Goal: Contribute content: Contribute content

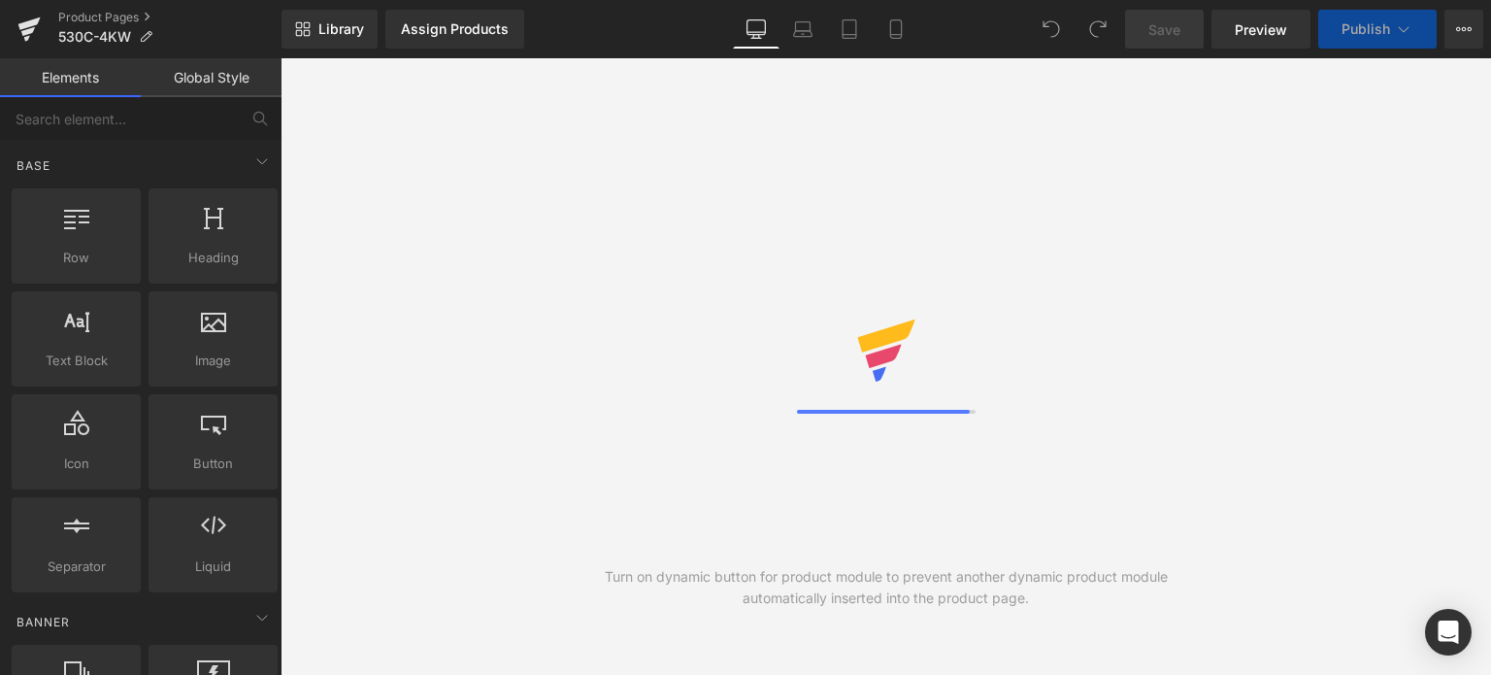
select select "highest-rating"
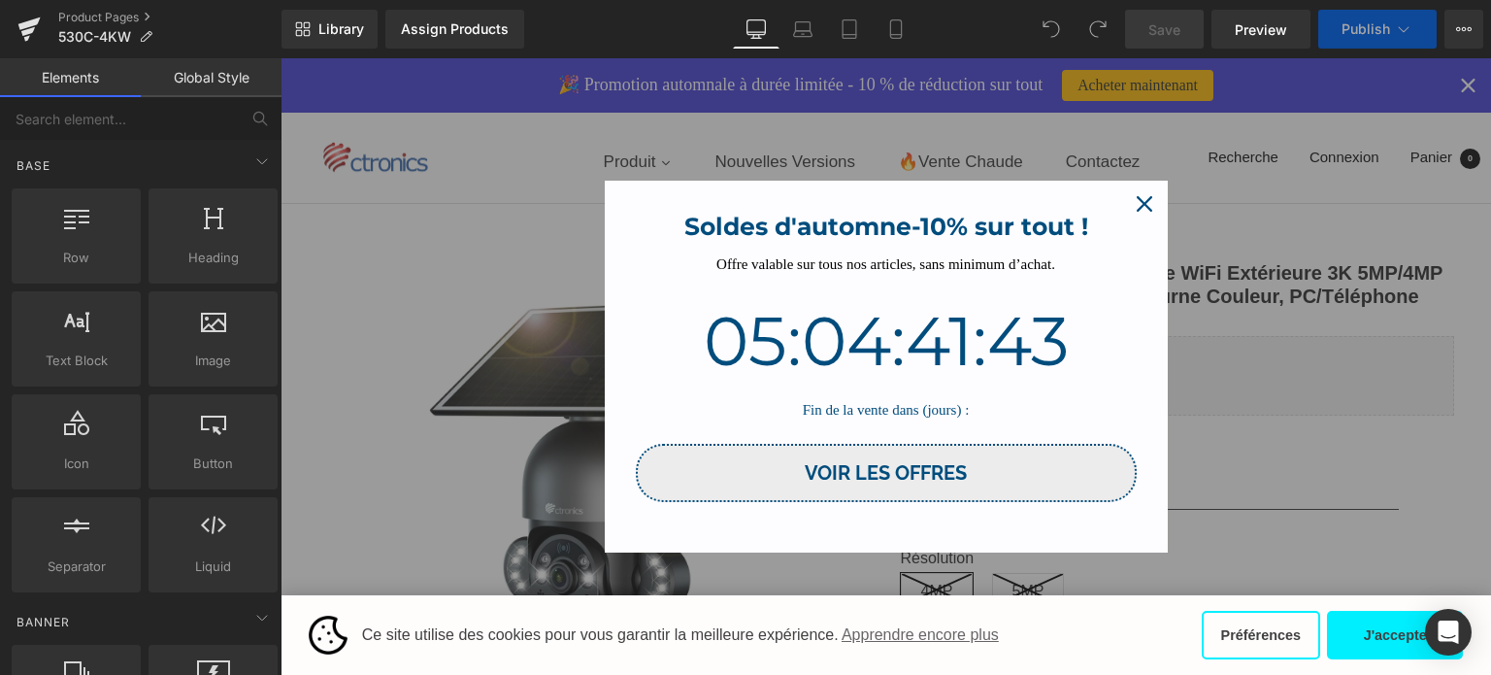
click at [1140, 208] on icon "close icon" at bounding box center [1145, 204] width 16 height 16
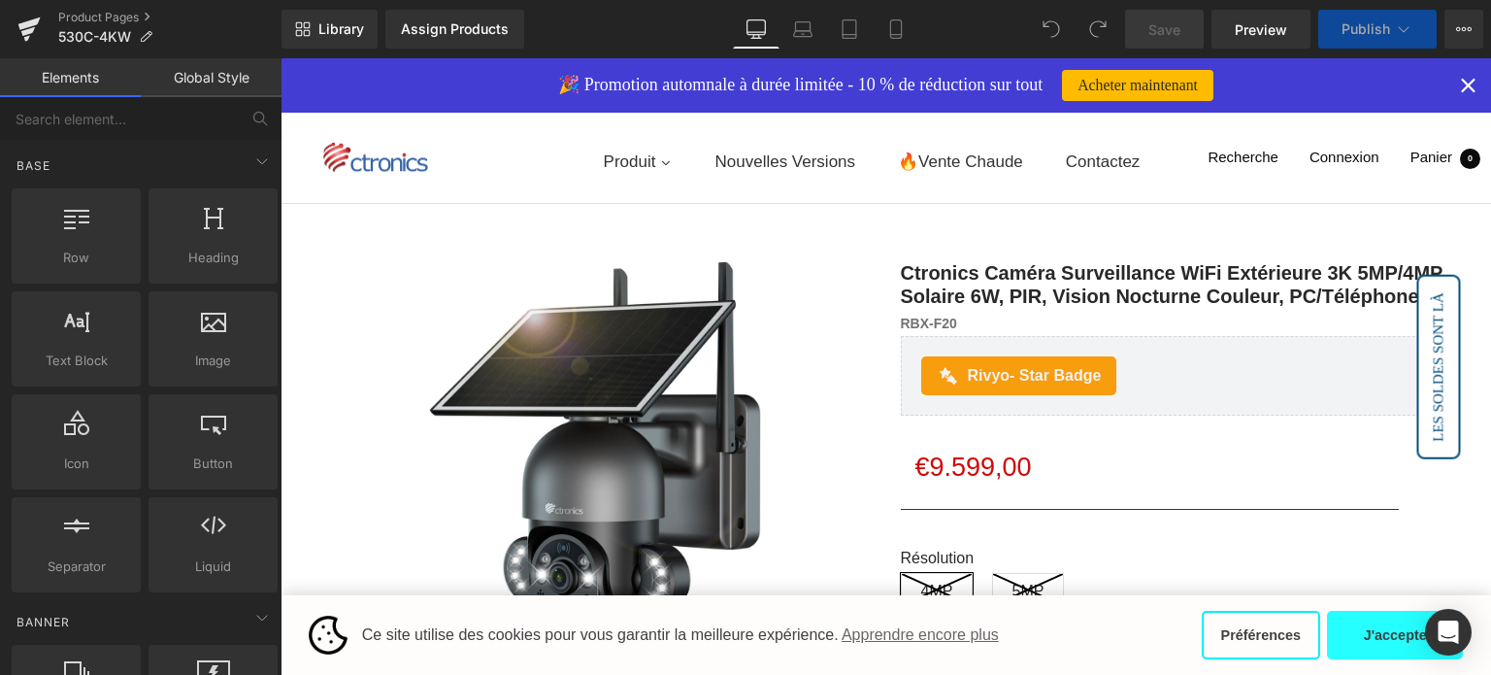
click at [1351, 623] on button "J'accepte" at bounding box center [1395, 635] width 136 height 49
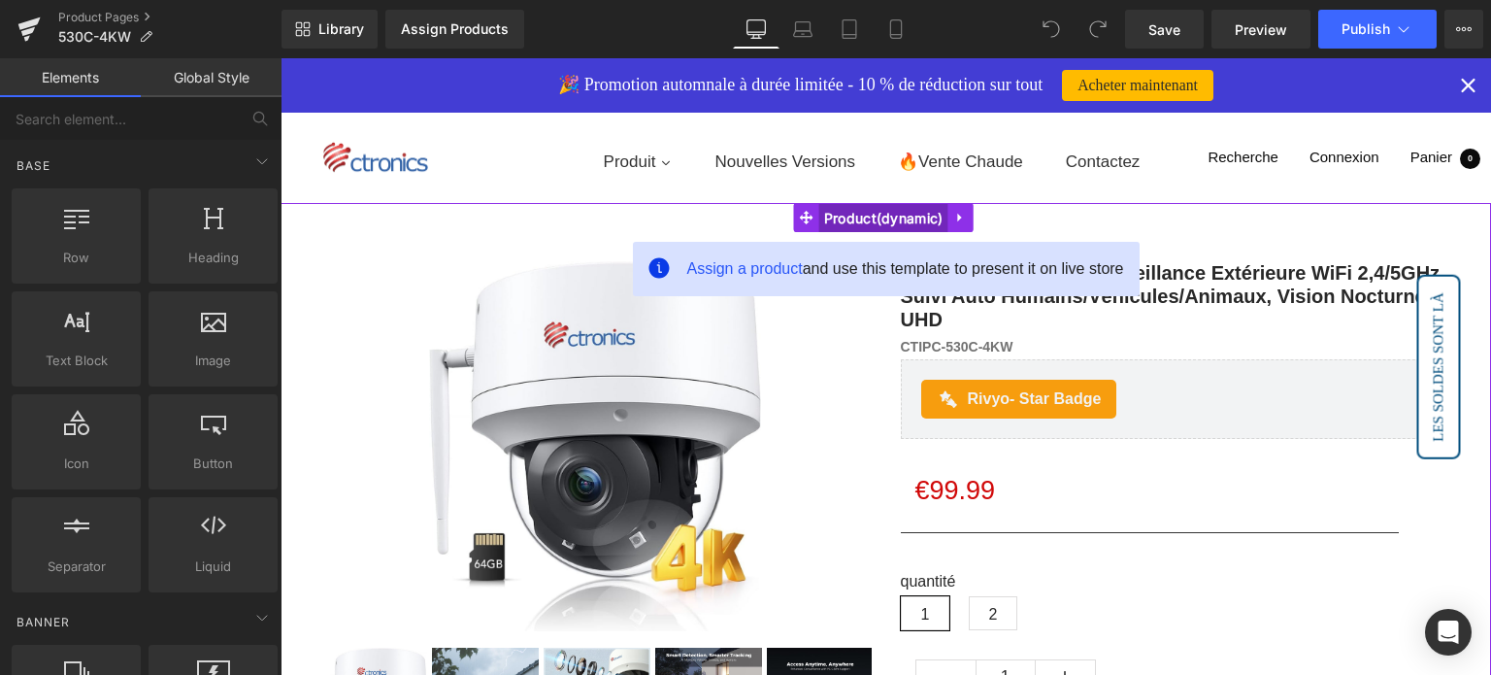
click at [870, 213] on span "Product" at bounding box center [883, 218] width 129 height 29
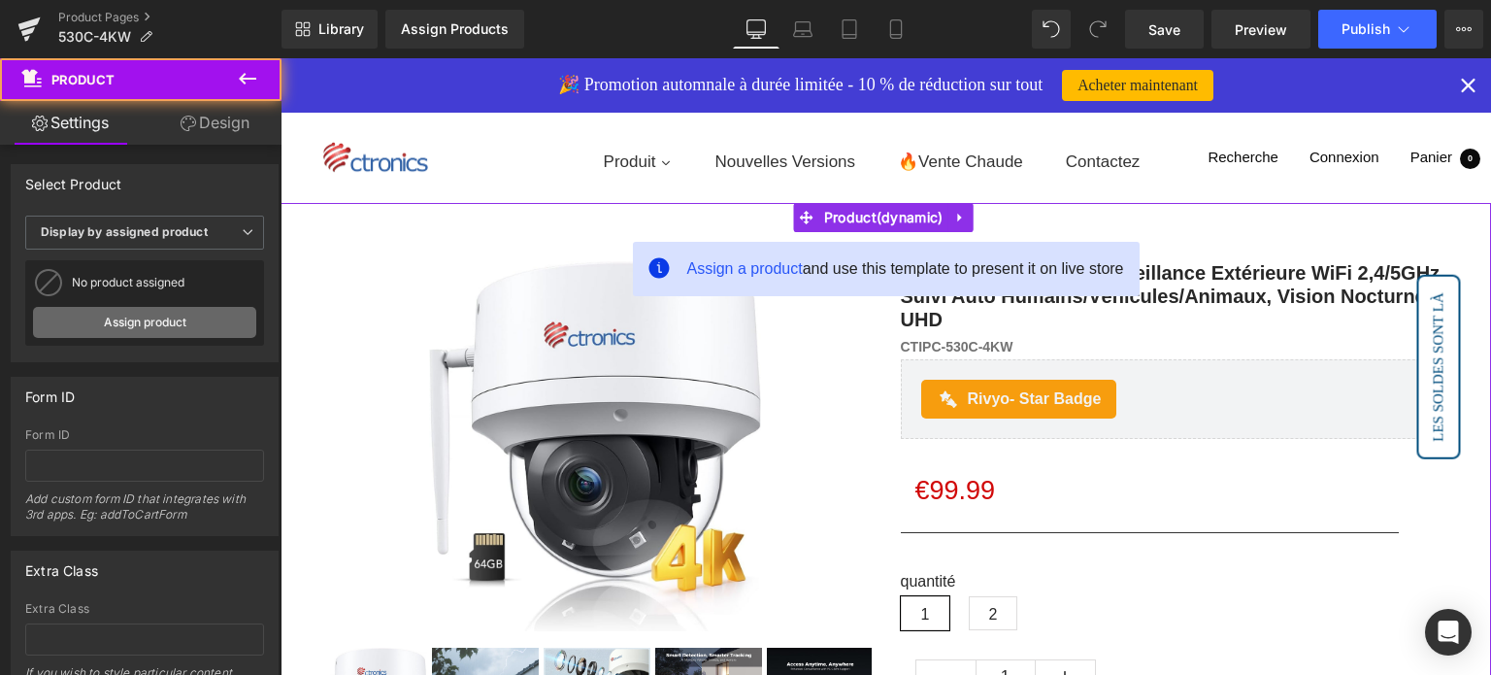
click at [140, 310] on link "Assign product" at bounding box center [144, 322] width 223 height 31
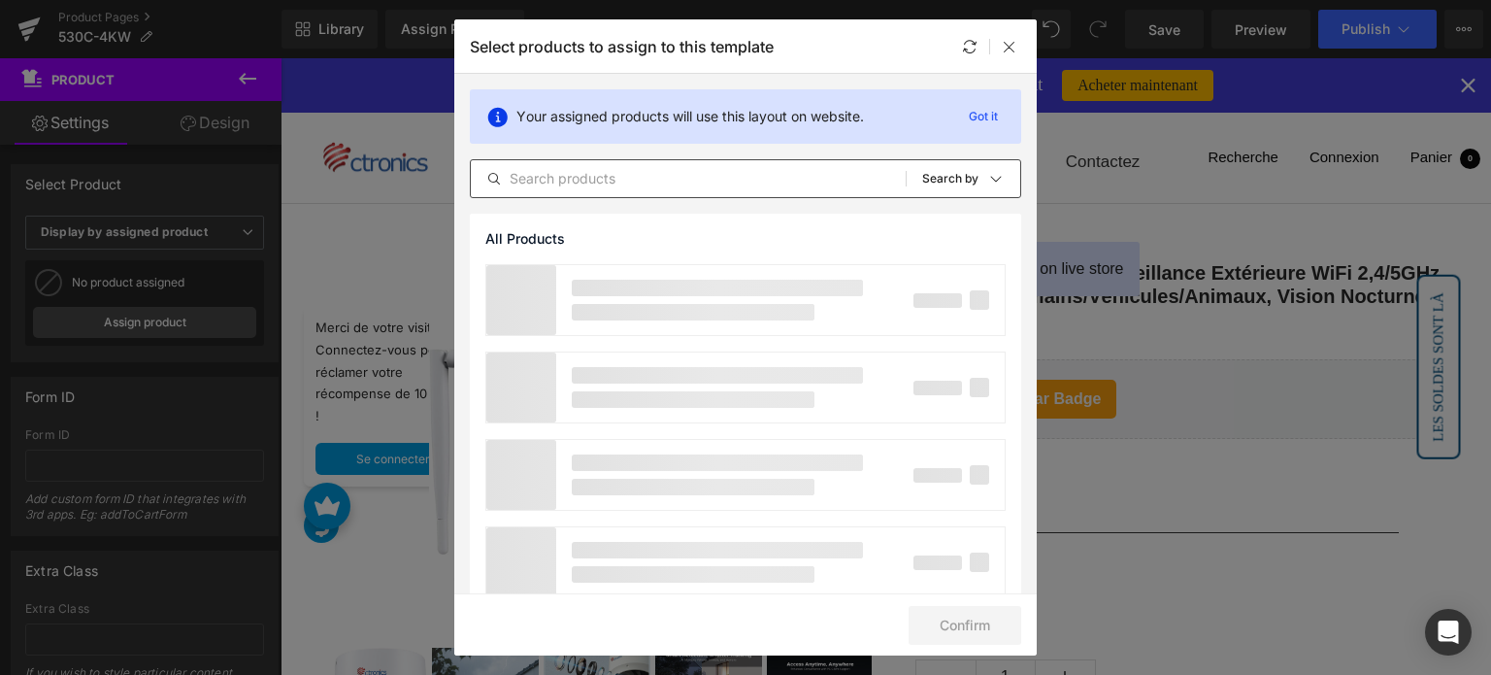
click at [673, 177] on input "text" at bounding box center [688, 178] width 435 height 23
type input "4K"
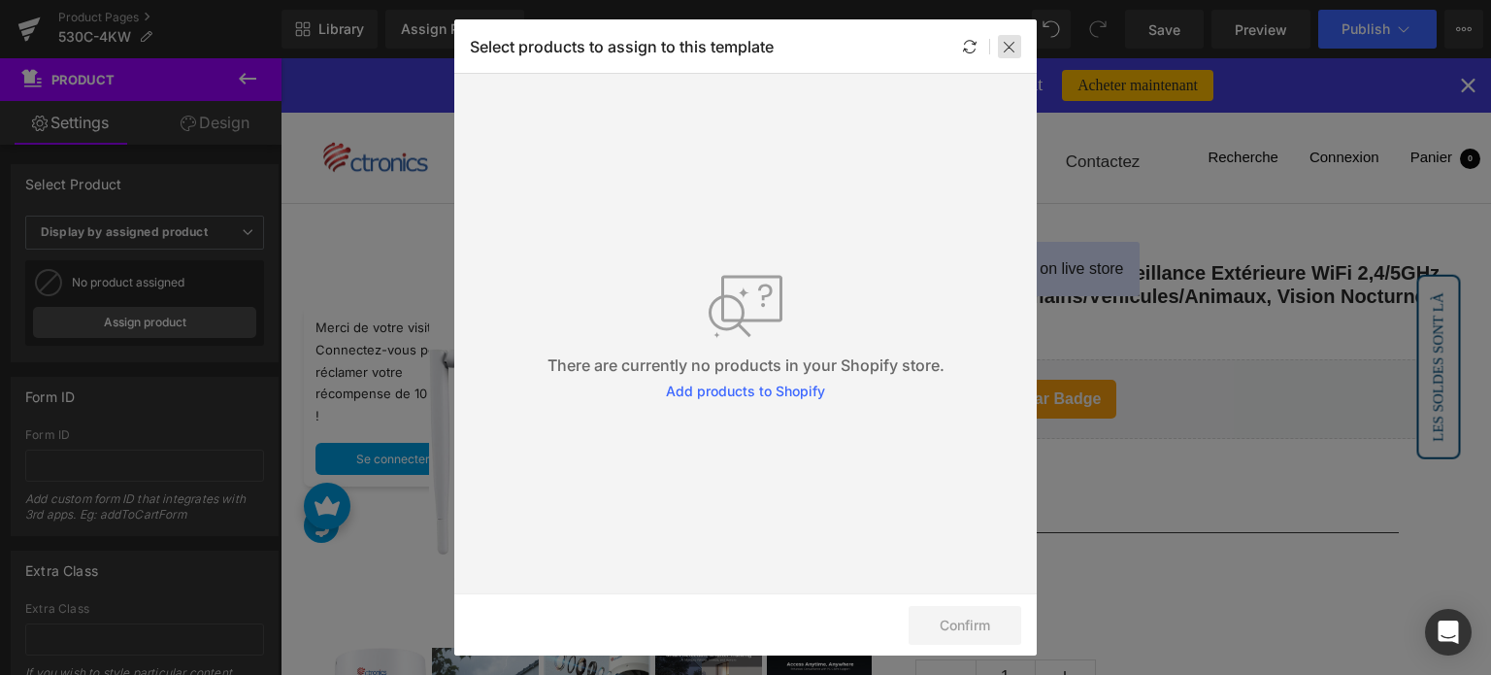
click at [1013, 41] on icon at bounding box center [1010, 47] width 16 height 16
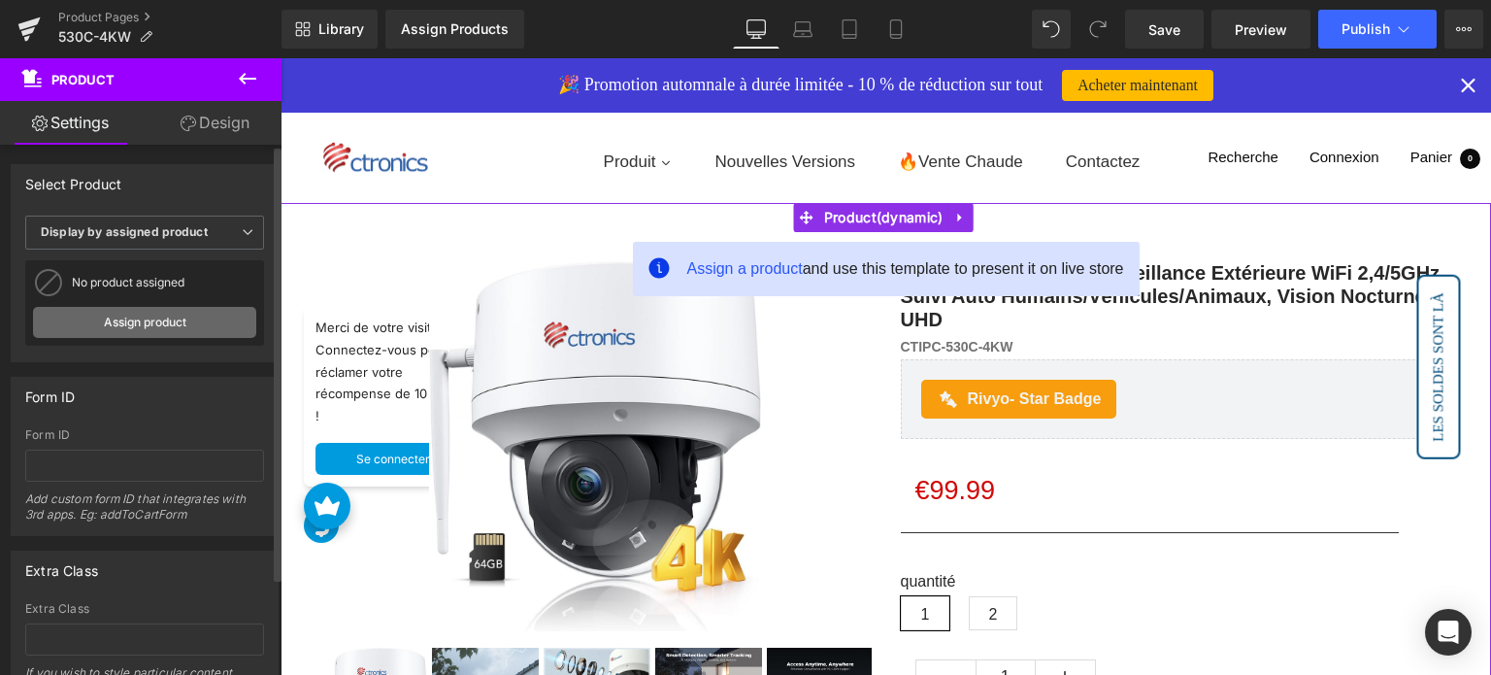
click at [147, 324] on link "Assign product" at bounding box center [144, 322] width 223 height 31
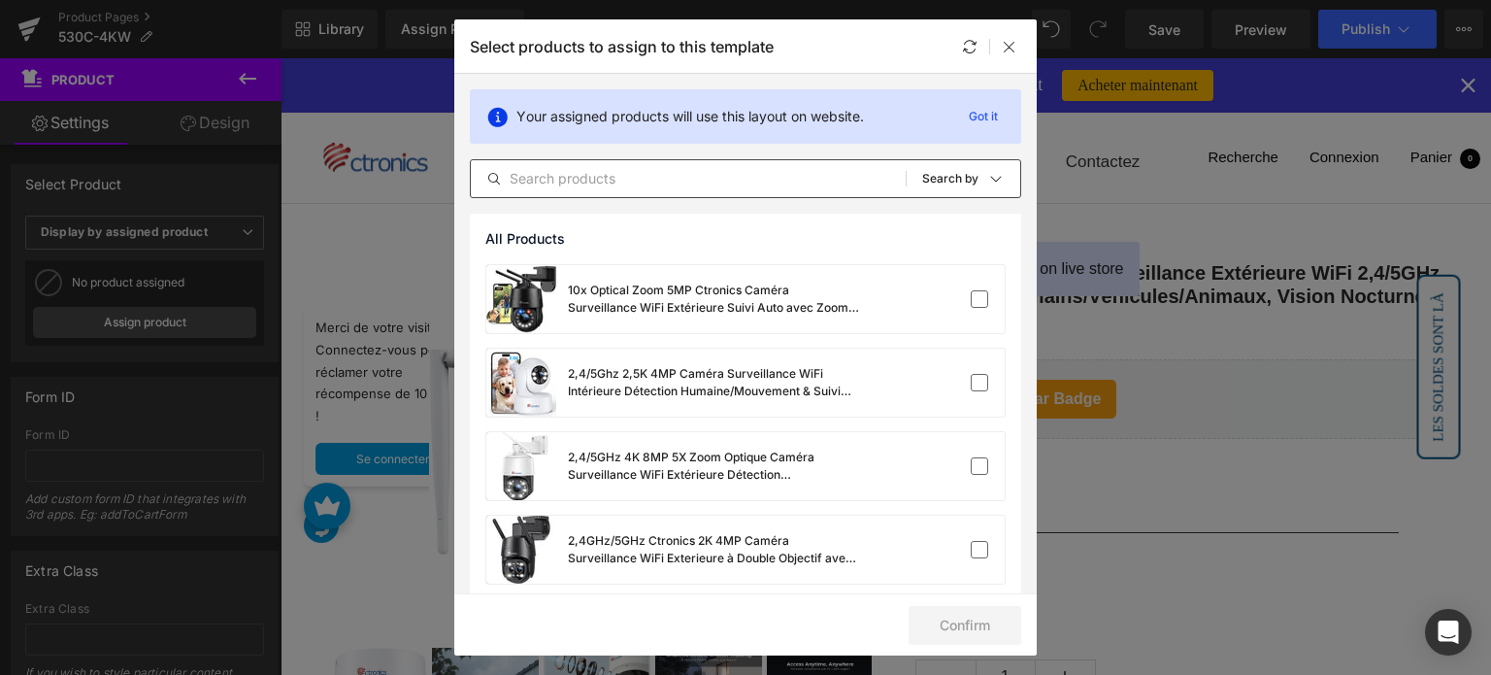
click at [662, 184] on input "text" at bounding box center [688, 178] width 435 height 23
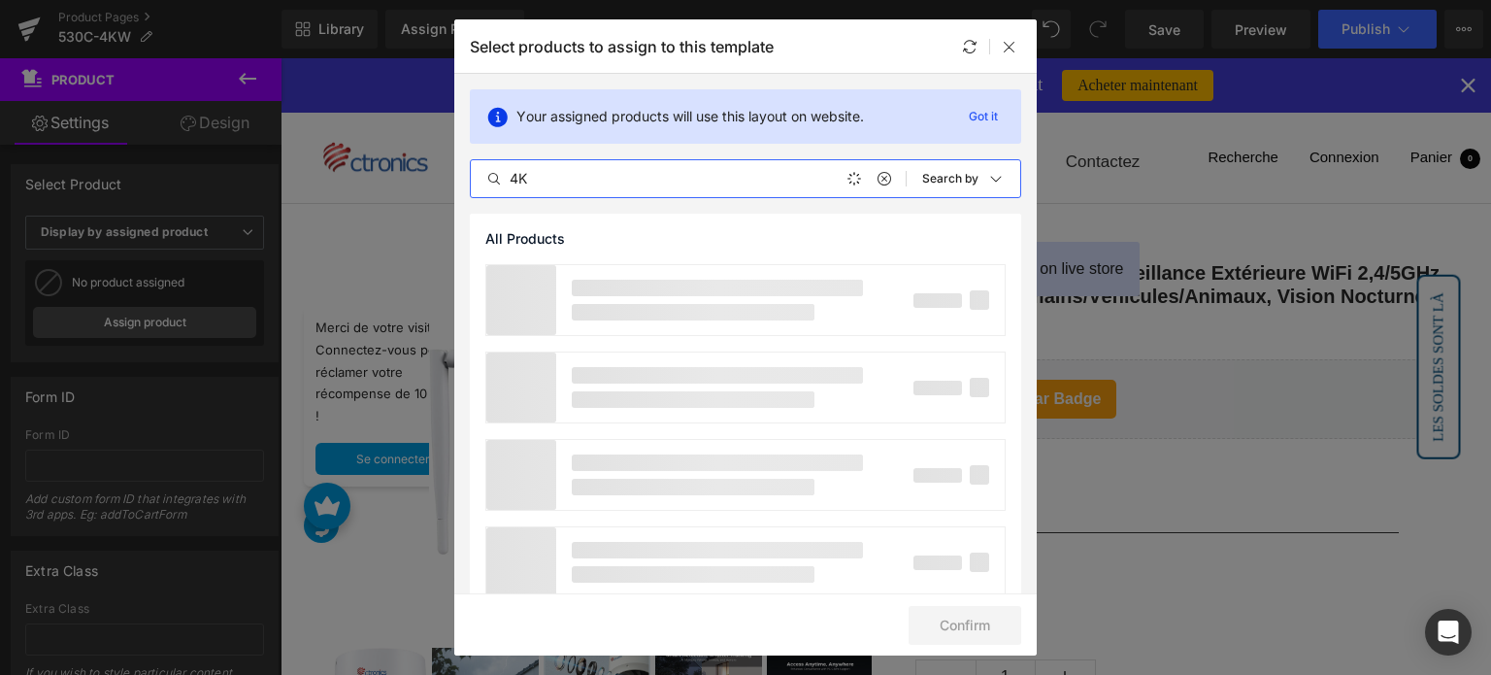
type input "4K"
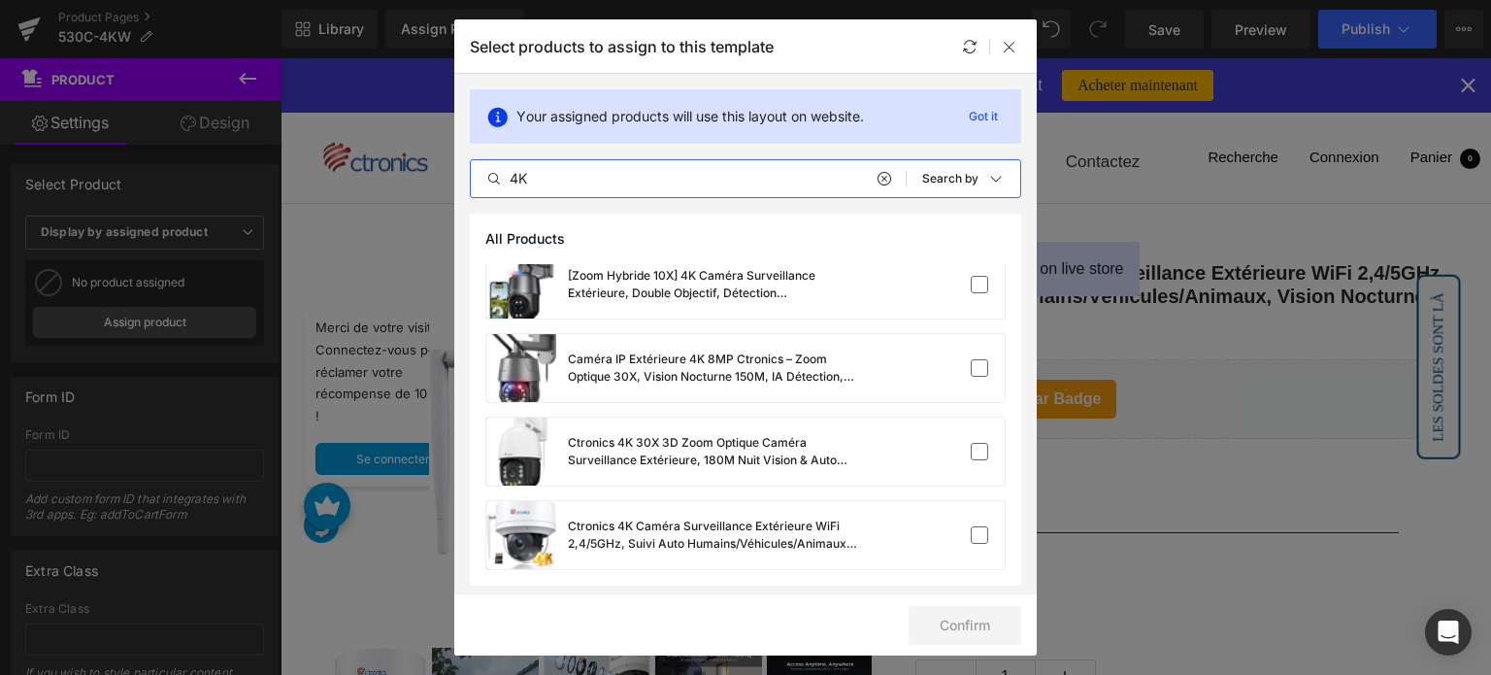
scroll to position [769, 0]
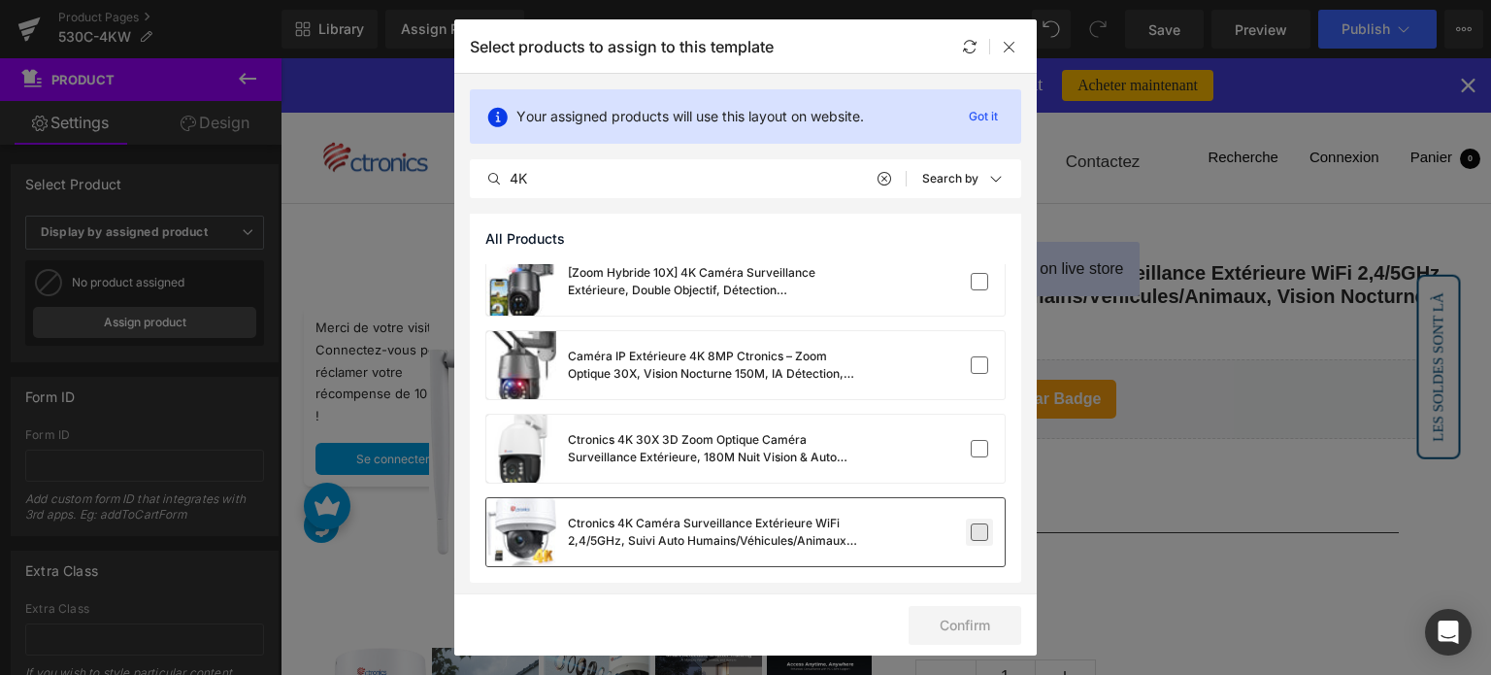
click at [971, 530] on label at bounding box center [979, 531] width 17 height 17
click at [979, 532] on input "checkbox" at bounding box center [979, 532] width 0 height 0
click at [960, 620] on button "Confirm" at bounding box center [965, 625] width 113 height 39
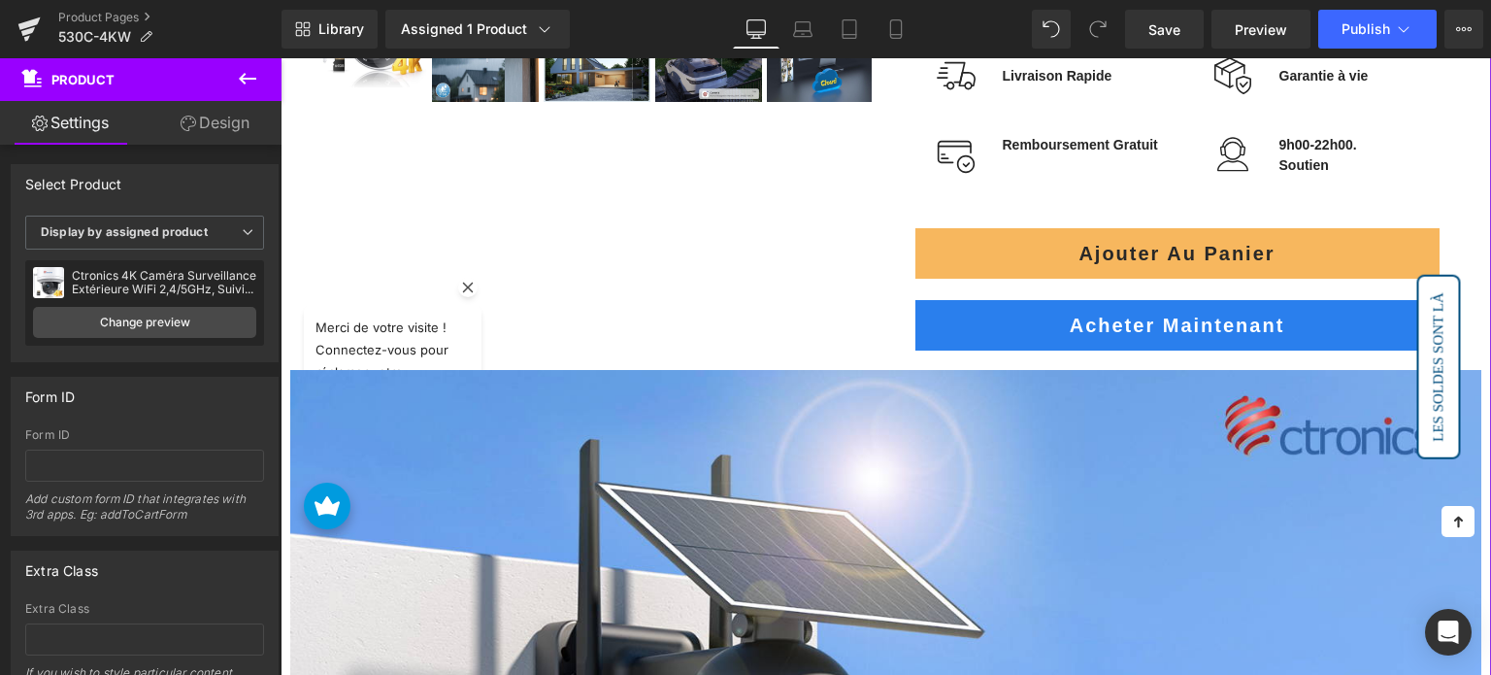
scroll to position [582, 0]
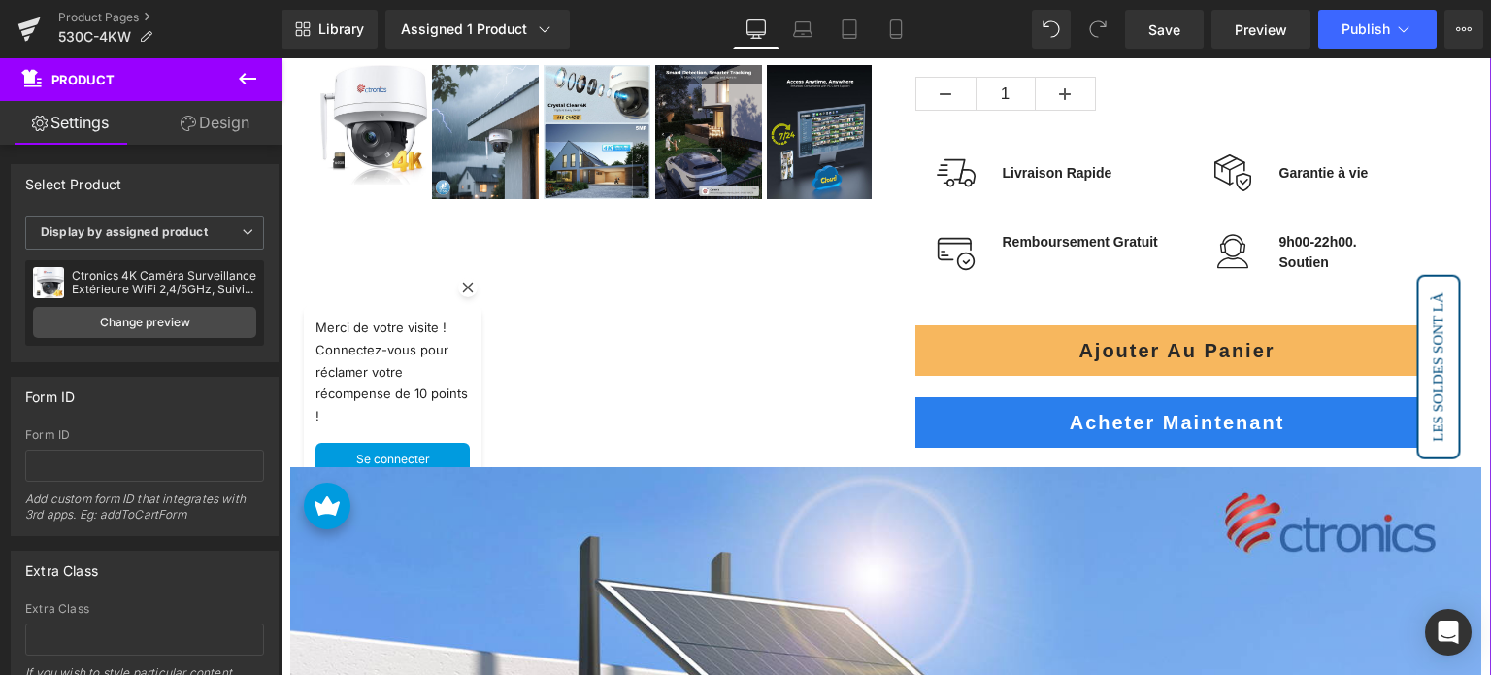
click at [359, 350] on div "Sale Off (P) Image" at bounding box center [886, 58] width 1165 height 817
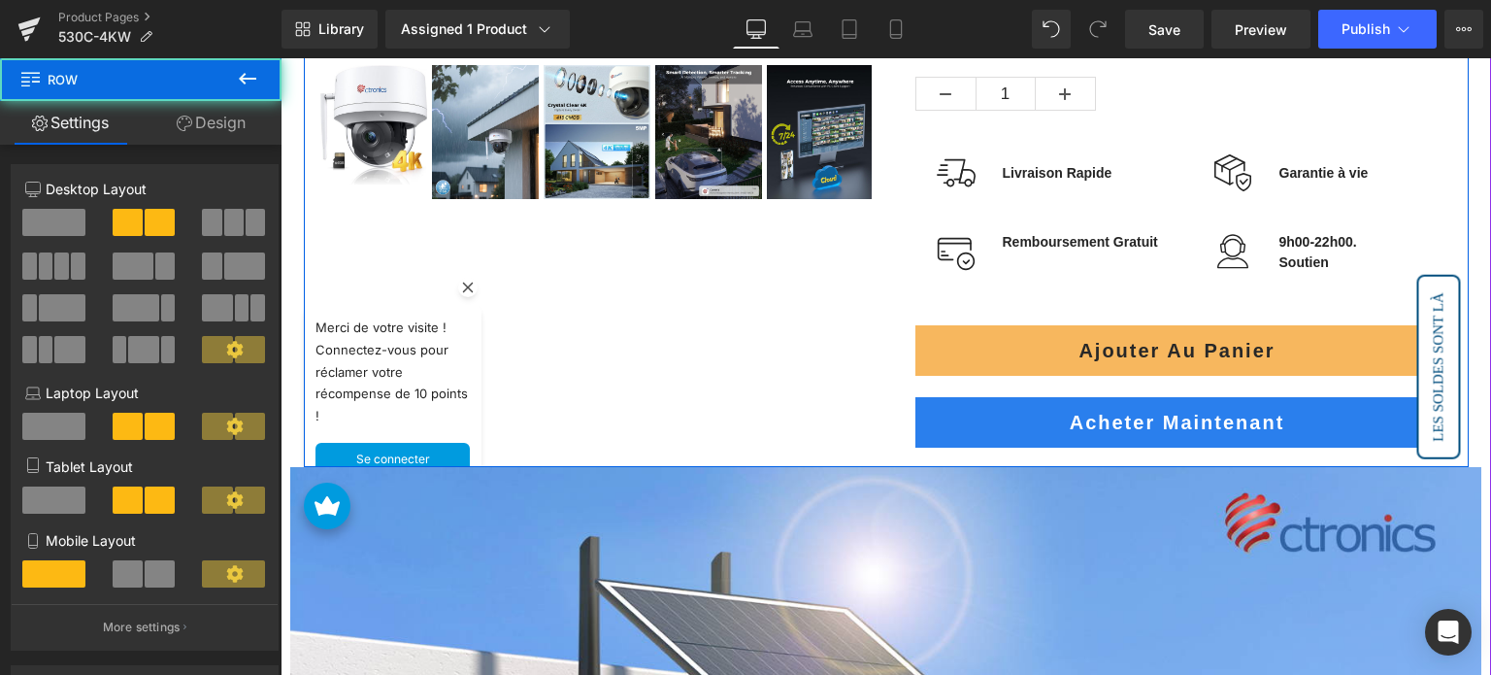
click at [359, 350] on div "Sale Off (P) Image" at bounding box center [886, 58] width 1165 height 817
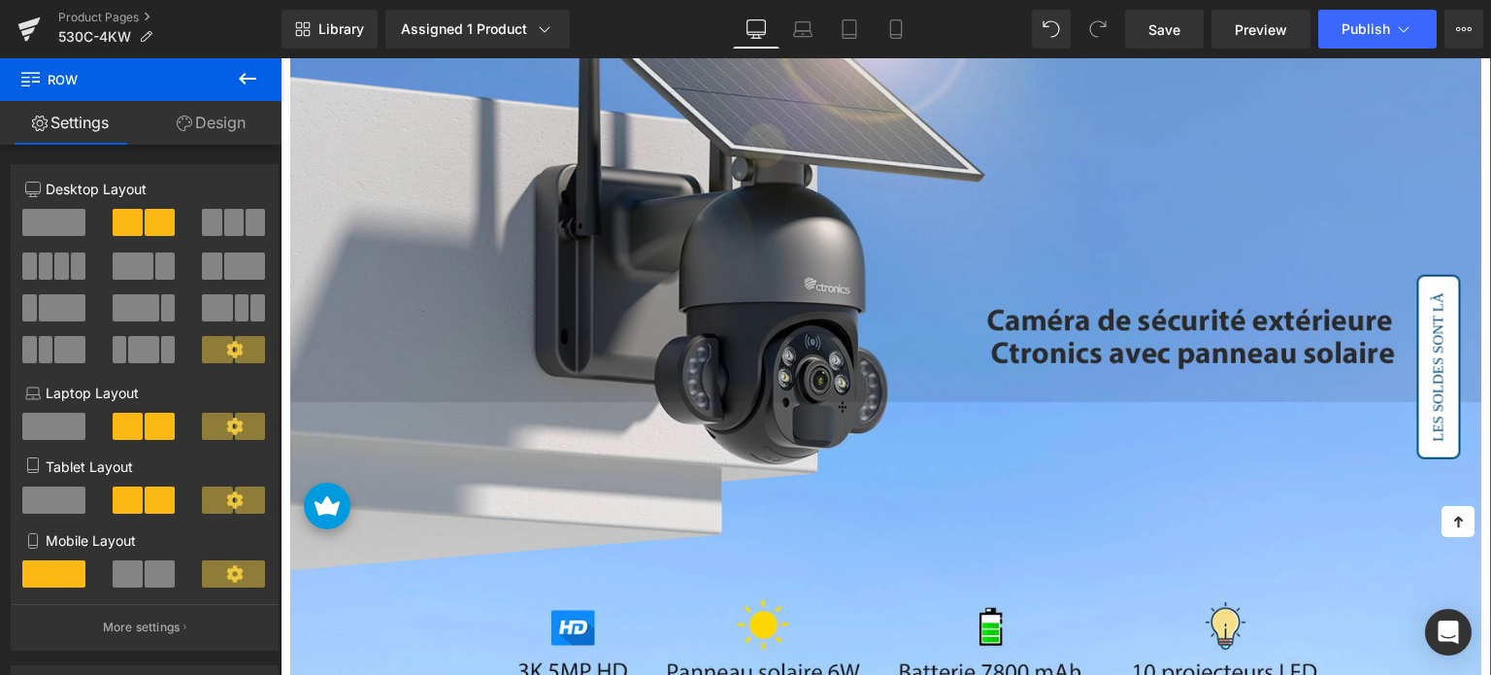
scroll to position [1165, 0]
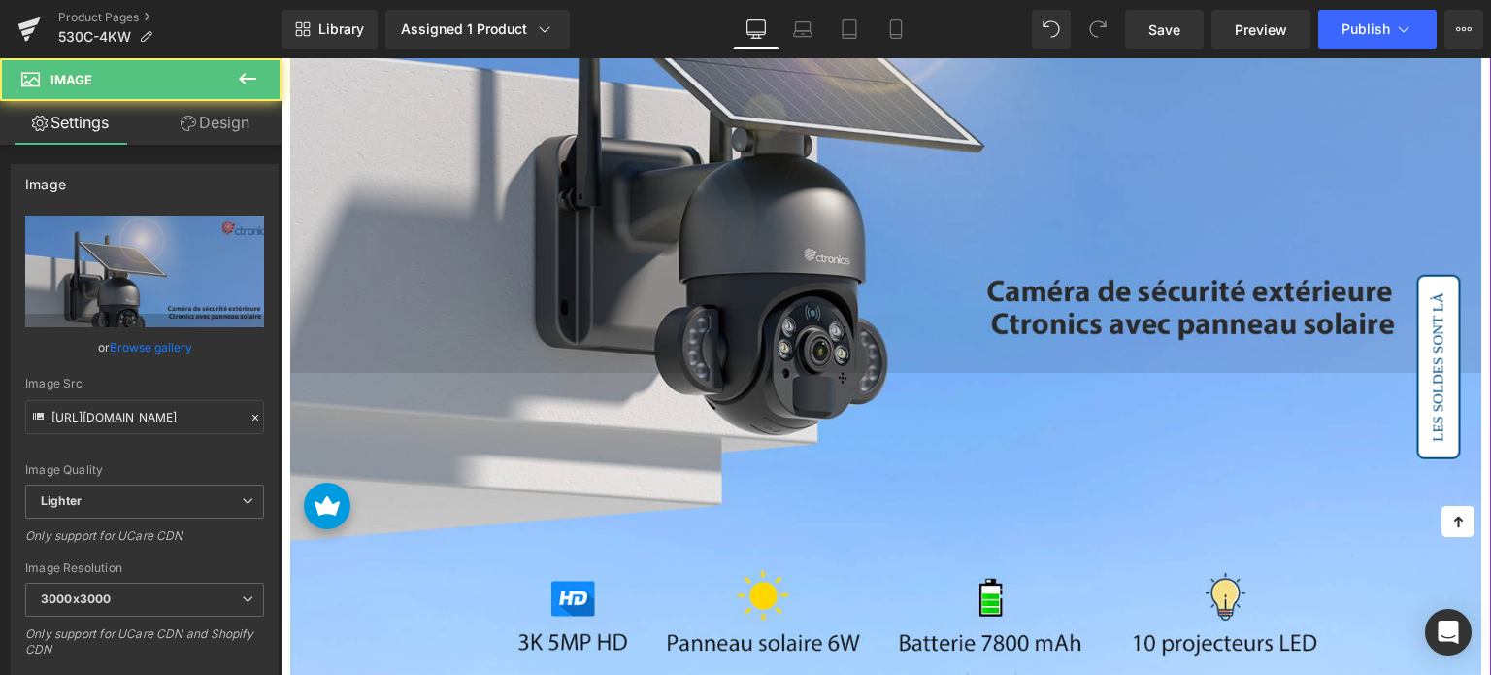
click at [747, 239] on img at bounding box center [885, 128] width 1191 height 488
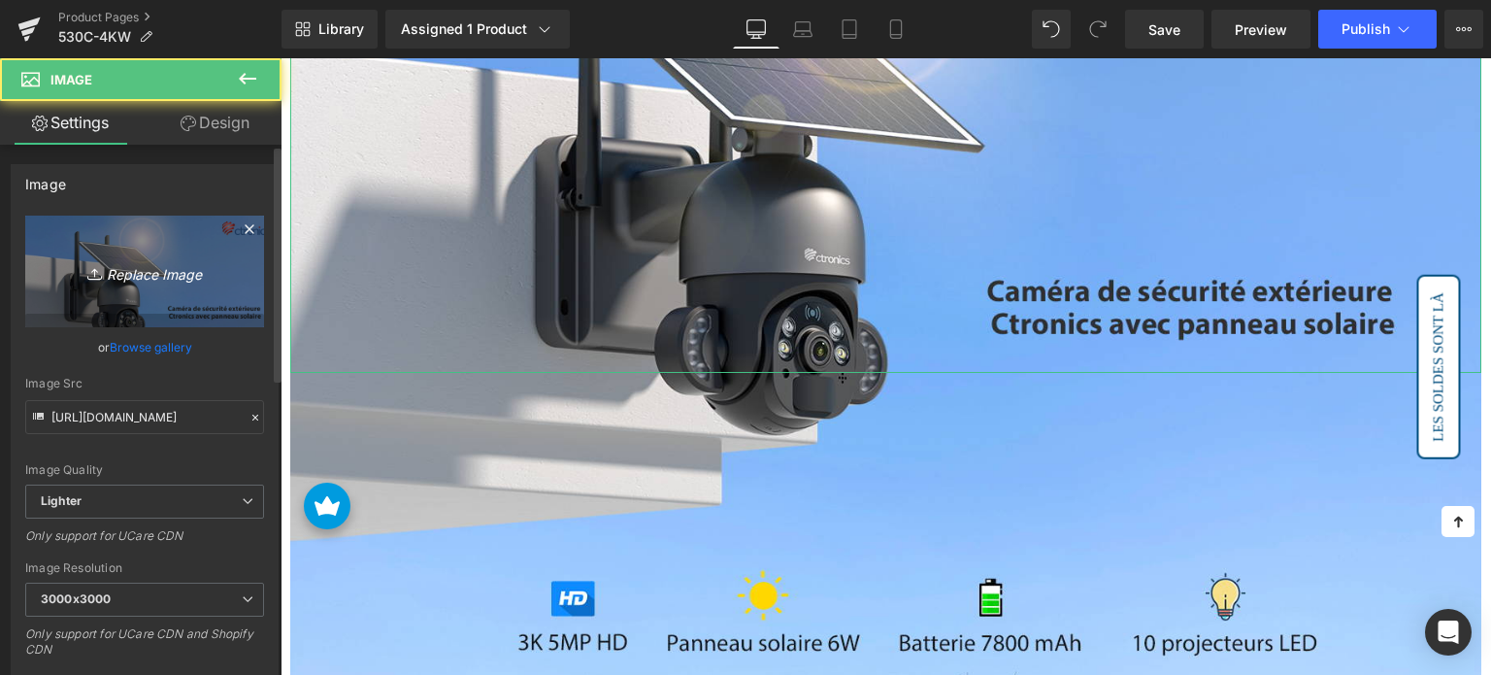
click at [95, 273] on icon at bounding box center [96, 273] width 19 height 19
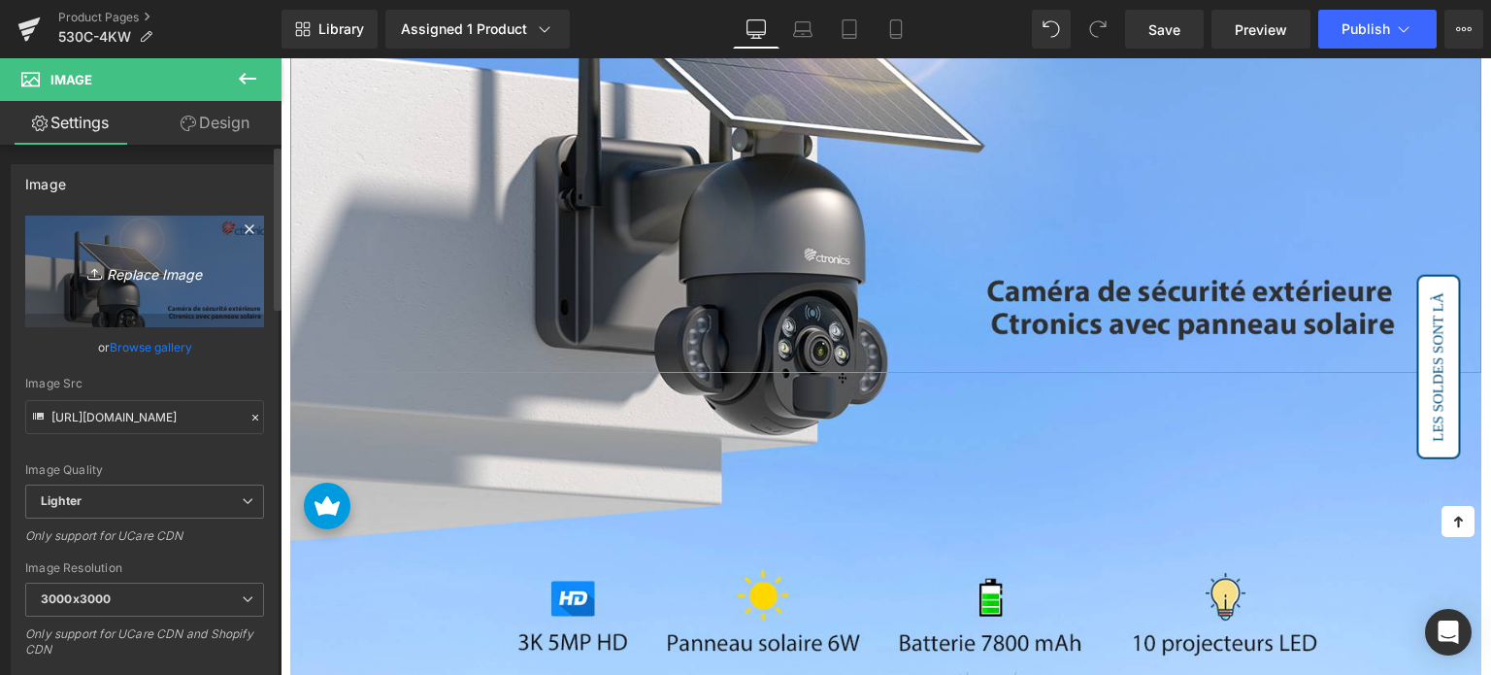
type input "C:\fakepath\2-1.jpg"
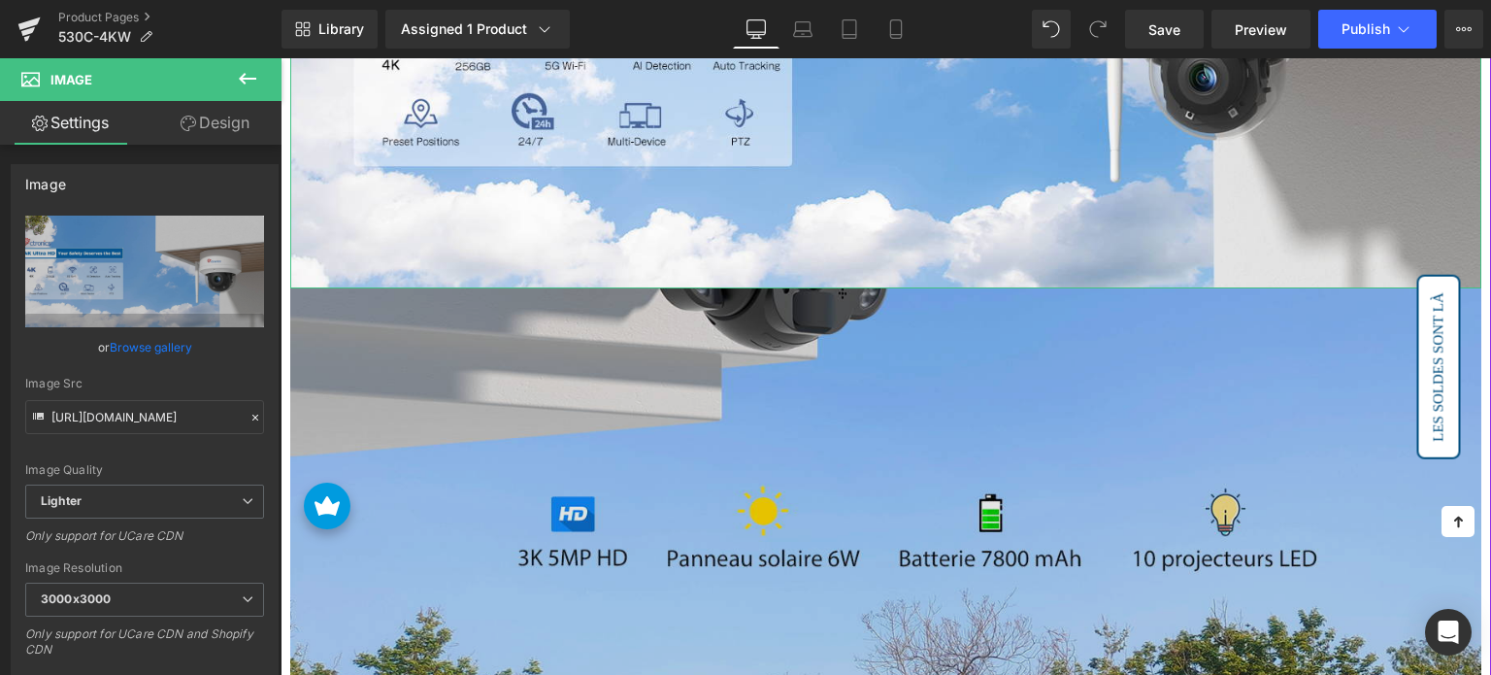
scroll to position [1262, 0]
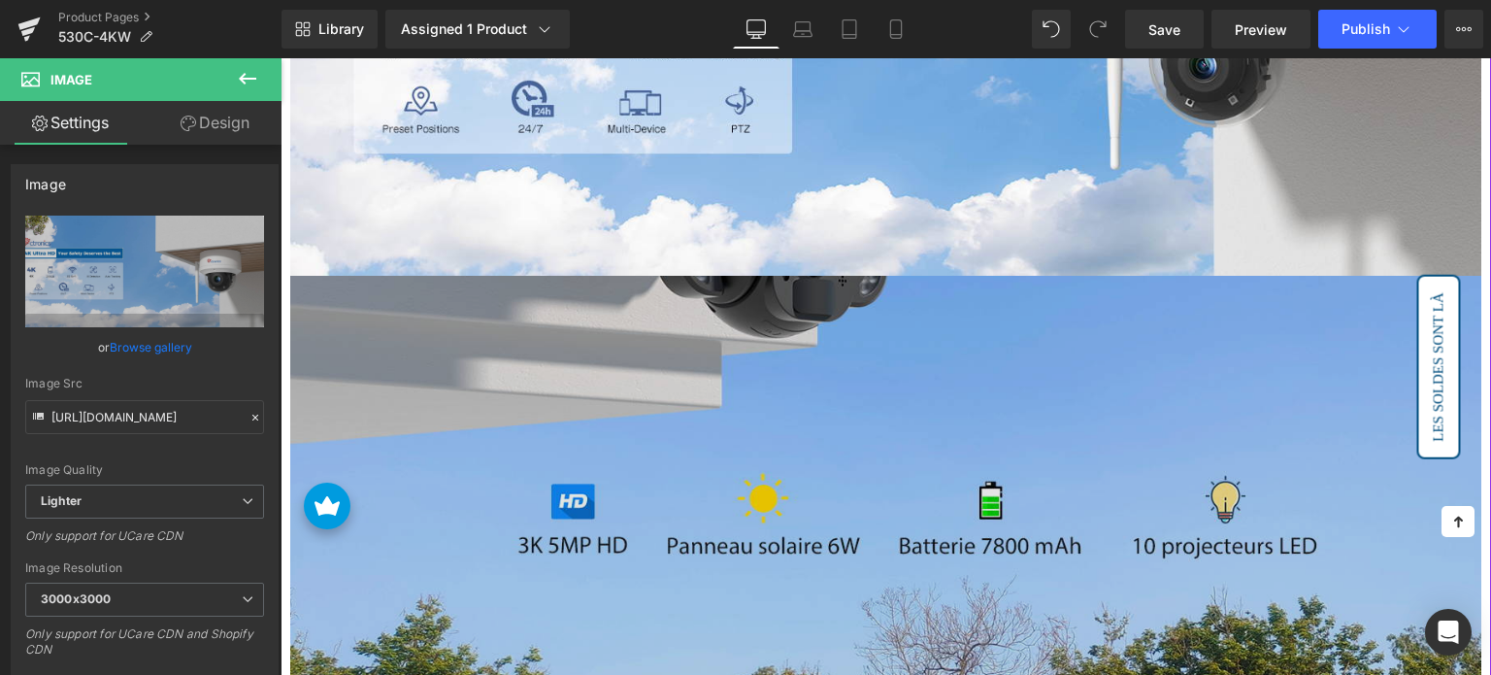
click at [773, 443] on img at bounding box center [885, 520] width 1191 height 488
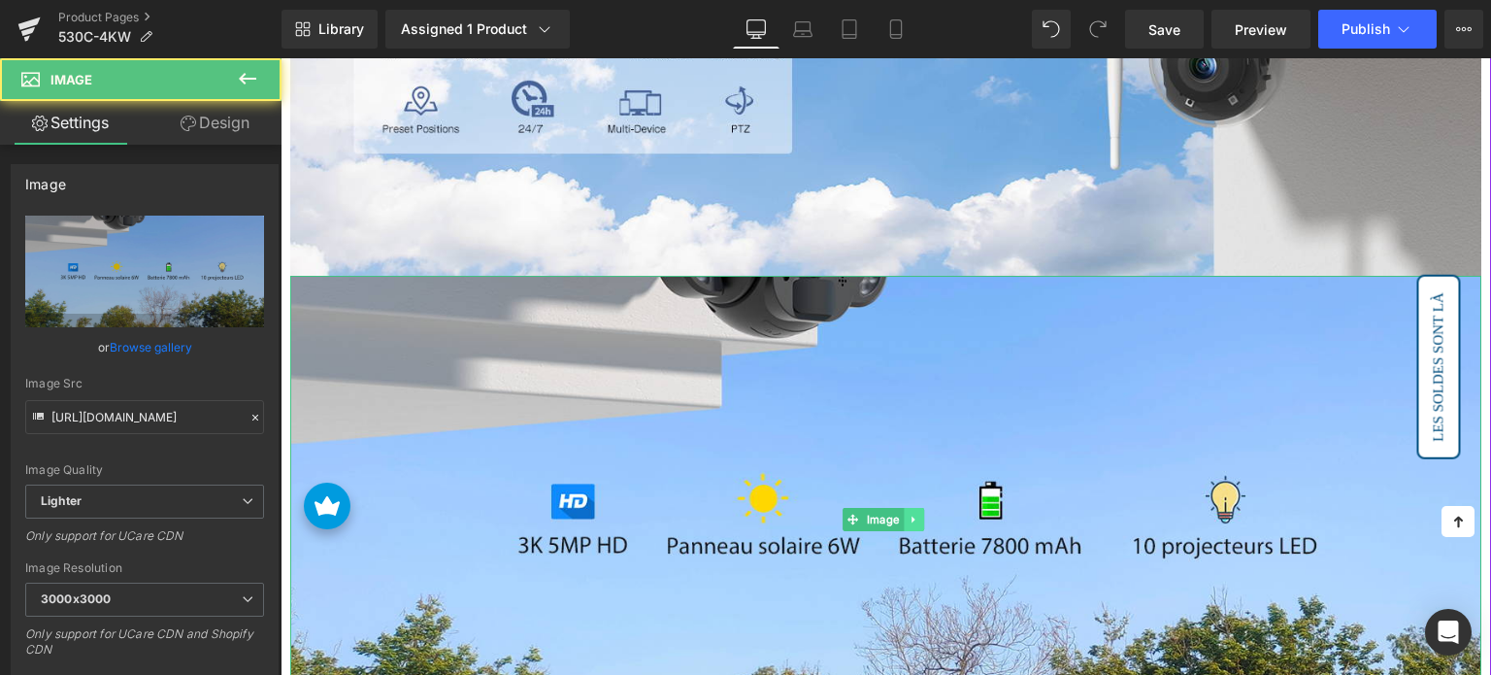
click at [906, 509] on link at bounding box center [914, 519] width 20 height 23
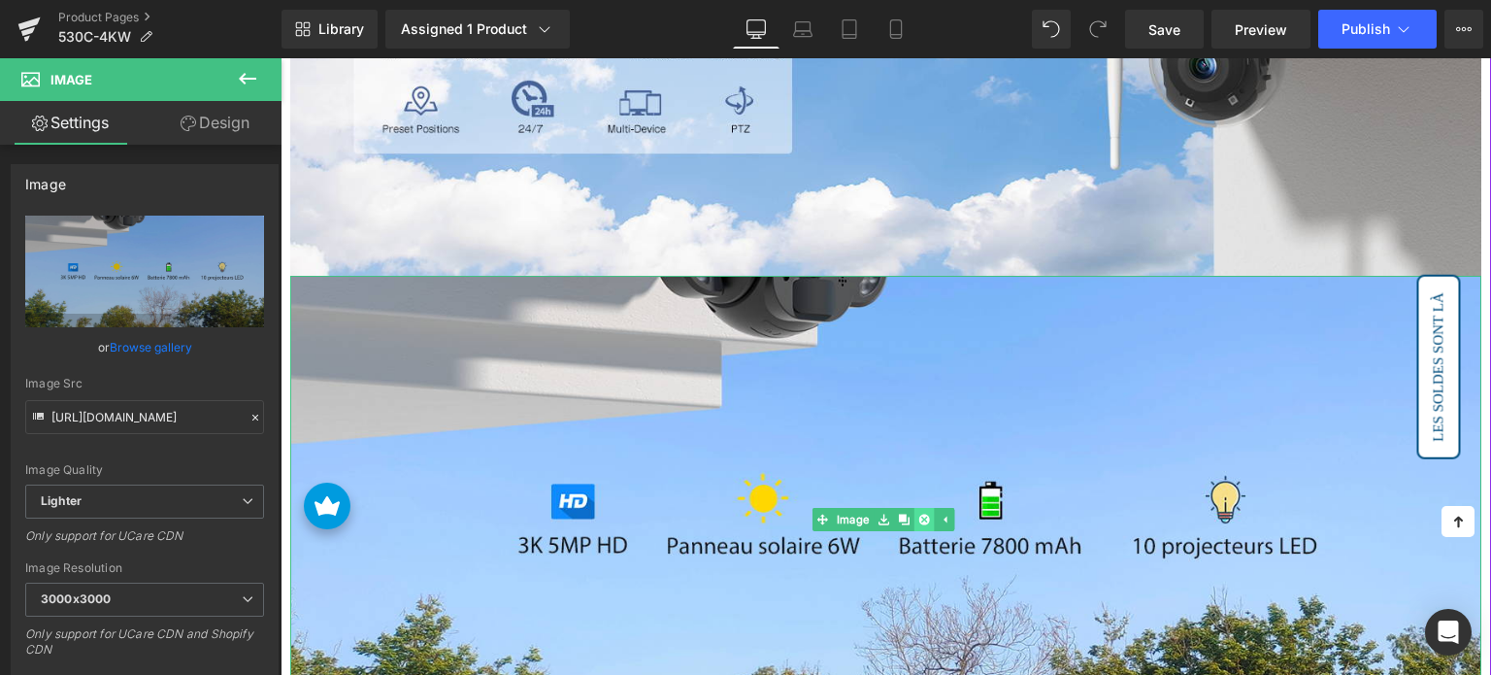
click at [921, 514] on icon at bounding box center [923, 519] width 11 height 11
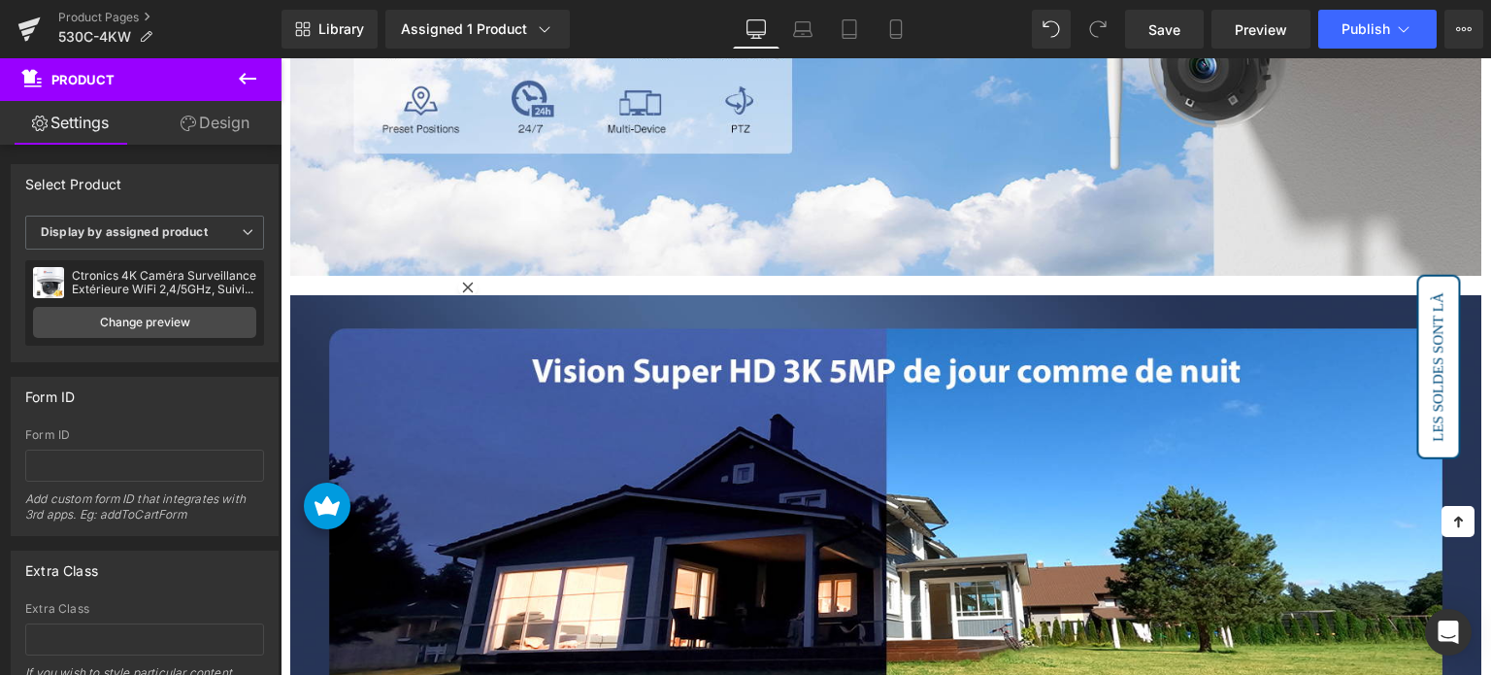
click at [253, 80] on icon at bounding box center [247, 78] width 23 height 23
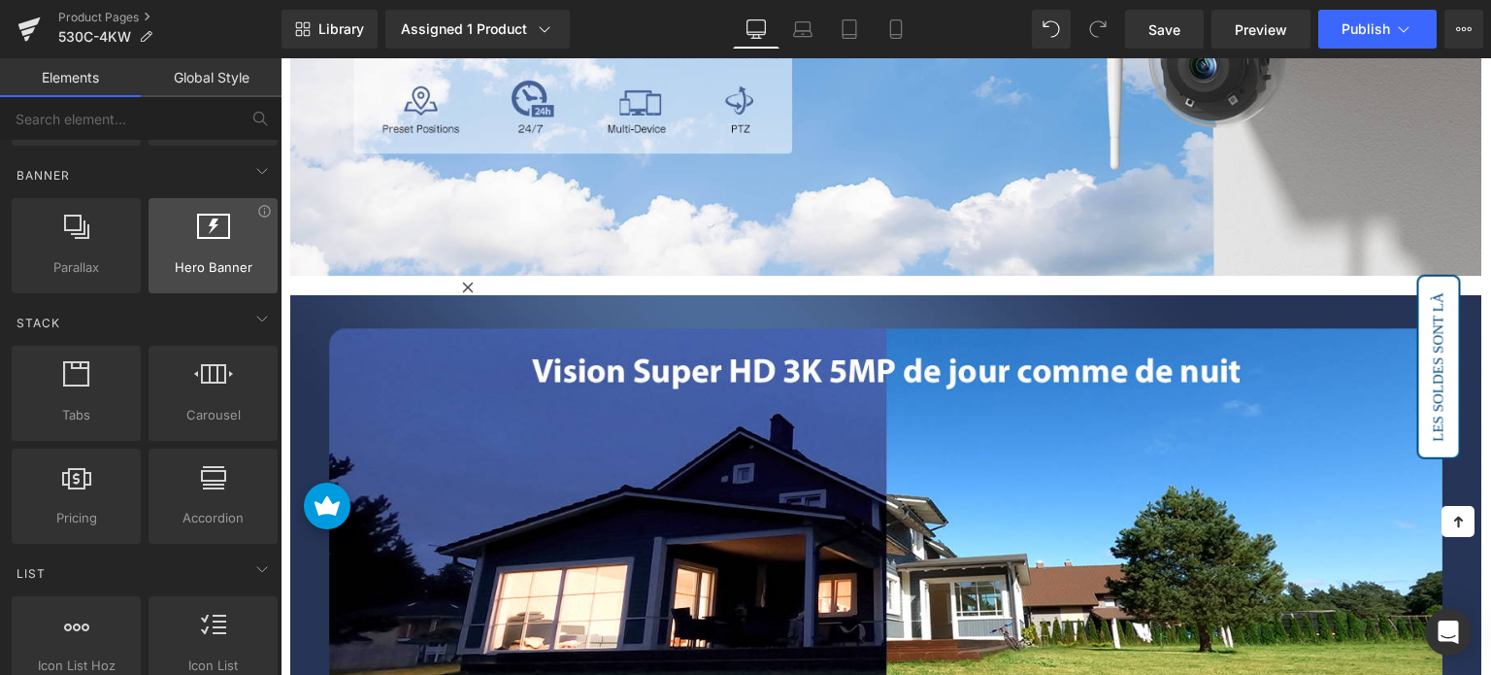
scroll to position [582, 0]
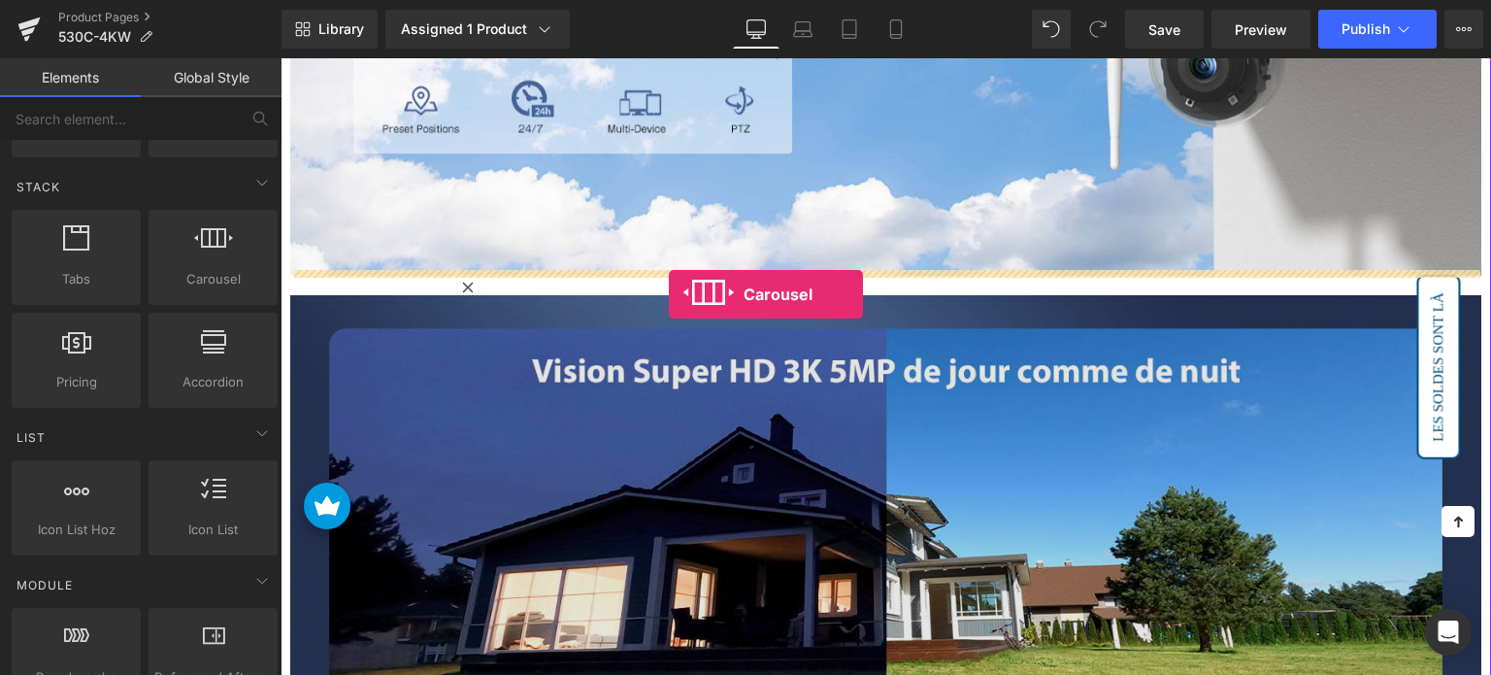
drag, startPoint x: 492, startPoint y: 319, endPoint x: 669, endPoint y: 294, distance: 178.5
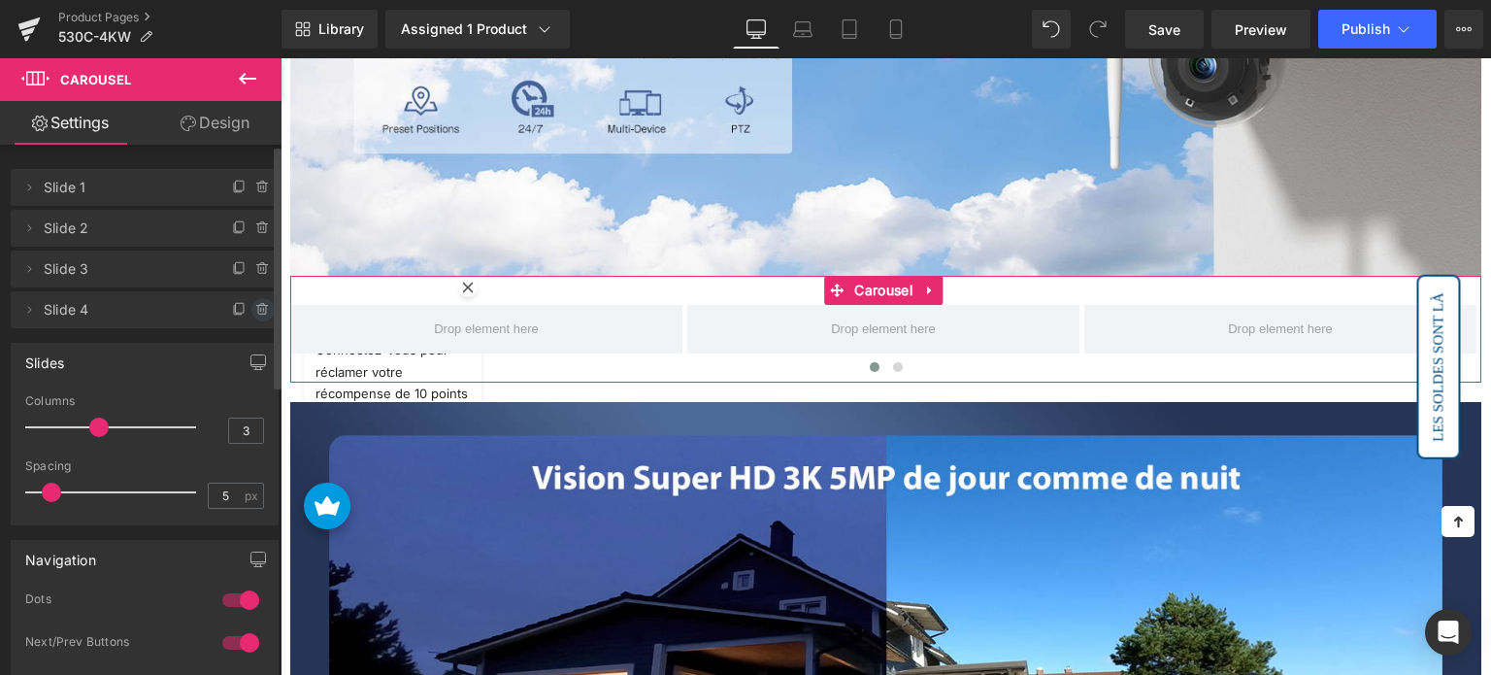
click at [255, 302] on icon at bounding box center [263, 310] width 16 height 16
click at [244, 320] on button "Delete" at bounding box center [242, 310] width 61 height 25
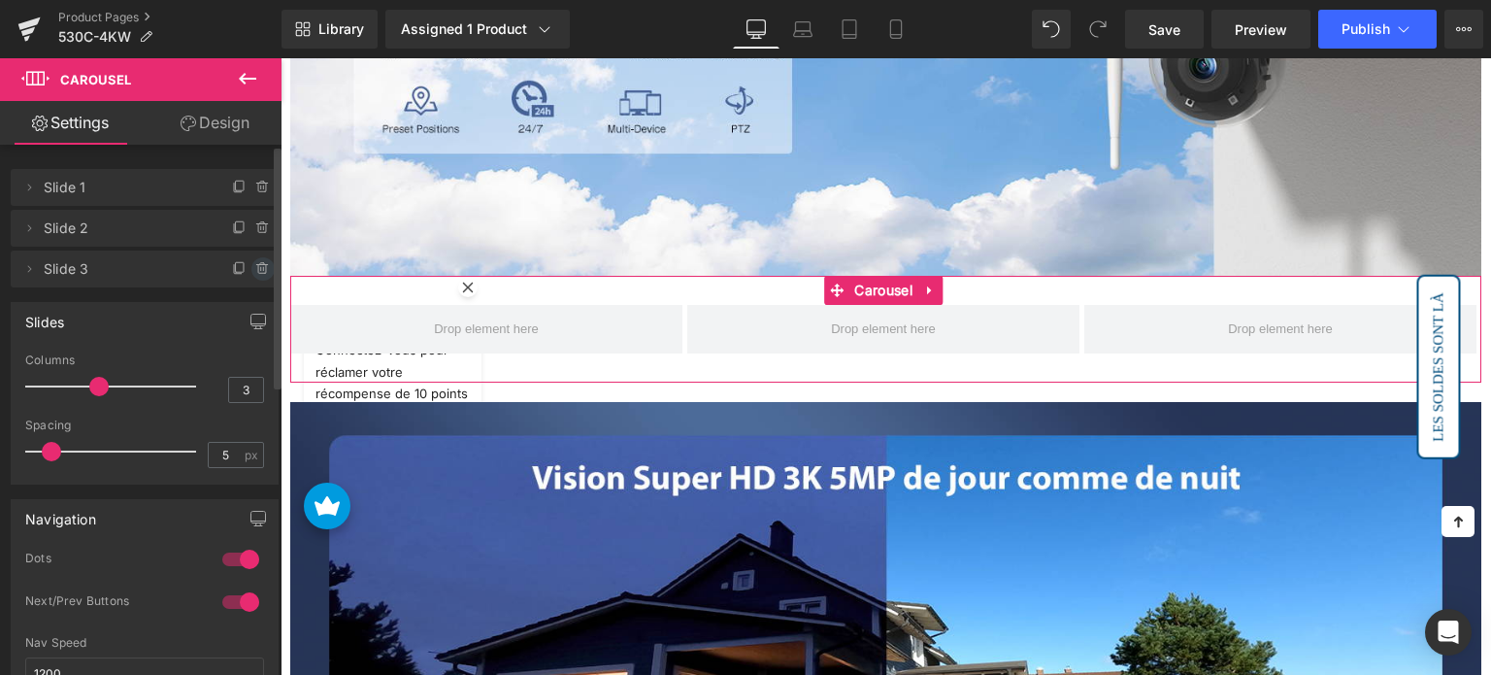
click at [255, 275] on icon at bounding box center [263, 269] width 16 height 16
click at [227, 275] on button "Delete" at bounding box center [242, 269] width 61 height 25
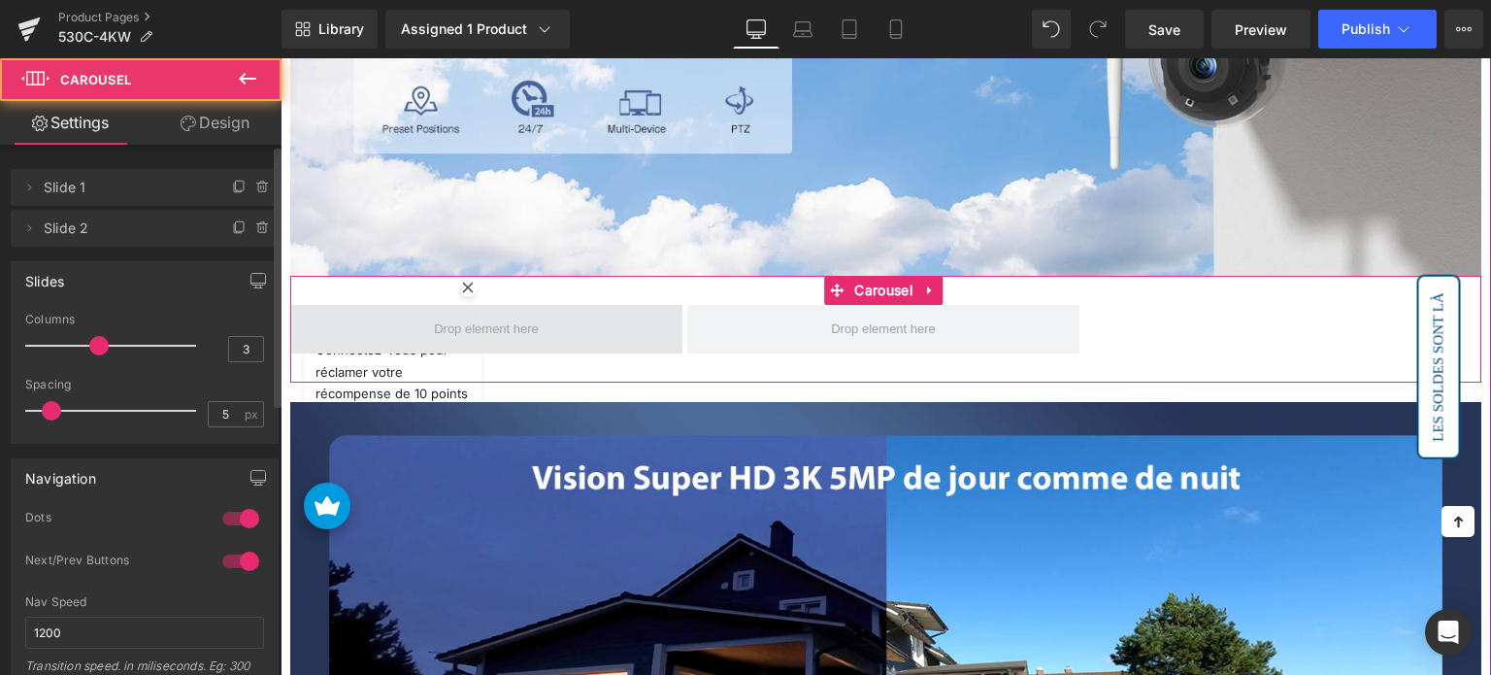
click at [551, 314] on span at bounding box center [486, 329] width 392 height 49
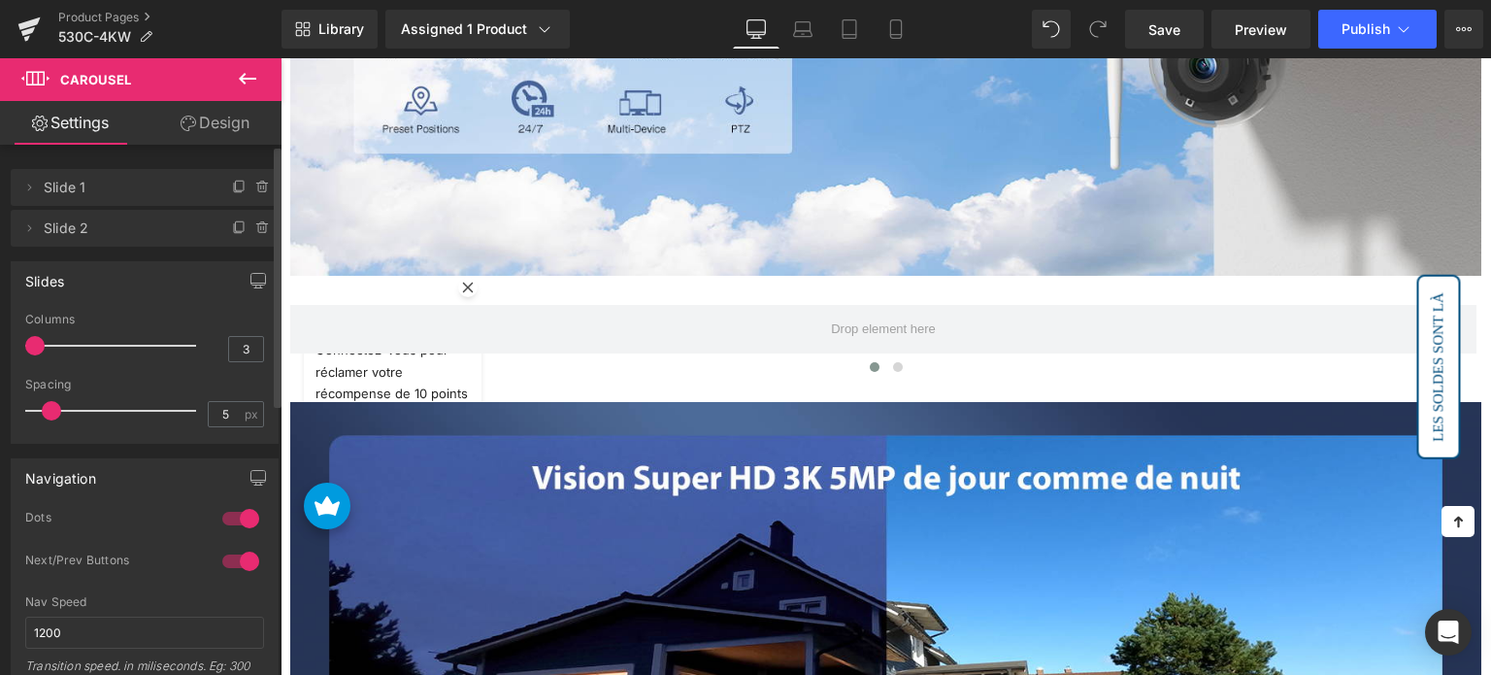
drag, startPoint x: 83, startPoint y: 341, endPoint x: 65, endPoint y: 328, distance: 22.3
click at [19, 337] on div "3 Columns 3 3 Columns 3 3 Columns 3 1 Columns 1 5px Spacing 5 px 5px Spacing 5 …" at bounding box center [145, 378] width 266 height 130
click at [260, 77] on button at bounding box center [248, 79] width 68 height 43
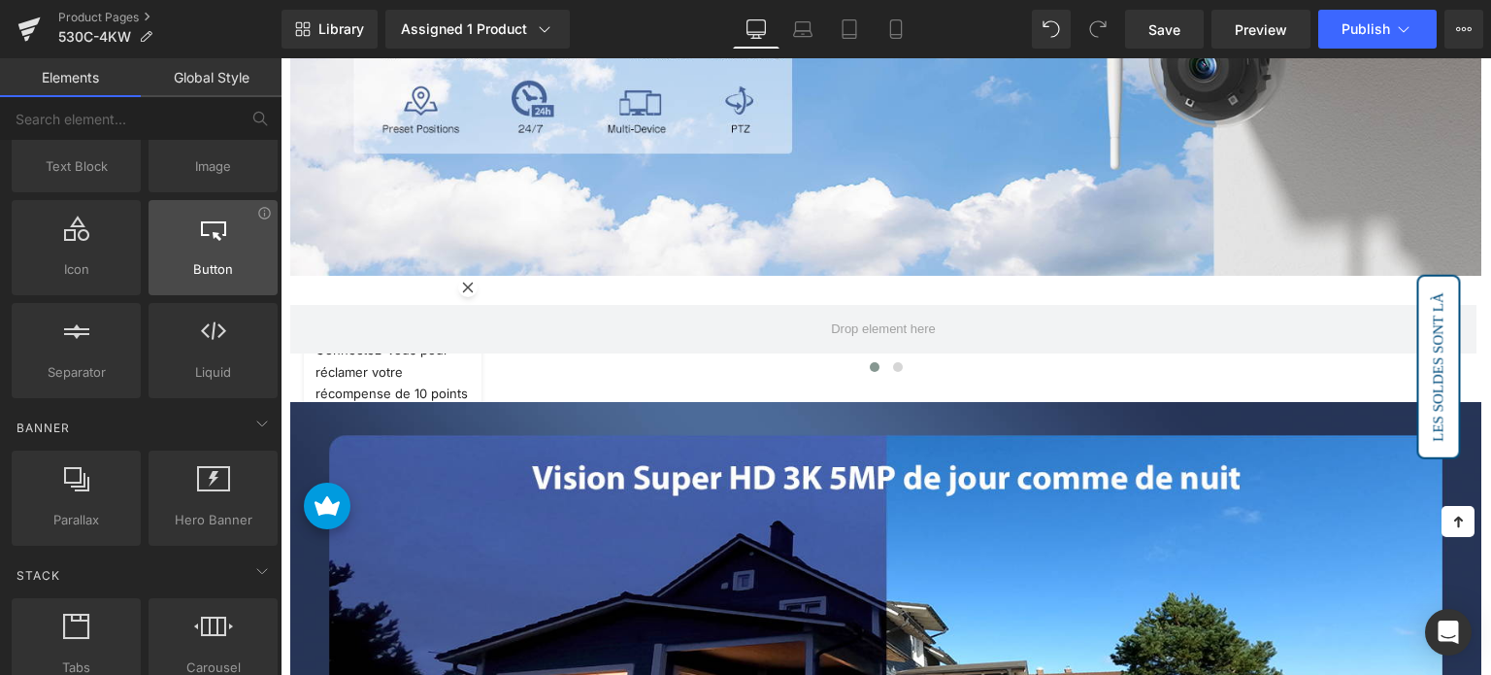
scroll to position [0, 0]
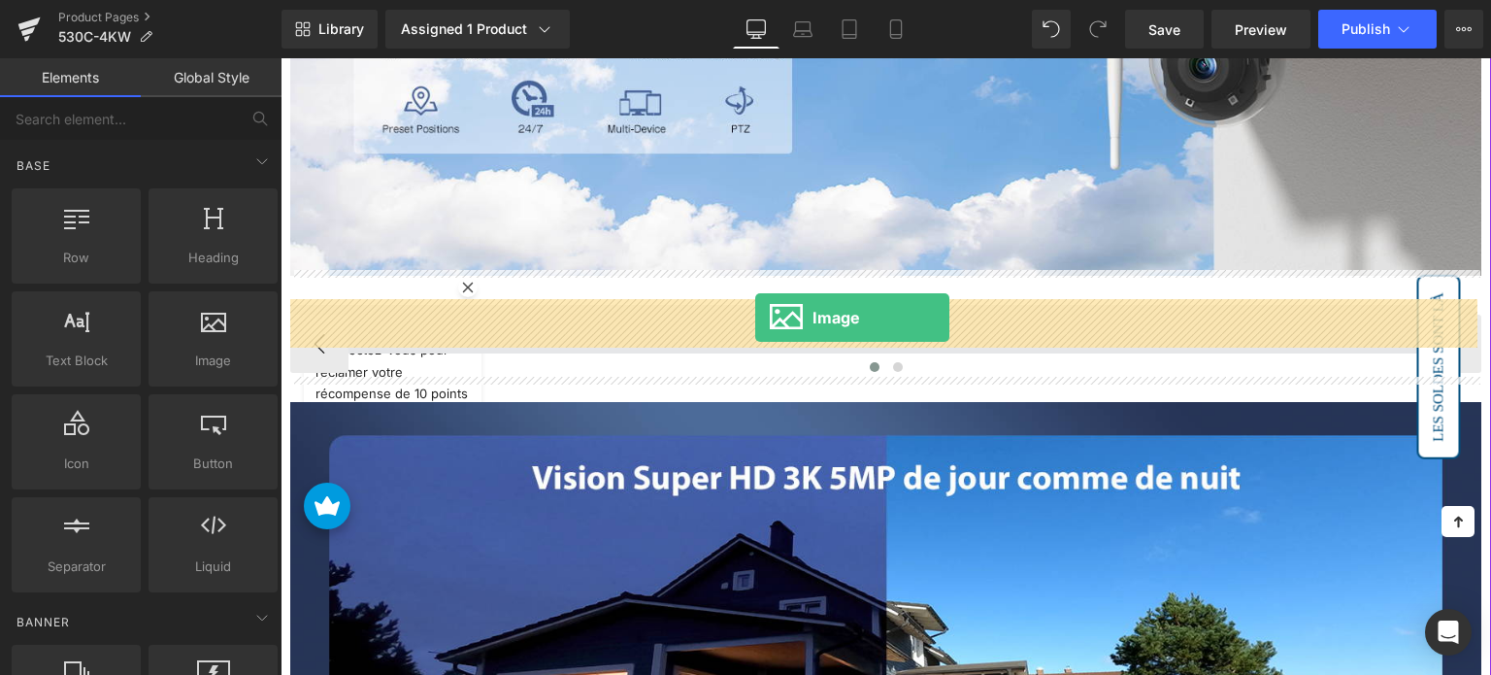
drag, startPoint x: 486, startPoint y: 418, endPoint x: 756, endPoint y: 317, distance: 288.1
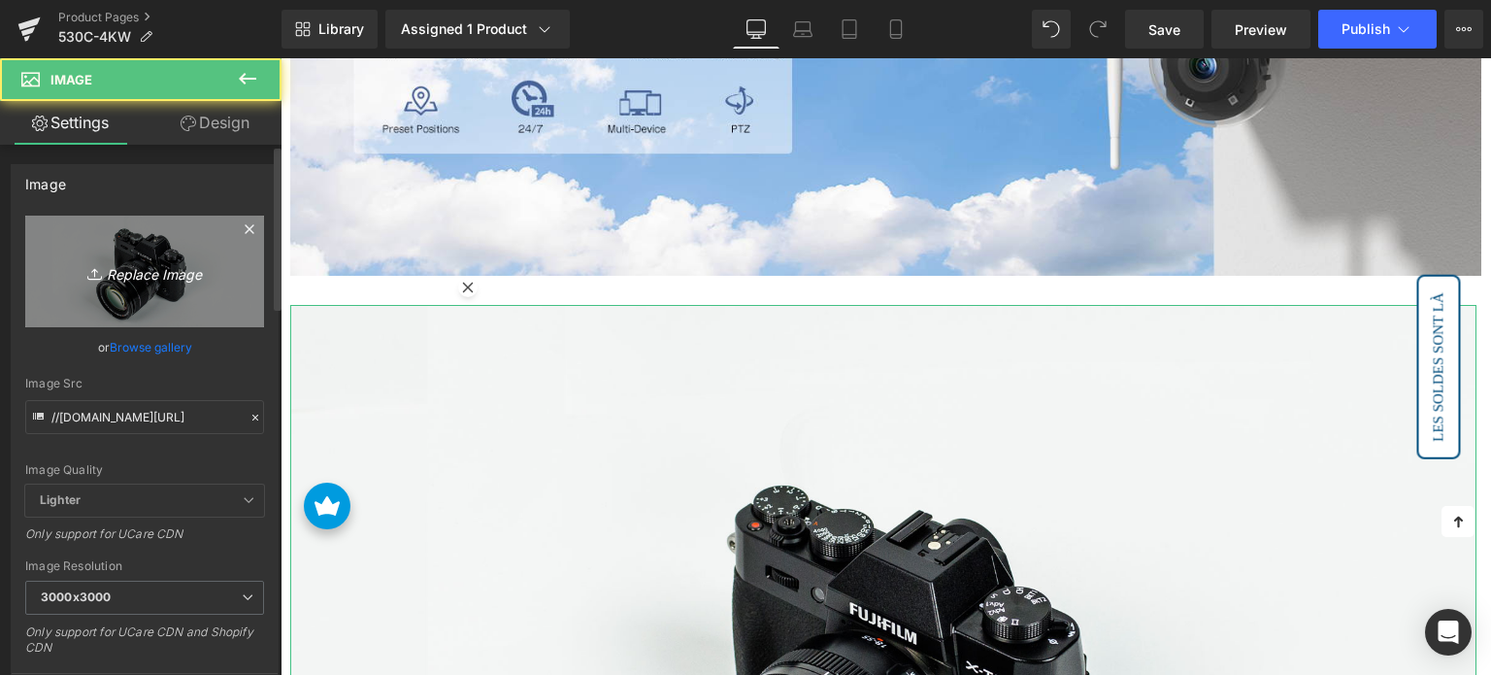
click at [170, 242] on link "Replace Image" at bounding box center [144, 272] width 239 height 112
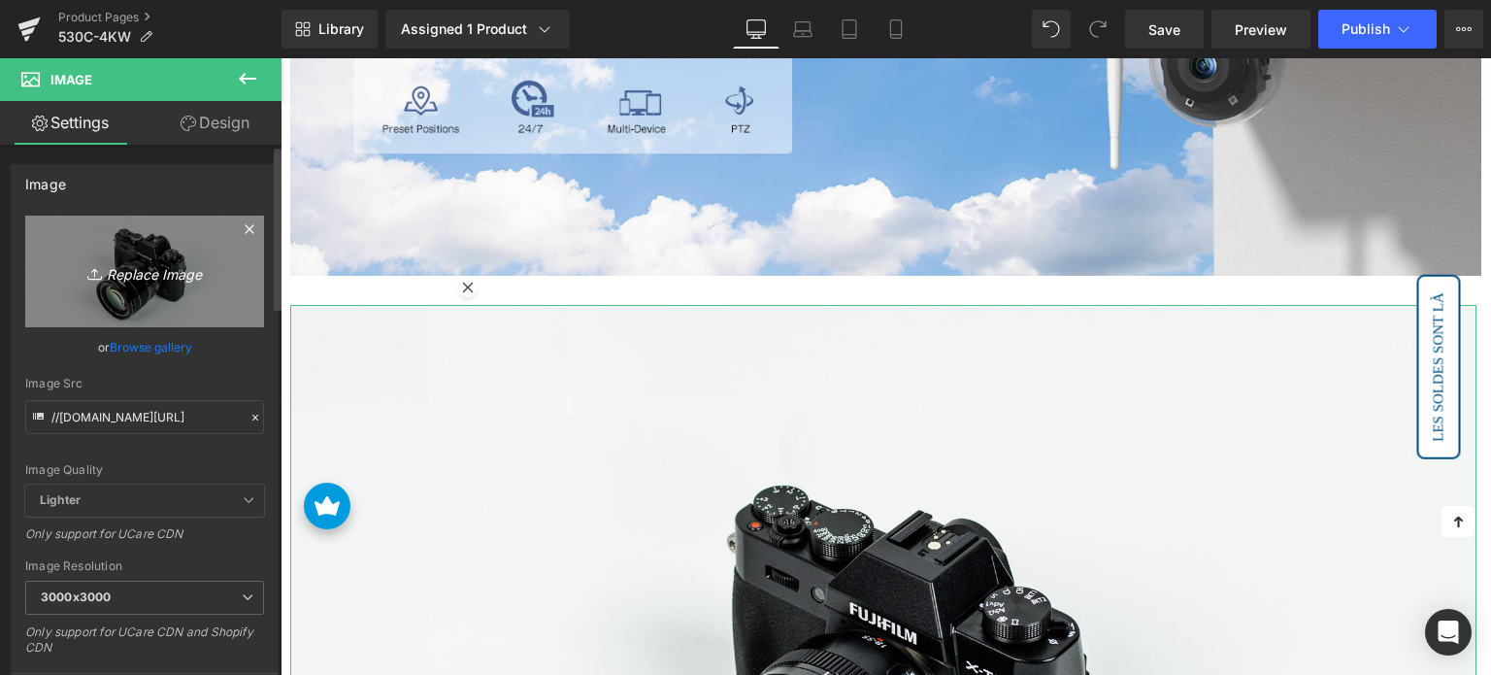
type input "C:\fakepath\2-2.jpg"
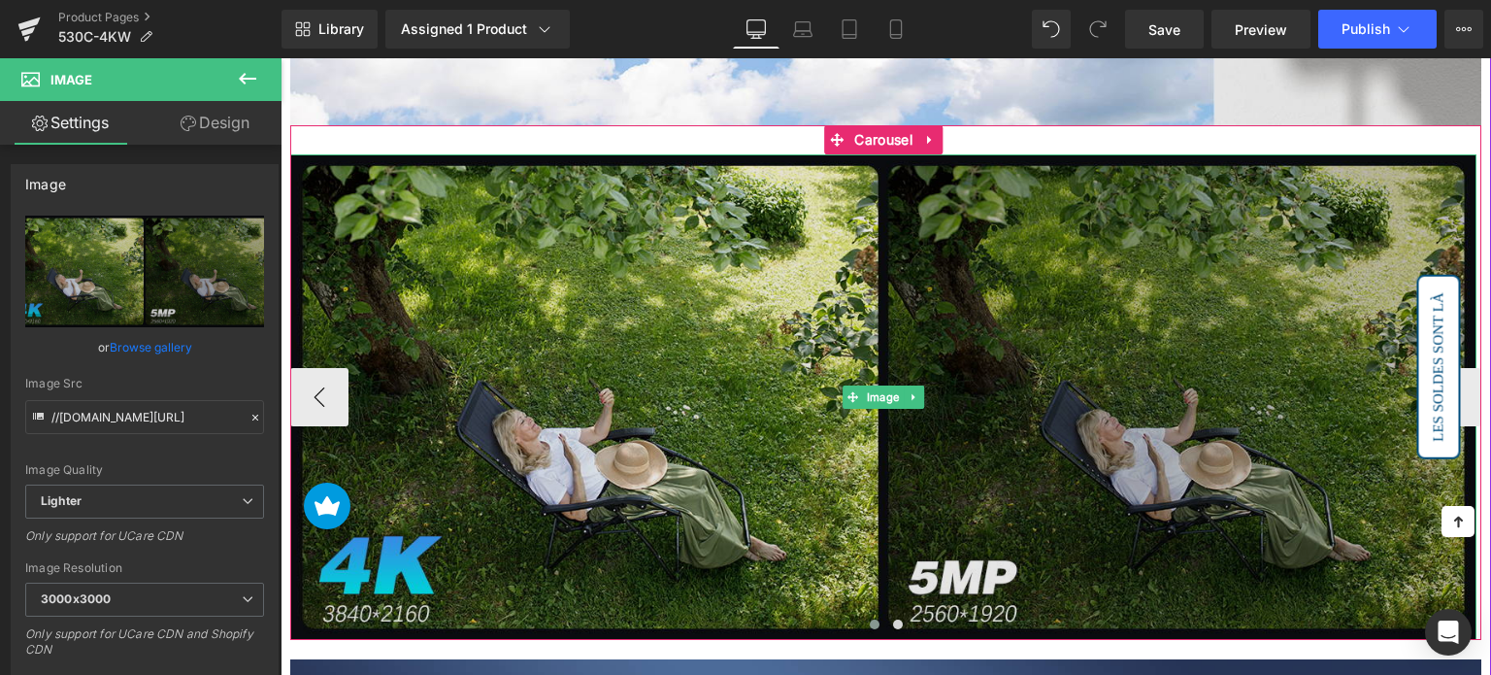
scroll to position [1456, 0]
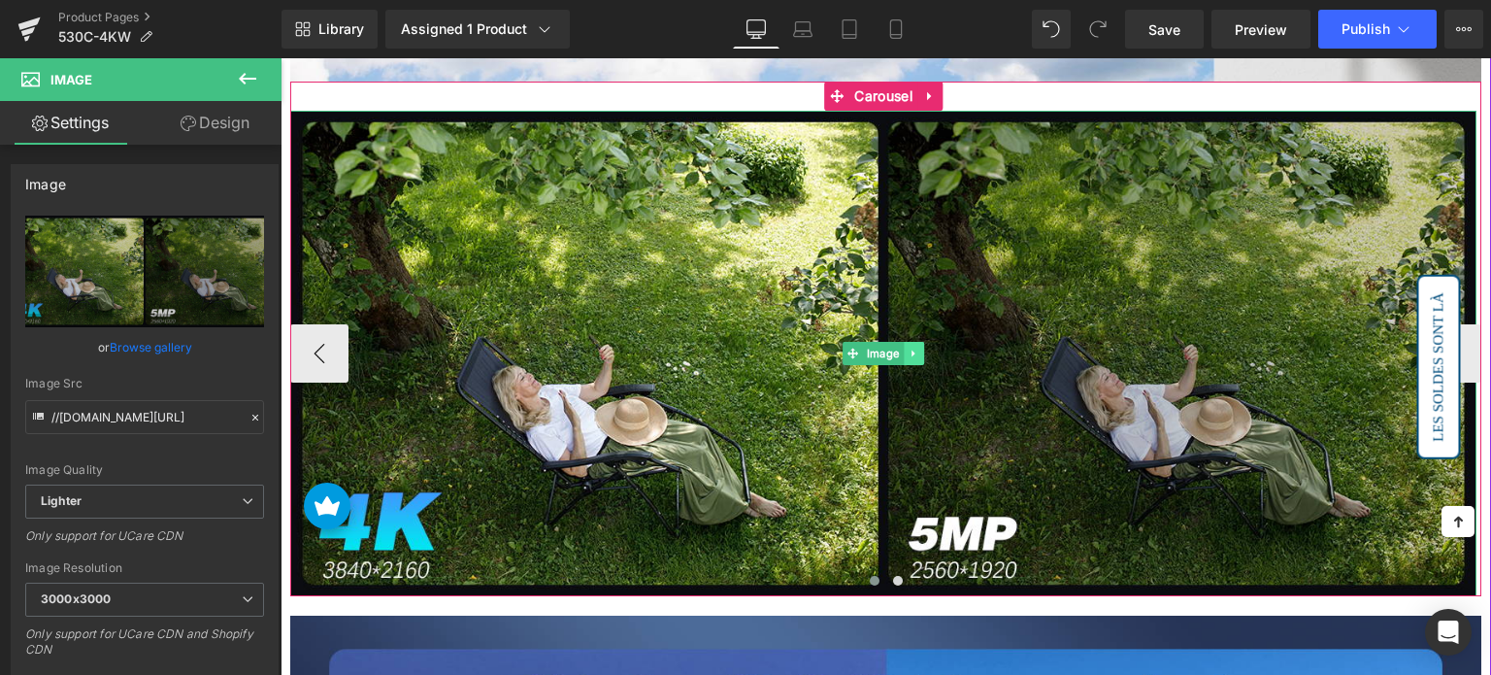
click at [919, 350] on link at bounding box center [914, 353] width 20 height 23
click at [897, 576] on span at bounding box center [898, 581] width 10 height 10
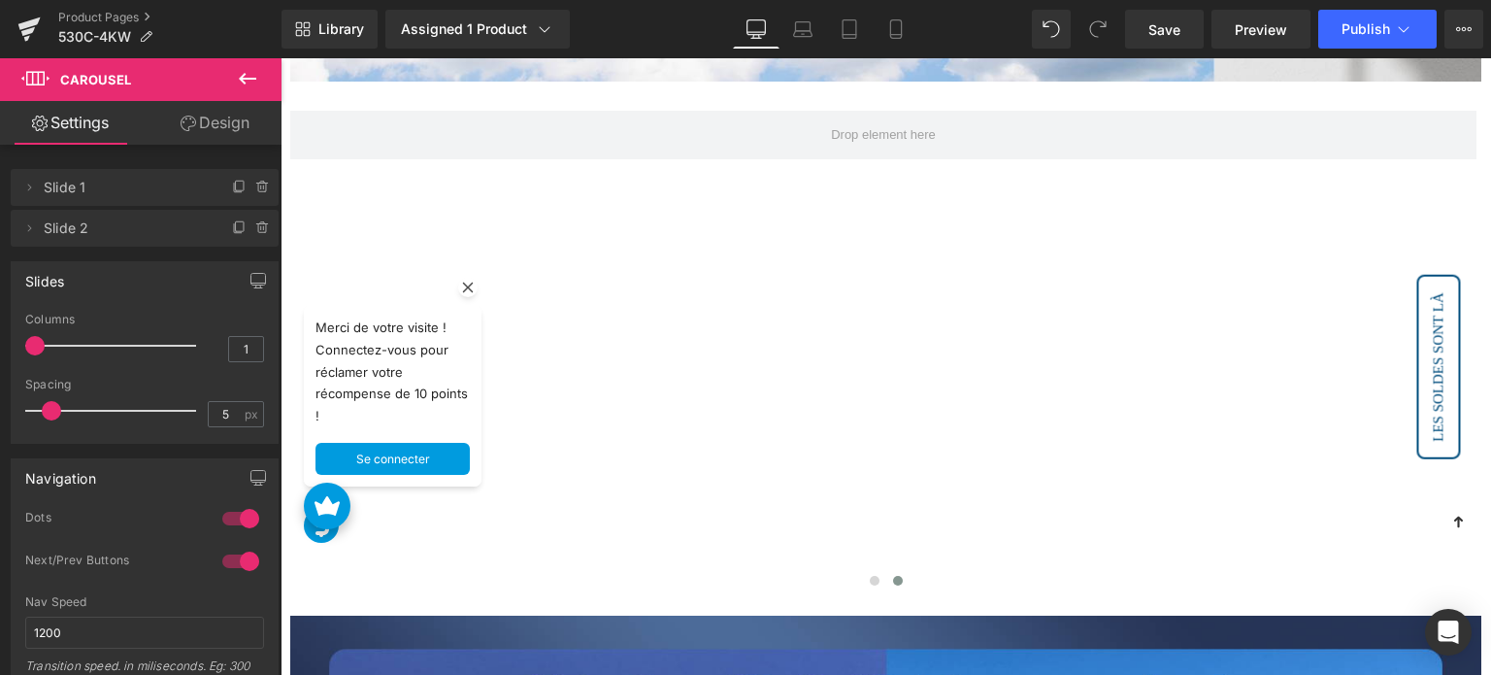
click at [245, 92] on button at bounding box center [248, 79] width 68 height 43
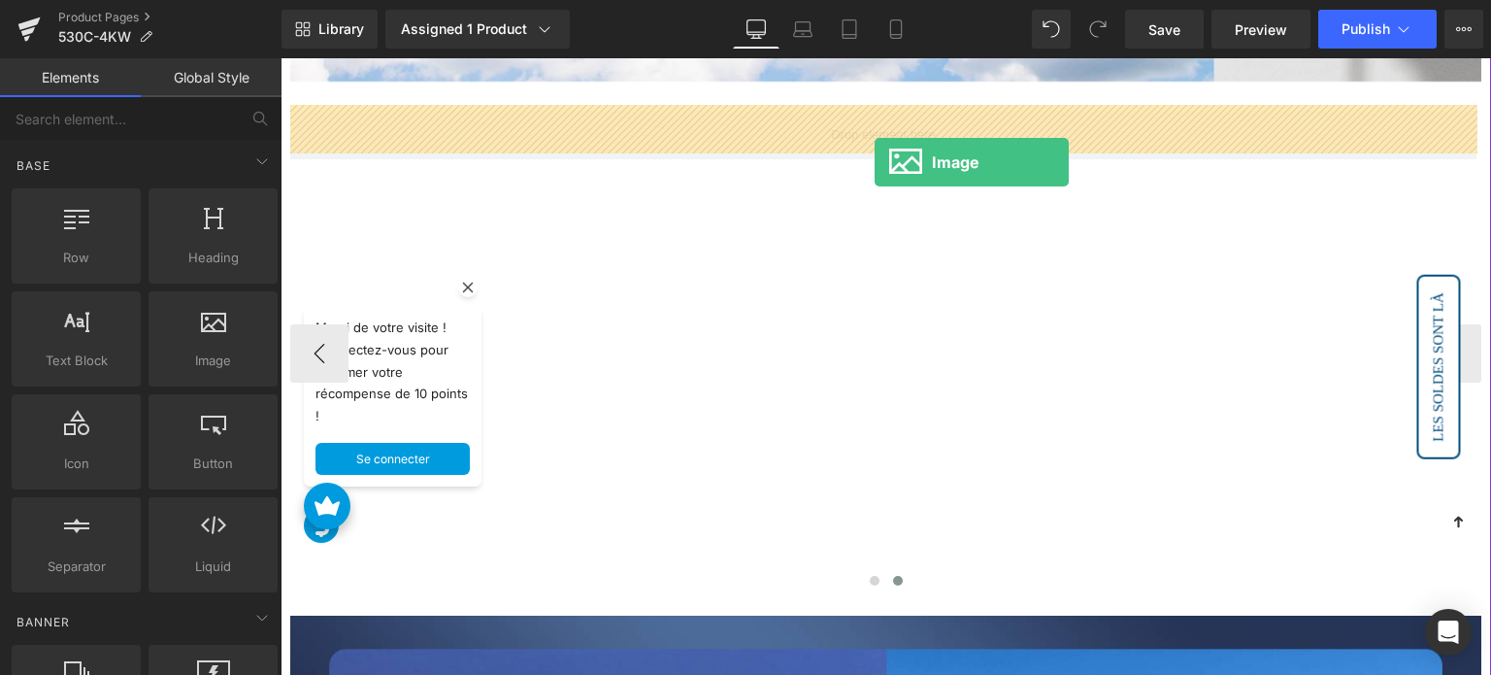
drag, startPoint x: 481, startPoint y: 408, endPoint x: 875, endPoint y: 161, distance: 464.1
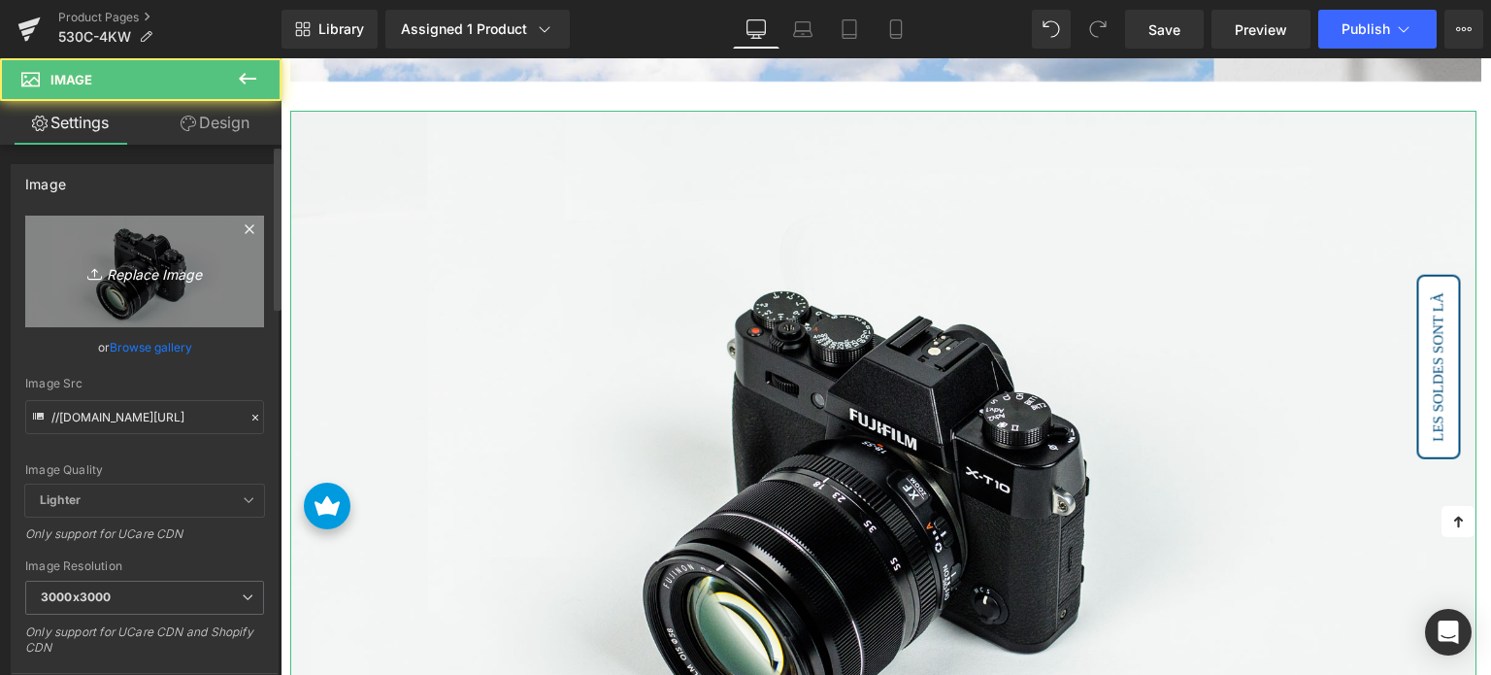
click at [167, 279] on icon "Replace Image" at bounding box center [144, 271] width 155 height 24
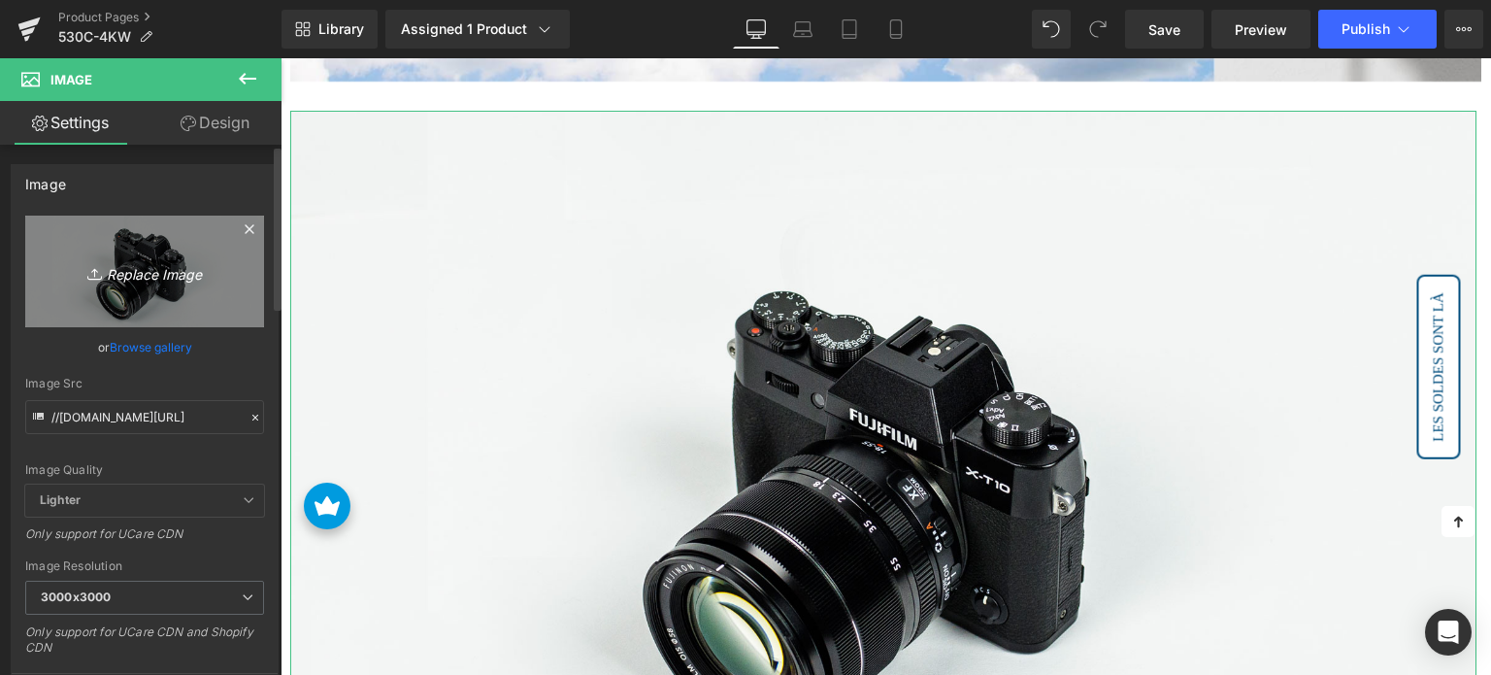
type input "C:\fakepath\2-3.jpg"
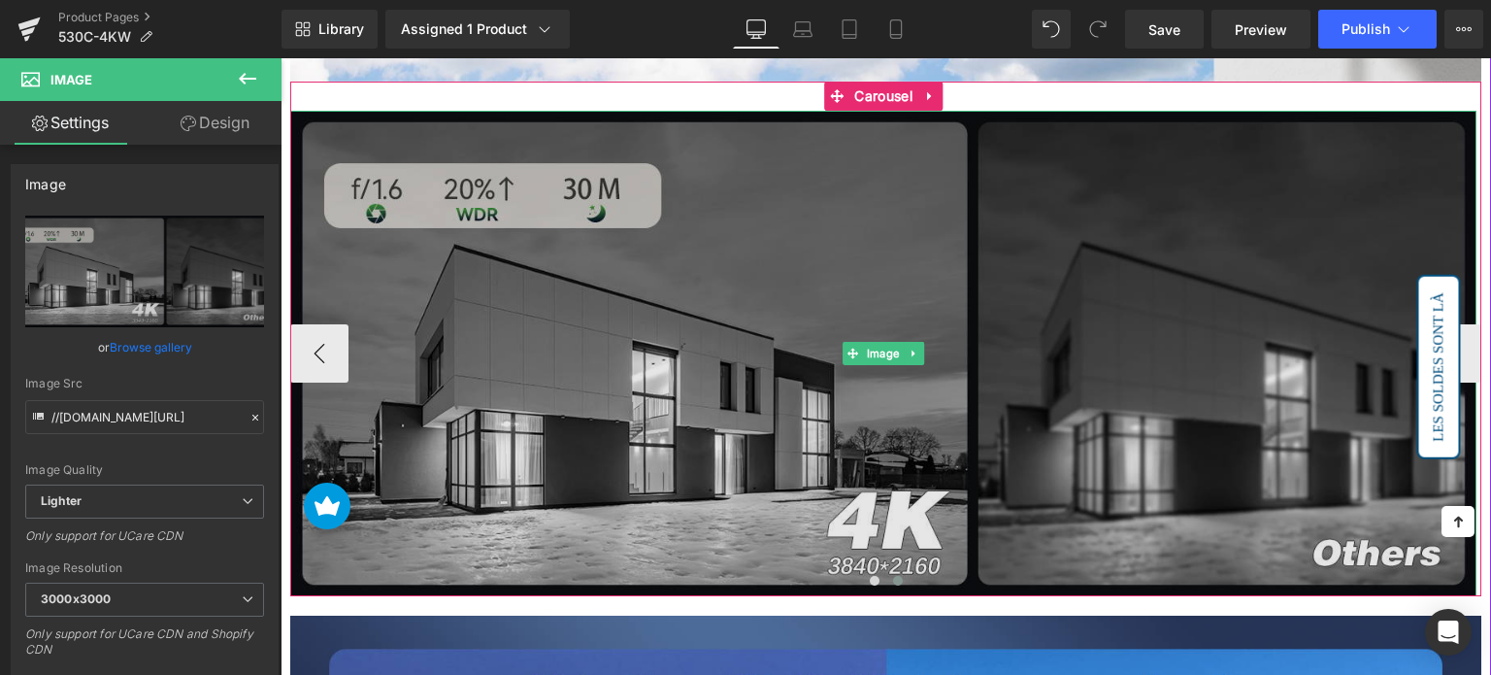
scroll to position [1553, 0]
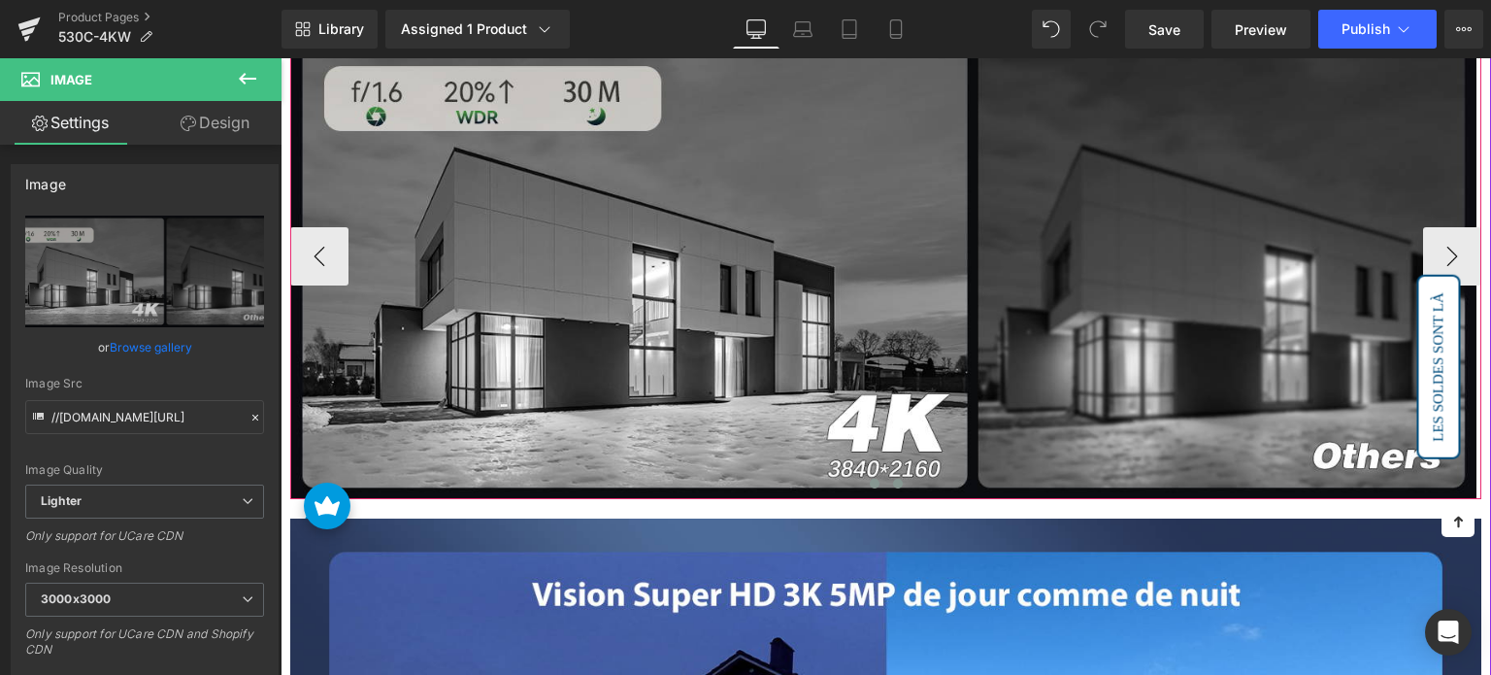
click at [871, 481] on span at bounding box center [875, 484] width 10 height 10
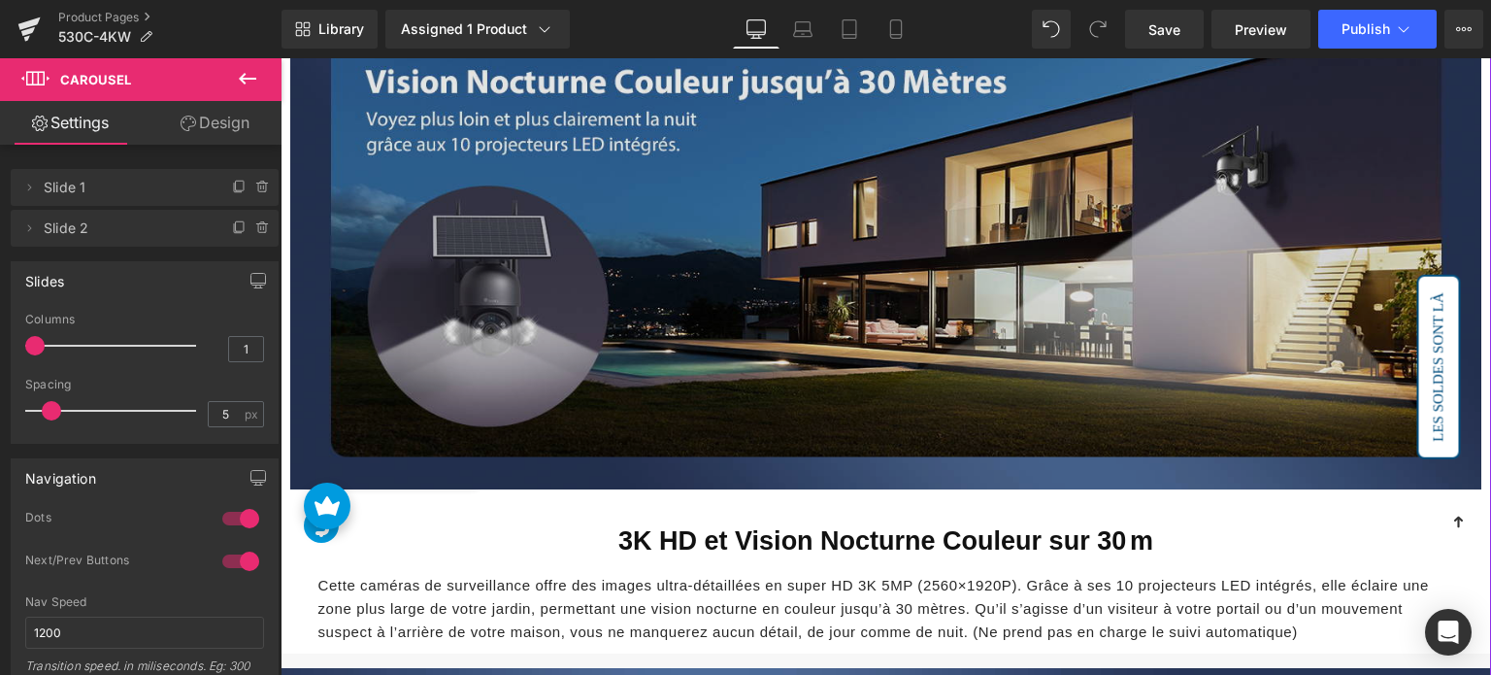
scroll to position [2621, 0]
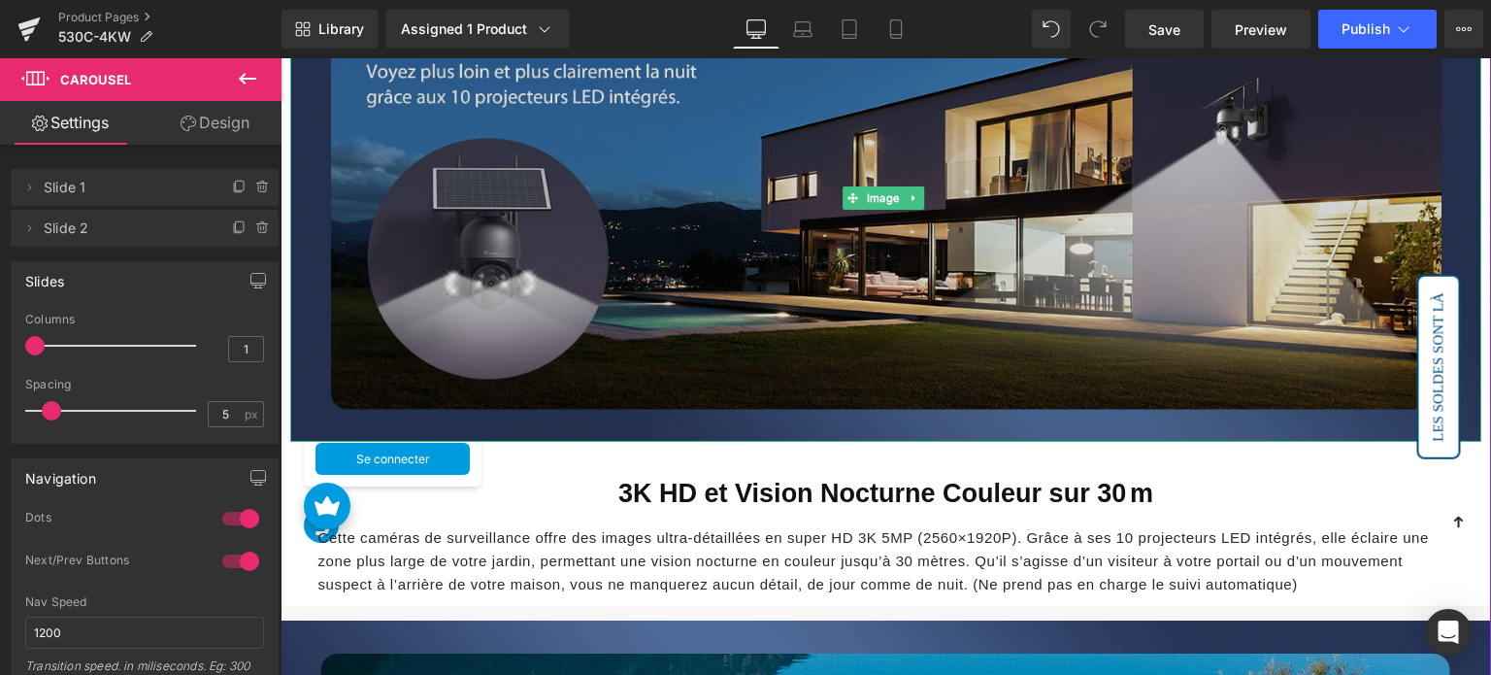
click at [809, 279] on img at bounding box center [885, 197] width 1191 height 488
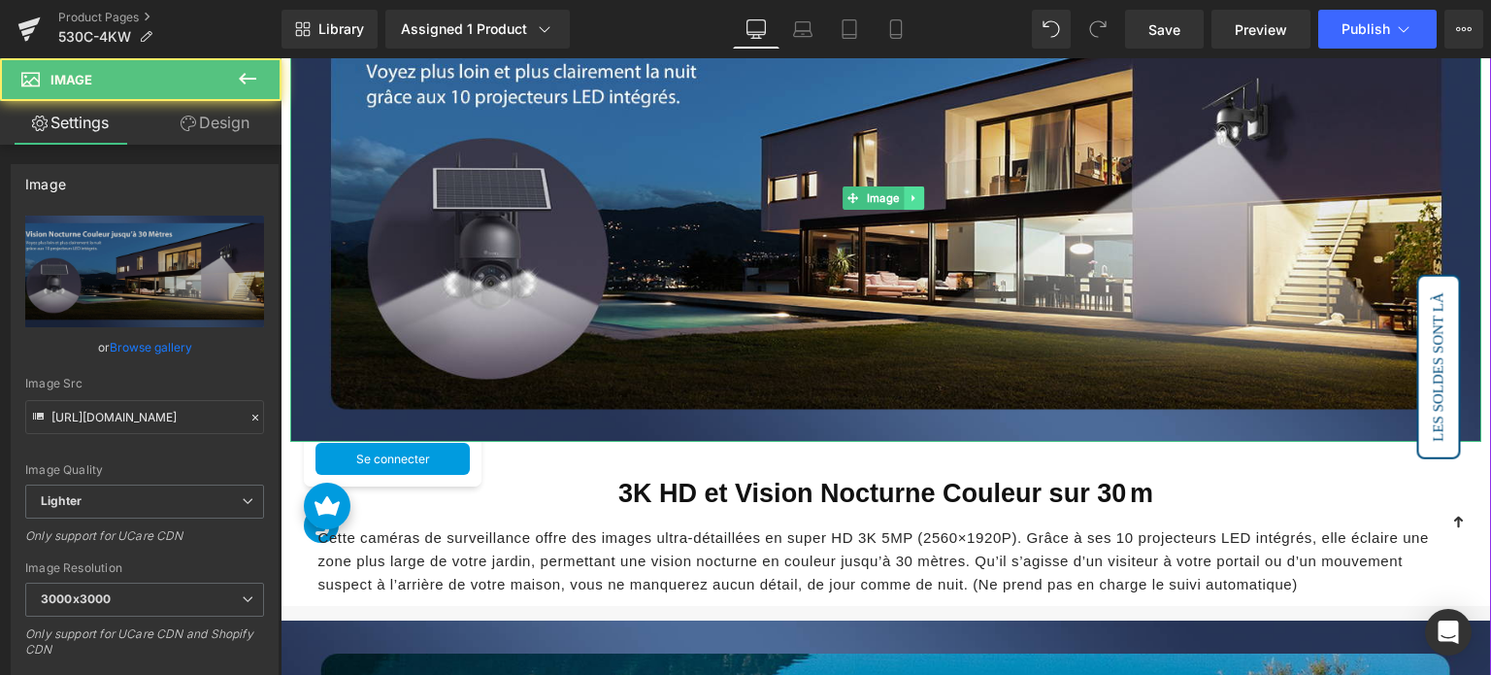
click at [919, 193] on icon at bounding box center [914, 198] width 11 height 12
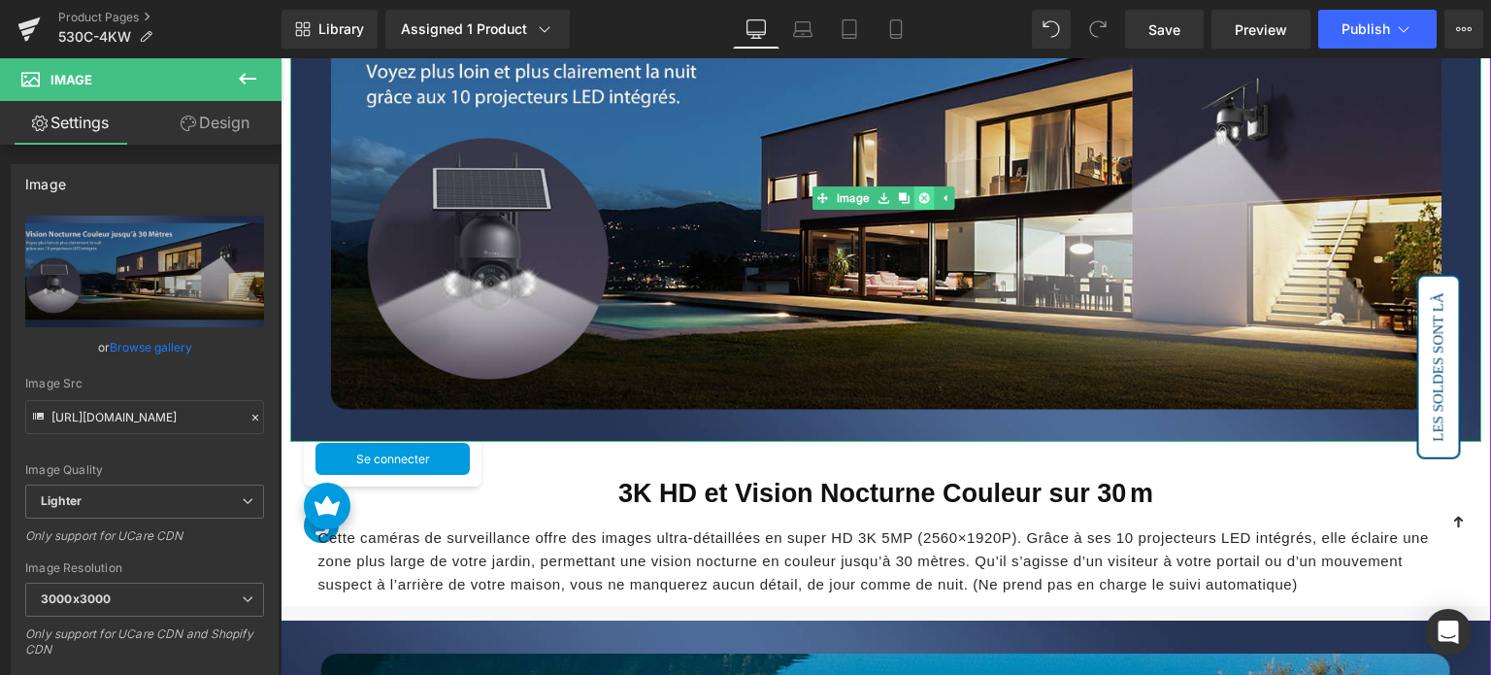
click at [920, 195] on icon at bounding box center [923, 198] width 11 height 12
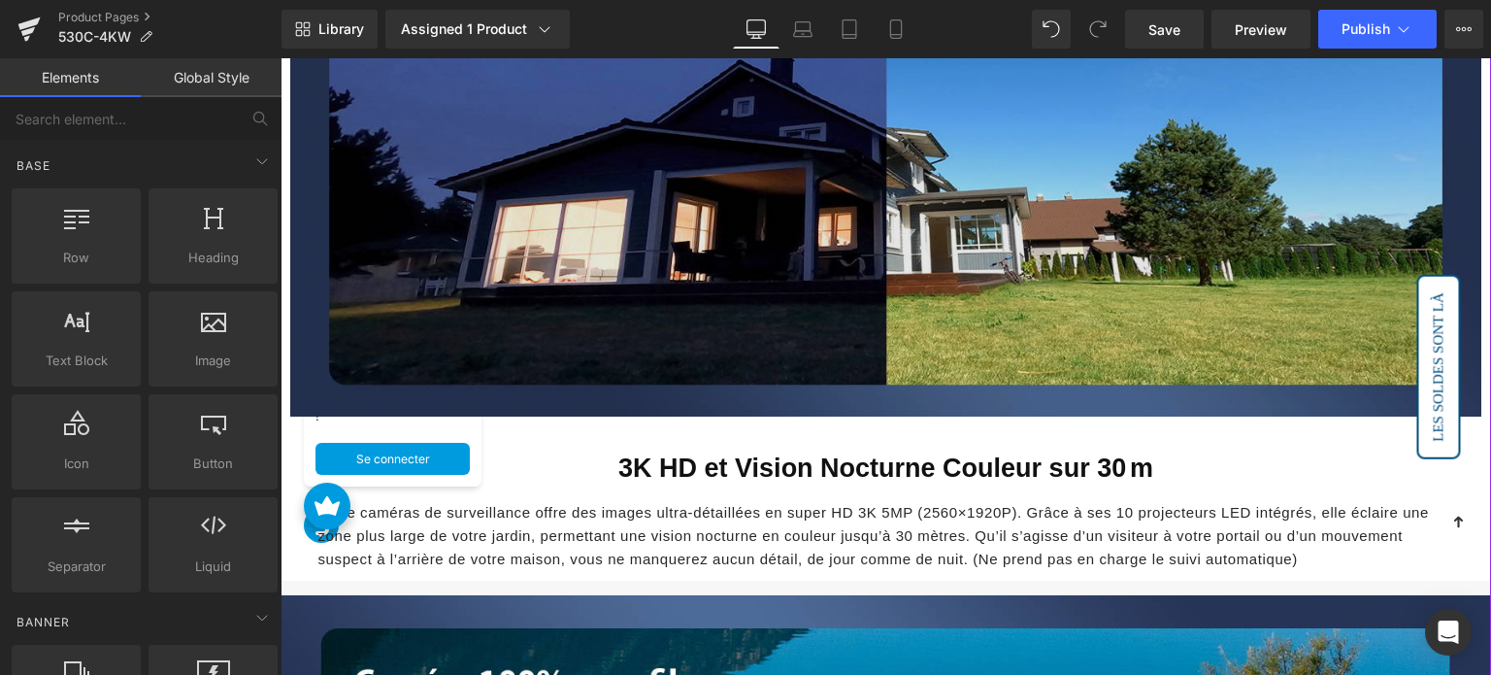
scroll to position [2136, 0]
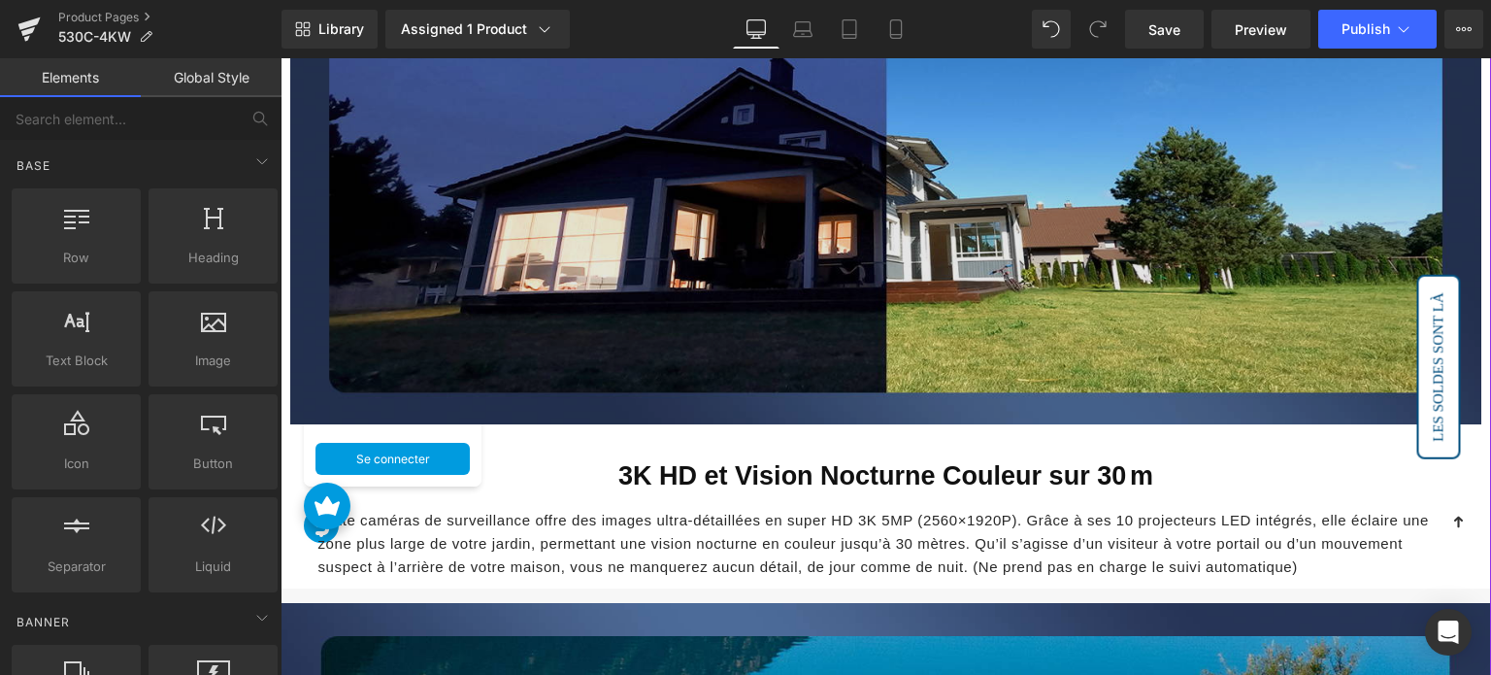
click at [813, 226] on img at bounding box center [885, 180] width 1191 height 488
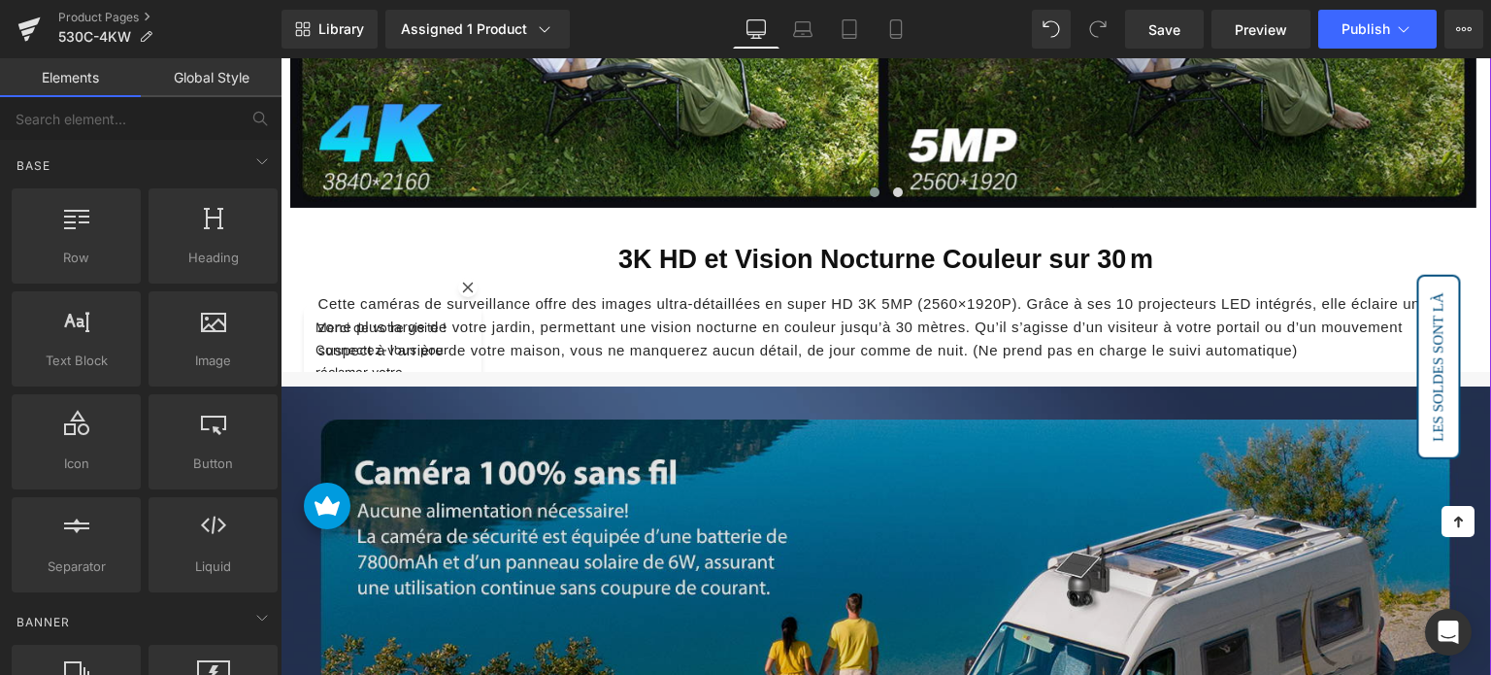
scroll to position [1553, 0]
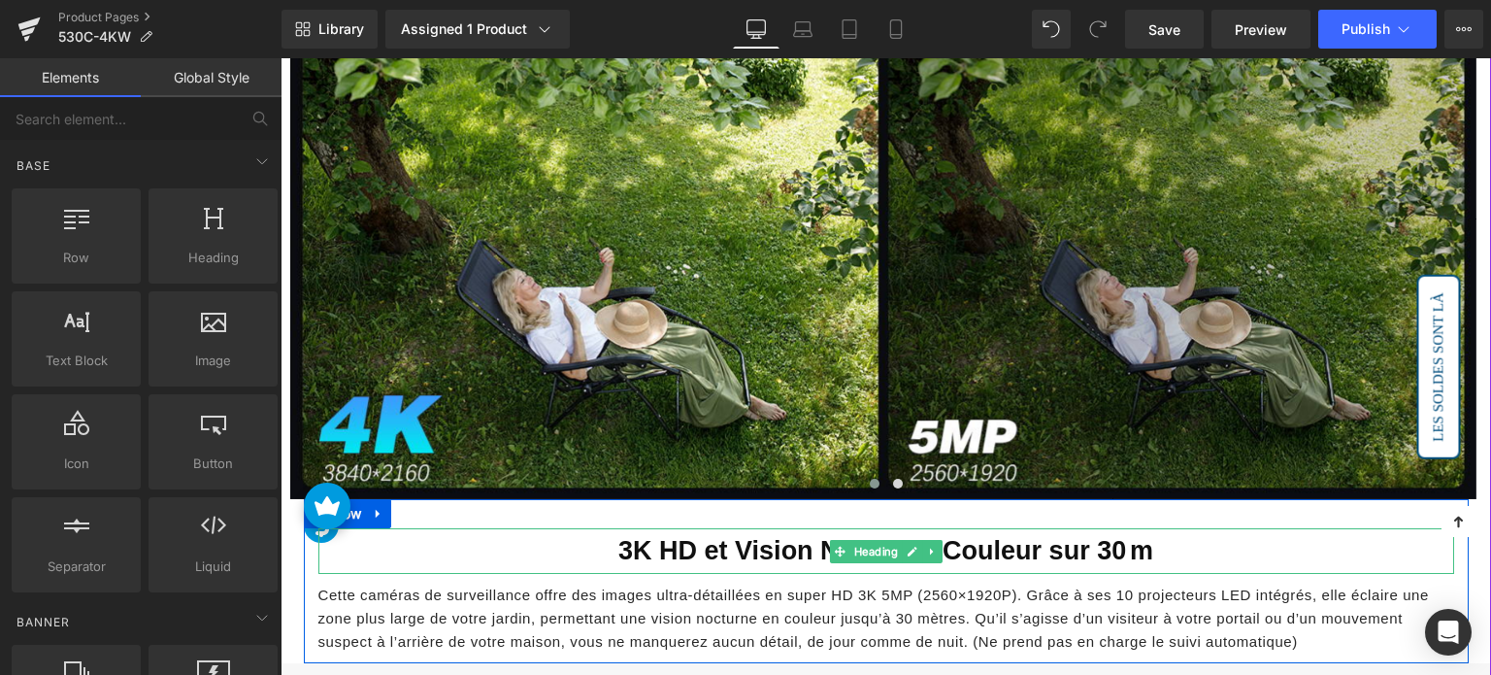
click at [928, 549] on icon at bounding box center [932, 552] width 11 height 12
click at [937, 547] on icon at bounding box center [942, 551] width 11 height 11
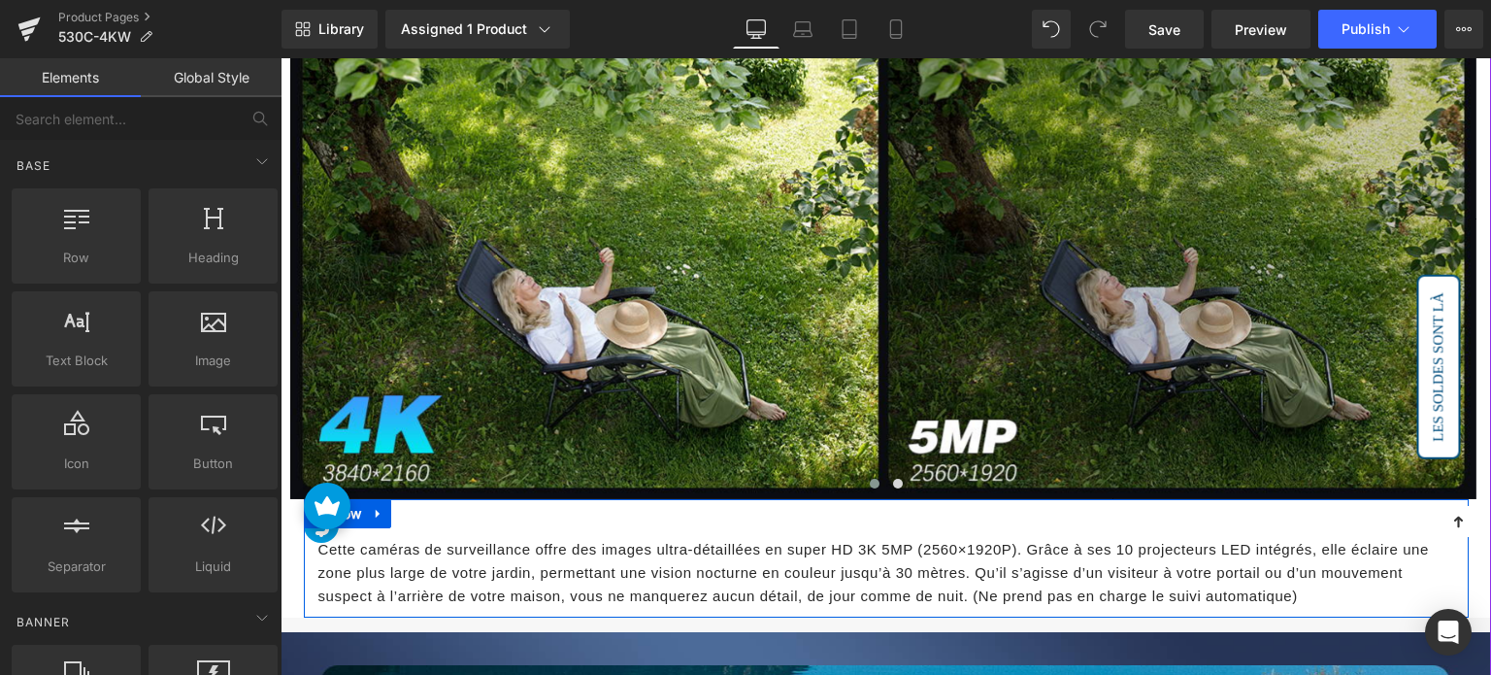
click at [669, 548] on span "Cette caméras de surveillance offre des images ultra-détaillées en super HD 3K …" at bounding box center [873, 572] width 1111 height 63
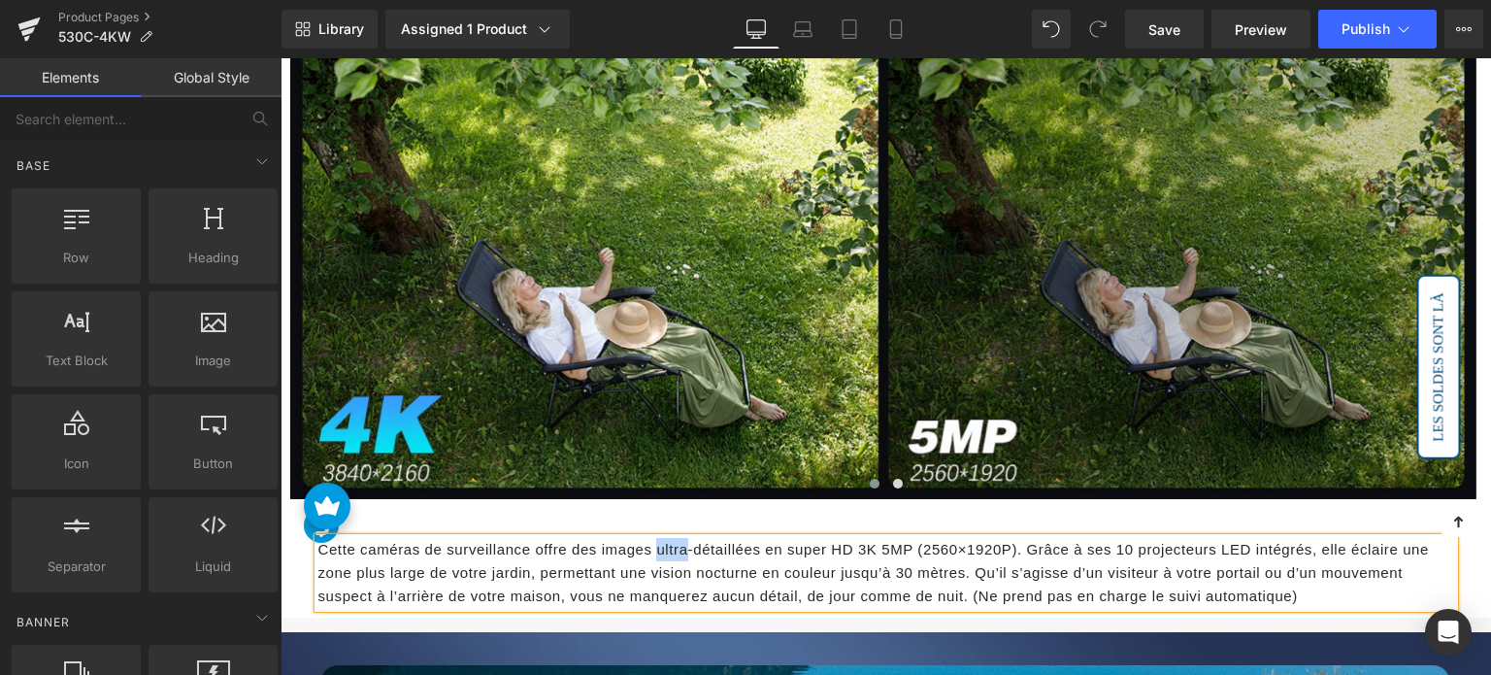
click at [669, 548] on span "Cette caméras de surveillance offre des images ultra-détaillées en super HD 3K …" at bounding box center [873, 572] width 1111 height 63
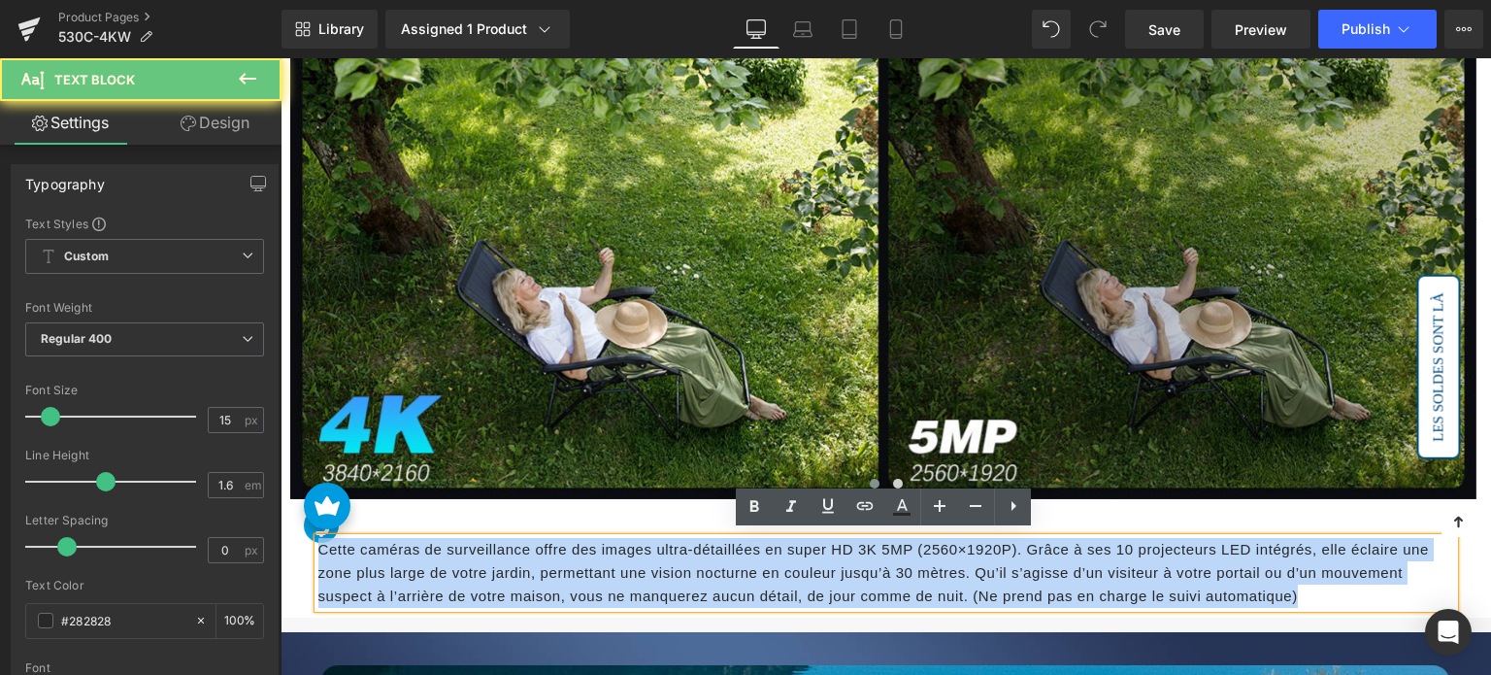
click at [669, 548] on span "Cette caméras de surveillance offre des images ultra-détaillées en super HD 3K …" at bounding box center [873, 572] width 1111 height 63
paste div
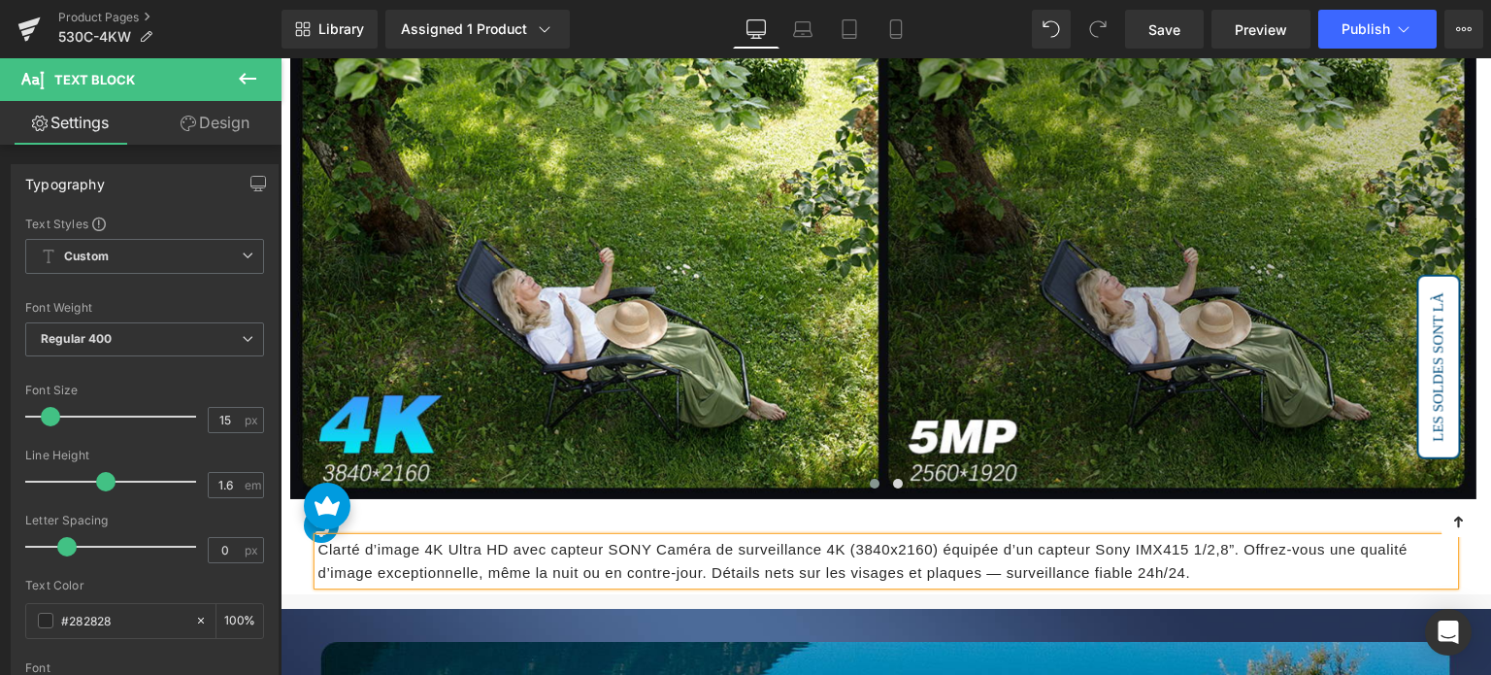
click at [714, 543] on span "Clarté d’image 4K Ultra HD avec capteur SONY Caméra de surveillance 4K (3840x21…" at bounding box center [862, 561] width 1089 height 40
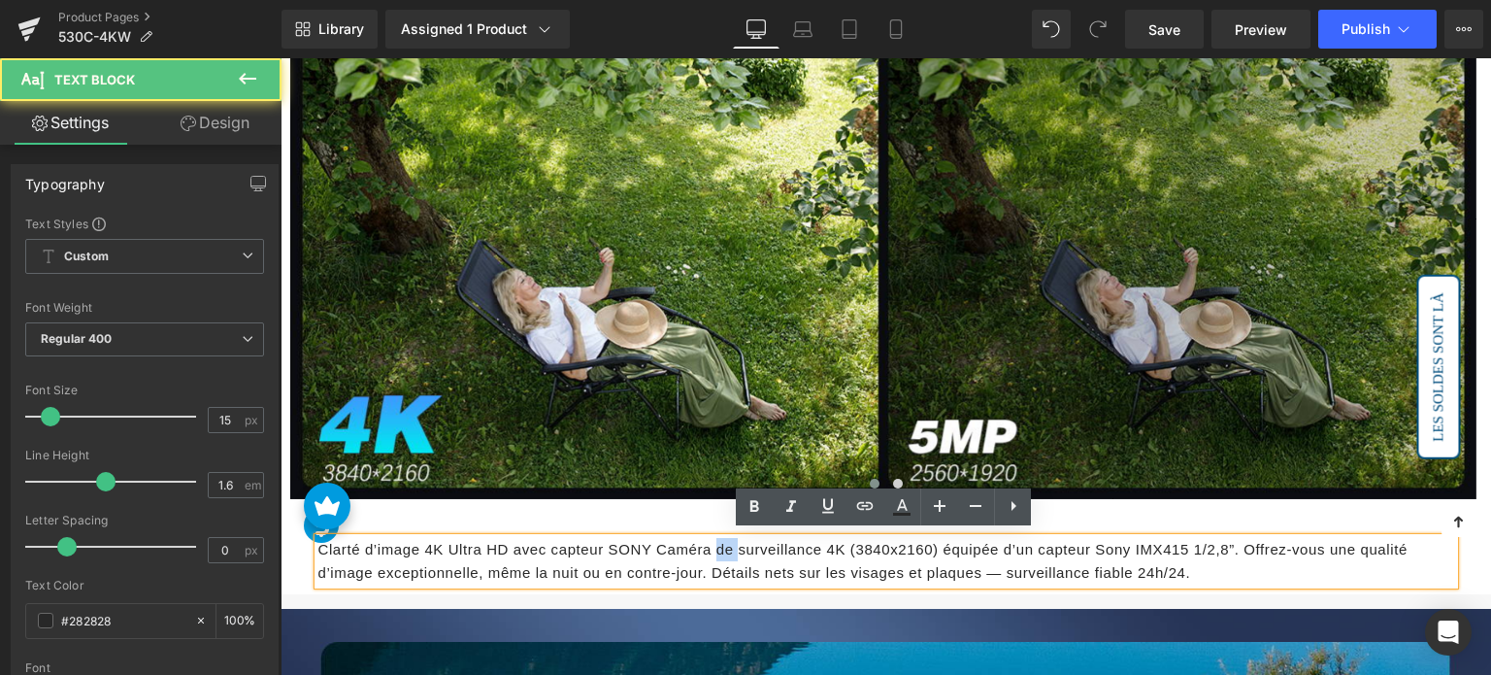
click at [714, 543] on span "Clarté d’image 4K Ultra HD avec capteur SONY Caméra de surveillance 4K (3840x21…" at bounding box center [862, 561] width 1089 height 40
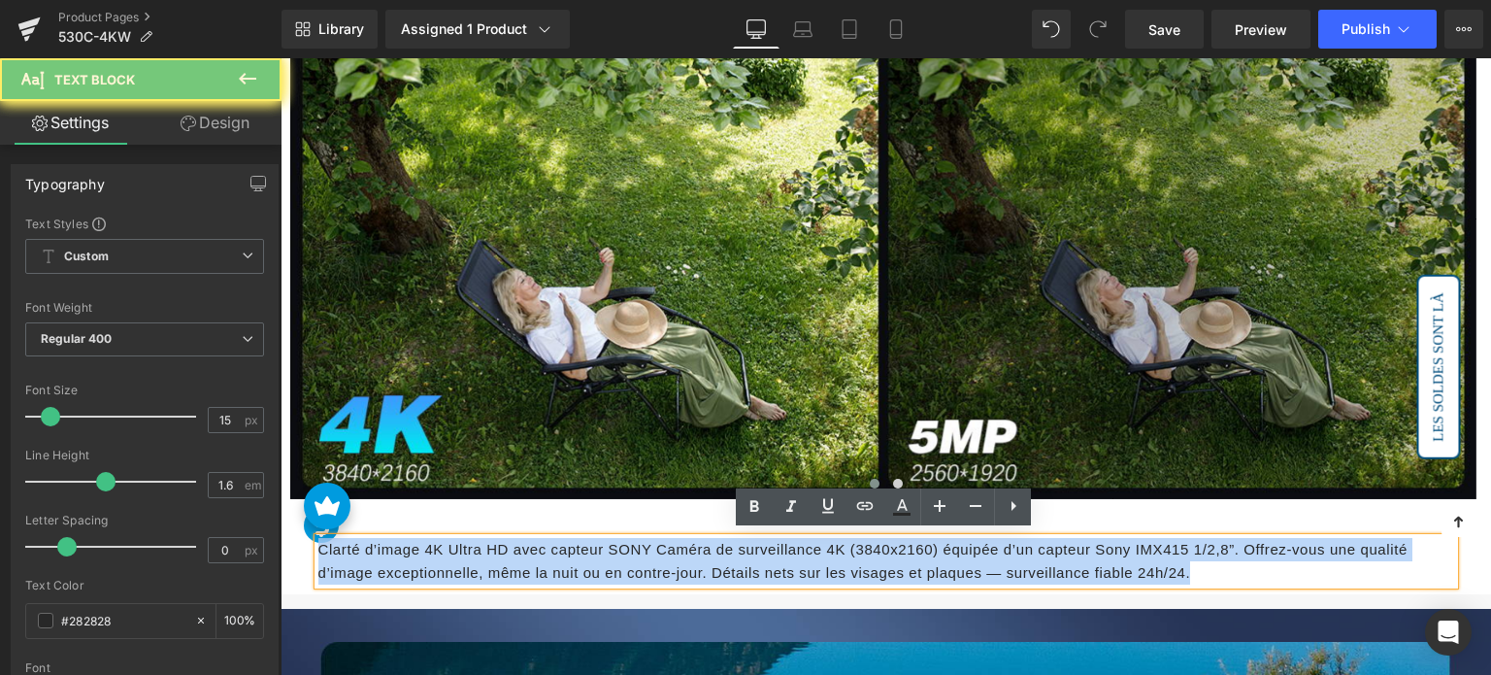
click at [714, 543] on span "Clarté d’image 4K Ultra HD avec capteur SONY Caméra de surveillance 4K (3840x21…" at bounding box center [862, 561] width 1089 height 40
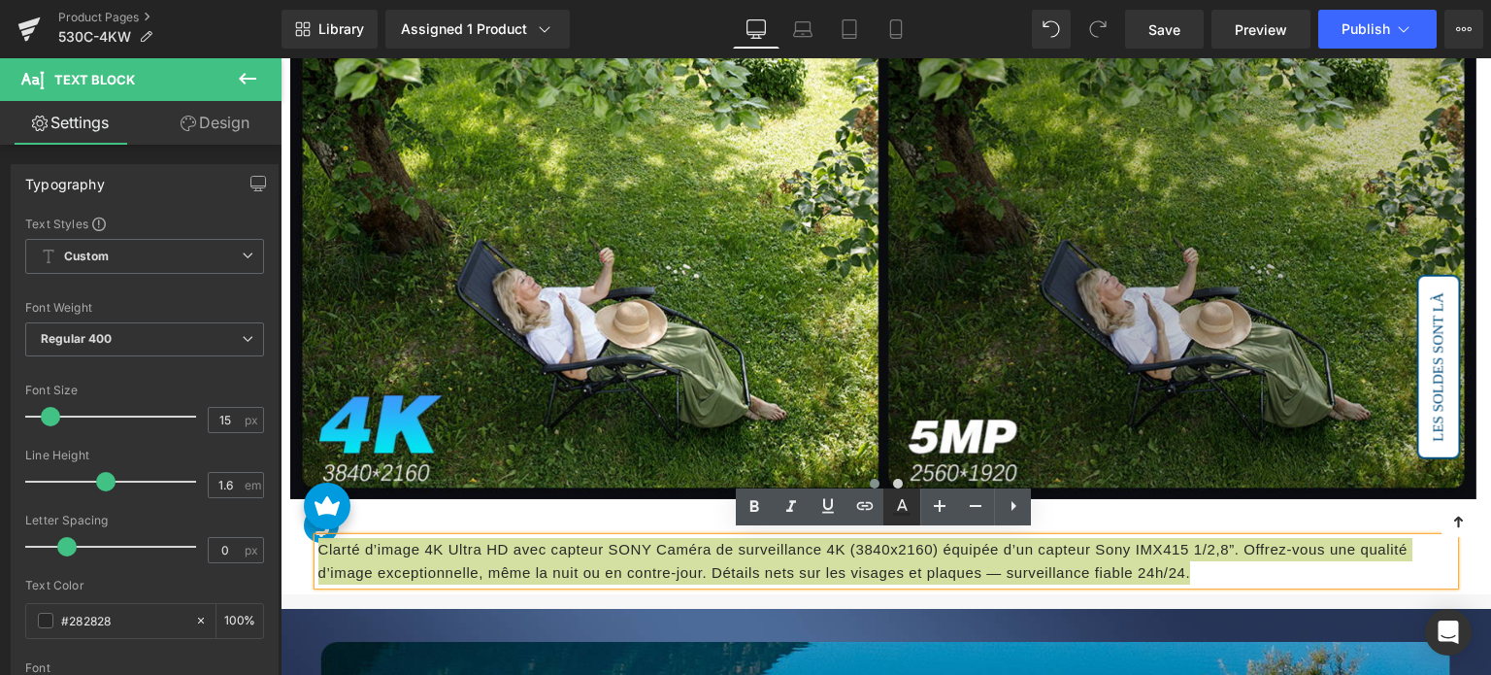
click at [910, 513] on icon at bounding box center [901, 514] width 17 height 3
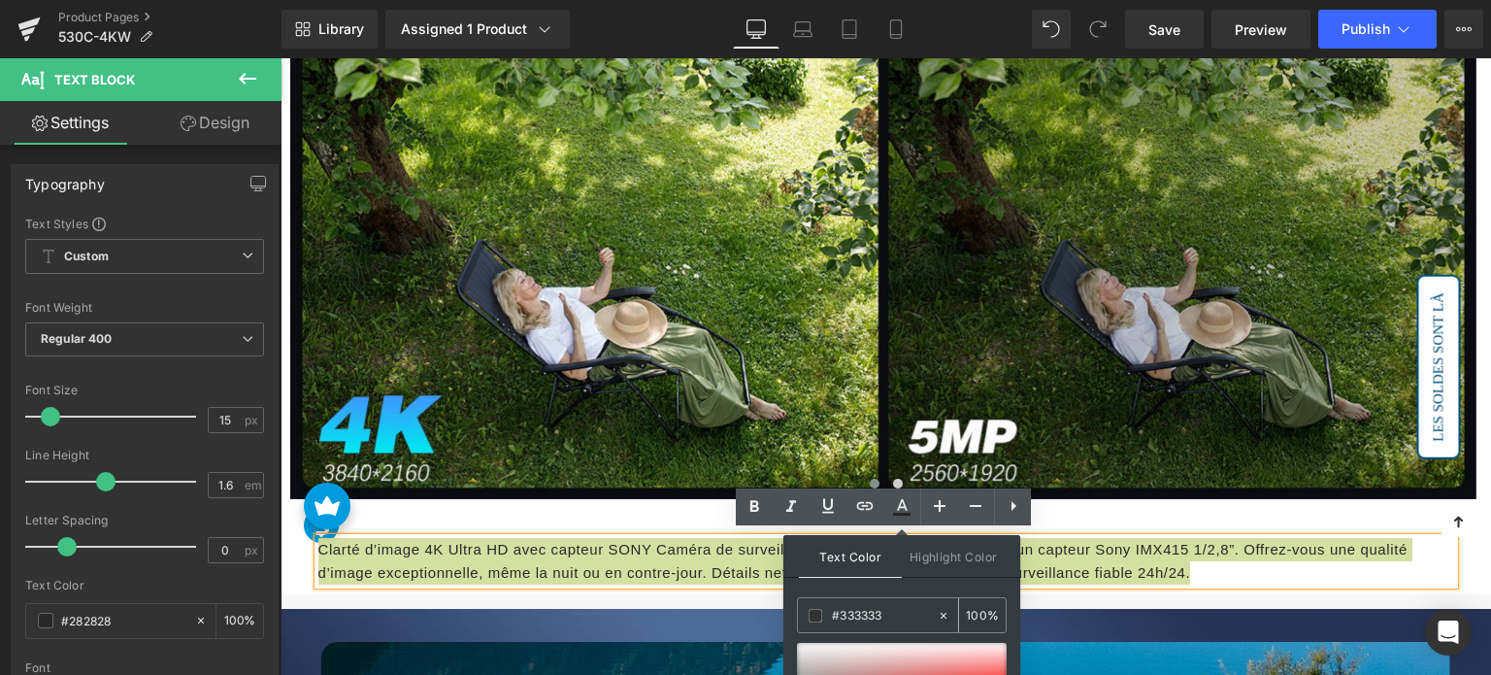
click at [867, 609] on input "#333333" at bounding box center [884, 615] width 105 height 21
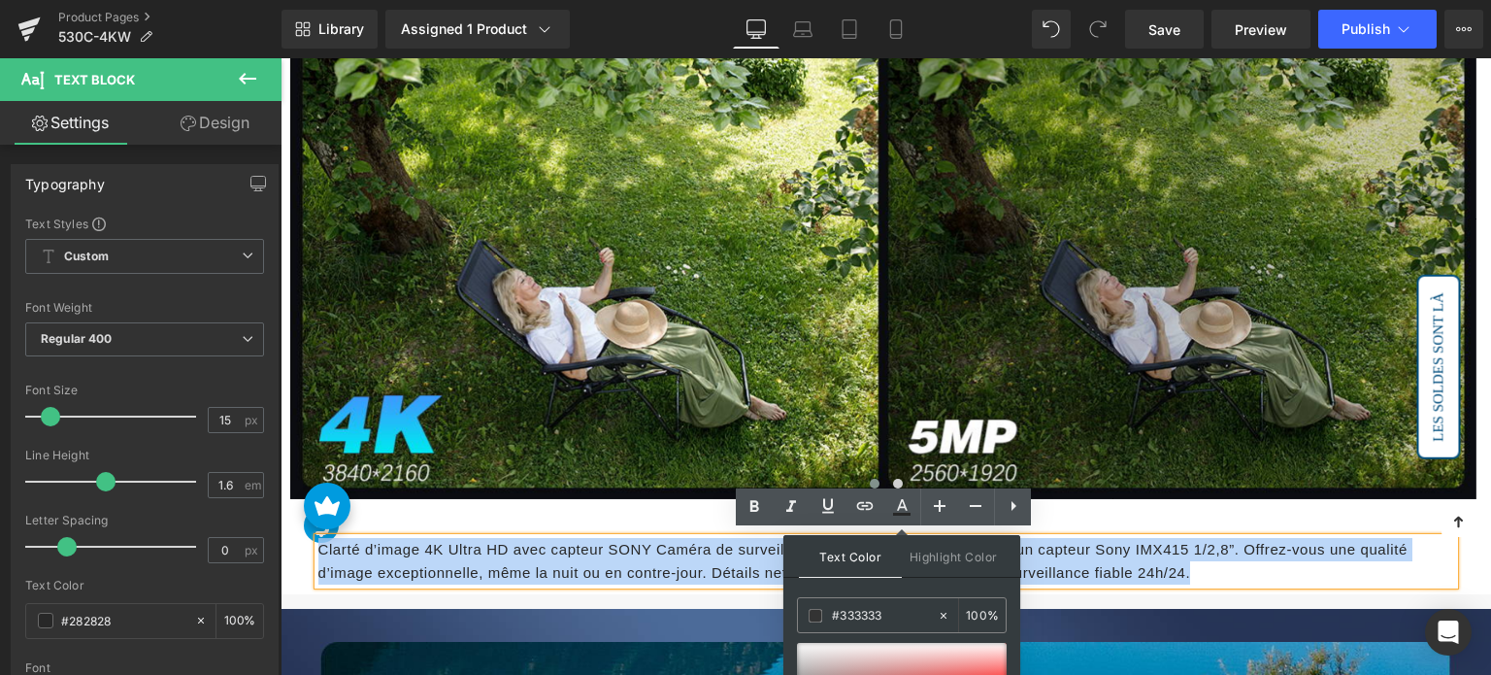
click at [1128, 545] on span "Clarté d’image 4K Ultra HD avec capteur SONY Caméra de surveillance 4K (3840x21…" at bounding box center [862, 561] width 1089 height 40
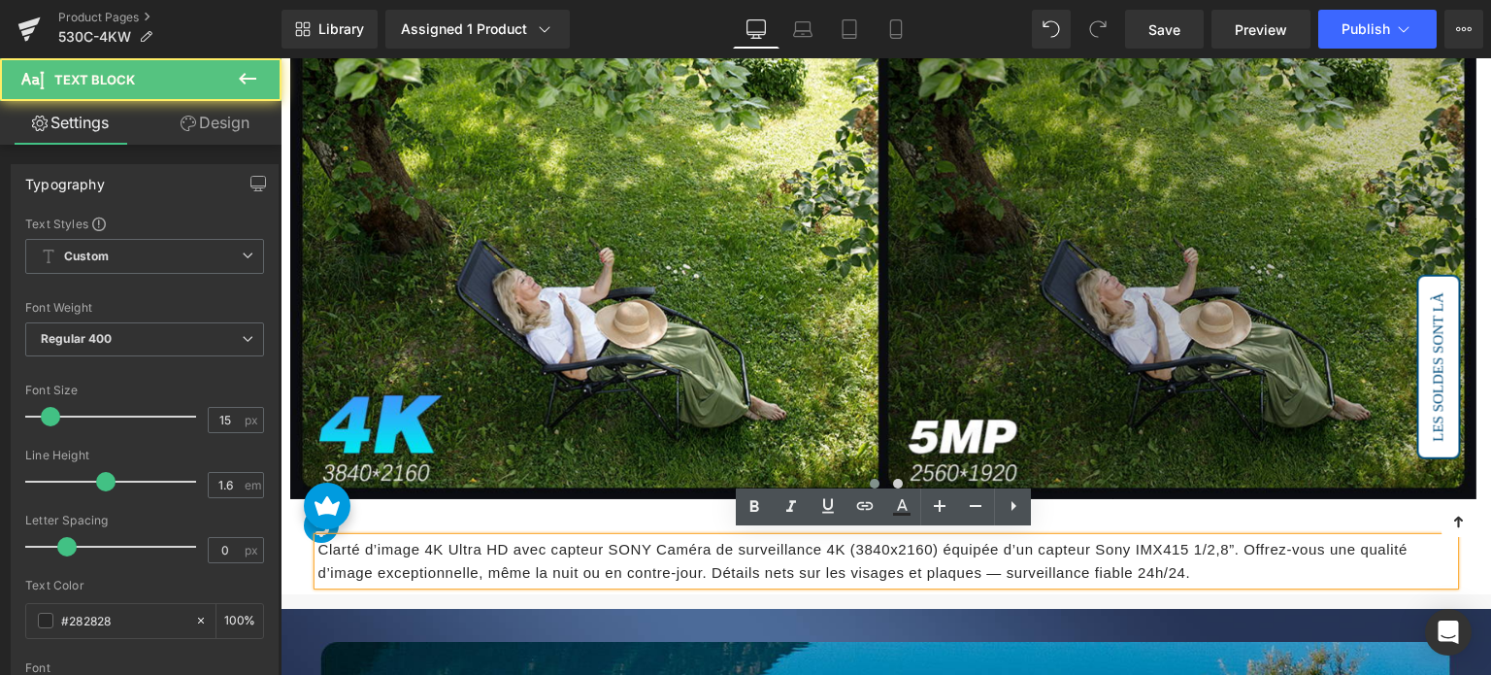
click at [568, 558] on p "Clarté d’image 4K Ultra HD avec capteur SONY Caméra de surveillance 4K (3840x21…" at bounding box center [886, 561] width 1136 height 47
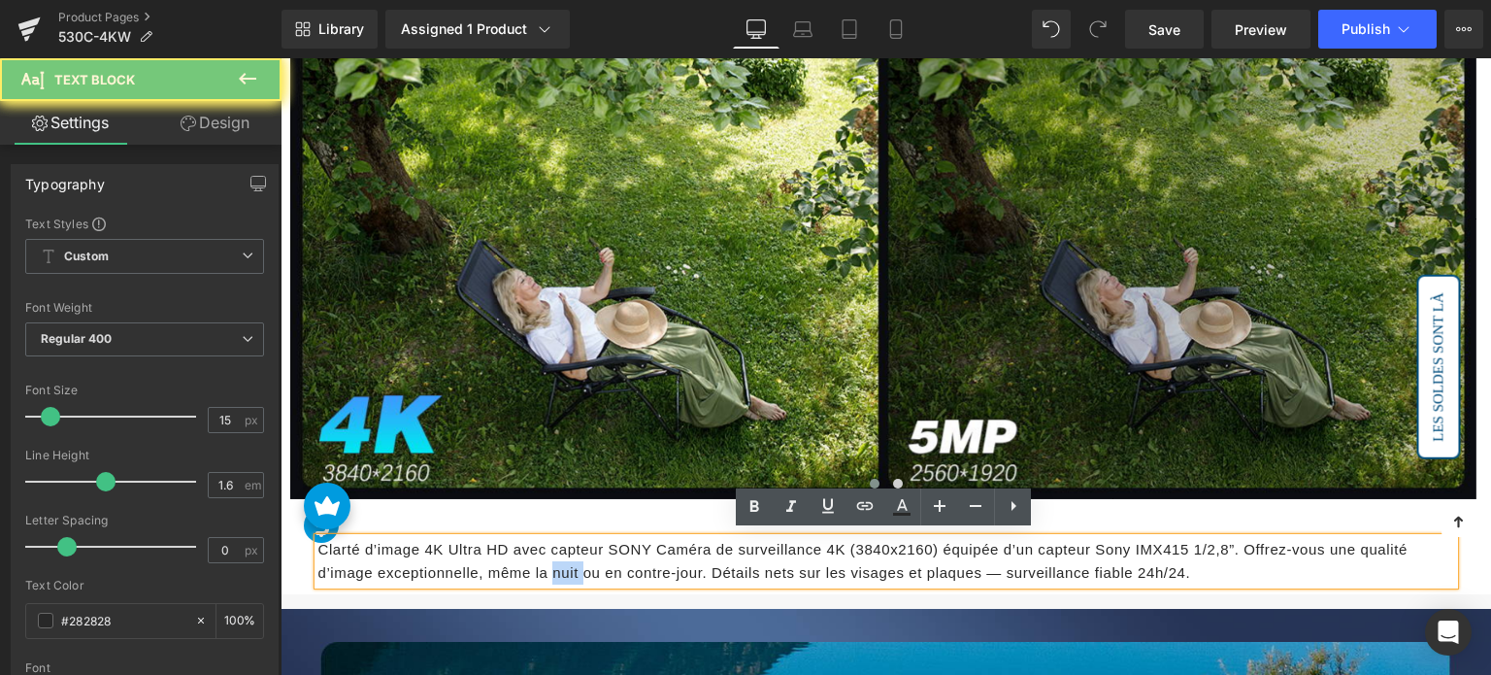
click at [568, 558] on p "Clarté d’image 4K Ultra HD avec capteur SONY Caméra de surveillance 4K (3840x21…" at bounding box center [886, 561] width 1136 height 47
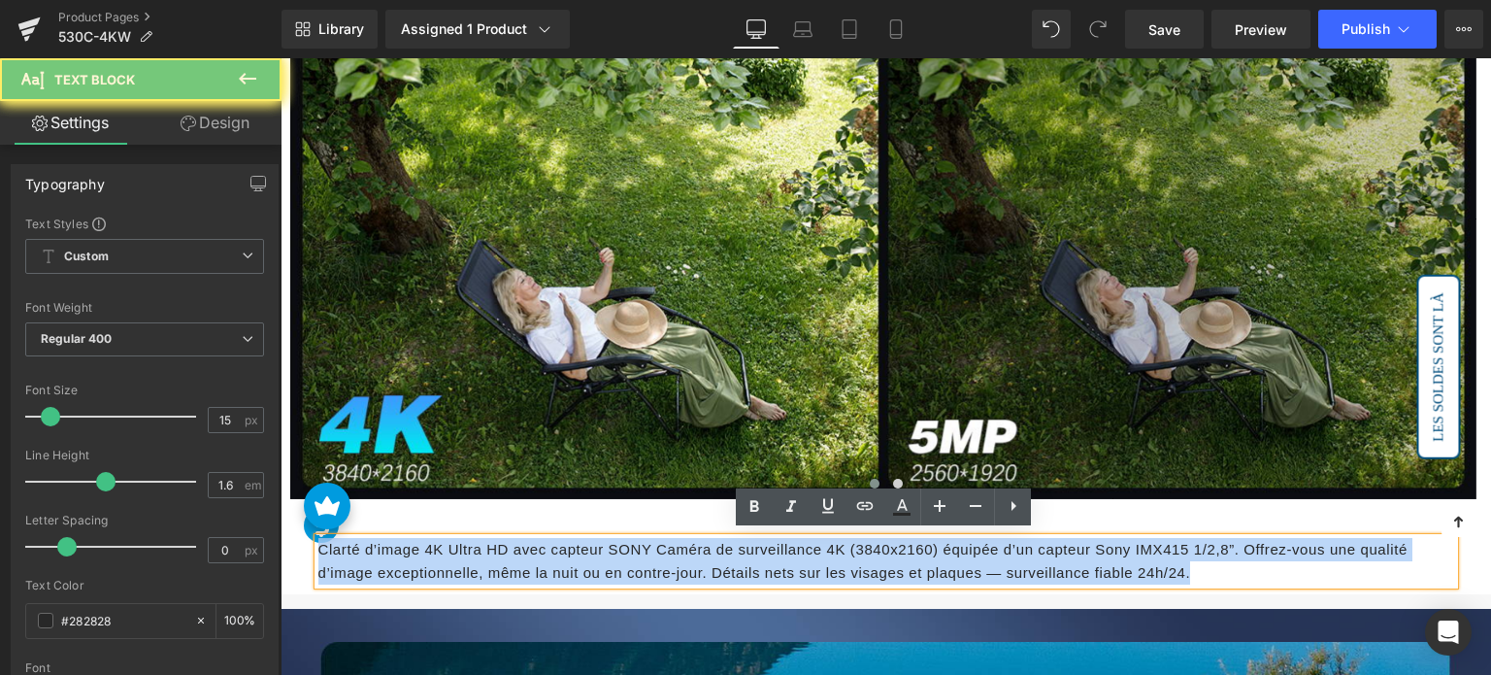
click at [568, 558] on p "Clarté d’image 4K Ultra HD avec capteur SONY Caméra de surveillance 4K (3840x21…" at bounding box center [886, 561] width 1136 height 47
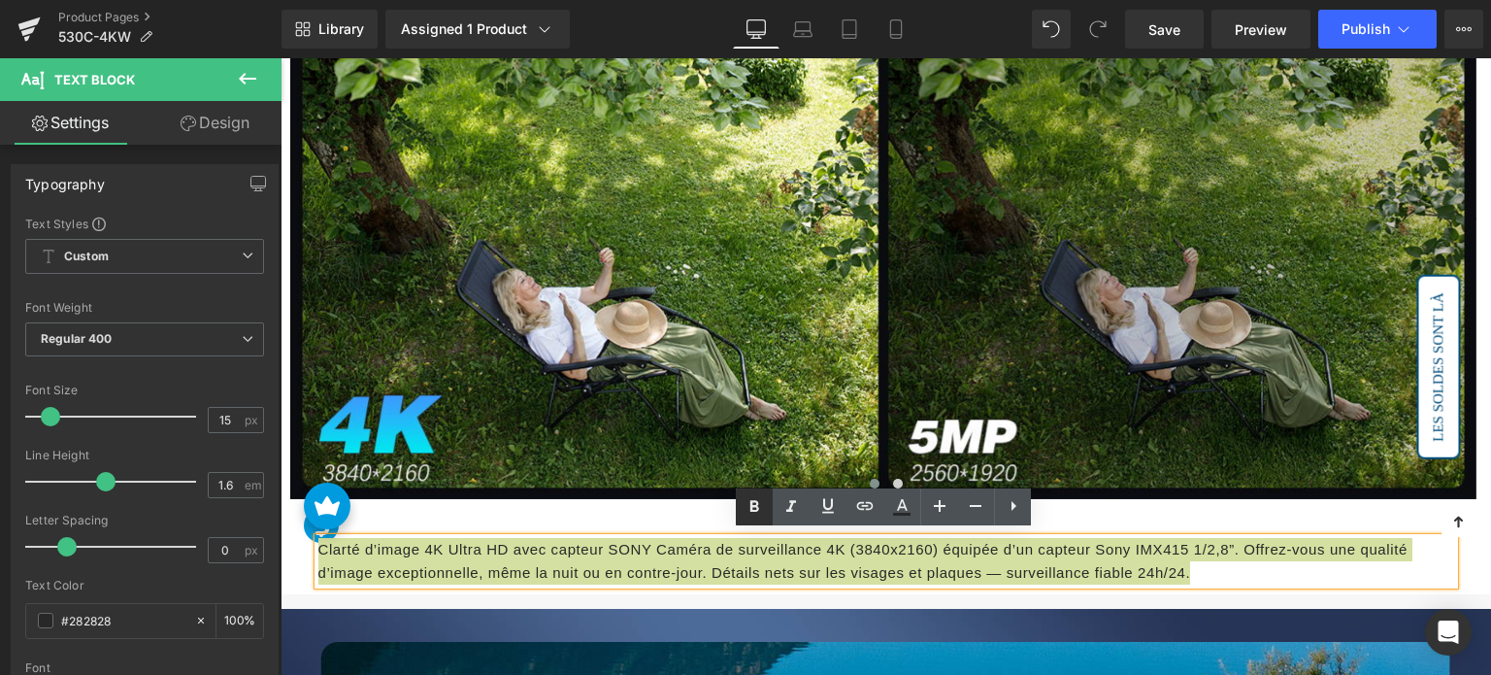
click at [749, 515] on icon at bounding box center [754, 506] width 23 height 23
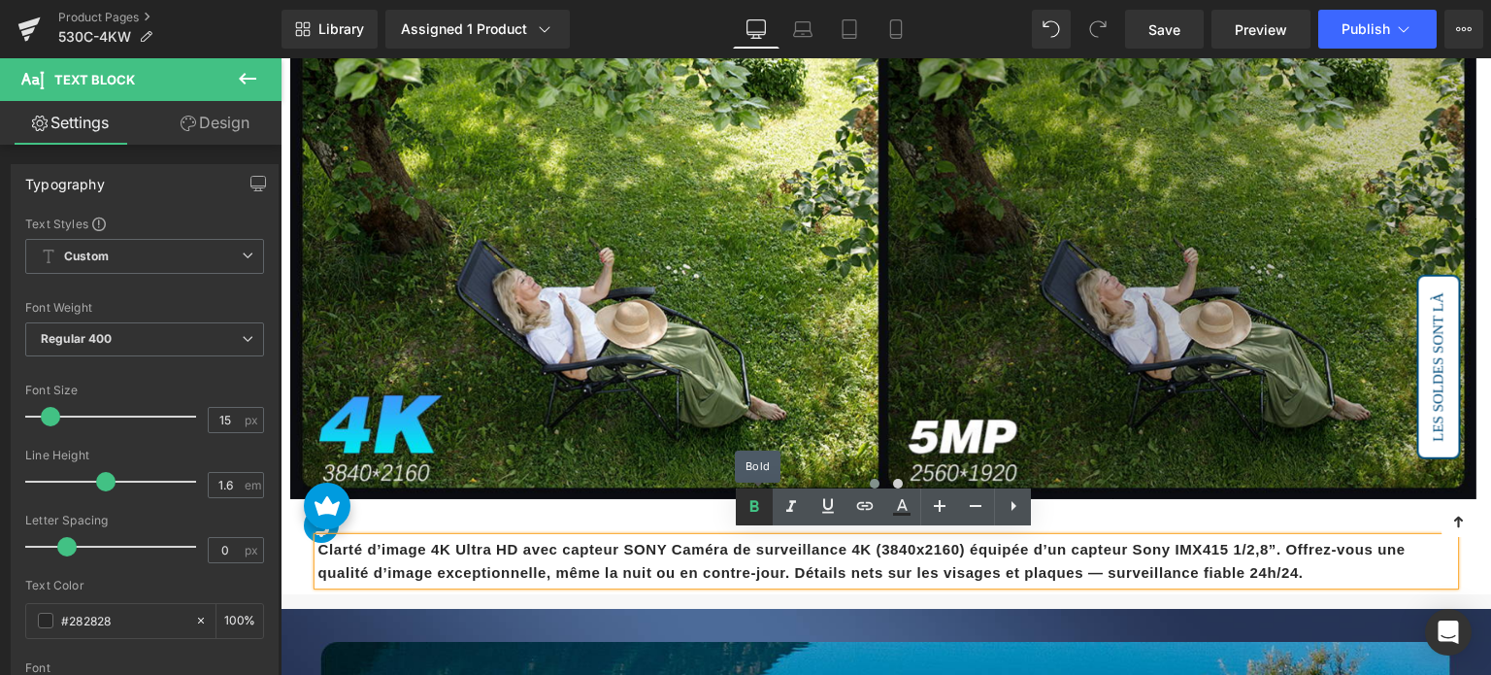
click at [755, 514] on icon at bounding box center [754, 506] width 23 height 23
click at [655, 549] on strong "Clarté d’image 4K Ultra HD avec capteur SONY Caméra de surveillance 4K (3840x21…" at bounding box center [861, 561] width 1087 height 40
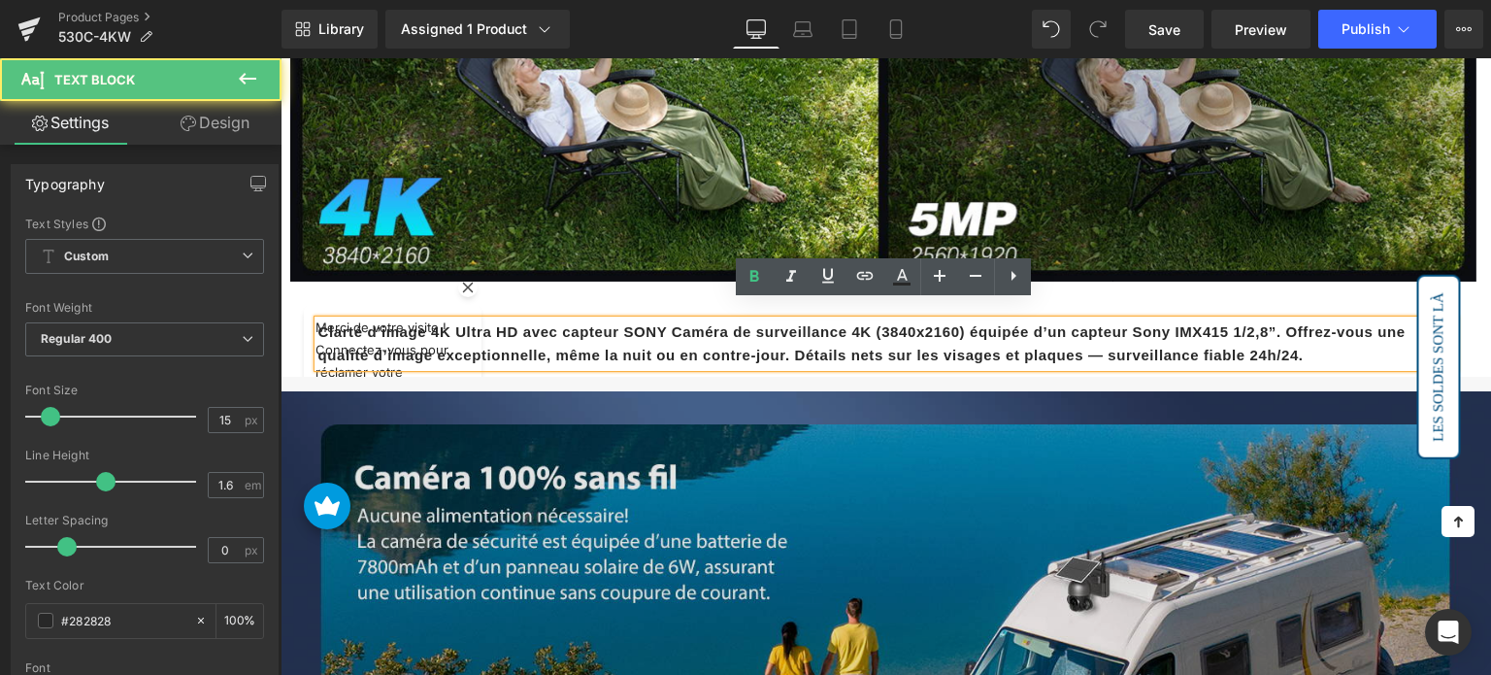
scroll to position [1844, 0]
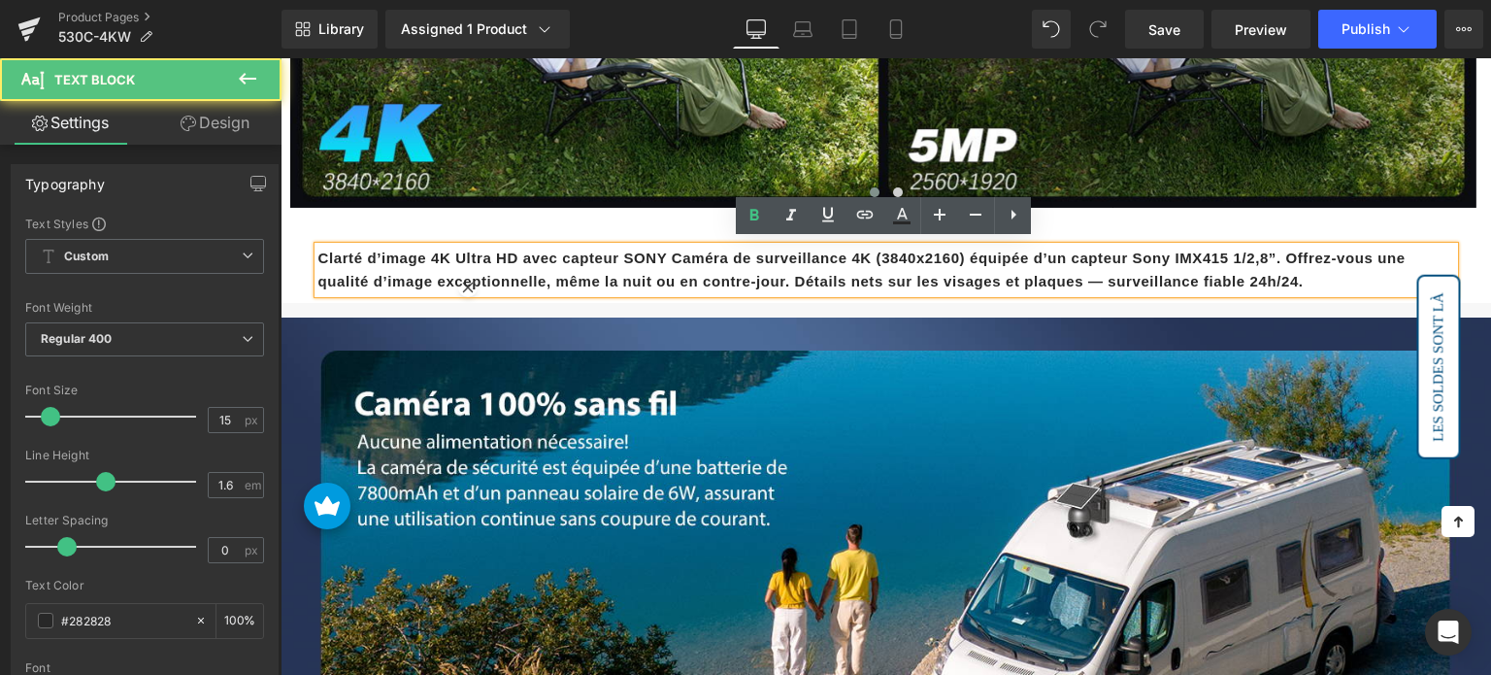
click at [553, 249] on strong "Clarté d’image 4K Ultra HD avec capteur SONY Caméra de surveillance 4K (3840x21…" at bounding box center [861, 269] width 1087 height 40
click at [555, 256] on strong "Clarté d’image 4K Ultra HD avec capteur SONY Caméra de surveillance 4K (3840x21…" at bounding box center [861, 269] width 1087 height 40
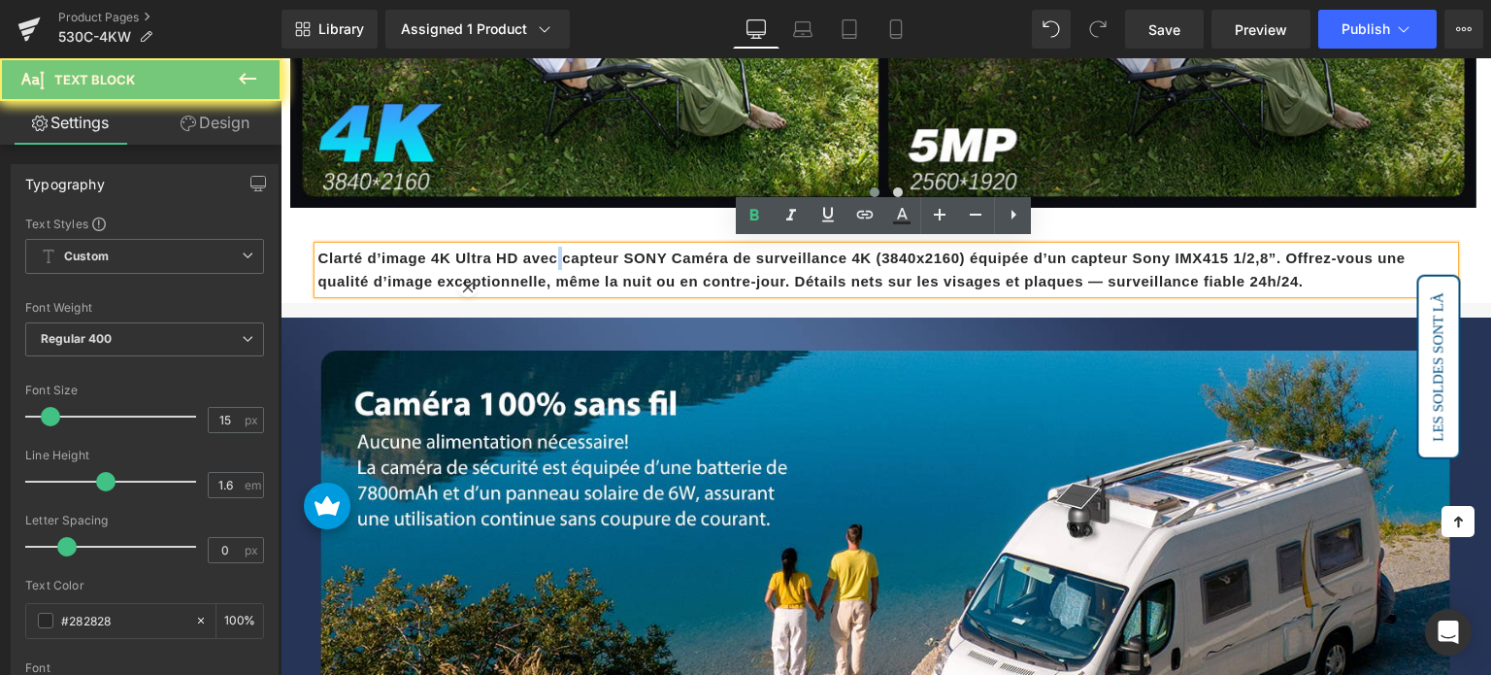
click at [555, 256] on strong "Clarté d’image 4K Ultra HD avec capteur SONY Caméra de surveillance 4K (3840x21…" at bounding box center [861, 269] width 1087 height 40
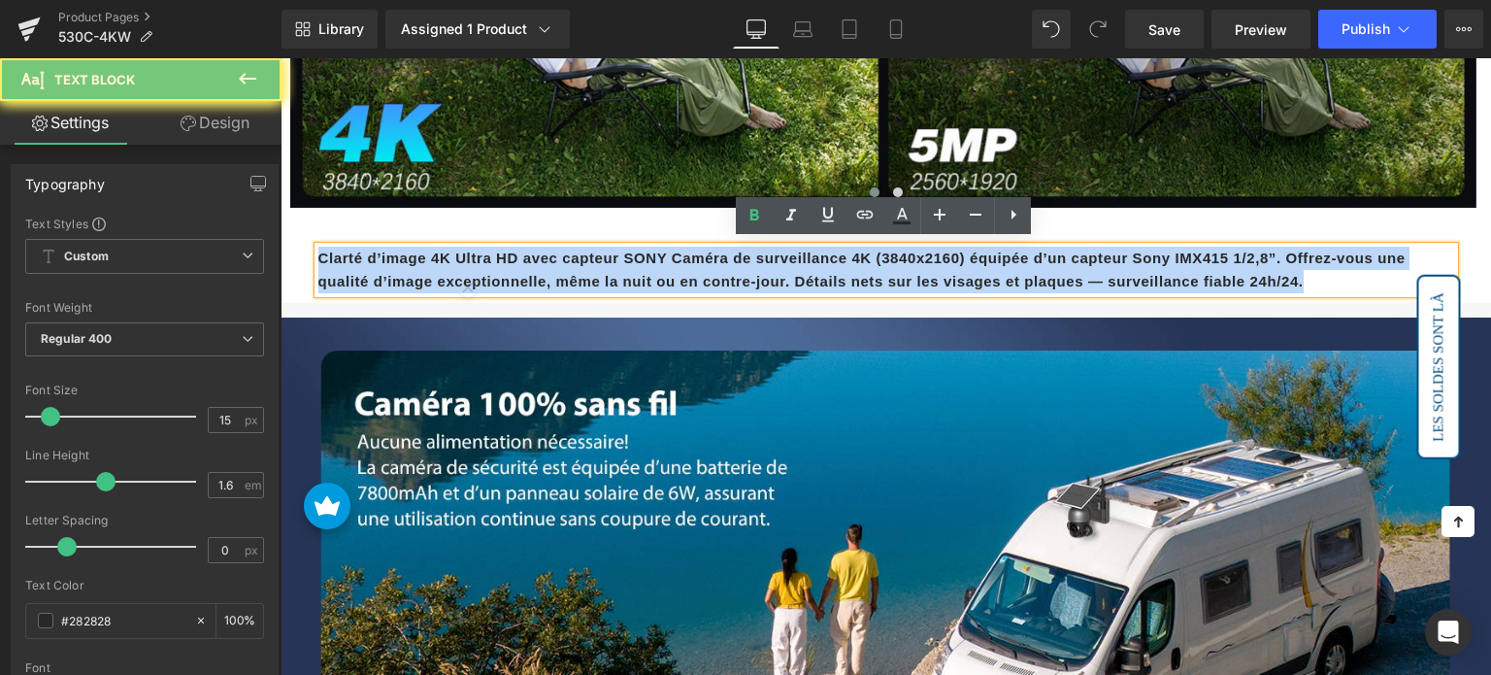
click at [555, 256] on strong "Clarté d’image 4K Ultra HD avec capteur SONY Caméra de surveillance 4K (3840x21…" at bounding box center [861, 269] width 1087 height 40
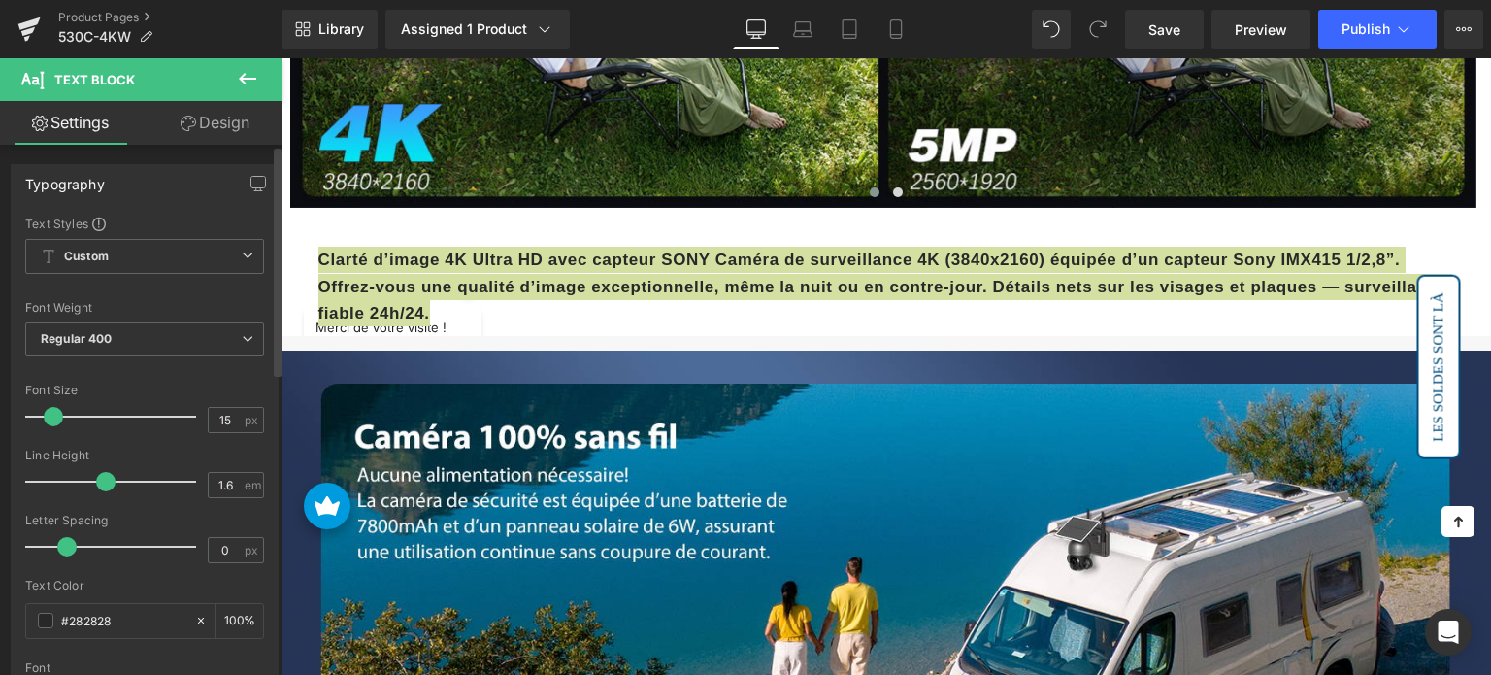
click at [57, 415] on span at bounding box center [53, 416] width 19 height 19
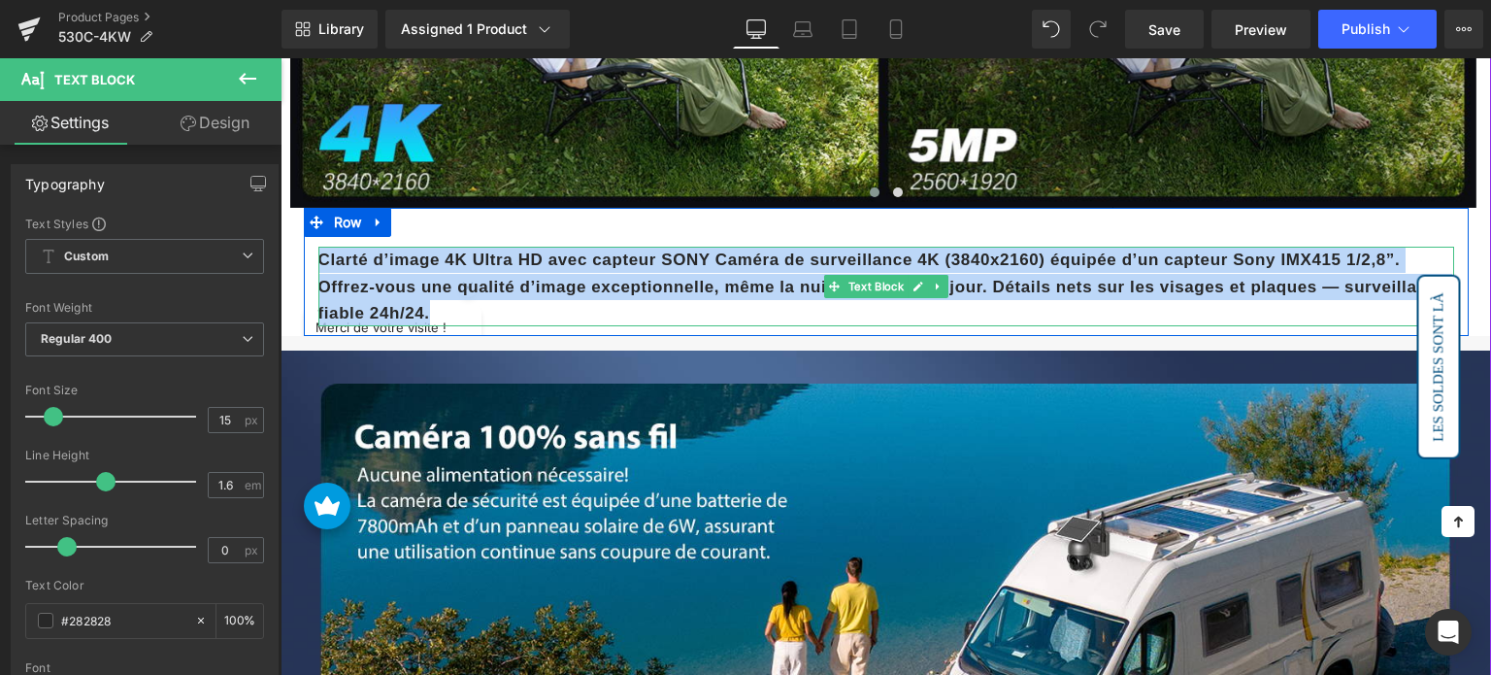
click at [587, 250] on strong "Clarté d’image 4K Ultra HD avec capteur SONY Caméra de surveillance 4K (3840x21…" at bounding box center [882, 285] width 1129 height 71
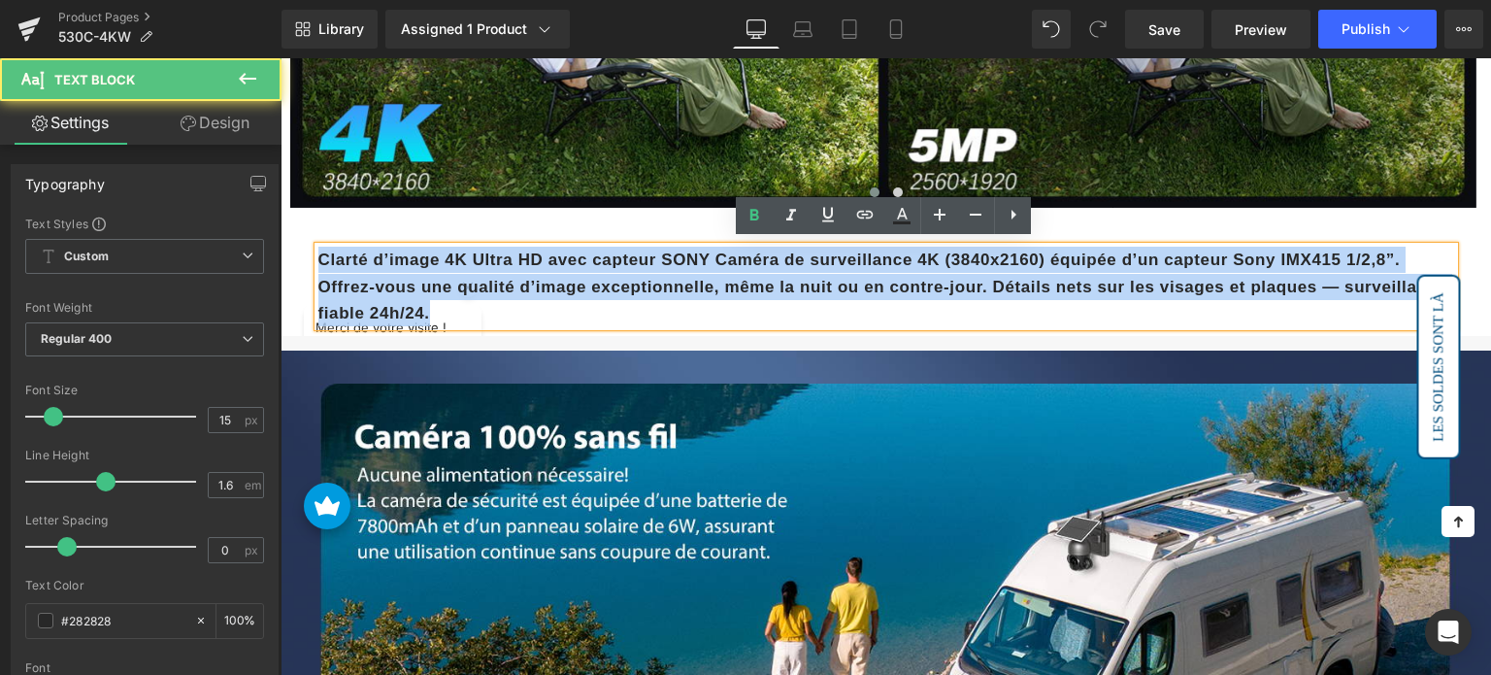
click at [548, 269] on p "Clarté d’image 4K Ultra HD avec capteur SONY Caméra de surveillance 4K (3840x21…" at bounding box center [886, 287] width 1136 height 80
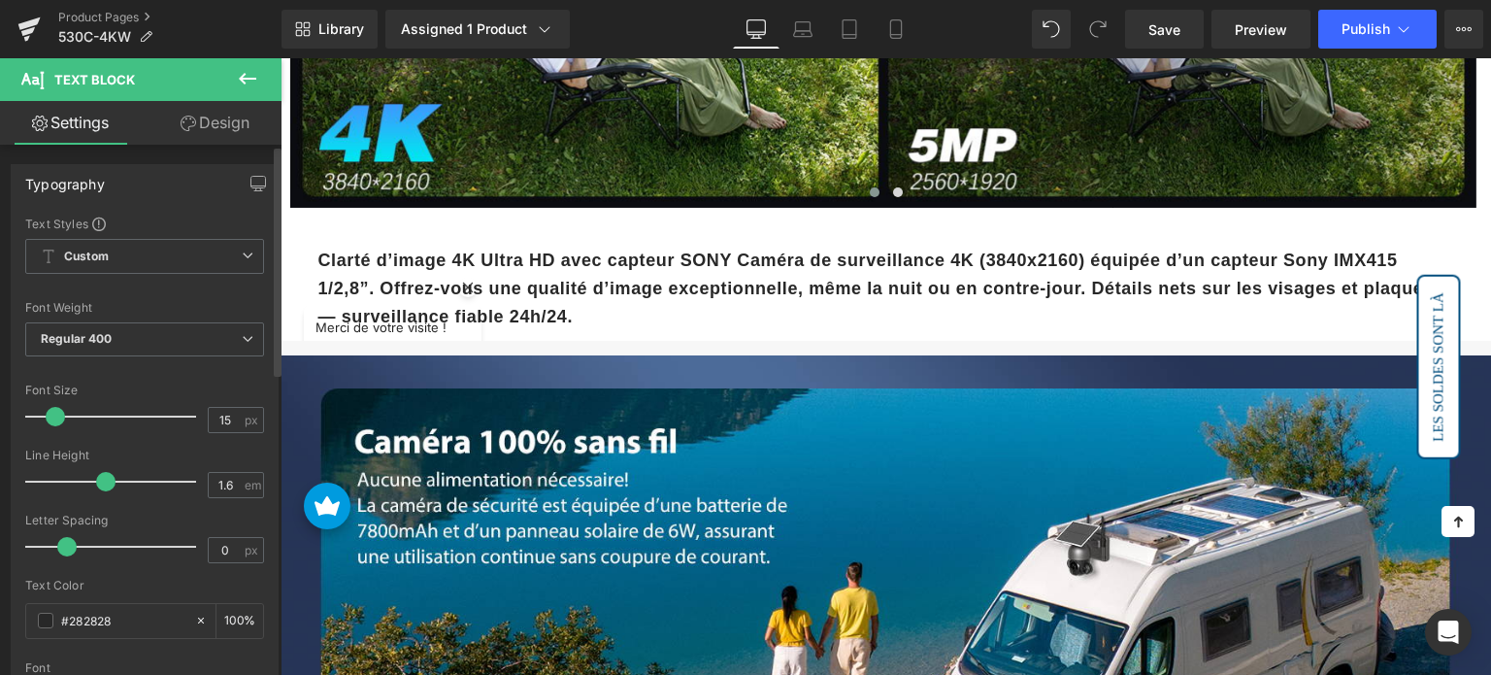
click at [54, 412] on span at bounding box center [55, 416] width 19 height 19
click at [767, 214] on div "Clarté d’image 4K Ultra HD avec capteur SONY Caméra de surveillance 4K (3840x21…" at bounding box center [886, 274] width 1165 height 132
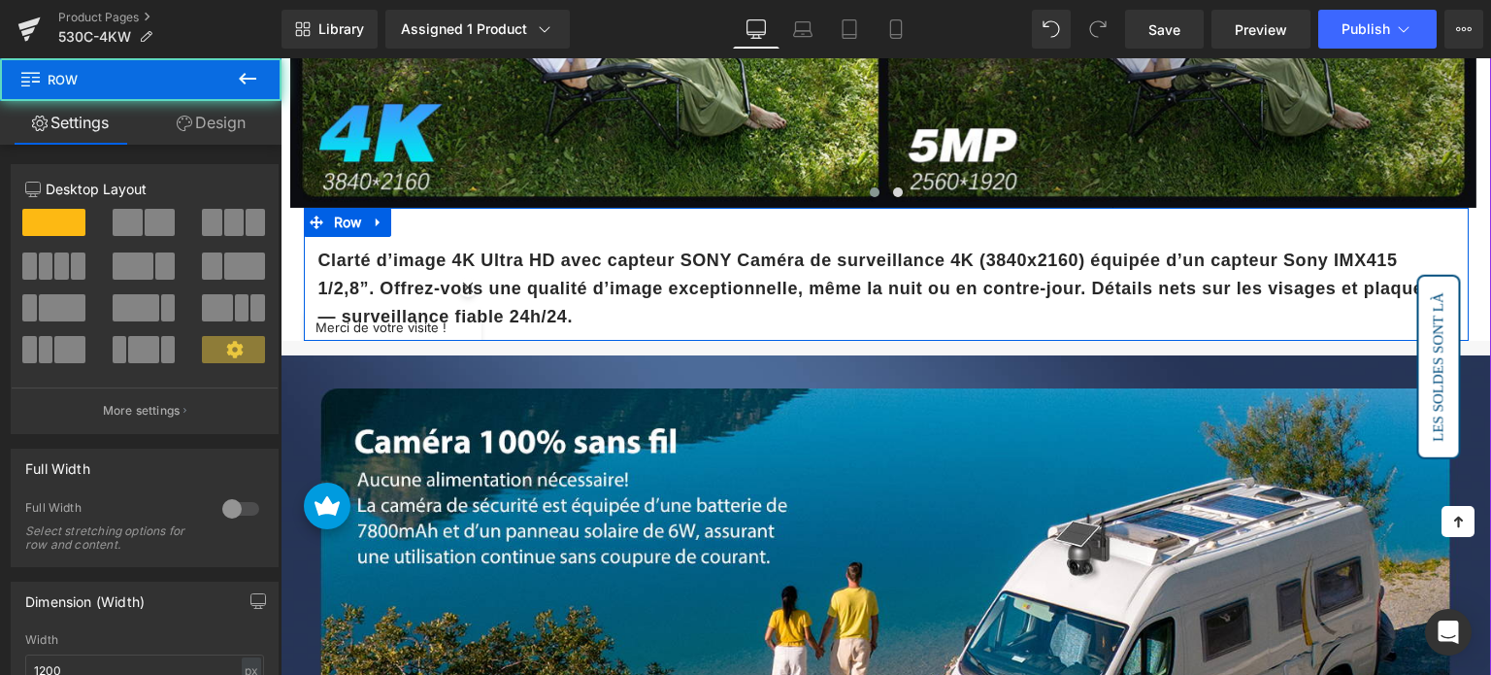
click at [767, 255] on strong "Clarté d’image 4K Ultra HD avec capteur SONY Caméra de surveillance 4K (3840x21…" at bounding box center [876, 288] width 1116 height 76
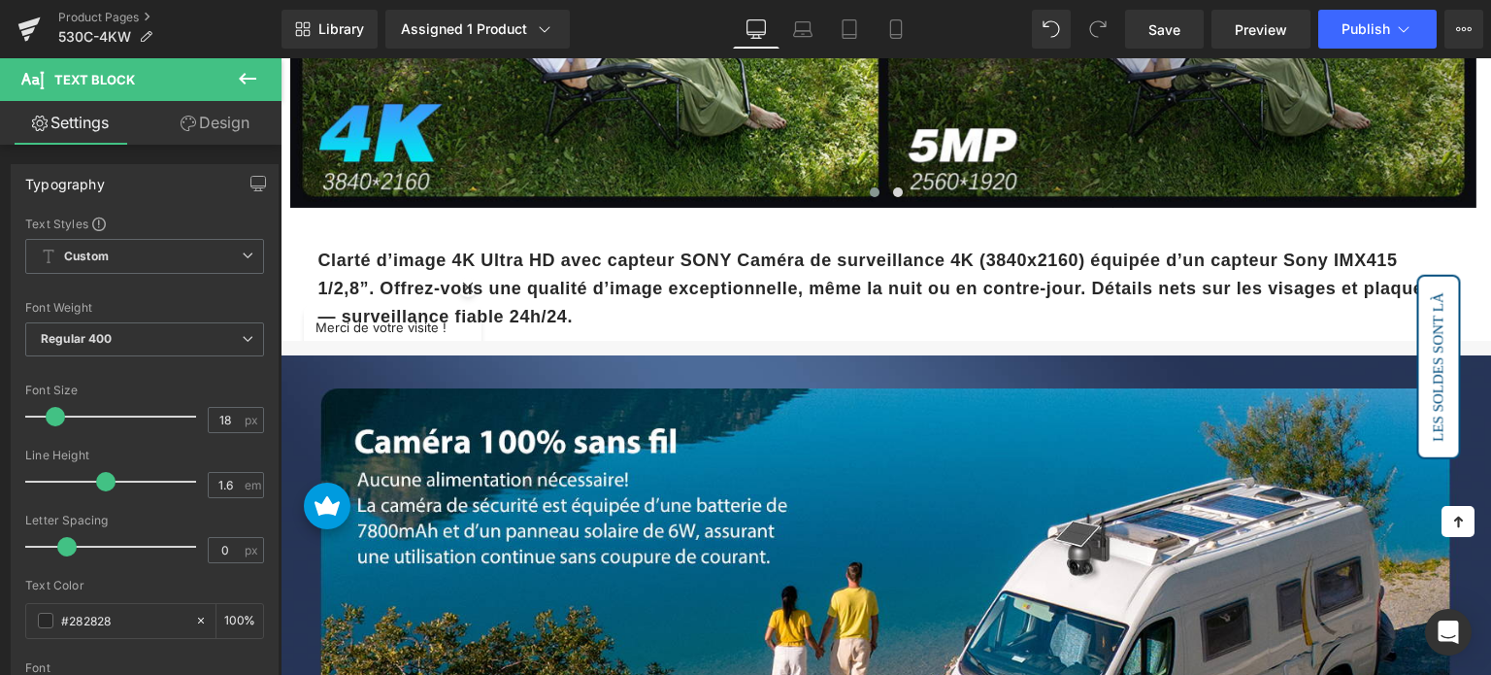
click at [230, 135] on link "Design" at bounding box center [215, 123] width 141 height 44
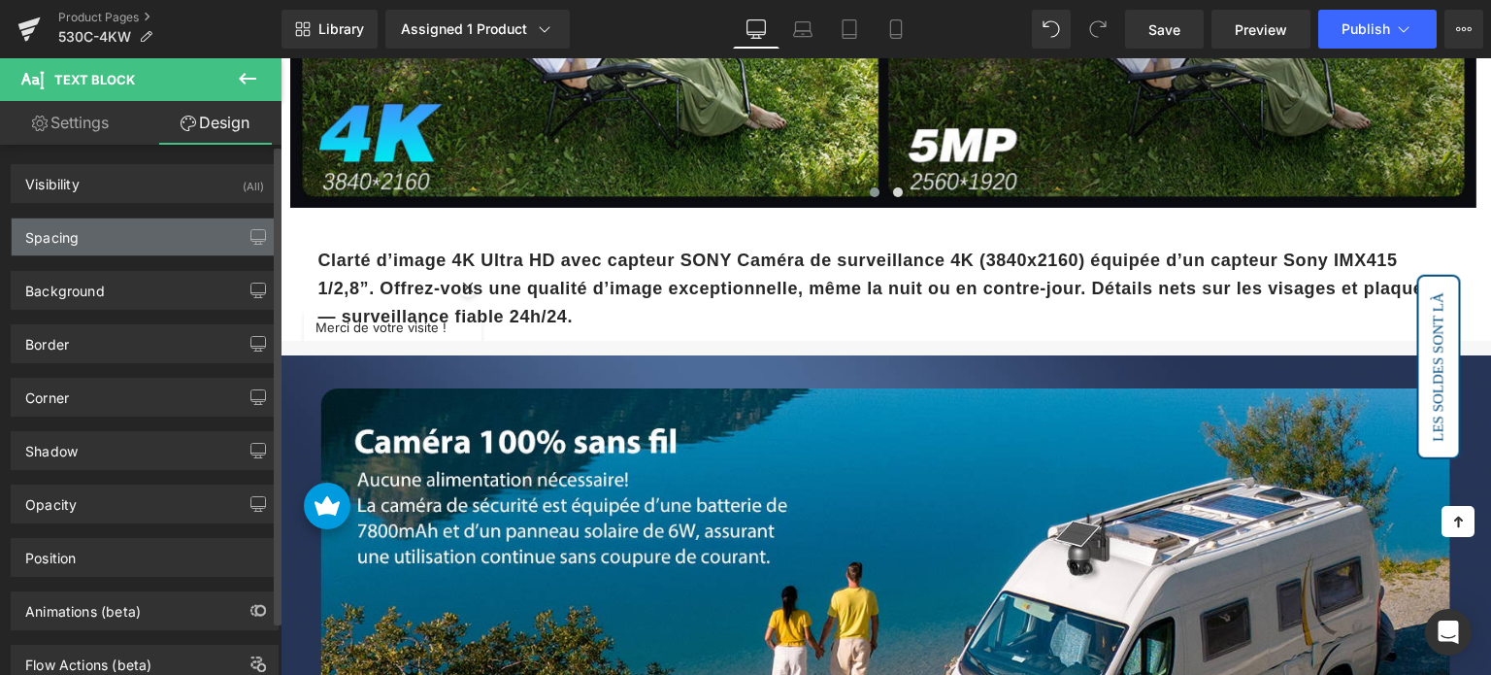
click at [124, 241] on div "Spacing" at bounding box center [145, 236] width 266 height 37
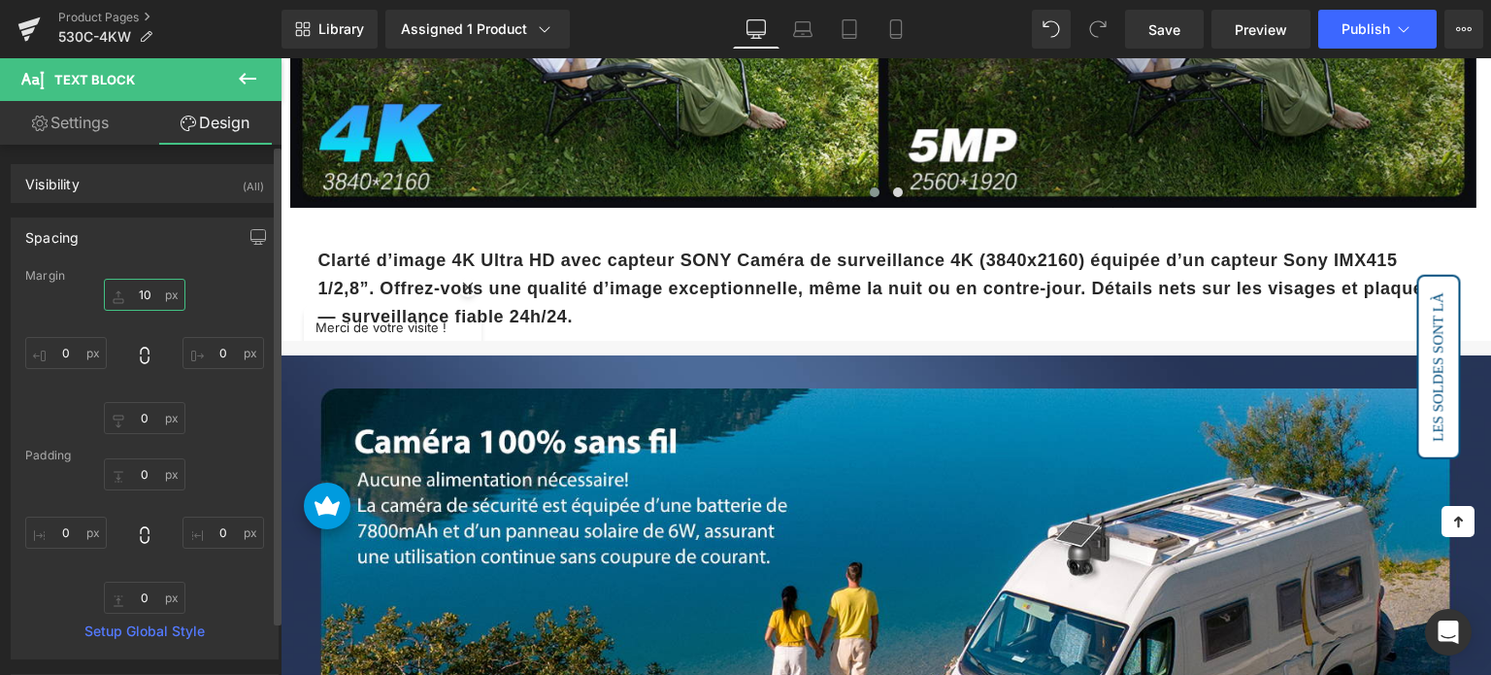
click at [139, 291] on input "10" at bounding box center [145, 295] width 82 height 32
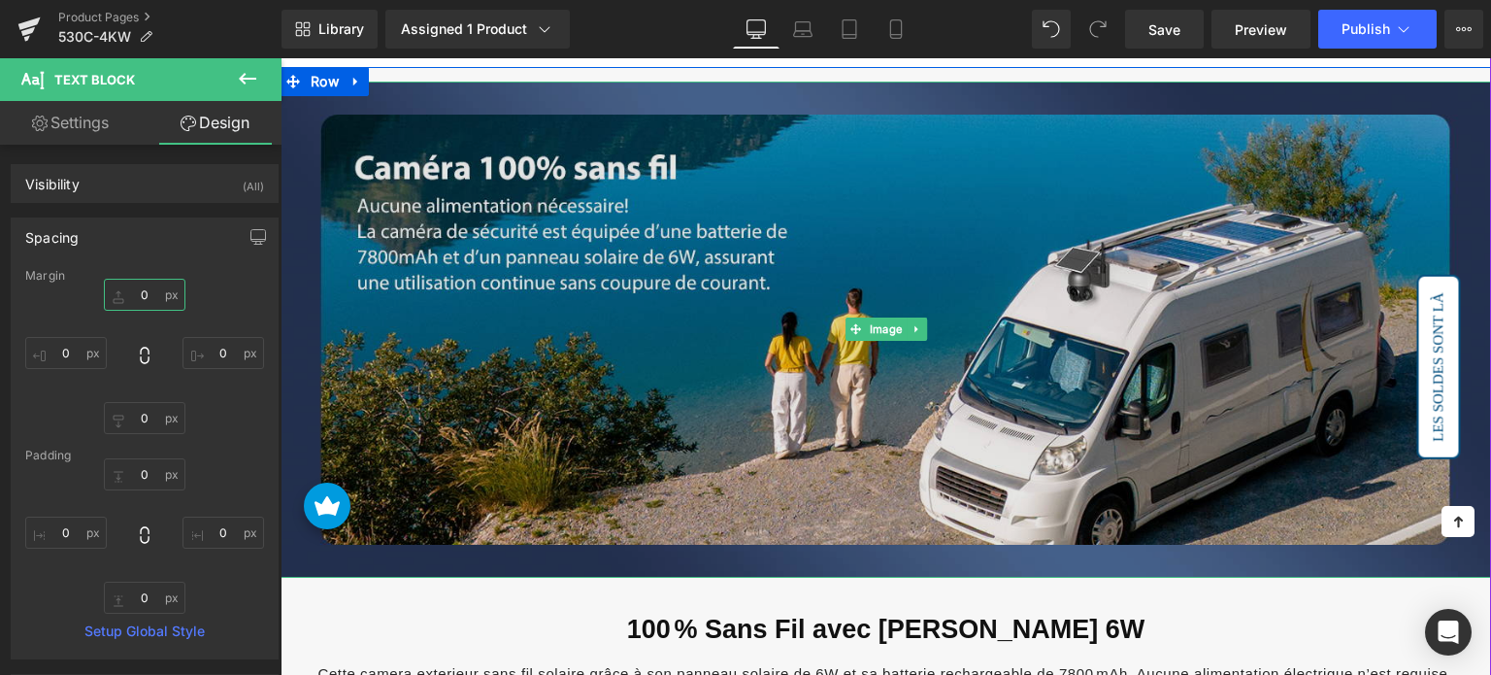
scroll to position [2136, 0]
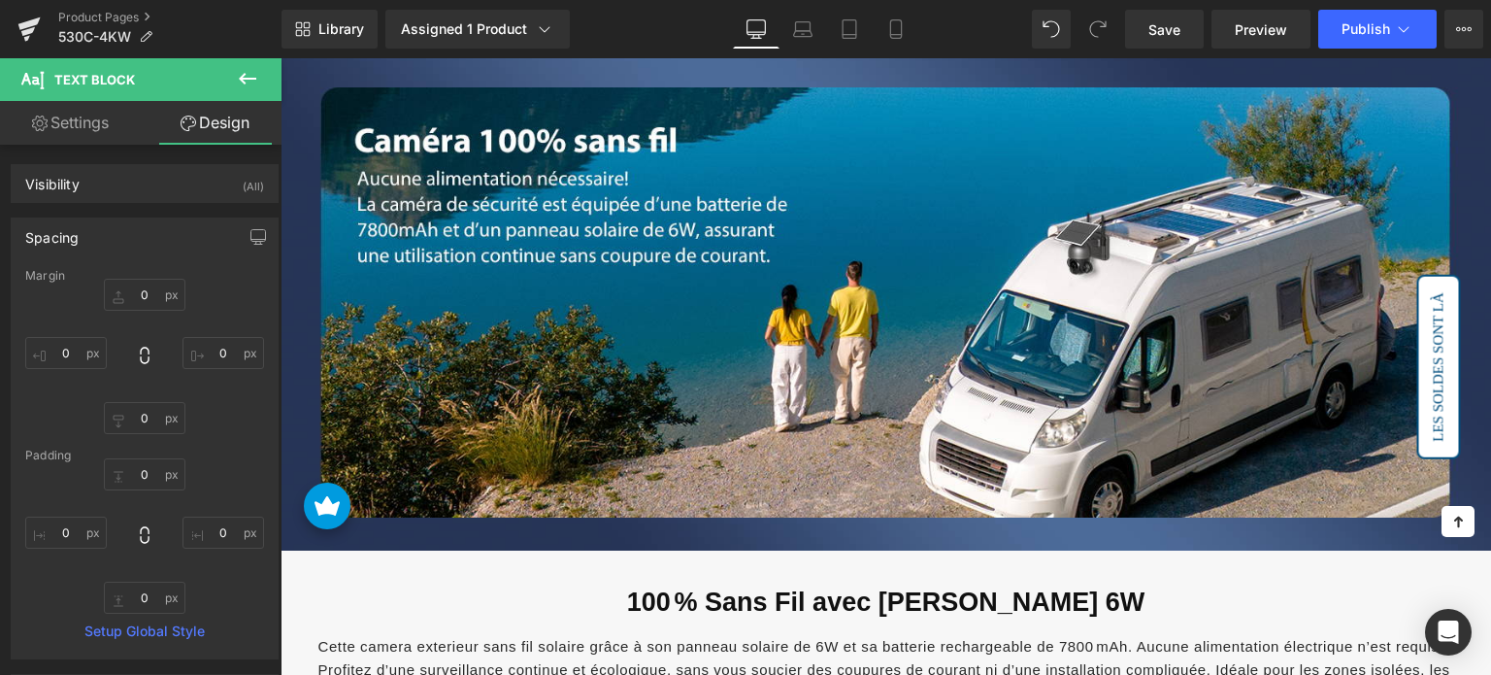
click at [1142, 5] on div "Library Assigned 1 Product Product Preview Ctronics 4K Caméra Surveillance Exté…" at bounding box center [887, 29] width 1210 height 58
drag, startPoint x: 1148, startPoint y: 22, endPoint x: 524, endPoint y: 183, distance: 644.6
click at [1148, 22] on link "Save" at bounding box center [1164, 29] width 79 height 39
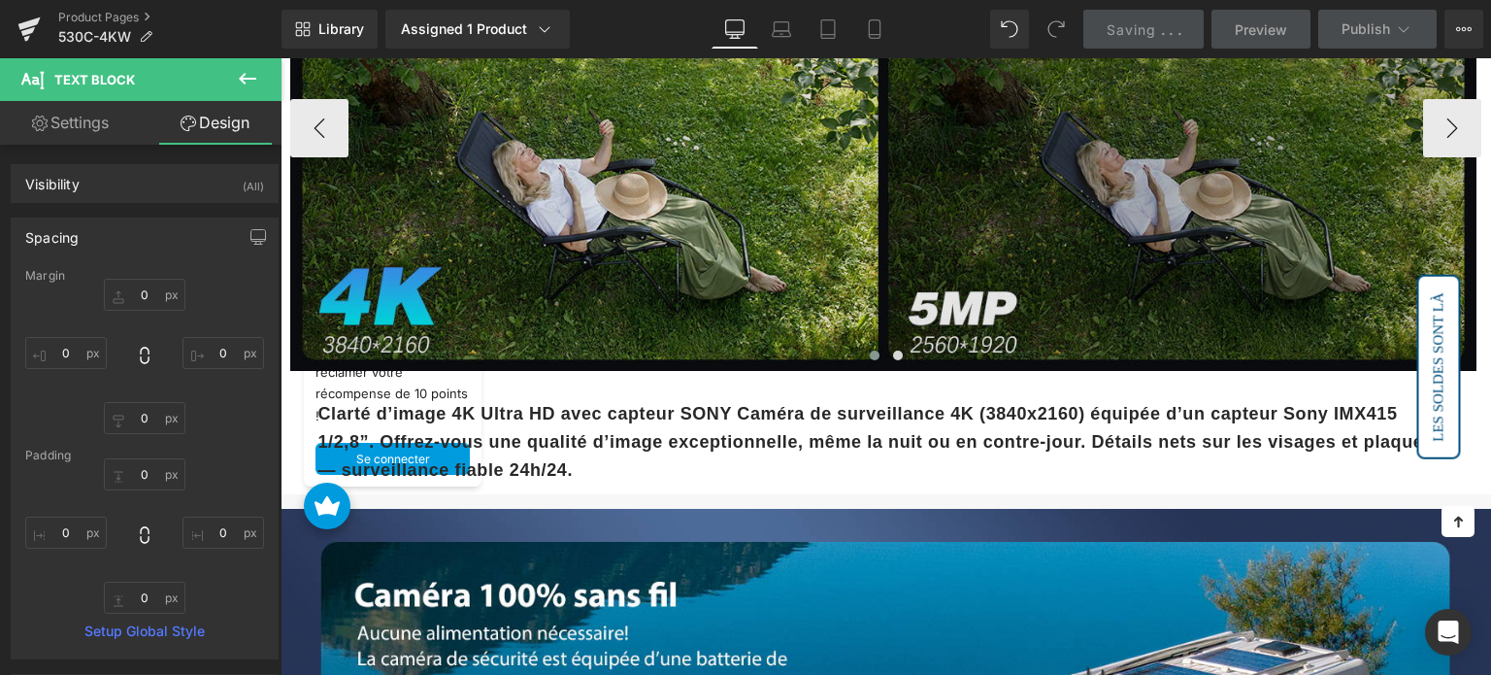
scroll to position [1650, 0]
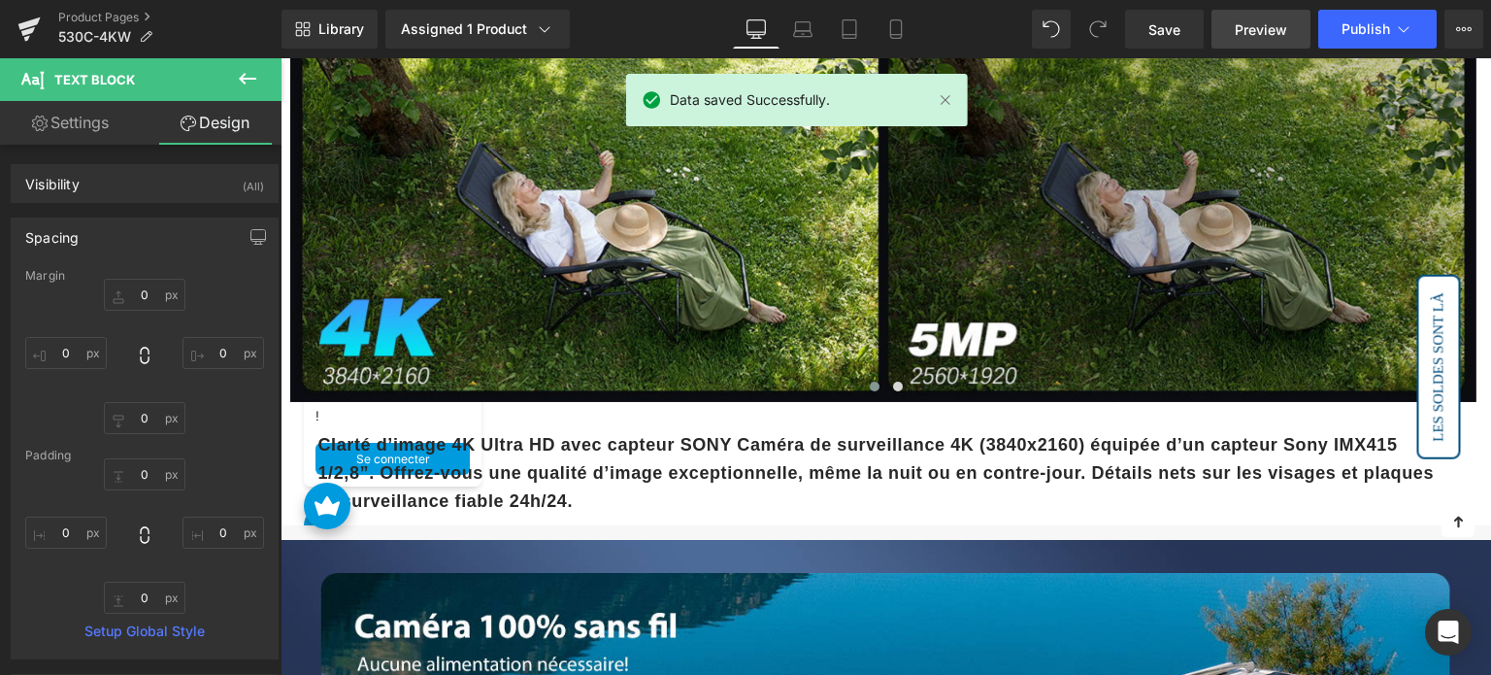
click at [1255, 24] on span "Preview" at bounding box center [1261, 29] width 52 height 20
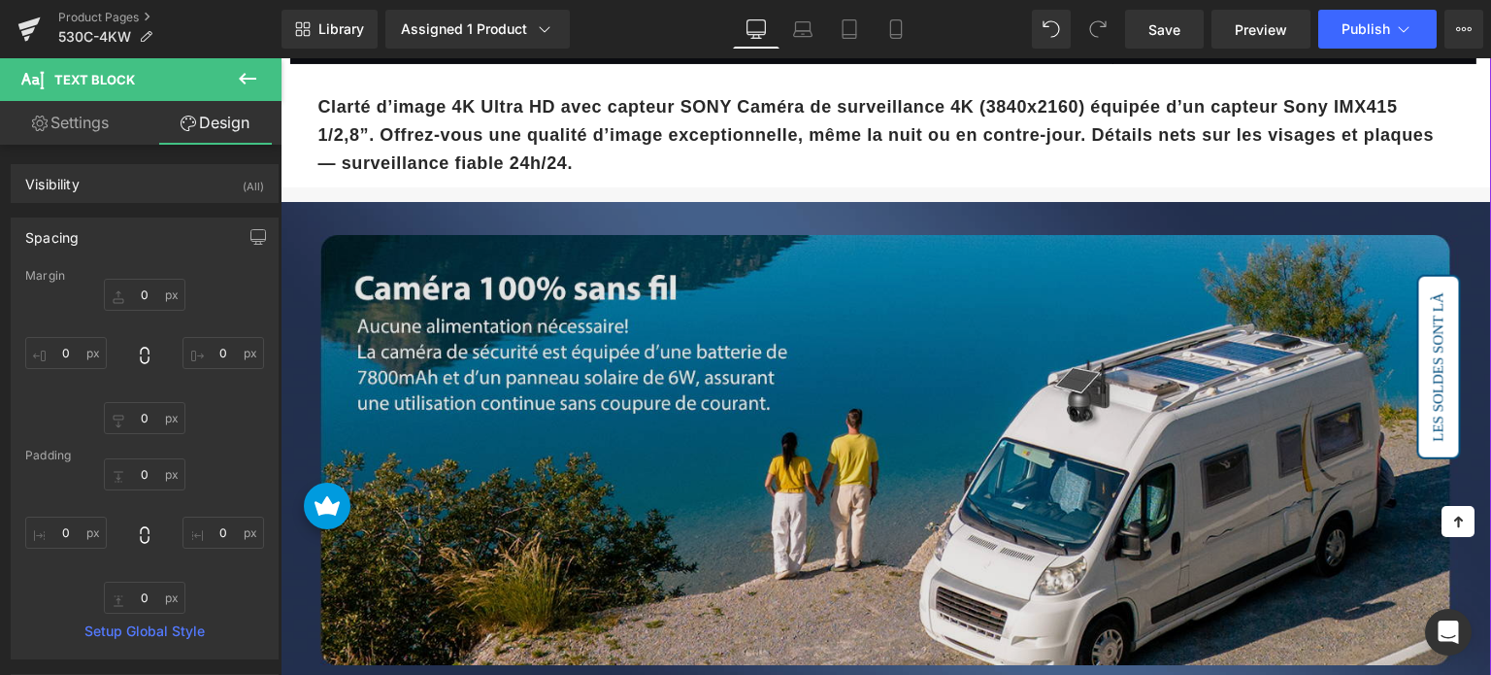
scroll to position [1941, 0]
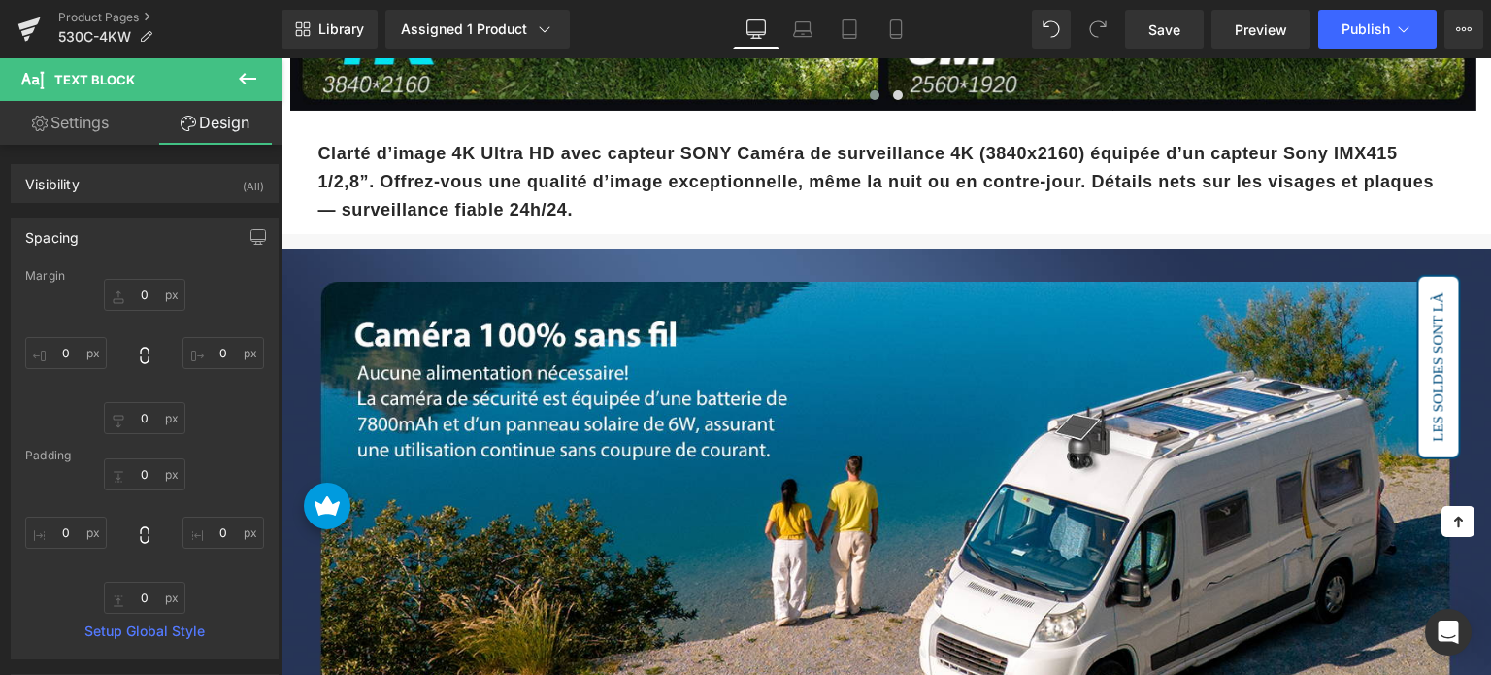
click at [249, 80] on icon at bounding box center [247, 78] width 23 height 23
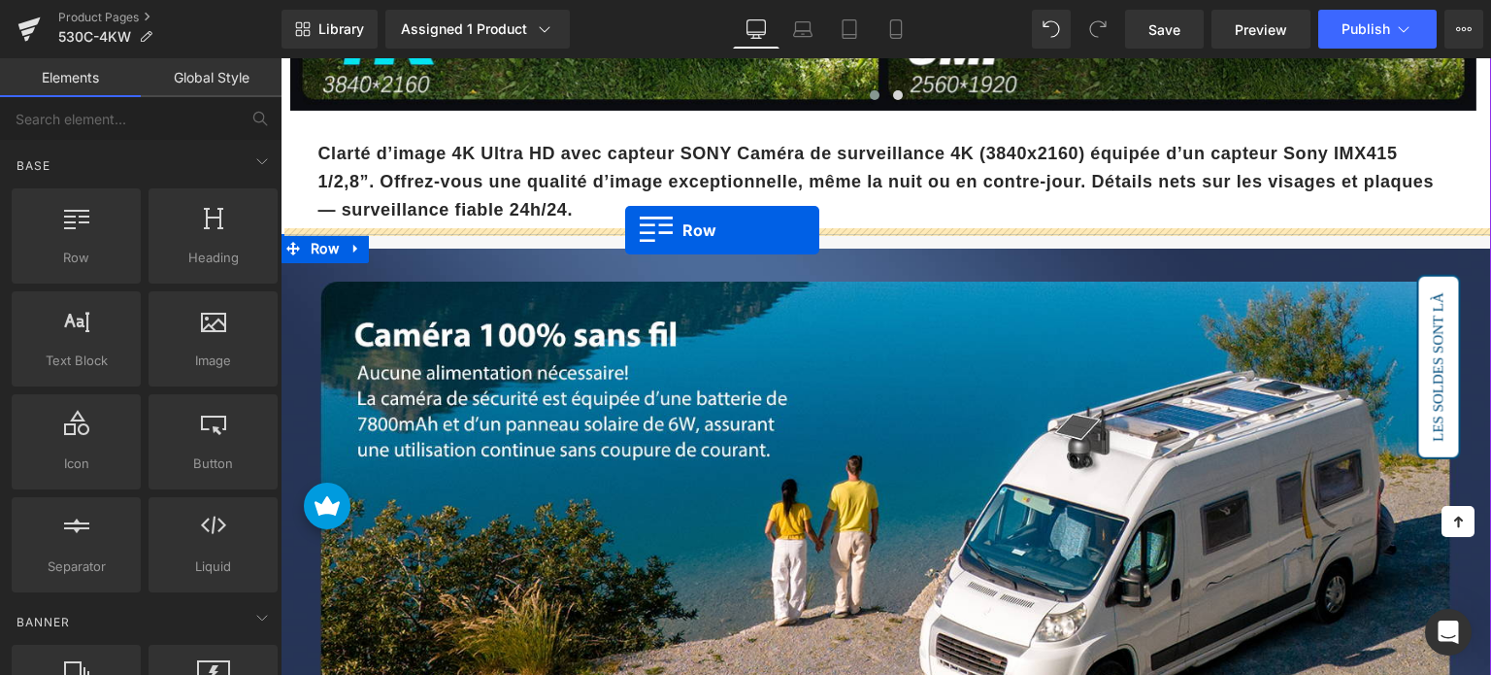
drag, startPoint x: 378, startPoint y: 312, endPoint x: 625, endPoint y: 230, distance: 260.6
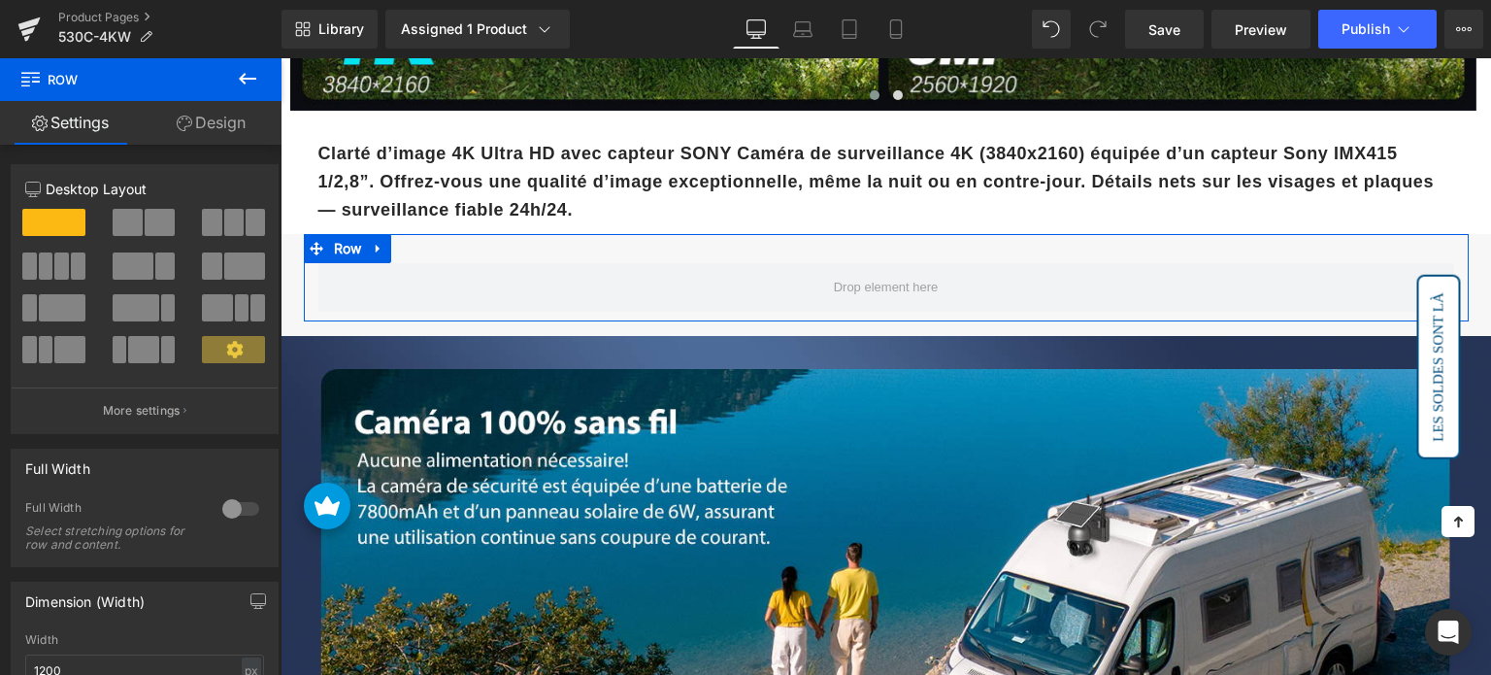
click at [145, 231] on span at bounding box center [160, 222] width 30 height 27
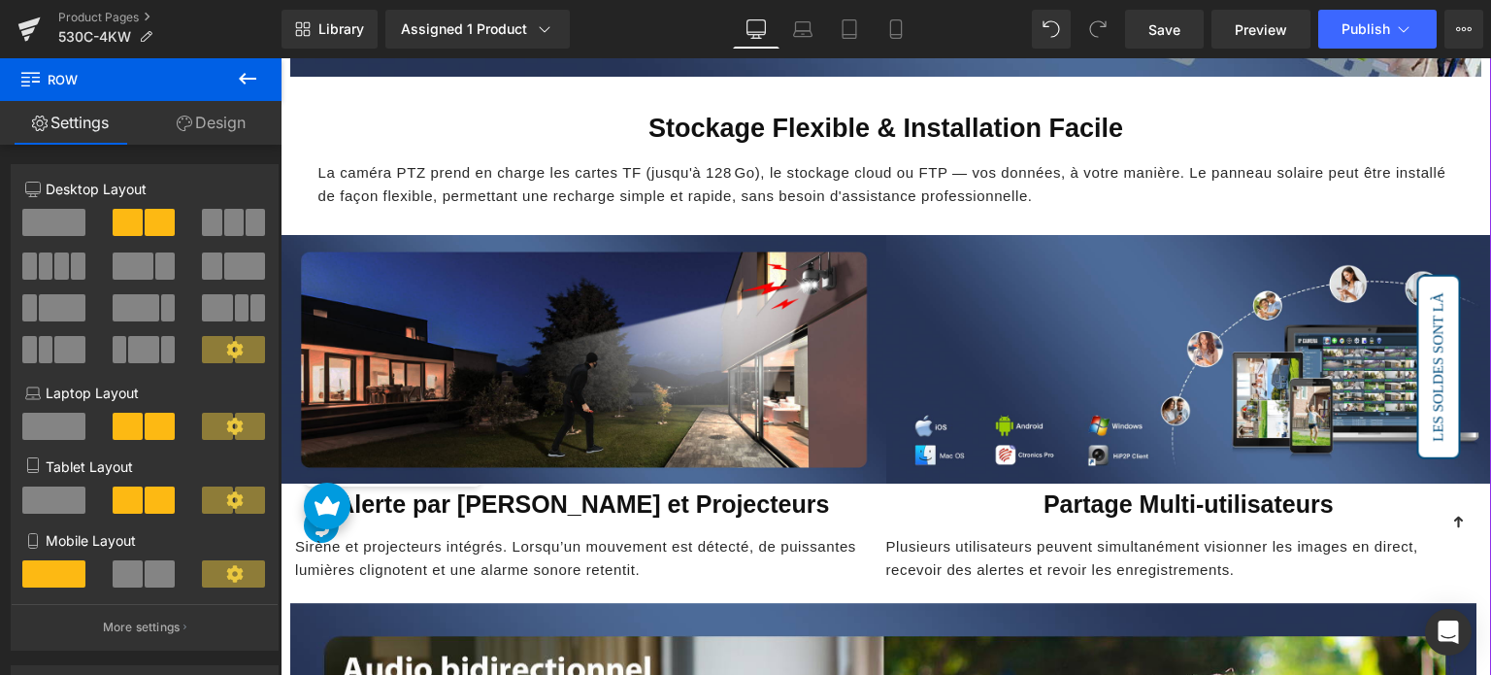
scroll to position [5048, 0]
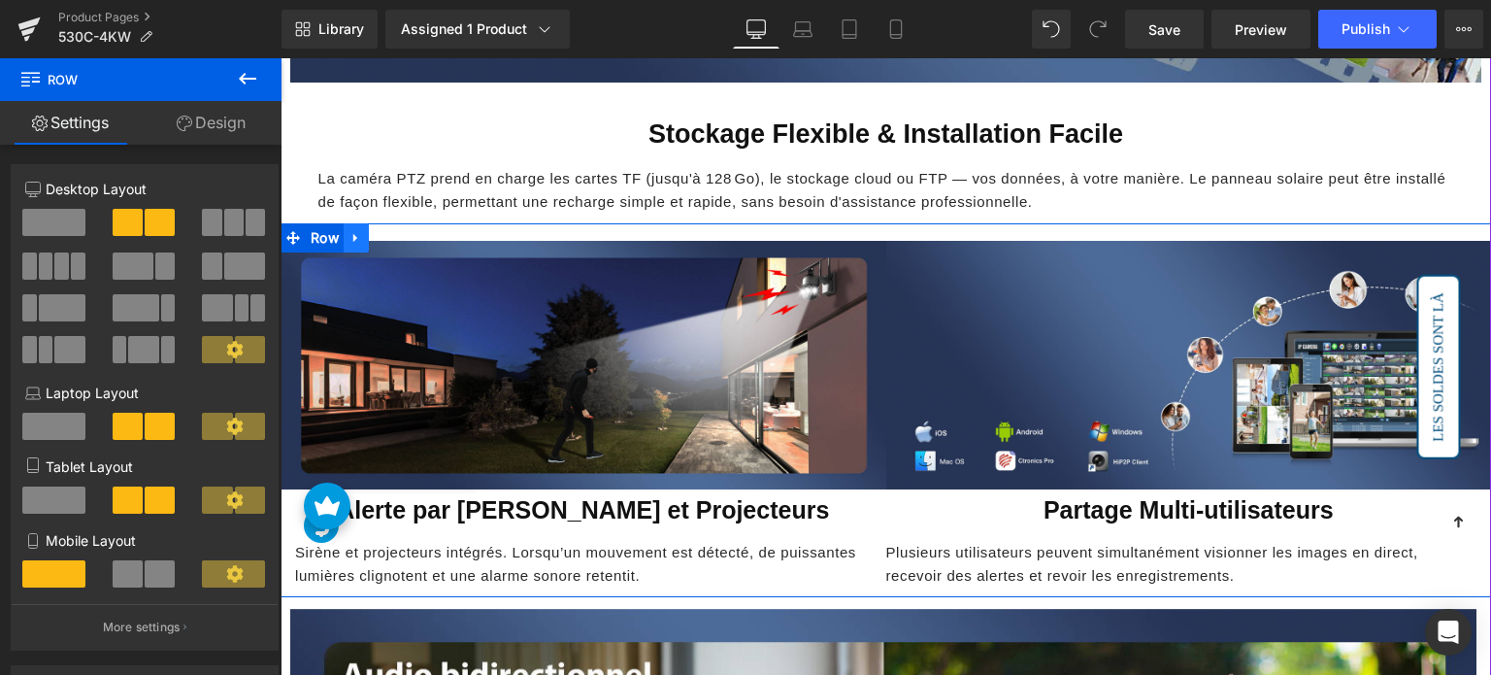
click at [357, 236] on icon at bounding box center [356, 238] width 14 height 15
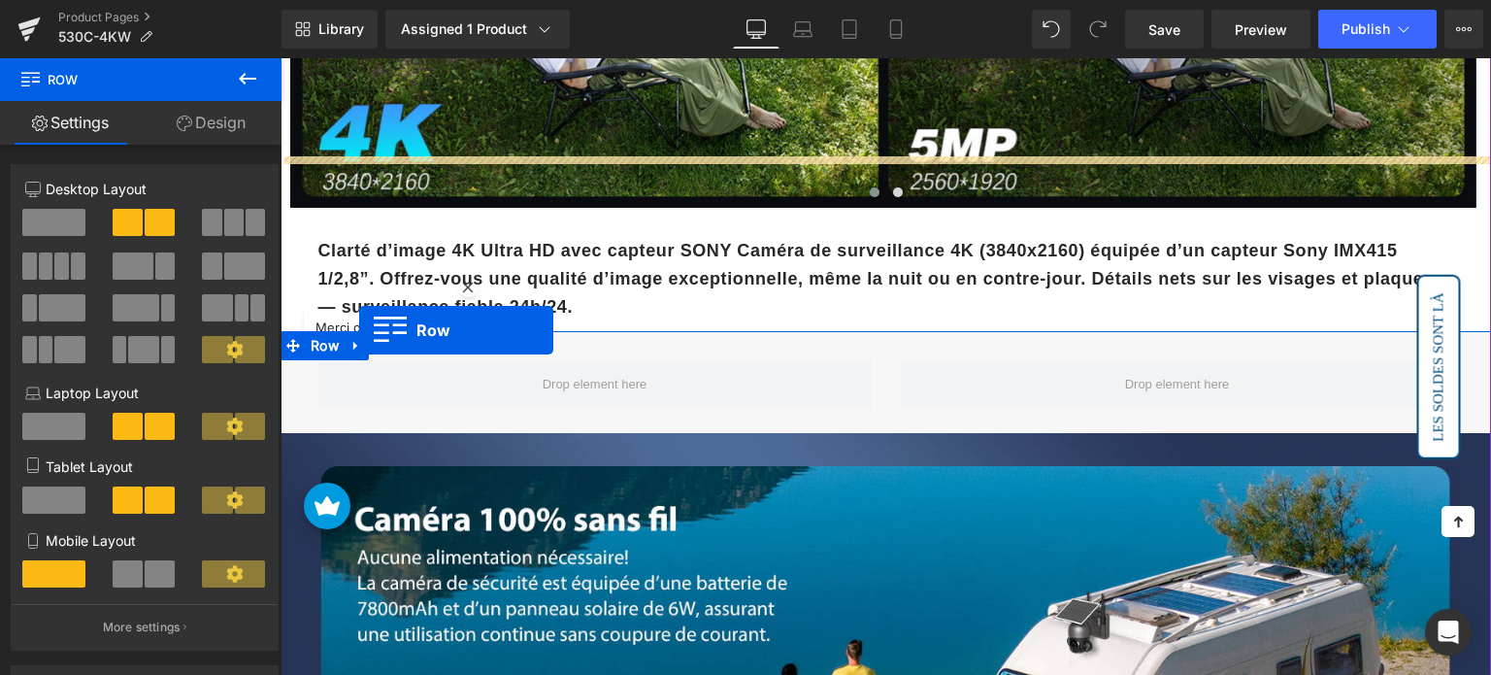
scroll to position [1844, 0]
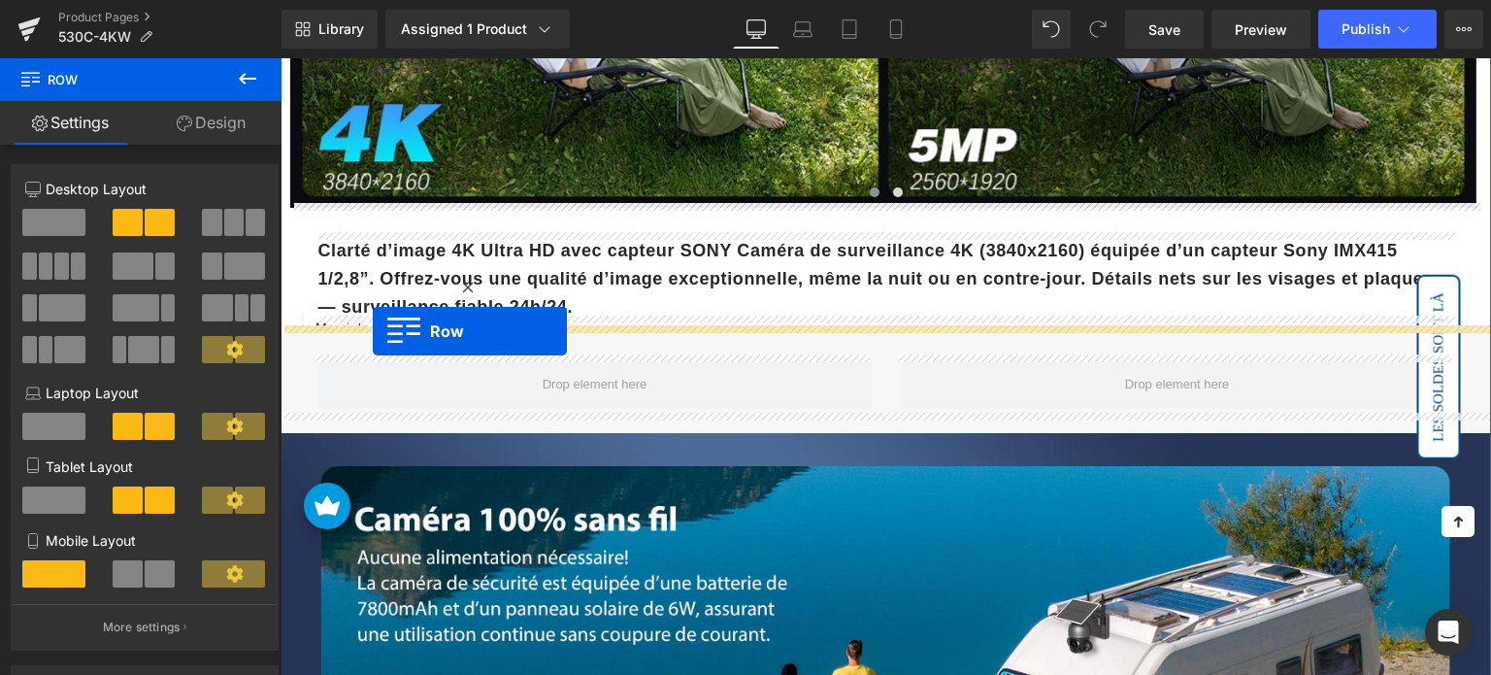
drag, startPoint x: 291, startPoint y: 232, endPoint x: 373, endPoint y: 331, distance: 128.3
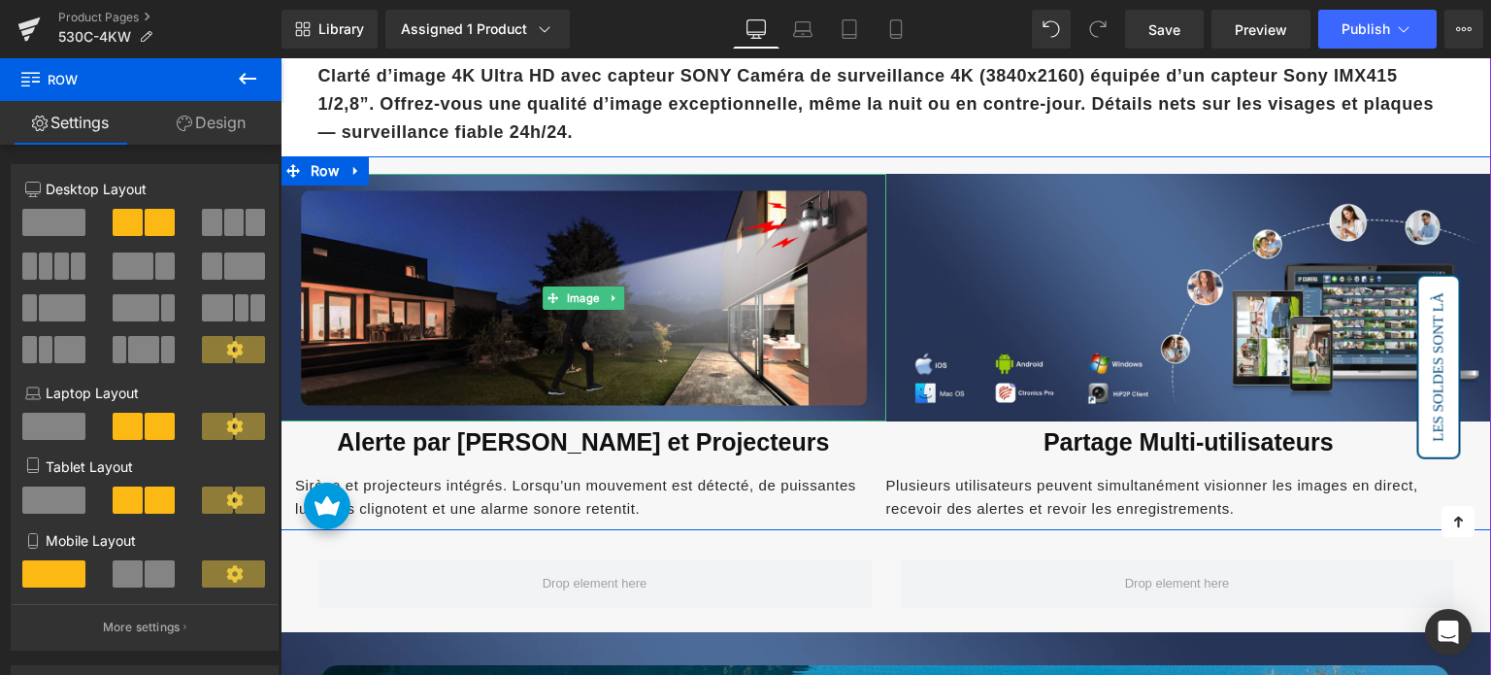
scroll to position [2039, 0]
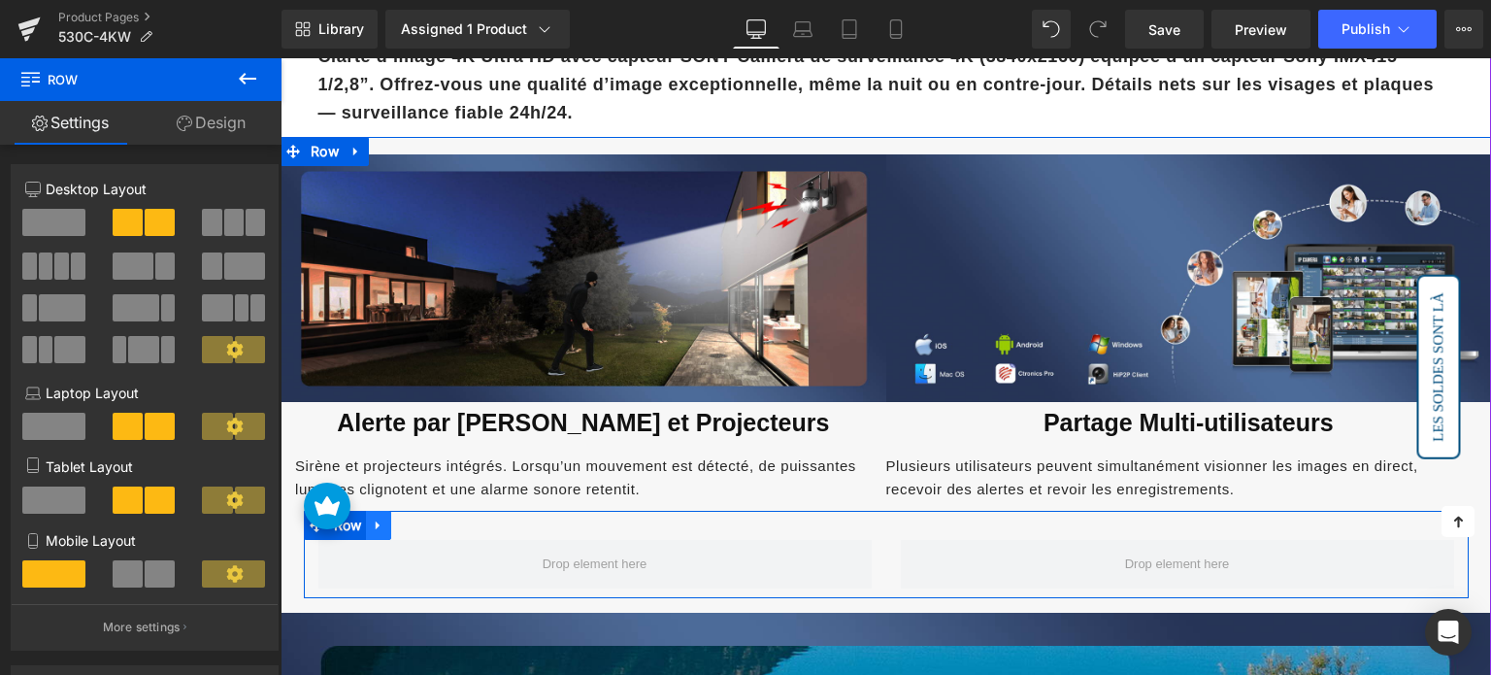
click at [380, 517] on icon at bounding box center [379, 524] width 14 height 15
click at [422, 519] on icon at bounding box center [429, 525] width 14 height 14
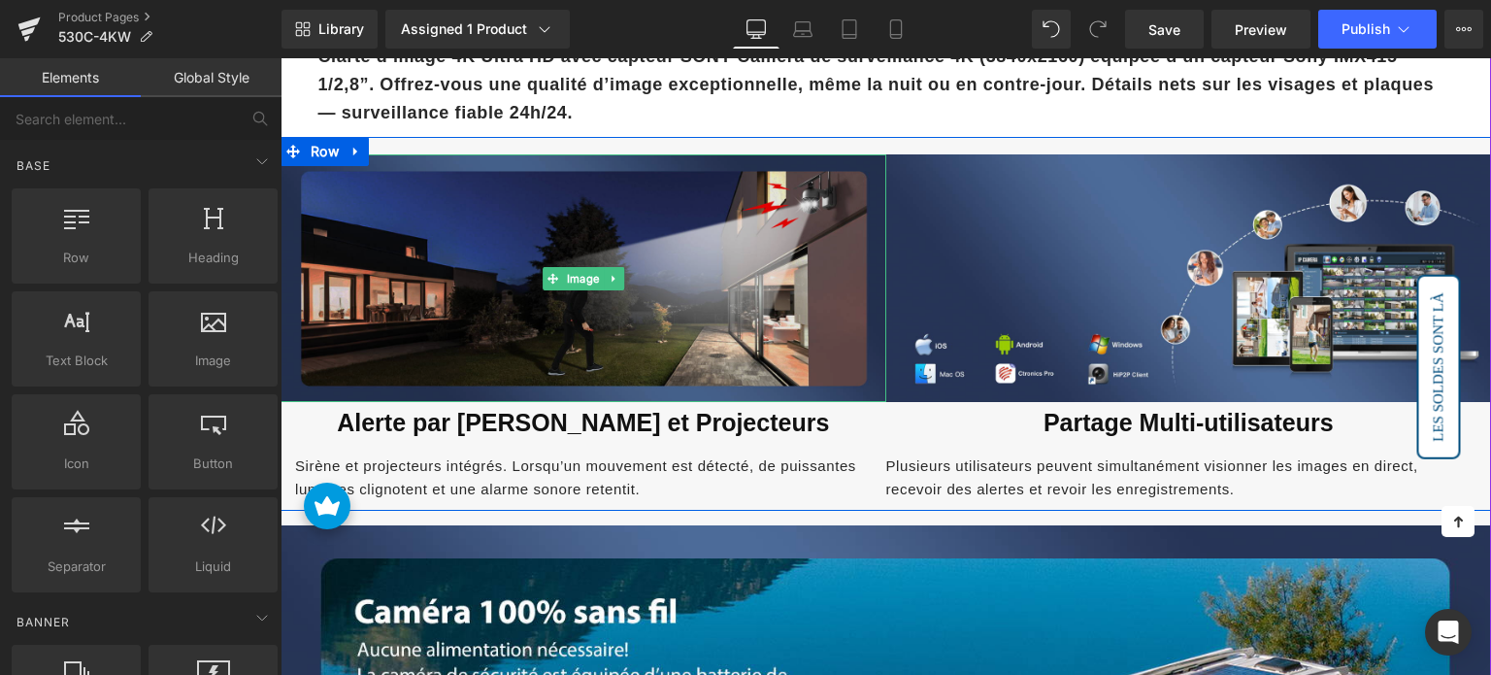
click at [569, 256] on img at bounding box center [584, 278] width 606 height 249
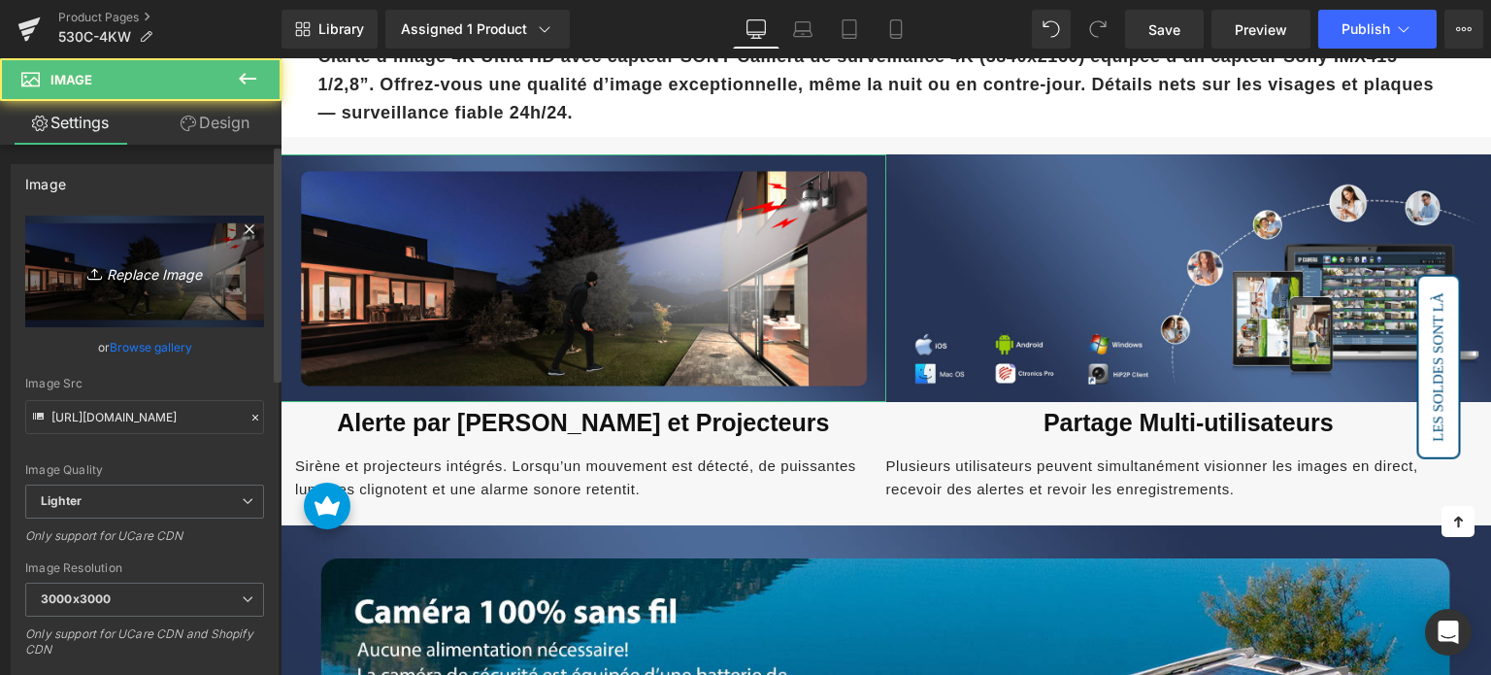
click at [170, 255] on link "Replace Image" at bounding box center [144, 272] width 239 height 112
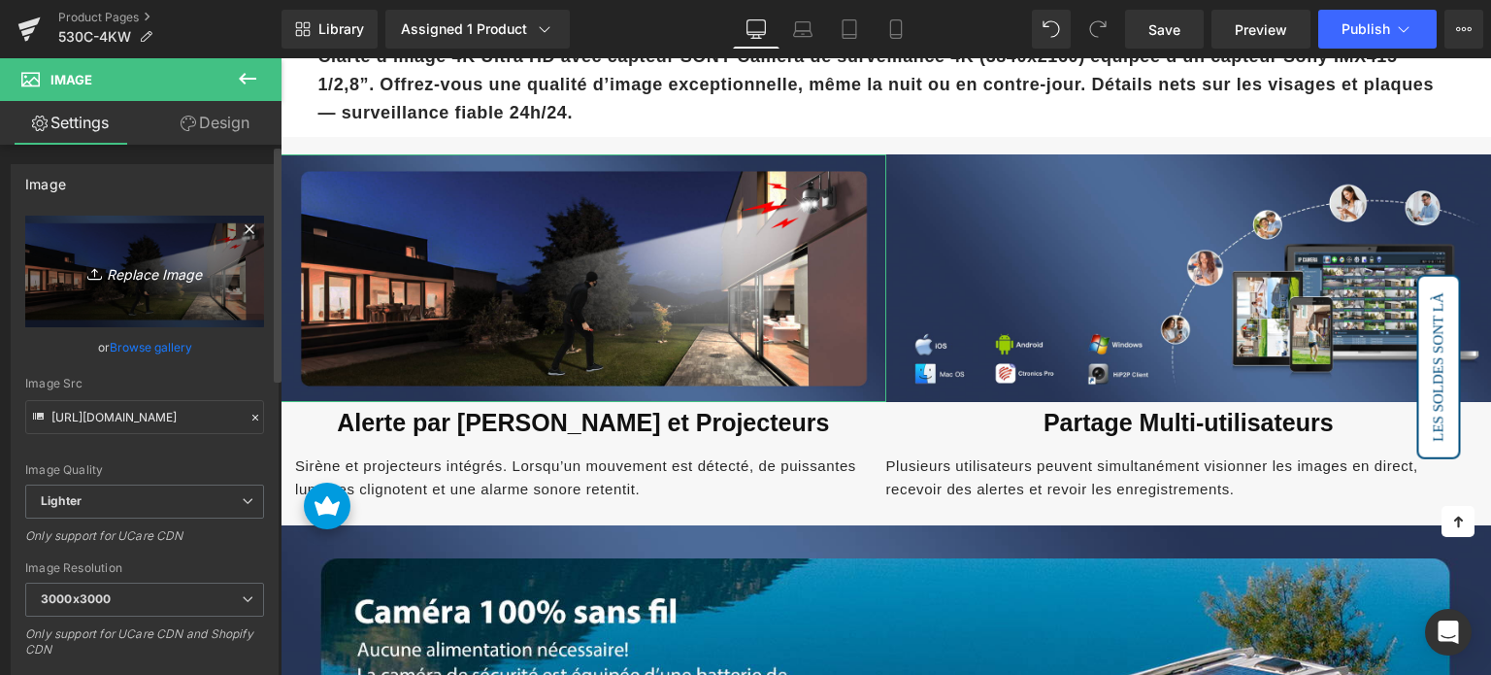
type input "C:\fakepath\3-1.jpg"
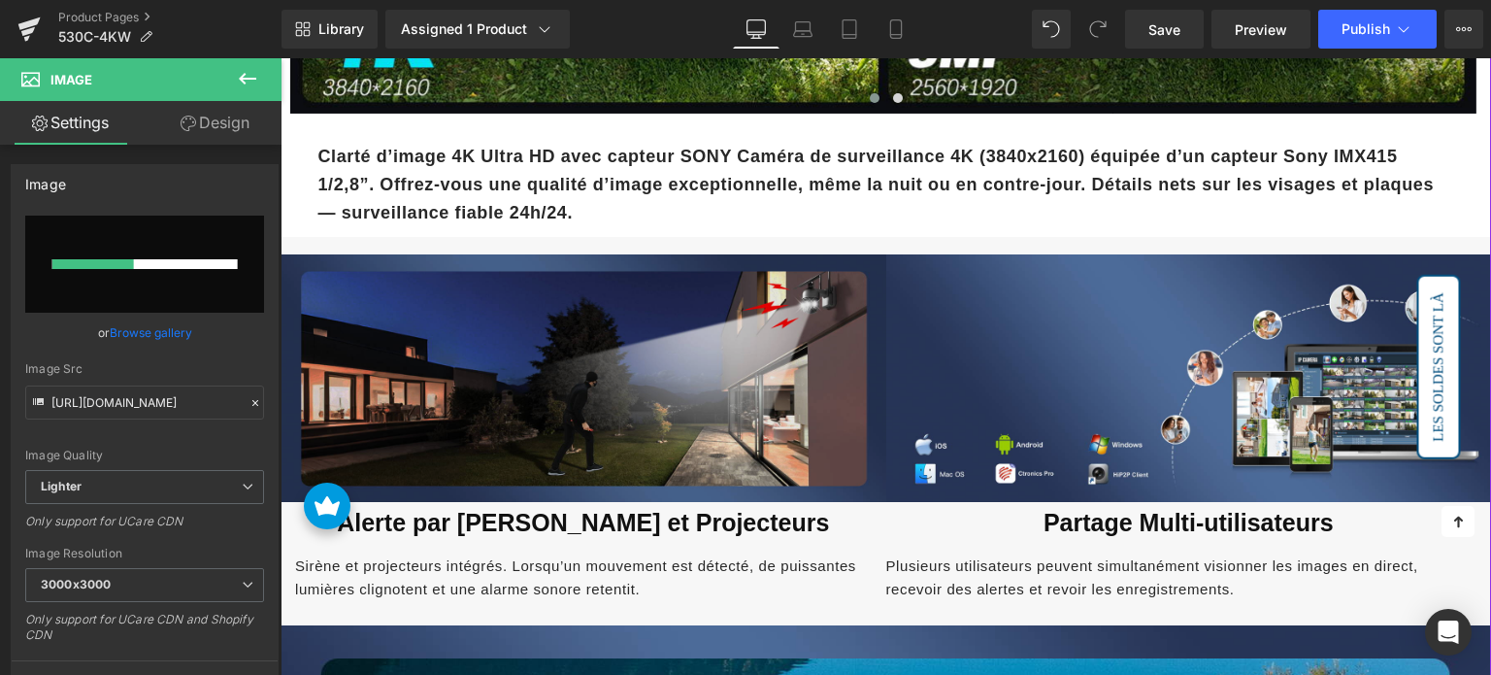
scroll to position [1941, 0]
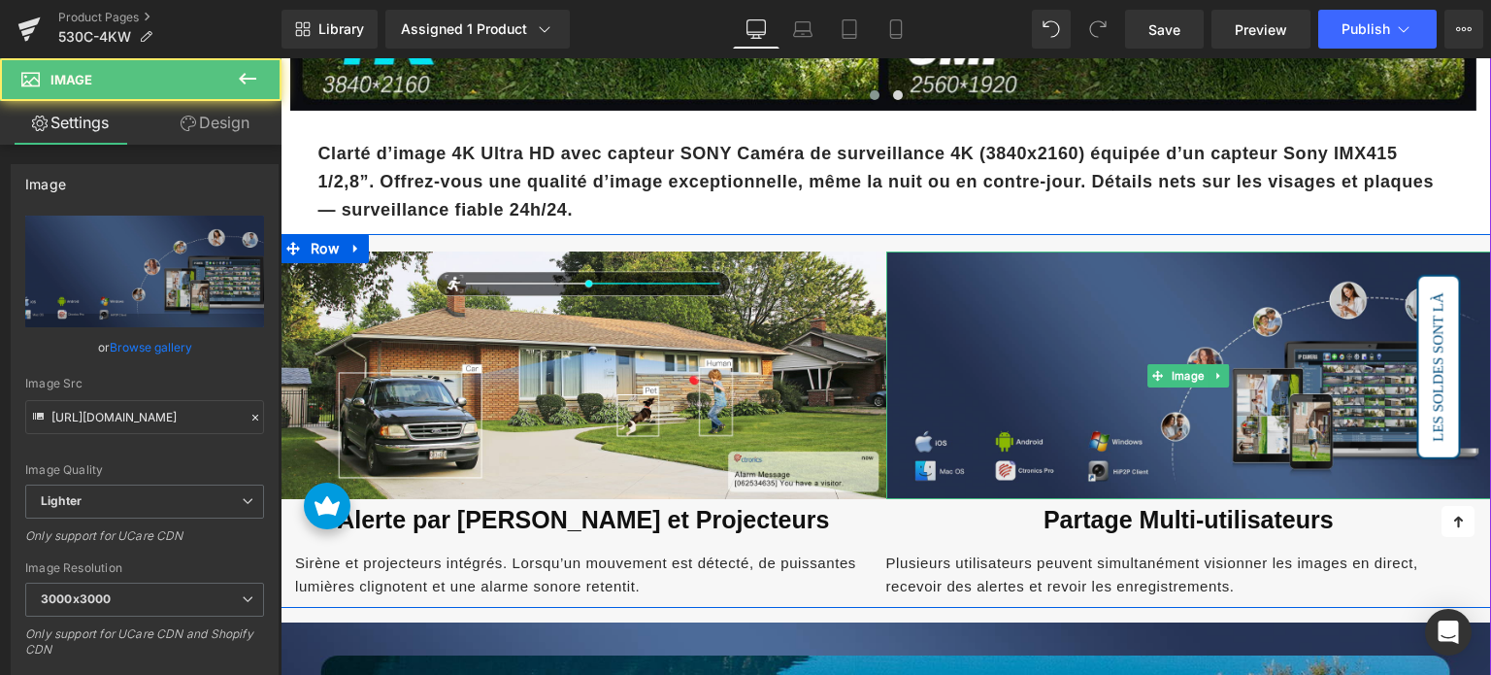
click at [1001, 323] on img at bounding box center [1189, 375] width 606 height 249
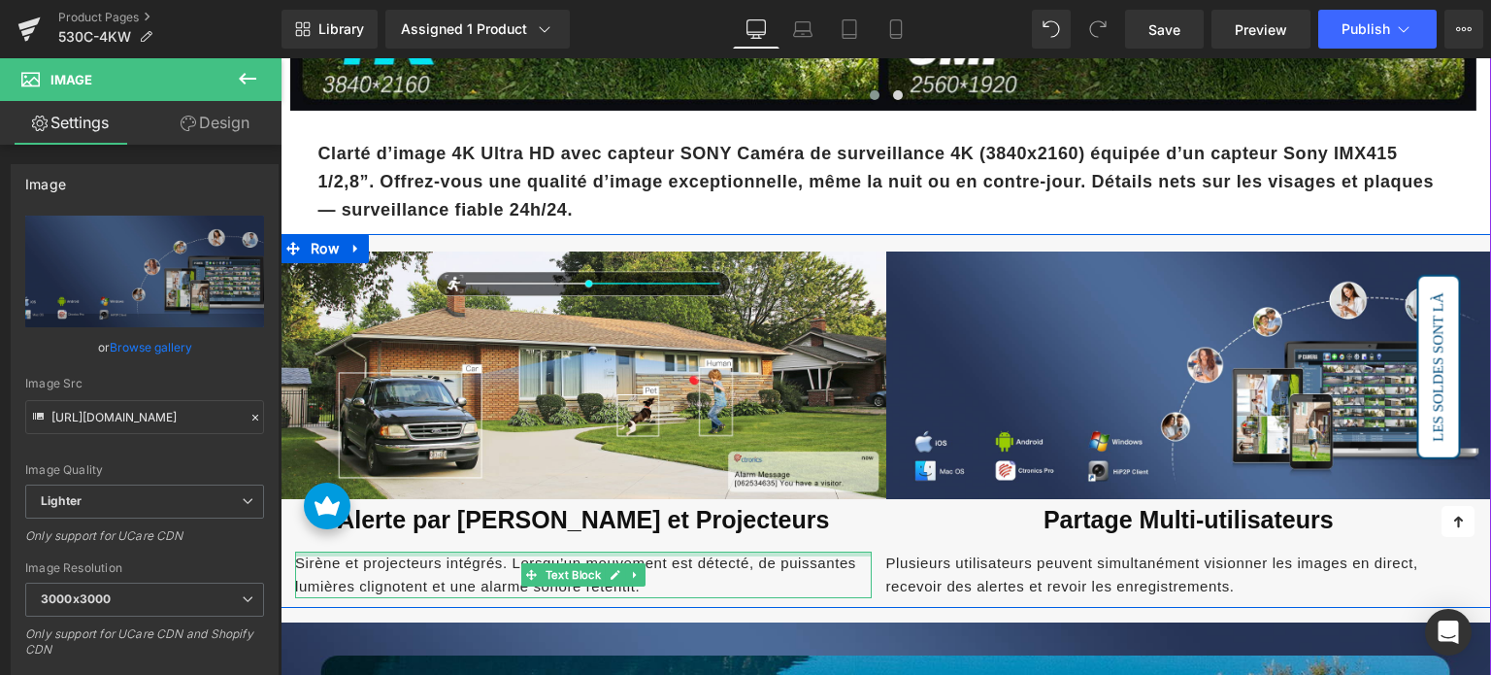
click at [481, 524] on span "Alerte par Sirène et Projecteurs" at bounding box center [583, 519] width 492 height 27
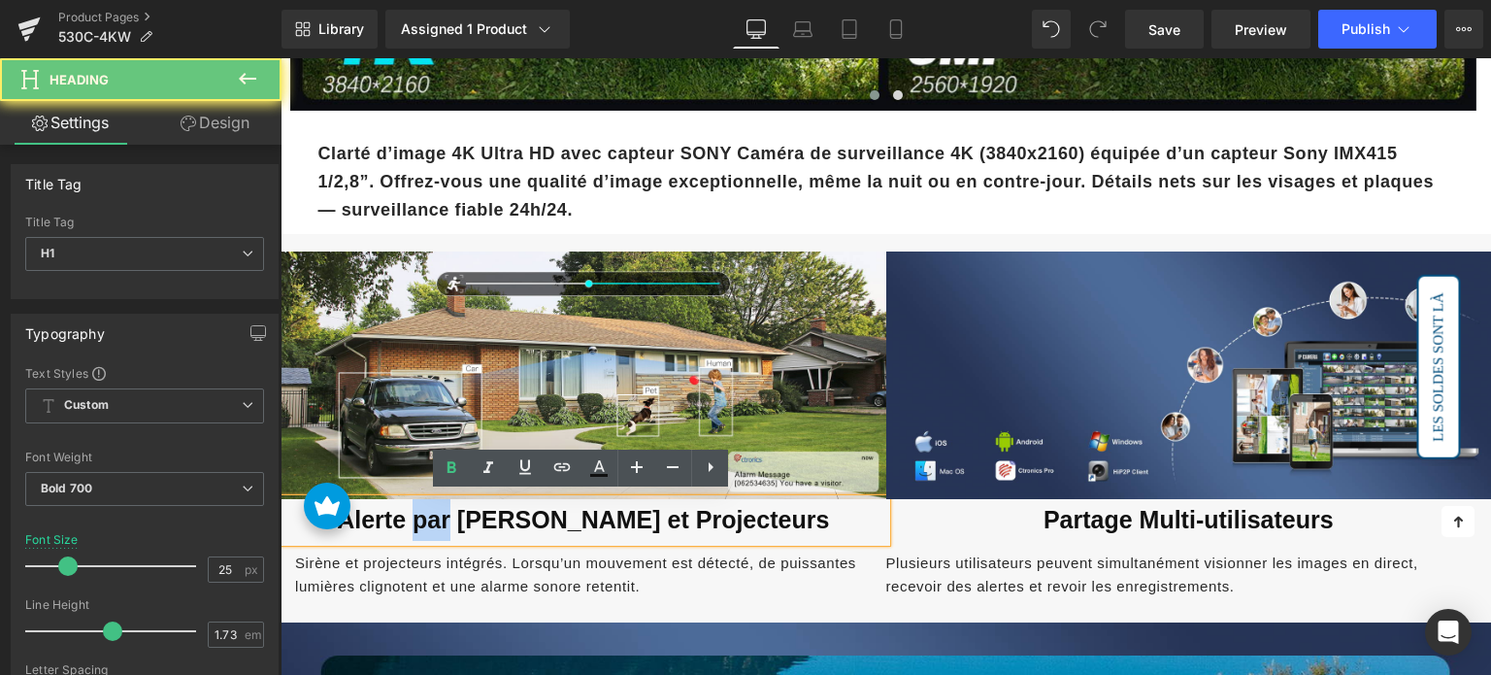
click at [481, 524] on span "Alerte par Sirène et Projecteurs" at bounding box center [583, 519] width 492 height 27
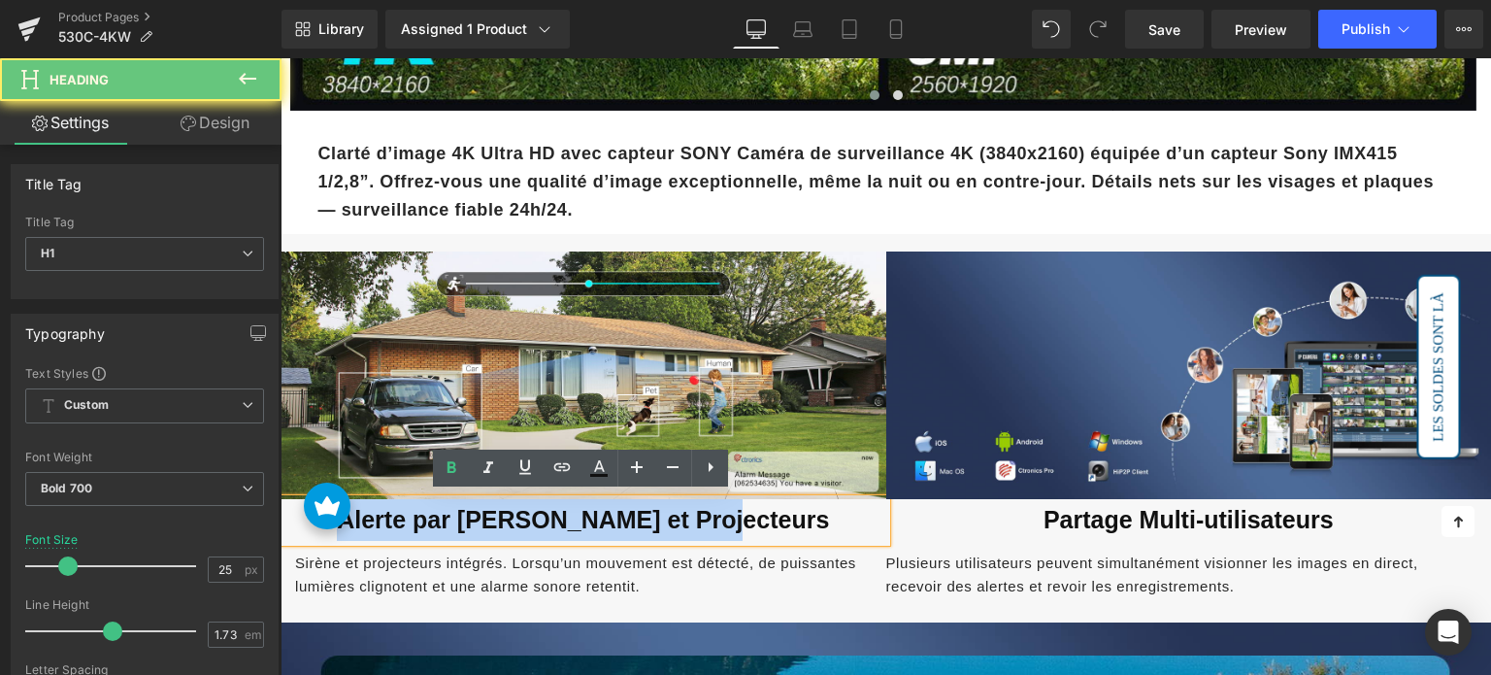
click at [481, 524] on span "Alerte par Sirène et Projecteurs" at bounding box center [583, 519] width 492 height 27
paste div
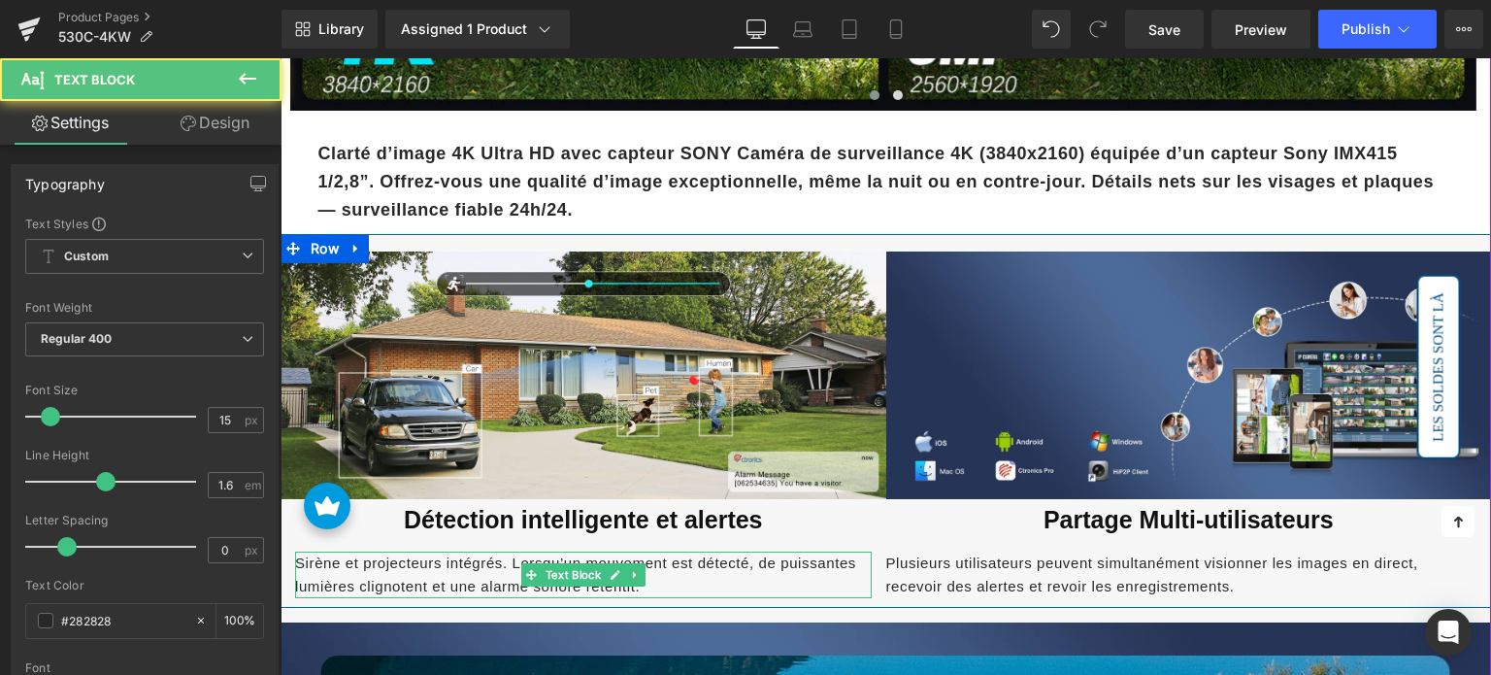
click at [450, 563] on span "Sirène et projecteurs intégrés. Lorsqu’un mouvement est détecté, de puissantes …" at bounding box center [575, 574] width 561 height 40
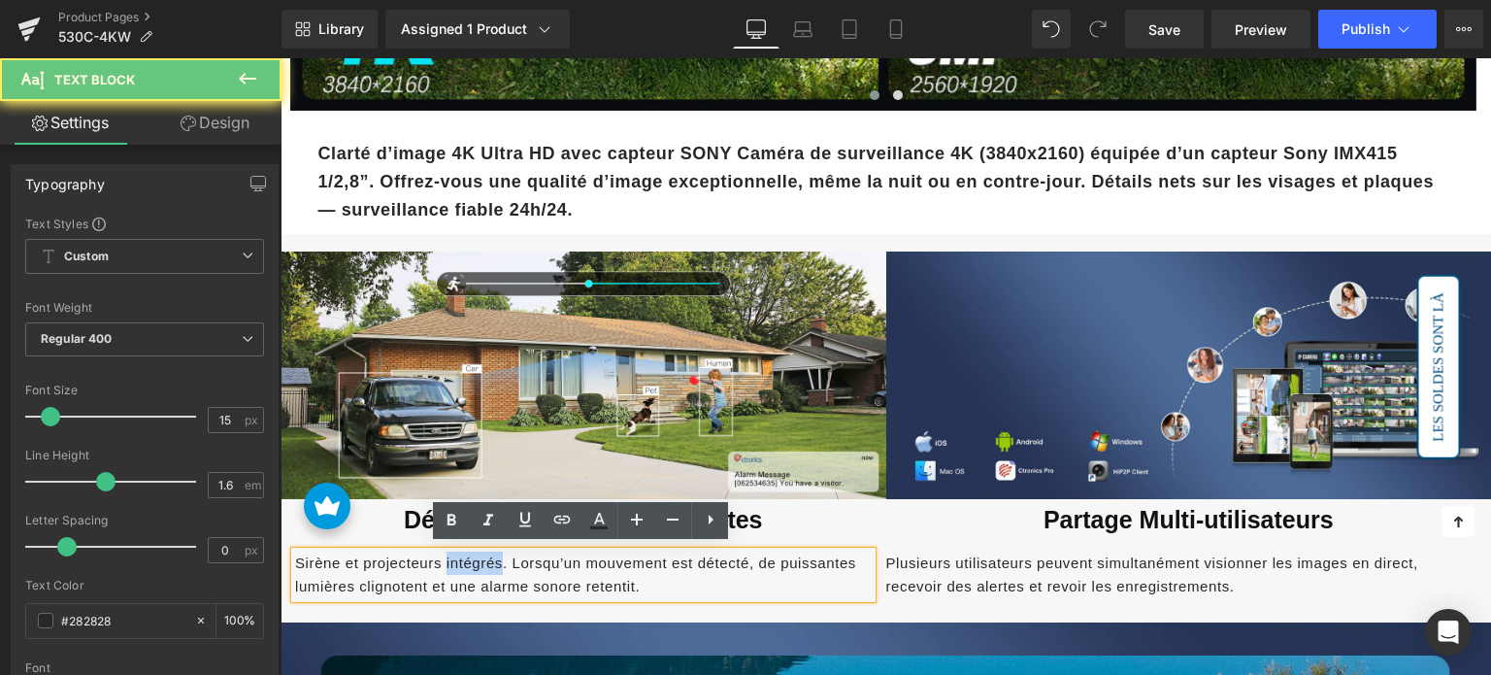
click at [450, 563] on span "Sirène et projecteurs intégrés. Lorsqu’un mouvement est détecté, de puissantes …" at bounding box center [575, 574] width 561 height 40
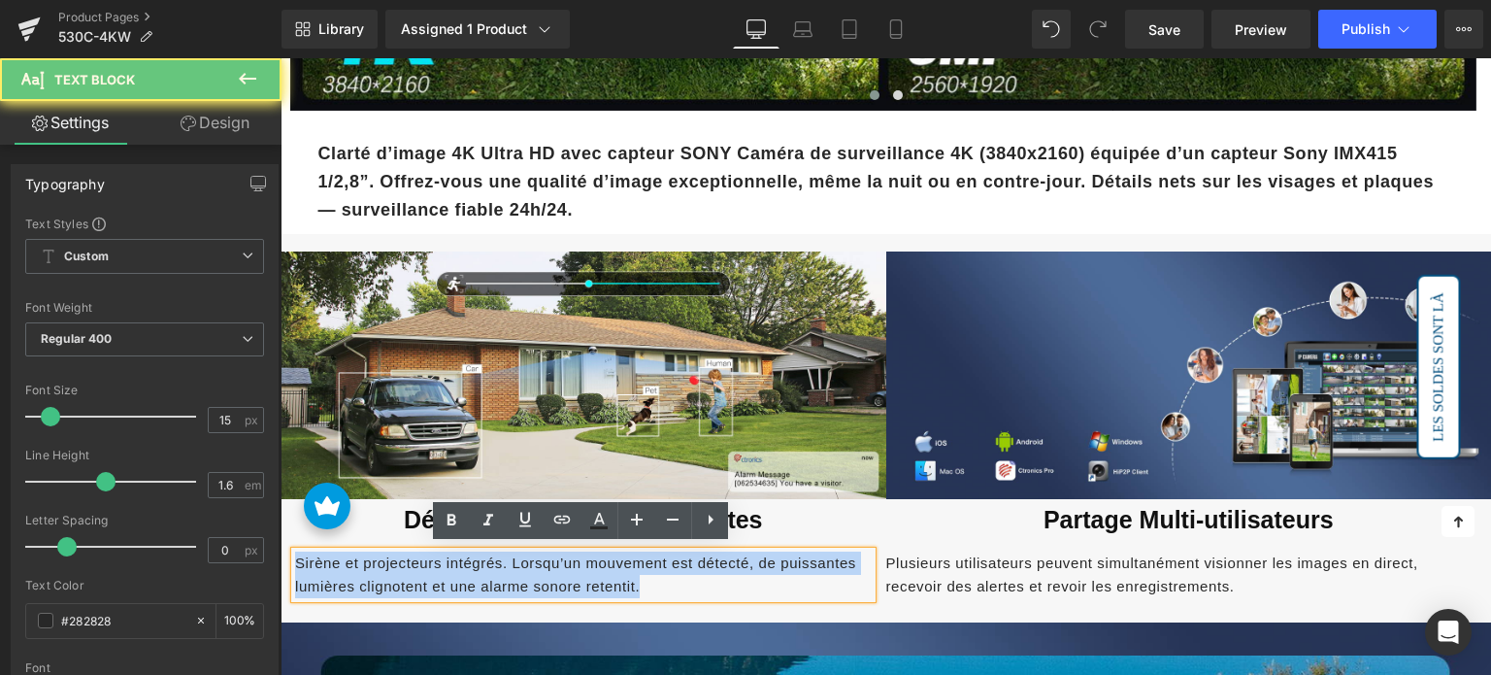
click at [450, 563] on span "Sirène et projecteurs intégrés. Lorsqu’un mouvement est détecté, de puissantes …" at bounding box center [575, 574] width 561 height 40
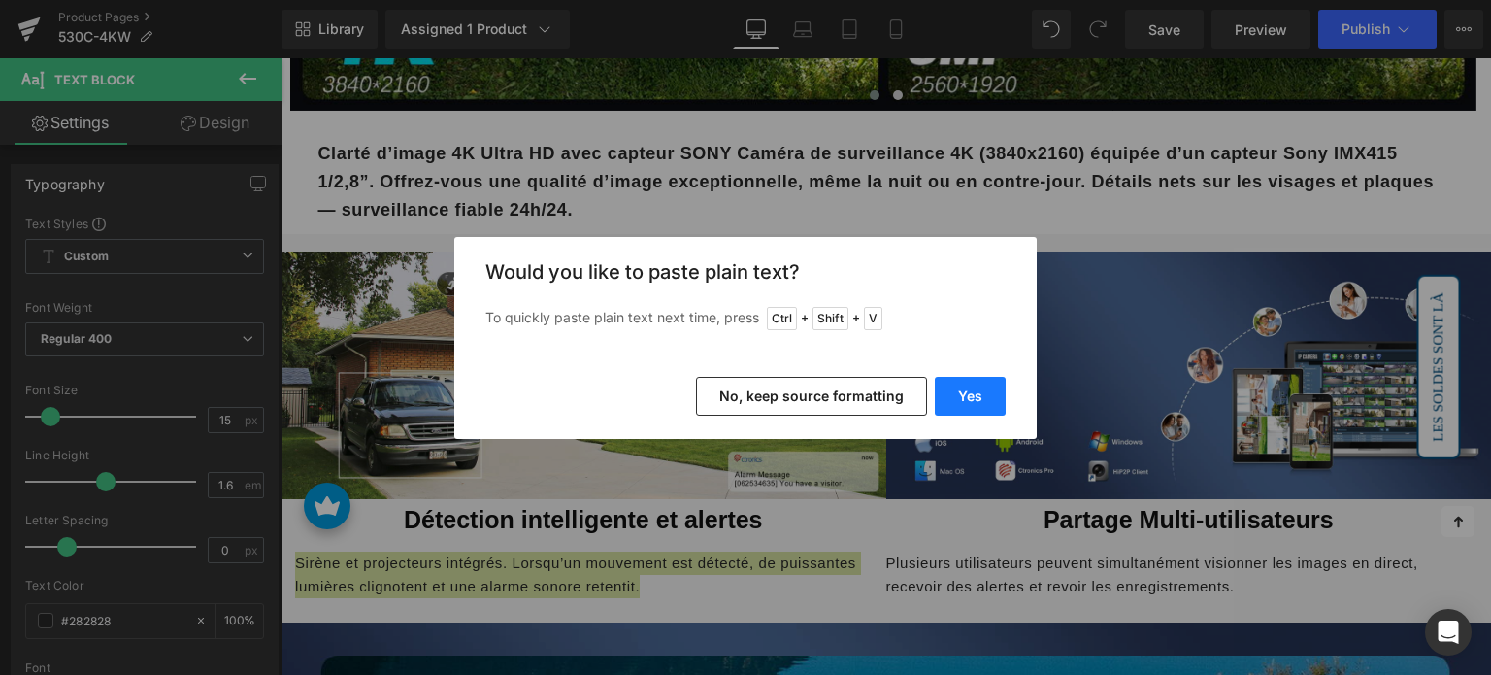
click at [959, 400] on button "Yes" at bounding box center [970, 396] width 71 height 39
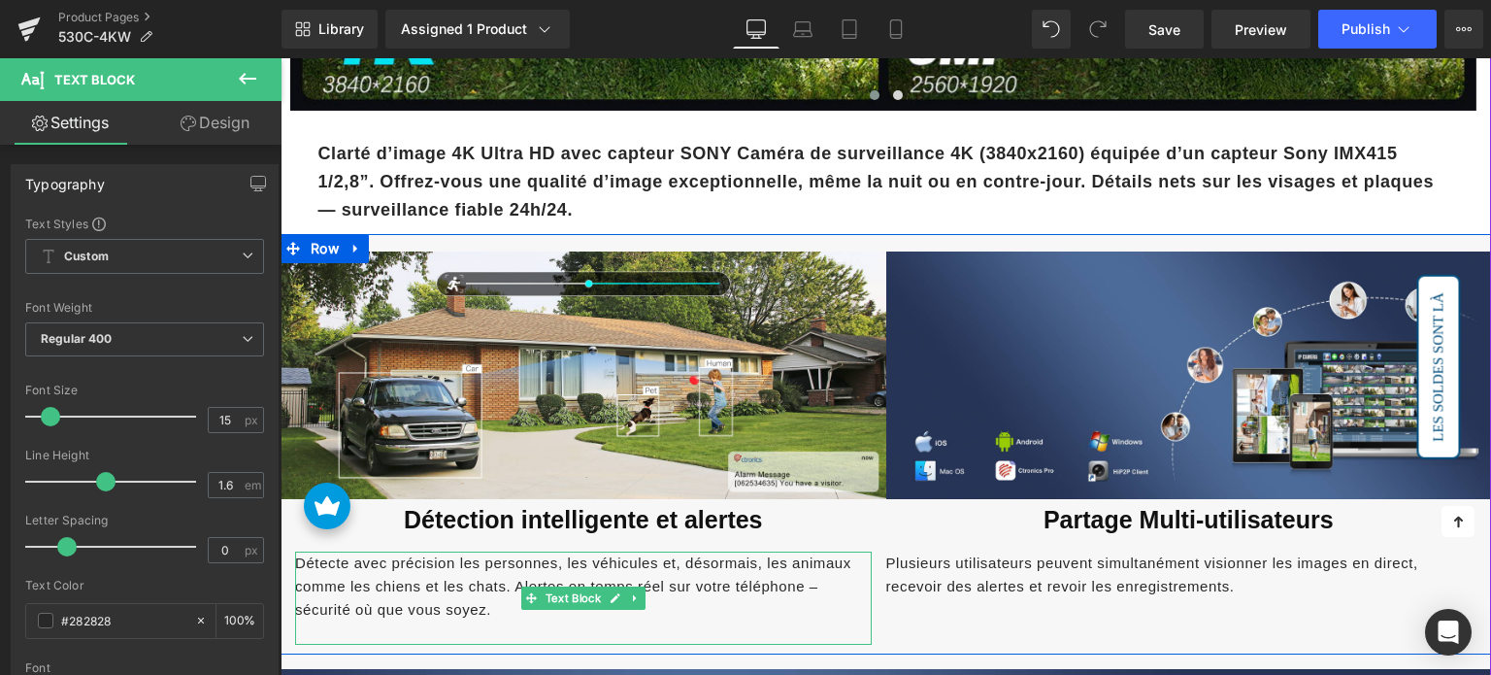
click at [430, 628] on p at bounding box center [583, 632] width 577 height 23
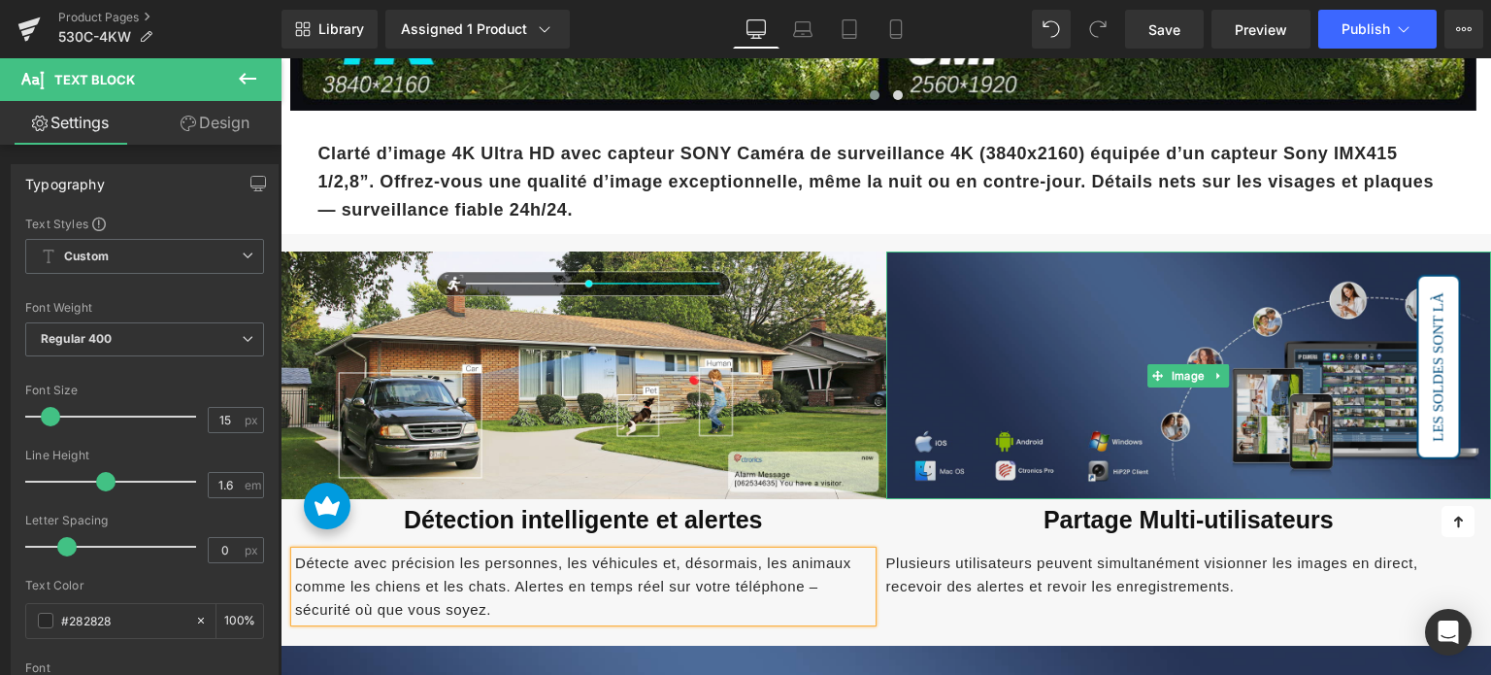
click at [1045, 360] on img at bounding box center [1189, 375] width 606 height 249
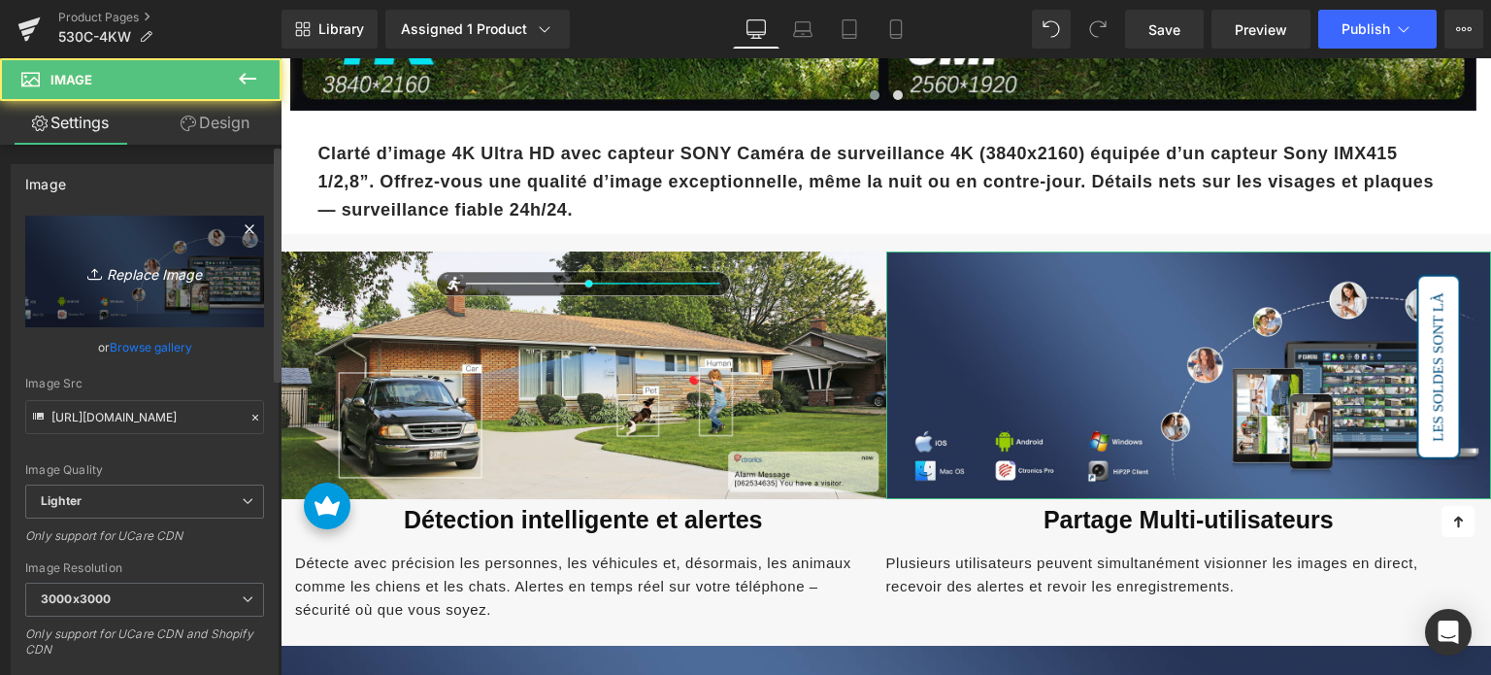
click at [105, 298] on link "Replace Image" at bounding box center [144, 272] width 239 height 112
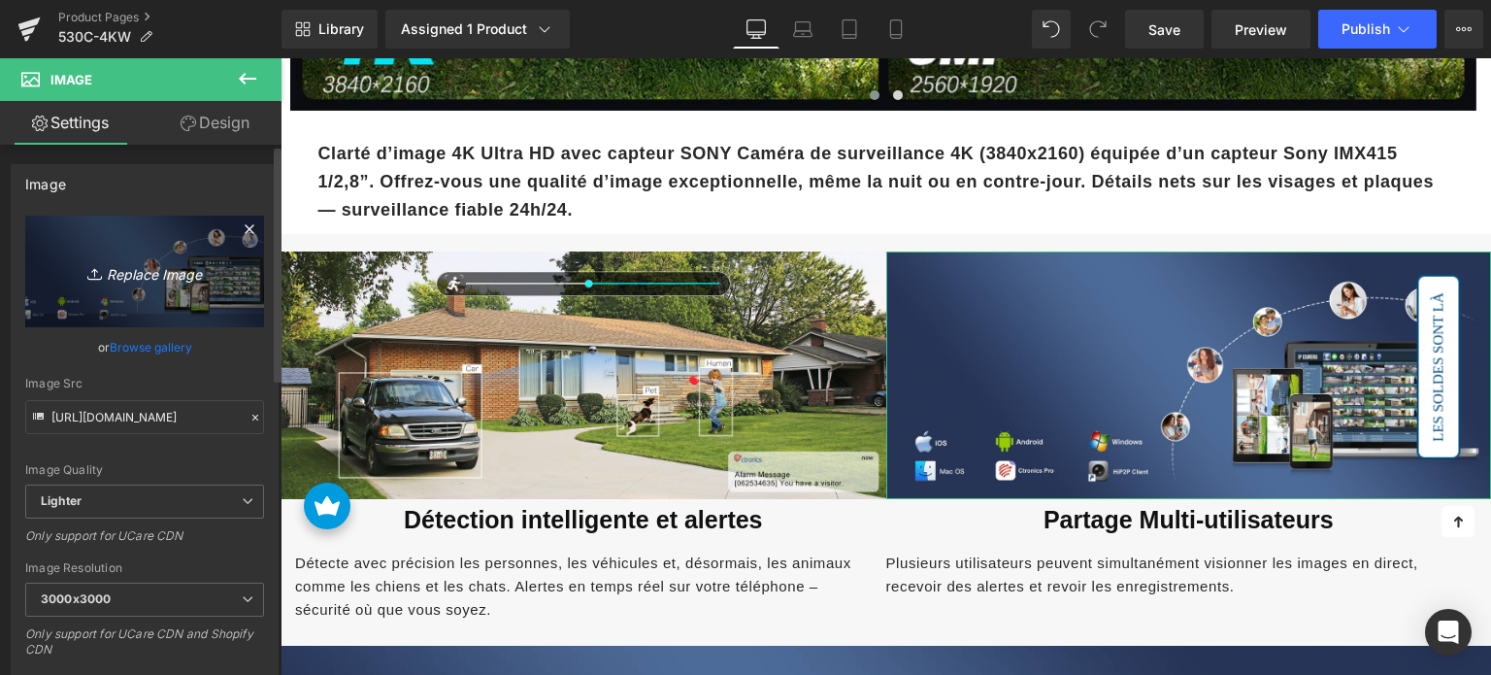
type input "C:\fakepath\3-2.jpg"
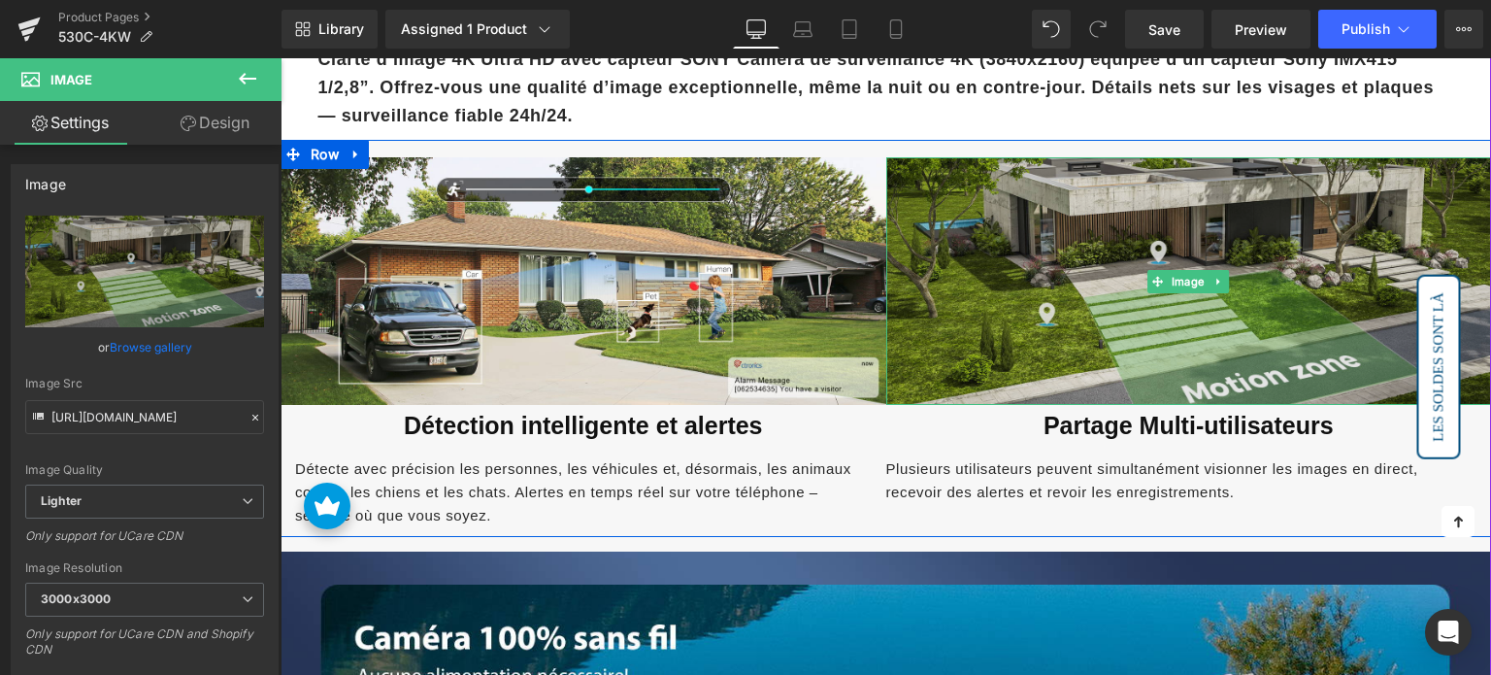
scroll to position [2039, 0]
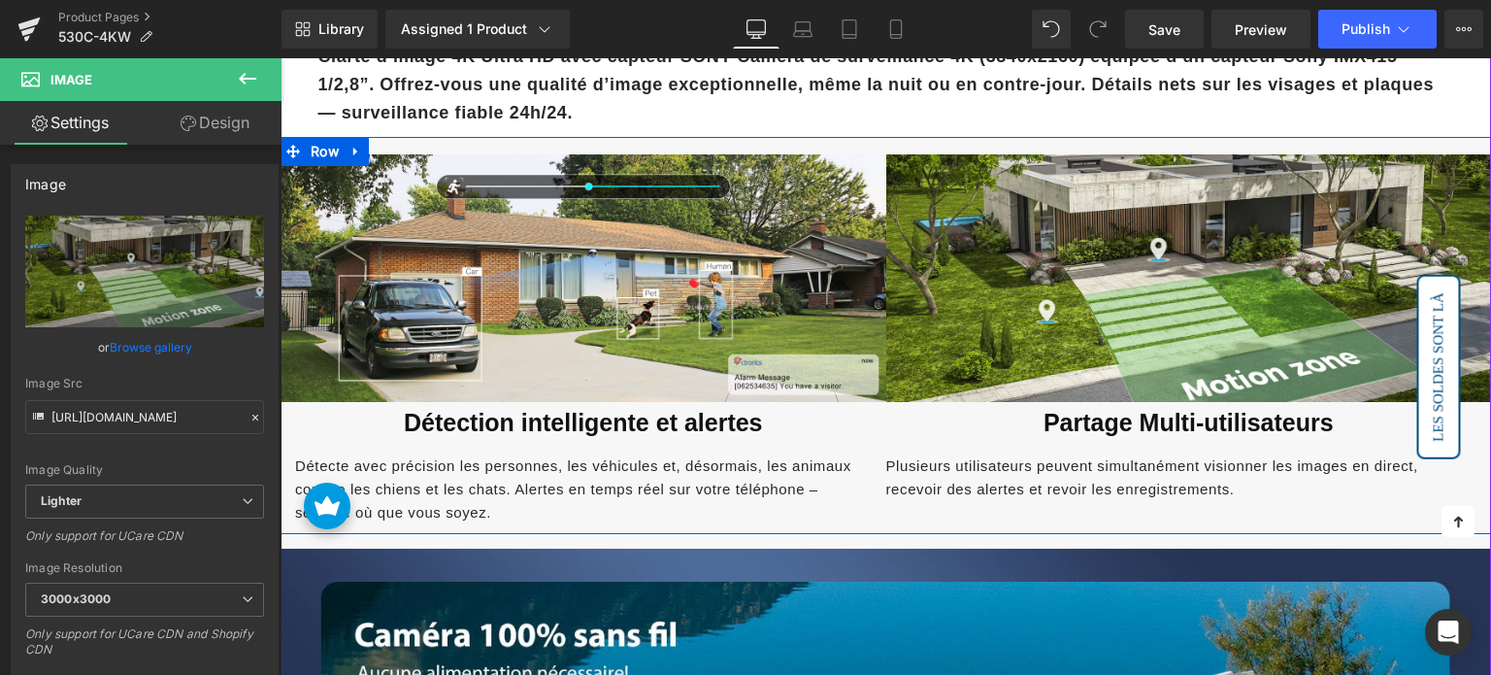
click at [1074, 421] on span "Partage Multi-utilisateurs" at bounding box center [1189, 422] width 290 height 27
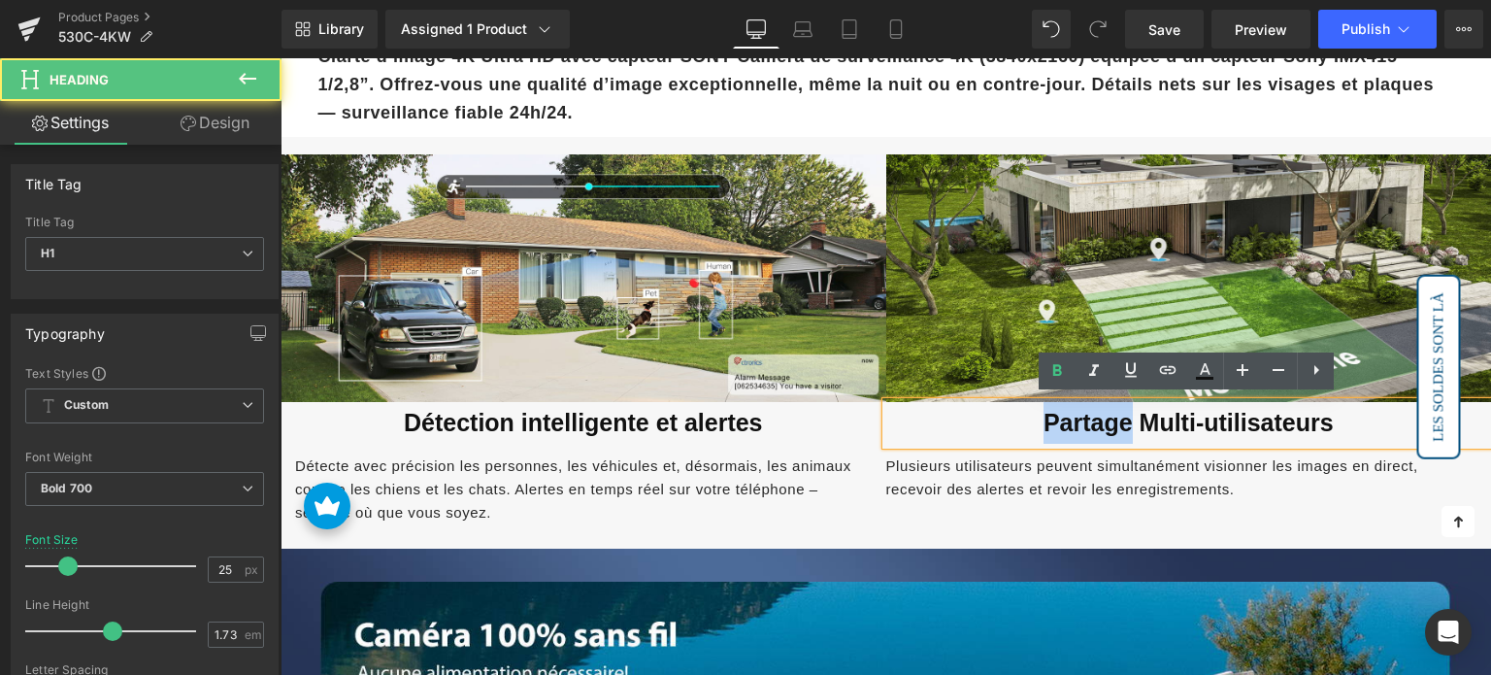
click at [1074, 421] on span "Partage Multi-utilisateurs" at bounding box center [1189, 422] width 290 height 27
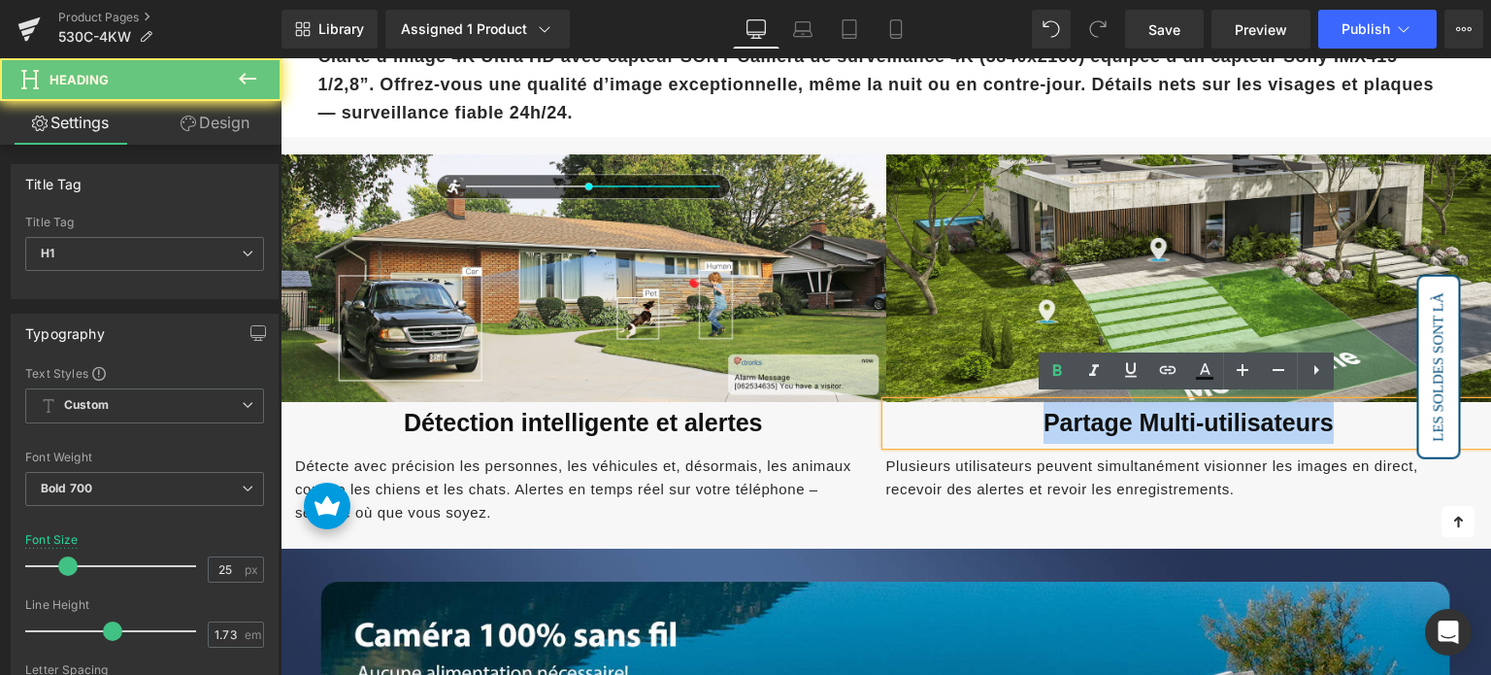
click at [1074, 421] on span "Partage Multi-utilisateurs" at bounding box center [1189, 422] width 290 height 27
paste div
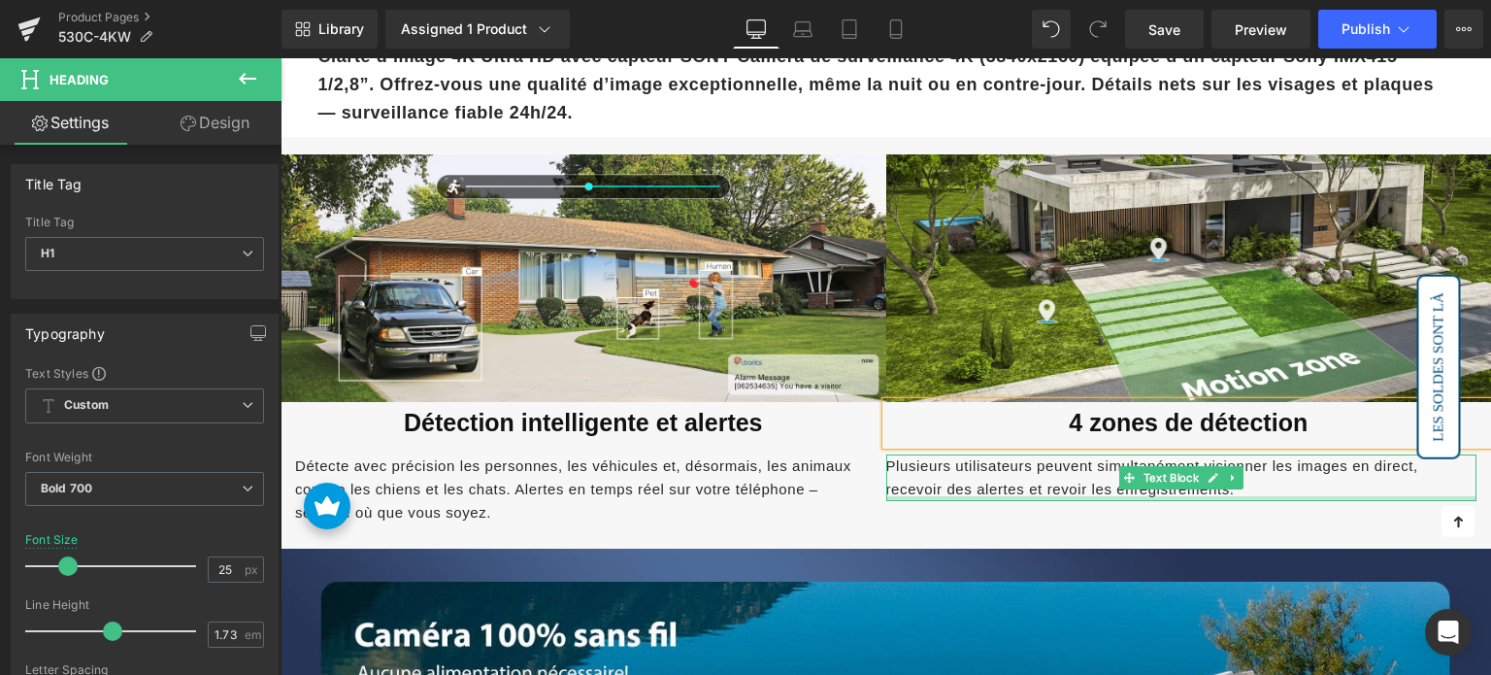
click at [994, 496] on div at bounding box center [1181, 498] width 591 height 5
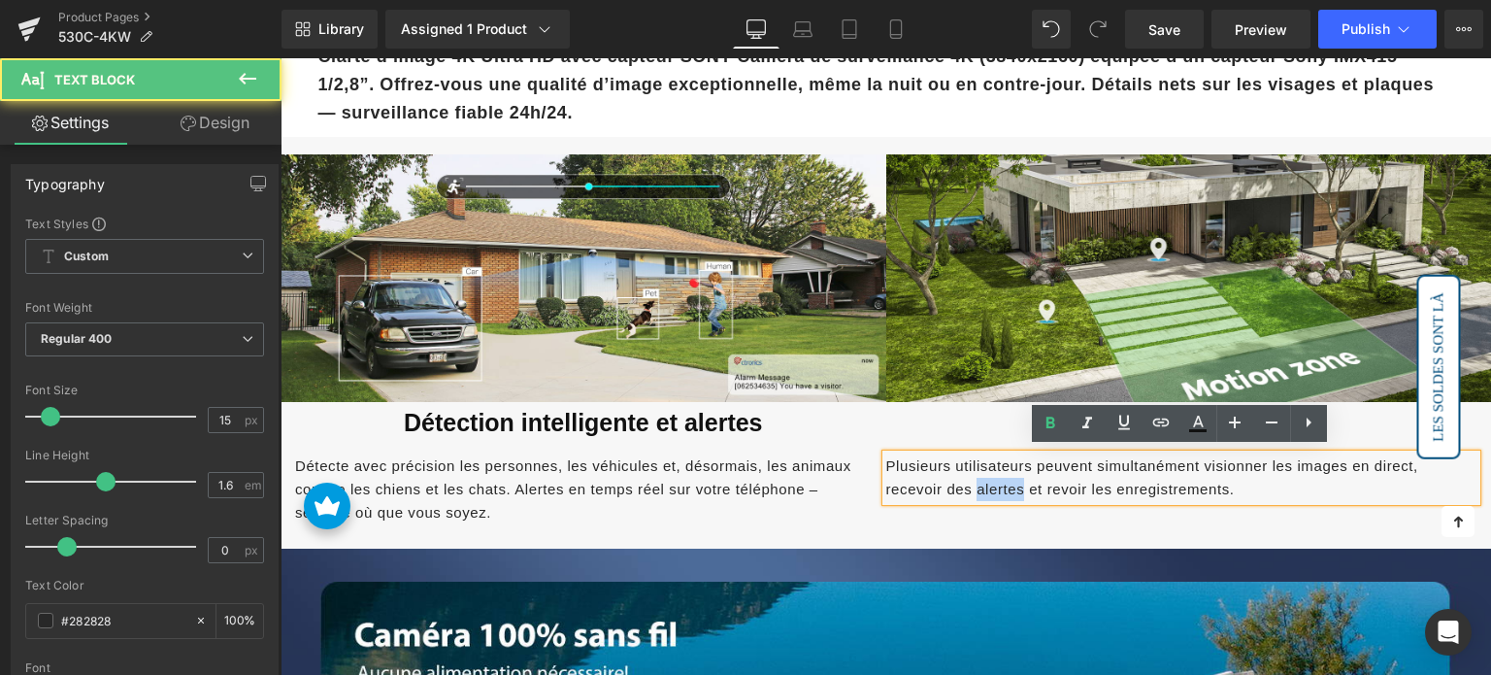
click at [994, 493] on p "Plusieurs utilisateurs peuvent simultanément visionner les images en direct, re…" at bounding box center [1181, 477] width 591 height 47
click at [996, 482] on span "Plusieurs utilisateurs peuvent simultanément visionner les images en direct, re…" at bounding box center [1152, 477] width 532 height 40
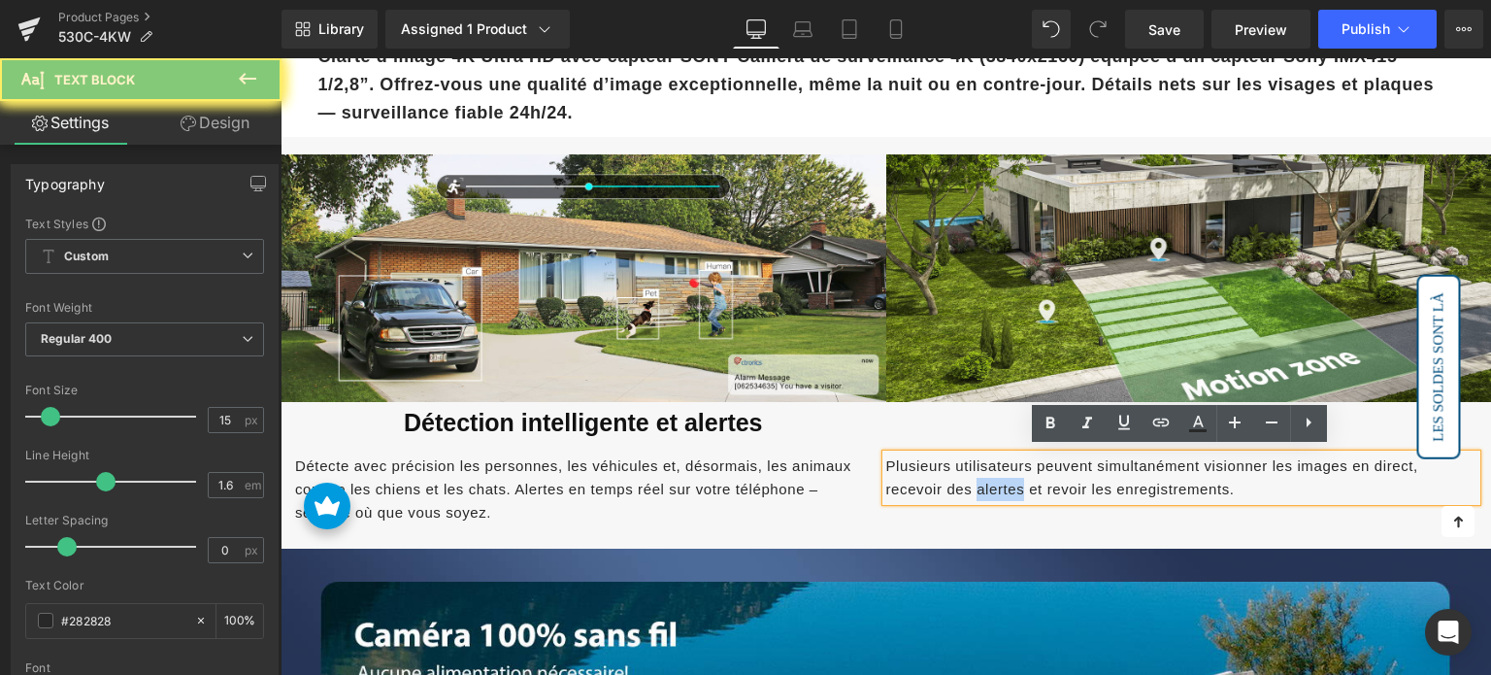
click at [996, 482] on span "Plusieurs utilisateurs peuvent simultanément visionner les images en direct, re…" at bounding box center [1152, 477] width 532 height 40
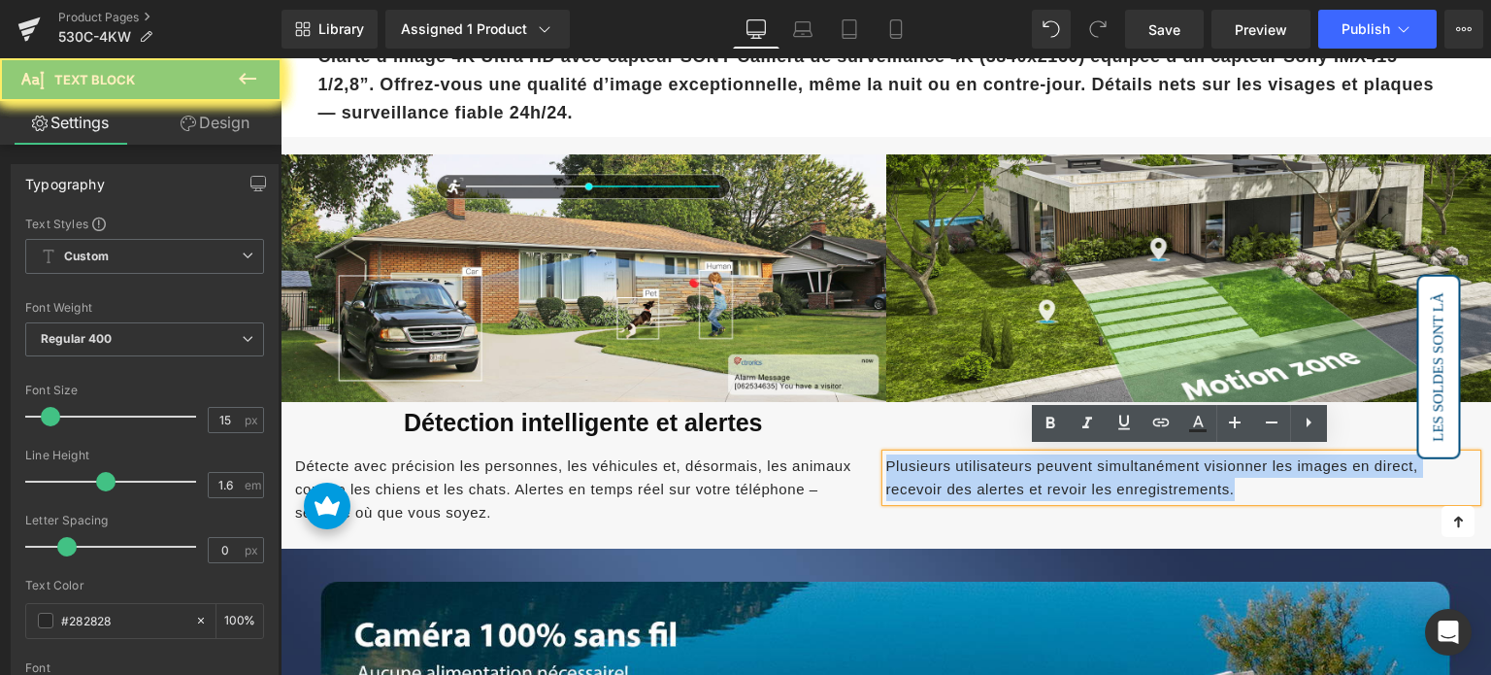
click at [997, 482] on span "Plusieurs utilisateurs peuvent simultanément visionner les images en direct, re…" at bounding box center [1152, 477] width 532 height 40
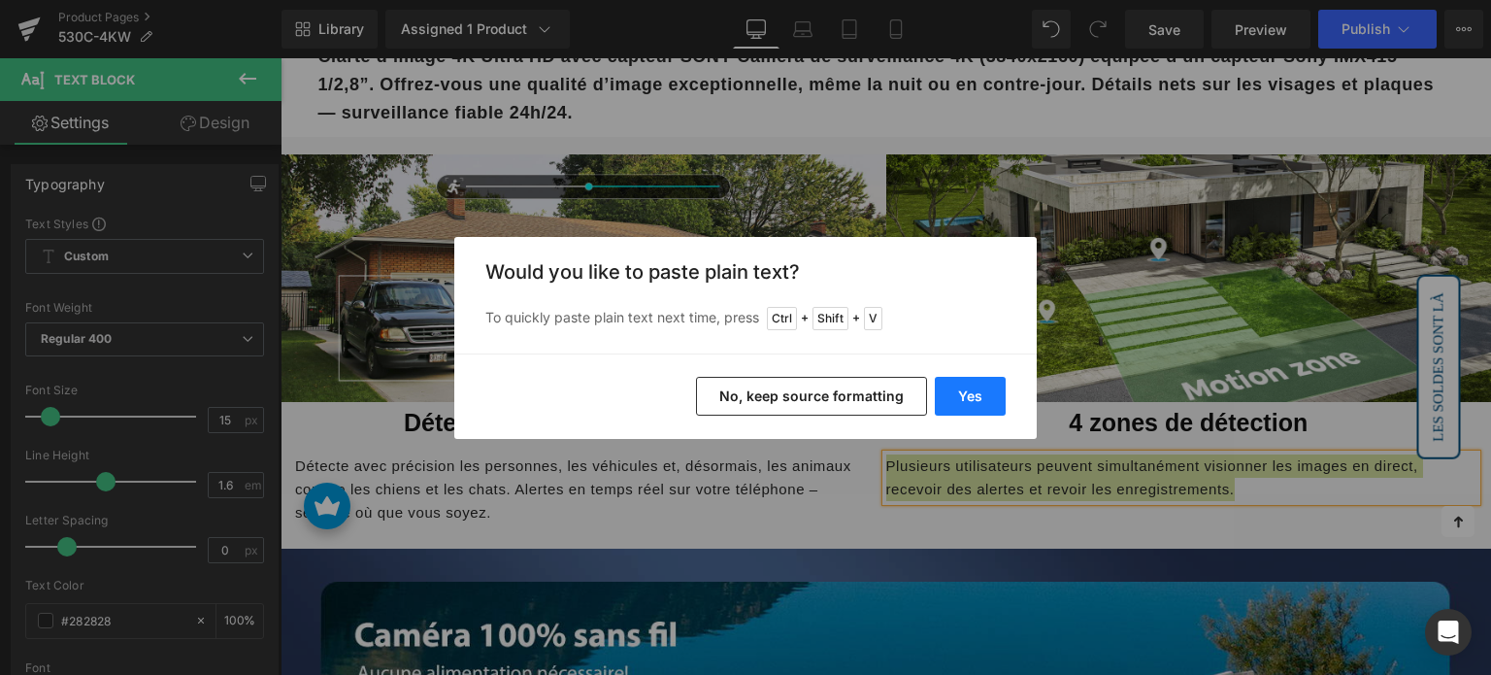
click at [984, 403] on button "Yes" at bounding box center [970, 396] width 71 height 39
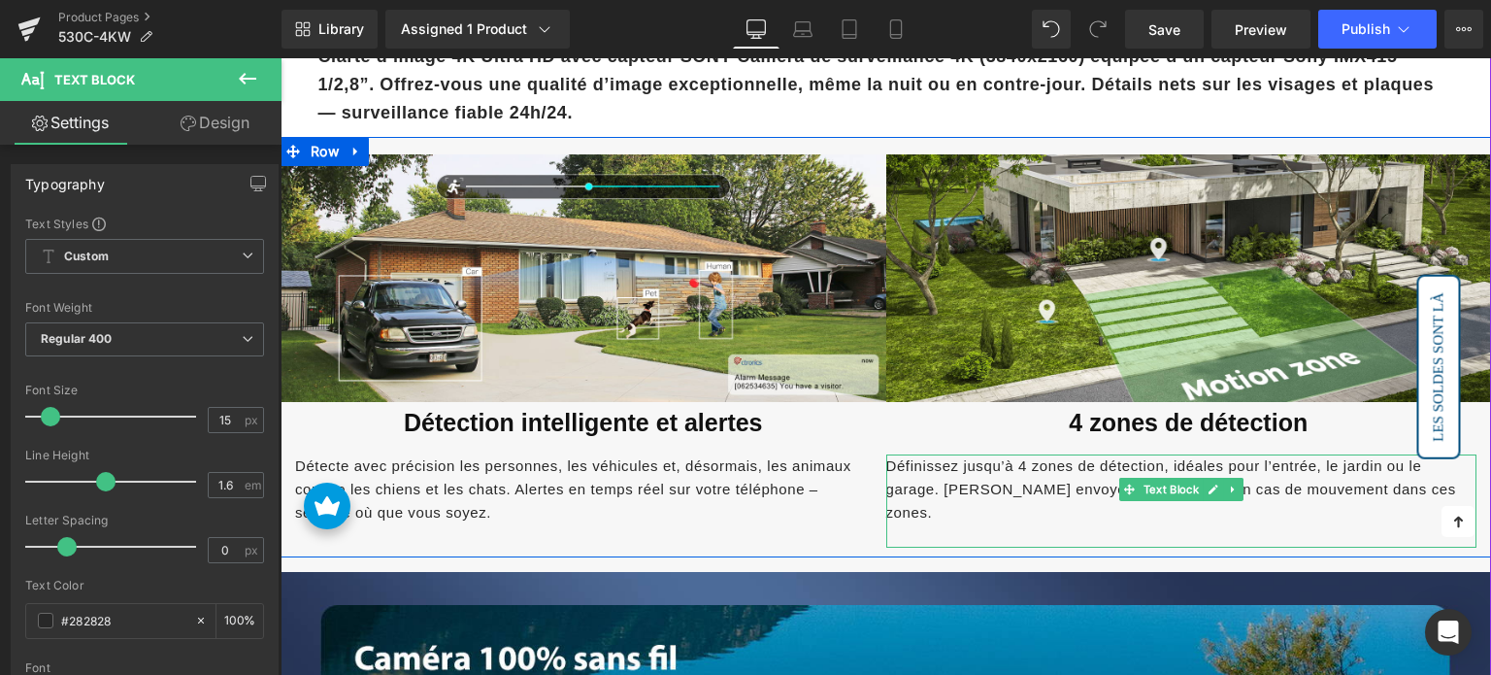
click at [951, 524] on p at bounding box center [1181, 535] width 591 height 23
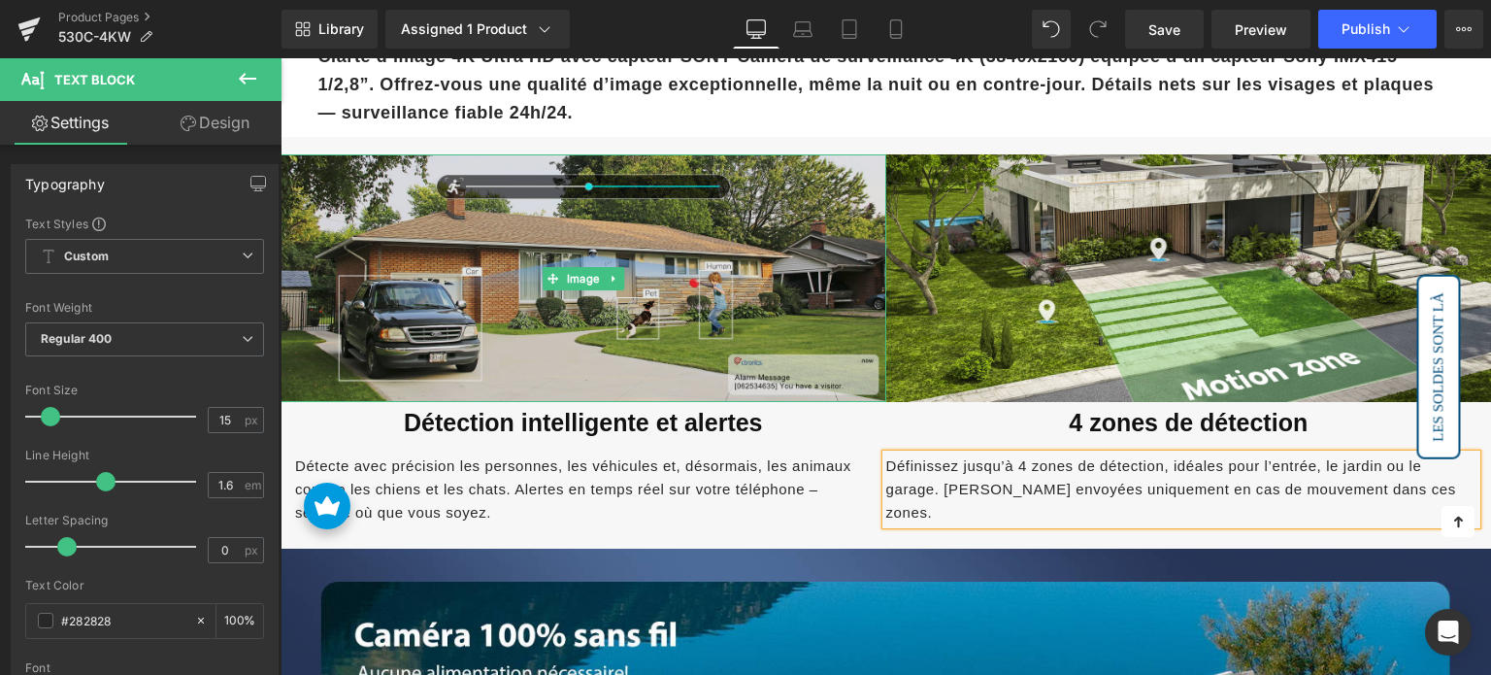
scroll to position [1941, 0]
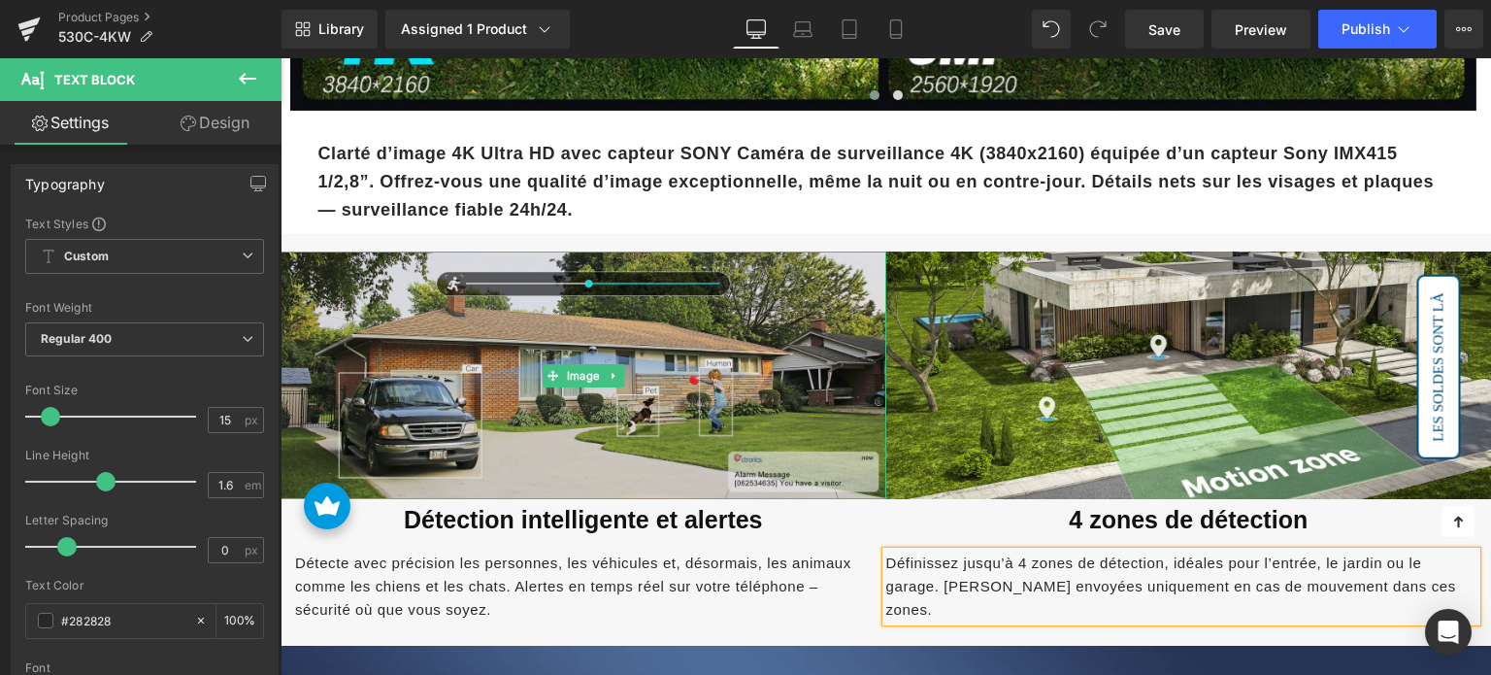
click at [752, 368] on img at bounding box center [584, 375] width 606 height 249
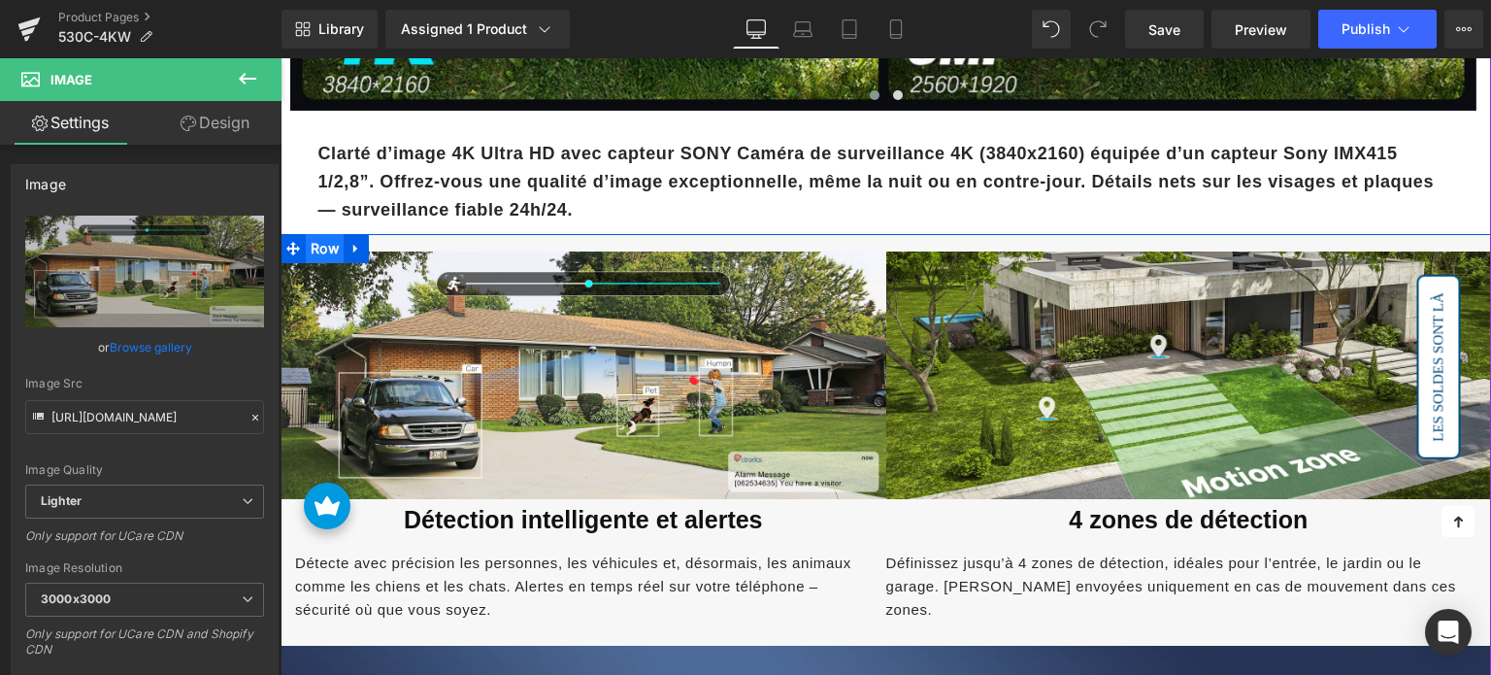
click at [322, 245] on span "Row" at bounding box center [325, 248] width 38 height 29
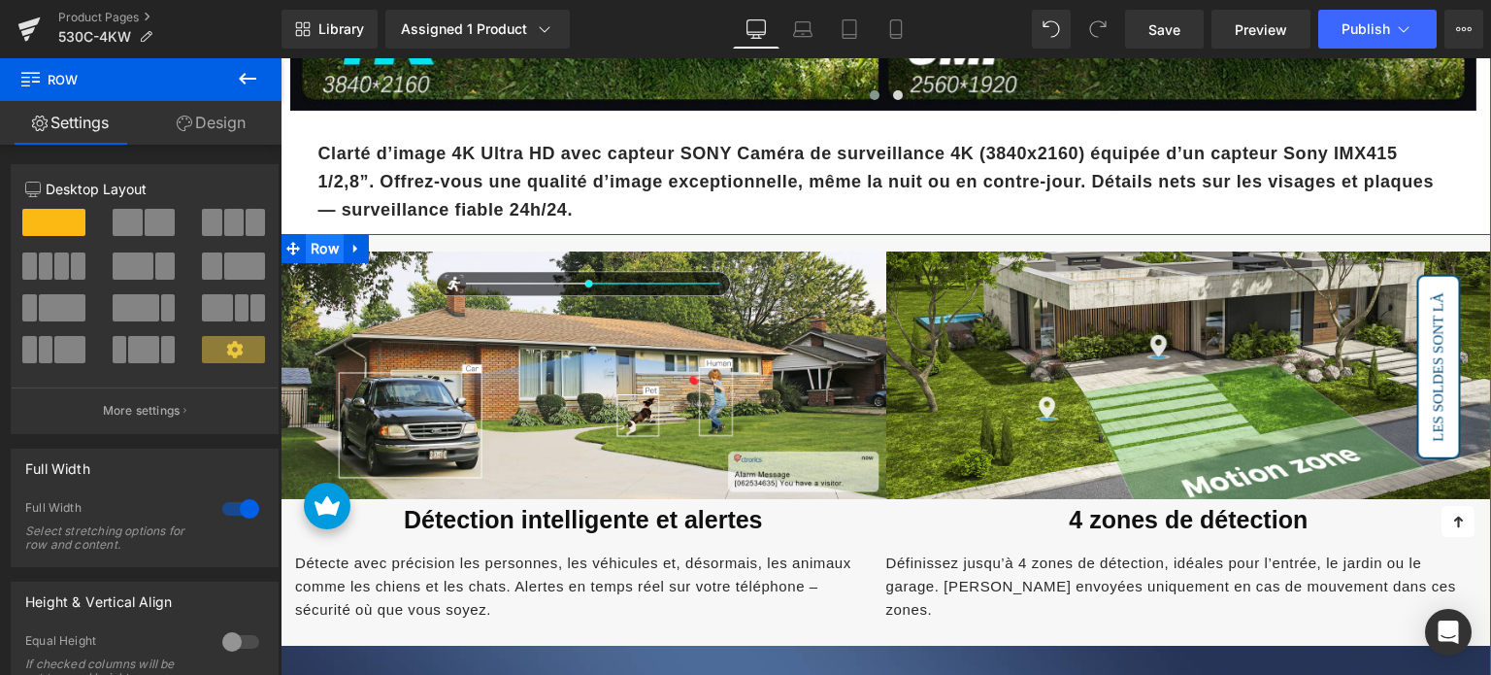
click at [328, 242] on span "Row" at bounding box center [325, 248] width 38 height 29
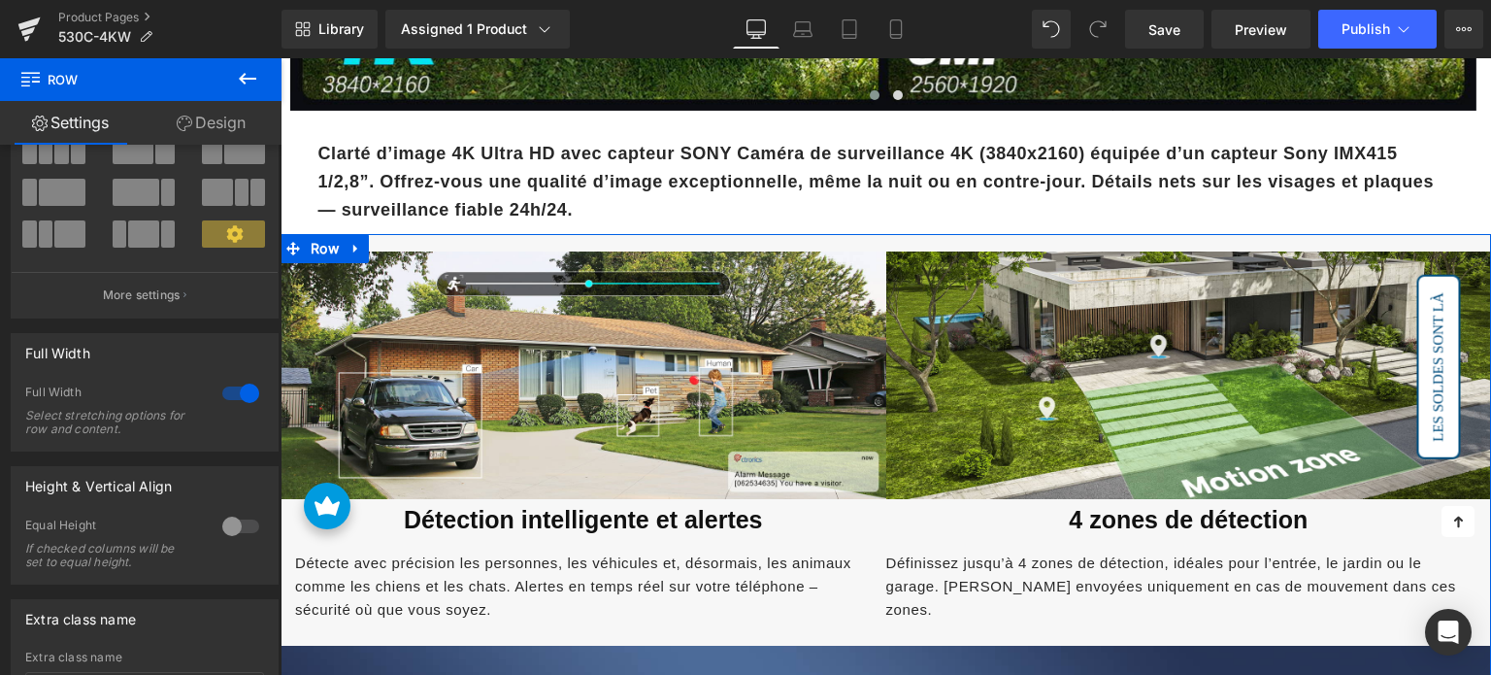
scroll to position [194, 0]
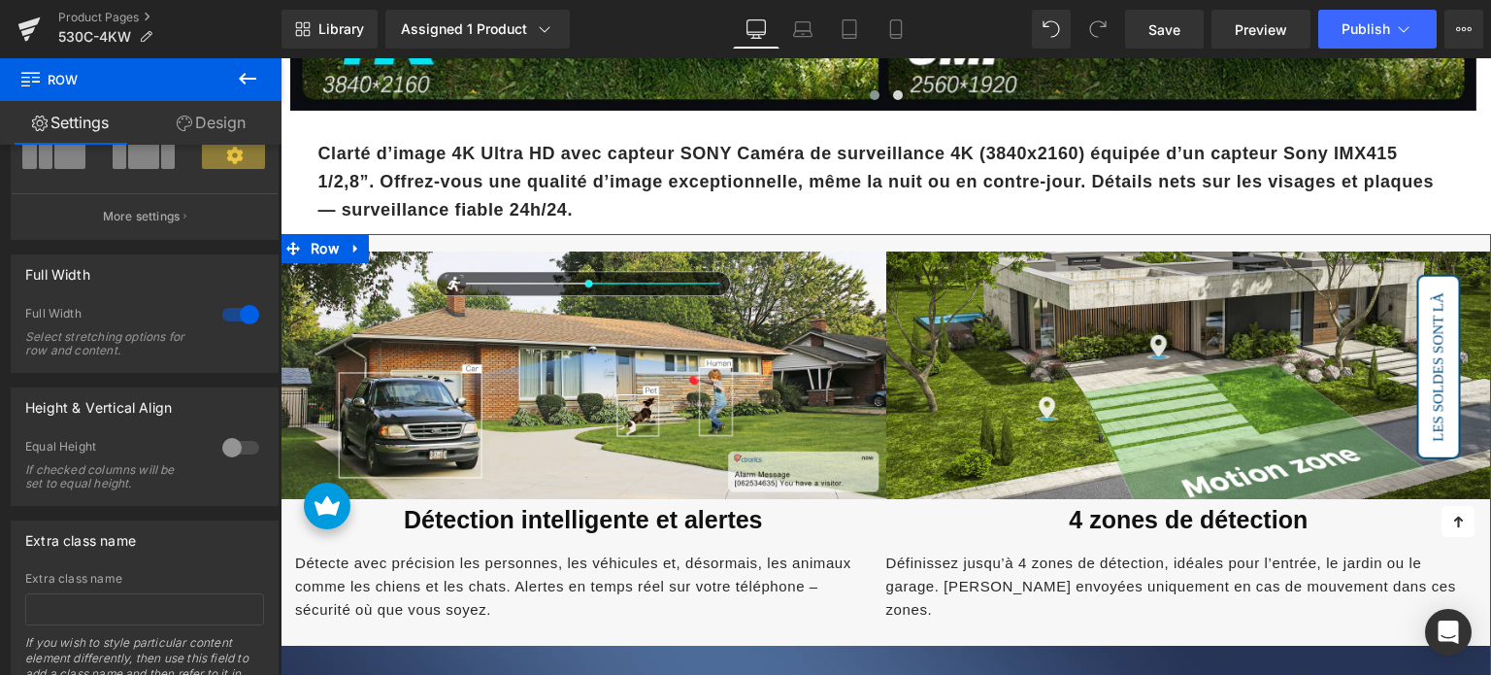
click at [237, 320] on div at bounding box center [240, 314] width 47 height 31
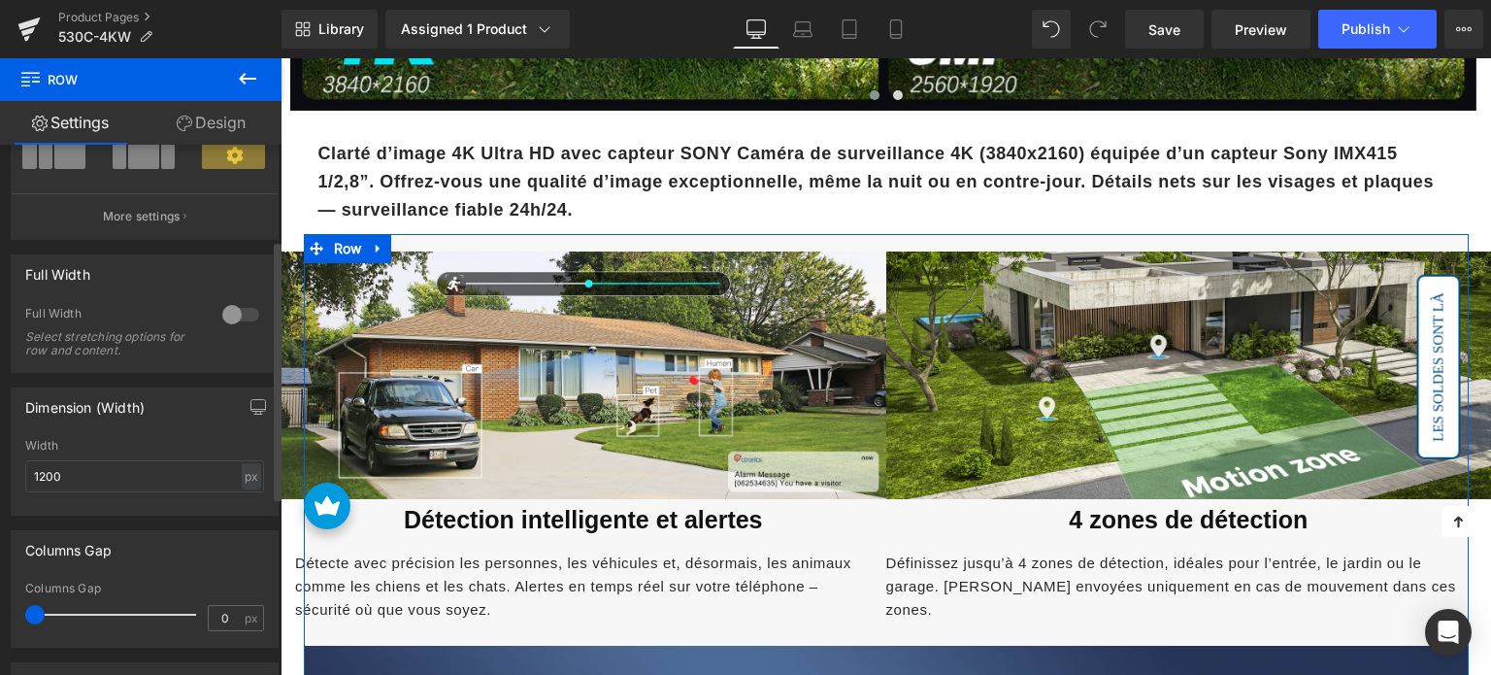
click at [237, 320] on div at bounding box center [240, 314] width 47 height 31
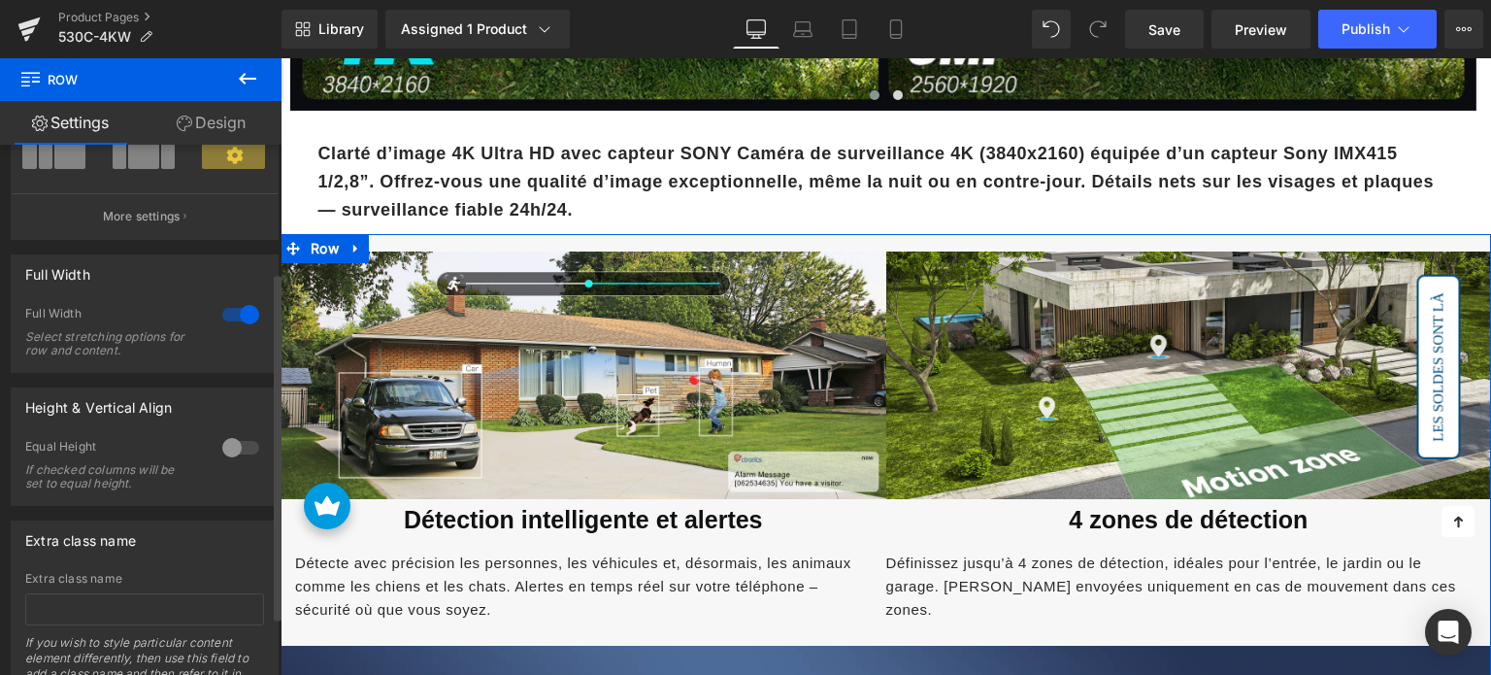
click at [237, 443] on div at bounding box center [240, 447] width 47 height 31
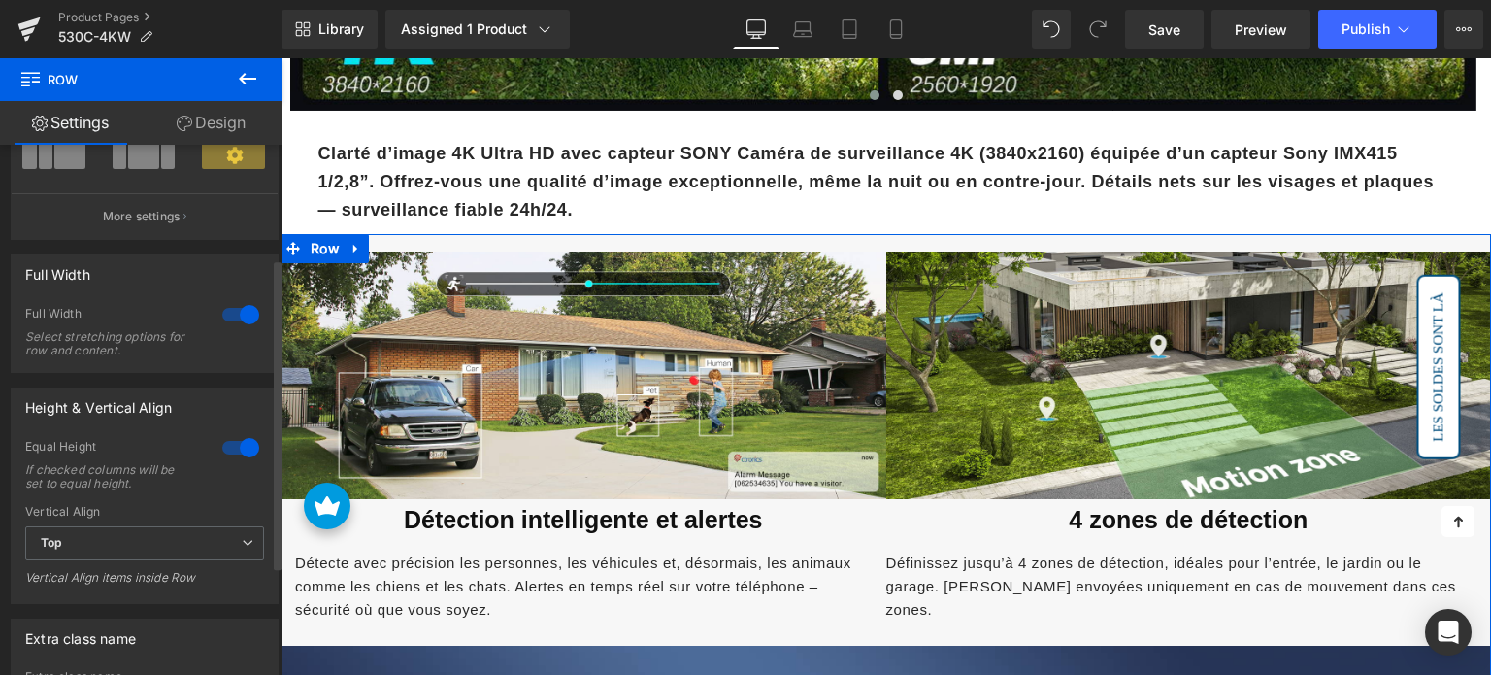
click at [237, 445] on div at bounding box center [240, 447] width 47 height 31
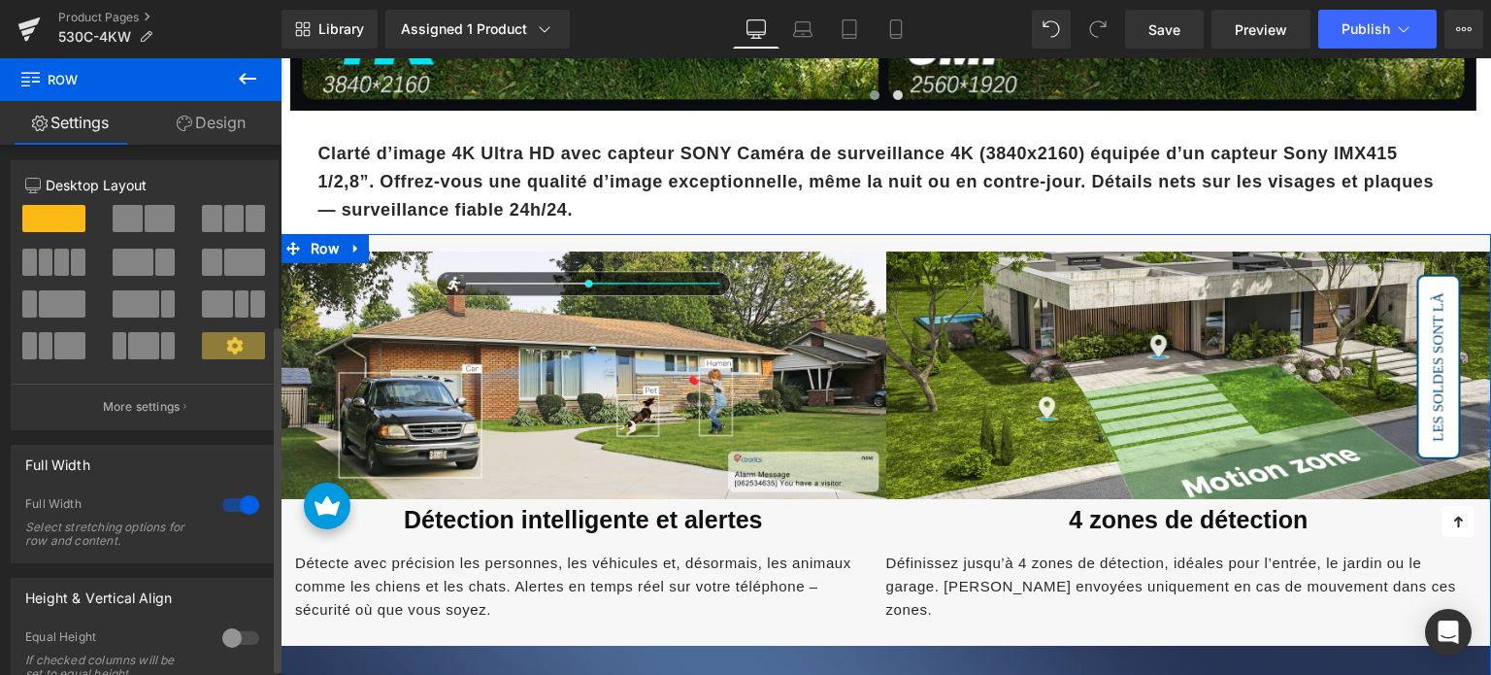
scroll to position [0, 0]
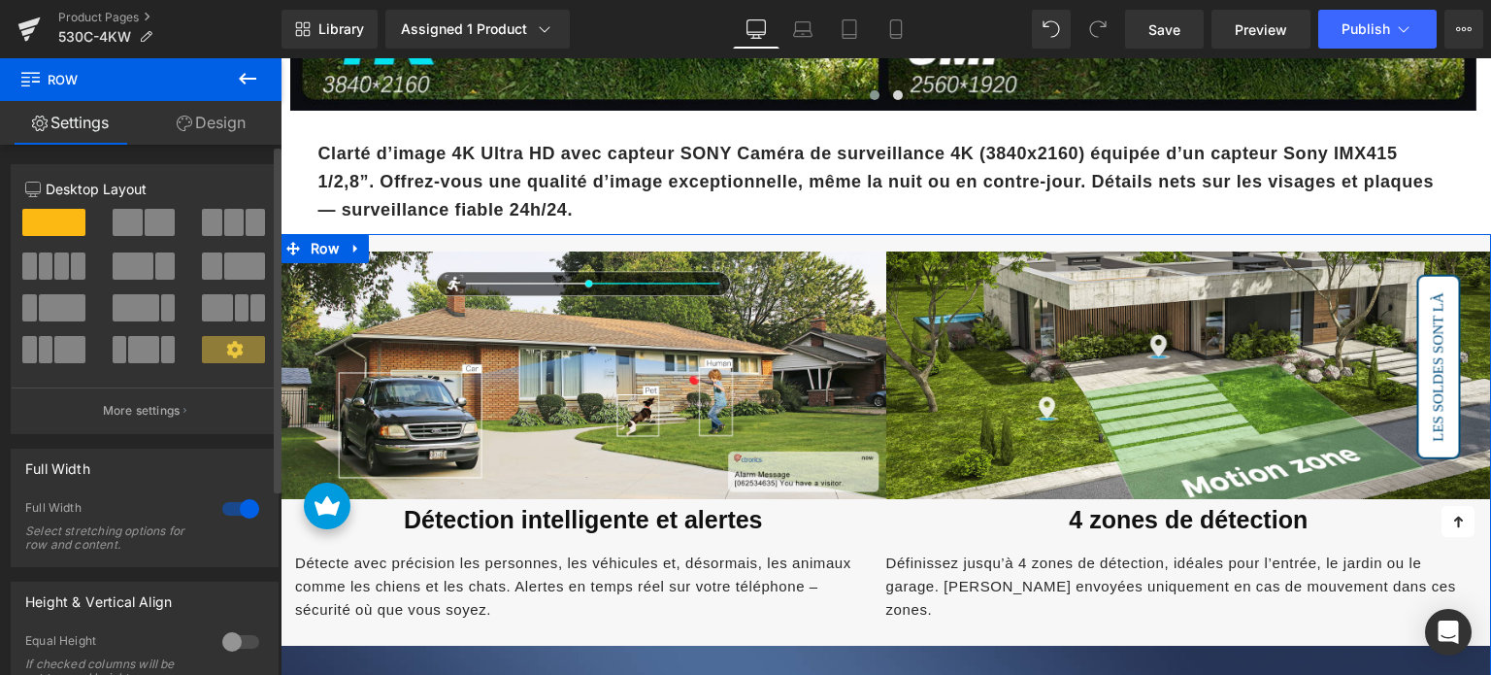
click at [145, 217] on span at bounding box center [160, 222] width 30 height 27
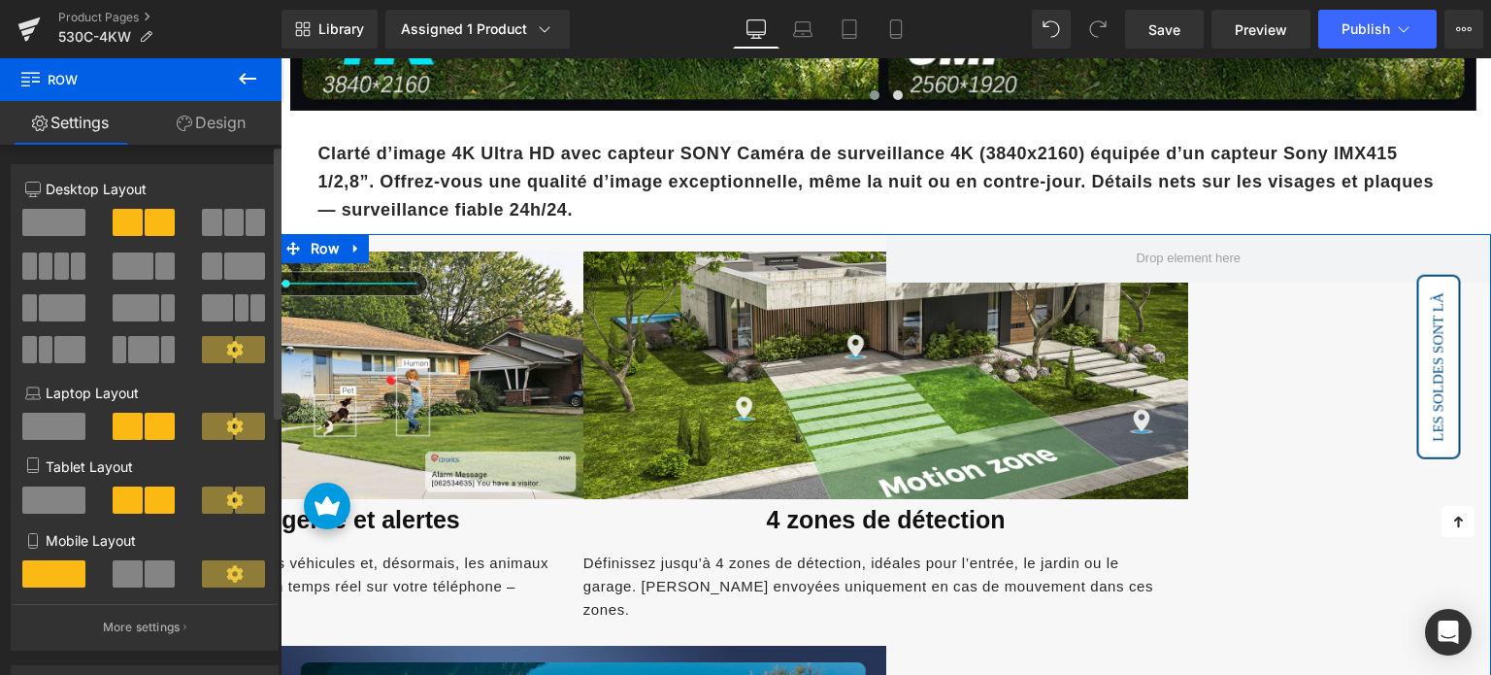
click at [66, 224] on span at bounding box center [53, 222] width 63 height 27
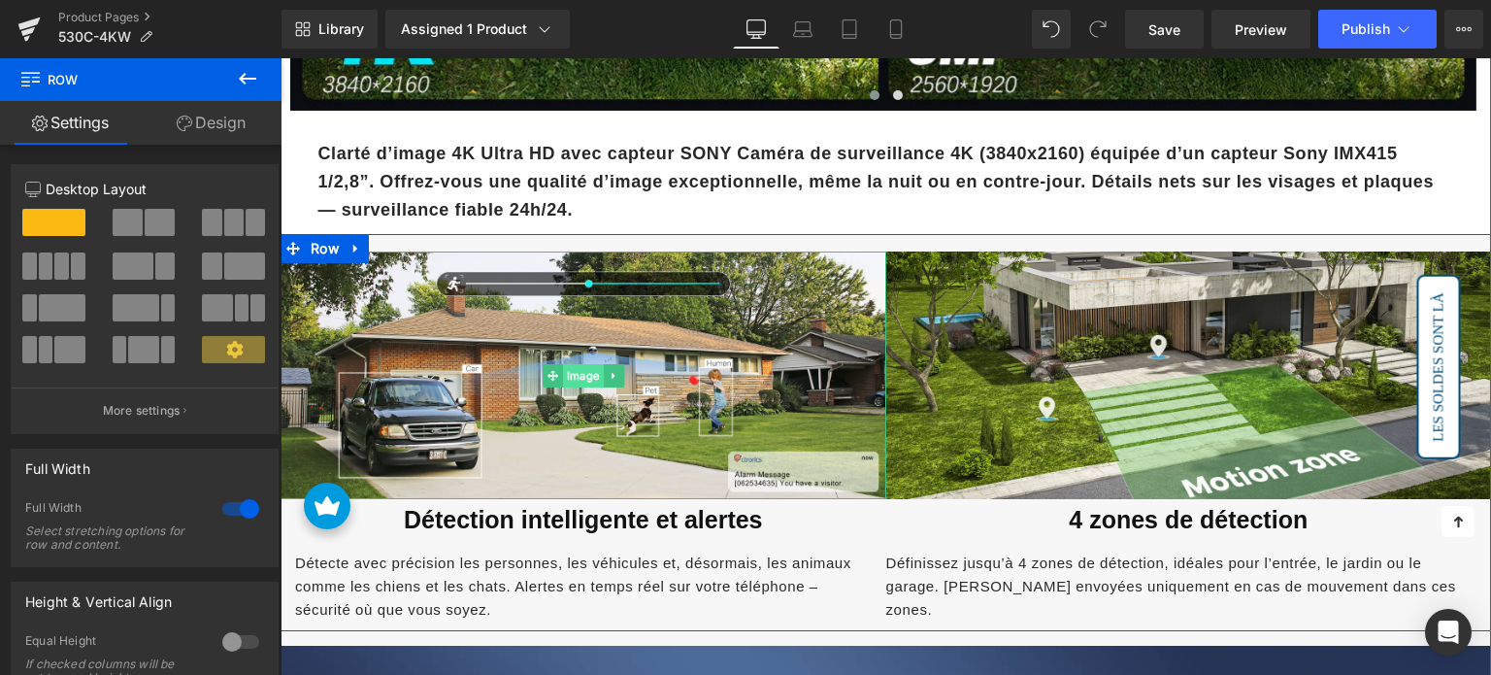
click at [580, 375] on span "Image" at bounding box center [583, 375] width 41 height 23
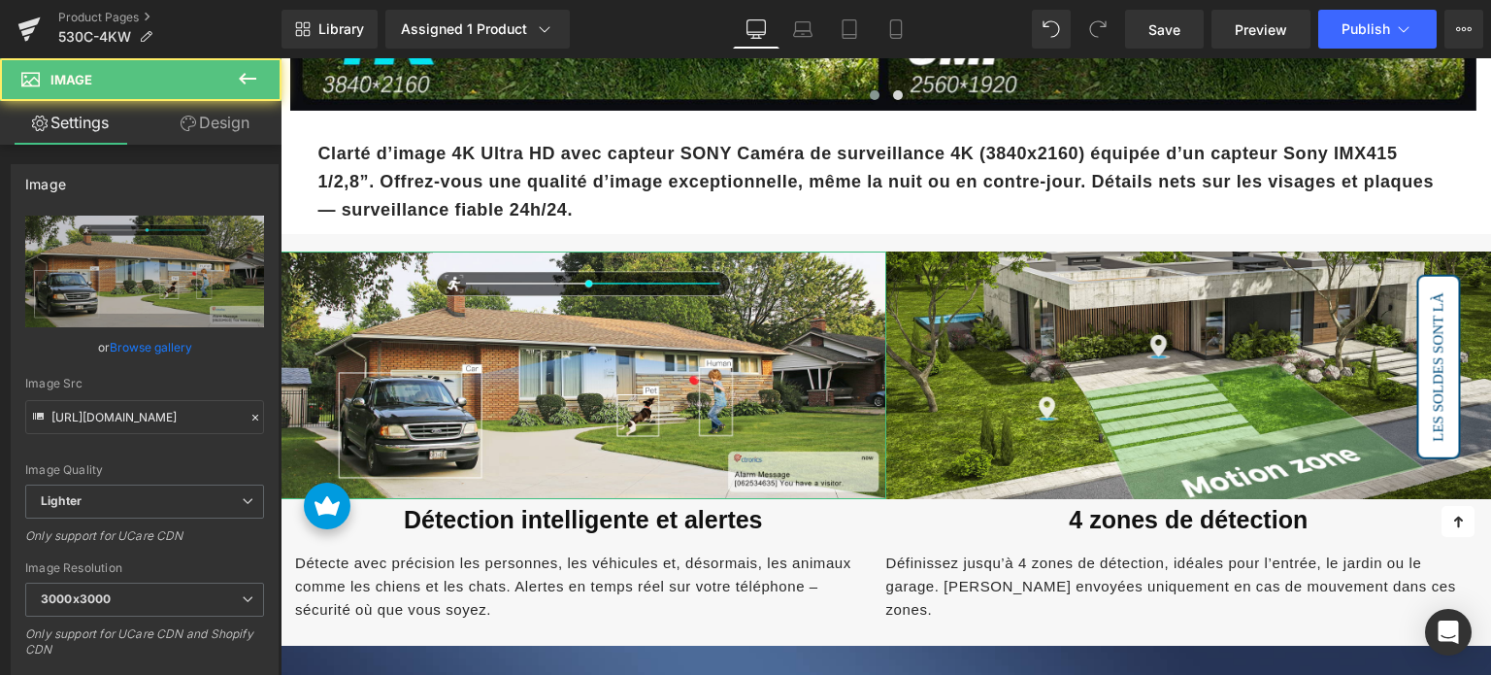
drag, startPoint x: 229, startPoint y: 130, endPoint x: 155, endPoint y: 251, distance: 142.0
click at [229, 129] on link "Design" at bounding box center [215, 123] width 141 height 44
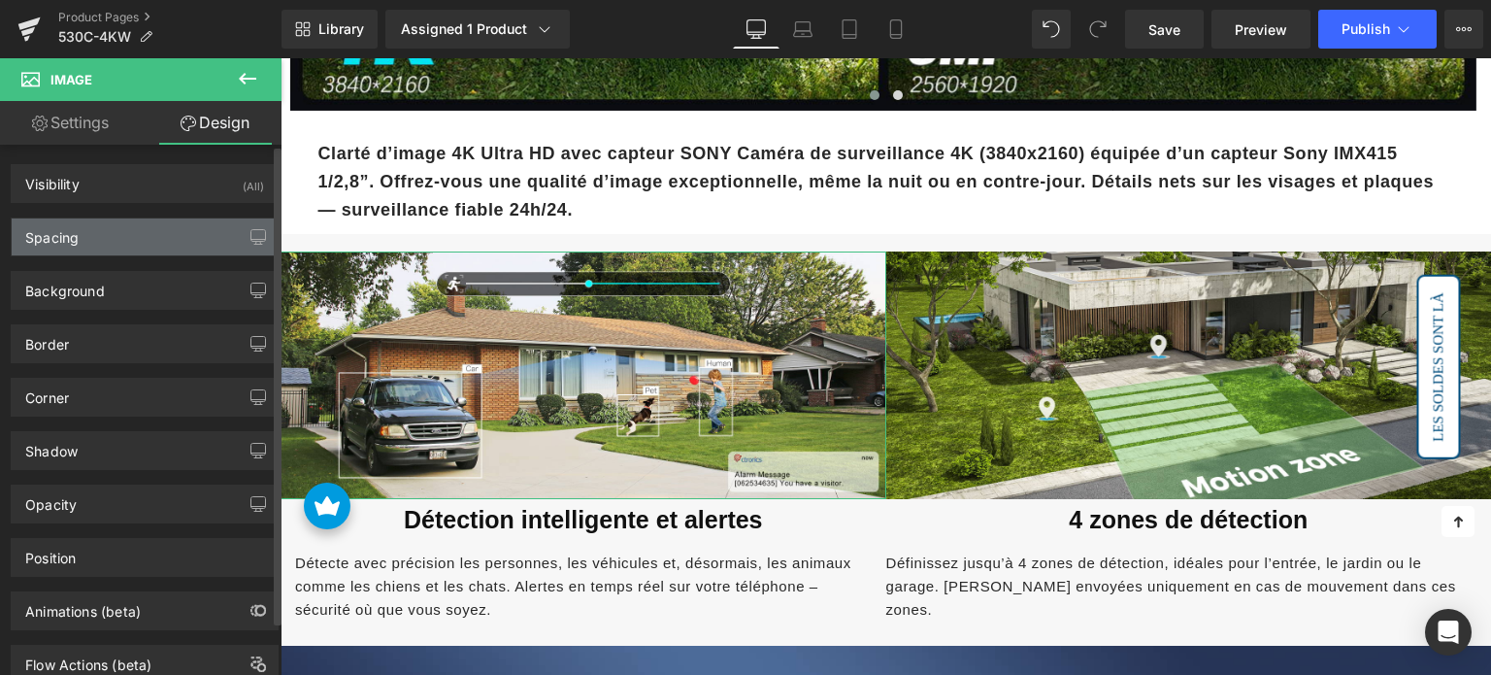
click at [152, 252] on div "Spacing" at bounding box center [145, 236] width 266 height 37
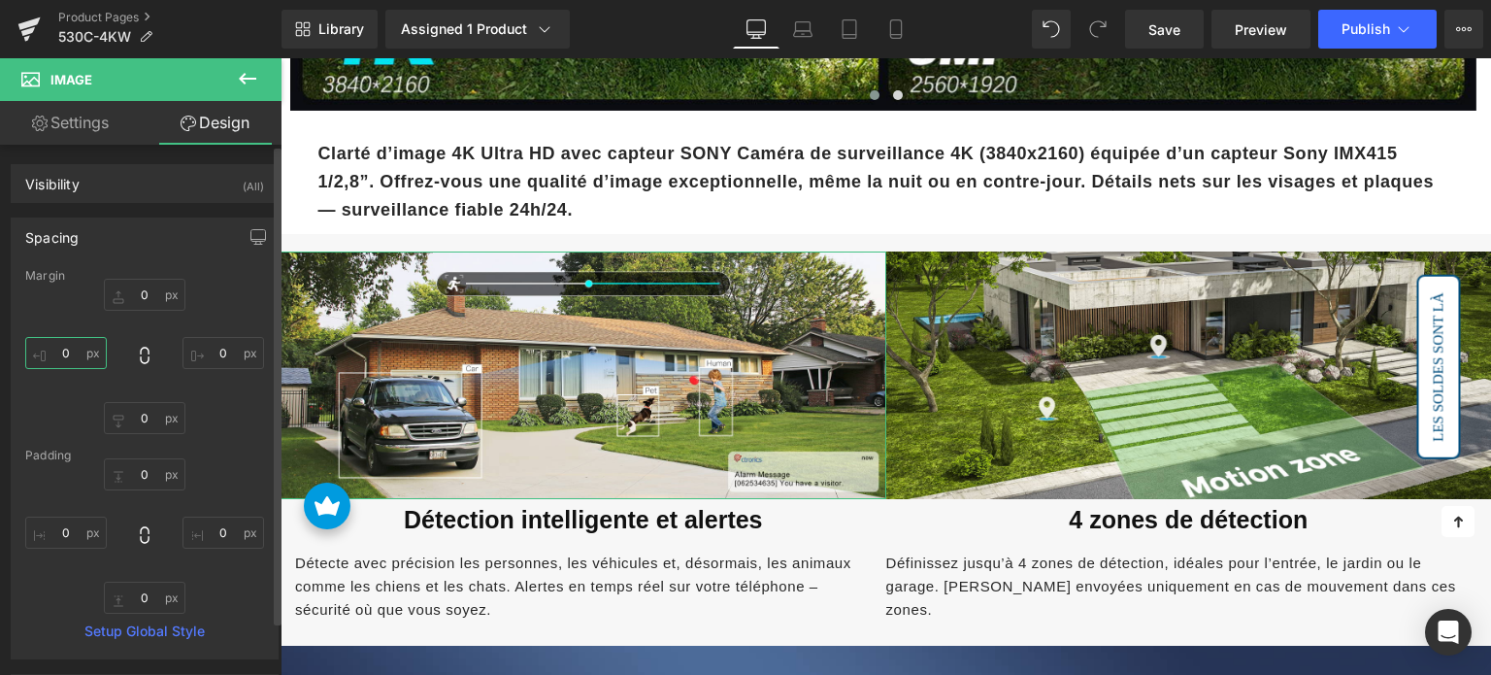
click at [83, 353] on input "0" at bounding box center [66, 353] width 82 height 32
click at [207, 351] on input "0" at bounding box center [223, 353] width 82 height 32
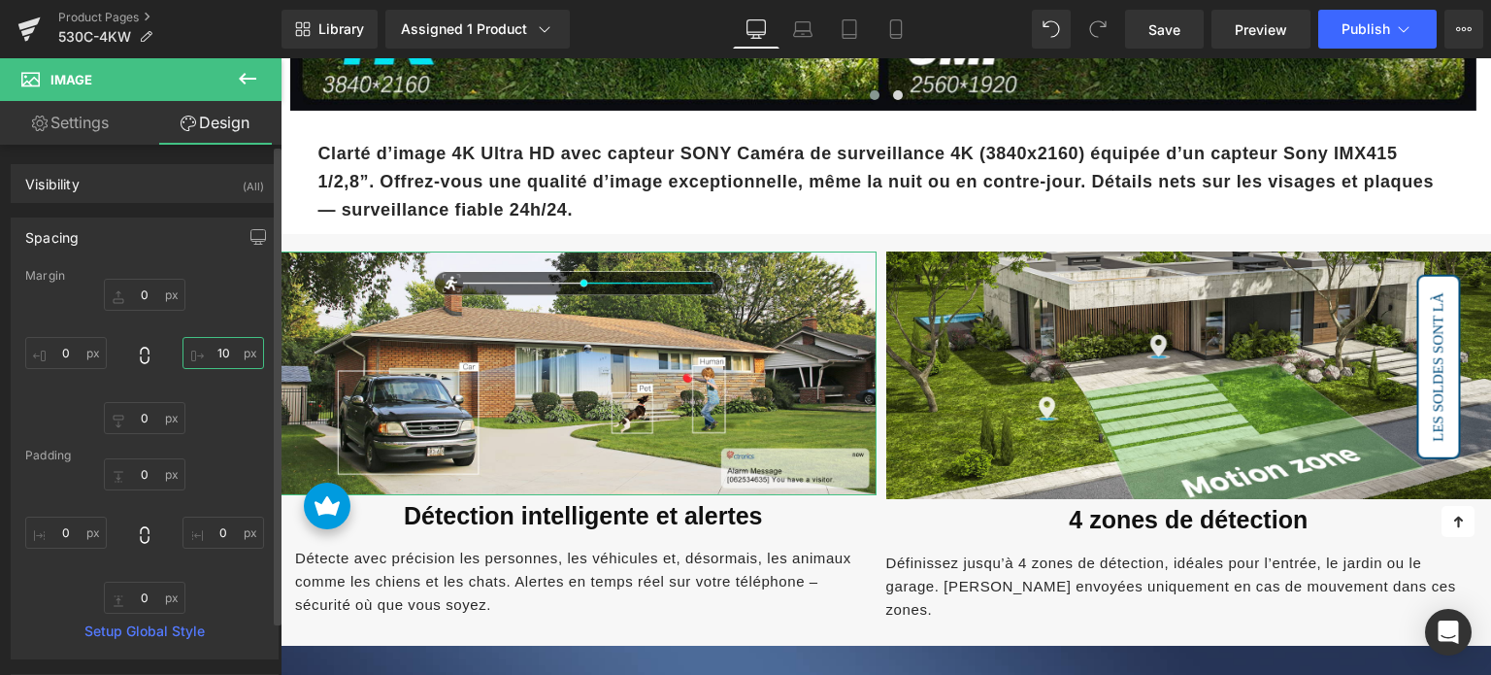
type input "1"
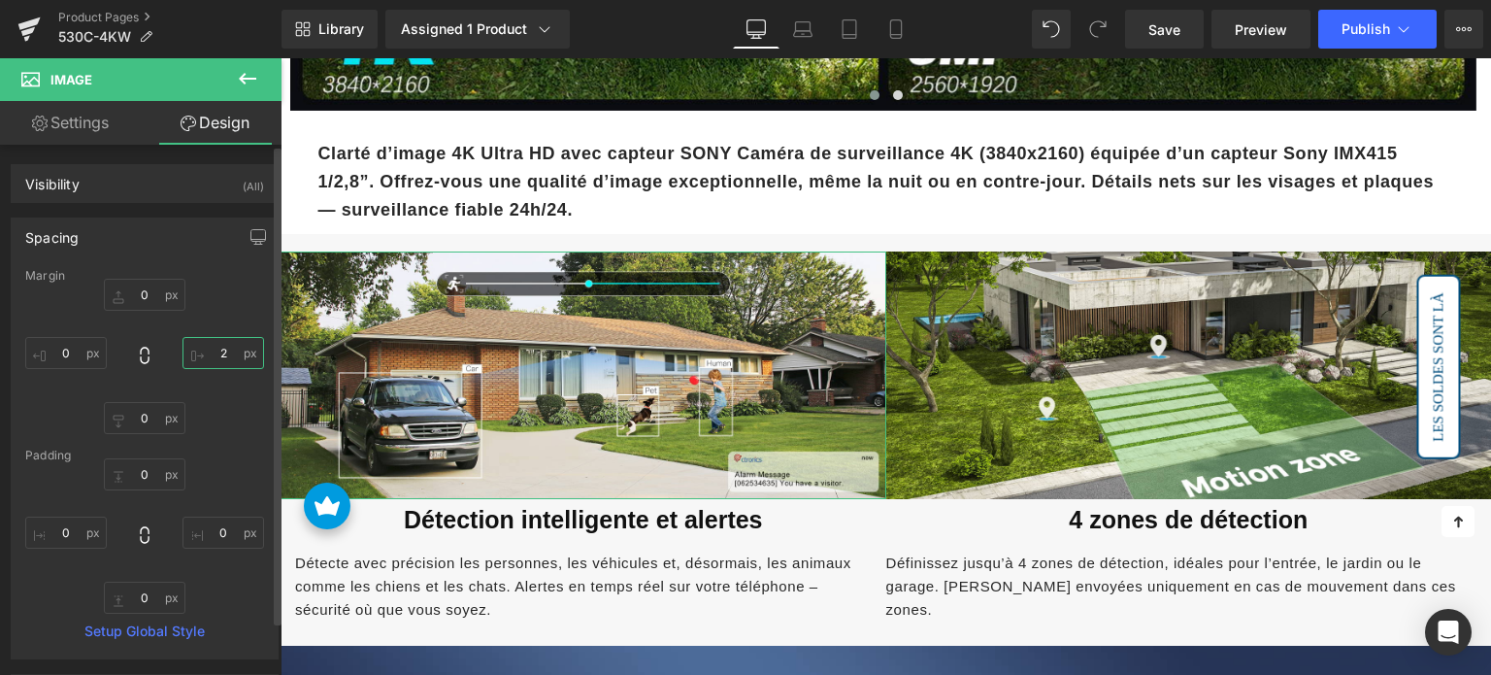
type input "20"
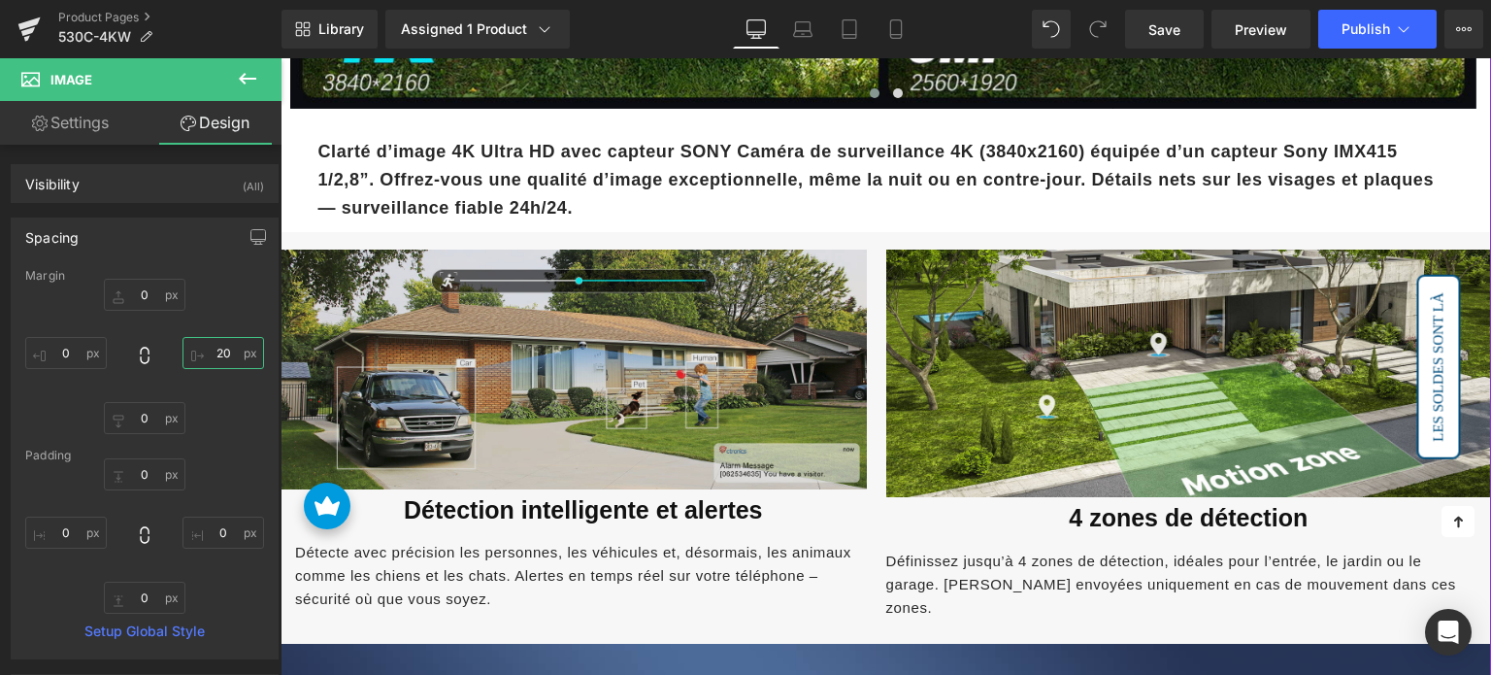
scroll to position [1941, 0]
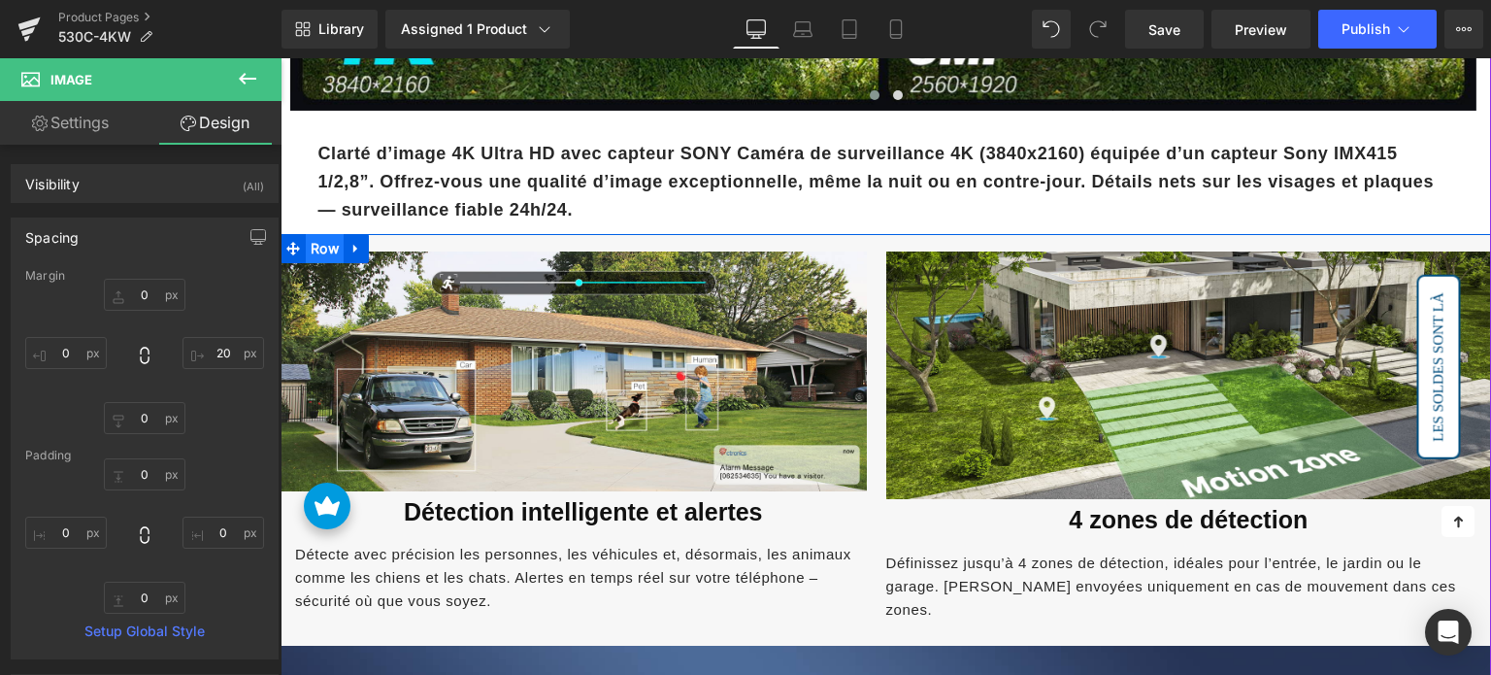
click at [315, 240] on span "Row" at bounding box center [325, 248] width 38 height 29
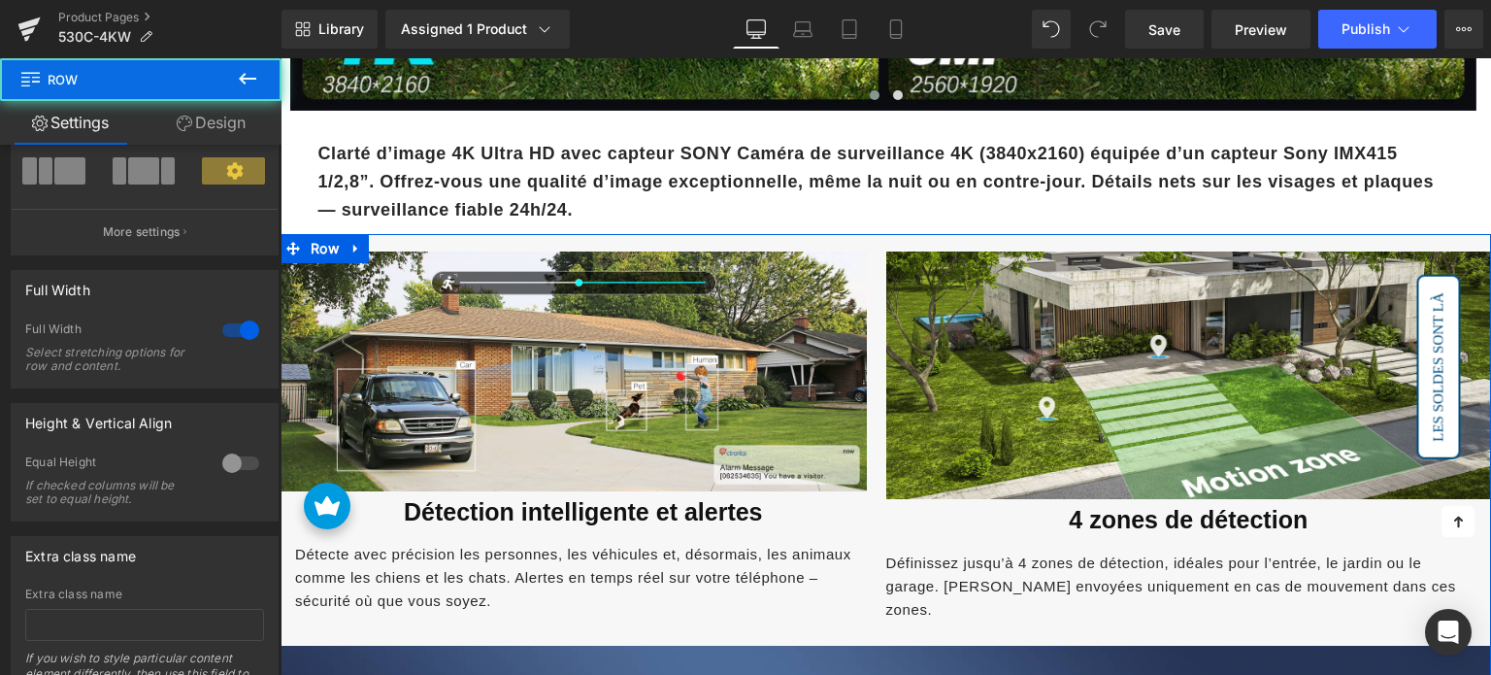
scroll to position [194, 0]
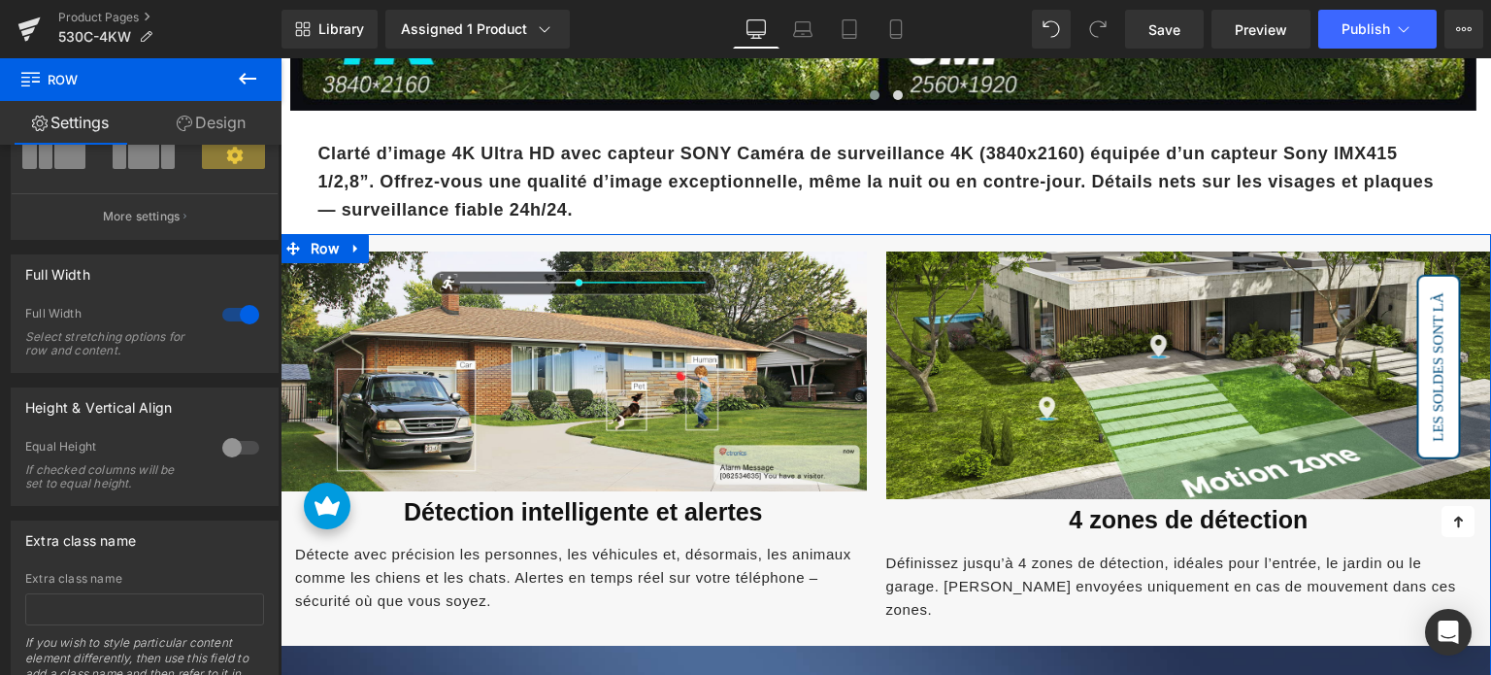
click at [234, 322] on div at bounding box center [240, 314] width 47 height 31
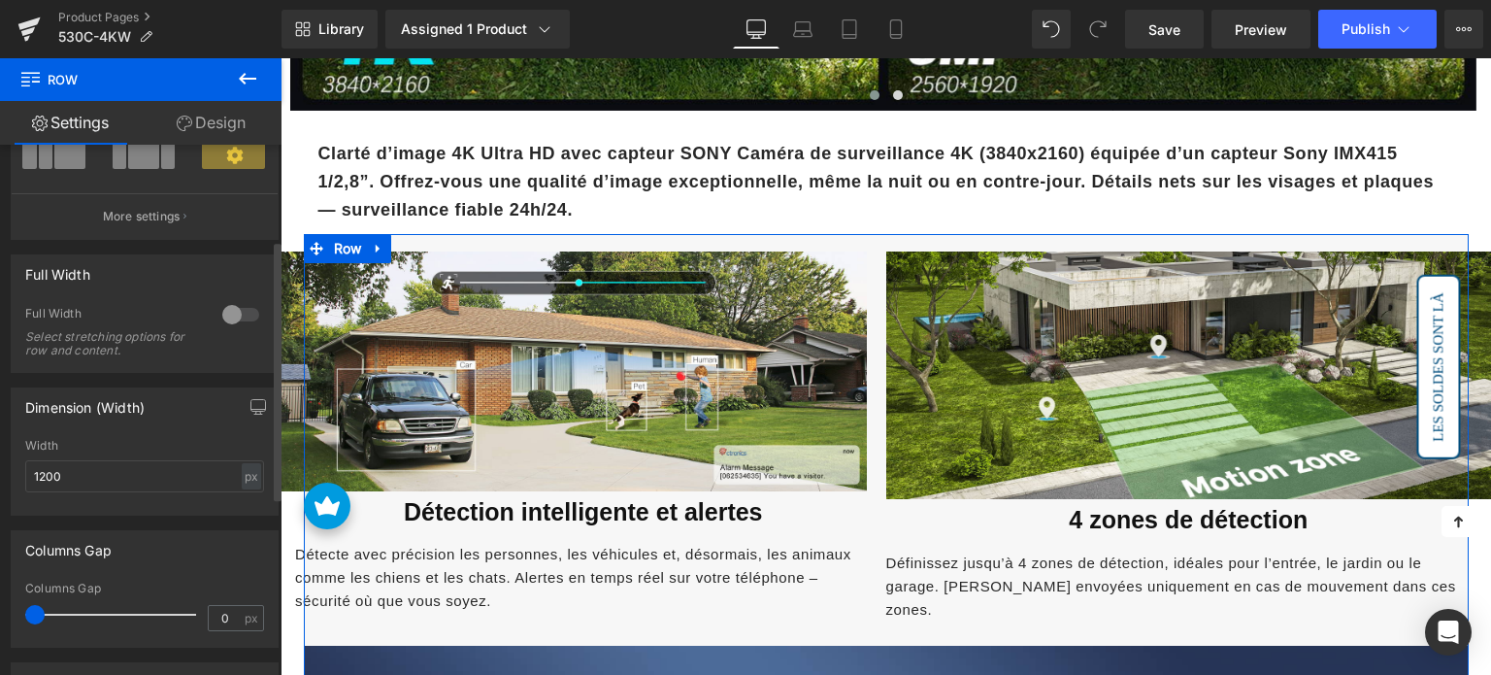
click at [237, 320] on div at bounding box center [240, 314] width 47 height 31
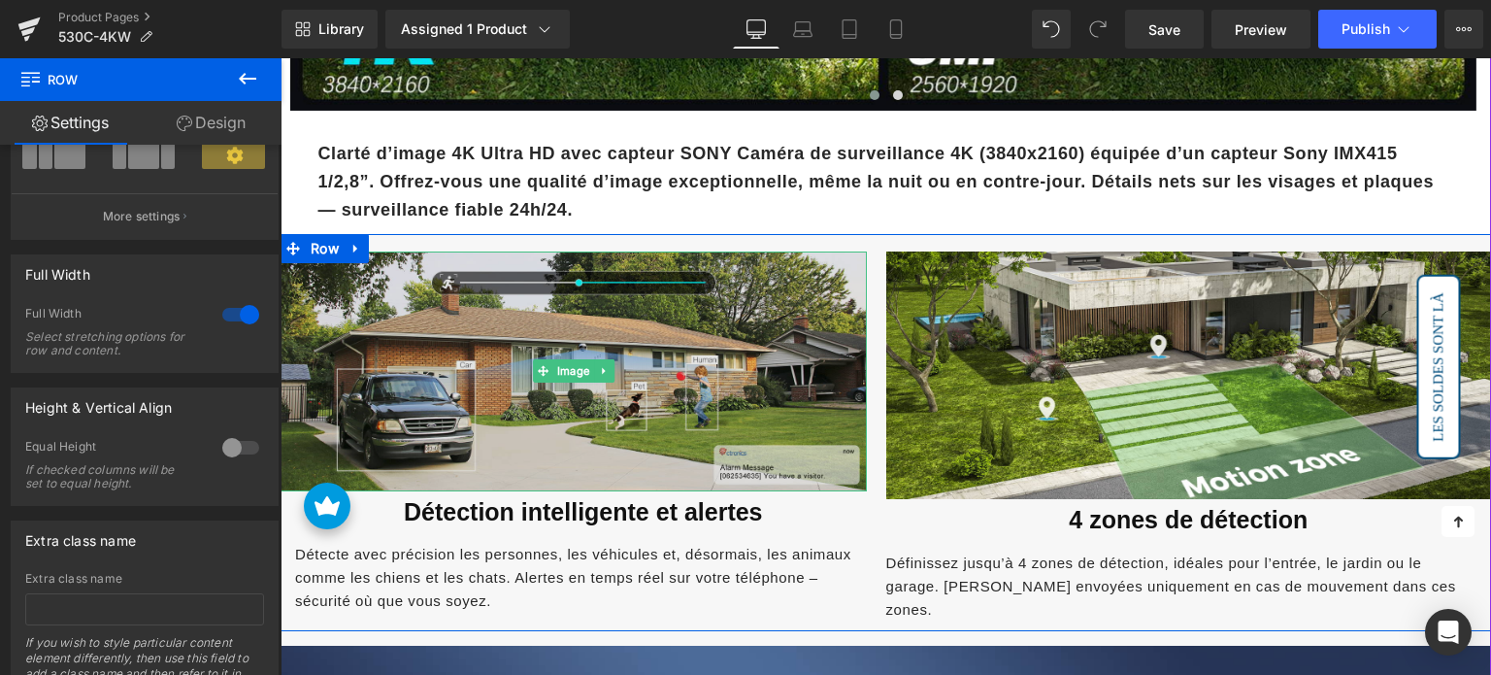
click at [515, 304] on img at bounding box center [574, 371] width 586 height 240
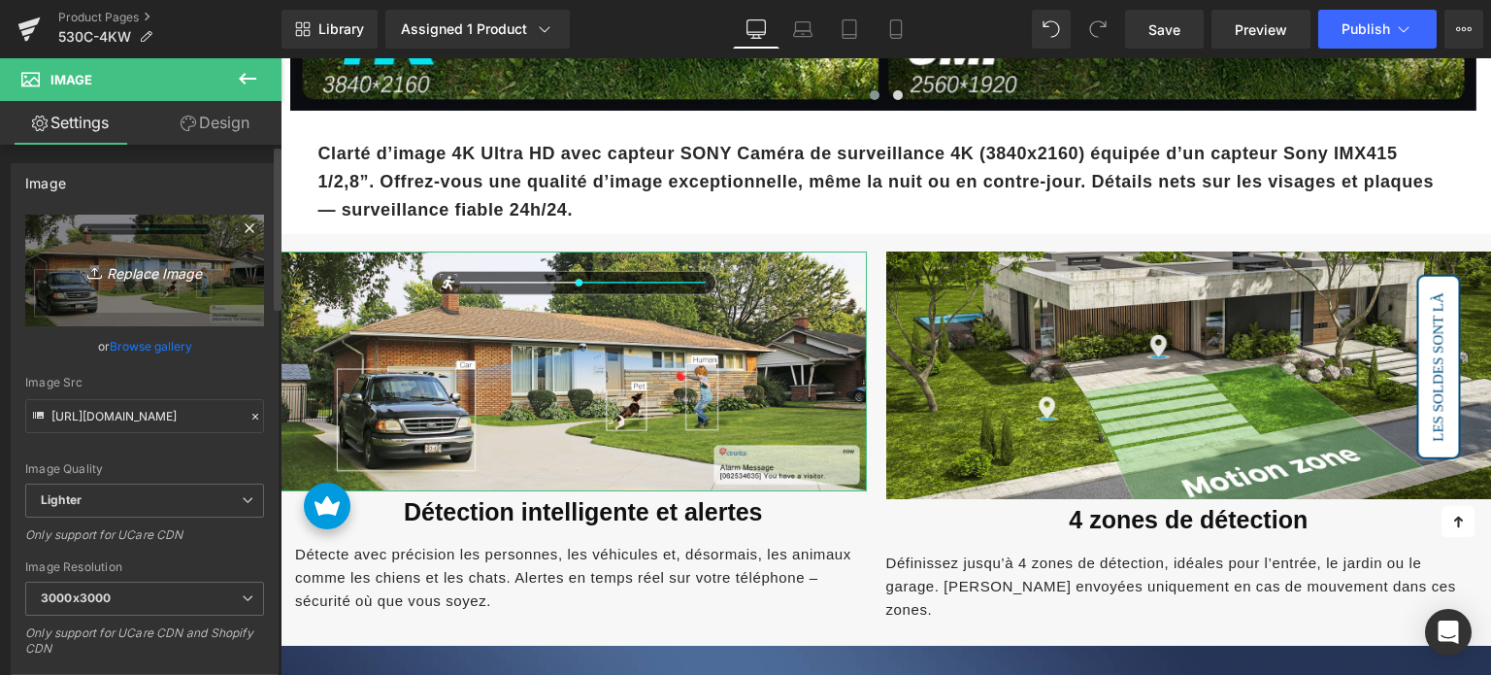
scroll to position [0, 0]
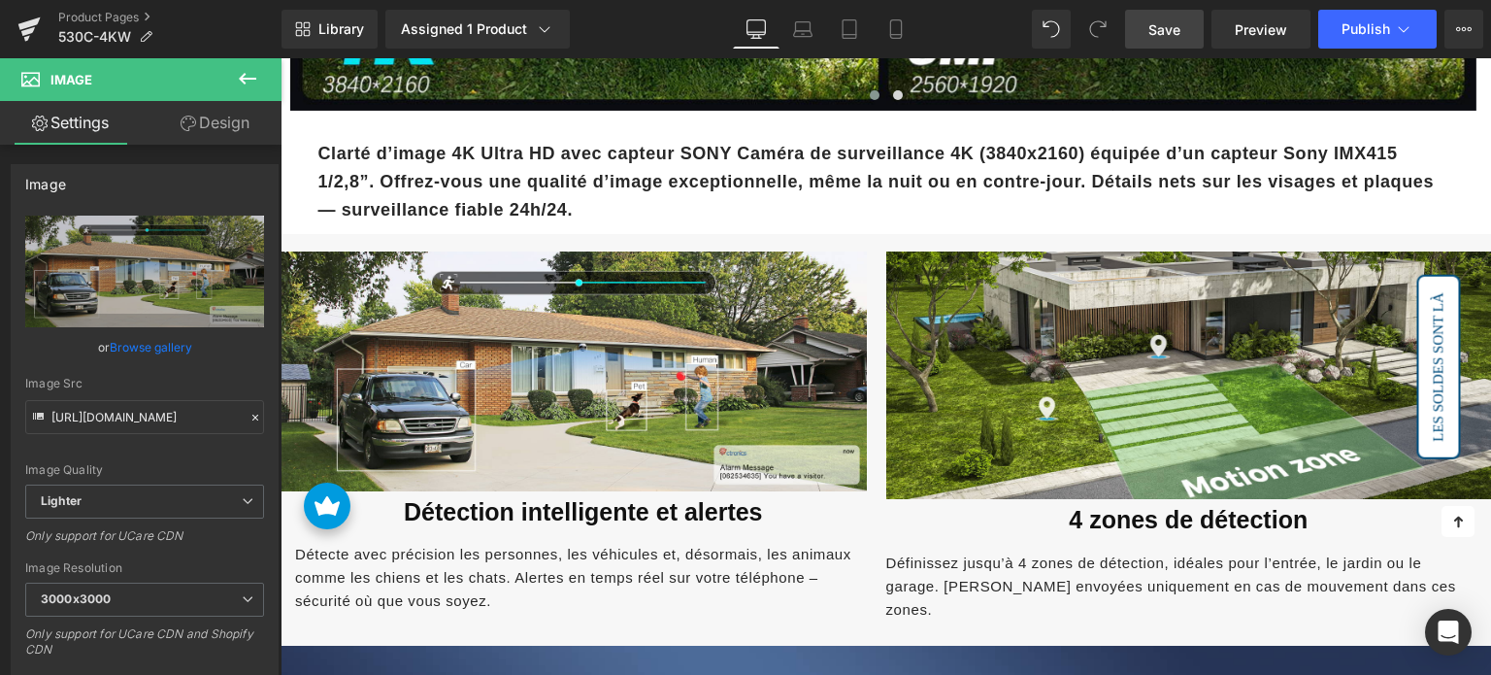
click at [1174, 28] on span "Save" at bounding box center [1164, 29] width 32 height 20
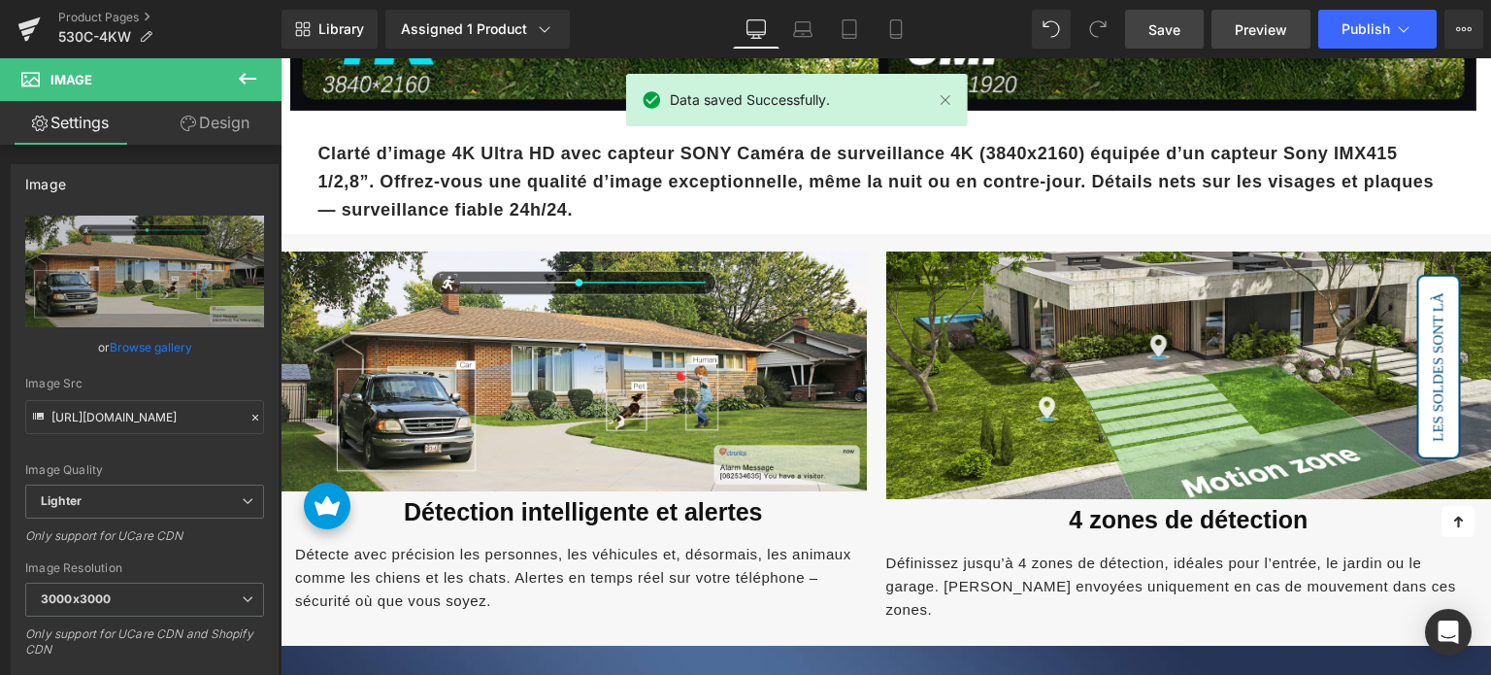
click at [1240, 30] on span "Preview" at bounding box center [1261, 29] width 52 height 20
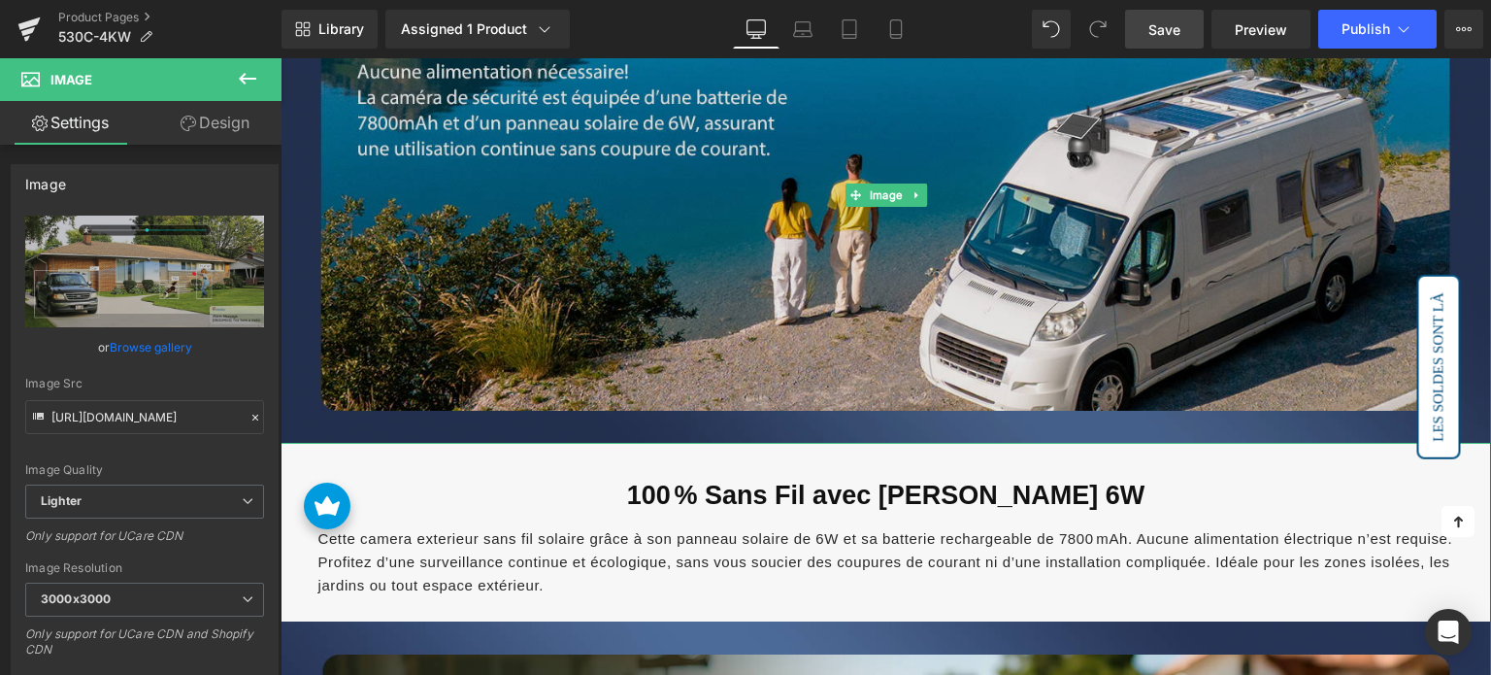
scroll to position [2718, 0]
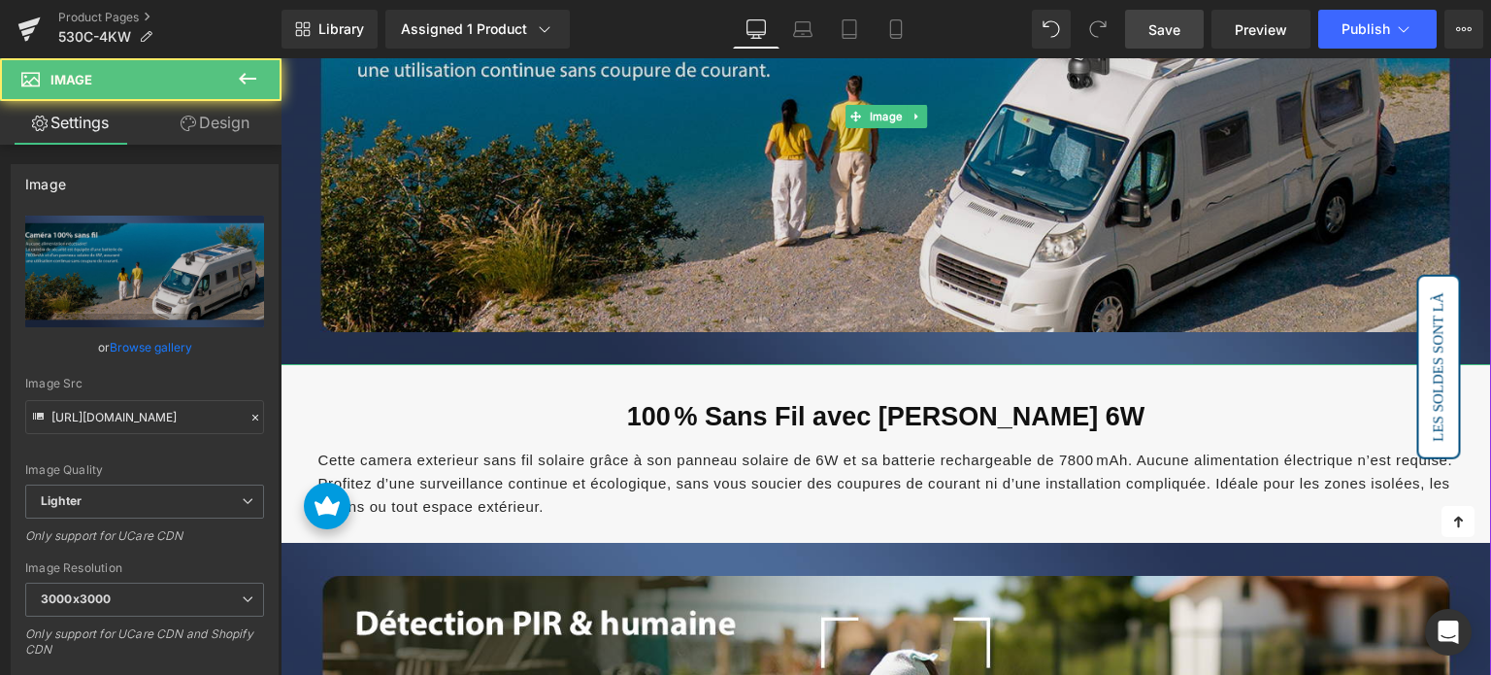
click at [664, 280] on img at bounding box center [886, 117] width 1211 height 496
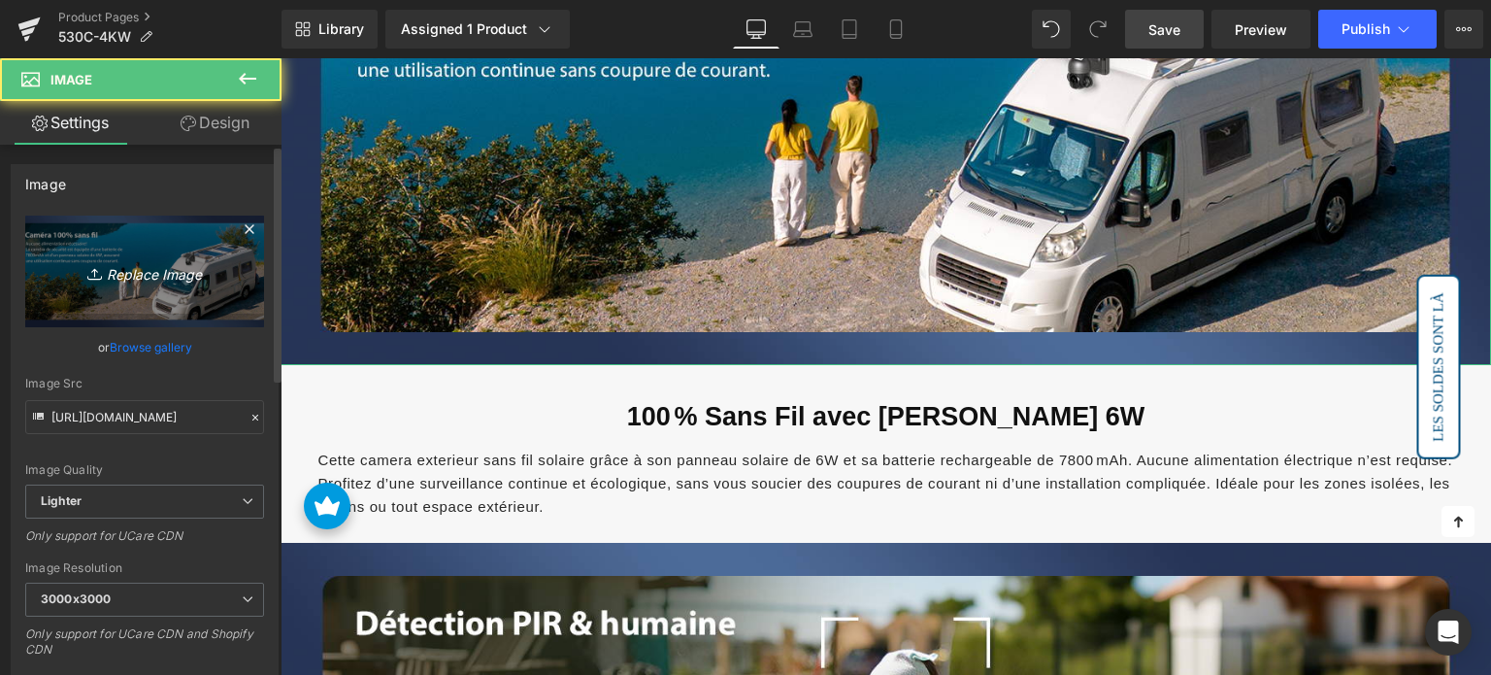
click at [83, 259] on icon "Replace Image" at bounding box center [144, 271] width 155 height 24
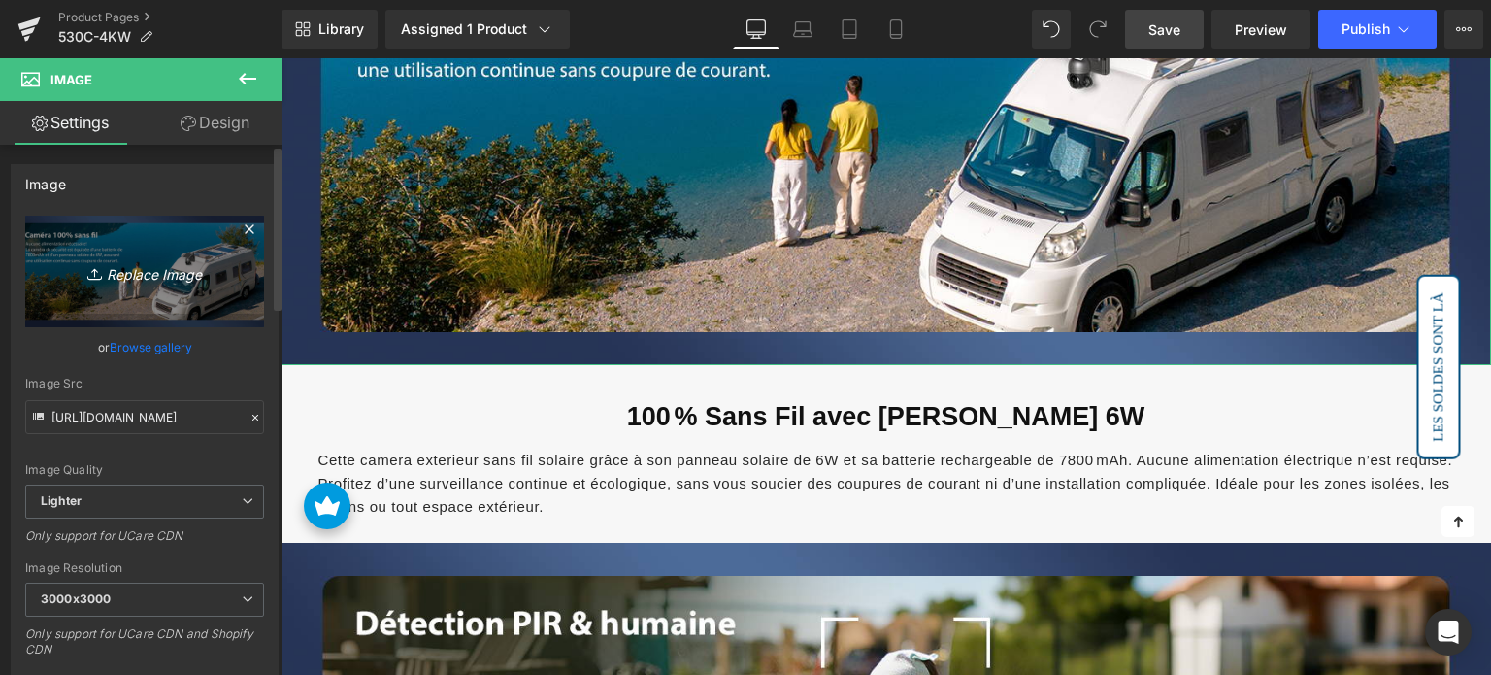
type input "C:\fakepath\2-4.jpg"
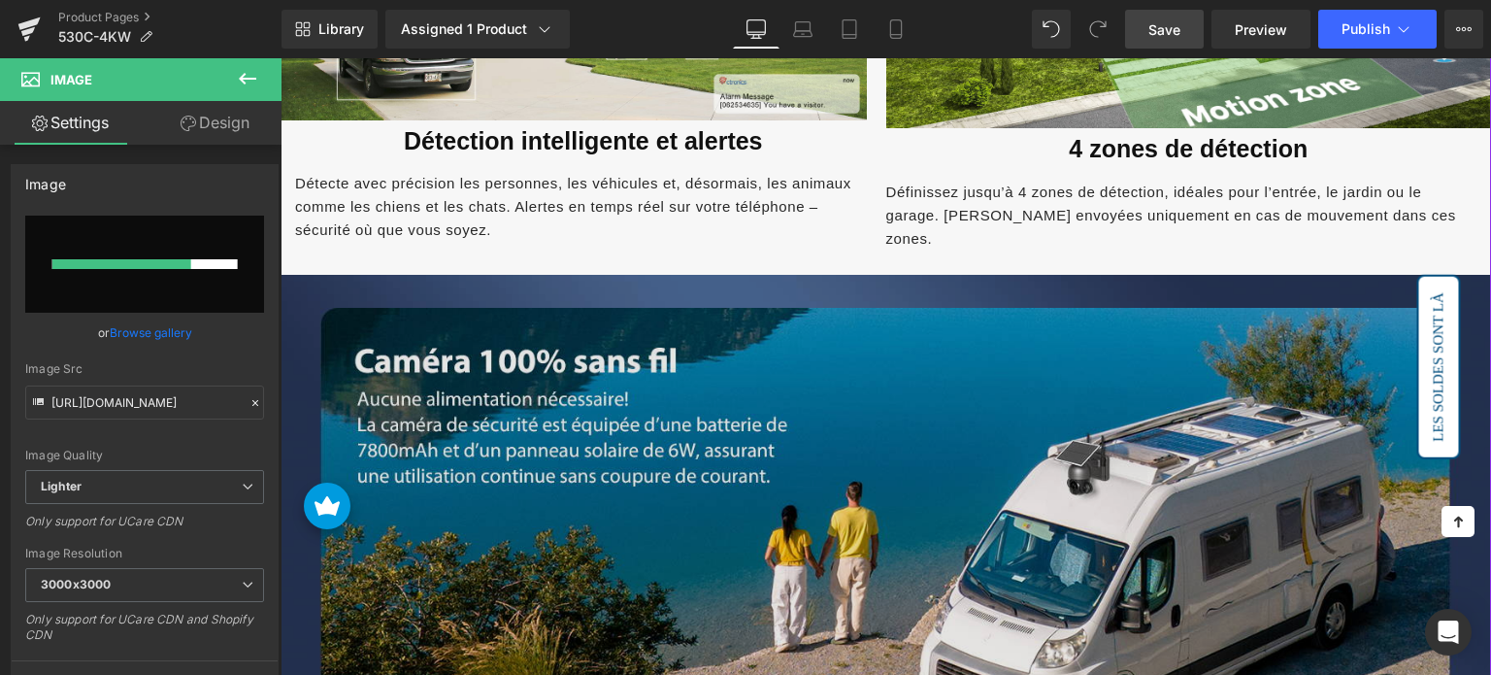
scroll to position [2330, 0]
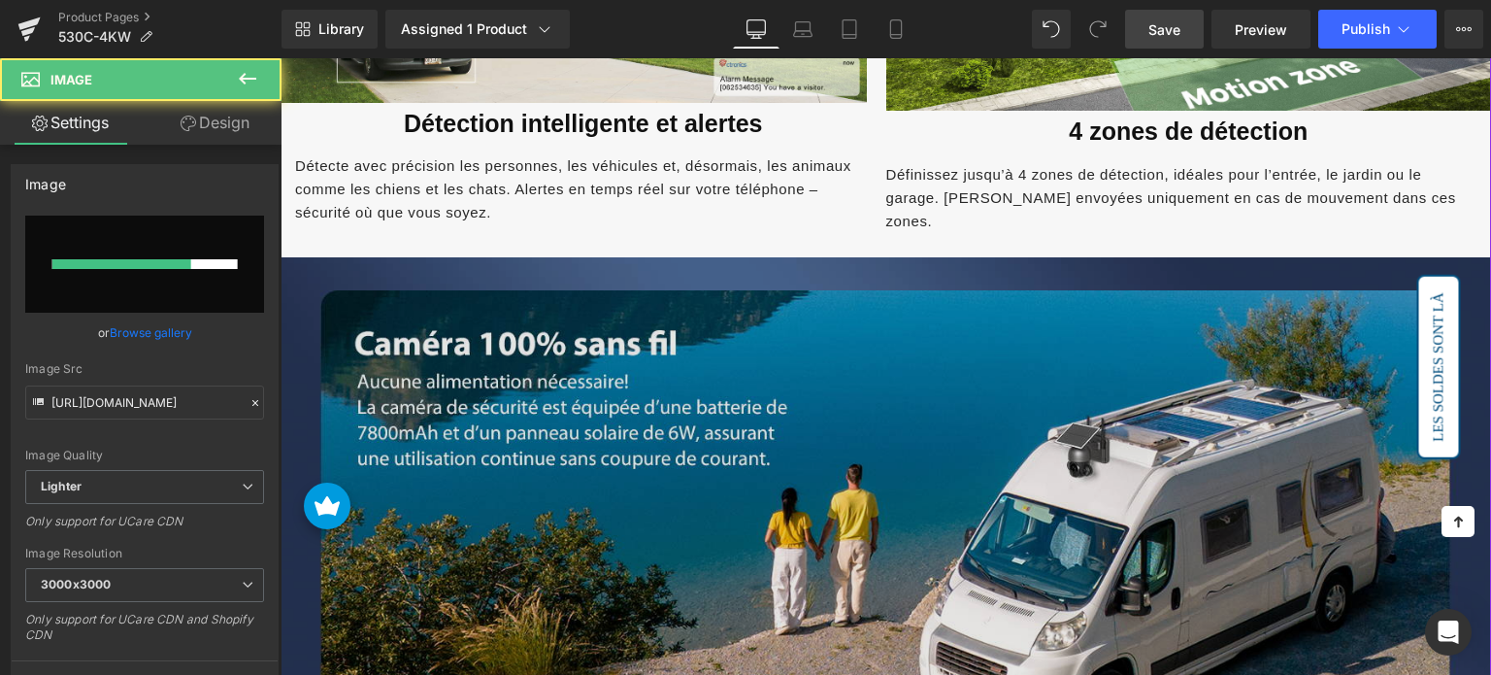
click at [624, 388] on img at bounding box center [886, 505] width 1211 height 496
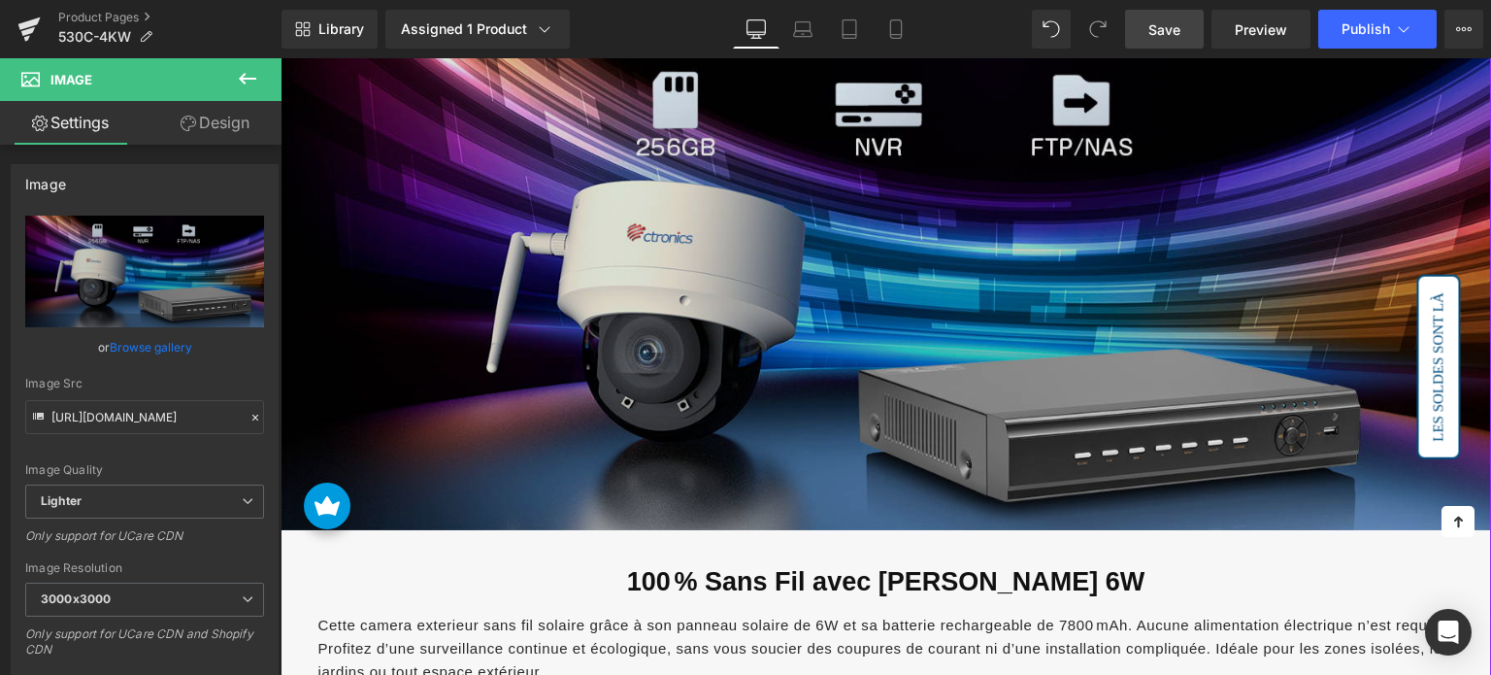
scroll to position [2718, 0]
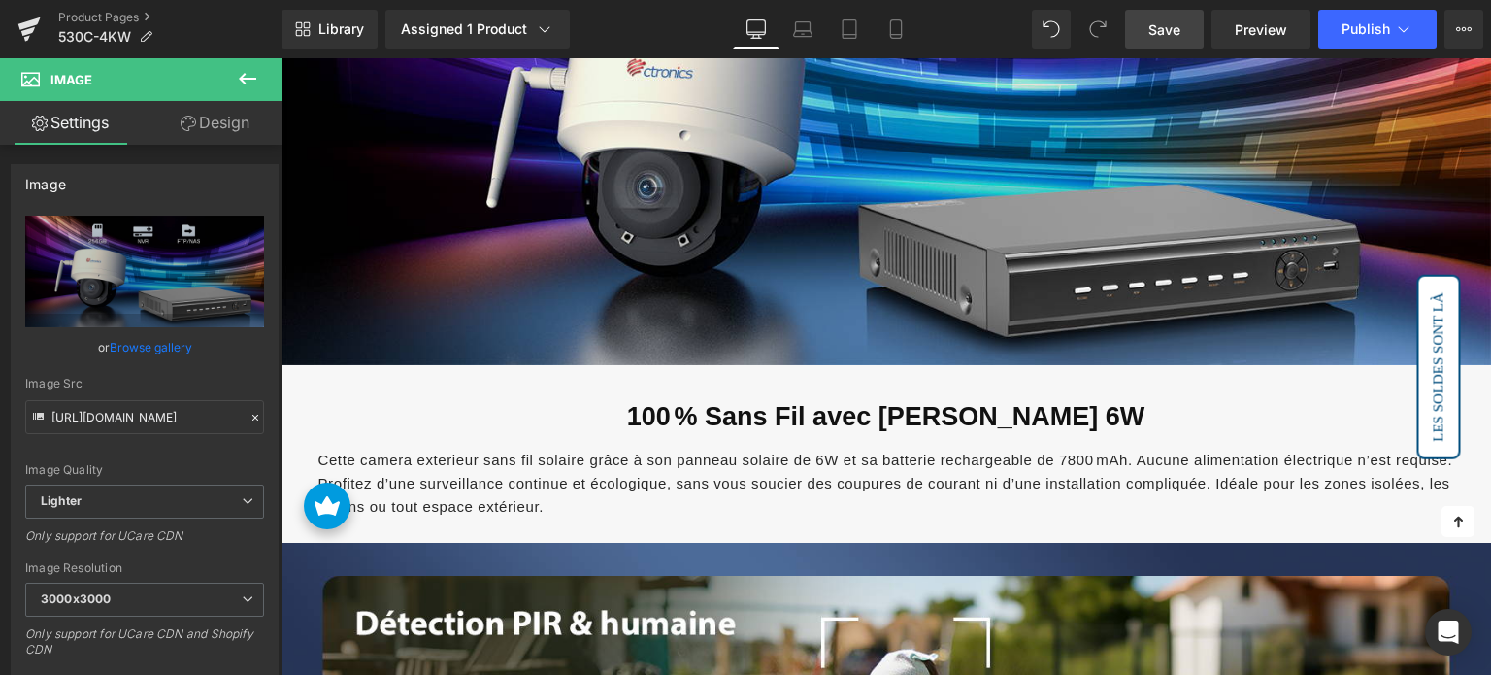
click at [256, 78] on icon at bounding box center [247, 79] width 17 height 12
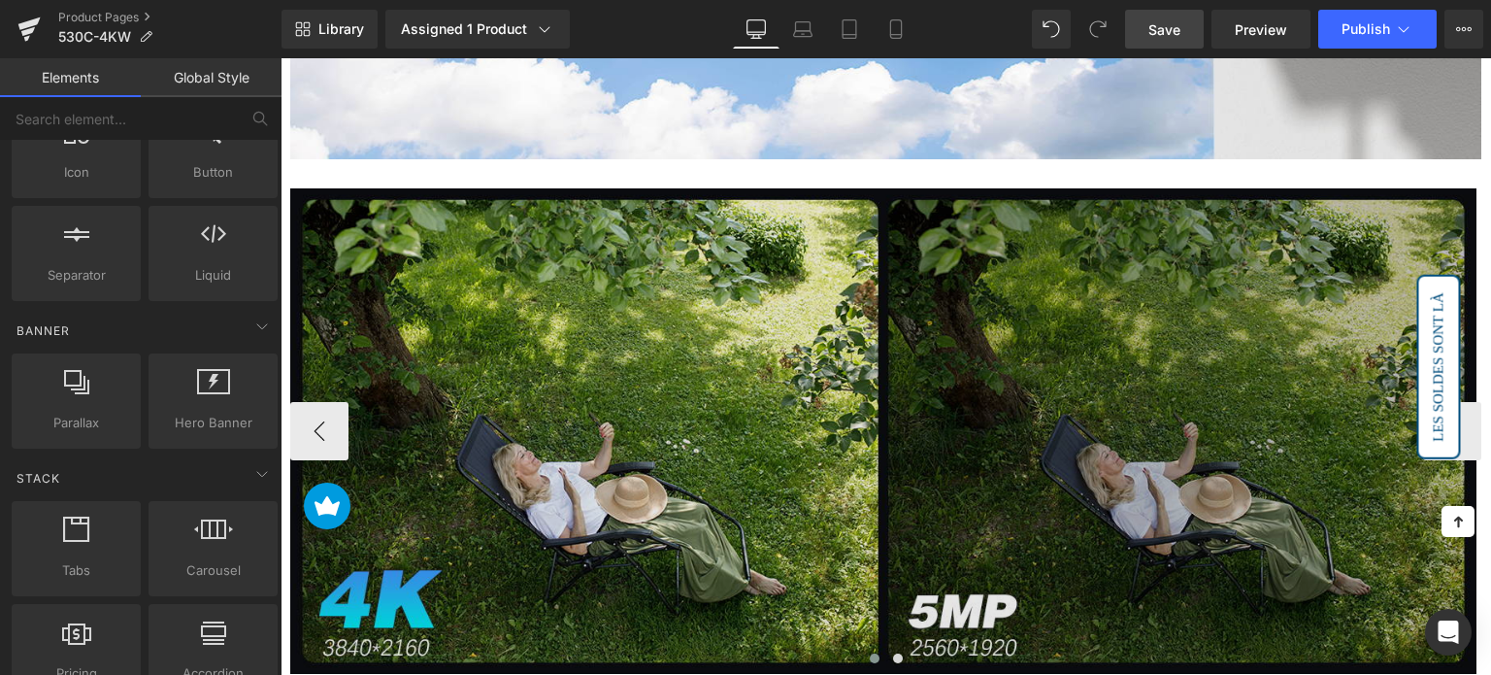
scroll to position [1359, 0]
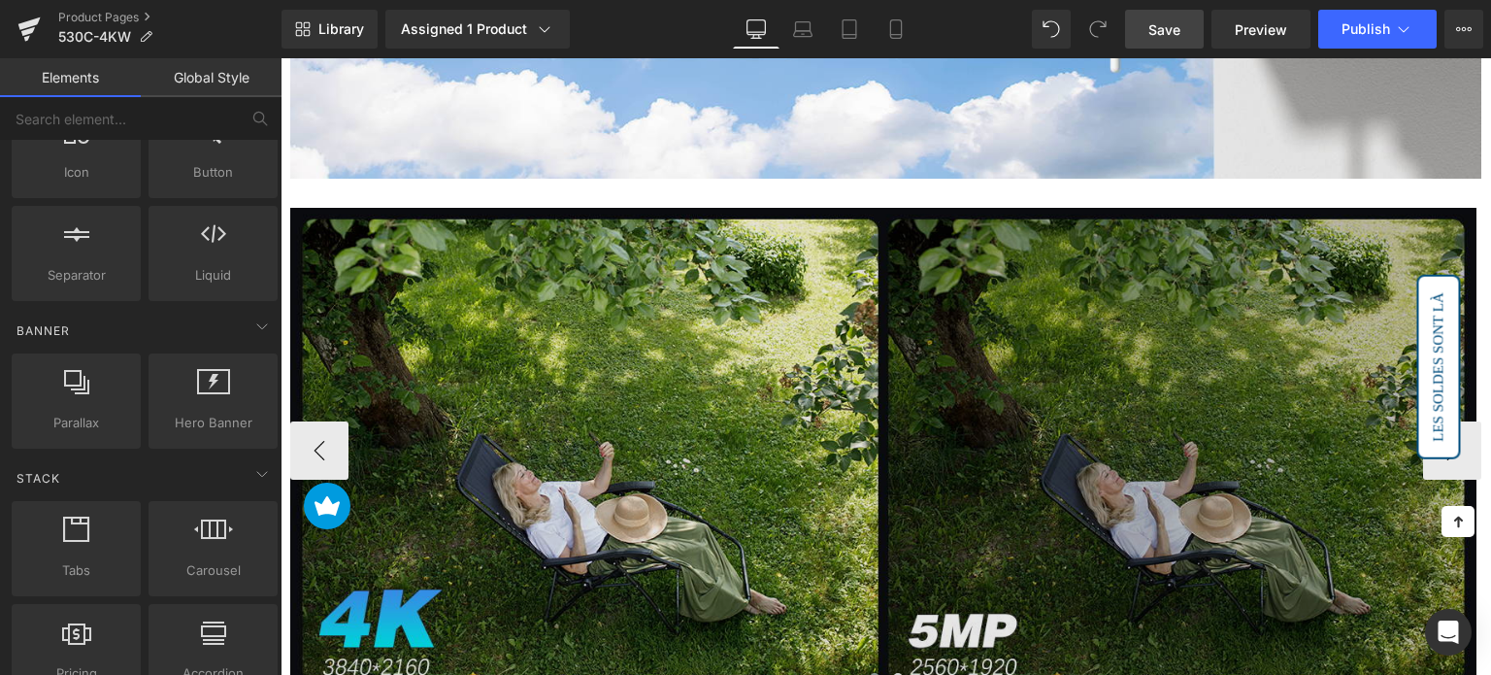
click at [610, 247] on img at bounding box center [883, 451] width 1186 height 486
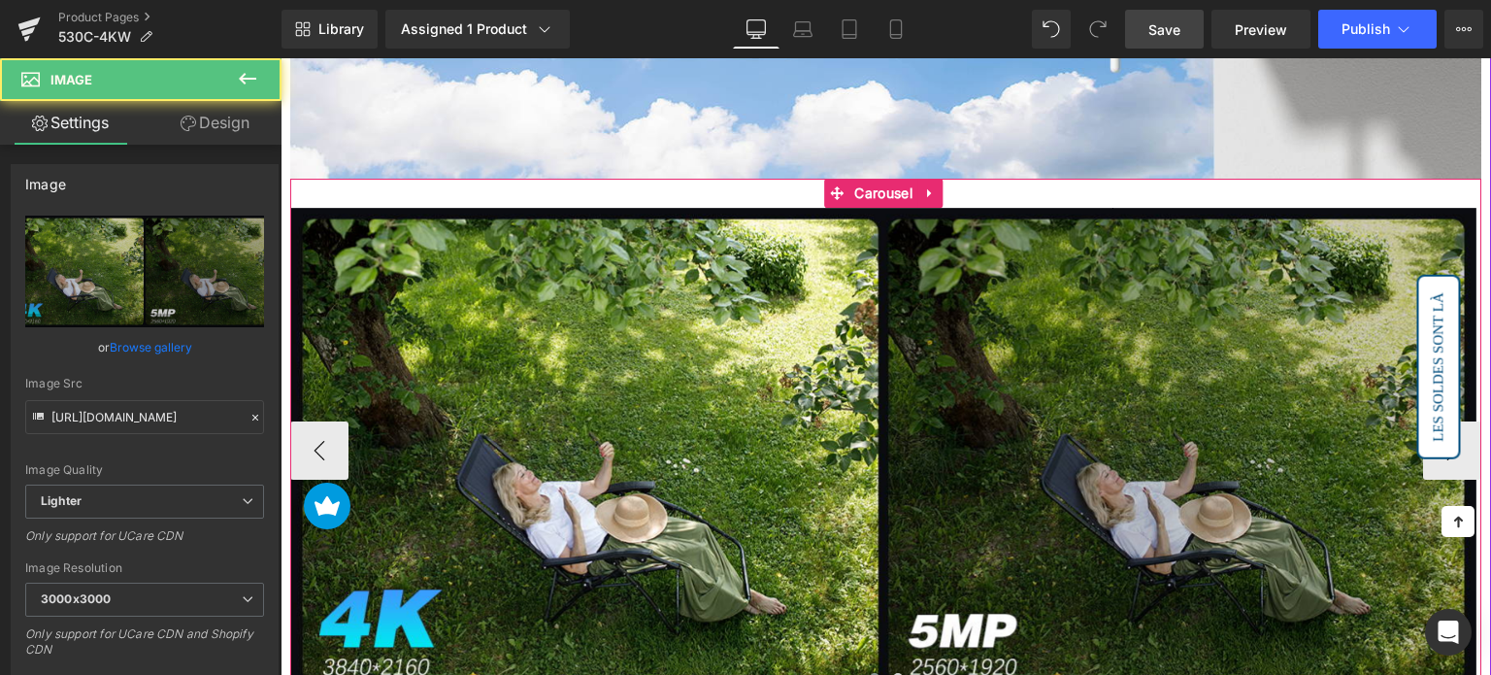
click at [929, 192] on icon at bounding box center [930, 192] width 14 height 15
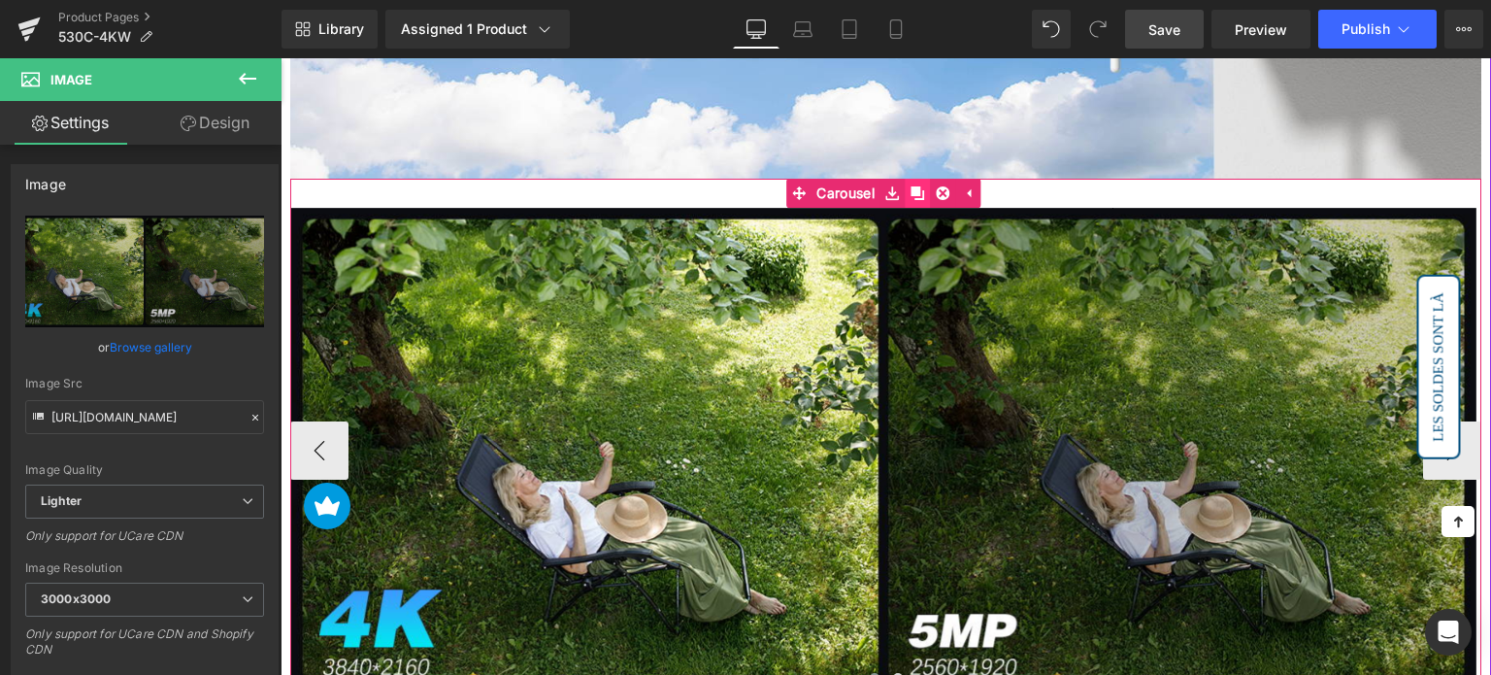
click at [920, 192] on icon at bounding box center [918, 193] width 14 height 14
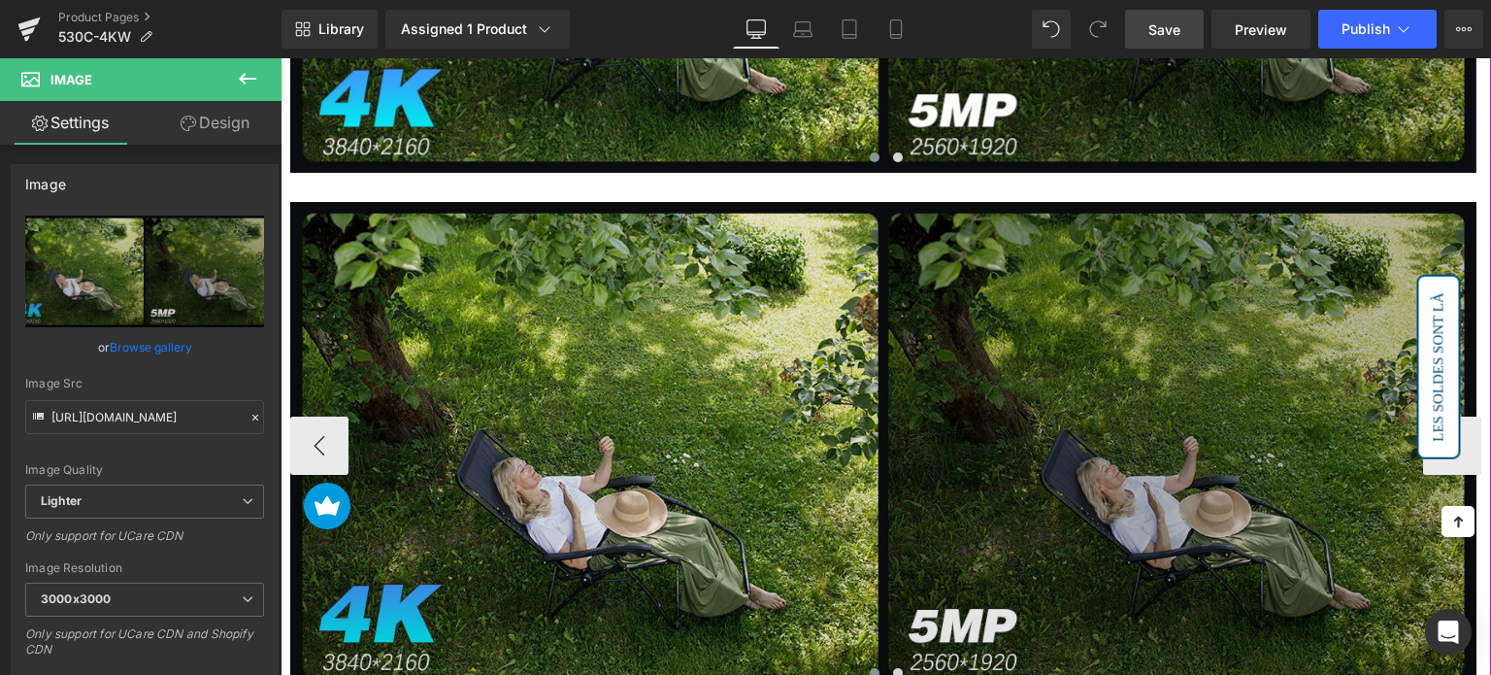
scroll to position [1938, 0]
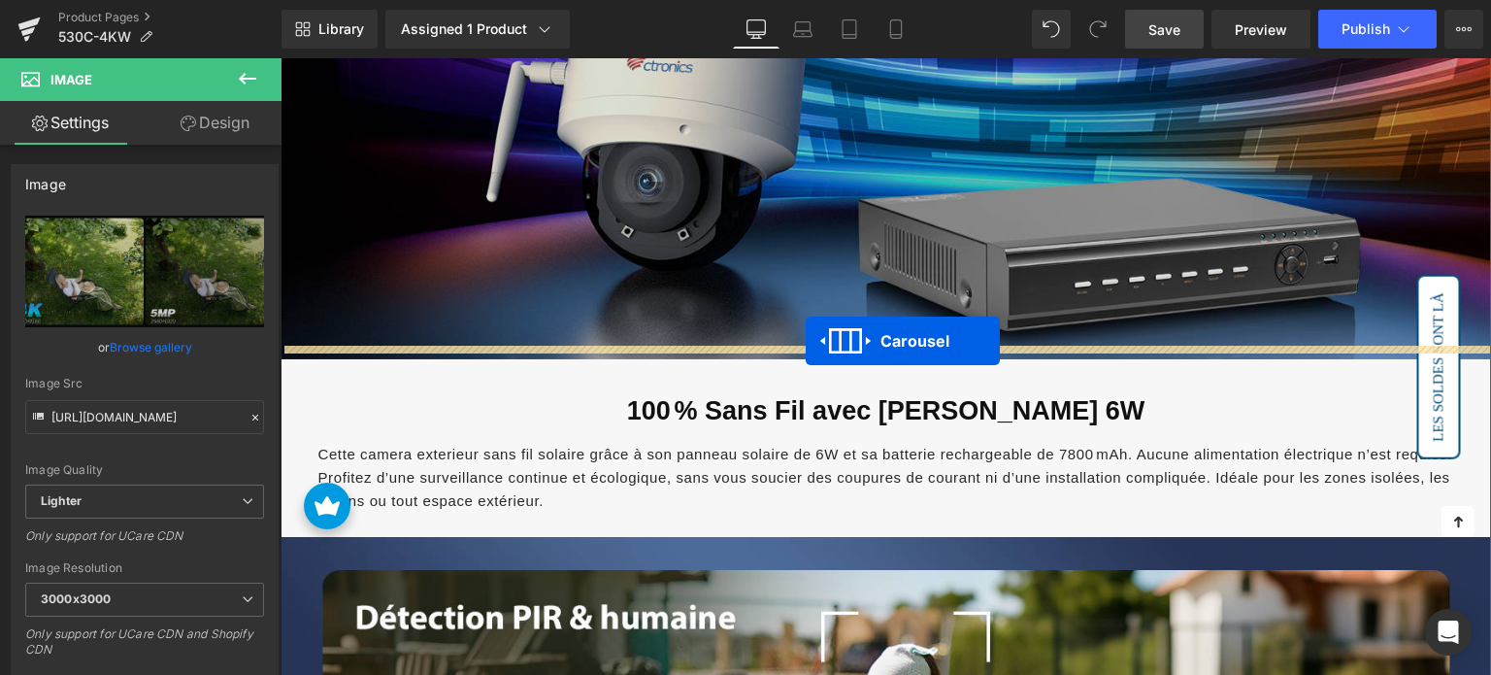
drag, startPoint x: 832, startPoint y: 123, endPoint x: 806, endPoint y: 341, distance: 219.0
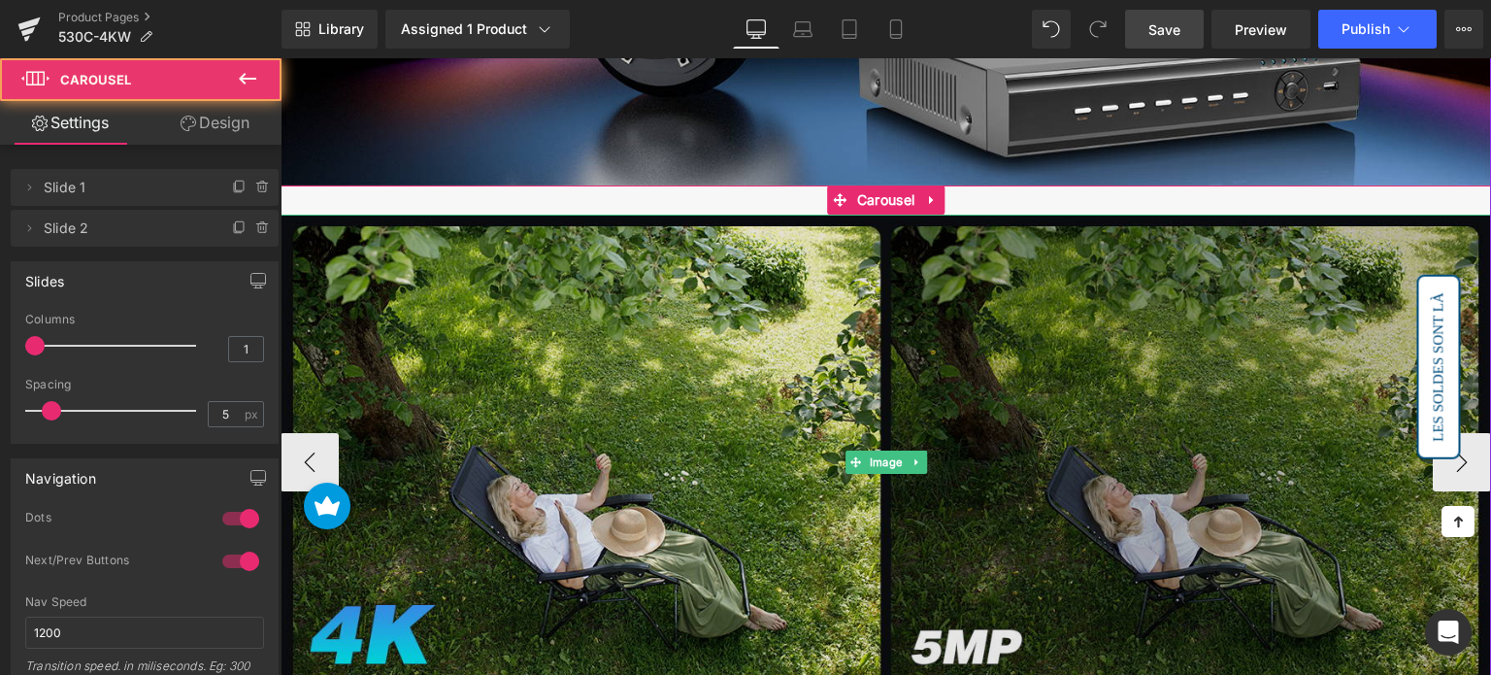
scroll to position [2917, 0]
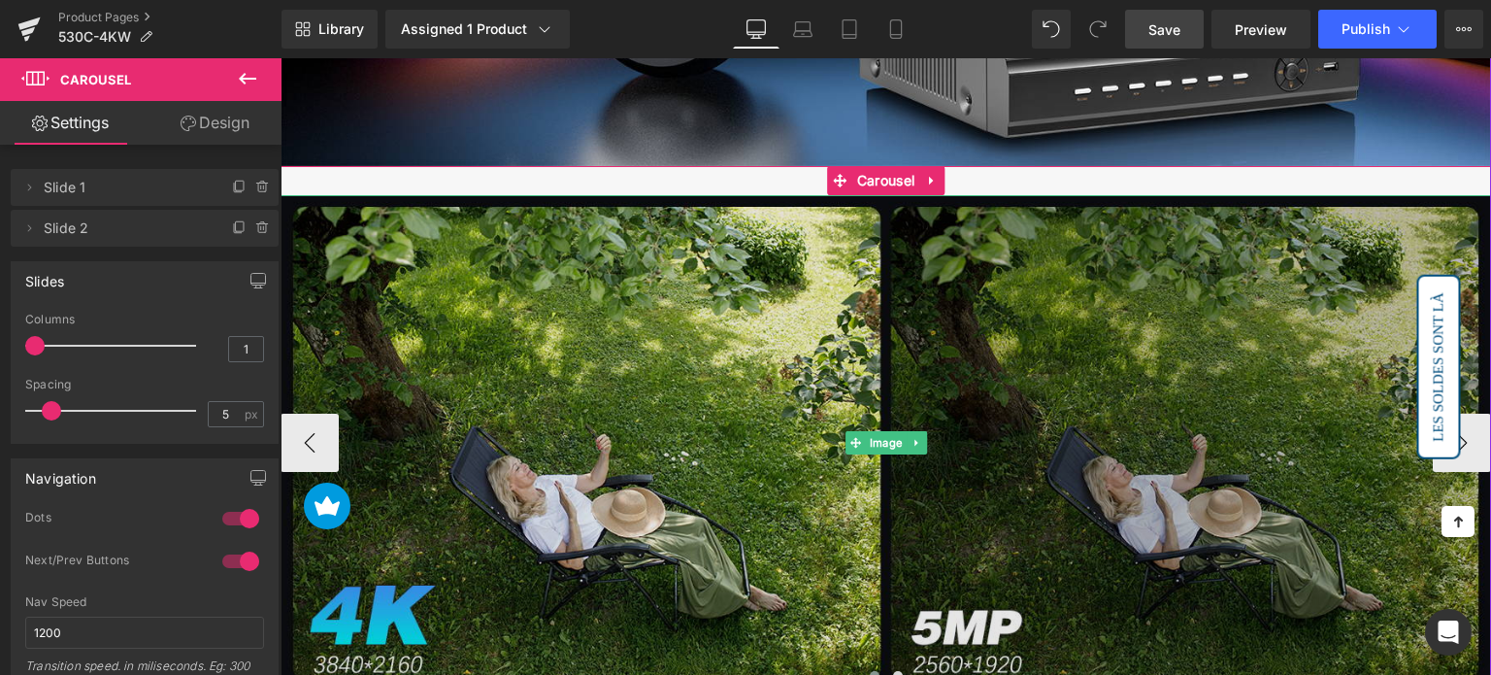
click at [654, 322] on img at bounding box center [886, 443] width 1211 height 496
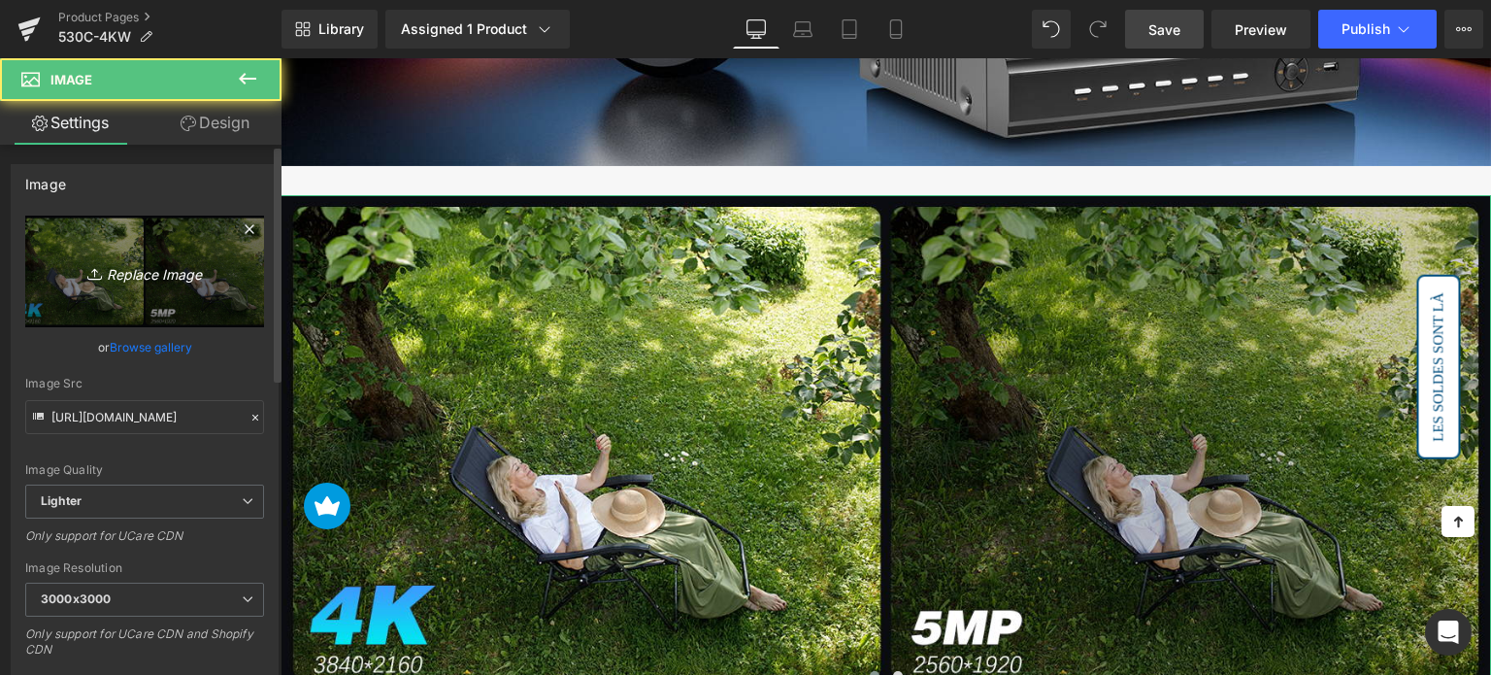
click at [194, 286] on link "Replace Image" at bounding box center [144, 272] width 239 height 112
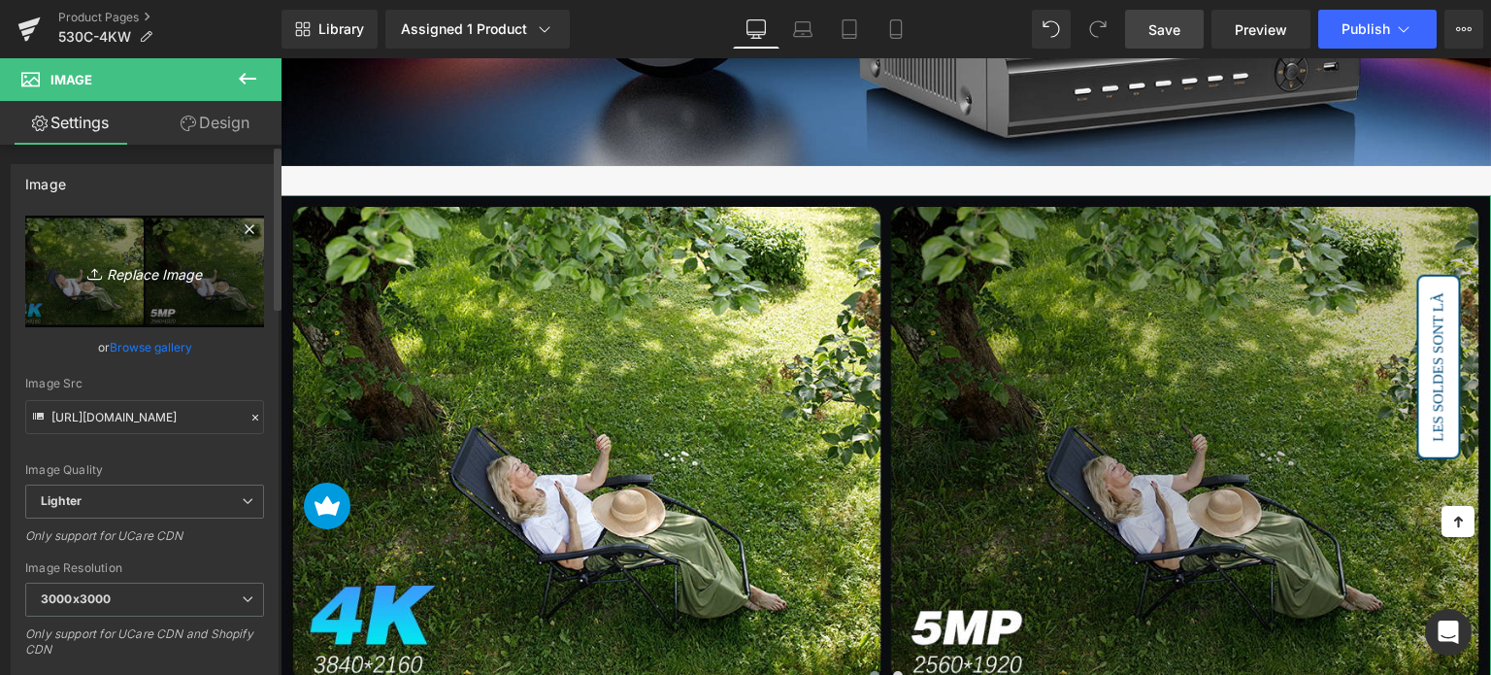
type input "C:\fakepath\2-5.jpg"
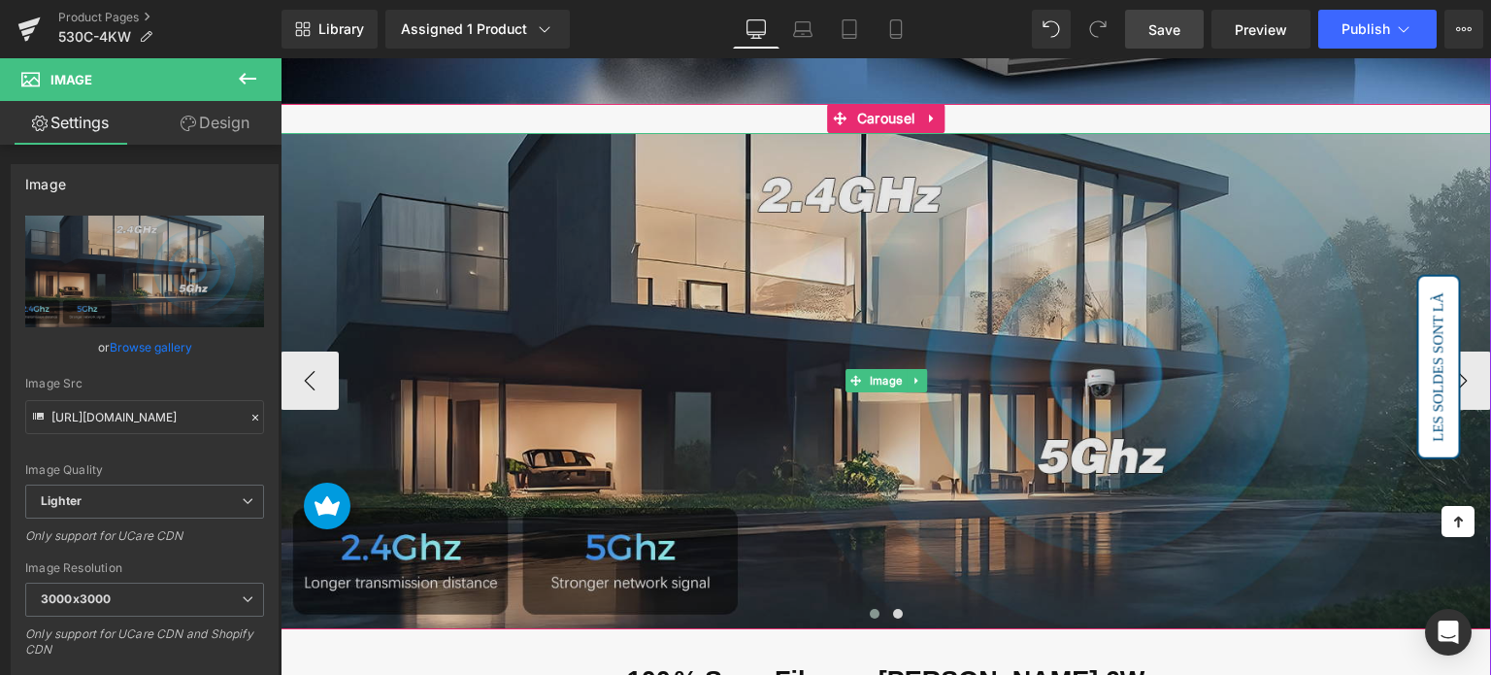
scroll to position [3014, 0]
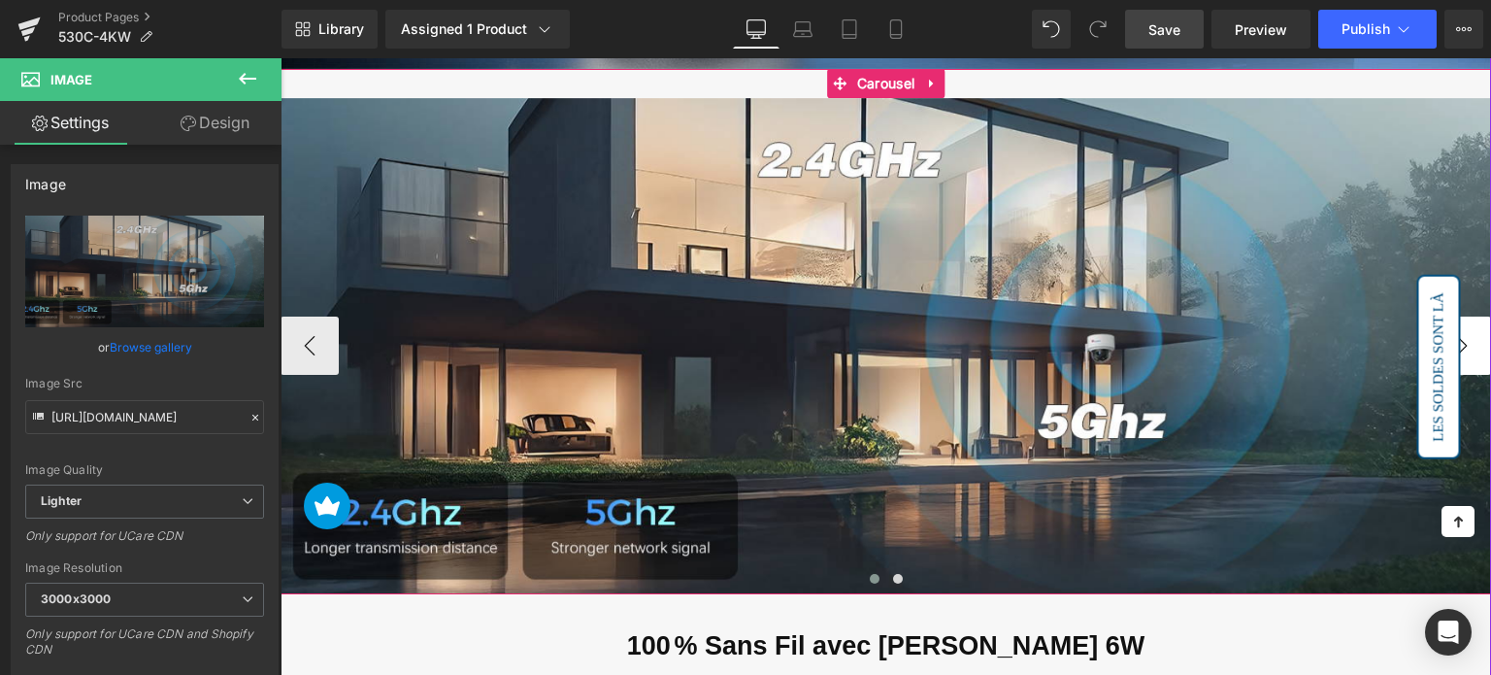
click at [1475, 337] on button "›" at bounding box center [1462, 345] width 58 height 58
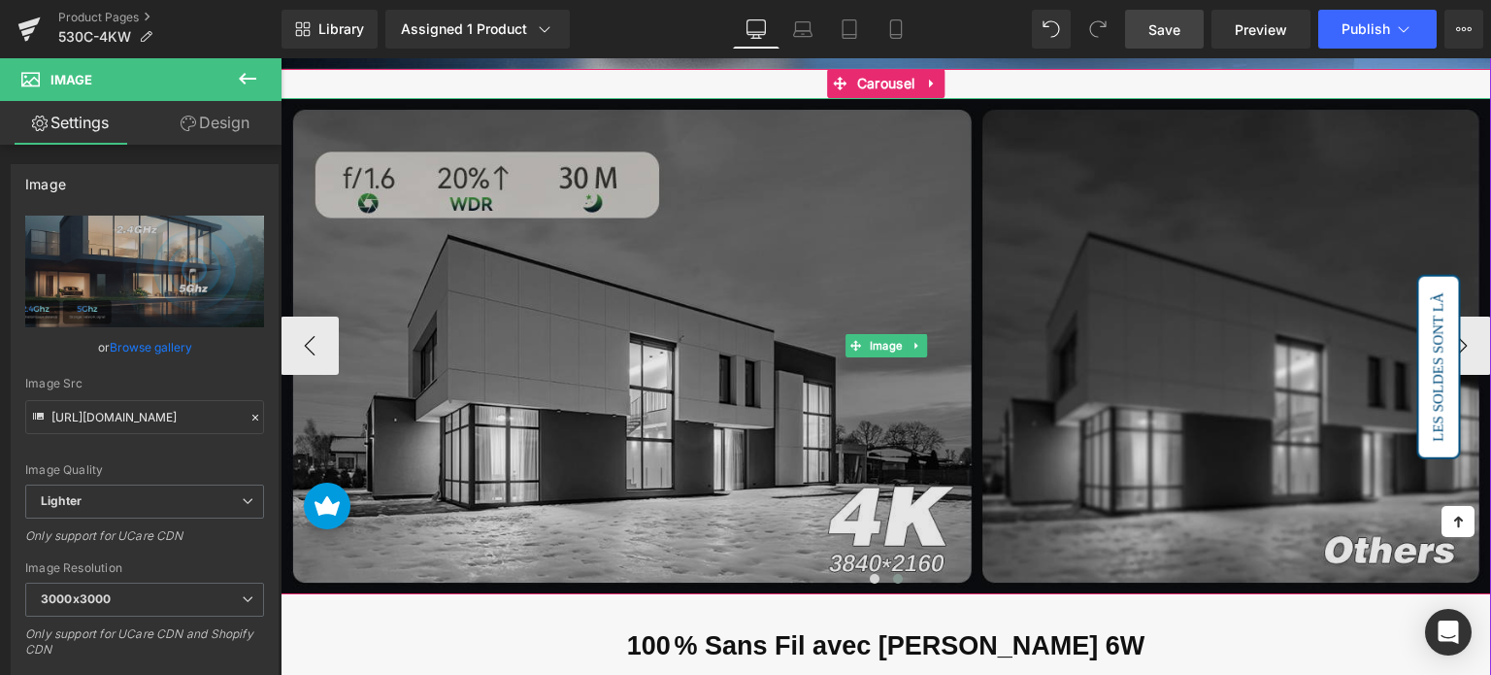
click at [725, 310] on img at bounding box center [886, 346] width 1211 height 496
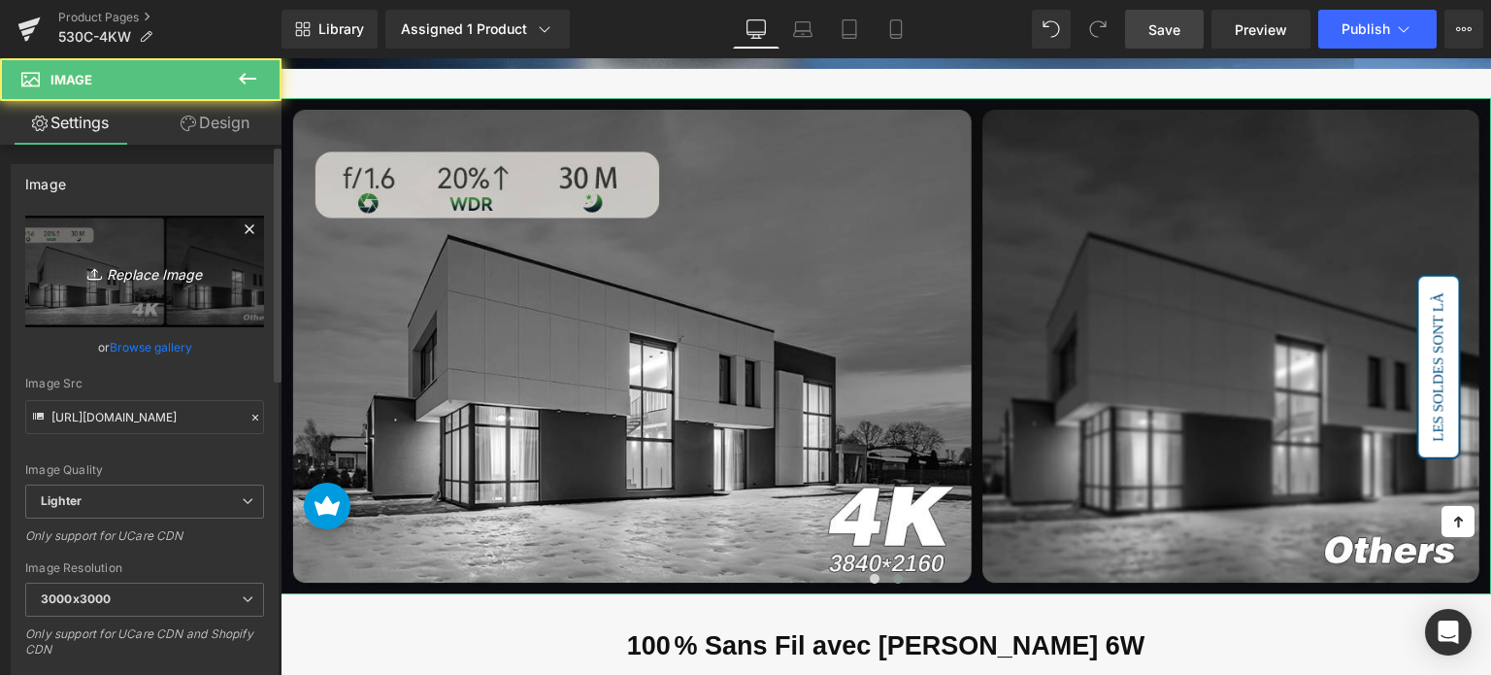
click at [234, 292] on link "Replace Image" at bounding box center [144, 272] width 239 height 112
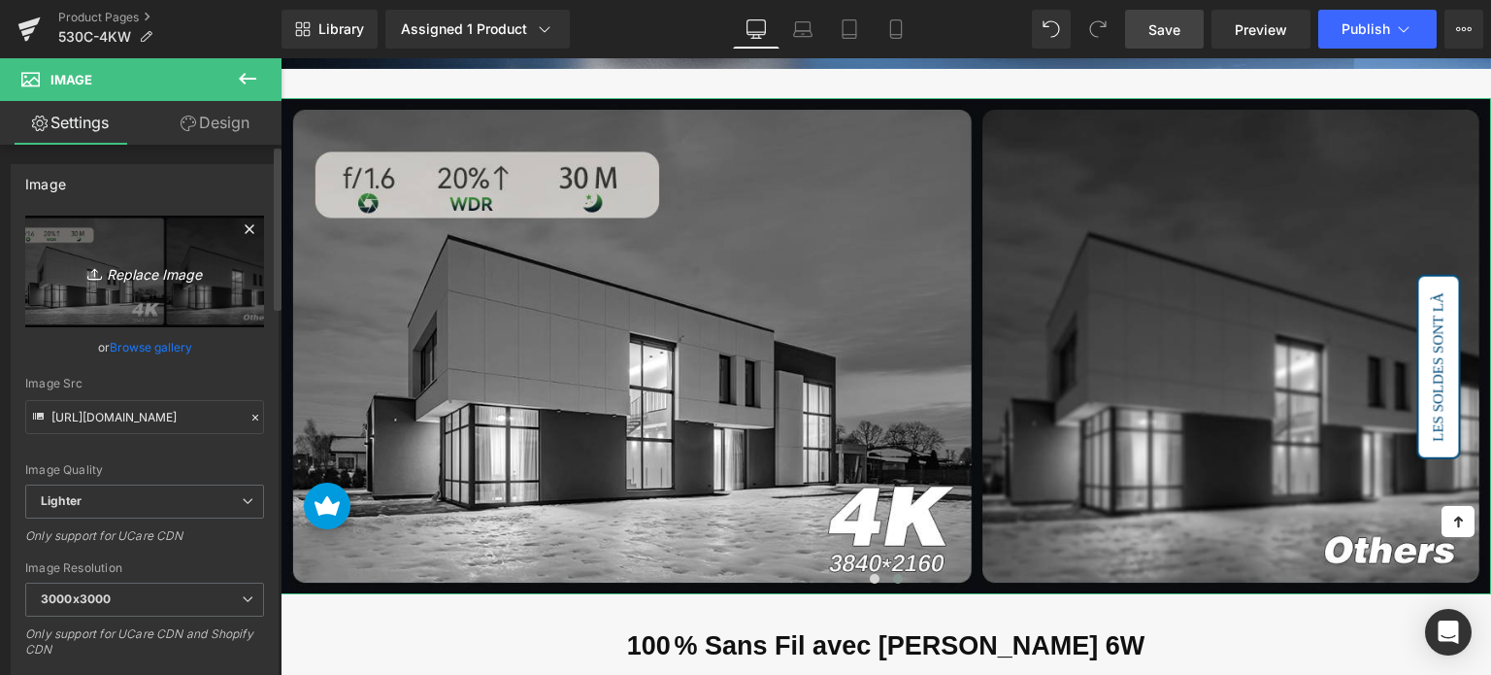
type input "C:\fakepath\2-6.jpg"
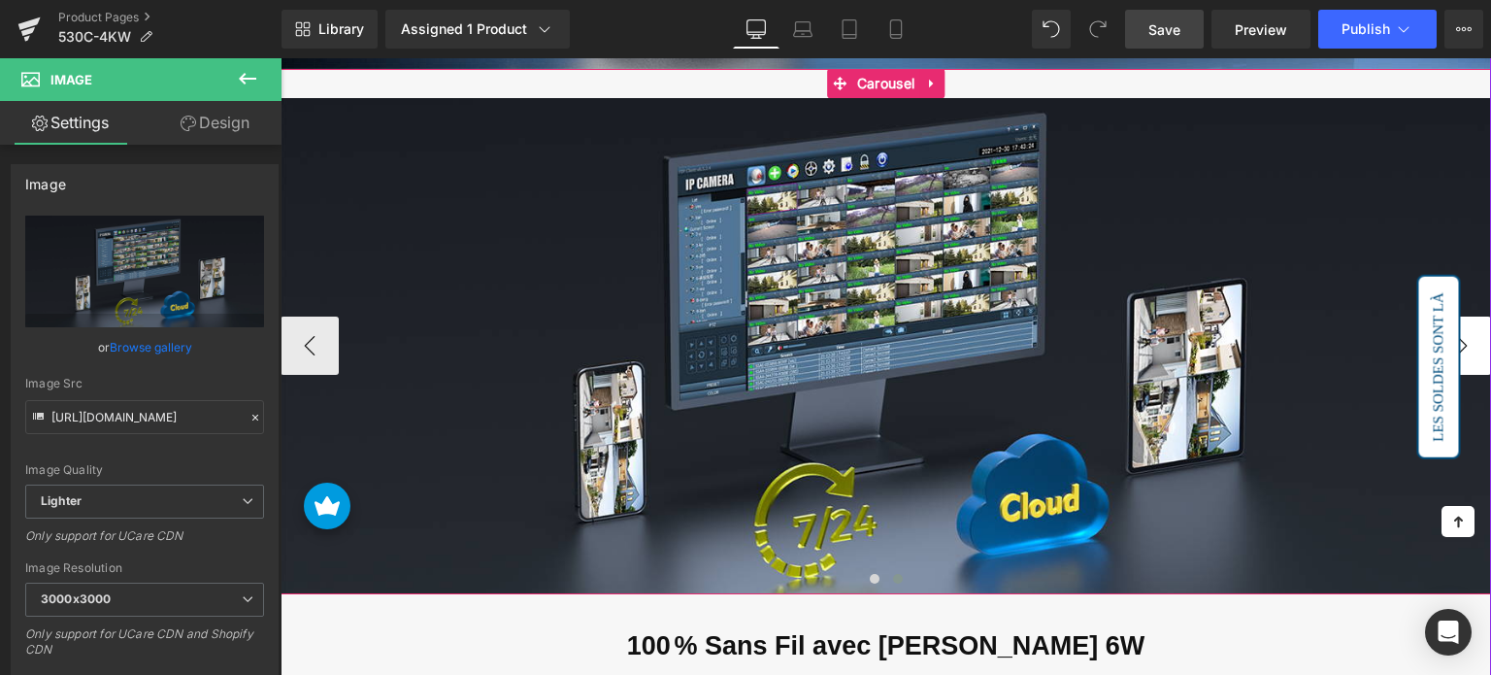
click at [1475, 335] on button "›" at bounding box center [1462, 345] width 58 height 58
click at [303, 326] on button "‹" at bounding box center [310, 345] width 58 height 58
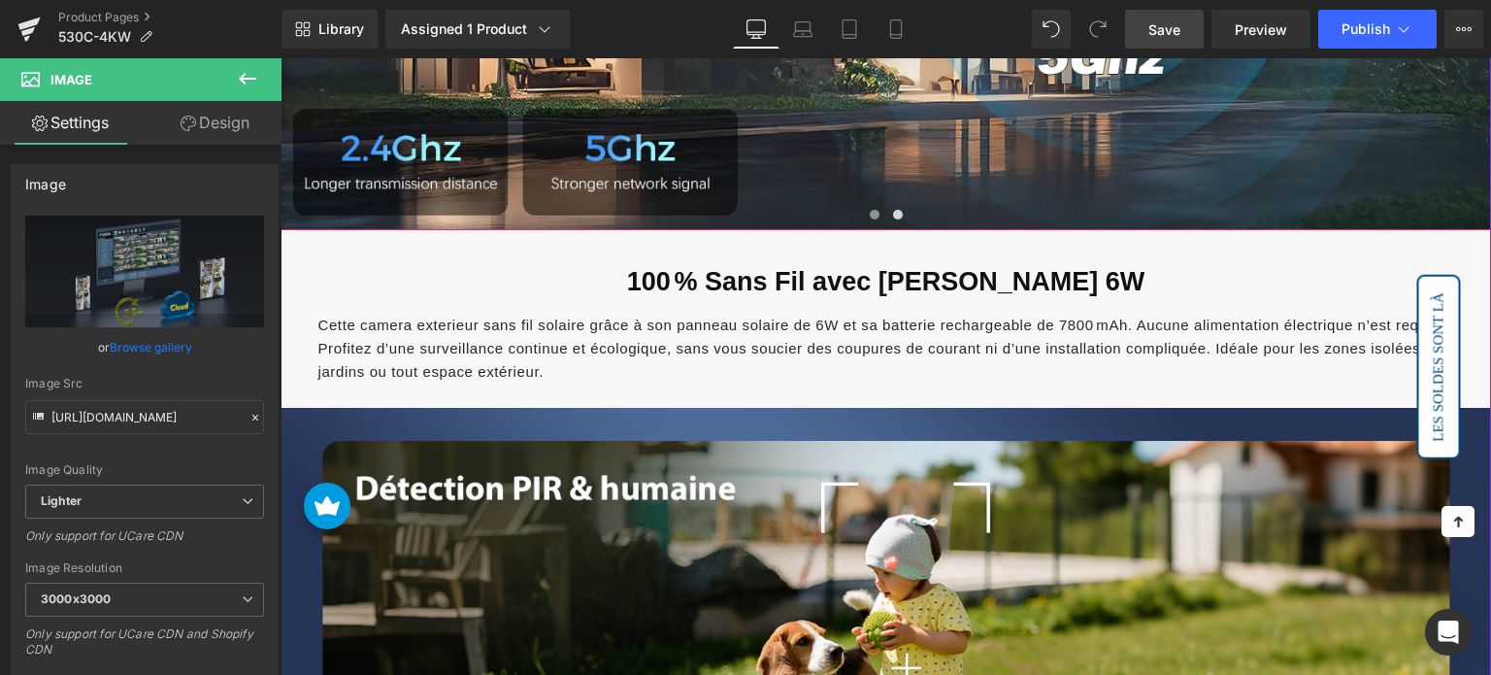
scroll to position [3402, 0]
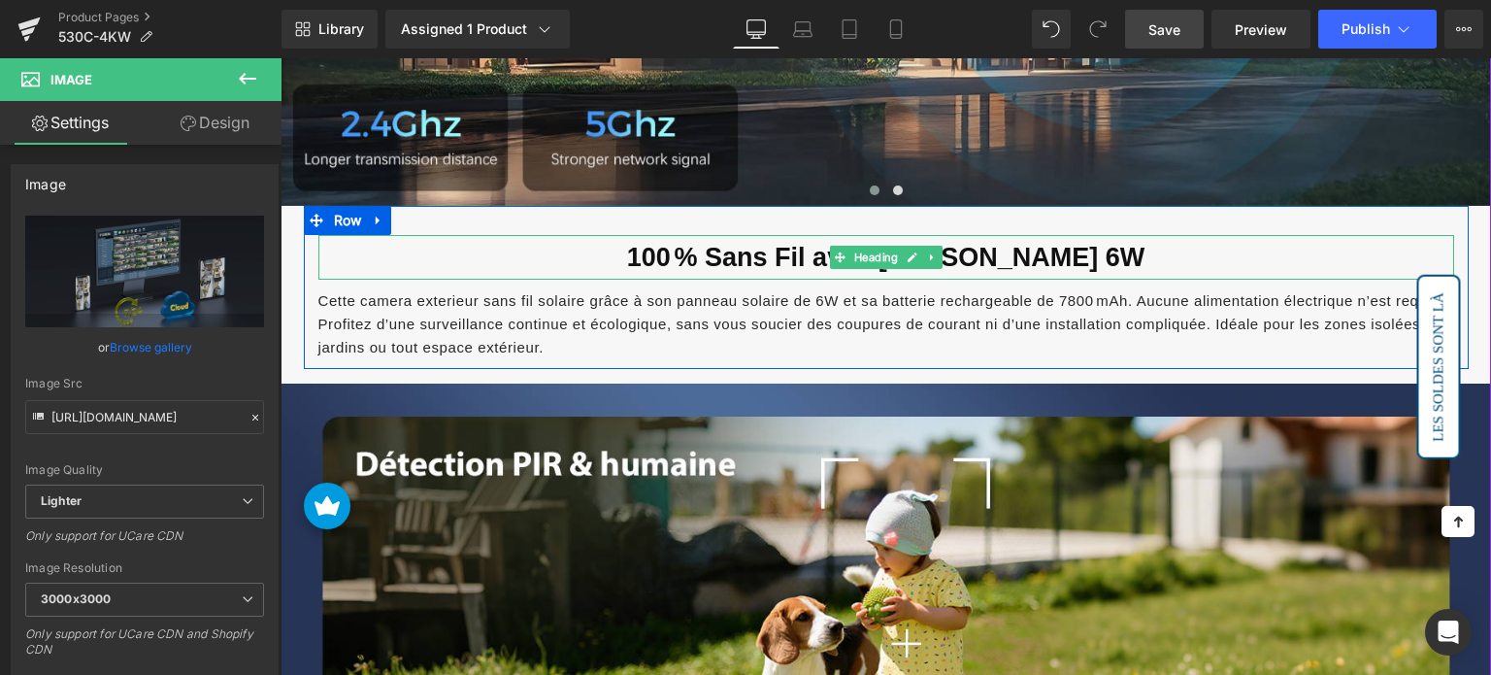
click at [702, 243] on span "100 % Sans Fil avec Panneau Solaire 6W" at bounding box center [885, 257] width 517 height 29
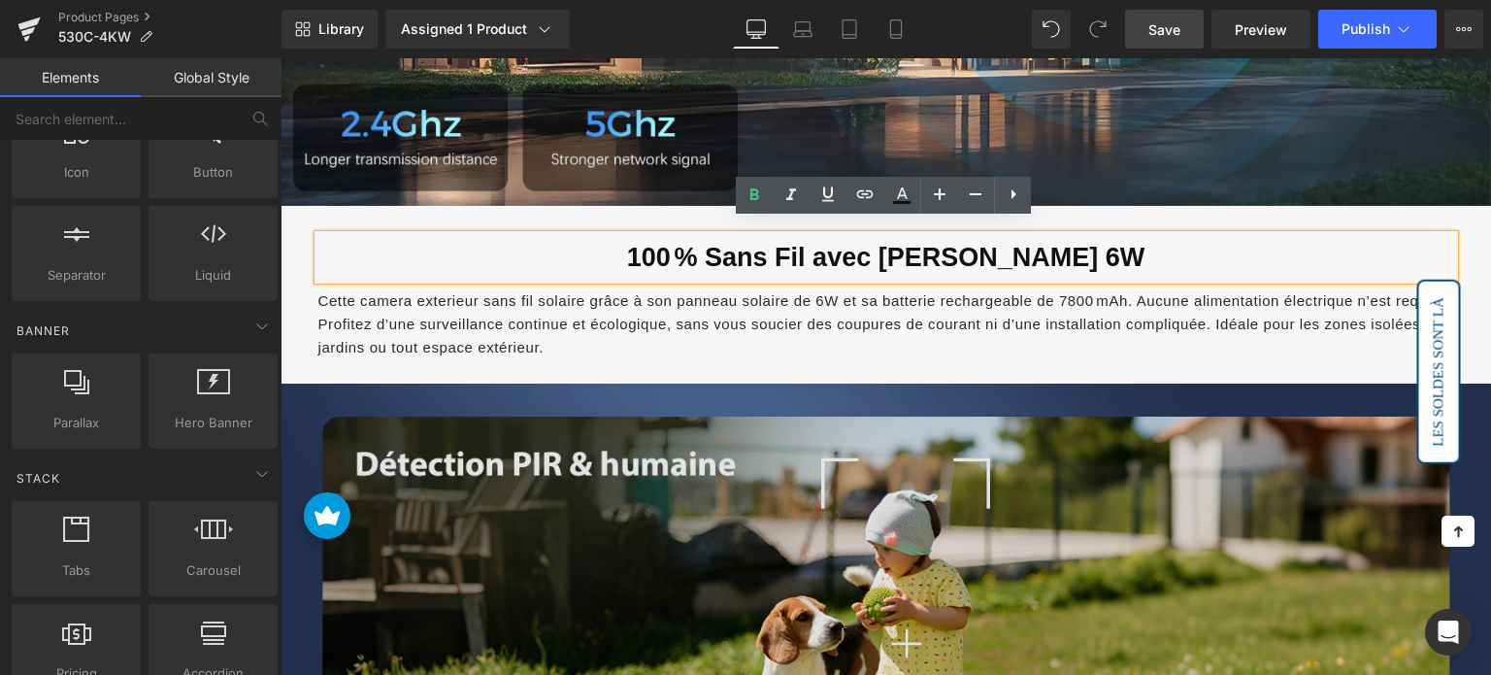
drag, startPoint x: 1239, startPoint y: 492, endPoint x: 953, endPoint y: 430, distance: 292.1
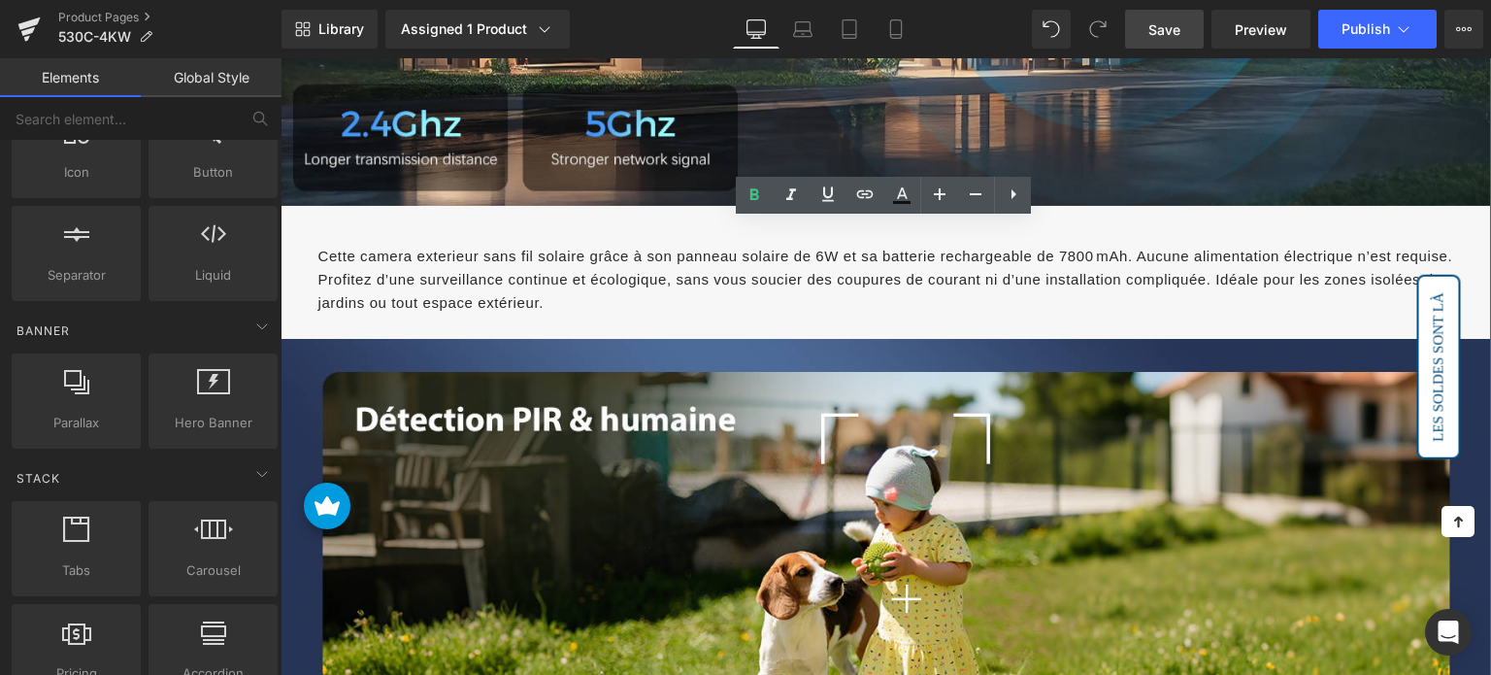
click at [705, 259] on span "Cette camera exterieur sans fil solaire grâce à son panneau solaire de 6W et sa…" at bounding box center [885, 279] width 1135 height 63
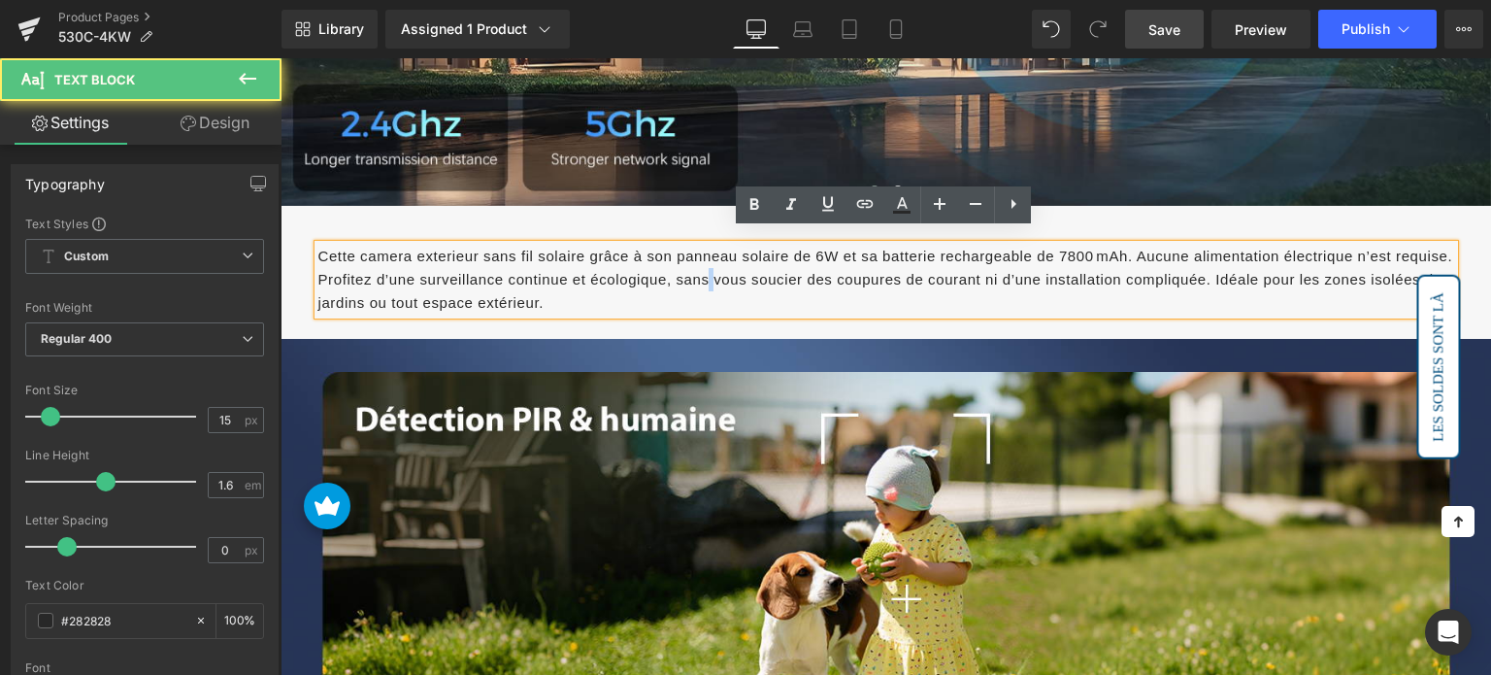
click at [705, 259] on span "Cette camera exterieur sans fil solaire grâce à son panneau solaire de 6W et sa…" at bounding box center [885, 279] width 1135 height 63
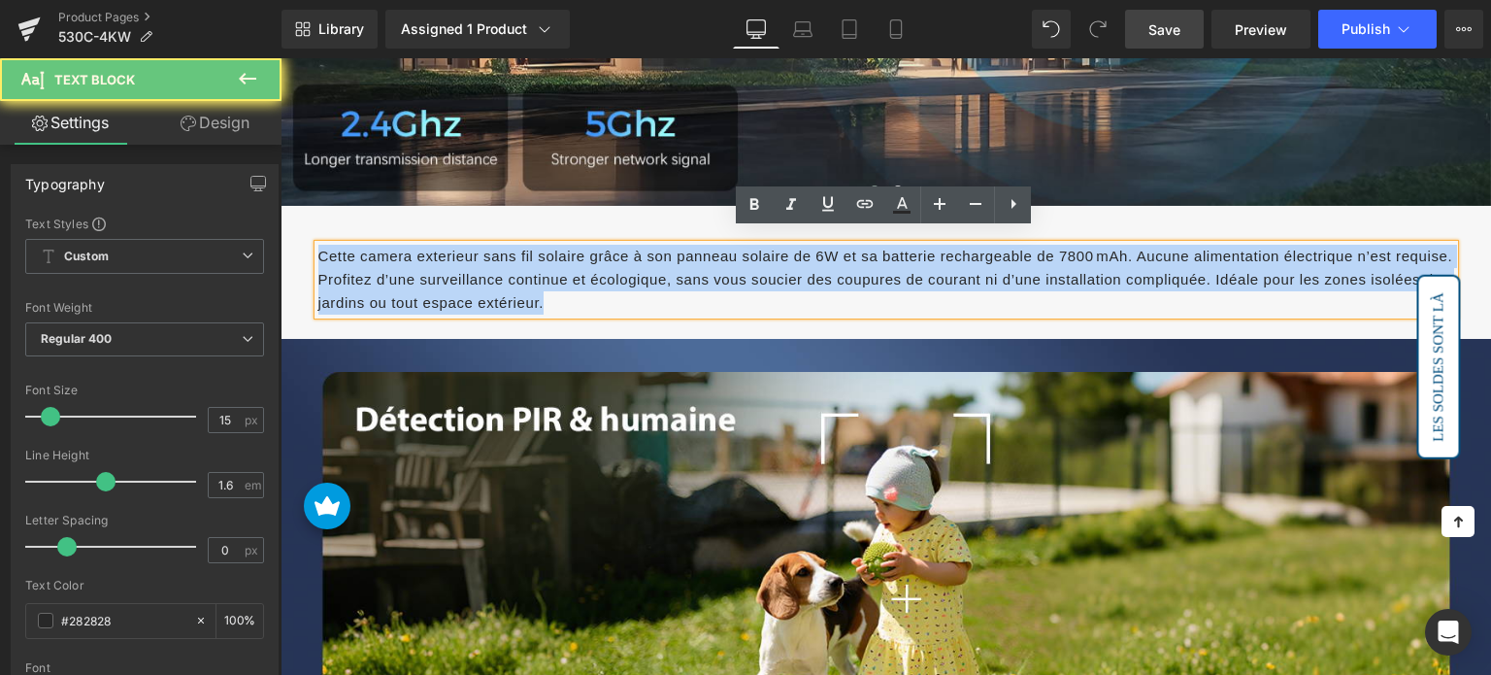
click at [705, 259] on span "Cette camera exterieur sans fil solaire grâce à son panneau solaire de 6W et sa…" at bounding box center [885, 279] width 1135 height 63
paste div
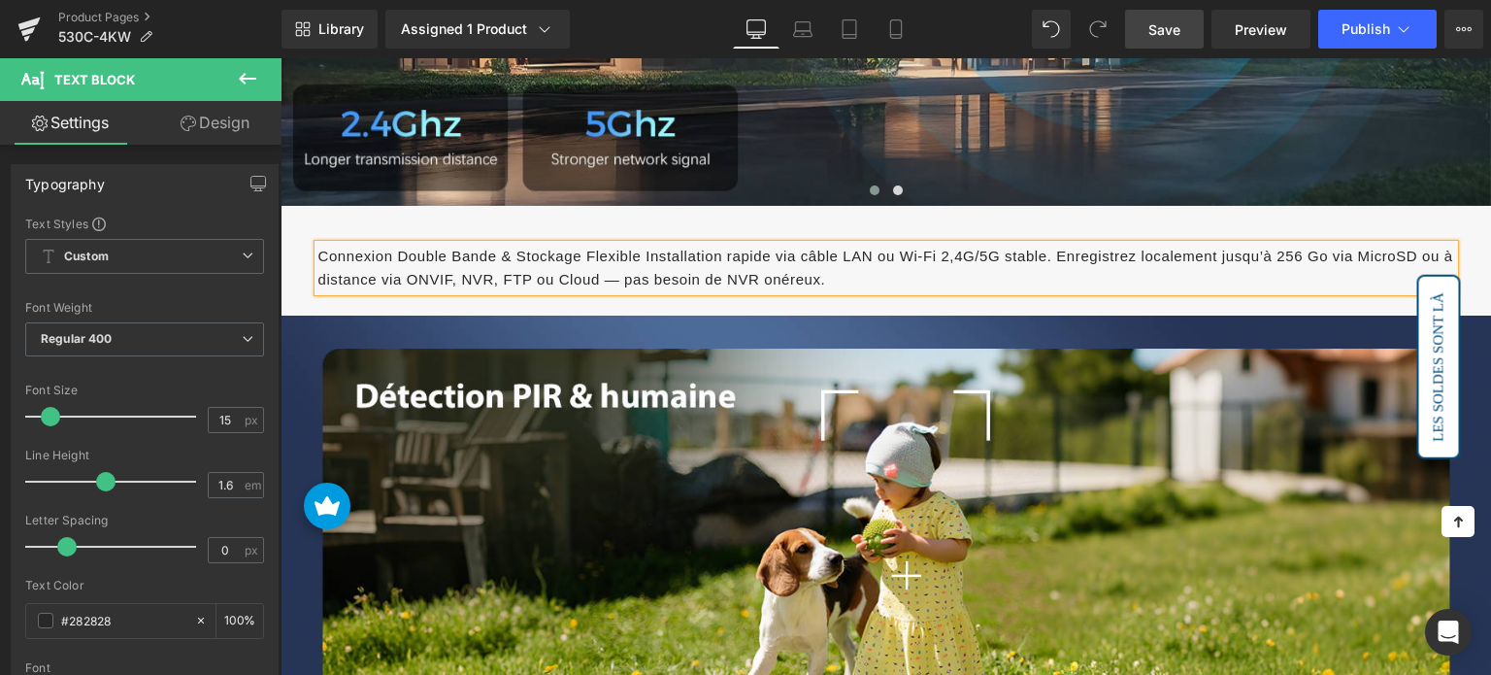
click at [540, 248] on span "Connexion Double Bande & Stockage Flexible Installation rapide via câble LAN ou…" at bounding box center [885, 268] width 1135 height 40
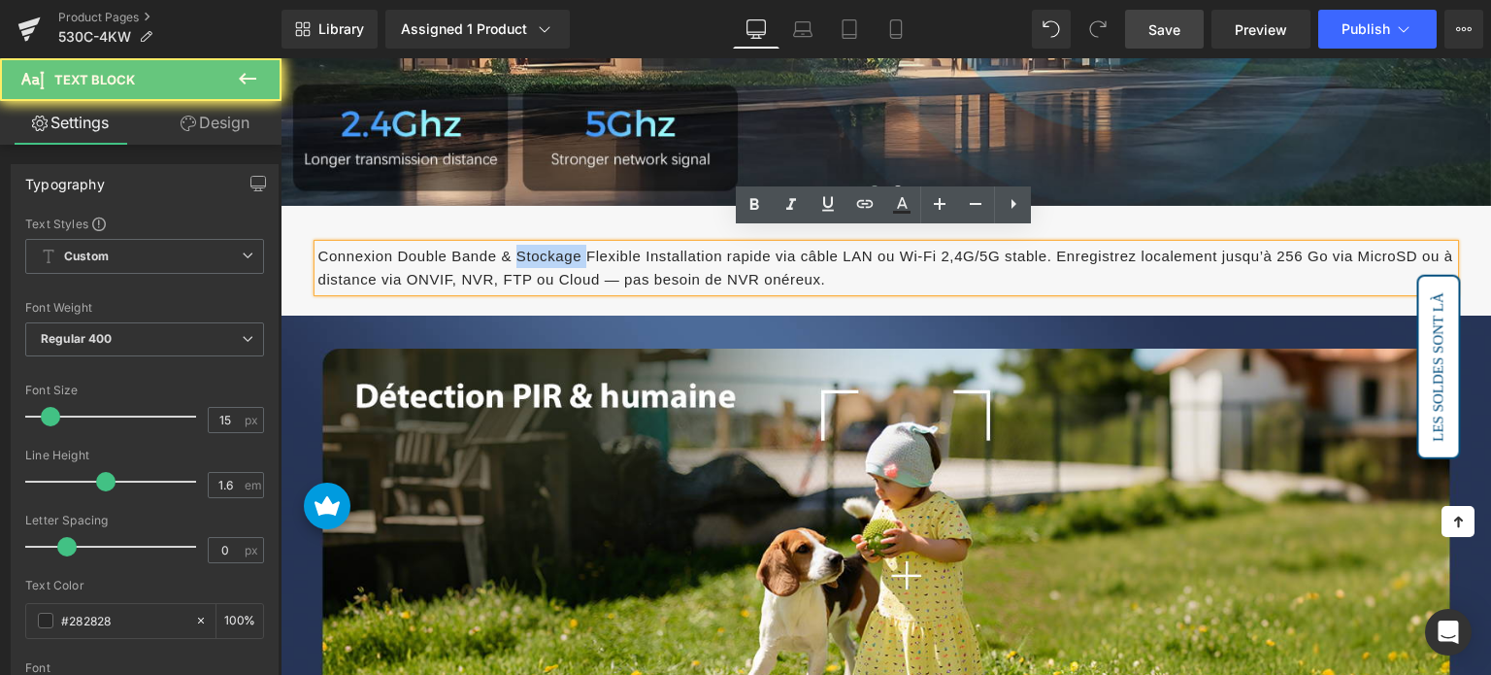
click at [540, 248] on span "Connexion Double Bande & Stockage Flexible Installation rapide via câble LAN ou…" at bounding box center [885, 268] width 1135 height 40
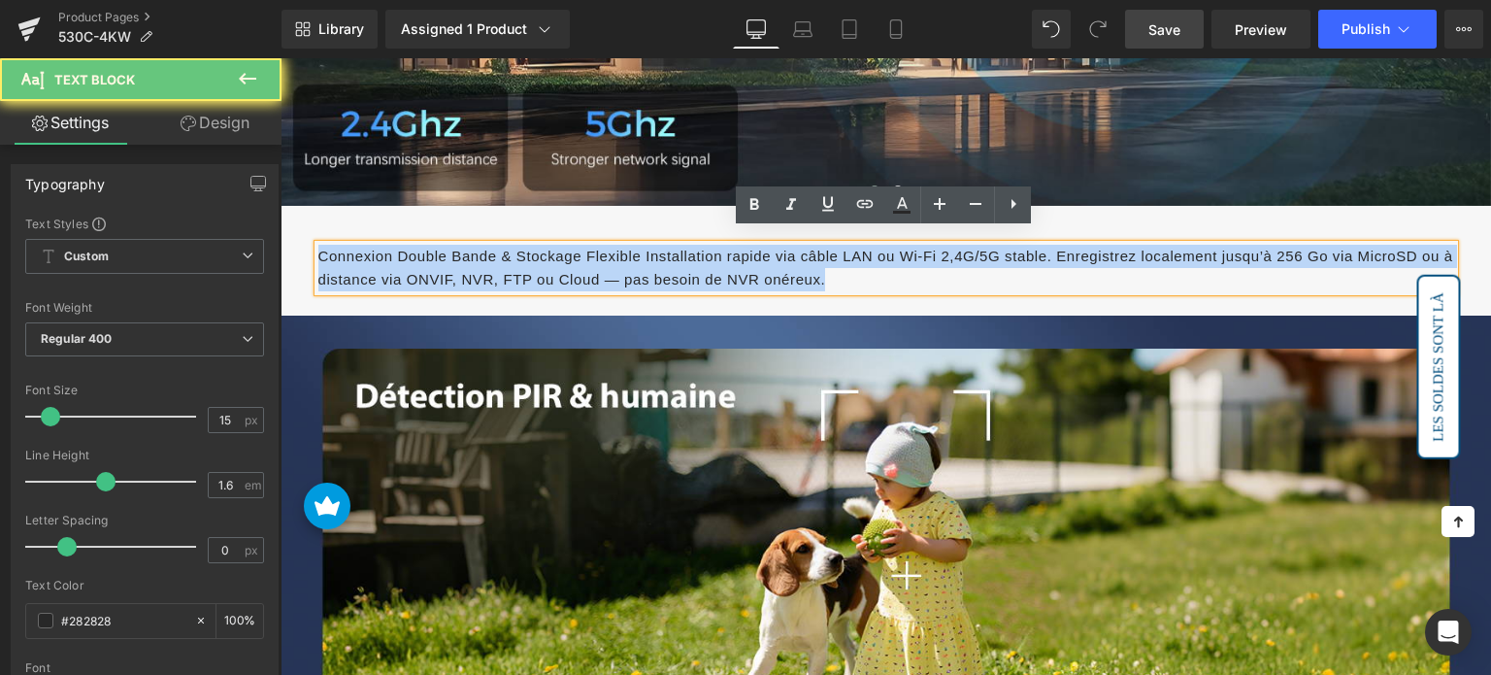
click at [540, 248] on span "Connexion Double Bande & Stockage Flexible Installation rapide via câble LAN ou…" at bounding box center [885, 268] width 1135 height 40
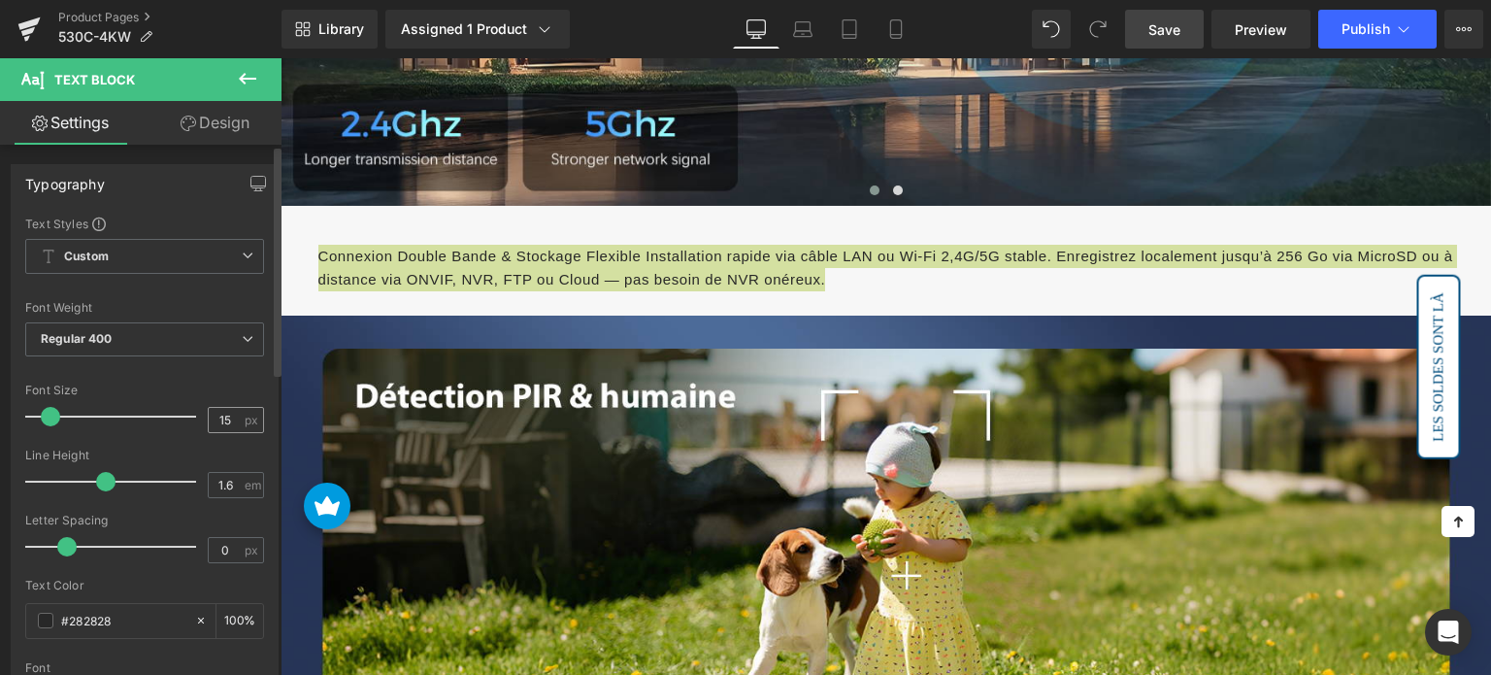
click at [225, 421] on input "15" at bounding box center [226, 420] width 34 height 24
click at [225, 419] on input "15" at bounding box center [226, 420] width 34 height 24
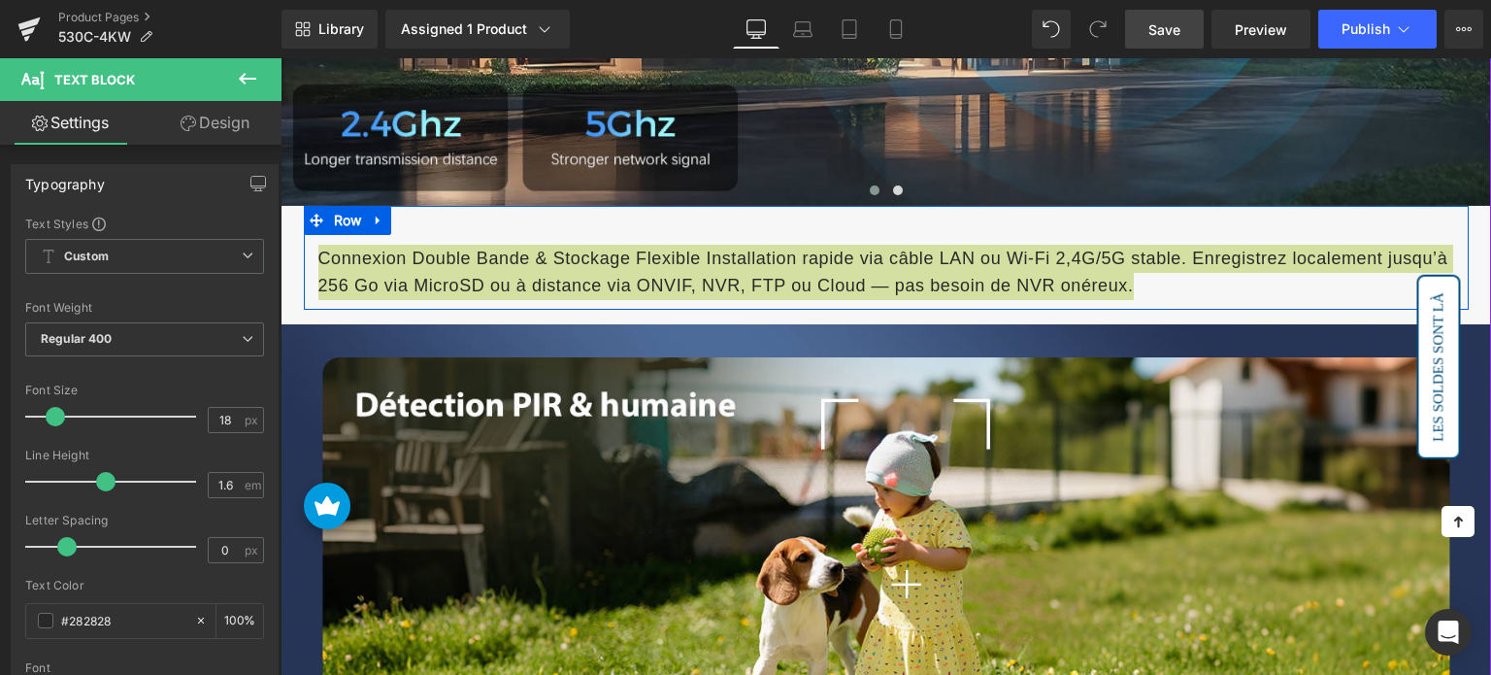
type input "18"
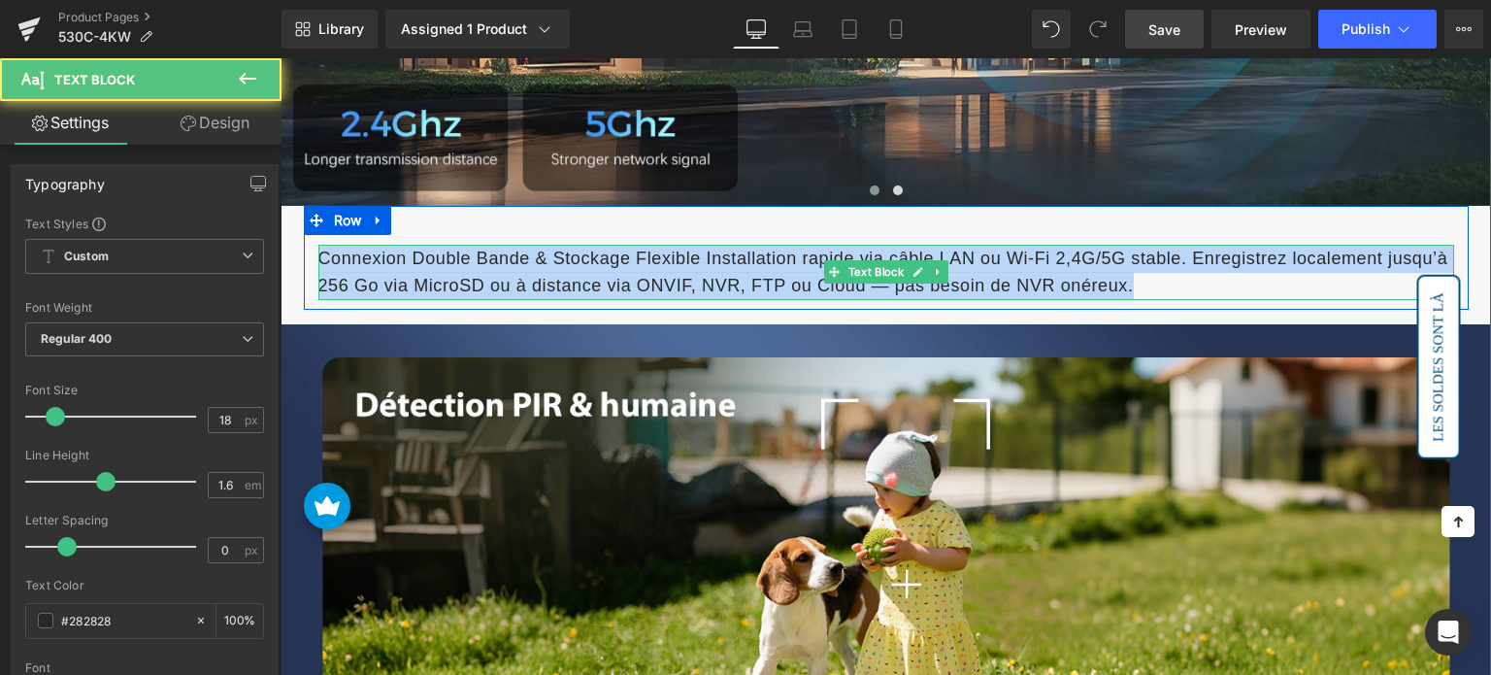
click at [505, 251] on span "Connexion Double Bande & Stockage Flexible Installation rapide via câble LAN ou…" at bounding box center [883, 273] width 1130 height 48
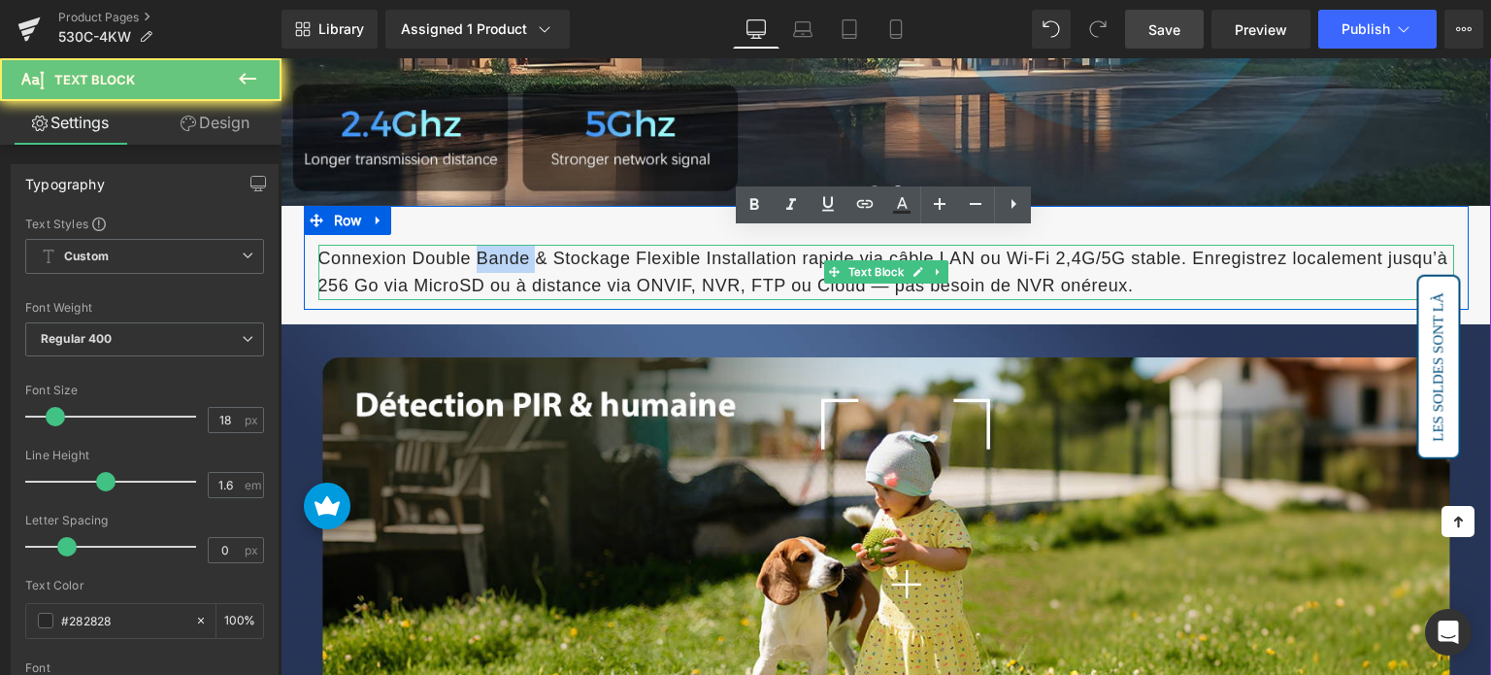
click at [505, 251] on span "Connexion Double Bande & Stockage Flexible Installation rapide via câble LAN ou…" at bounding box center [883, 273] width 1130 height 48
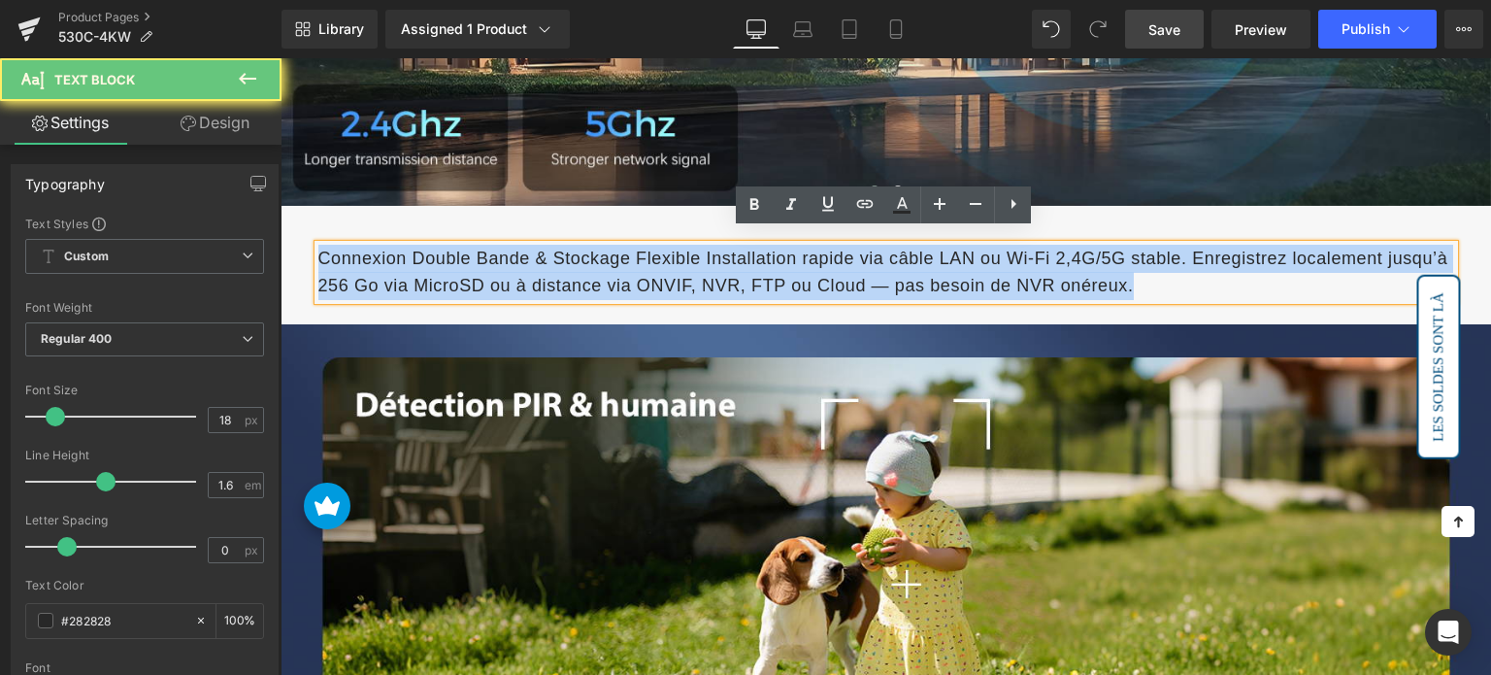
click at [505, 251] on span "Connexion Double Bande & Stockage Flexible Installation rapide via câble LAN ou…" at bounding box center [883, 273] width 1130 height 48
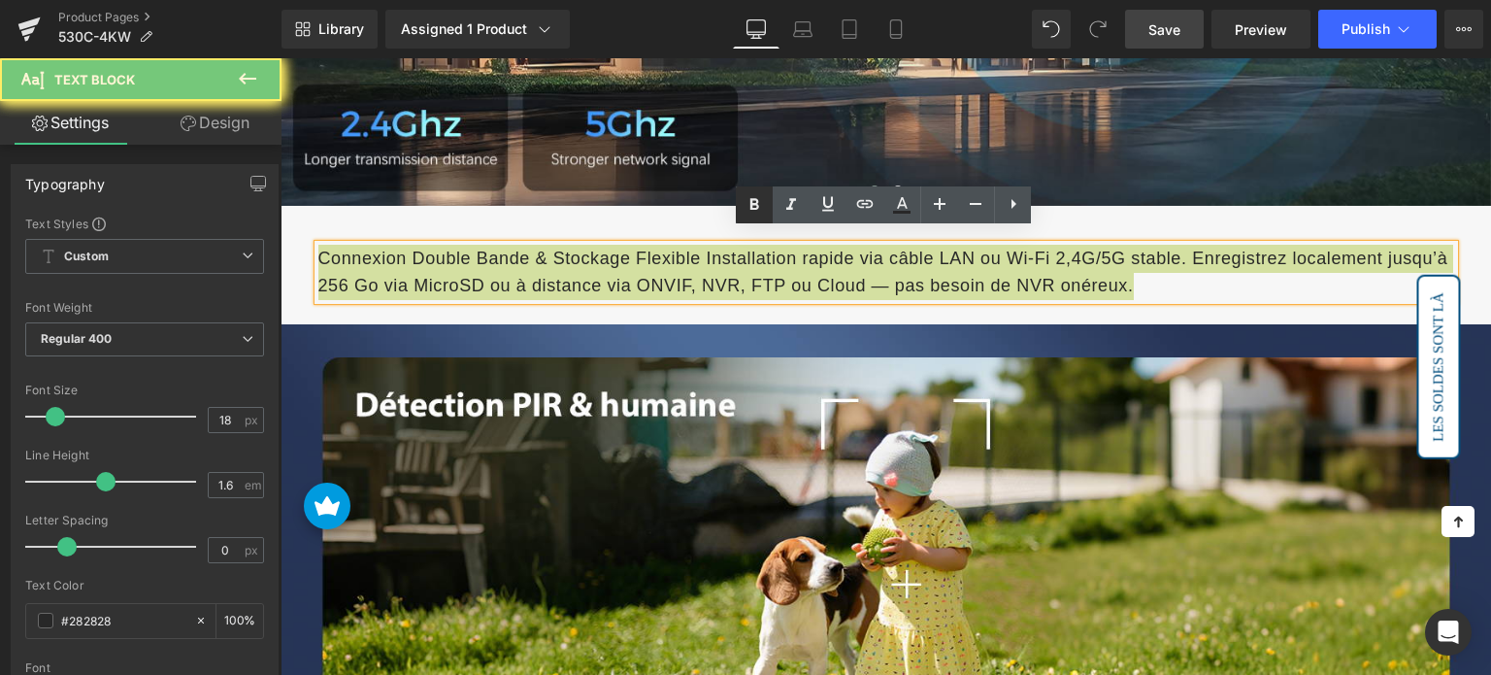
click at [753, 193] on icon at bounding box center [754, 204] width 23 height 23
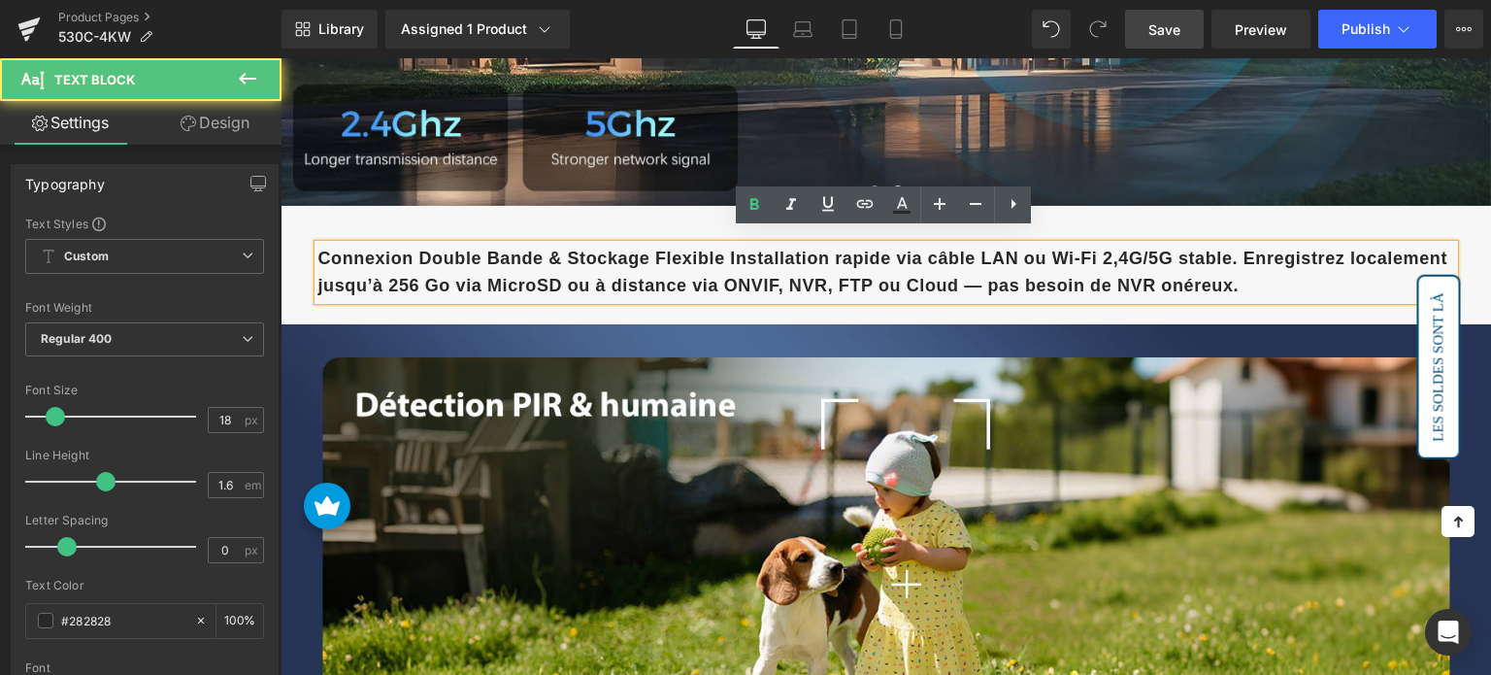
click at [629, 255] on p "Connexion Double Bande & Stockage Flexible Installation rapide via câble LAN ou…" at bounding box center [886, 273] width 1136 height 56
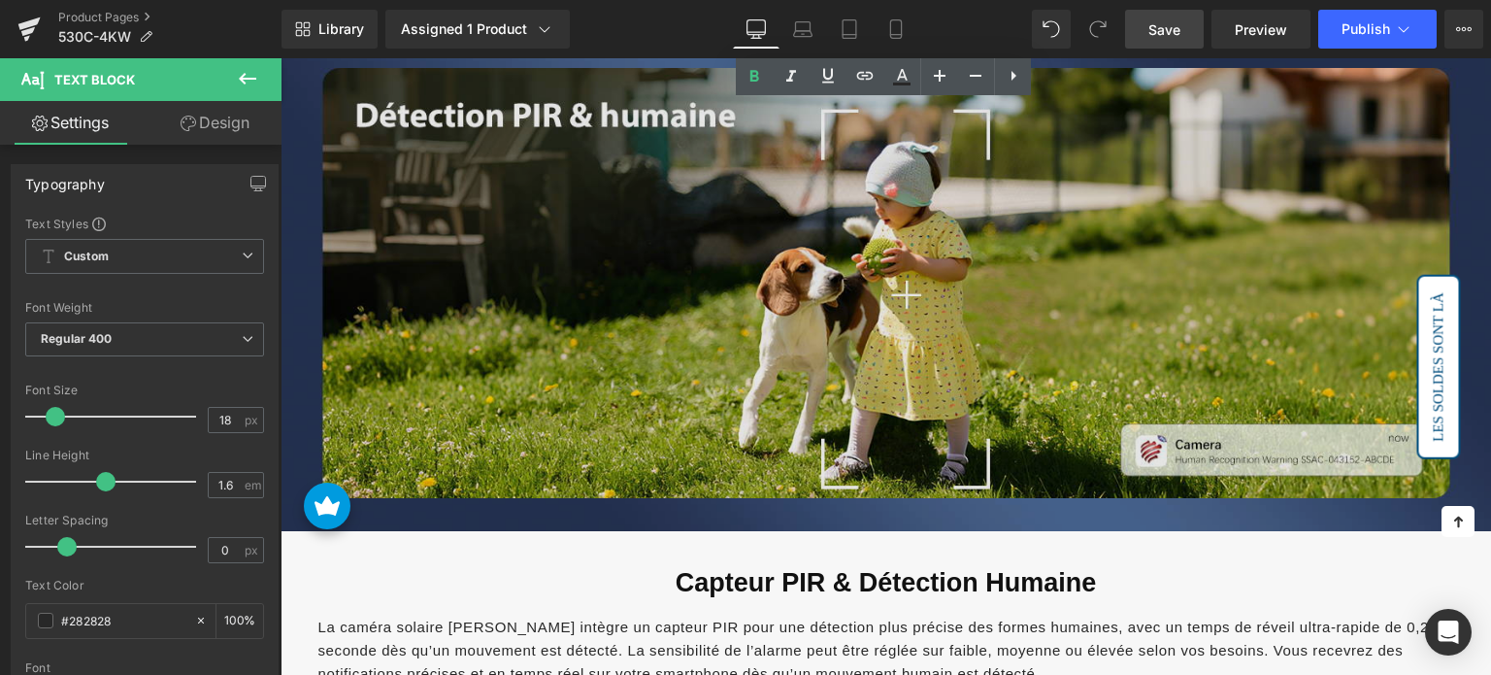
scroll to position [3694, 0]
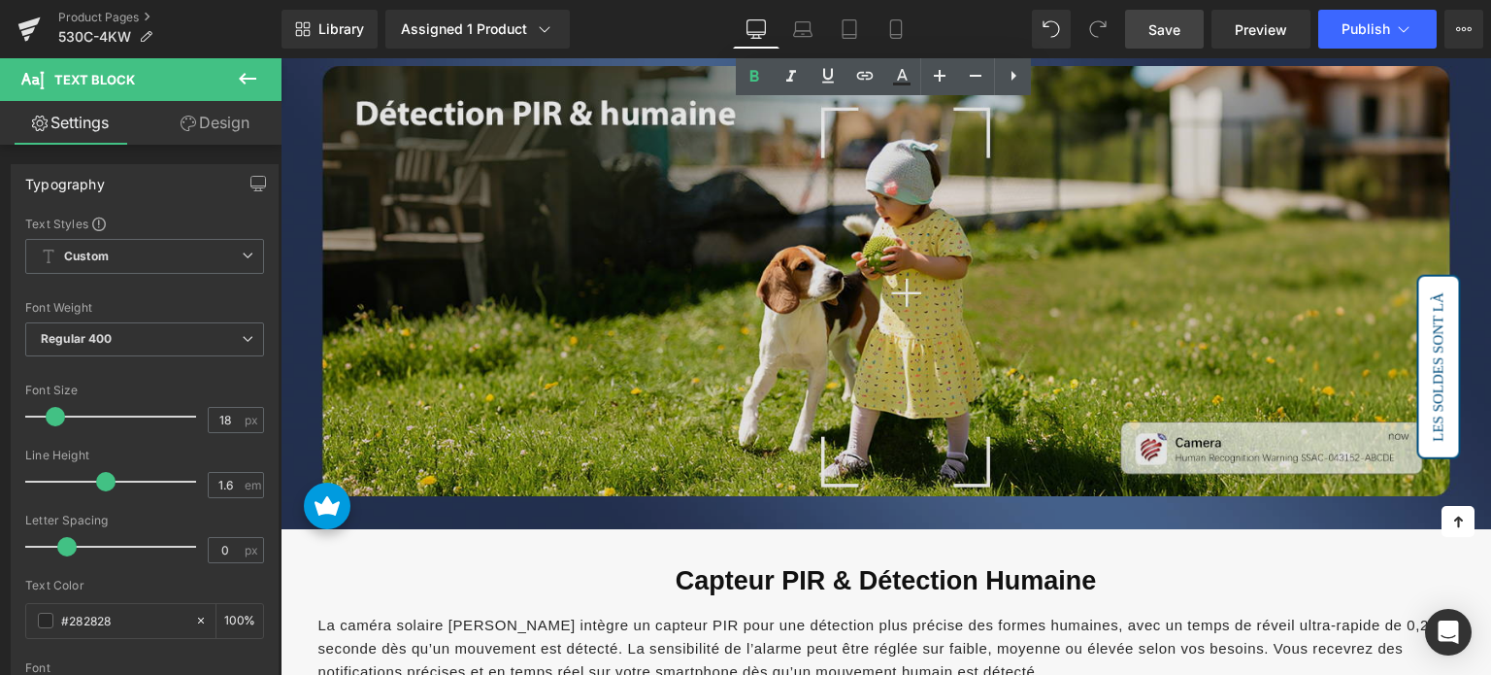
click at [607, 259] on img at bounding box center [886, 281] width 1211 height 496
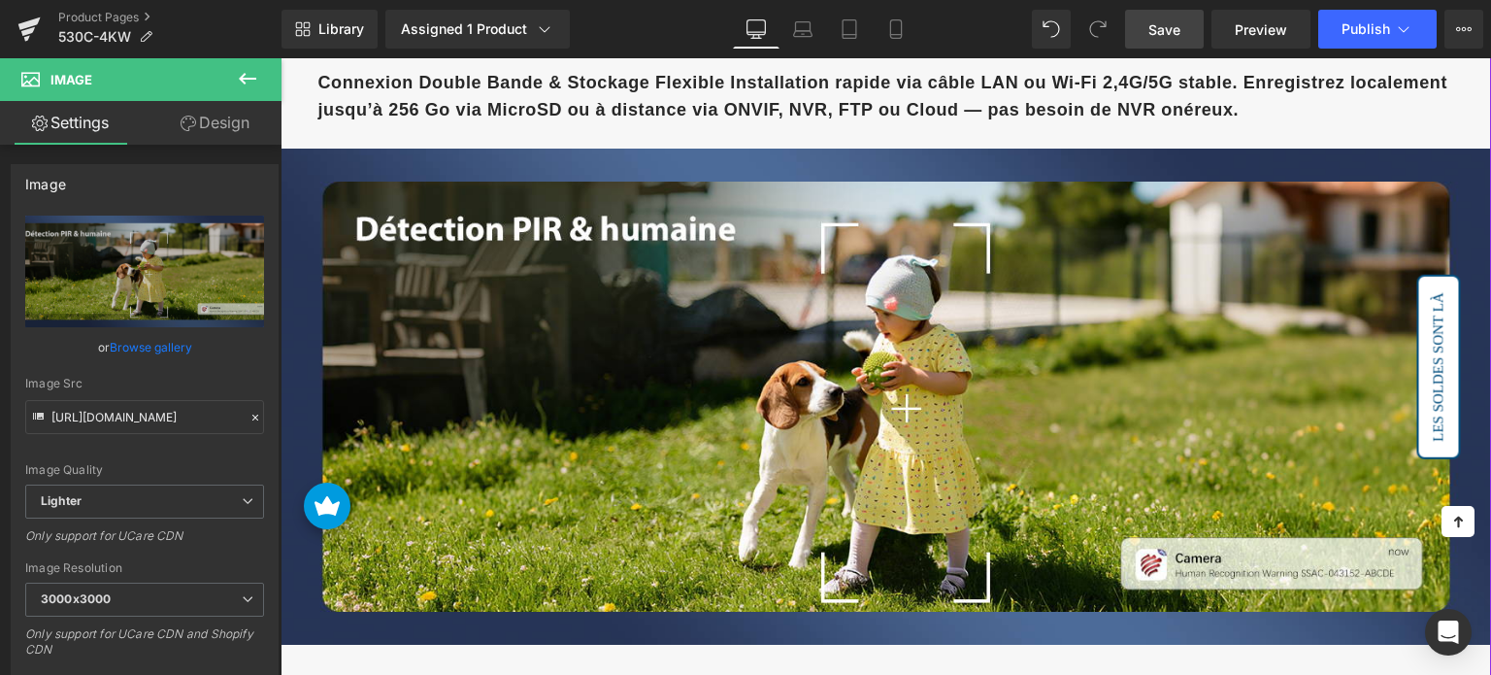
scroll to position [3597, 0]
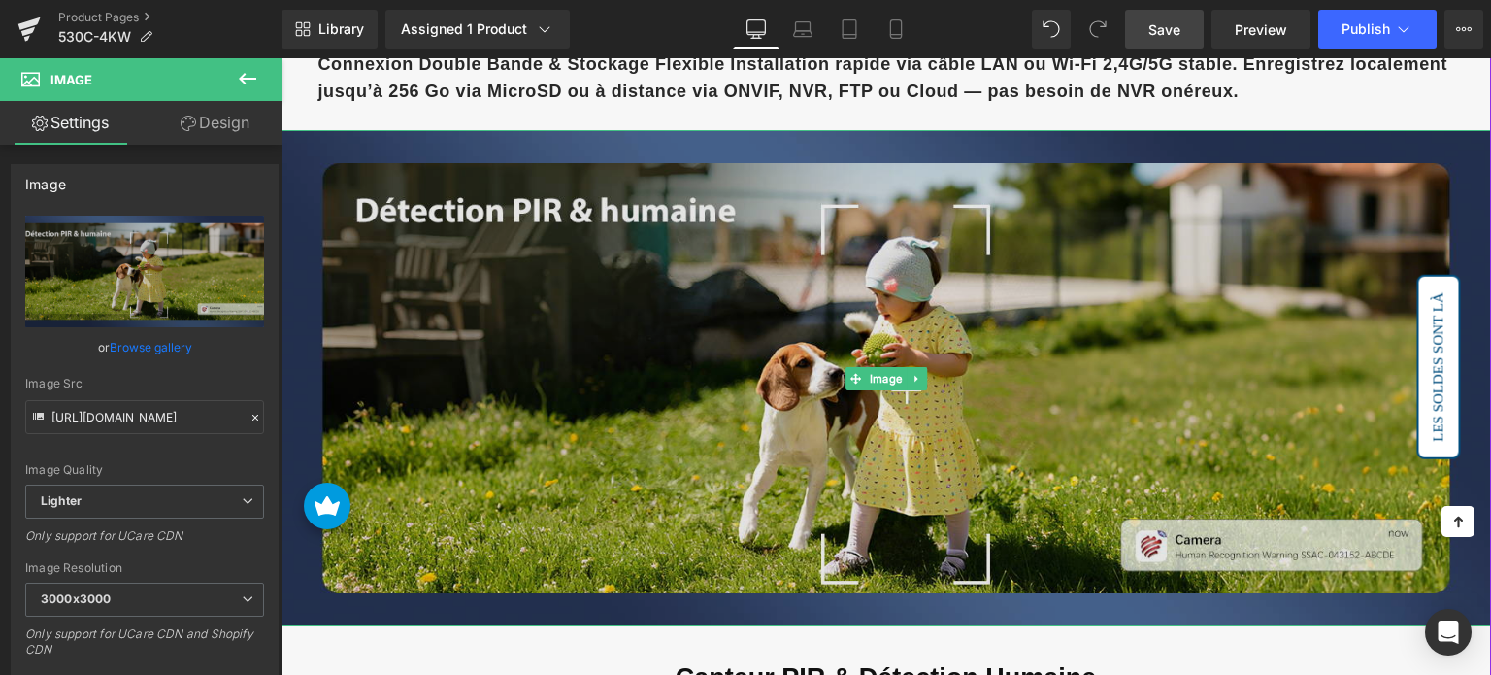
drag, startPoint x: 761, startPoint y: 363, endPoint x: 734, endPoint y: 363, distance: 27.2
click at [761, 363] on img at bounding box center [886, 378] width 1211 height 496
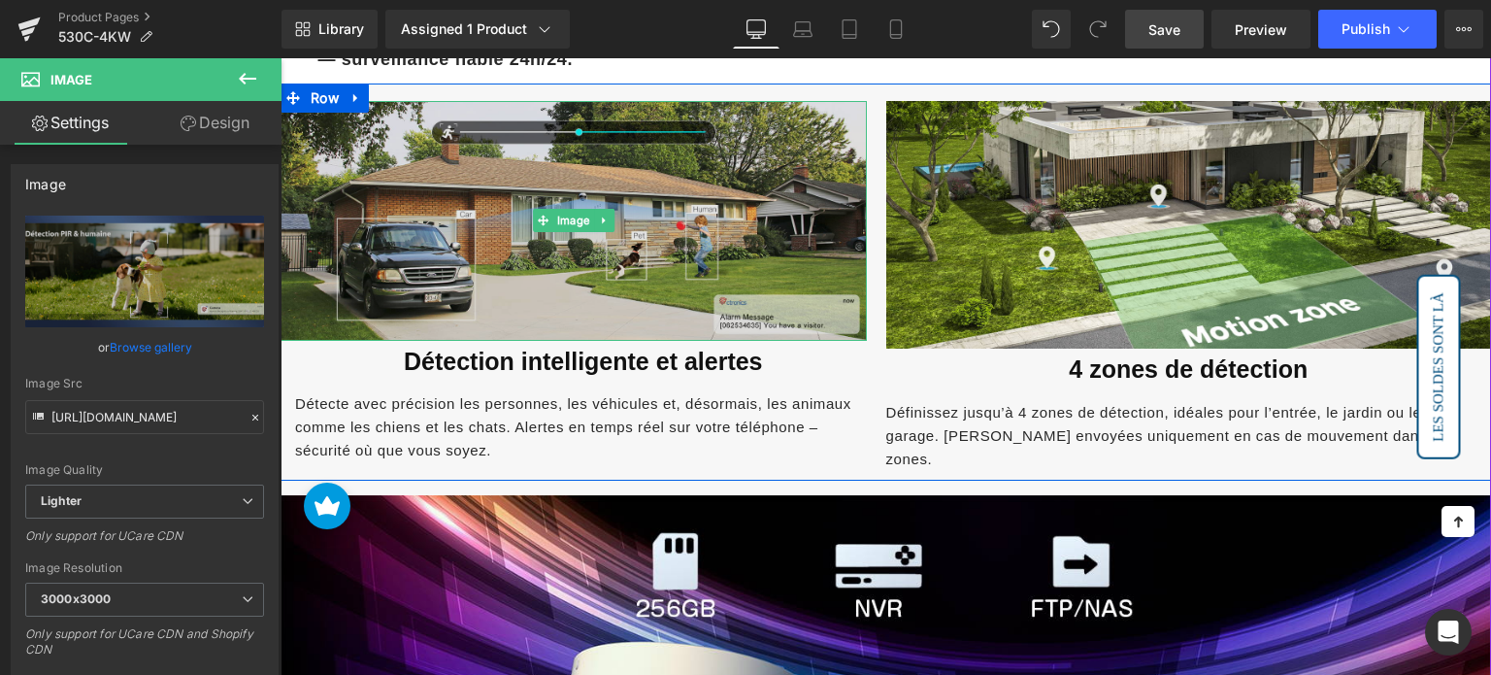
scroll to position [1946, 0]
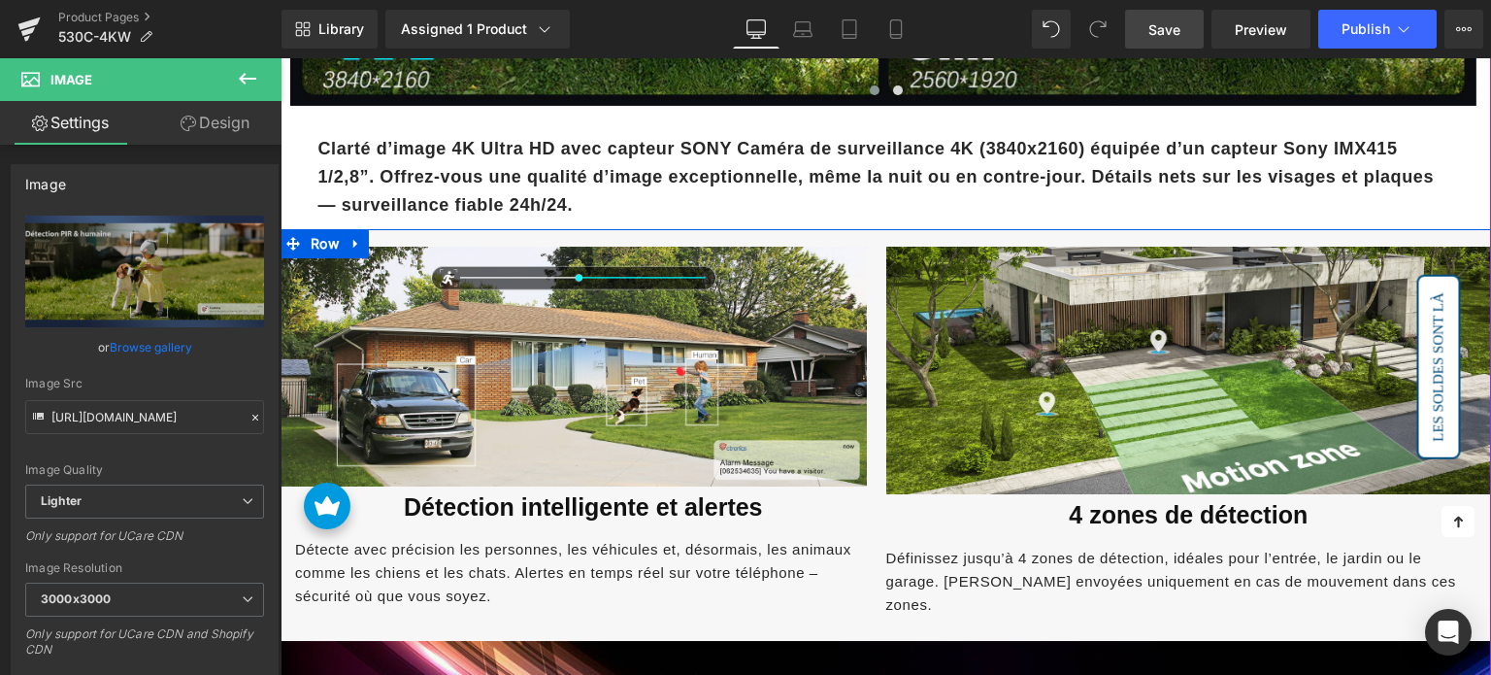
click at [359, 239] on icon at bounding box center [356, 243] width 14 height 15
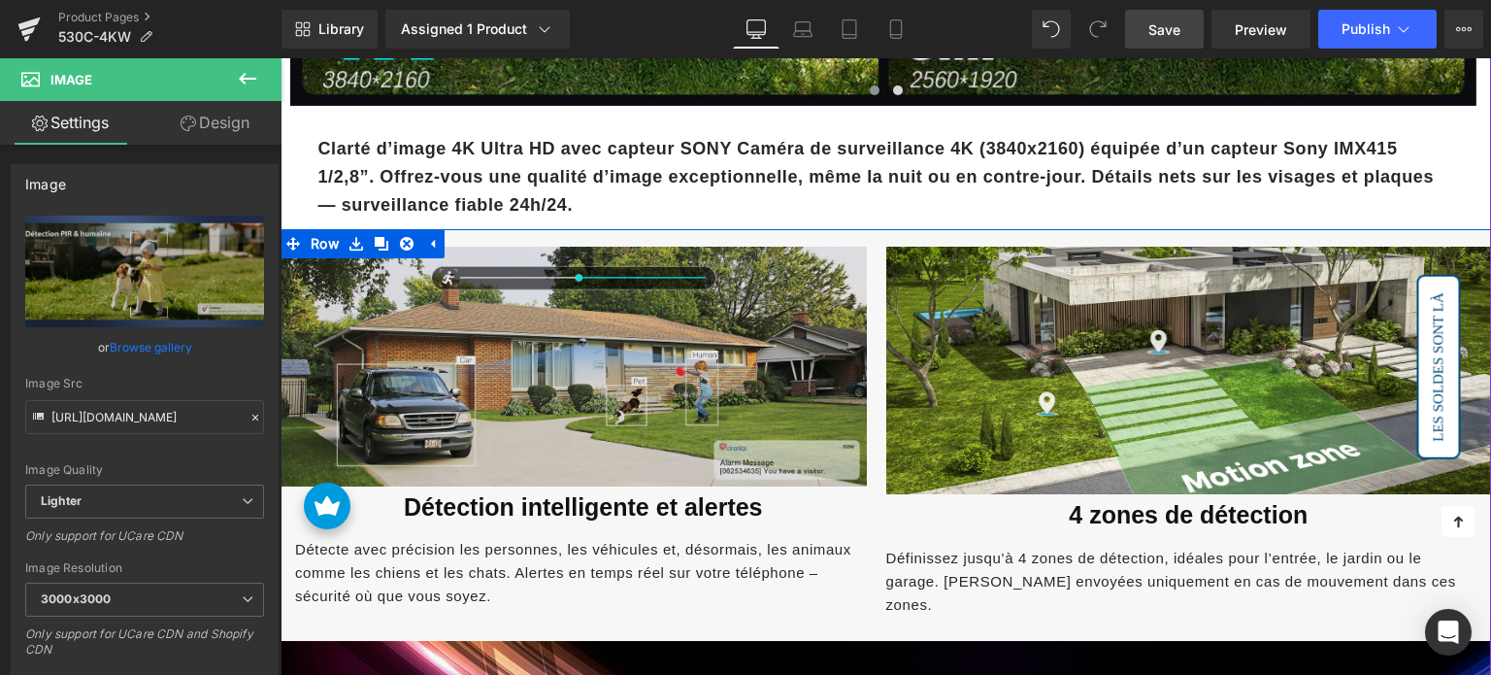
click at [376, 240] on icon at bounding box center [382, 244] width 14 height 14
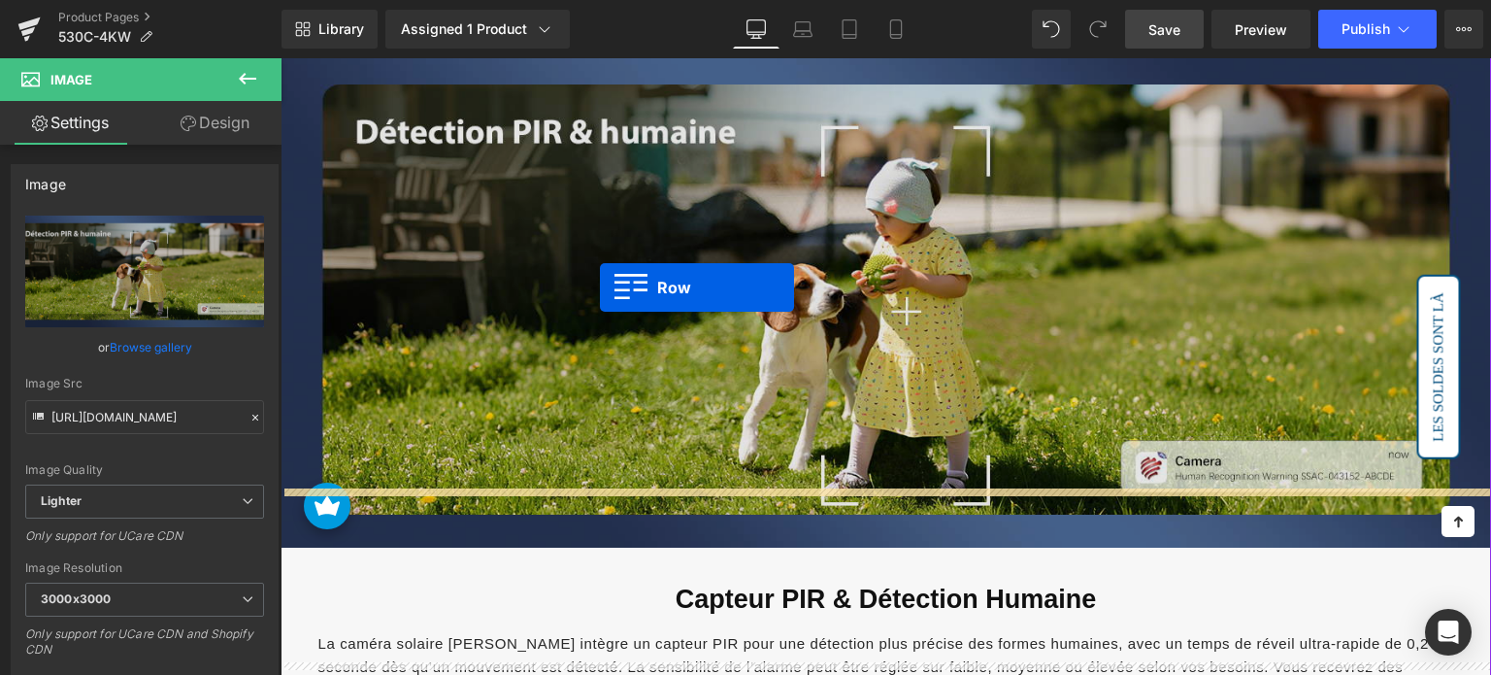
scroll to position [3530, 0]
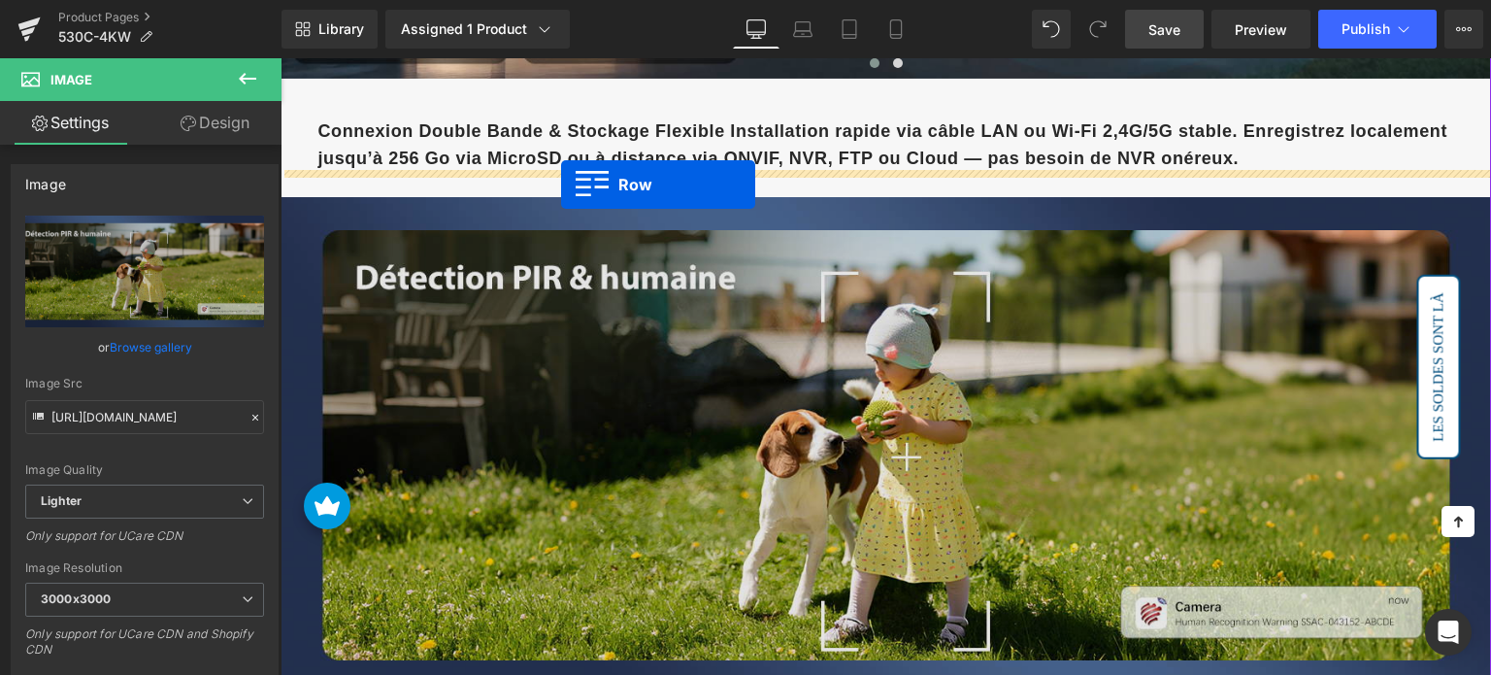
drag, startPoint x: 295, startPoint y: 151, endPoint x: 560, endPoint y: 184, distance: 267.1
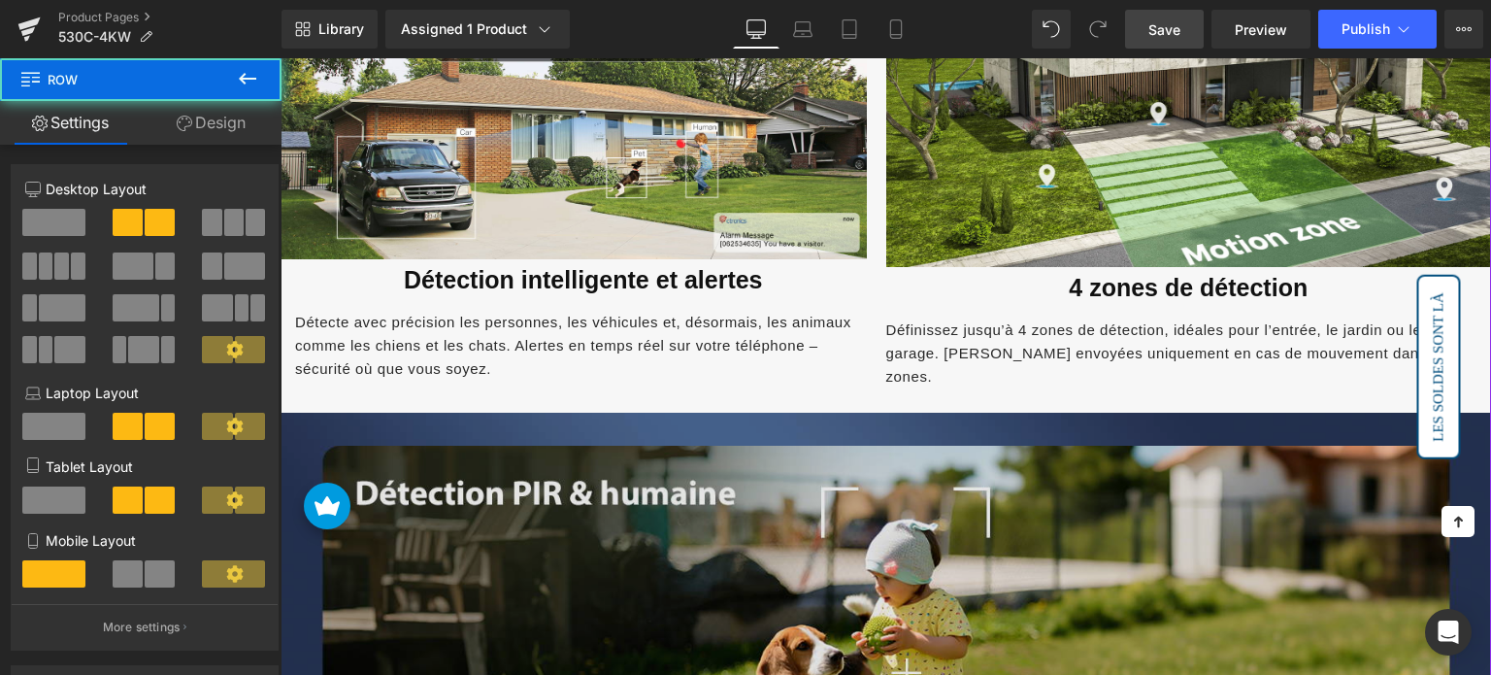
scroll to position [3724, 0]
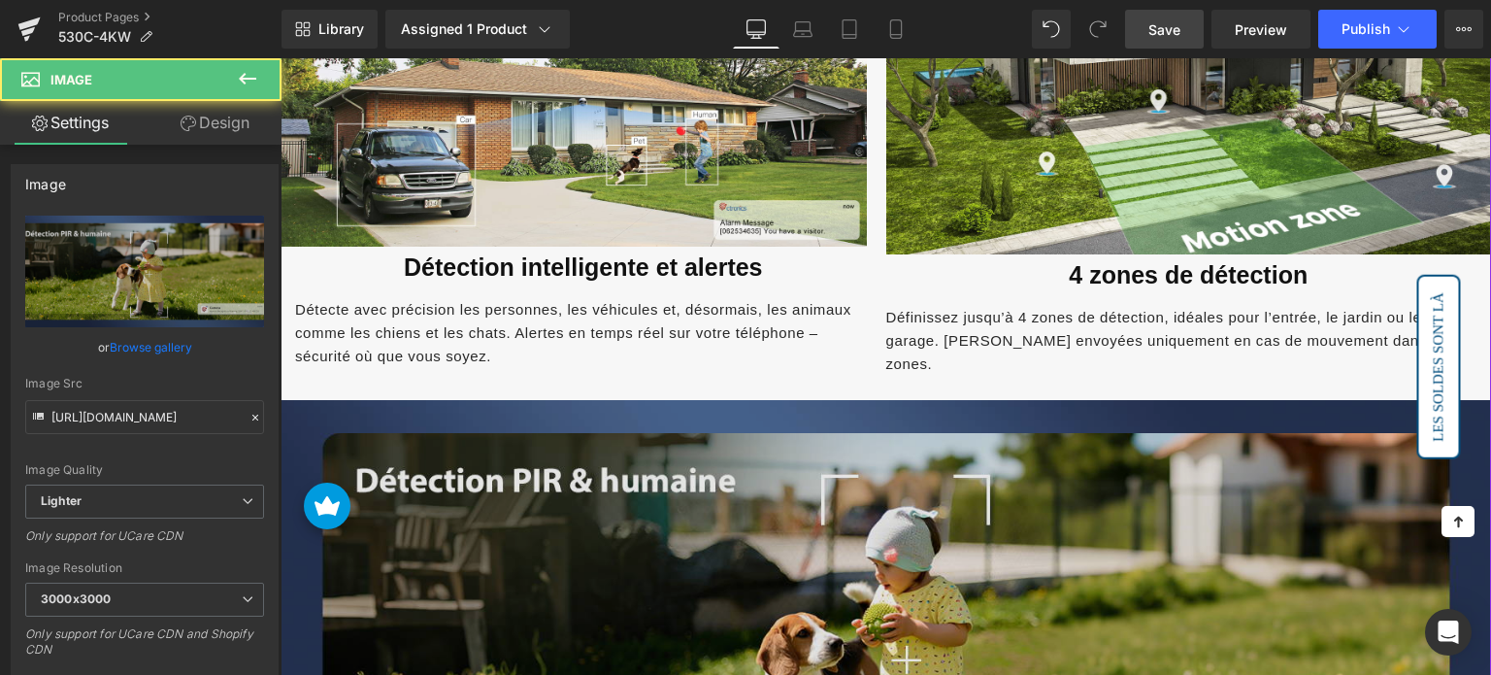
click at [607, 418] on img at bounding box center [886, 648] width 1211 height 496
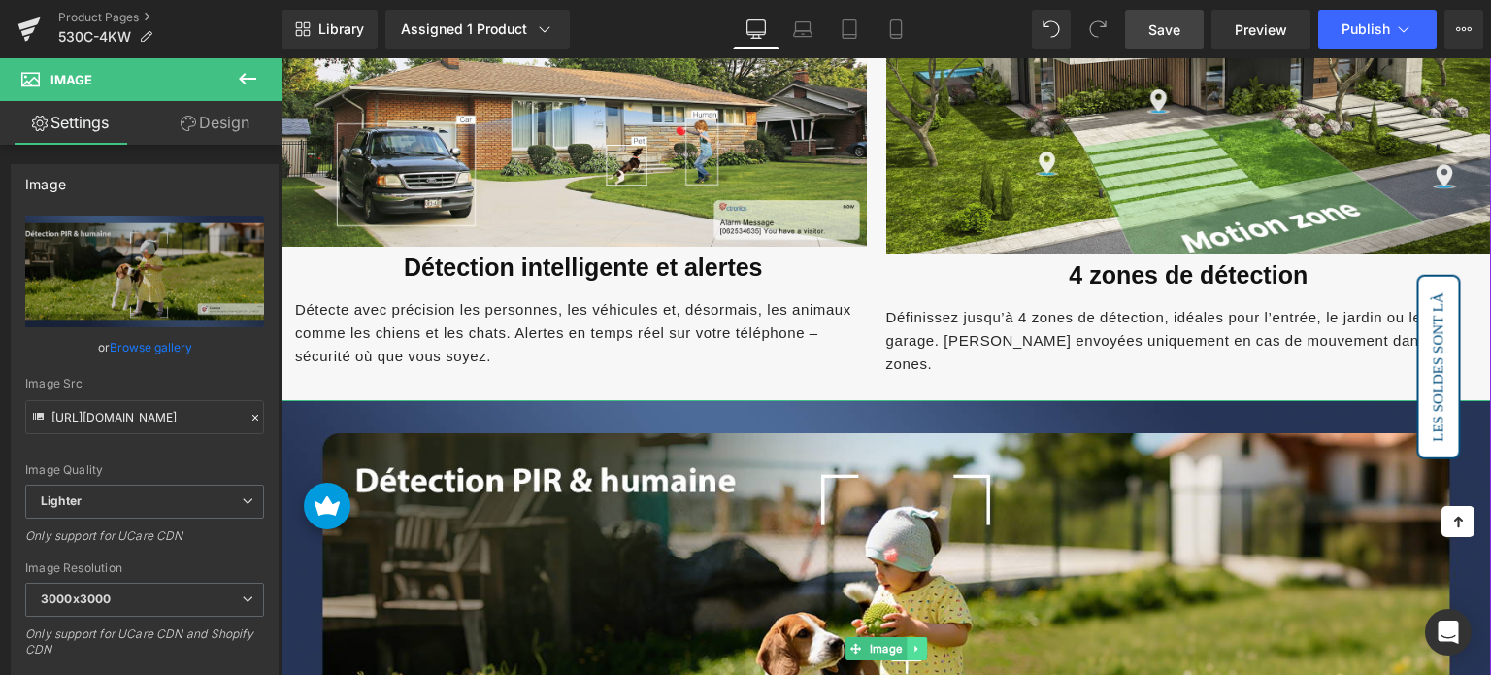
click at [915, 643] on icon at bounding box center [916, 649] width 11 height 12
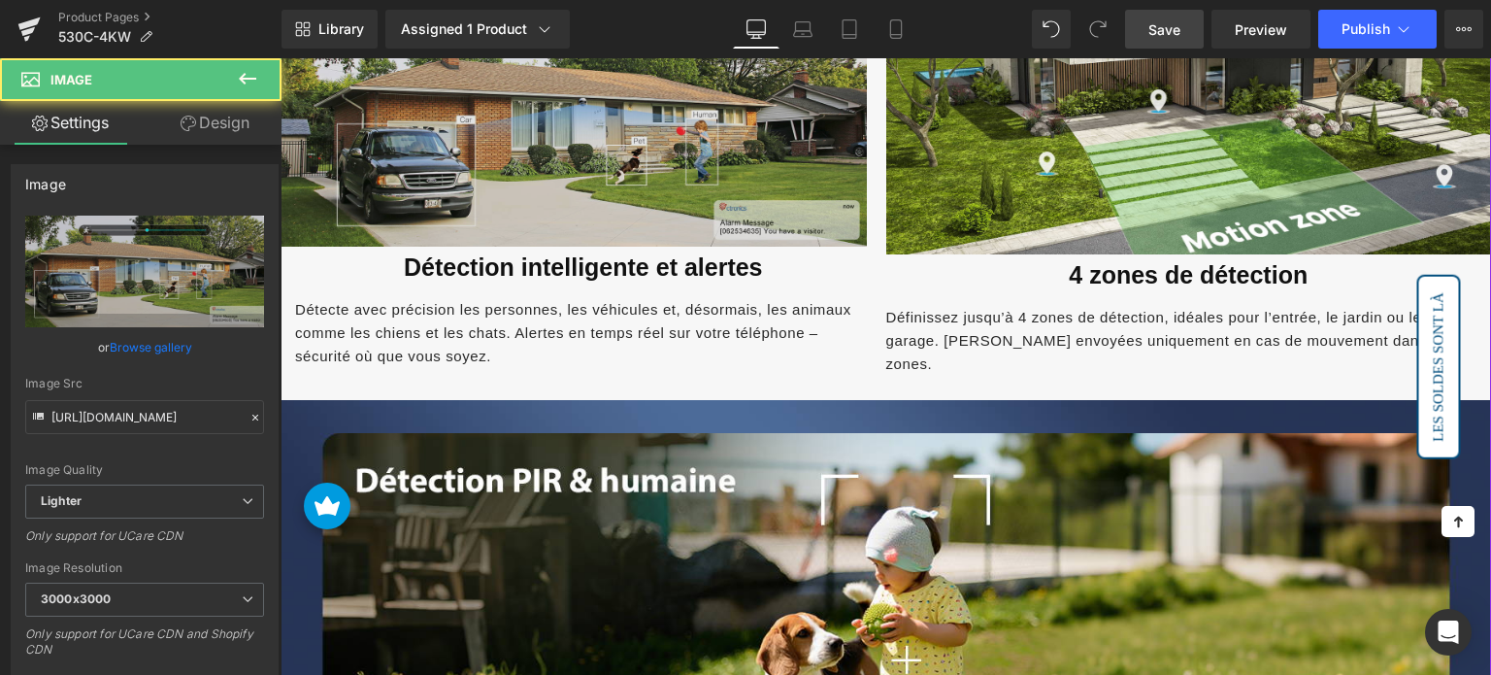
click at [706, 174] on img at bounding box center [574, 126] width 586 height 240
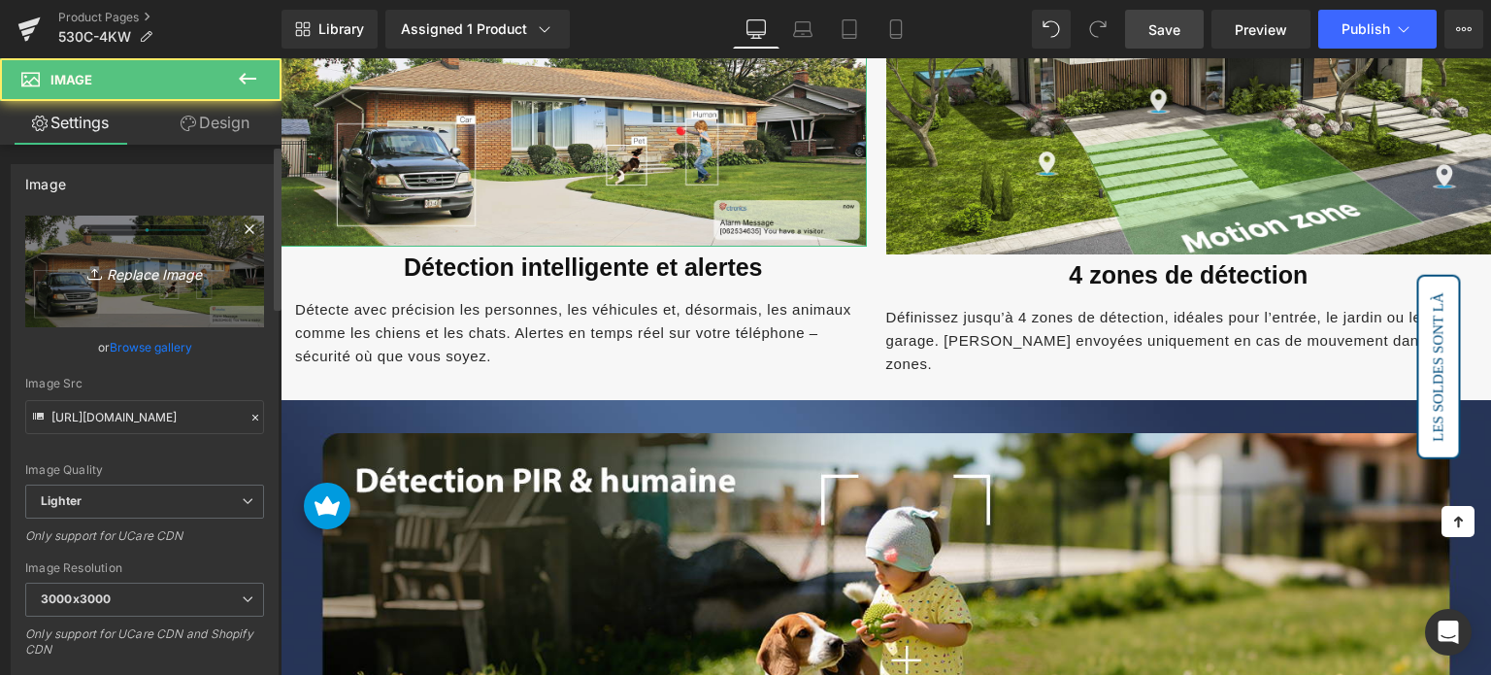
click at [182, 263] on icon "Replace Image" at bounding box center [144, 271] width 155 height 24
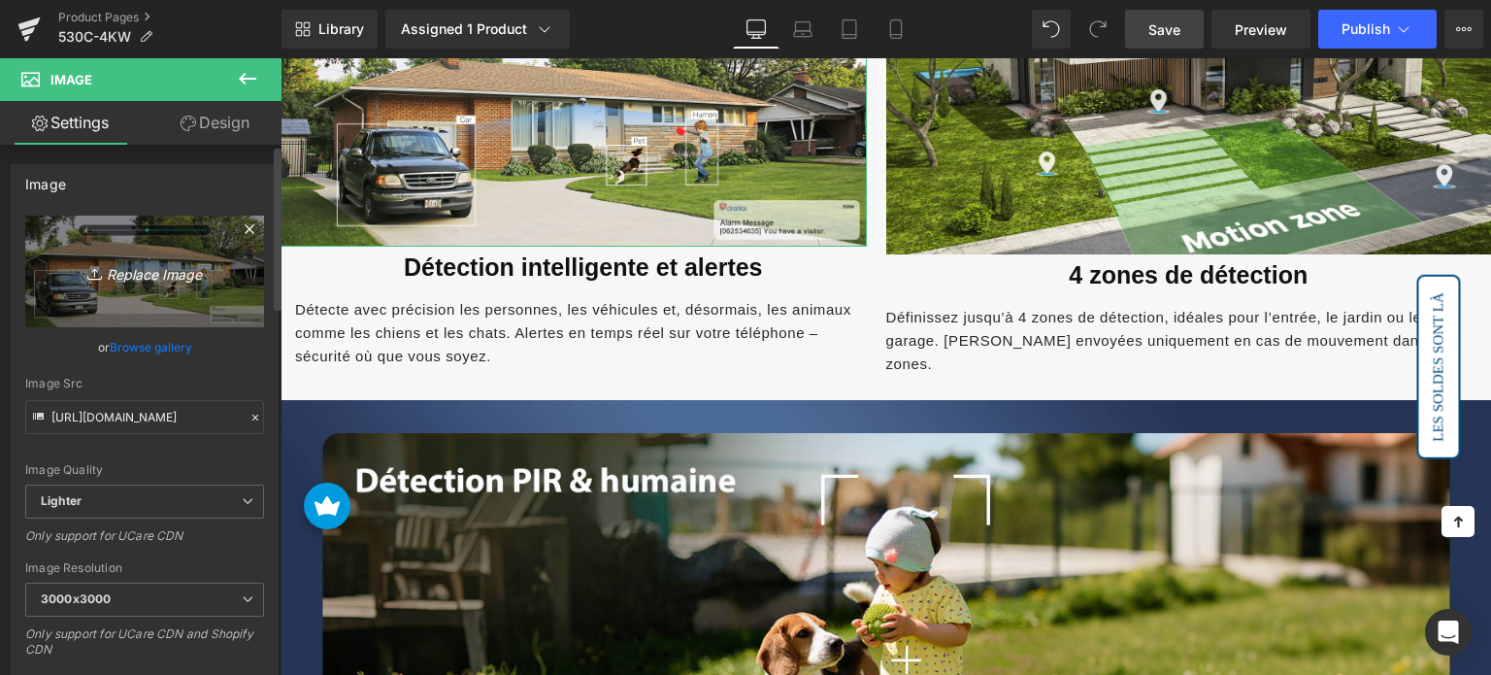
type input "C:\fakepath\3-3.jpg"
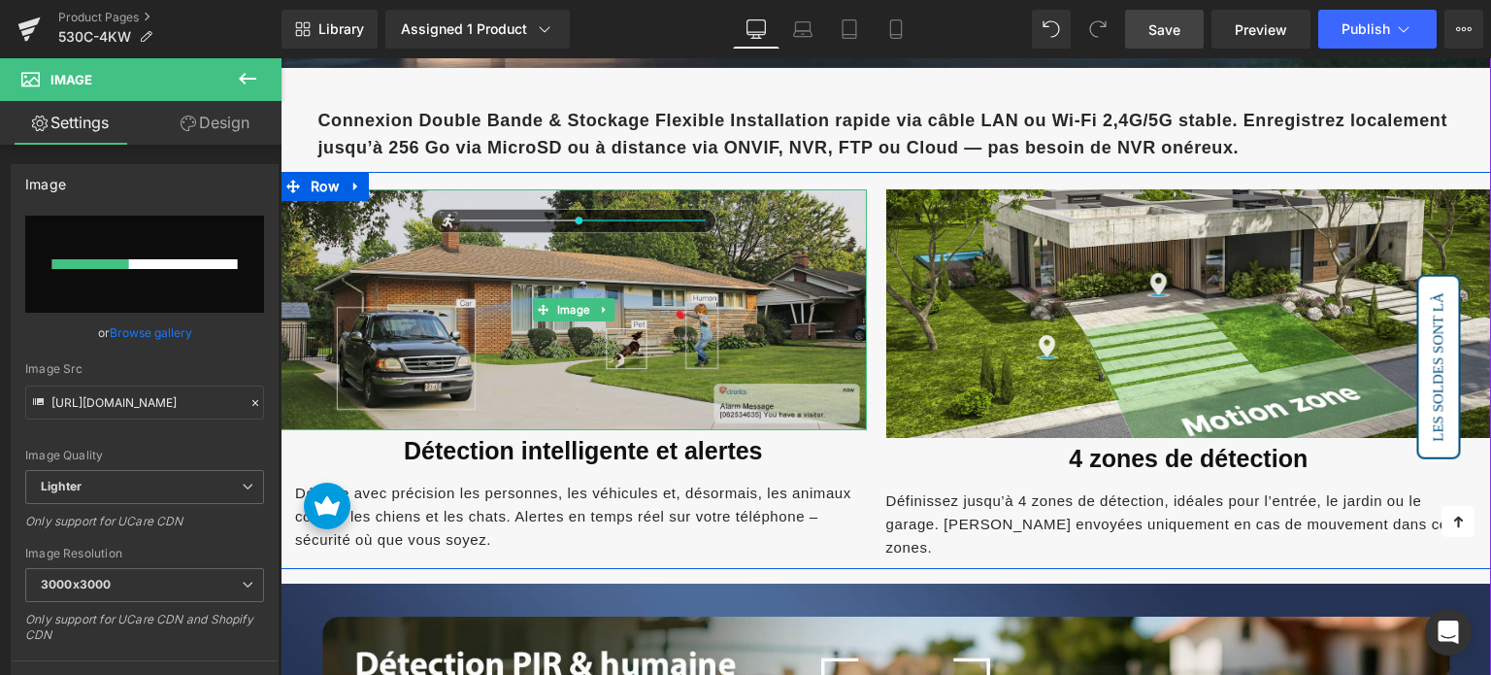
scroll to position [3530, 0]
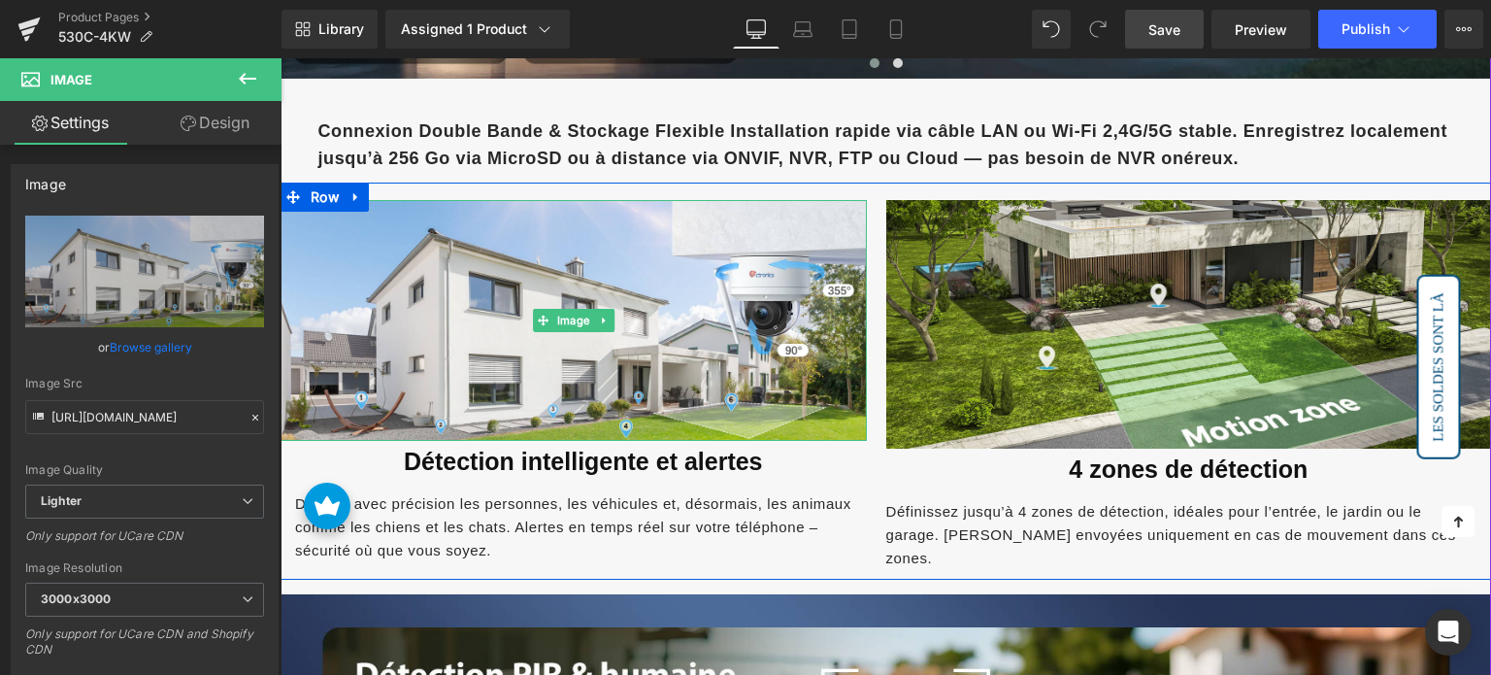
click at [499, 441] on div "Détection intelligente et alertes Heading" at bounding box center [584, 462] width 606 height 42
click at [497, 449] on font "Détection intelligente et alertes" at bounding box center [583, 461] width 359 height 27
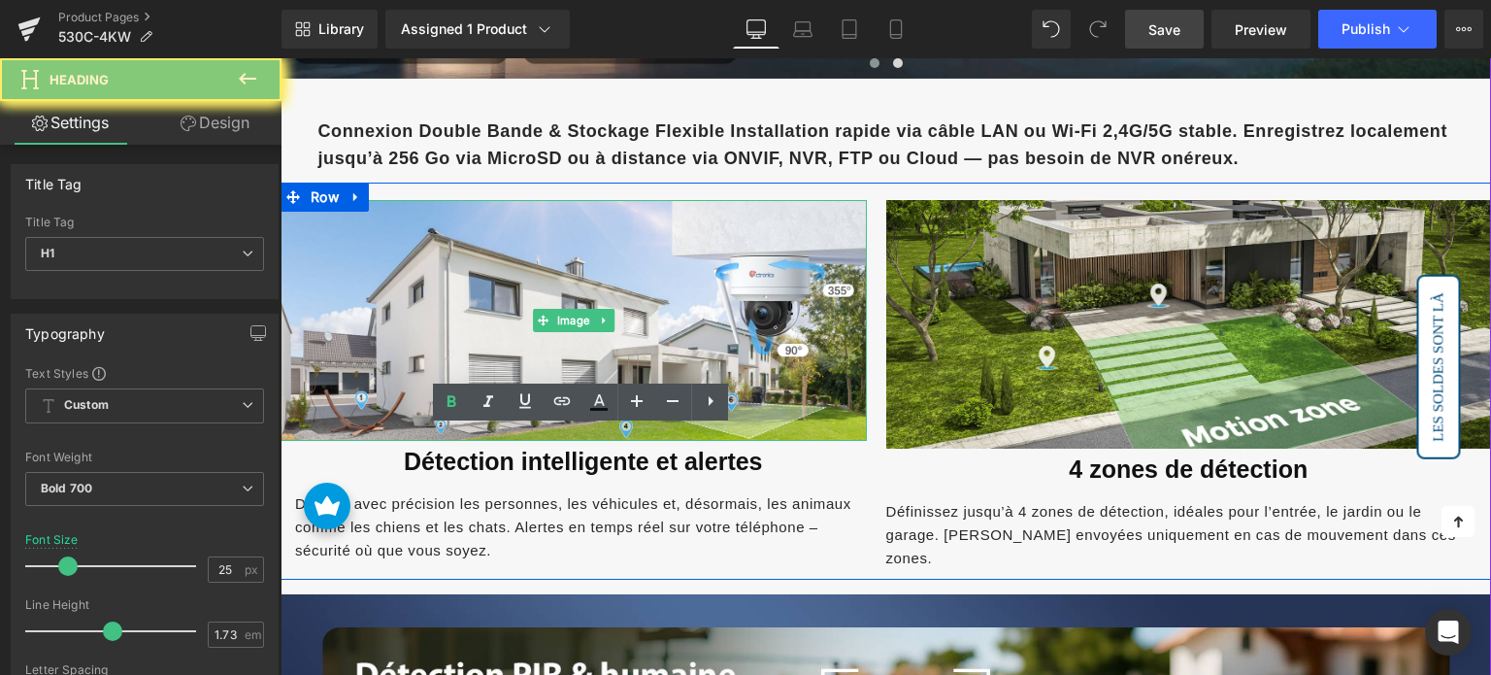
click at [497, 449] on font "Détection intelligente et alertes" at bounding box center [583, 461] width 359 height 27
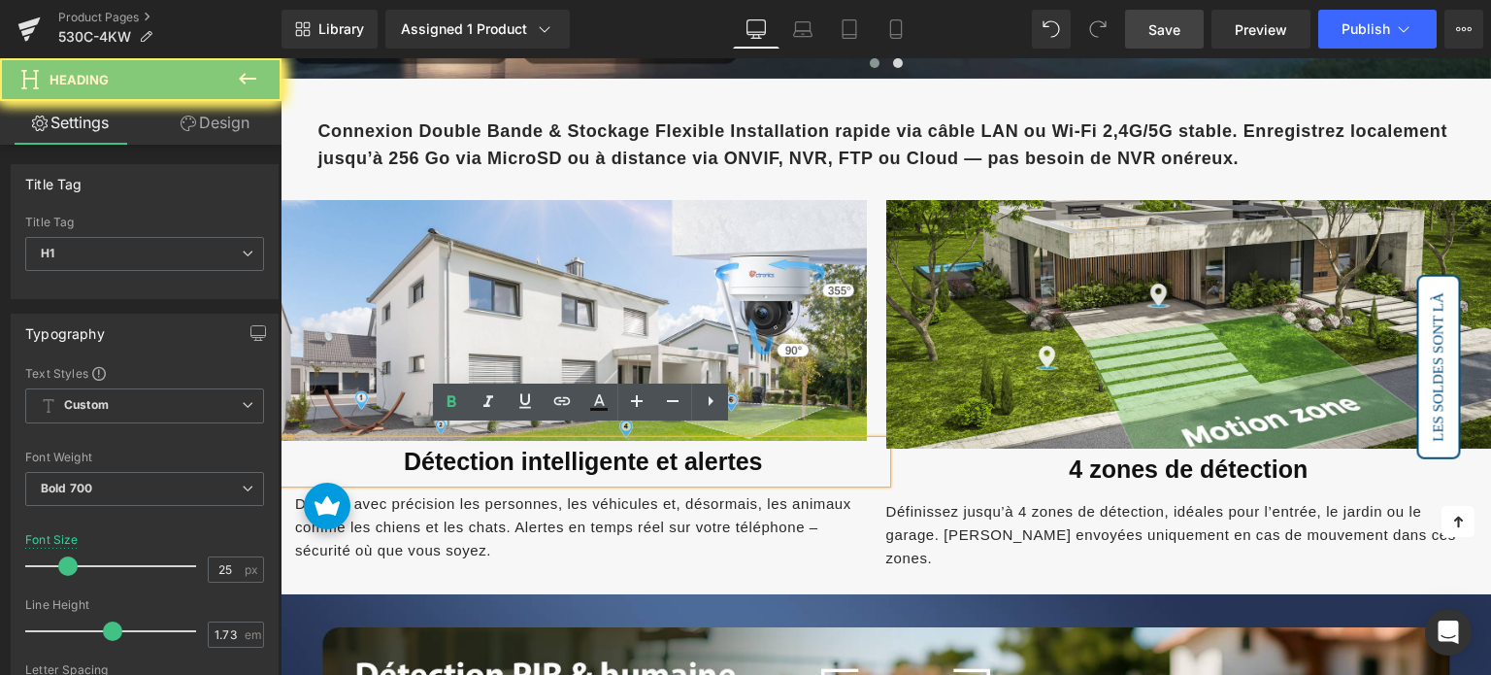
click at [497, 449] on font "Détection intelligente et alertes" at bounding box center [583, 461] width 359 height 27
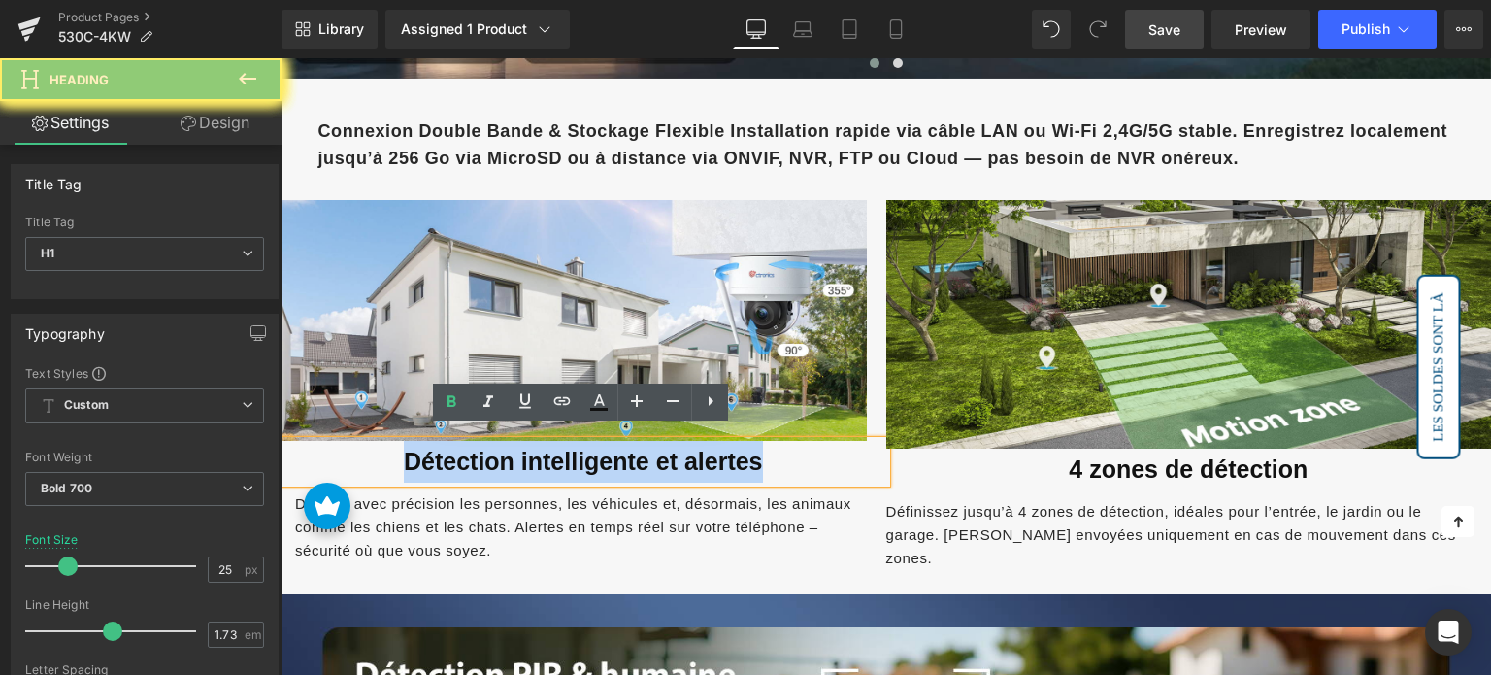
paste div
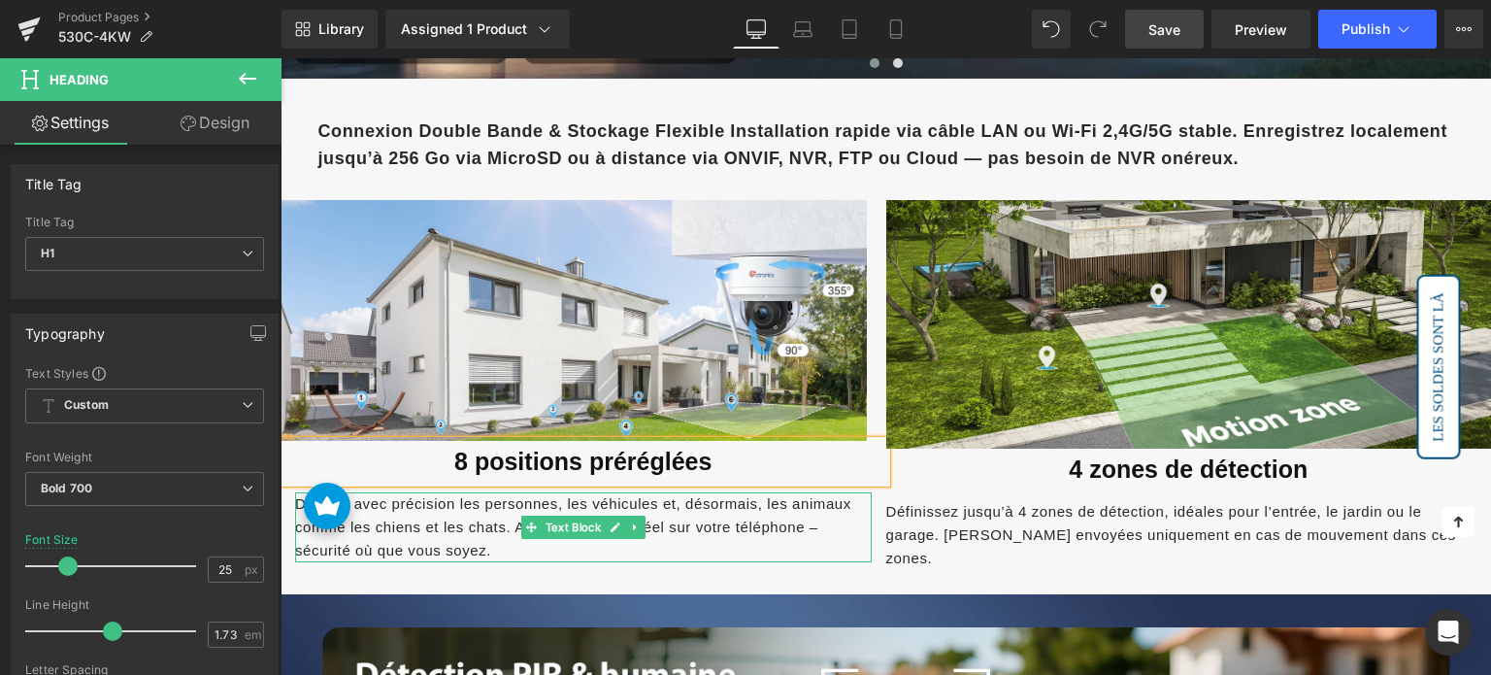
click at [458, 500] on p "Détecte avec précision les personnes, les véhicules et, désormais, les animaux …" at bounding box center [583, 527] width 577 height 70
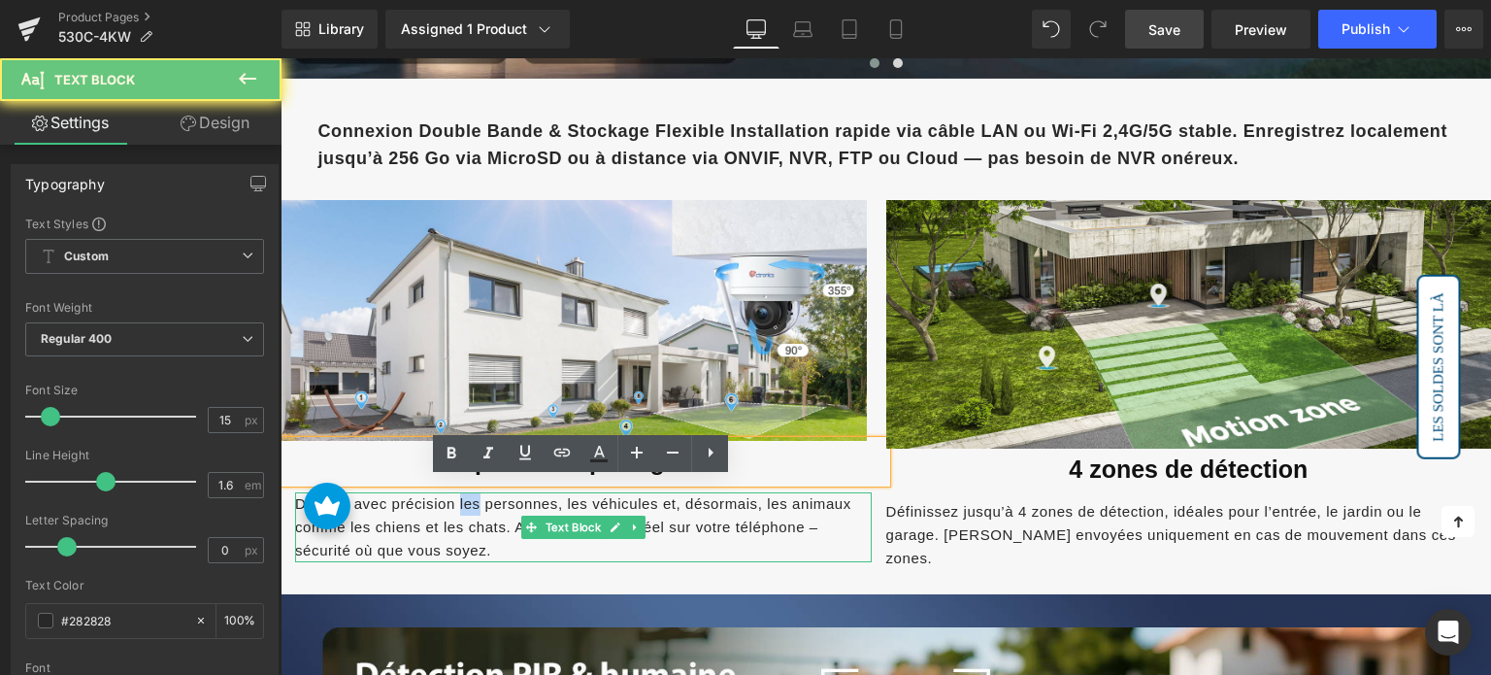
click at [458, 500] on p "Détecte avec précision les personnes, les véhicules et, désormais, les animaux …" at bounding box center [583, 527] width 577 height 70
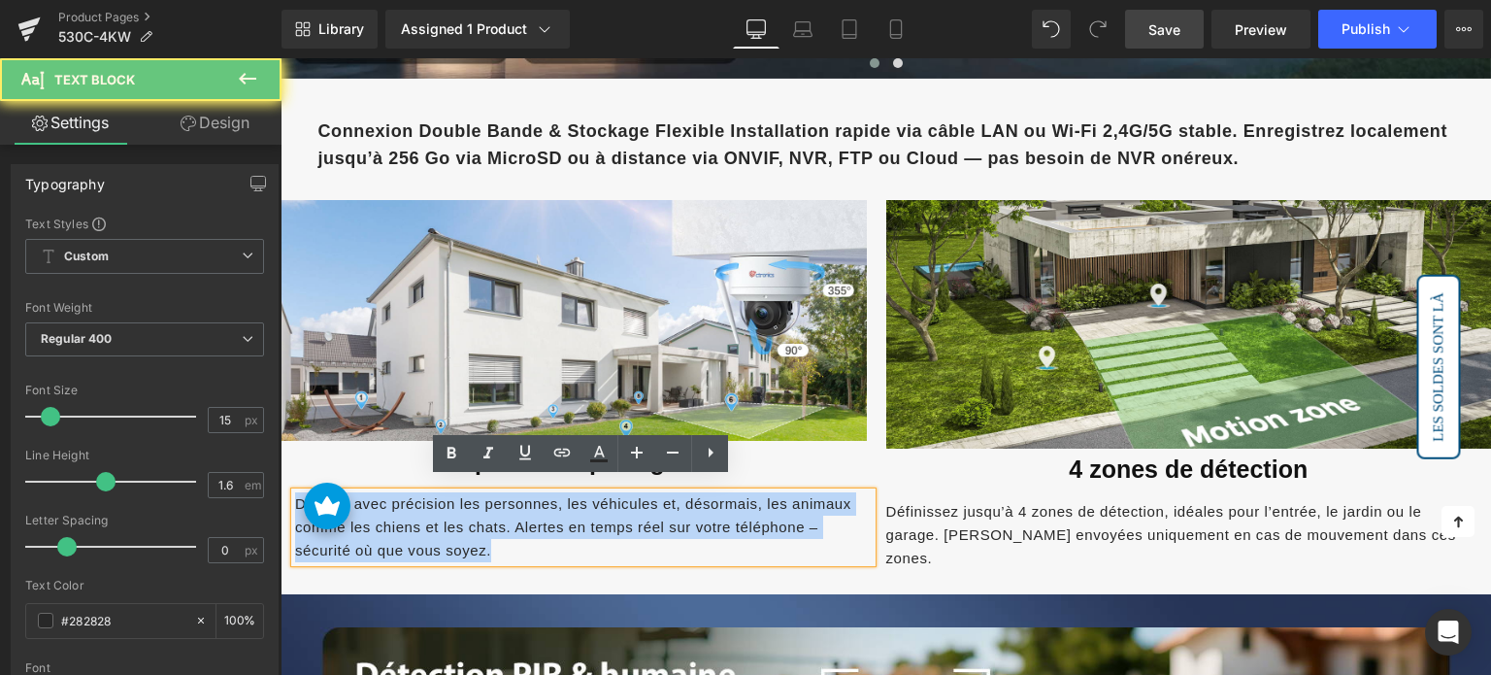
click at [458, 500] on p "Détecte avec précision les personnes, les véhicules et, désormais, les animaux …" at bounding box center [583, 527] width 577 height 70
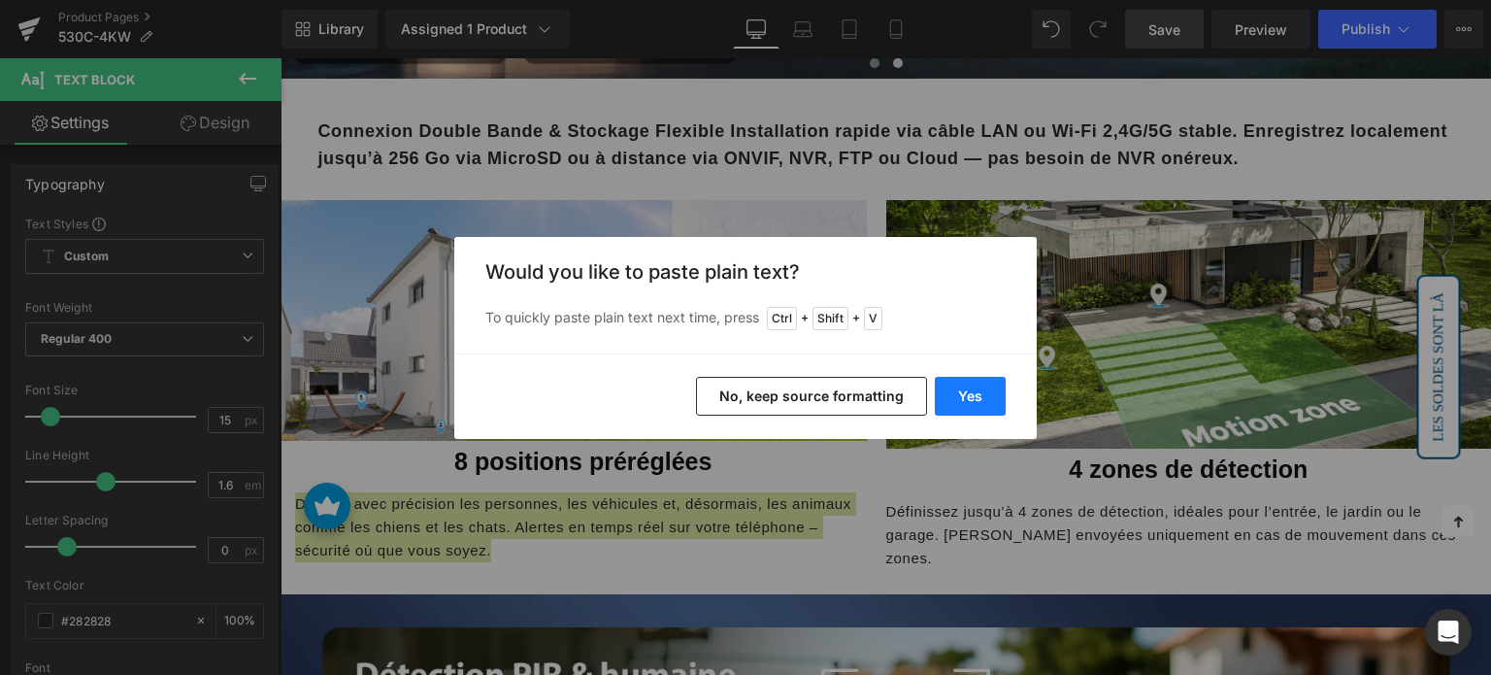
click at [992, 407] on button "Yes" at bounding box center [970, 396] width 71 height 39
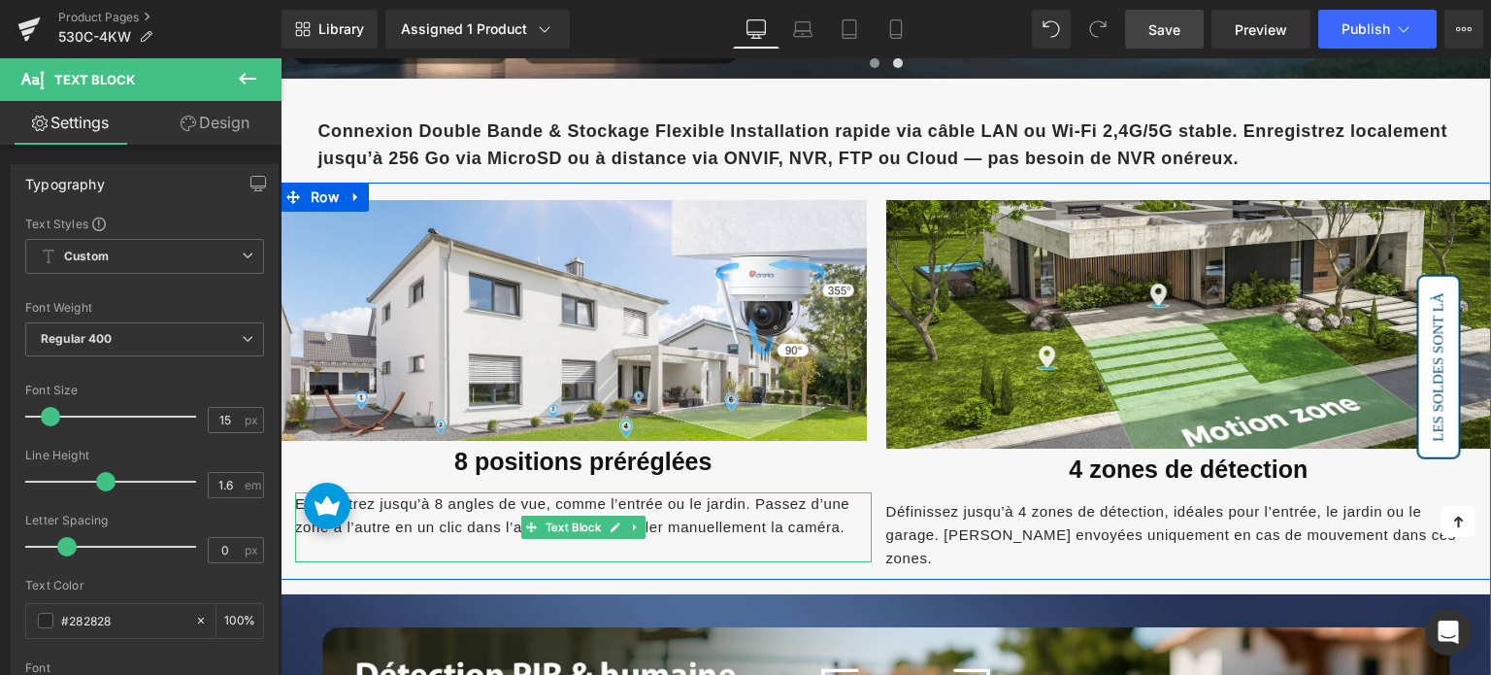
click at [555, 539] on p at bounding box center [583, 550] width 577 height 23
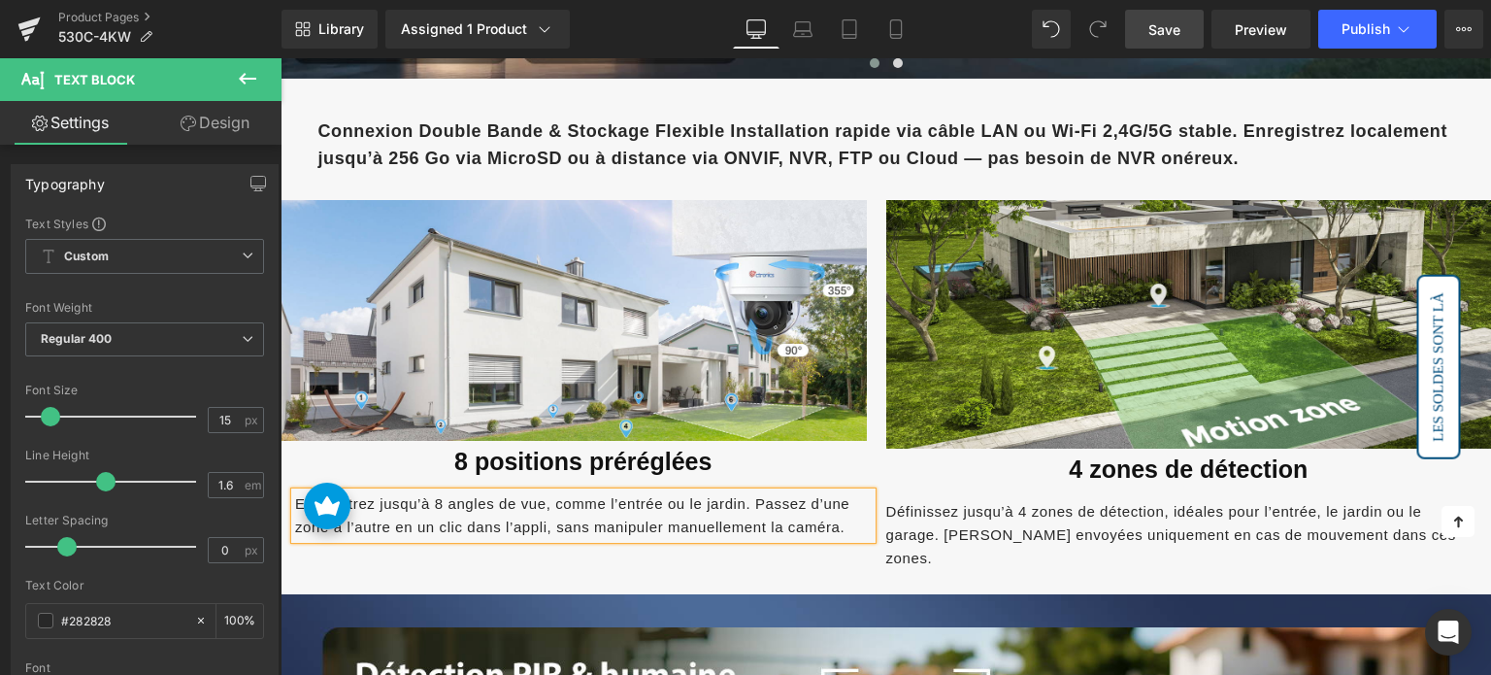
click at [1080, 455] on font "4 zones de détection" at bounding box center [1188, 468] width 239 height 27
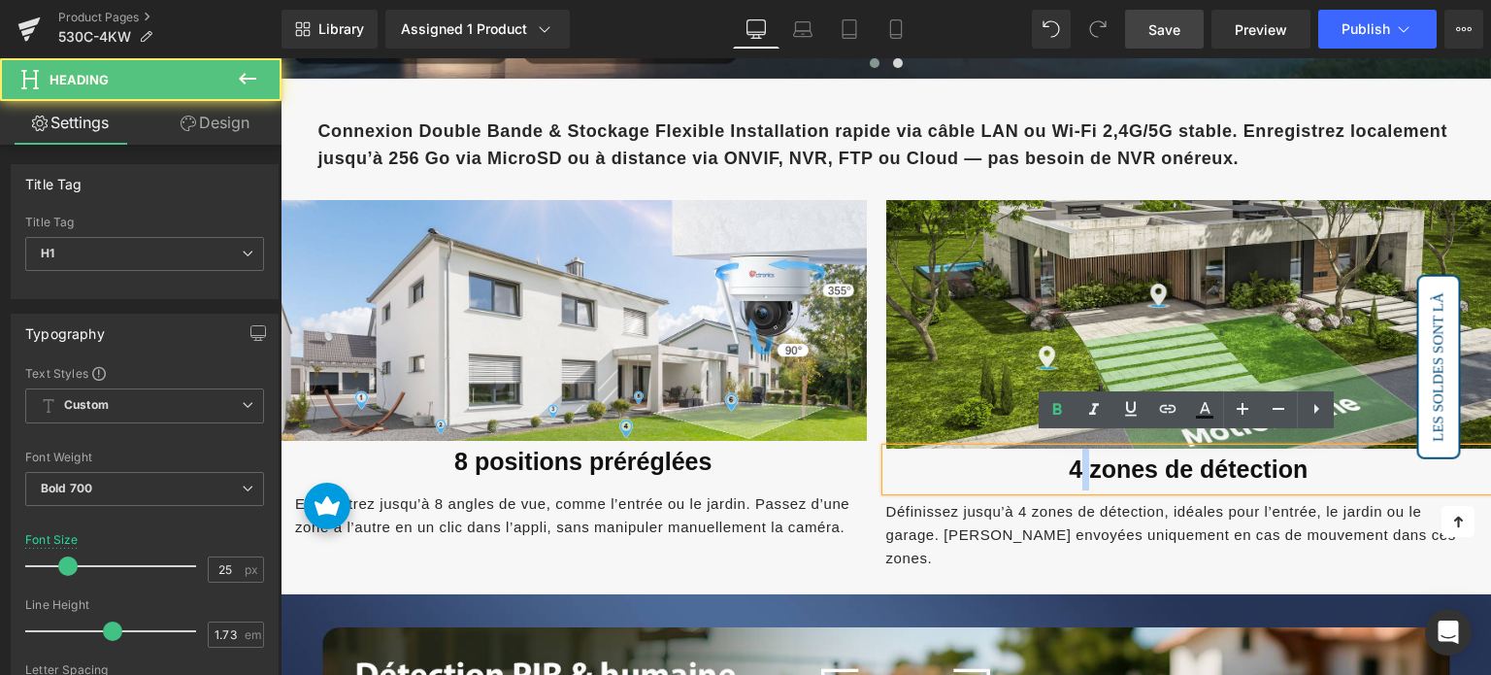
click at [1080, 455] on font "4 zones de détection" at bounding box center [1188, 468] width 239 height 27
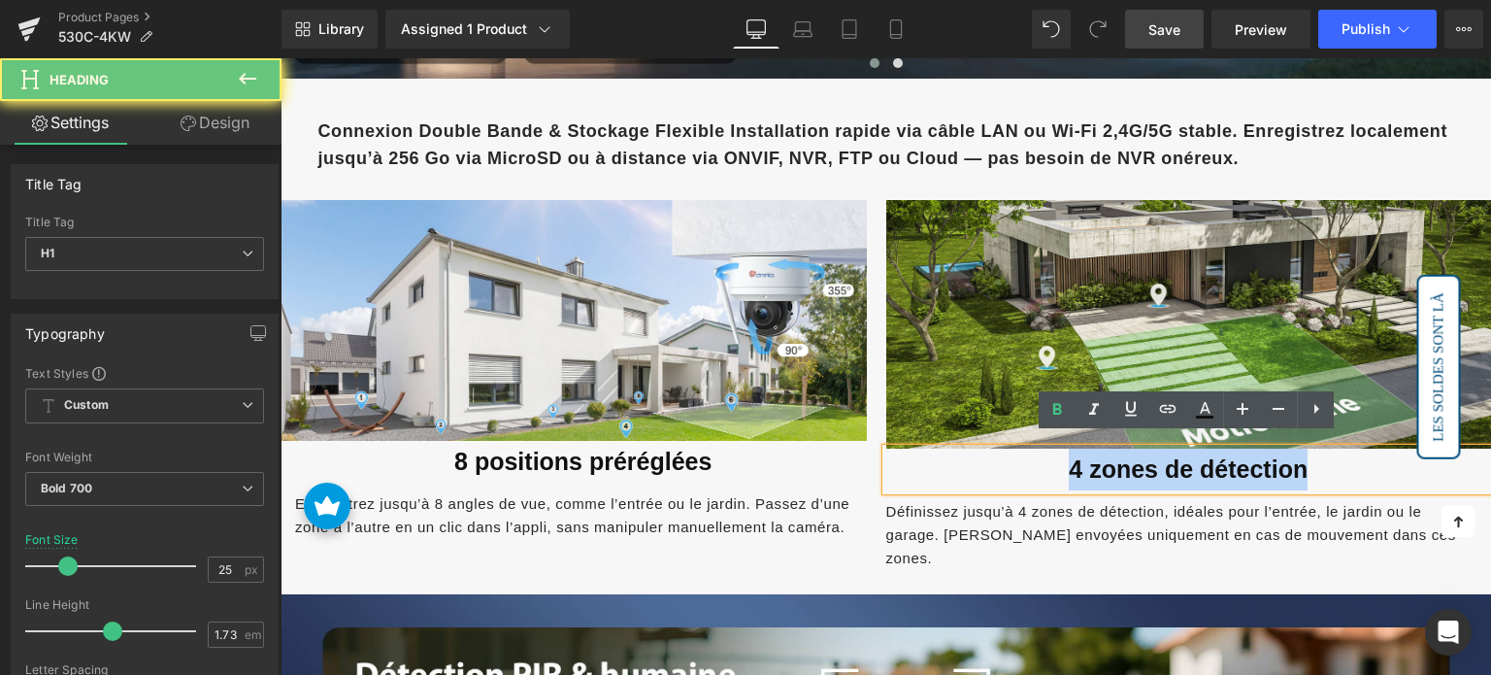
click at [1080, 455] on font "4 zones de détection" at bounding box center [1188, 468] width 239 height 27
paste div
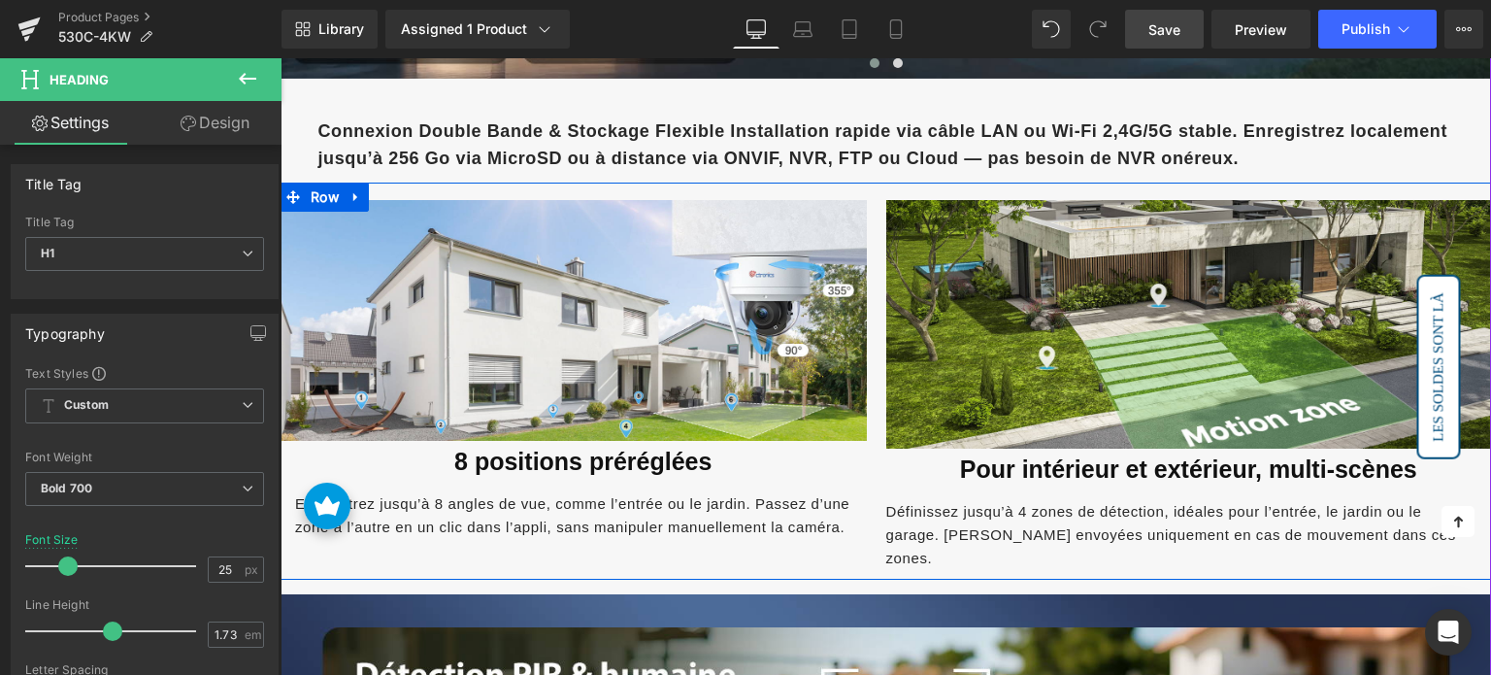
click at [1035, 515] on span "Définissez jusqu’à 4 zones de détection, idéales pour l’entrée, le jardin ou le…" at bounding box center [1171, 534] width 570 height 63
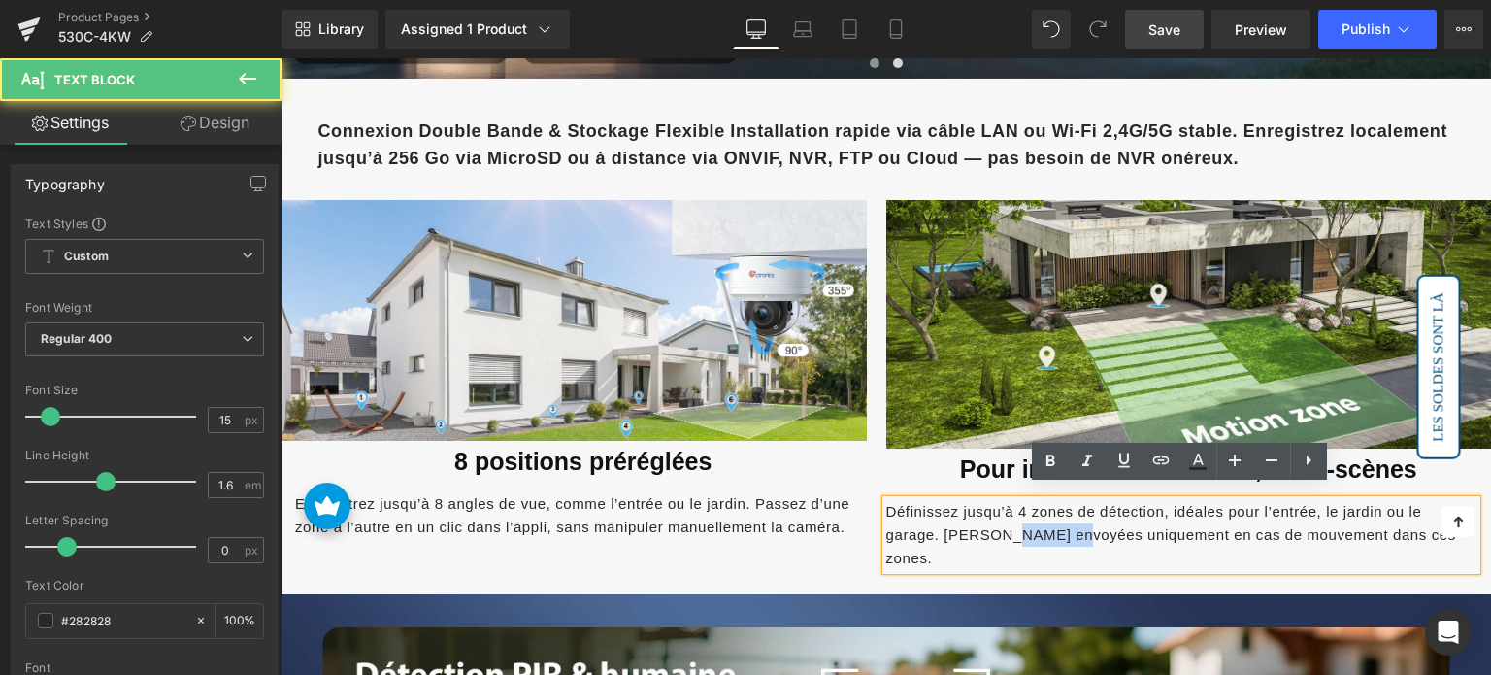
click at [1035, 515] on span "Définissez jusqu’à 4 zones de détection, idéales pour l’entrée, le jardin ou le…" at bounding box center [1171, 534] width 570 height 63
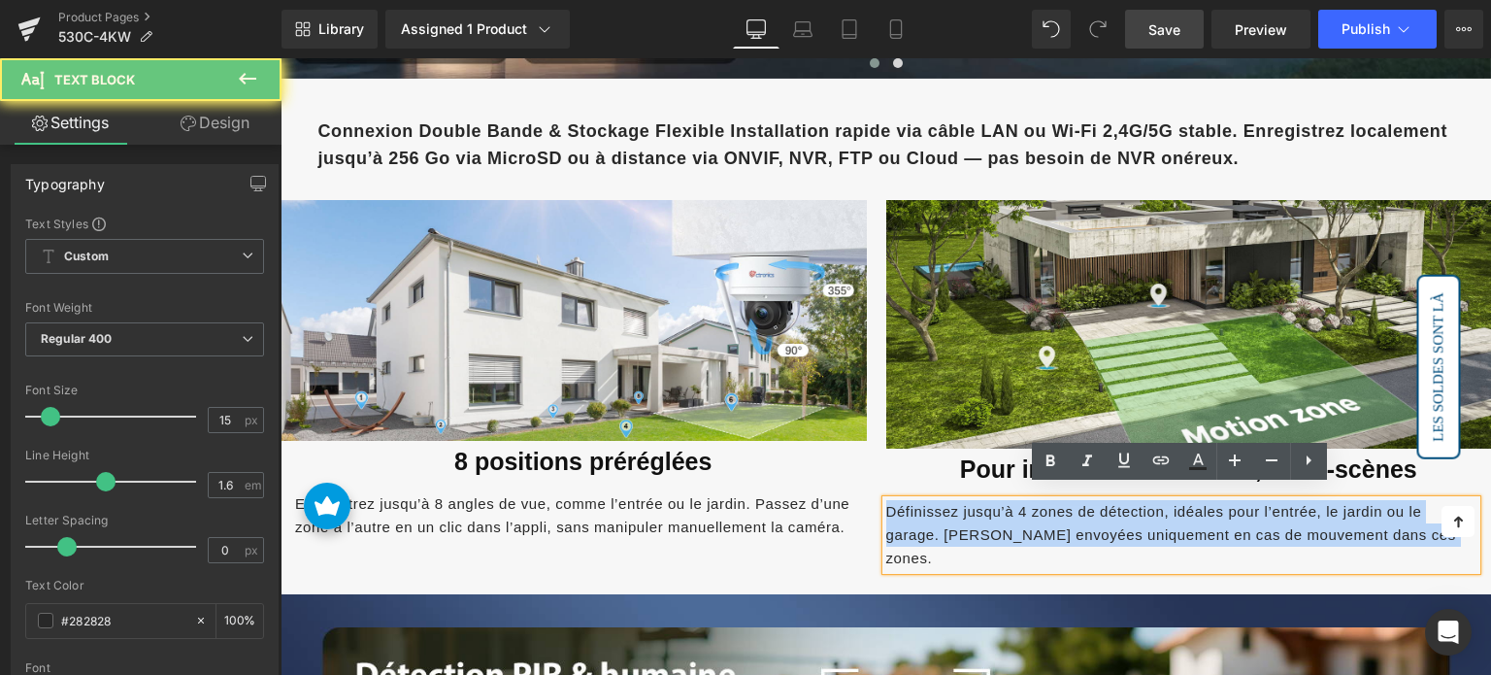
click at [1035, 515] on span "Définissez jusqu’à 4 zones de détection, idéales pour l’entrée, le jardin ou le…" at bounding box center [1171, 534] width 570 height 63
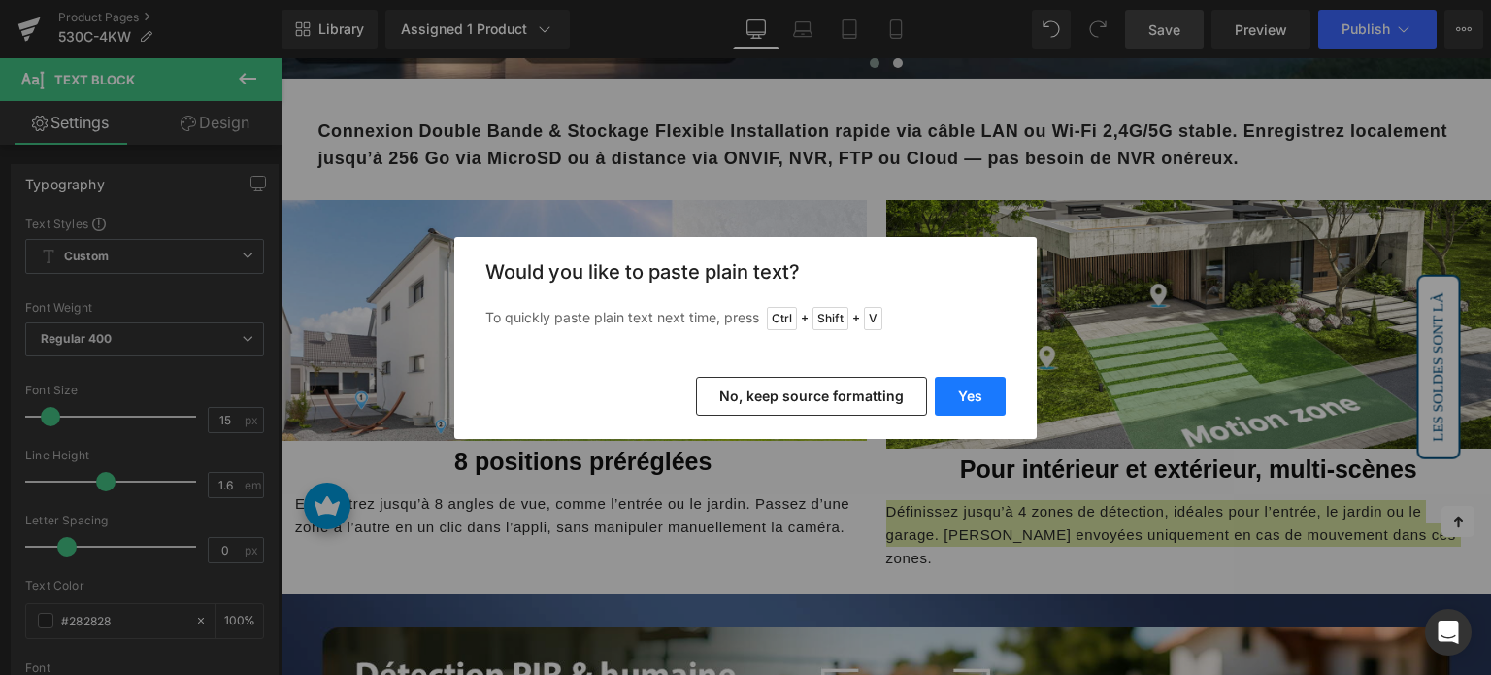
click at [959, 413] on button "Yes" at bounding box center [970, 396] width 71 height 39
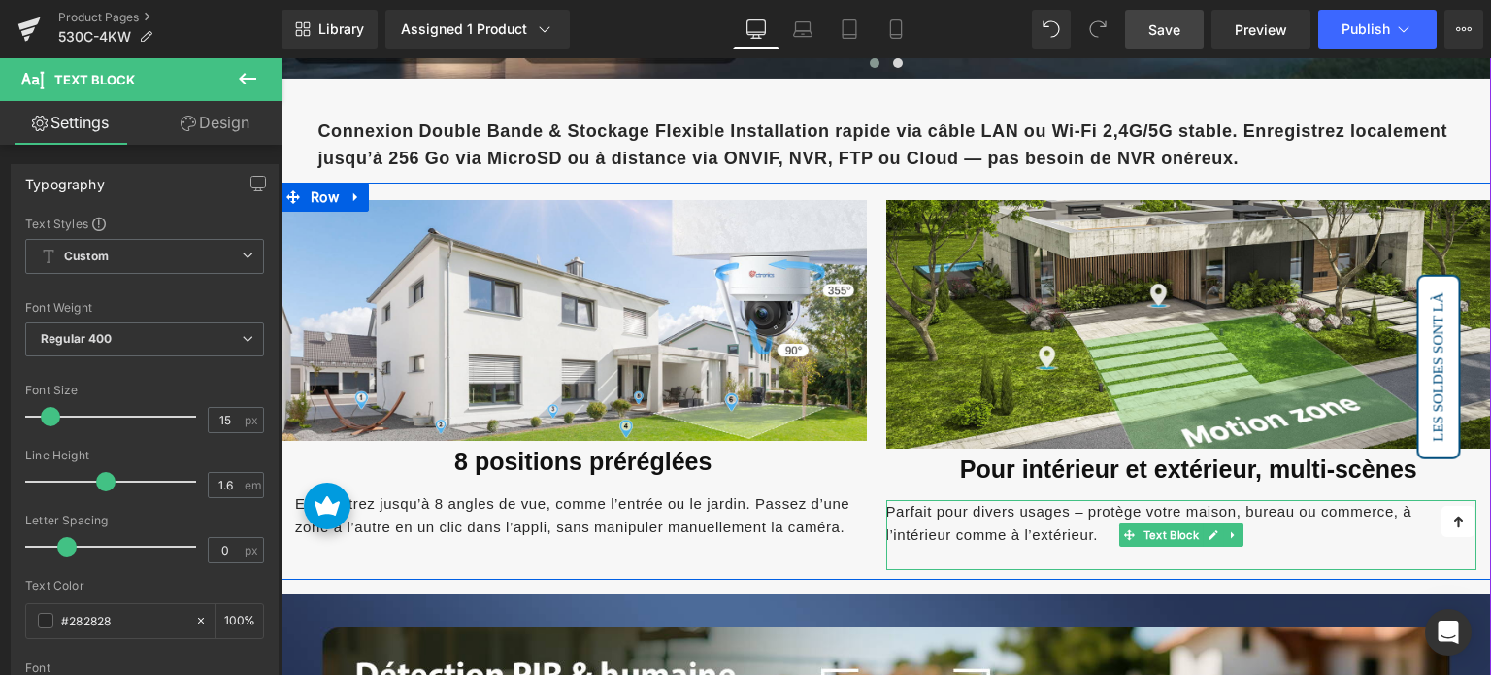
click at [995, 547] on p at bounding box center [1181, 558] width 591 height 23
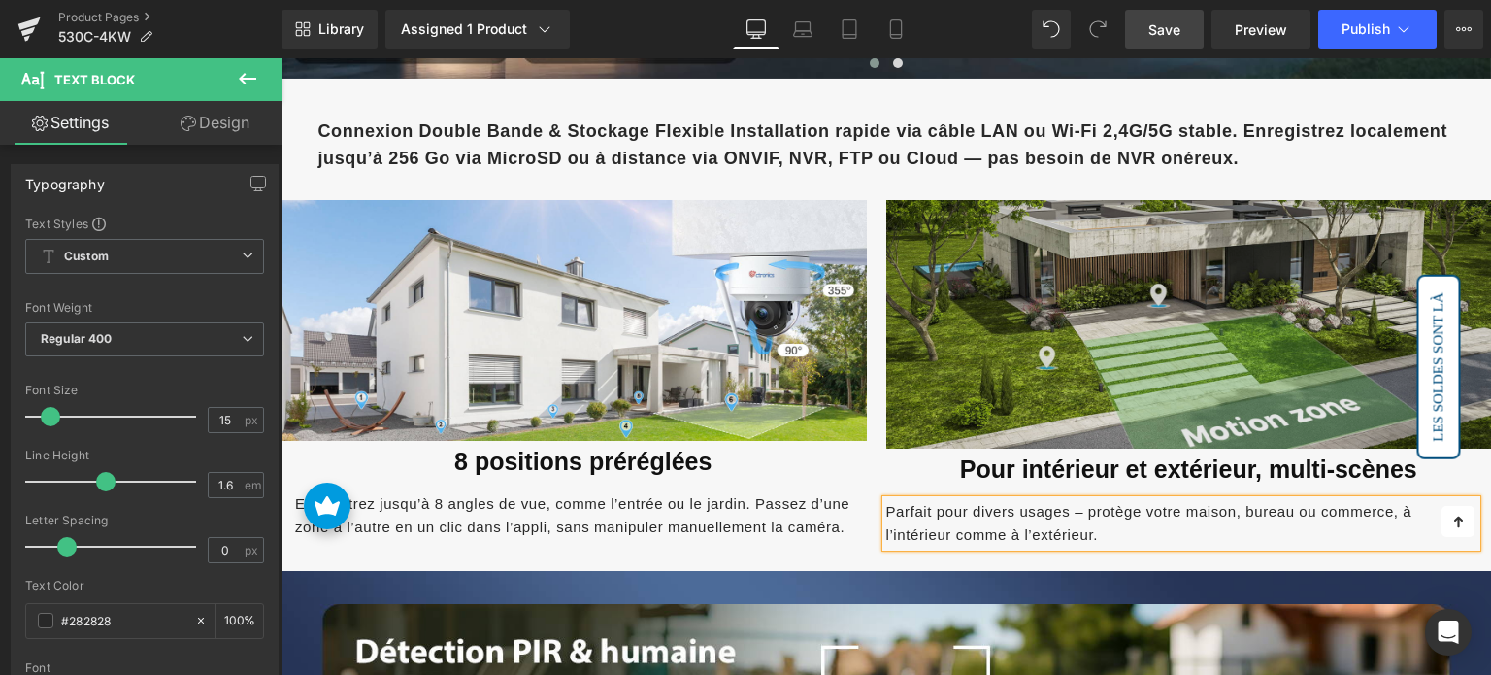
click at [1006, 315] on img at bounding box center [1189, 324] width 606 height 249
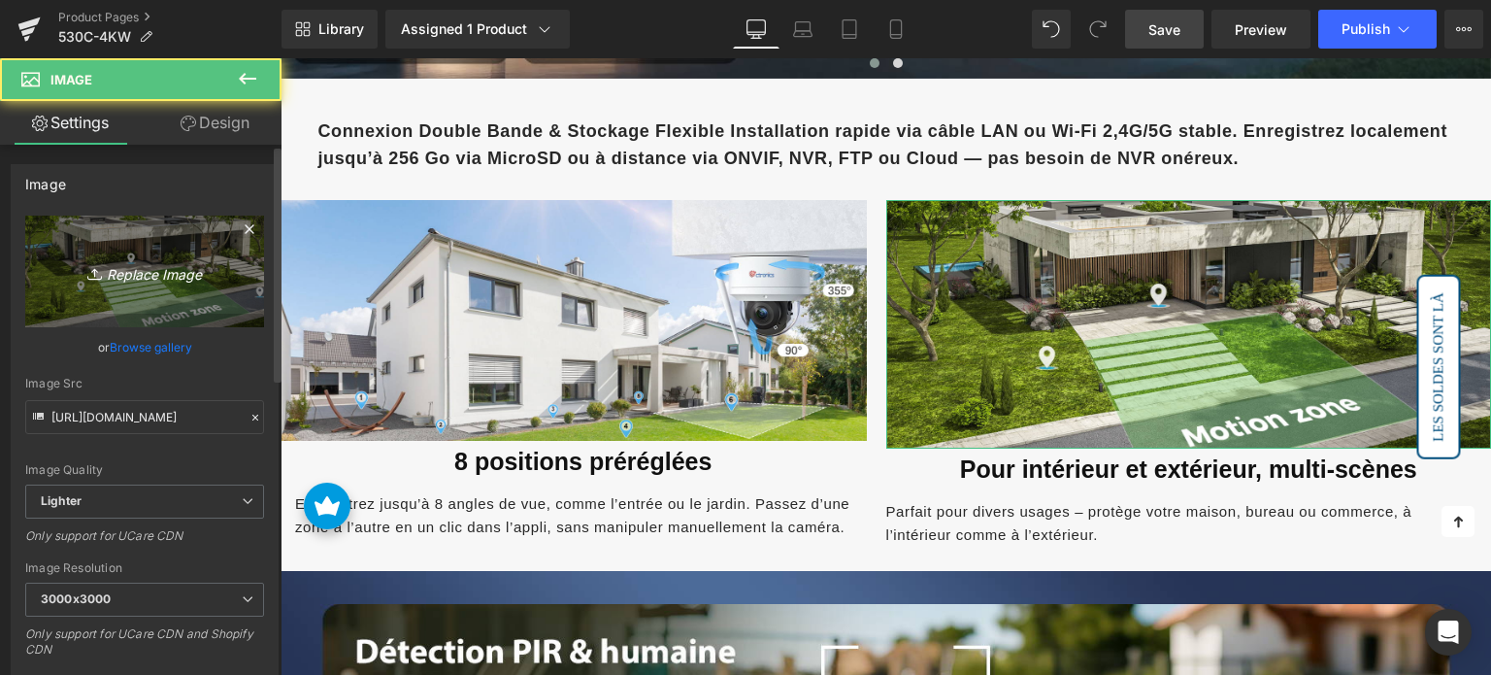
click at [138, 249] on link "Replace Image" at bounding box center [144, 272] width 239 height 112
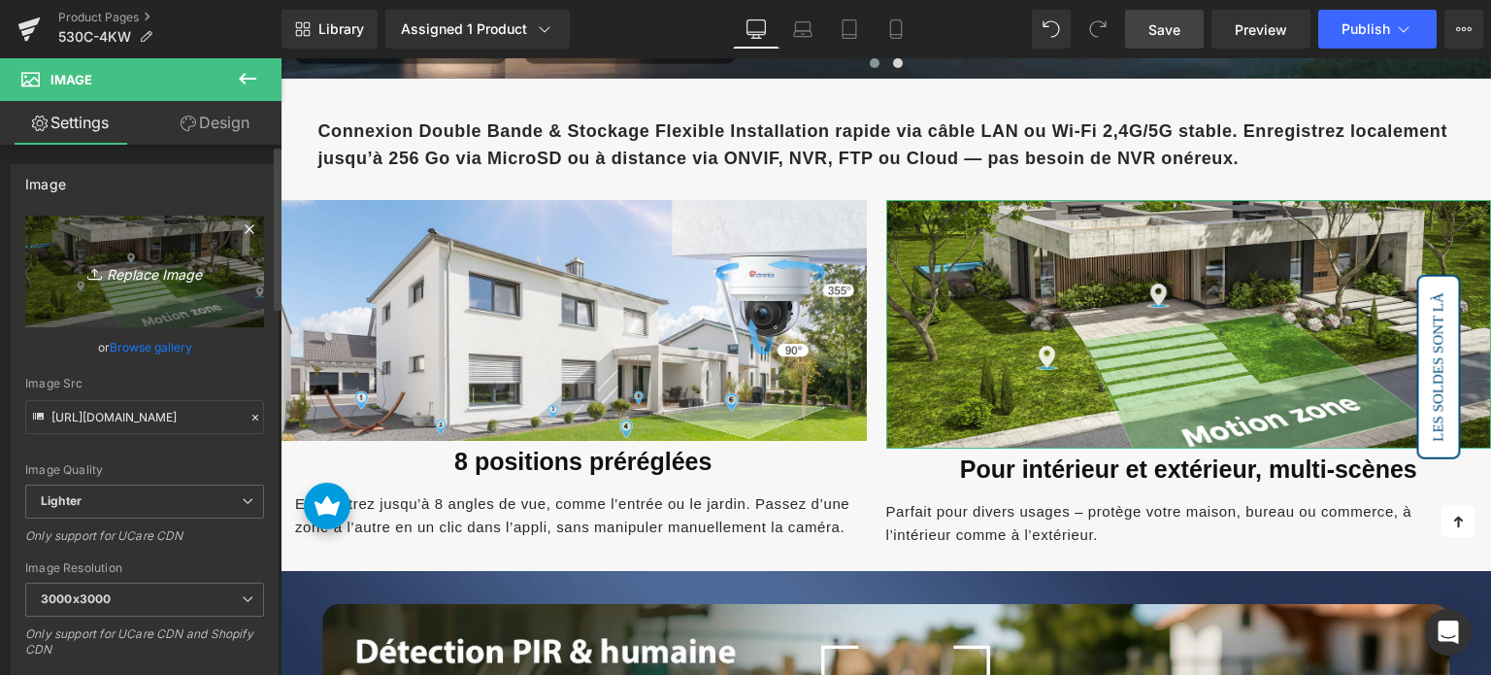
type input "C:\fakepath\3-4.jpg"
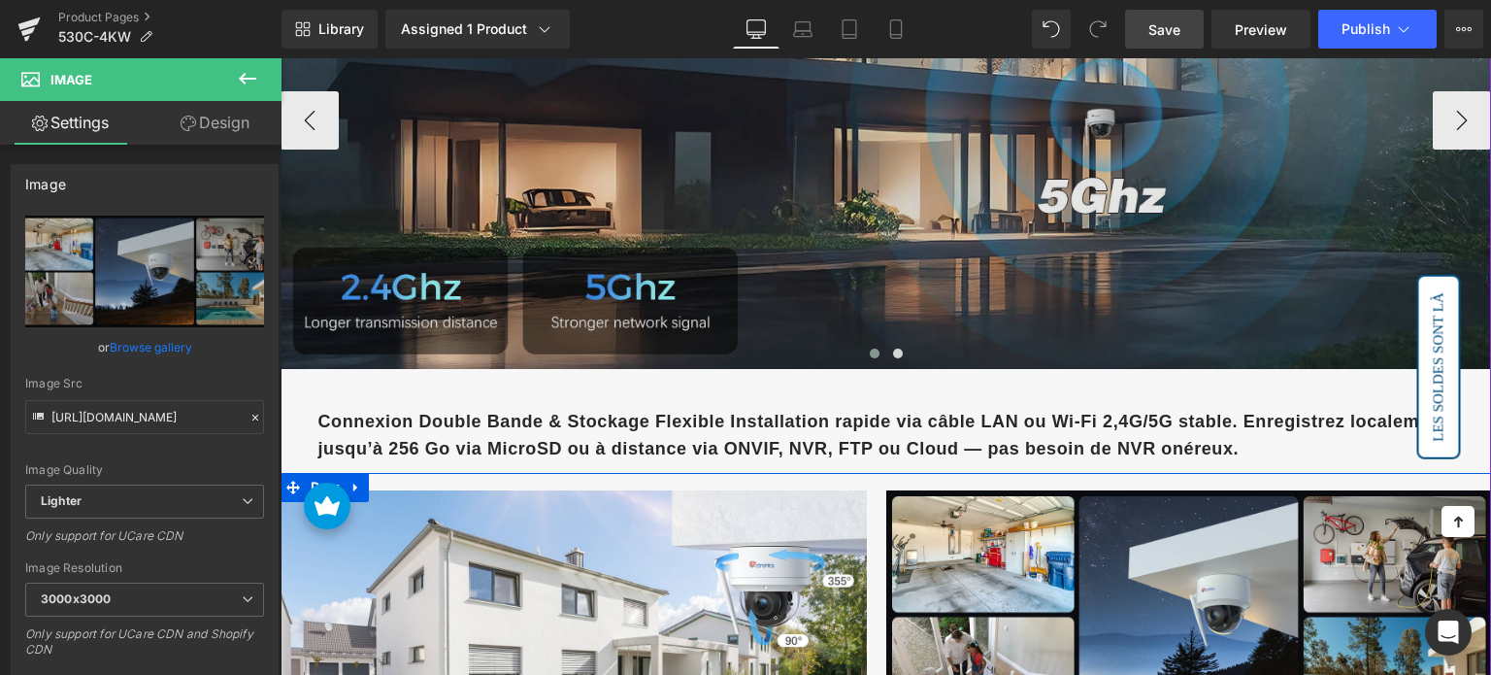
scroll to position [3238, 0]
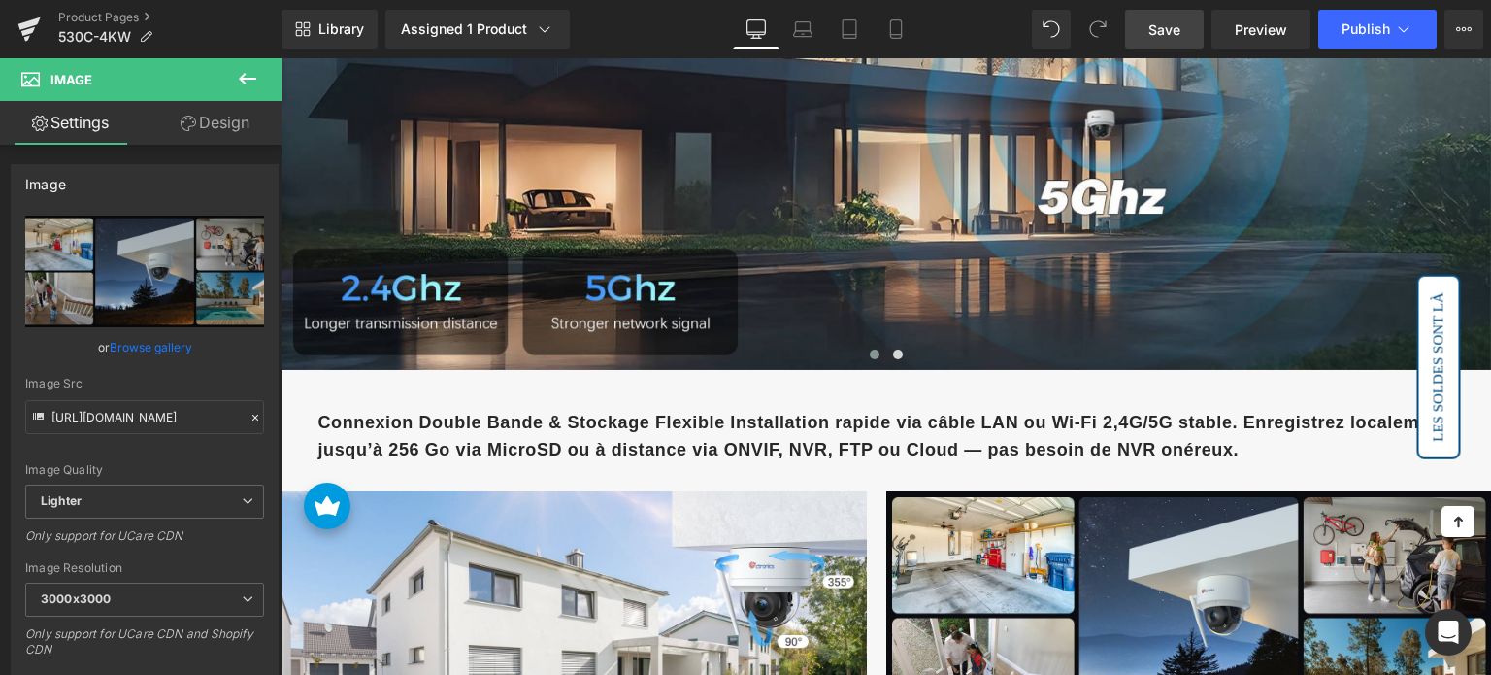
drag, startPoint x: 1165, startPoint y: 16, endPoint x: 657, endPoint y: 240, distance: 555.0
click at [1165, 16] on link "Save" at bounding box center [1164, 29] width 79 height 39
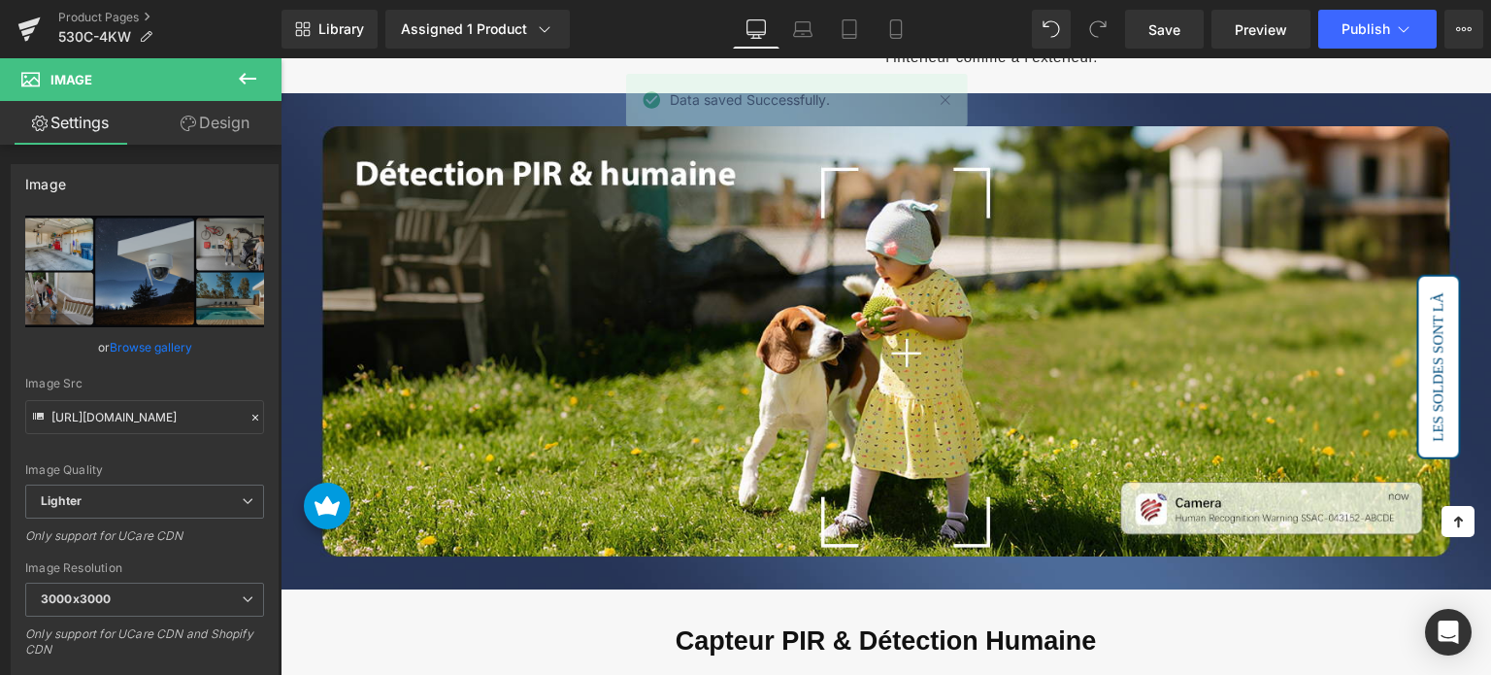
scroll to position [4015, 0]
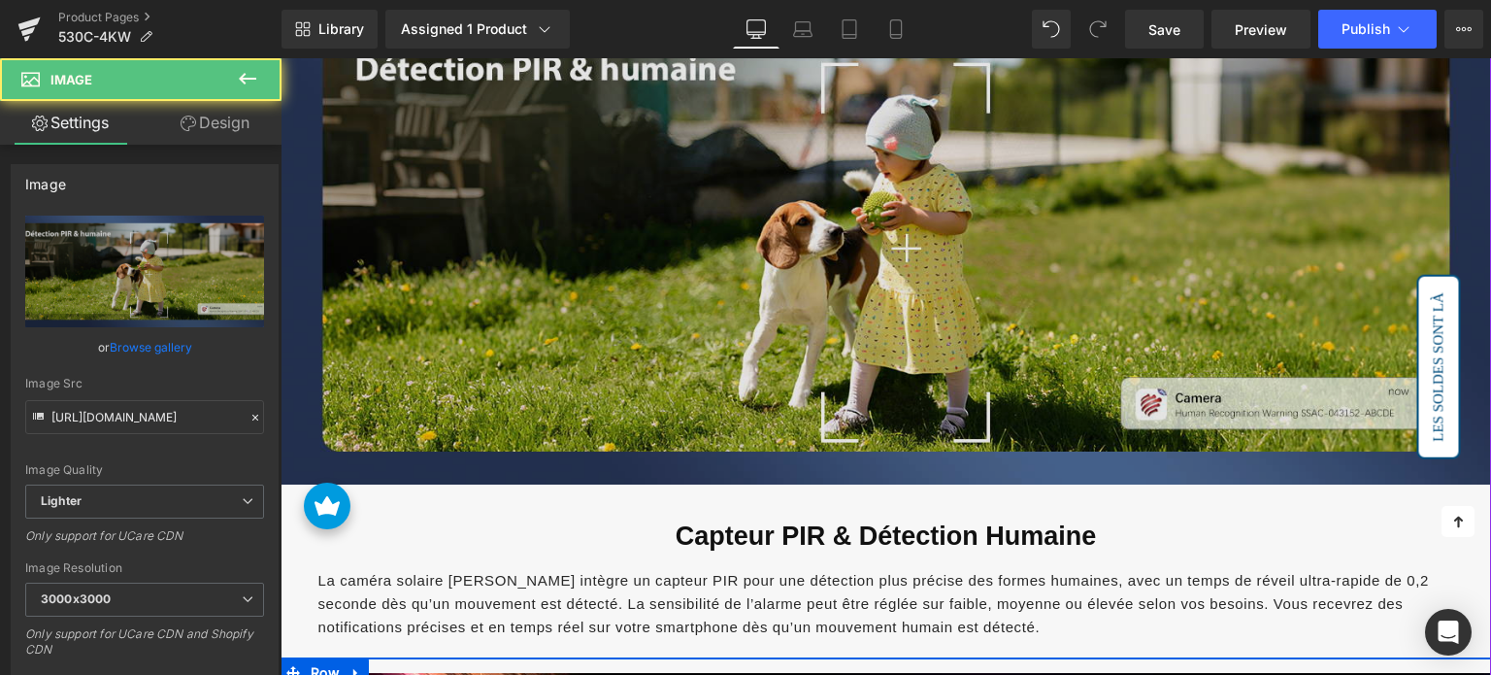
click at [590, 190] on img at bounding box center [886, 236] width 1211 height 496
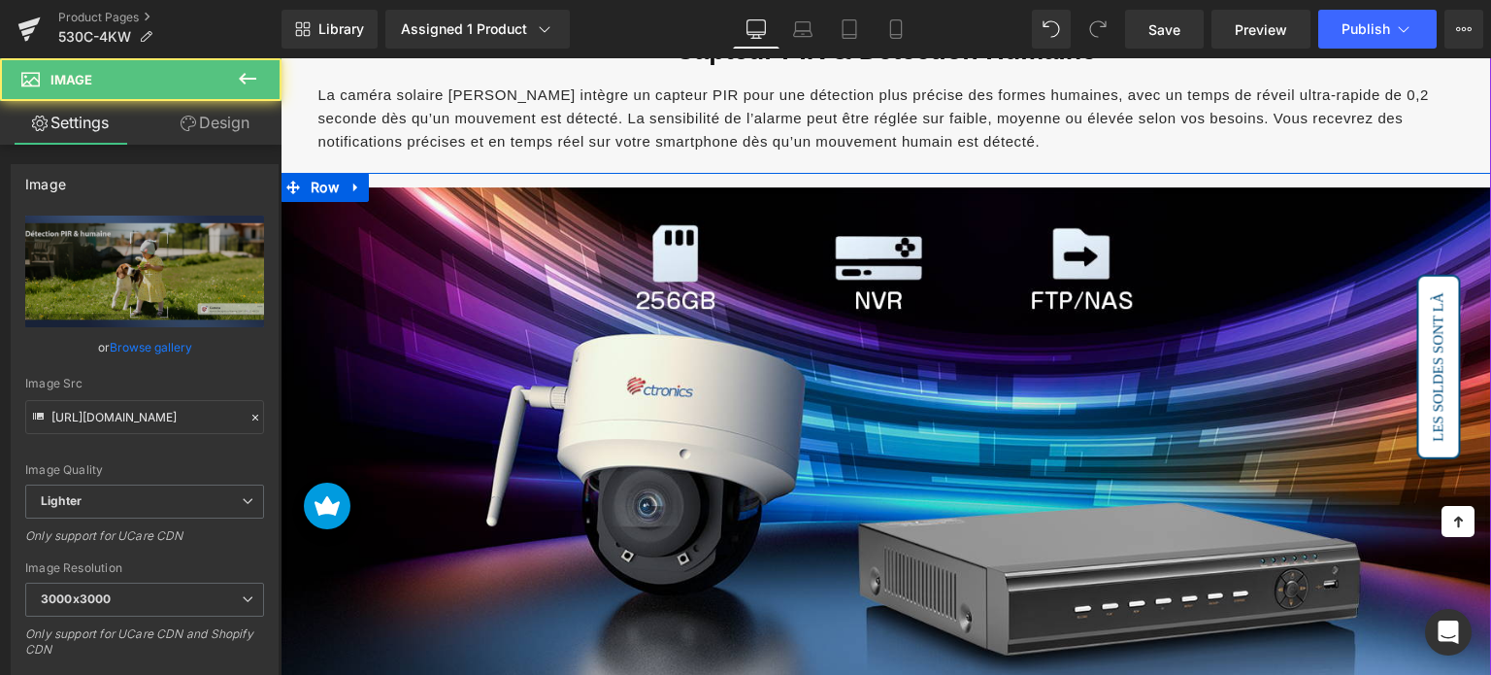
scroll to position [4209, 0]
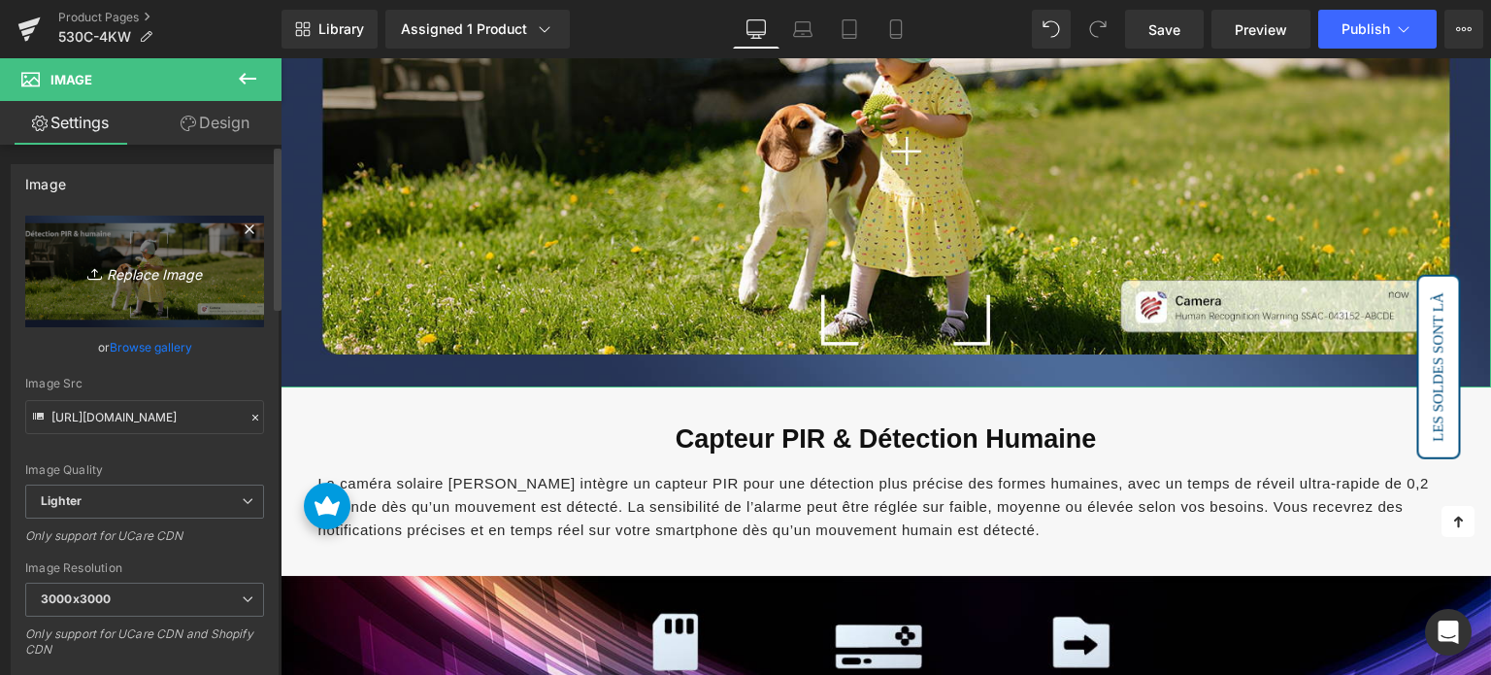
click at [182, 251] on link "Replace Image" at bounding box center [144, 272] width 239 height 112
type input "C:\fakepath\2-7.jpg"
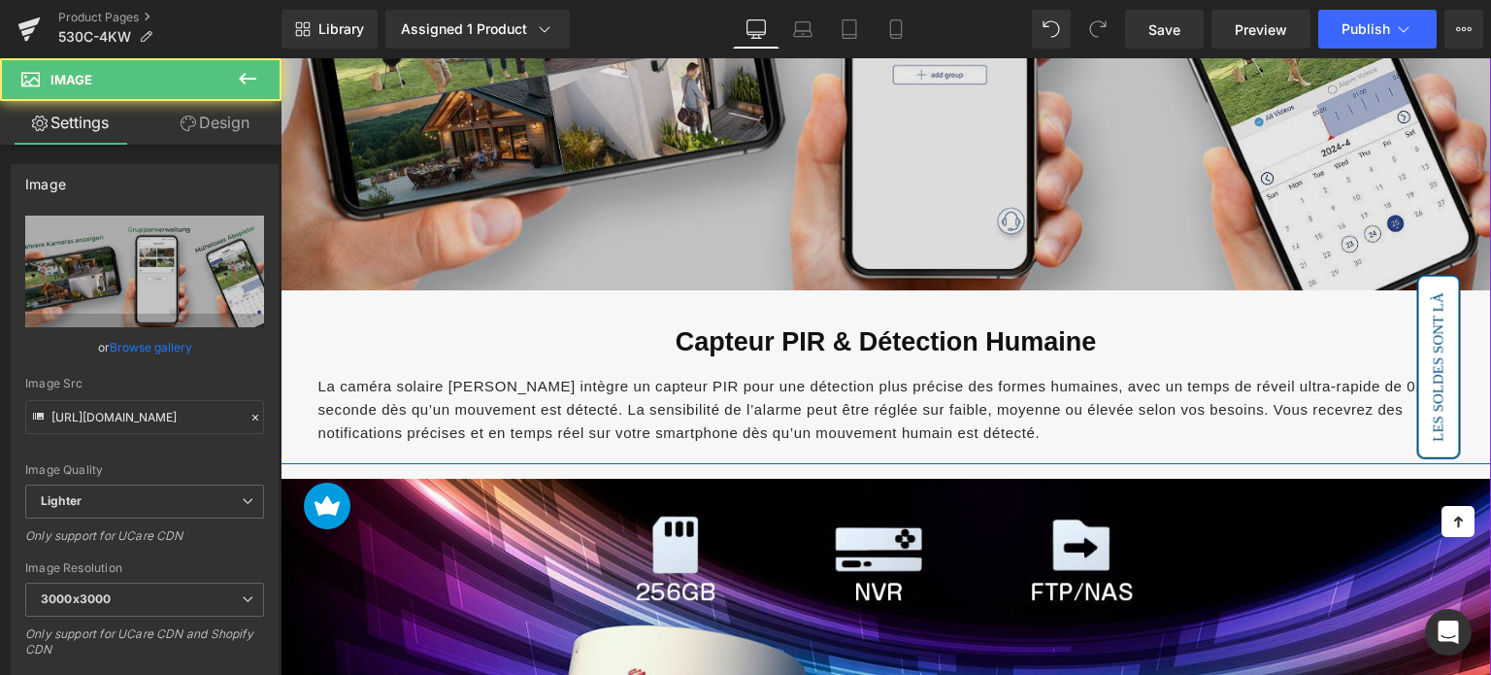
click at [647, 185] on img at bounding box center [886, 42] width 1211 height 496
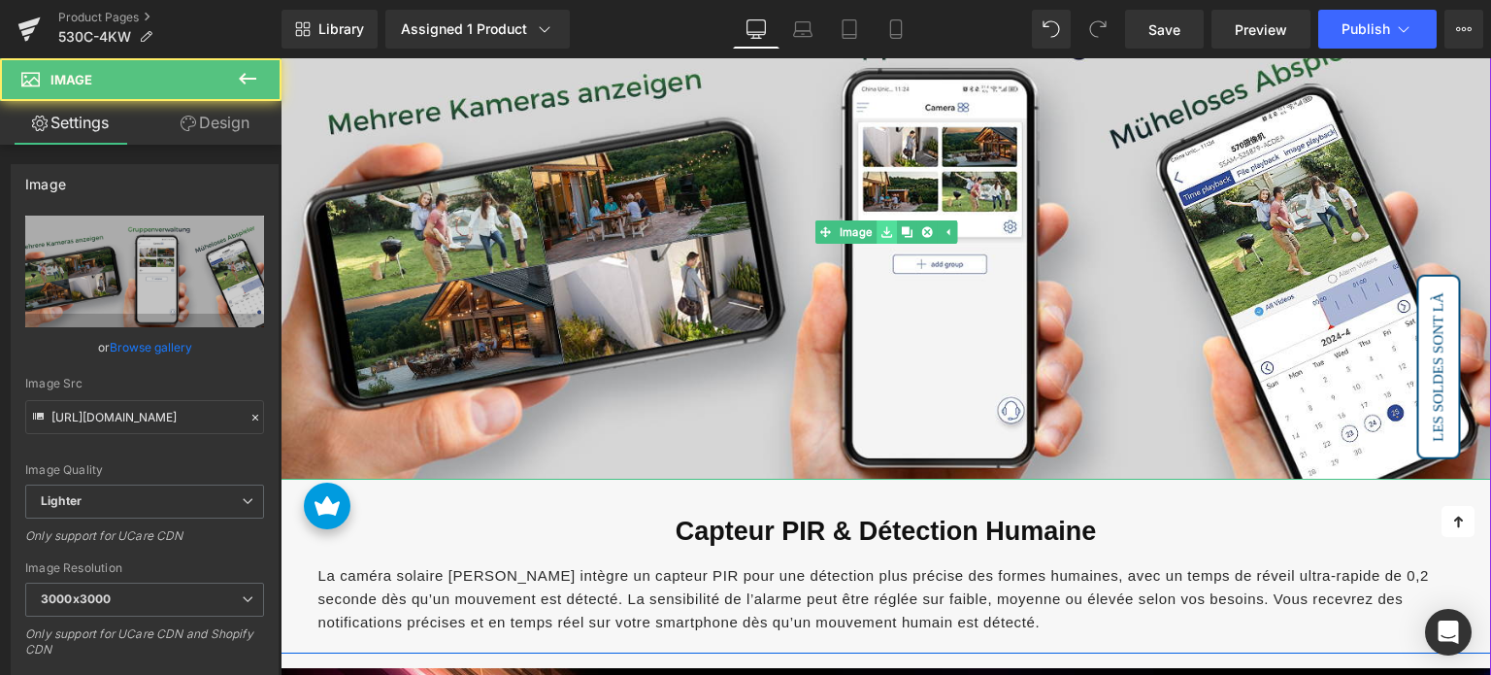
scroll to position [4112, 0]
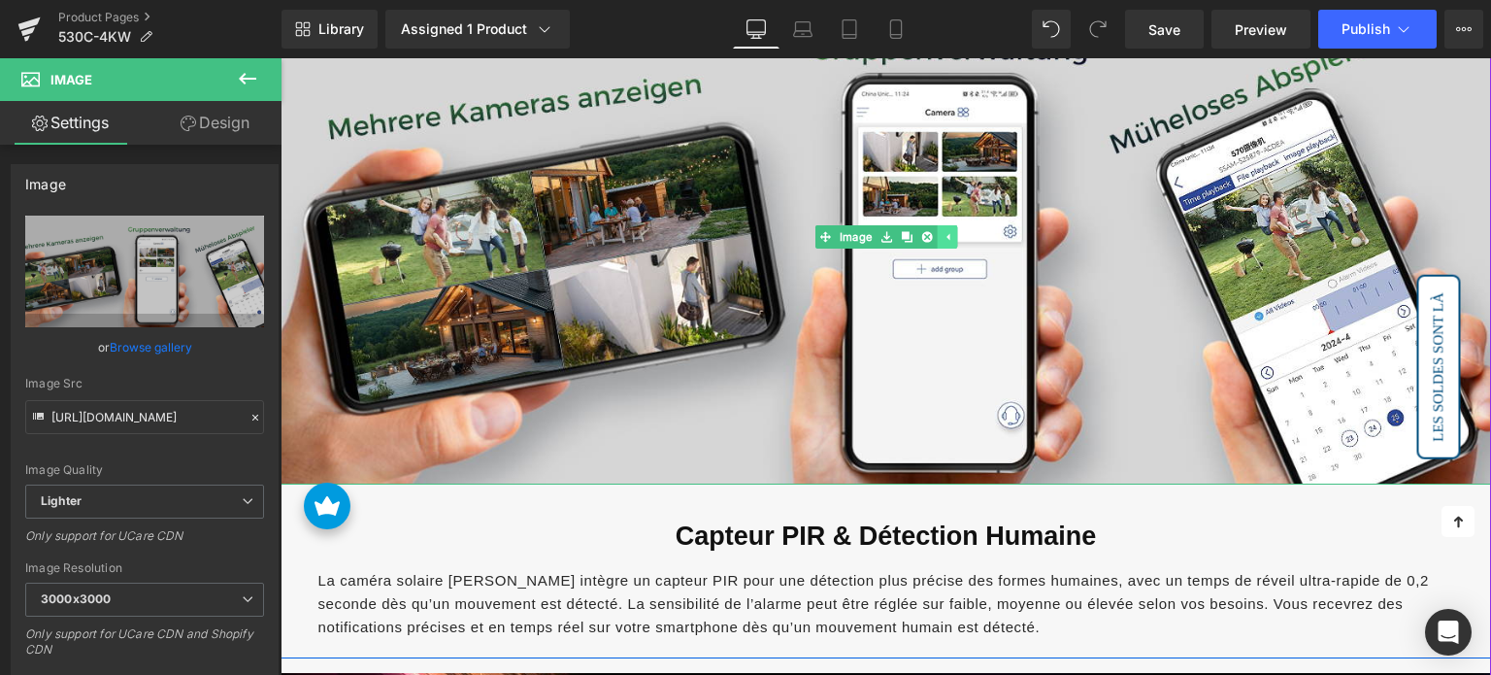
click at [942, 231] on icon at bounding box center [947, 237] width 11 height 12
click at [911, 231] on icon at bounding box center [916, 237] width 11 height 12
click at [908, 231] on icon at bounding box center [906, 236] width 11 height 11
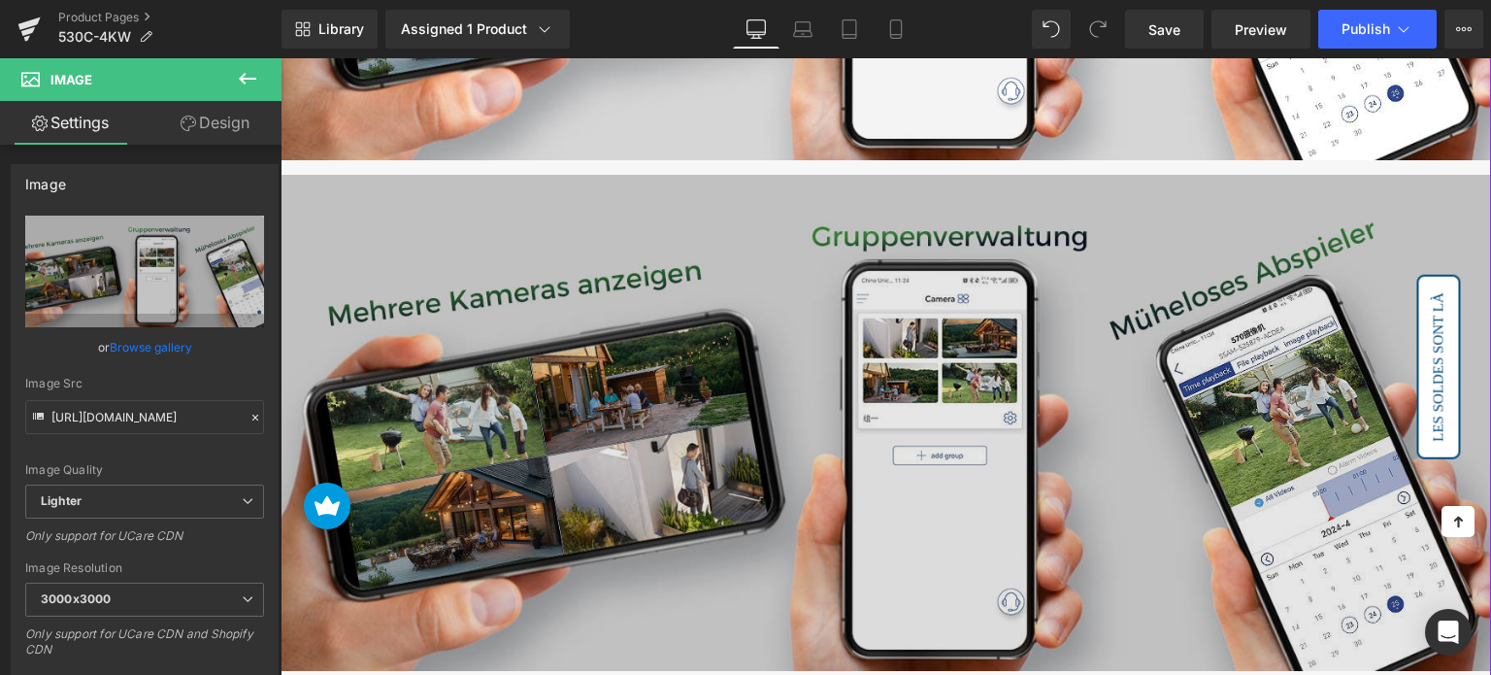
click at [617, 295] on img at bounding box center [886, 423] width 1211 height 496
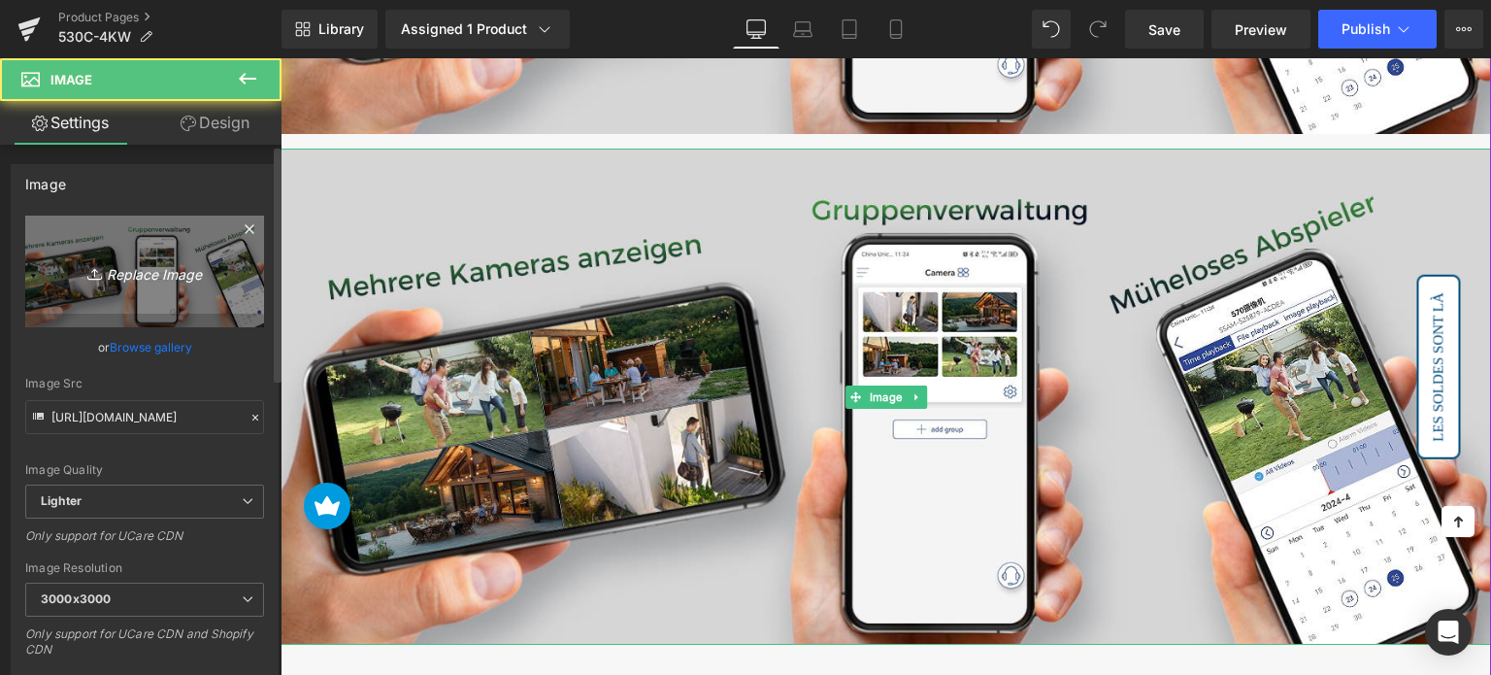
click at [138, 267] on icon "Replace Image" at bounding box center [144, 271] width 155 height 24
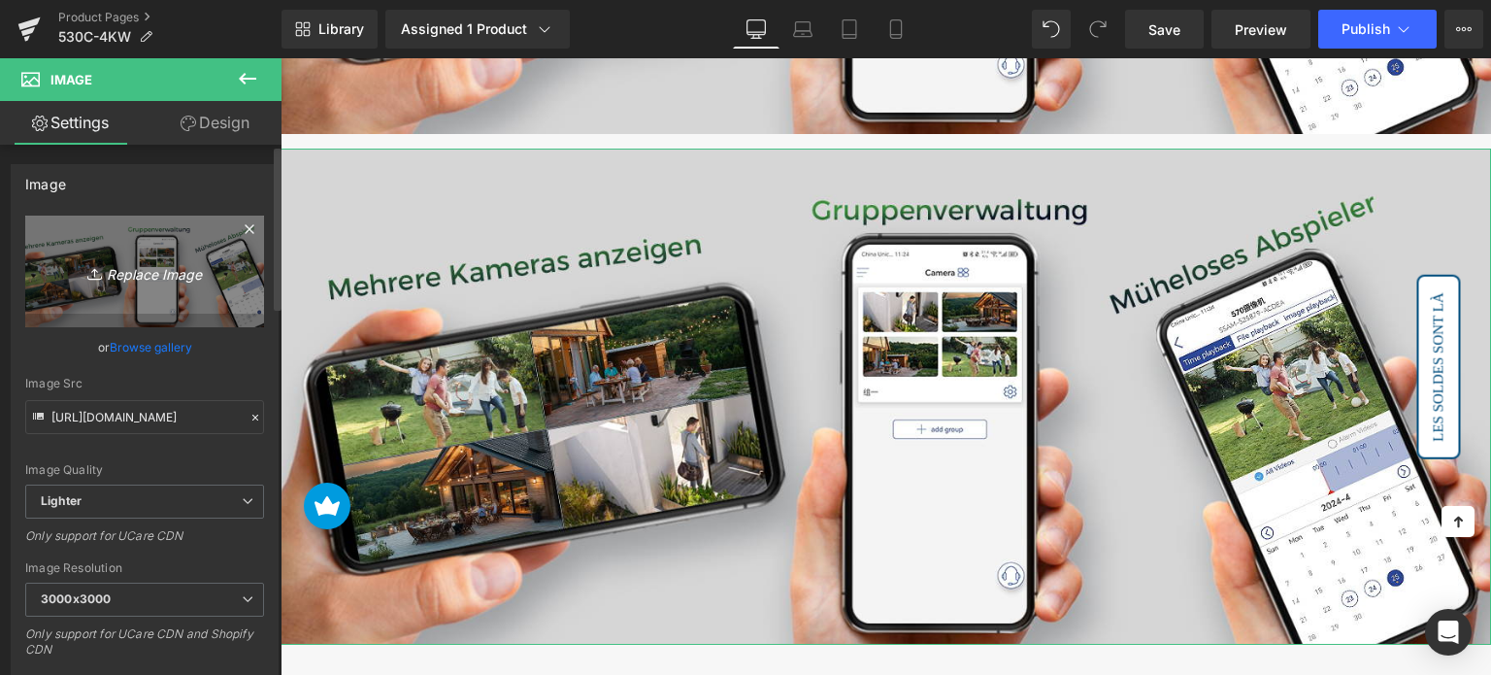
type input "C:\fakepath\2-8.jpg"
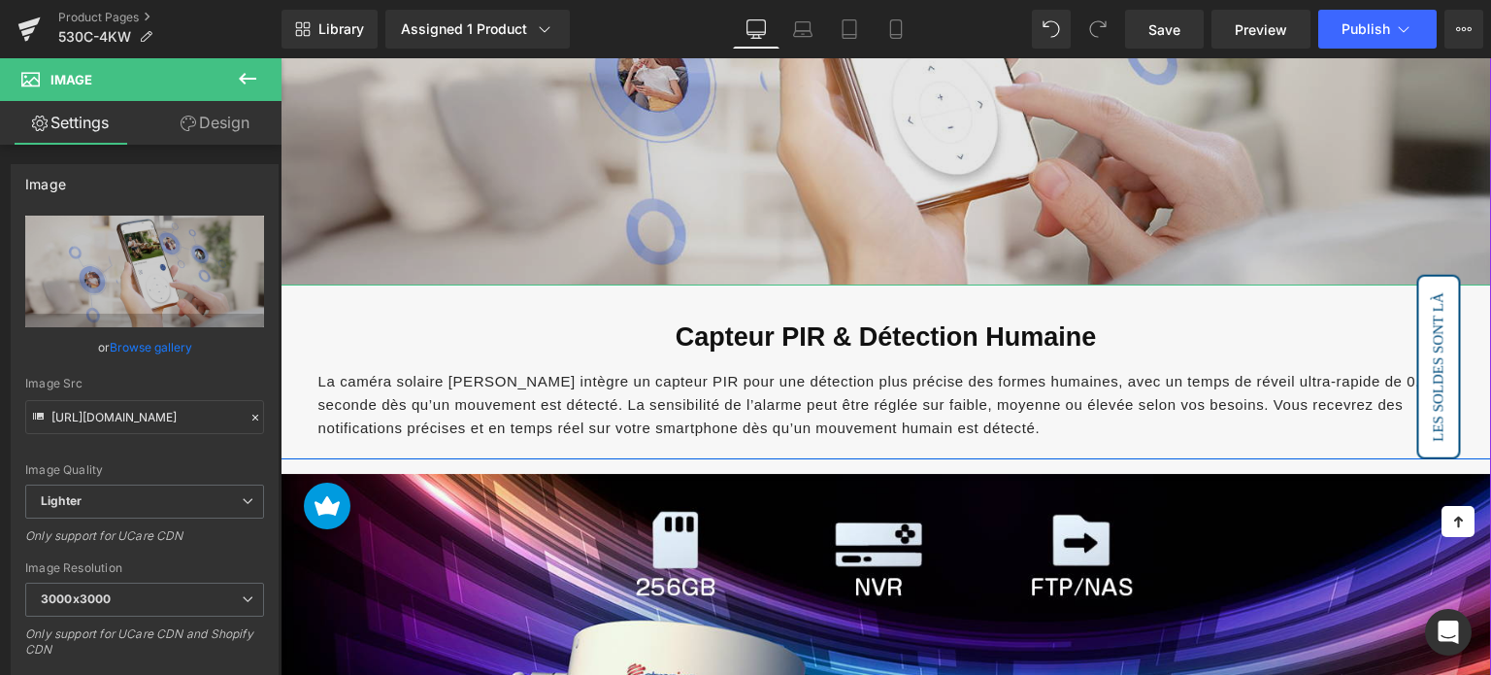
scroll to position [4851, 0]
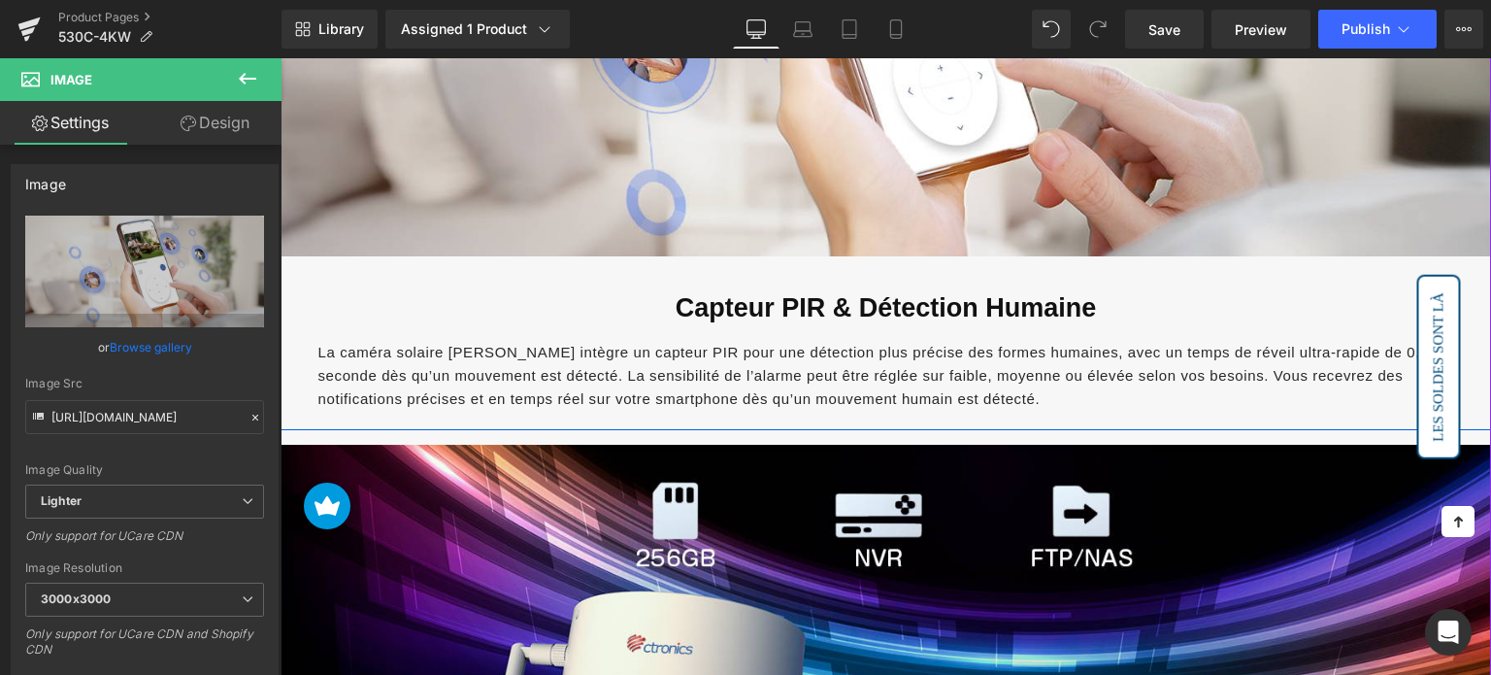
click at [726, 344] on span "La caméra solaire WiFi intègre un capteur PIR pour une détection plus précise d…" at bounding box center [873, 375] width 1111 height 63
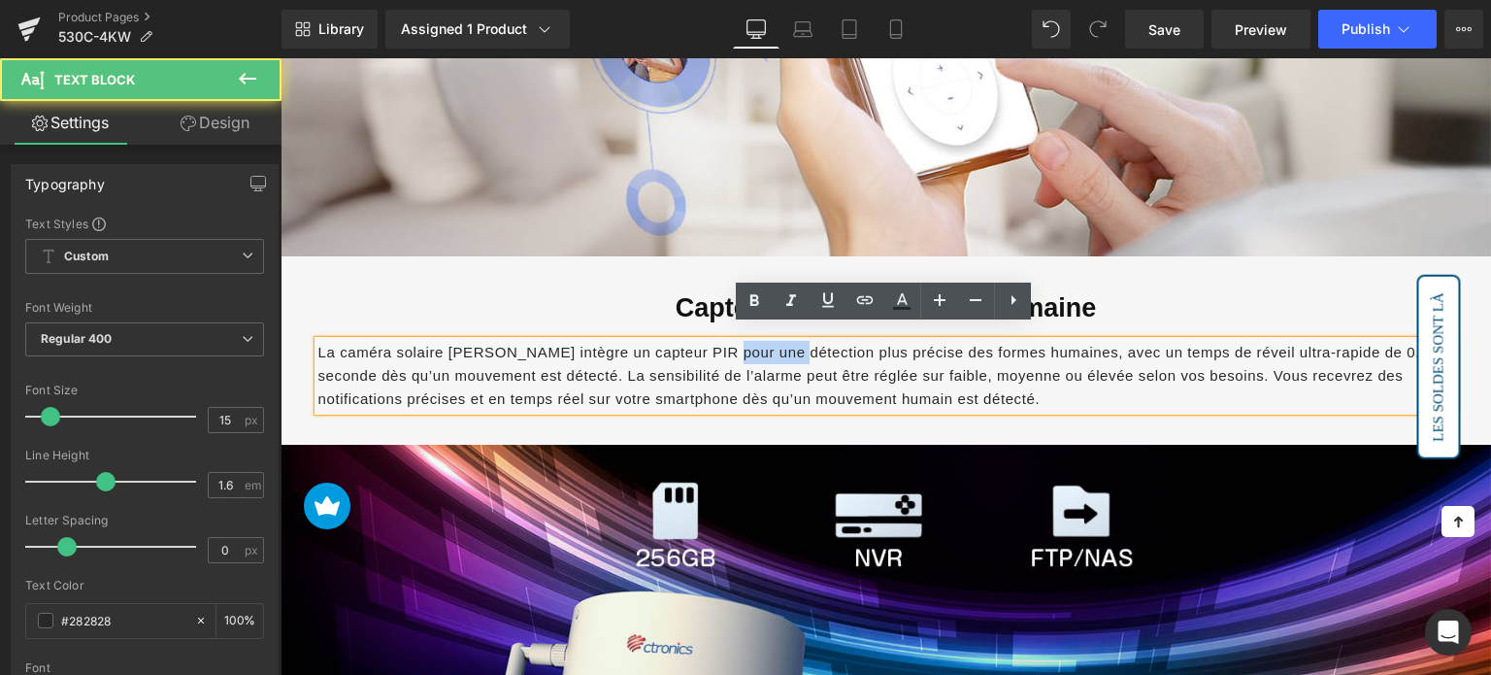
click at [726, 344] on span "La caméra solaire WiFi intègre un capteur PIR pour une détection plus précise d…" at bounding box center [873, 375] width 1111 height 63
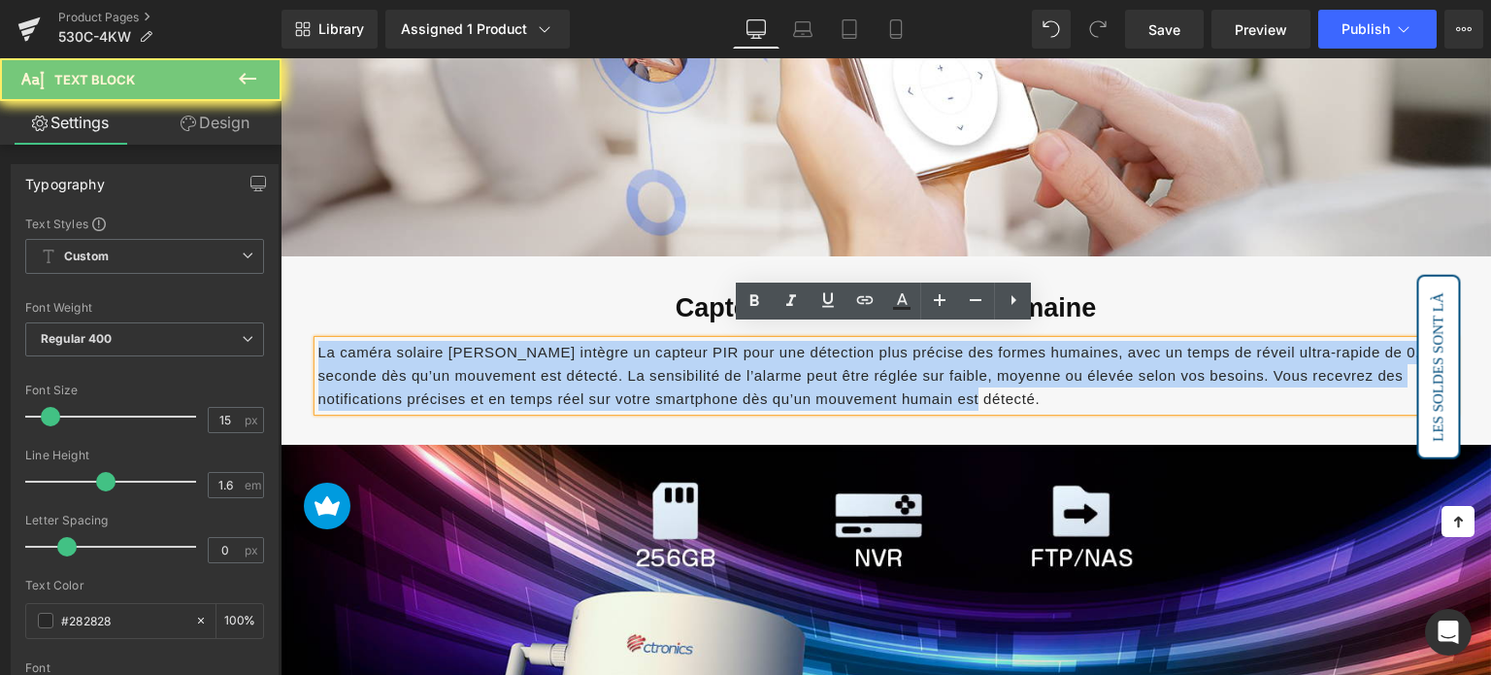
click at [726, 344] on span "La caméra solaire WiFi intègre un capteur PIR pour une détection plus précise d…" at bounding box center [873, 375] width 1111 height 63
paste div
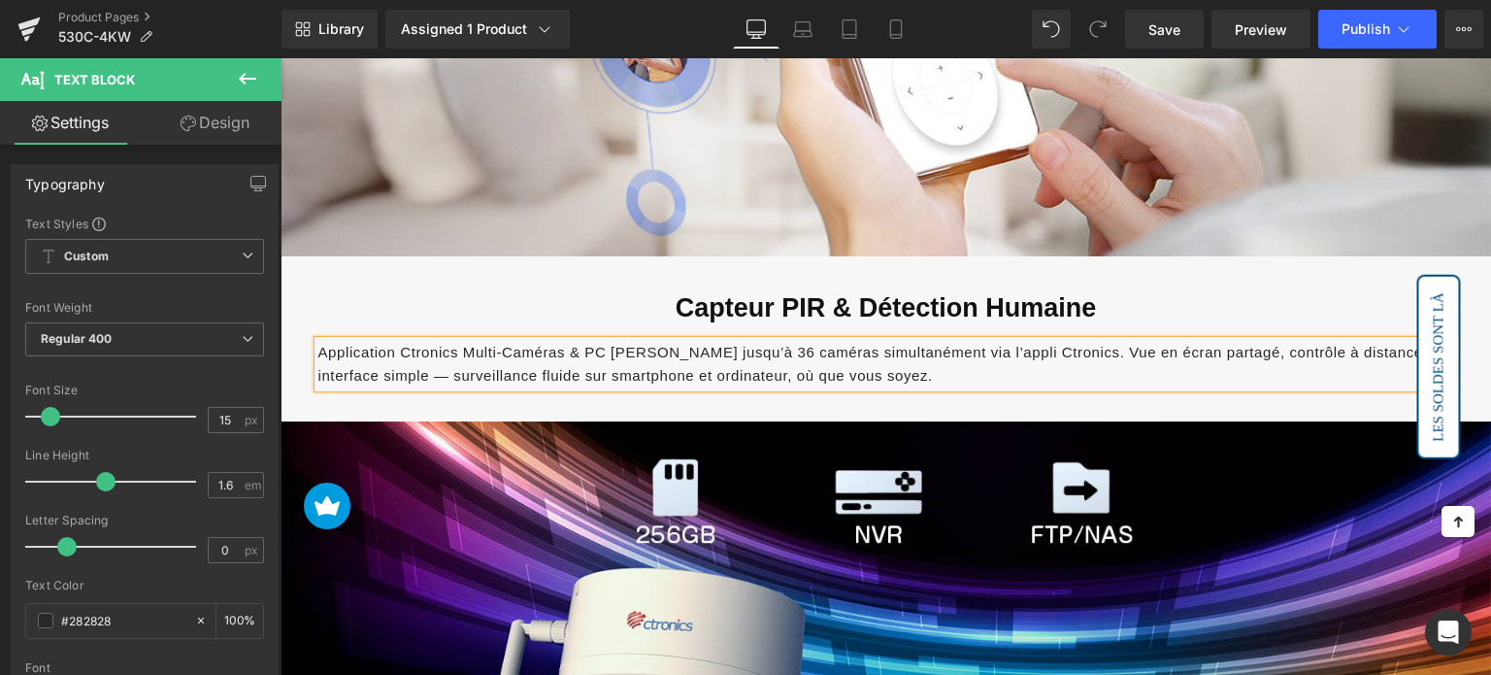
click at [760, 345] on span "Application Ctronics Multi-Caméras & PC [PERSON_NAME] jusqu’à 36 caméras simult…" at bounding box center [873, 364] width 1110 height 40
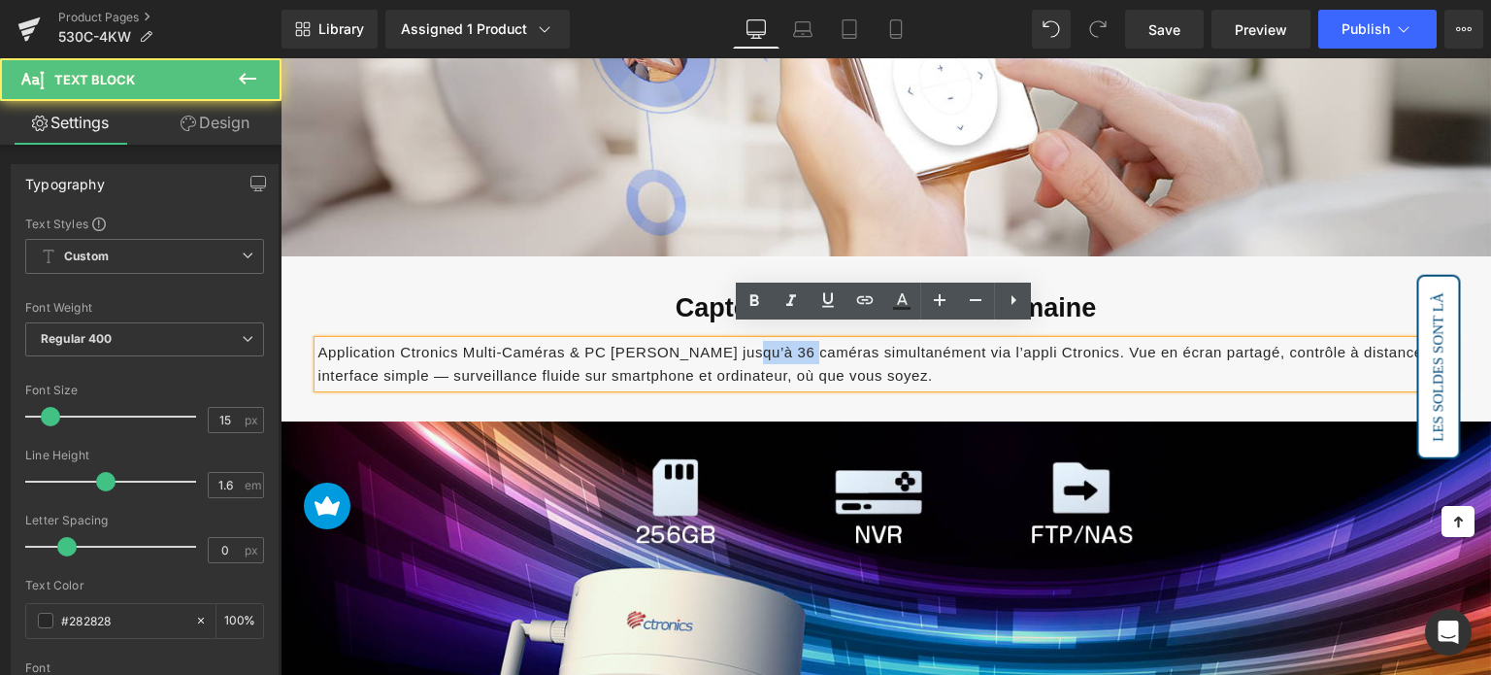
click at [760, 345] on span "Application Ctronics Multi-Caméras & PC [PERSON_NAME] jusqu’à 36 caméras simult…" at bounding box center [873, 364] width 1110 height 40
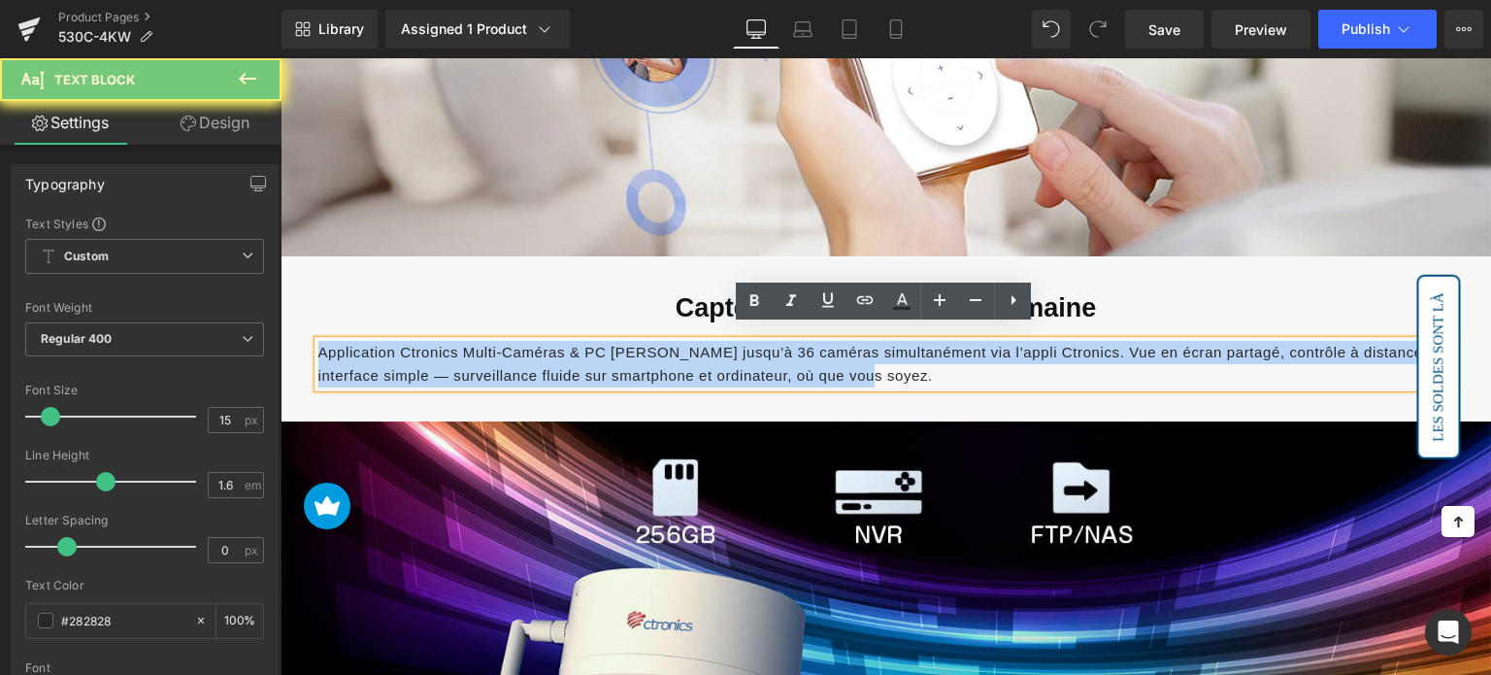
click at [760, 345] on span "Application Ctronics Multi-Caméras & PC [PERSON_NAME] jusqu’à 36 caméras simult…" at bounding box center [873, 364] width 1110 height 40
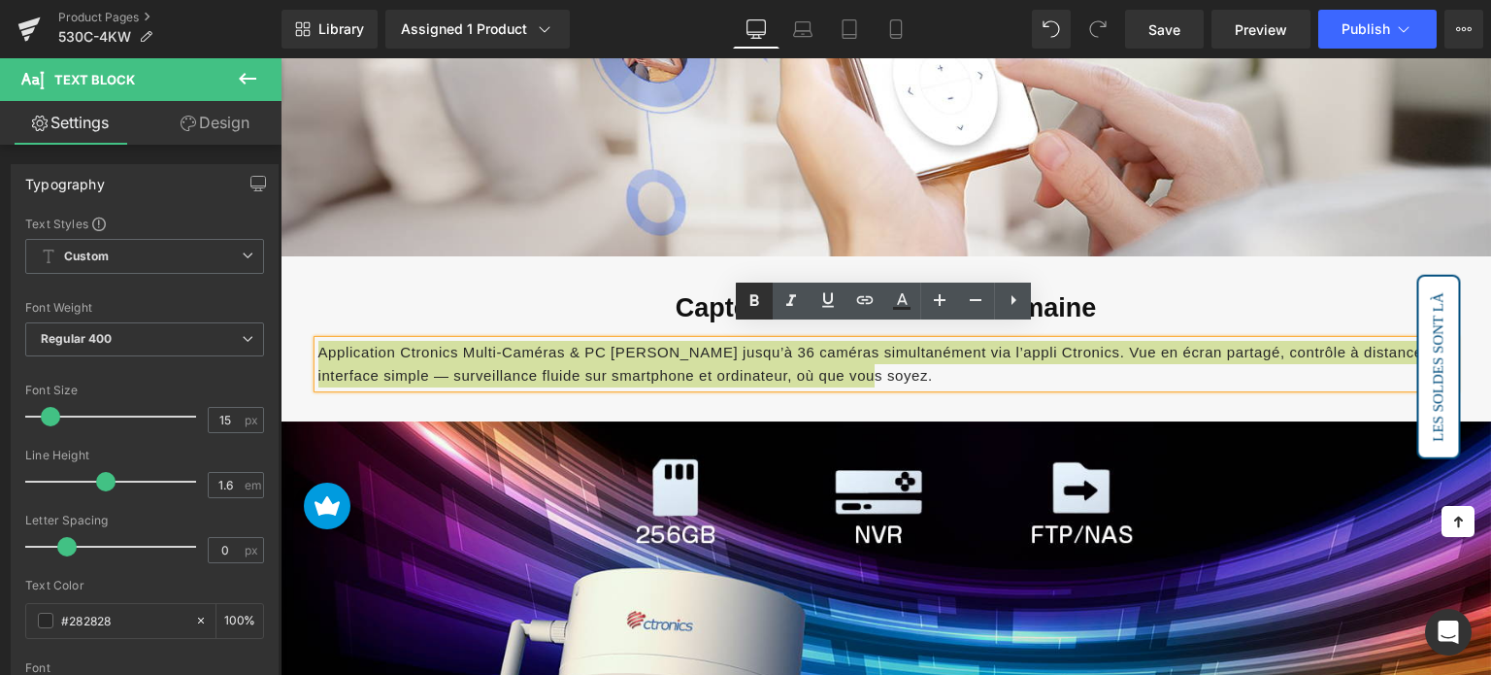
click at [753, 300] on icon at bounding box center [754, 301] width 9 height 12
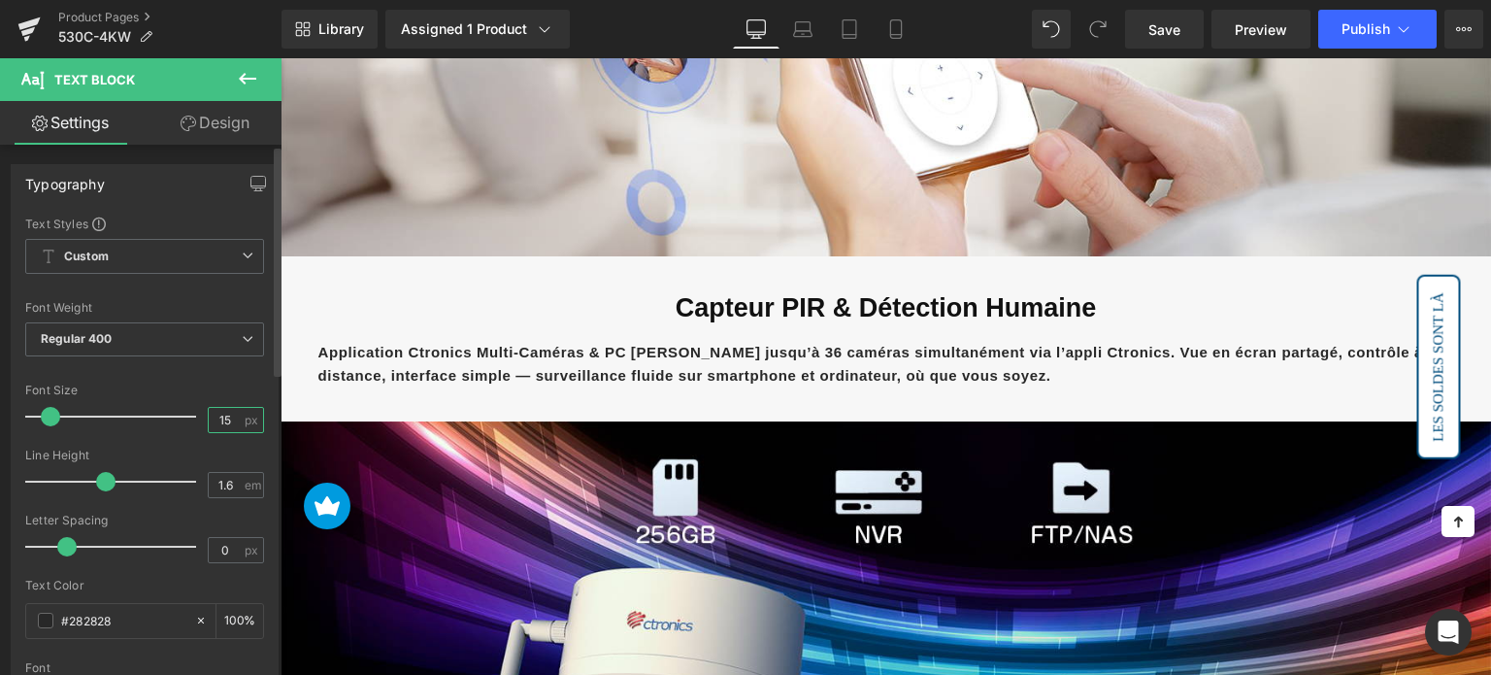
click at [218, 414] on input "15" at bounding box center [226, 420] width 34 height 24
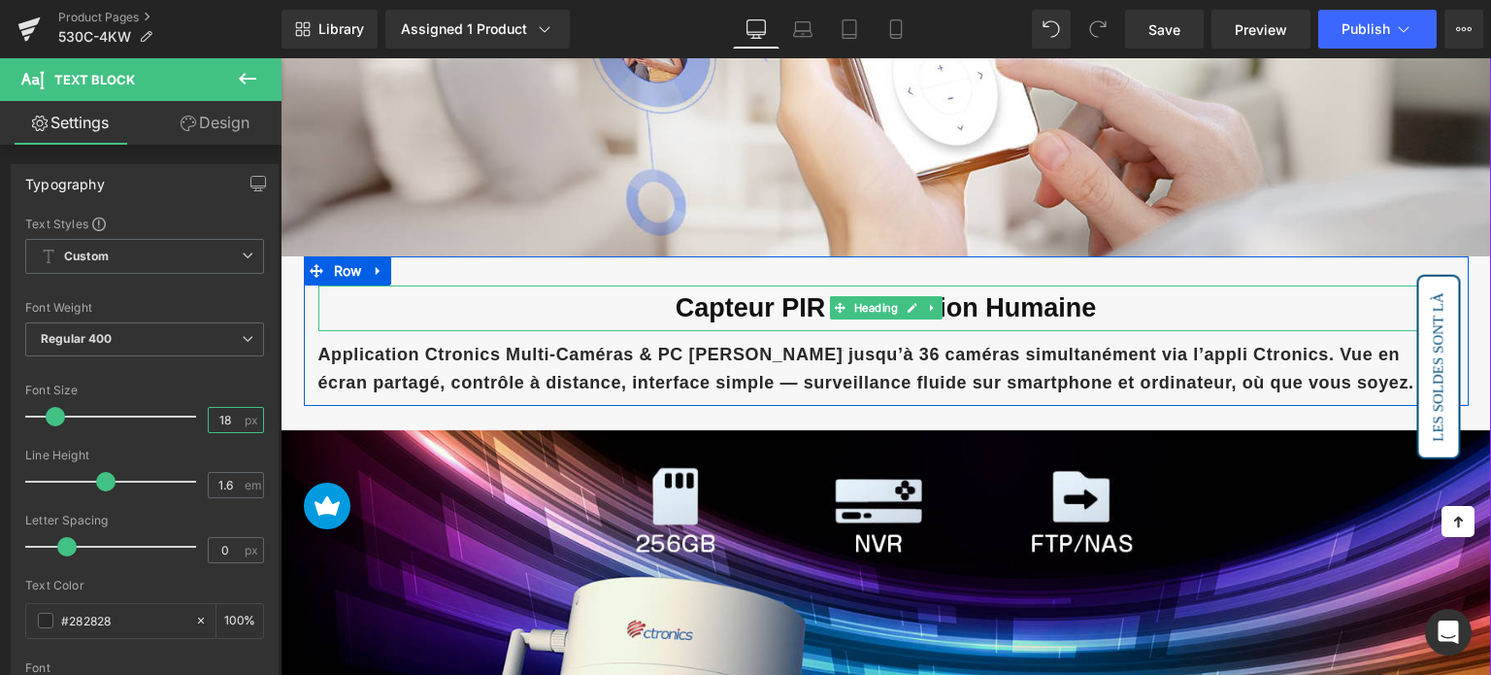
type input "18"
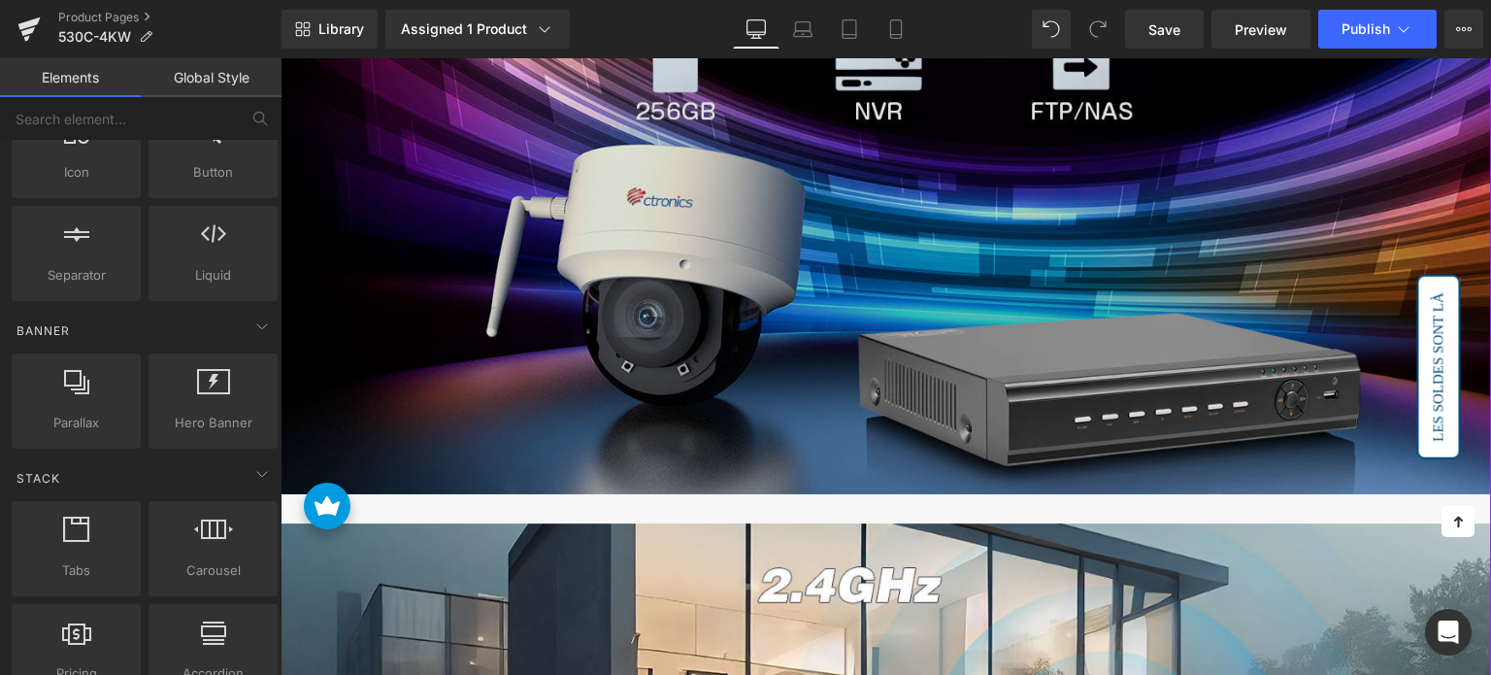
scroll to position [5239, 0]
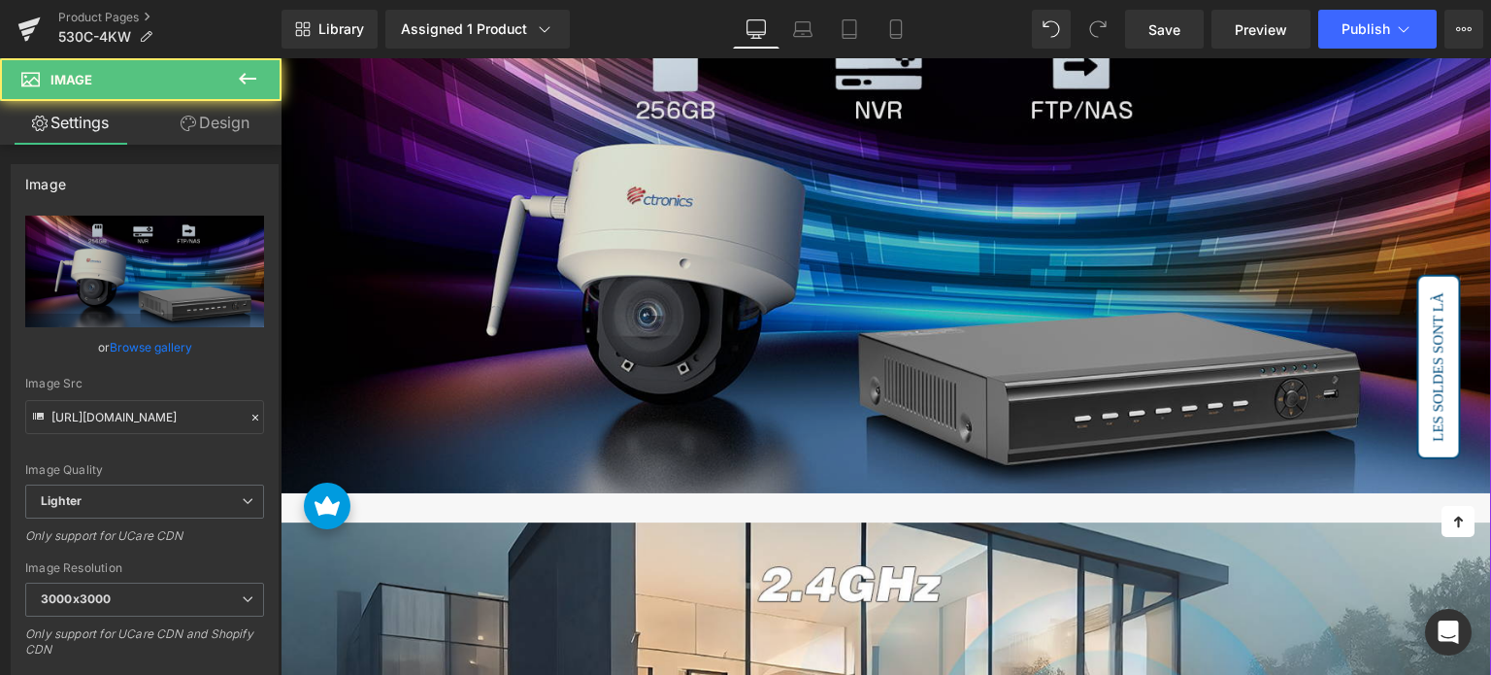
click at [624, 268] on img at bounding box center [886, 245] width 1211 height 496
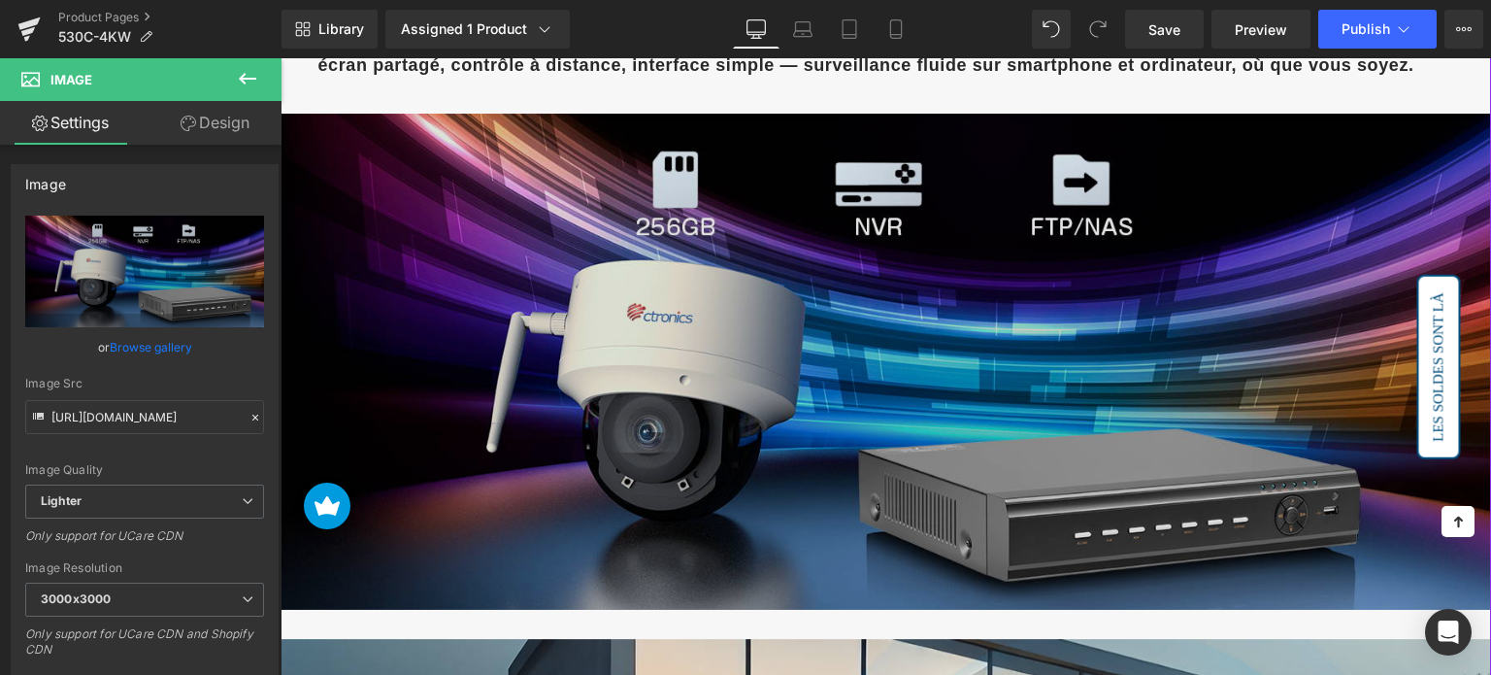
scroll to position [4948, 0]
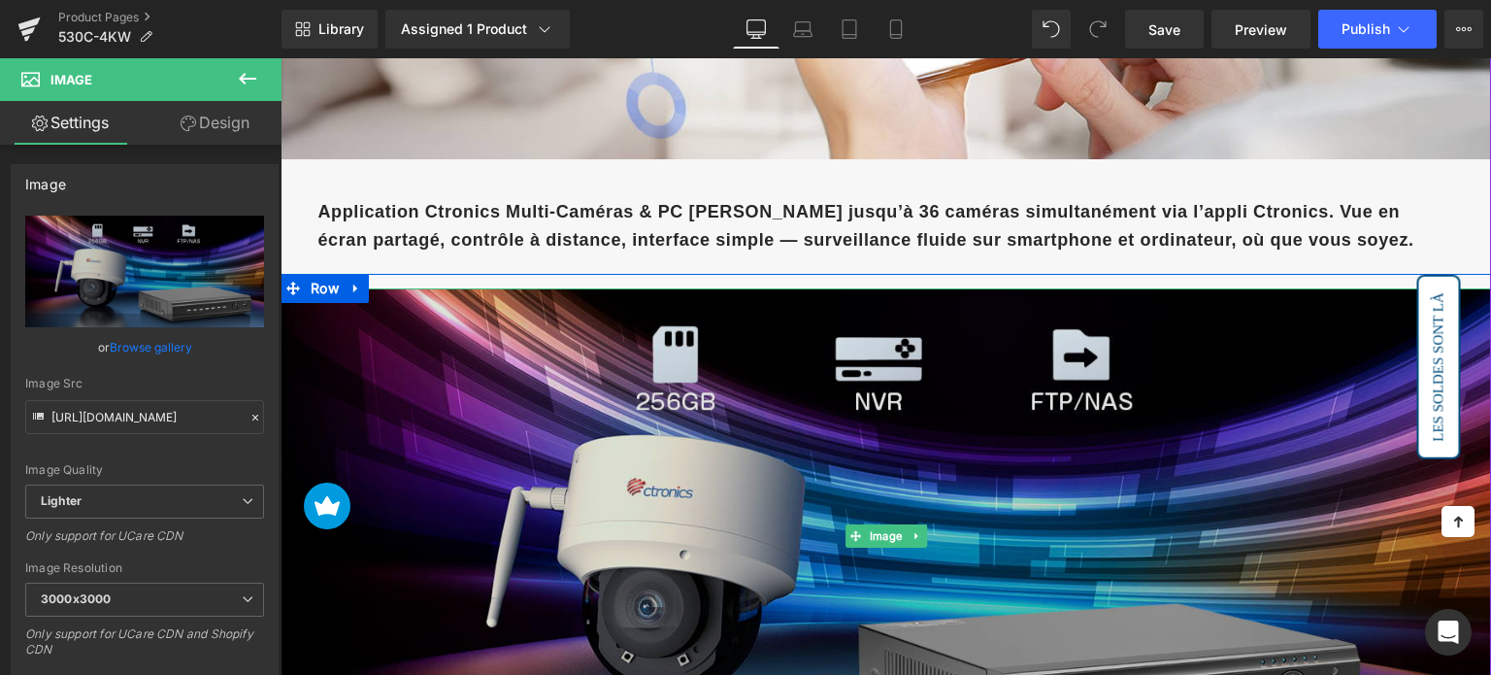
click at [691, 387] on img at bounding box center [886, 536] width 1211 height 496
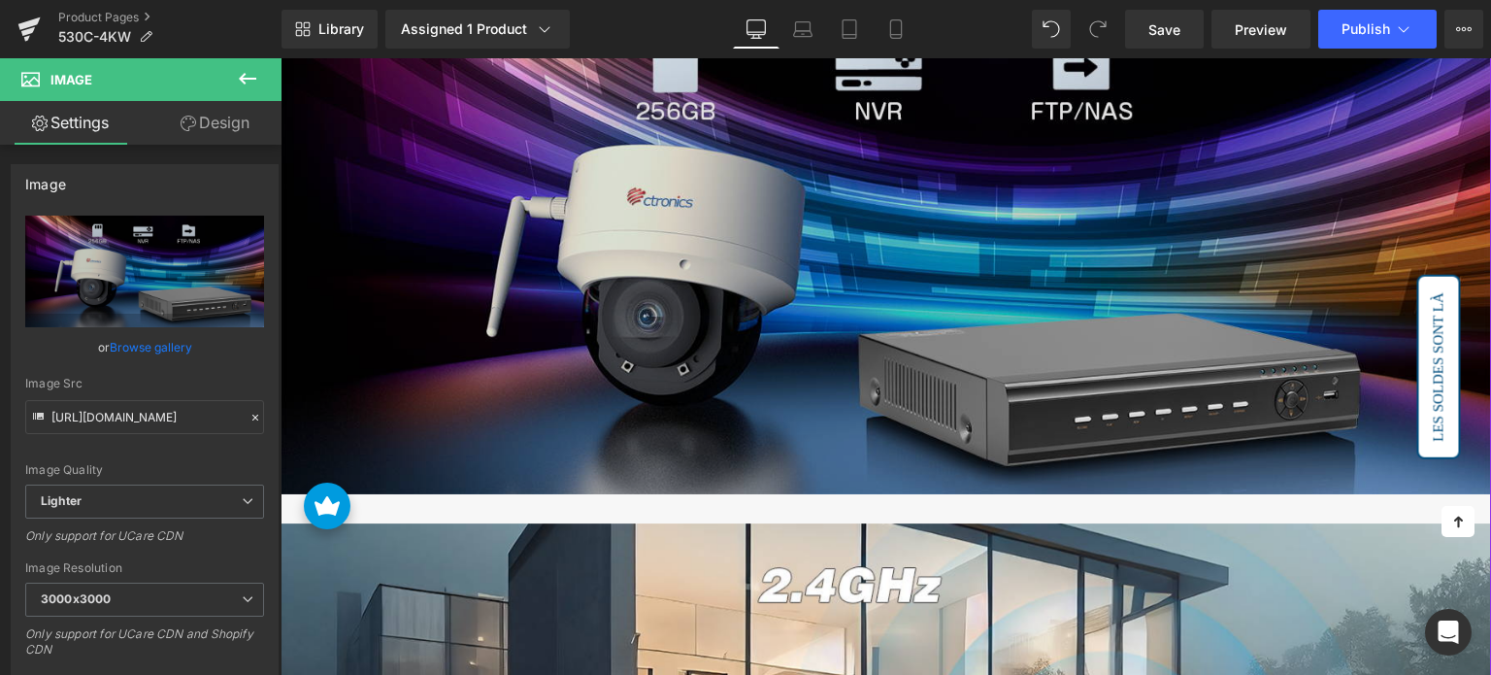
scroll to position [5239, 0]
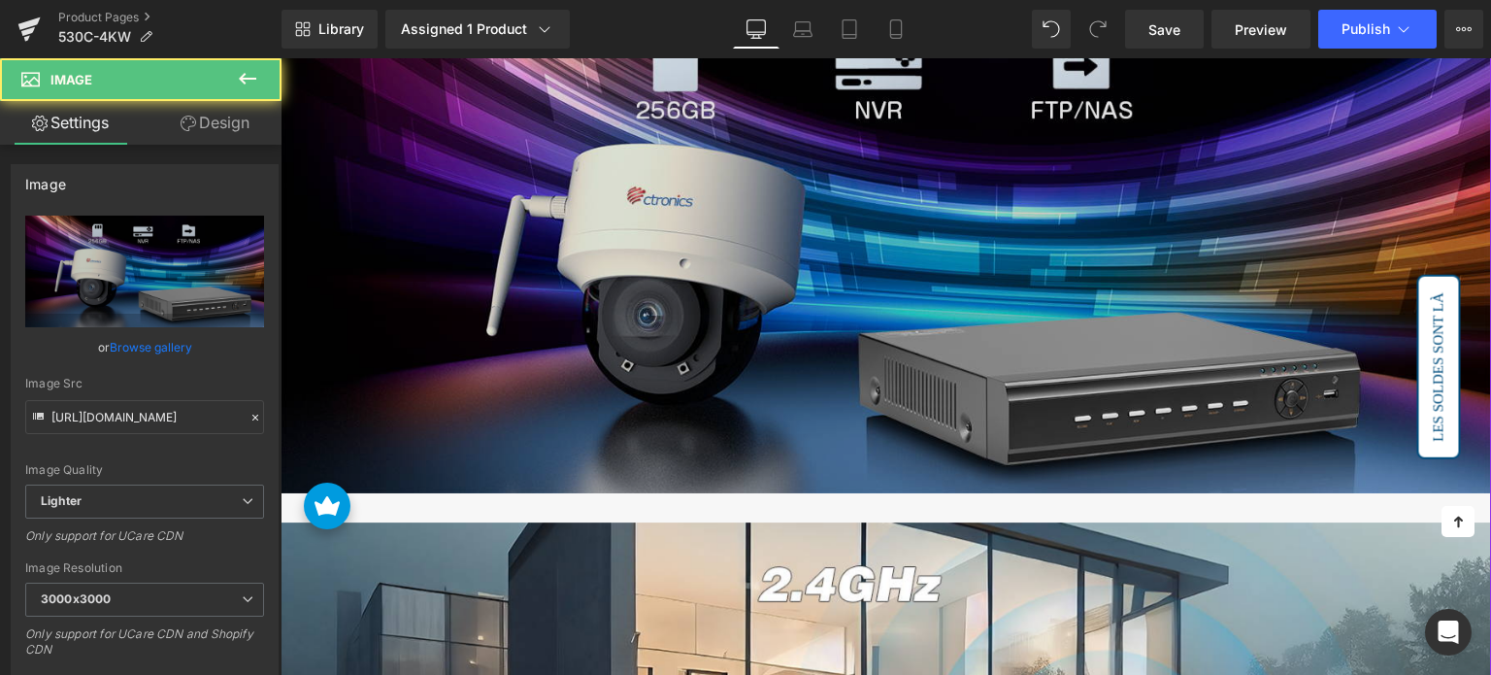
click at [581, 315] on img at bounding box center [886, 245] width 1211 height 496
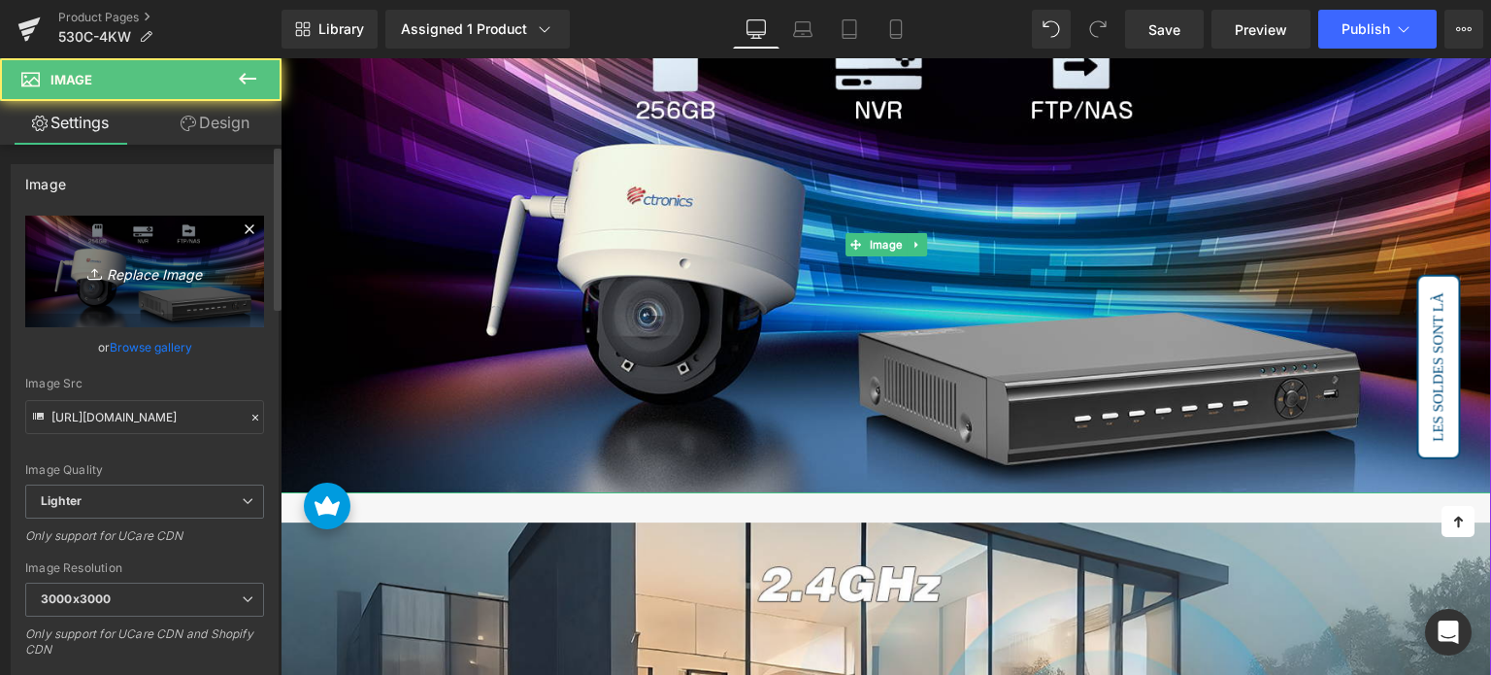
click at [239, 279] on link "Replace Image" at bounding box center [144, 272] width 239 height 112
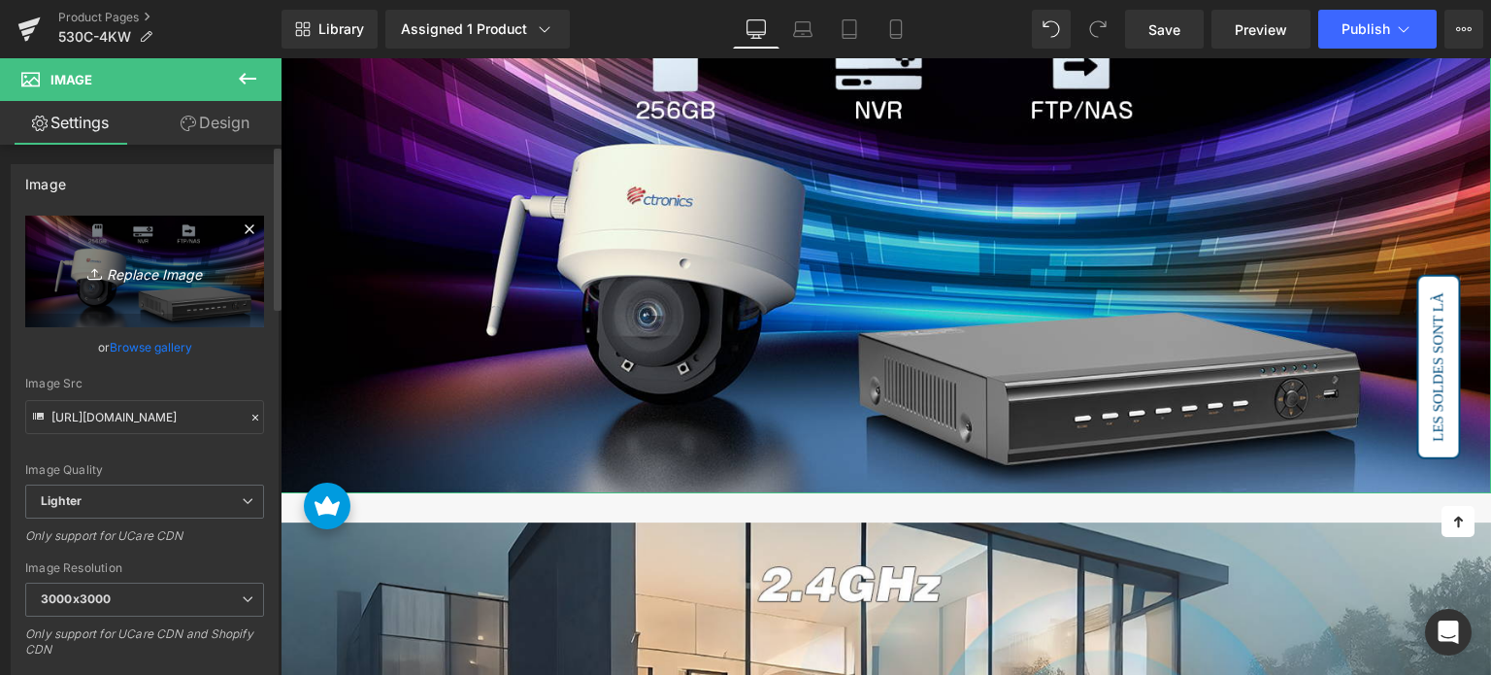
type input "C:\fakepath\3-6.jpg"
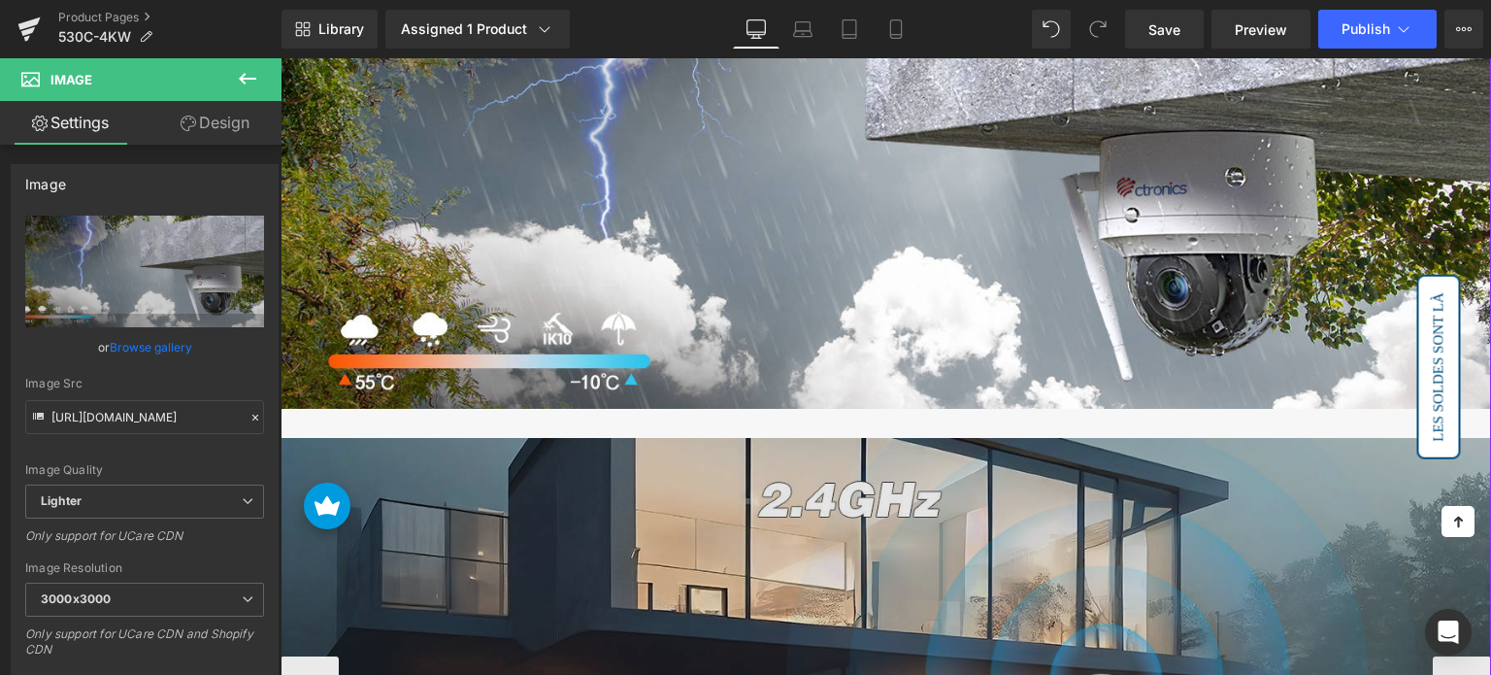
scroll to position [5530, 0]
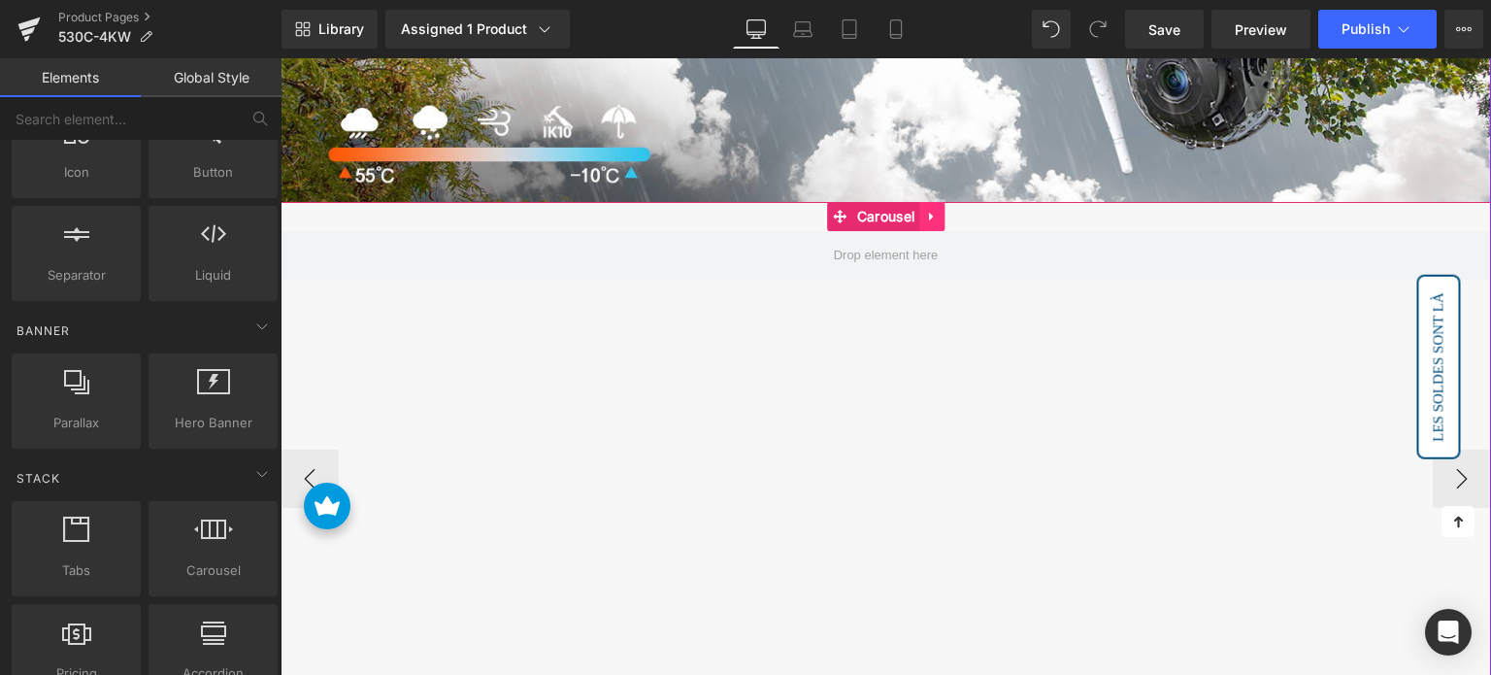
click at [931, 209] on icon at bounding box center [932, 216] width 14 height 15
click at [947, 210] on icon at bounding box center [945, 217] width 14 height 14
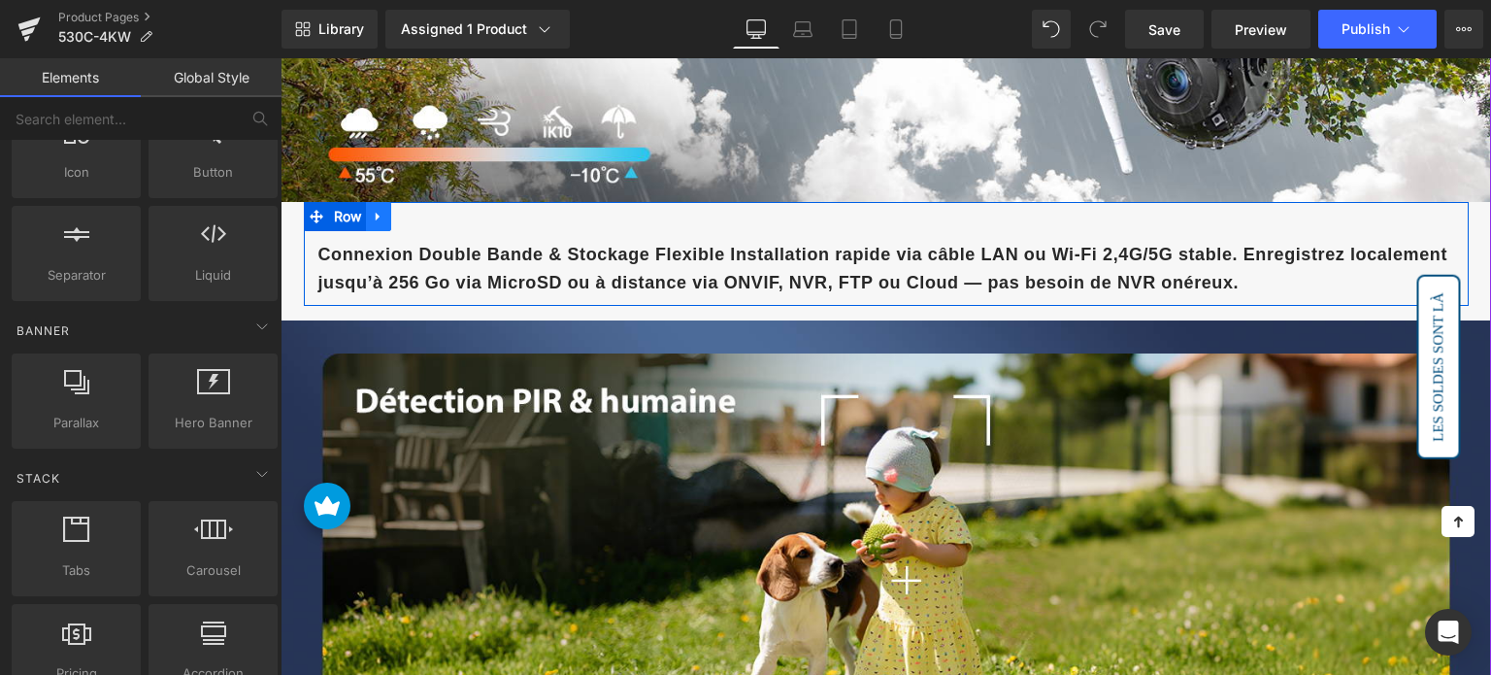
click at [382, 213] on link at bounding box center [378, 216] width 25 height 29
click at [435, 212] on link at bounding box center [428, 216] width 25 height 29
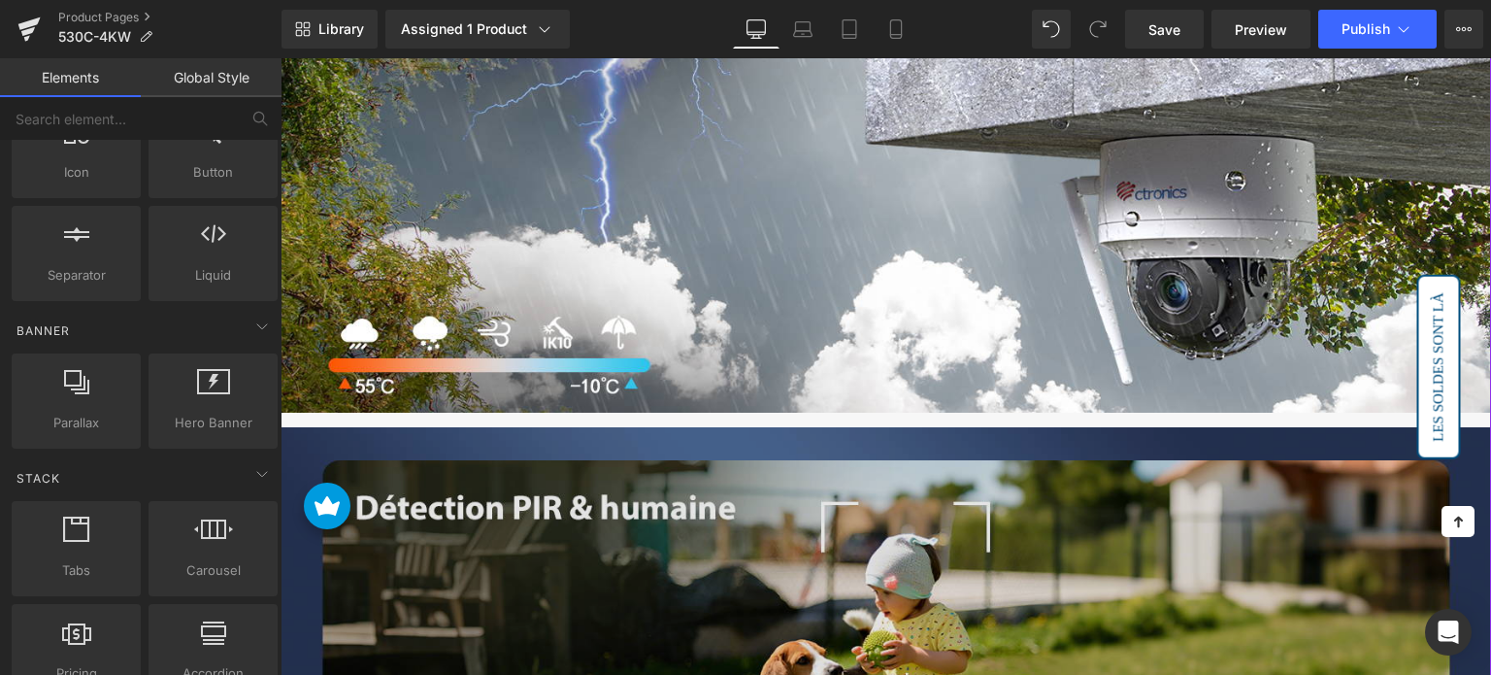
scroll to position [5433, 0]
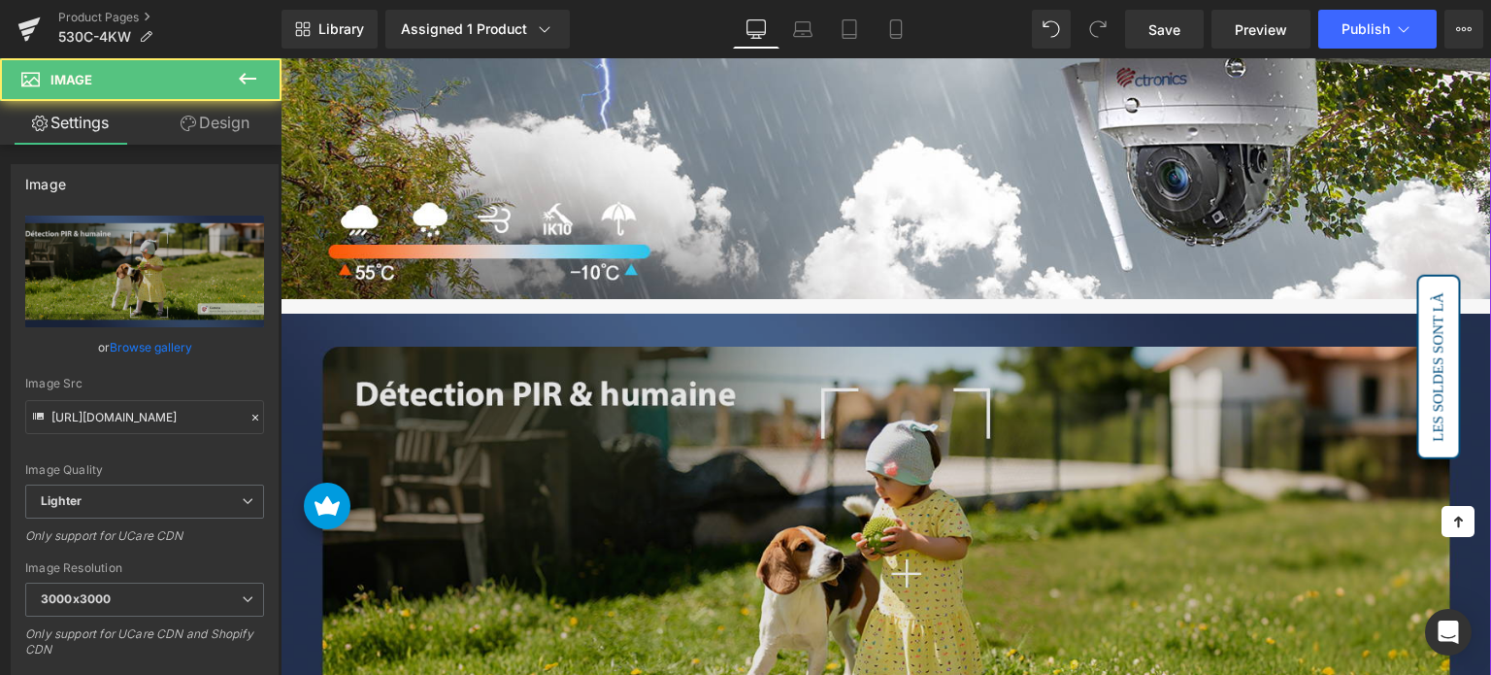
click at [545, 390] on img at bounding box center [886, 562] width 1211 height 496
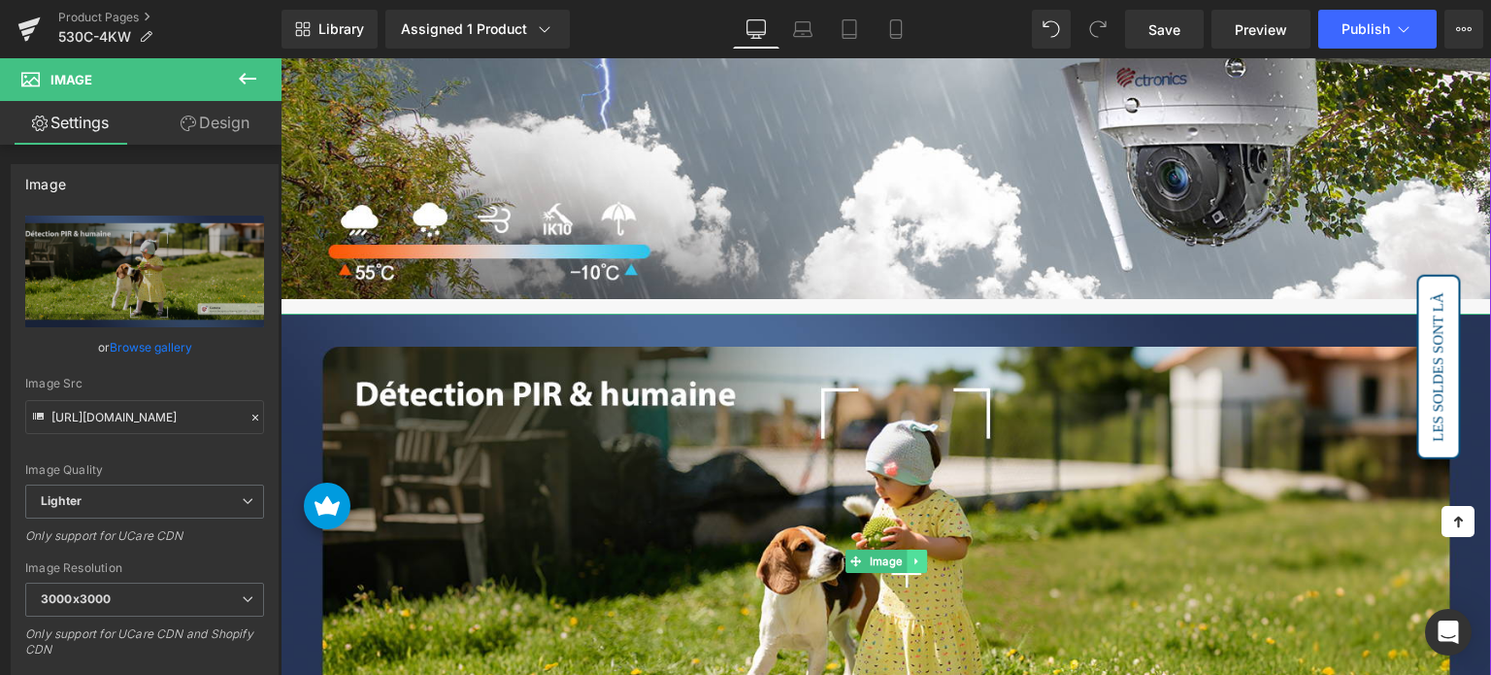
click at [915, 549] on link at bounding box center [917, 560] width 20 height 23
click at [917, 549] on link at bounding box center [926, 560] width 20 height 23
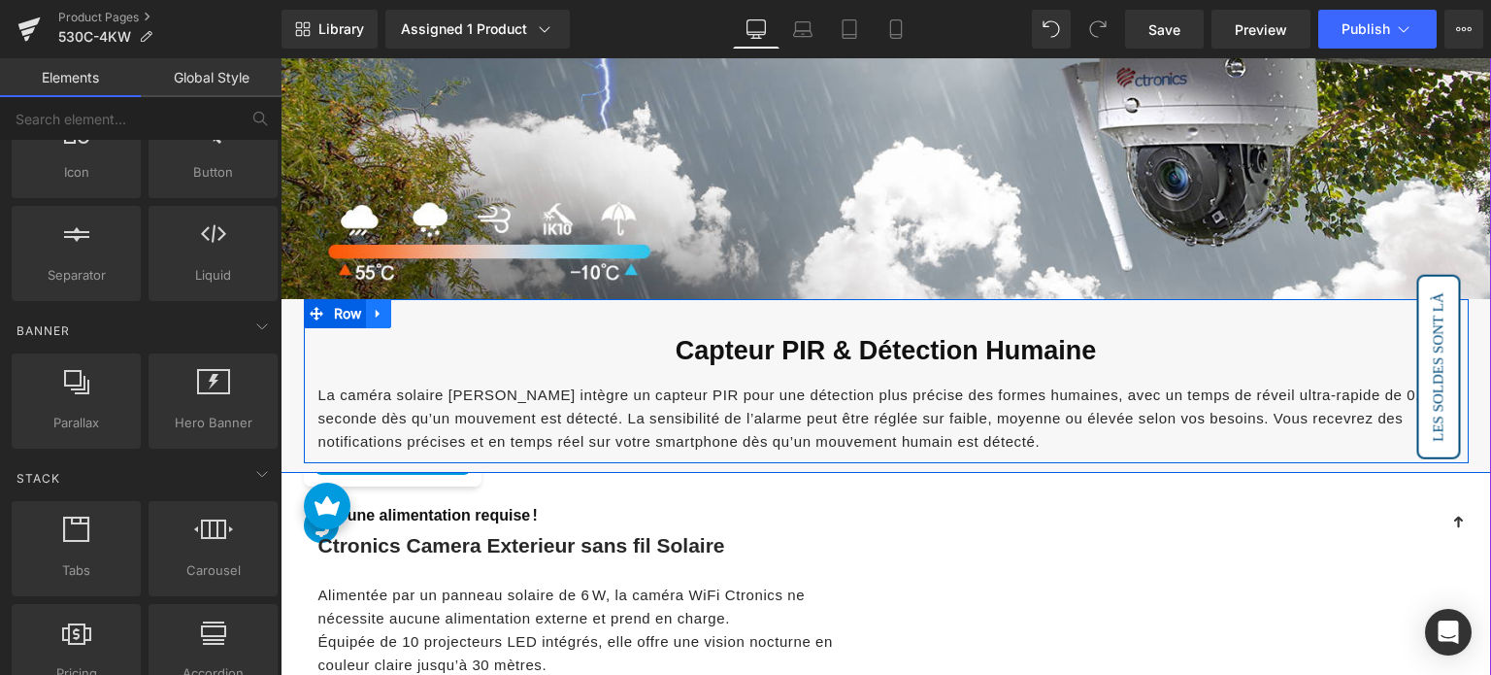
click at [385, 303] on link at bounding box center [378, 313] width 25 height 29
click at [426, 307] on icon at bounding box center [429, 314] width 14 height 14
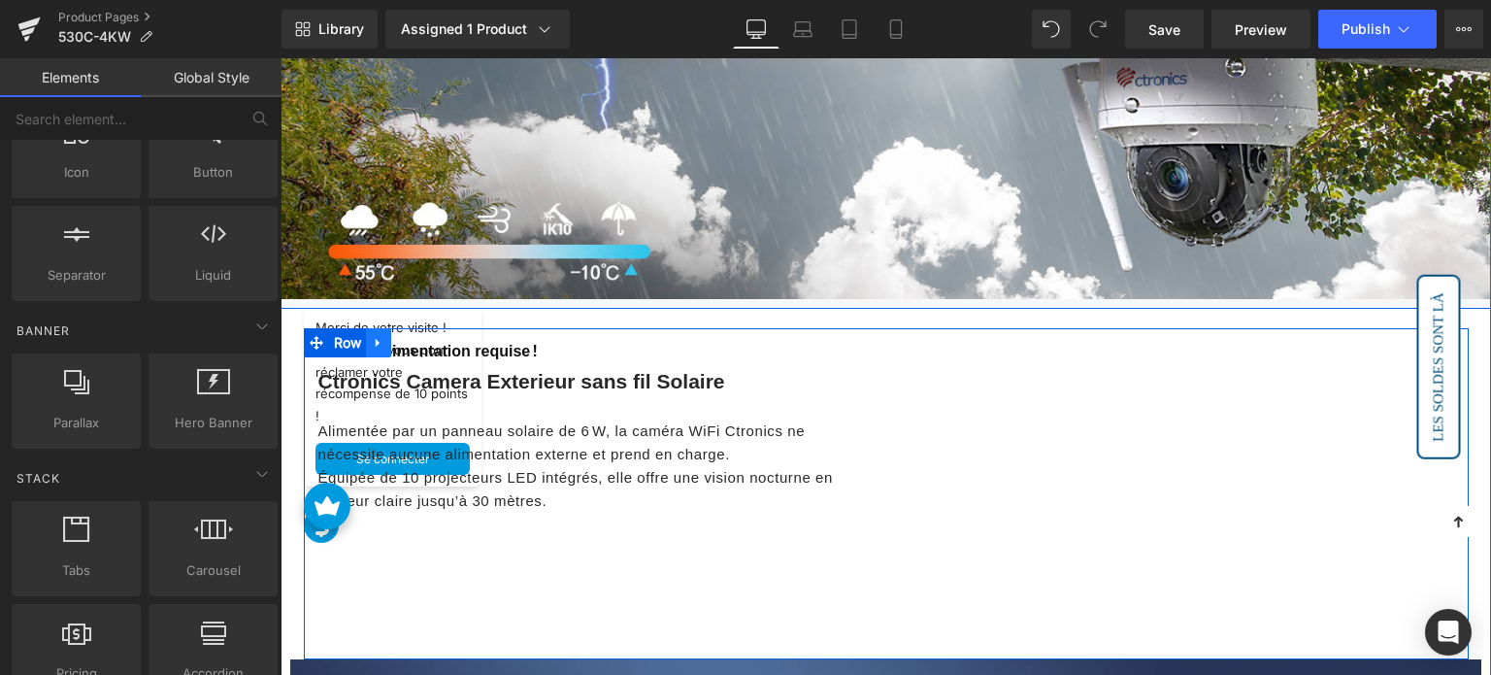
click at [376, 339] on icon at bounding box center [378, 343] width 4 height 9
click at [417, 331] on link at bounding box center [428, 342] width 25 height 29
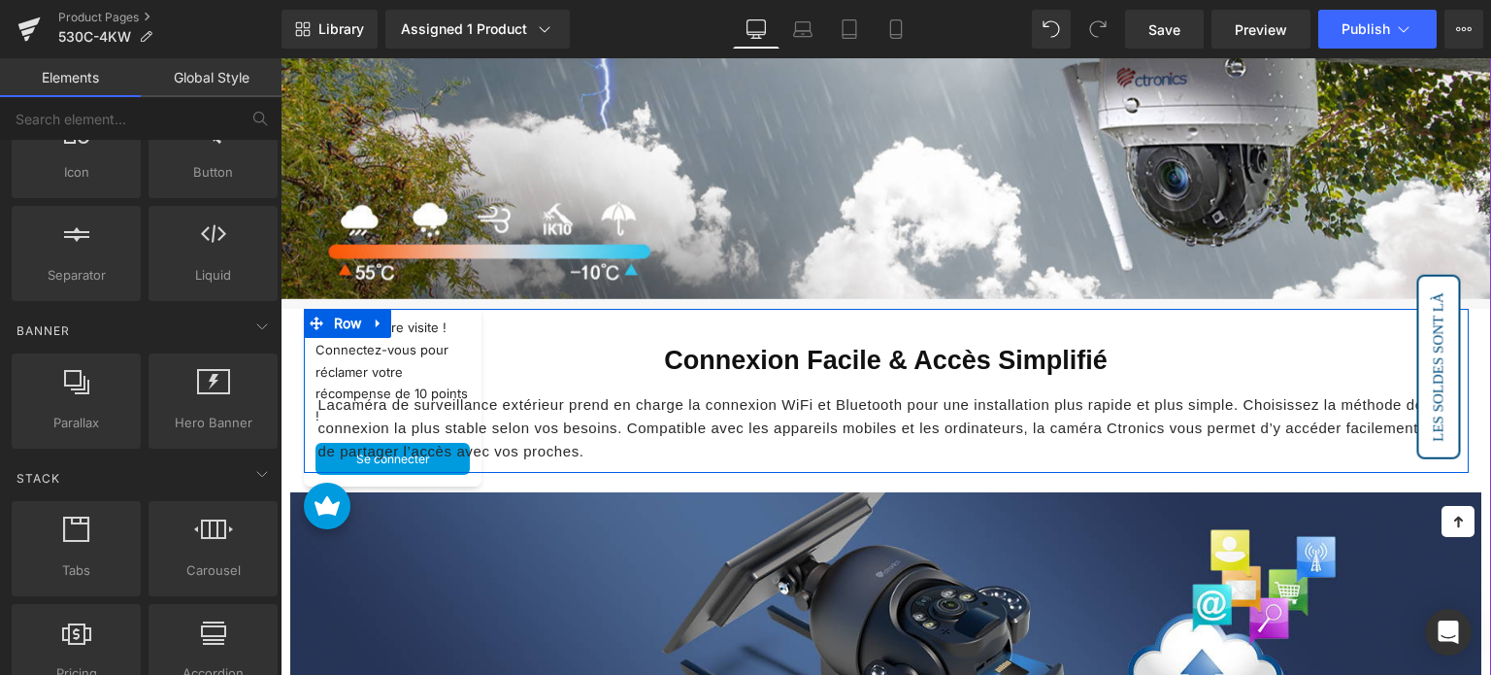
click at [372, 315] on icon at bounding box center [379, 322] width 14 height 15
click at [422, 316] on icon at bounding box center [429, 323] width 14 height 14
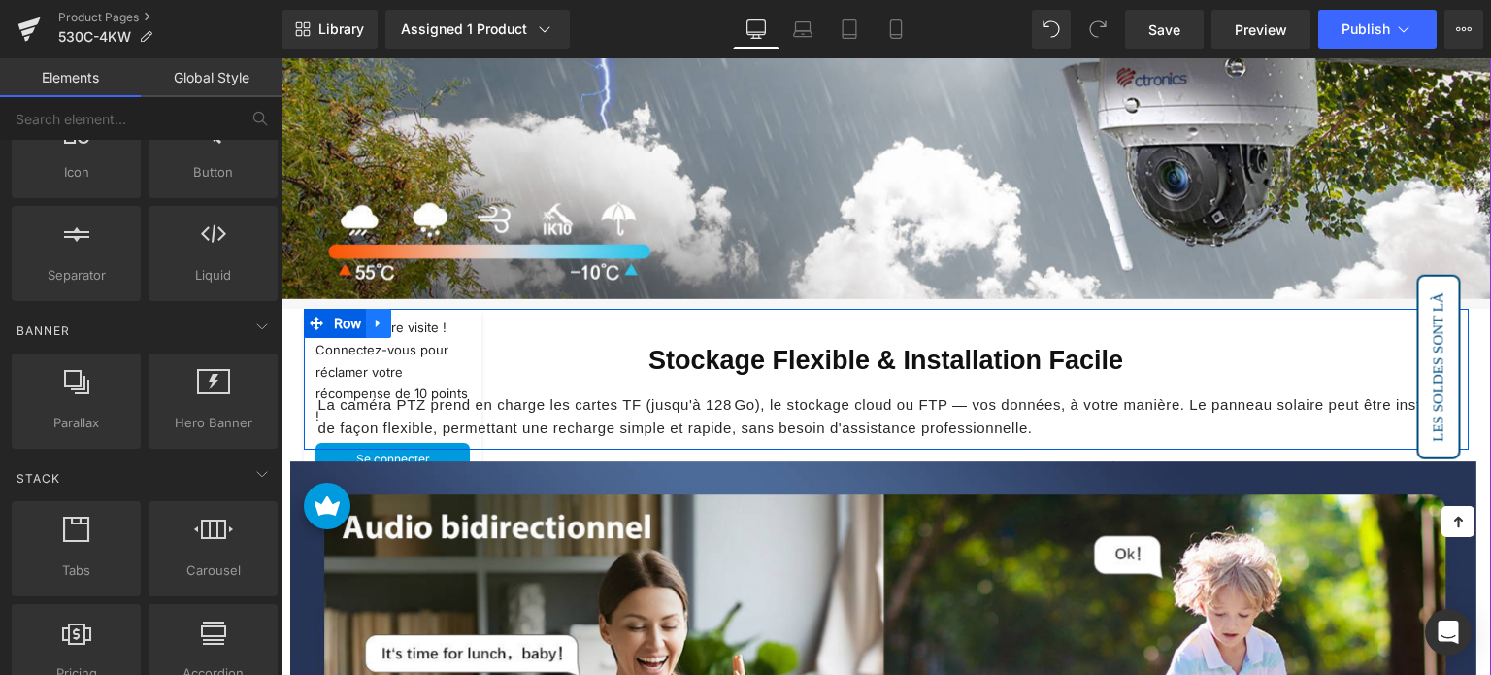
click at [379, 315] on icon at bounding box center [379, 322] width 14 height 15
click at [418, 312] on link at bounding box center [428, 323] width 25 height 29
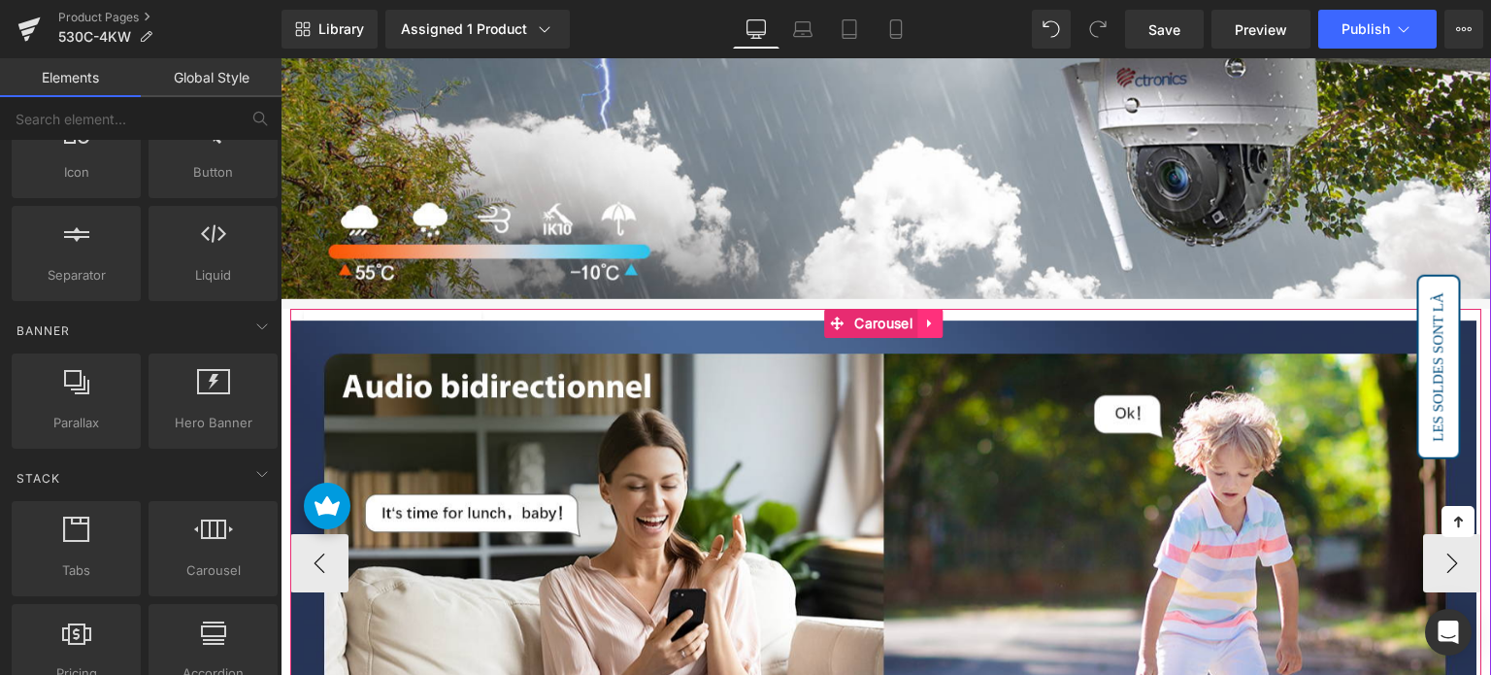
click at [931, 319] on icon at bounding box center [929, 323] width 4 height 9
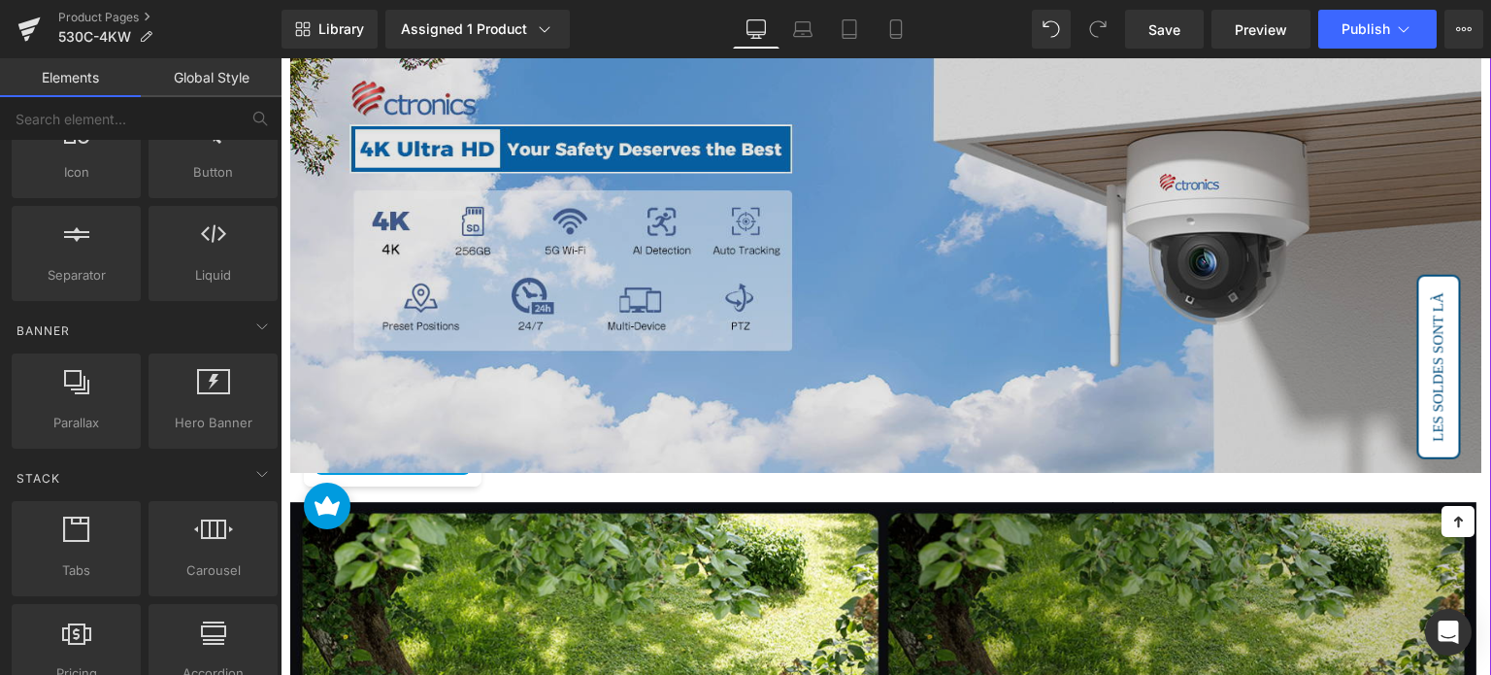
scroll to position [1550, 0]
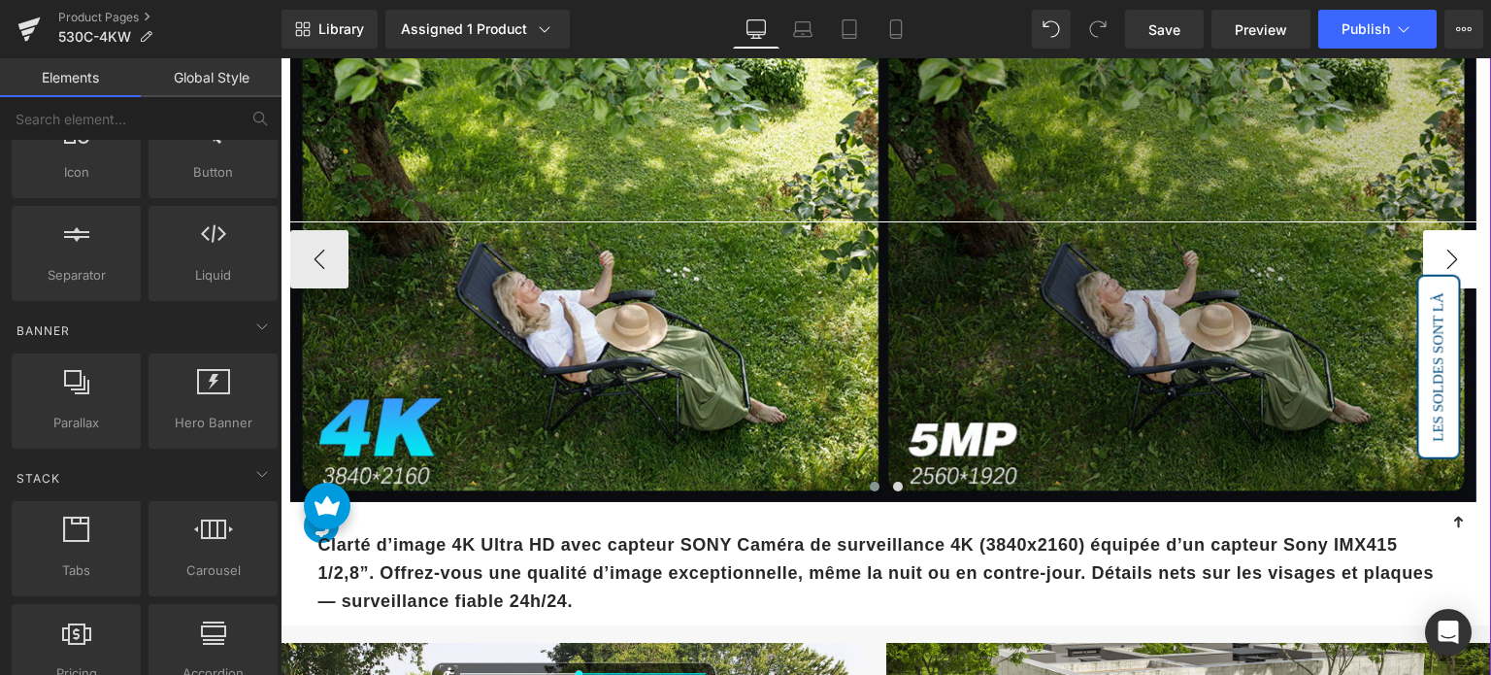
click at [1435, 251] on button "›" at bounding box center [1452, 259] width 58 height 58
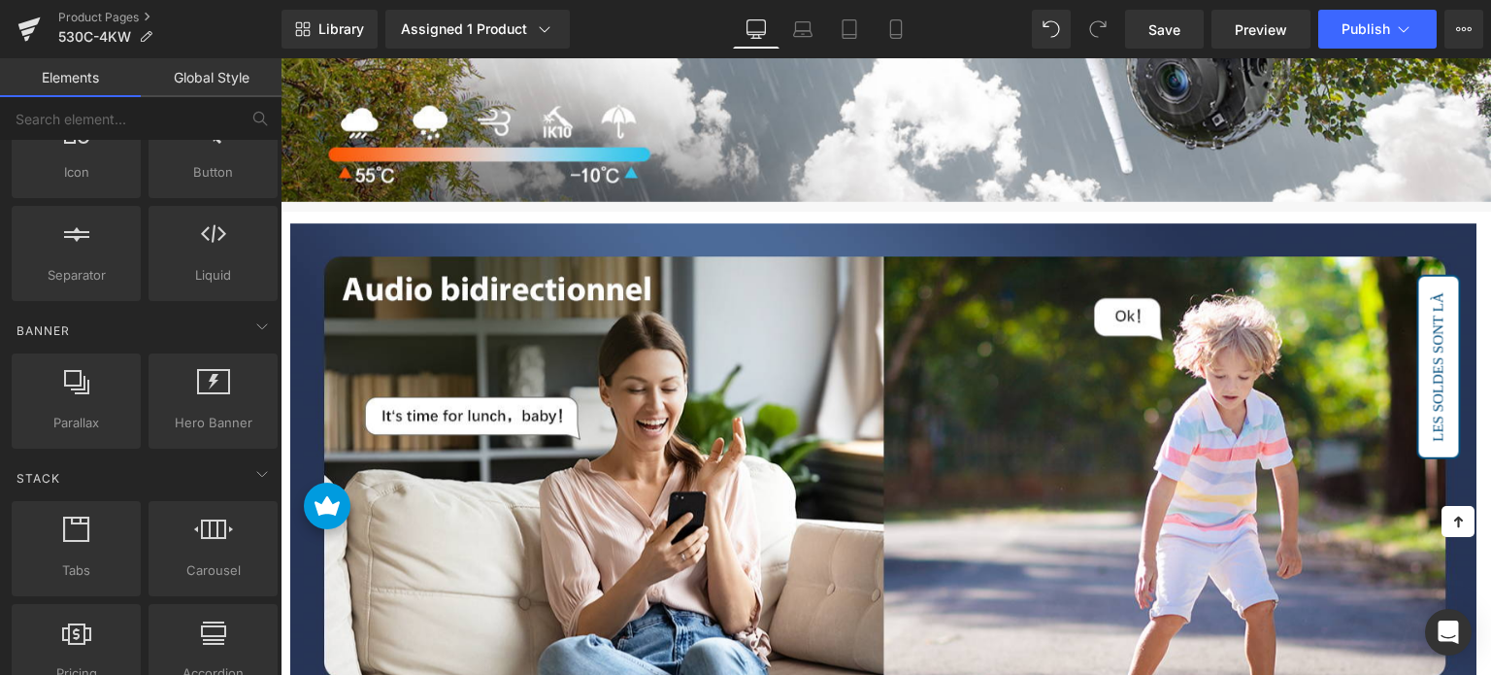
scroll to position [5724, 0]
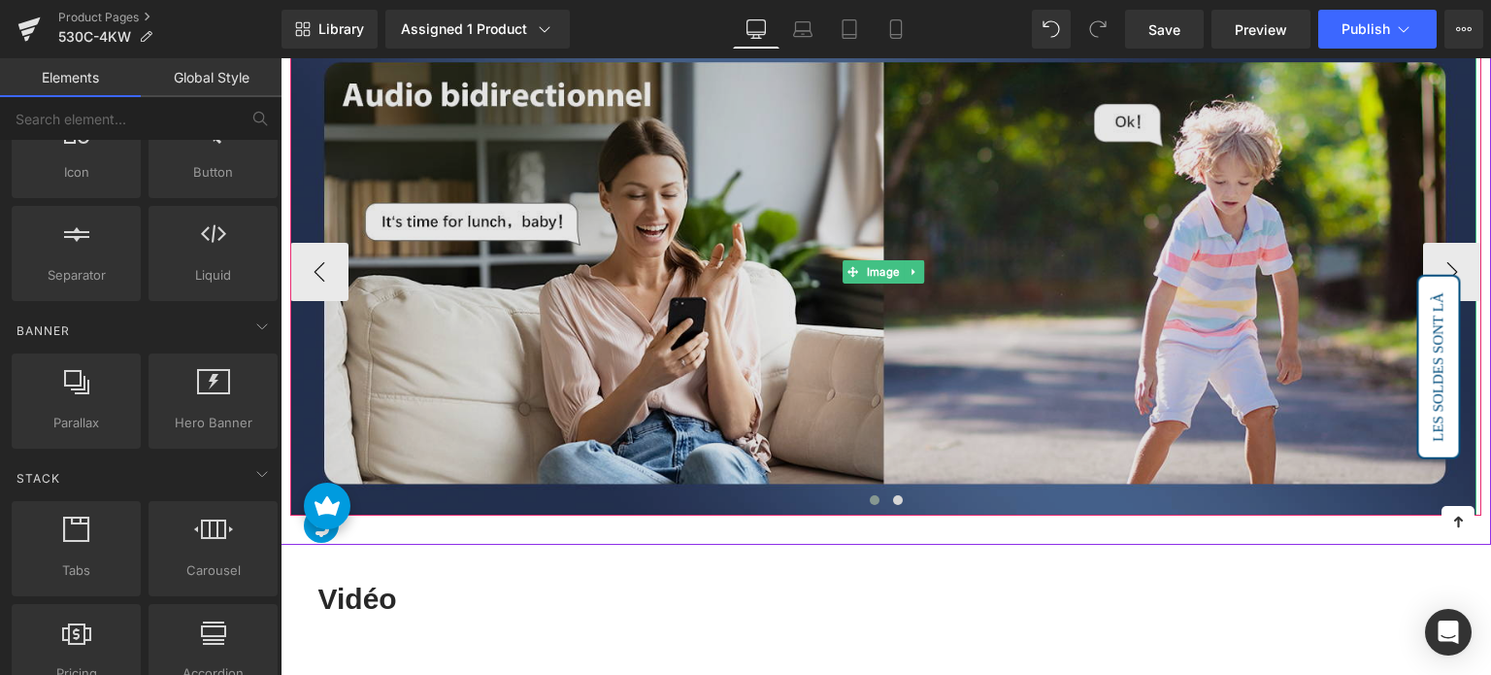
click at [657, 279] on img at bounding box center [883, 272] width 1186 height 486
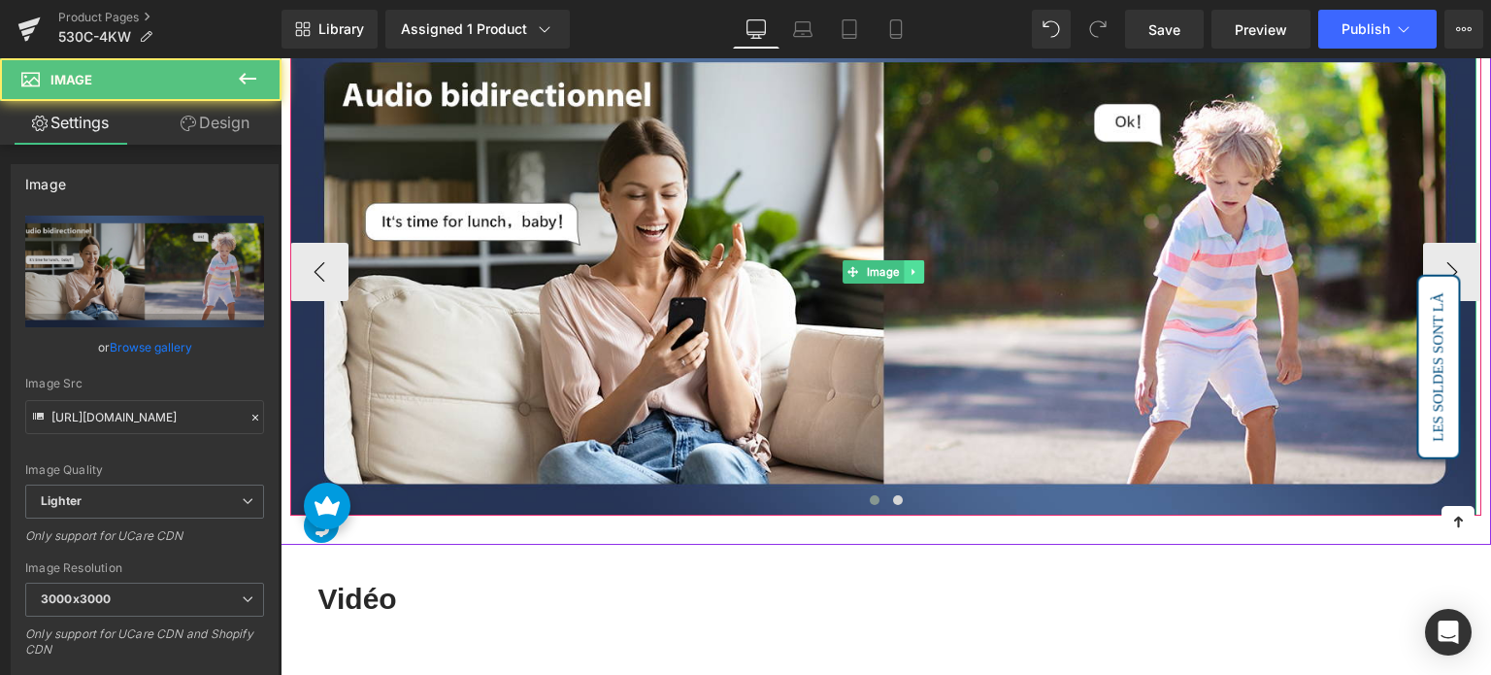
click at [912, 267] on link at bounding box center [914, 271] width 20 height 23
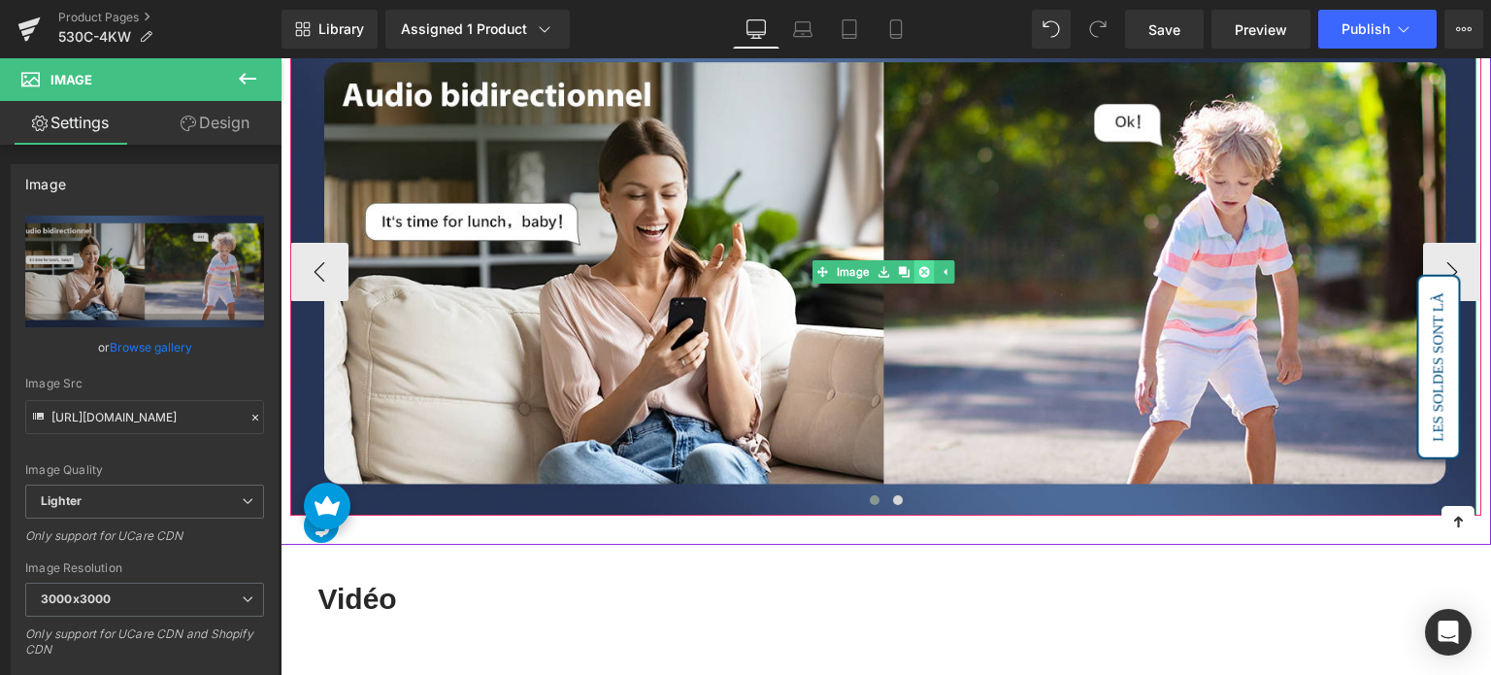
click at [923, 267] on icon at bounding box center [923, 272] width 11 height 11
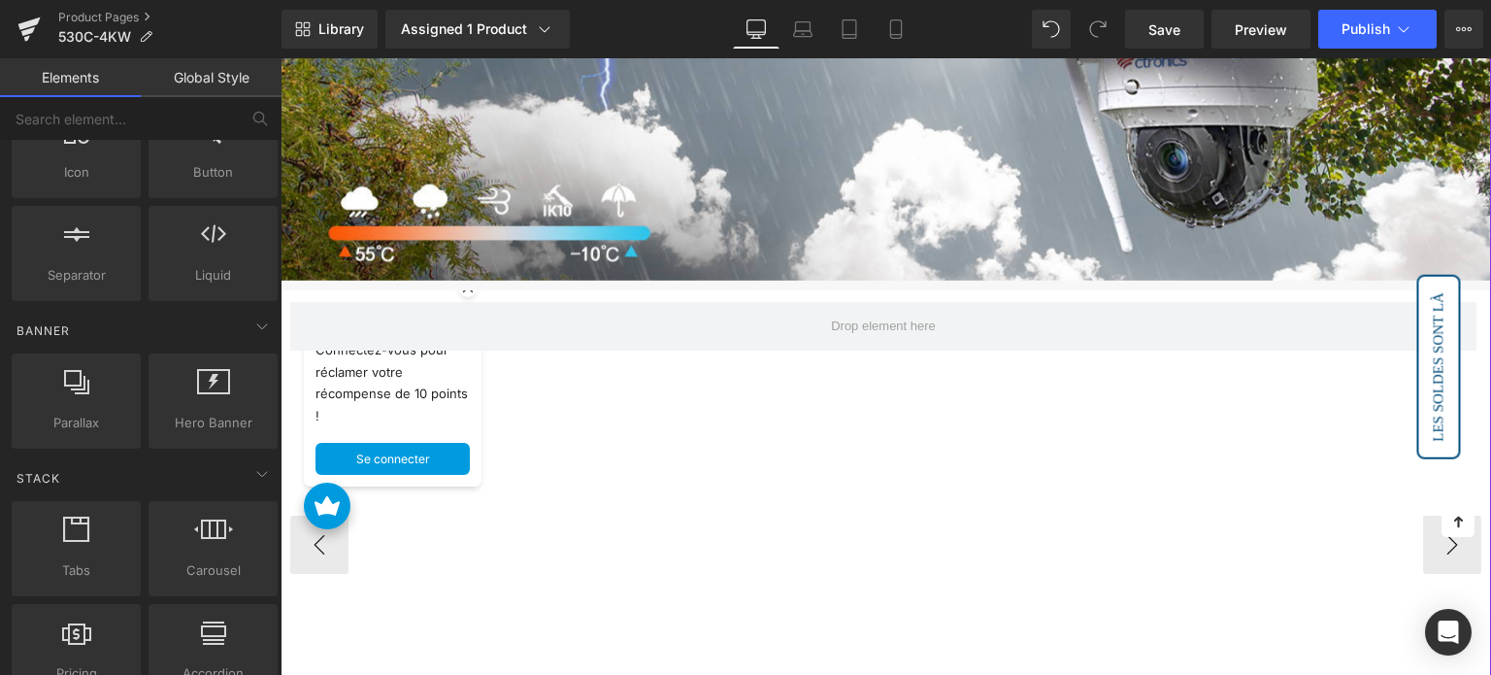
scroll to position [5627, 0]
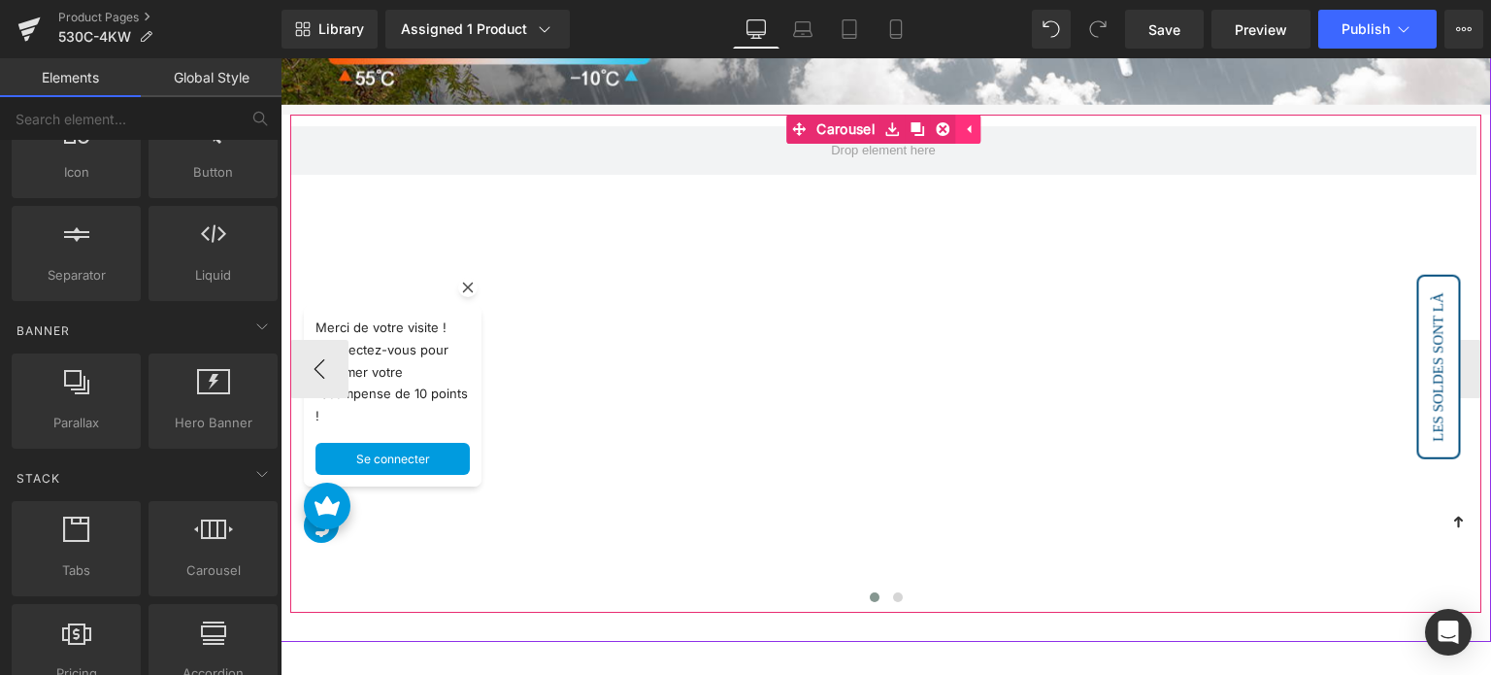
click at [977, 119] on link at bounding box center [967, 129] width 25 height 29
click at [931, 121] on icon at bounding box center [930, 128] width 14 height 15
click at [945, 122] on icon at bounding box center [943, 129] width 14 height 14
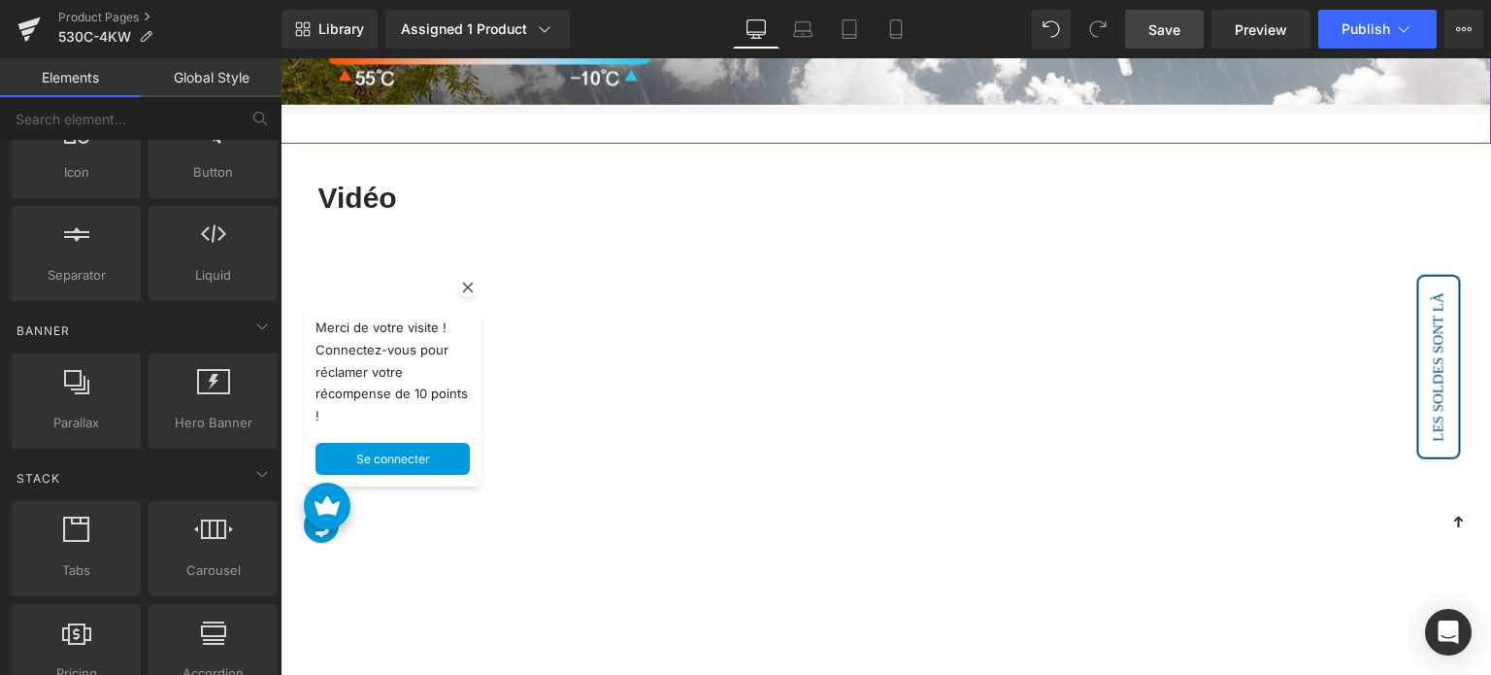
click at [1159, 37] on span "Save" at bounding box center [1164, 29] width 32 height 20
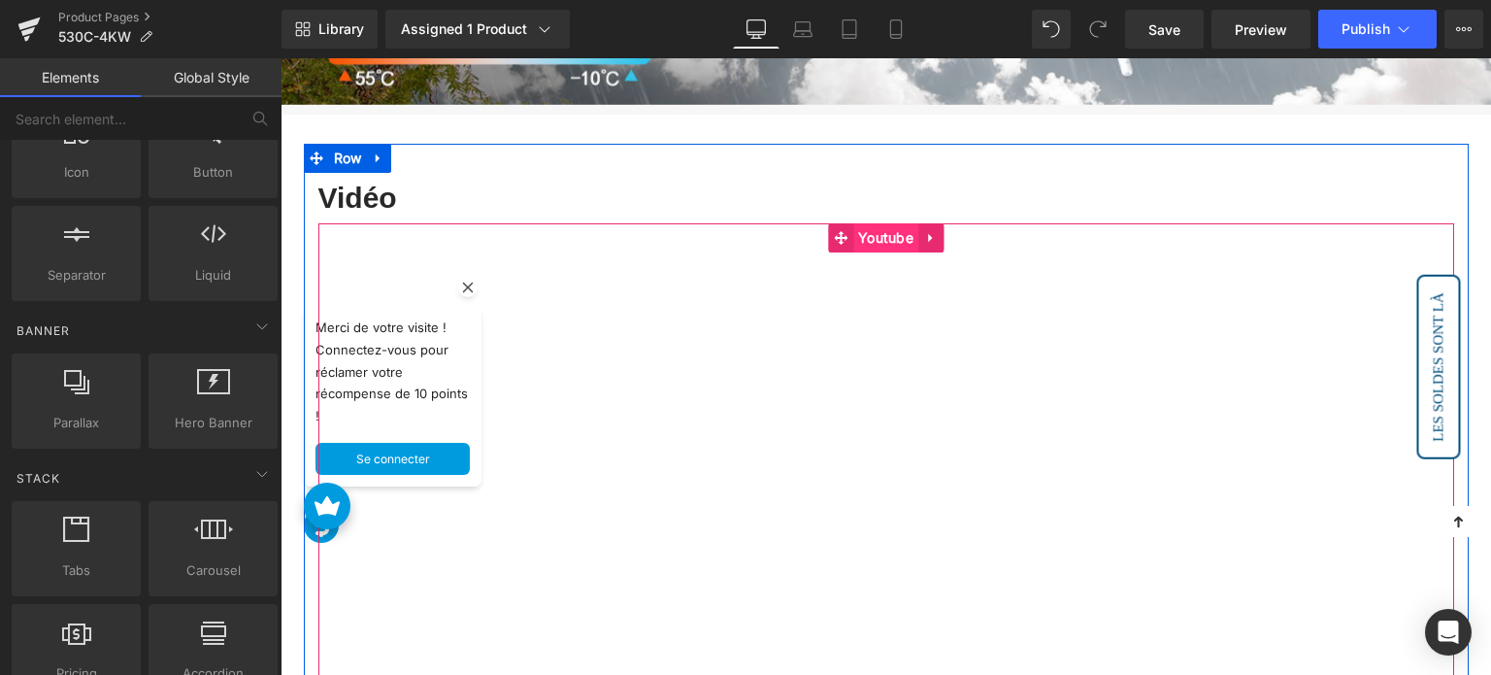
click at [878, 223] on span "Youtube" at bounding box center [885, 237] width 65 height 29
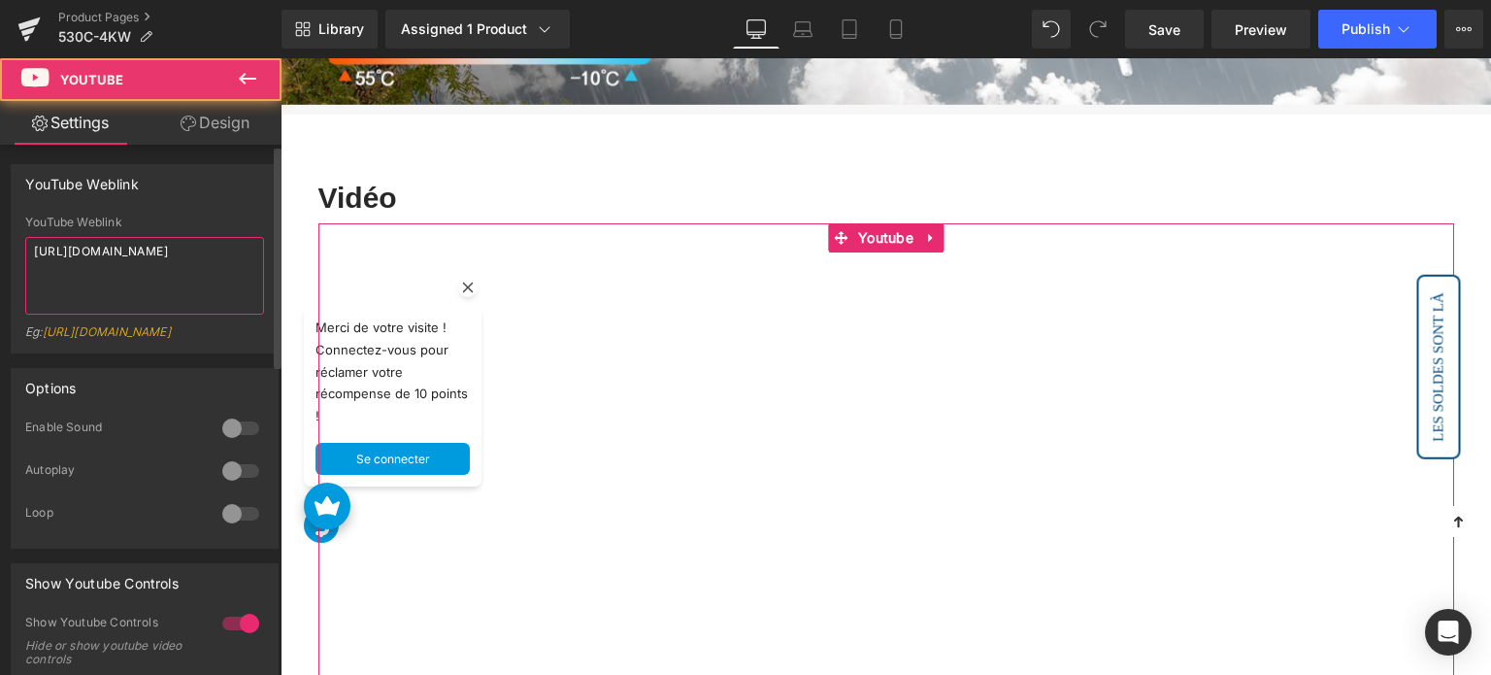
click at [117, 263] on textarea "https://youtu.be/sNIr6hItf9k" at bounding box center [144, 276] width 239 height 78
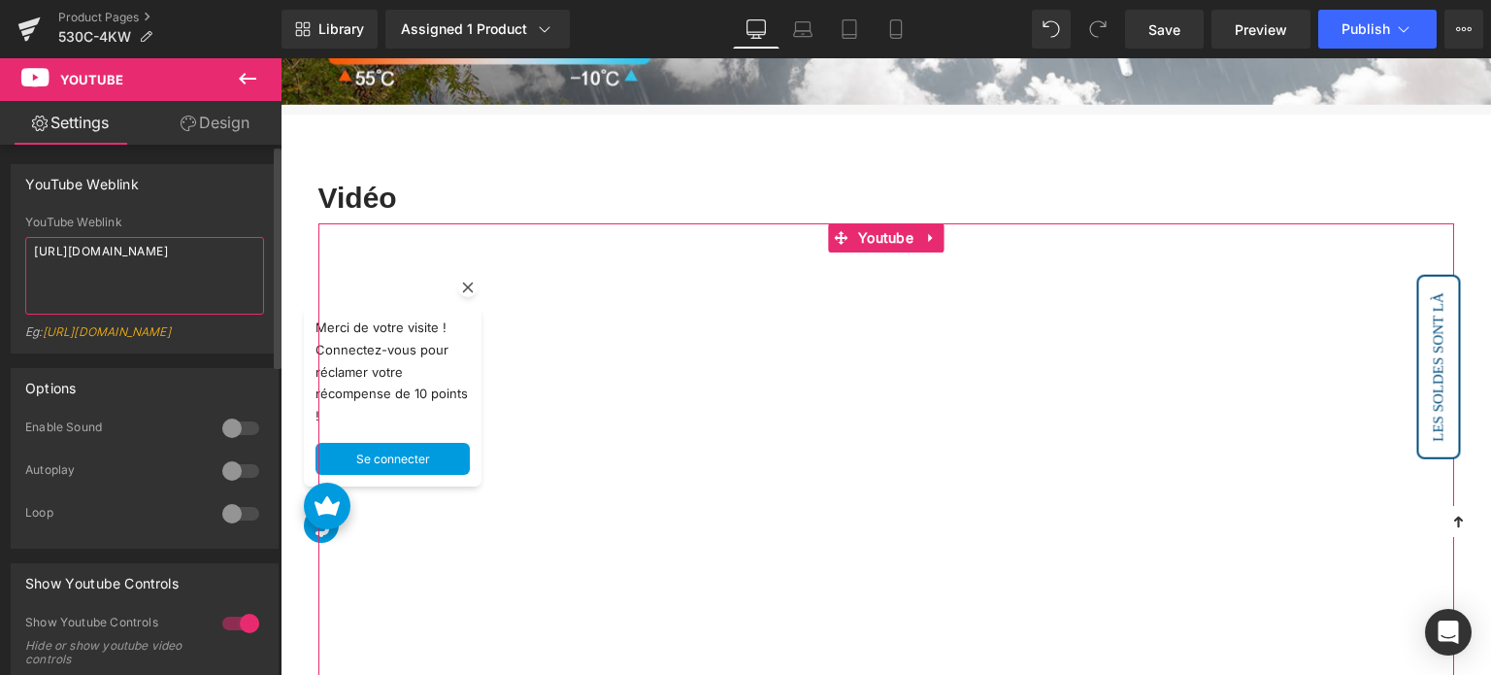
click at [117, 263] on textarea "https://youtu.be/sNIr6hItf9k" at bounding box center [144, 276] width 239 height 78
paste textarea "iVVMQtWsNiY"
type textarea "https://youtu.be/iVVMQtWsNiY"
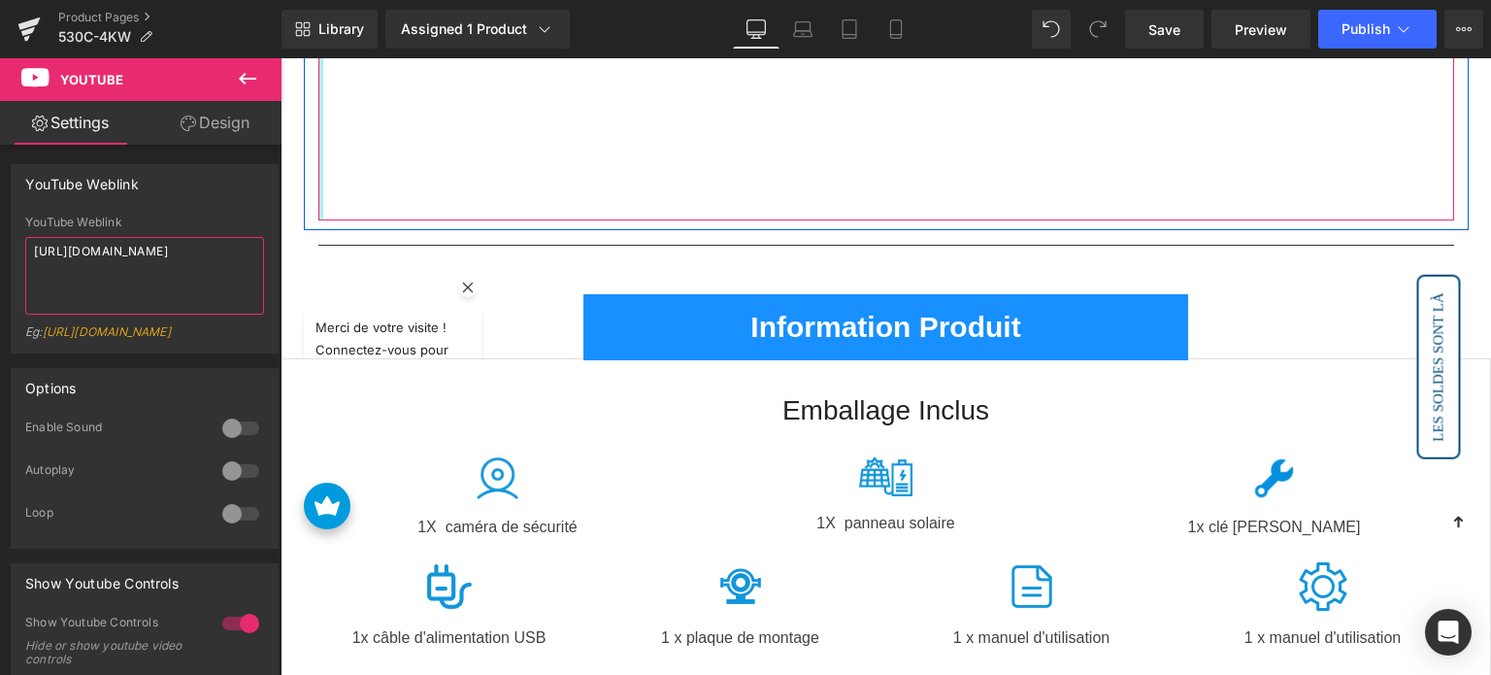
scroll to position [6307, 0]
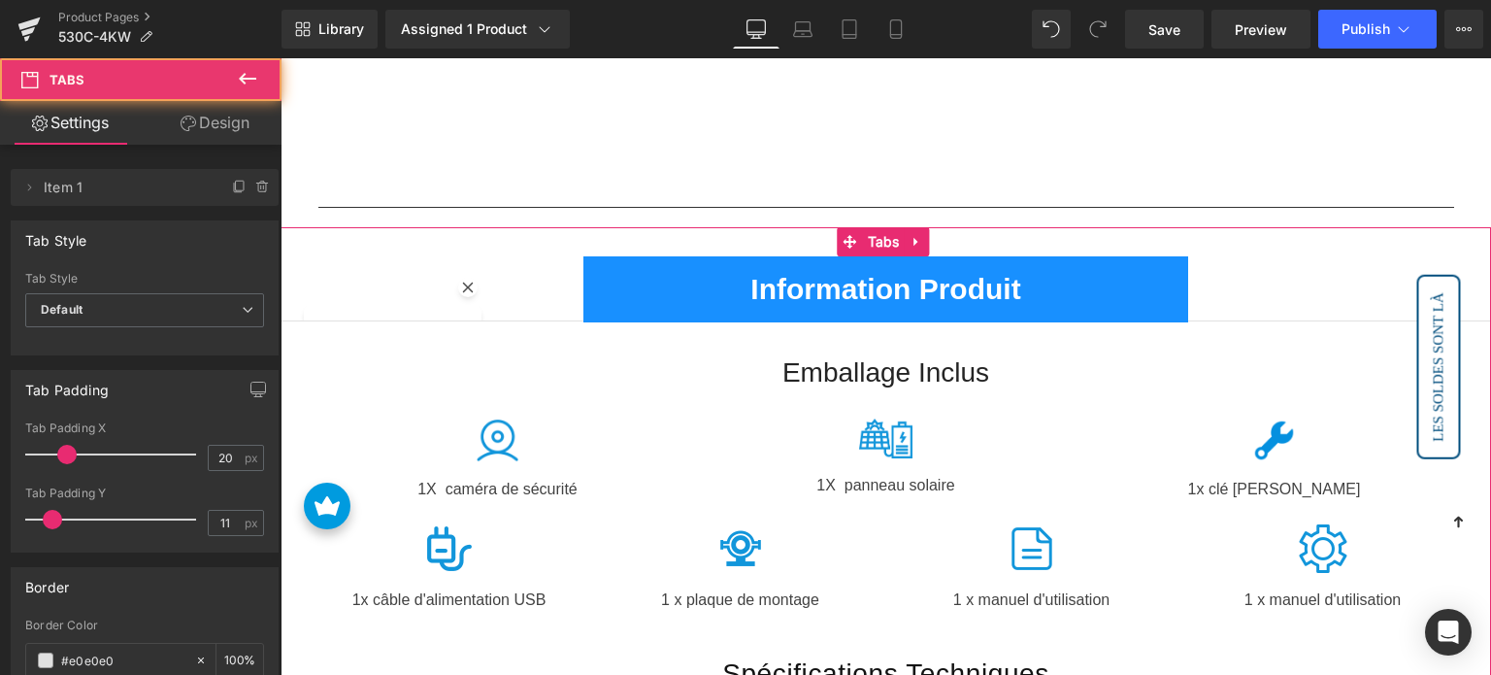
click at [466, 287] on ul "Information Produit Text Block" at bounding box center [886, 288] width 1211 height 65
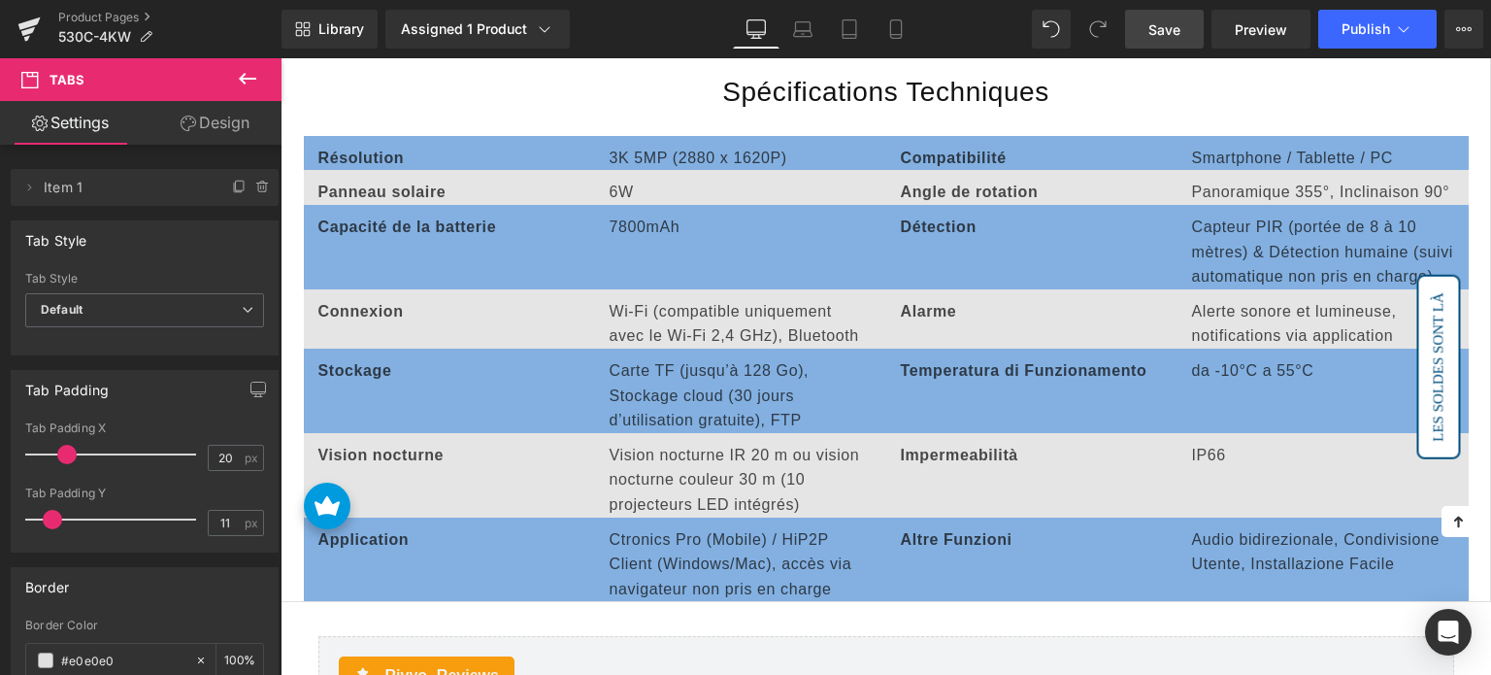
scroll to position [6889, 0]
click at [1174, 19] on span "Save" at bounding box center [1164, 29] width 32 height 20
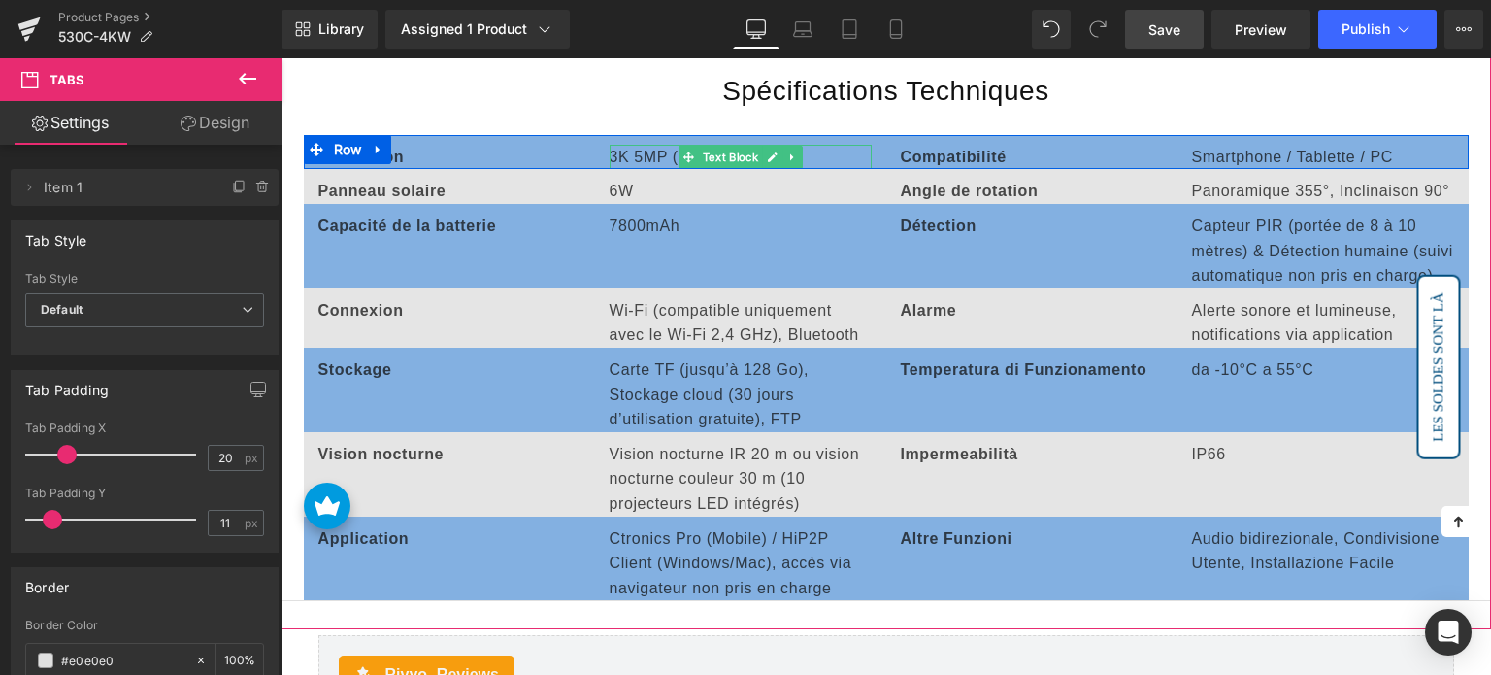
click at [633, 145] on p "3K 5MP (2880 x 1620P)" at bounding box center [741, 157] width 262 height 25
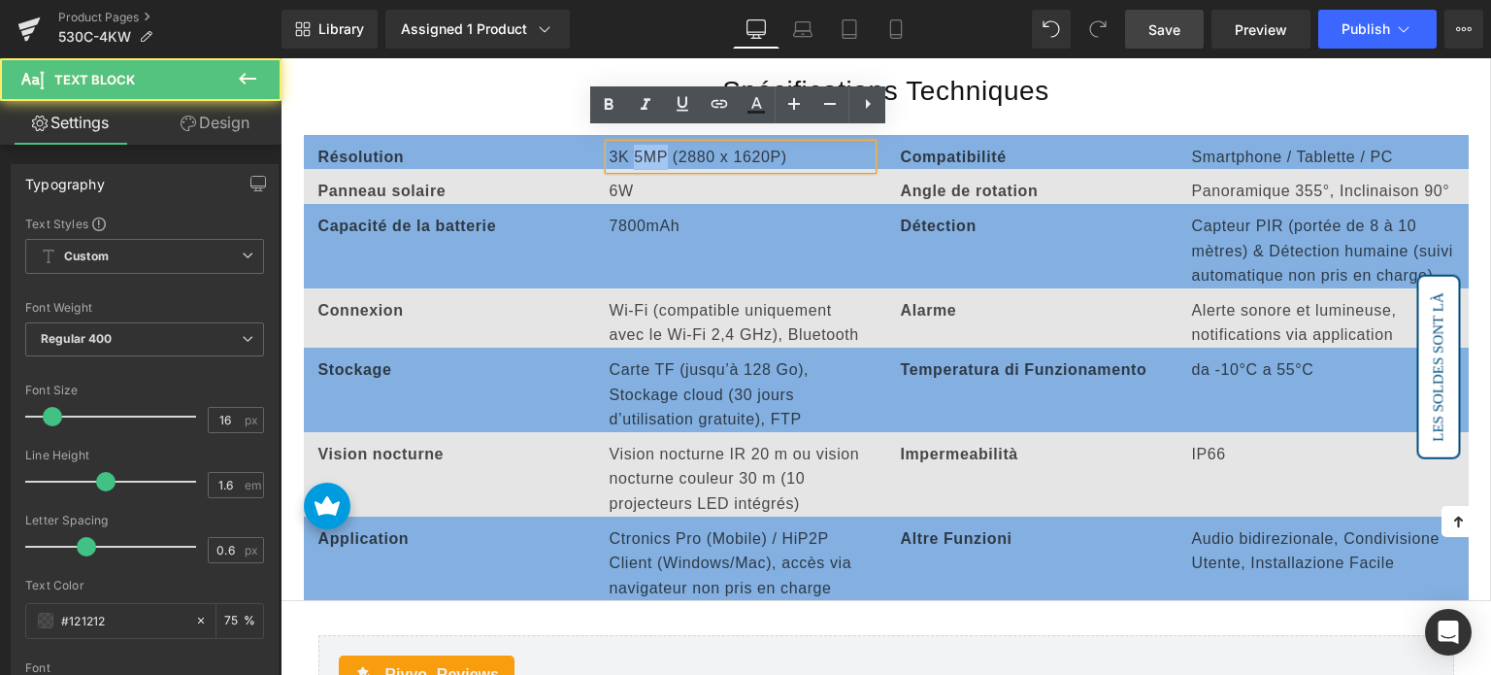
click at [633, 145] on p "3K 5MP (2880 x 1620P)" at bounding box center [741, 157] width 262 height 25
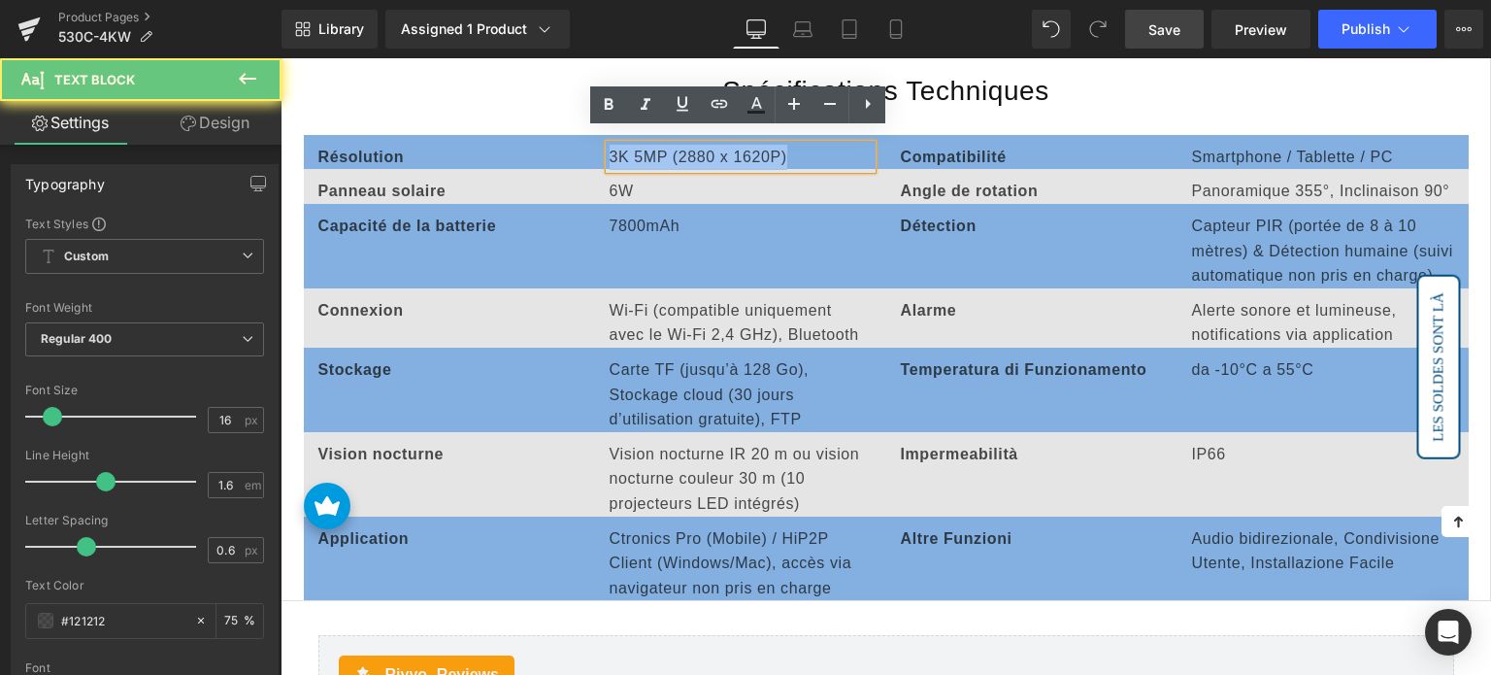
click at [633, 145] on p "3K 5MP (2880 x 1620P)" at bounding box center [741, 157] width 262 height 25
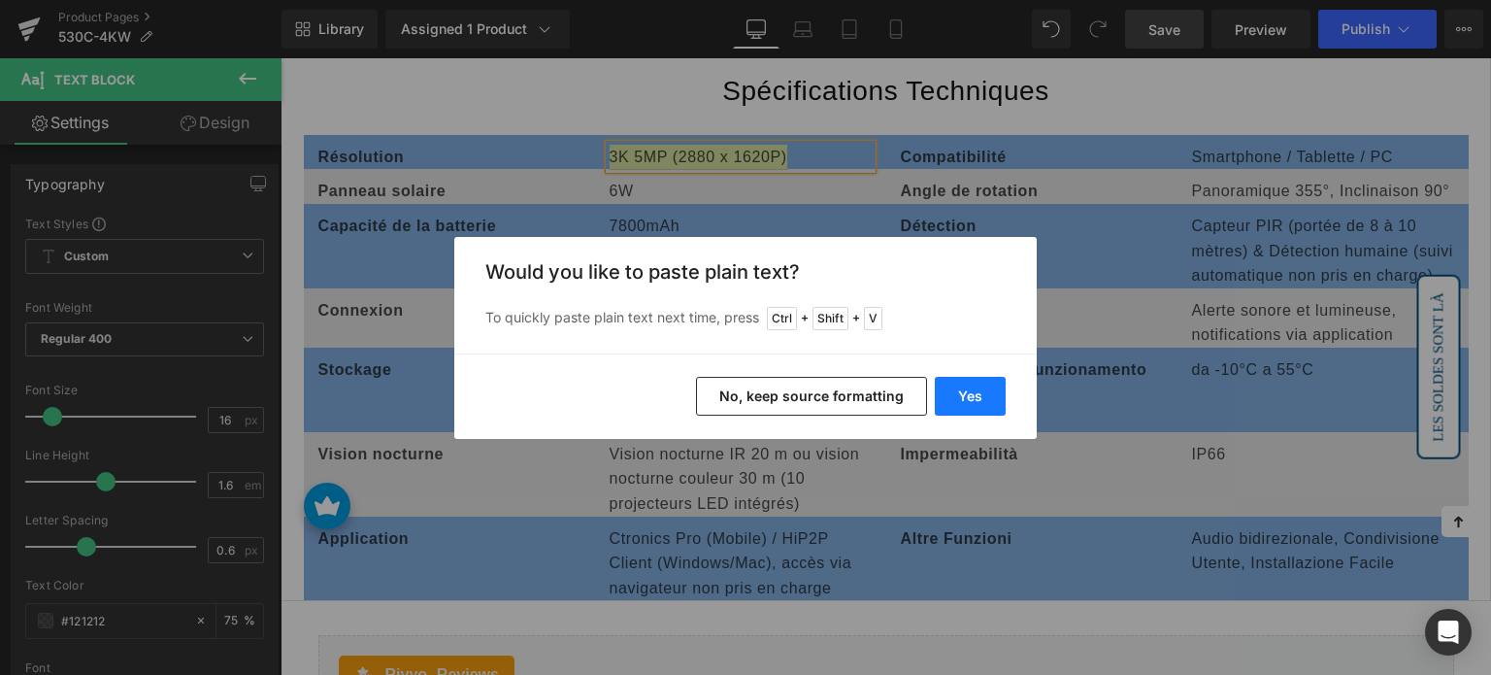
click at [1006, 404] on div "Yes No, keep source formatting" at bounding box center [745, 395] width 582 height 85
click at [981, 398] on button "Yes" at bounding box center [970, 396] width 71 height 39
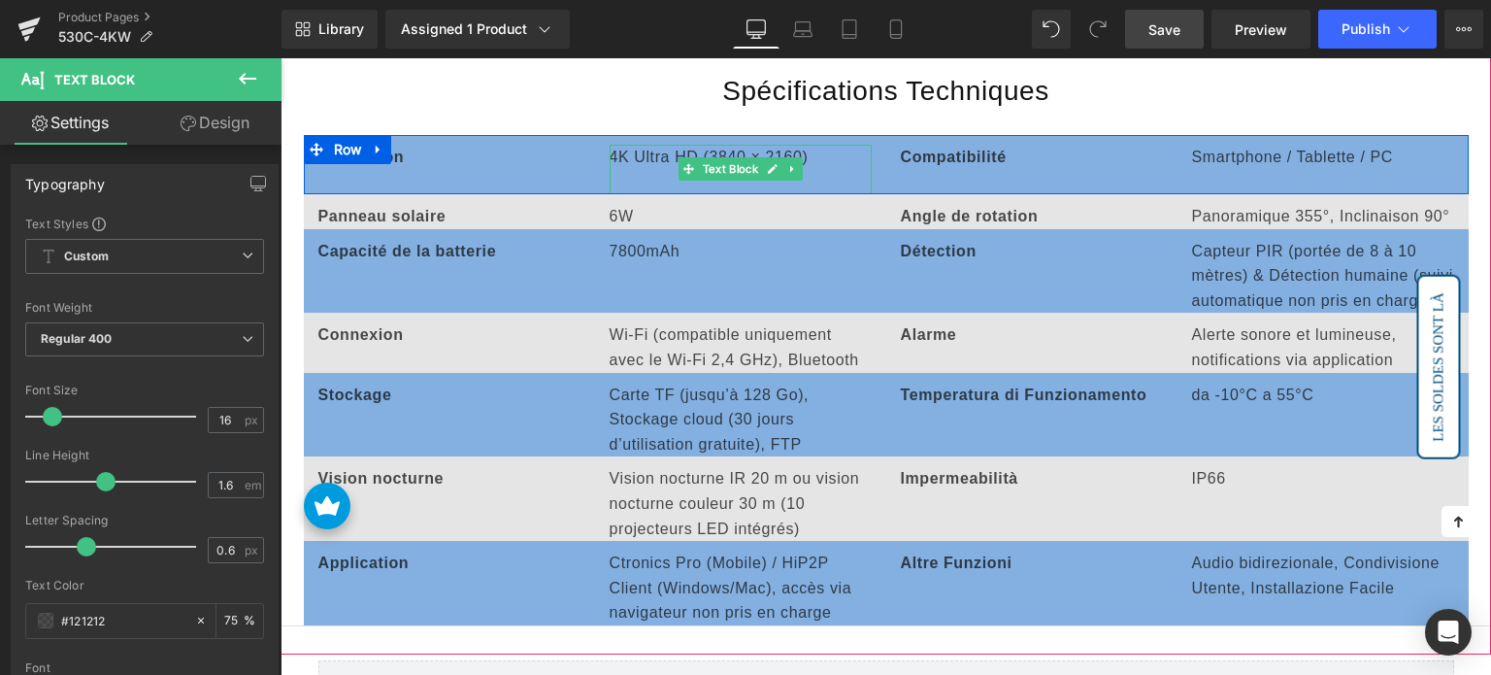
click at [647, 169] on p at bounding box center [741, 181] width 262 height 25
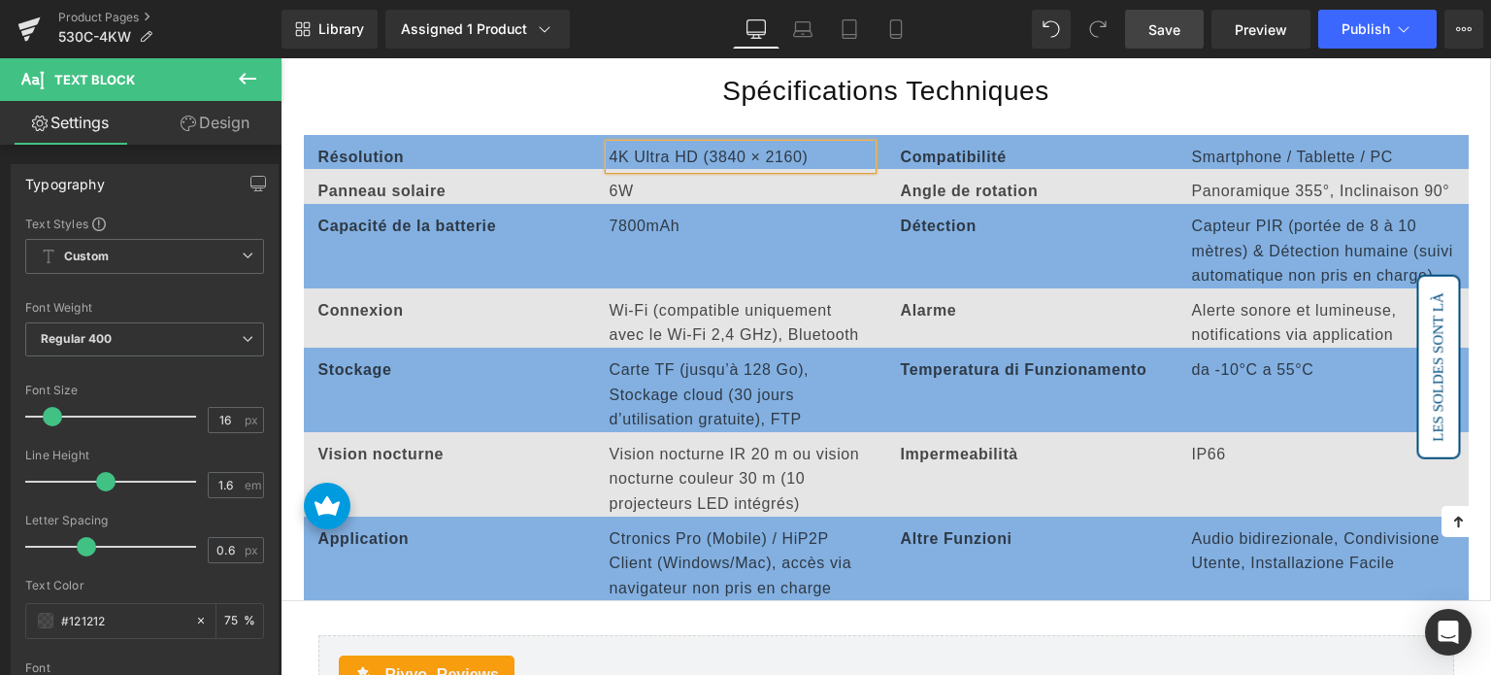
click at [466, 180] on span "Text Block" at bounding box center [439, 191] width 64 height 23
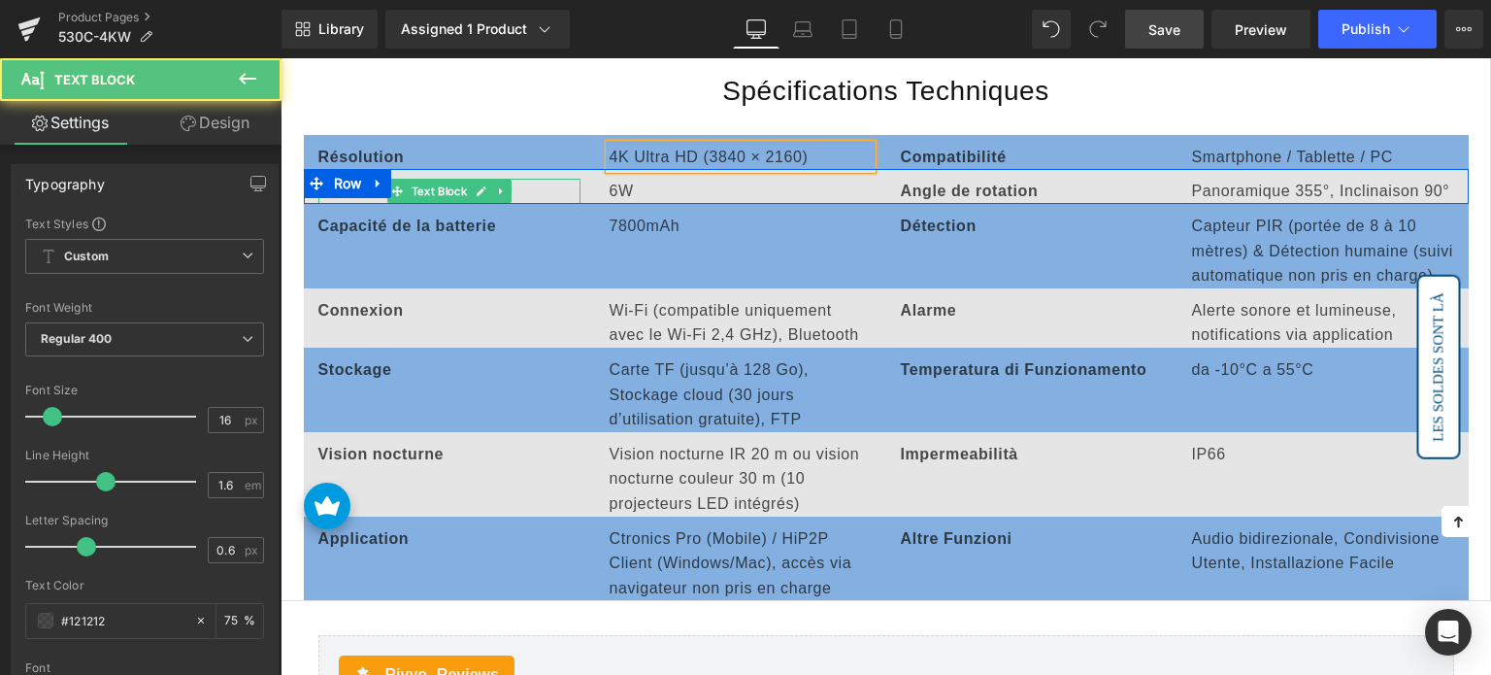
click at [477, 186] on icon at bounding box center [482, 191] width 10 height 10
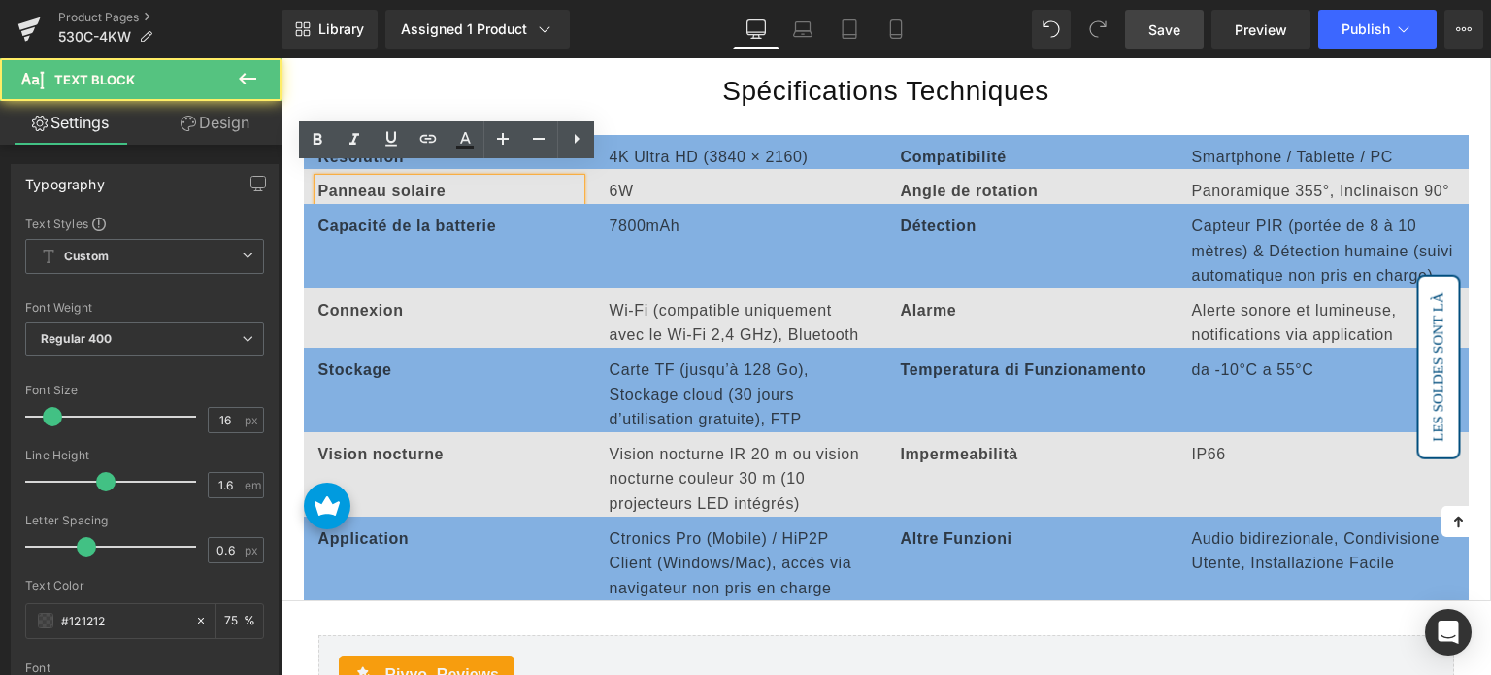
click at [451, 179] on p "Panneau solaire" at bounding box center [449, 191] width 262 height 25
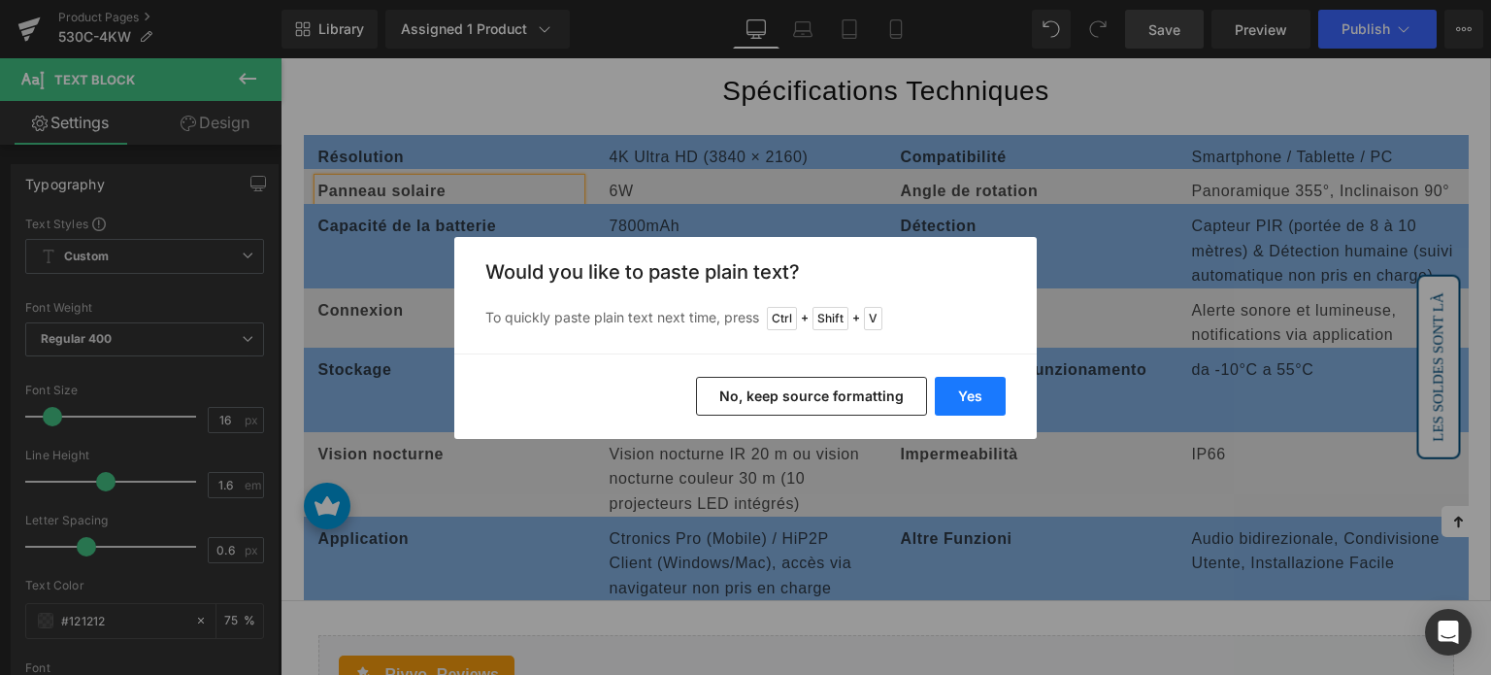
click at [979, 383] on button "Yes" at bounding box center [970, 396] width 71 height 39
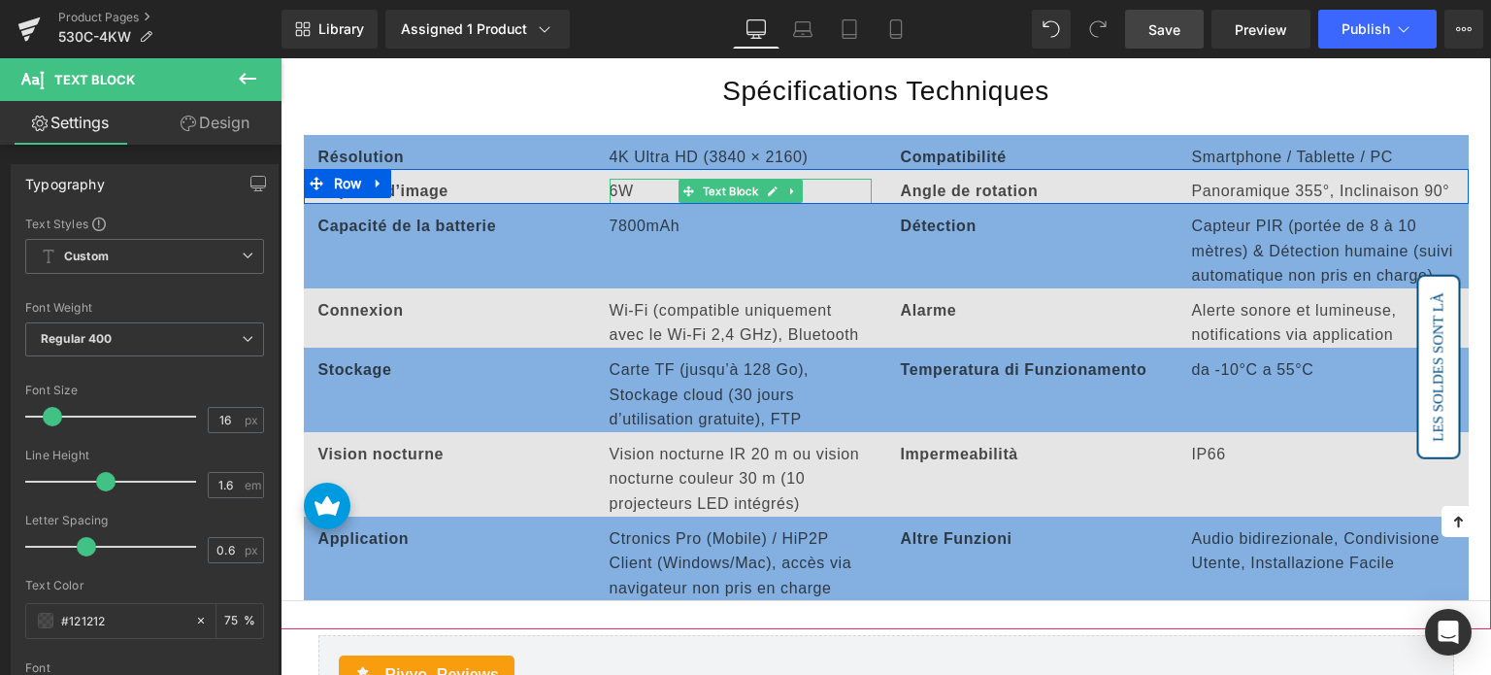
click at [619, 179] on p "6W" at bounding box center [741, 191] width 262 height 25
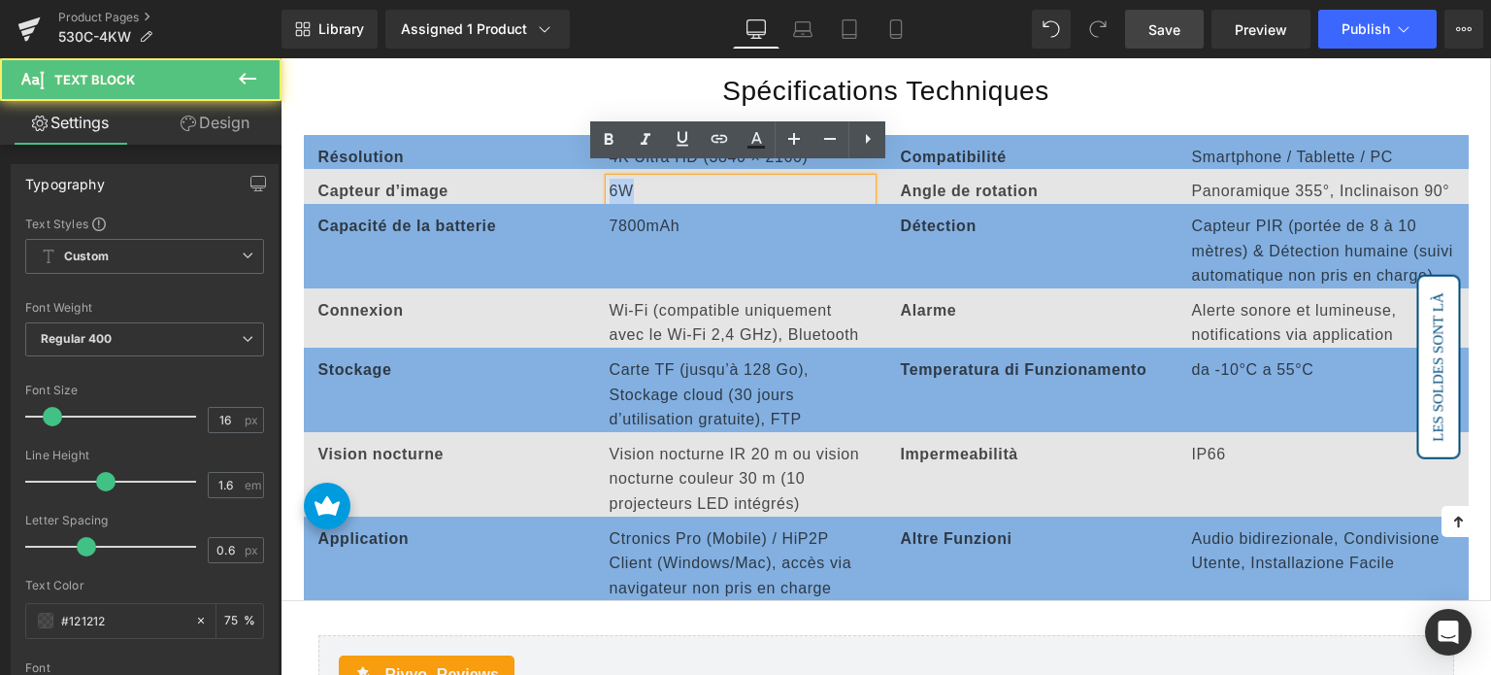
click at [619, 179] on p "6W" at bounding box center [741, 191] width 262 height 25
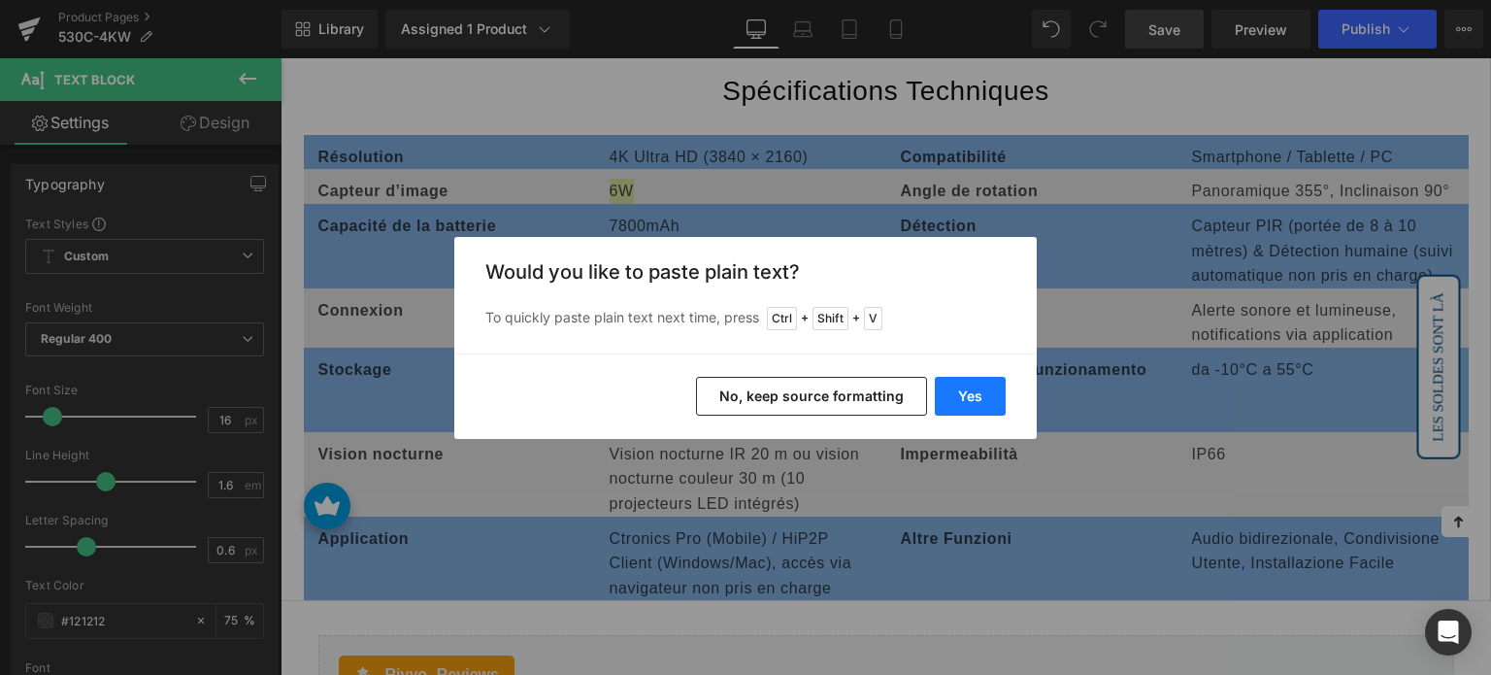
click at [967, 391] on button "Yes" at bounding box center [970, 396] width 71 height 39
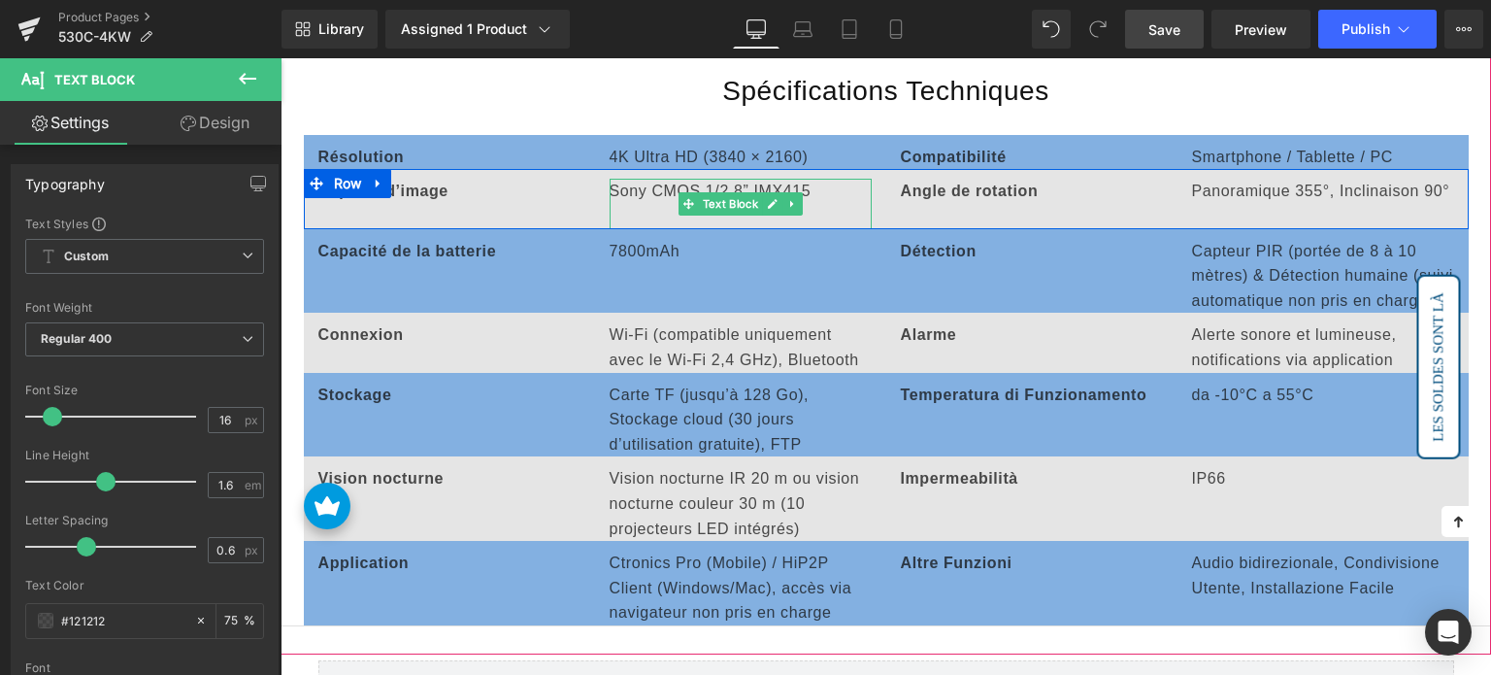
click at [617, 204] on p at bounding box center [741, 216] width 262 height 25
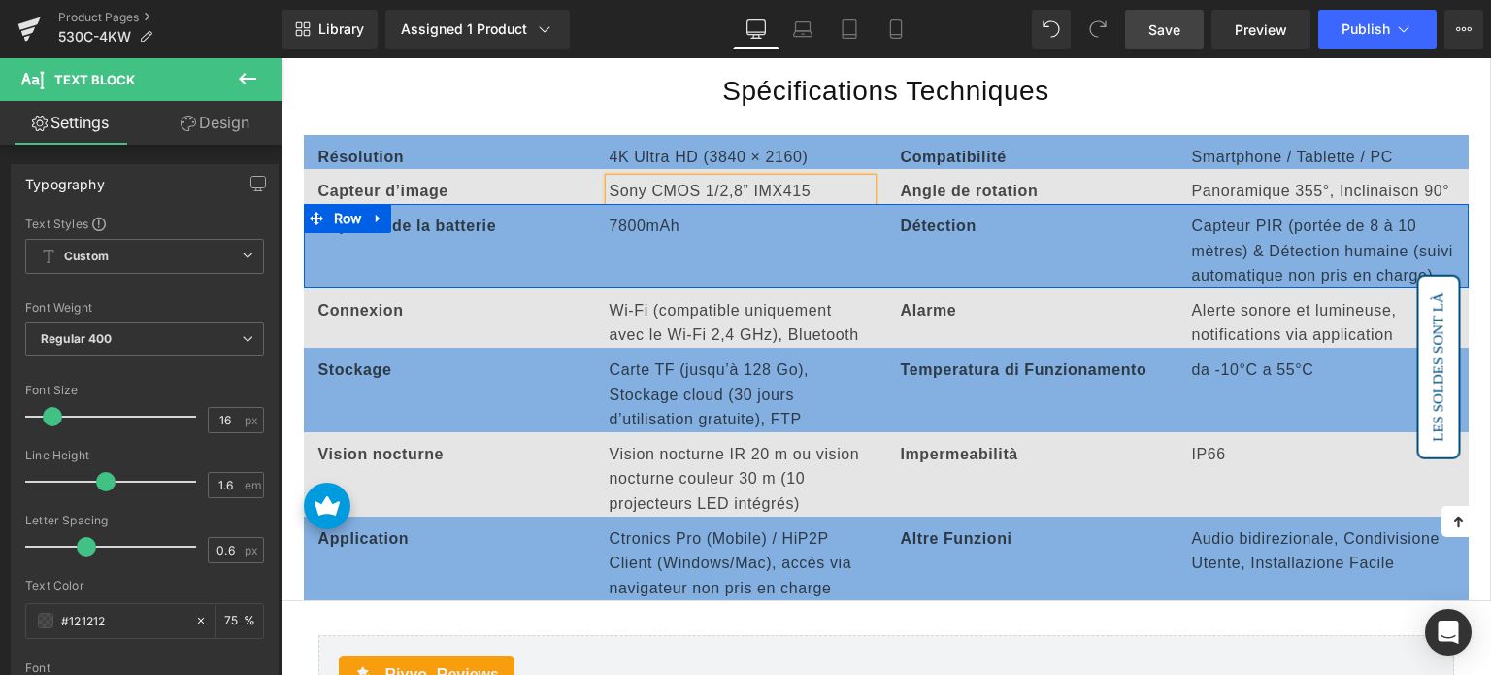
click at [429, 215] on link "Text Block" at bounding box center [428, 226] width 83 height 23
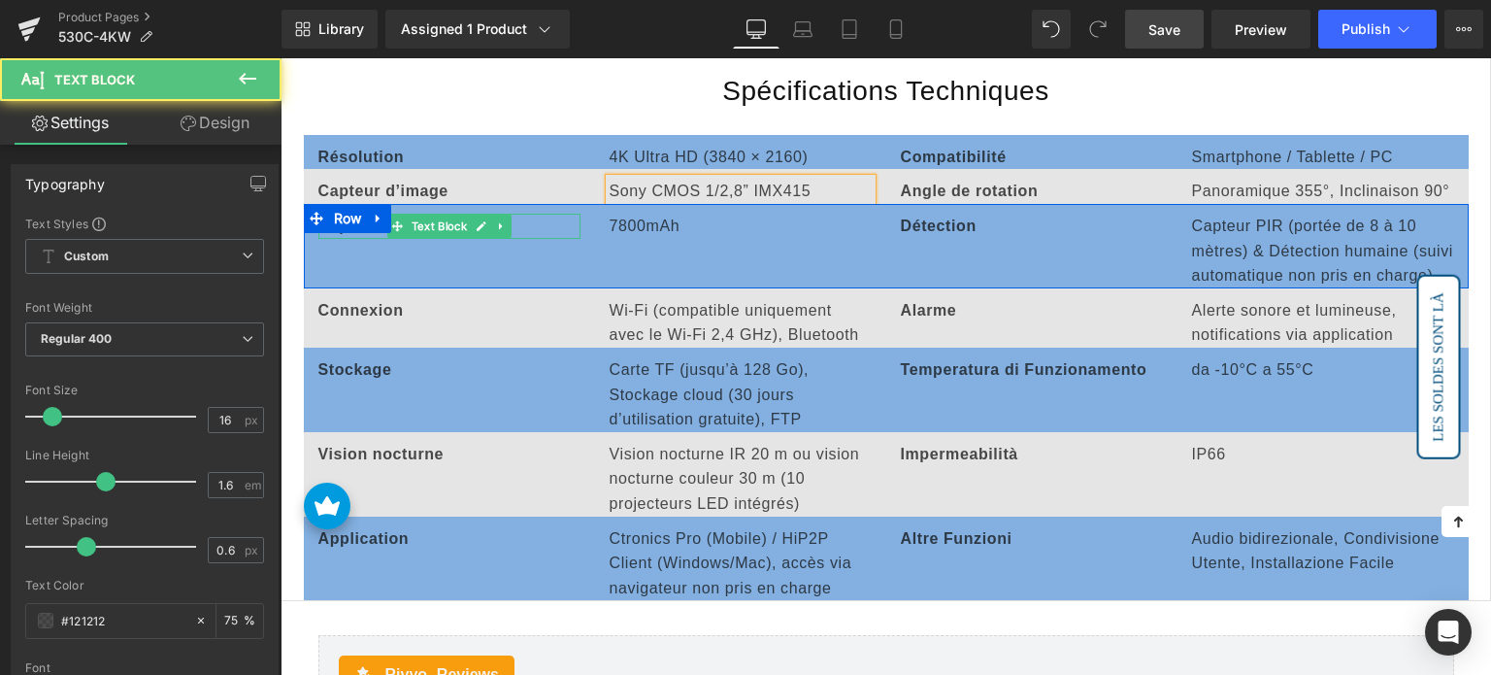
click at [476, 220] on icon at bounding box center [481, 226] width 11 height 12
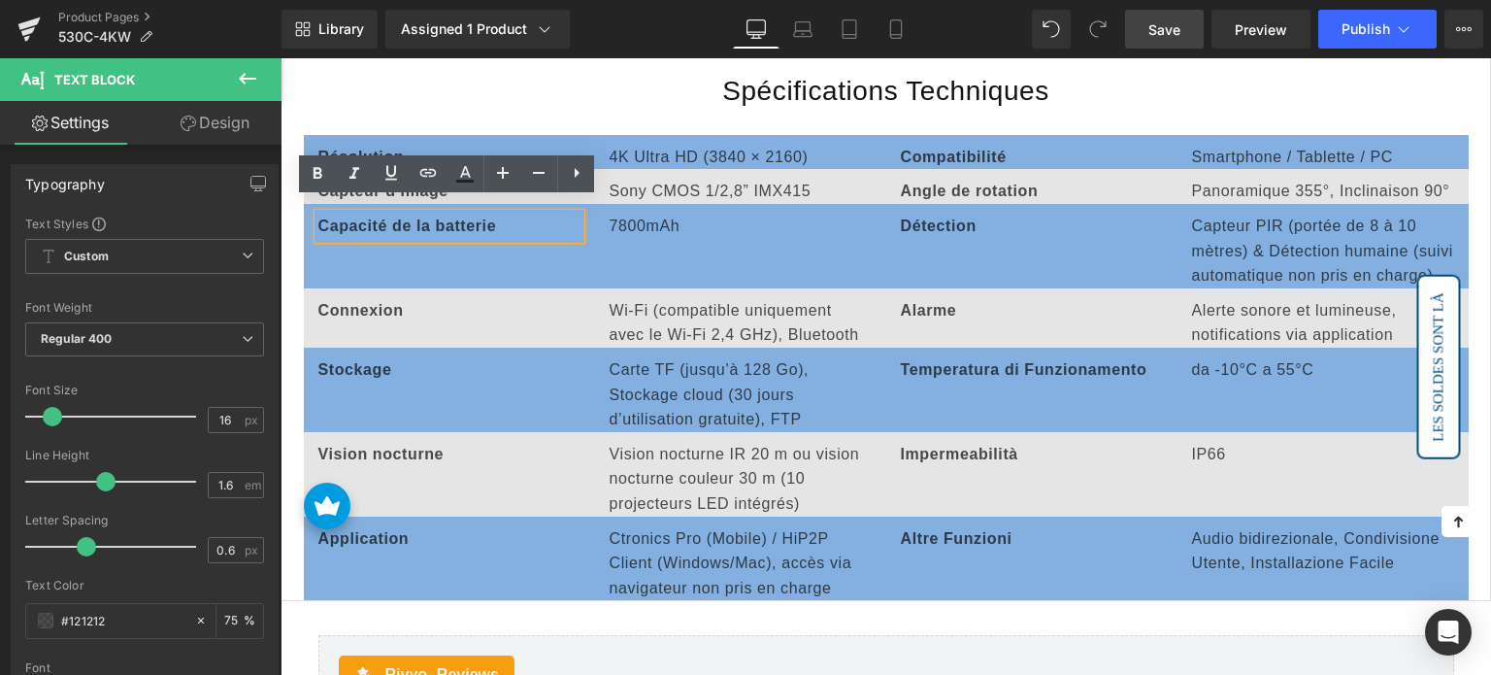
click at [440, 217] on span "Capacité de la batterie" at bounding box center [407, 225] width 179 height 17
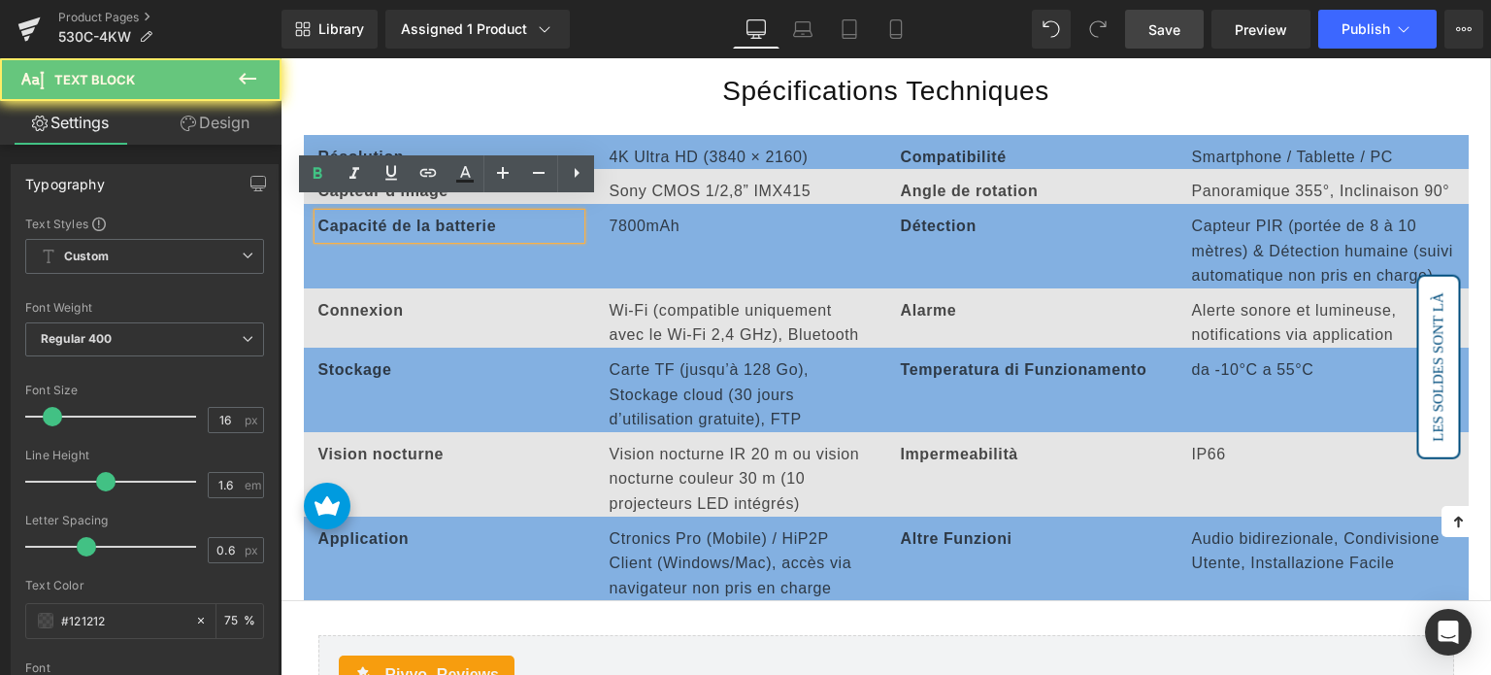
click at [440, 217] on span "Capacité de la batterie" at bounding box center [407, 225] width 179 height 17
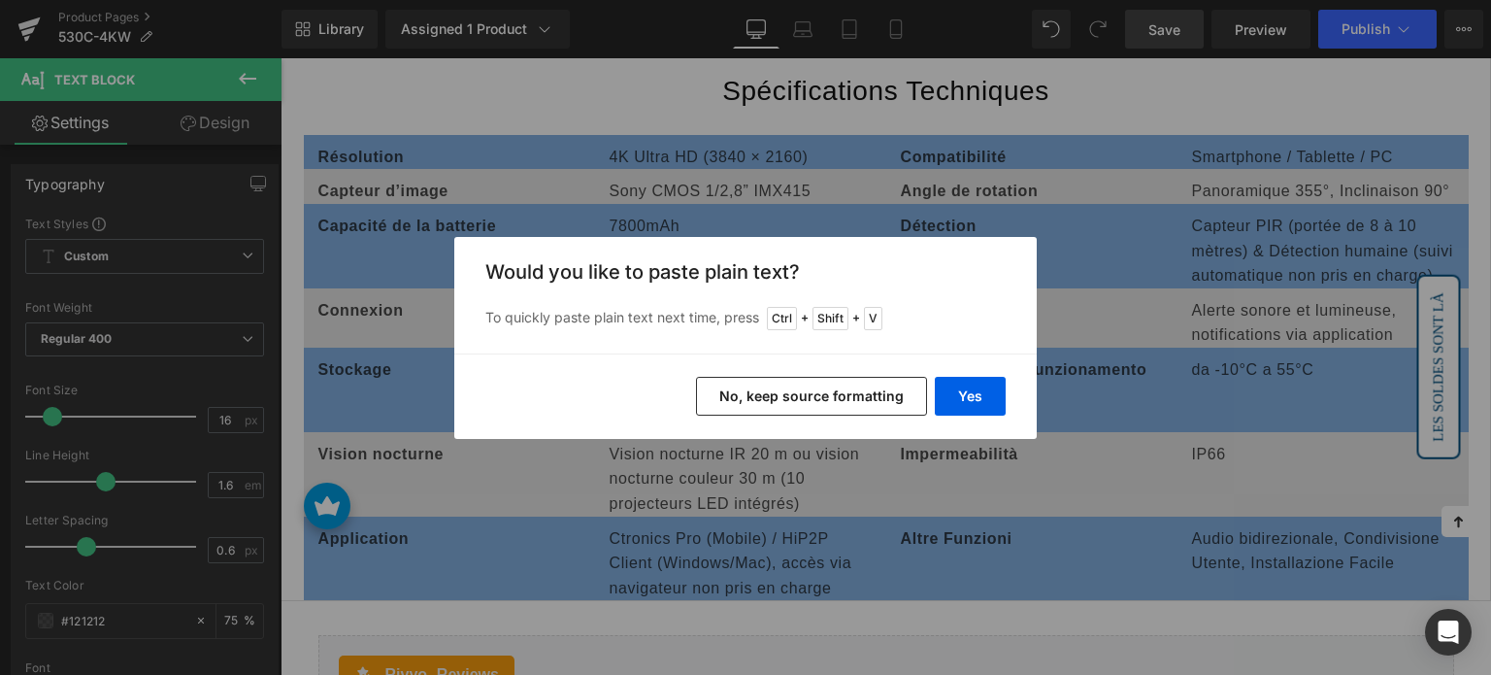
click at [920, 381] on button "No, keep source formatting" at bounding box center [811, 396] width 231 height 39
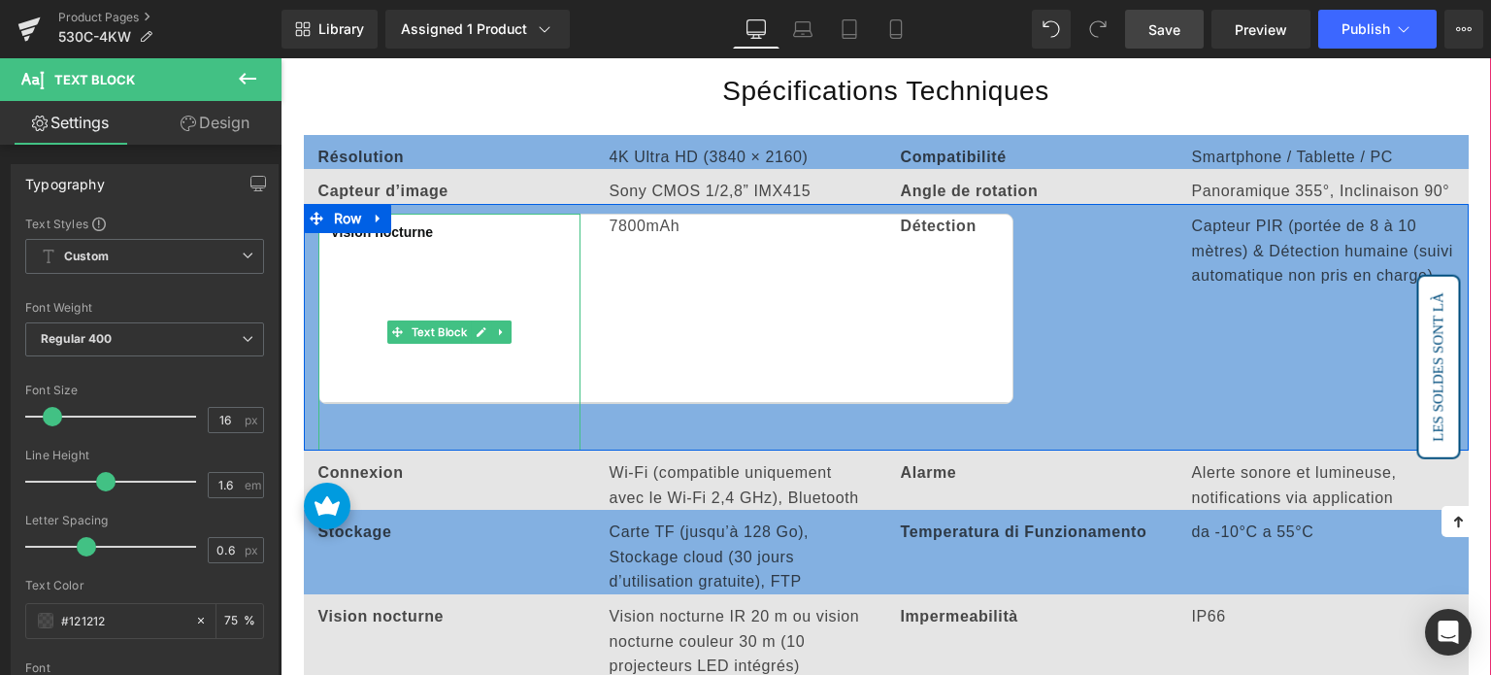
click at [943, 387] on td at bounding box center [958, 309] width 109 height 188
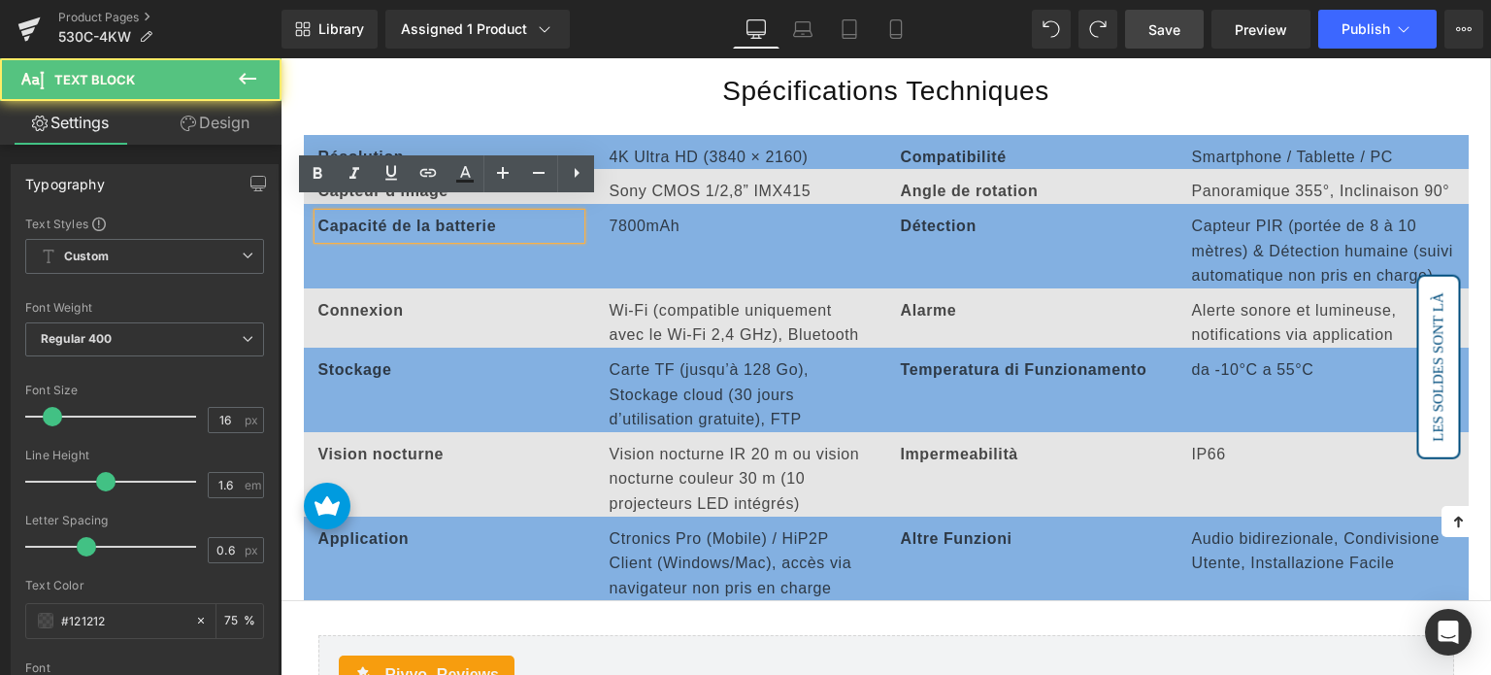
click at [503, 214] on p "Capacité de la batterie" at bounding box center [449, 226] width 262 height 25
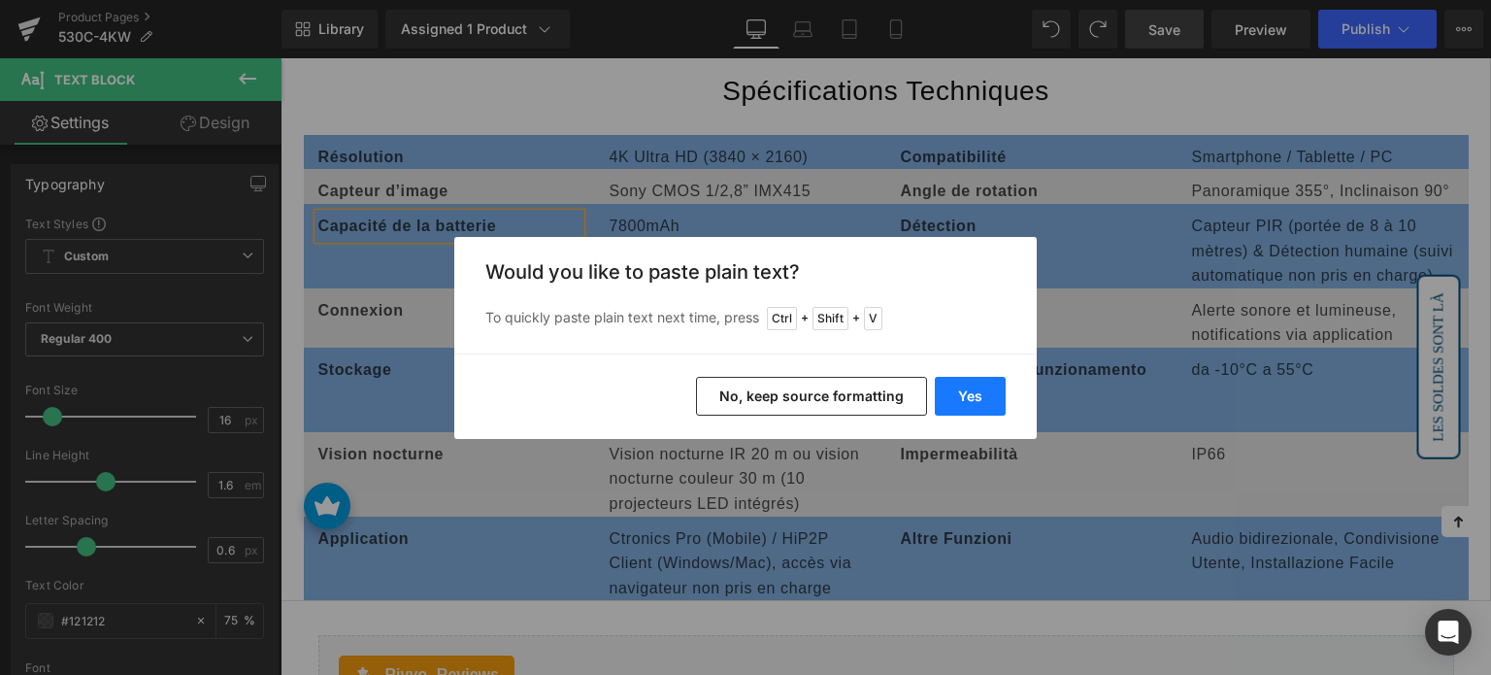
click at [971, 397] on button "Yes" at bounding box center [970, 396] width 71 height 39
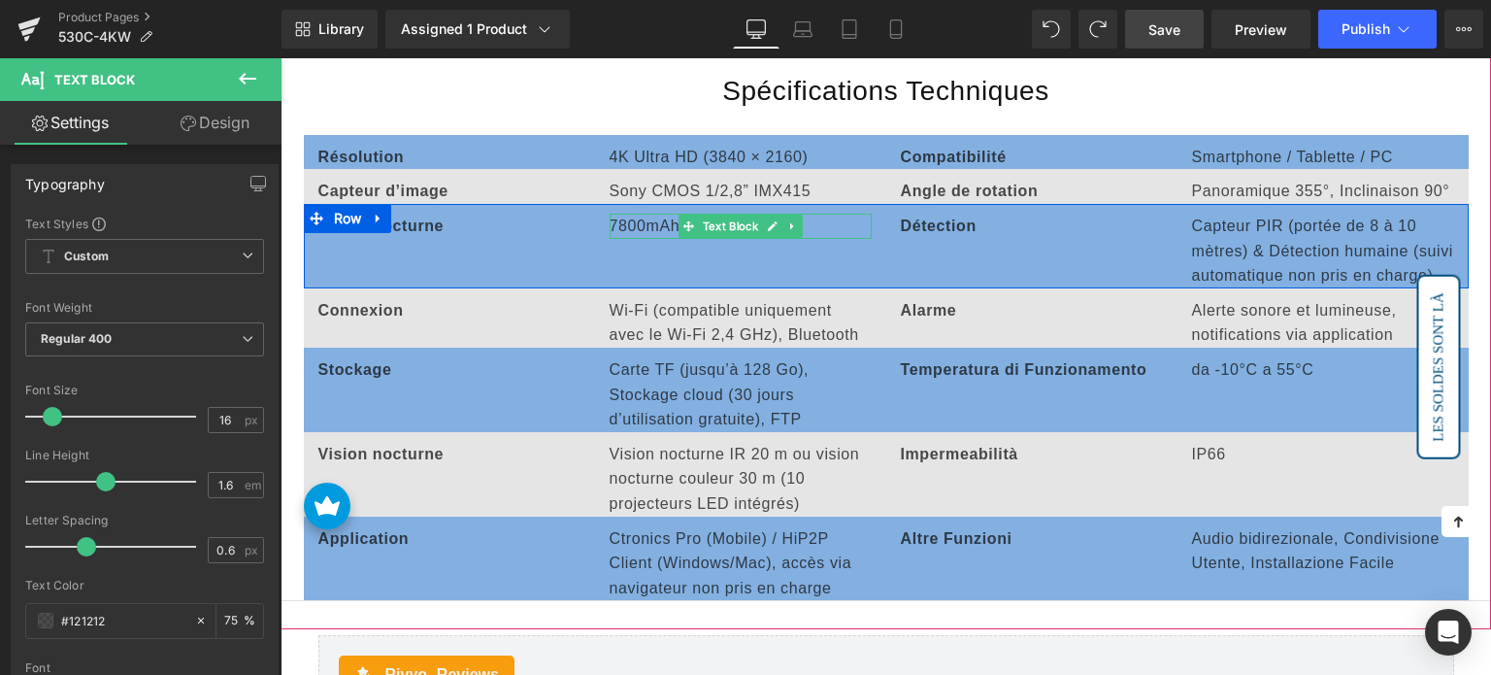
click at [643, 214] on div "7800mAh Text Block" at bounding box center [741, 226] width 262 height 25
click at [643, 214] on p "7800mAh" at bounding box center [741, 226] width 262 height 25
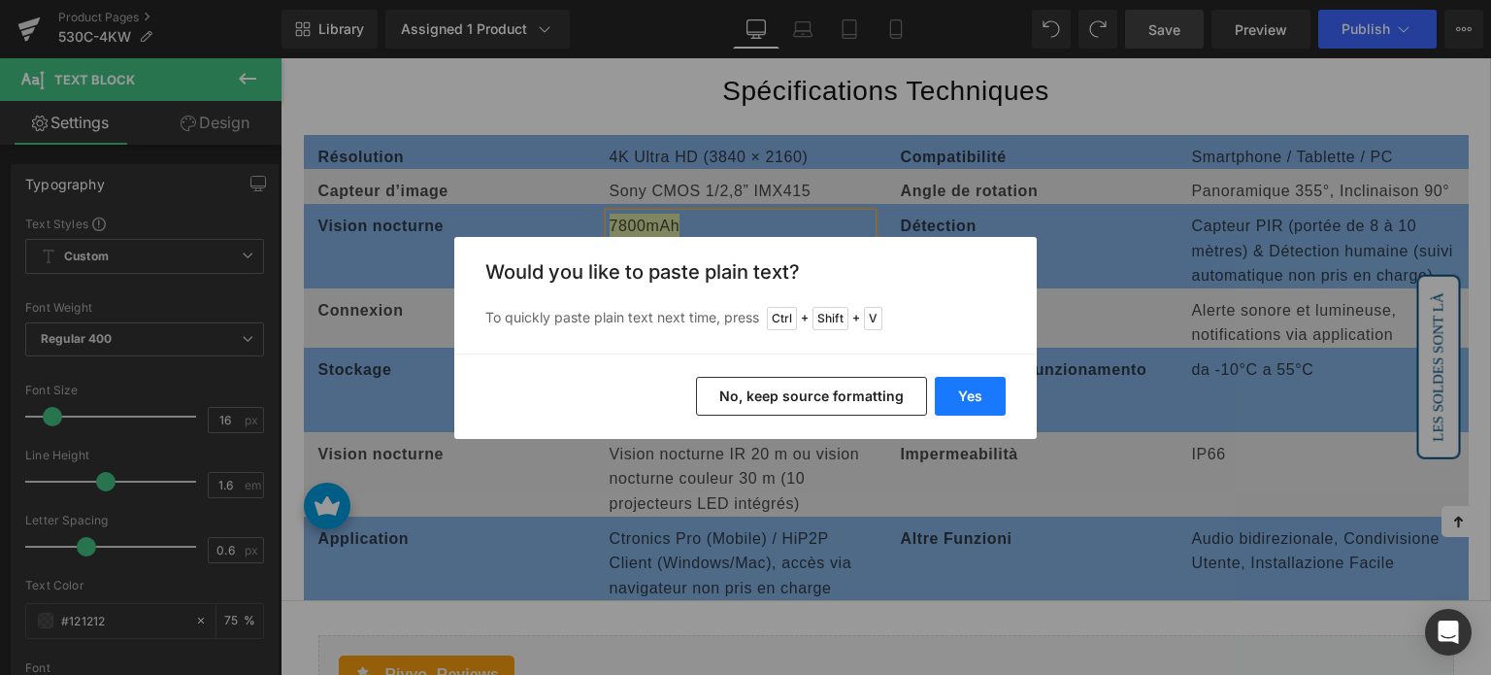
click at [963, 387] on button "Yes" at bounding box center [970, 396] width 71 height 39
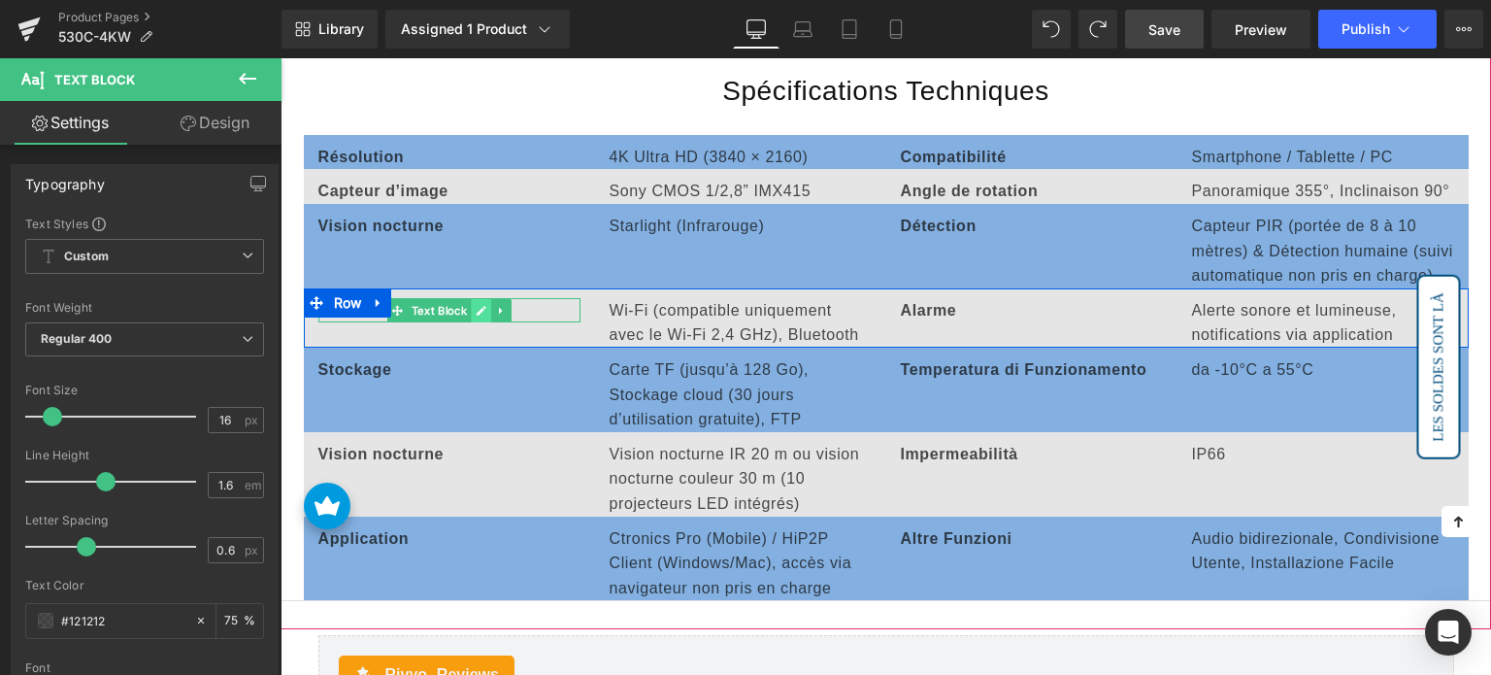
click at [481, 305] on icon at bounding box center [481, 311] width 11 height 12
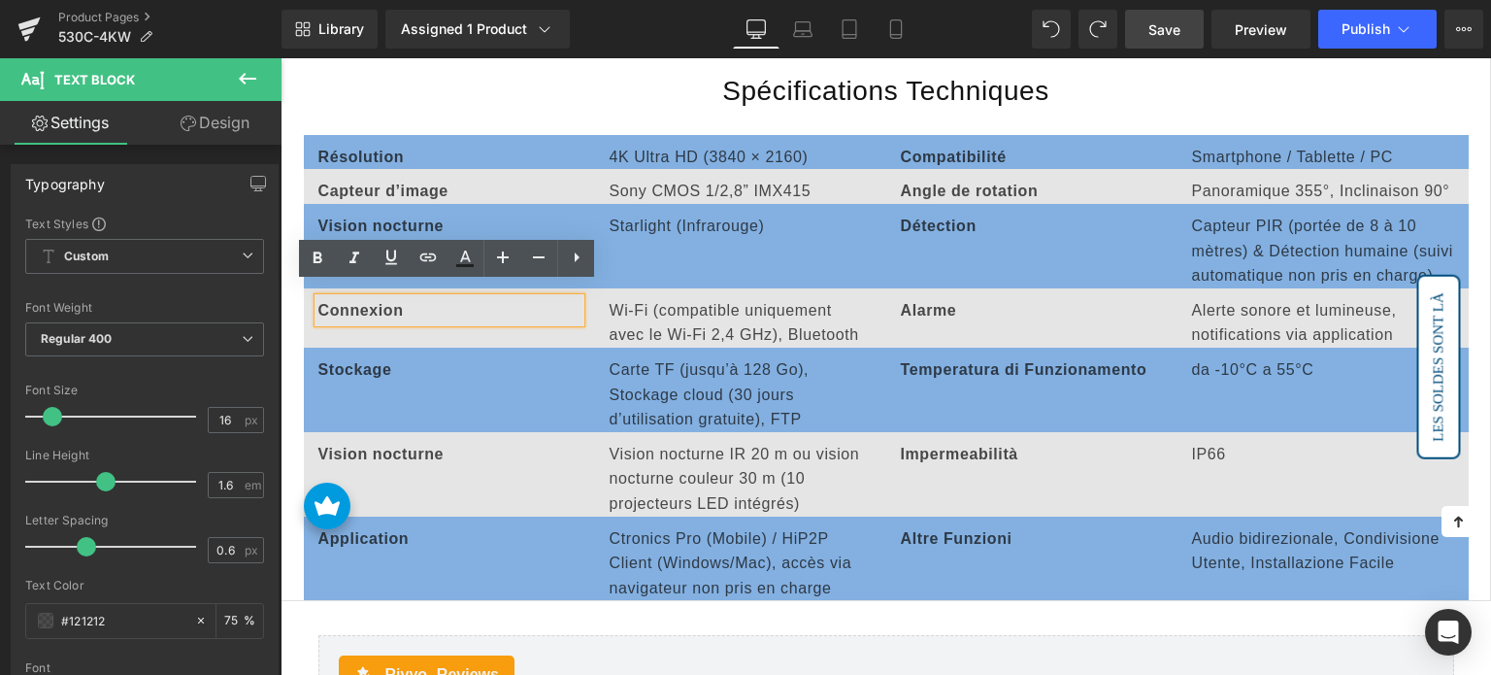
click at [380, 302] on strong "Connexion" at bounding box center [360, 310] width 85 height 17
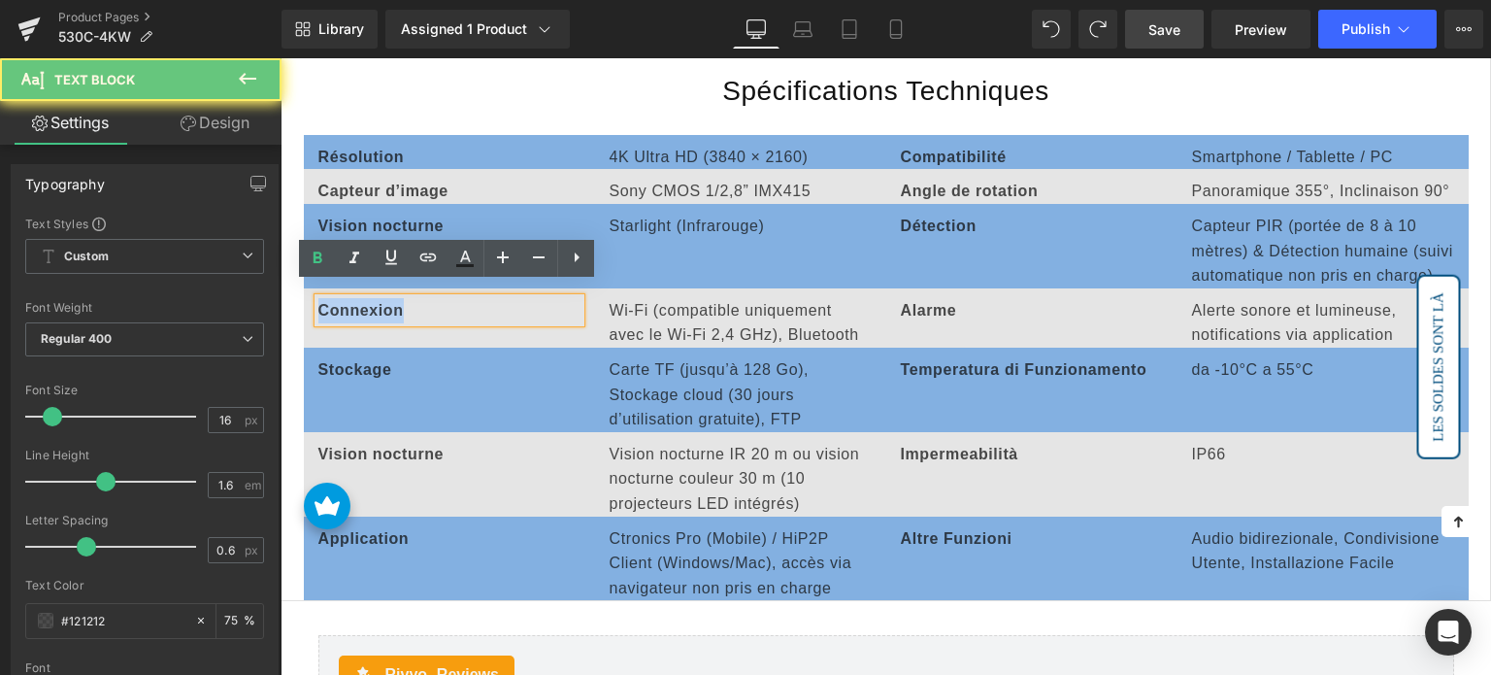
click at [380, 302] on strong "Connexion" at bounding box center [360, 310] width 85 height 17
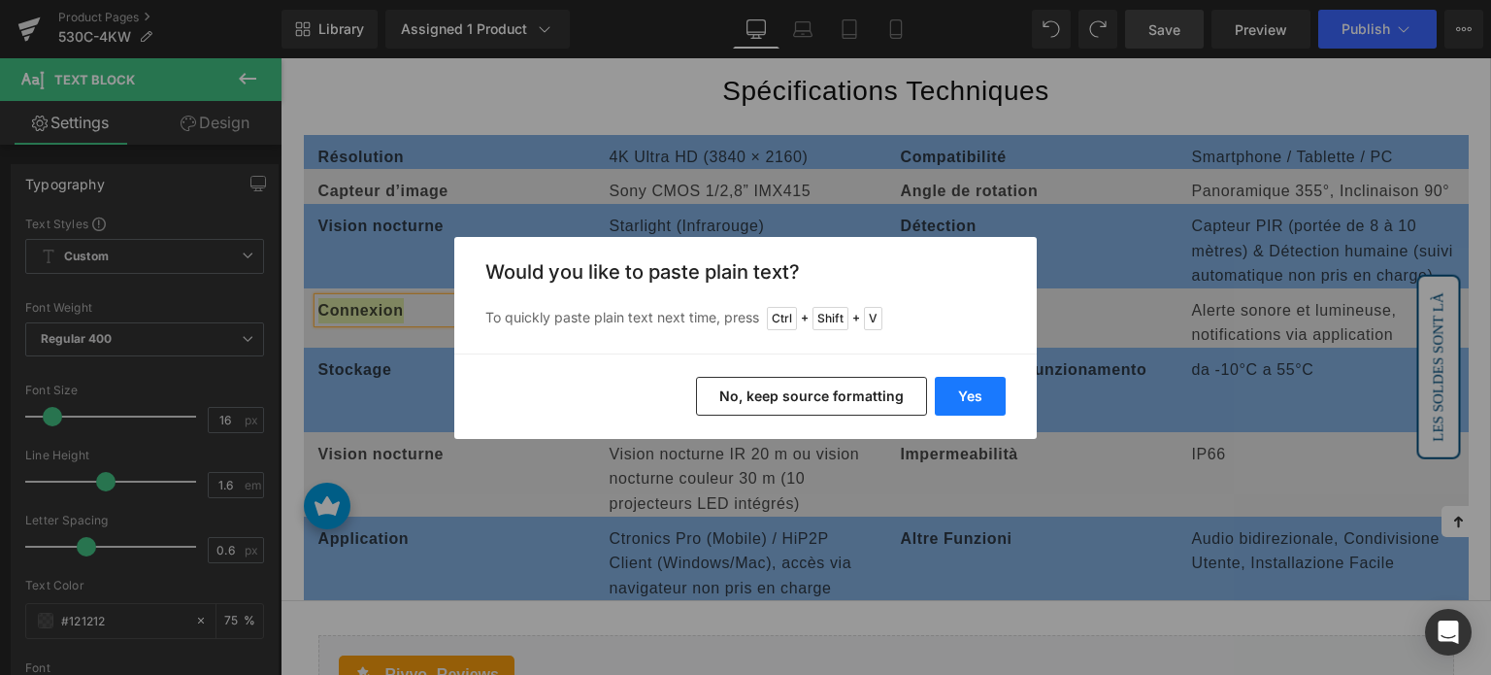
drag, startPoint x: 960, startPoint y: 395, endPoint x: 453, endPoint y: 250, distance: 527.0
click at [960, 395] on button "Yes" at bounding box center [970, 396] width 71 height 39
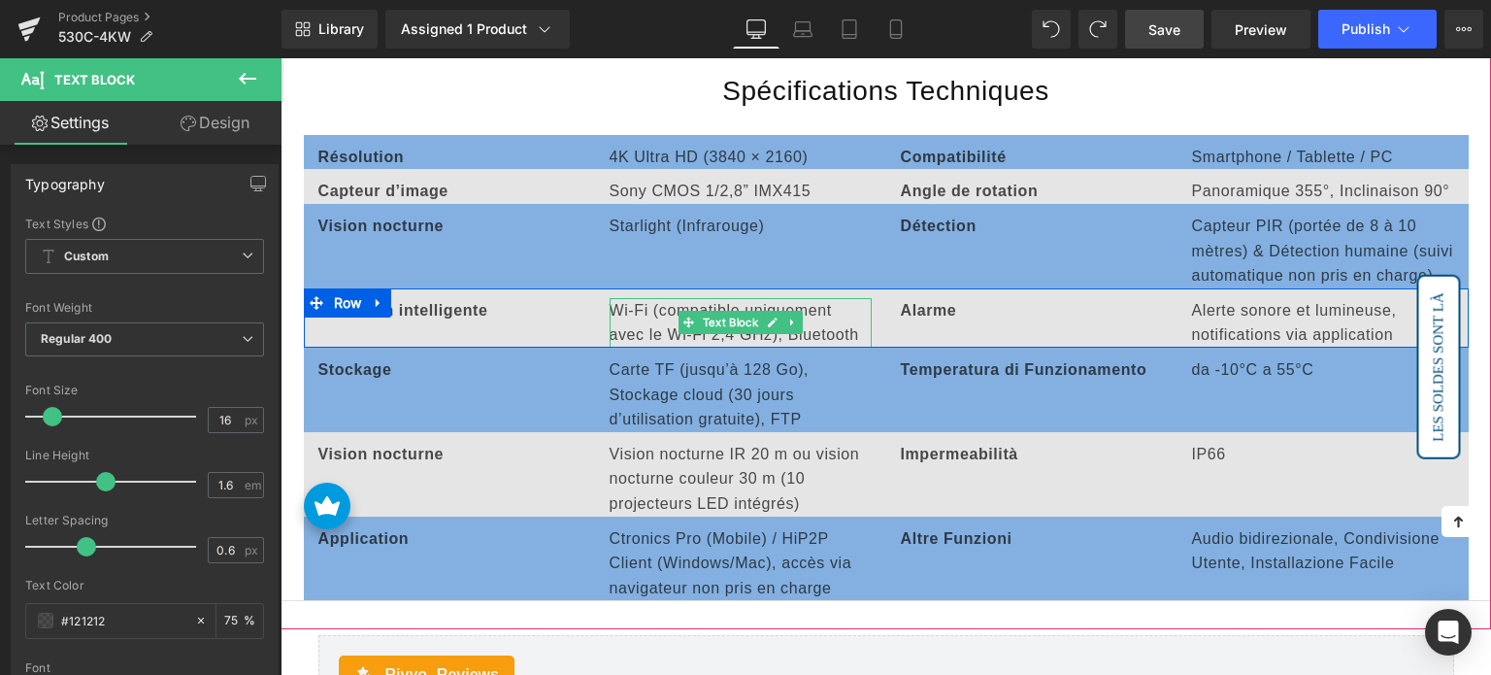
click at [663, 302] on p "Wi-Fi (compatible uniquement avec le Wi-Fi 2,4 GHz), Bluetooth" at bounding box center [741, 323] width 262 height 50
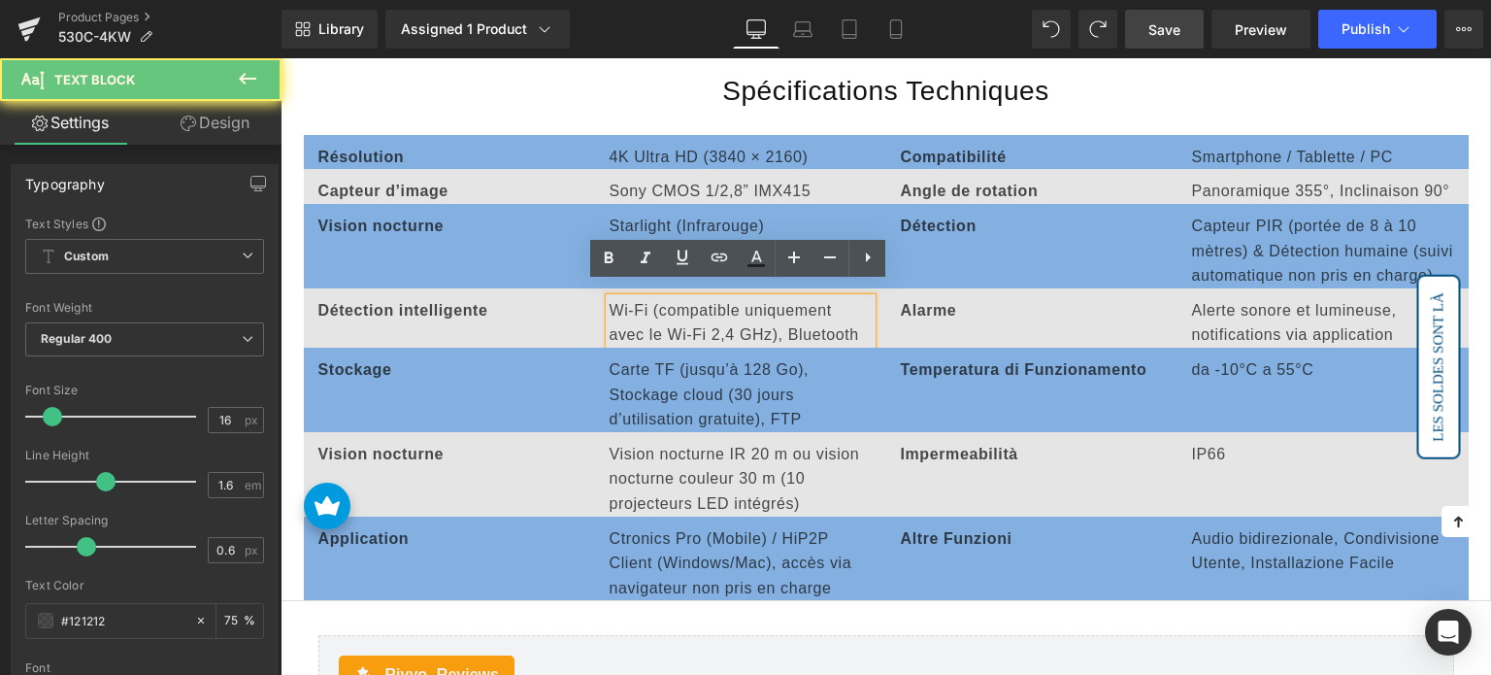
click at [658, 301] on p "Wi-Fi (compatible uniquement avec le Wi-Fi 2,4 GHz), Bluetooth" at bounding box center [741, 323] width 262 height 50
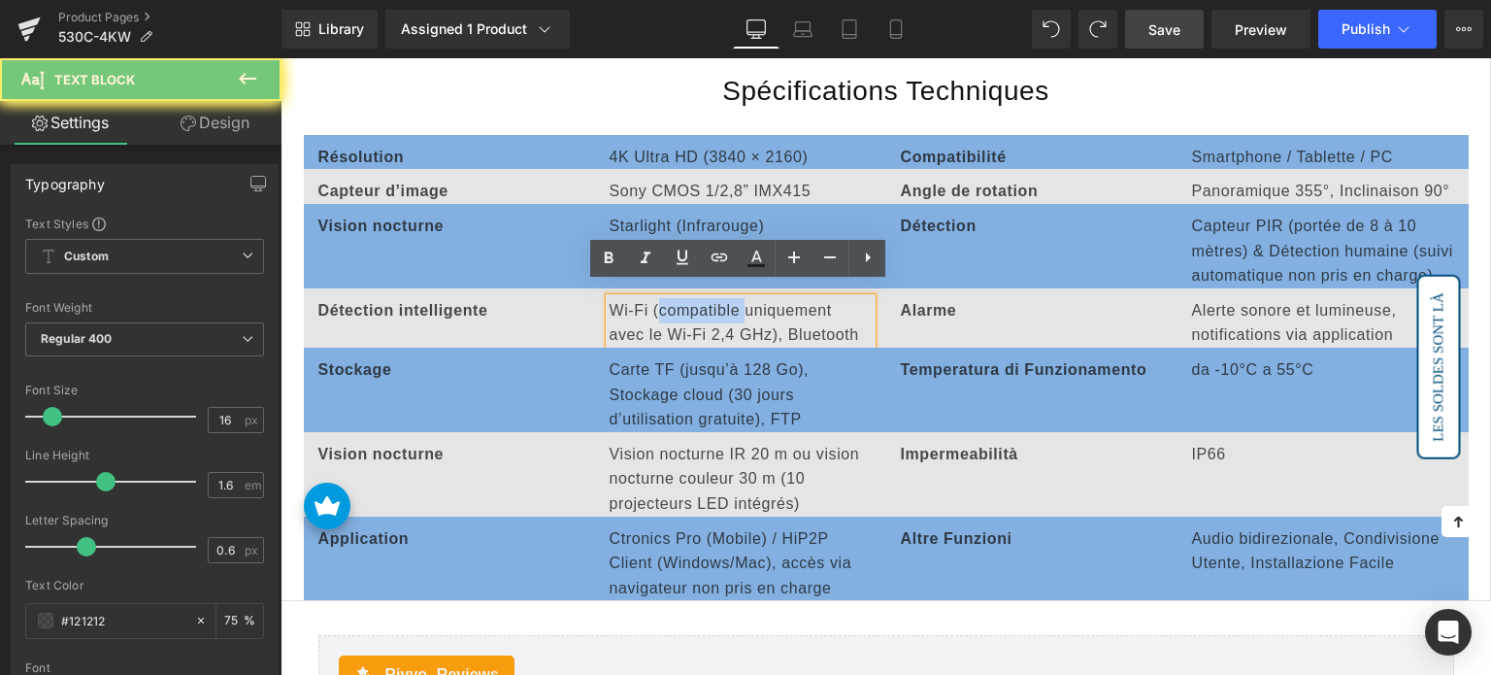
click at [658, 301] on p "Wi-Fi (compatible uniquement avec le Wi-Fi 2,4 GHz), Bluetooth" at bounding box center [741, 323] width 262 height 50
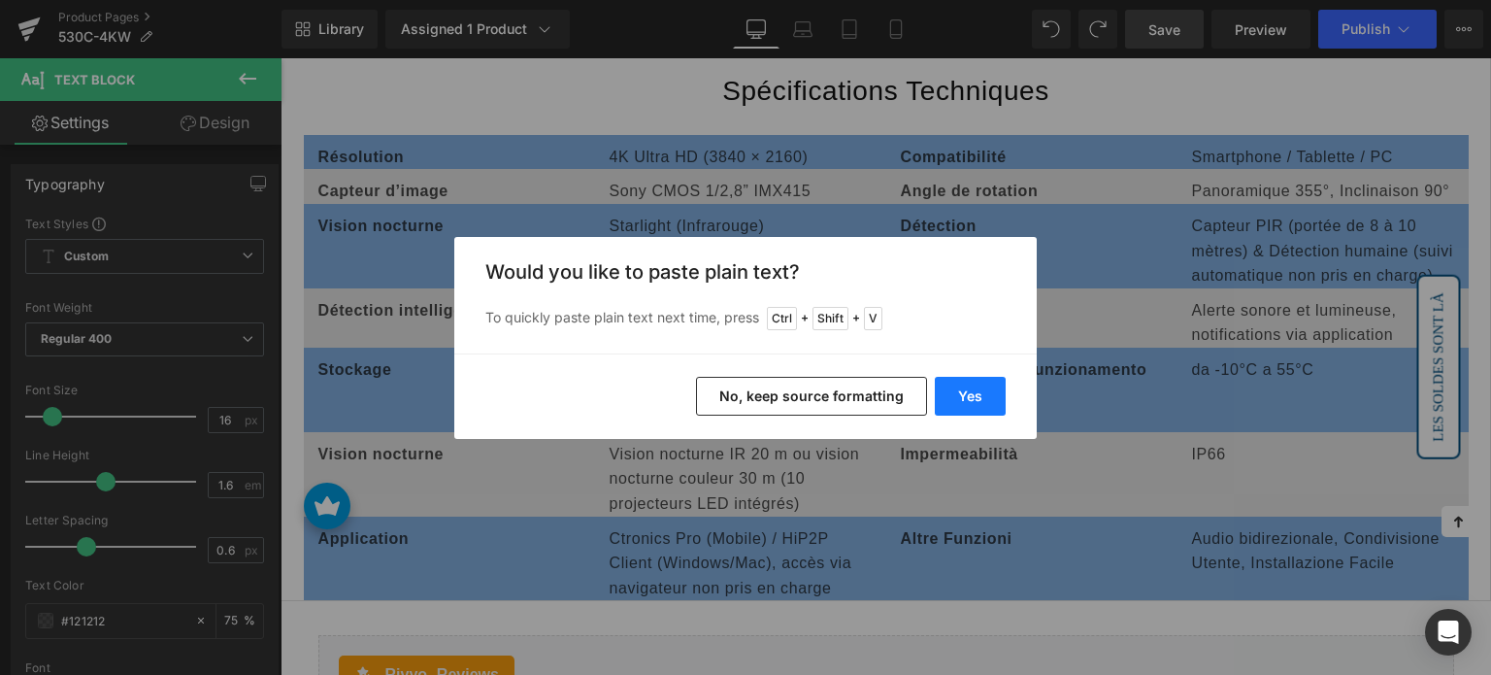
click at [957, 398] on button "Yes" at bounding box center [970, 396] width 71 height 39
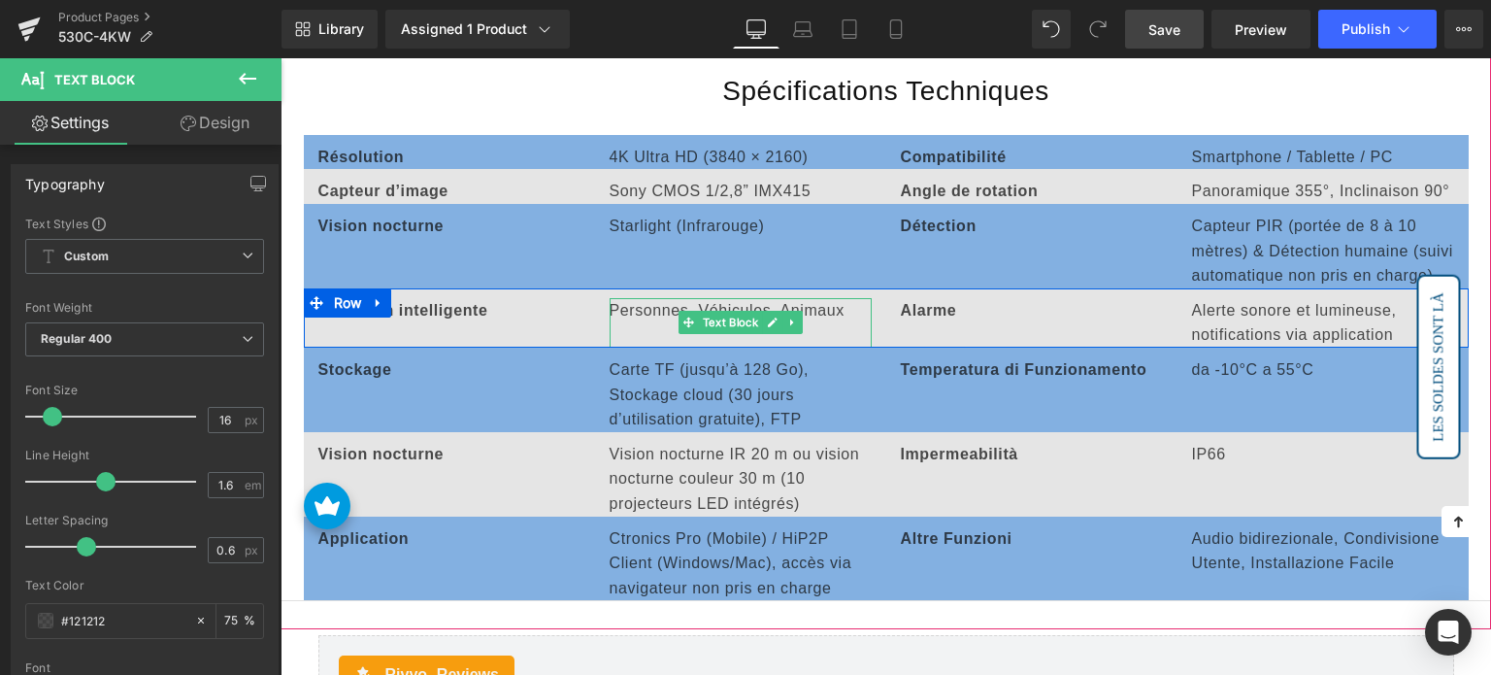
click at [652, 322] on p at bounding box center [741, 334] width 262 height 25
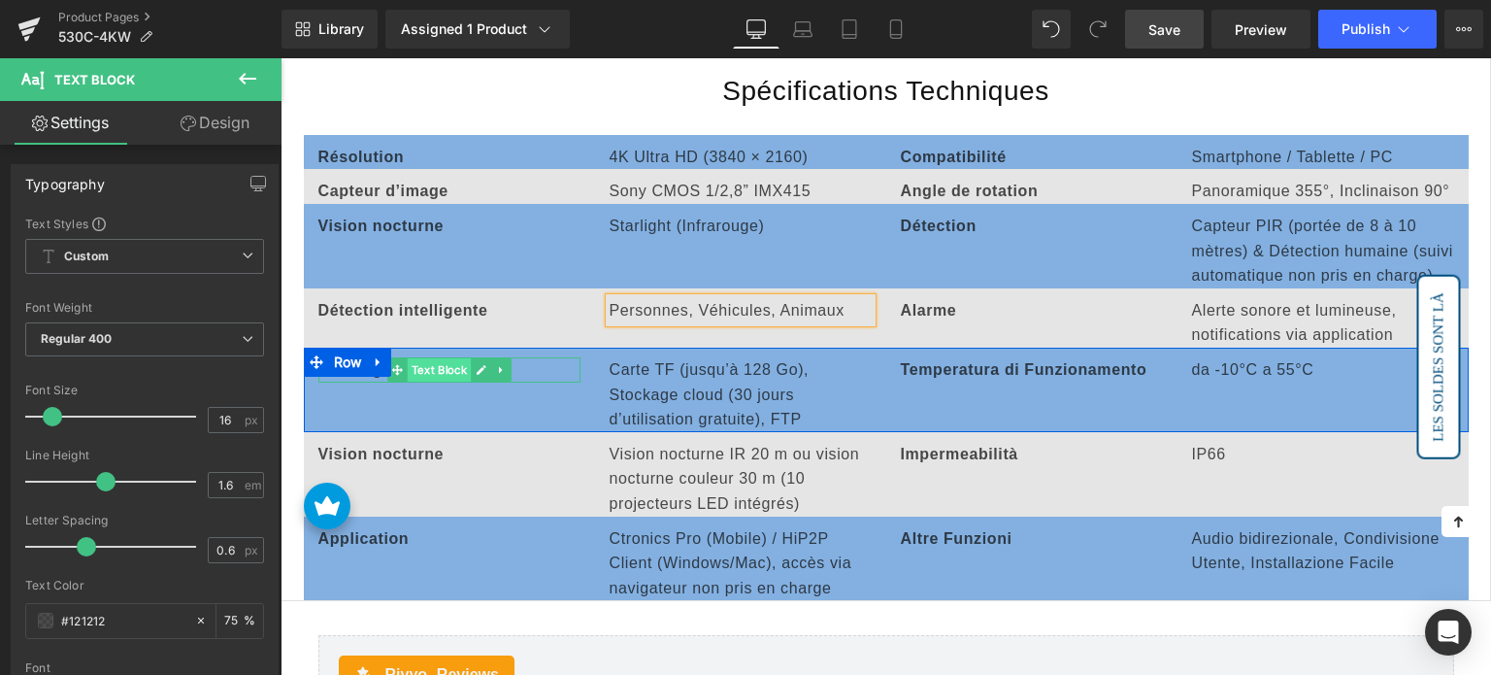
click at [465, 358] on span "Text Block" at bounding box center [439, 369] width 64 height 23
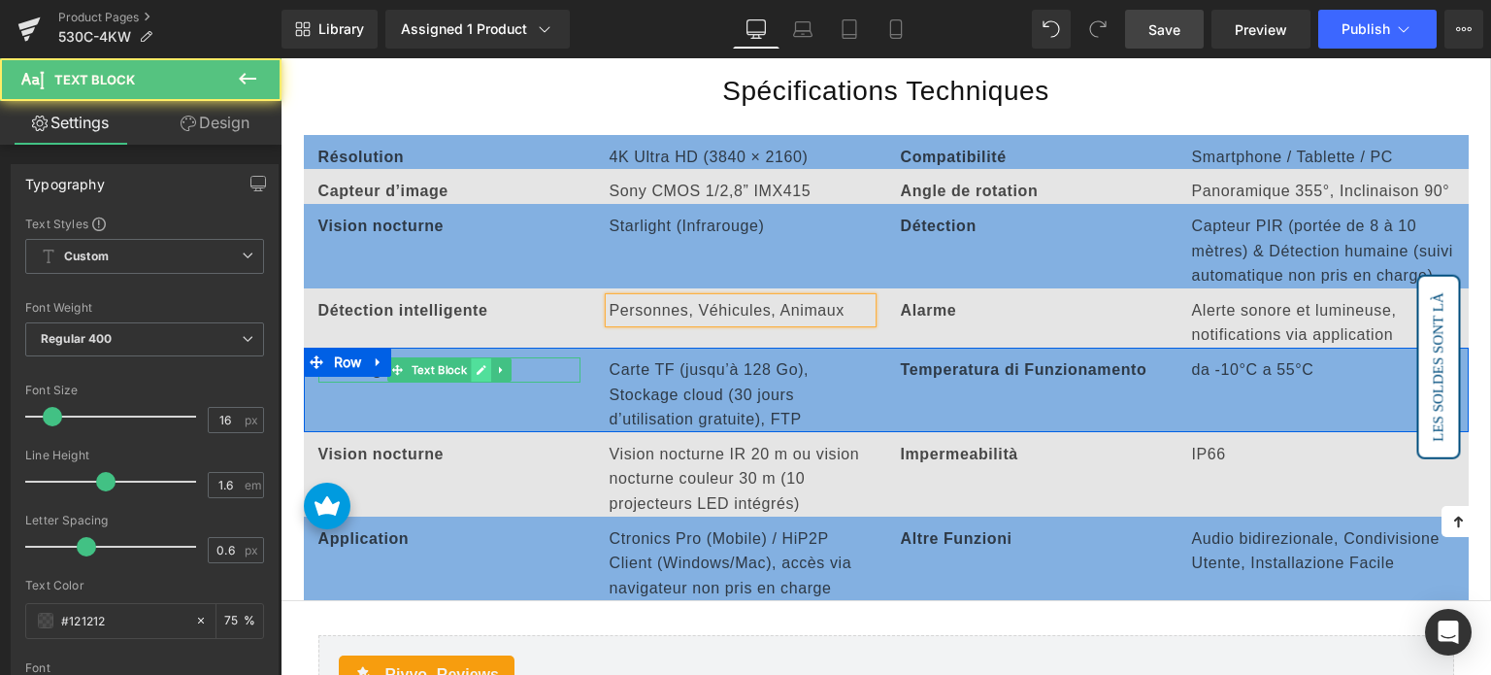
click at [476, 364] on icon at bounding box center [481, 370] width 11 height 12
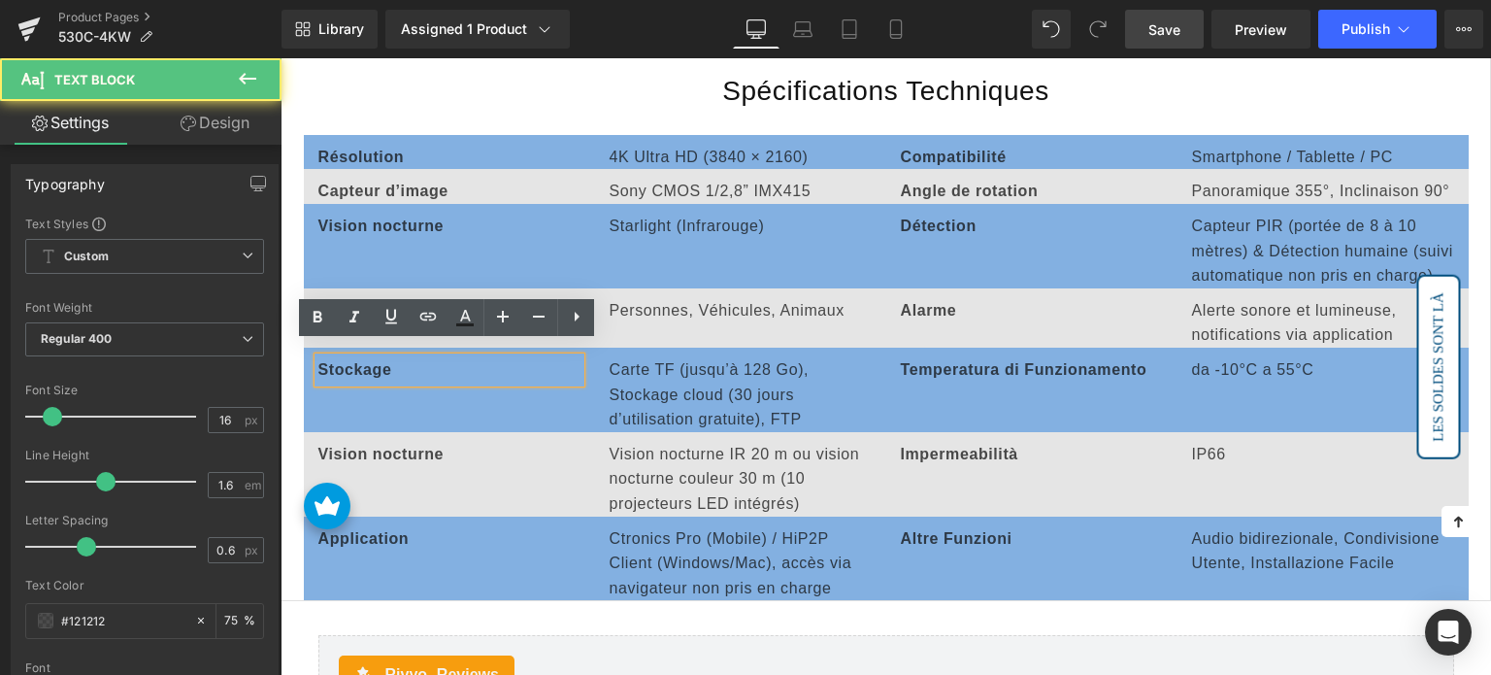
click at [357, 361] on span "Stockage" at bounding box center [355, 369] width 74 height 17
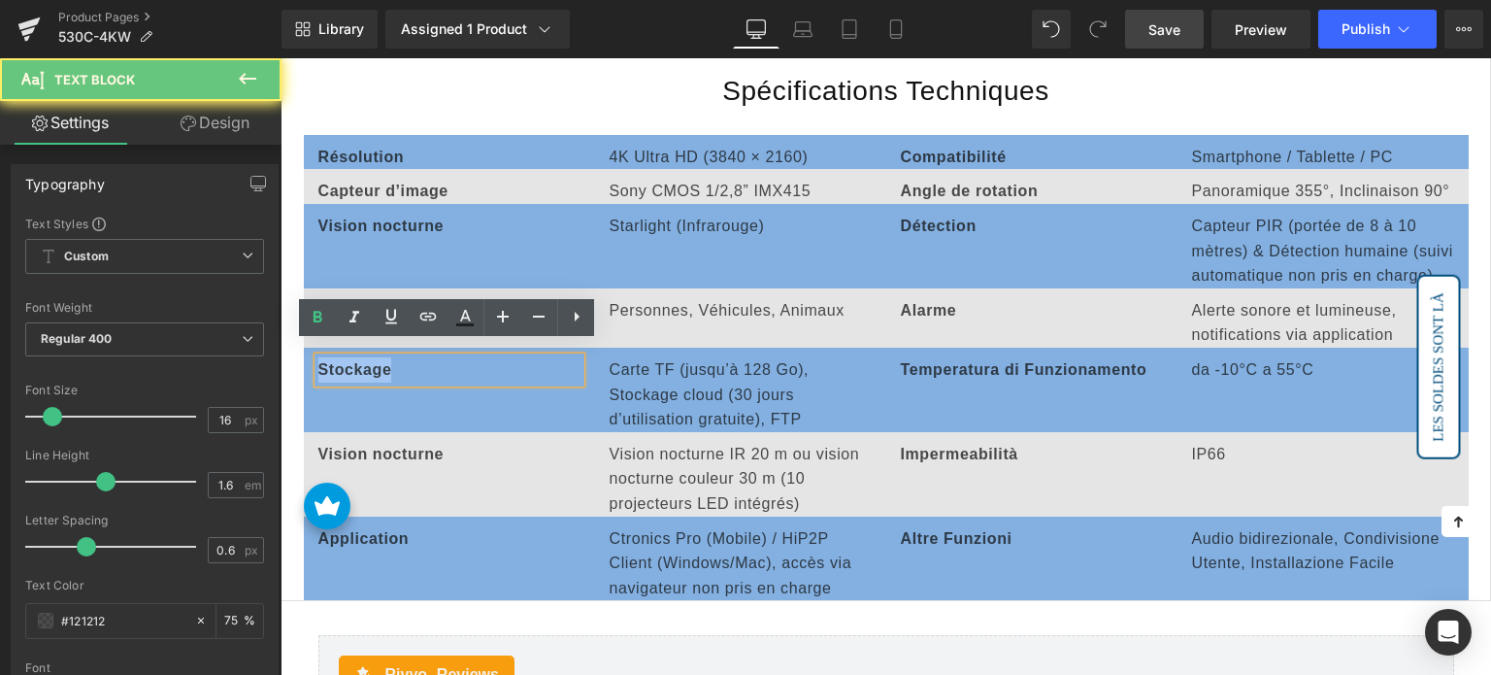
click at [357, 361] on span "Stockage" at bounding box center [355, 369] width 74 height 17
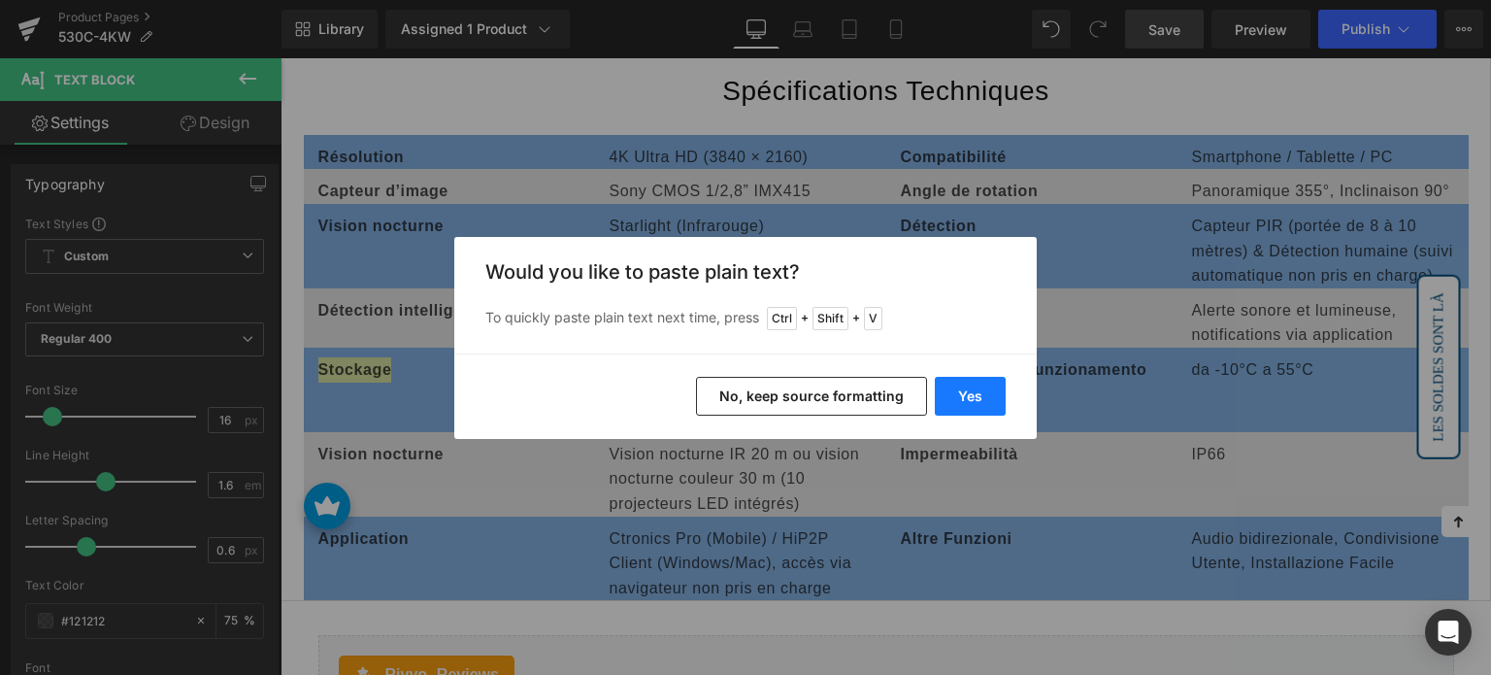
click at [944, 399] on button "Yes" at bounding box center [970, 396] width 71 height 39
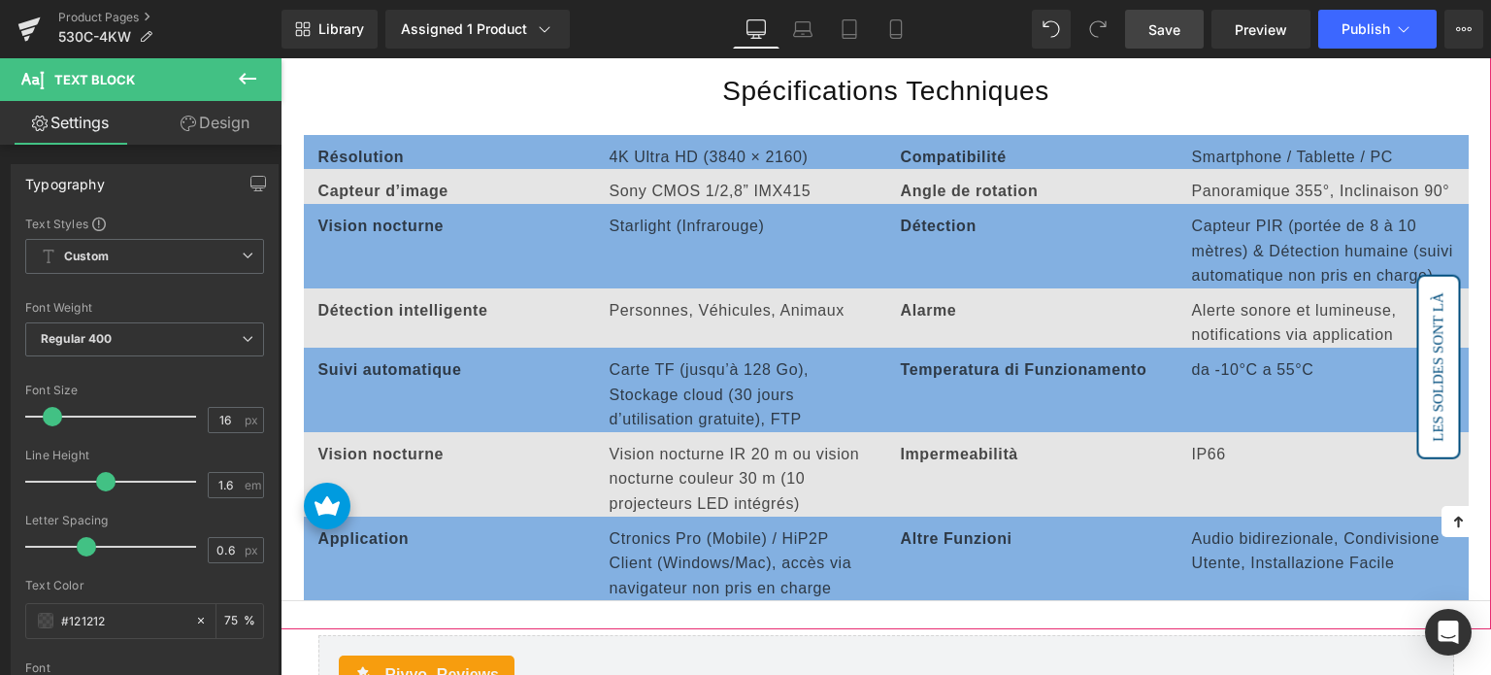
click at [636, 361] on span "Carte TF (jusqu’à 128 Go), Stockage cloud (30 jours d’utilisation gratuite), FTP" at bounding box center [710, 394] width 200 height 66
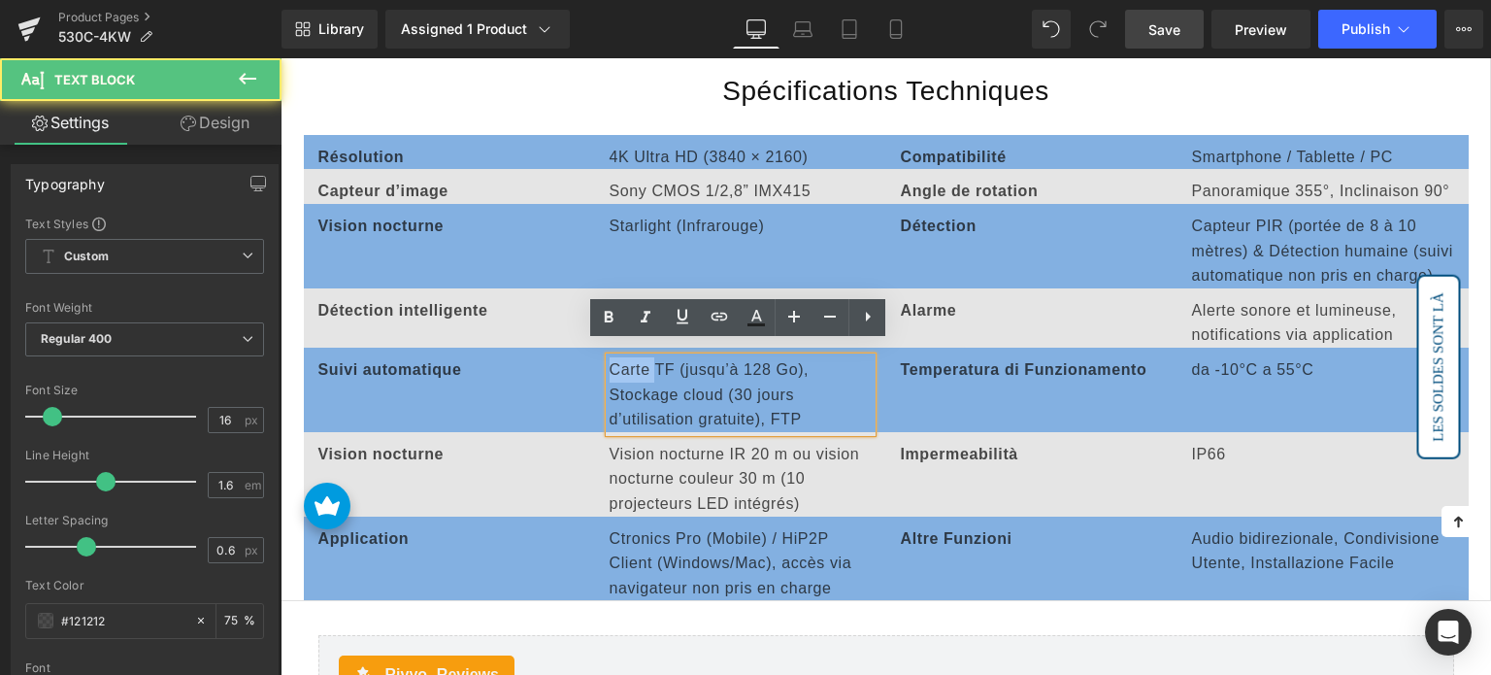
click at [636, 361] on span "Carte TF (jusqu’à 128 Go), Stockage cloud (30 jours d’utilisation gratuite), FTP" at bounding box center [710, 394] width 200 height 66
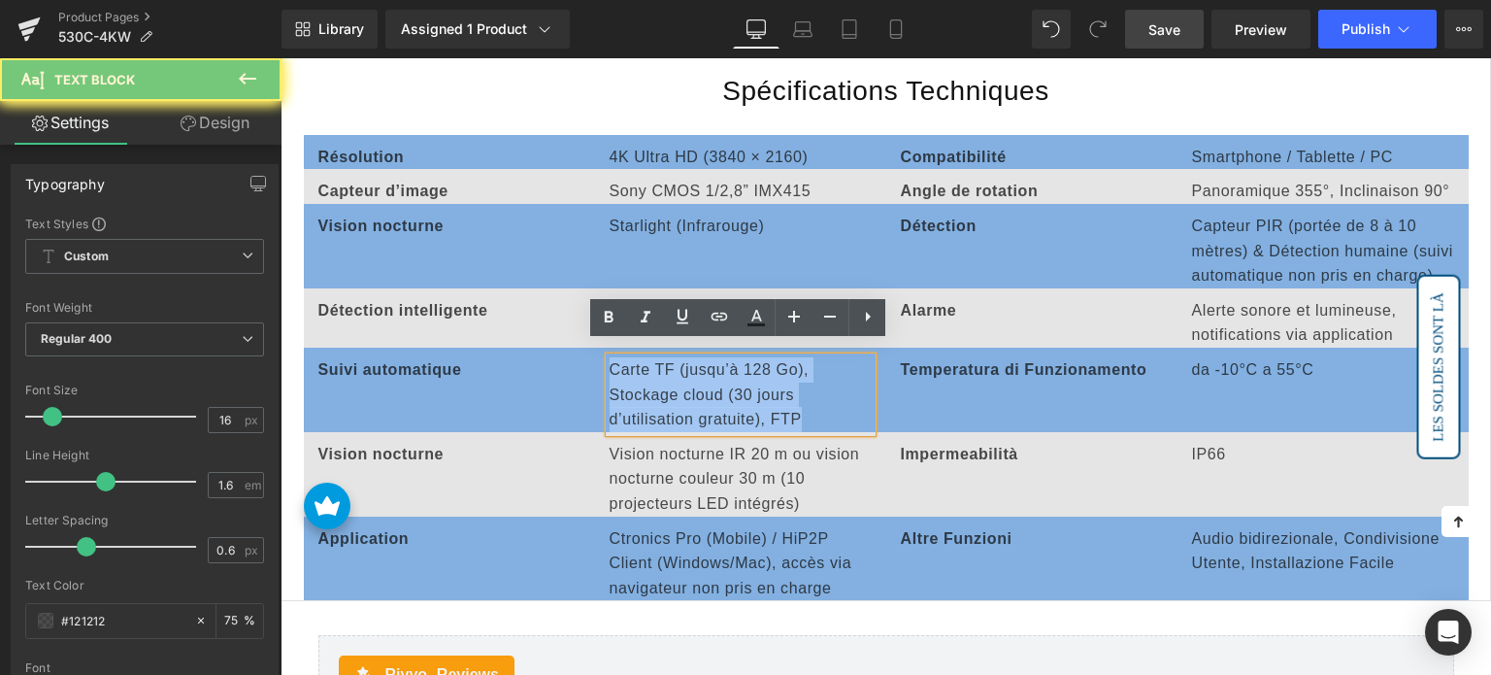
click at [636, 361] on span "Carte TF (jusqu’à 128 Go), Stockage cloud (30 jours d’utilisation gratuite), FTP" at bounding box center [710, 394] width 200 height 66
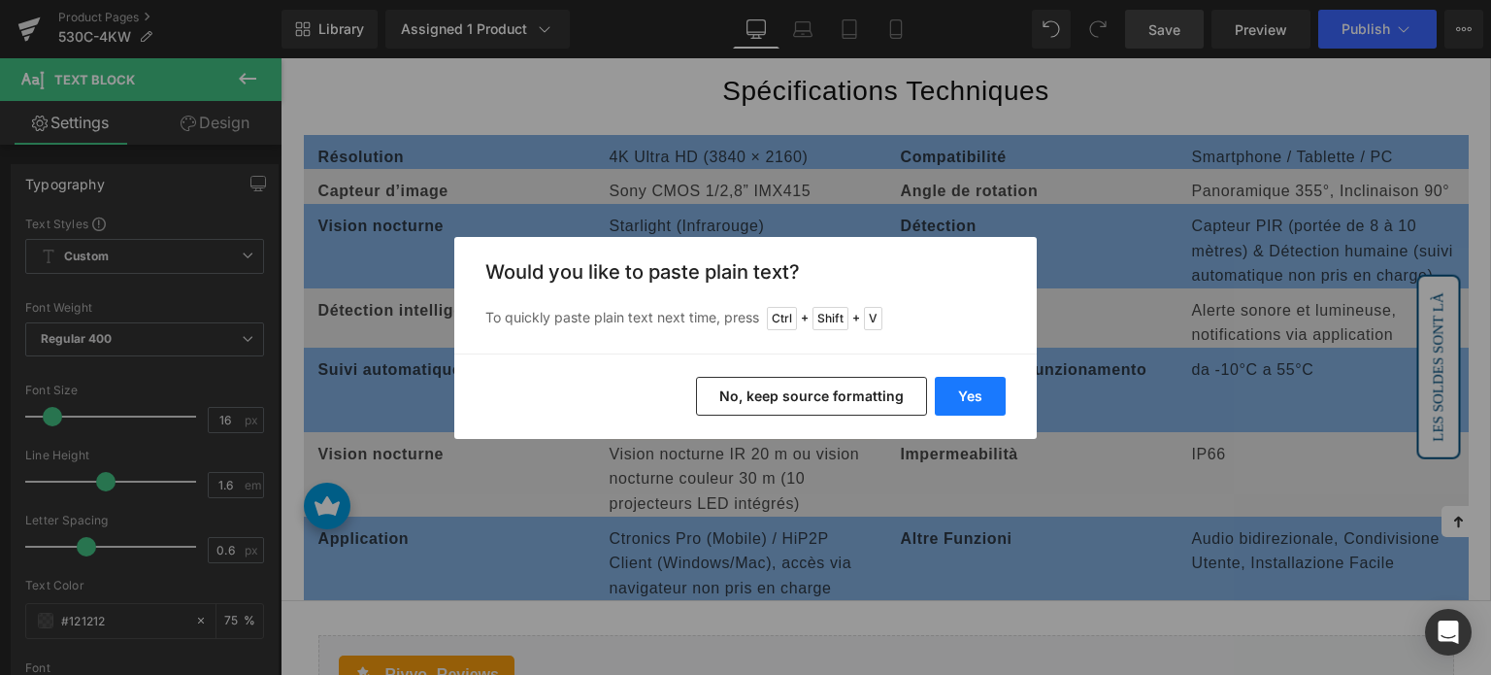
click at [954, 399] on button "Yes" at bounding box center [970, 396] width 71 height 39
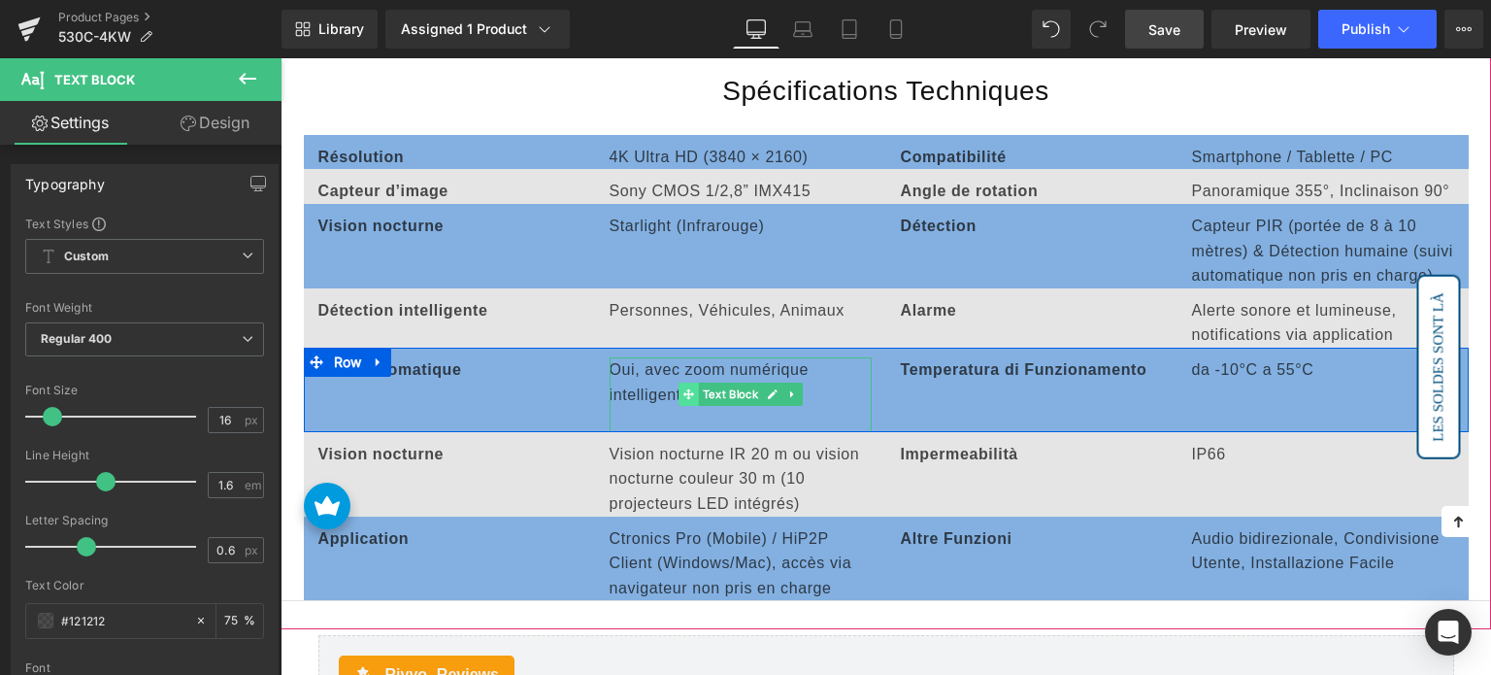
click at [682, 392] on span at bounding box center [689, 393] width 20 height 23
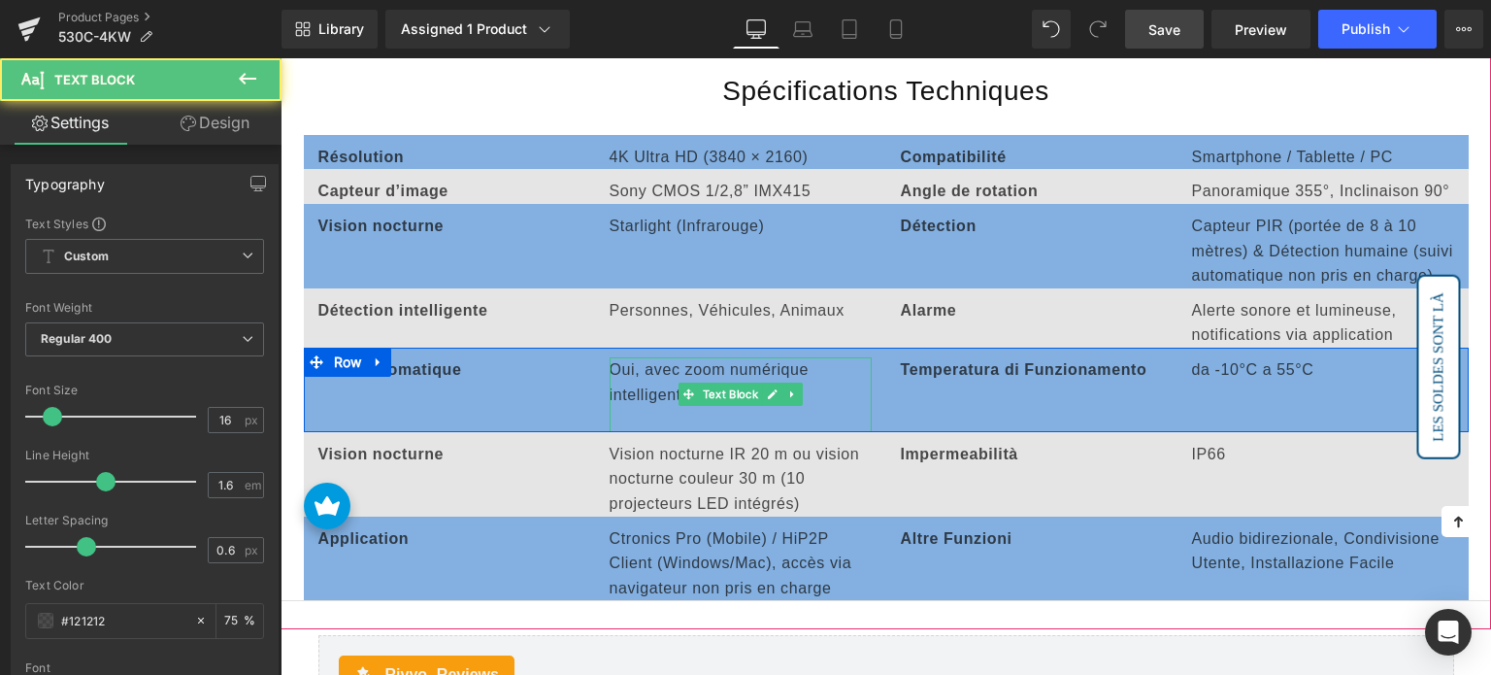
click at [652, 407] on p at bounding box center [741, 419] width 262 height 25
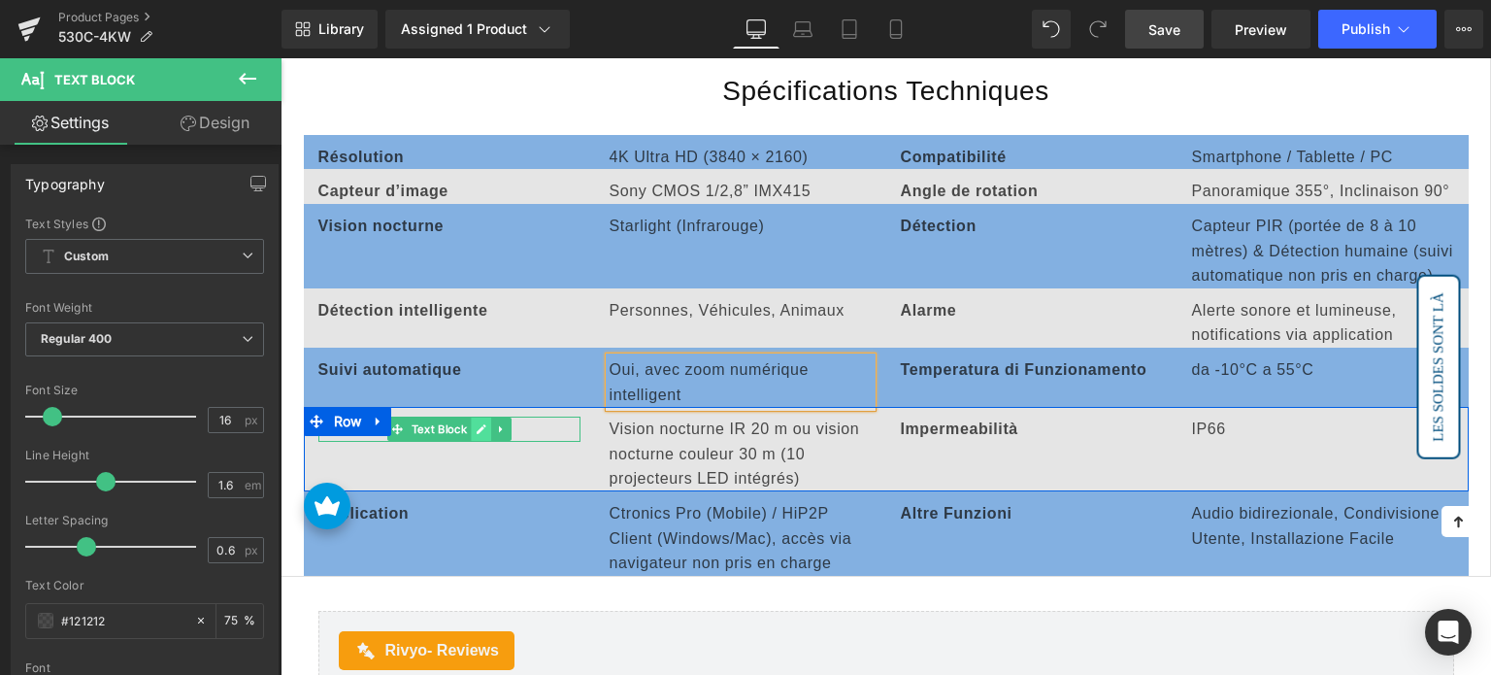
click at [478, 424] on icon at bounding box center [482, 429] width 10 height 10
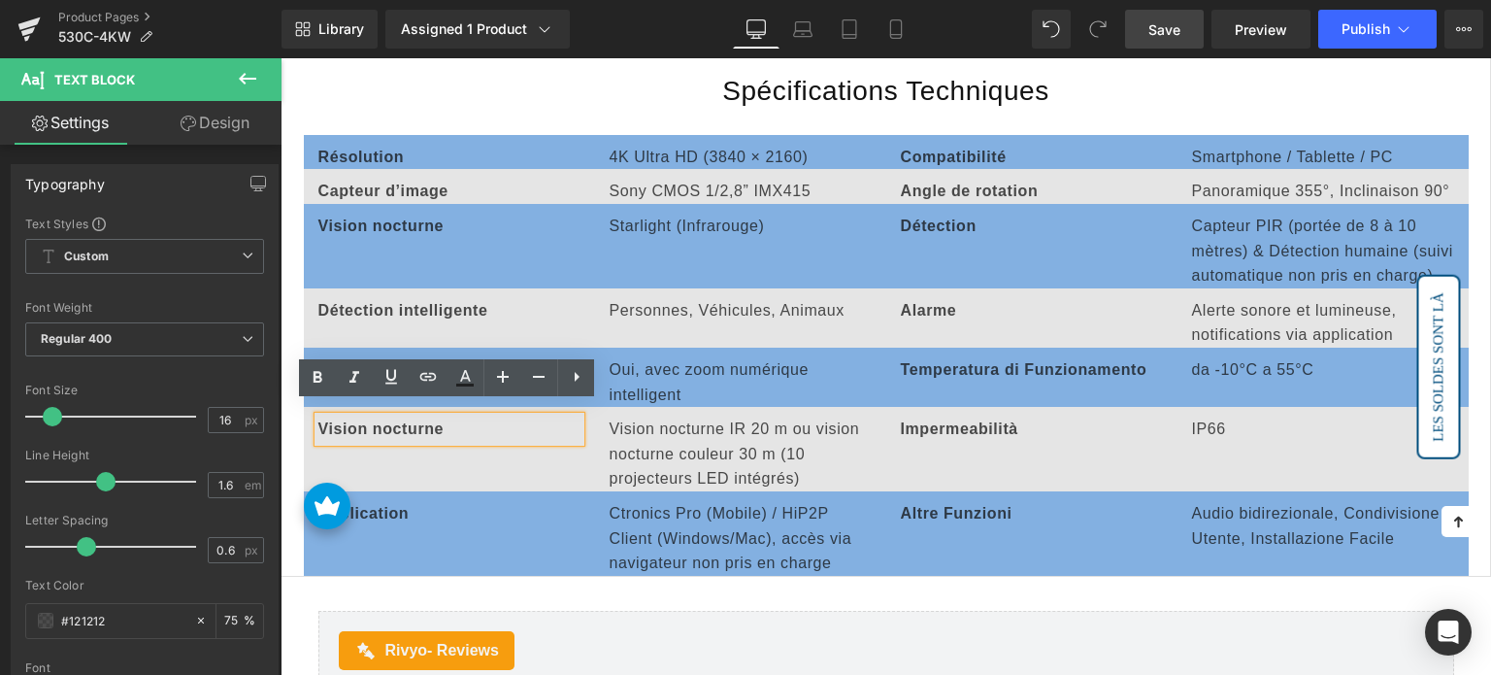
click at [405, 420] on span "Vision nocturne" at bounding box center [381, 428] width 126 height 17
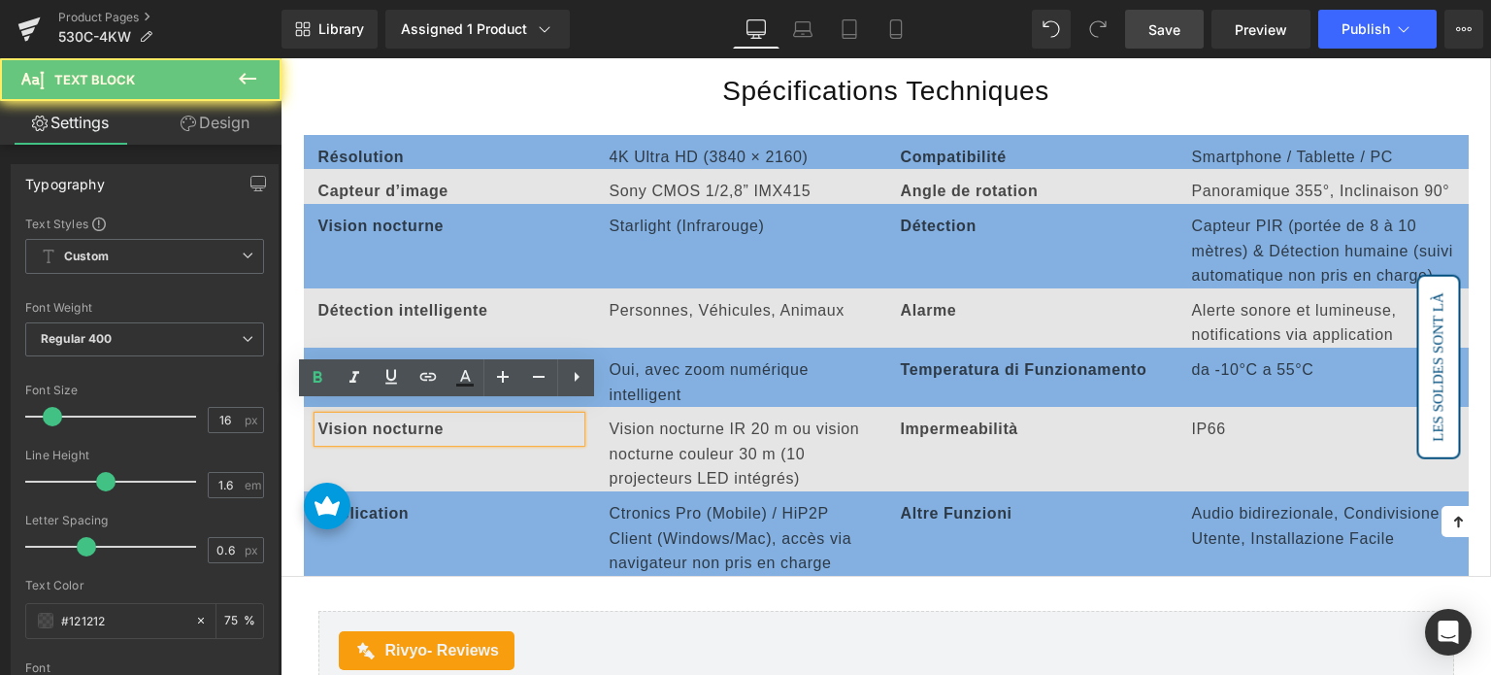
click at [405, 420] on span "Vision nocturne" at bounding box center [381, 428] width 126 height 17
click at [384, 420] on span "Vision nocturne" at bounding box center [381, 428] width 126 height 17
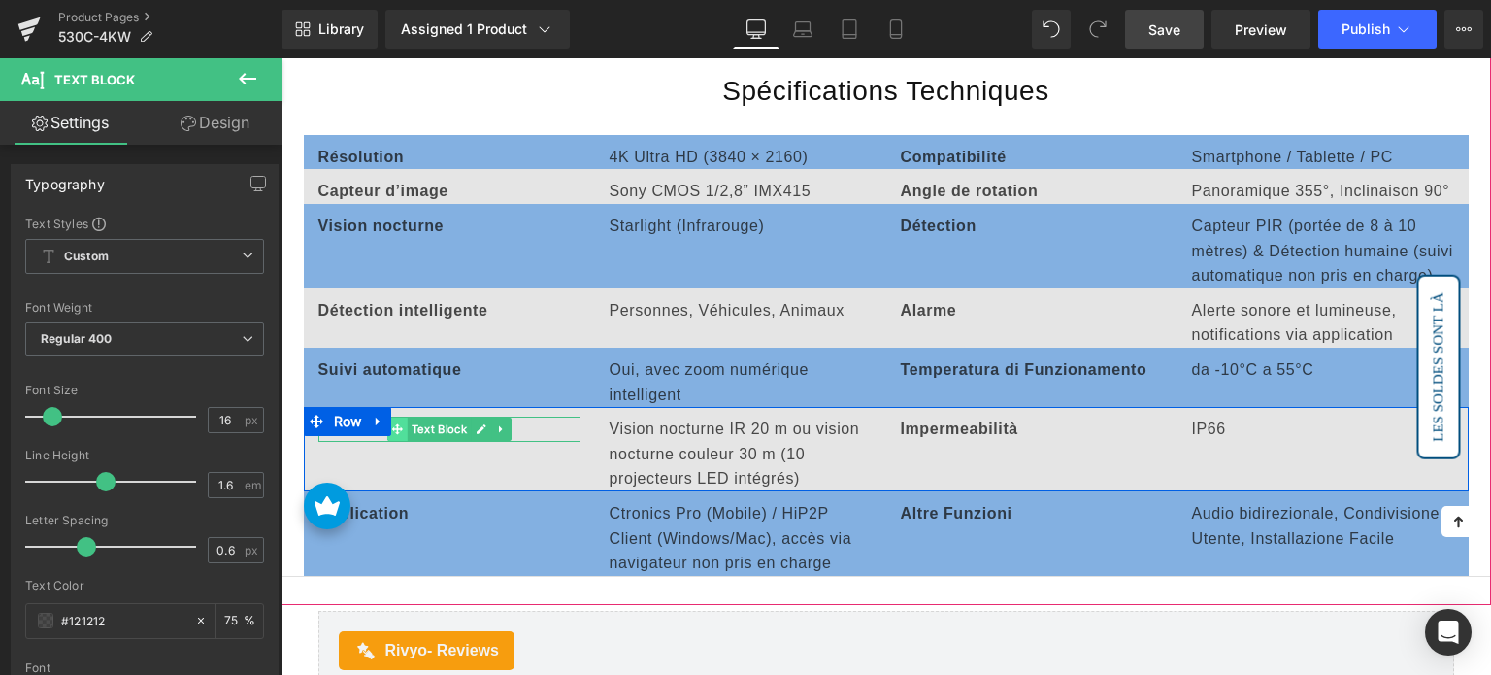
click at [399, 423] on icon at bounding box center [396, 429] width 11 height 12
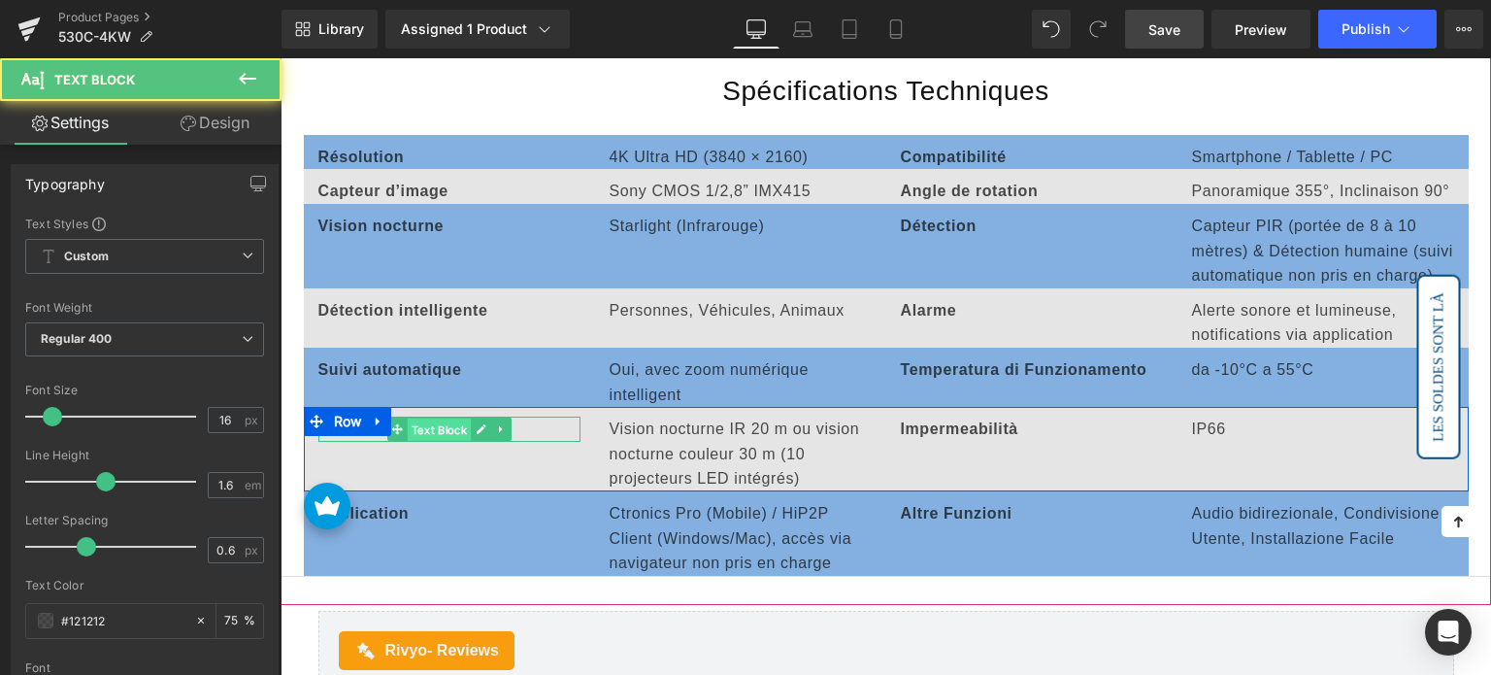
click at [461, 418] on span "Text Block" at bounding box center [439, 429] width 64 height 23
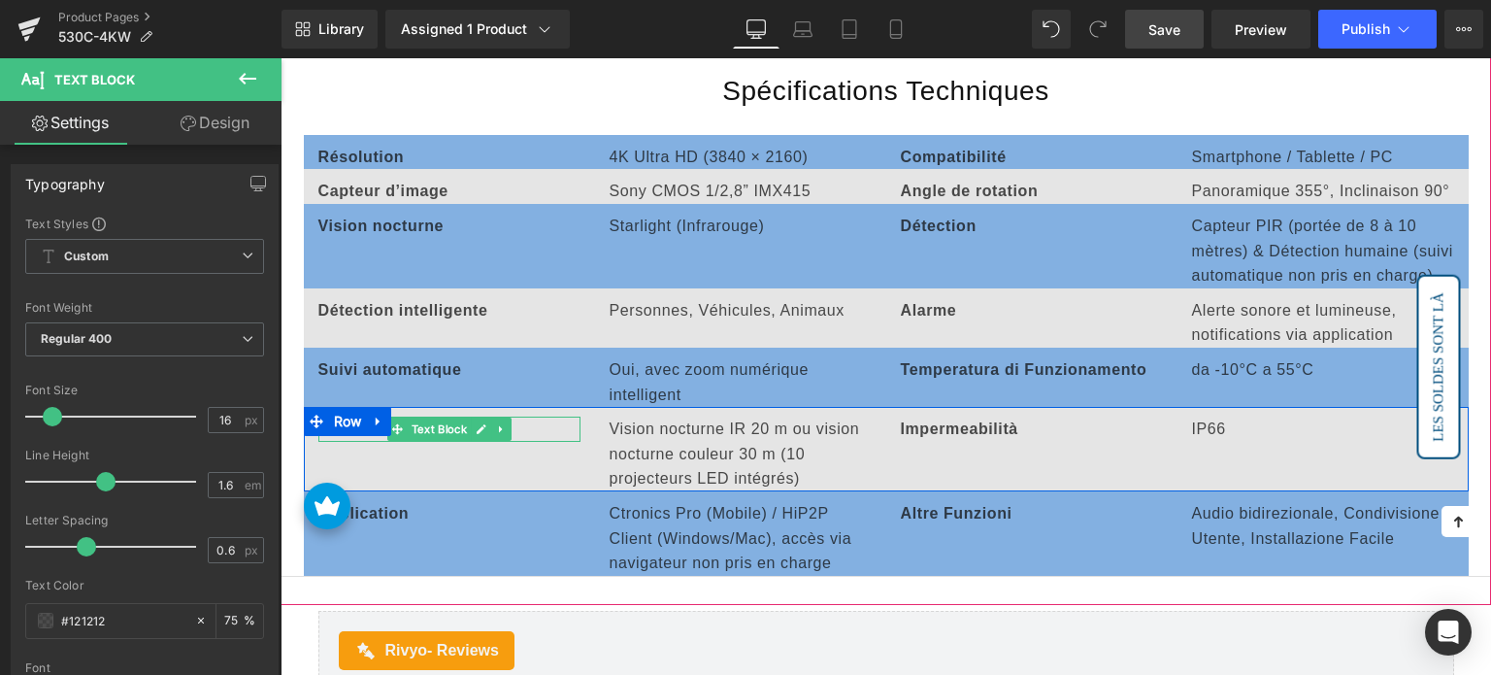
click at [472, 417] on link at bounding box center [481, 428] width 20 height 23
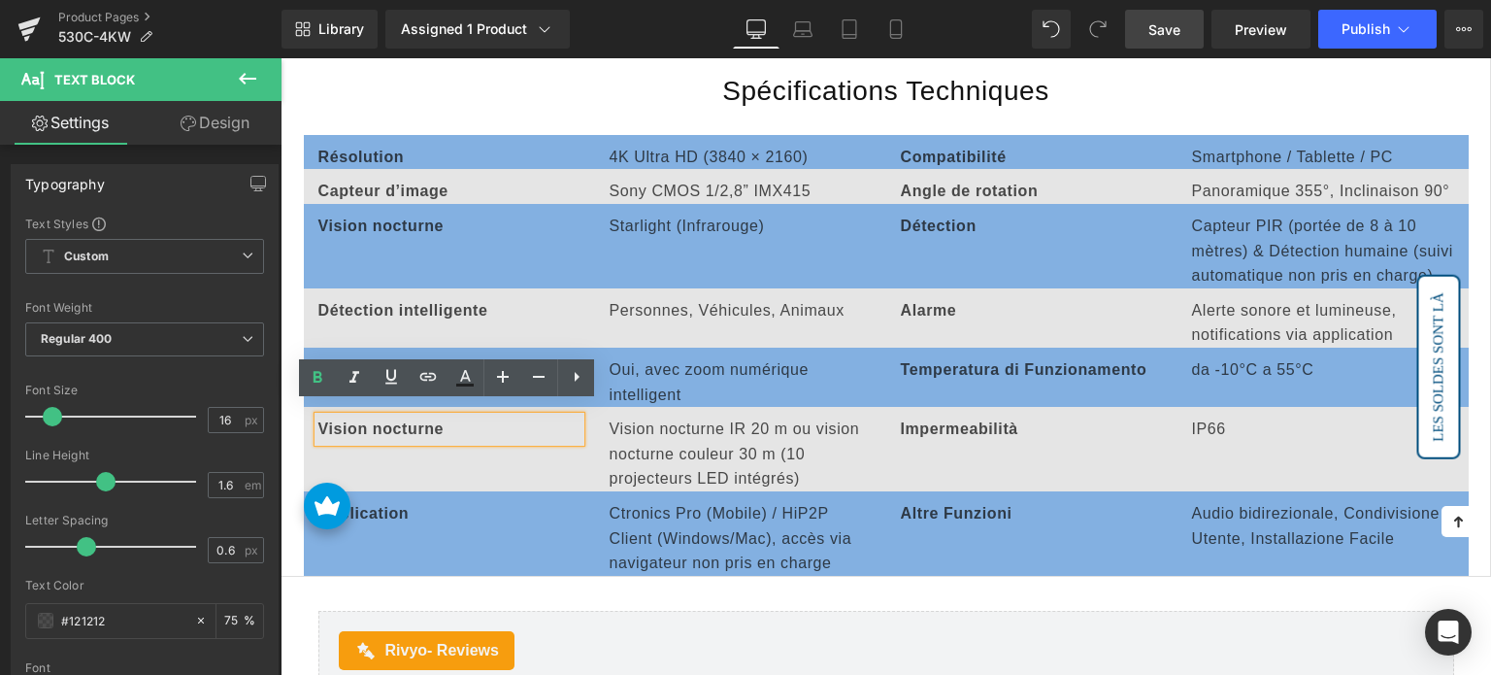
click at [392, 420] on span "Vision nocturne" at bounding box center [381, 428] width 126 height 17
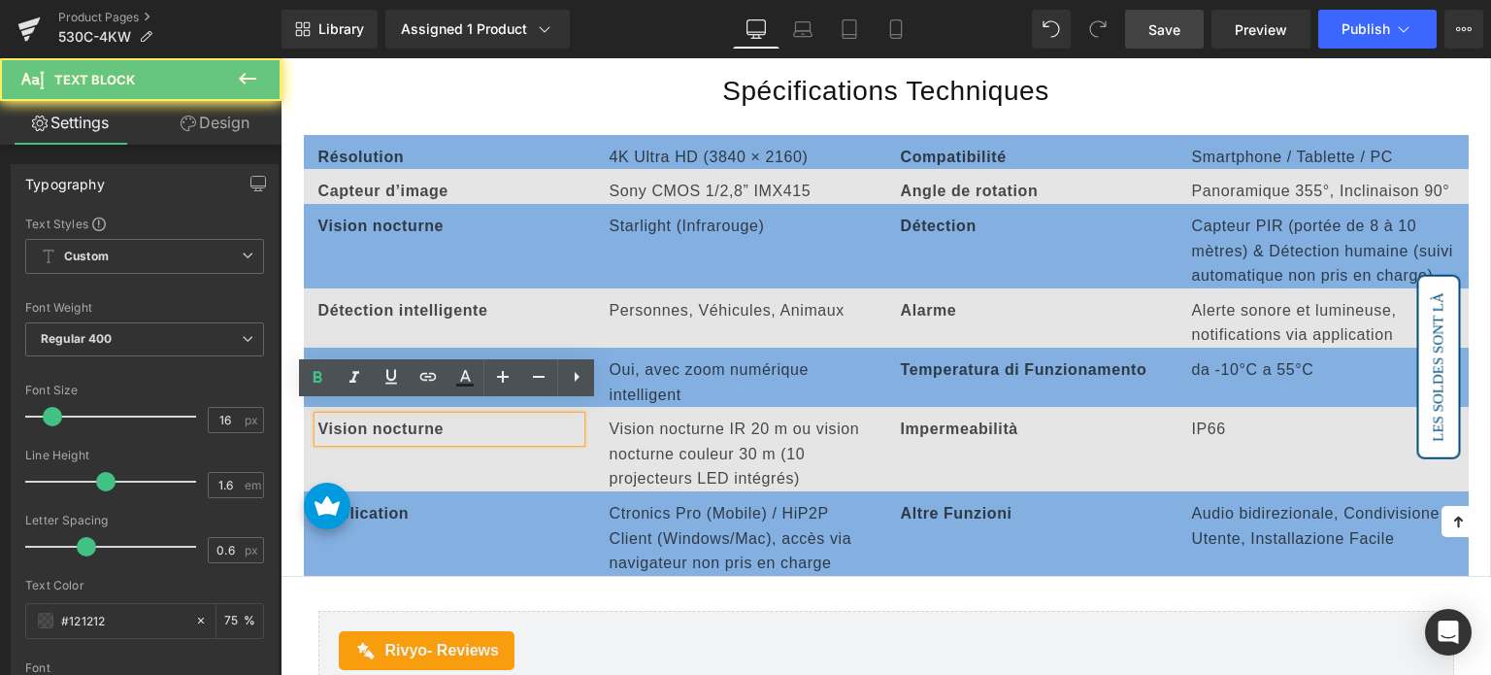
click at [392, 420] on span "Vision nocturne" at bounding box center [381, 428] width 126 height 17
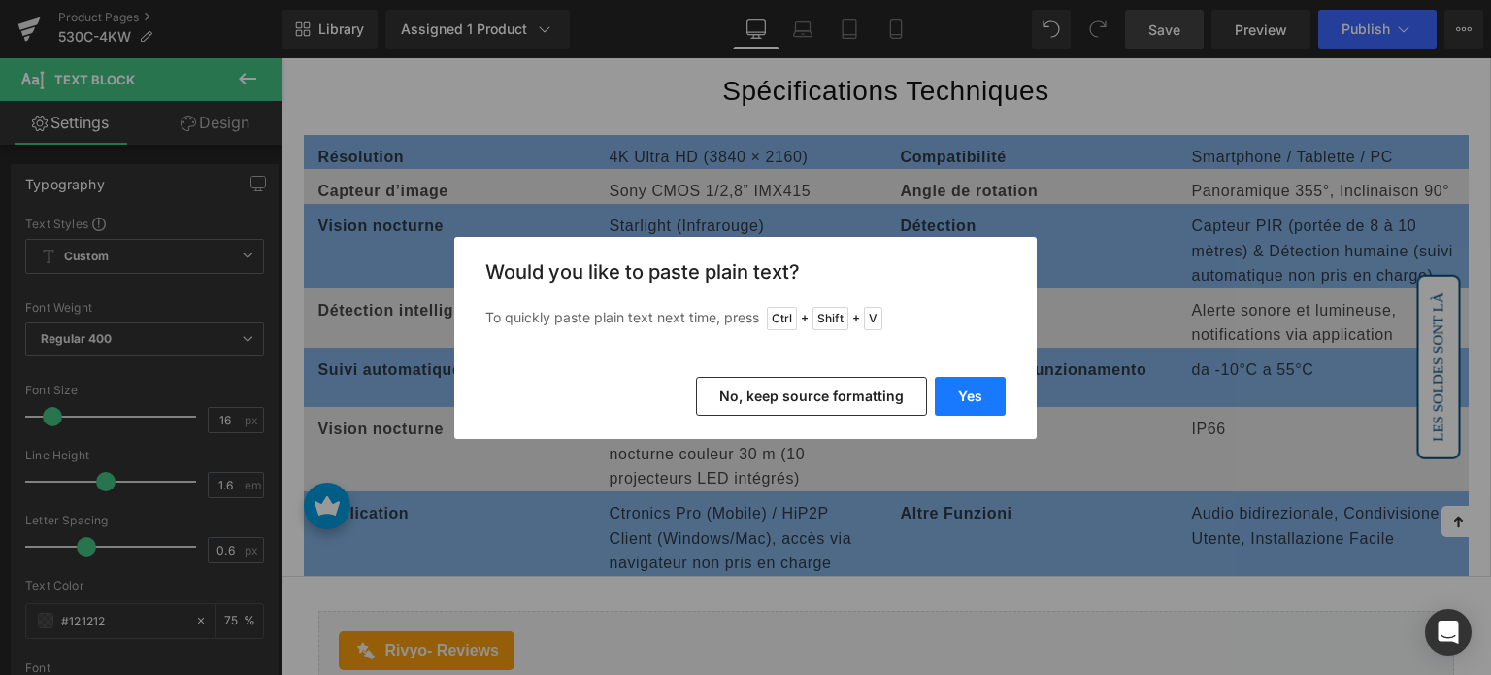
click at [979, 400] on button "Yes" at bounding box center [970, 396] width 71 height 39
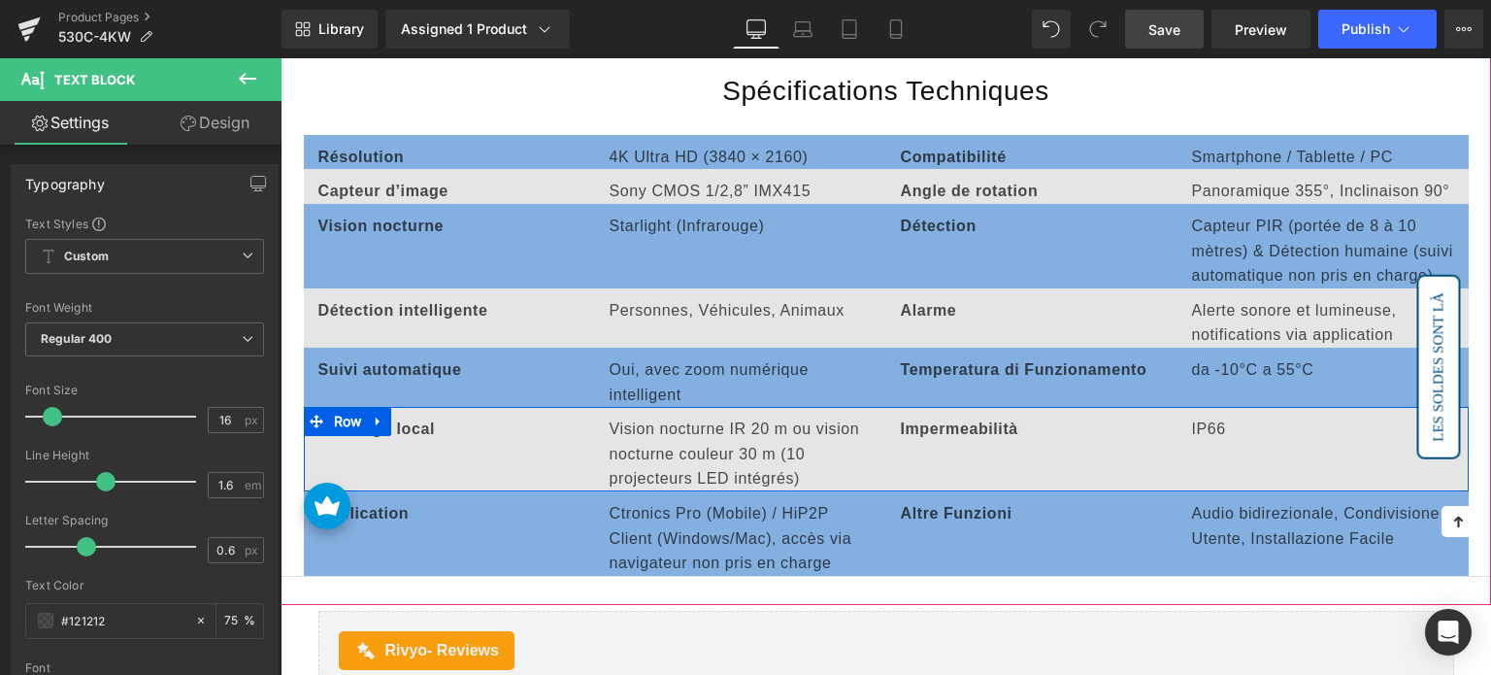
click at [625, 425] on p "Vision nocturne IR 20 m ou vision nocturne couleur 30 m (10 projecteurs LED int…" at bounding box center [741, 453] width 262 height 75
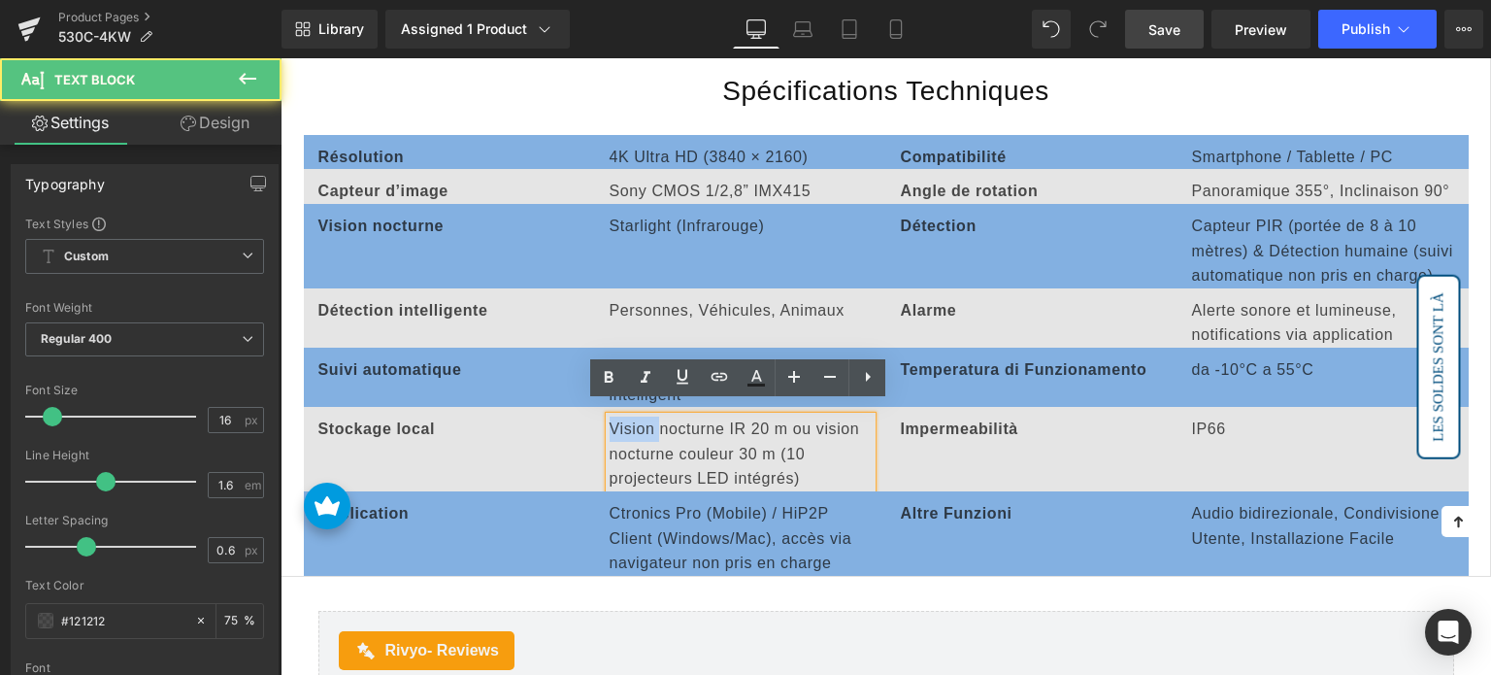
click at [625, 425] on p "Vision nocturne IR 20 m ou vision nocturne couleur 30 m (10 projecteurs LED int…" at bounding box center [741, 453] width 262 height 75
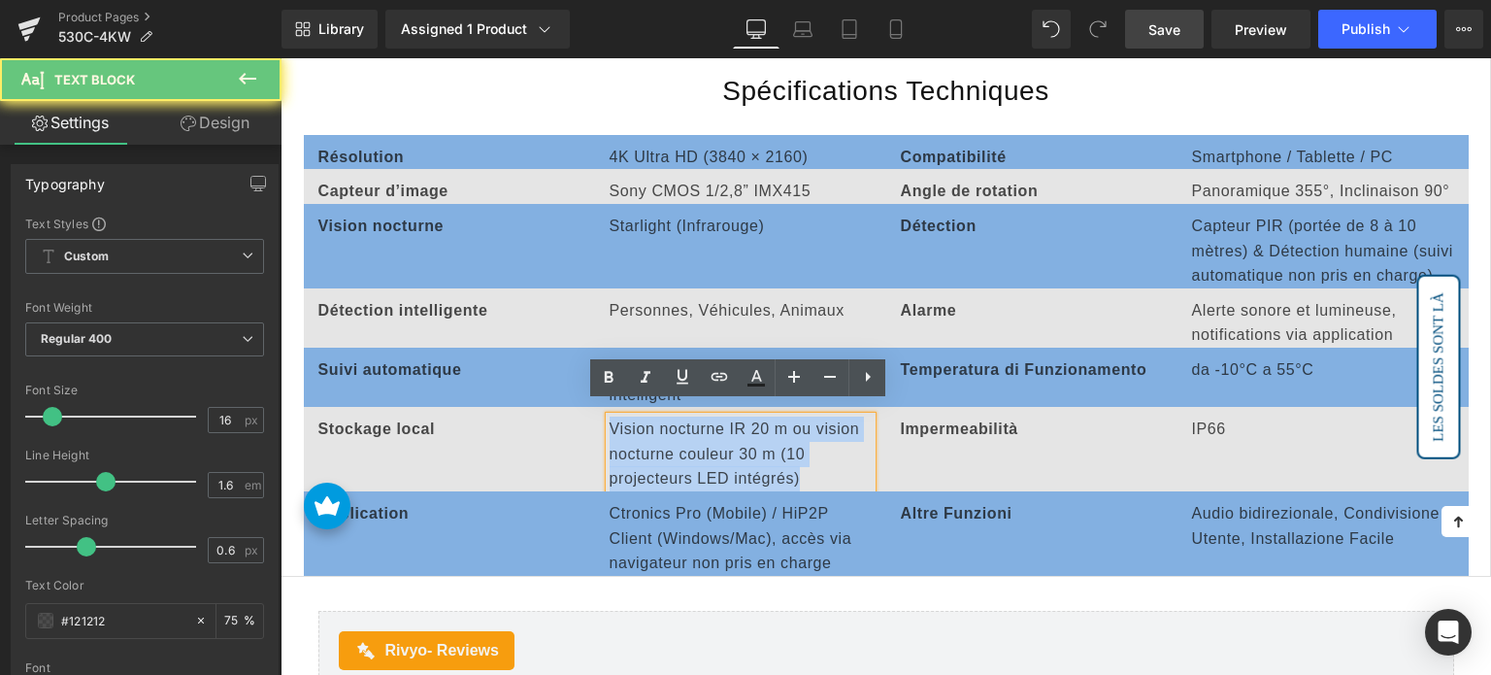
click at [625, 425] on p "Vision nocturne IR 20 m ou vision nocturne couleur 30 m (10 projecteurs LED int…" at bounding box center [741, 453] width 262 height 75
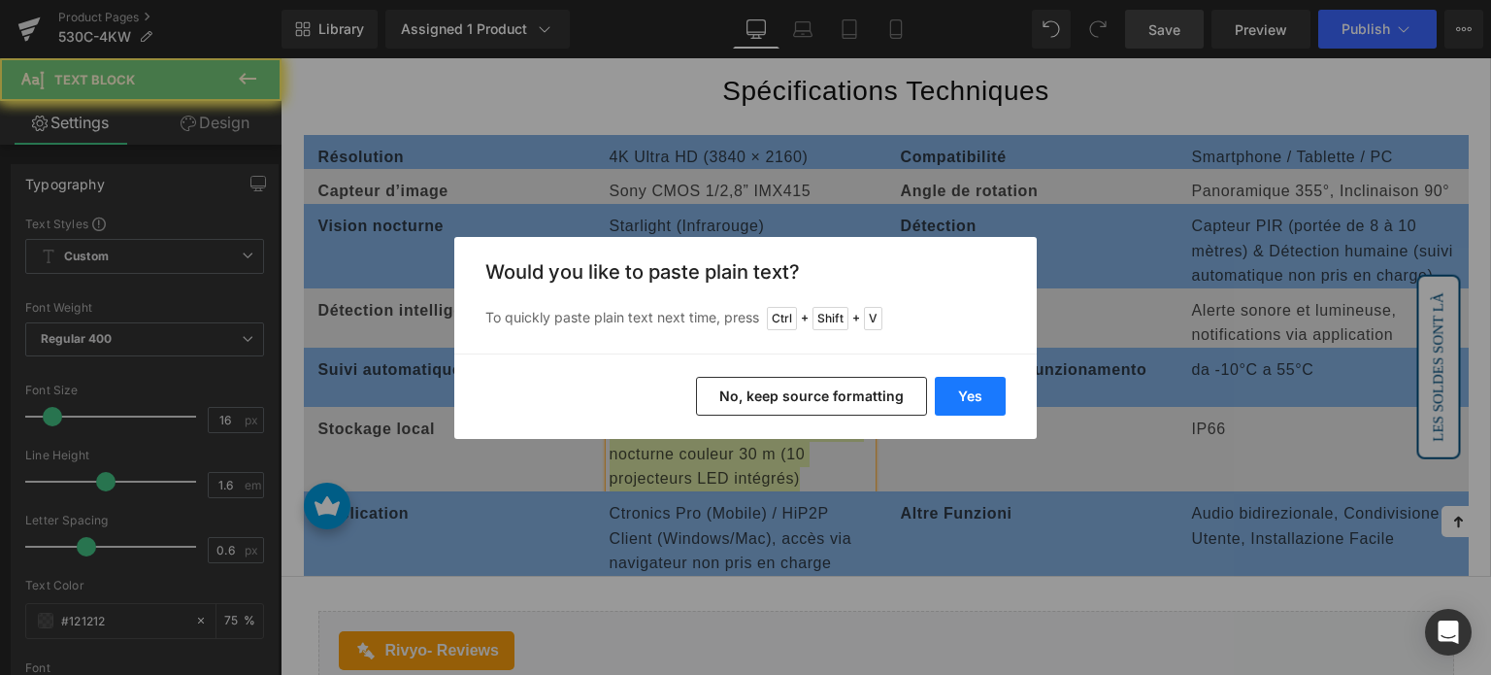
click at [990, 395] on button "Yes" at bounding box center [970, 396] width 71 height 39
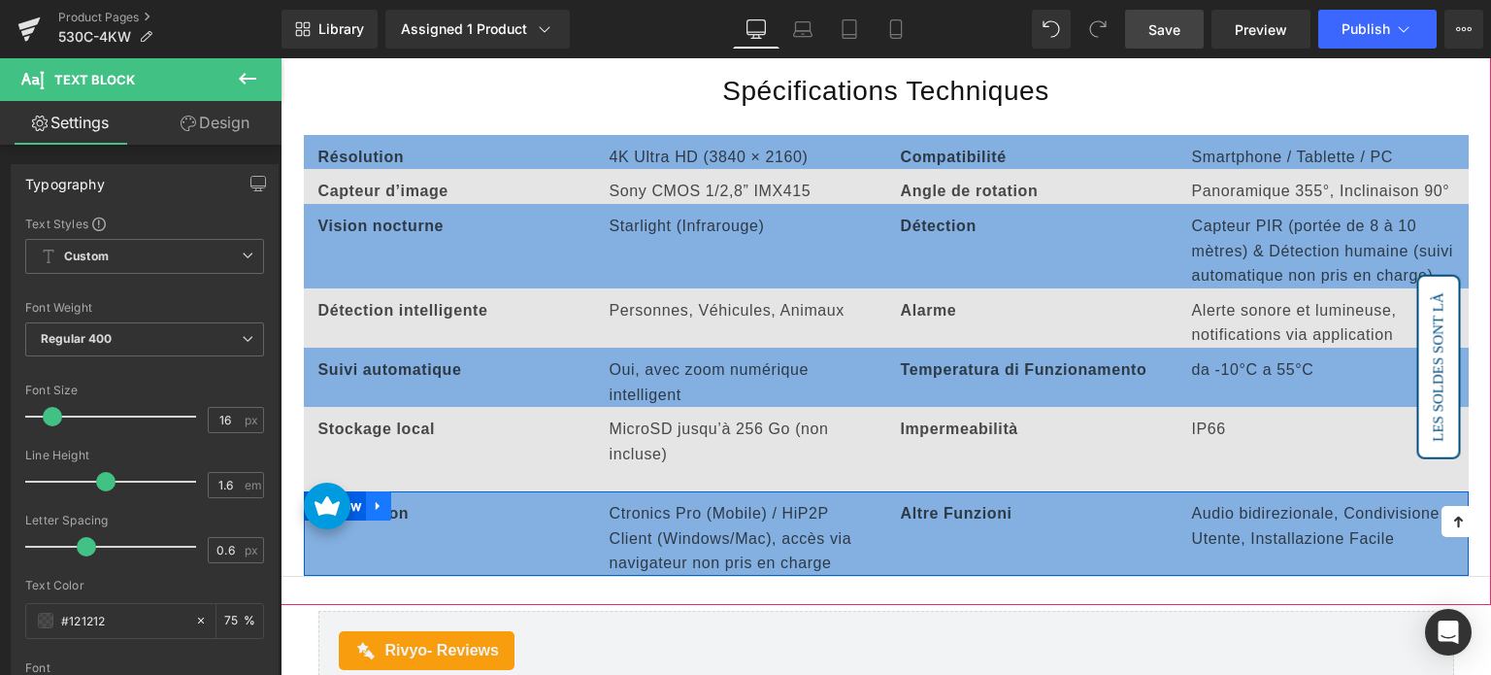
click at [385, 491] on link at bounding box center [378, 505] width 25 height 29
click at [428, 499] on icon at bounding box center [429, 506] width 14 height 14
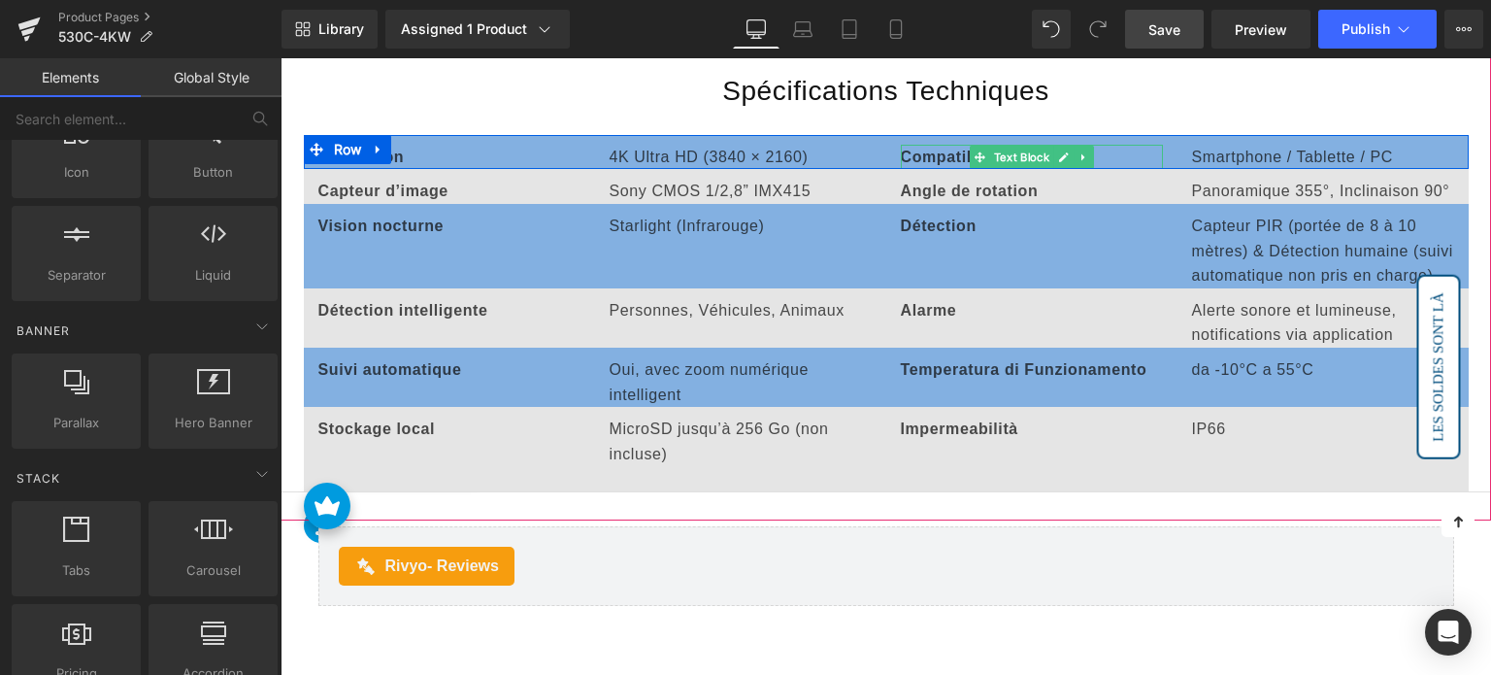
click at [916, 149] on strong "Compatibilité" at bounding box center [954, 157] width 106 height 17
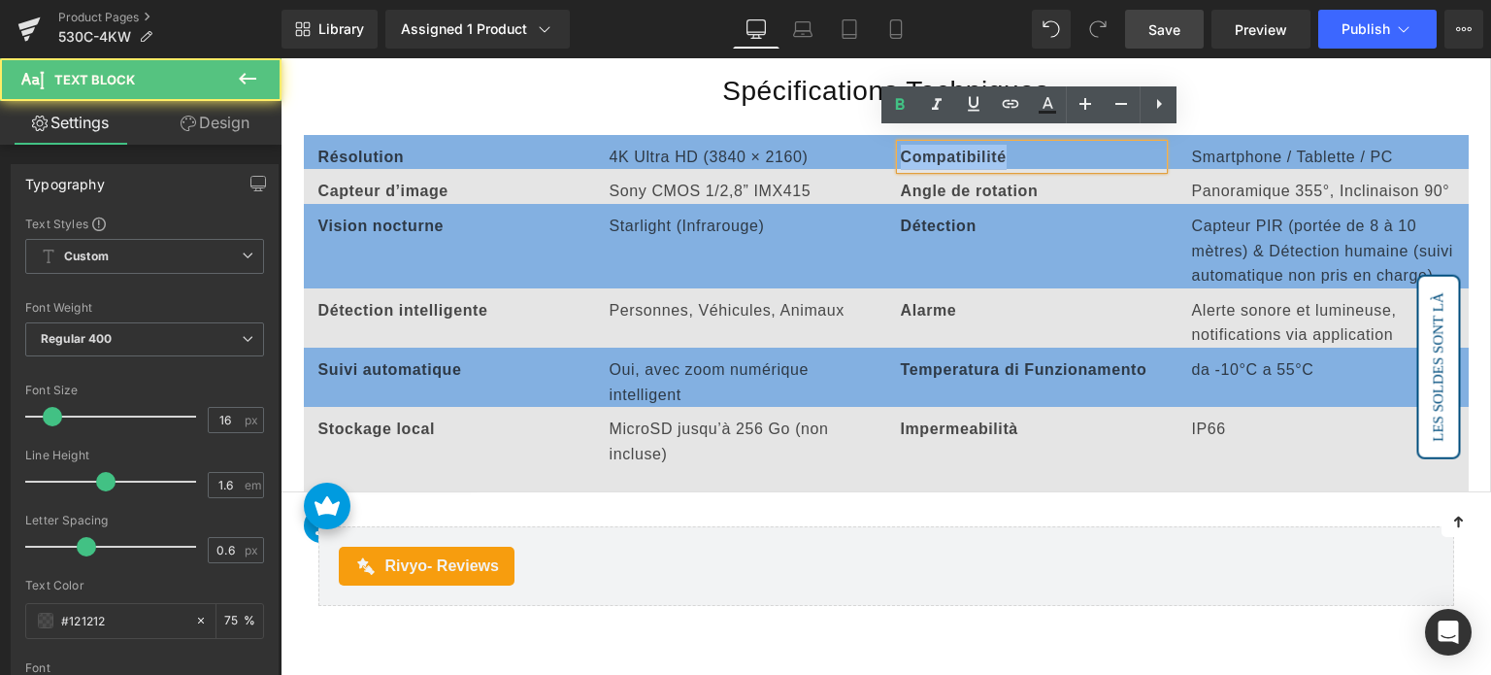
click at [917, 149] on strong "Compatibilité" at bounding box center [954, 157] width 106 height 17
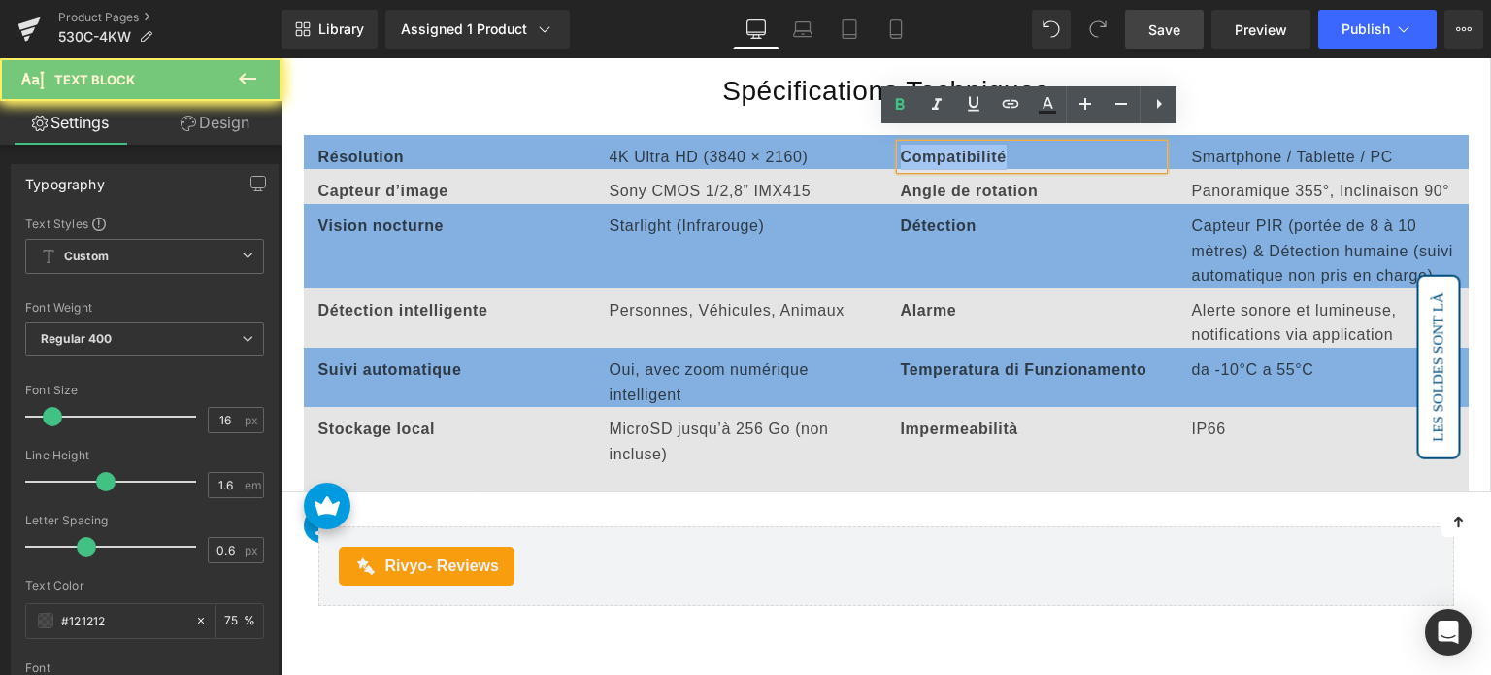
click at [917, 149] on strong "Compatibilité" at bounding box center [954, 157] width 106 height 17
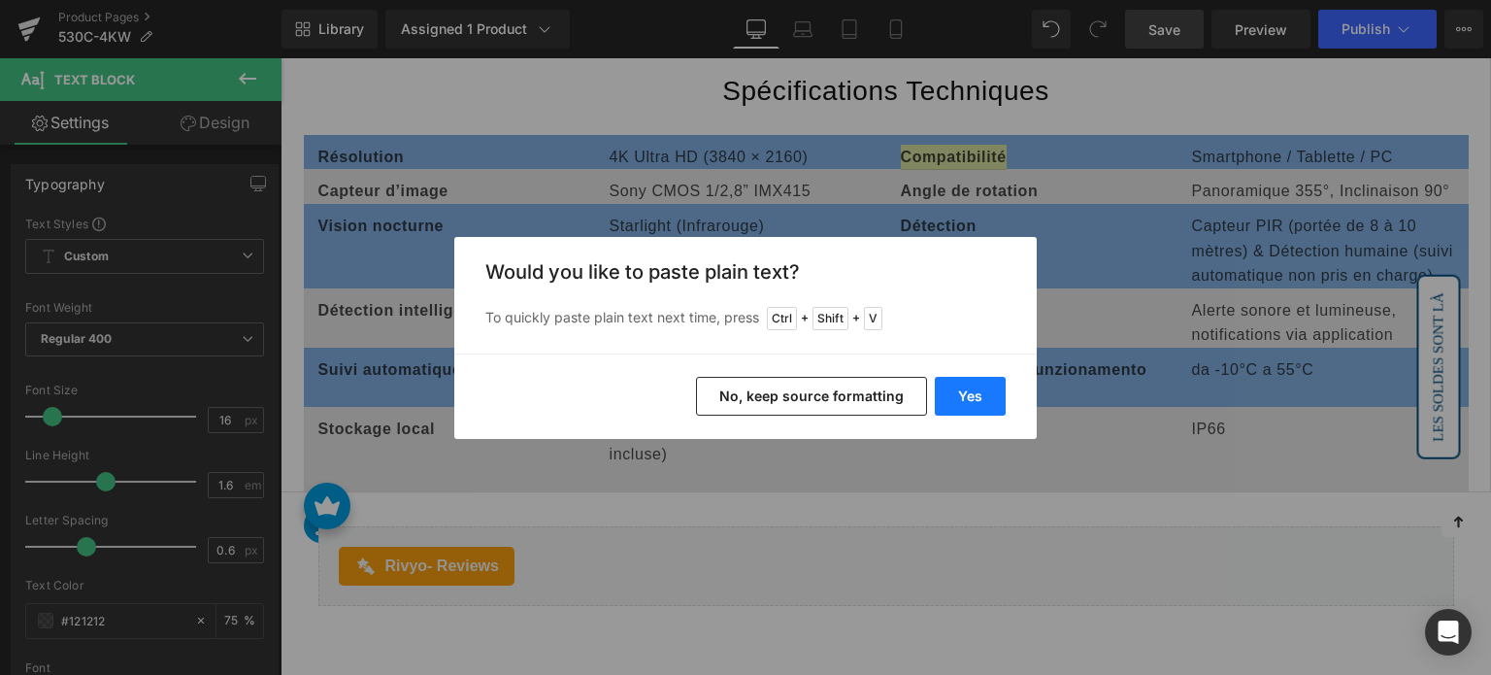
click at [964, 387] on button "Yes" at bounding box center [970, 396] width 71 height 39
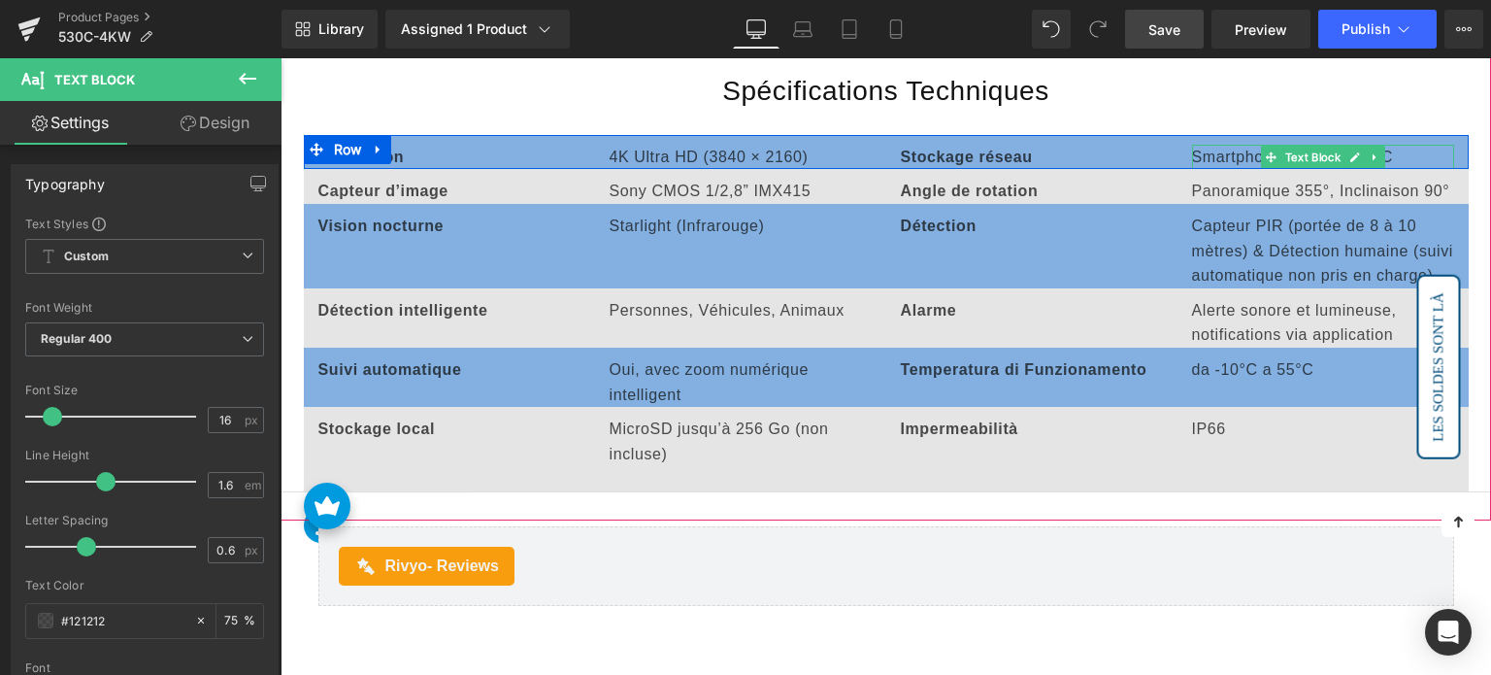
click at [1250, 145] on p "Smartphone / Tablette / PC" at bounding box center [1323, 157] width 262 height 25
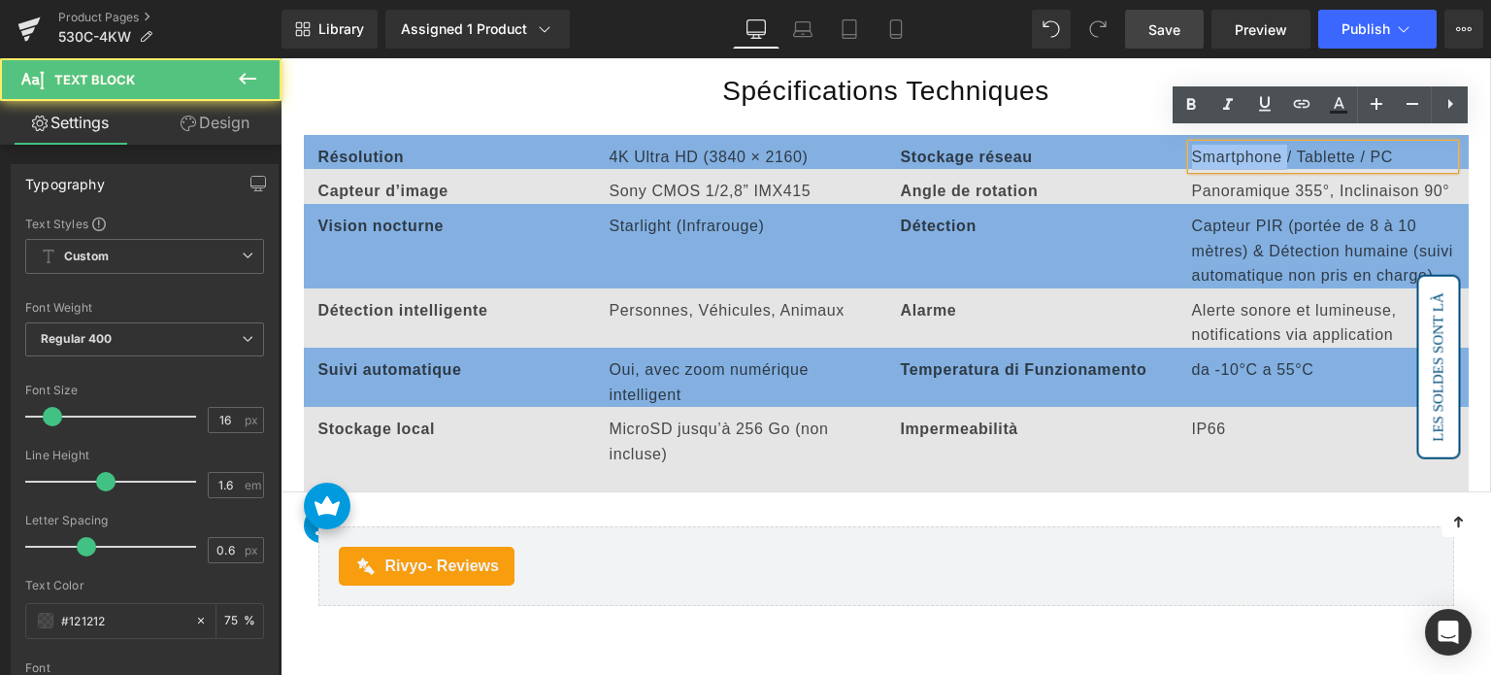
click at [1250, 145] on p "Smartphone / Tablette / PC" at bounding box center [1323, 157] width 262 height 25
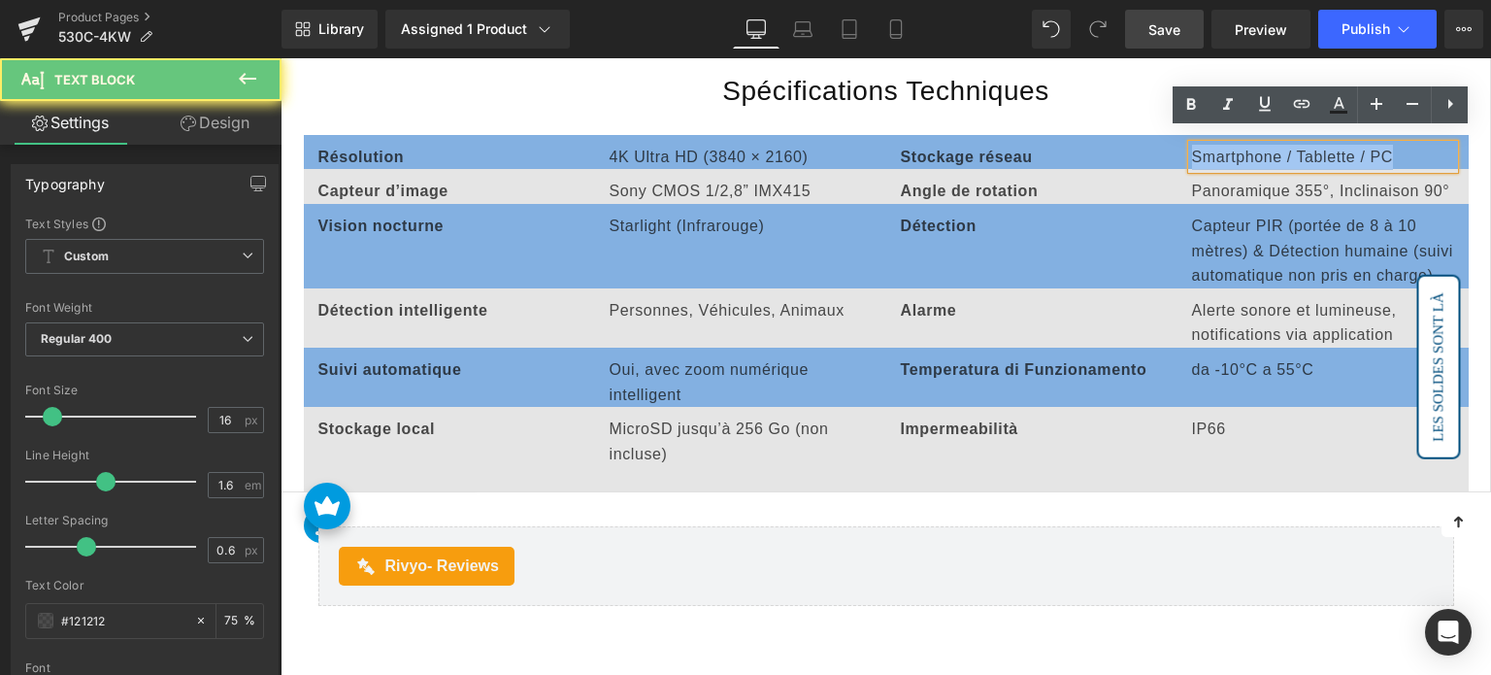
click at [1250, 145] on p "Smartphone / Tablette / PC" at bounding box center [1323, 157] width 262 height 25
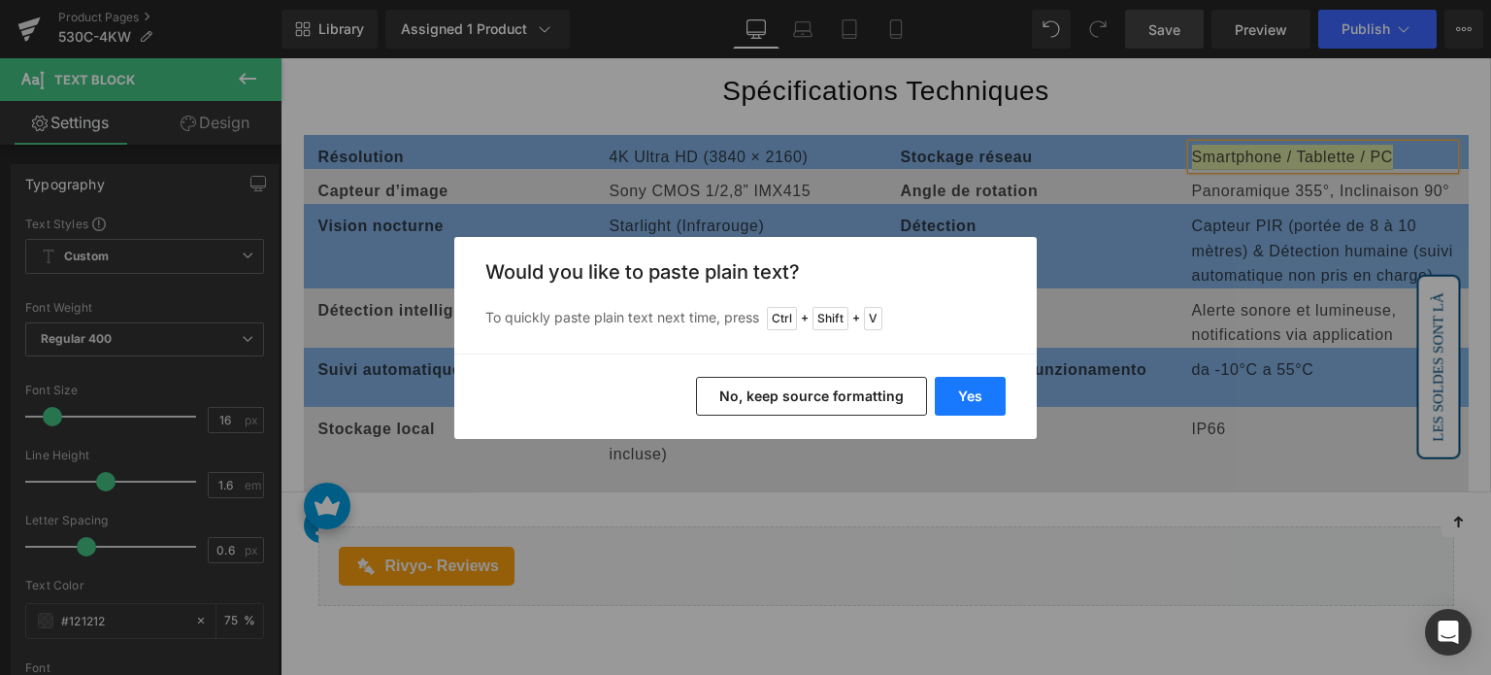
click at [963, 395] on button "Yes" at bounding box center [970, 396] width 71 height 39
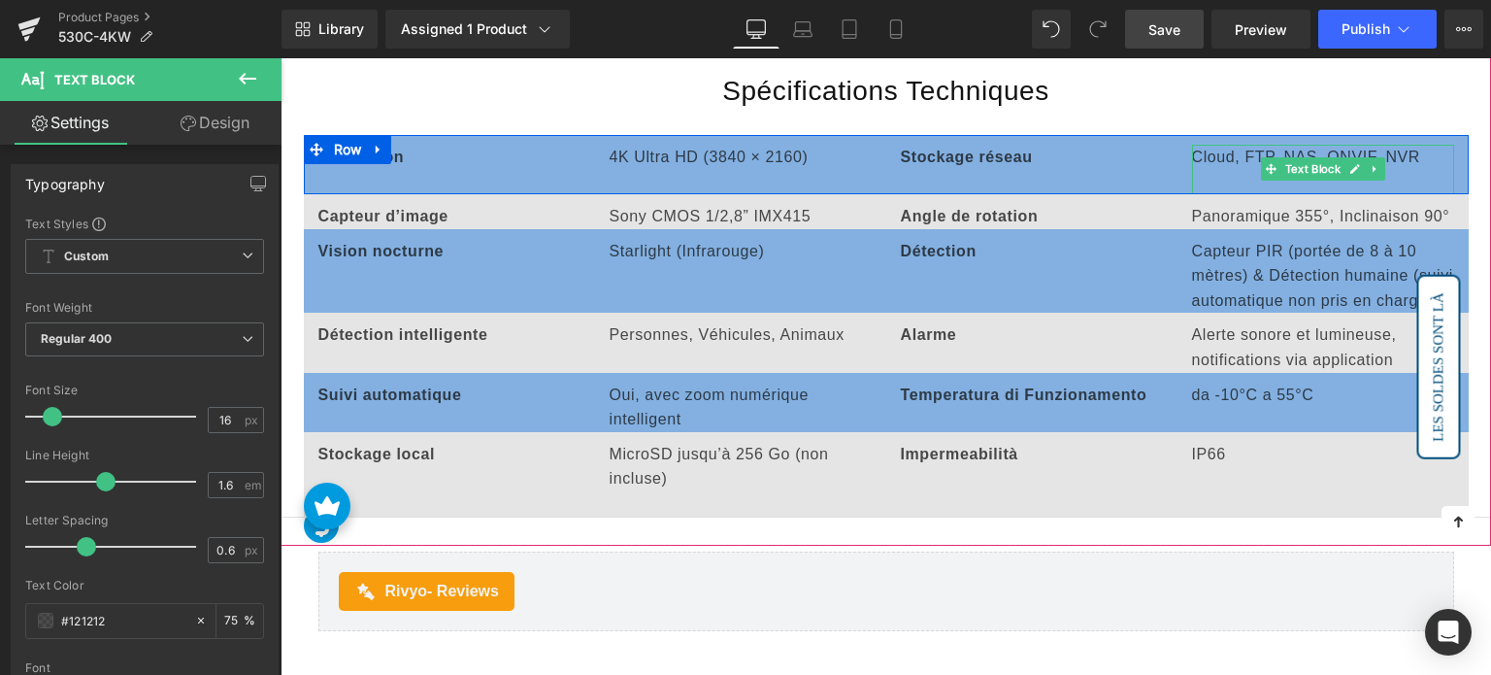
click at [1210, 169] on p at bounding box center [1323, 181] width 262 height 25
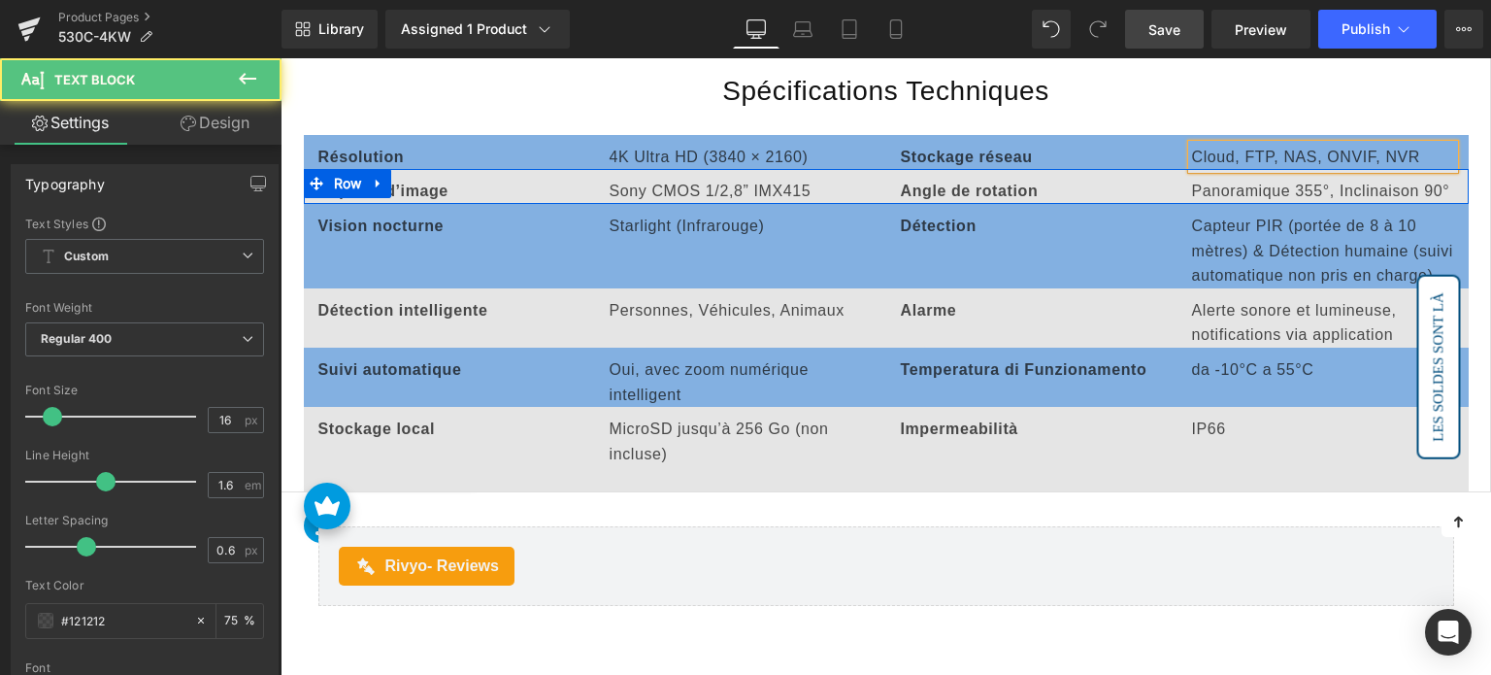
click at [941, 182] on span "Angle de rotation" at bounding box center [970, 190] width 138 height 17
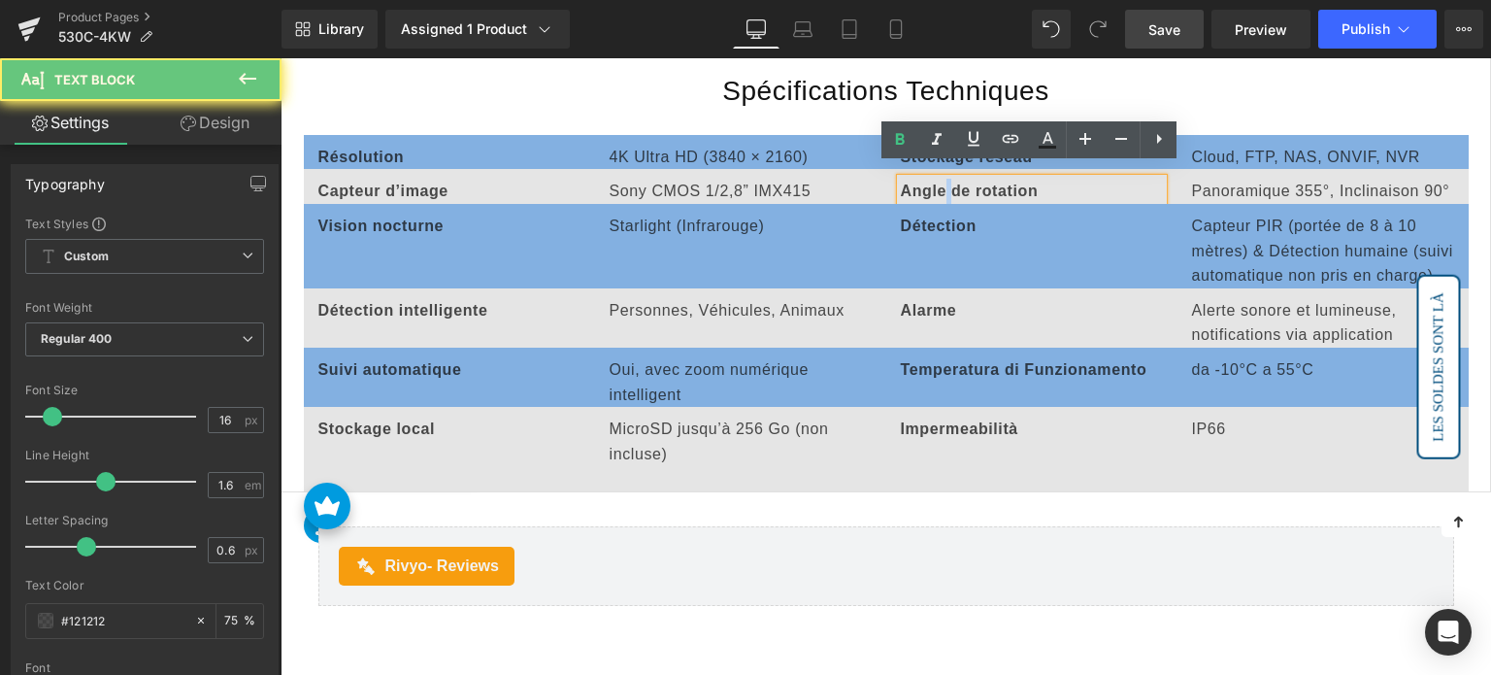
click at [941, 182] on span "Angle de rotation" at bounding box center [970, 190] width 138 height 17
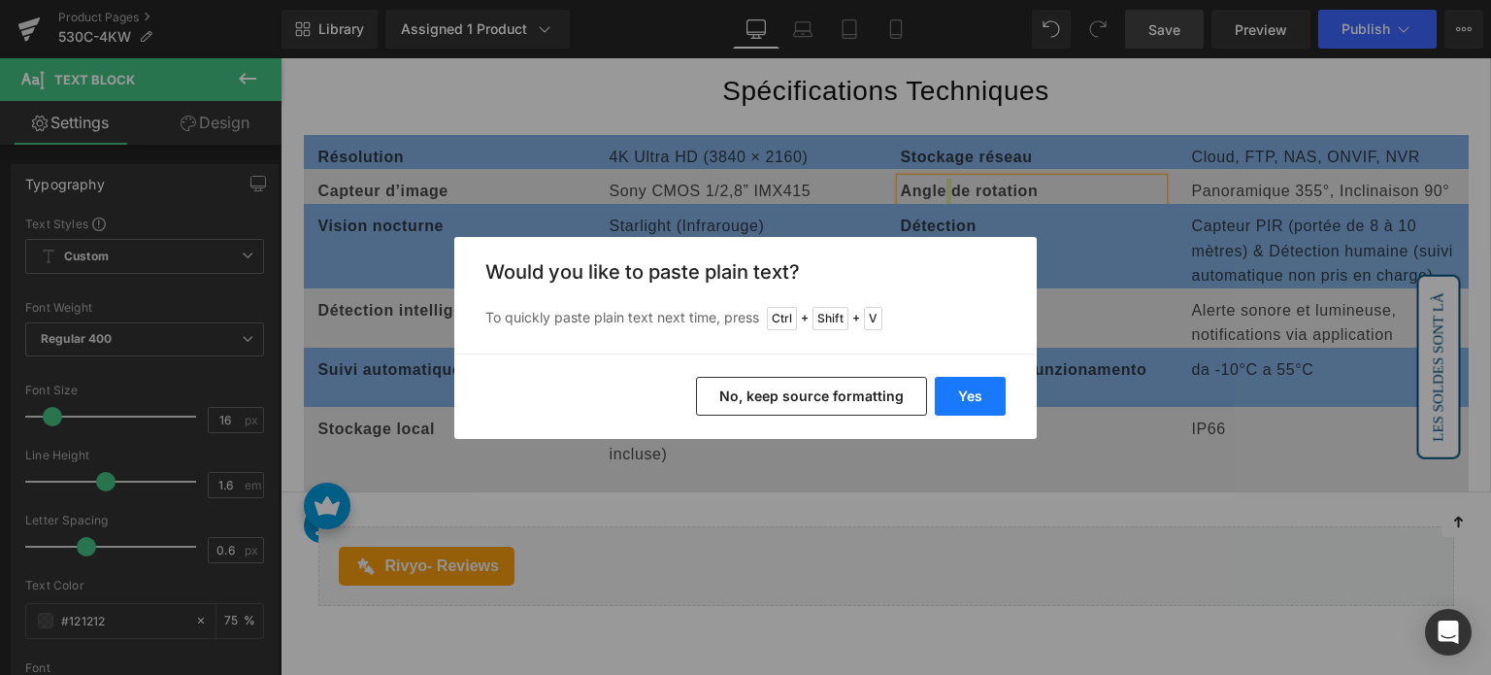
click at [972, 377] on button "Yes" at bounding box center [970, 396] width 71 height 39
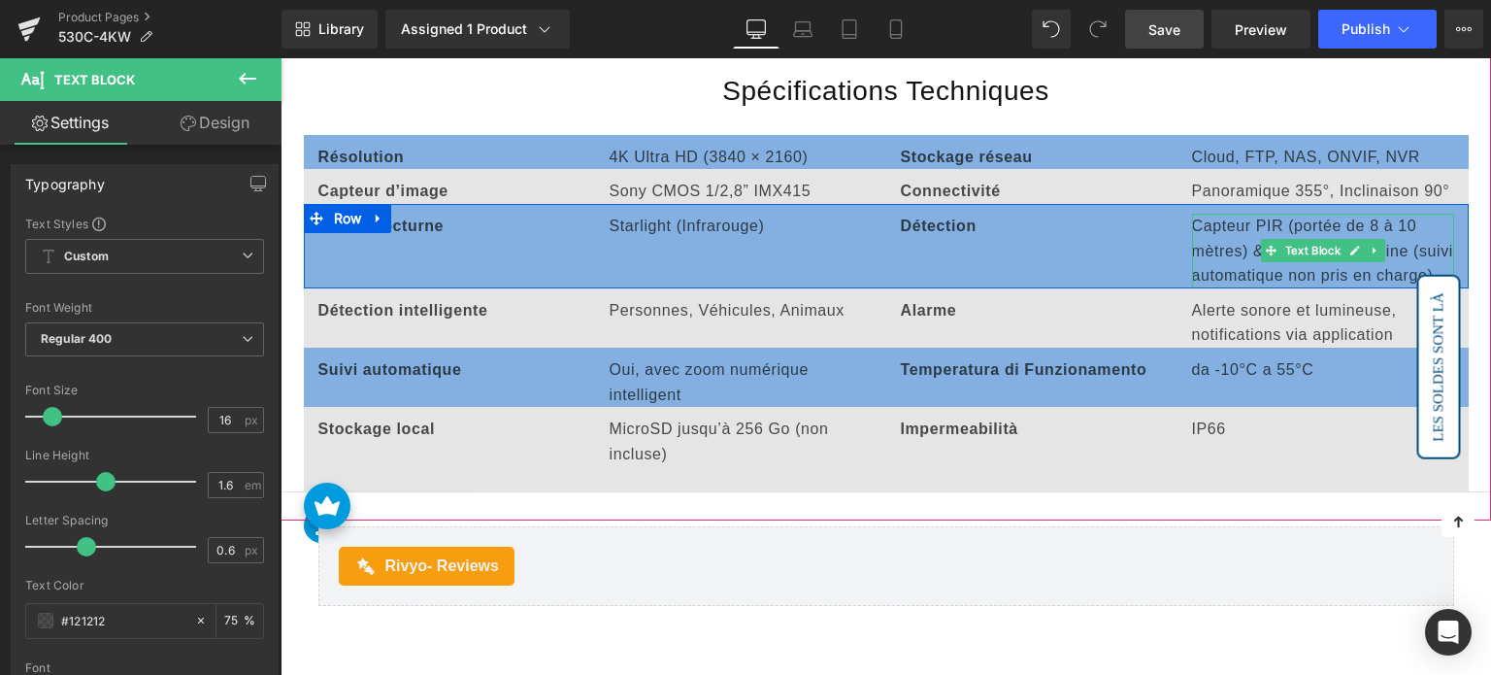
click at [1219, 179] on div "Panoramique 355°, Inclinaison 90° Text Block" at bounding box center [1323, 191] width 262 height 25
click at [1219, 179] on p "Panoramique 355°, Inclinaison 90°" at bounding box center [1323, 191] width 262 height 25
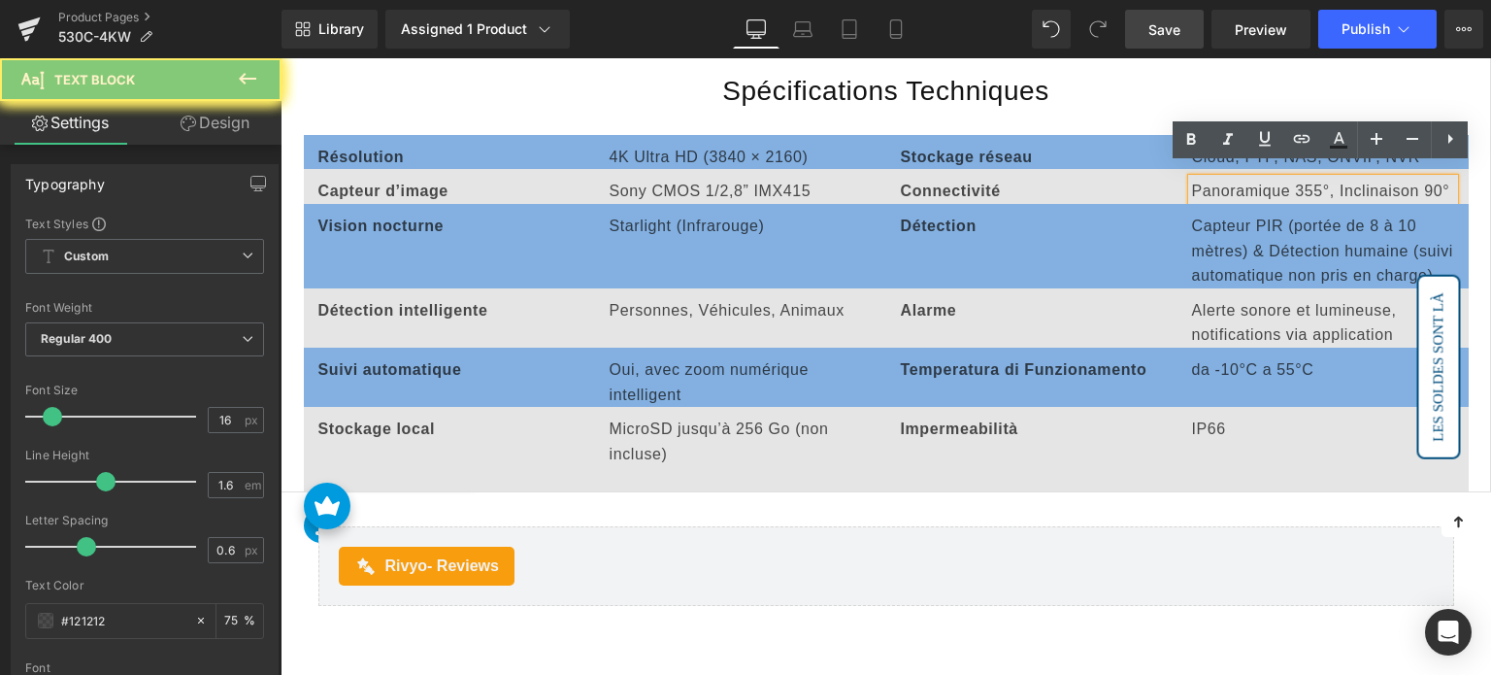
click at [1219, 179] on p "Panoramique 355°, Inclinaison 90°" at bounding box center [1323, 191] width 262 height 25
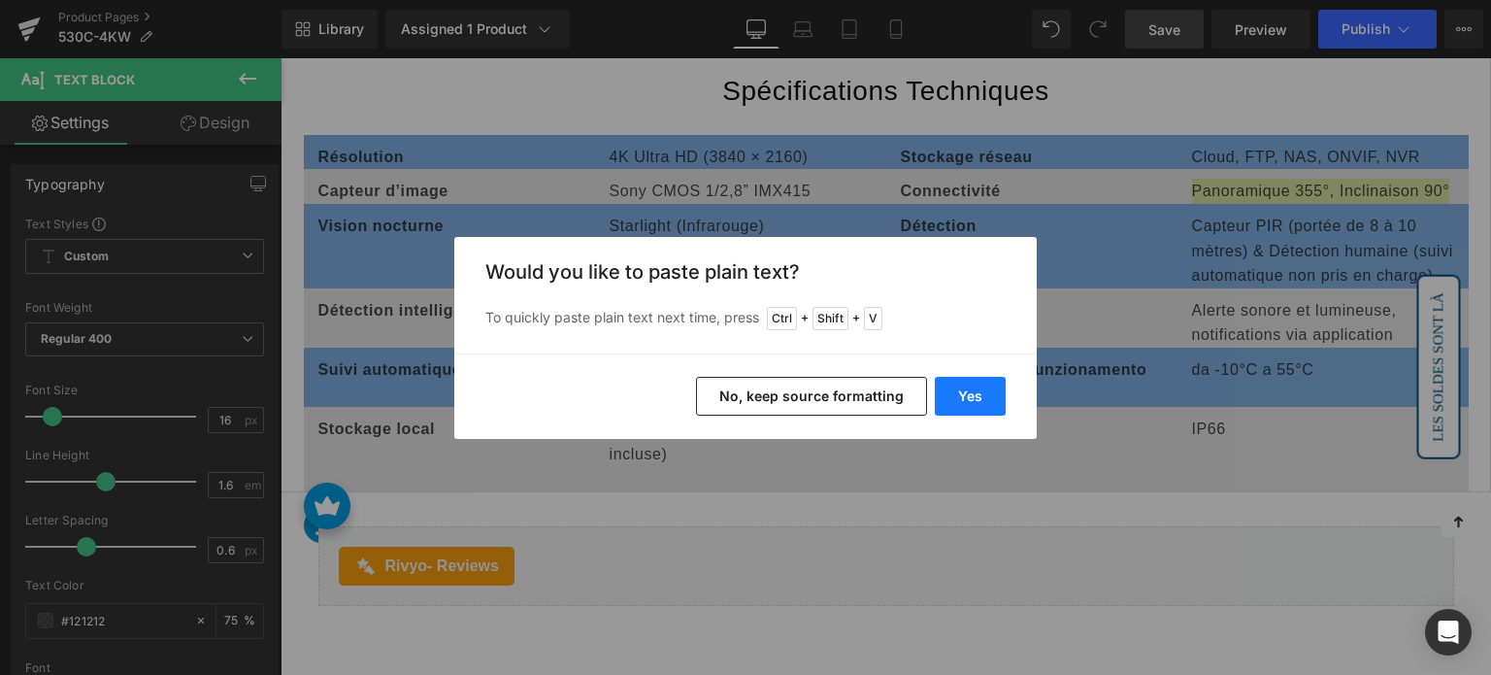
click at [969, 385] on button "Yes" at bounding box center [970, 396] width 71 height 39
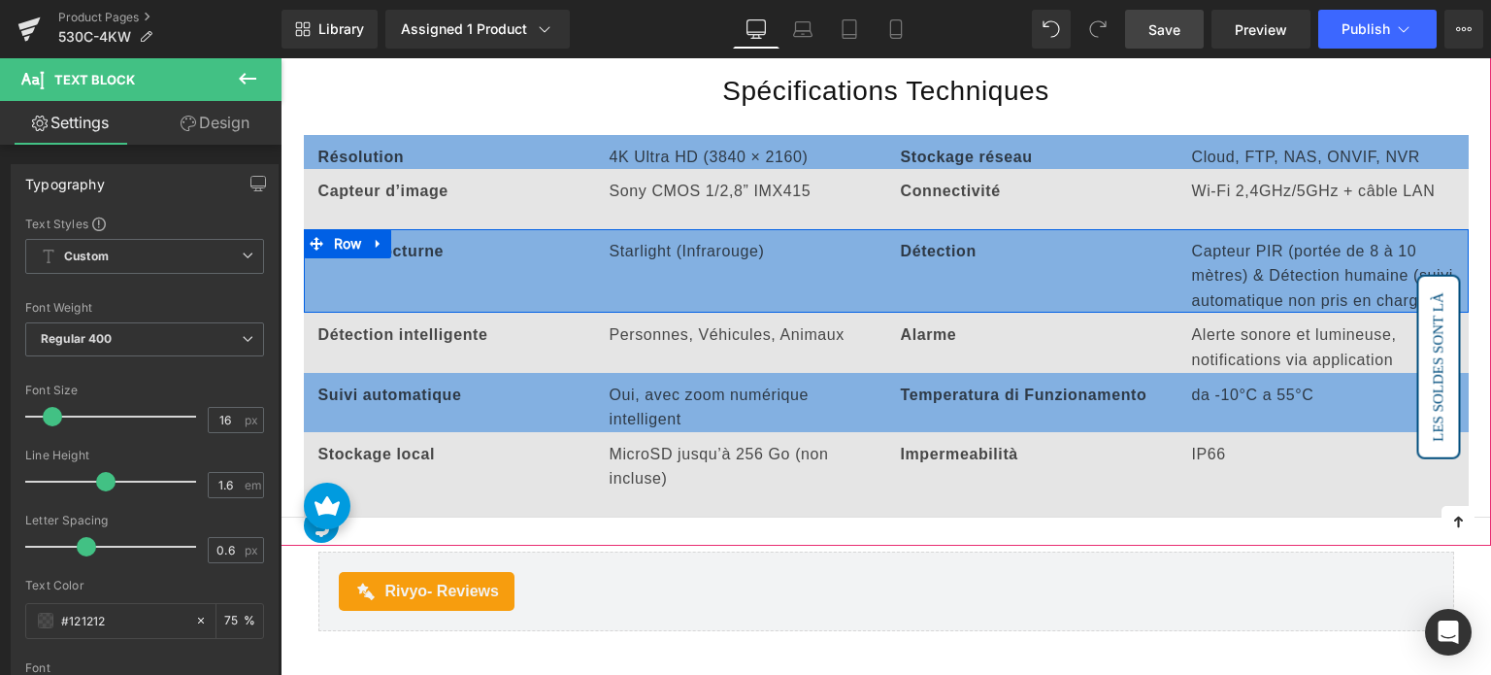
click at [1221, 252] on p "Capteur PIR (portée de 8 à 10 mètres) & Détection humaine (suivi automatique no…" at bounding box center [1323, 276] width 262 height 75
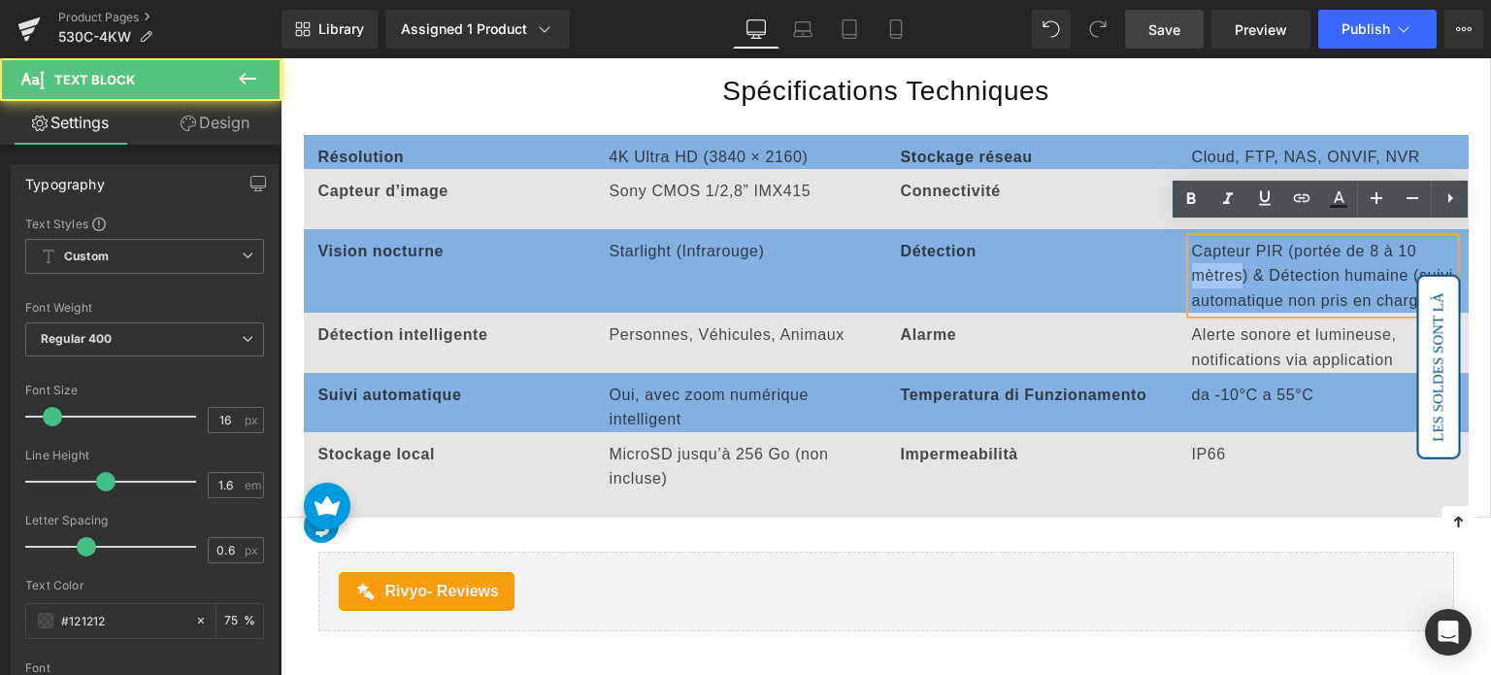
click at [1221, 252] on p "Capteur PIR (portée de 8 à 10 mètres) & Détection humaine (suivi automatique no…" at bounding box center [1323, 276] width 262 height 75
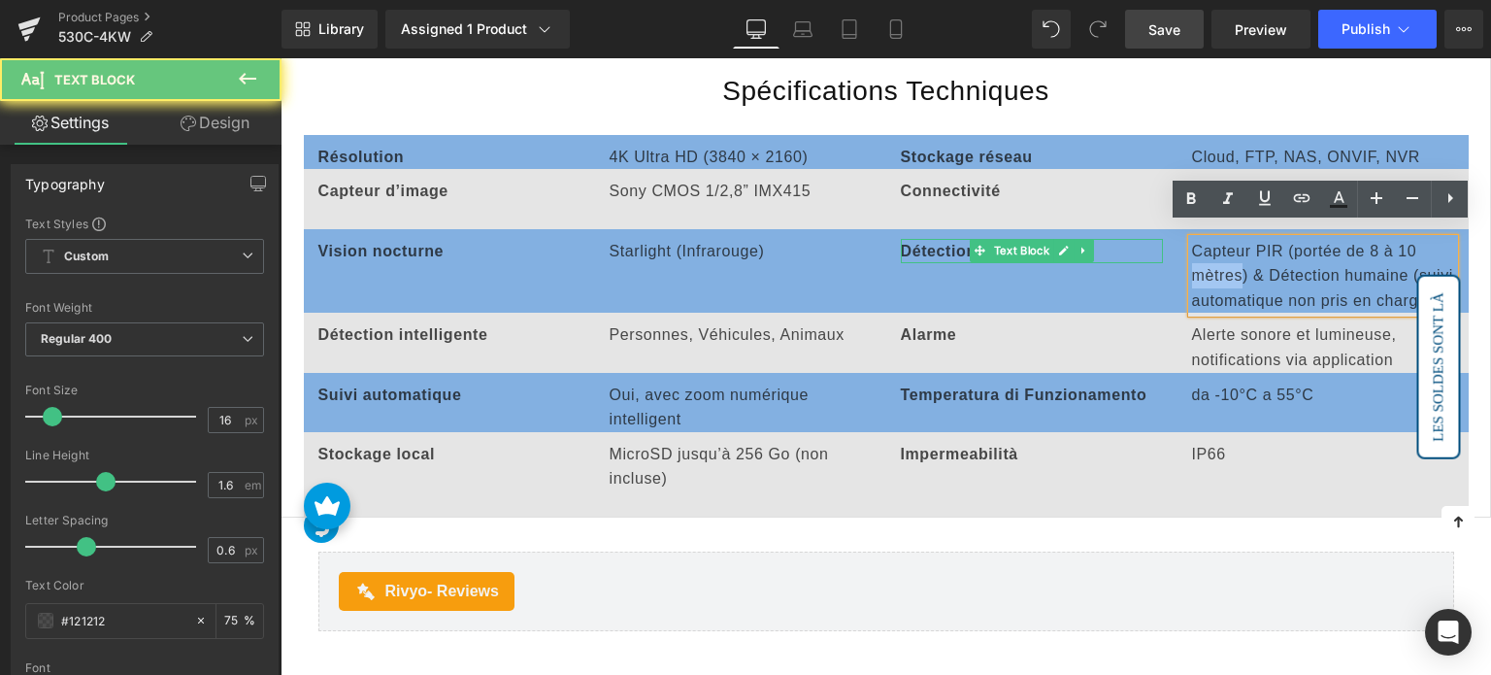
click at [948, 243] on strong "Détection" at bounding box center [939, 251] width 76 height 17
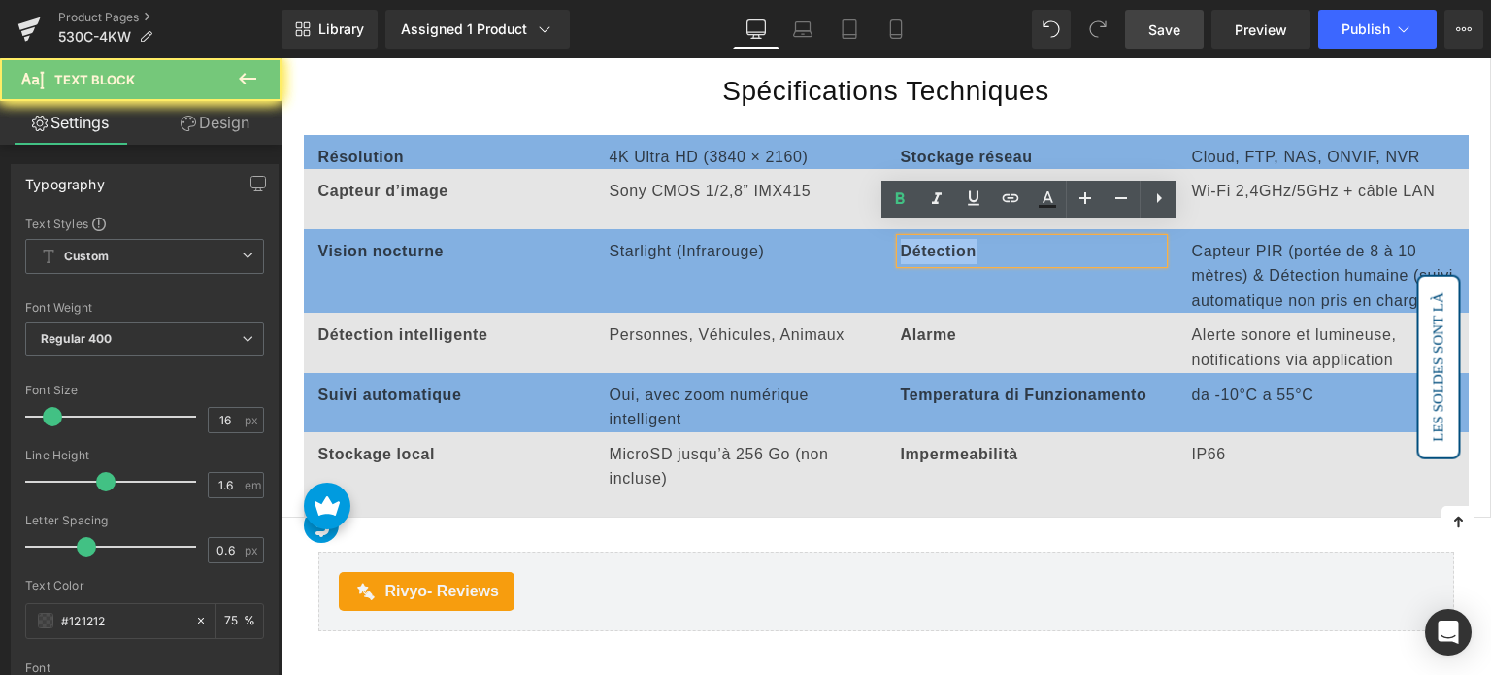
click at [948, 243] on strong "Détection" at bounding box center [939, 251] width 76 height 17
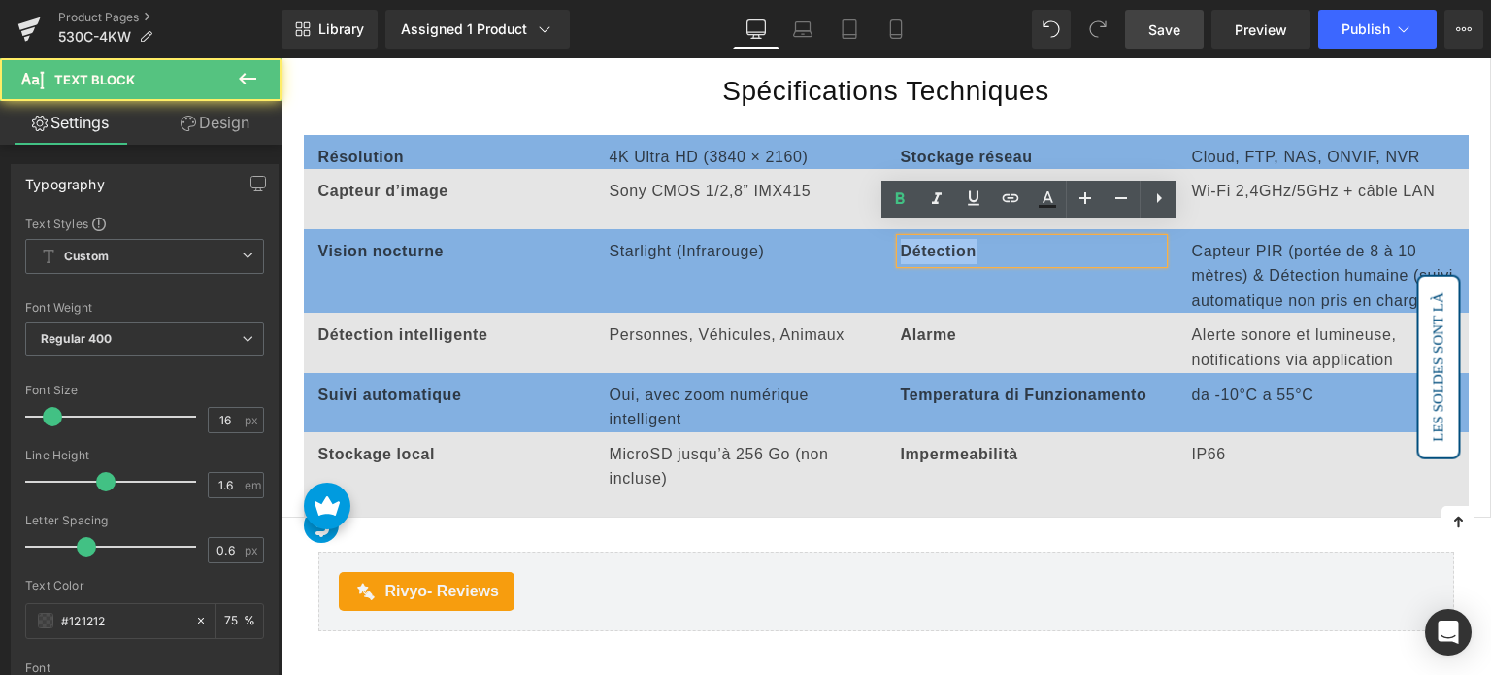
click at [948, 243] on strong "Détection" at bounding box center [939, 251] width 76 height 17
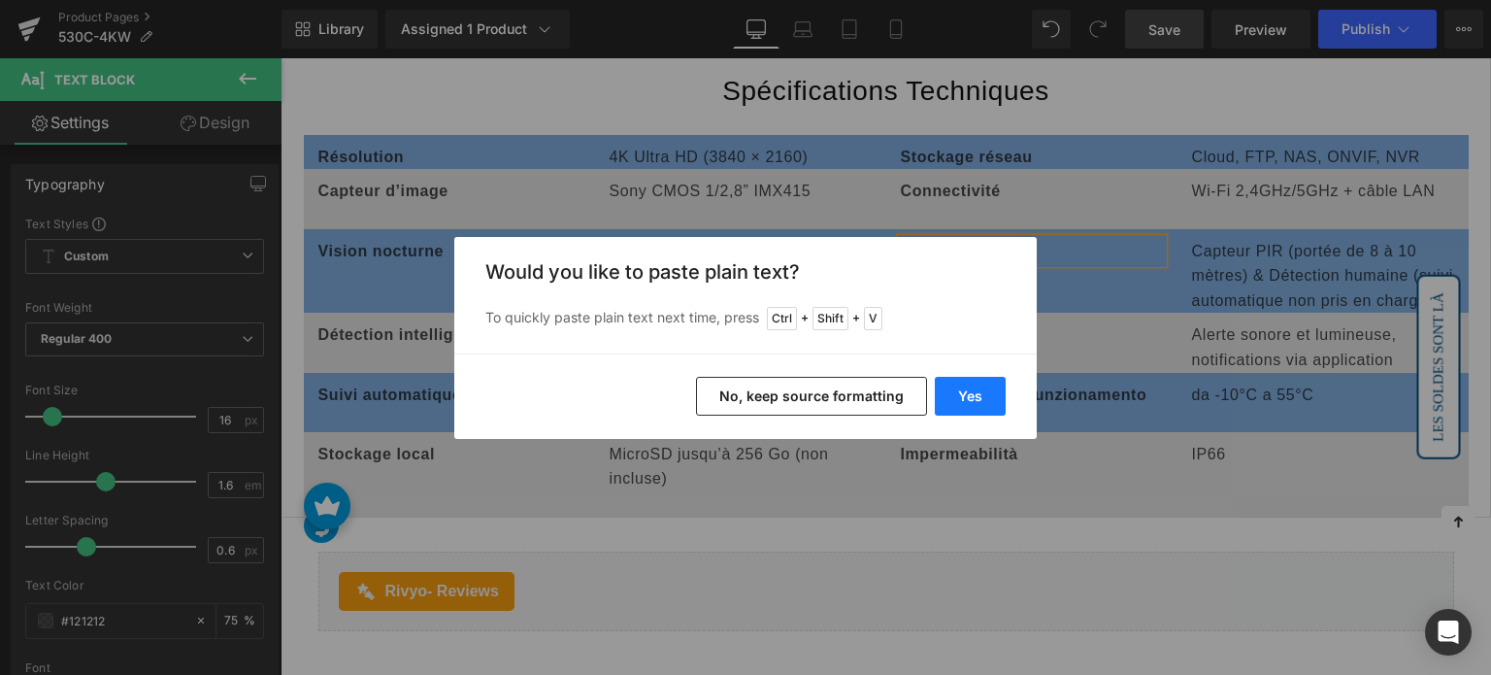
click at [984, 396] on button "Yes" at bounding box center [970, 396] width 71 height 39
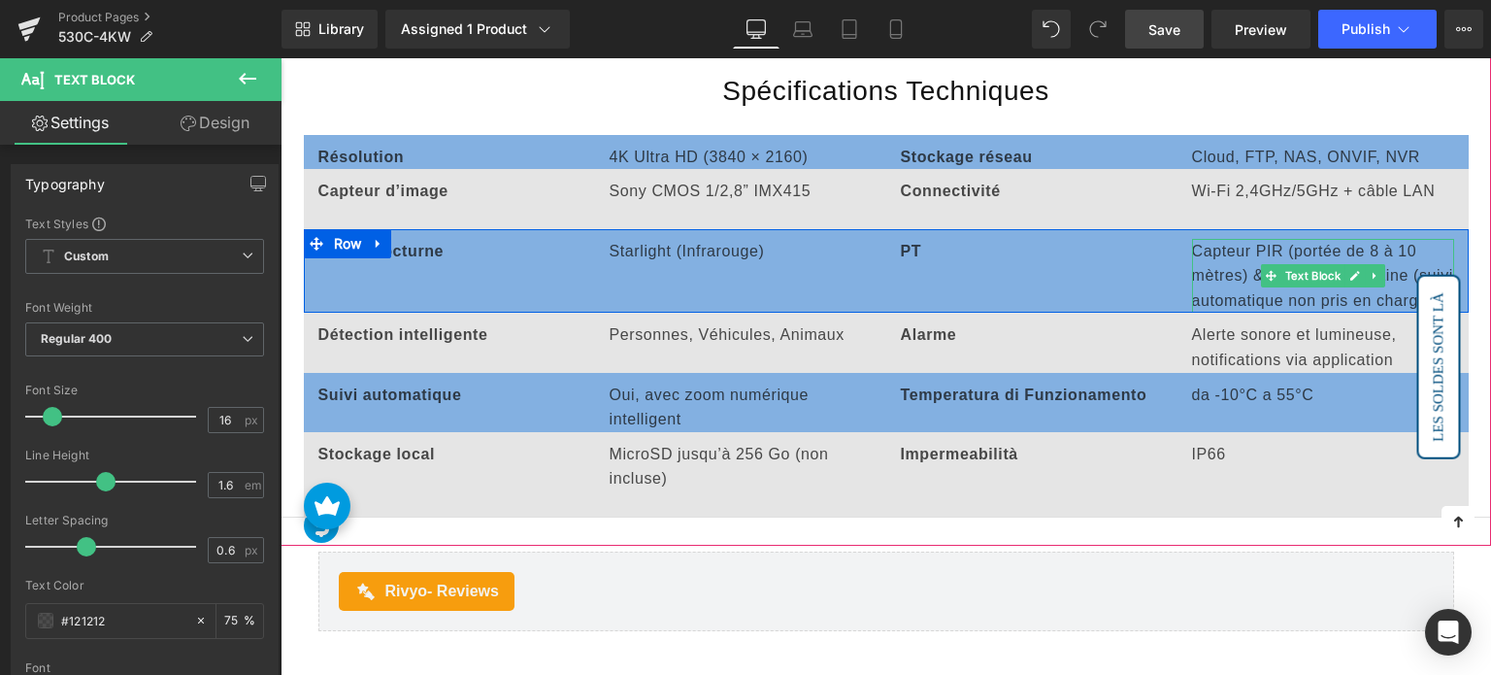
click at [1231, 241] on p "Capteur PIR (portée de 8 à 10 mètres) & Détection humaine (suivi automatique no…" at bounding box center [1323, 276] width 262 height 75
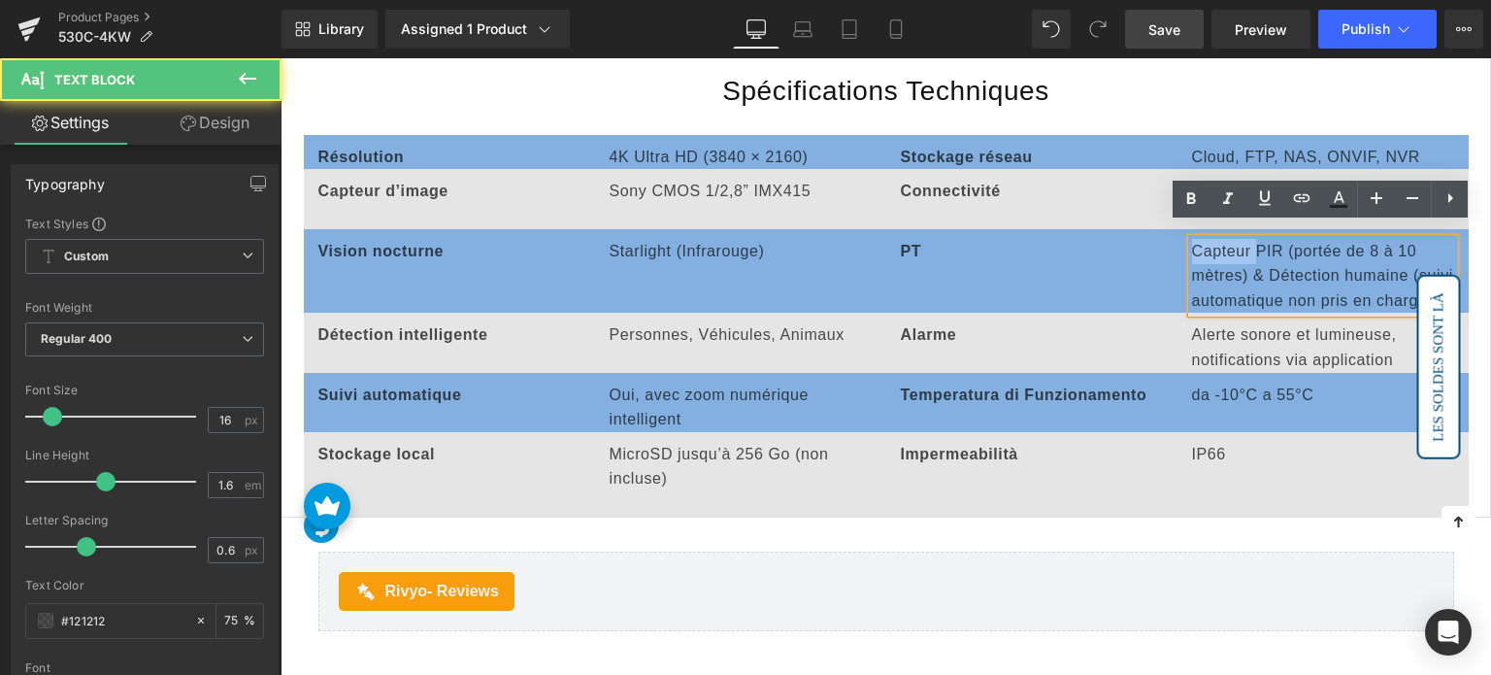
click at [1231, 241] on p "Capteur PIR (portée de 8 à 10 mètres) & Détection humaine (suivi automatique no…" at bounding box center [1323, 276] width 262 height 75
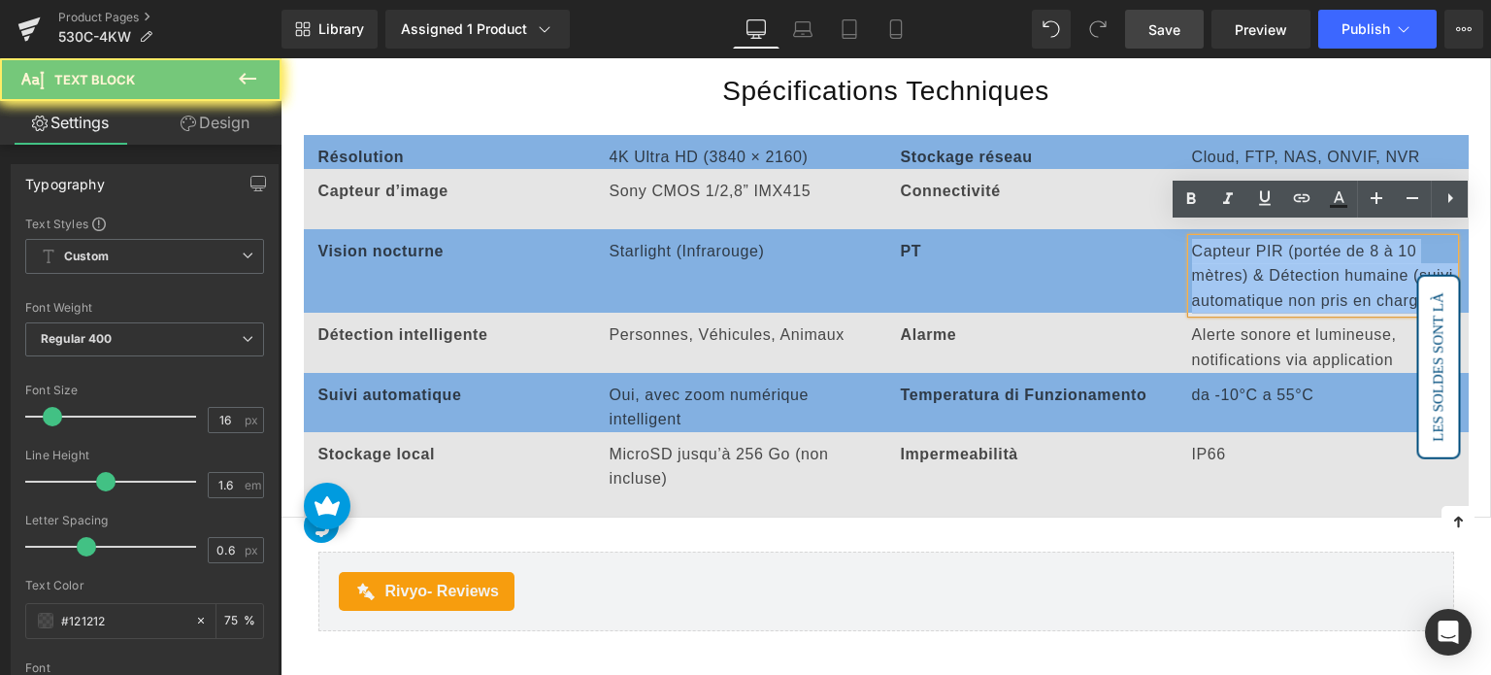
click at [1231, 241] on p "Capteur PIR (portée de 8 à 10 mètres) & Détection humaine (suivi automatique no…" at bounding box center [1323, 276] width 262 height 75
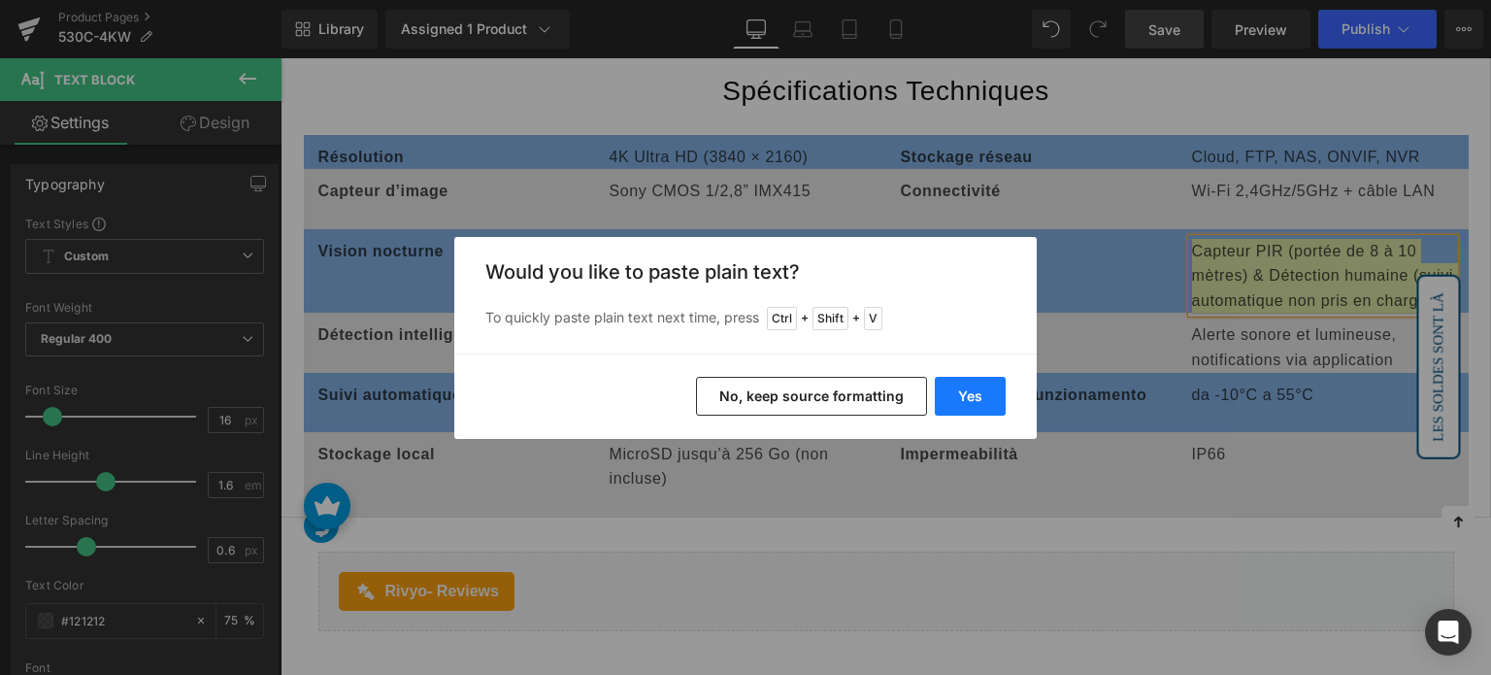
click at [996, 392] on button "Yes" at bounding box center [970, 396] width 71 height 39
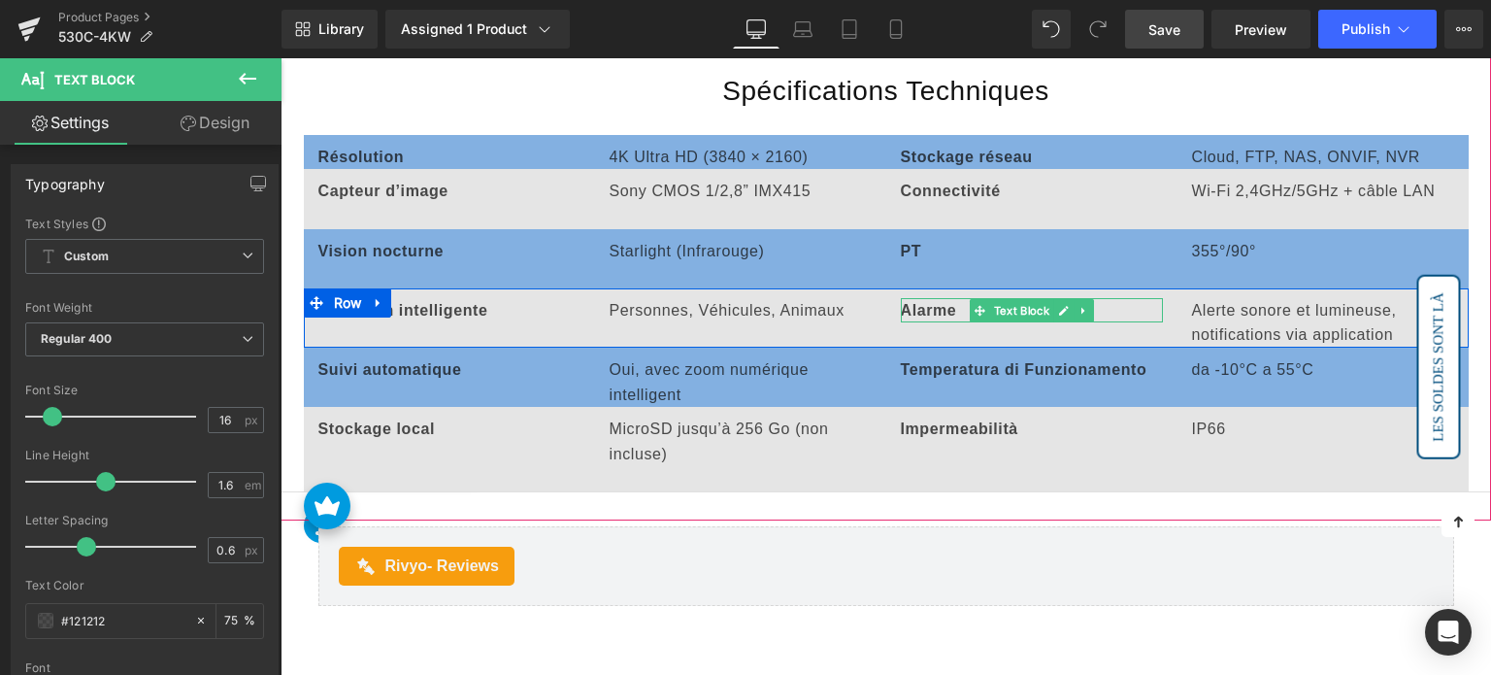
click at [916, 302] on strong "Alarme" at bounding box center [929, 310] width 56 height 17
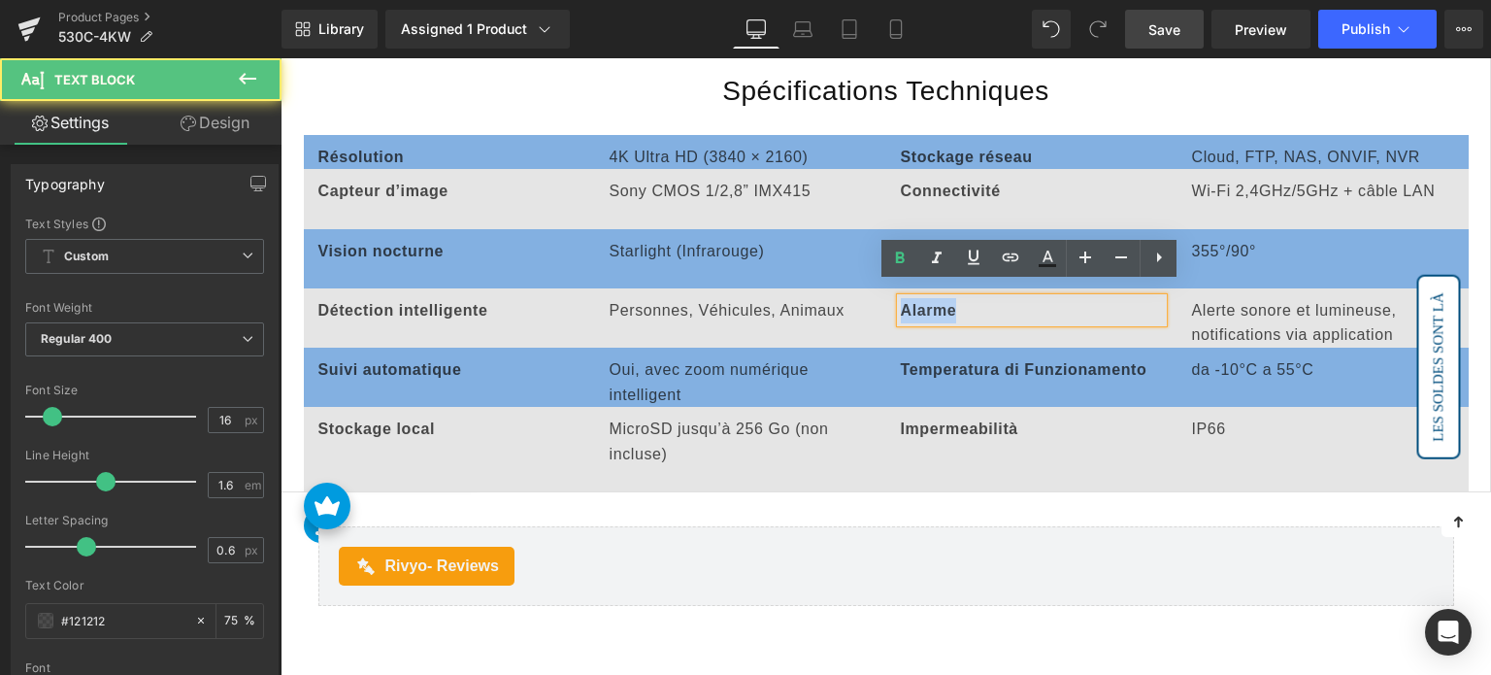
click at [916, 302] on strong "Alarme" at bounding box center [929, 310] width 56 height 17
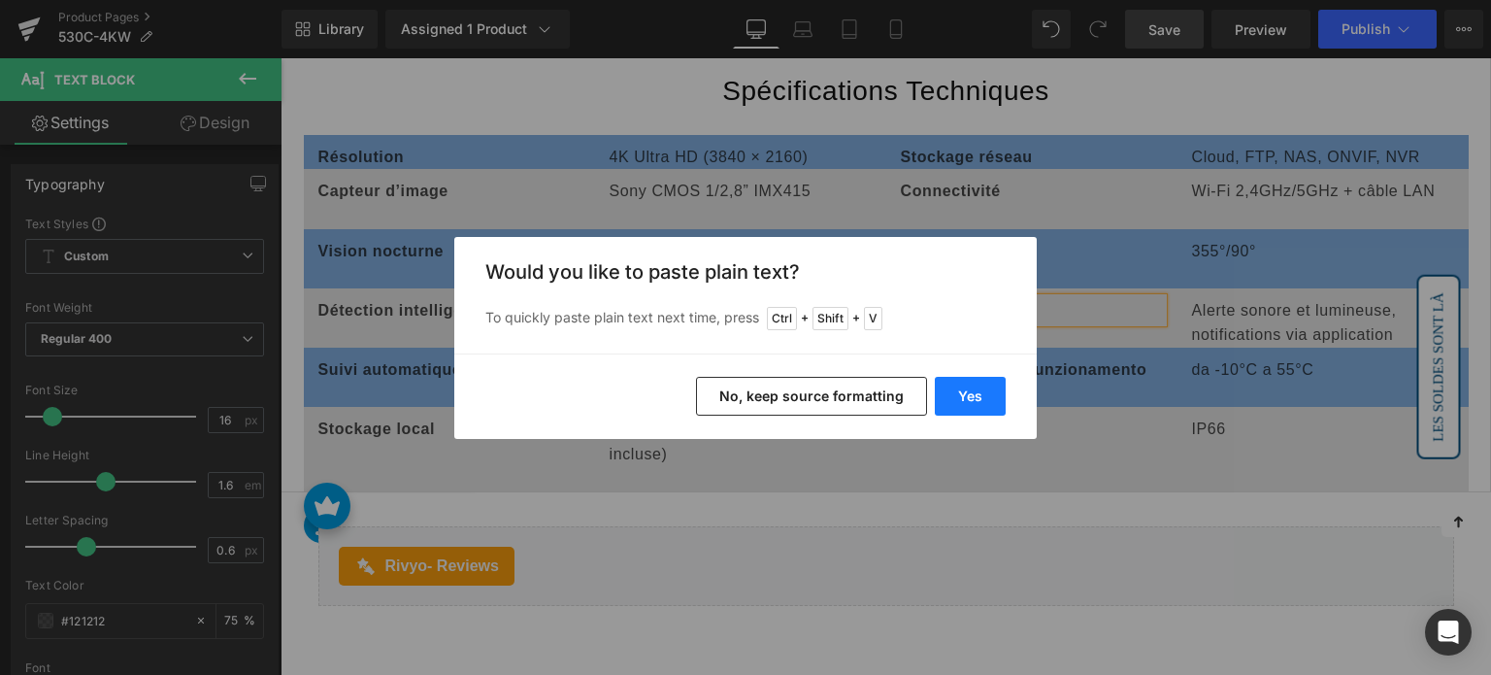
drag, startPoint x: 967, startPoint y: 378, endPoint x: 686, endPoint y: 319, distance: 286.5
click at [967, 378] on button "Yes" at bounding box center [970, 396] width 71 height 39
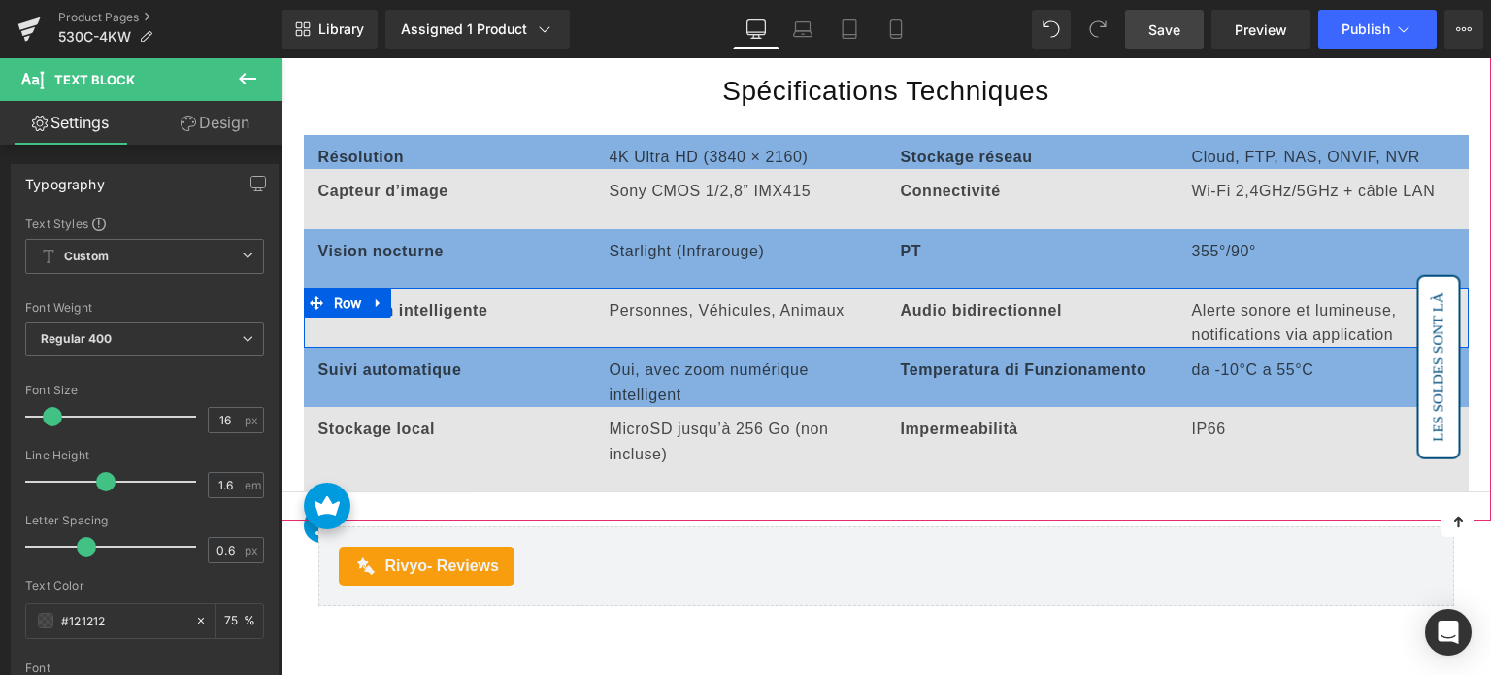
click at [1219, 307] on p "Alerte sonore et lumineuse, notifications via application" at bounding box center [1323, 323] width 262 height 50
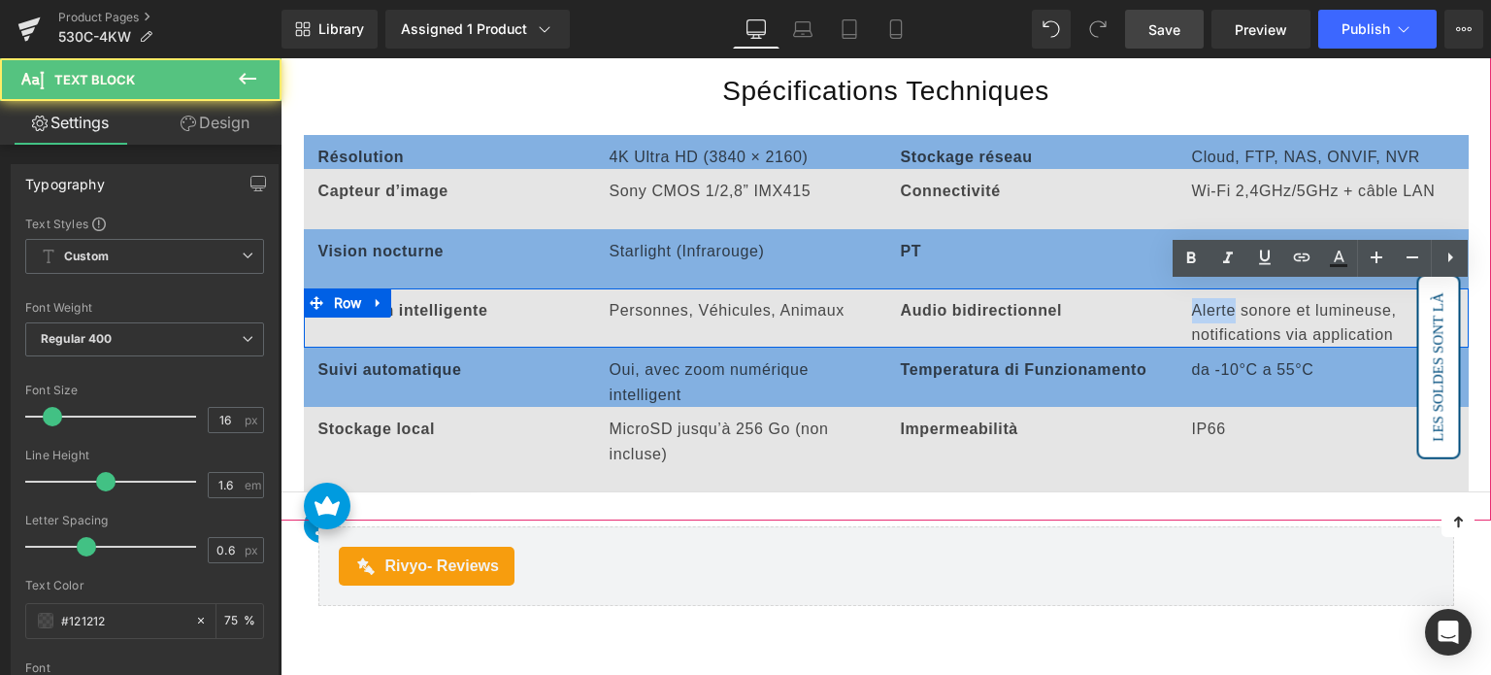
click at [1219, 307] on p "Alerte sonore et lumineuse, notifications via application" at bounding box center [1323, 323] width 262 height 50
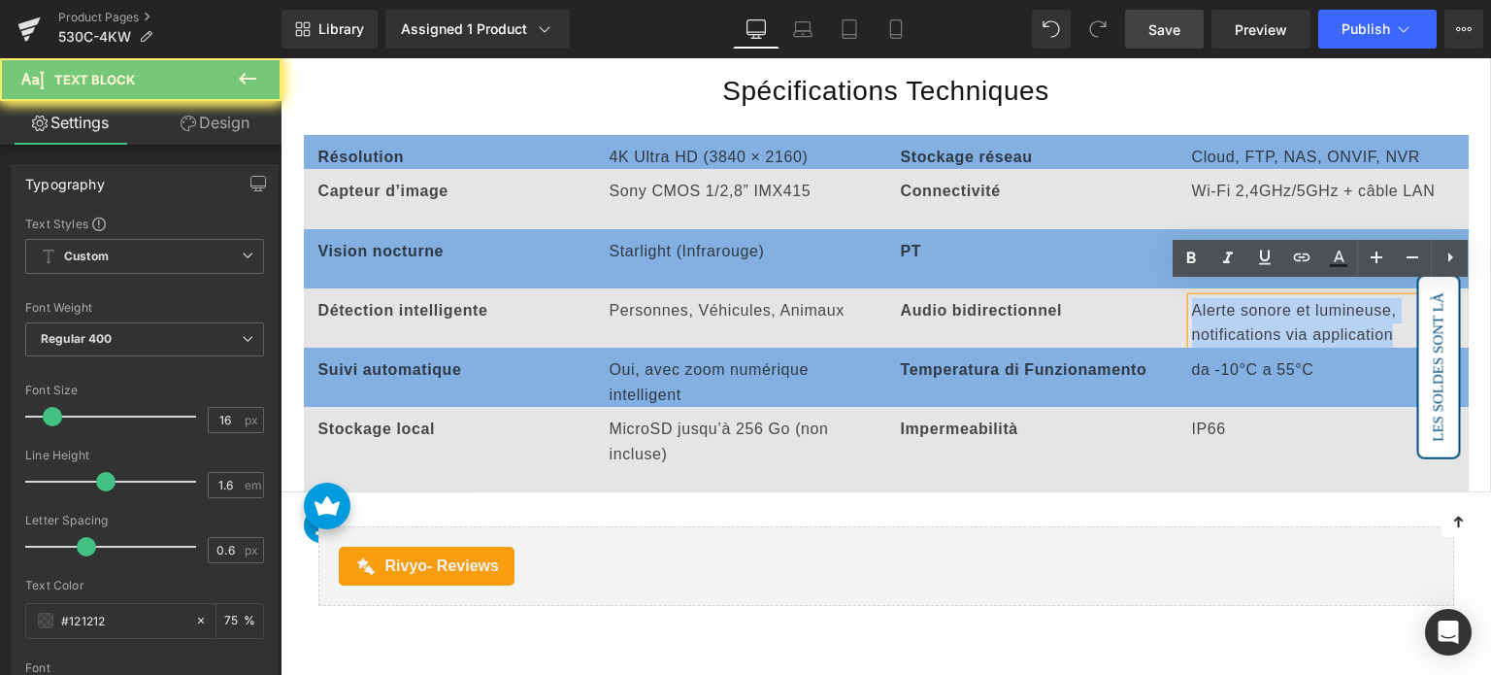
click at [1219, 307] on p "Alerte sonore et lumineuse, notifications via application" at bounding box center [1323, 323] width 262 height 50
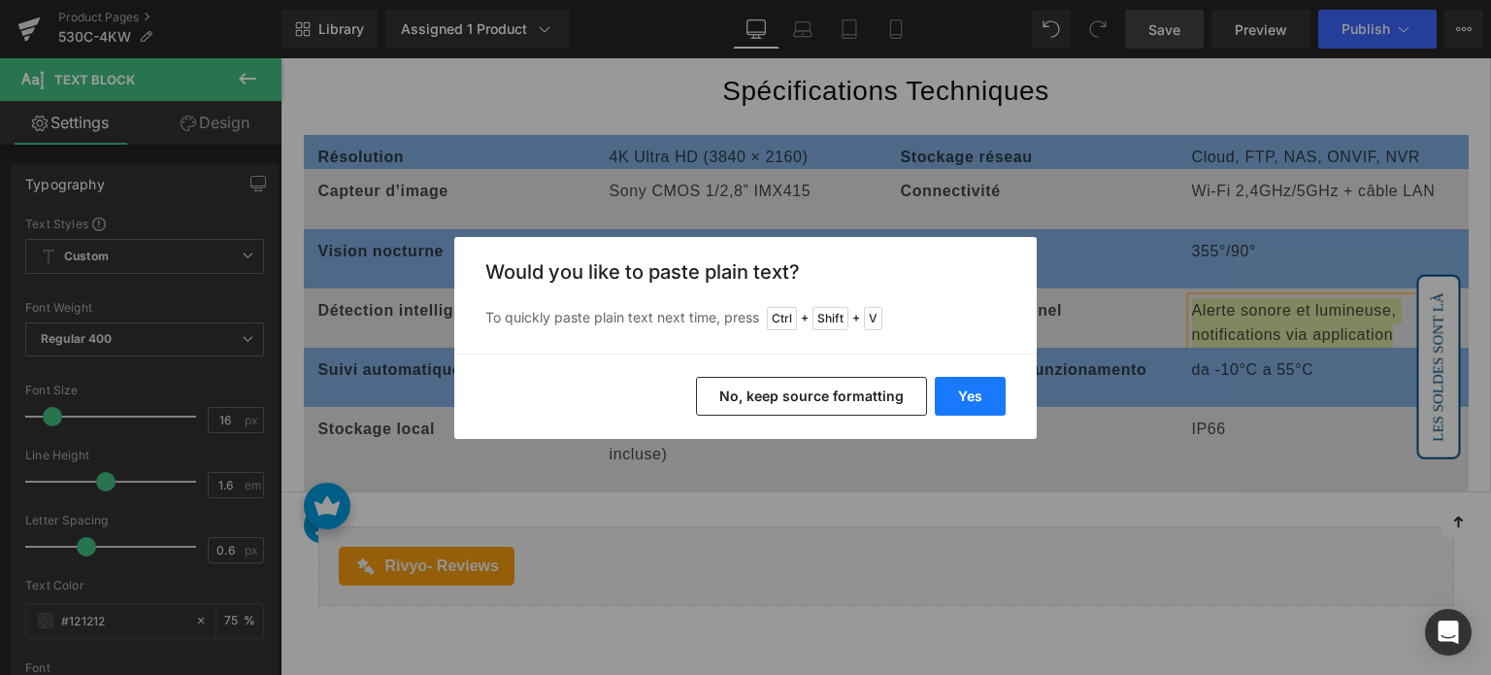
click at [990, 391] on button "Yes" at bounding box center [970, 396] width 71 height 39
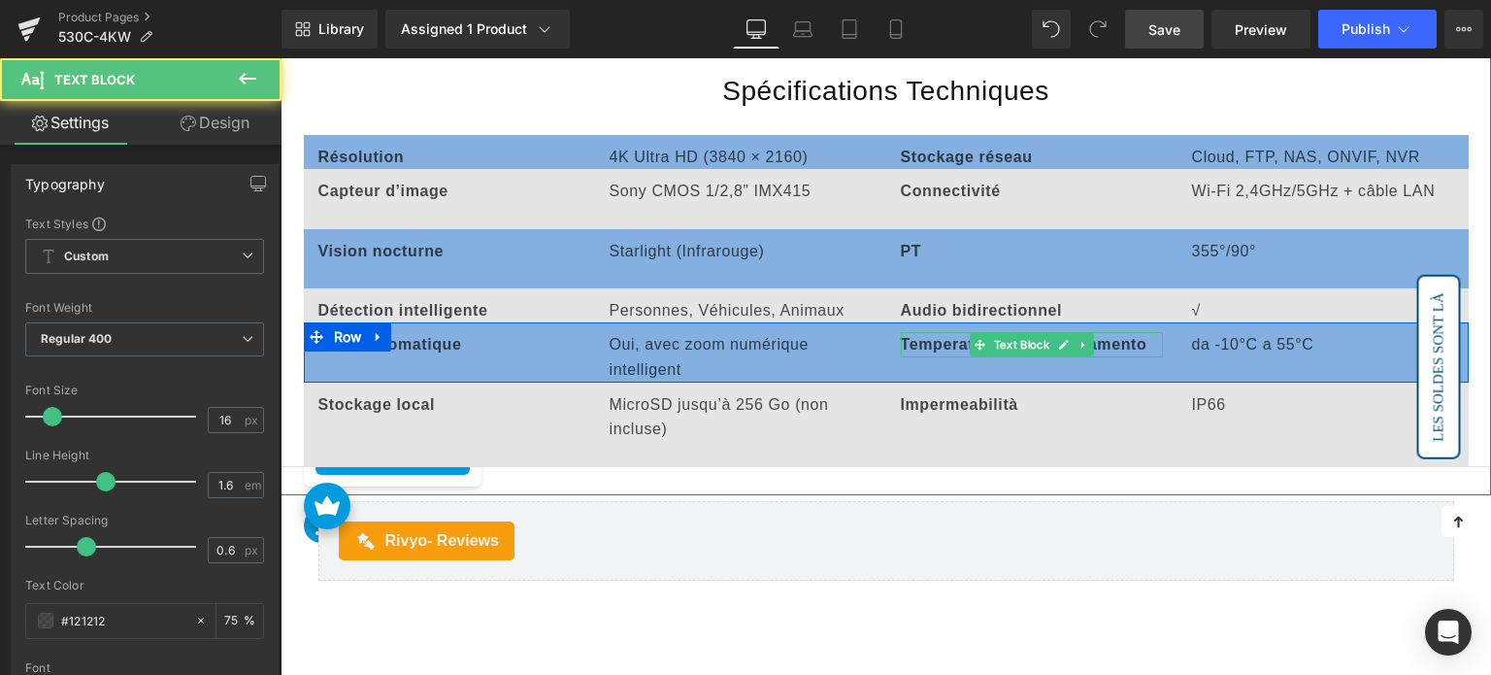
click at [945, 336] on span "Temperatura di Funzionamento" at bounding box center [1024, 344] width 247 height 17
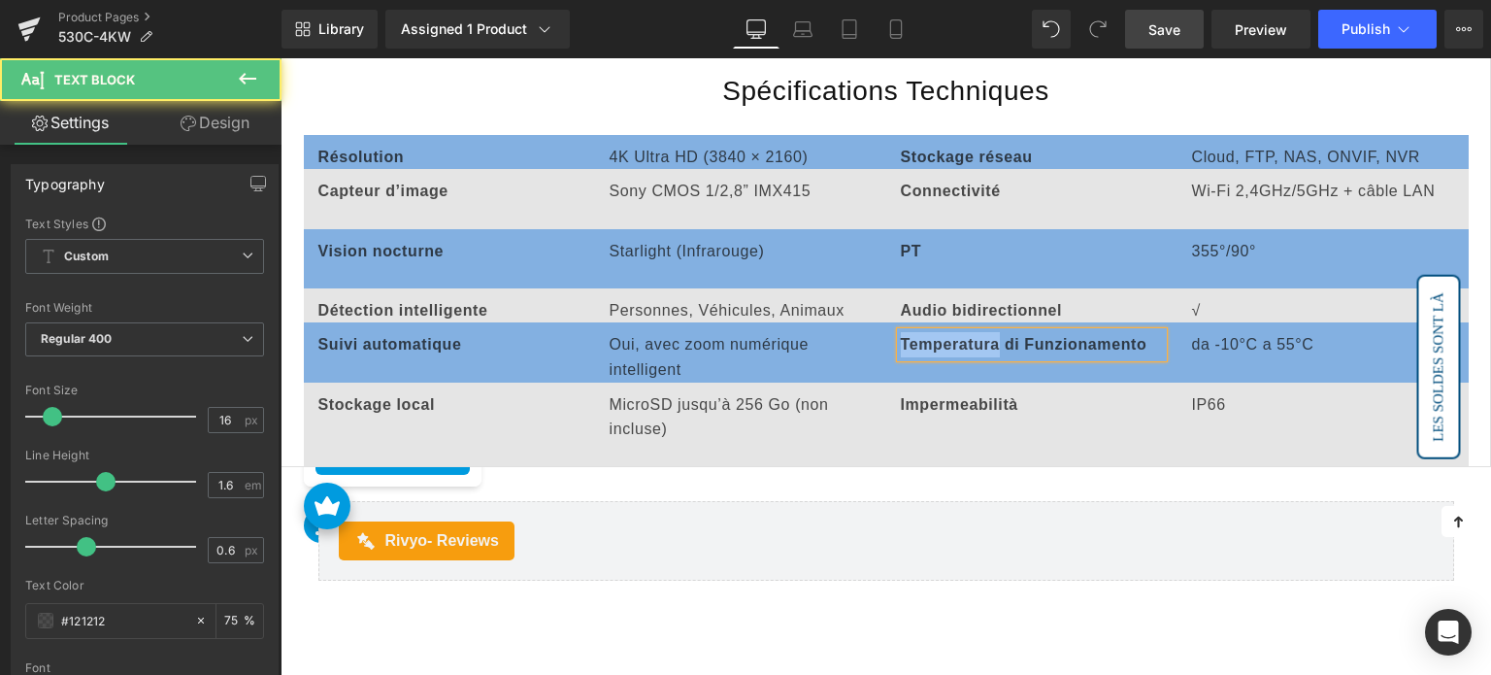
click at [945, 336] on span "Temperatura di Funzionamento" at bounding box center [1024, 344] width 247 height 17
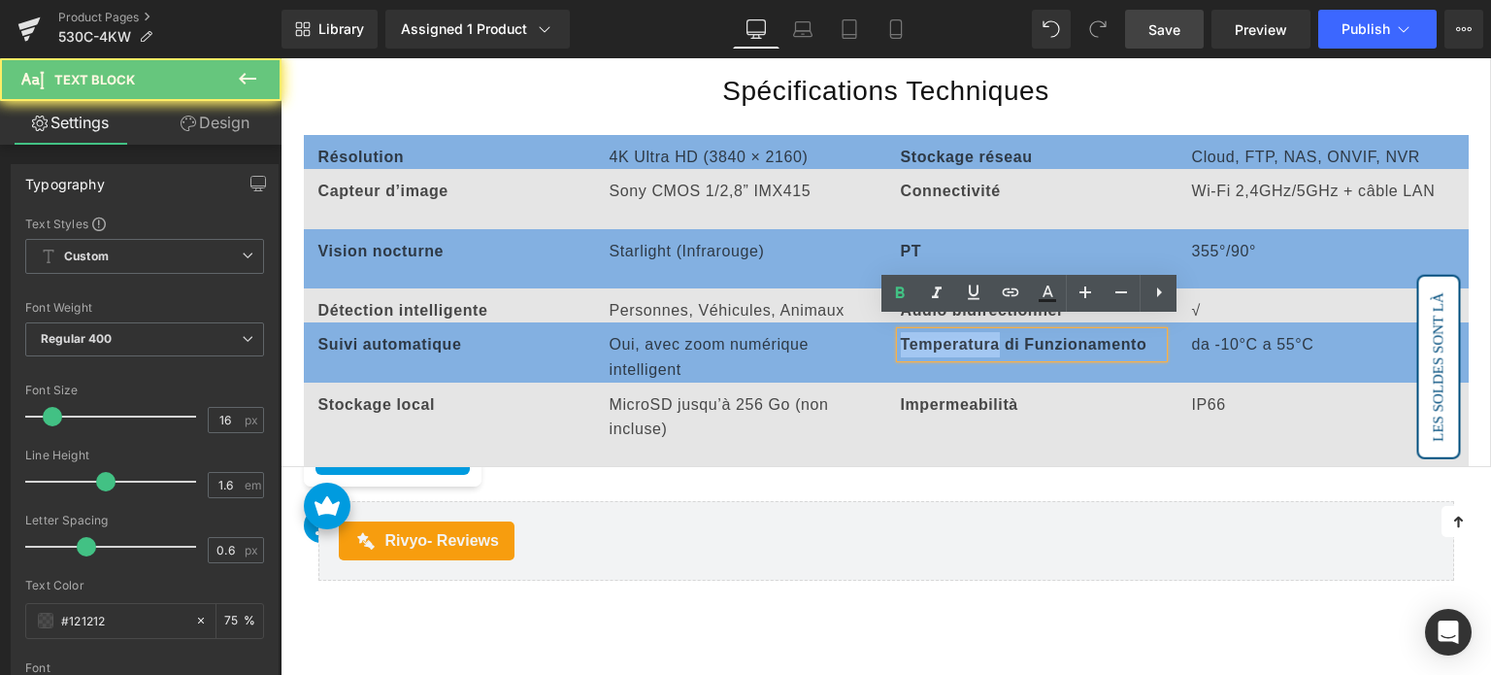
click at [945, 336] on span "Temperatura di Funzionamento" at bounding box center [1024, 344] width 247 height 17
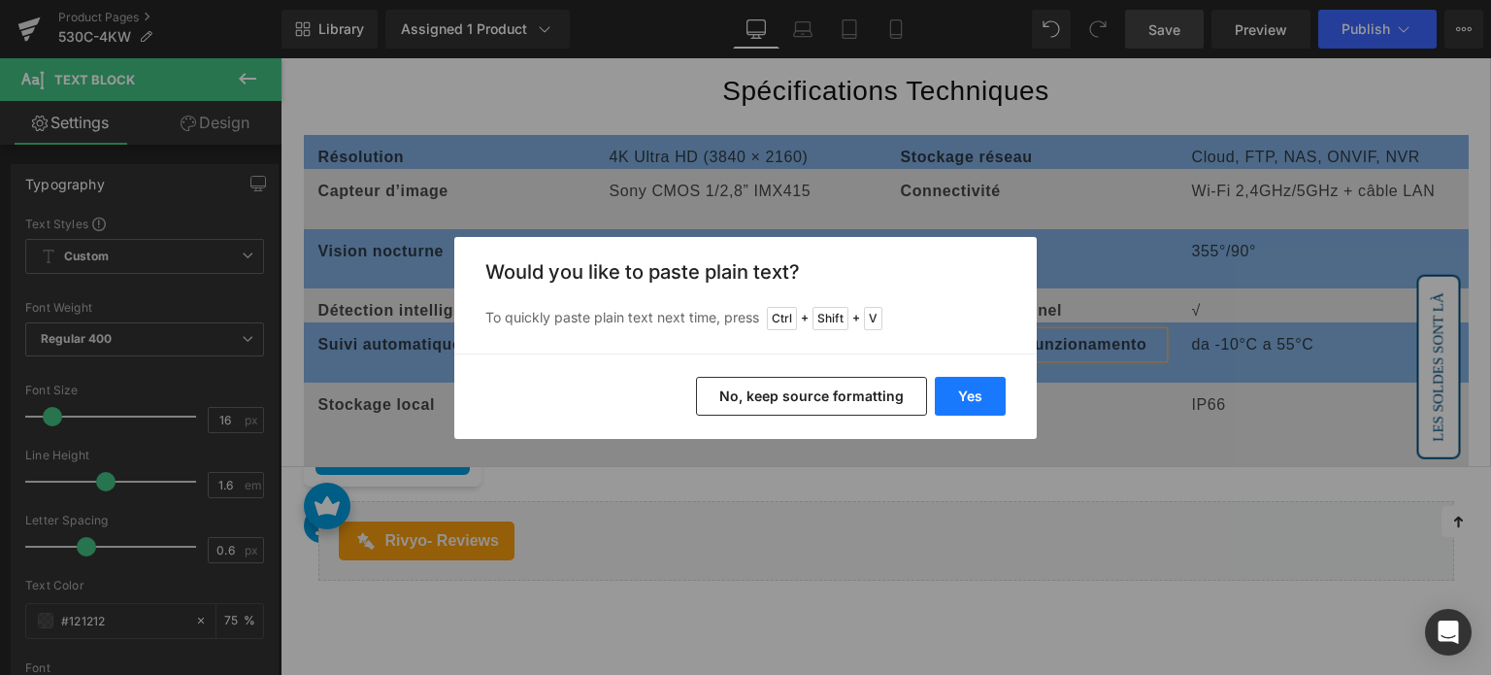
drag, startPoint x: 955, startPoint y: 393, endPoint x: 695, endPoint y: 329, distance: 267.9
click at [955, 393] on button "Yes" at bounding box center [970, 396] width 71 height 39
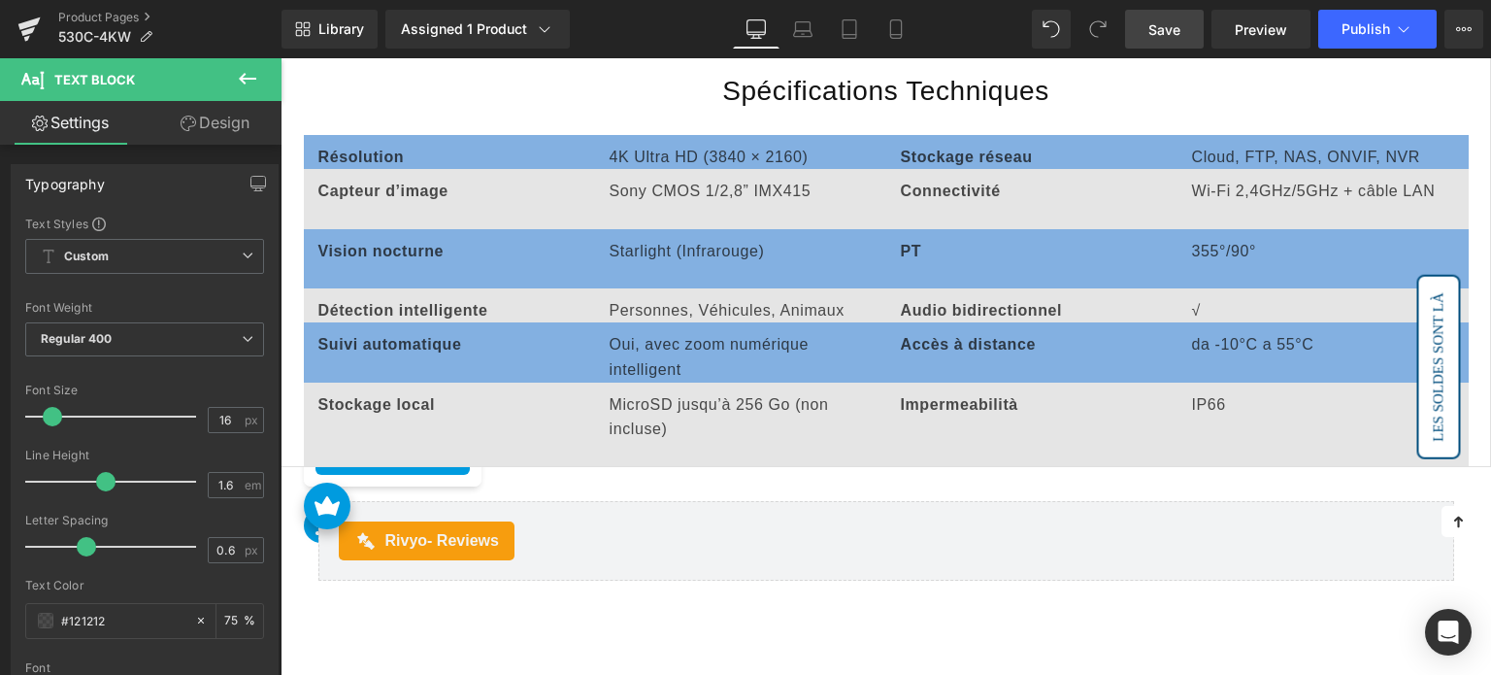
click at [1201, 332] on p "da -10°C a 55°C" at bounding box center [1323, 344] width 262 height 25
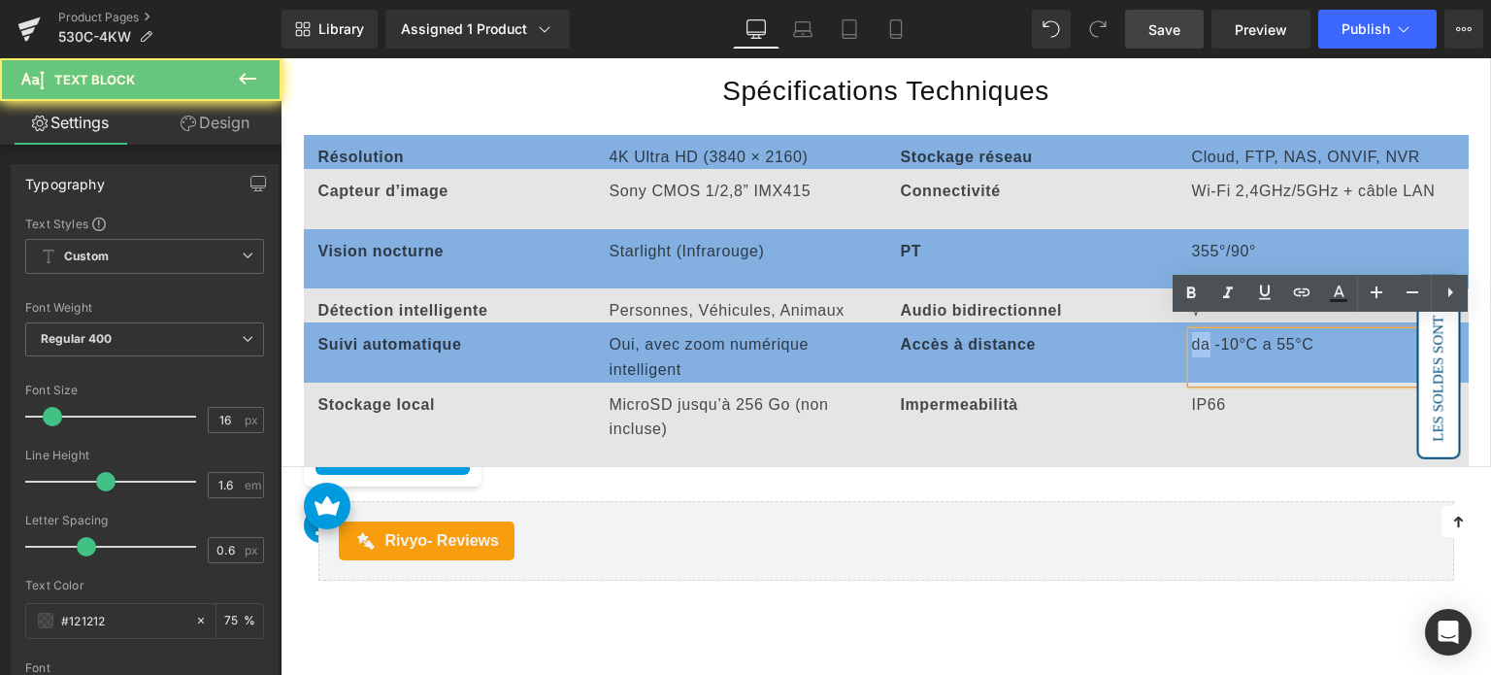
click at [1201, 332] on p "da -10°C a 55°C" at bounding box center [1323, 344] width 262 height 25
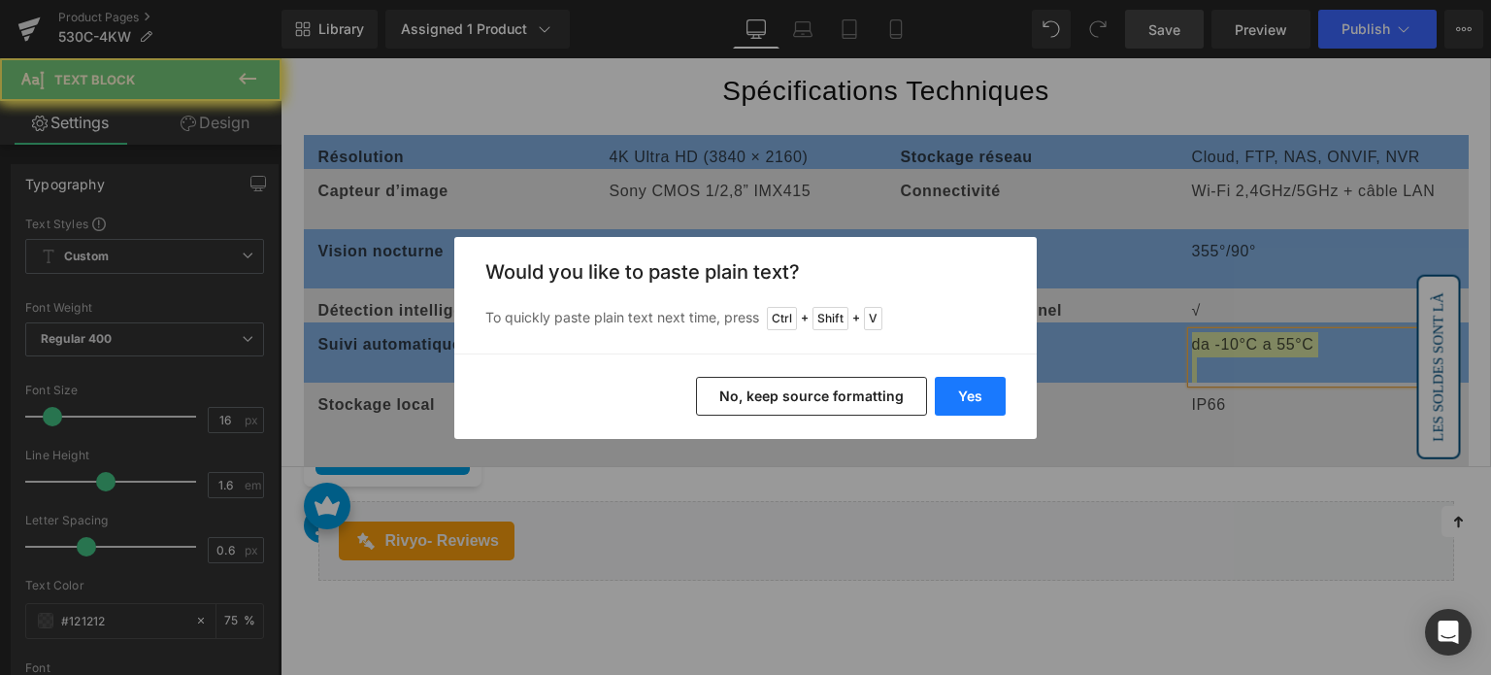
click at [975, 398] on button "Yes" at bounding box center [970, 396] width 71 height 39
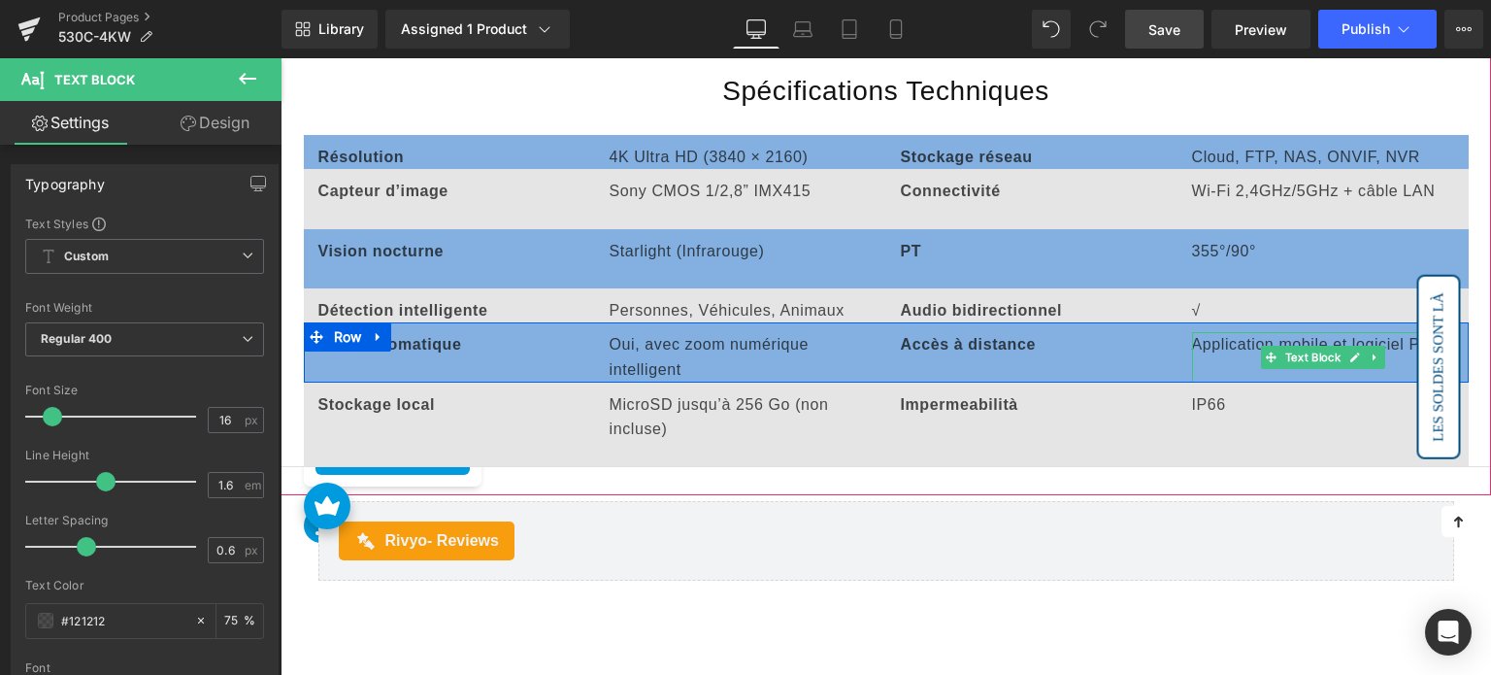
click at [1215, 357] on p at bounding box center [1323, 369] width 262 height 25
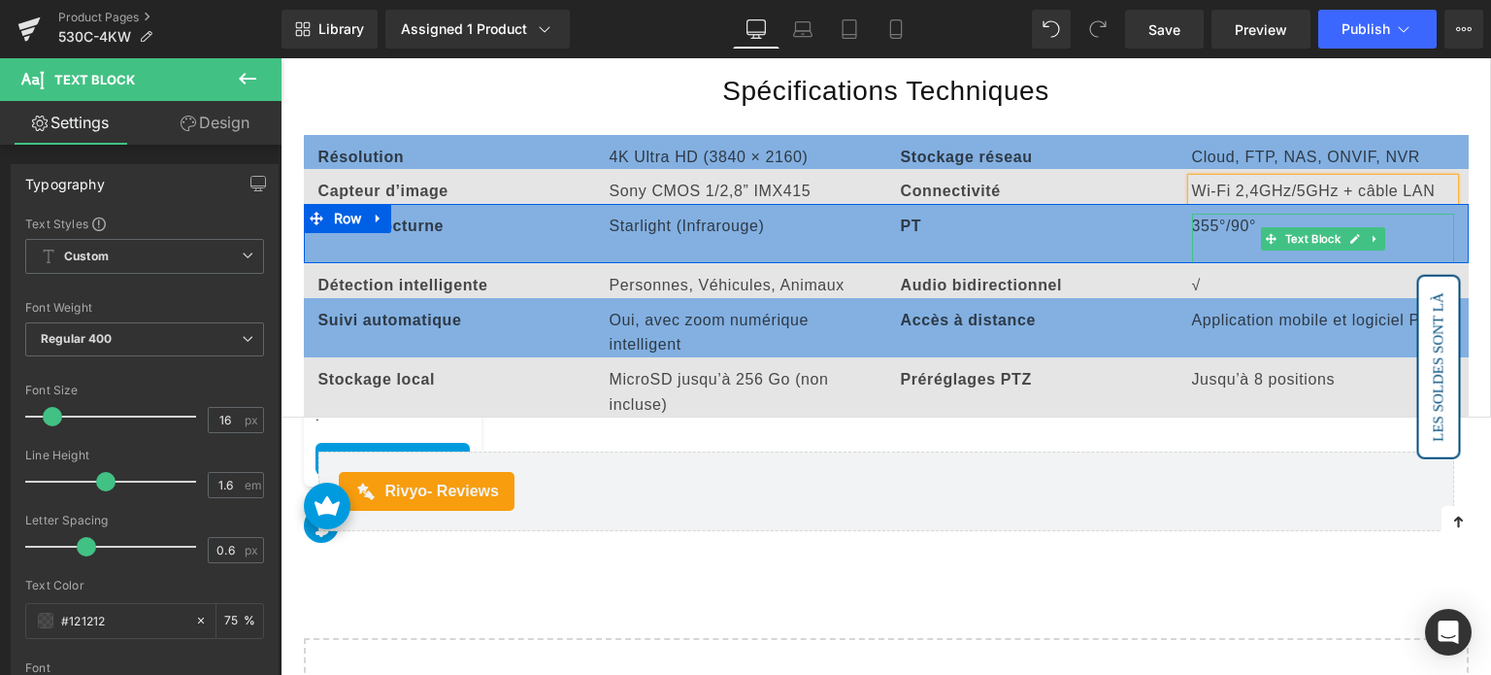
click at [1204, 239] on p at bounding box center [1323, 251] width 262 height 25
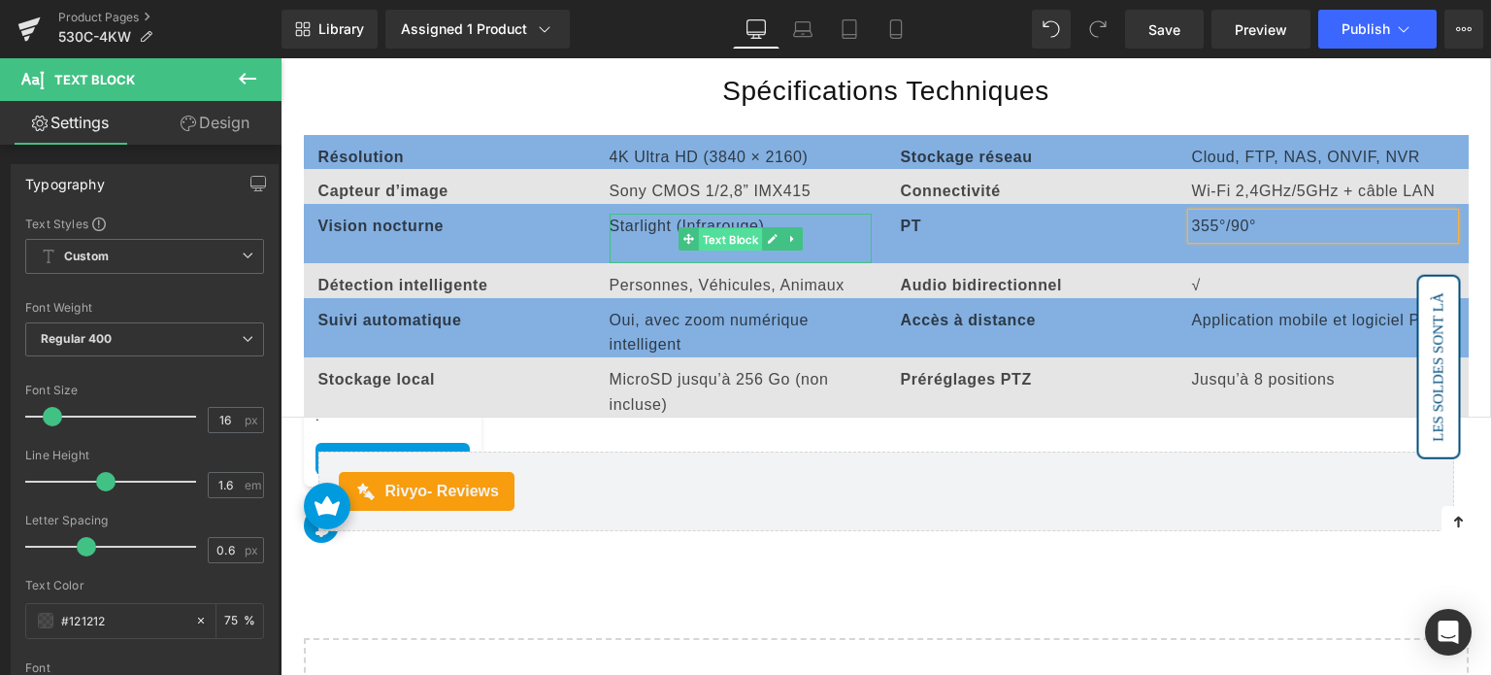
click at [701, 228] on span "Text Block" at bounding box center [730, 238] width 64 height 23
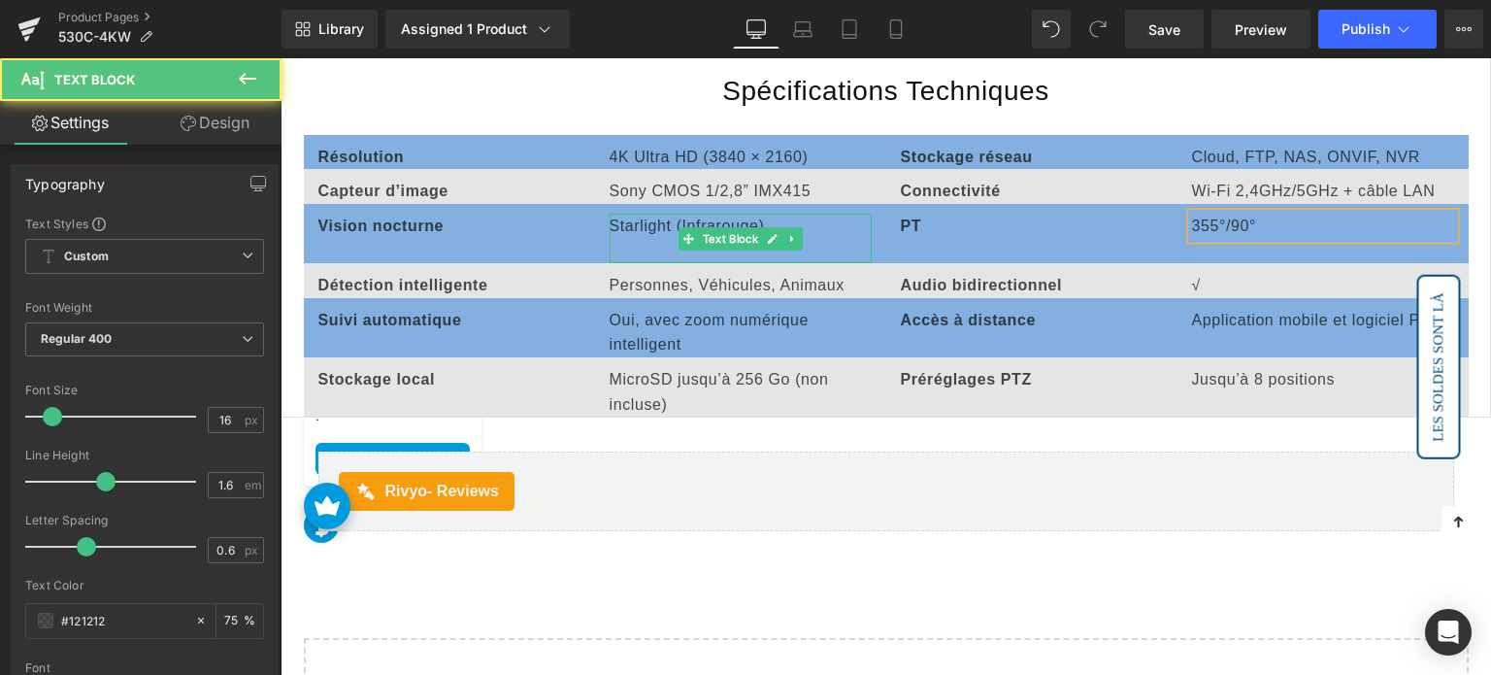
click at [642, 239] on p at bounding box center [741, 251] width 262 height 25
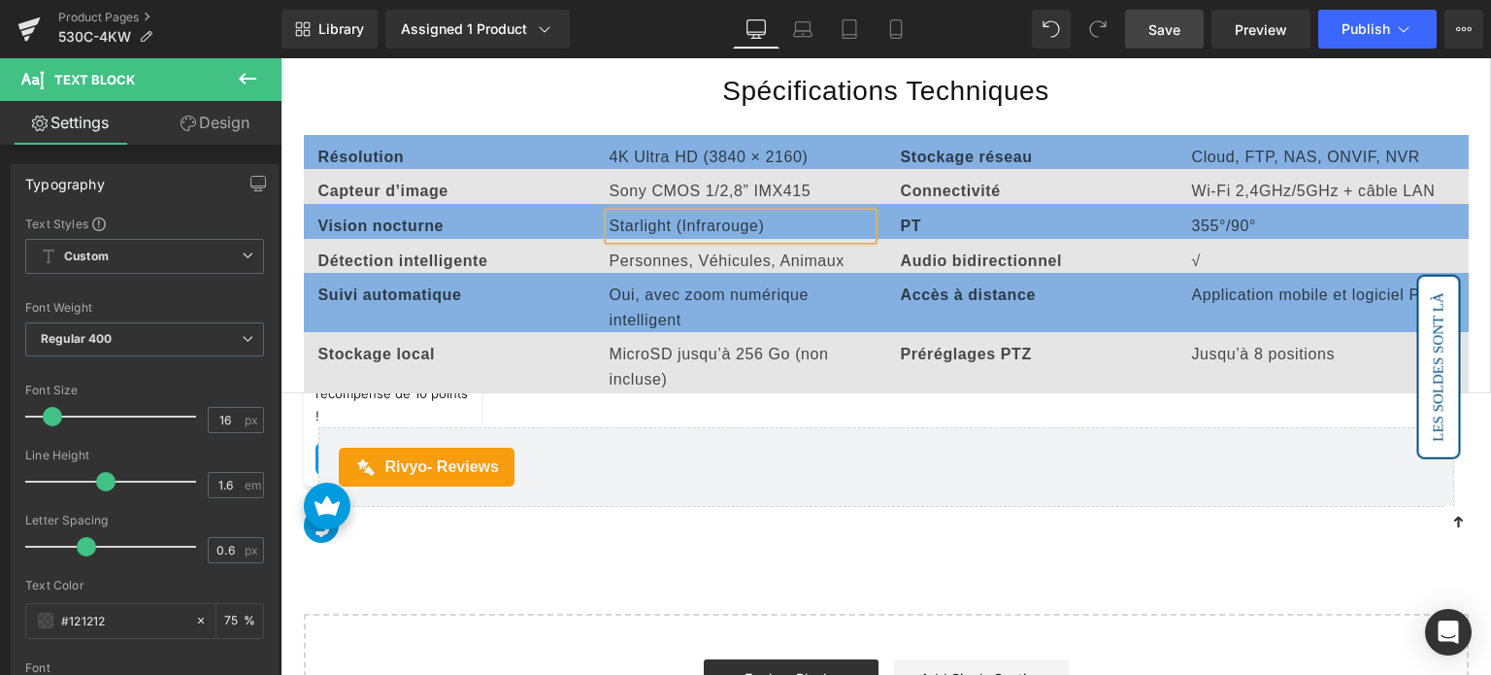
click at [1174, 28] on span "Save" at bounding box center [1164, 29] width 32 height 20
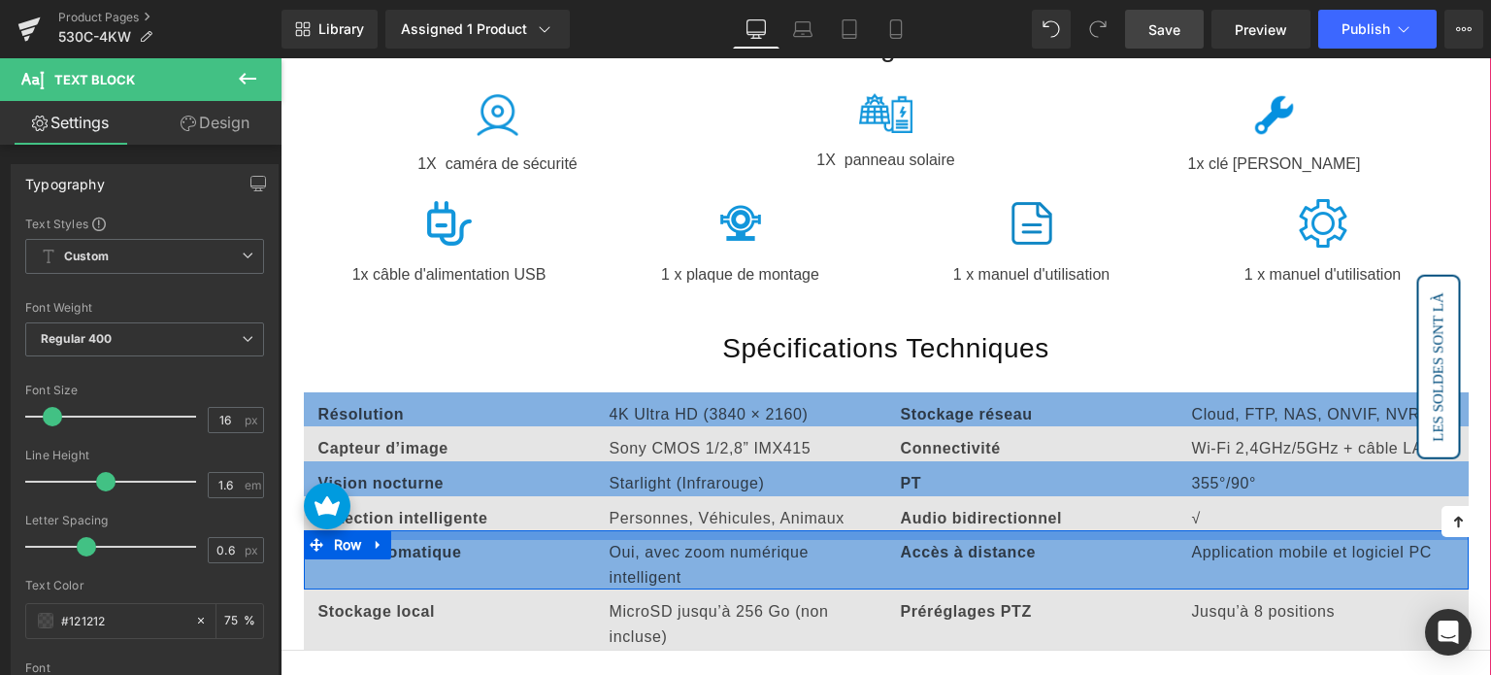
scroll to position [6598, 0]
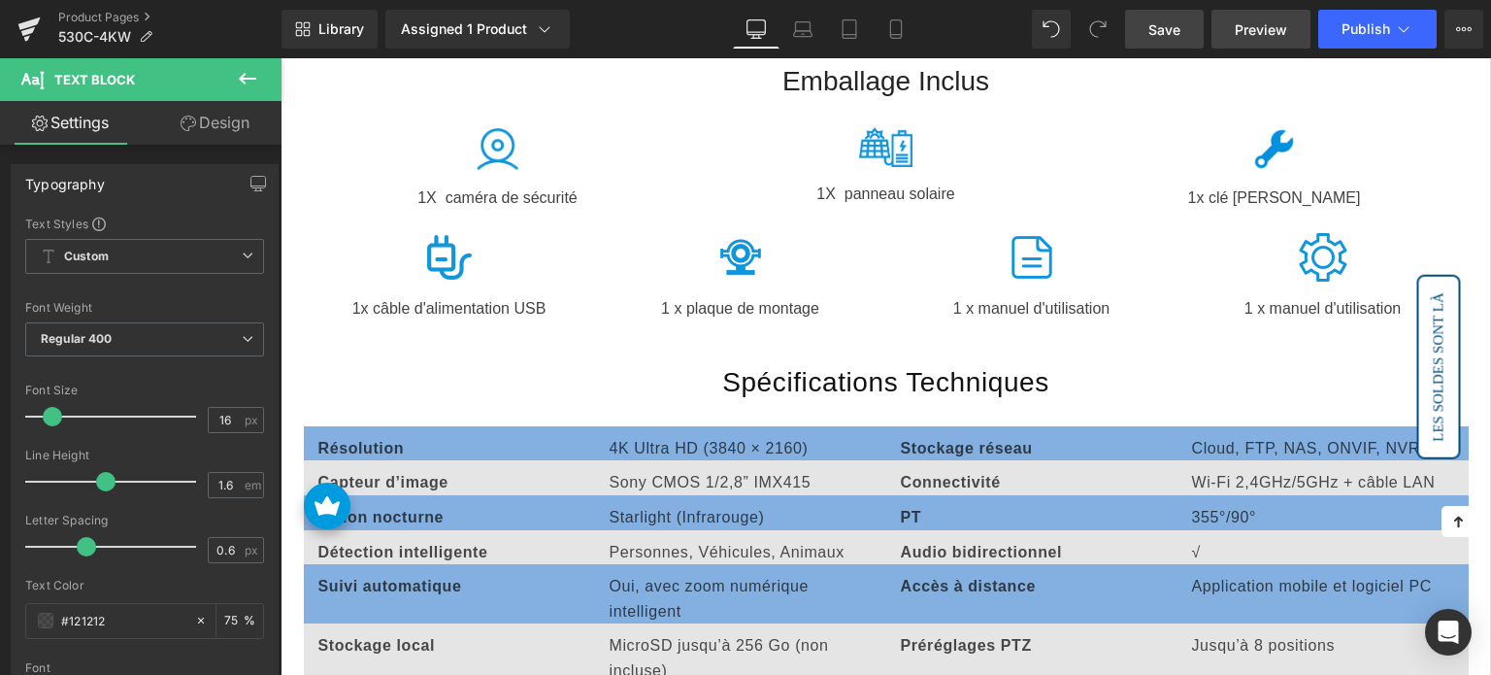
click at [1244, 31] on span "Preview" at bounding box center [1261, 29] width 52 height 20
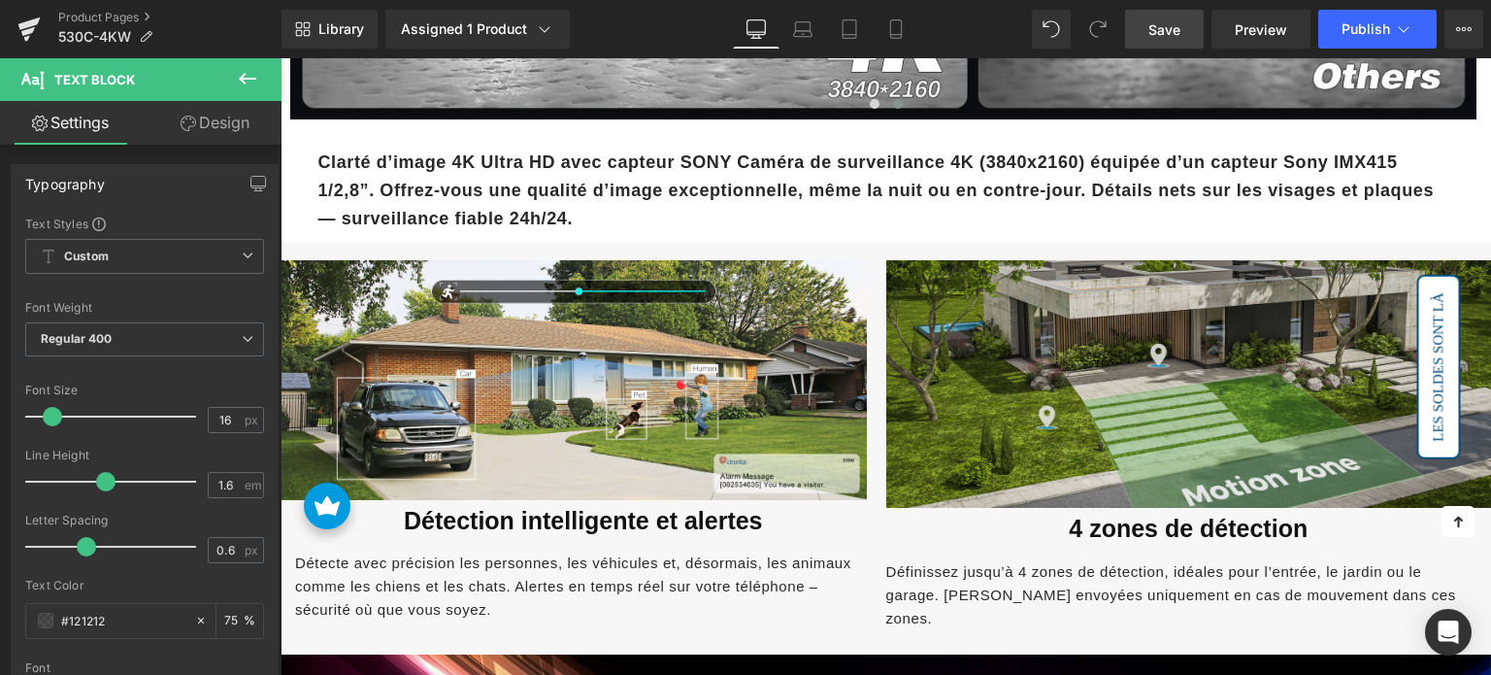
scroll to position [1939, 0]
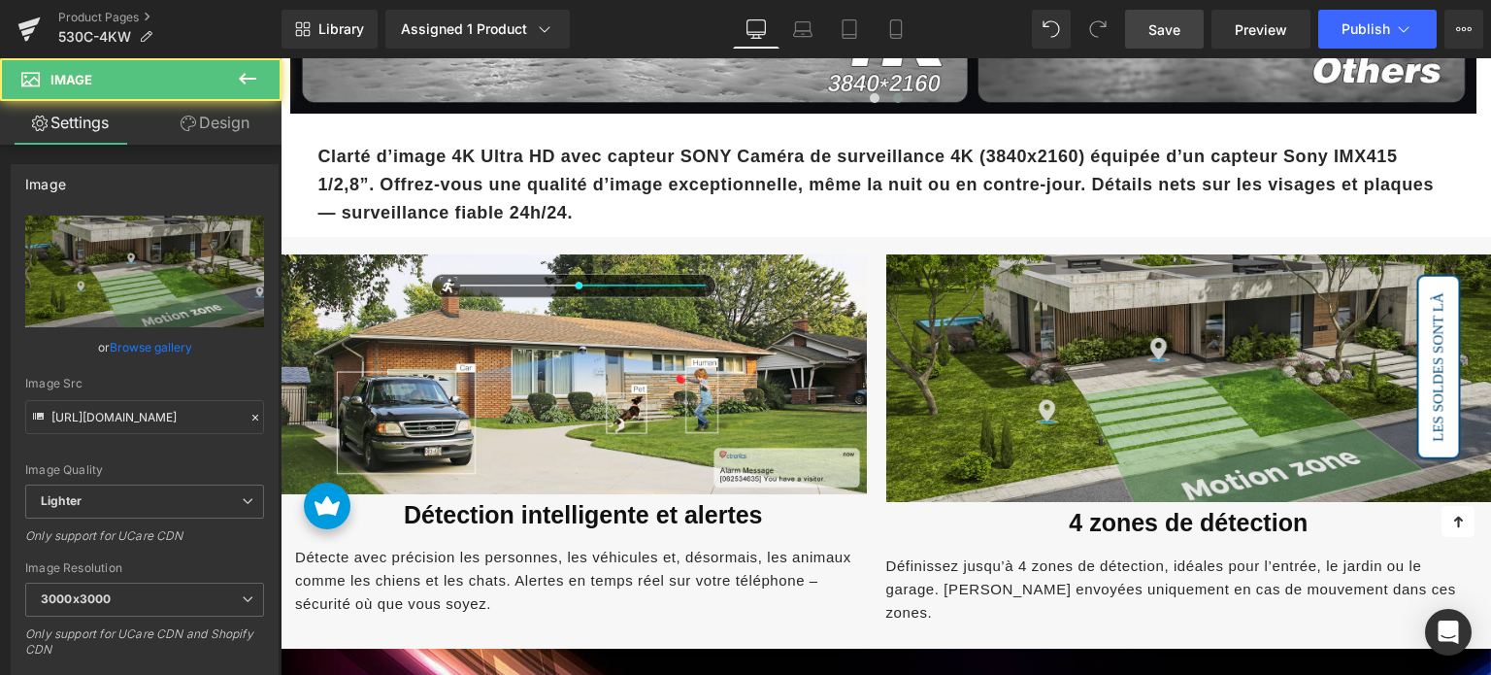
click at [975, 270] on img at bounding box center [1189, 378] width 606 height 249
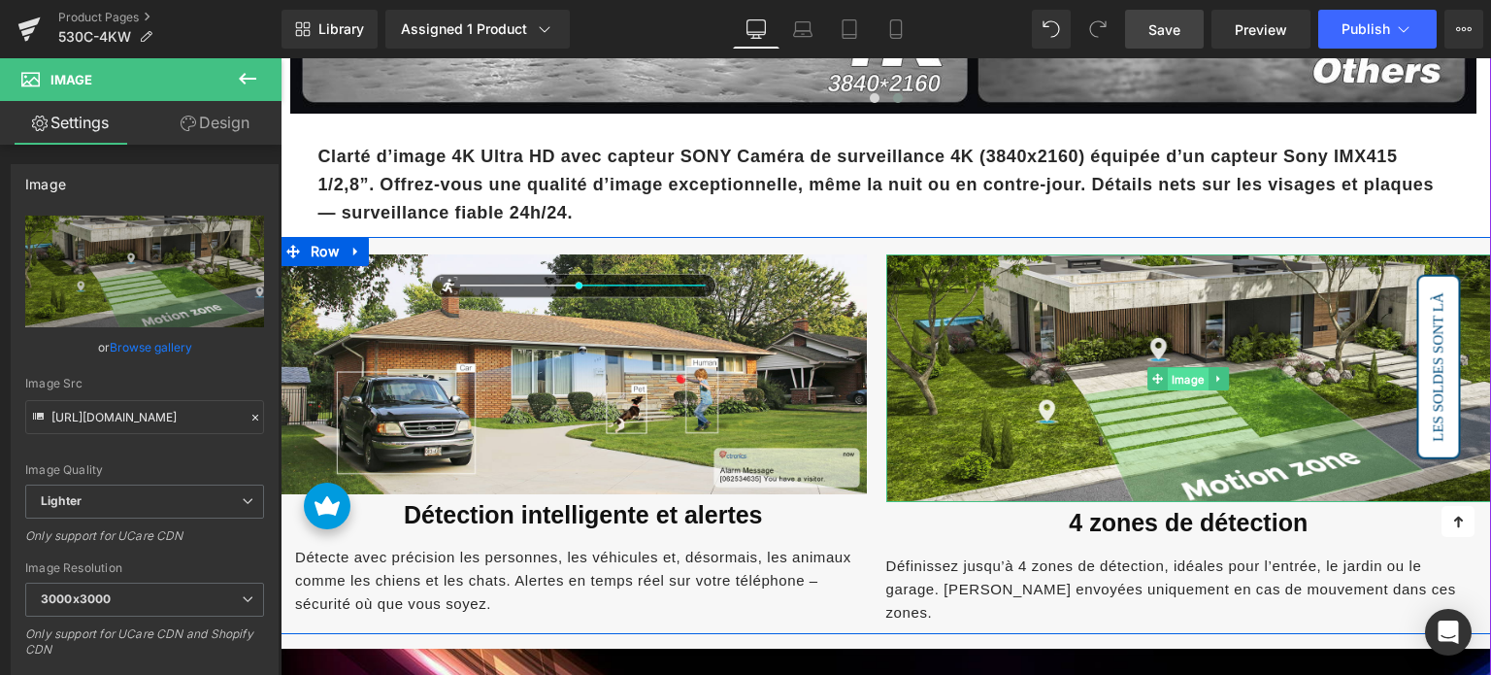
click at [1202, 372] on span "Image" at bounding box center [1188, 378] width 41 height 23
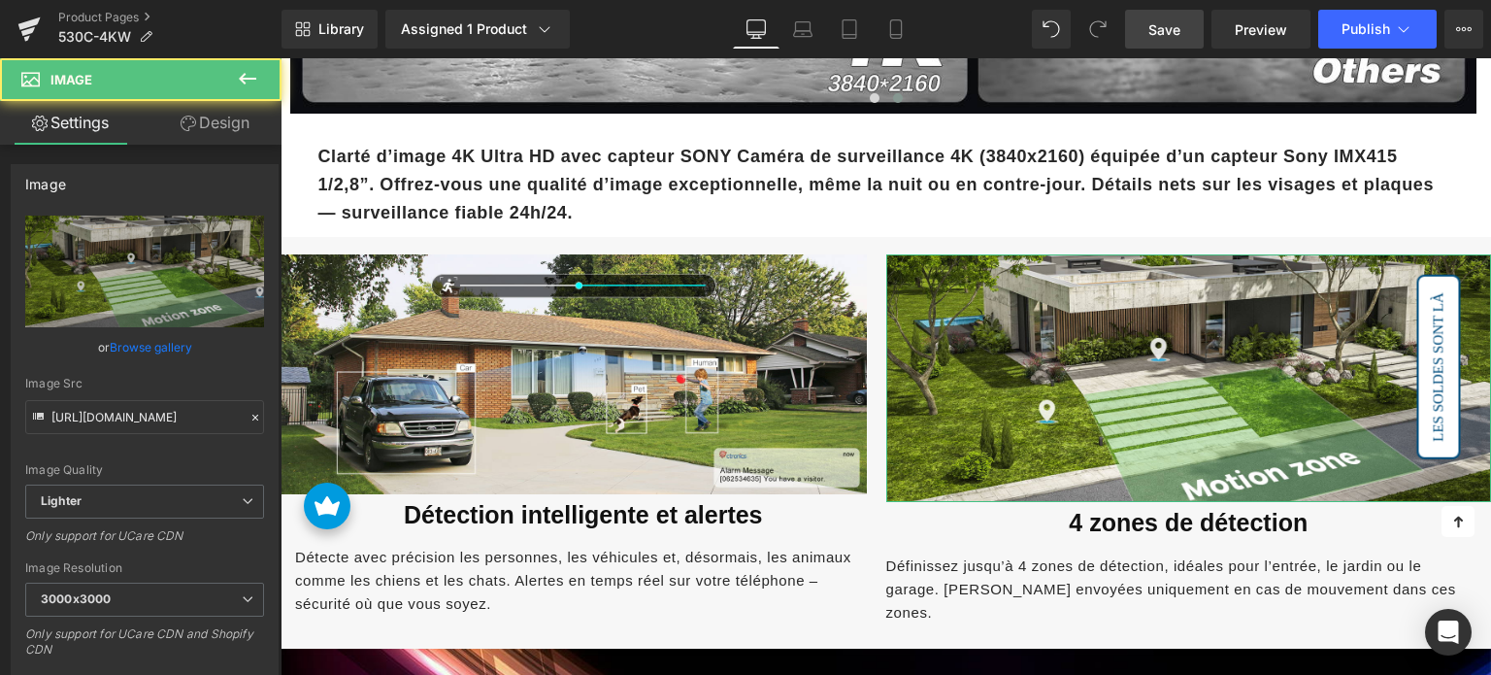
drag, startPoint x: 189, startPoint y: 123, endPoint x: 116, endPoint y: 215, distance: 116.7
click at [190, 123] on icon at bounding box center [189, 124] width 16 height 16
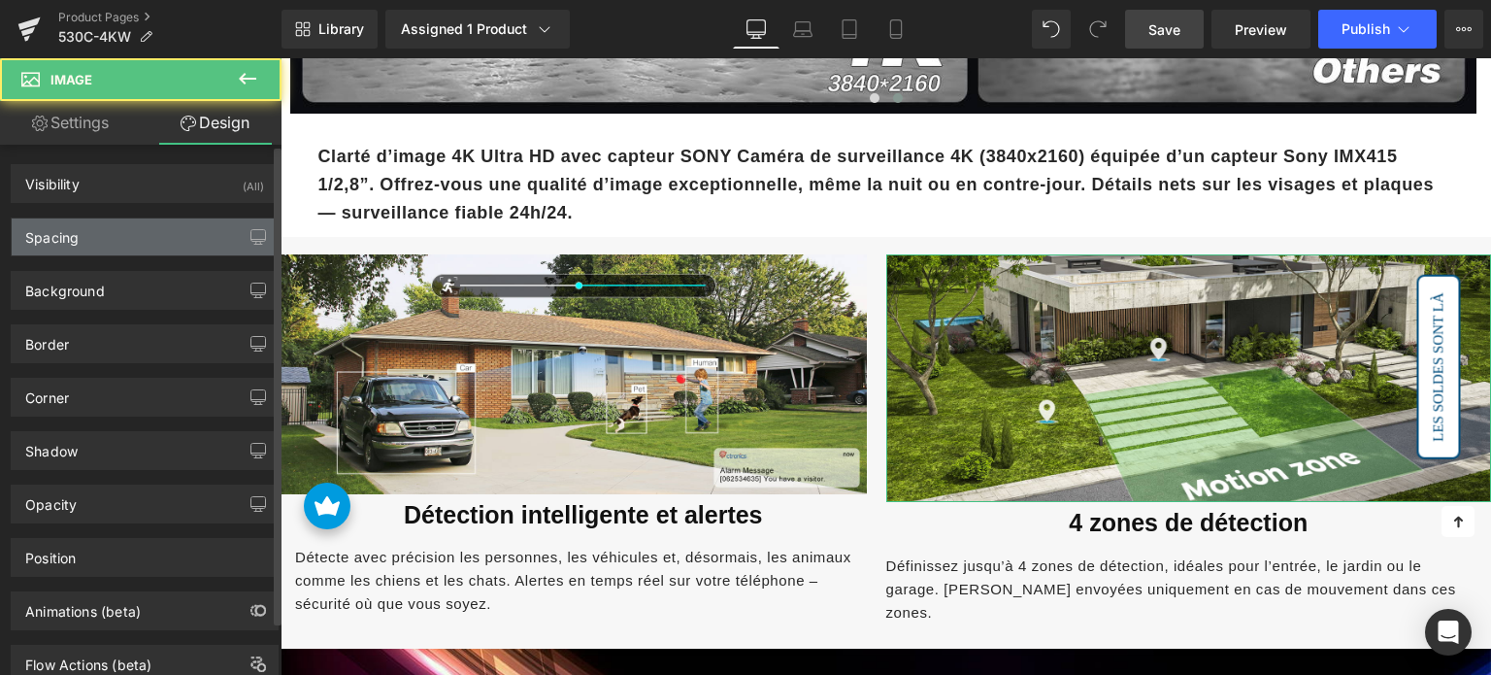
click at [109, 223] on div "Spacing" at bounding box center [145, 236] width 266 height 37
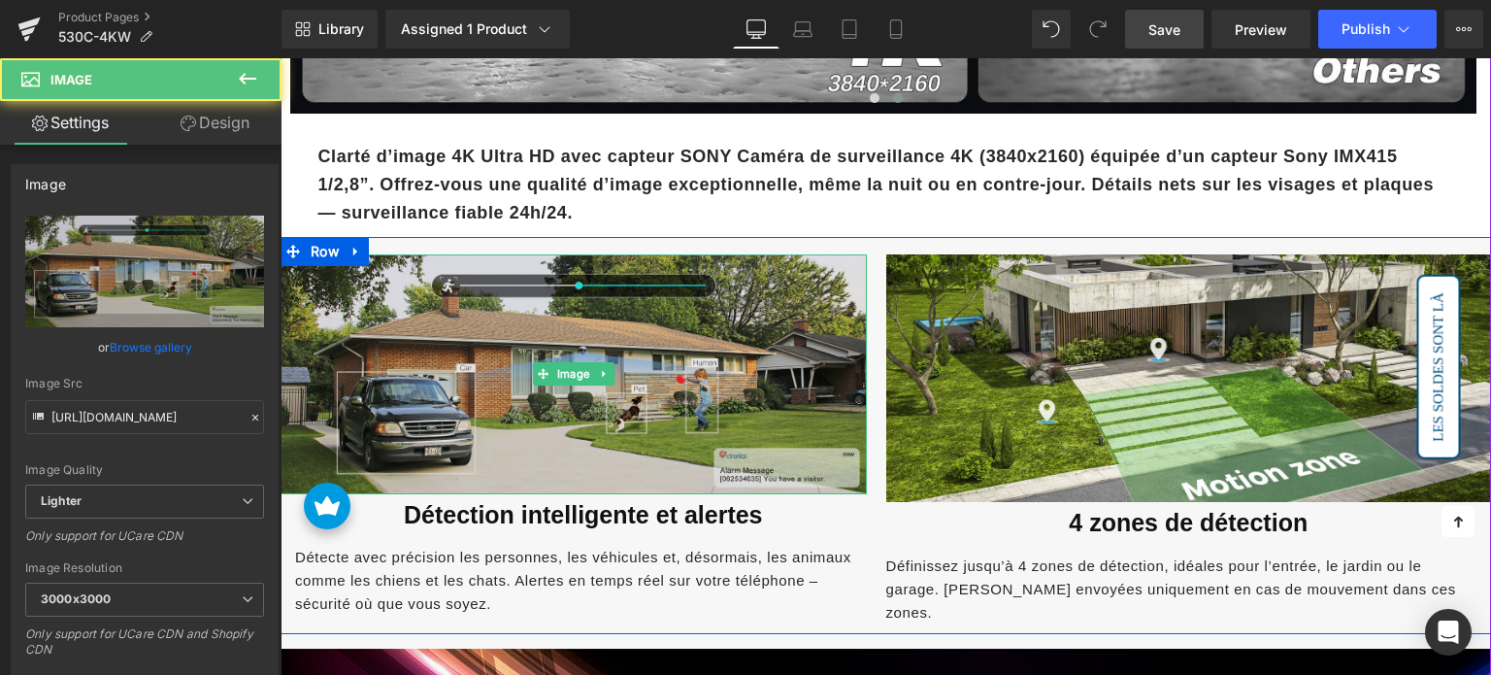
click at [582, 323] on img at bounding box center [574, 374] width 586 height 240
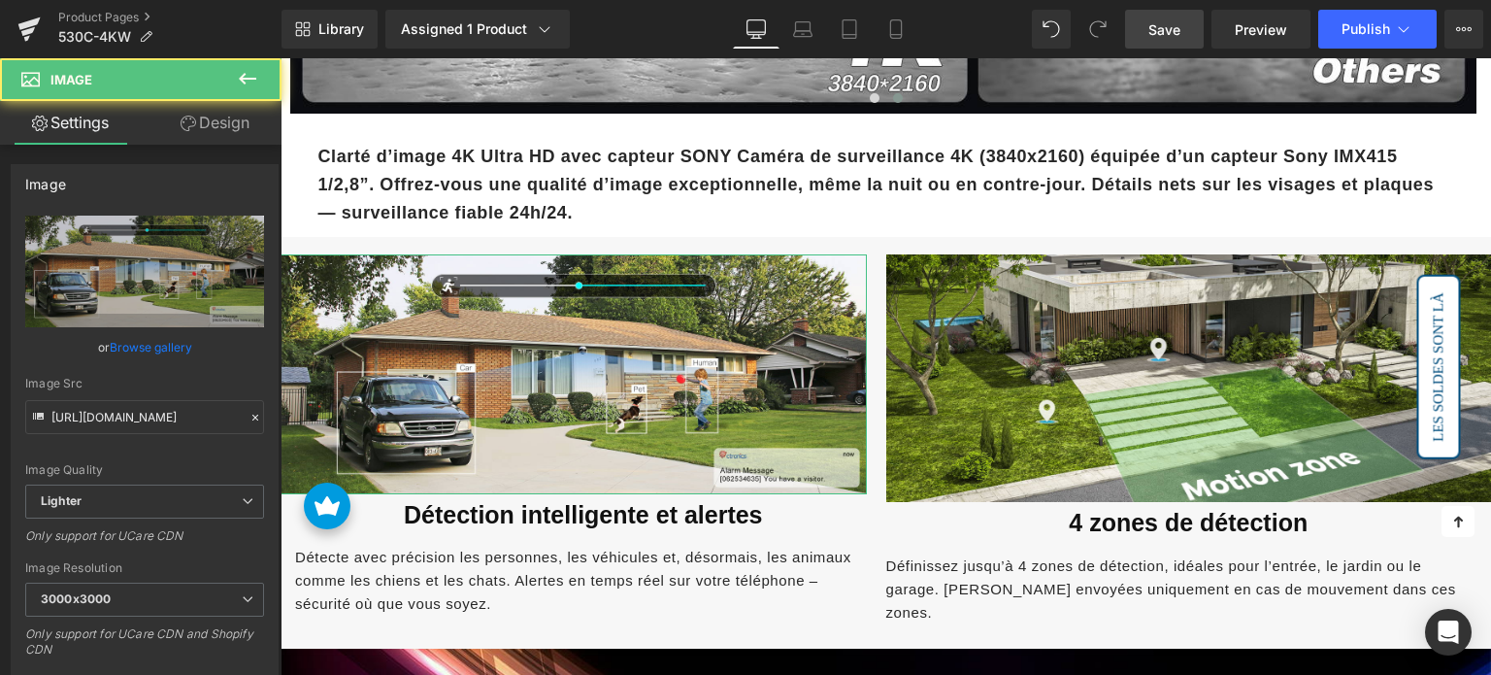
click at [231, 126] on link "Design" at bounding box center [215, 123] width 141 height 44
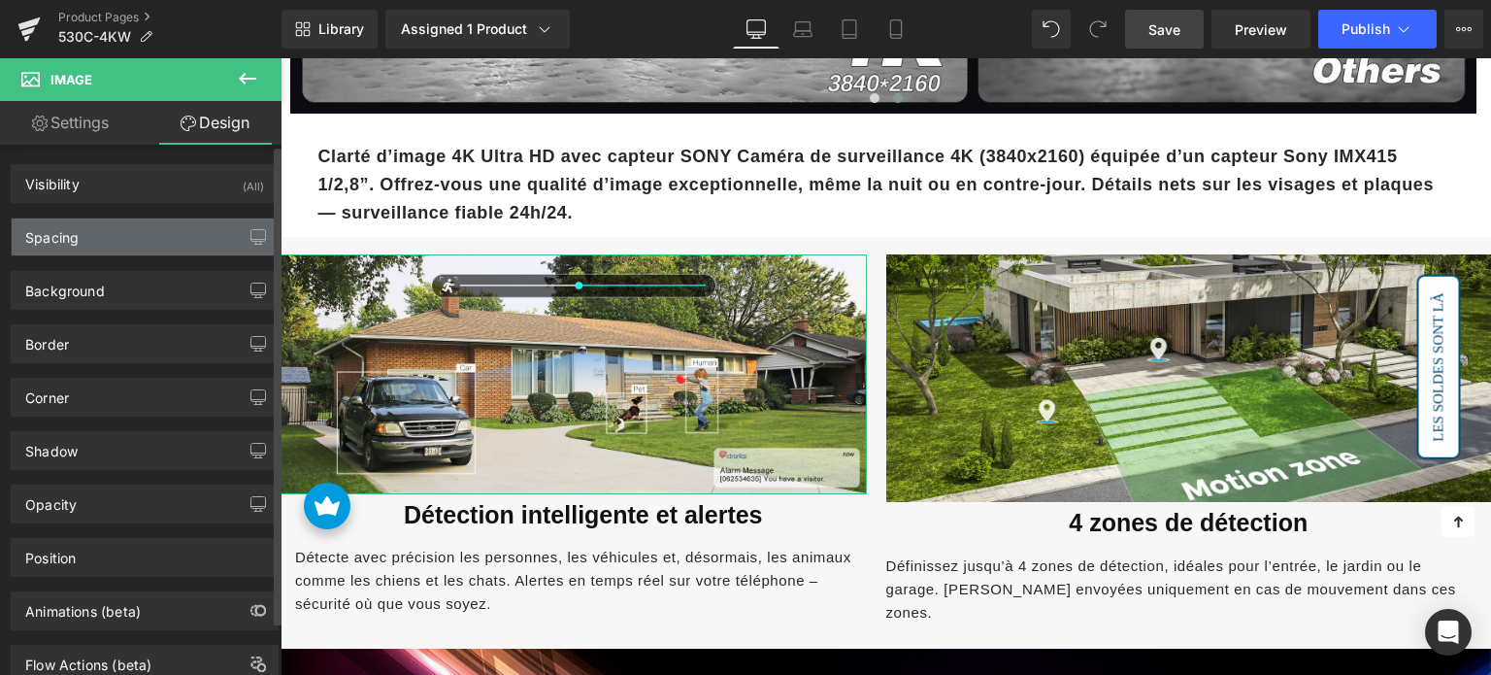
click at [113, 244] on div "Spacing" at bounding box center [145, 236] width 266 height 37
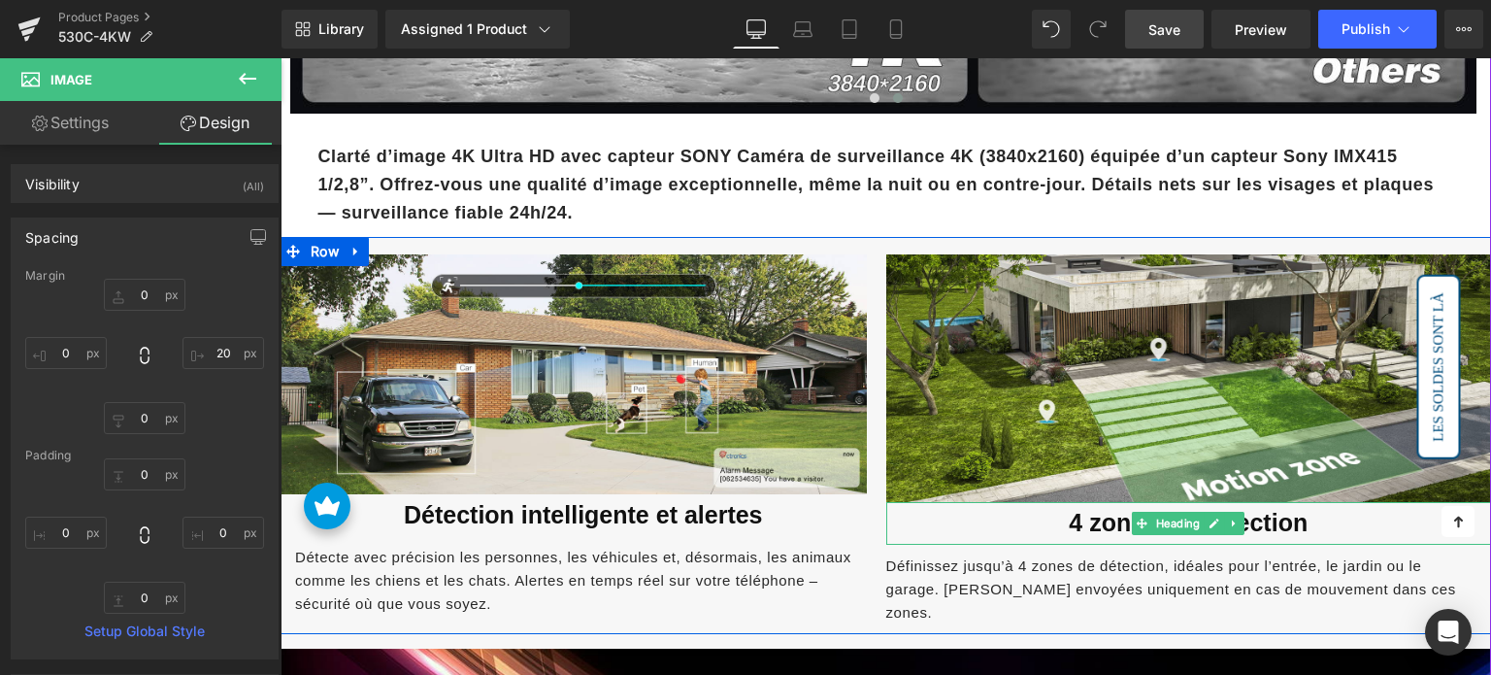
click at [1101, 512] on font "4 zones de détection" at bounding box center [1188, 522] width 239 height 27
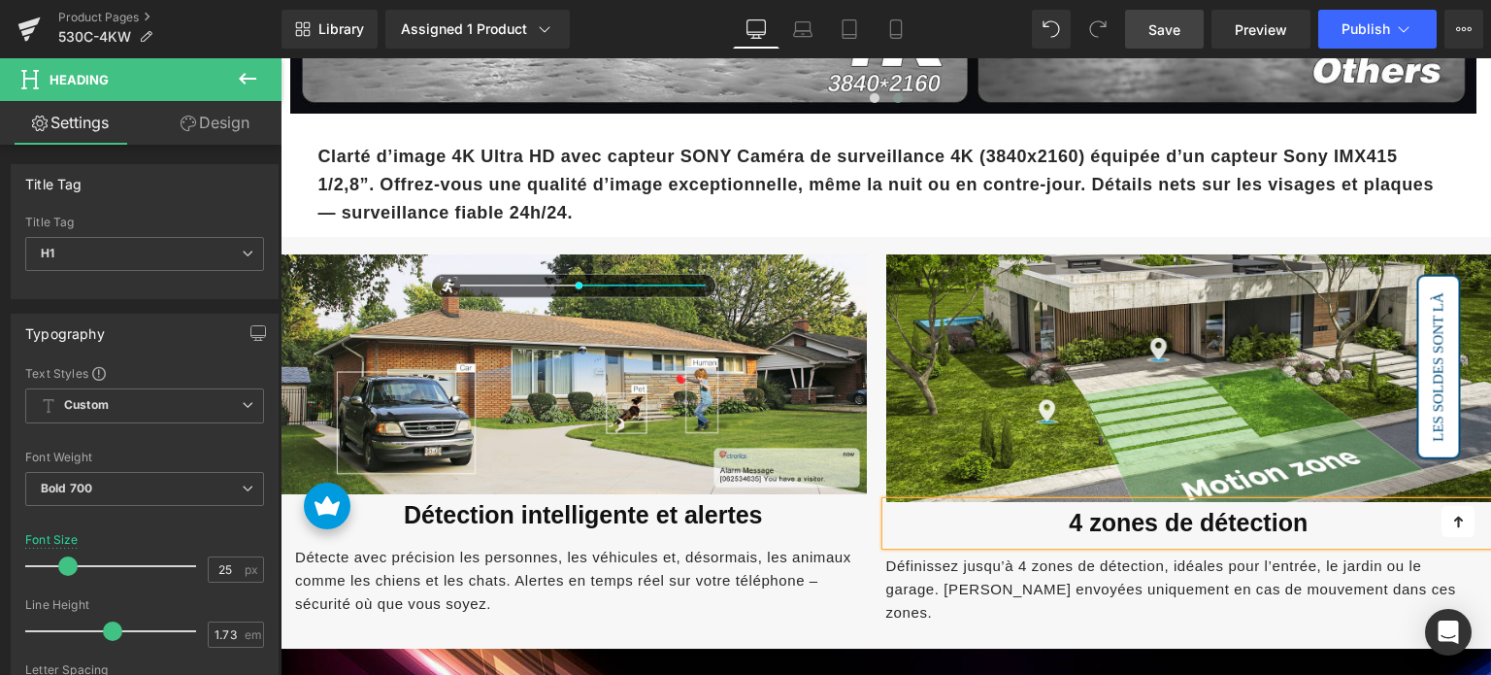
click at [229, 140] on link "Design" at bounding box center [215, 123] width 141 height 44
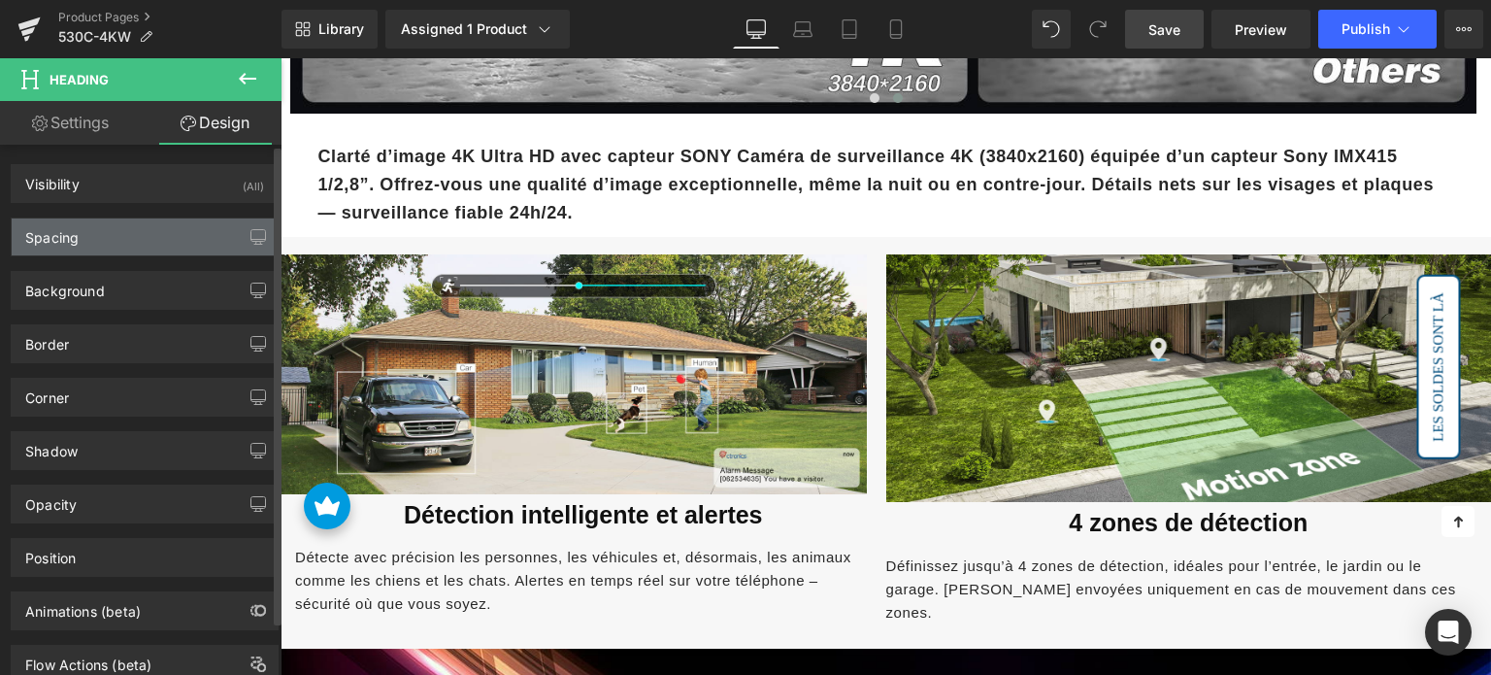
click at [105, 228] on div "Spacing" at bounding box center [145, 236] width 266 height 37
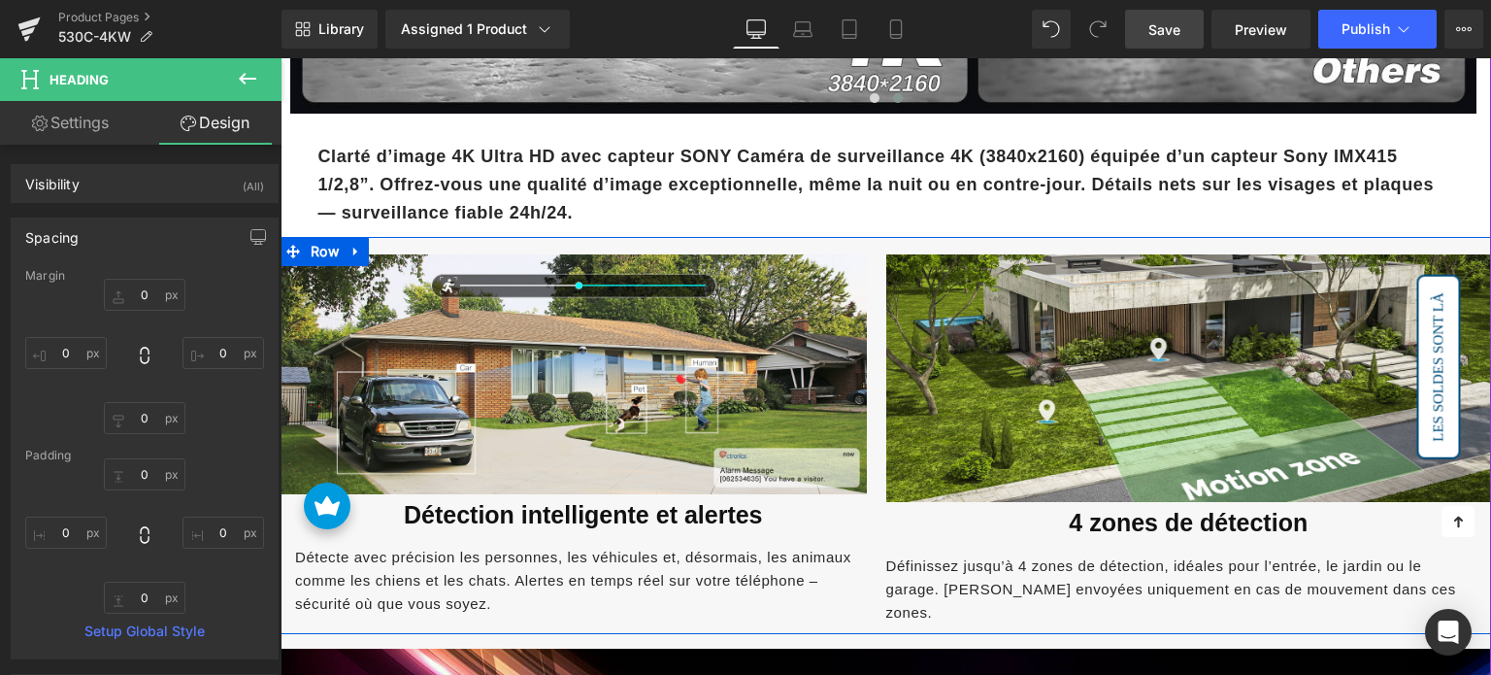
click at [477, 511] on font "Détection intelligente et alertes" at bounding box center [583, 514] width 359 height 27
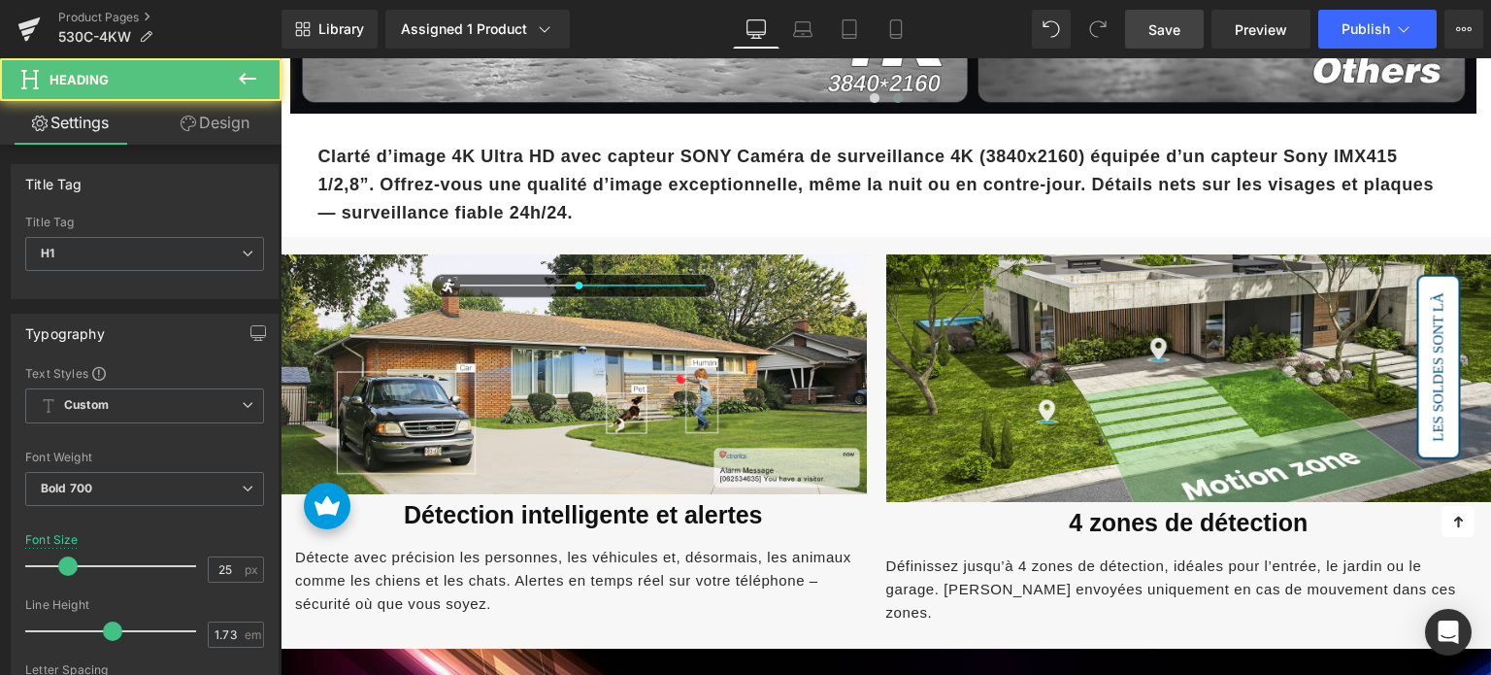
drag, startPoint x: 188, startPoint y: 125, endPoint x: 138, endPoint y: 241, distance: 126.1
click at [188, 125] on icon at bounding box center [189, 124] width 16 height 16
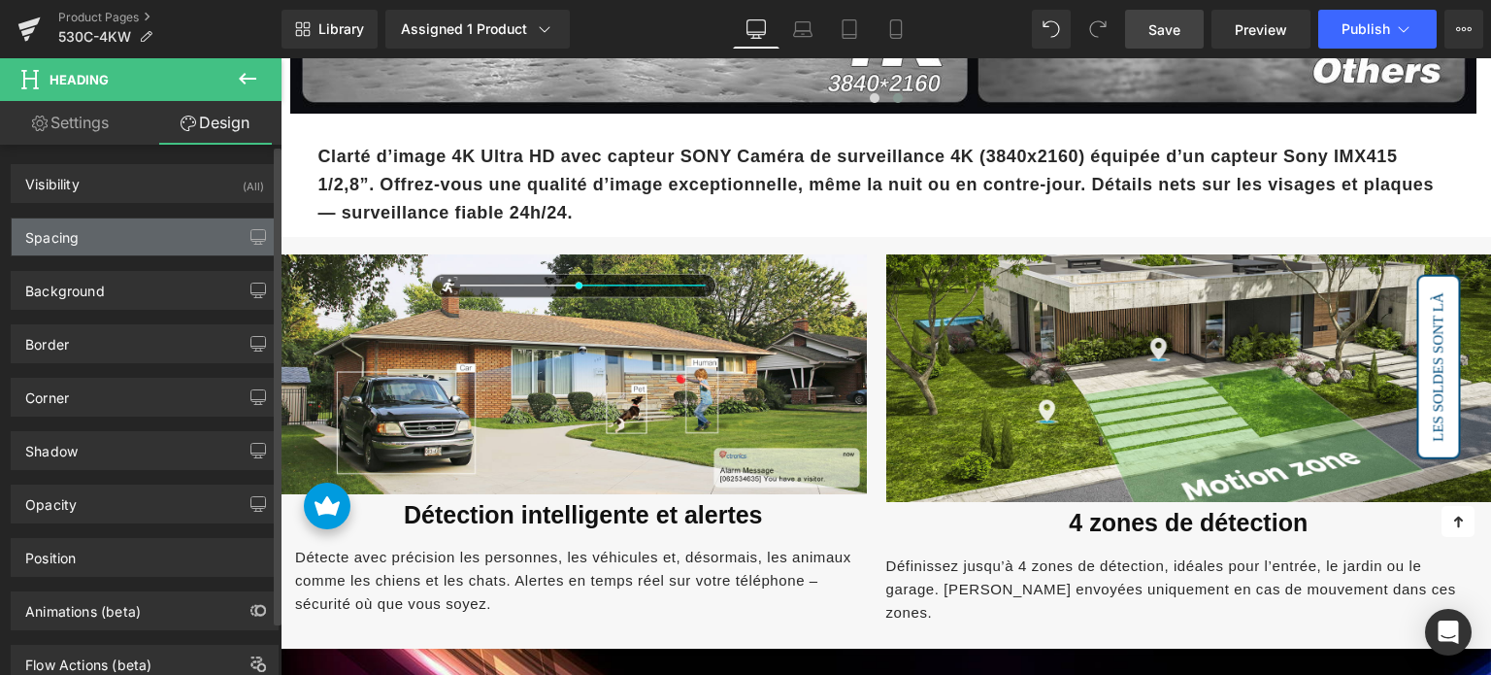
click at [138, 241] on div "Spacing" at bounding box center [145, 236] width 266 height 37
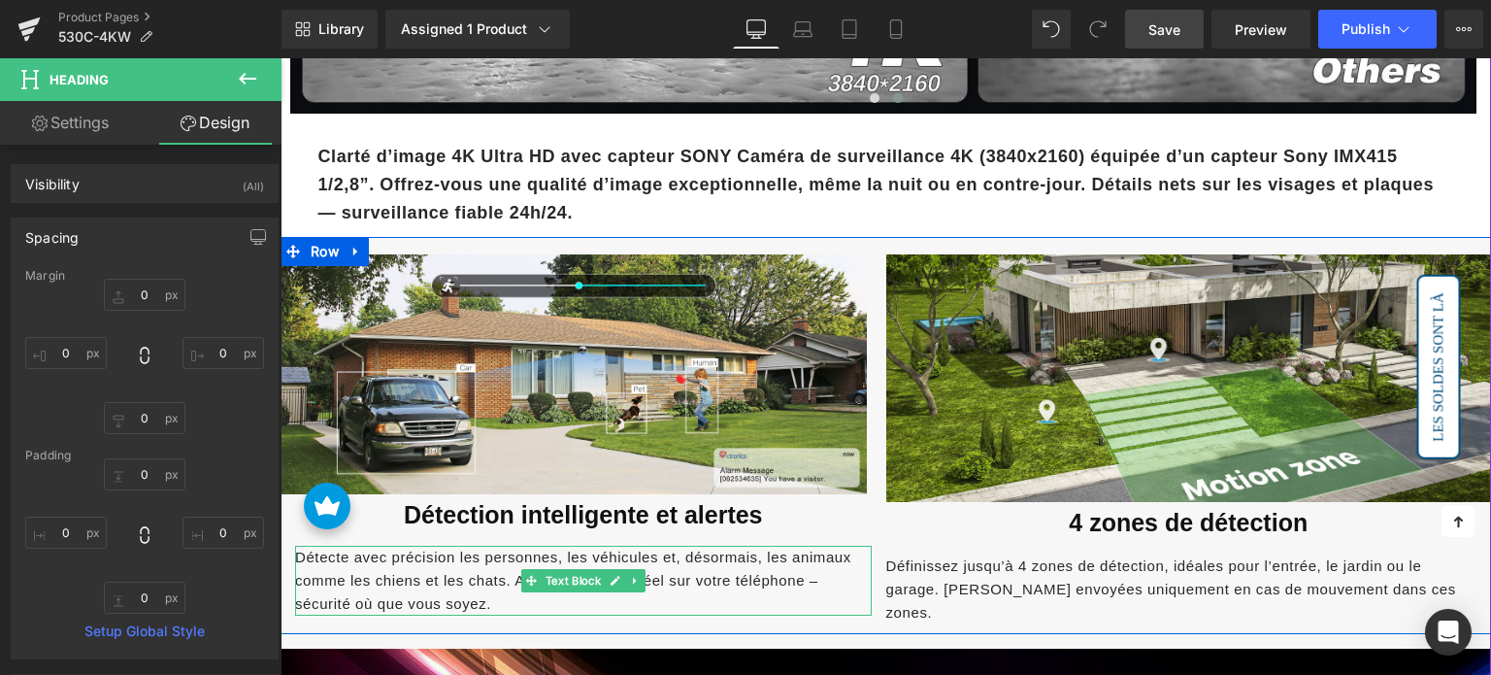
click at [458, 566] on span "Détecte avec précision les personnes, les véhicules et, désormais, les animaux …" at bounding box center [573, 579] width 556 height 63
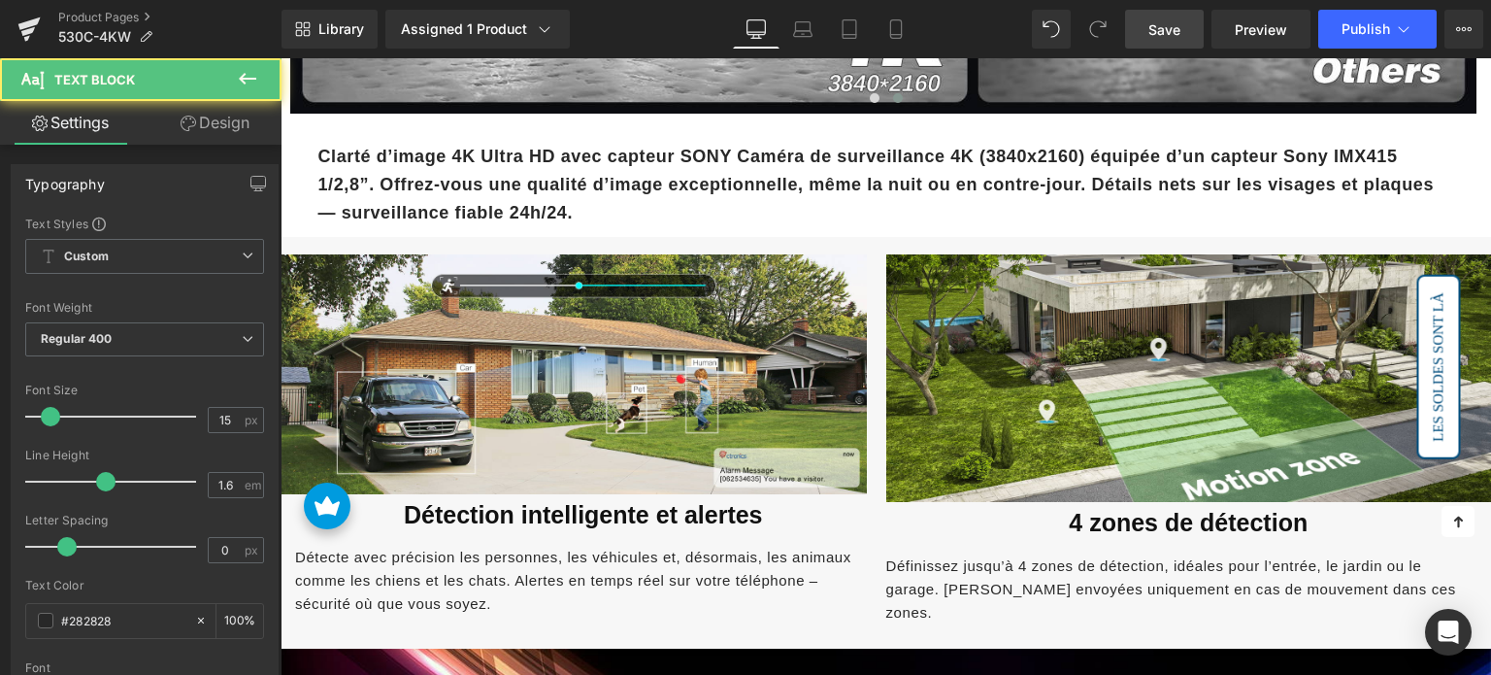
click at [240, 136] on link "Design" at bounding box center [215, 123] width 141 height 44
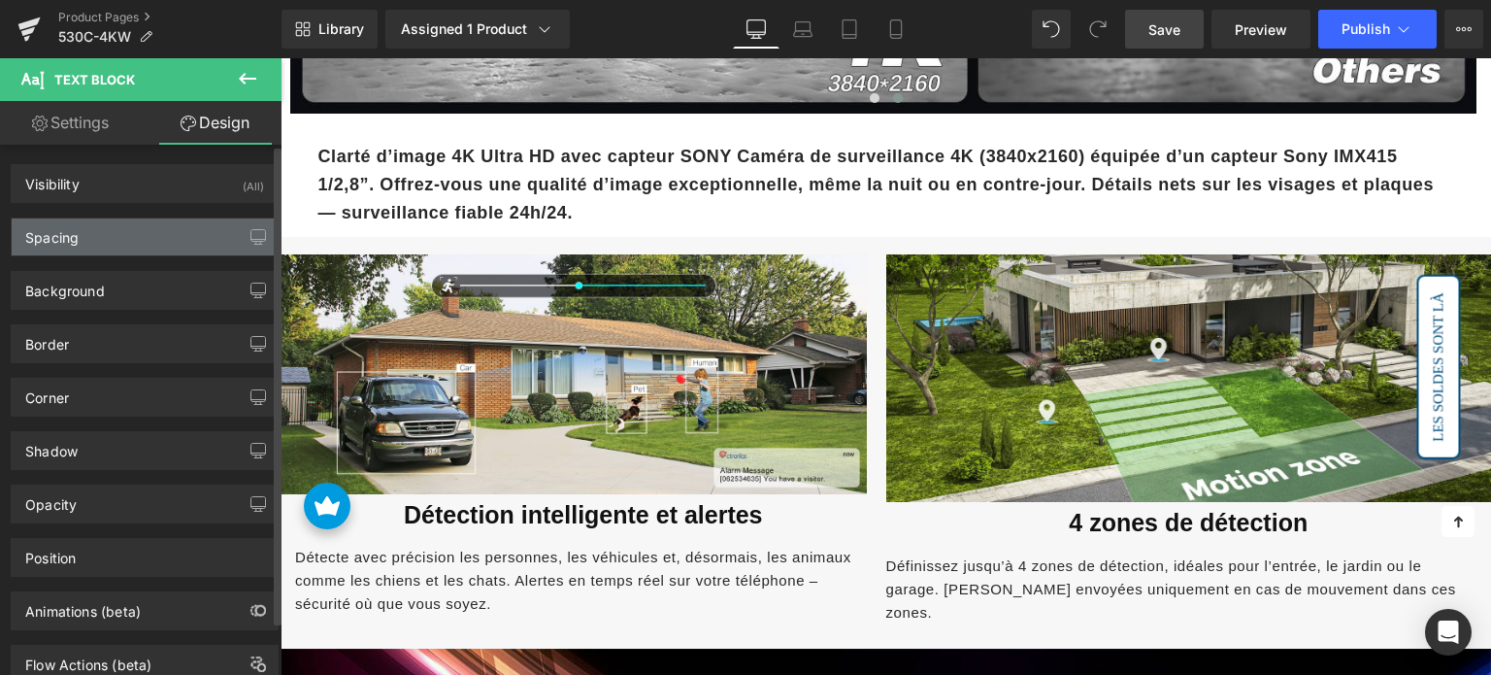
click at [132, 230] on div "Spacing" at bounding box center [145, 236] width 266 height 37
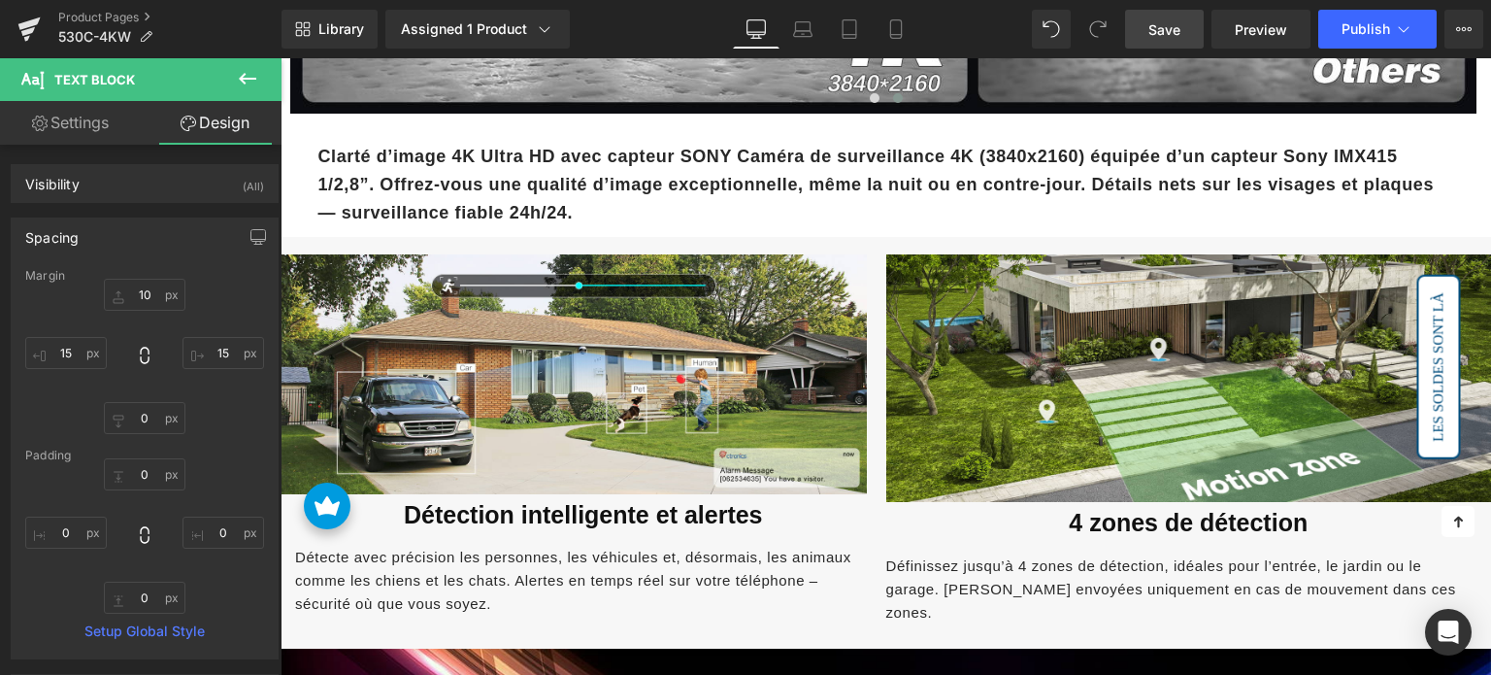
click at [925, 570] on p "Définissez jusqu’à 4 zones de détection, idéales pour l’entrée, le jardin ou le…" at bounding box center [1181, 589] width 591 height 70
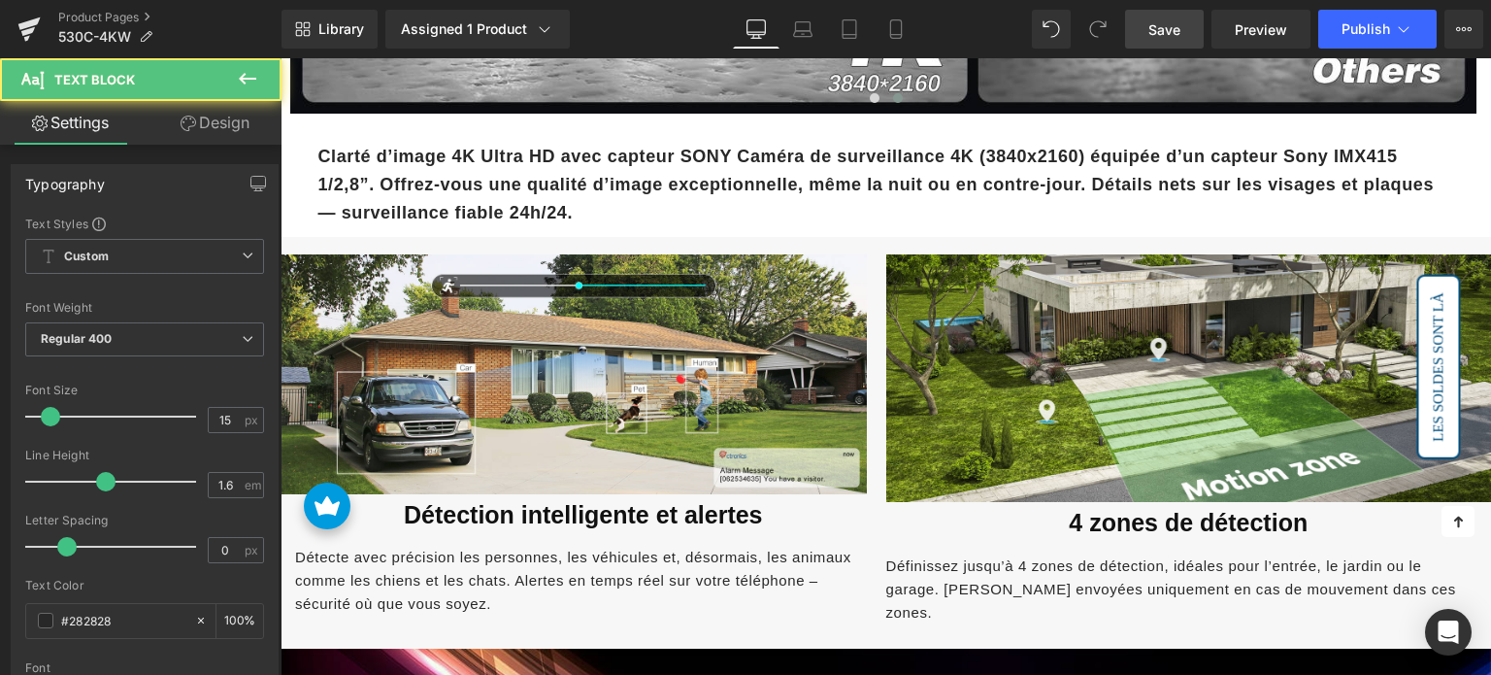
drag, startPoint x: 240, startPoint y: 139, endPoint x: 121, endPoint y: 223, distance: 145.5
click at [238, 137] on link "Design" at bounding box center [215, 123] width 141 height 44
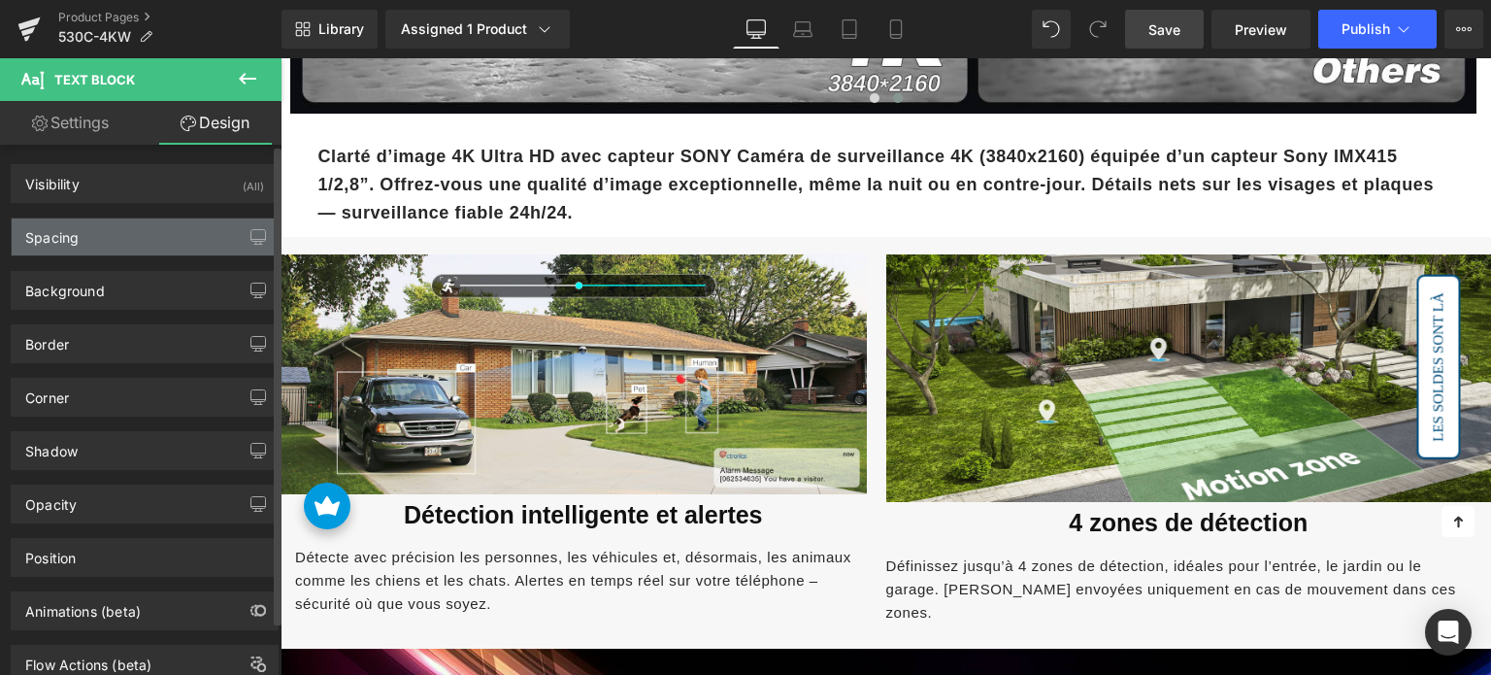
type input "10"
type input "15"
type input "0"
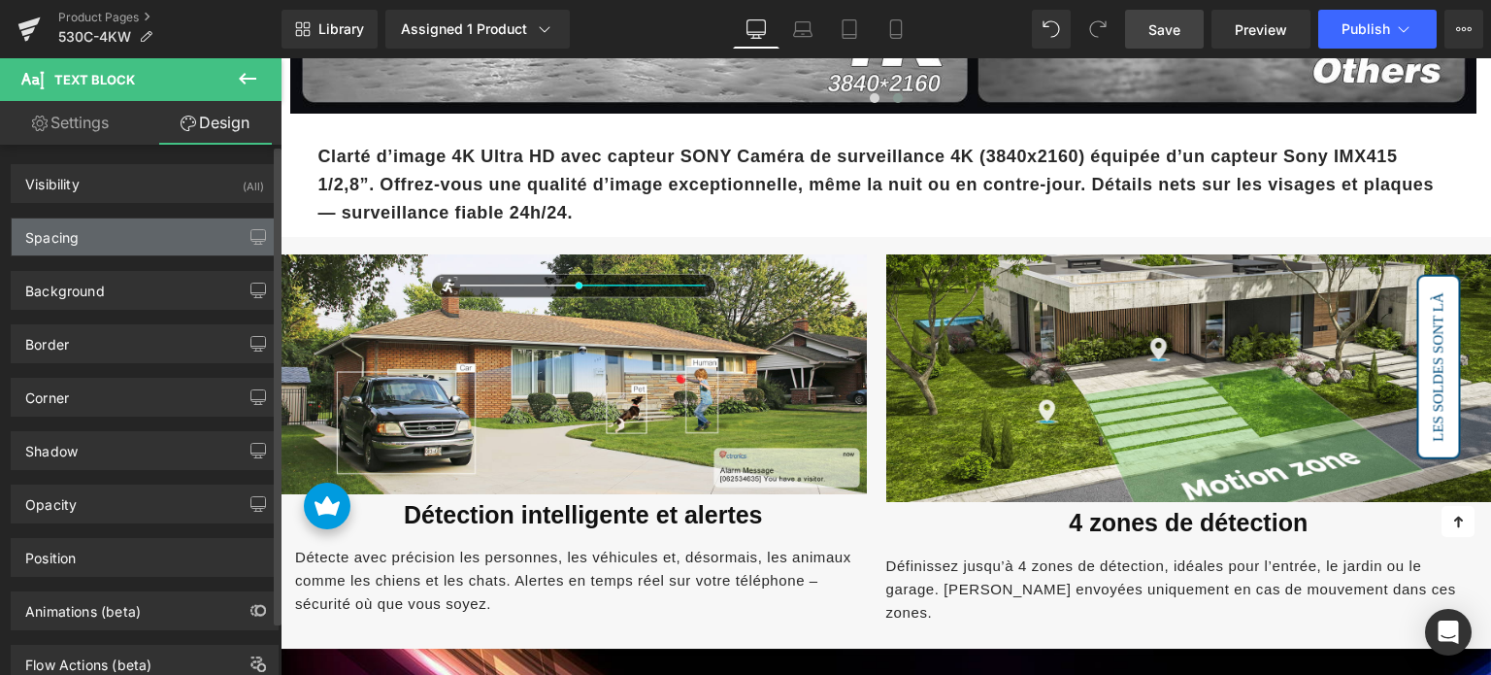
type input "0"
click at [110, 225] on div "Spacing" at bounding box center [145, 236] width 266 height 37
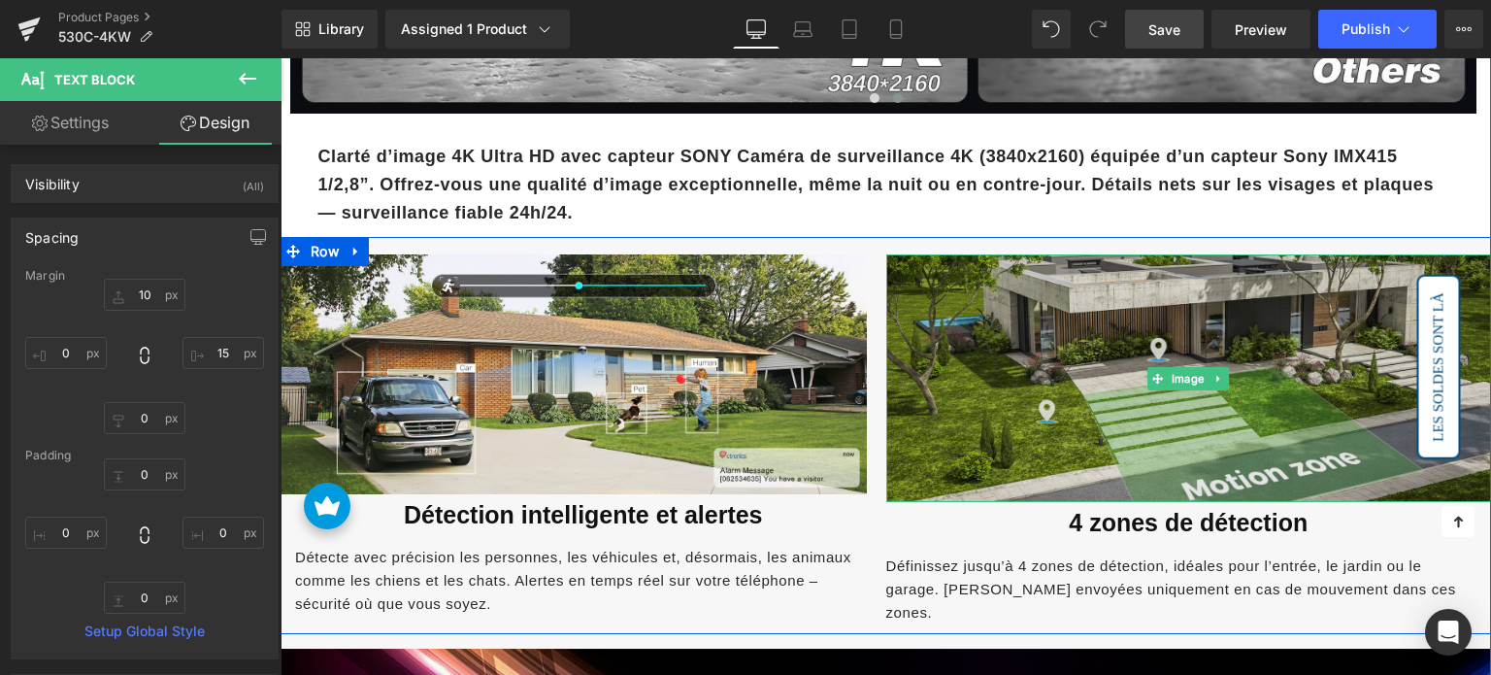
click at [971, 329] on img at bounding box center [1189, 378] width 606 height 249
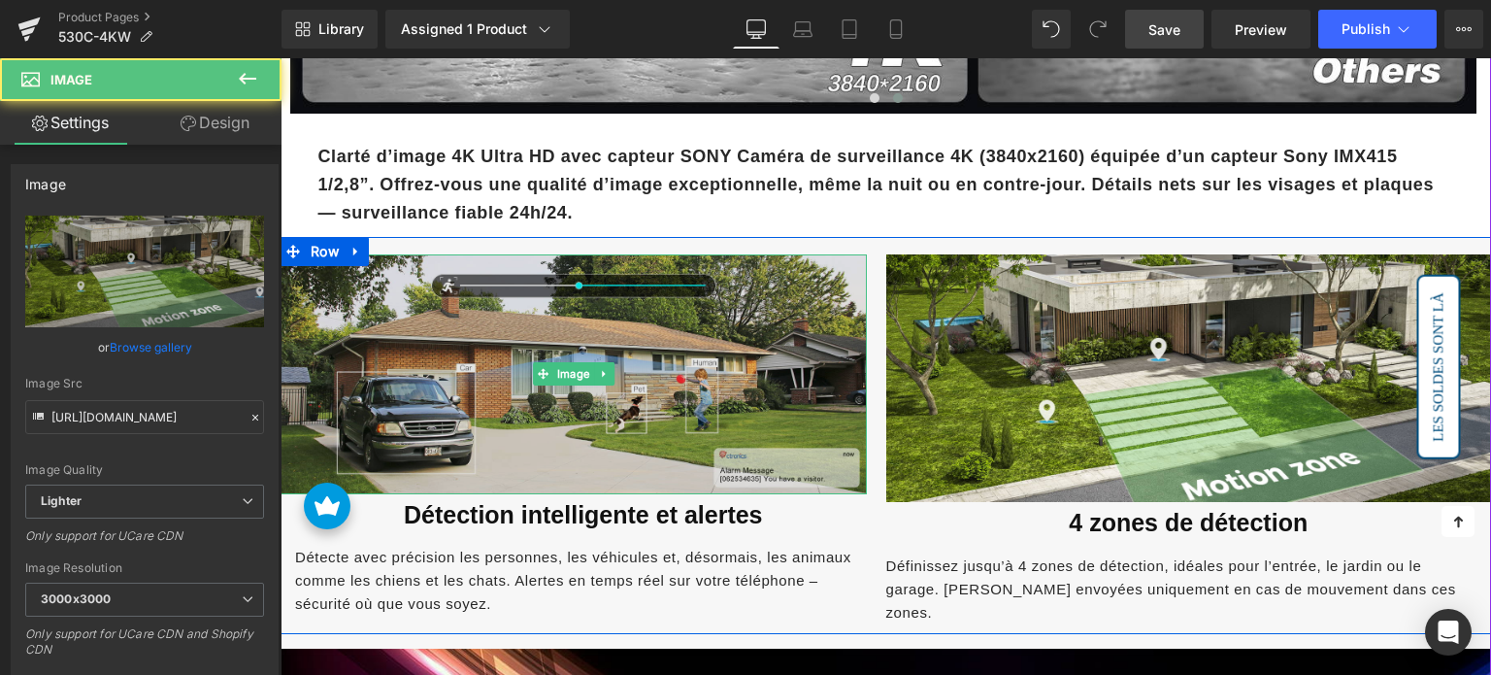
click at [738, 347] on img at bounding box center [574, 374] width 586 height 240
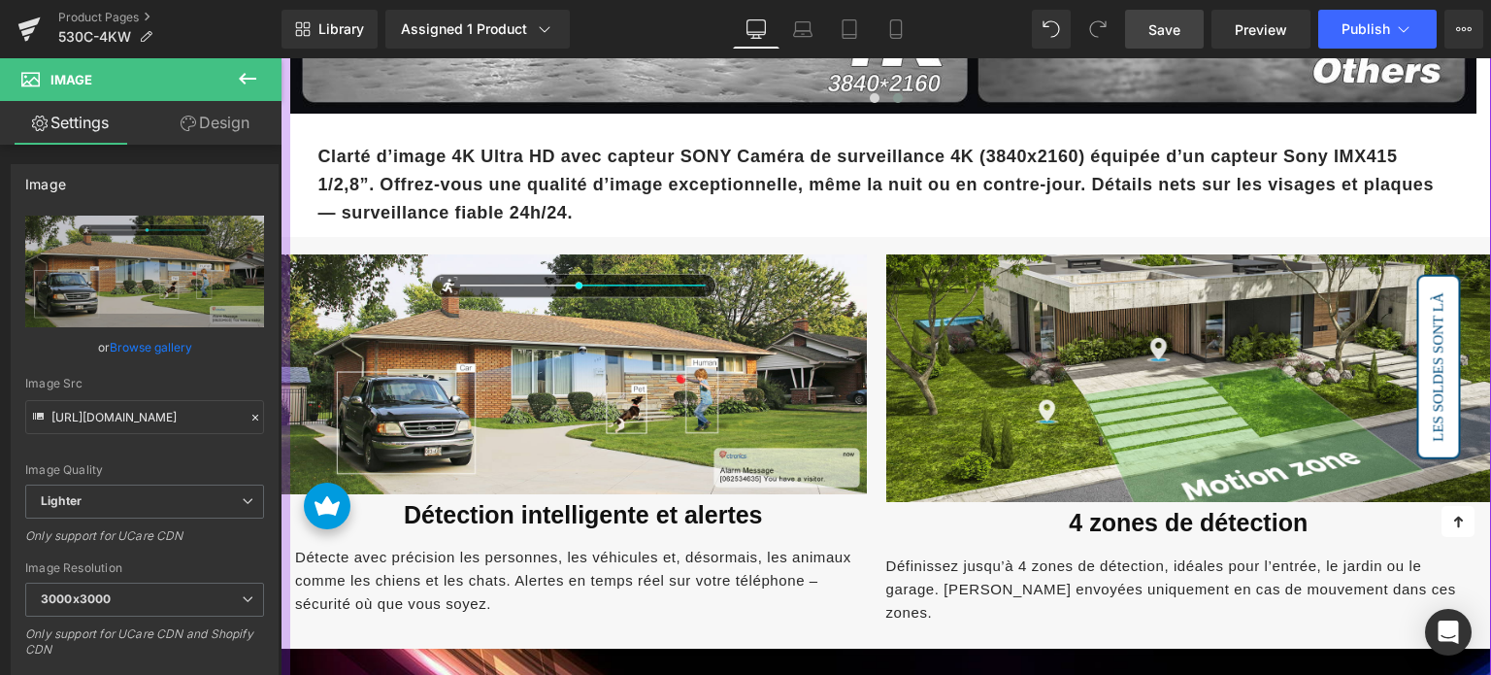
click at [237, 119] on link "Design" at bounding box center [215, 123] width 141 height 44
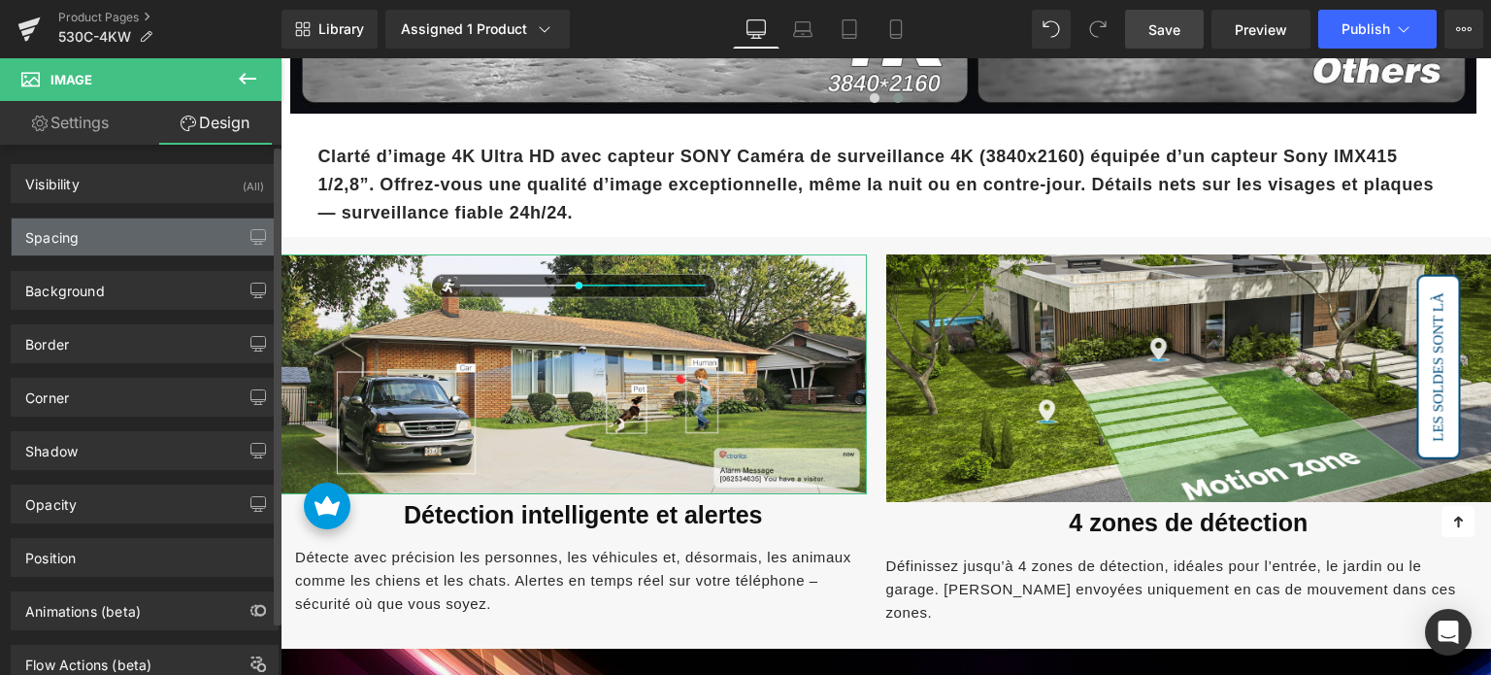
click at [136, 224] on div "Spacing" at bounding box center [145, 236] width 266 height 37
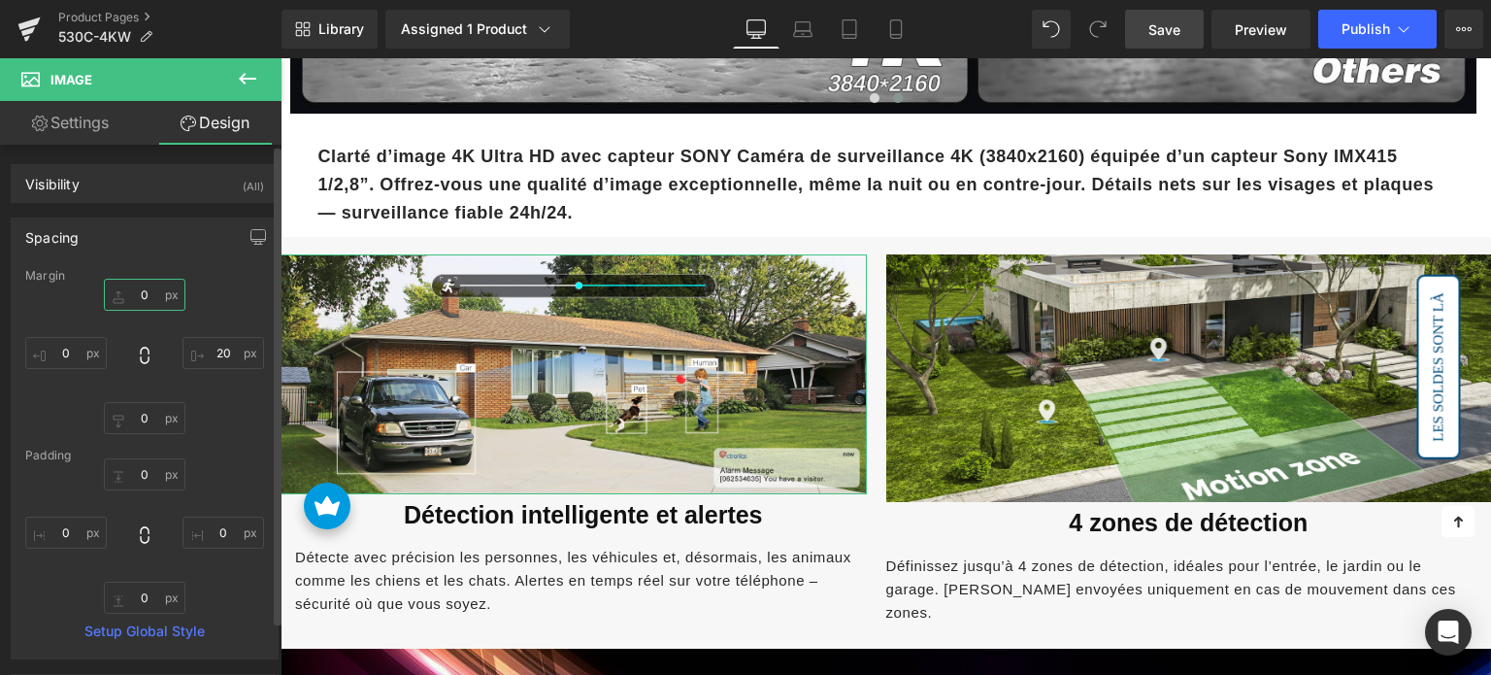
click at [149, 288] on input "0" at bounding box center [145, 295] width 82 height 32
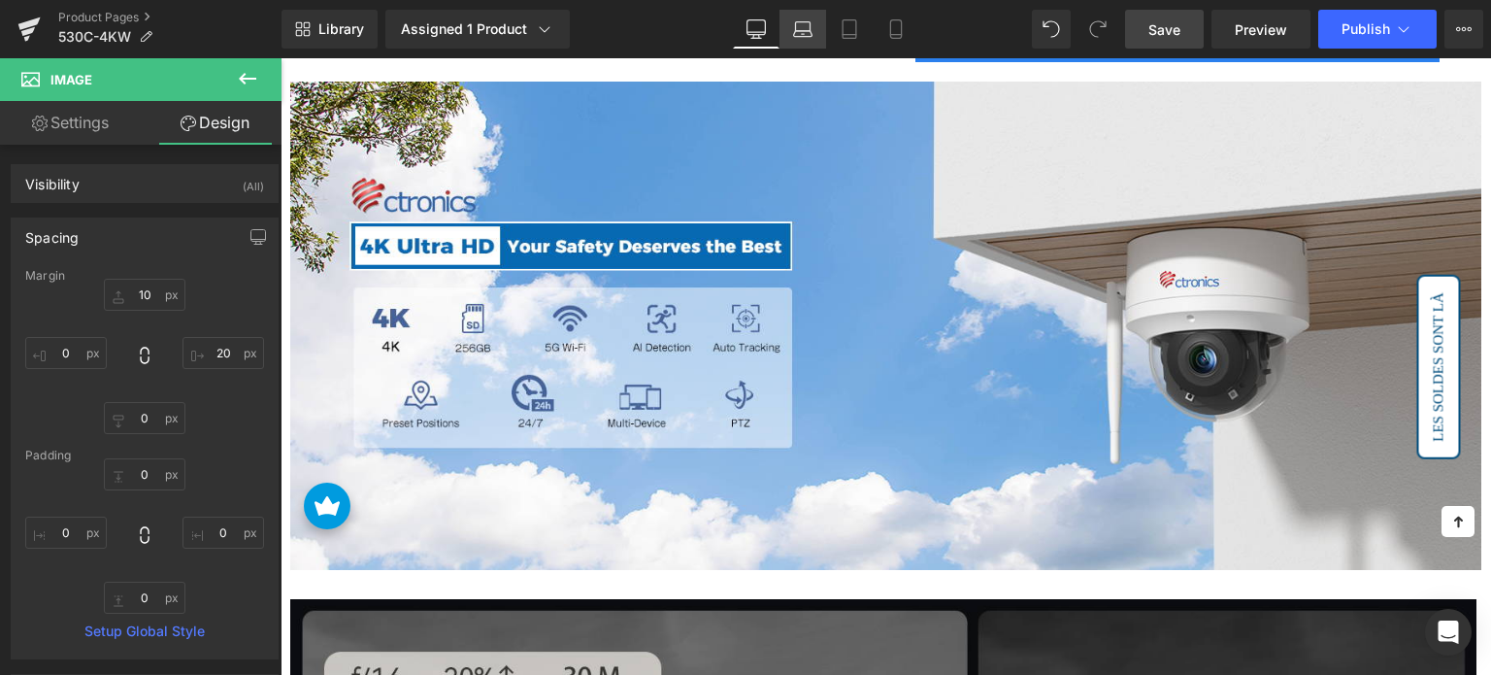
click at [805, 31] on icon at bounding box center [802, 28] width 19 height 19
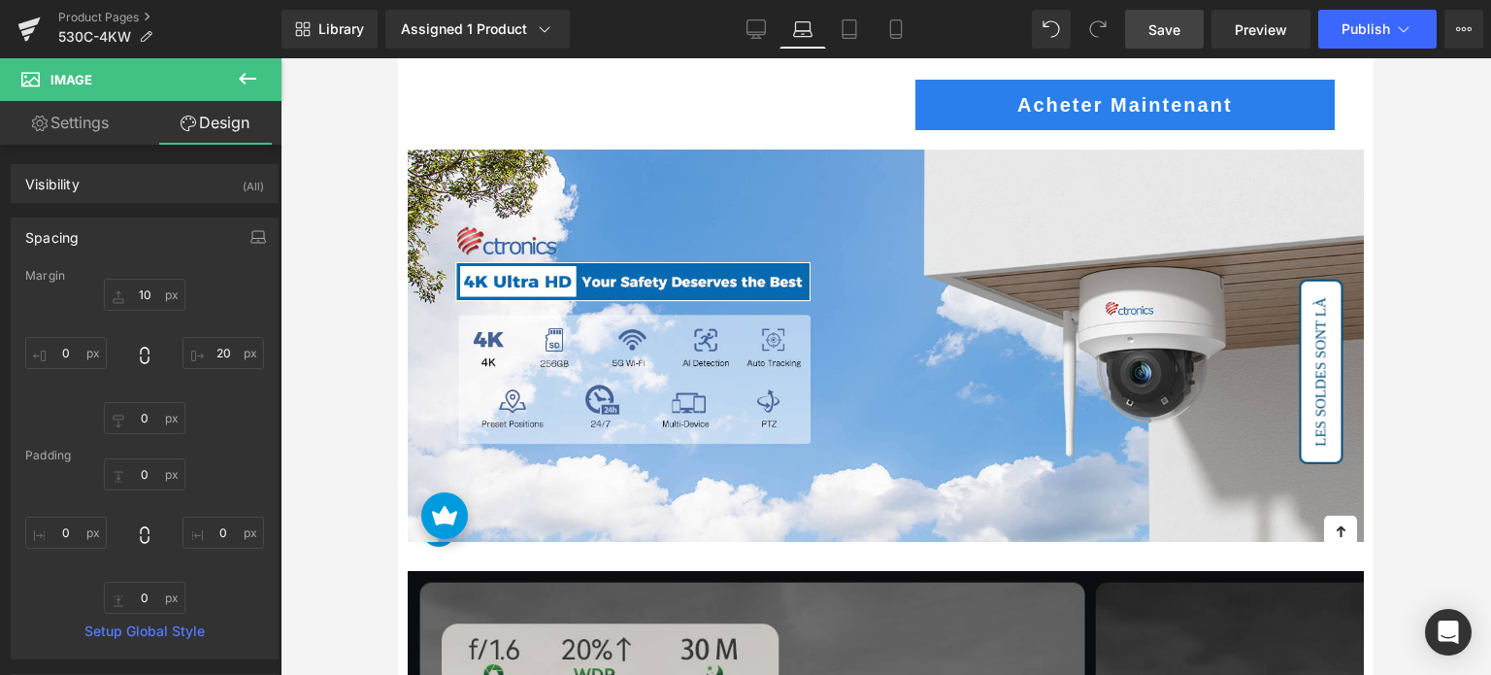
type input "10"
type input "20"
type input "0"
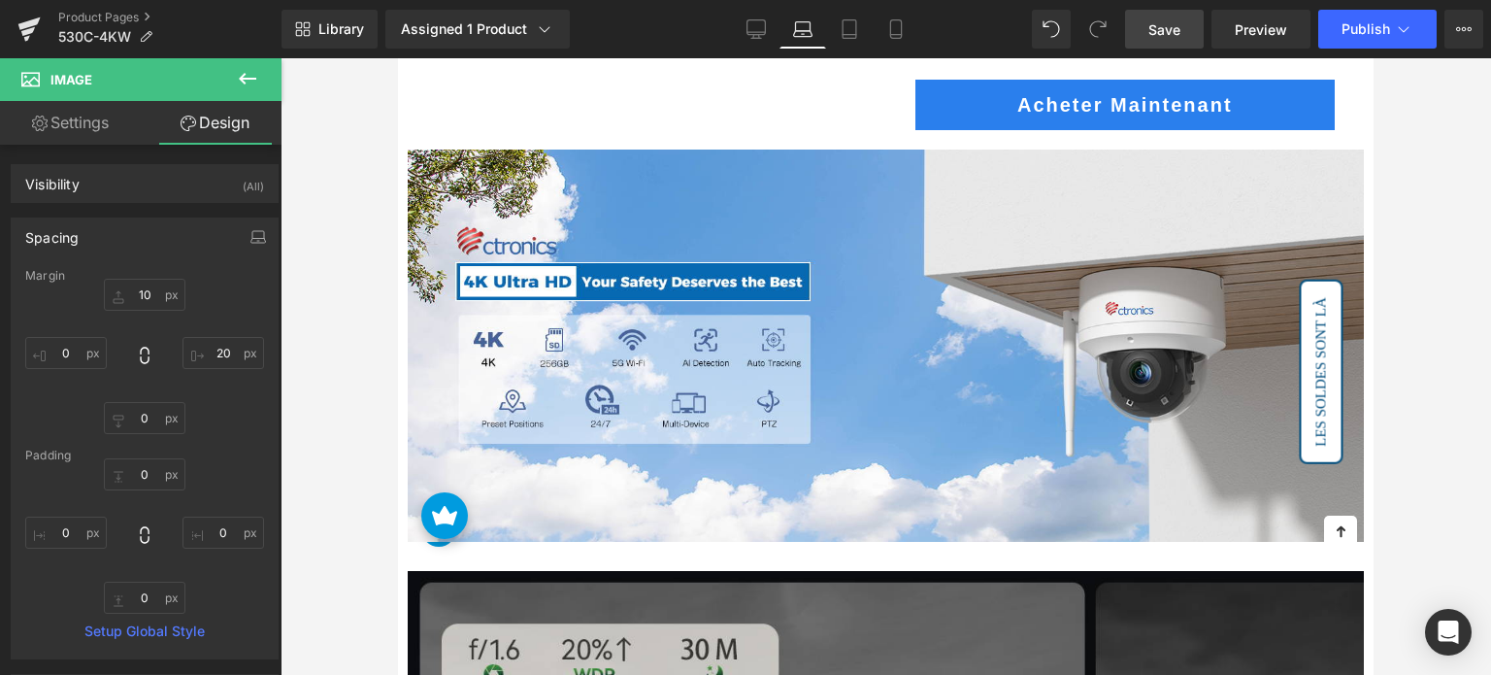
type input "0"
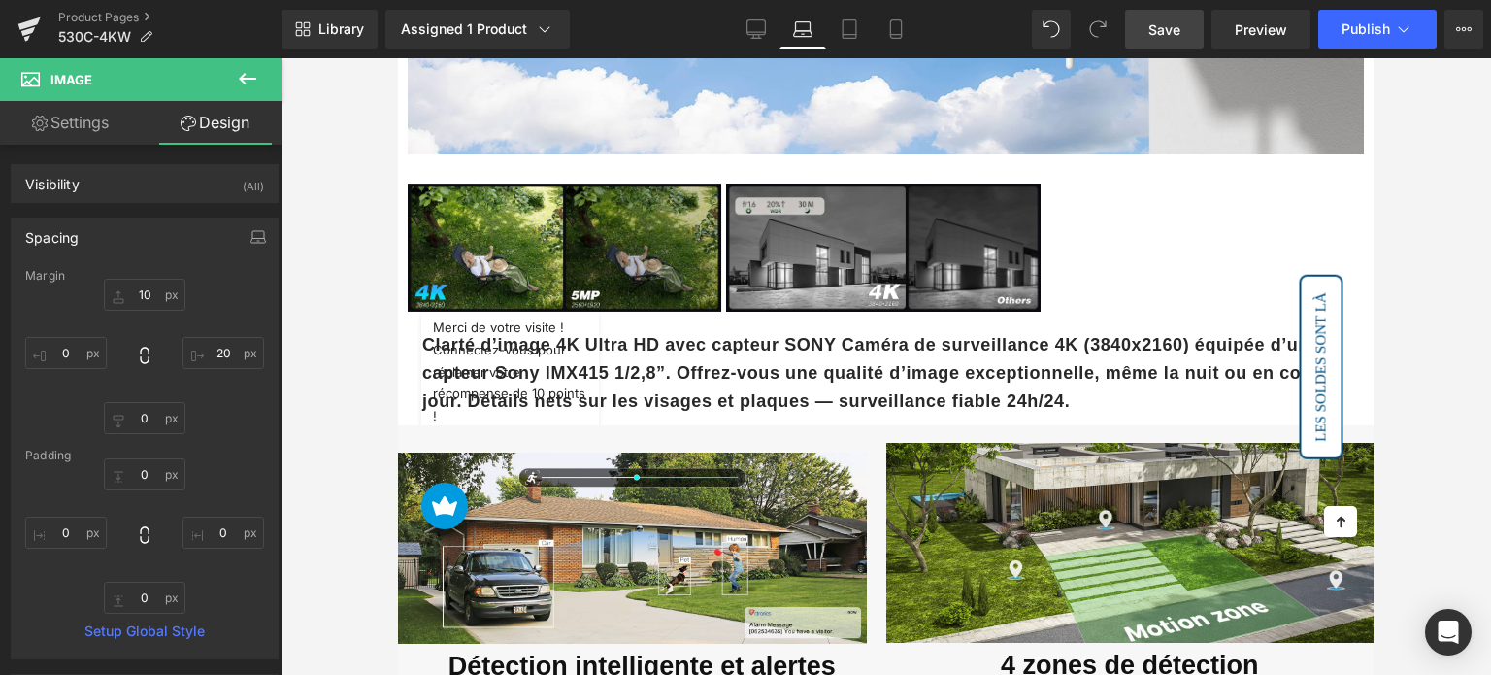
scroll to position [1359, 0]
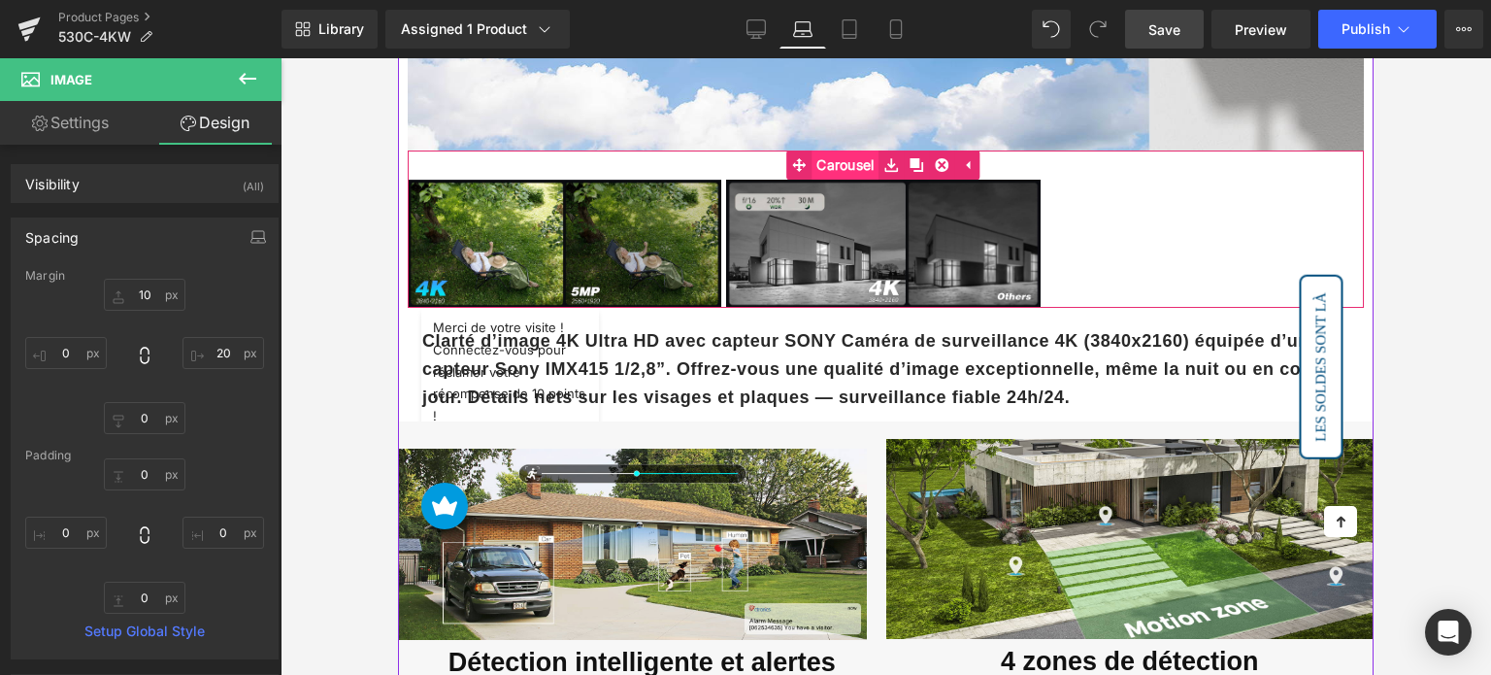
click at [846, 150] on link "Carousel" at bounding box center [832, 164] width 92 height 29
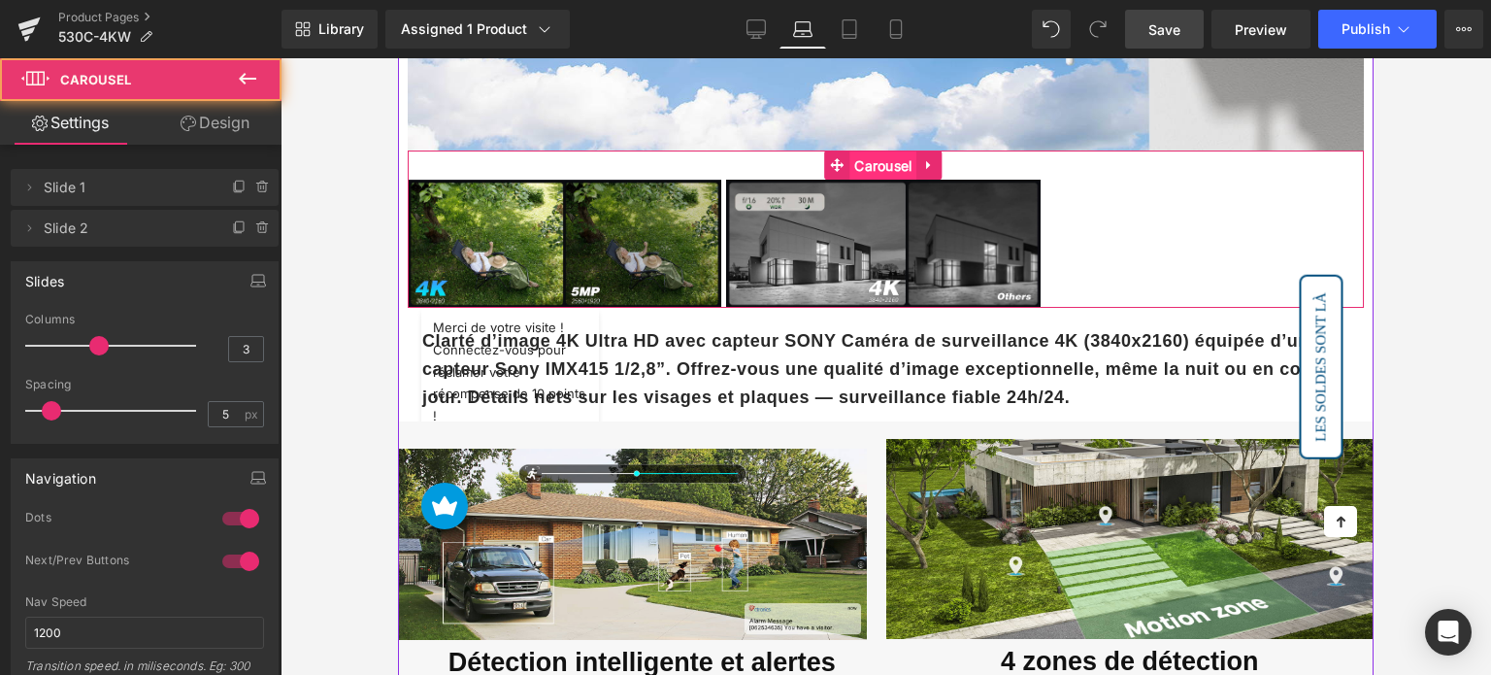
click at [887, 151] on span "Carousel" at bounding box center [882, 165] width 67 height 29
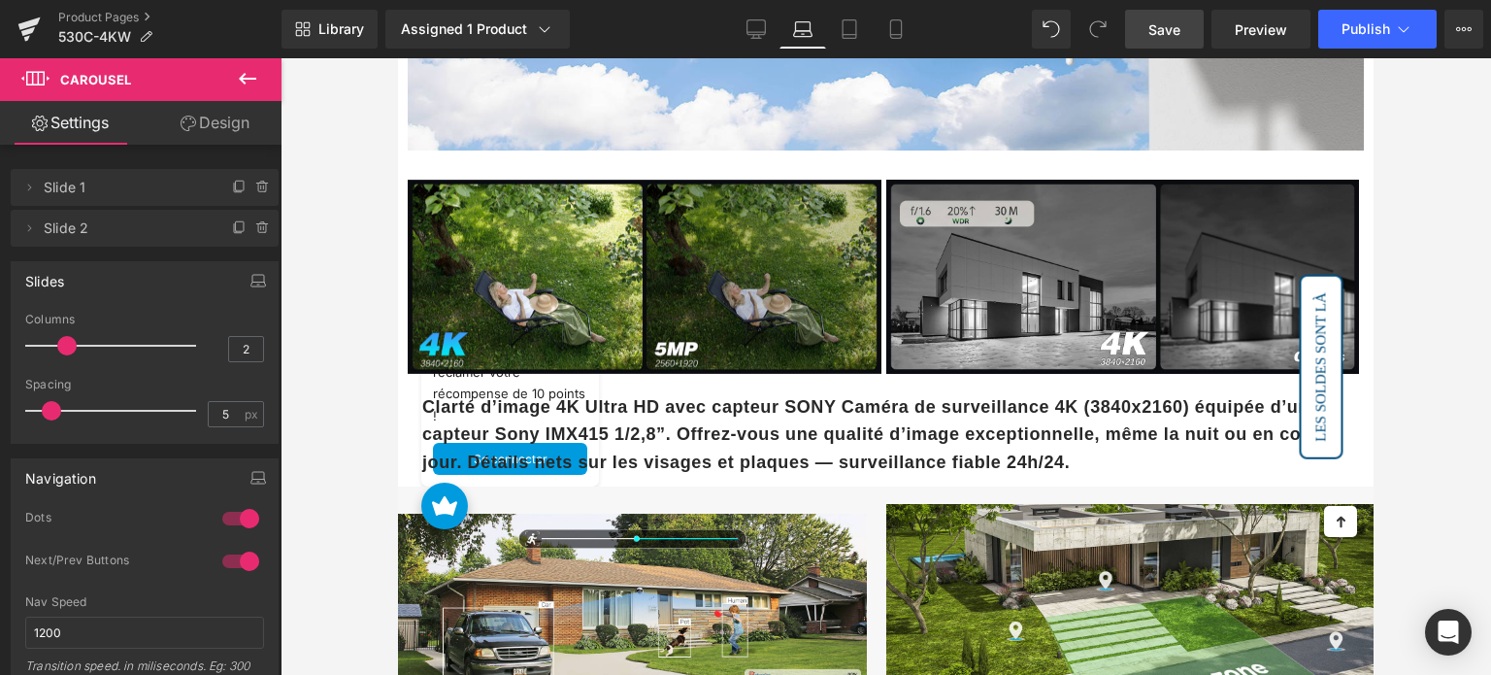
type input "1"
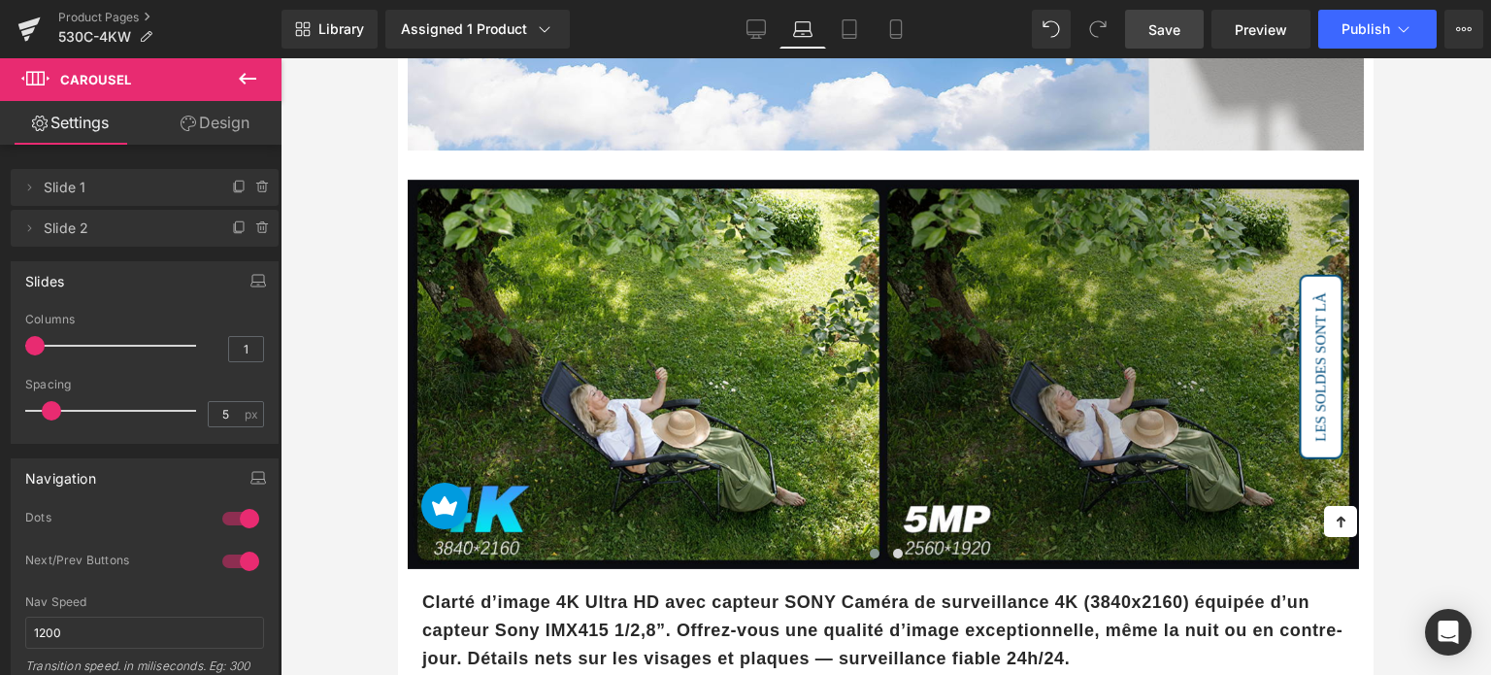
drag, startPoint x: 75, startPoint y: 339, endPoint x: 4, endPoint y: 337, distance: 70.9
click at [4, 337] on div "Slides 1 Columns 1 1 Columns 1 3 Columns 3 1 Columns 1 5px Spacing 5 px 5px Spa…" at bounding box center [145, 345] width 290 height 197
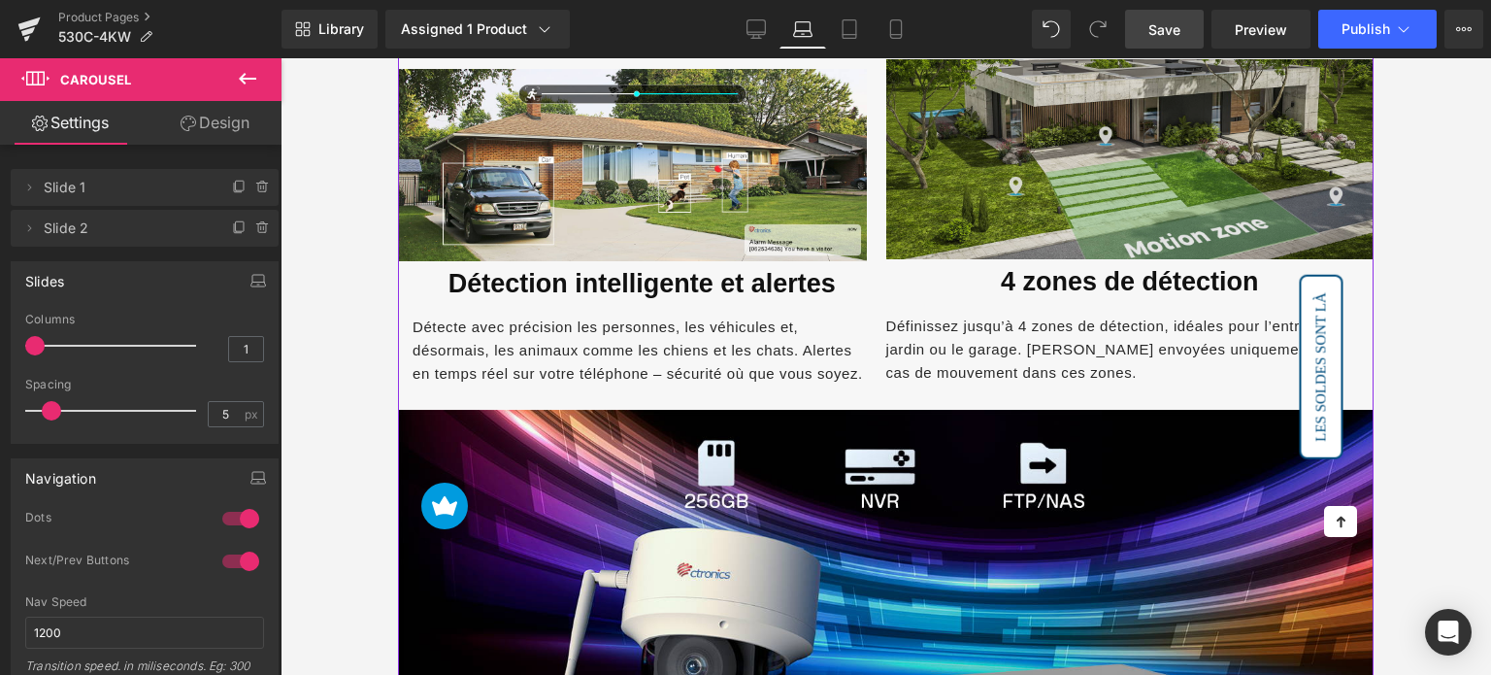
scroll to position [2039, 0]
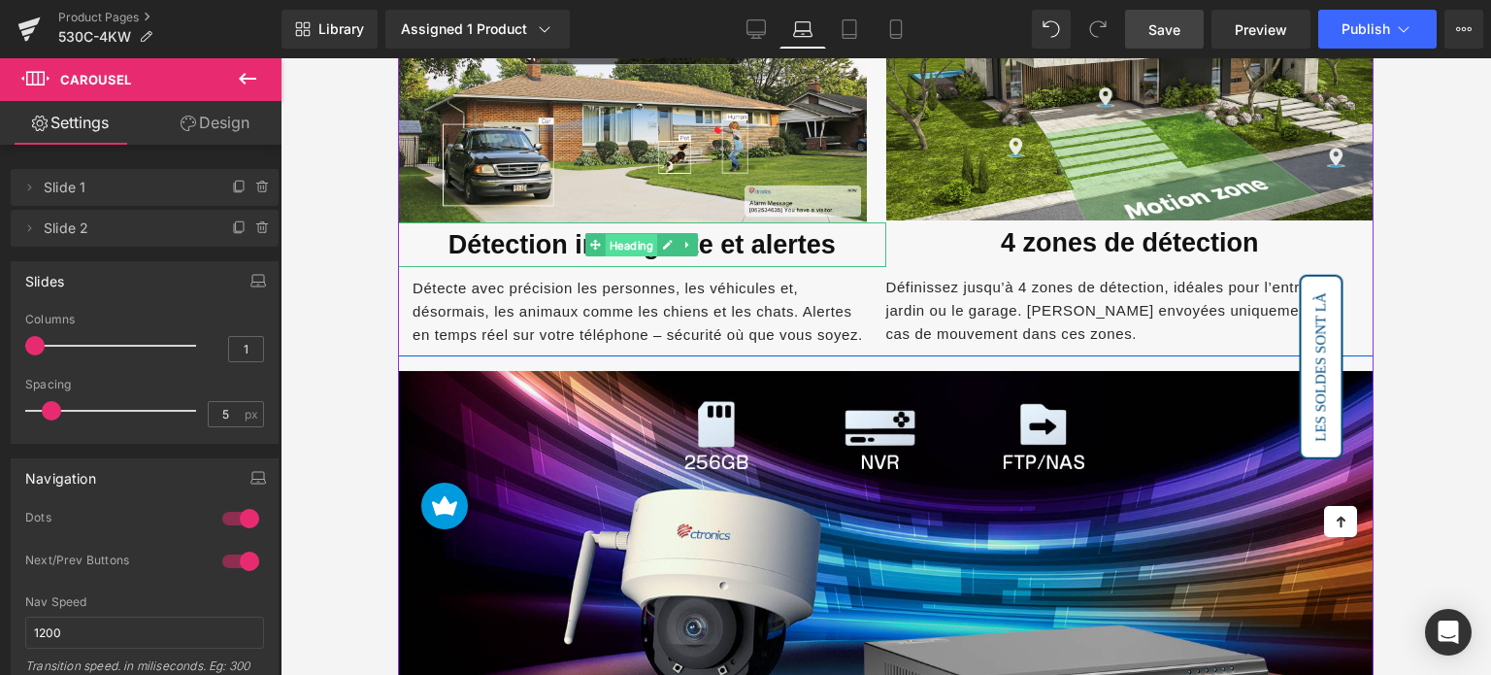
click at [637, 234] on span "Heading" at bounding box center [632, 245] width 52 height 23
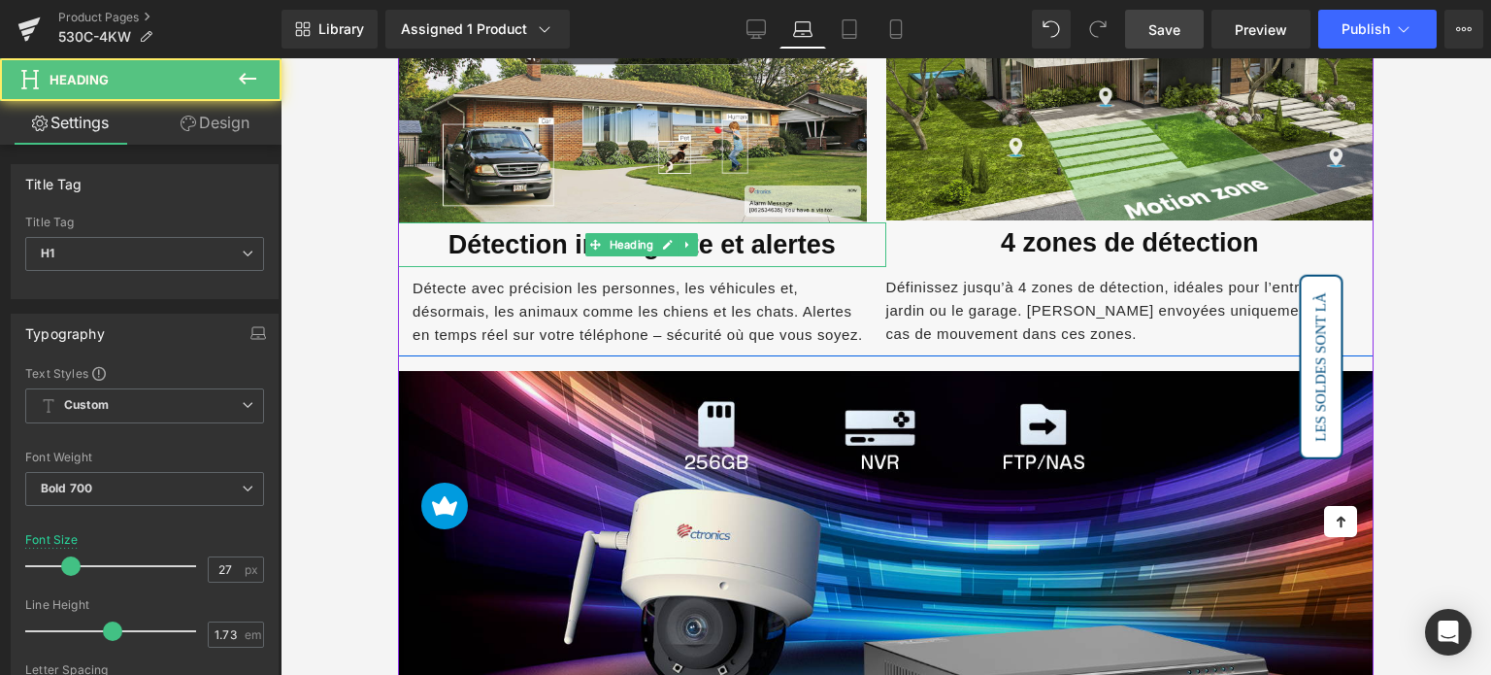
click at [562, 230] on font "Détection intelligente et alertes" at bounding box center [641, 244] width 387 height 29
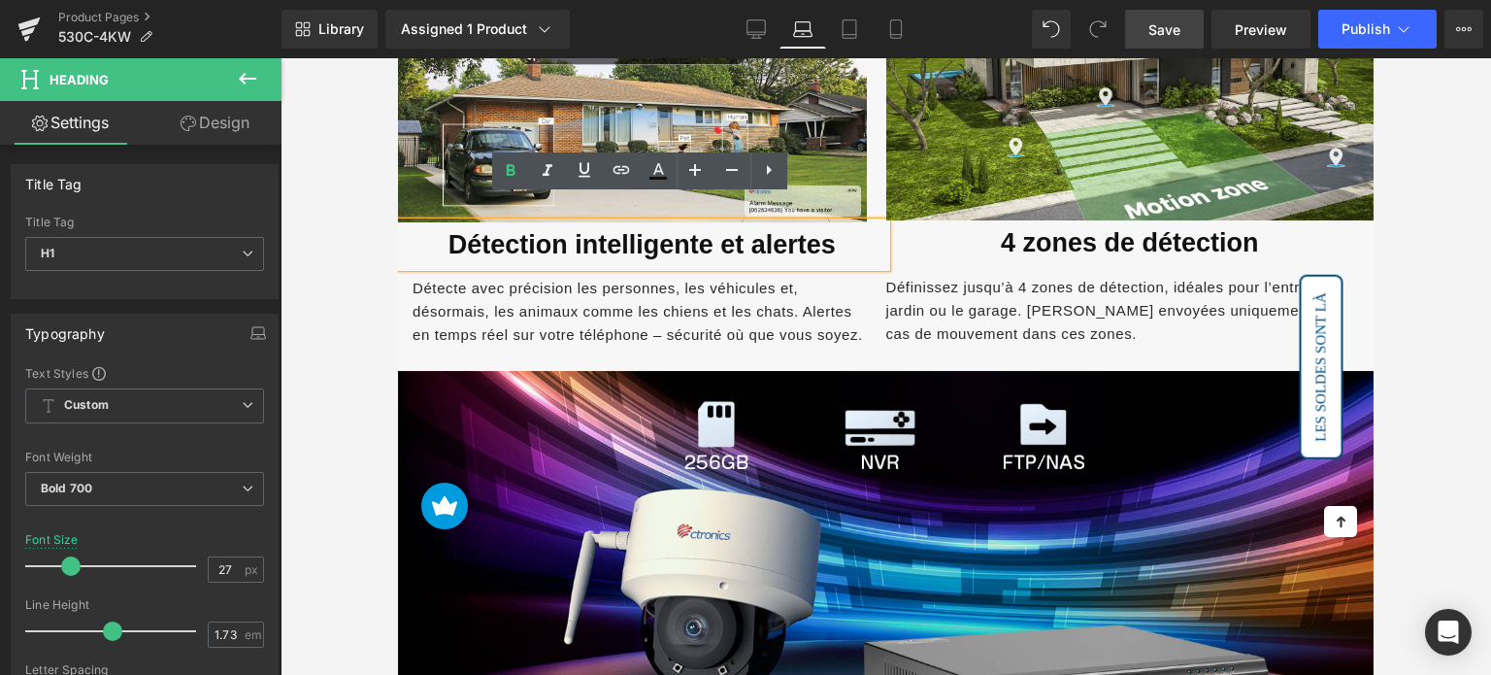
click at [544, 230] on font "Détection intelligente et alertes" at bounding box center [641, 244] width 387 height 29
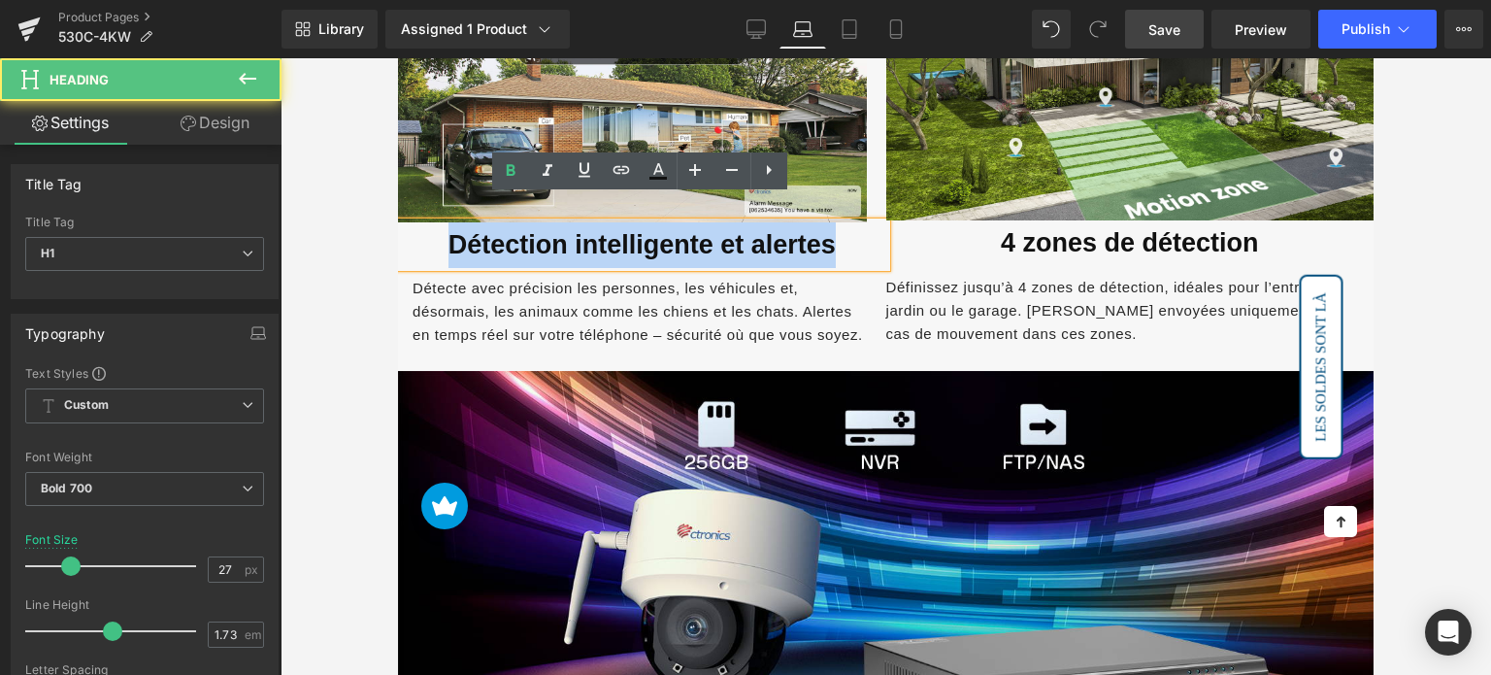
click at [544, 230] on font "Détection intelligente et alertes" at bounding box center [641, 244] width 387 height 29
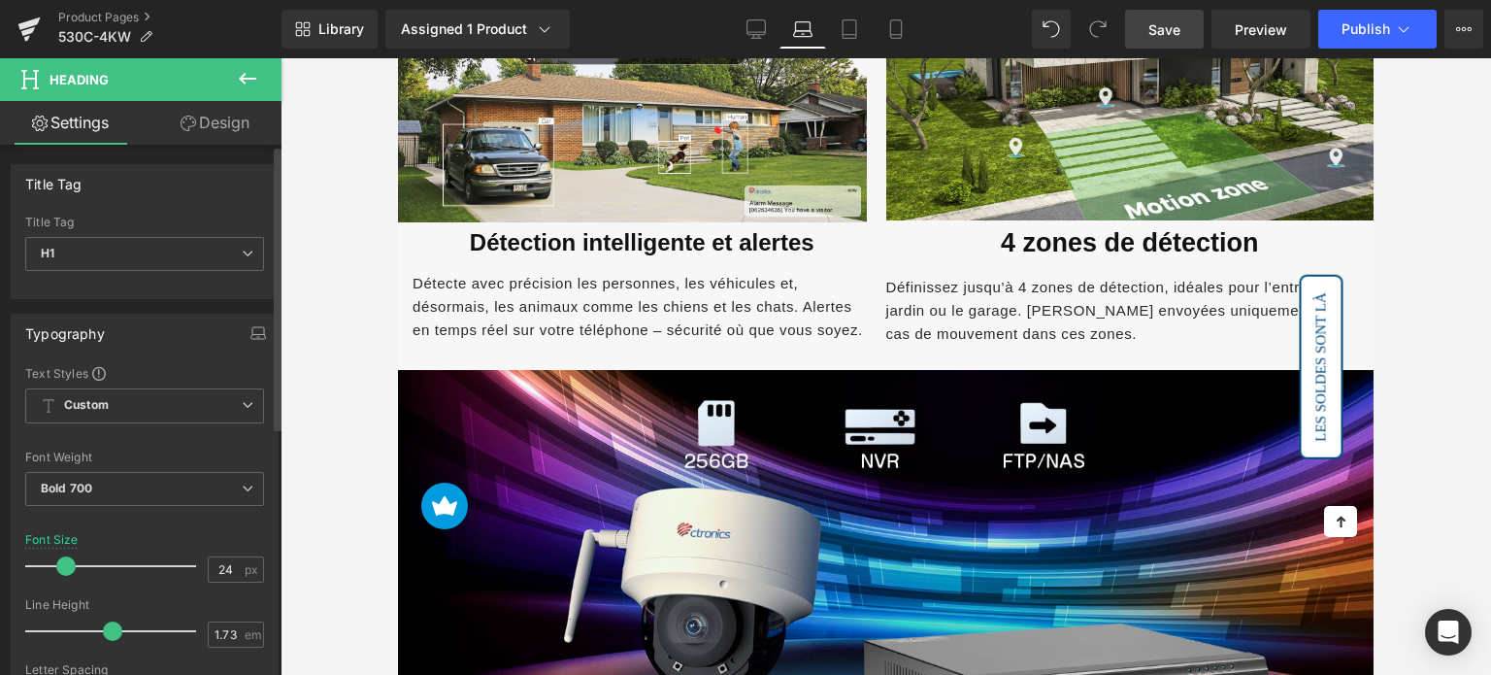
type input "25"
click at [58, 566] on span at bounding box center [67, 565] width 19 height 19
click at [1056, 228] on font "4 zones de détection" at bounding box center [1130, 242] width 258 height 29
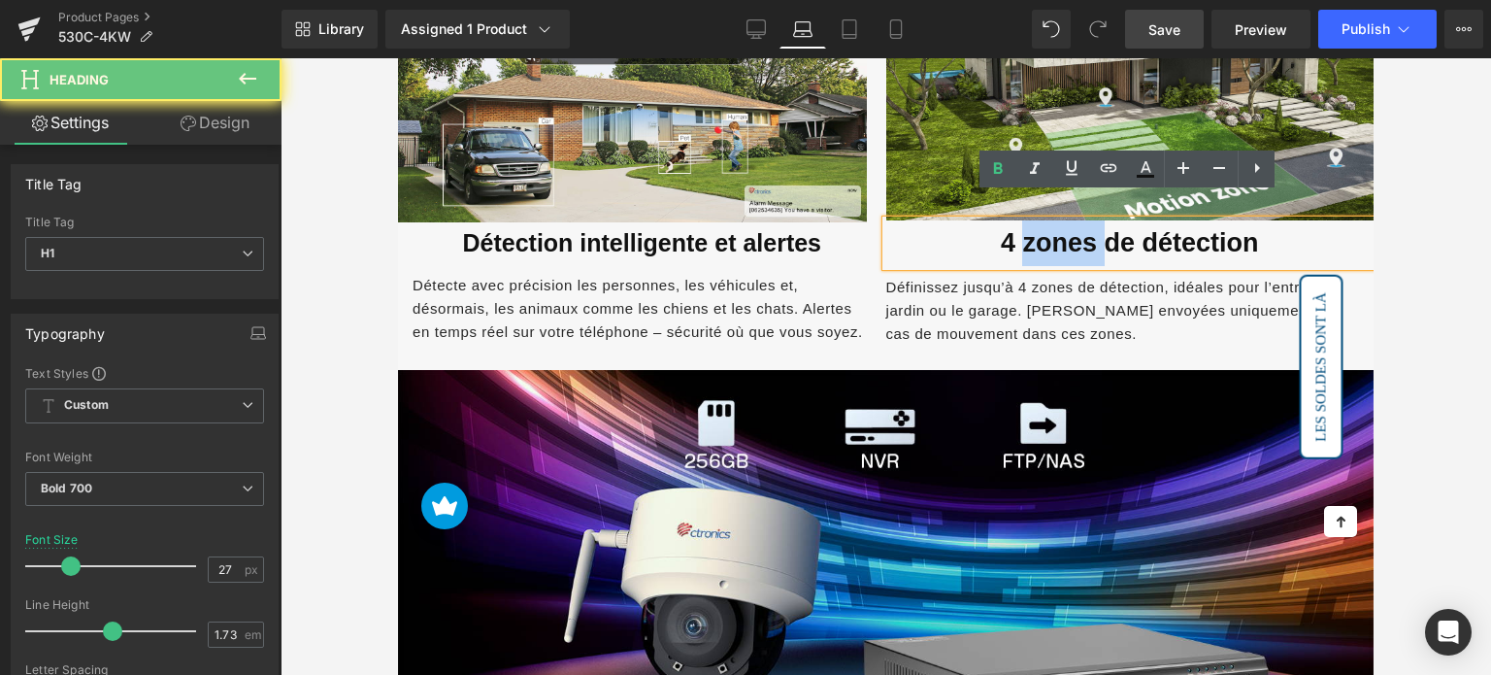
click at [1056, 228] on font "4 zones de détection" at bounding box center [1130, 242] width 258 height 29
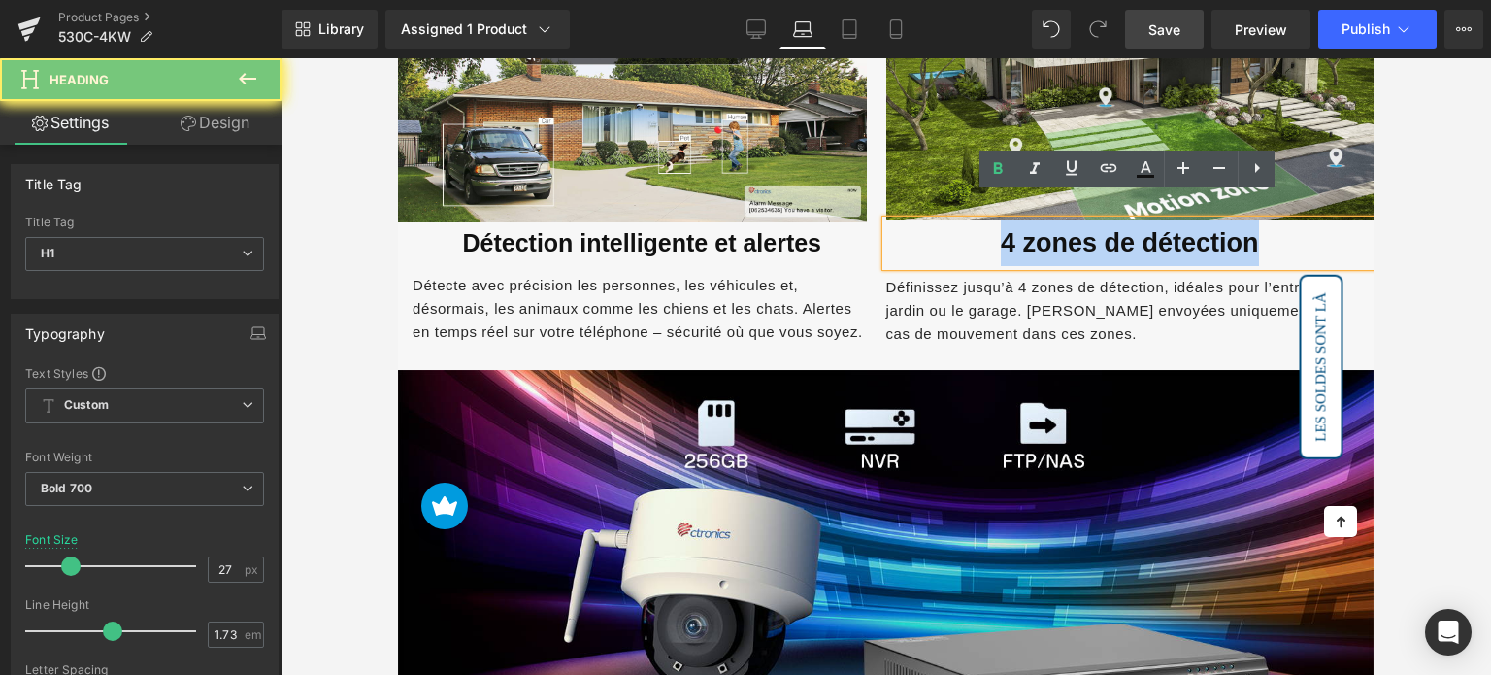
click at [1056, 228] on font "4 zones de détection" at bounding box center [1130, 242] width 258 height 29
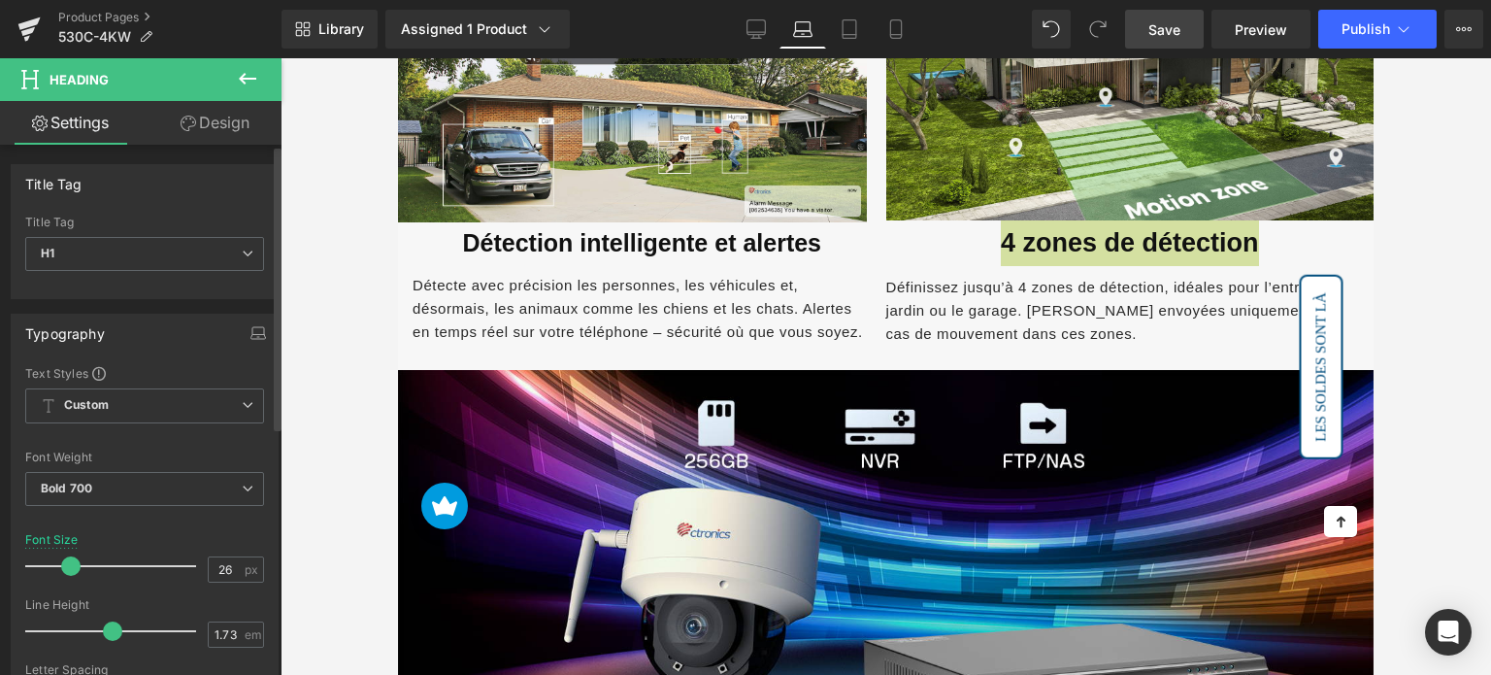
type input "25"
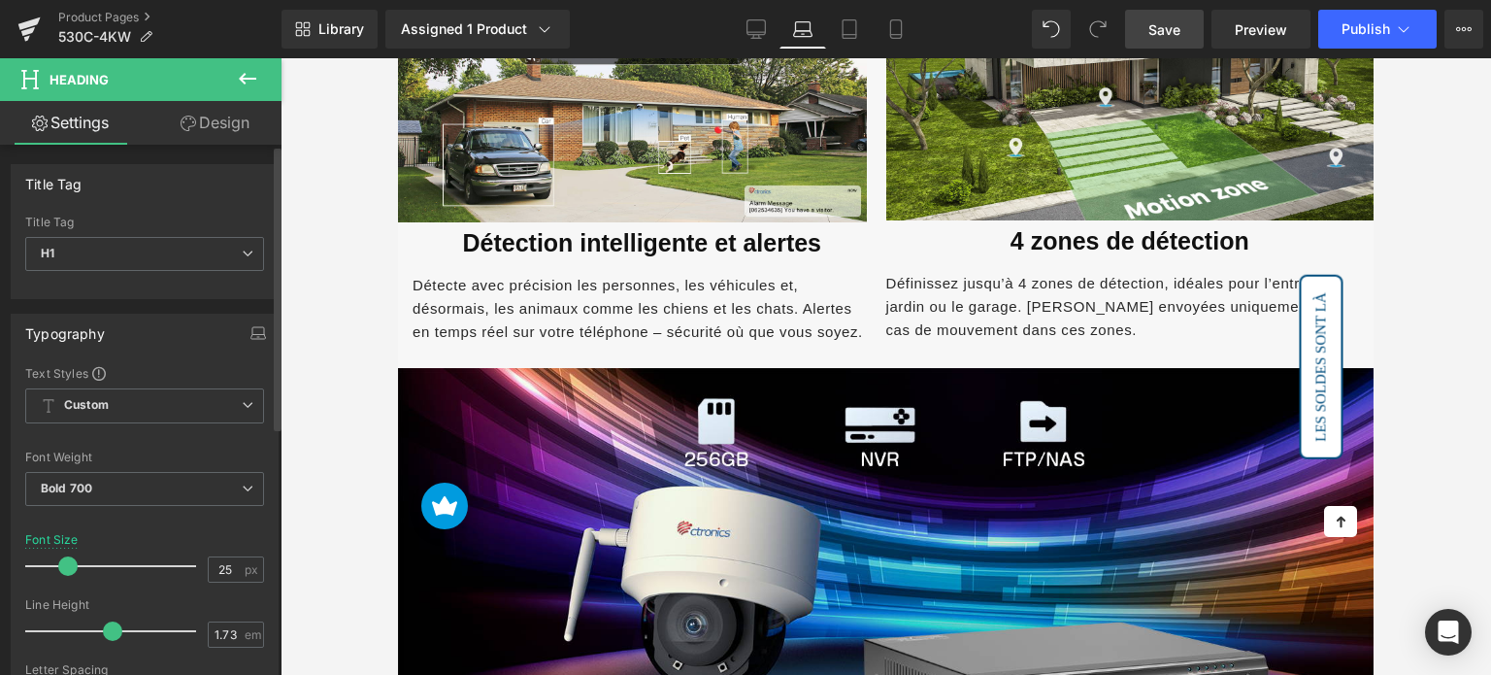
click at [58, 563] on span at bounding box center [67, 565] width 19 height 19
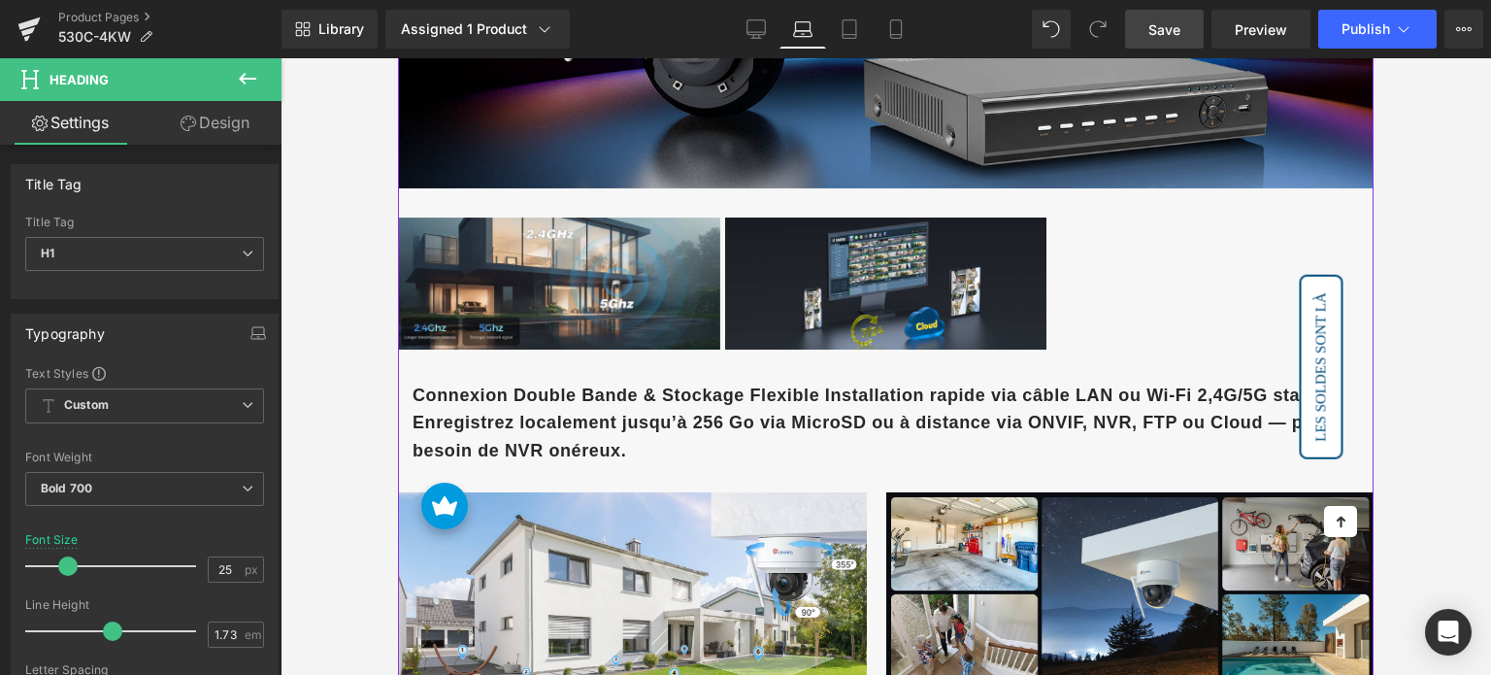
scroll to position [2621, 0]
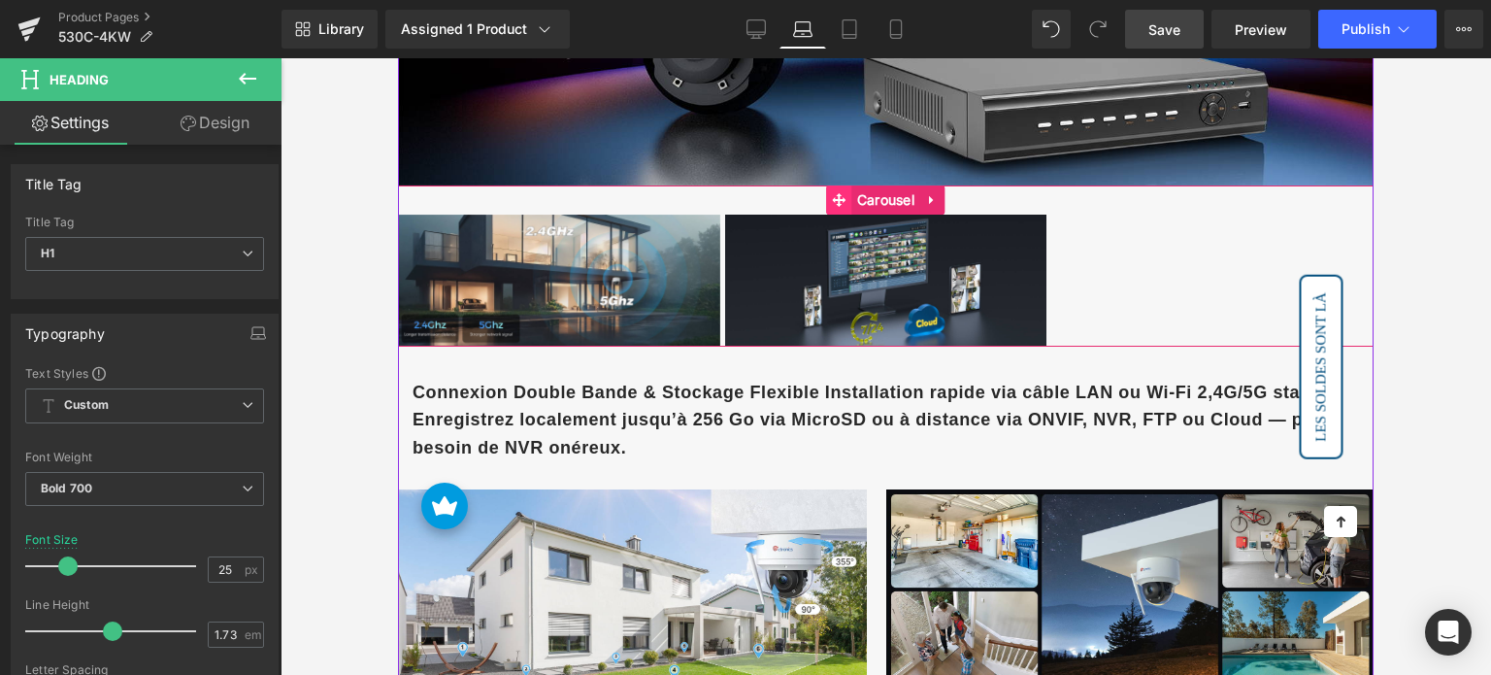
click at [828, 185] on span at bounding box center [839, 199] width 25 height 29
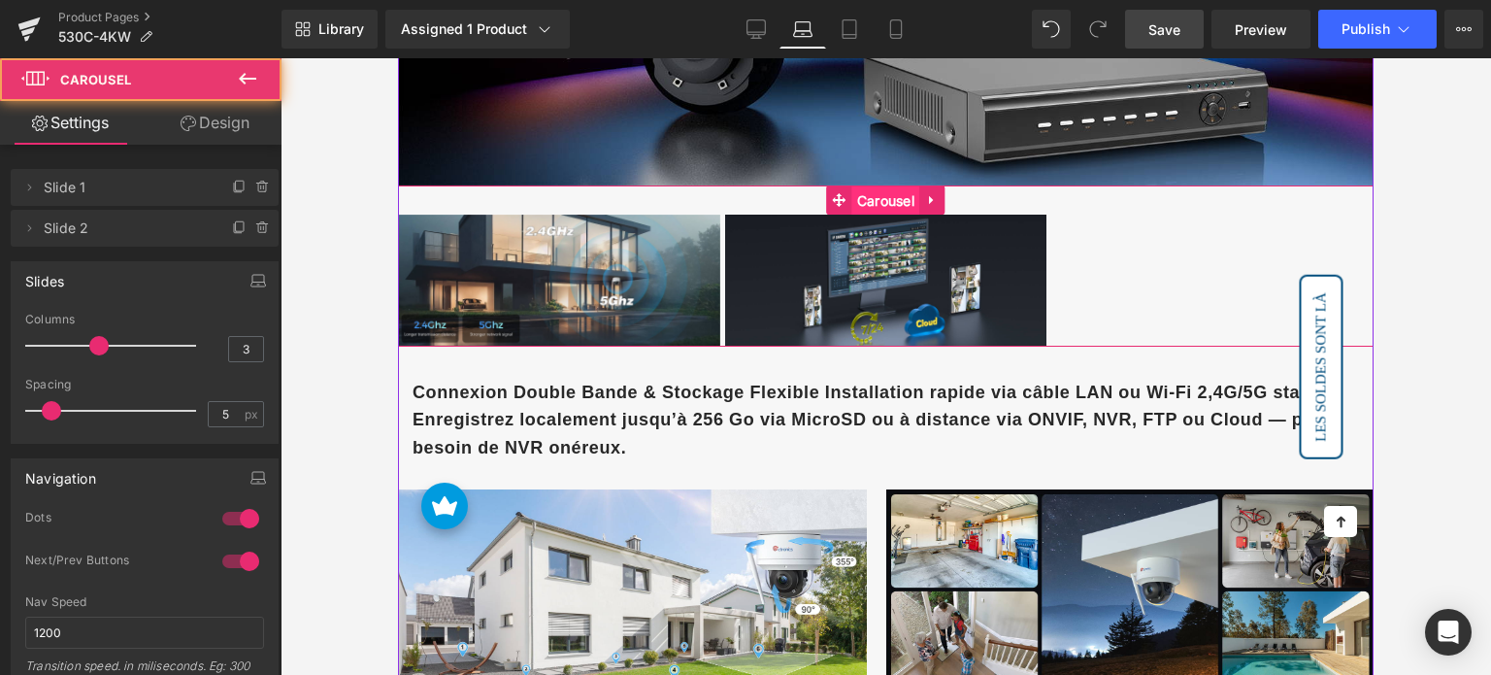
click at [862, 186] on span "Carousel" at bounding box center [885, 200] width 67 height 29
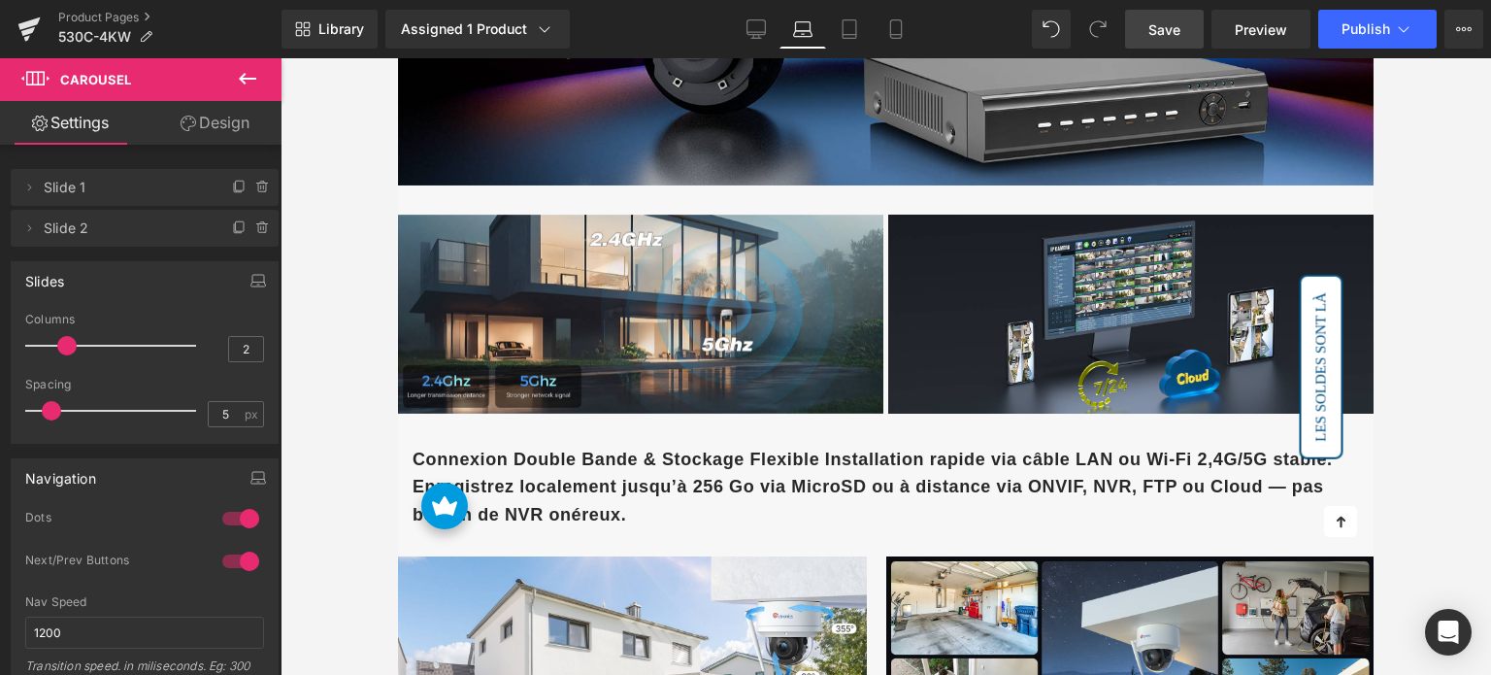
type input "1"
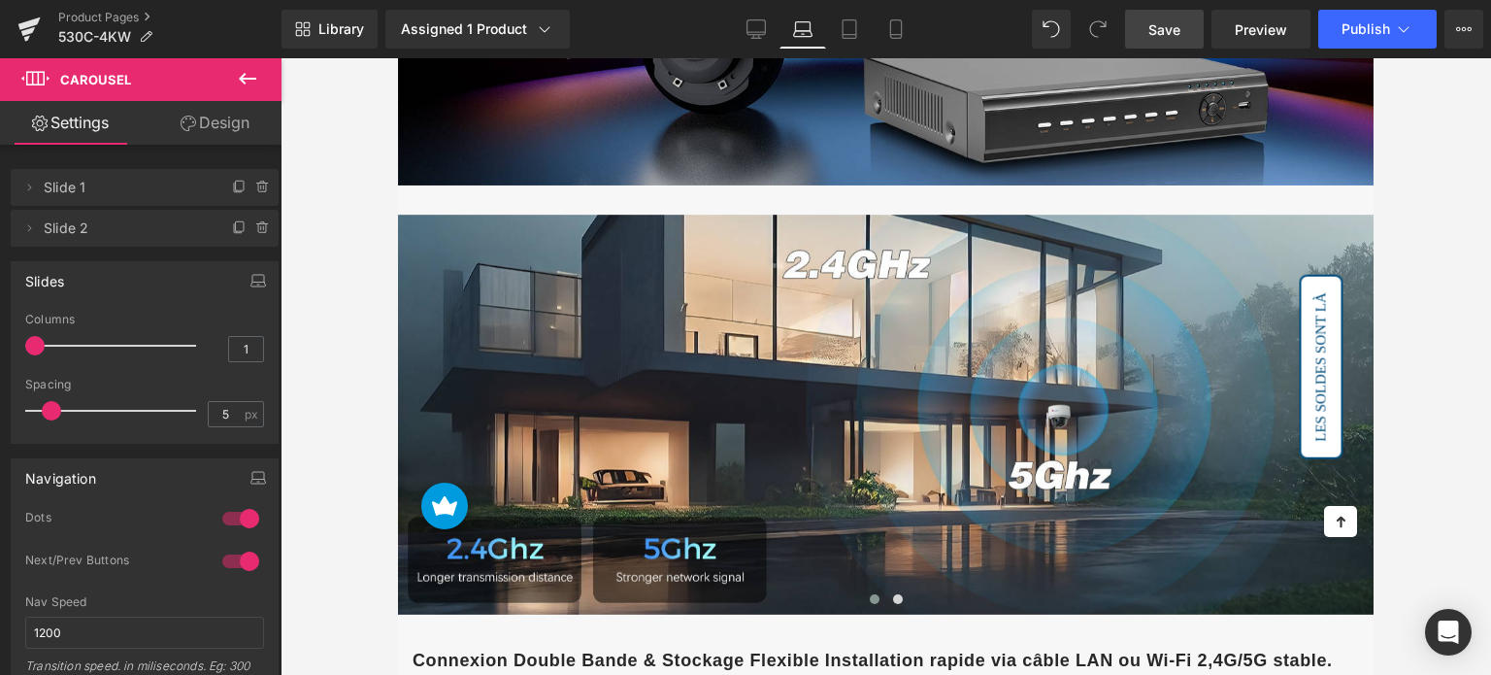
drag, startPoint x: 97, startPoint y: 341, endPoint x: 27, endPoint y: 345, distance: 70.0
click at [27, 345] on span at bounding box center [34, 345] width 19 height 19
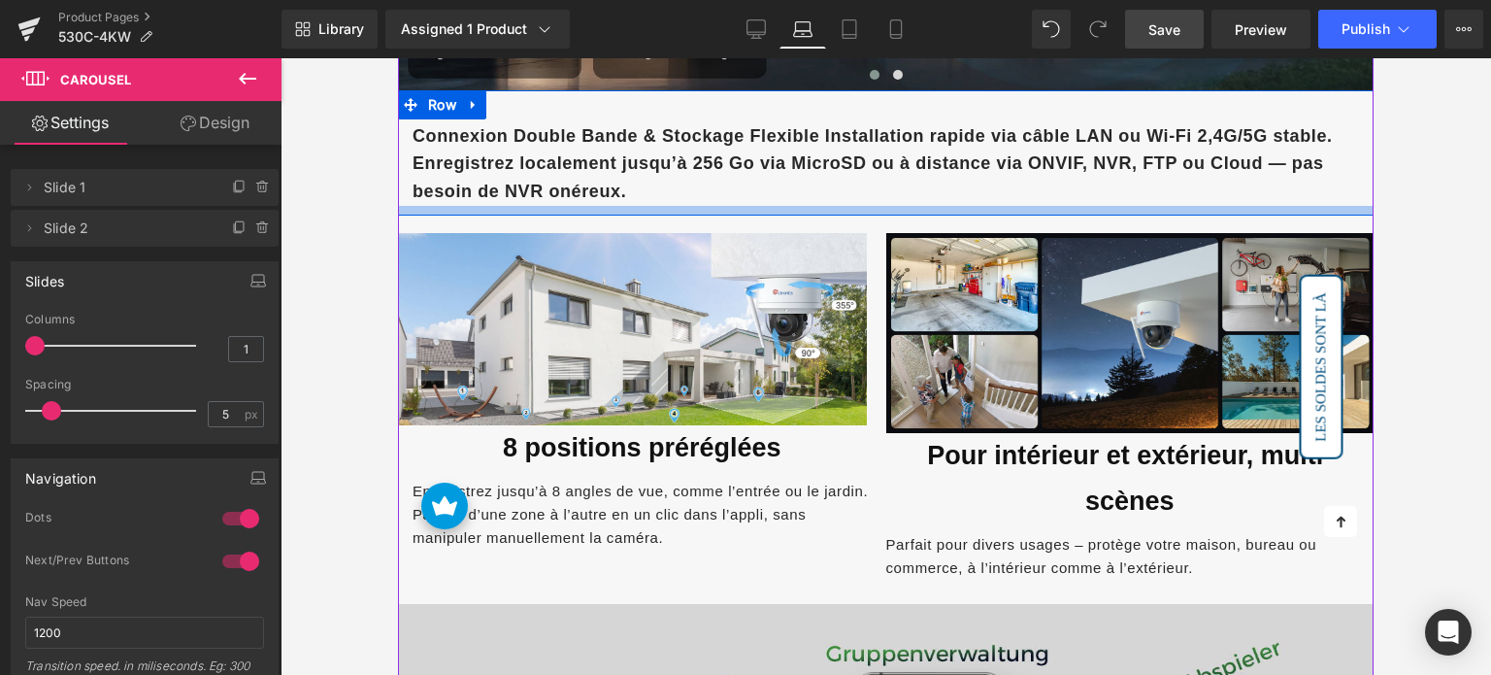
scroll to position [3203, 0]
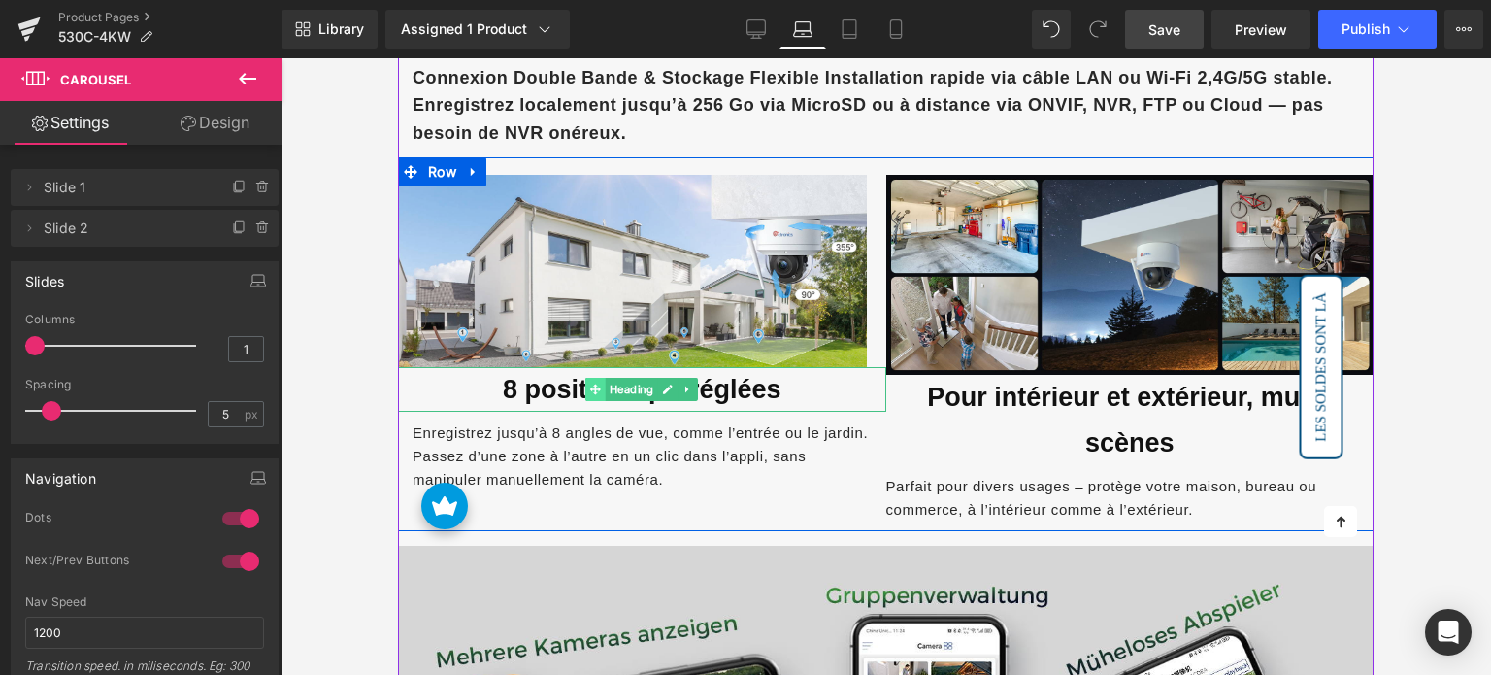
click at [590, 383] on icon at bounding box center [595, 389] width 11 height 12
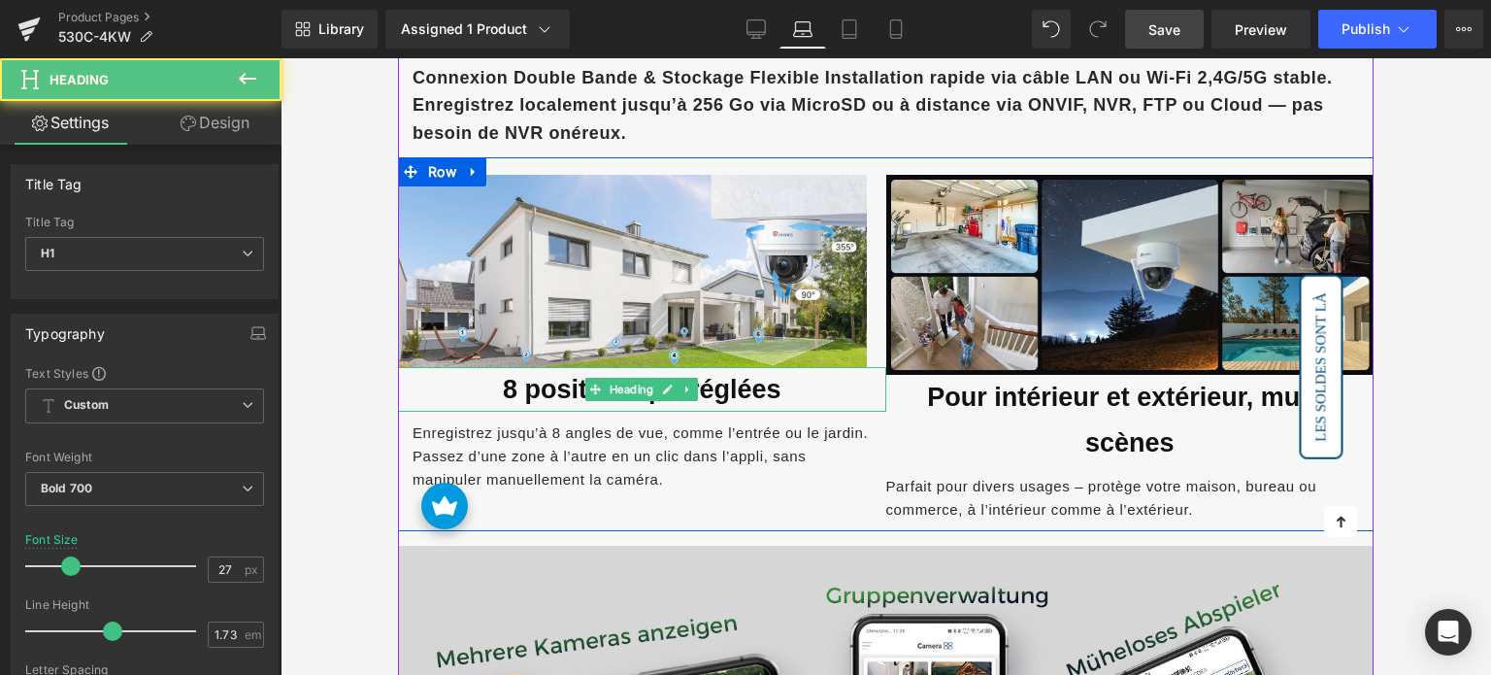
click at [547, 375] on font "8 positions préréglées" at bounding box center [642, 389] width 279 height 29
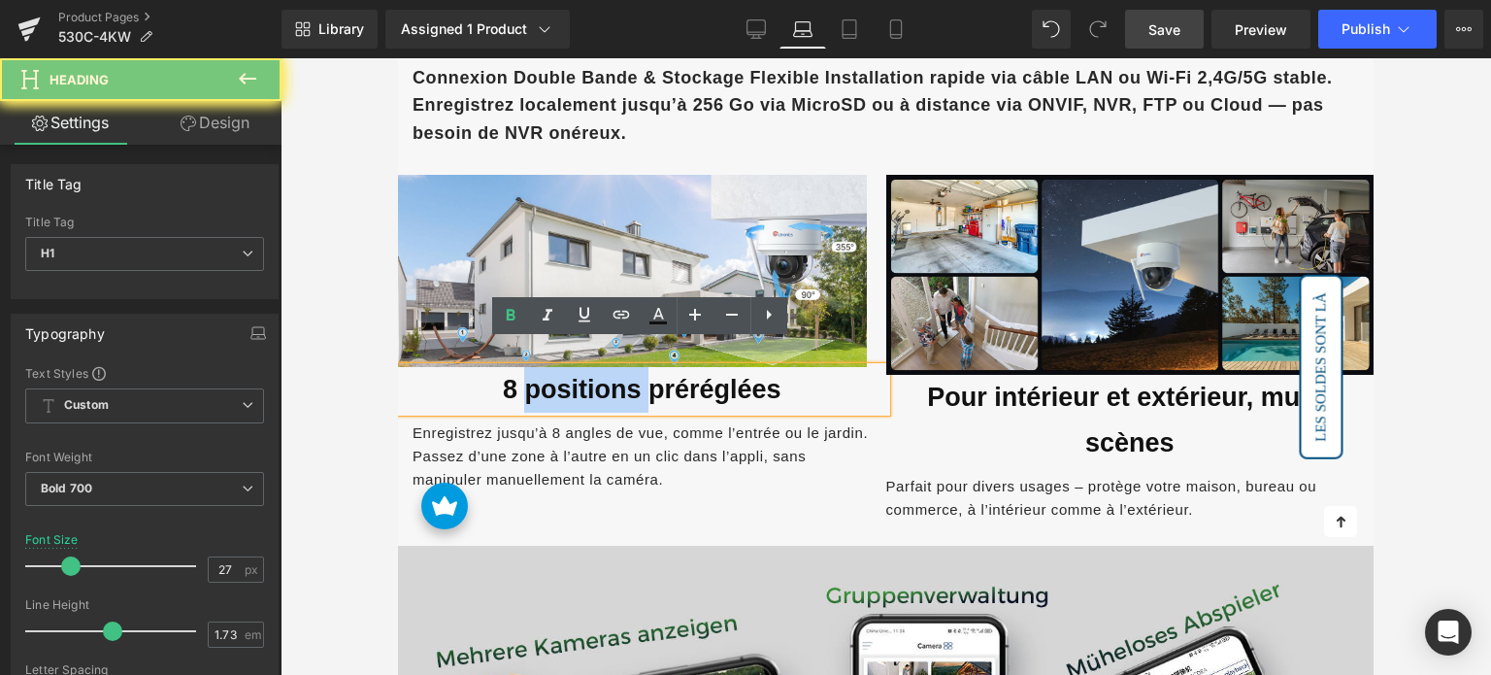
click at [547, 375] on font "8 positions préréglées" at bounding box center [642, 389] width 279 height 29
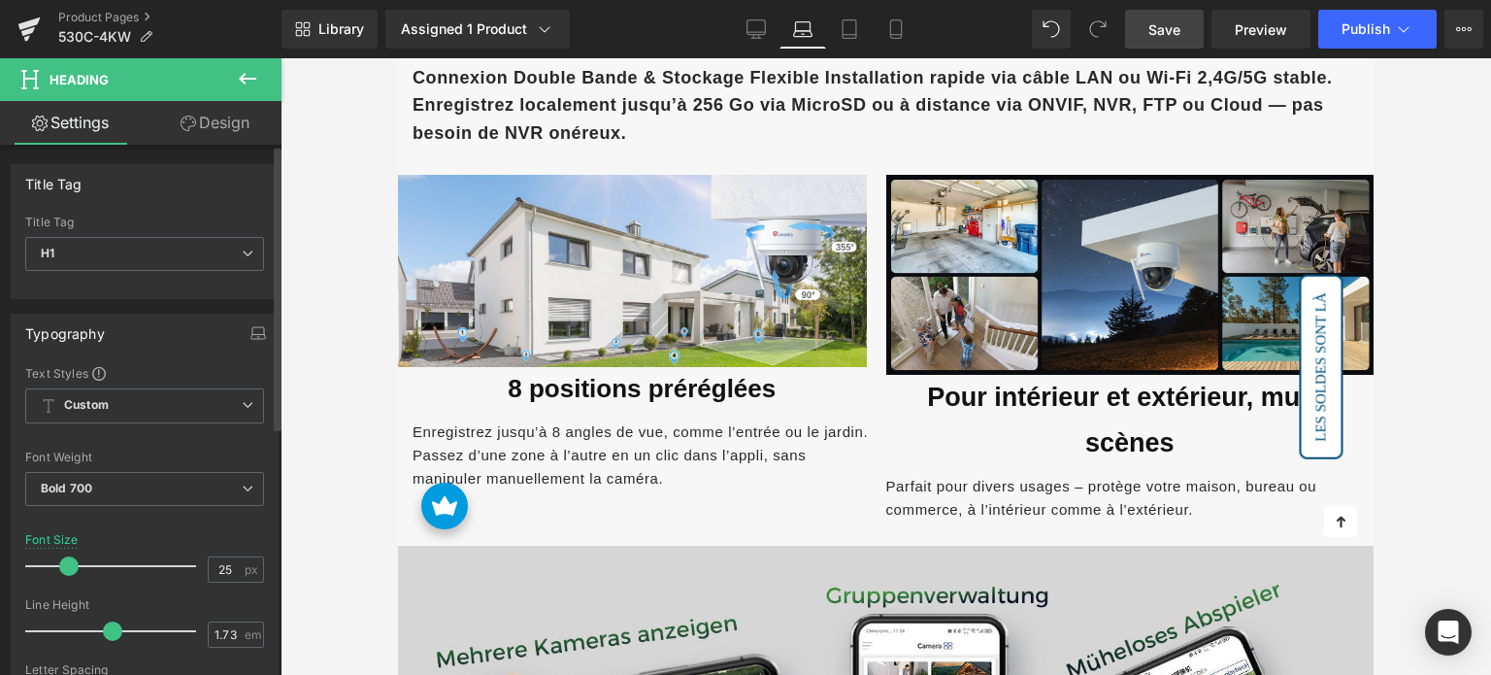
type input "24"
click at [62, 562] on span at bounding box center [65, 565] width 19 height 19
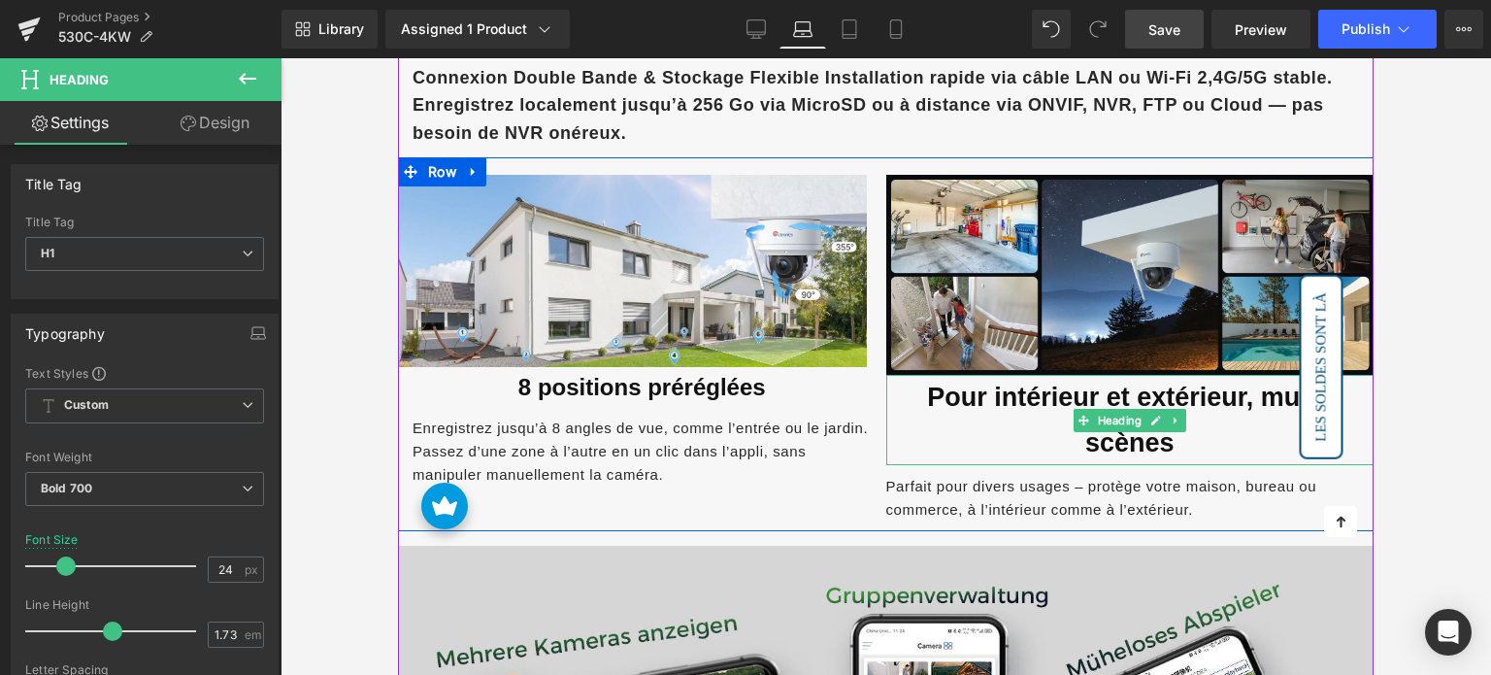
click at [977, 382] on font "Pour intérieur et extérieur, multi-scènes" at bounding box center [1129, 419] width 405 height 75
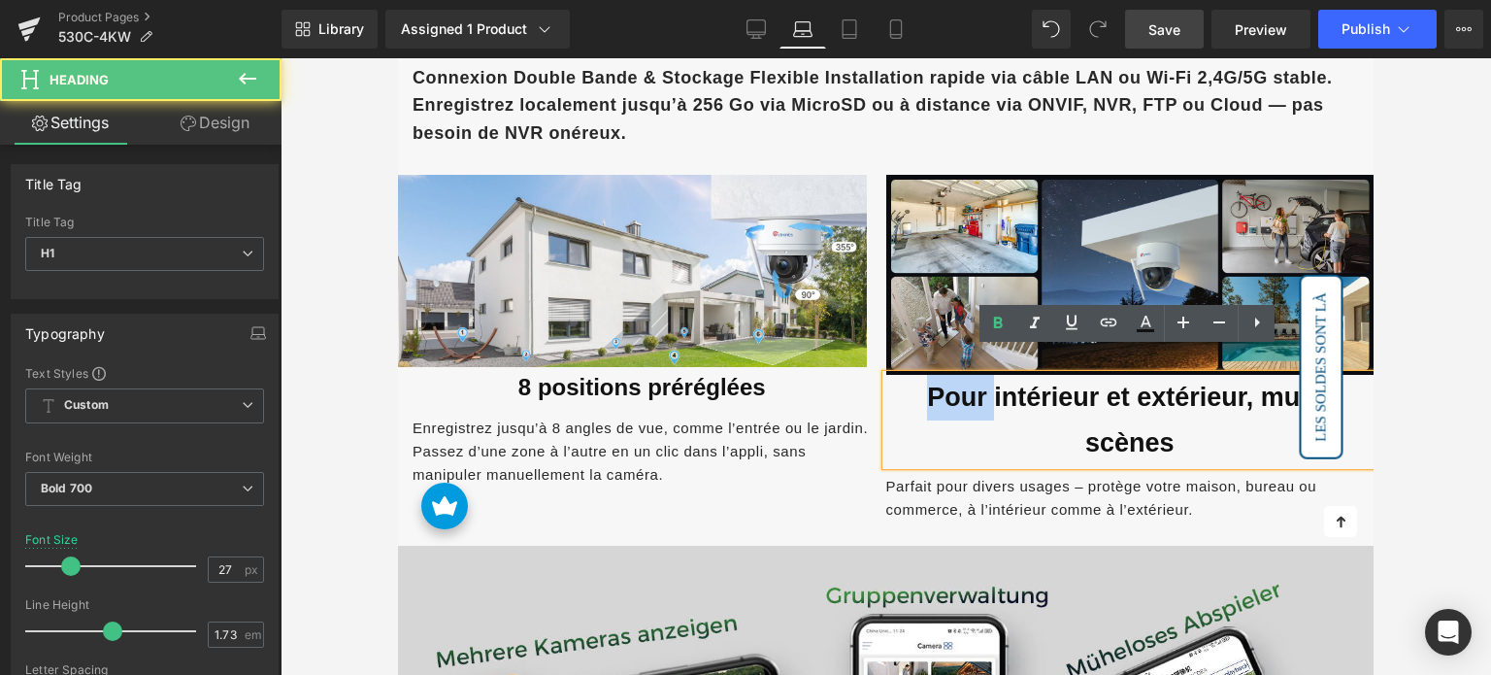
click at [977, 382] on font "Pour intérieur et extérieur, multi-scènes" at bounding box center [1129, 419] width 405 height 75
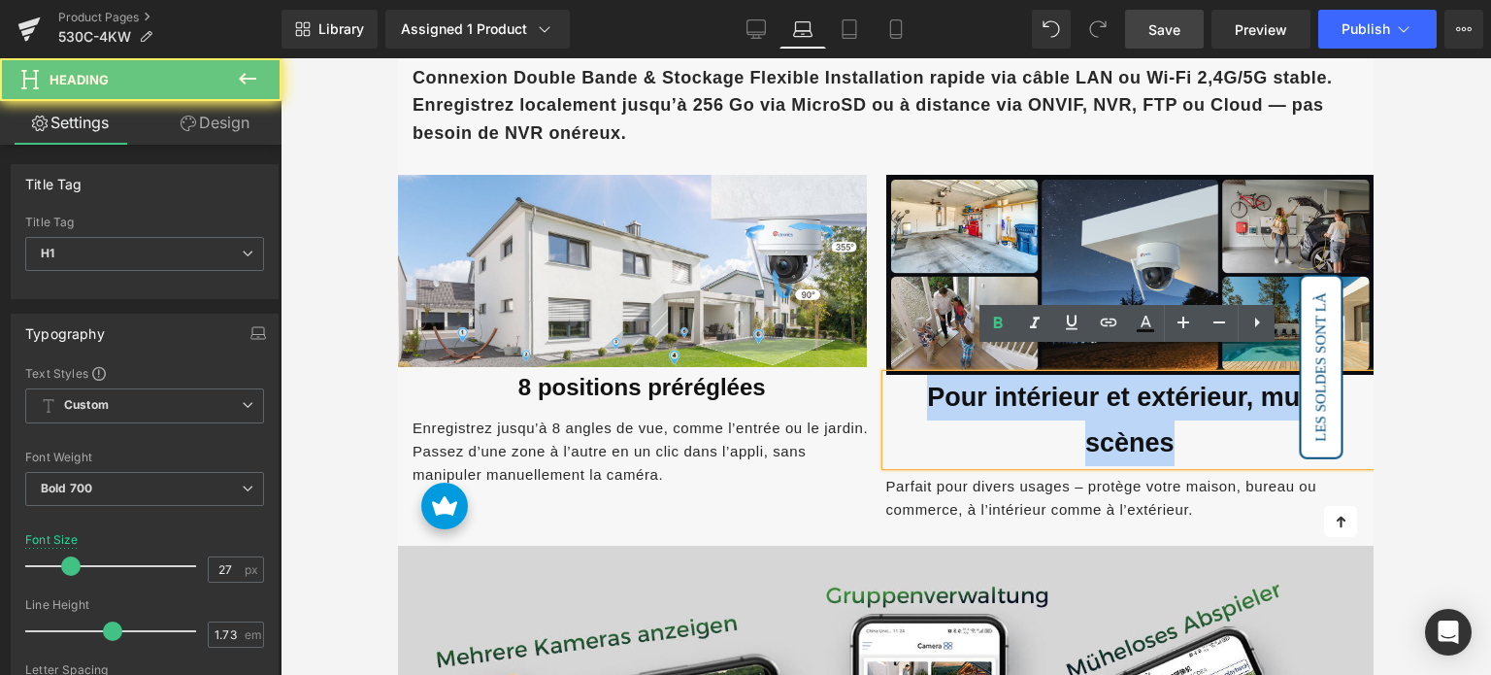
click at [977, 382] on font "Pour intérieur et extérieur, multi-scènes" at bounding box center [1129, 419] width 405 height 75
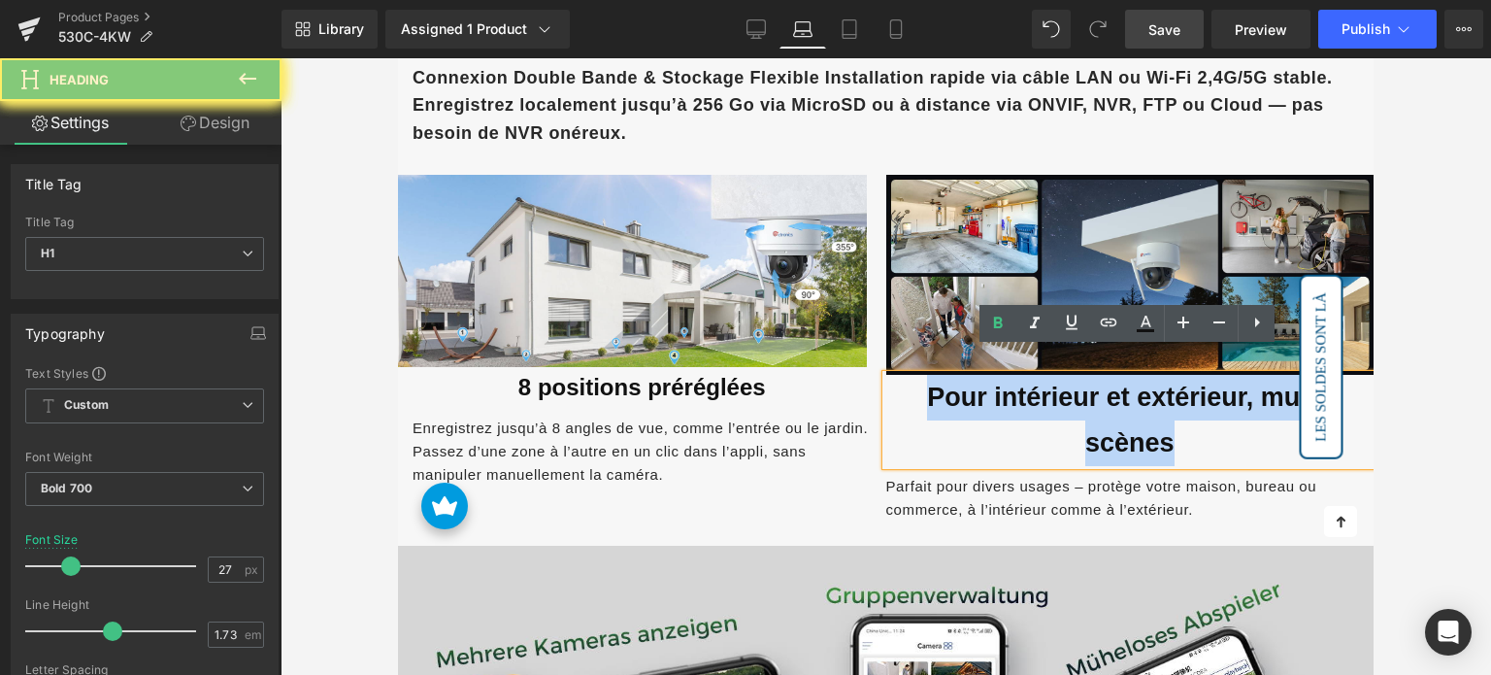
click at [977, 382] on font "Pour intérieur et extérieur, multi-scènes" at bounding box center [1129, 419] width 405 height 75
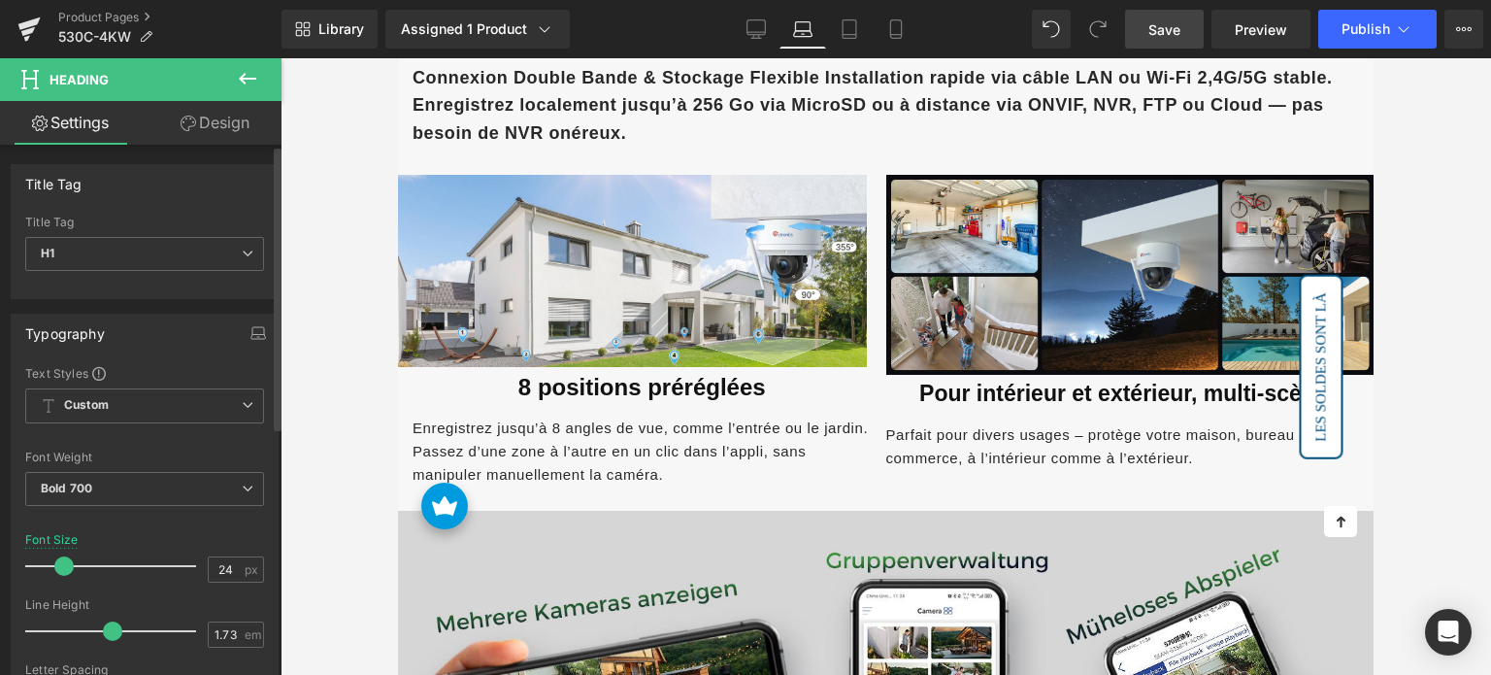
type input "25"
click at [70, 562] on span at bounding box center [67, 565] width 19 height 19
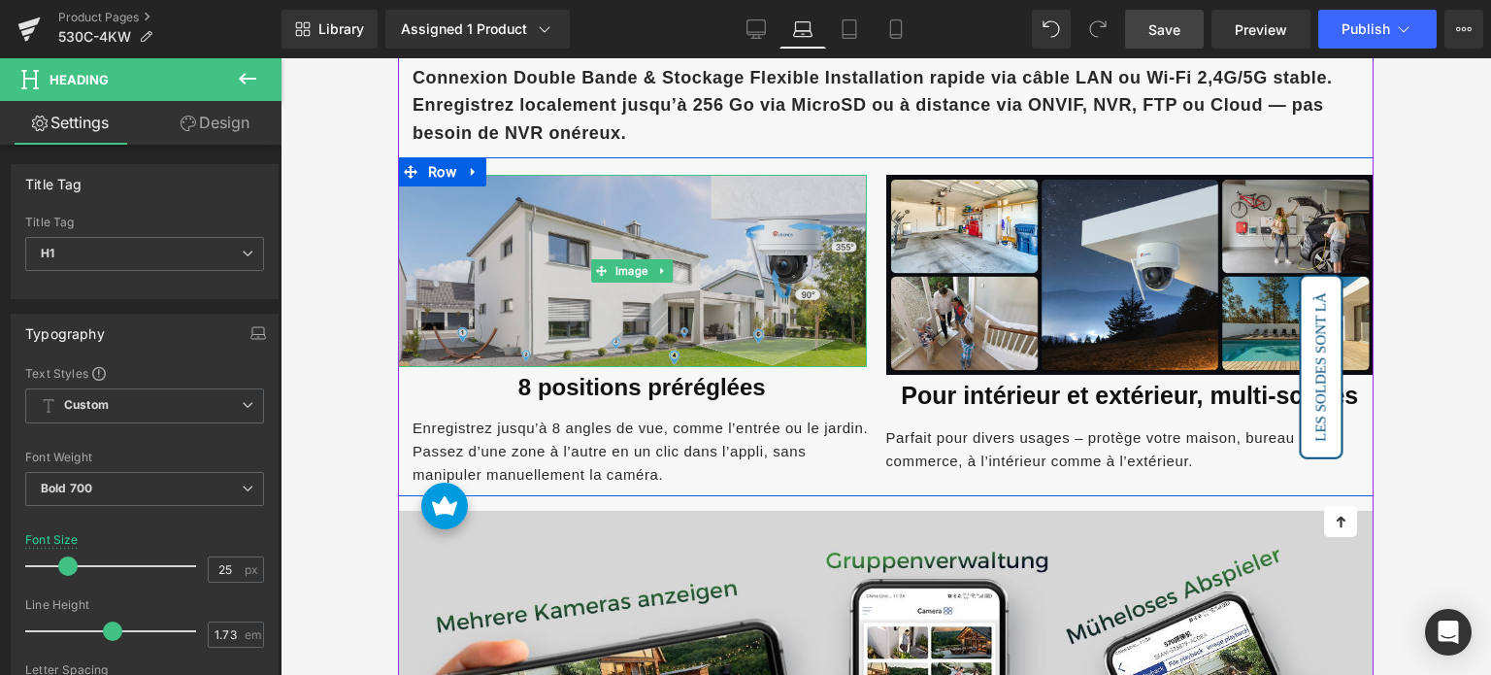
click at [679, 202] on img at bounding box center [632, 271] width 469 height 192
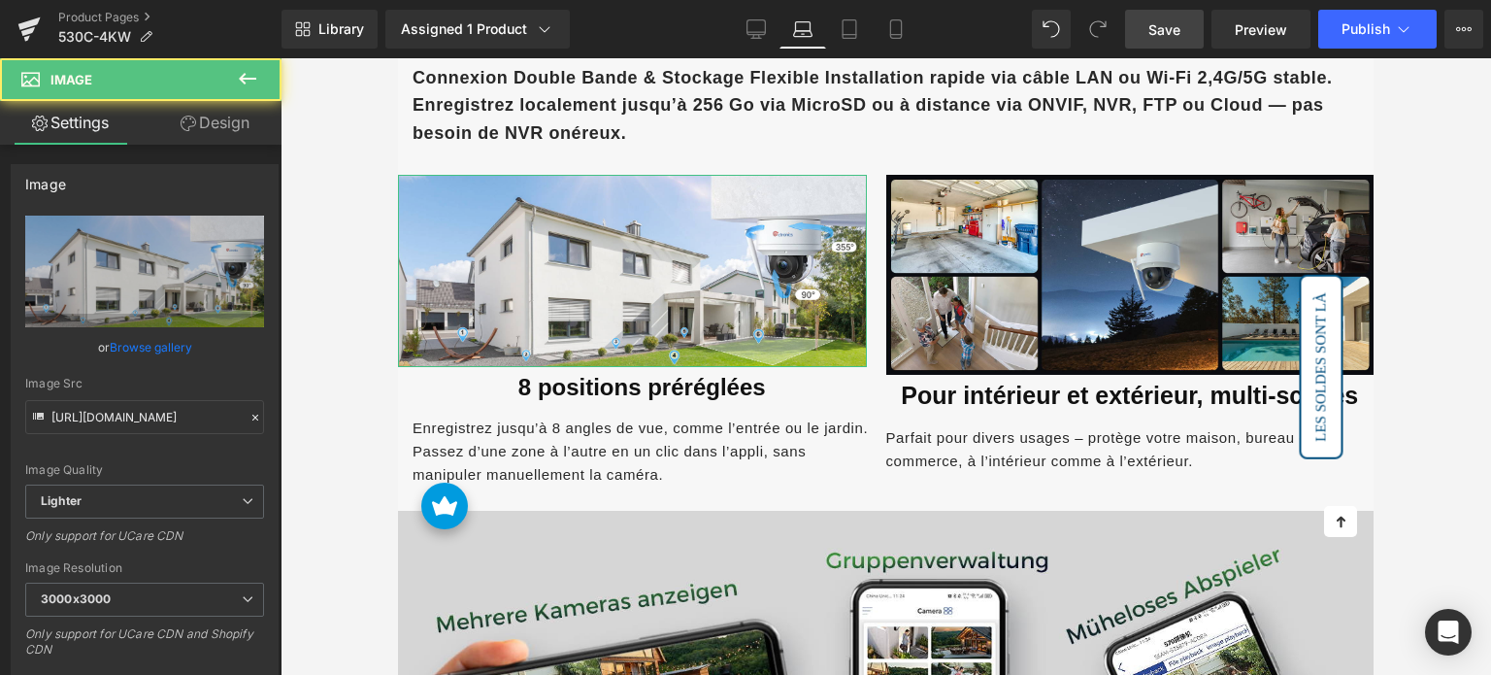
click at [209, 134] on link "Design" at bounding box center [215, 123] width 141 height 44
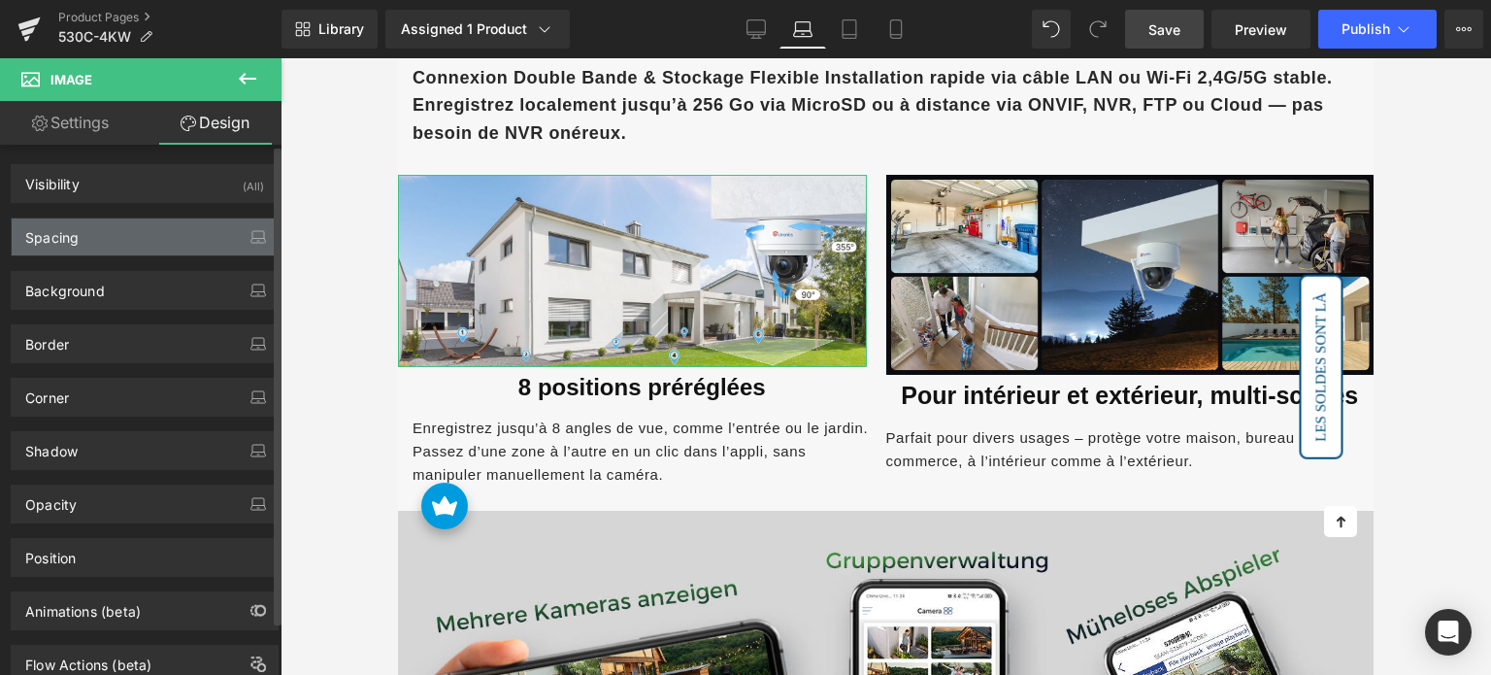
click at [113, 243] on div "Spacing" at bounding box center [145, 236] width 266 height 37
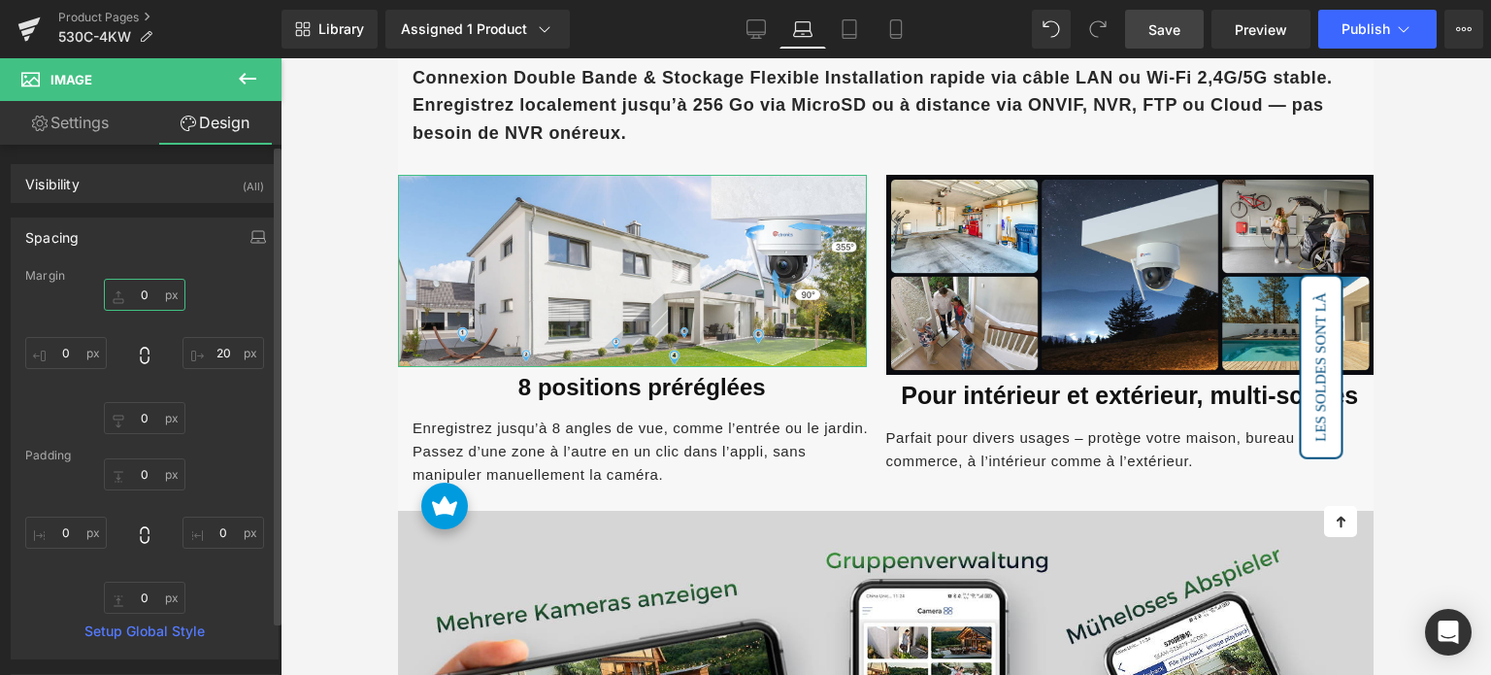
click at [139, 289] on input "0" at bounding box center [145, 295] width 82 height 32
type input "10"
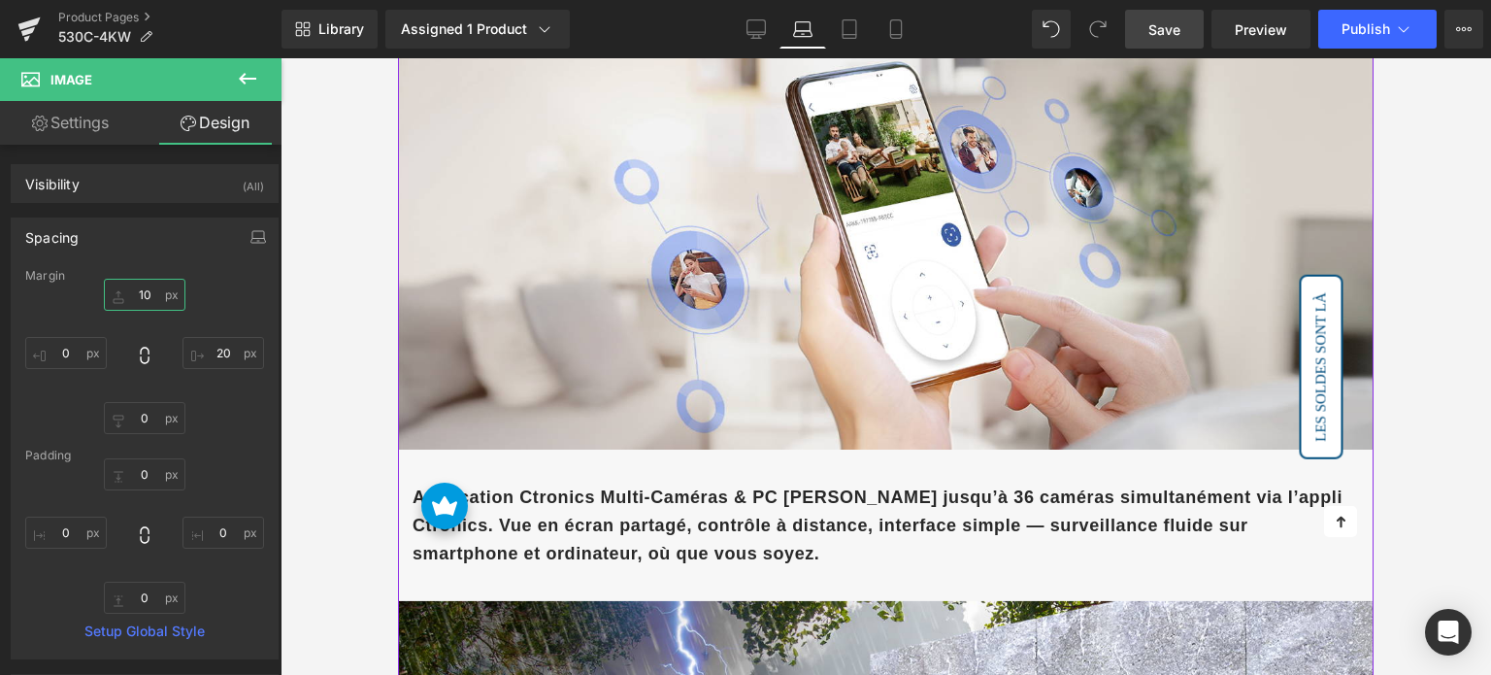
scroll to position [4368, 0]
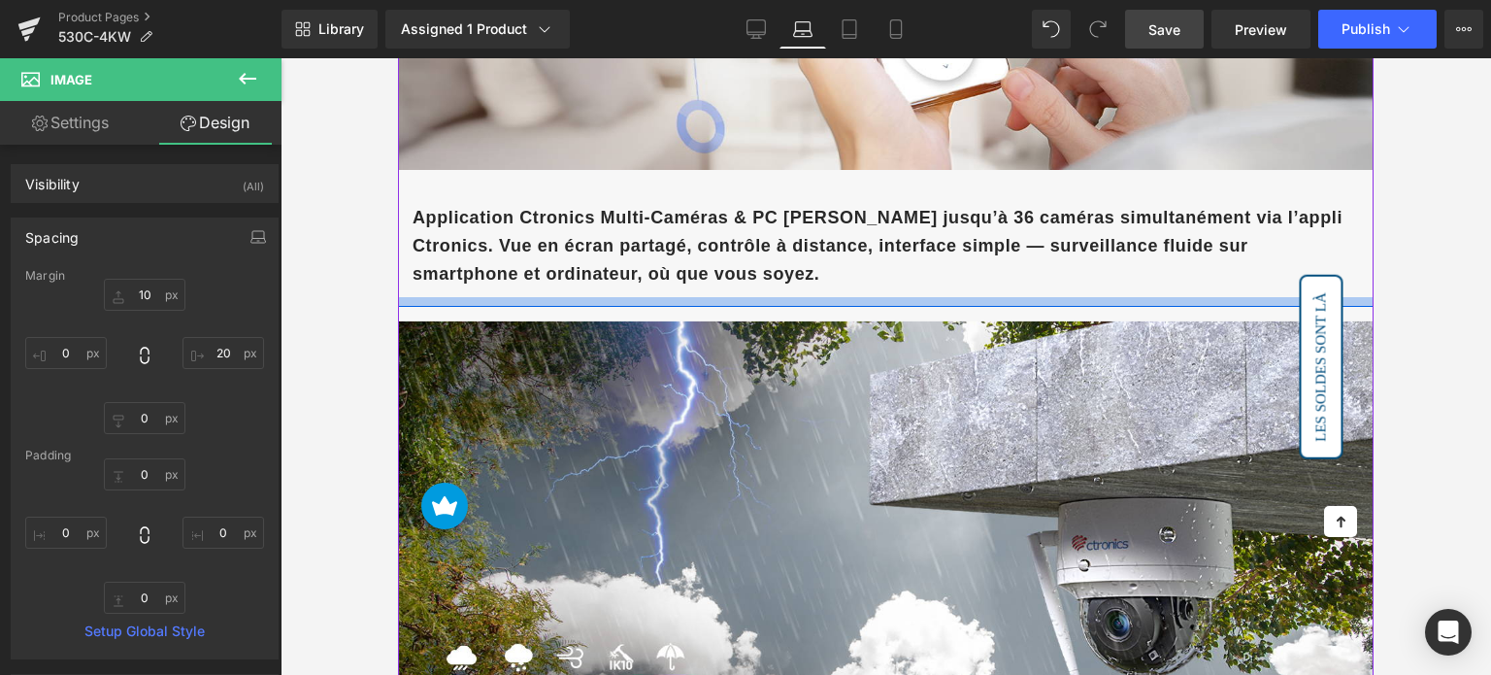
click at [600, 297] on div at bounding box center [886, 302] width 976 height 10
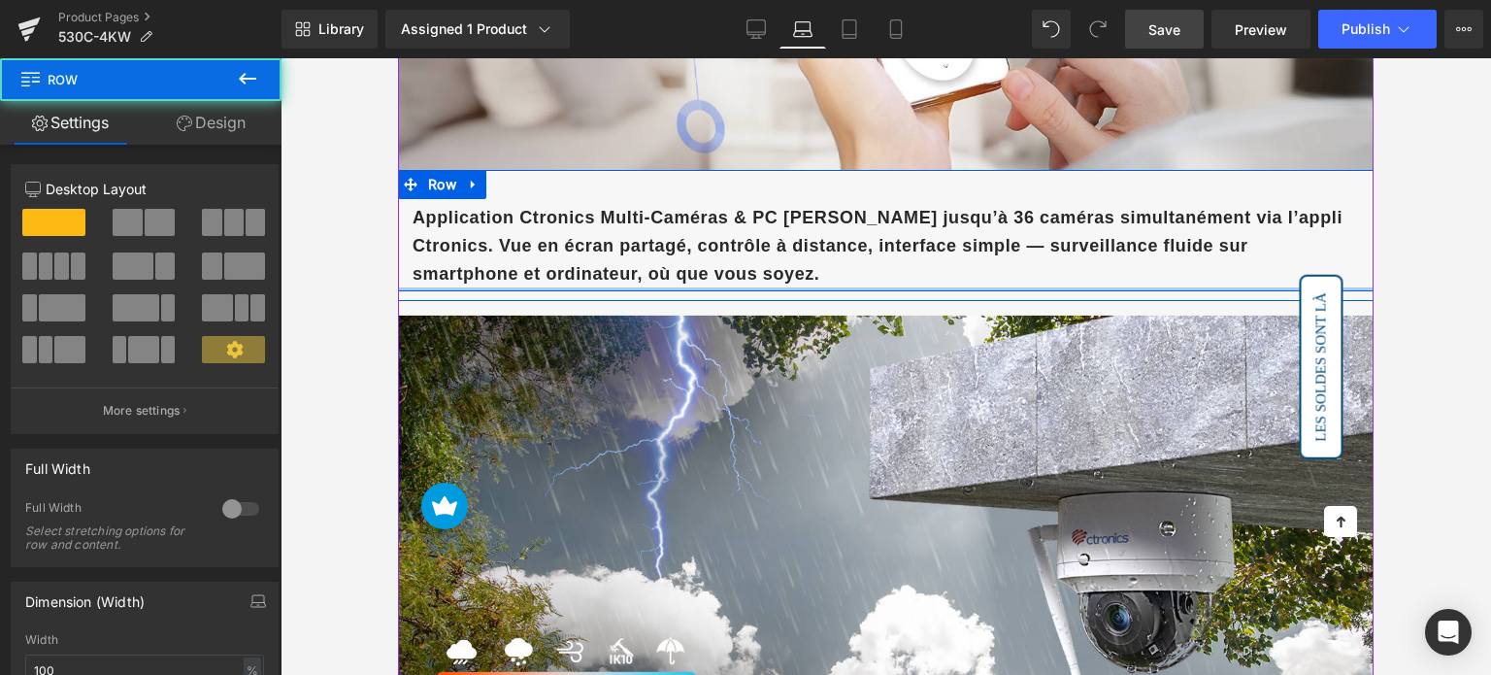
click at [627, 259] on div "Application Ctronics Multi-Caméras & PC [PERSON_NAME] jusqu’à 36 caméras simult…" at bounding box center [886, 230] width 976 height 121
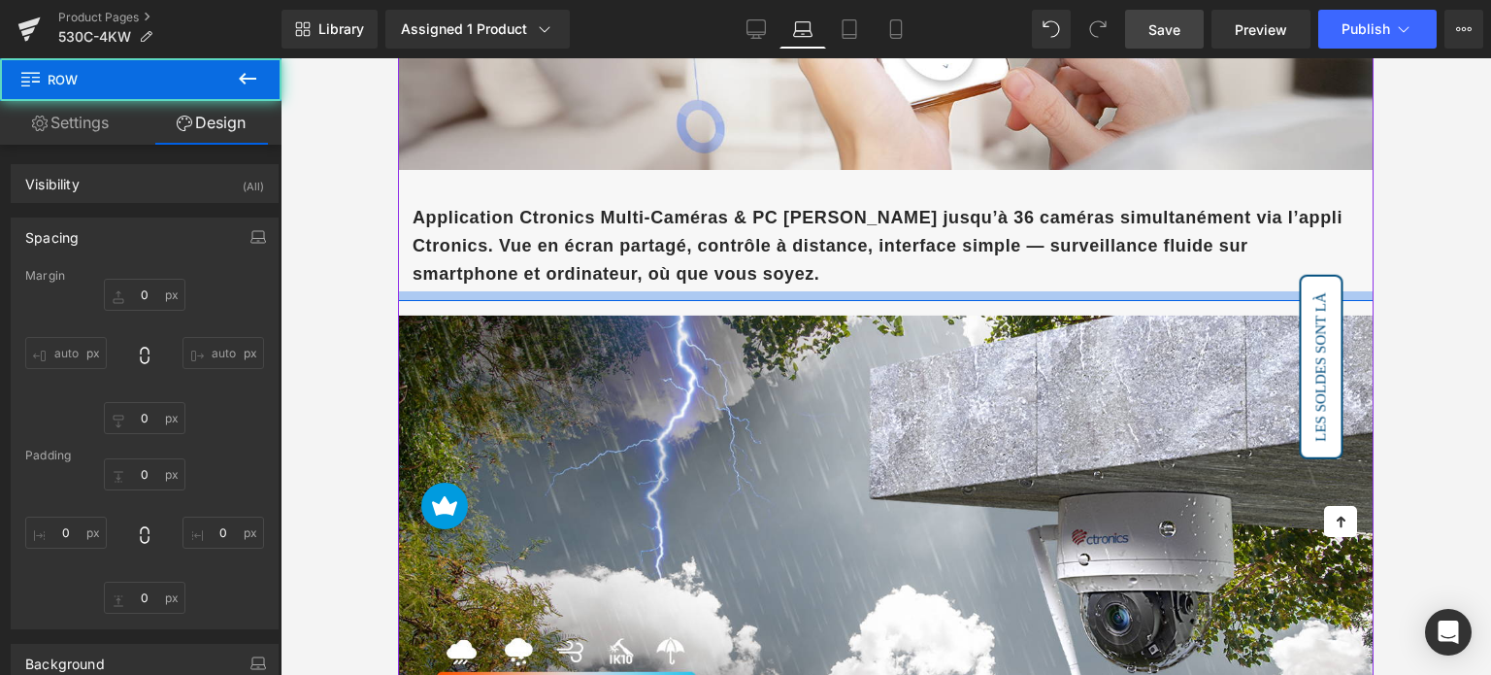
type input "0"
type input "25"
type input "0"
type input "4"
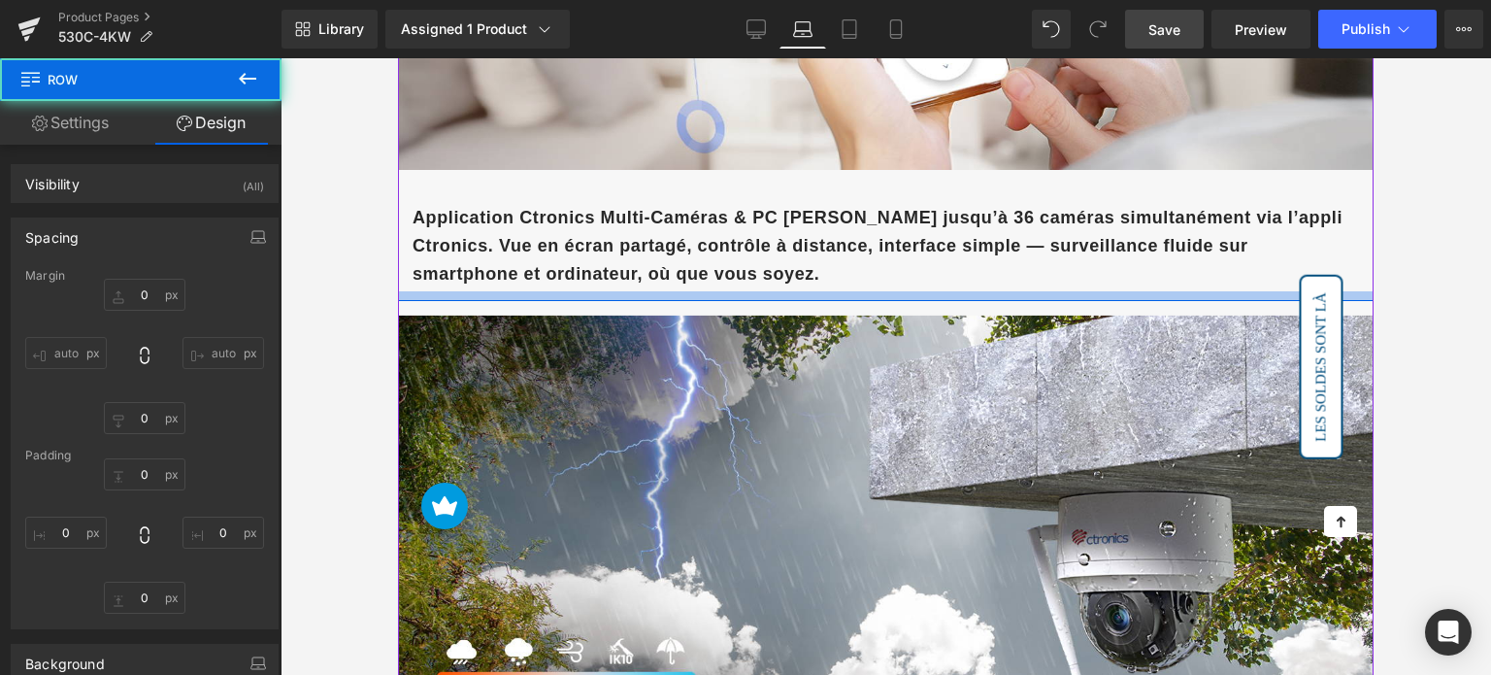
type input "0"
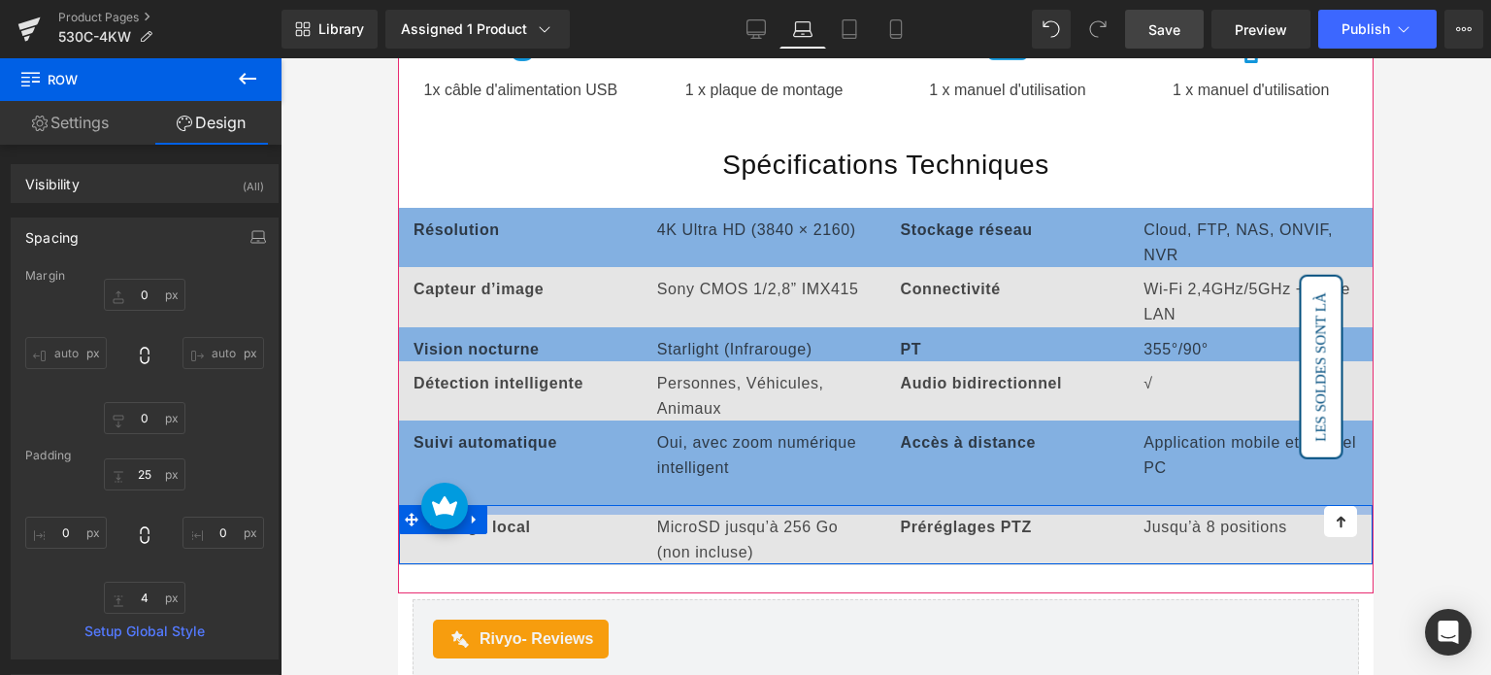
scroll to position [6019, 0]
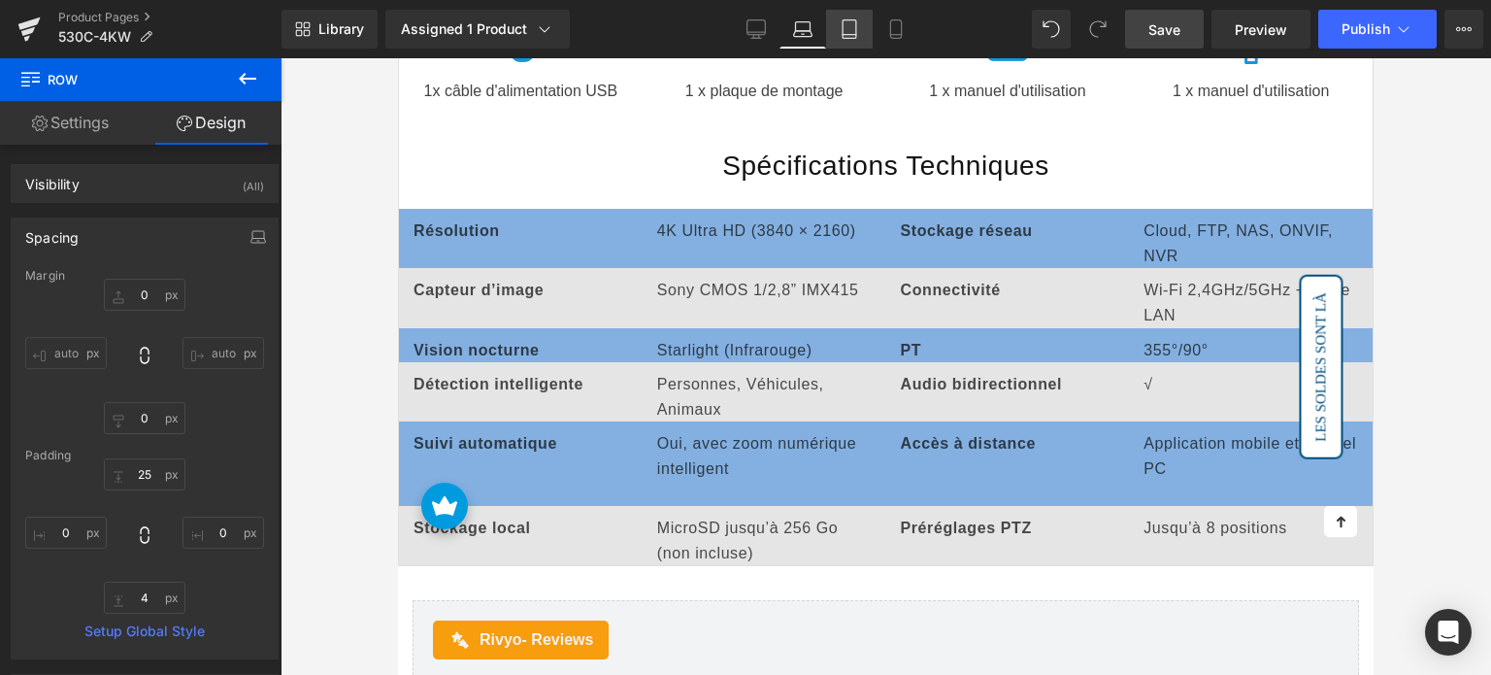
click at [849, 28] on icon at bounding box center [849, 28] width 19 height 19
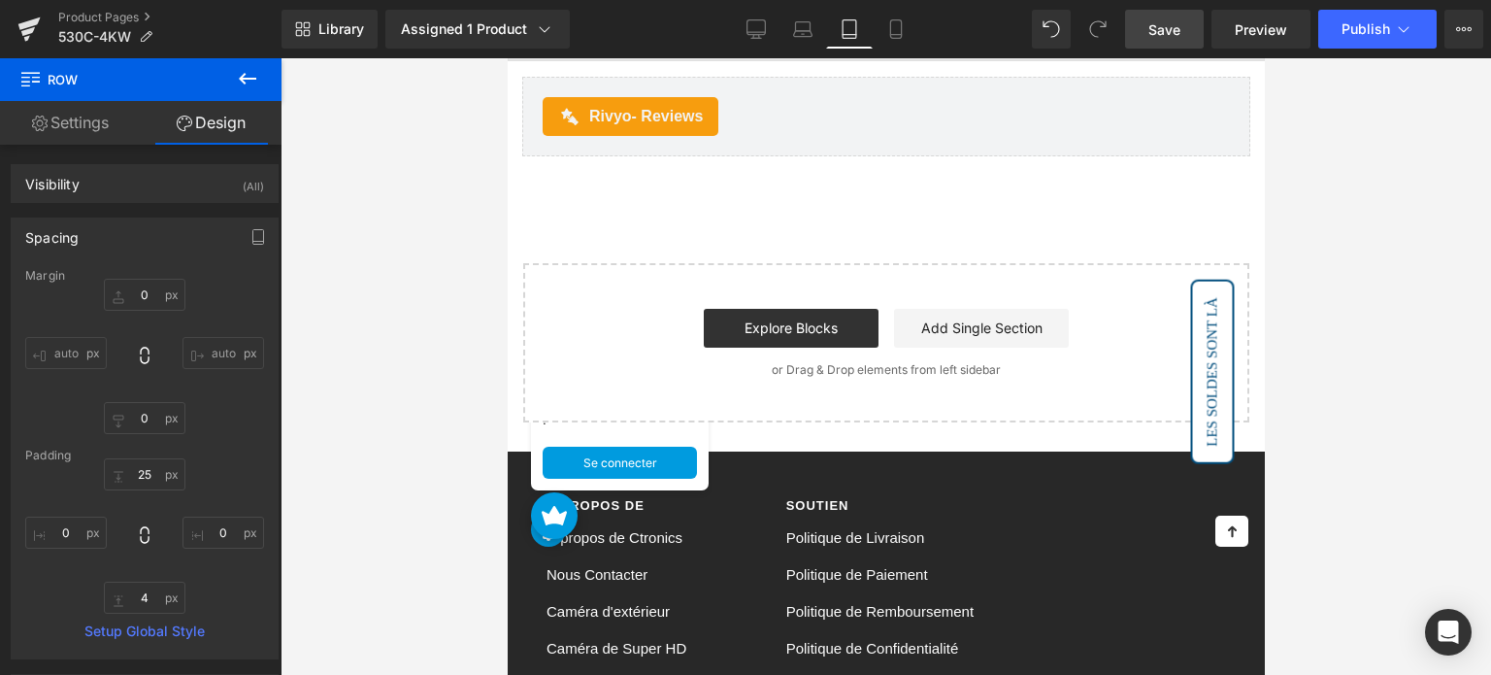
type input "0"
type input "18"
type input "0"
type input "10"
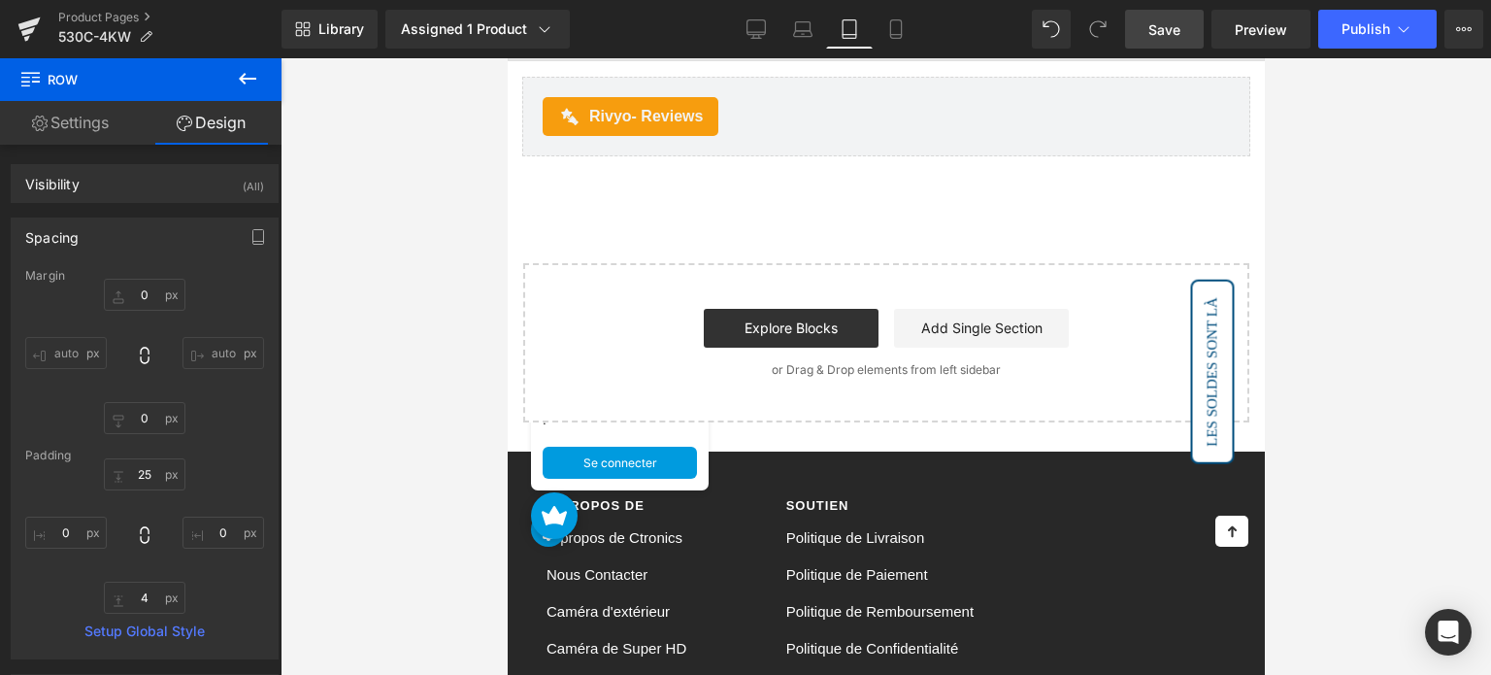
type input "0"
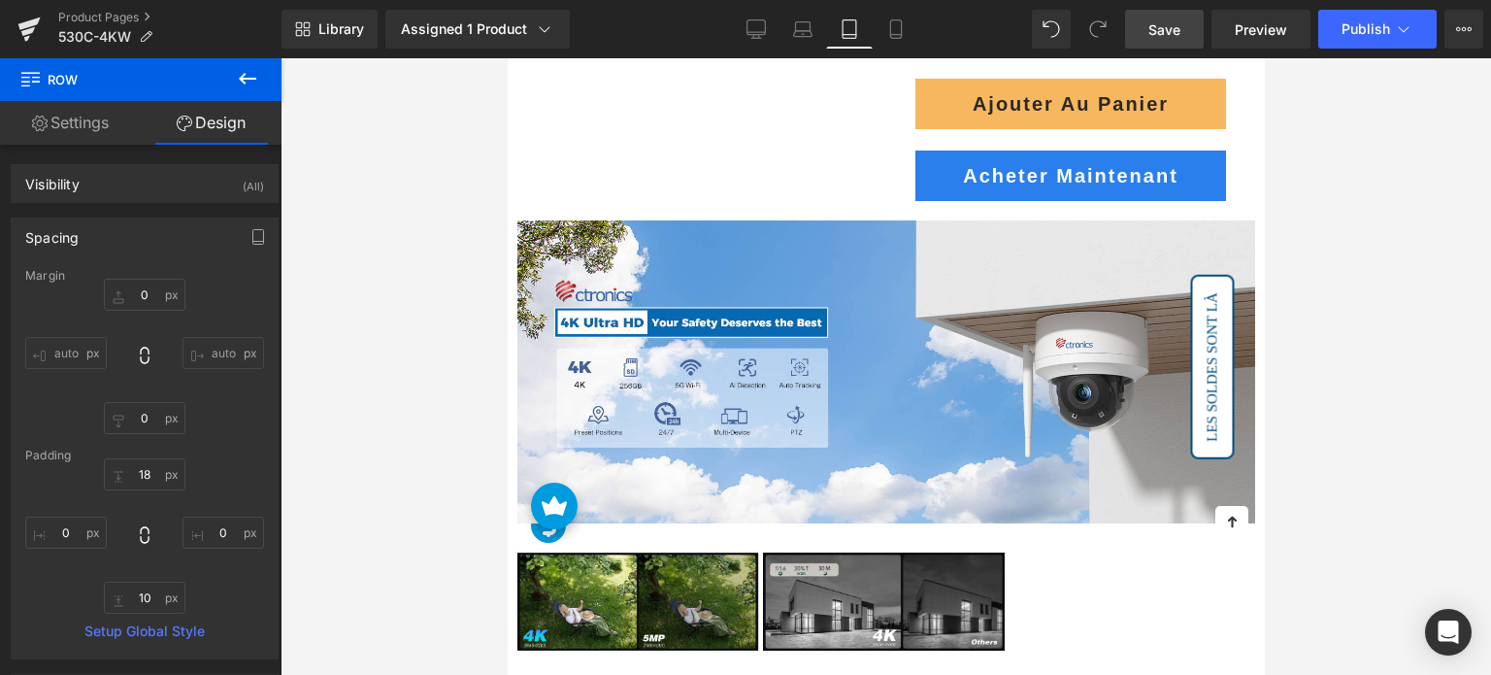
scroll to position [1359, 0]
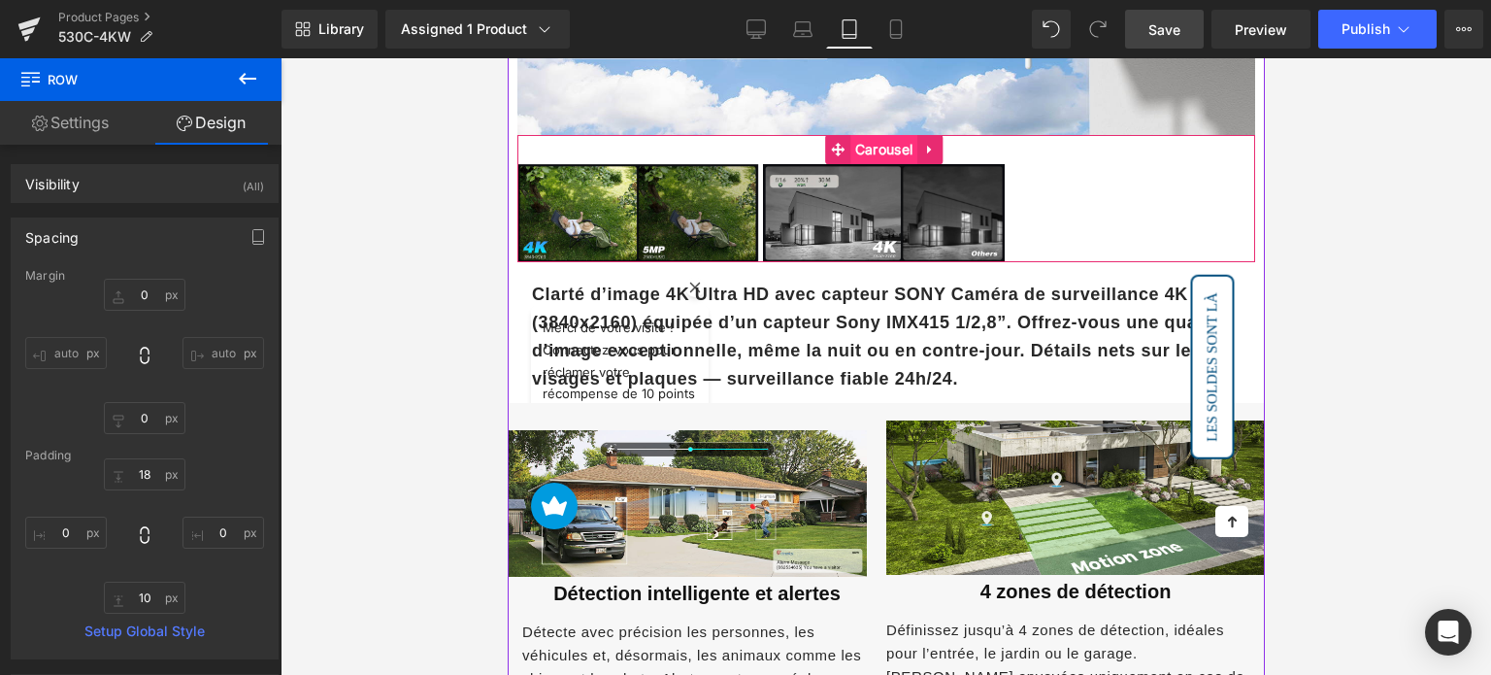
click at [882, 140] on span "Carousel" at bounding box center [882, 149] width 67 height 29
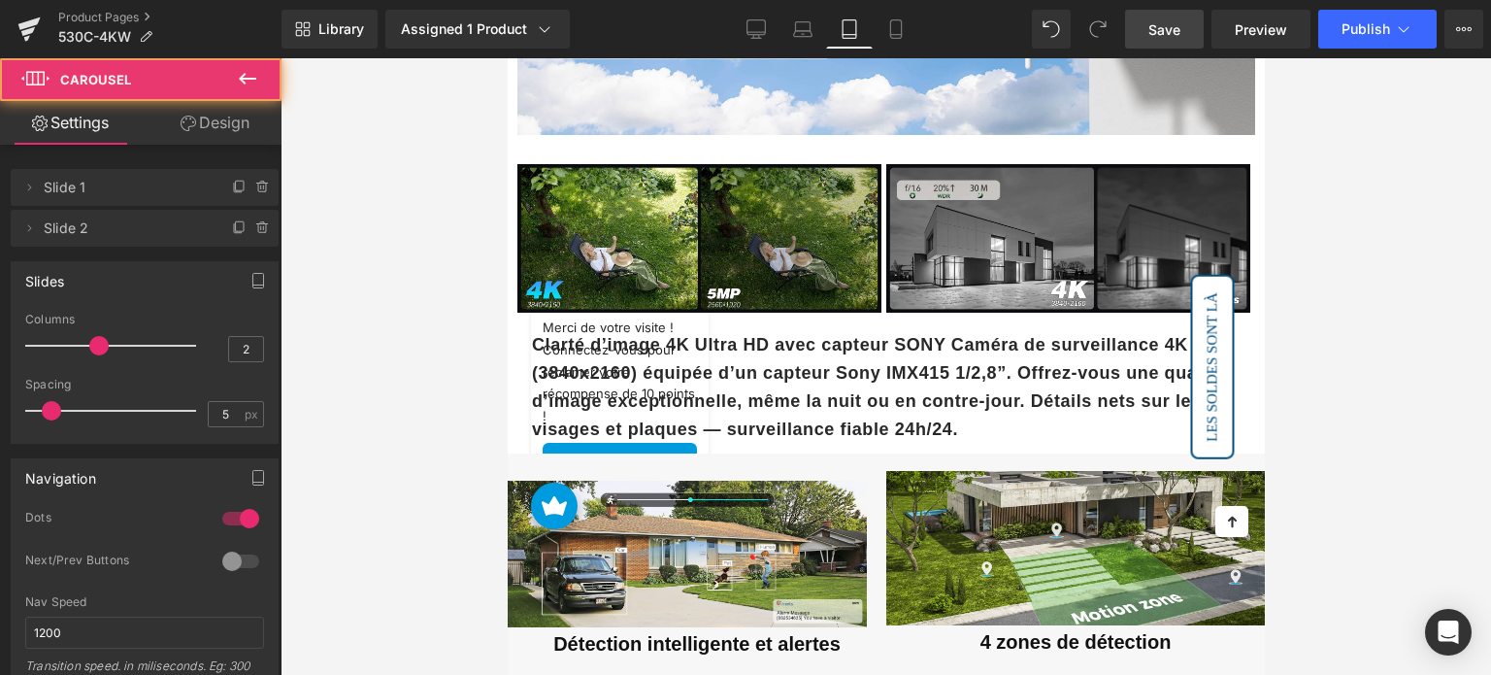
type input "1"
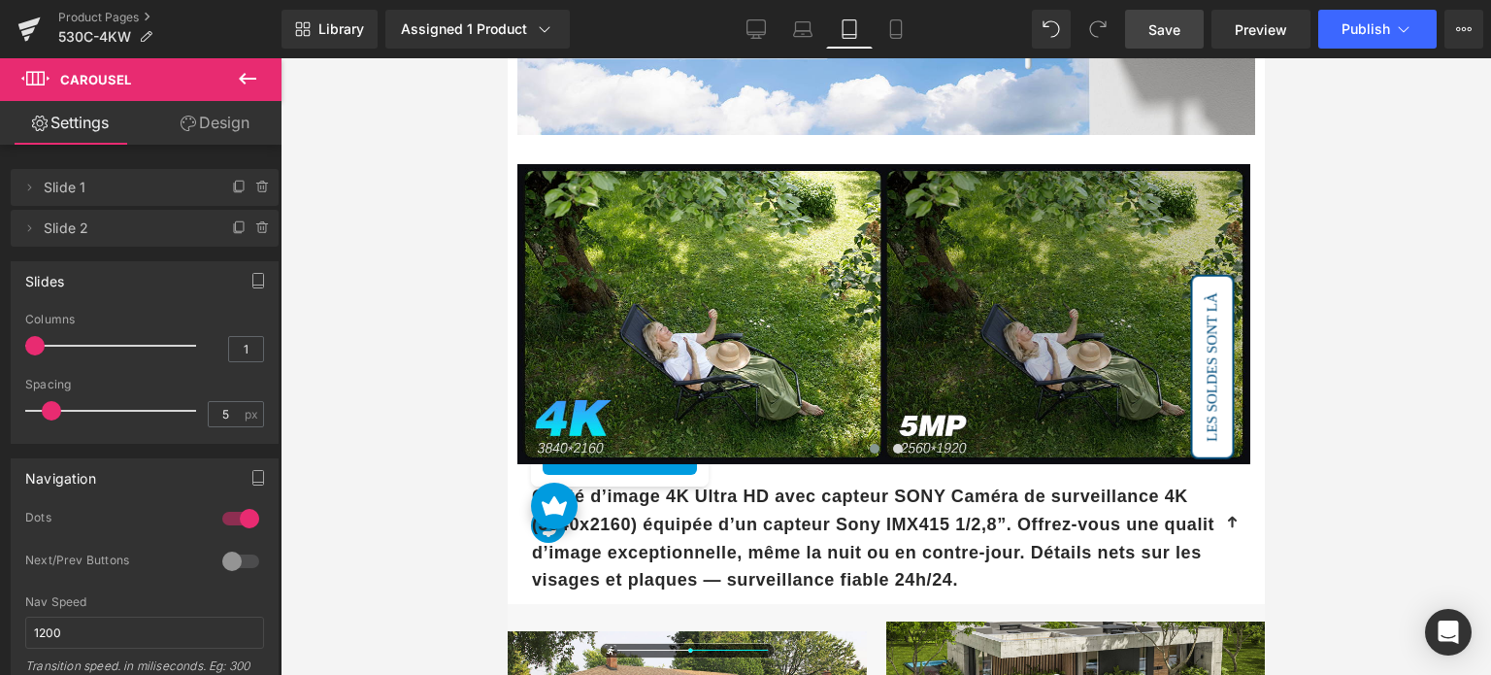
drag, startPoint x: 91, startPoint y: 341, endPoint x: 29, endPoint y: 340, distance: 62.1
click at [29, 340] on span at bounding box center [34, 345] width 19 height 19
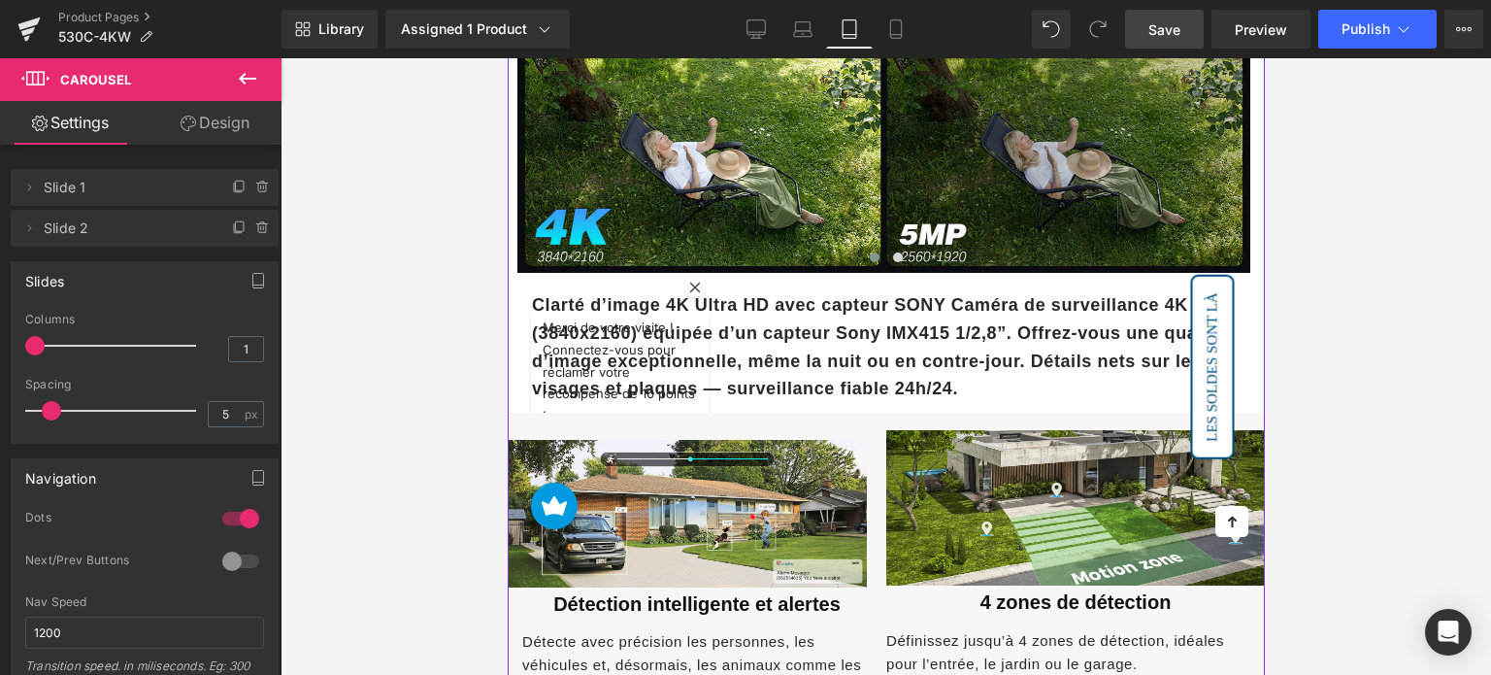
scroll to position [1553, 0]
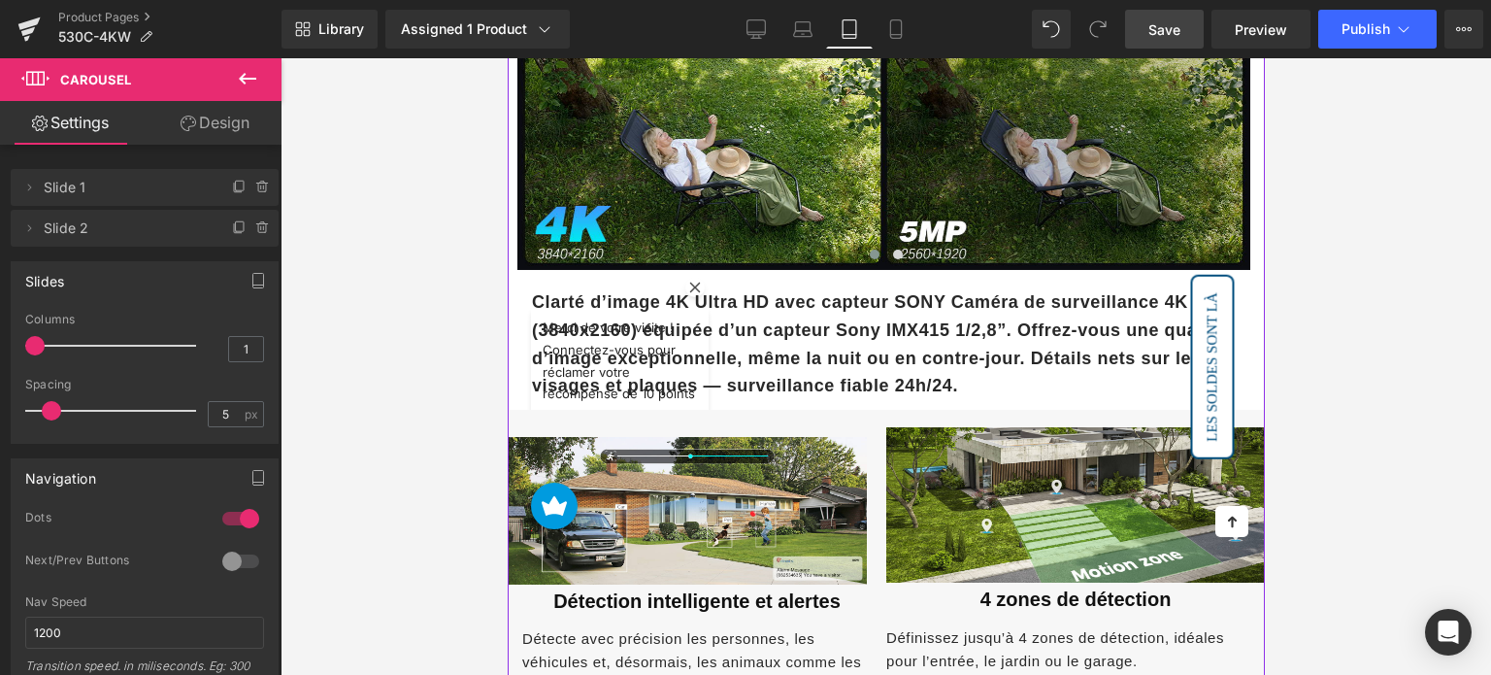
click at [801, 334] on strong "Clarté d’image 4K Ultra HD avec capteur SONY Caméra de surveillance 4K (3840x21…" at bounding box center [877, 343] width 693 height 103
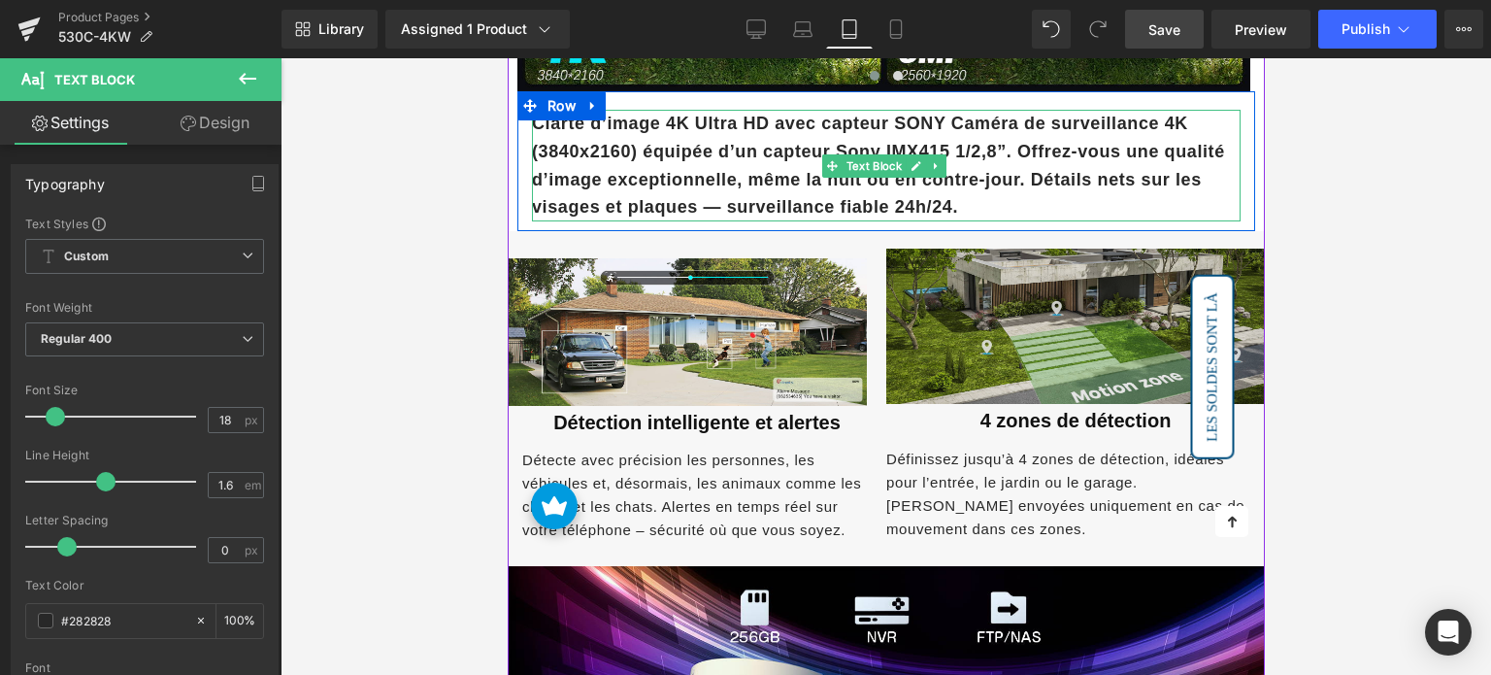
scroll to position [1747, 0]
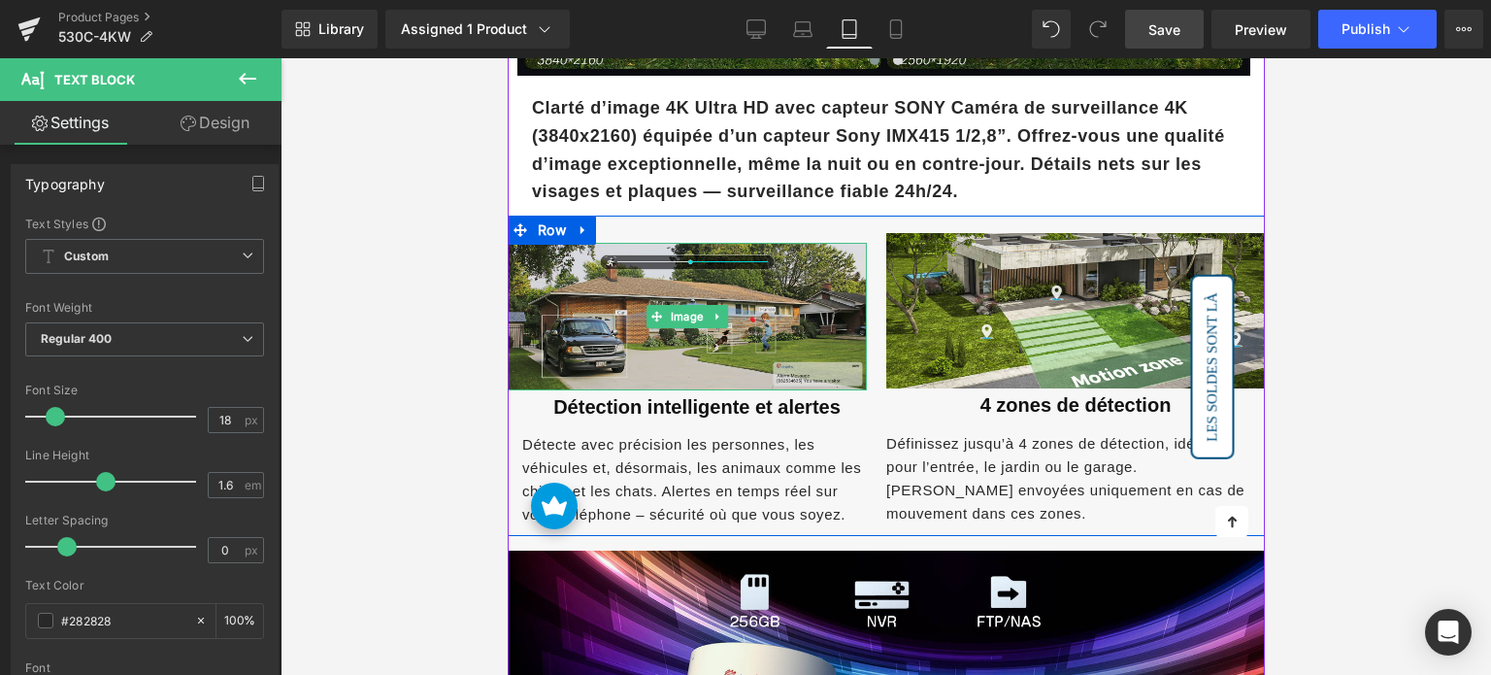
click at [758, 280] on img at bounding box center [686, 317] width 359 height 148
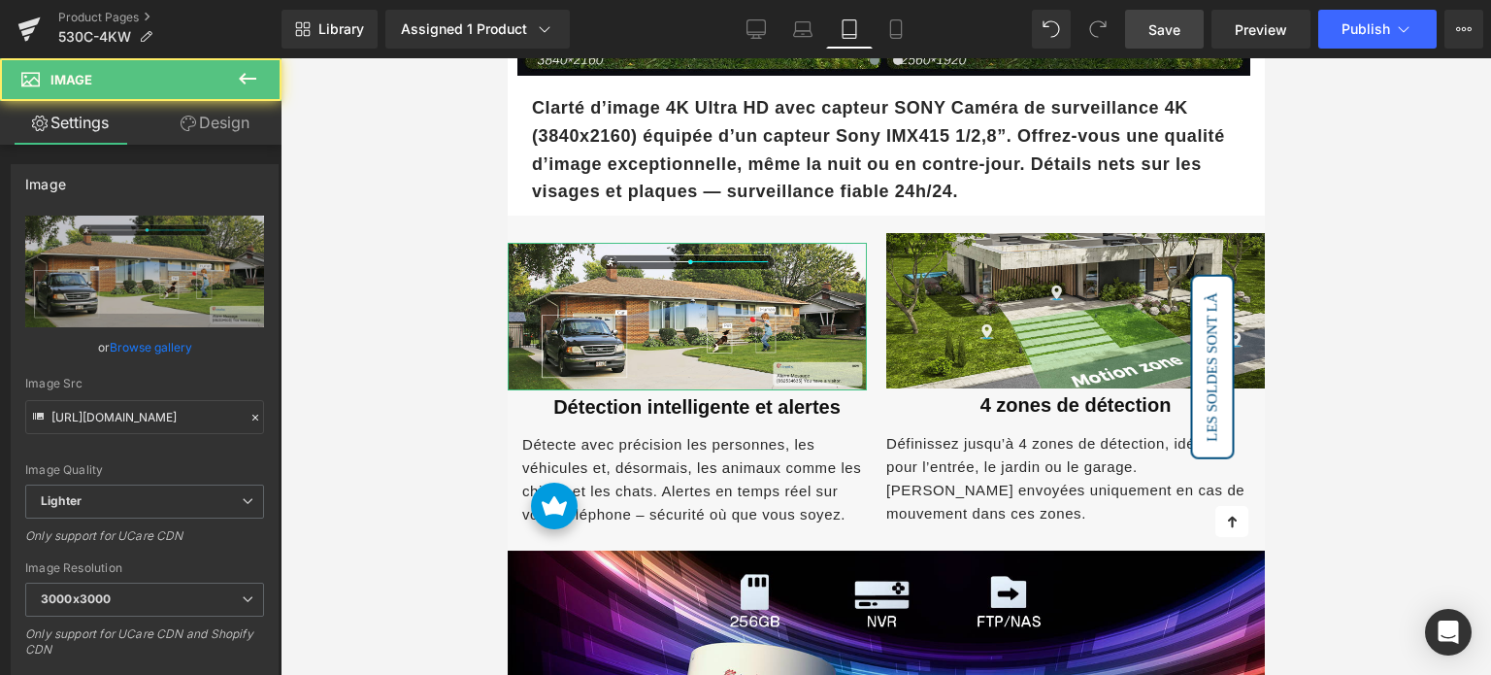
click at [198, 130] on link "Design" at bounding box center [215, 123] width 141 height 44
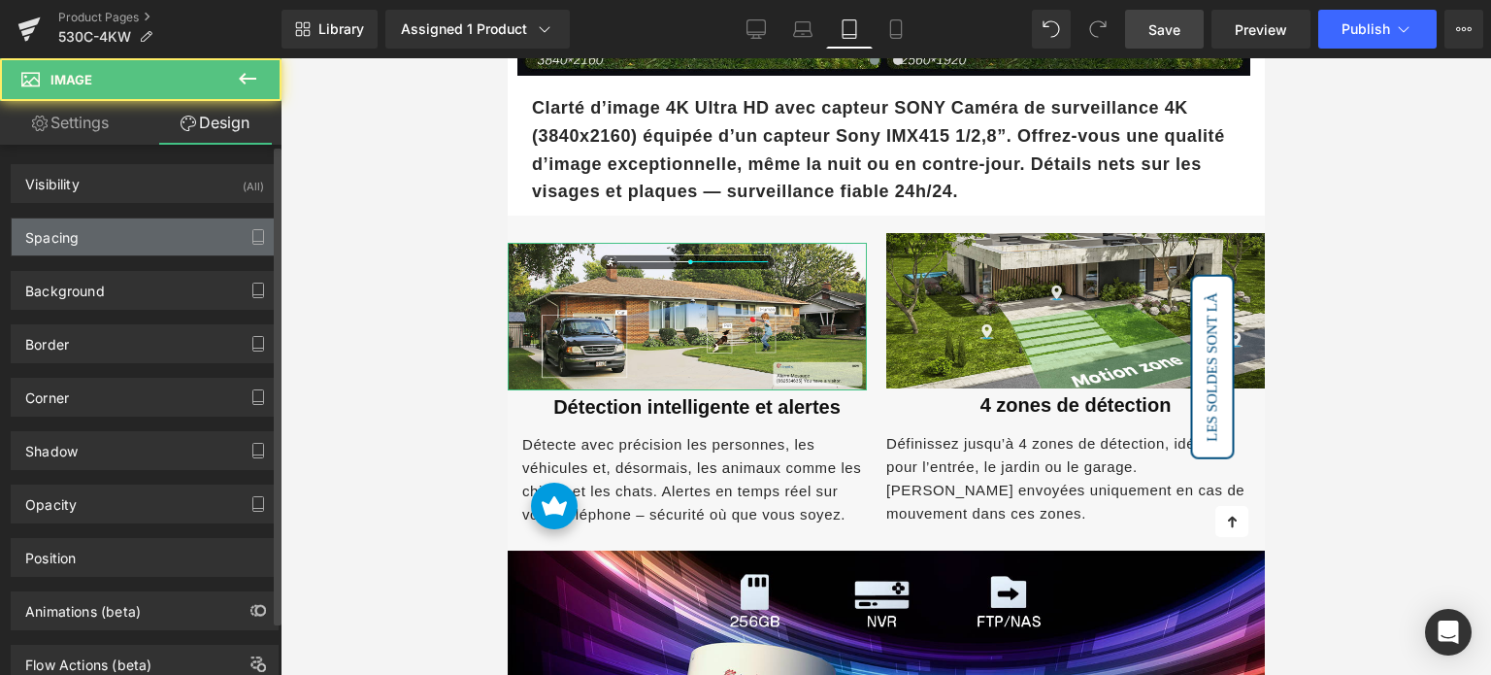
click at [99, 219] on div "Spacing" at bounding box center [145, 236] width 266 height 37
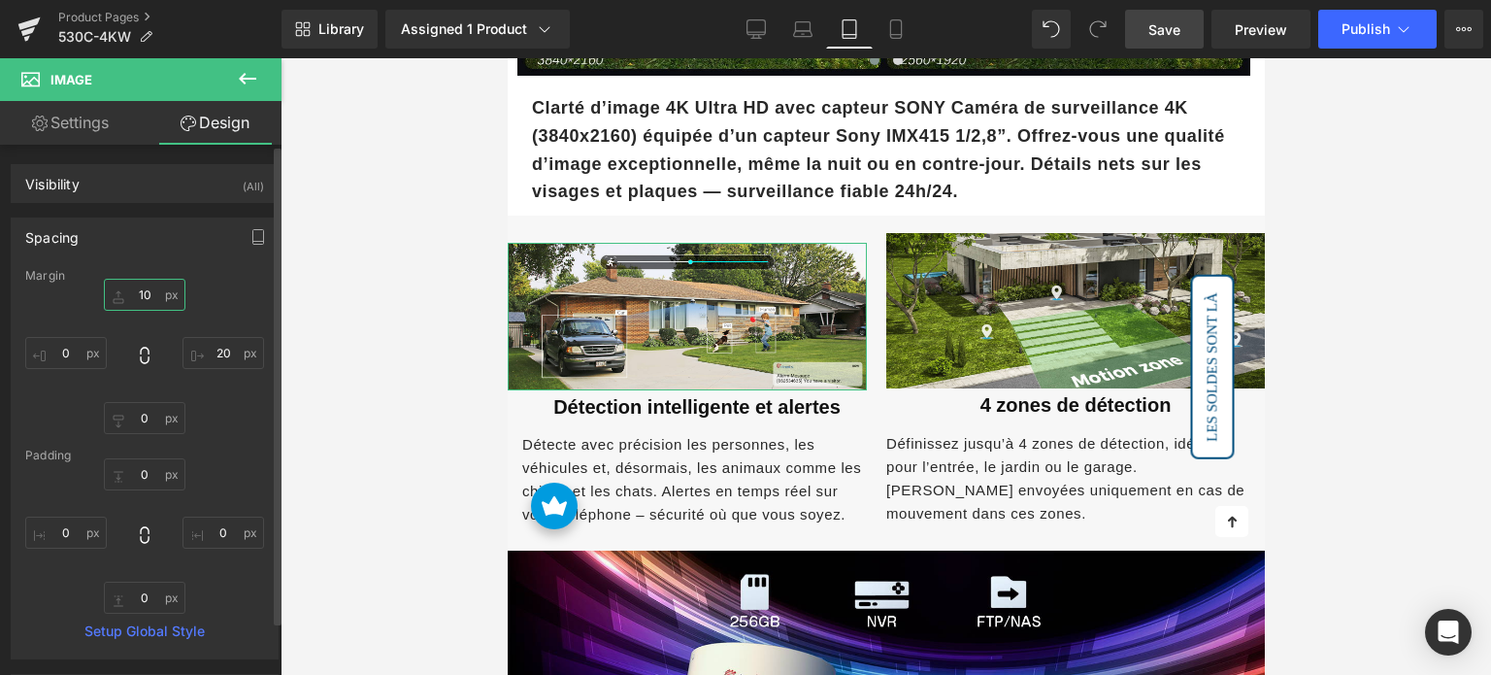
click at [148, 297] on input "10" at bounding box center [145, 295] width 82 height 32
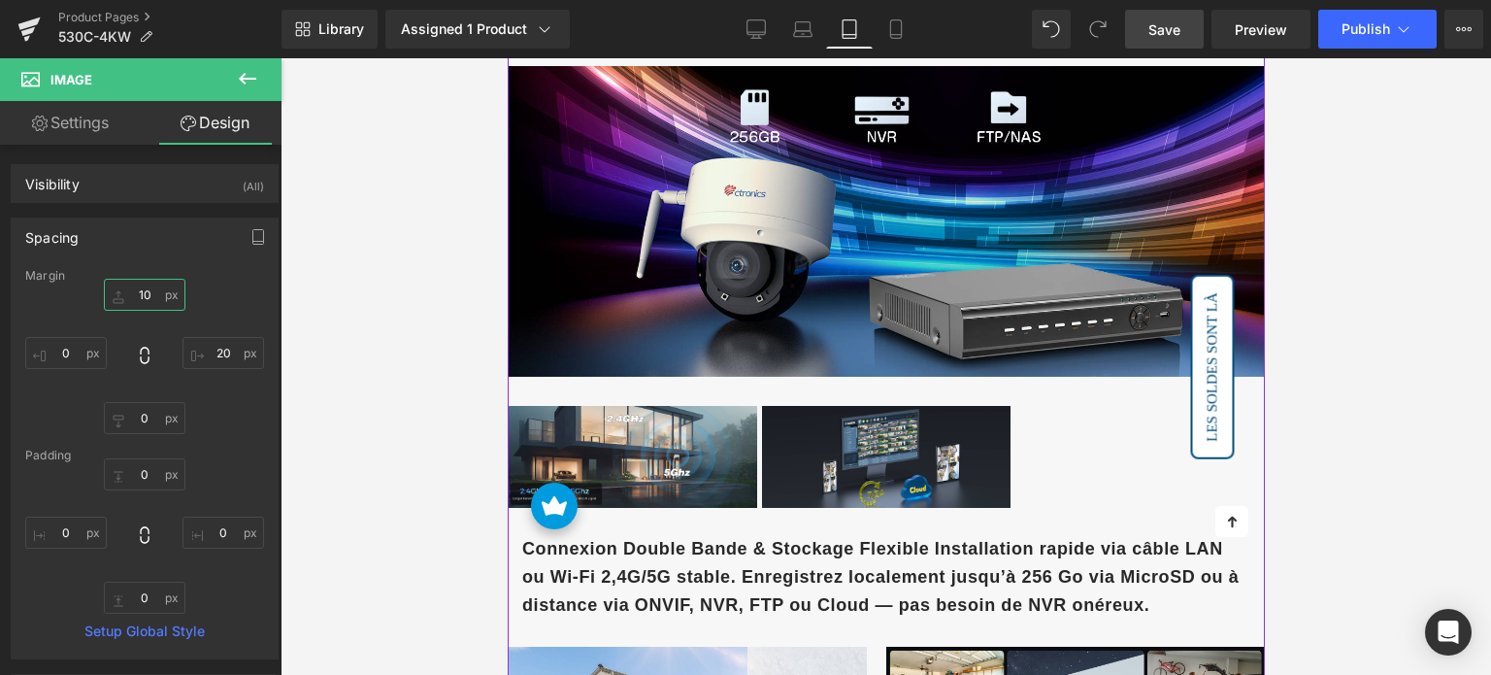
scroll to position [2233, 0]
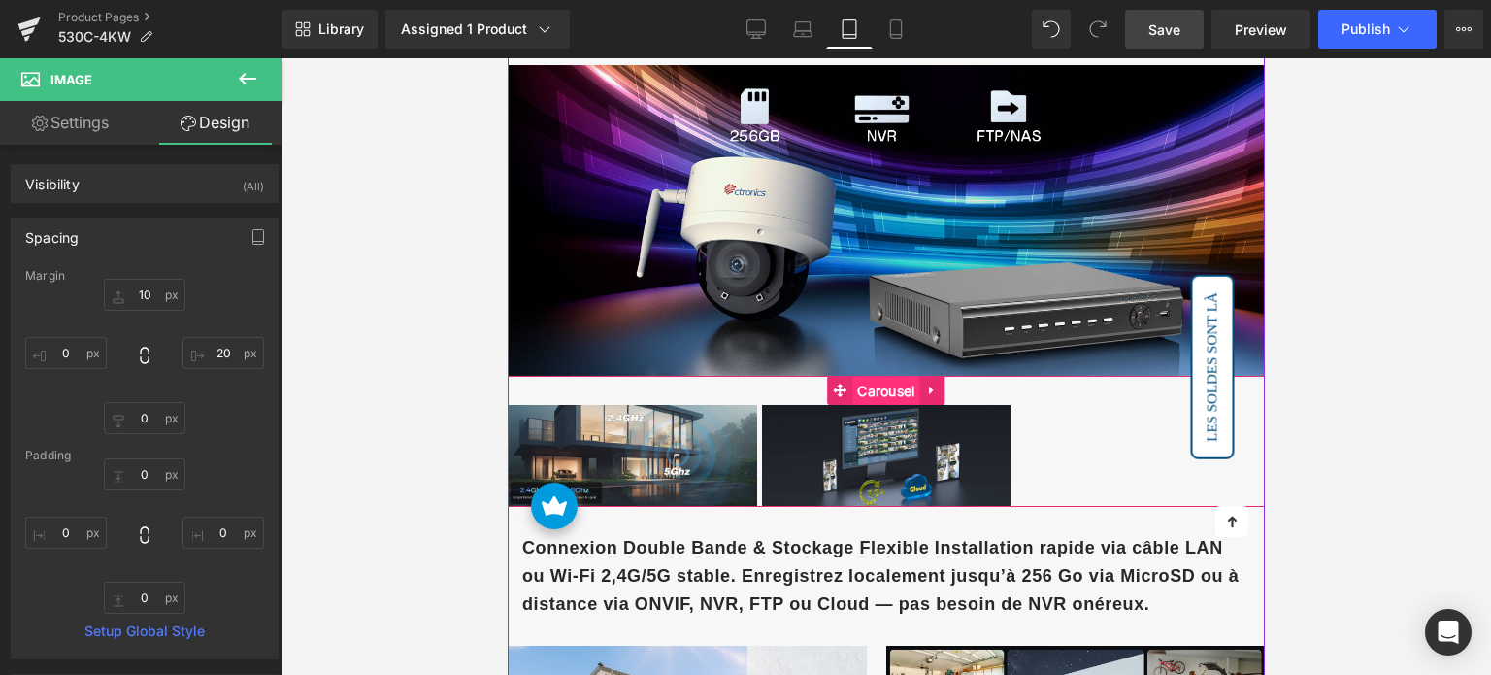
click at [855, 387] on span "Carousel" at bounding box center [884, 391] width 67 height 29
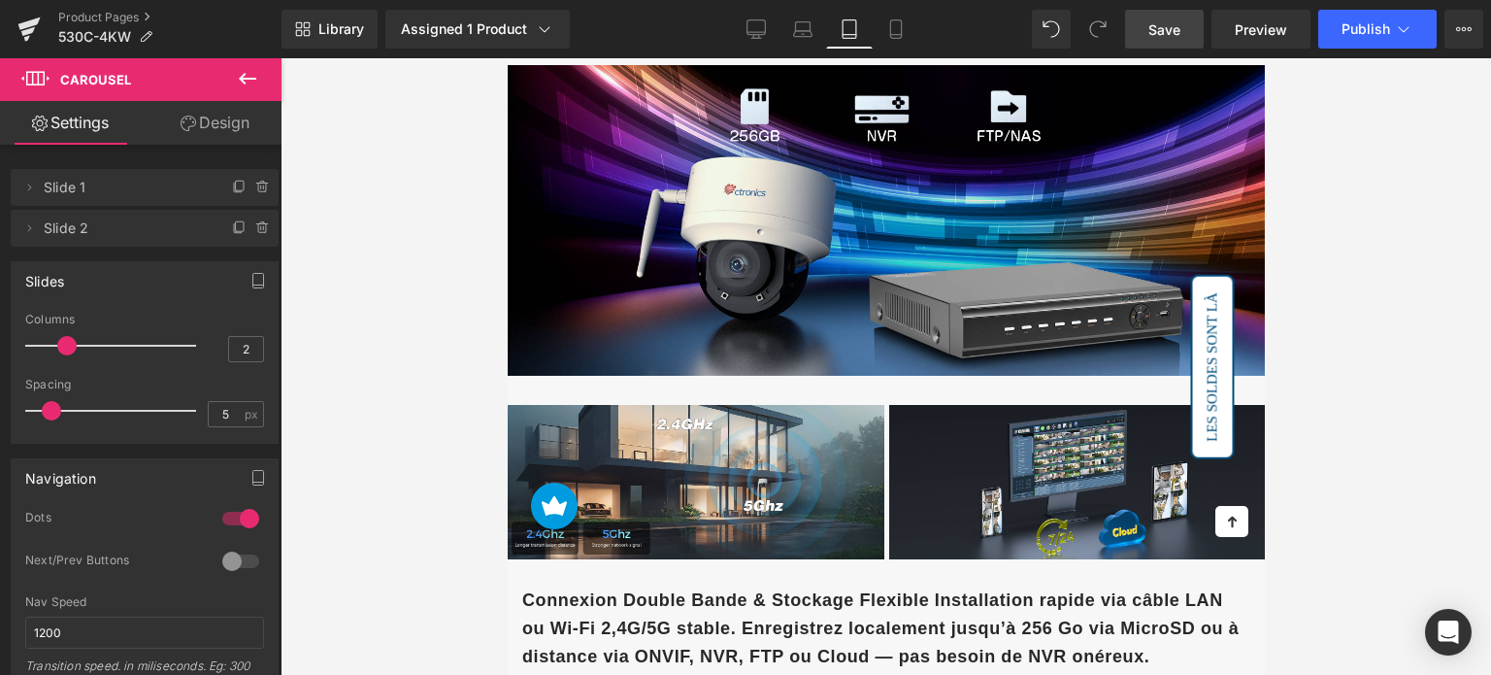
type input "1"
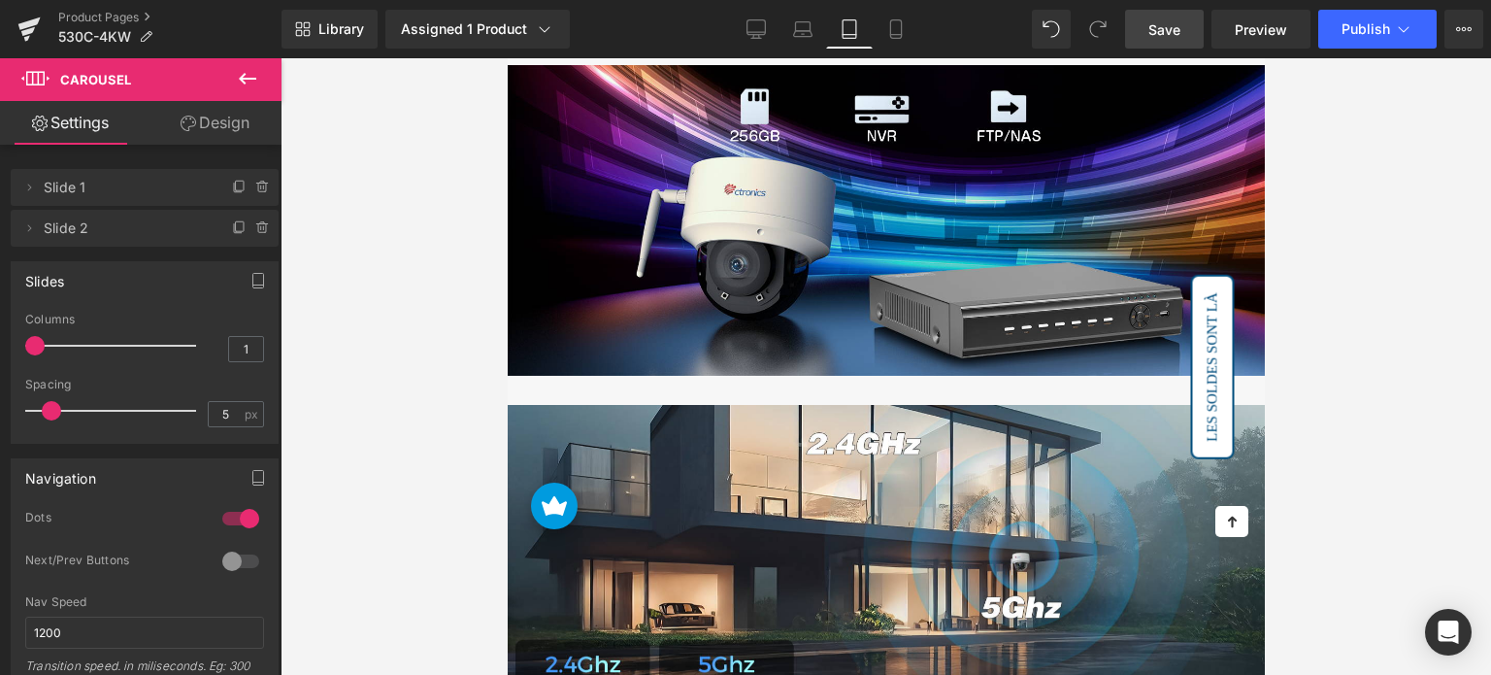
drag, startPoint x: 97, startPoint y: 342, endPoint x: 31, endPoint y: 347, distance: 66.2
click at [31, 347] on span at bounding box center [34, 345] width 19 height 19
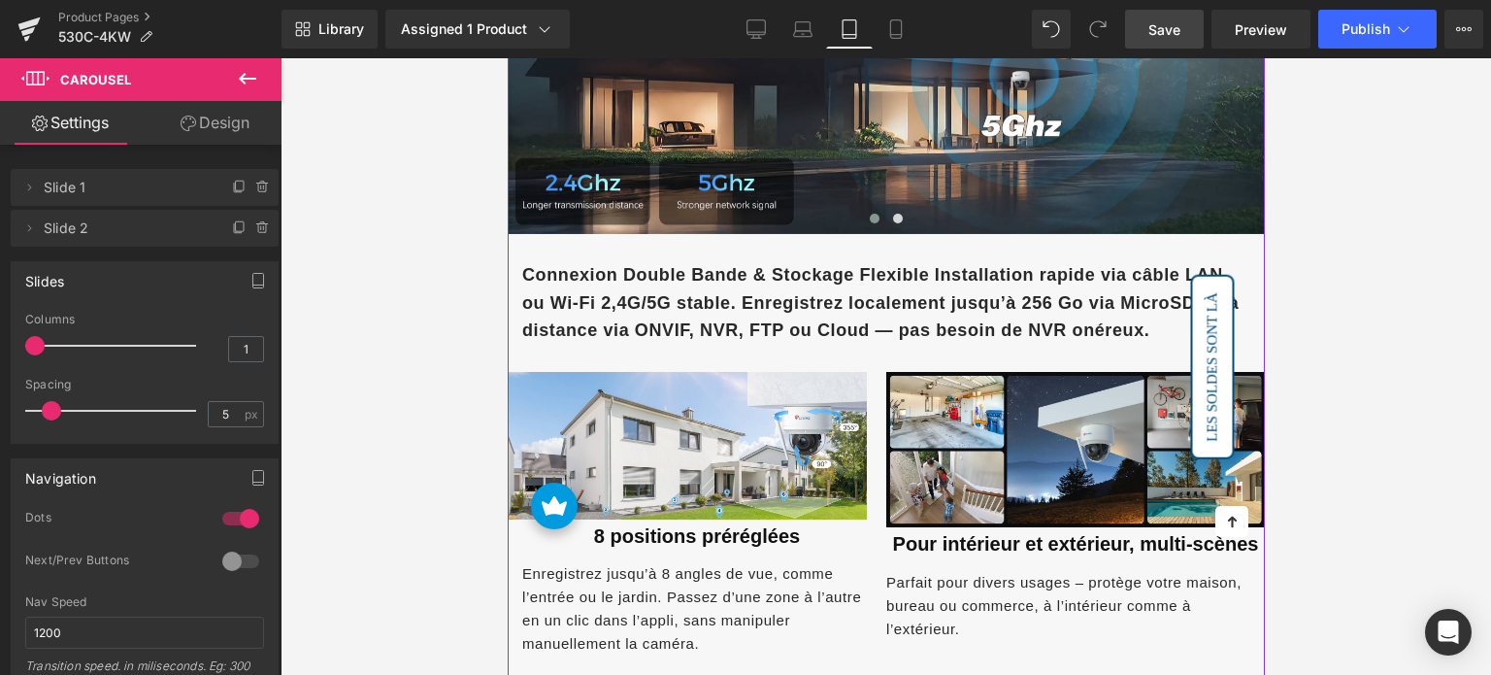
scroll to position [2718, 0]
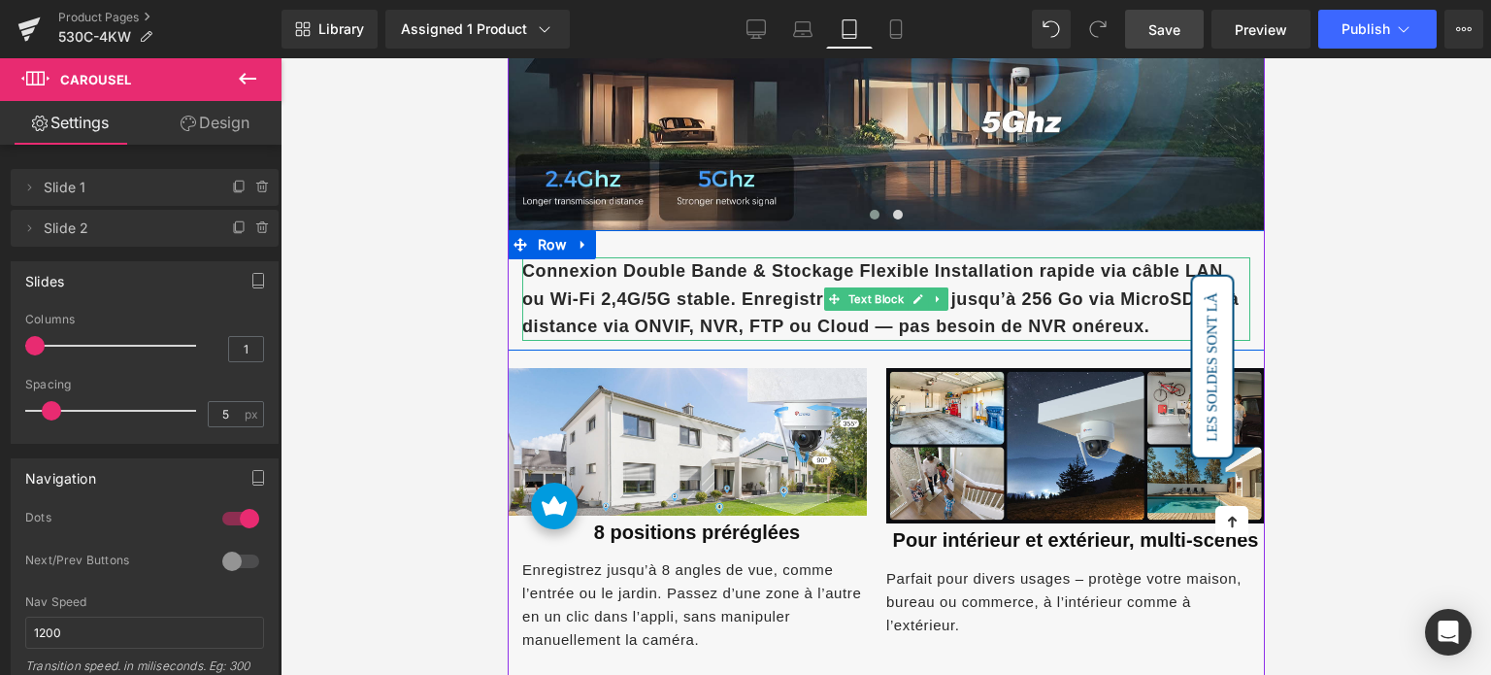
click at [786, 282] on p "Connexion Double Bande & Stockage Flexible Installation rapide via câble LAN ou…" at bounding box center [885, 298] width 728 height 83
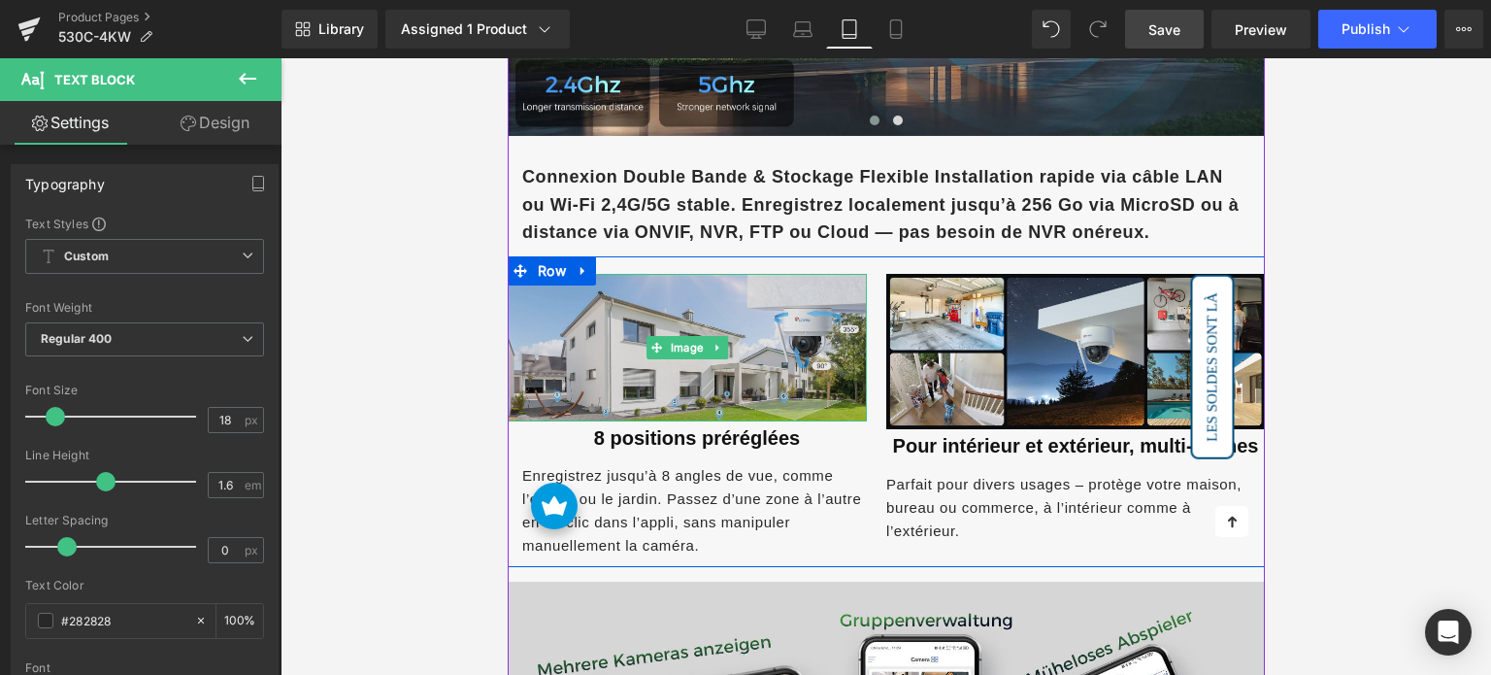
scroll to position [2815, 0]
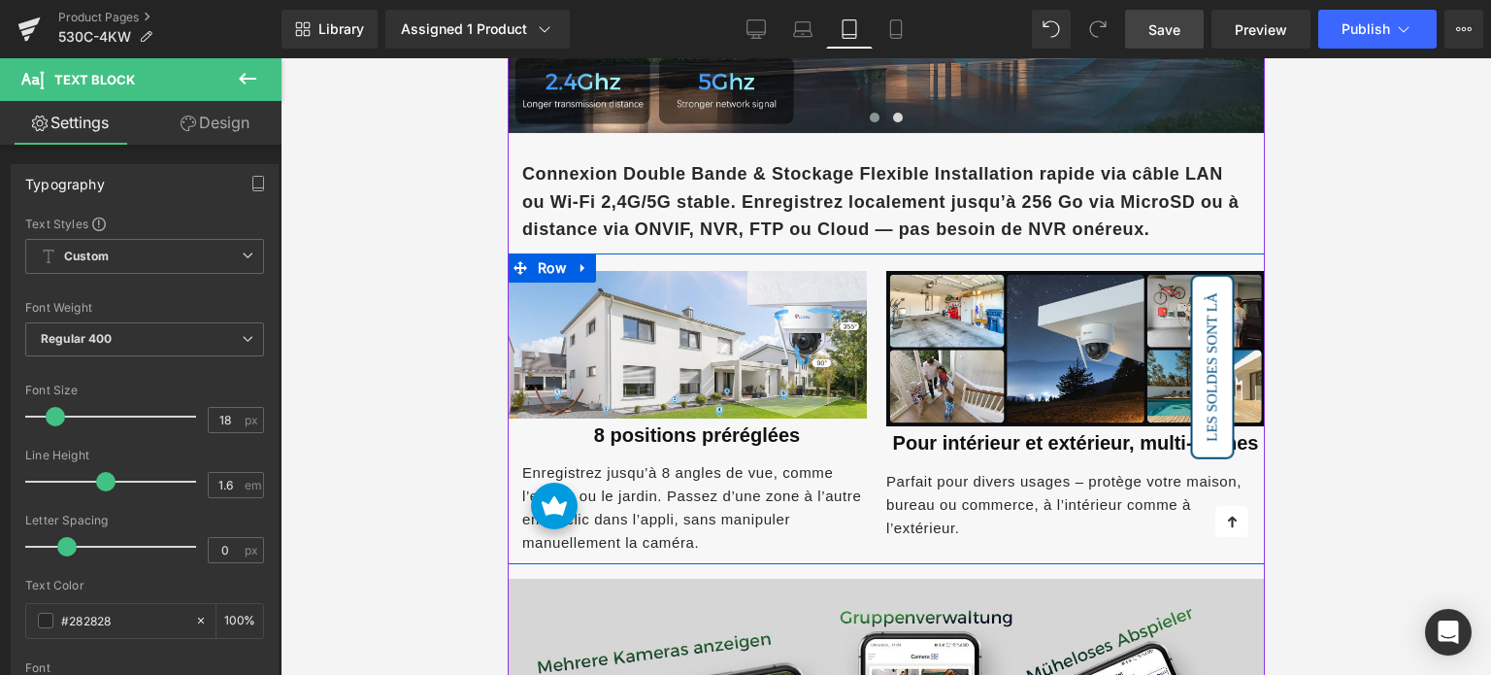
click at [874, 479] on div "Image 8 positions préréglées Heading Enregistrez jusqu’à 8 angles de vue, comme…" at bounding box center [696, 412] width 379 height 283
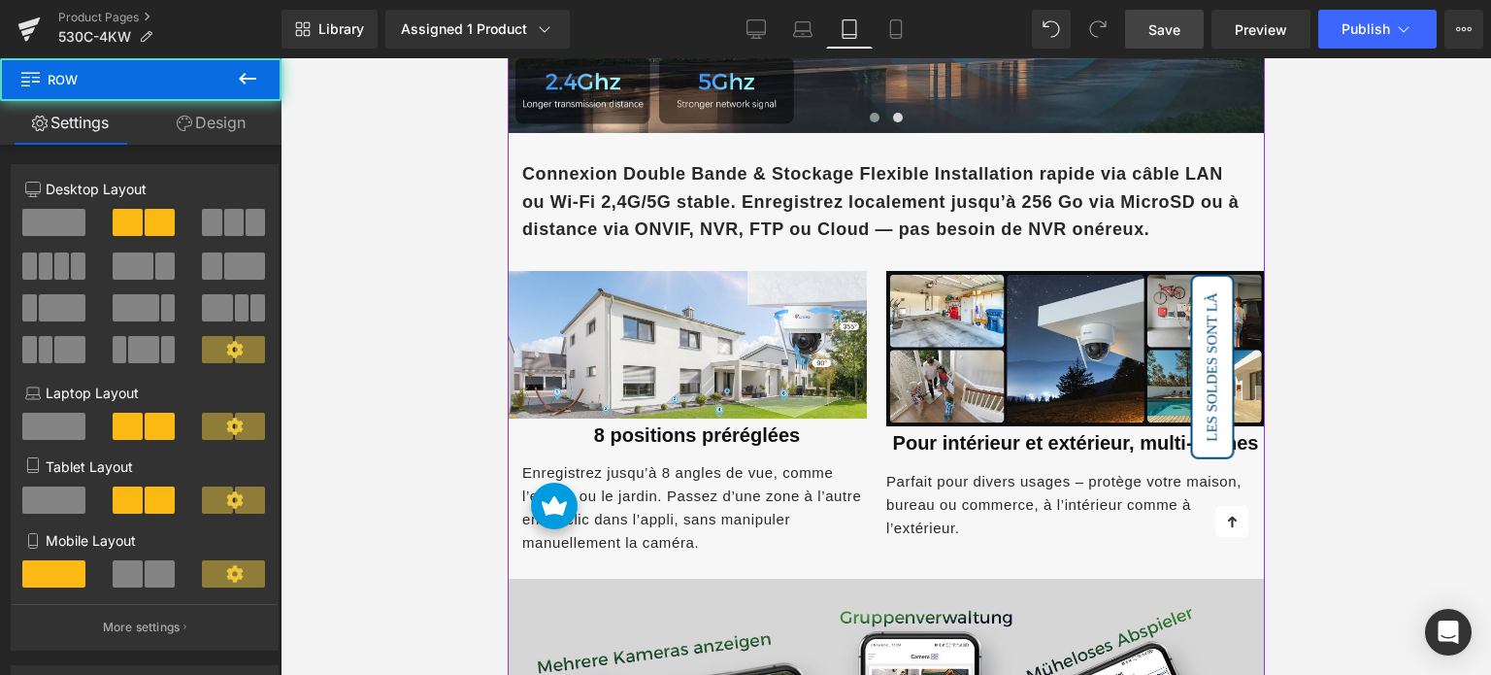
click at [507, 58] on div at bounding box center [507, 58] width 0 height 0
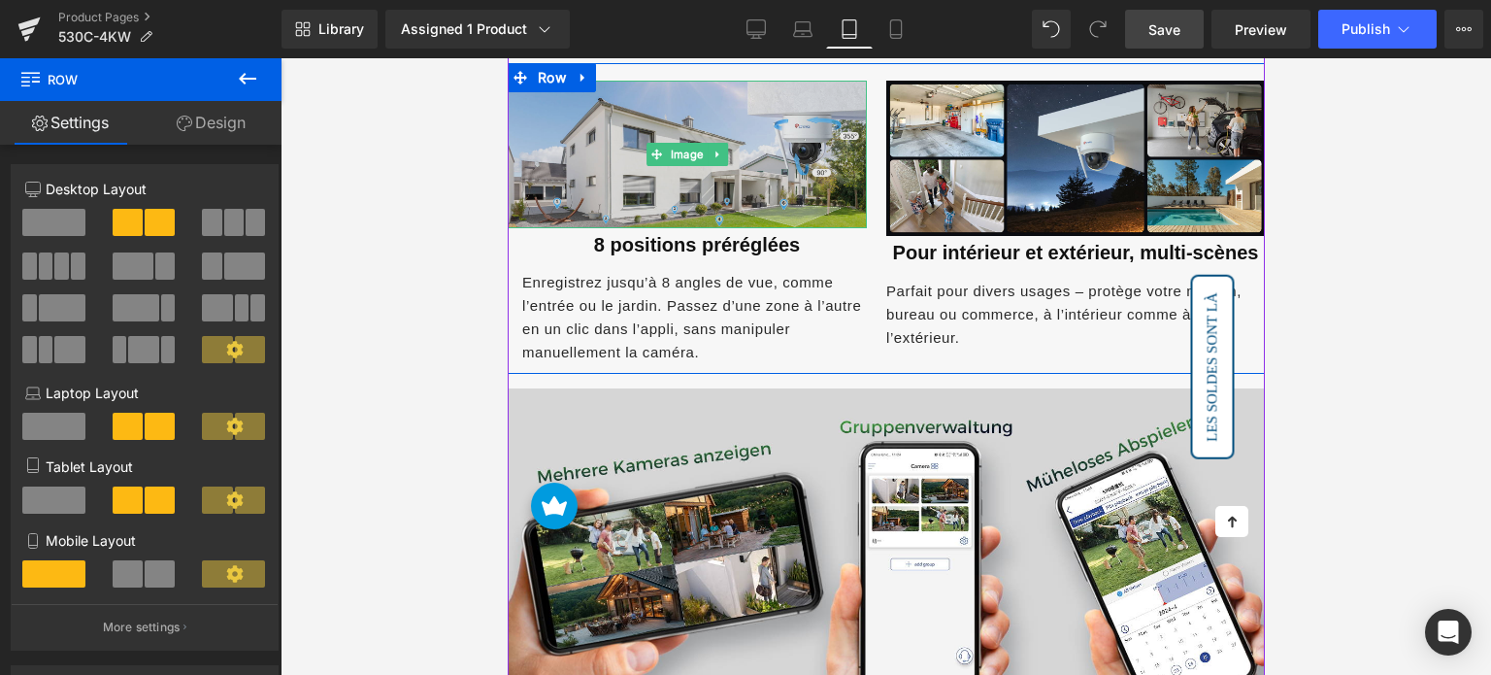
scroll to position [3009, 0]
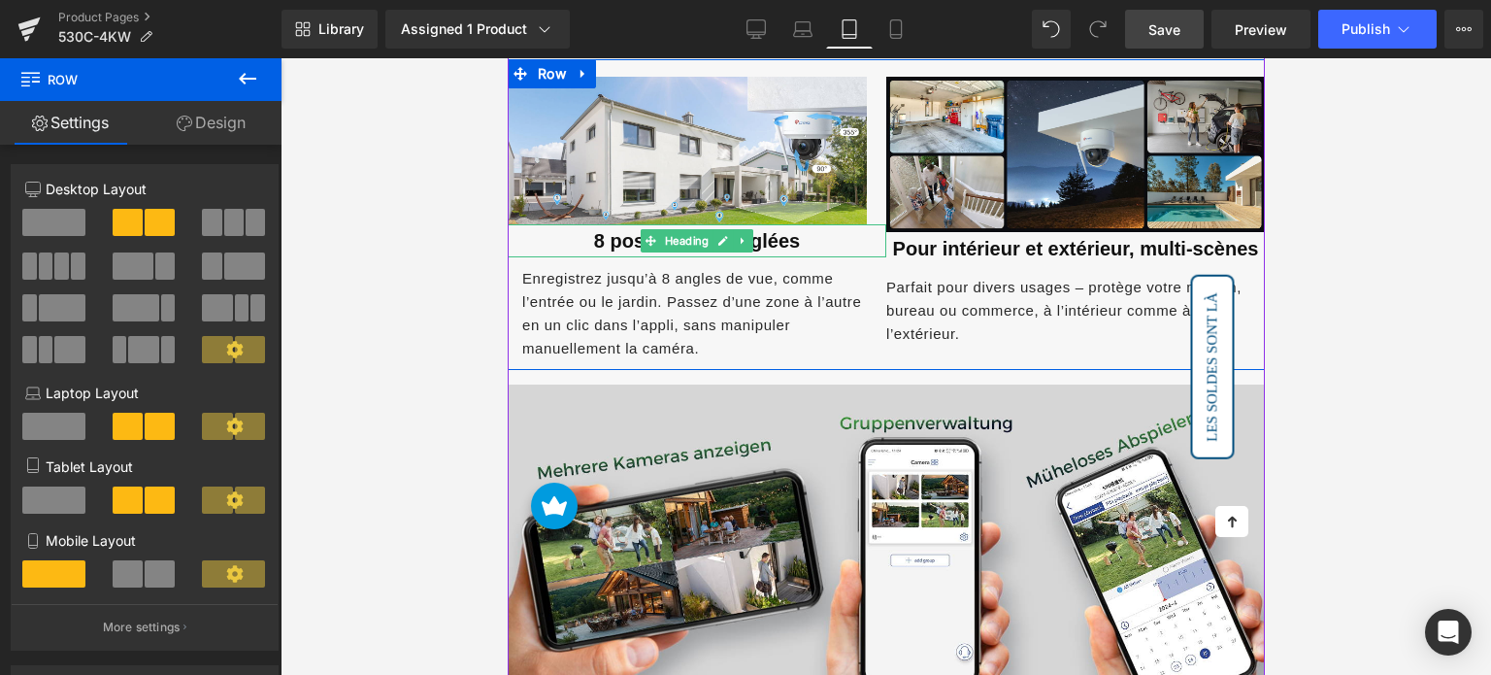
click at [593, 232] on font "8 positions préréglées" at bounding box center [696, 240] width 206 height 21
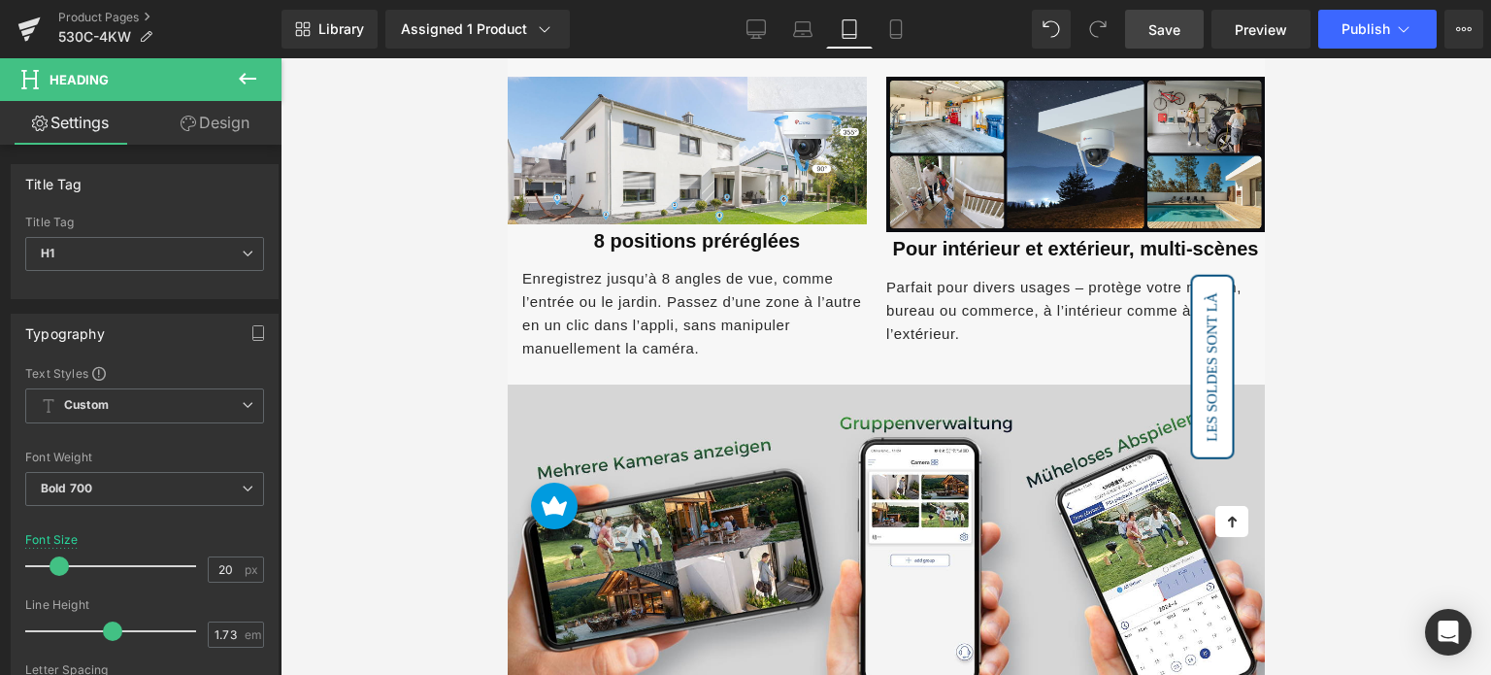
click at [221, 131] on link "Design" at bounding box center [215, 123] width 141 height 44
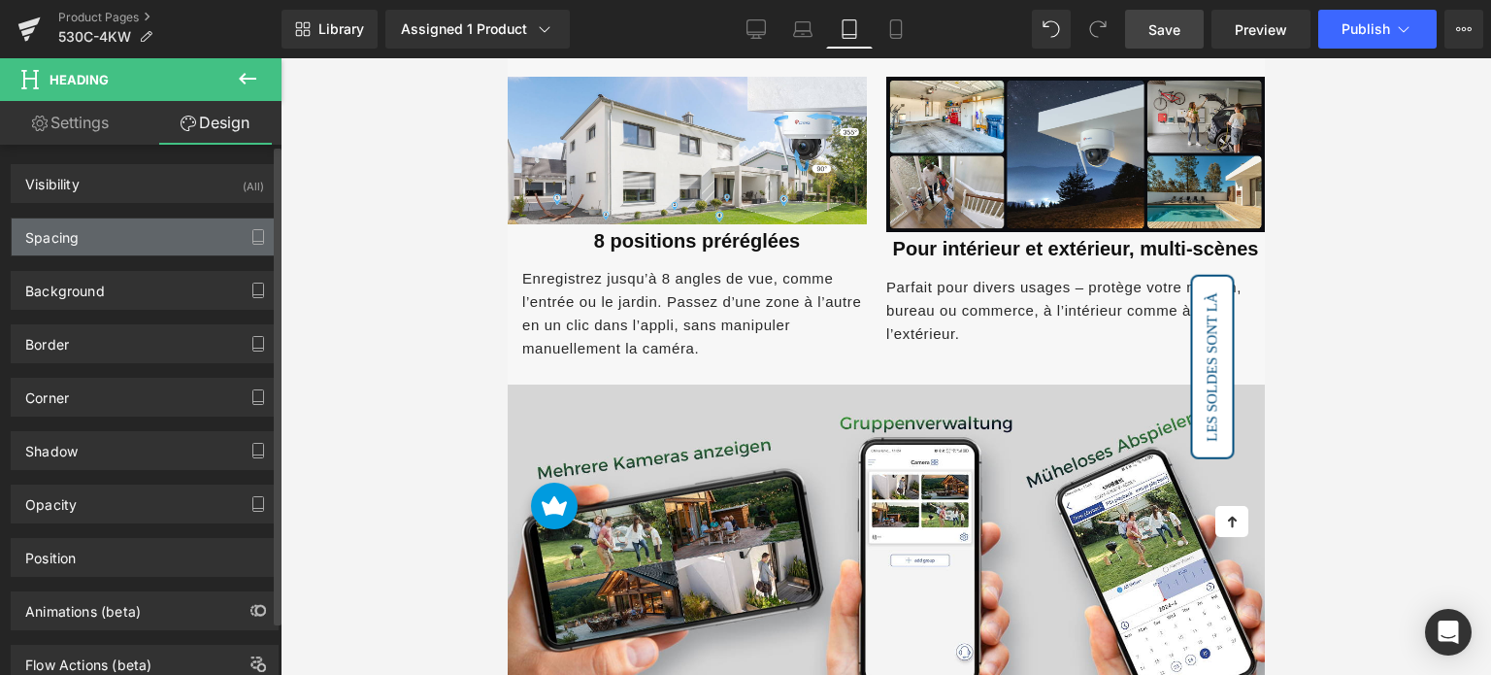
click at [115, 230] on div "Spacing" at bounding box center [145, 236] width 266 height 37
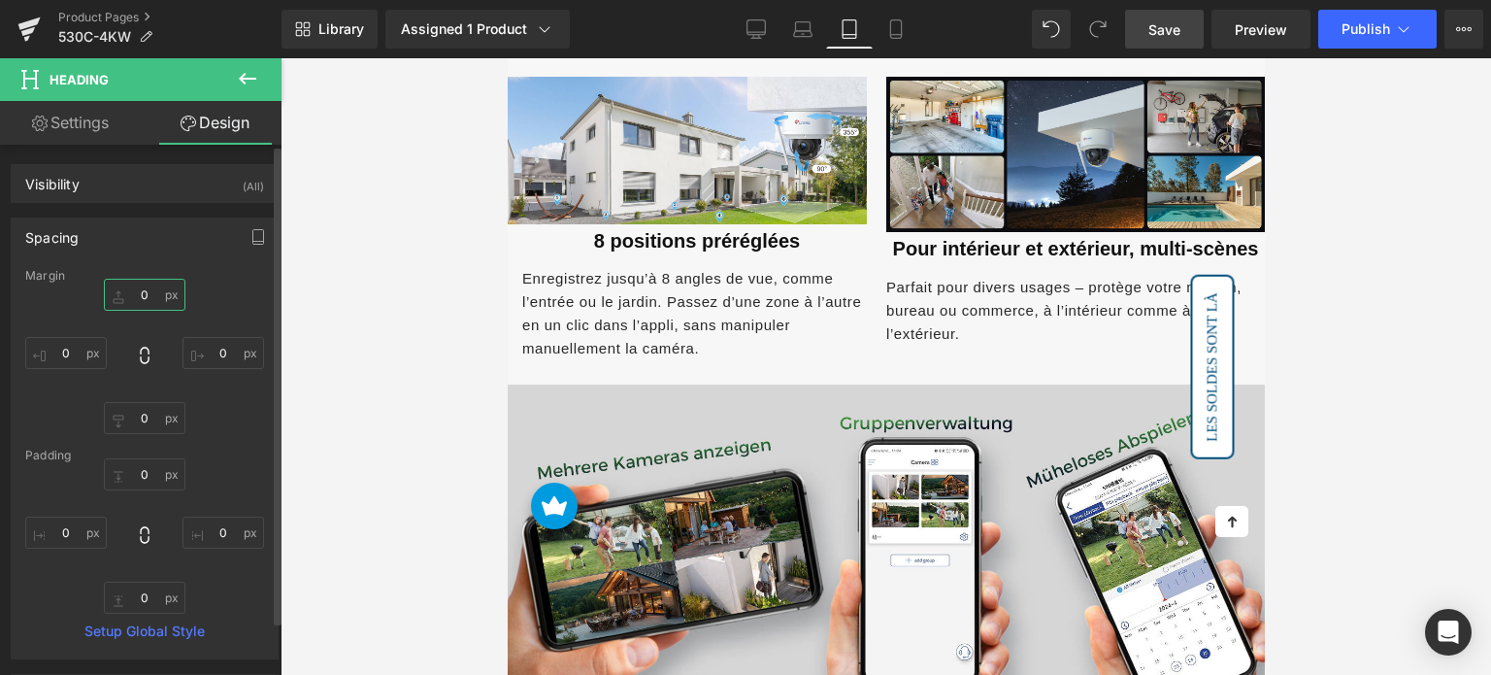
click at [149, 283] on input "0" at bounding box center [145, 295] width 82 height 32
type input "10"
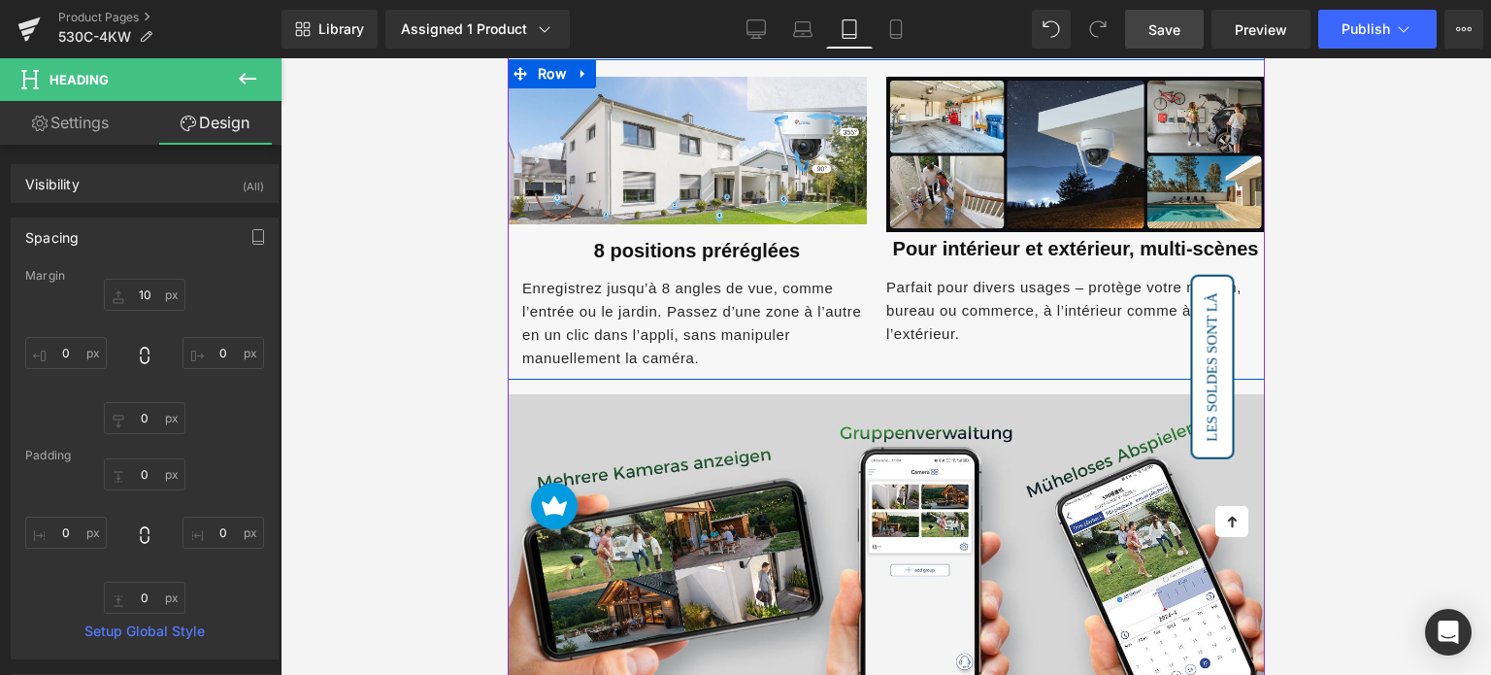
click at [907, 238] on font "Pour intérieur et extérieur, multi-scènes" at bounding box center [1075, 248] width 366 height 21
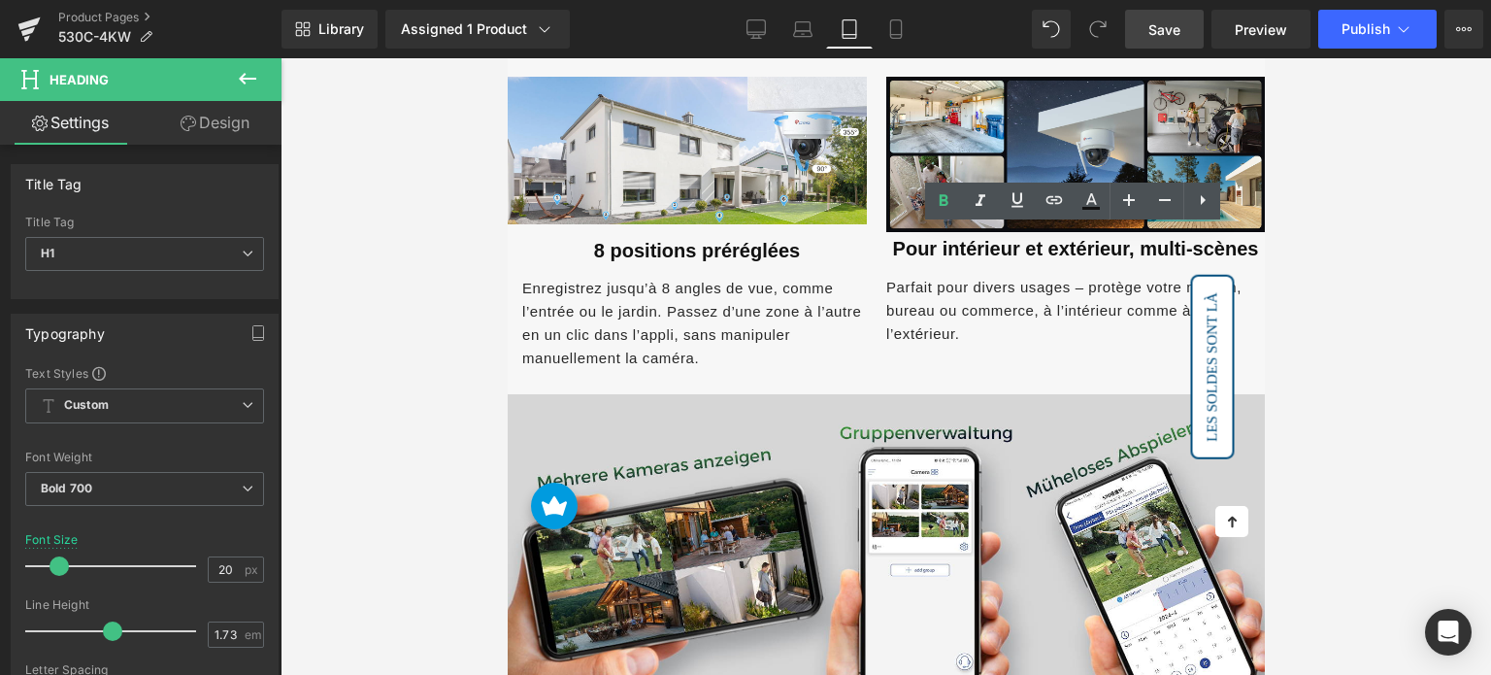
click at [225, 134] on link "Design" at bounding box center [215, 123] width 141 height 44
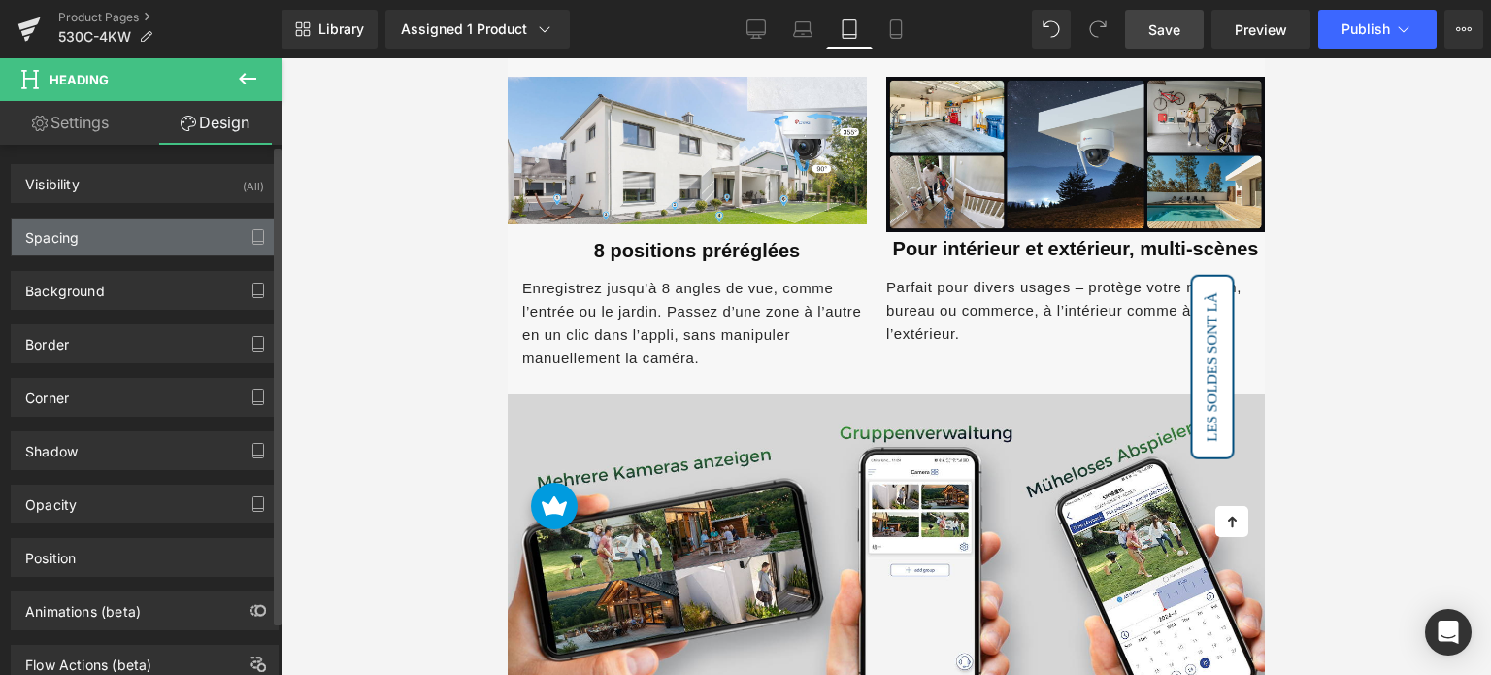
click at [120, 230] on div "Spacing" at bounding box center [145, 236] width 266 height 37
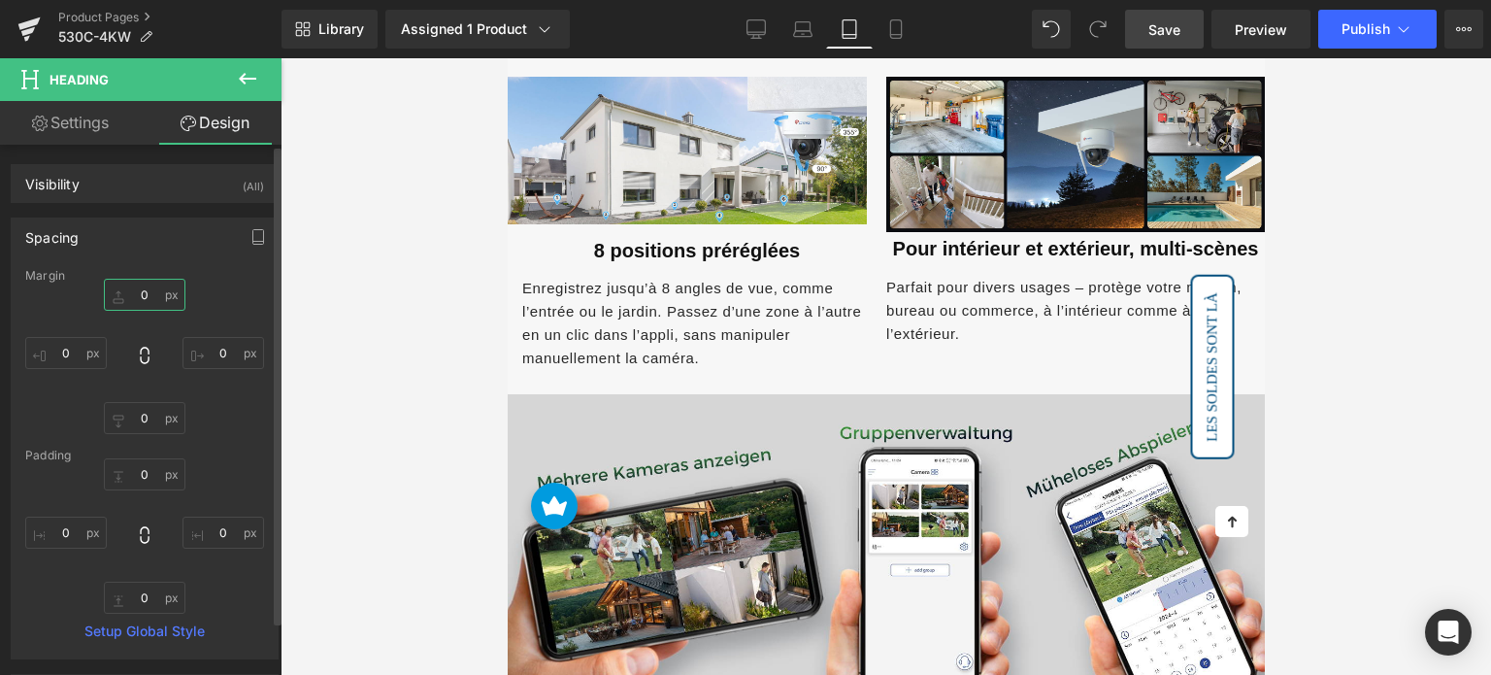
click at [158, 290] on input "0" at bounding box center [145, 295] width 82 height 32
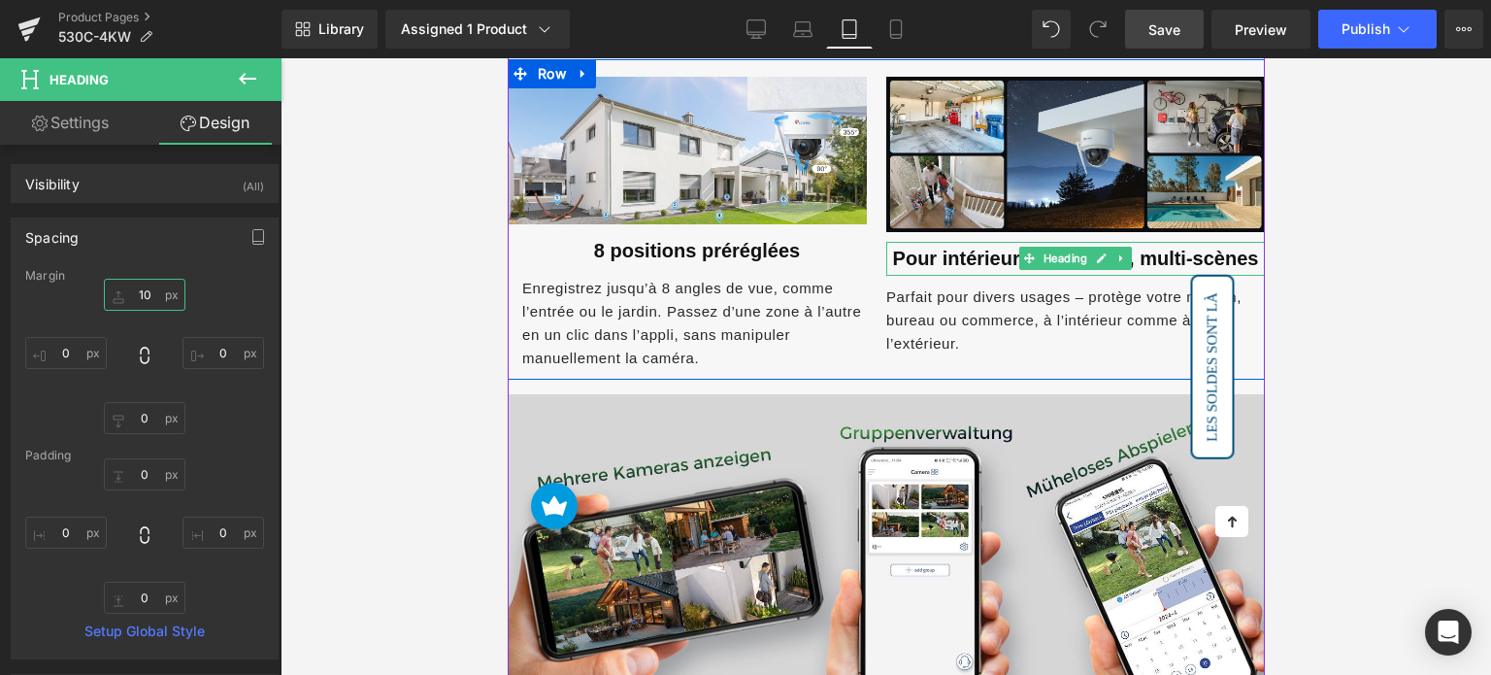
type input "1"
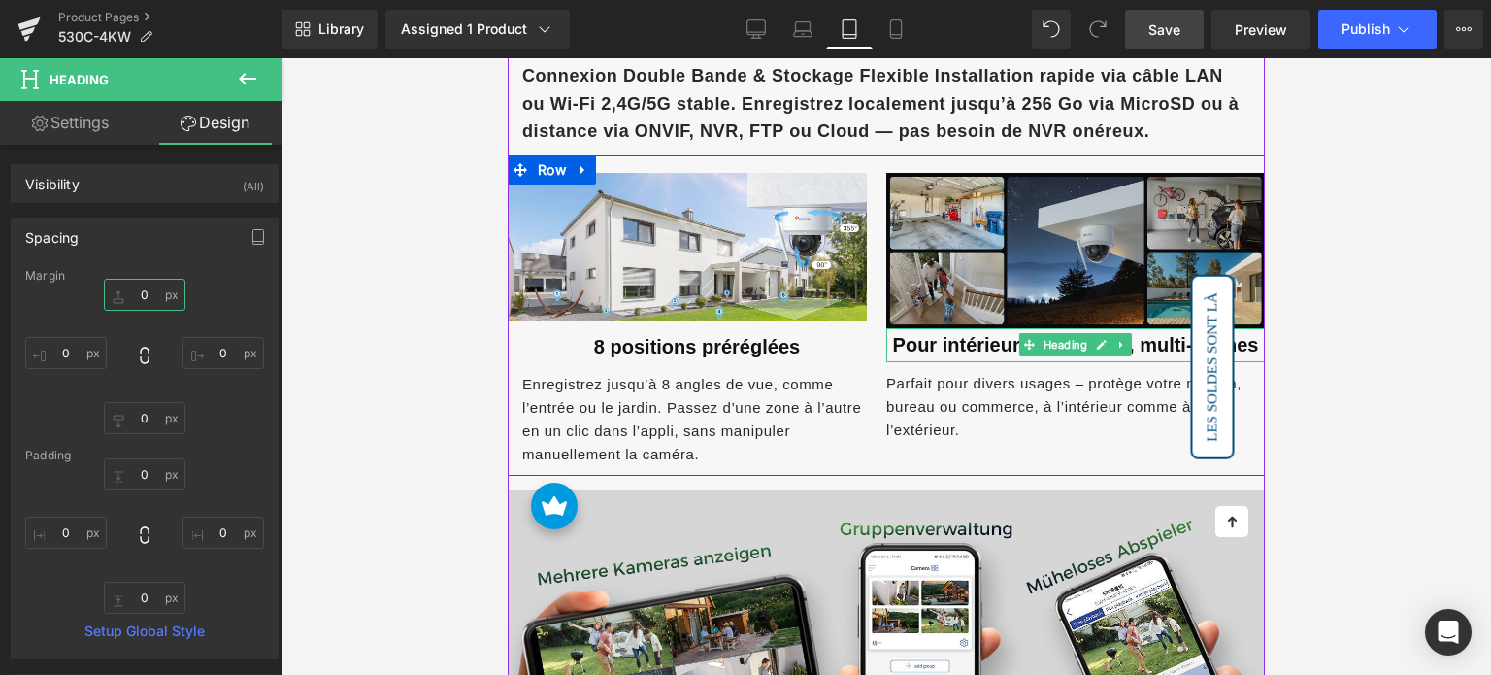
scroll to position [2912, 0]
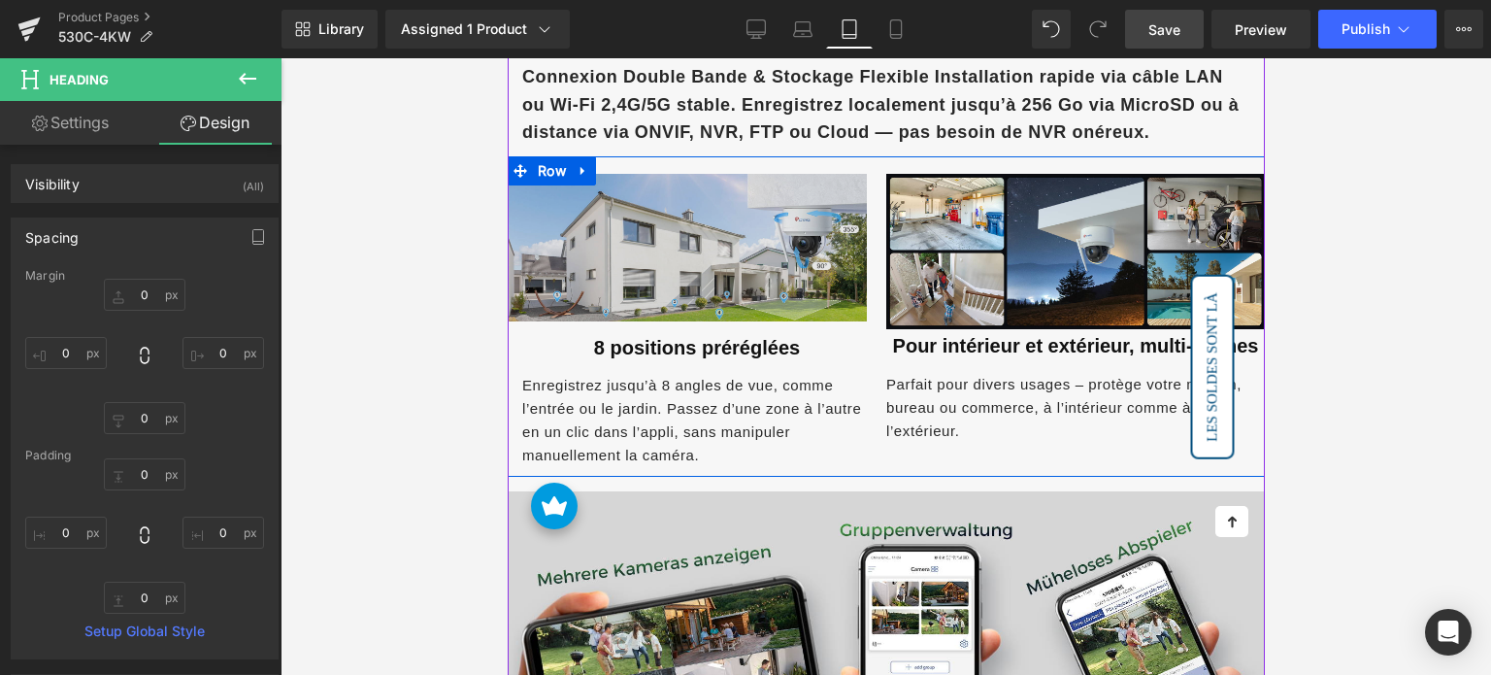
click at [770, 213] on img at bounding box center [686, 248] width 359 height 148
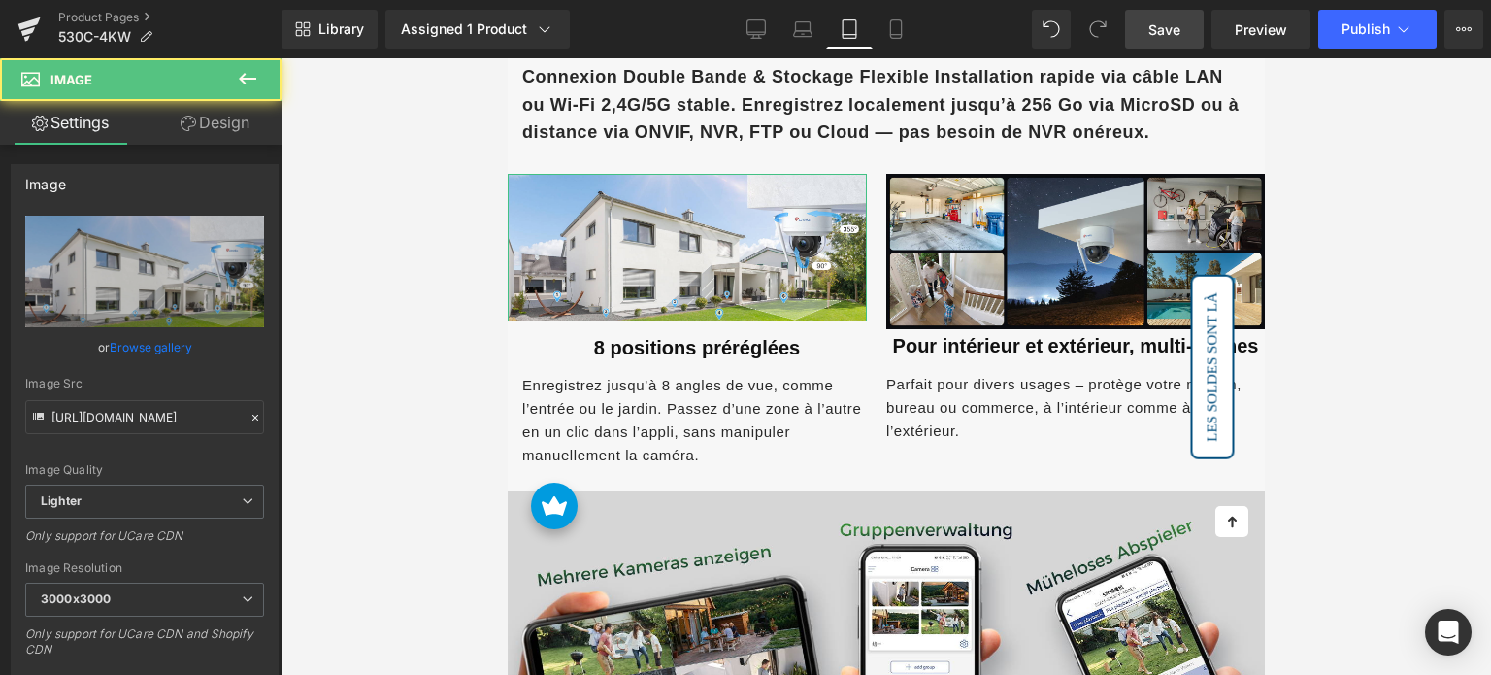
click at [221, 131] on link "Design" at bounding box center [215, 123] width 141 height 44
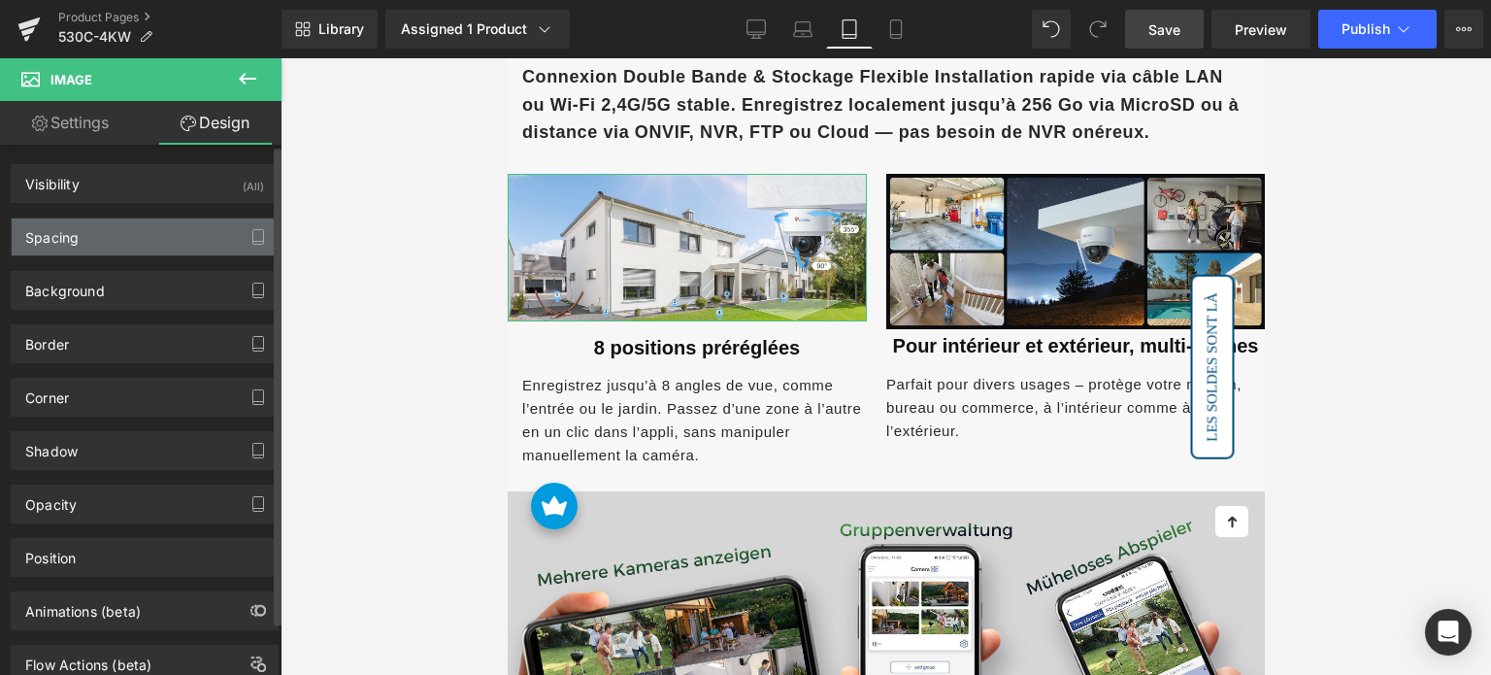
click at [116, 235] on div "Spacing" at bounding box center [145, 236] width 266 height 37
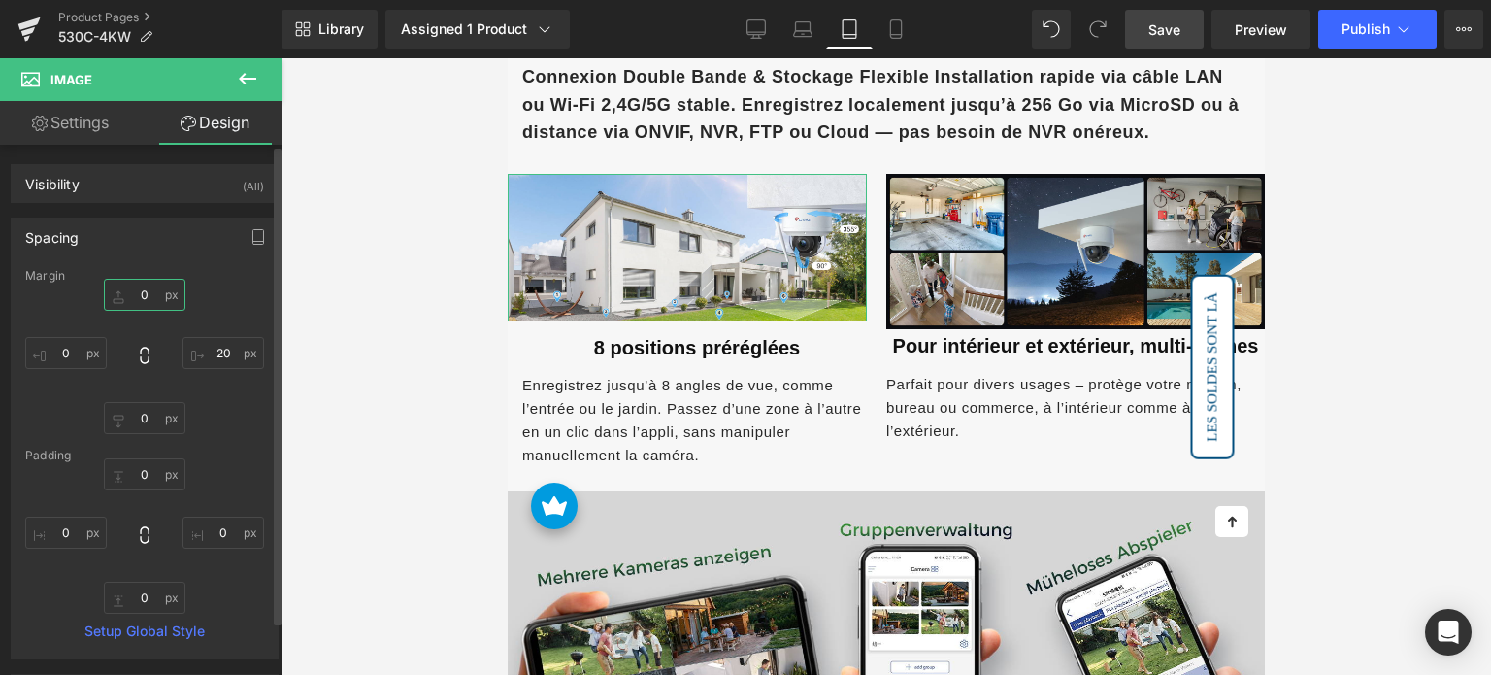
click at [148, 294] on input "0" at bounding box center [145, 295] width 82 height 32
type input "10"
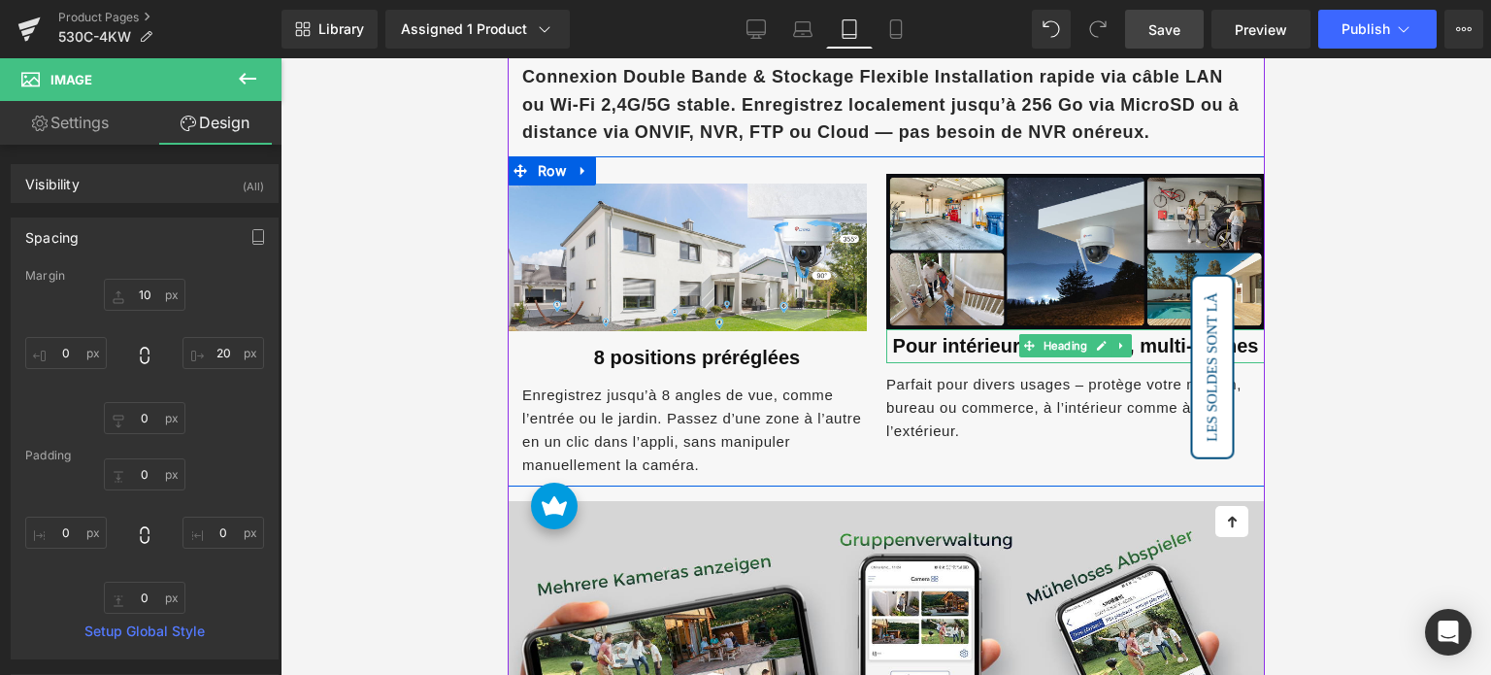
click at [933, 335] on font "Pour intérieur et extérieur, multi-scènes" at bounding box center [1075, 345] width 366 height 21
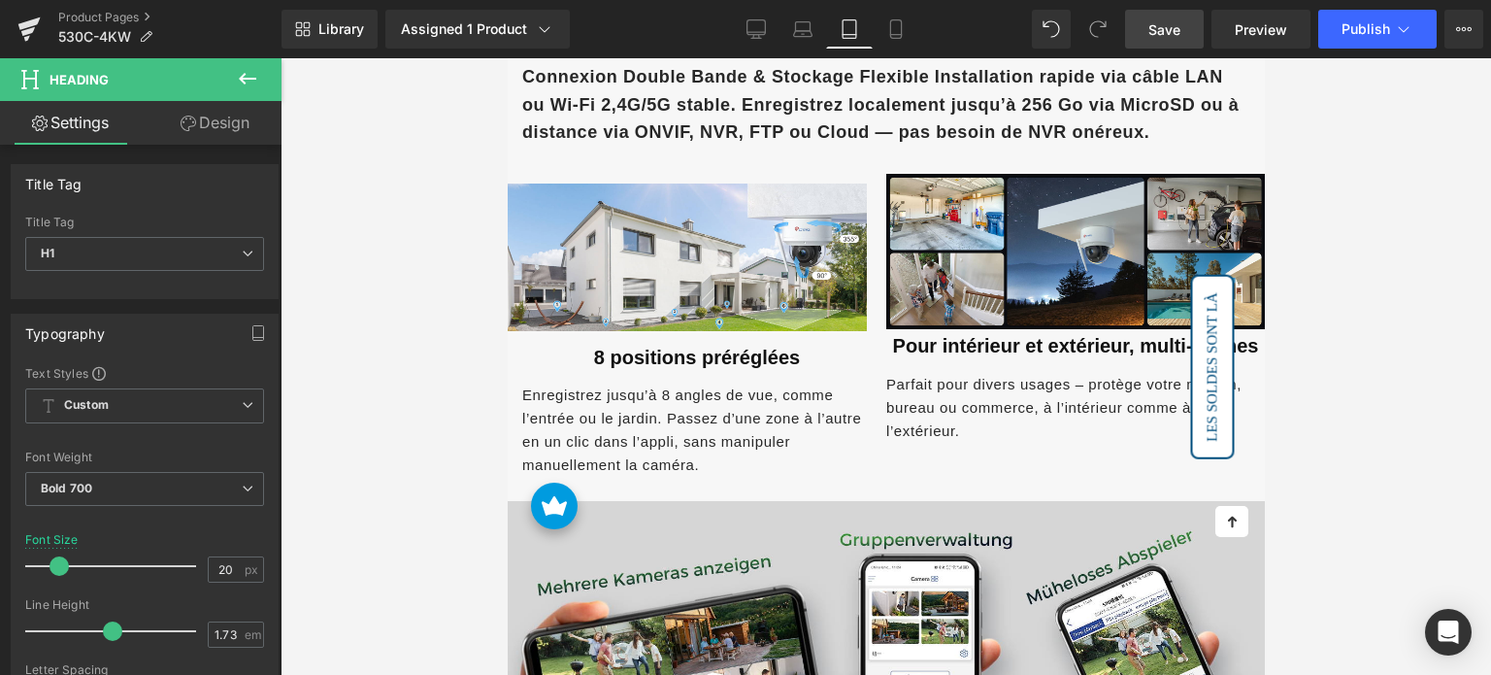
drag, startPoint x: 231, startPoint y: 117, endPoint x: 124, endPoint y: 228, distance: 153.8
click at [231, 117] on link "Design" at bounding box center [215, 123] width 141 height 44
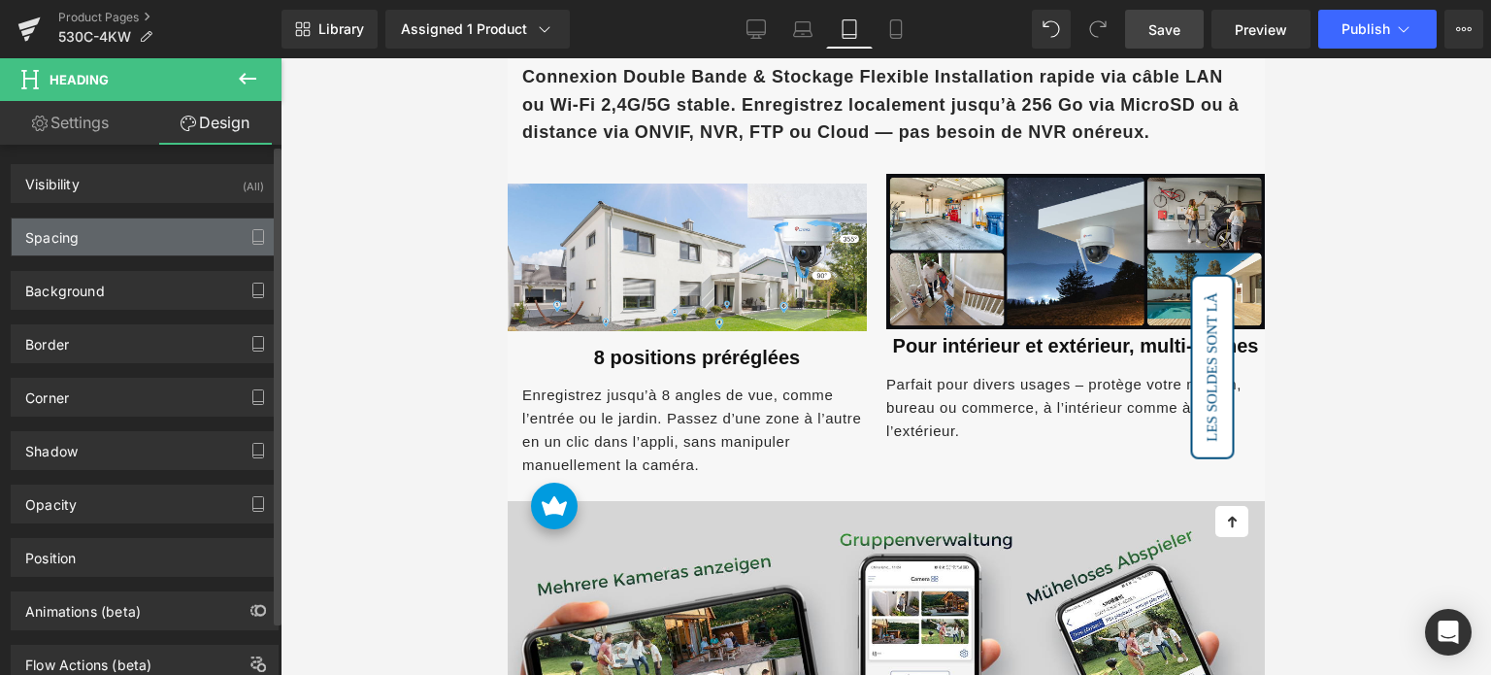
click at [117, 231] on div "Spacing" at bounding box center [145, 236] width 266 height 37
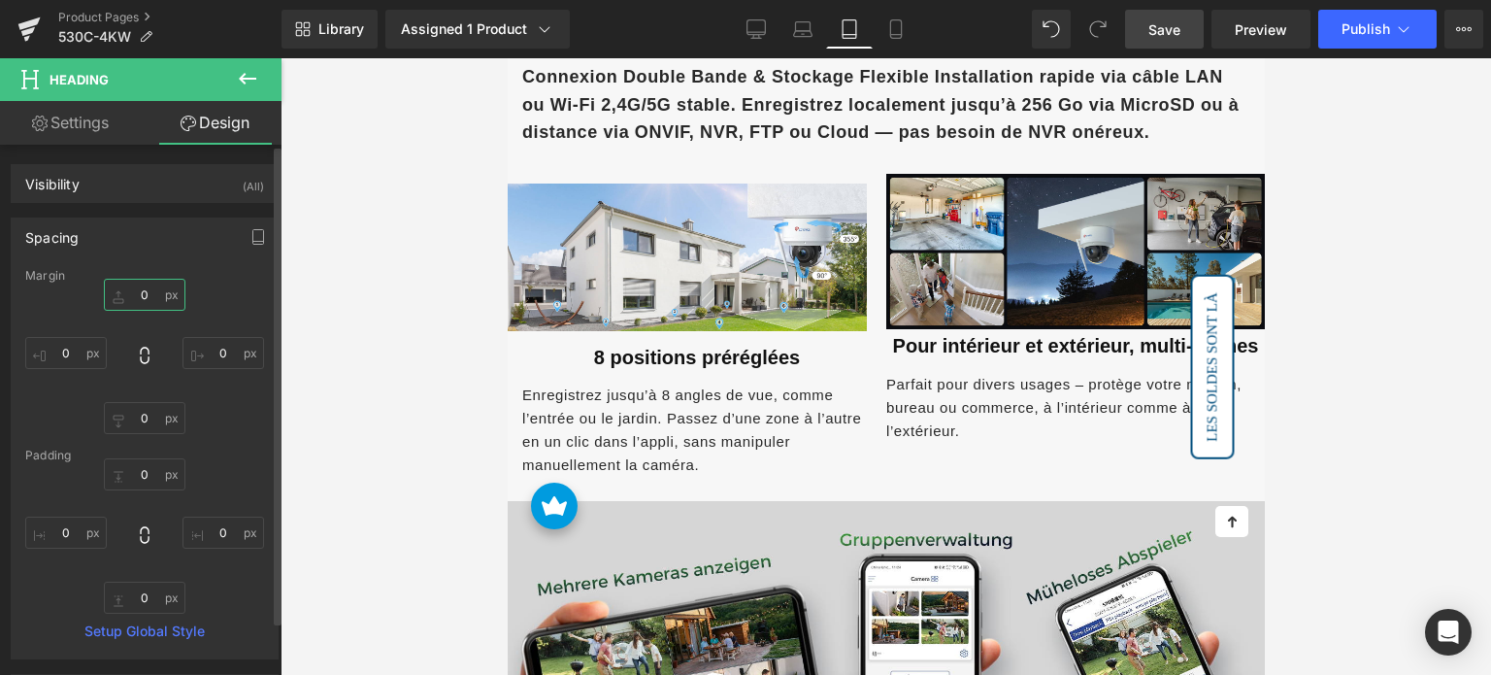
click at [140, 287] on input "0" at bounding box center [145, 295] width 82 height 32
type input "10"
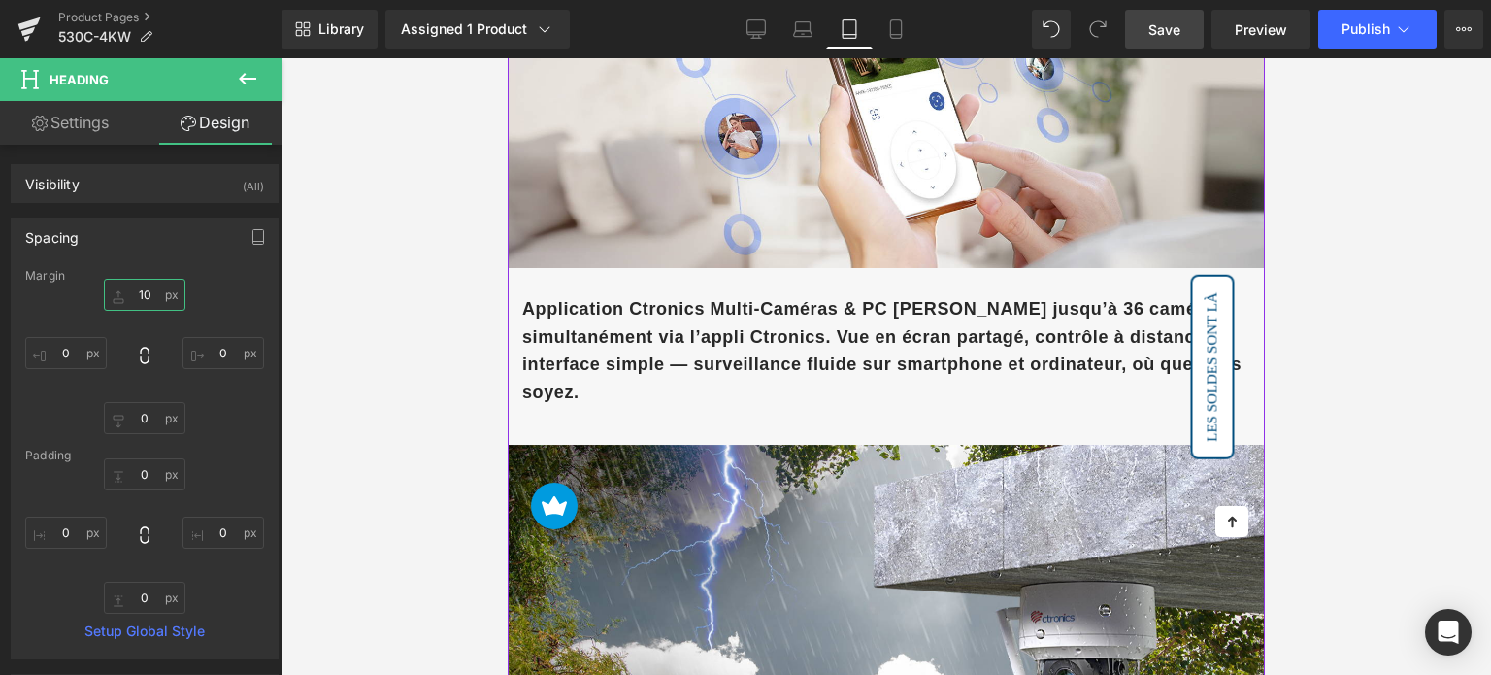
scroll to position [3786, 0]
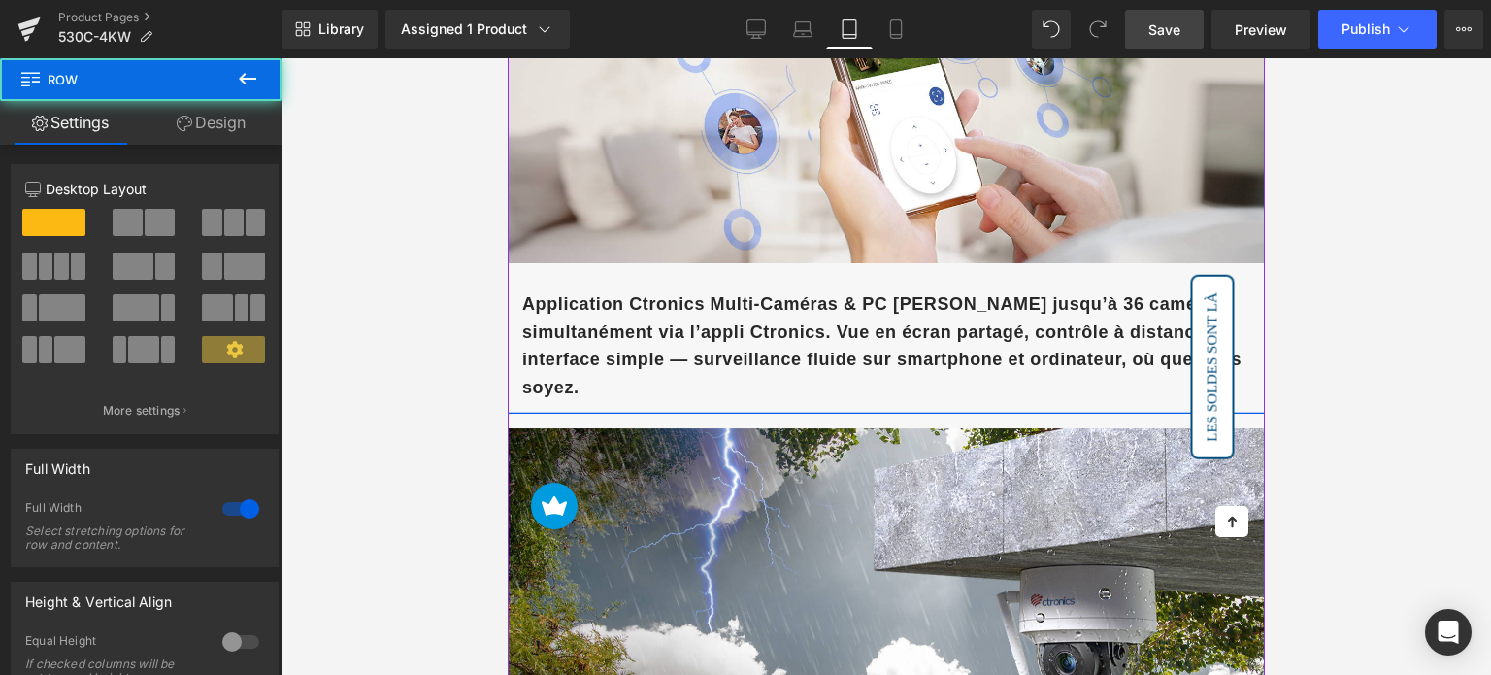
drag, startPoint x: 591, startPoint y: 418, endPoint x: 599, endPoint y: 407, distance: 14.0
click at [599, 412] on div at bounding box center [885, 413] width 757 height 2
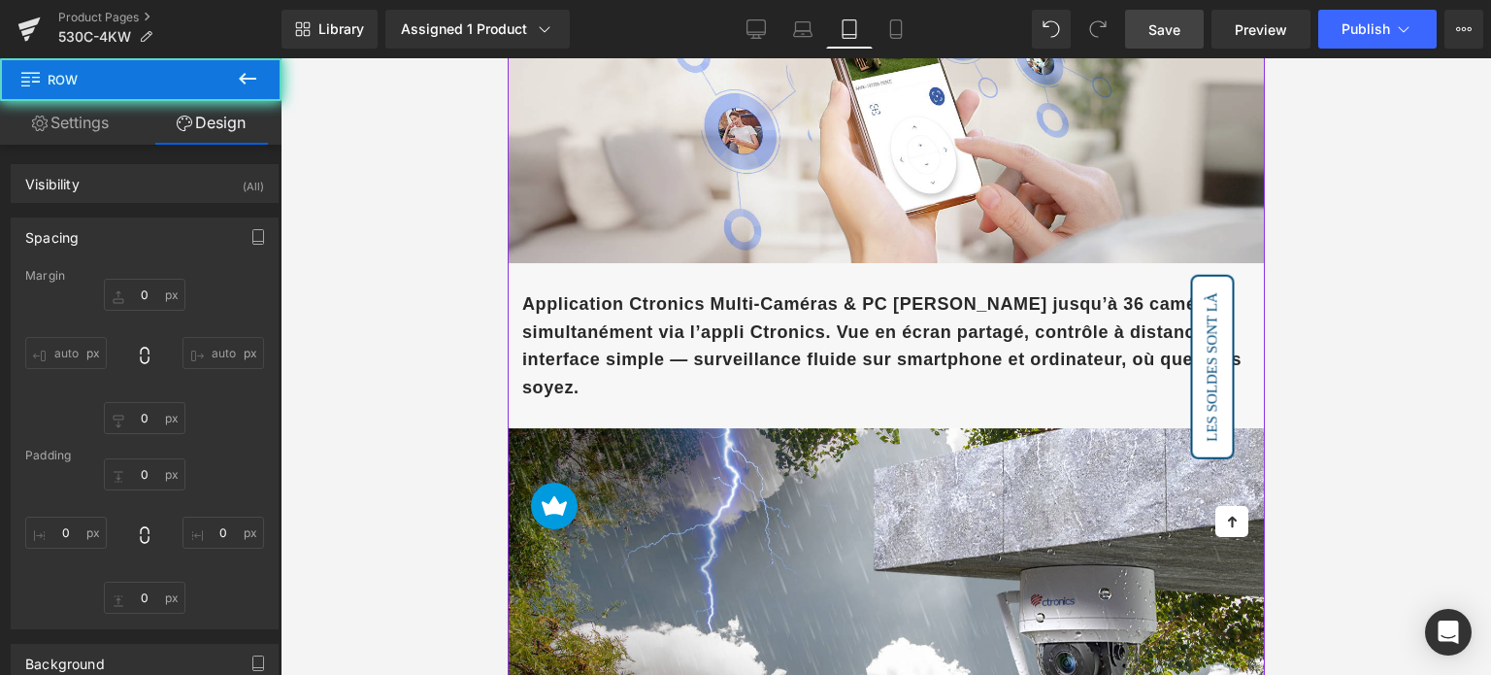
type input "0"
type input "2"
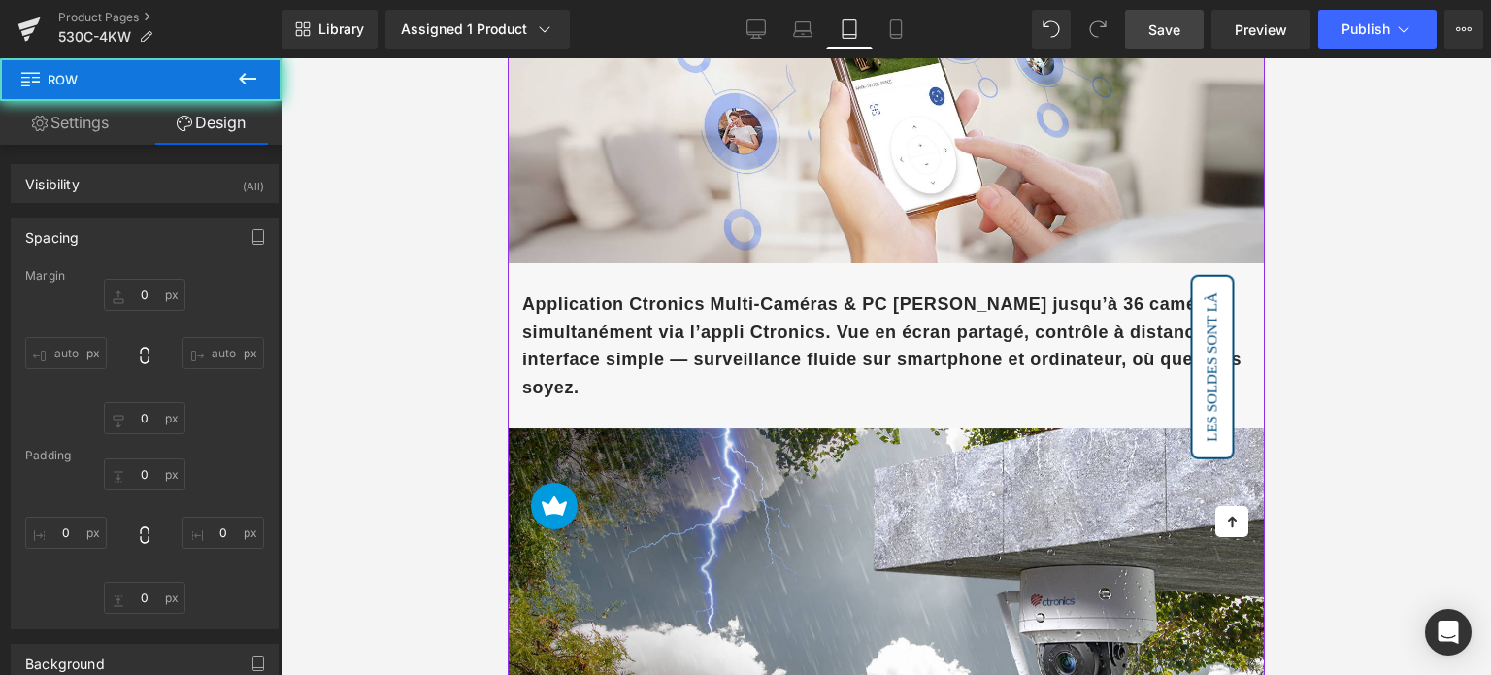
type input "0"
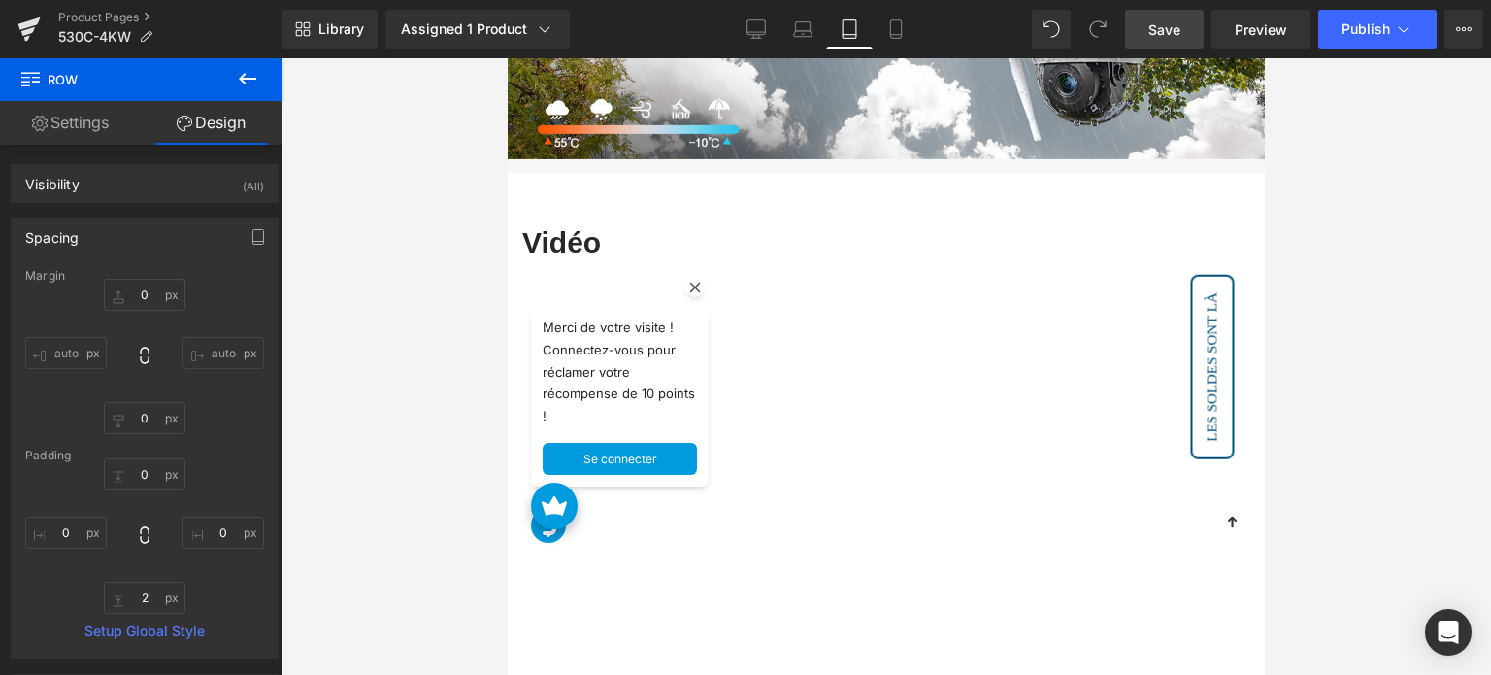
scroll to position [4368, 0]
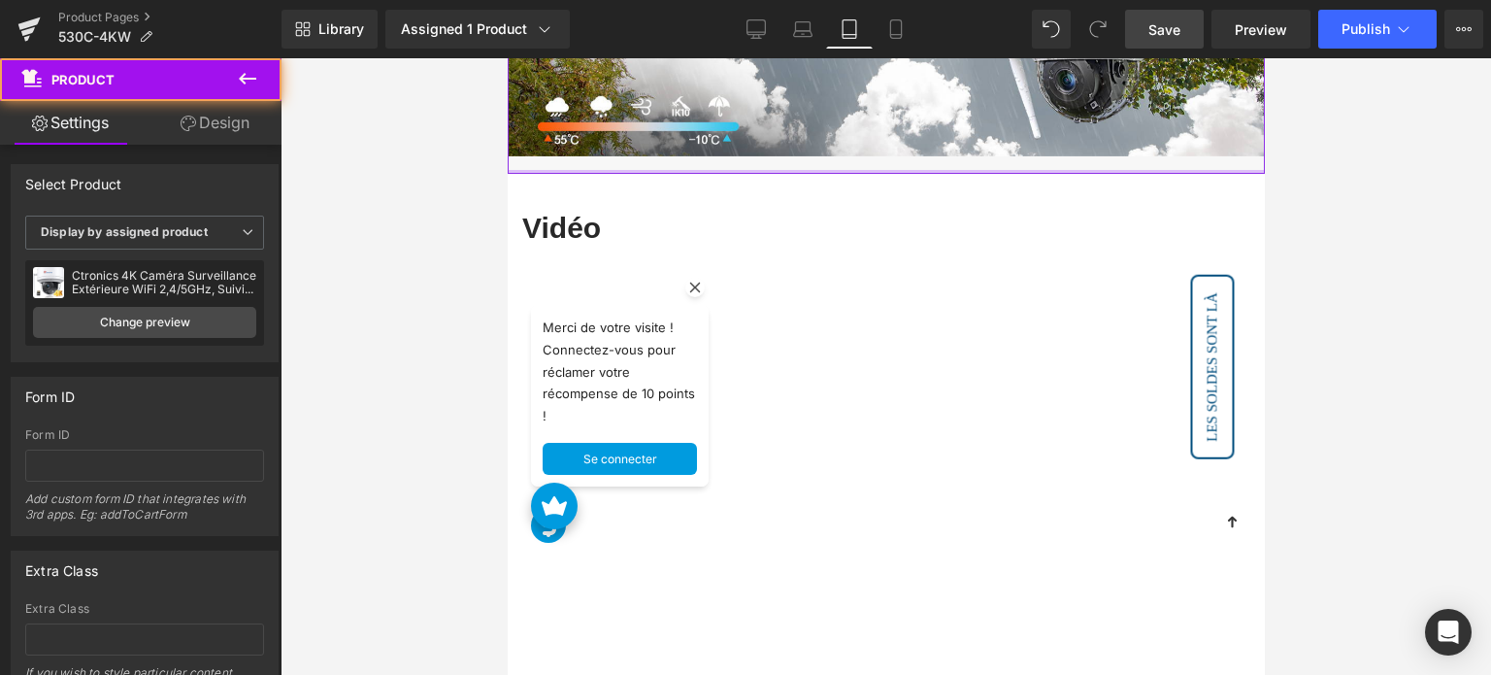
drag, startPoint x: 721, startPoint y: 174, endPoint x: 727, endPoint y: 162, distance: 13.0
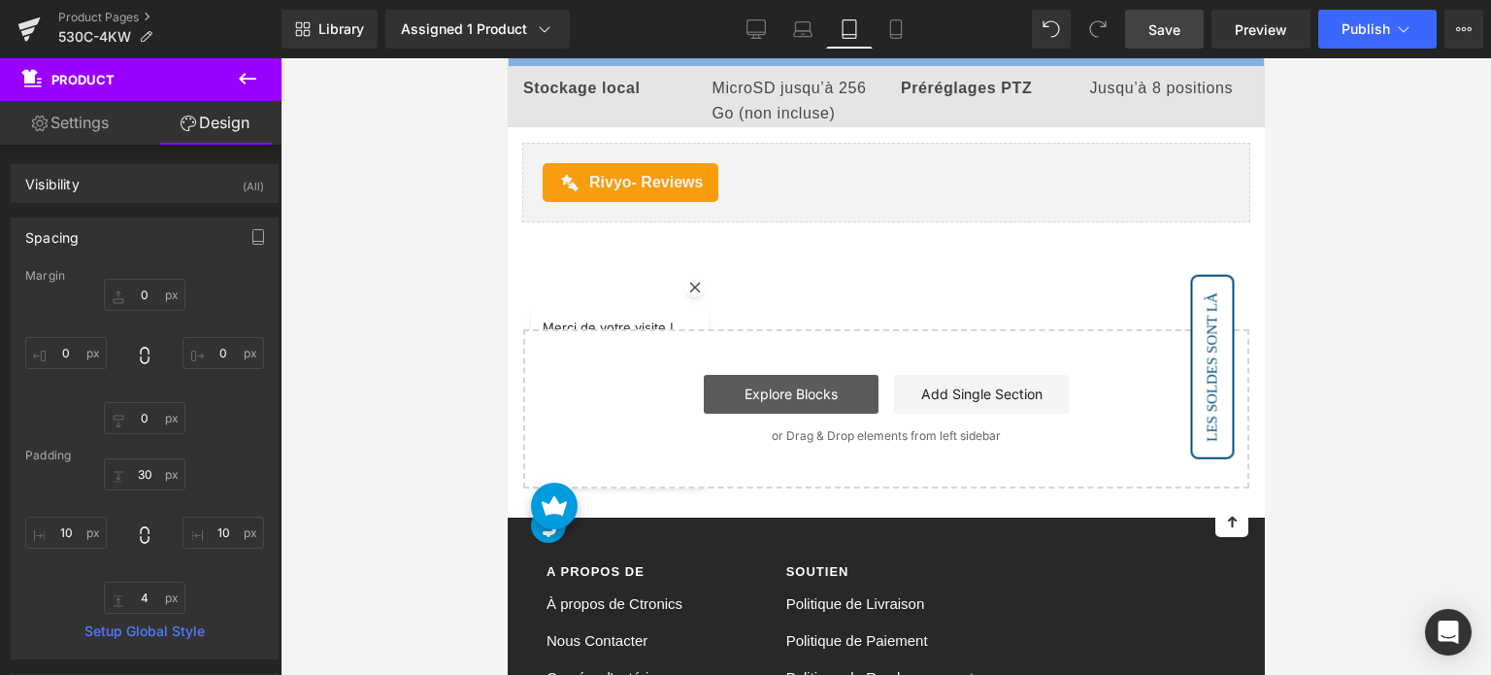
scroll to position [5824, 0]
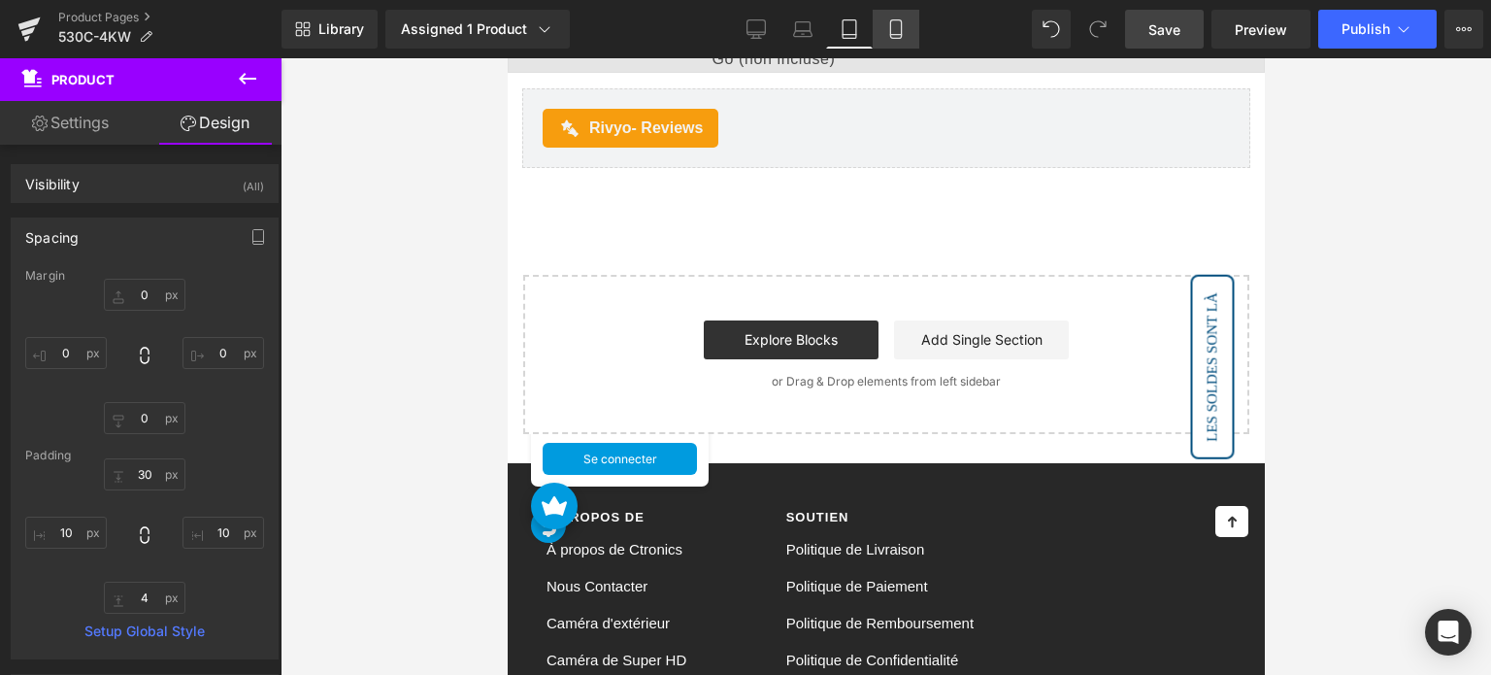
click at [878, 40] on link "Mobile" at bounding box center [896, 29] width 47 height 39
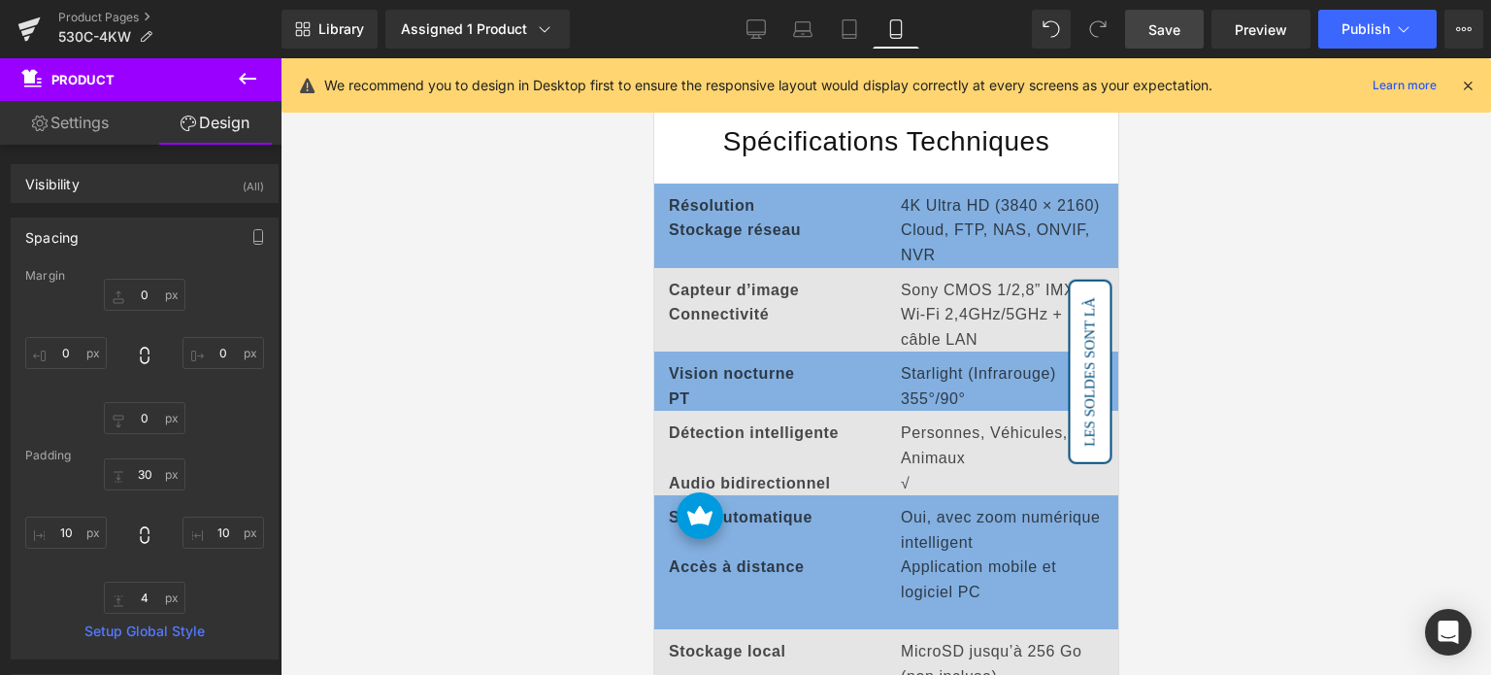
type input "0"
type input "30"
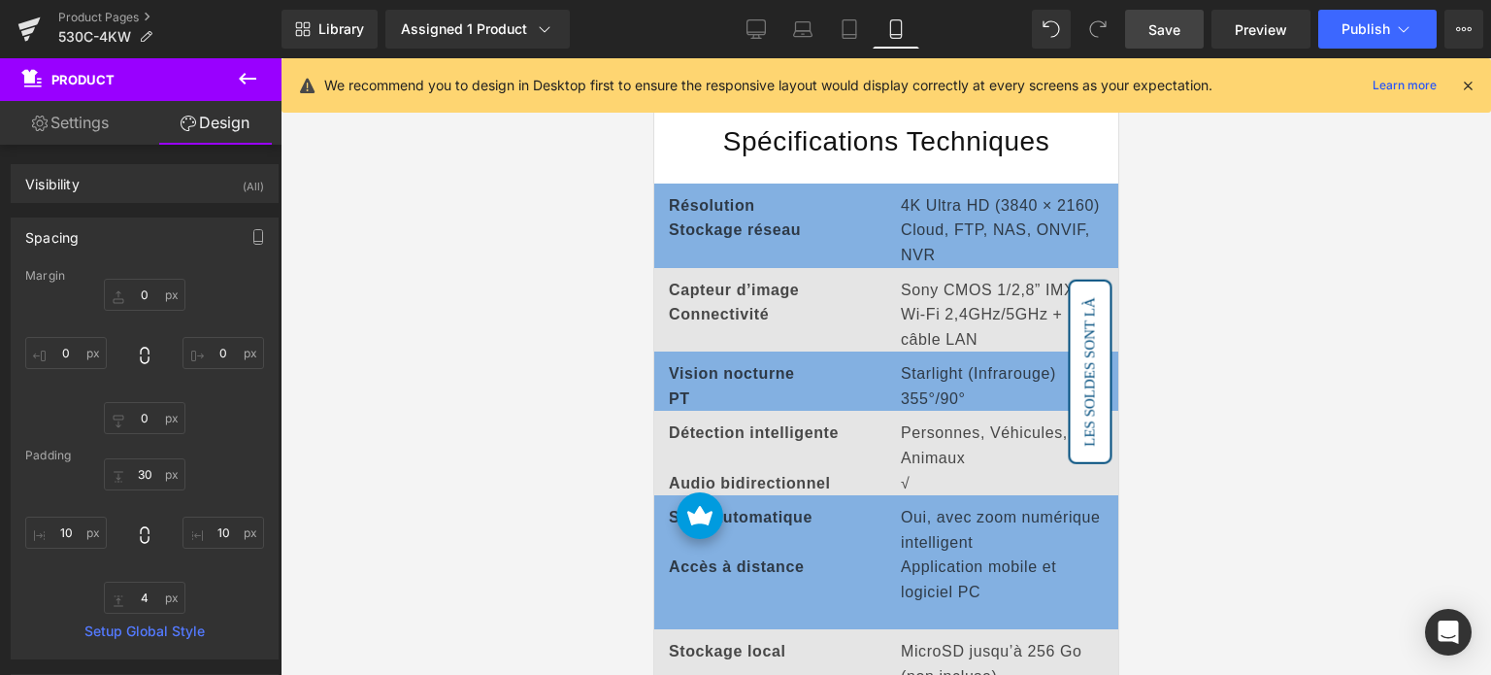
type input "10"
type input "11"
type input "10"
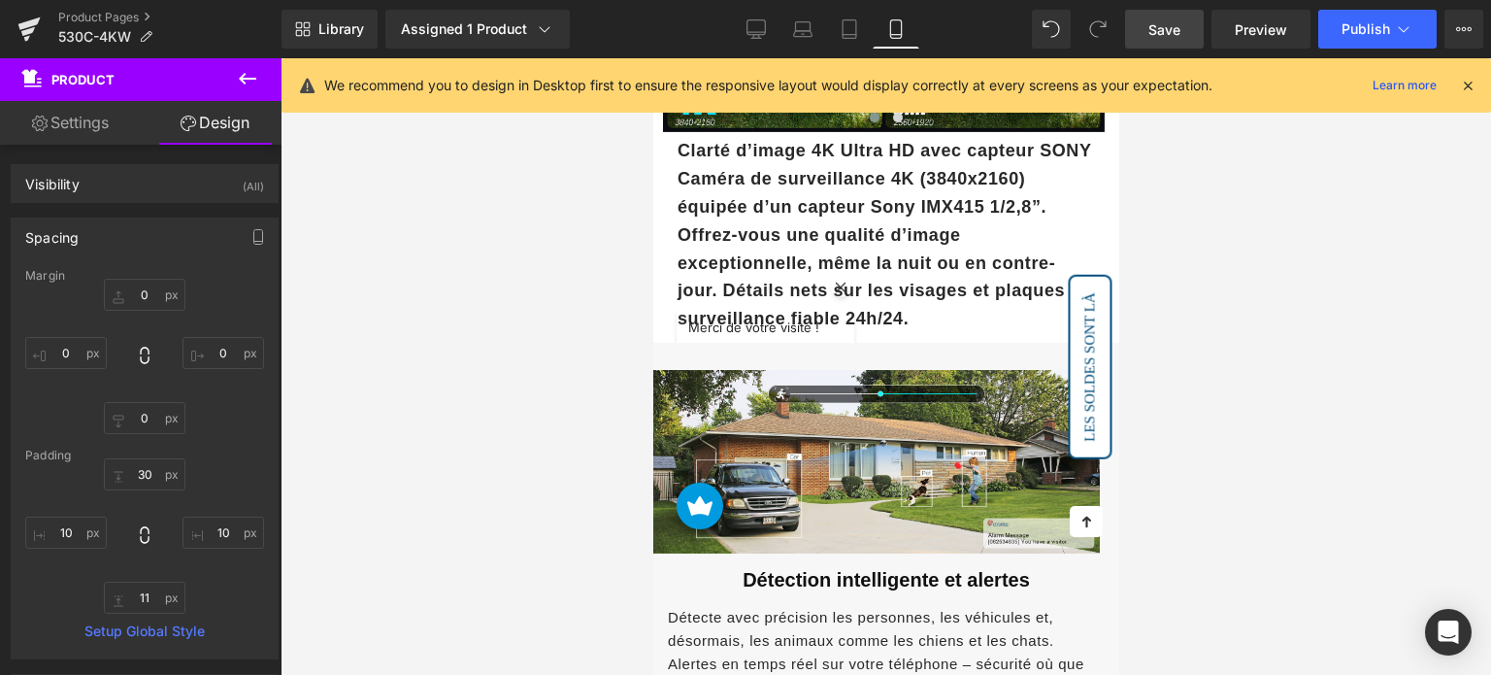
scroll to position [1844, 0]
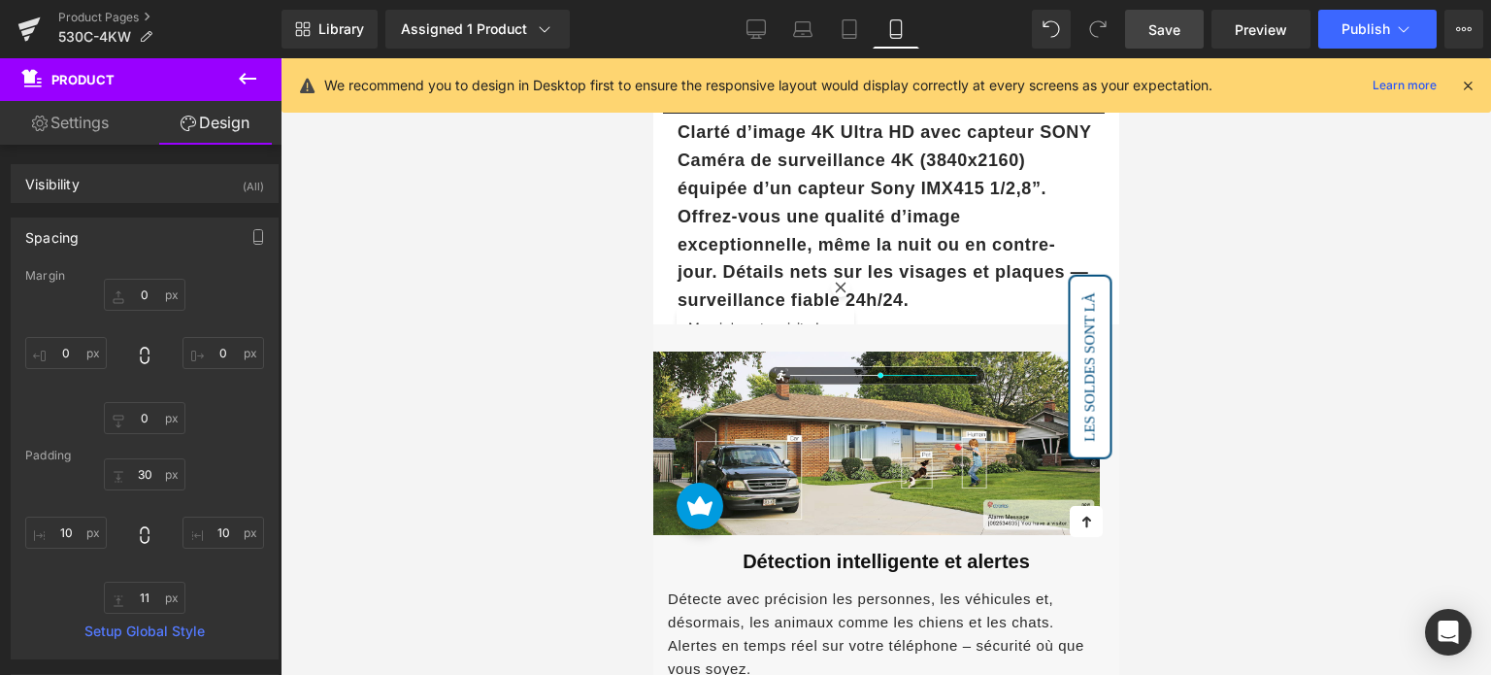
click at [904, 182] on strong "Clarté d’image 4K Ultra HD avec capteur SONY Caméra de surveillance 4K (3840x21…" at bounding box center [884, 215] width 414 height 187
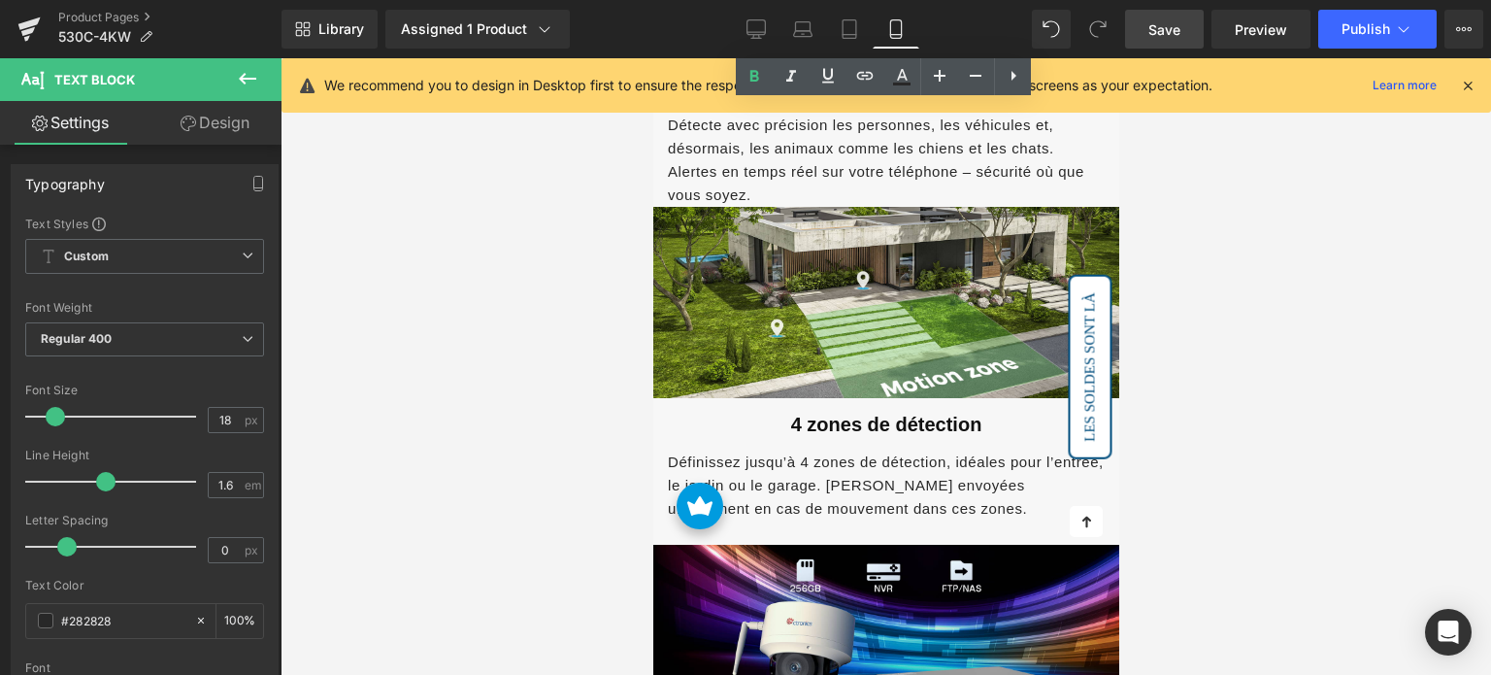
scroll to position [2330, 0]
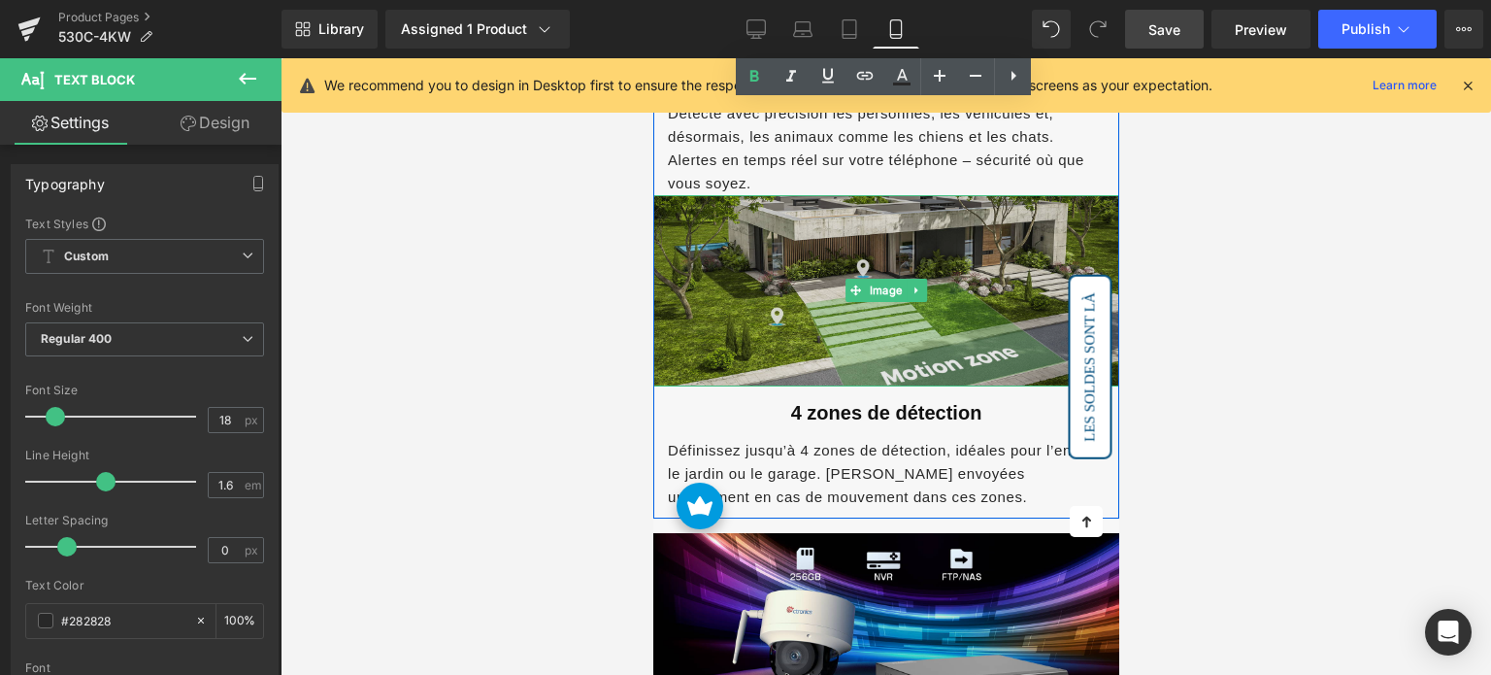
click at [1011, 243] on img at bounding box center [885, 290] width 466 height 191
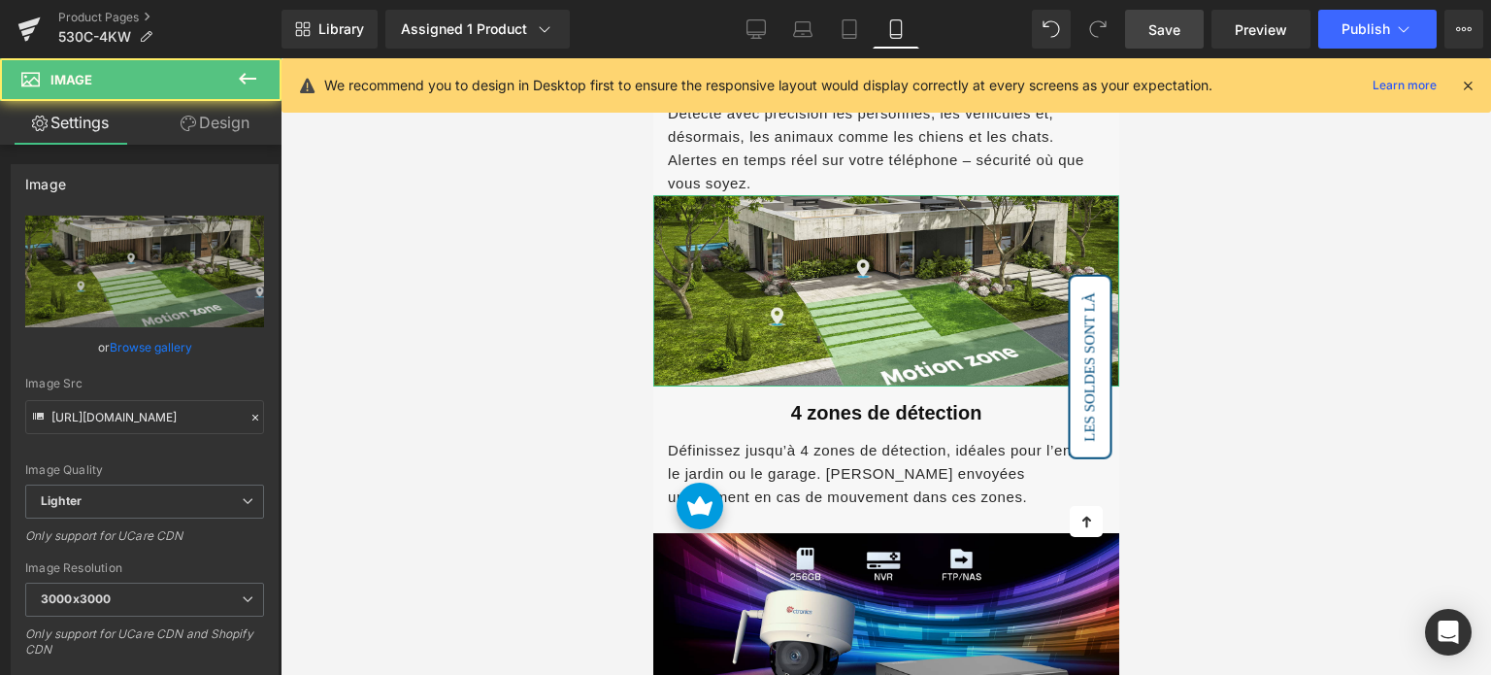
click at [221, 133] on link "Design" at bounding box center [215, 123] width 141 height 44
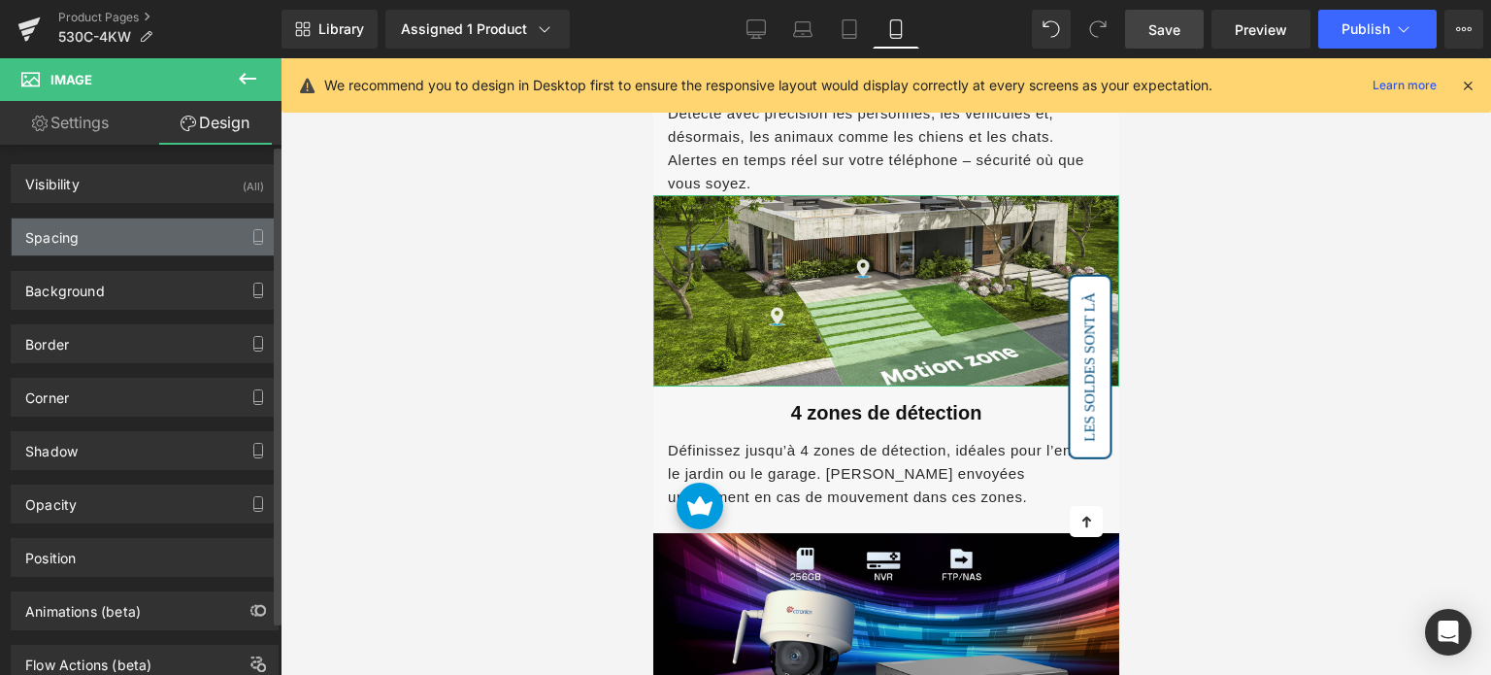
click at [113, 244] on div "Spacing" at bounding box center [145, 236] width 266 height 37
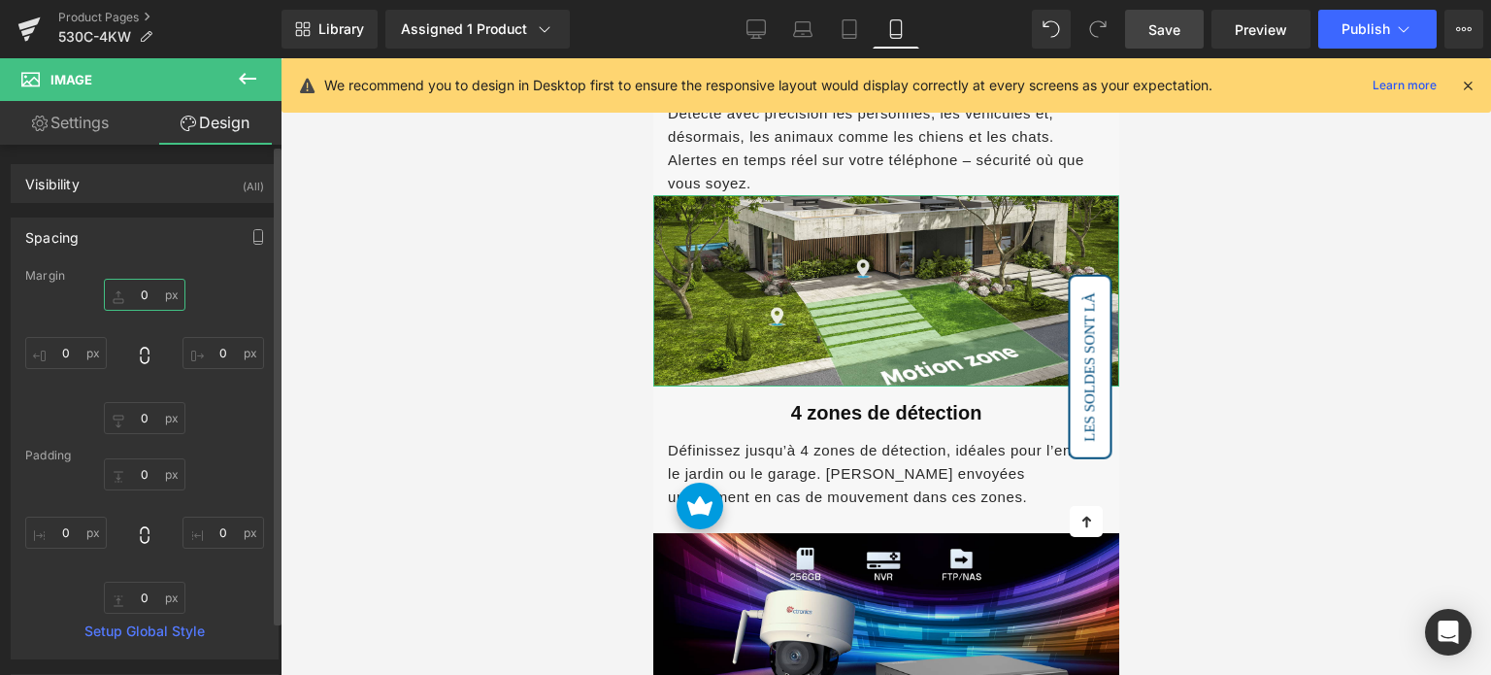
click at [140, 297] on input "0" at bounding box center [145, 295] width 82 height 32
type input "10"
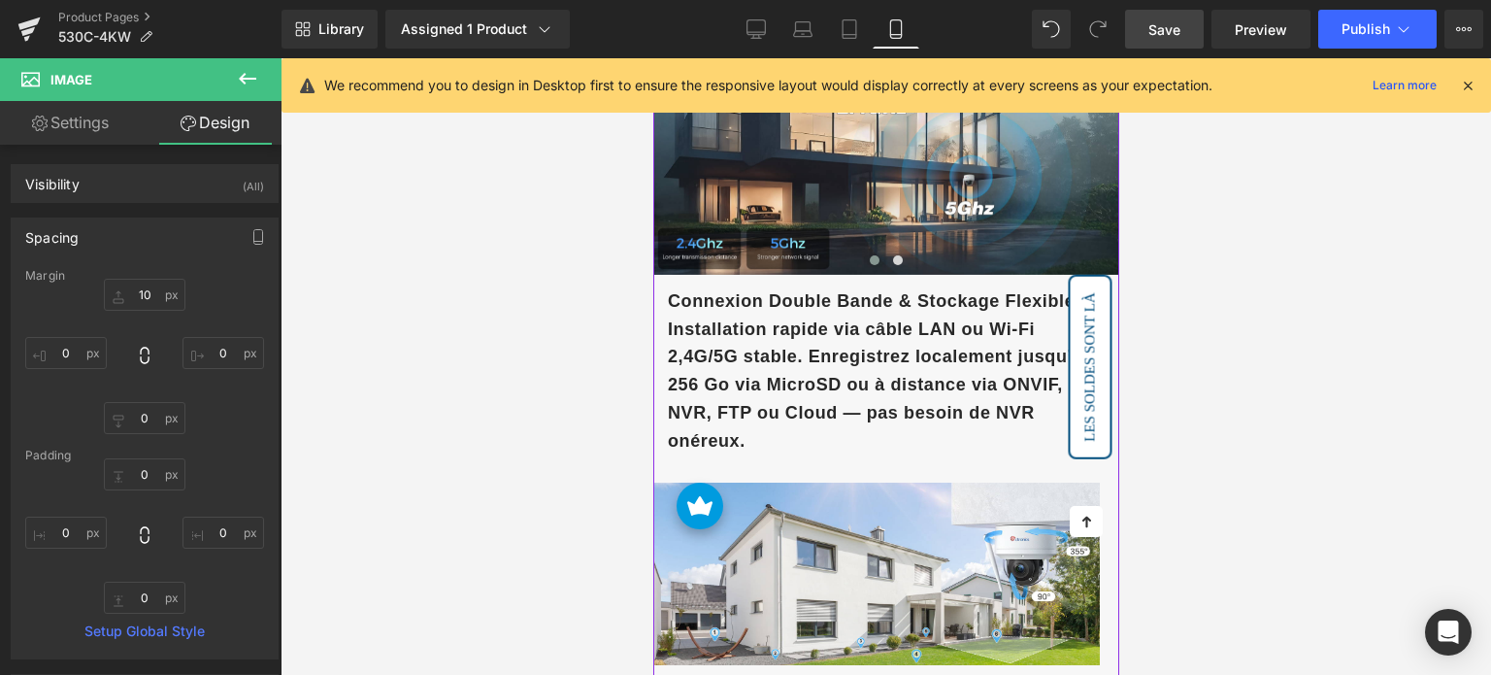
click at [812, 348] on strong "Connexion Double Bande & Stockage Flexible Installation rapide via câble LAN ou…" at bounding box center [874, 370] width 415 height 159
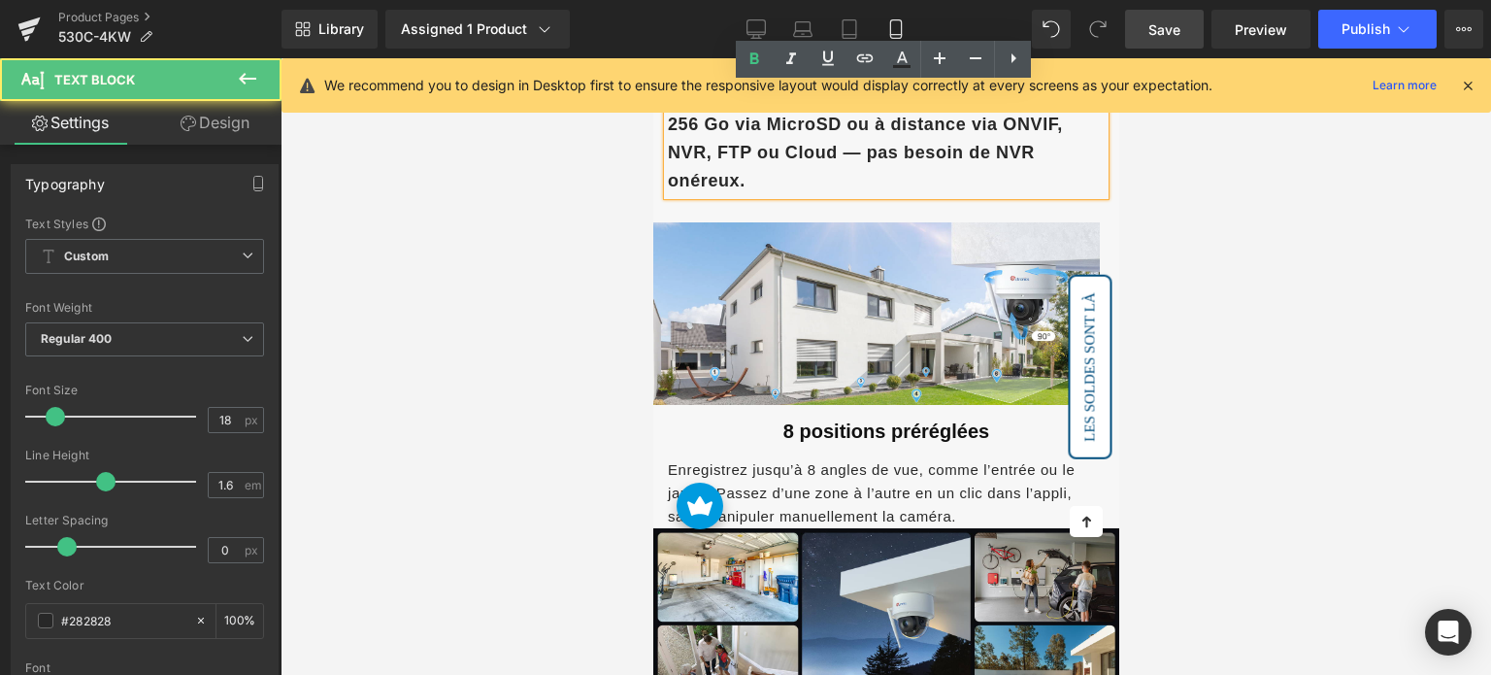
scroll to position [3398, 0]
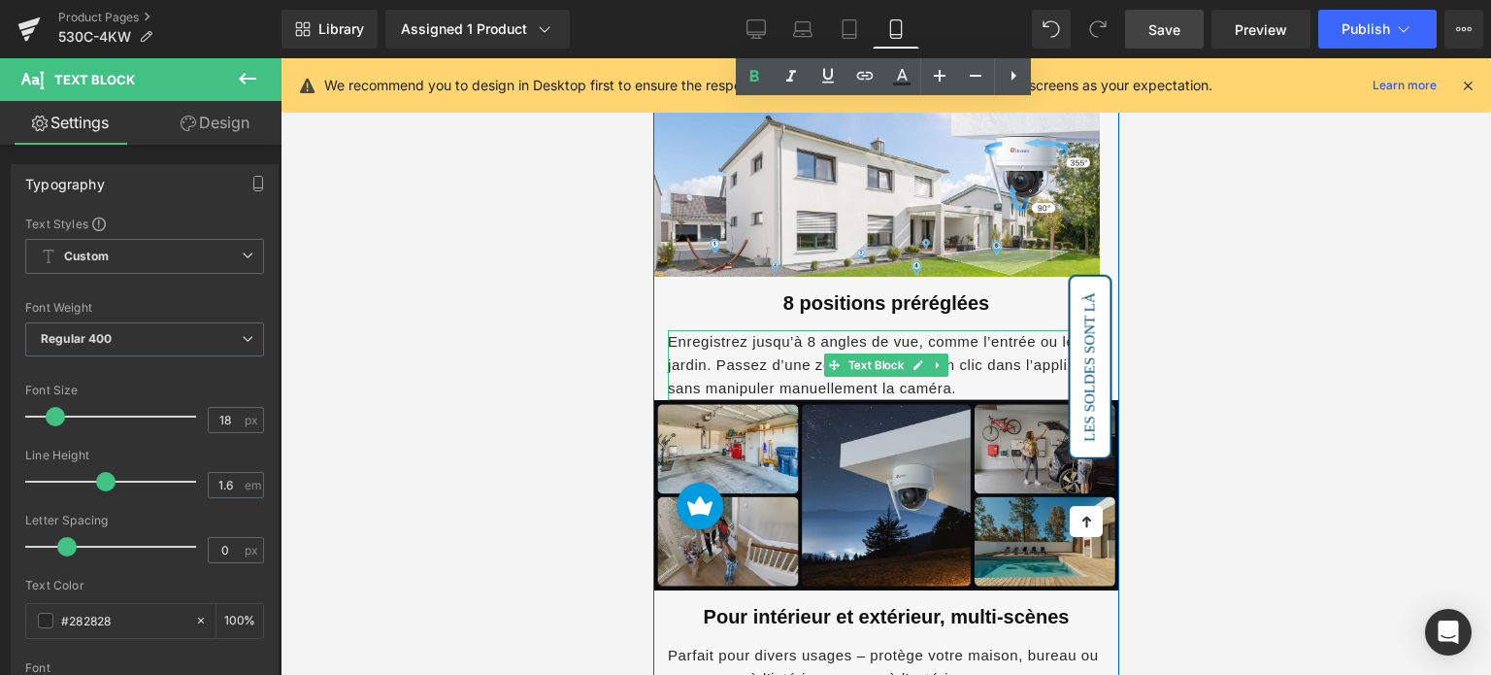
click at [786, 427] on img at bounding box center [885, 495] width 466 height 191
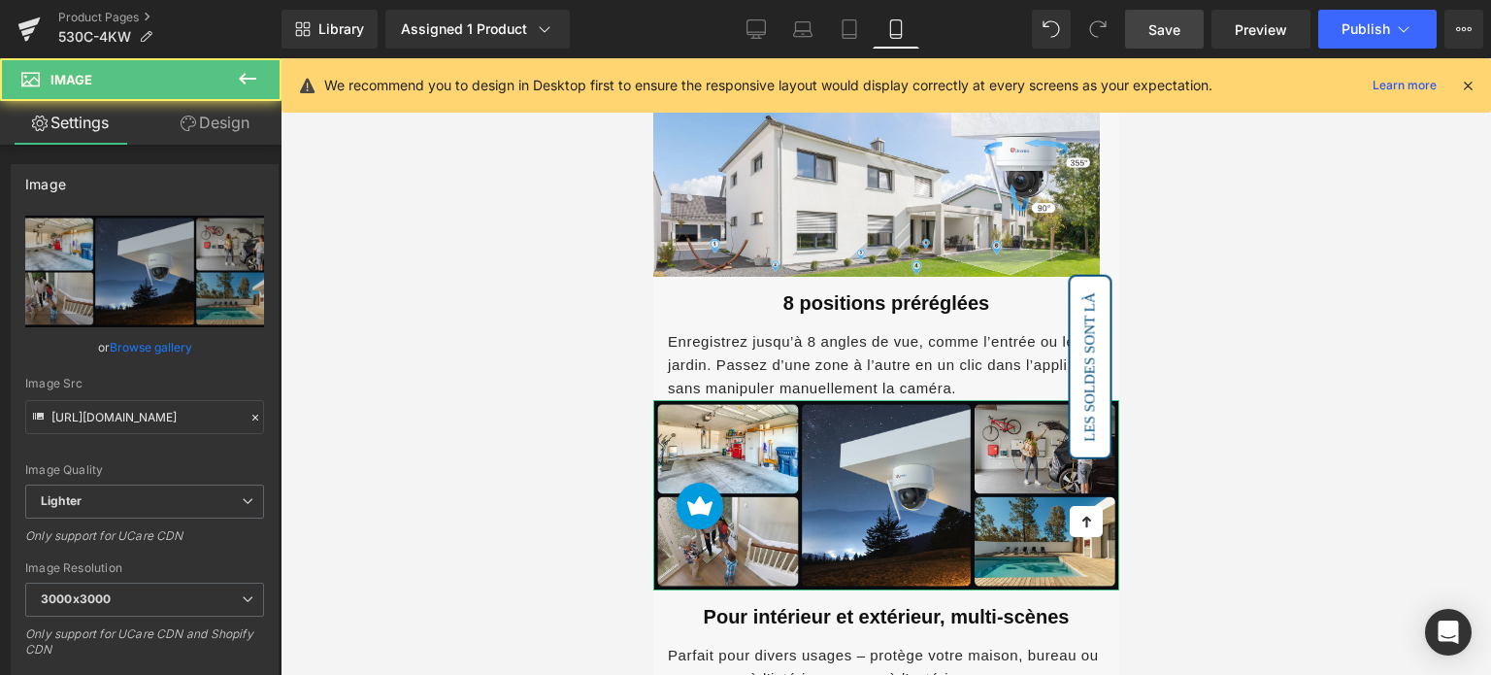
drag, startPoint x: 176, startPoint y: 123, endPoint x: 122, endPoint y: 222, distance: 112.5
click at [179, 123] on link "Design" at bounding box center [215, 123] width 141 height 44
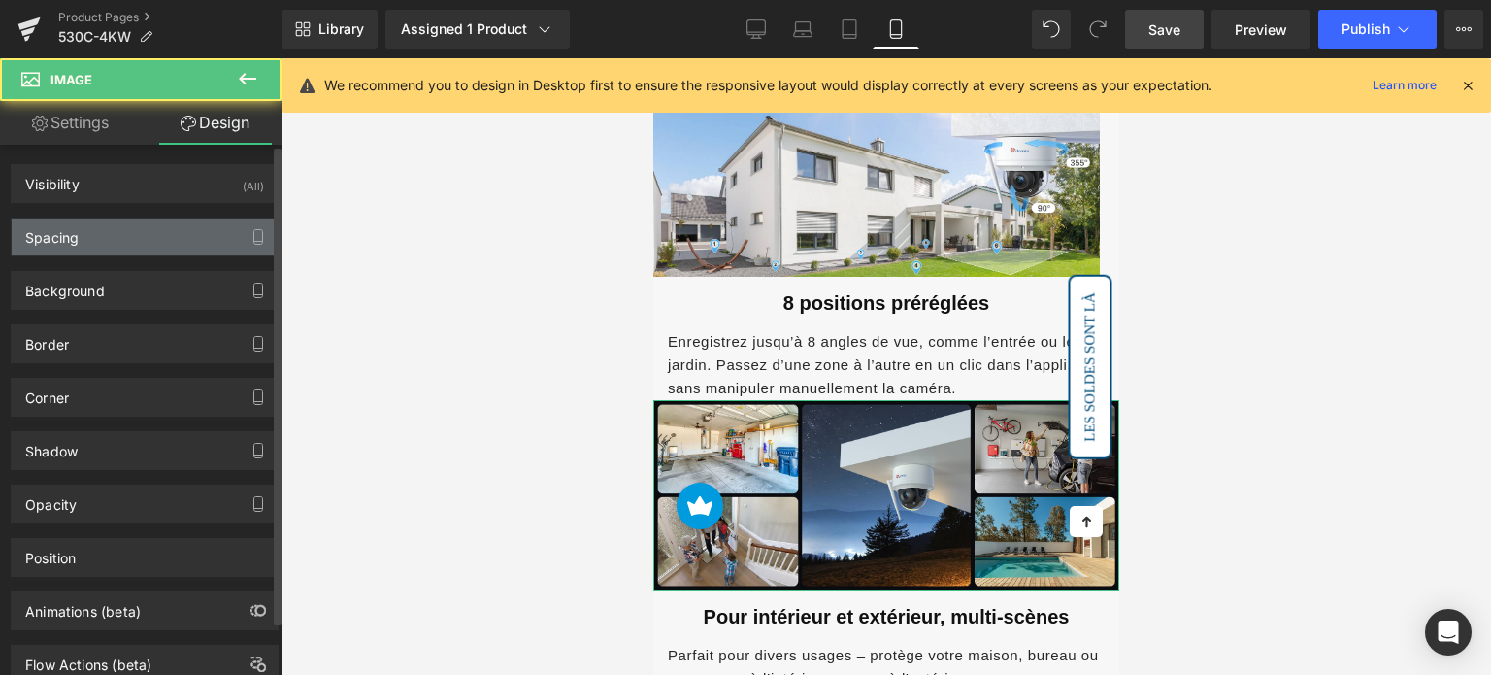
type input "0"
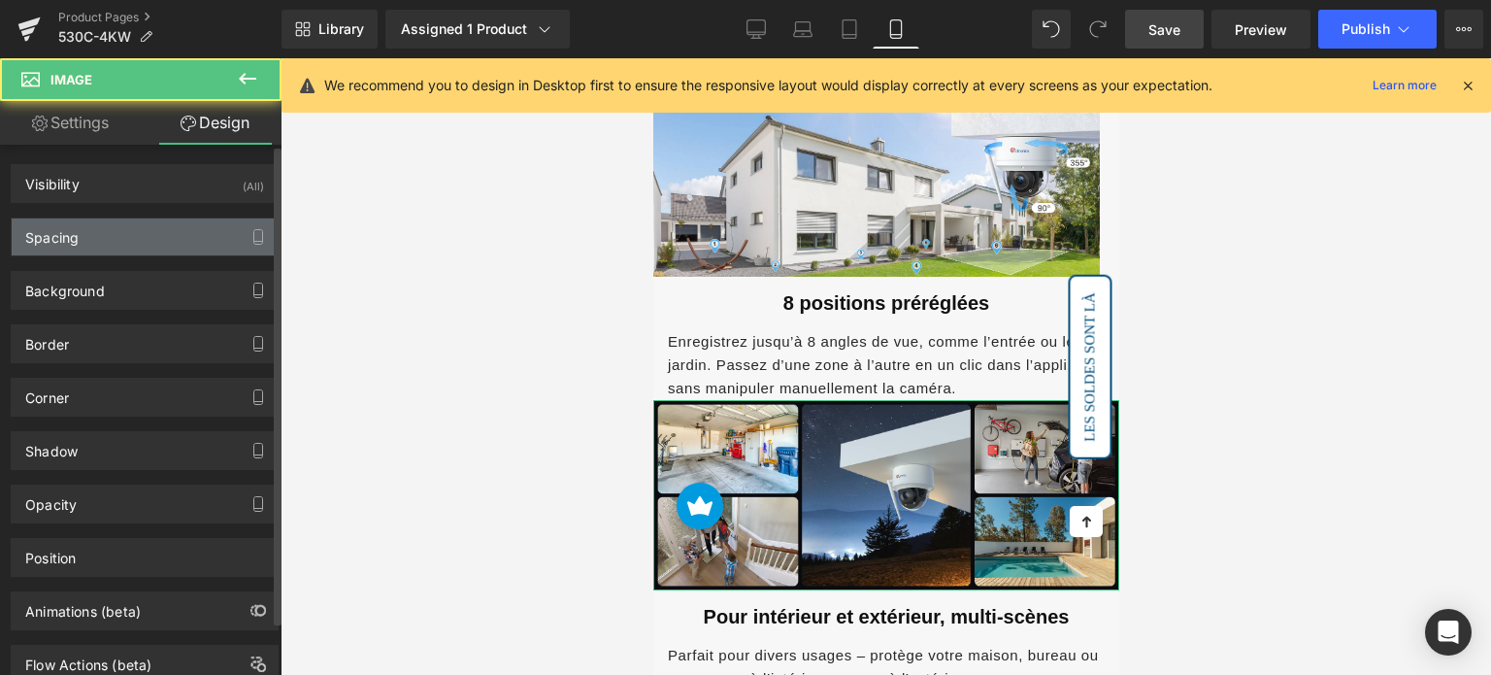
type input "0"
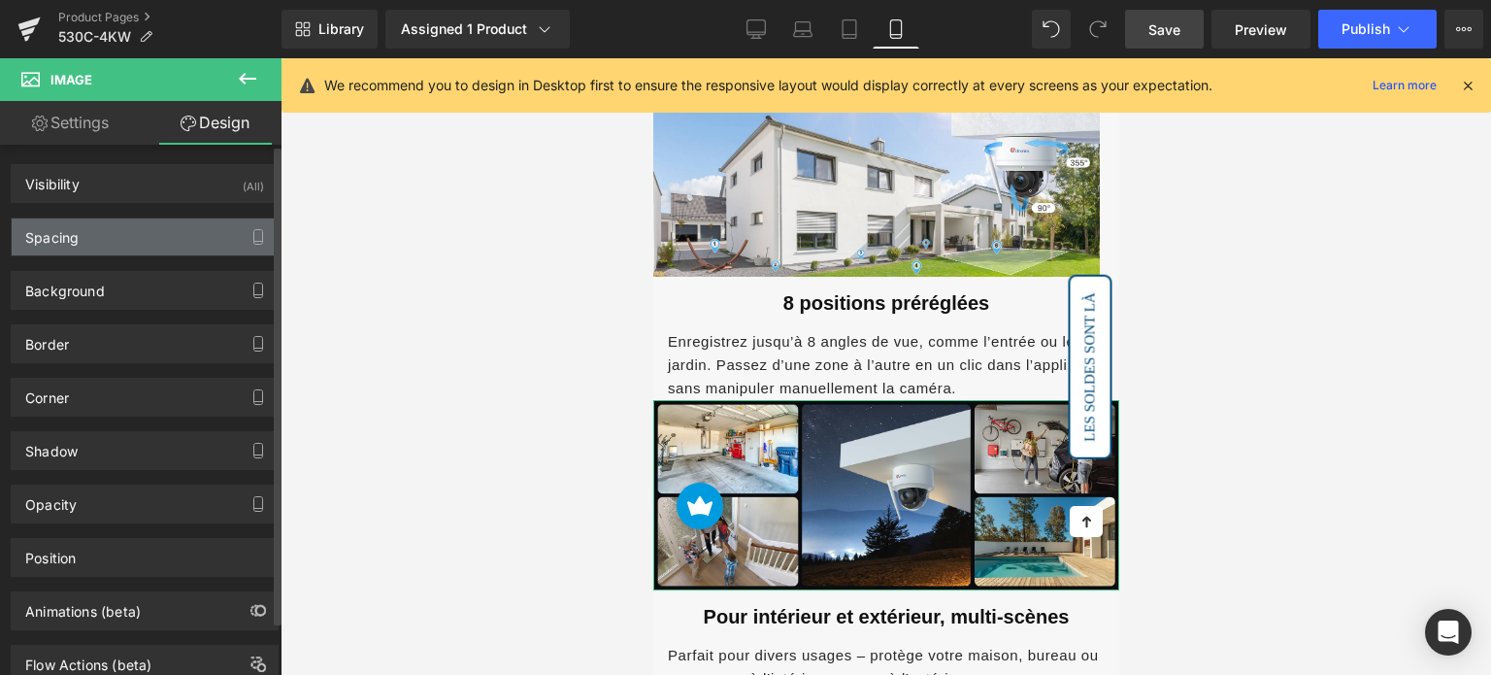
click at [111, 232] on div "Spacing" at bounding box center [145, 236] width 266 height 37
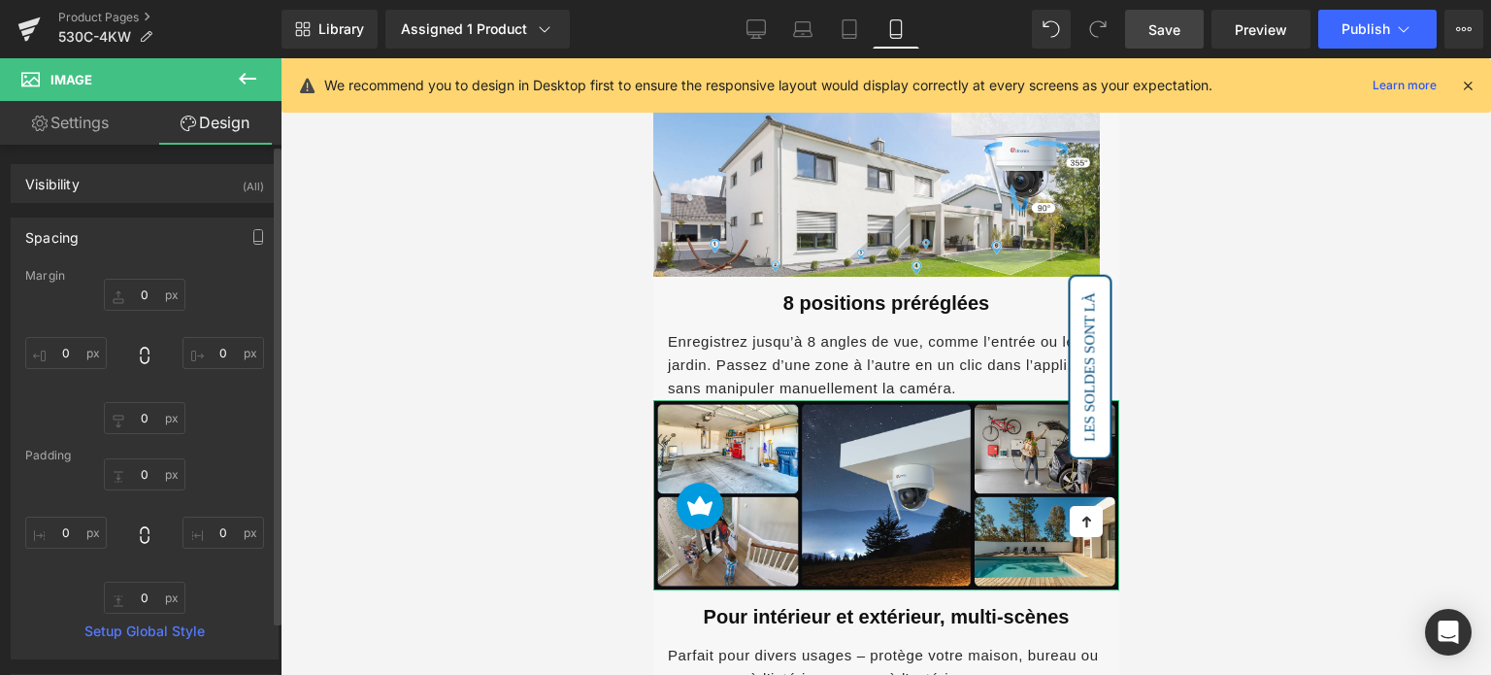
click at [133, 314] on div "0px 0 0px 0 0px 0 0px 0" at bounding box center [144, 356] width 239 height 155
click at [149, 305] on input "0" at bounding box center [145, 295] width 82 height 32
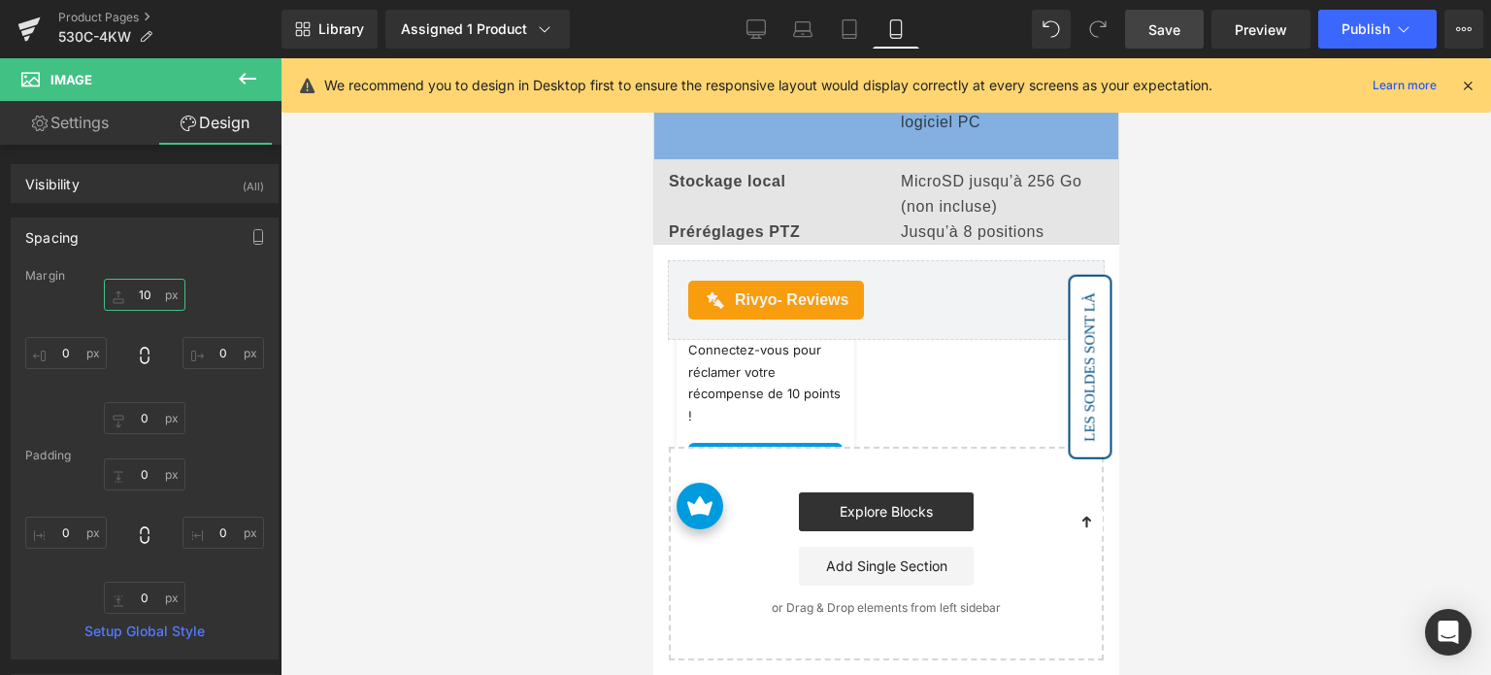
scroll to position [6116, 0]
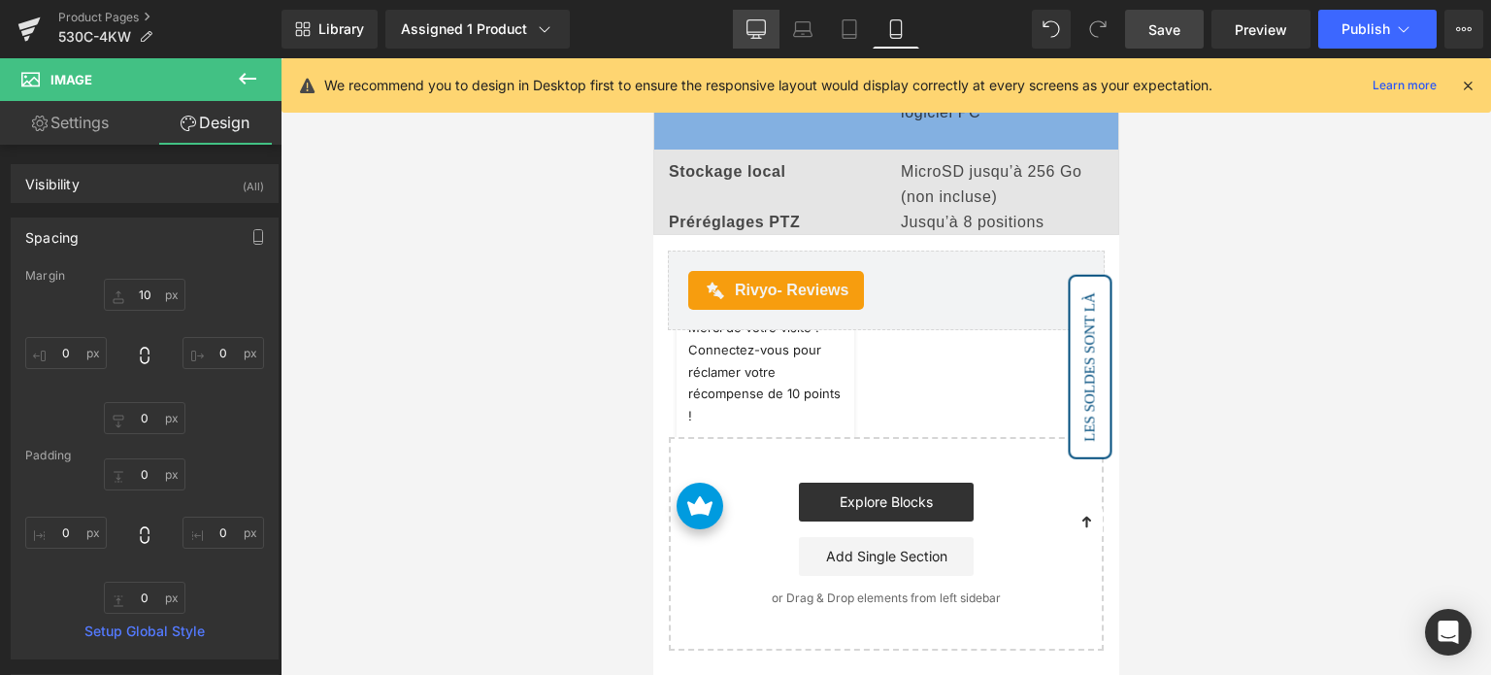
click at [744, 38] on link "Desktop" at bounding box center [756, 29] width 47 height 39
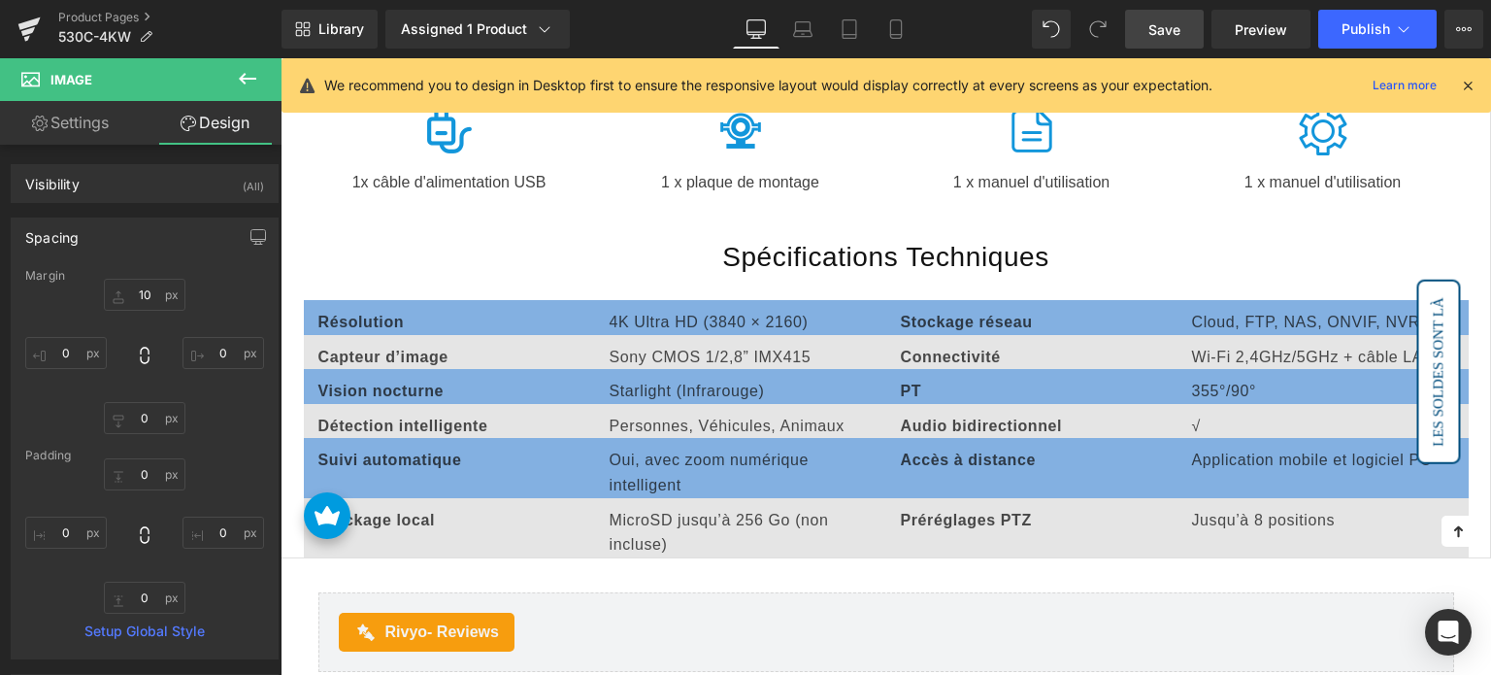
type input "0"
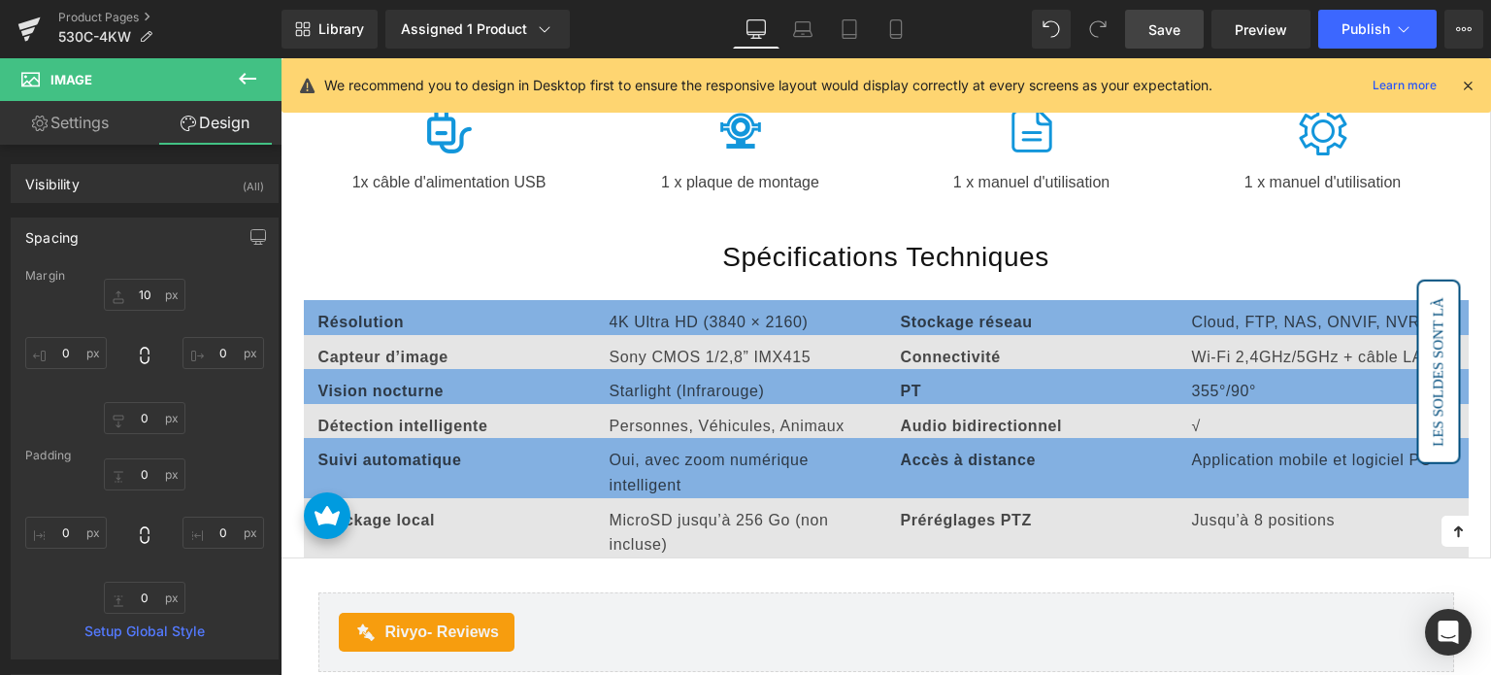
type input "0"
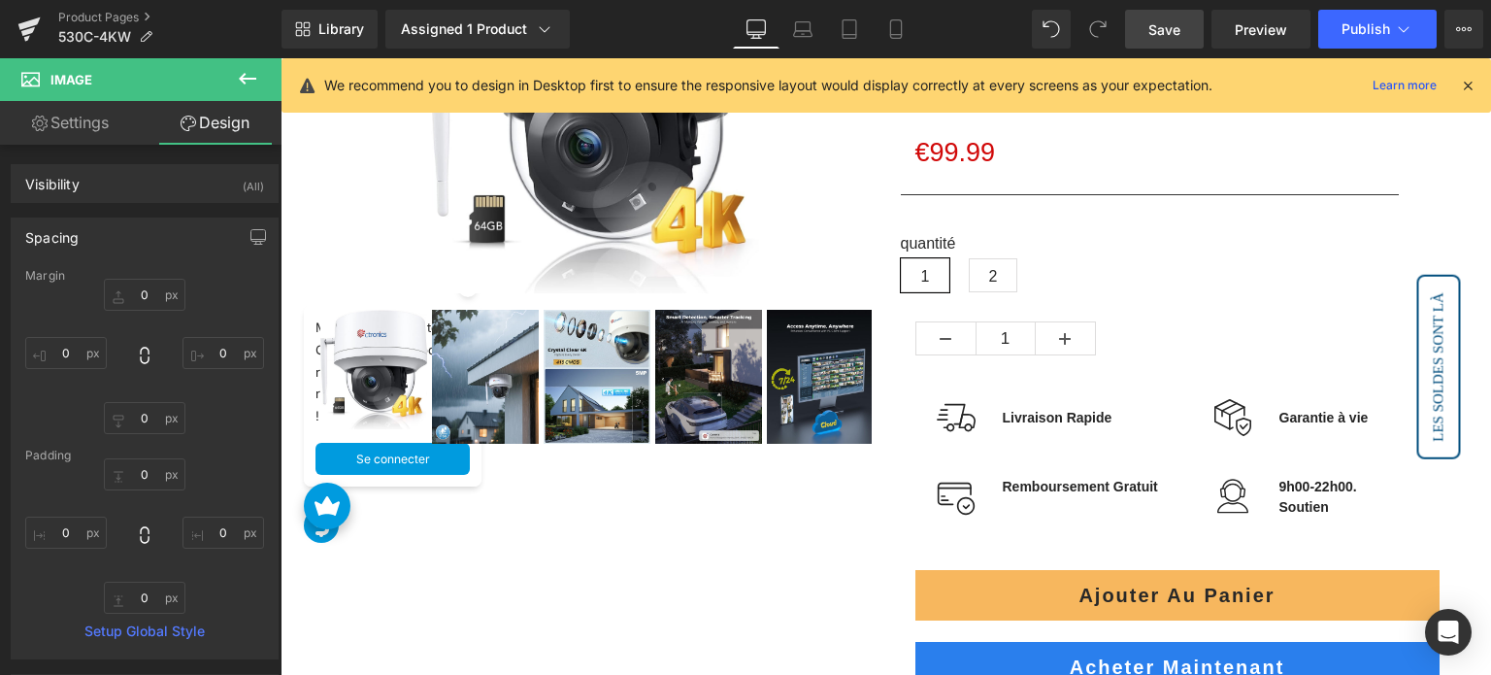
scroll to position [0, 0]
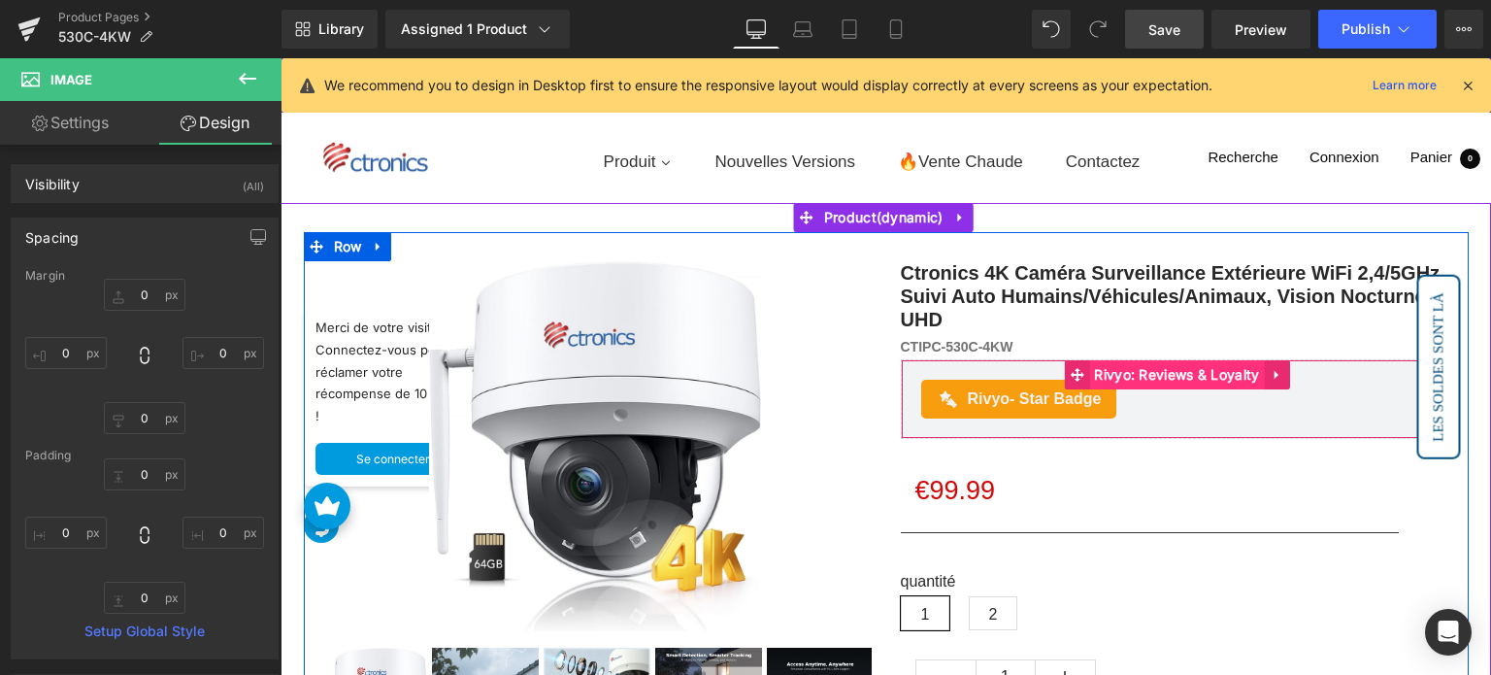
click at [1174, 382] on span "Rivyo: Reviews & Loyalty" at bounding box center [1176, 374] width 175 height 29
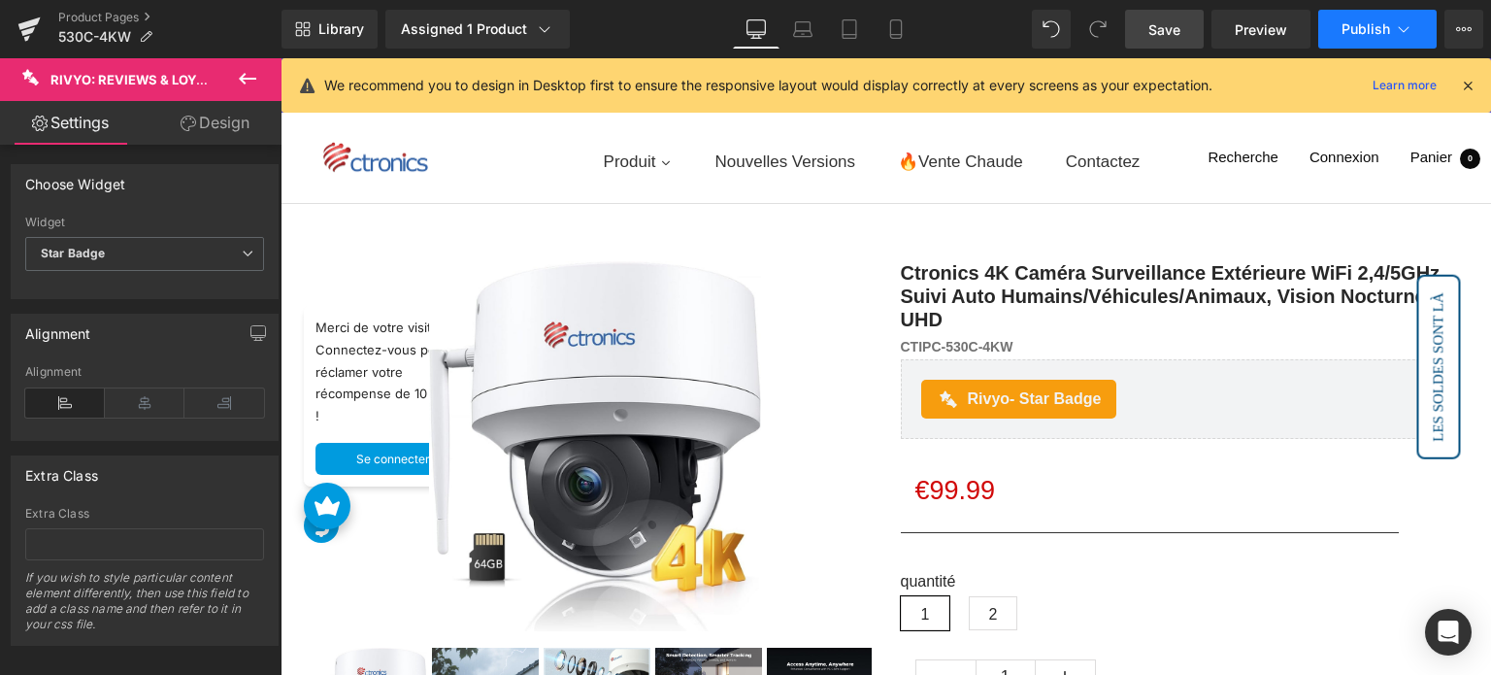
click at [1370, 36] on span "Publish" at bounding box center [1366, 29] width 49 height 16
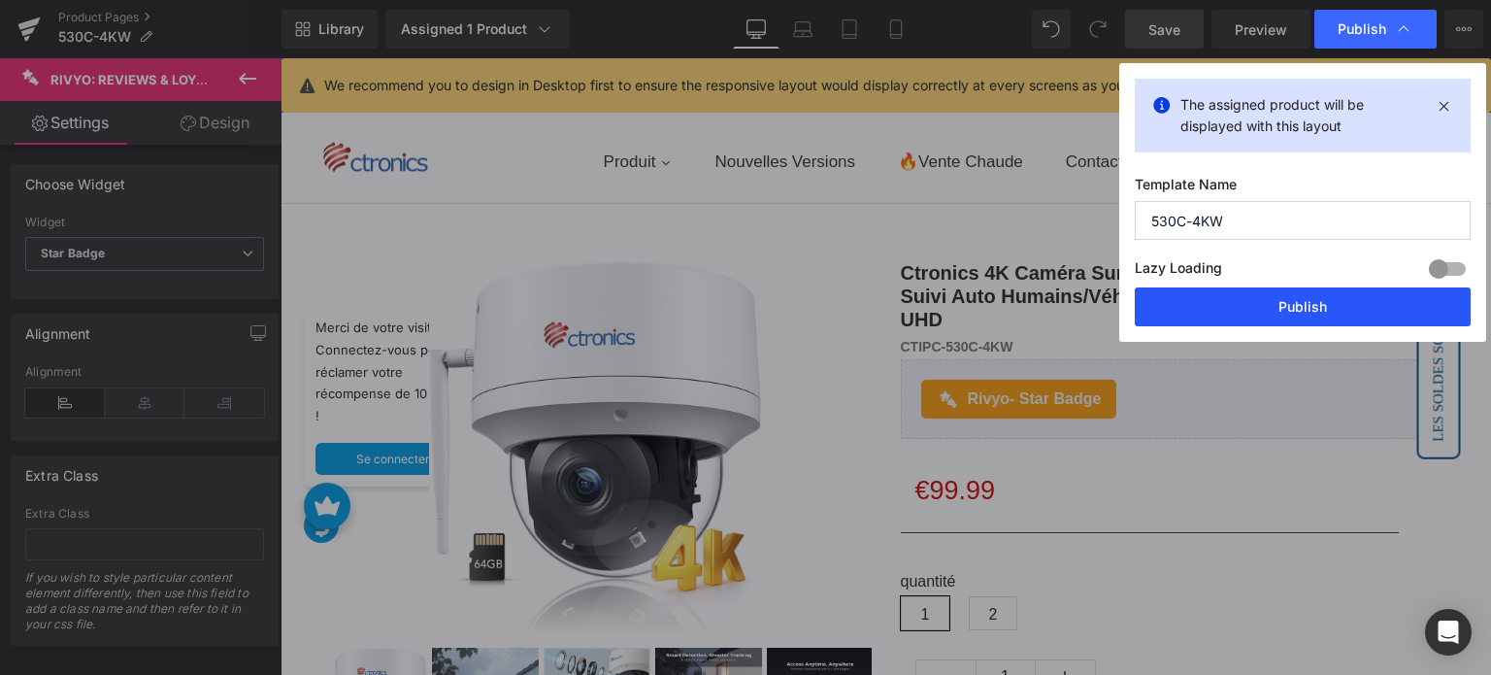
click at [1271, 318] on button "Publish" at bounding box center [1303, 306] width 336 height 39
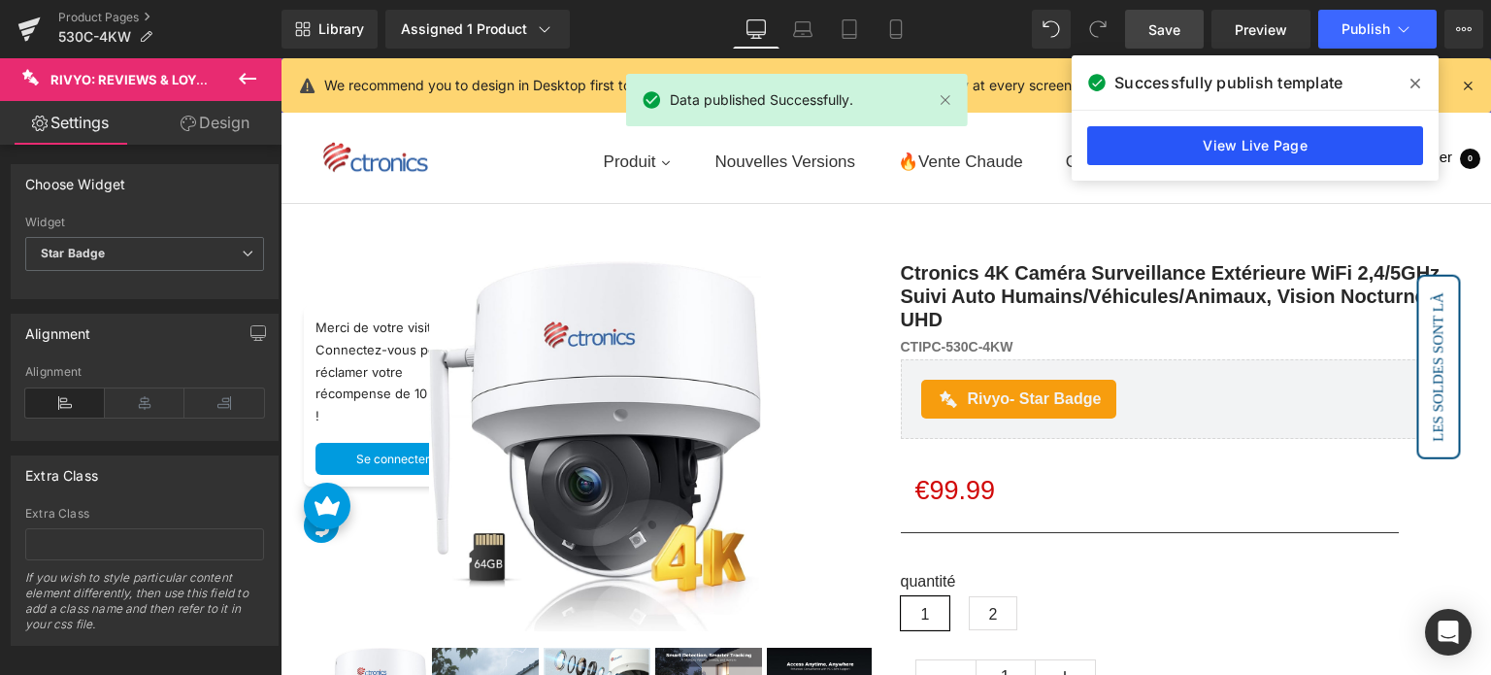
click at [1275, 156] on link "View Live Page" at bounding box center [1255, 145] width 336 height 39
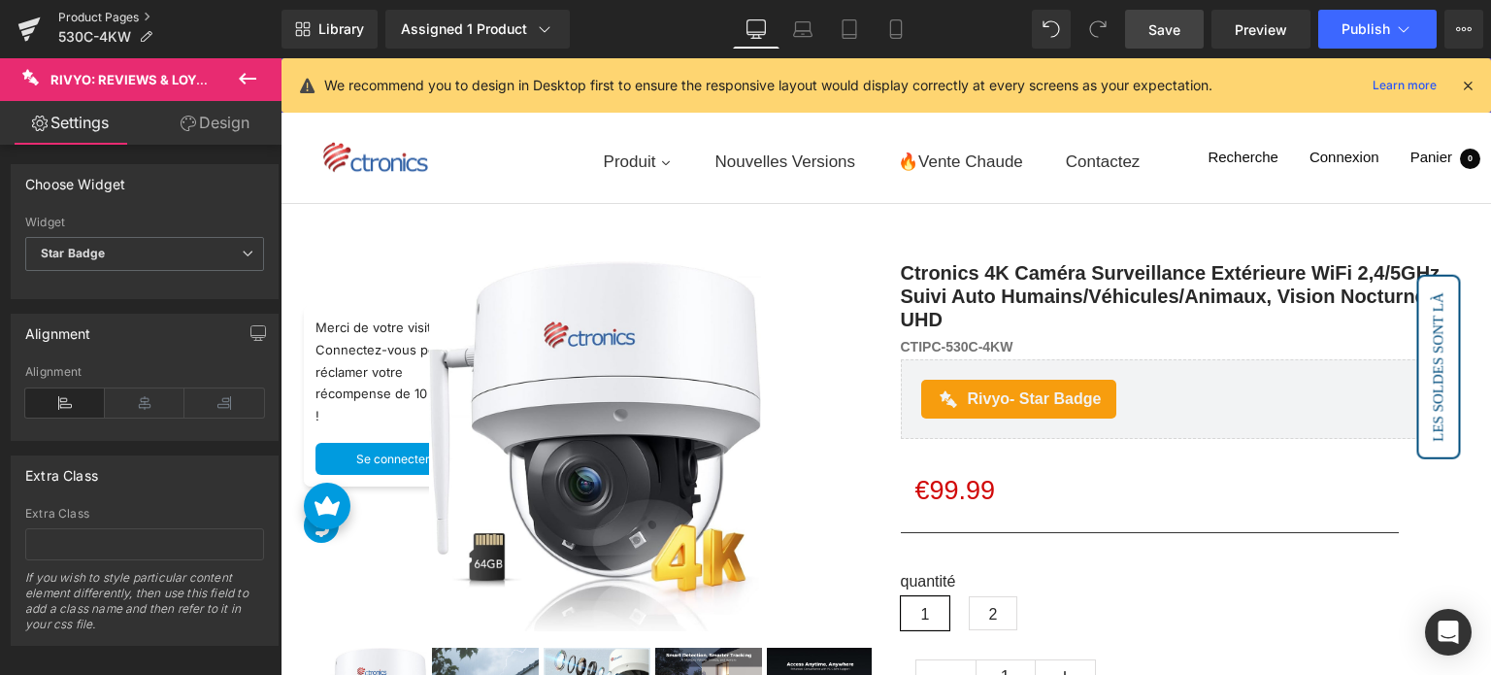
click at [133, 12] on link "Product Pages" at bounding box center [169, 18] width 223 height 16
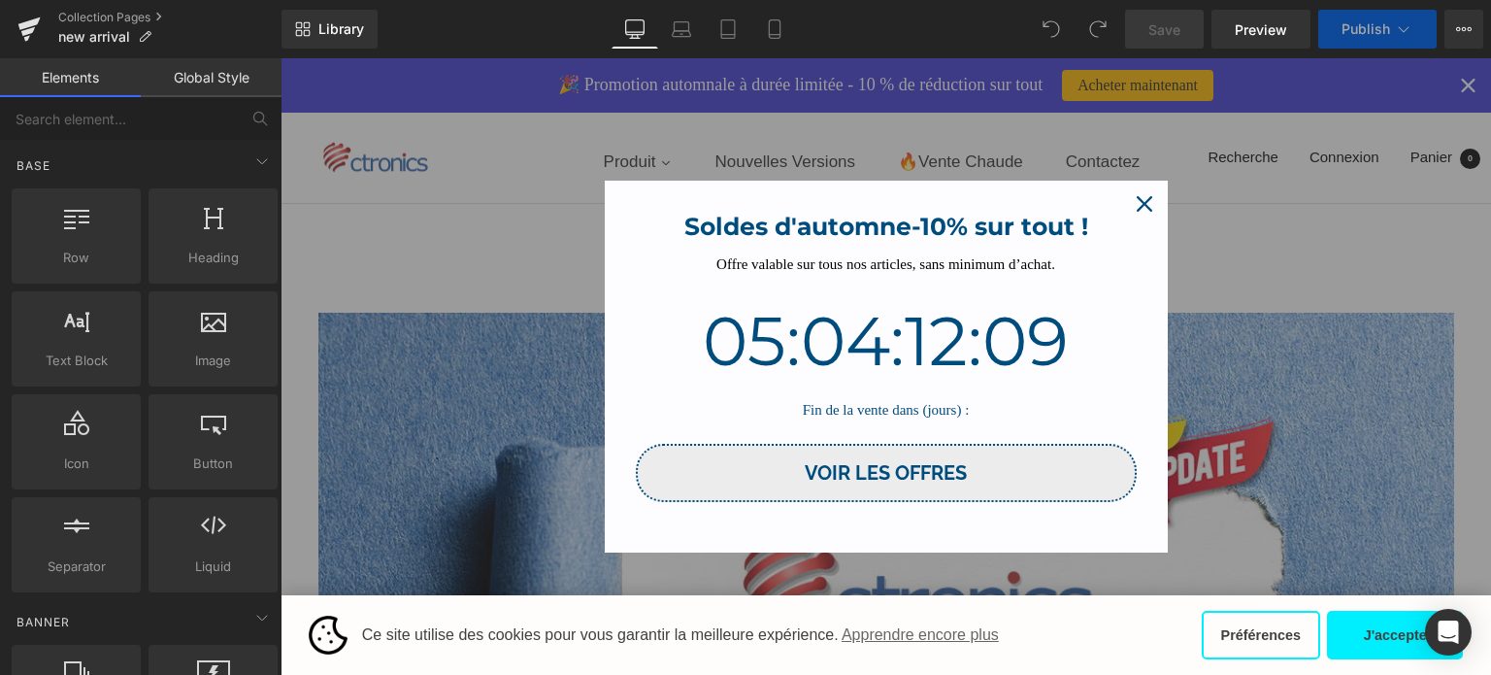
click at [1137, 197] on icon "close icon" at bounding box center [1145, 204] width 16 height 16
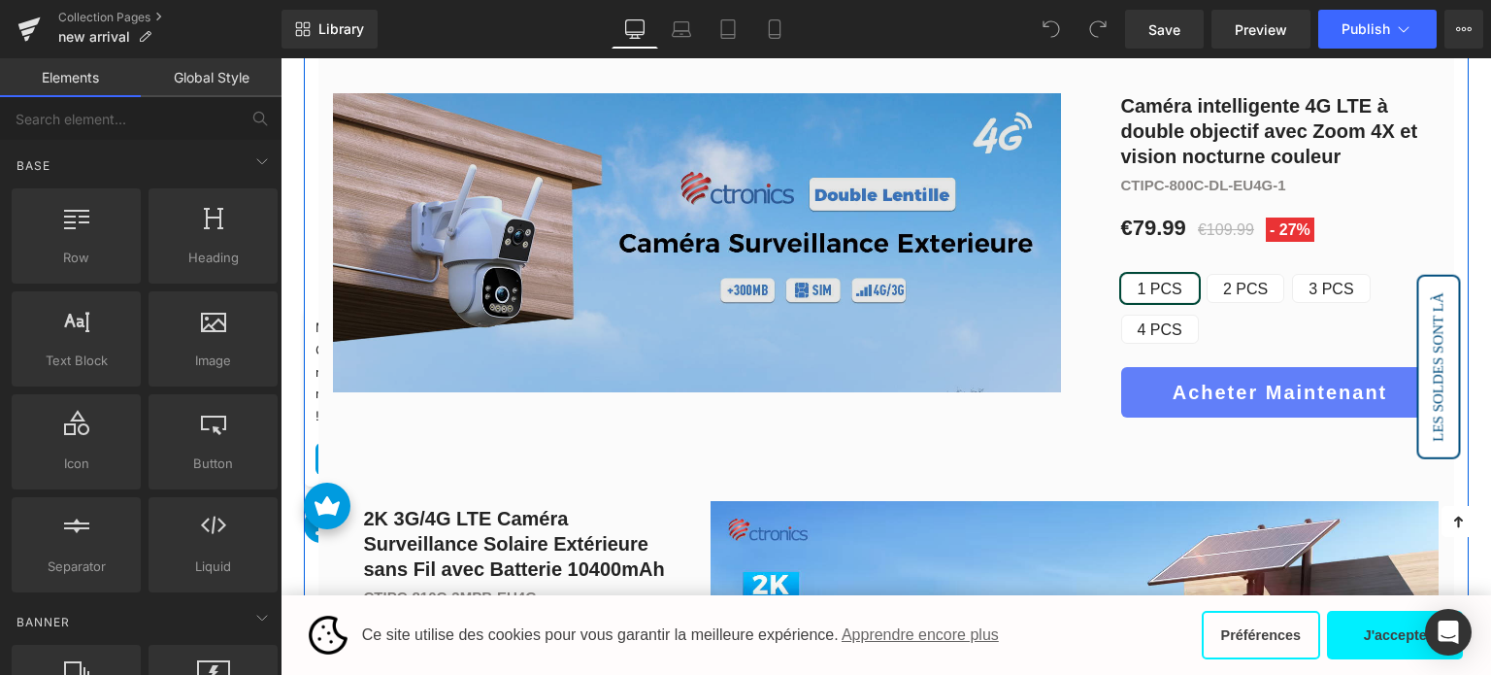
scroll to position [874, 0]
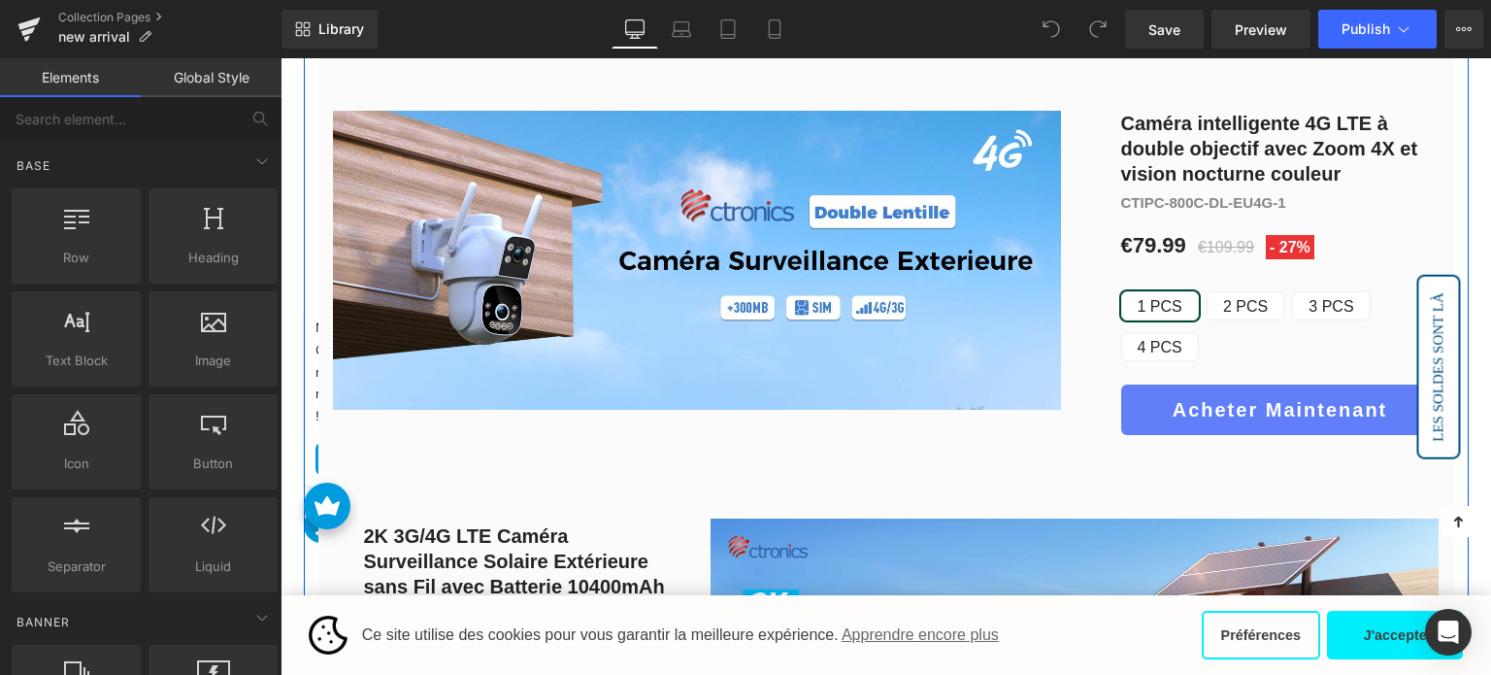
click at [728, 263] on div "Image" at bounding box center [697, 260] width 728 height 298
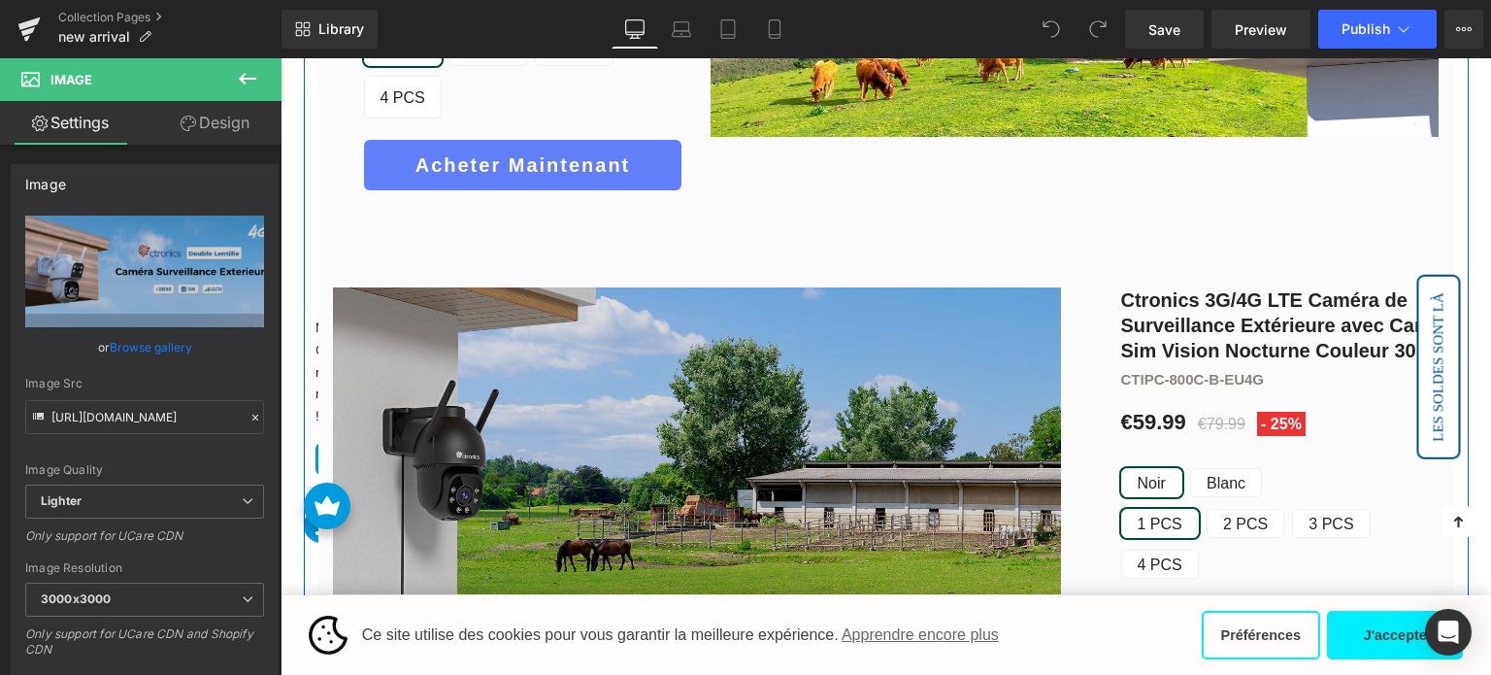
scroll to position [1553, 0]
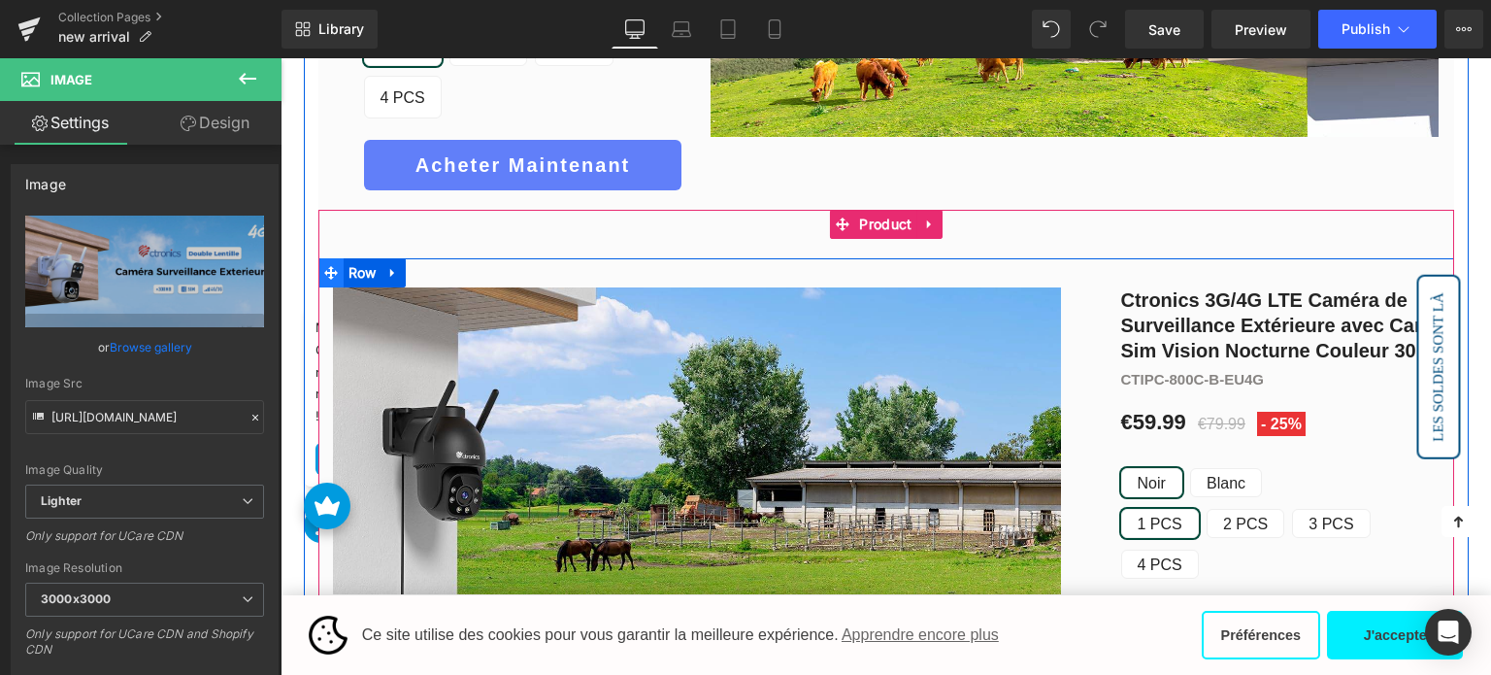
click at [327, 266] on icon at bounding box center [331, 273] width 14 height 14
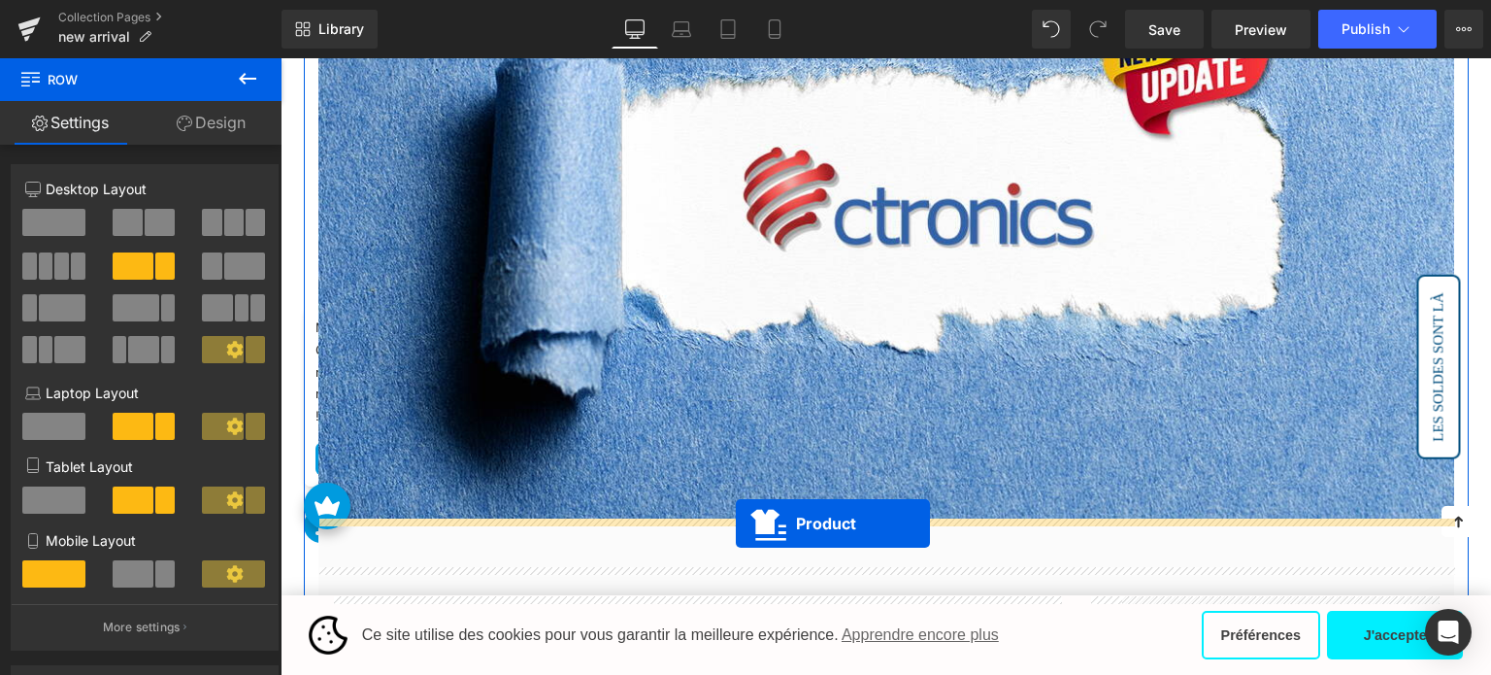
scroll to position [485, 0]
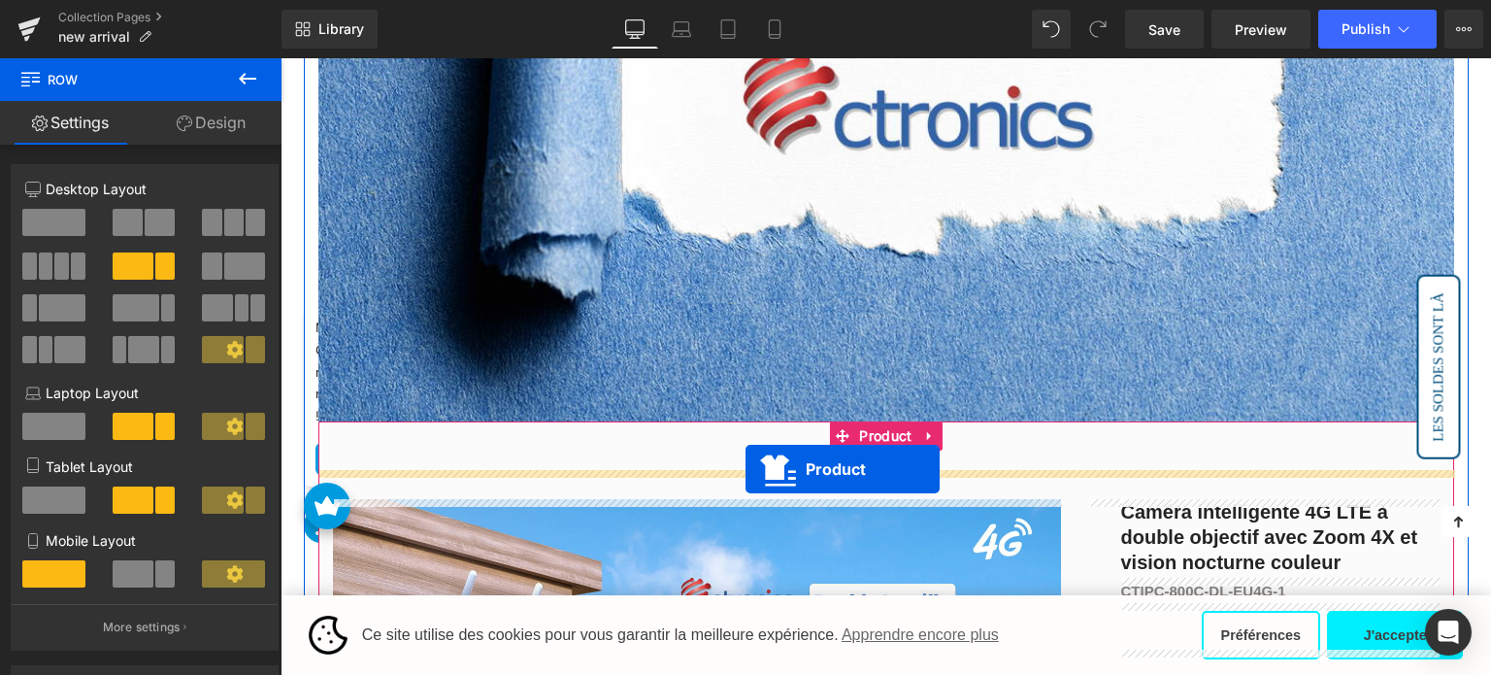
drag, startPoint x: 827, startPoint y: 141, endPoint x: 746, endPoint y: 469, distance: 338.1
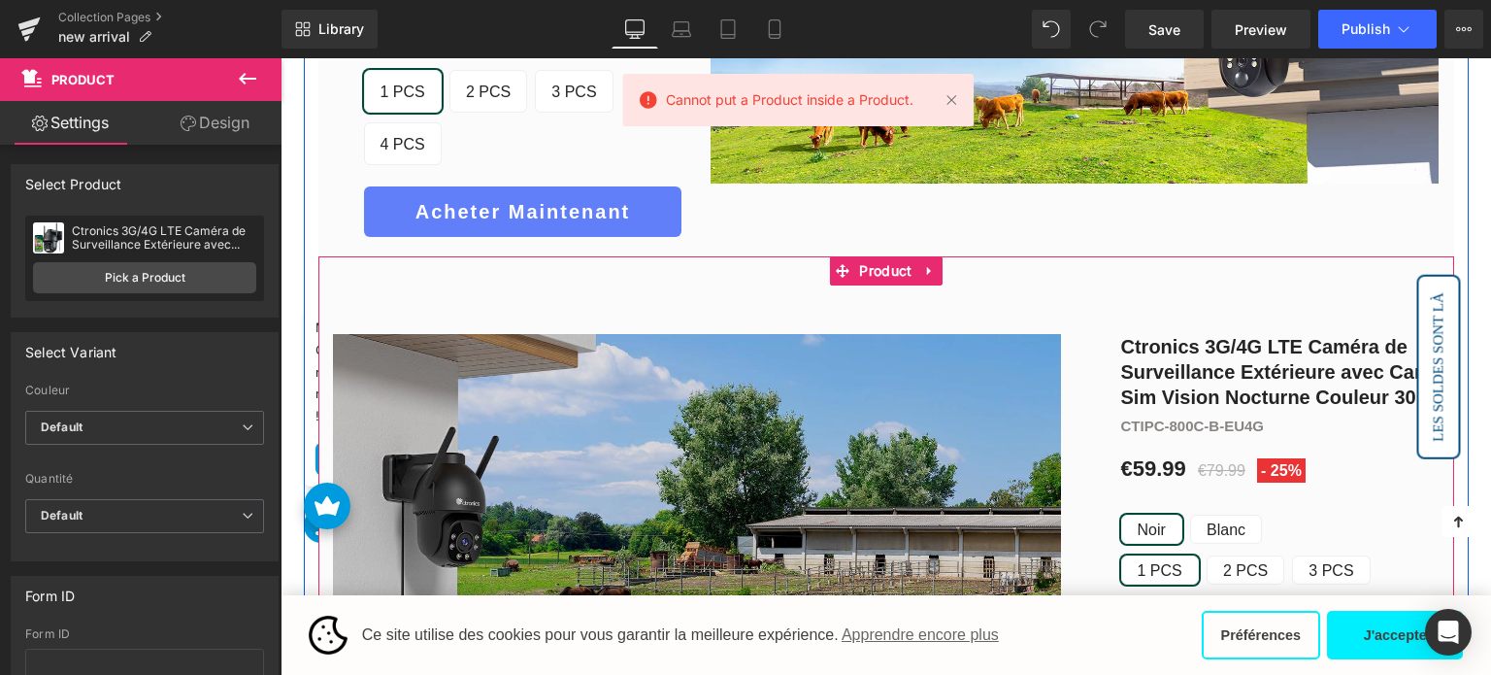
scroll to position [1553, 0]
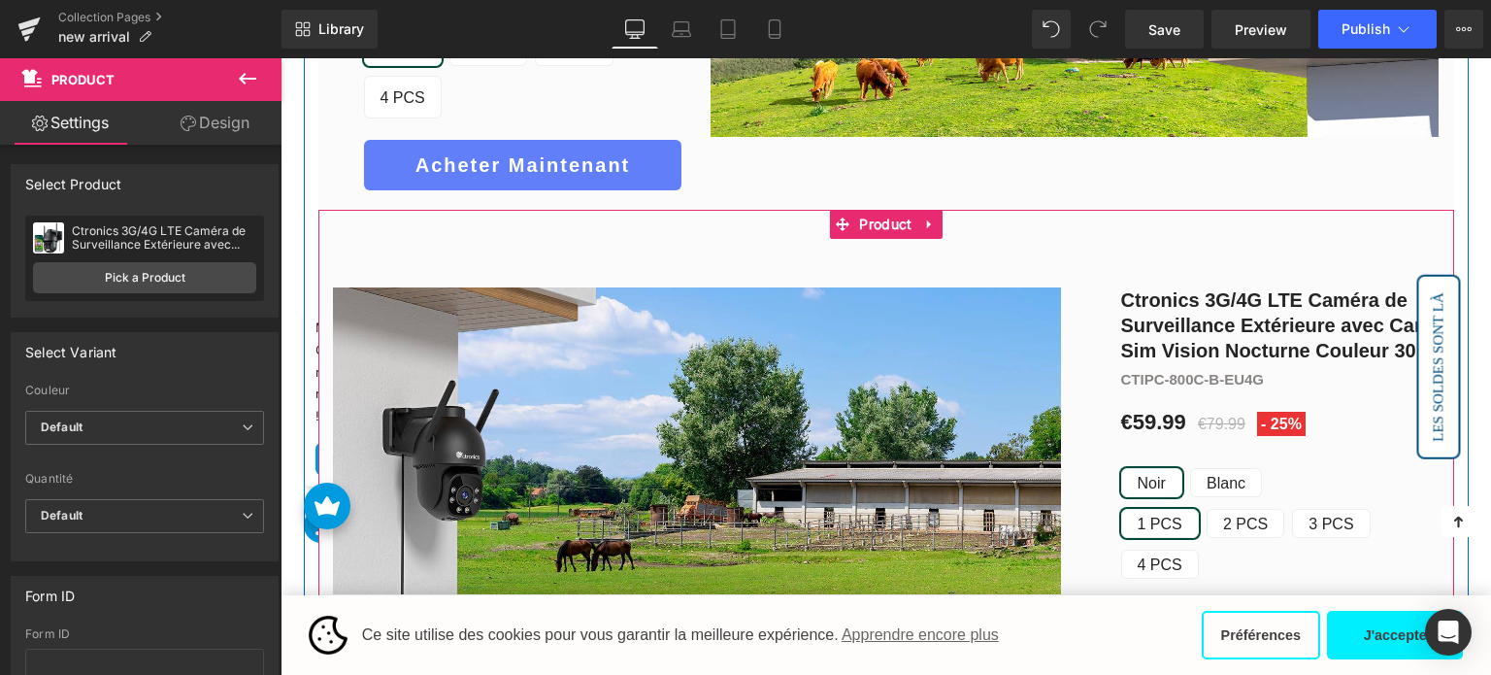
click at [555, 210] on div "Image Ctronics 3G/4G LTE Caméra de Surveillance Extérieure avec Carte Sim Visio…" at bounding box center [886, 441] width 1136 height 462
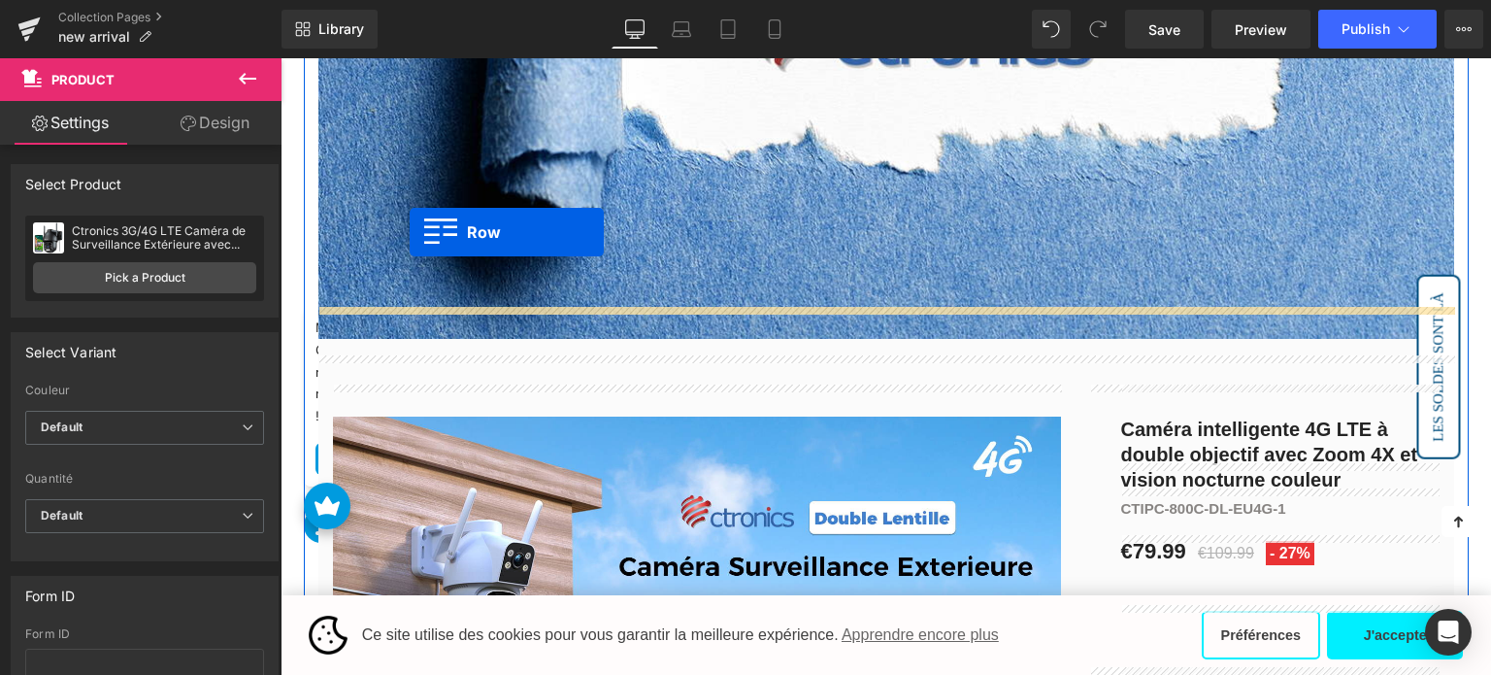
scroll to position [680, 0]
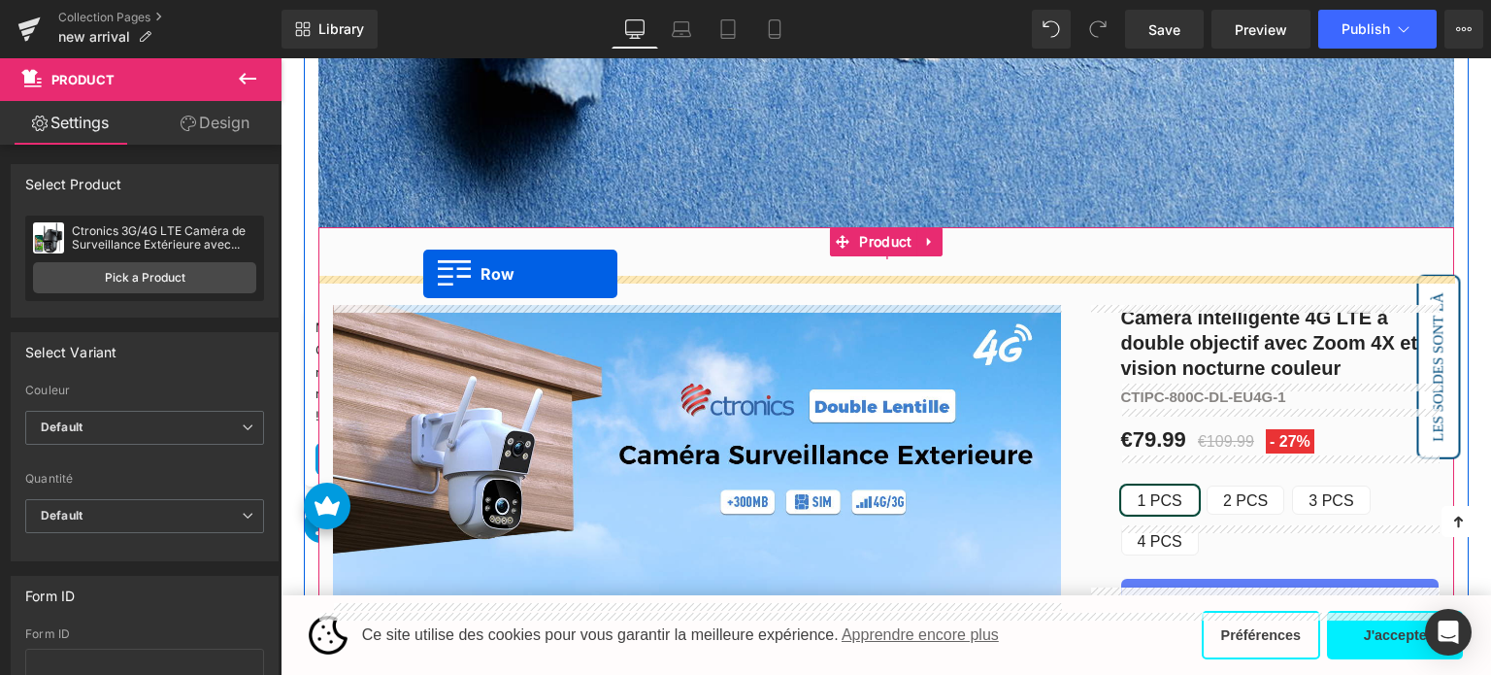
drag, startPoint x: 330, startPoint y: 197, endPoint x: 423, endPoint y: 274, distance: 120.7
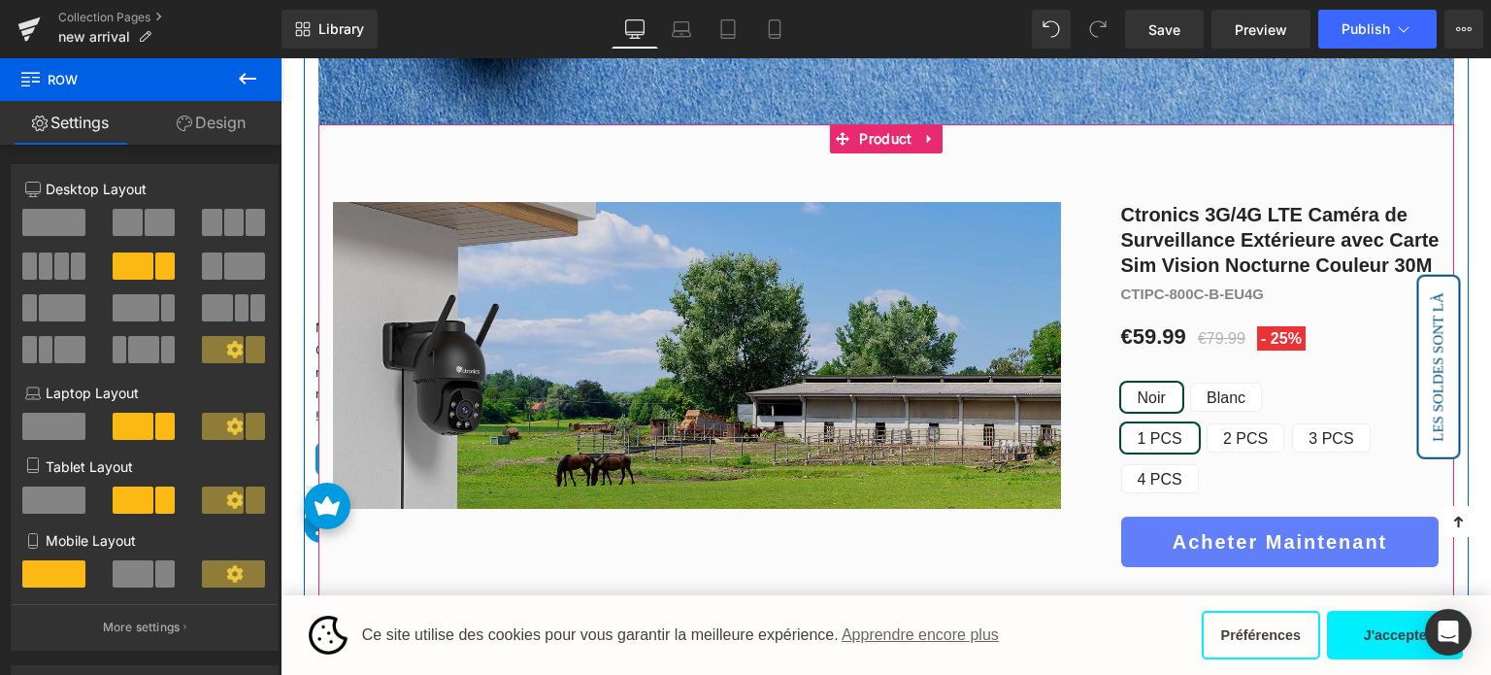
scroll to position [777, 0]
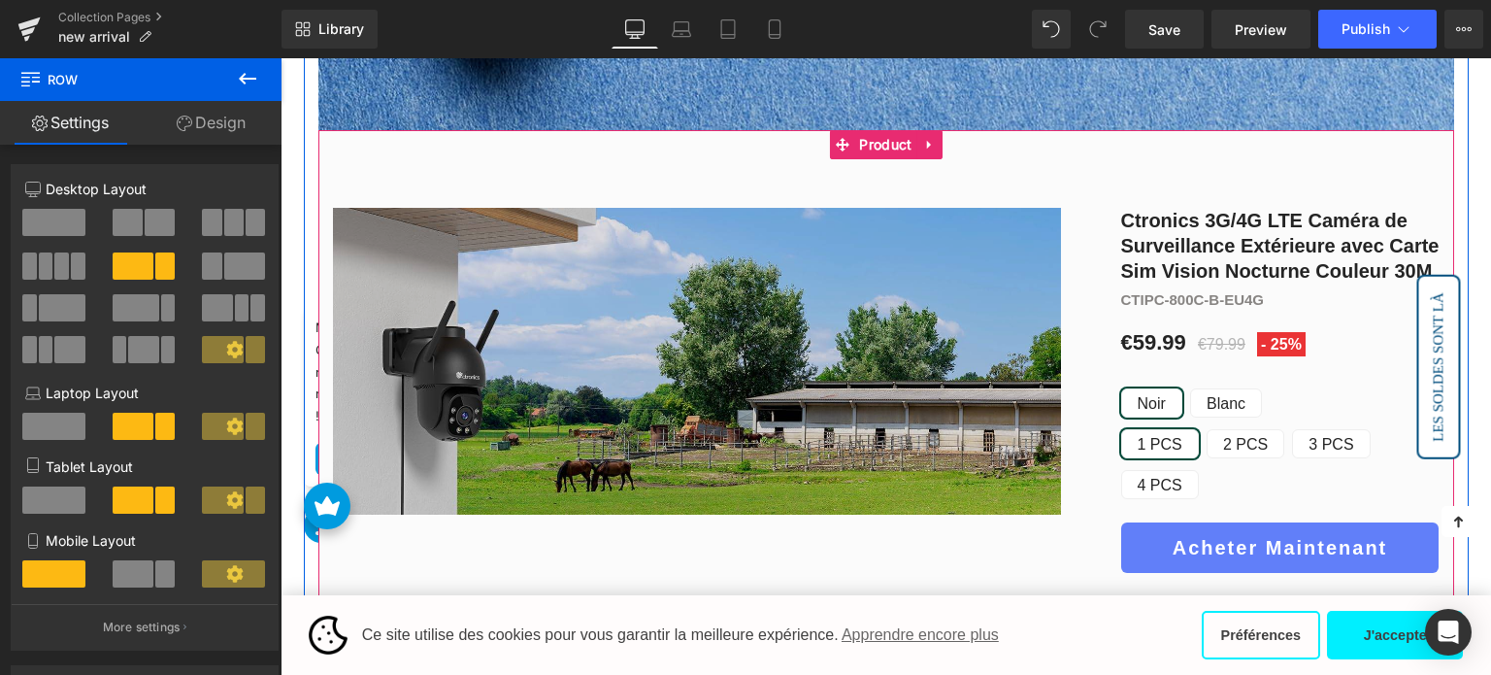
click at [610, 368] on img at bounding box center [697, 361] width 728 height 307
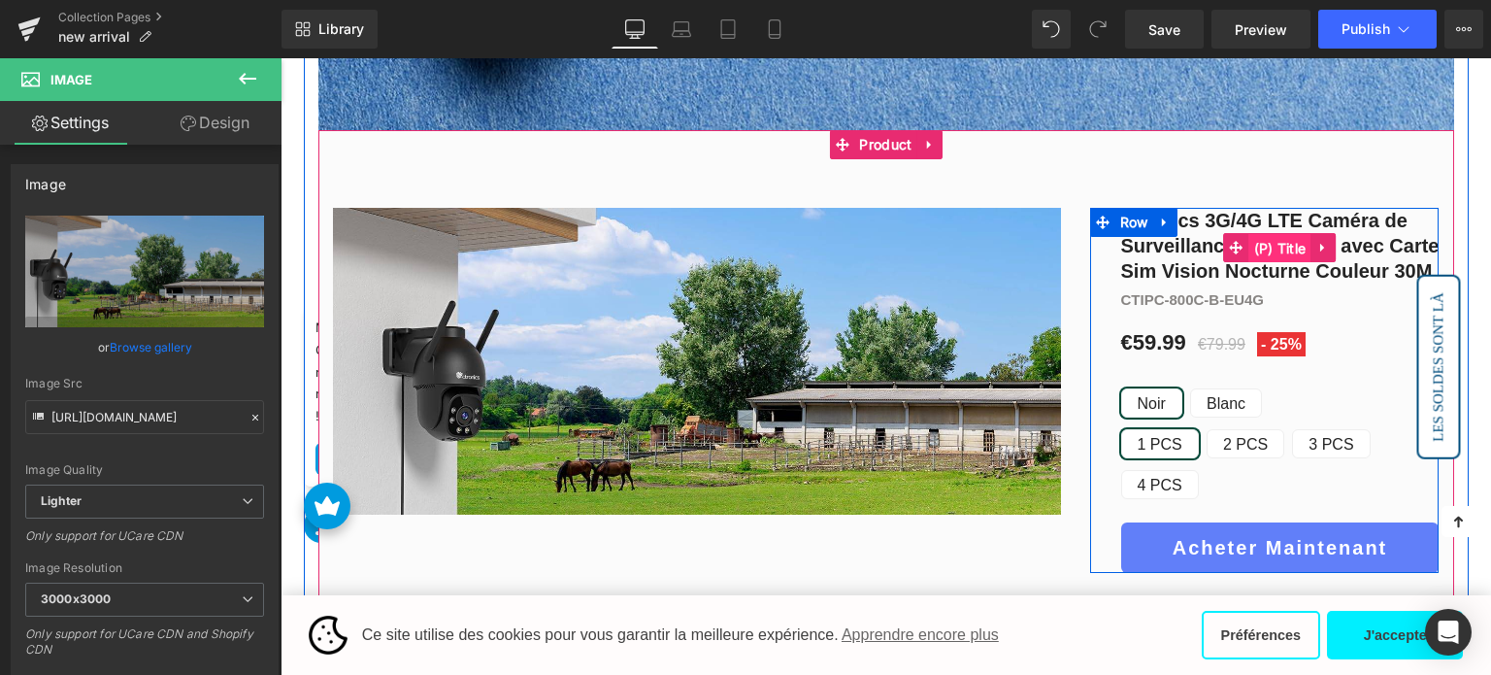
click at [1284, 250] on span "(P) Title" at bounding box center [1280, 248] width 62 height 29
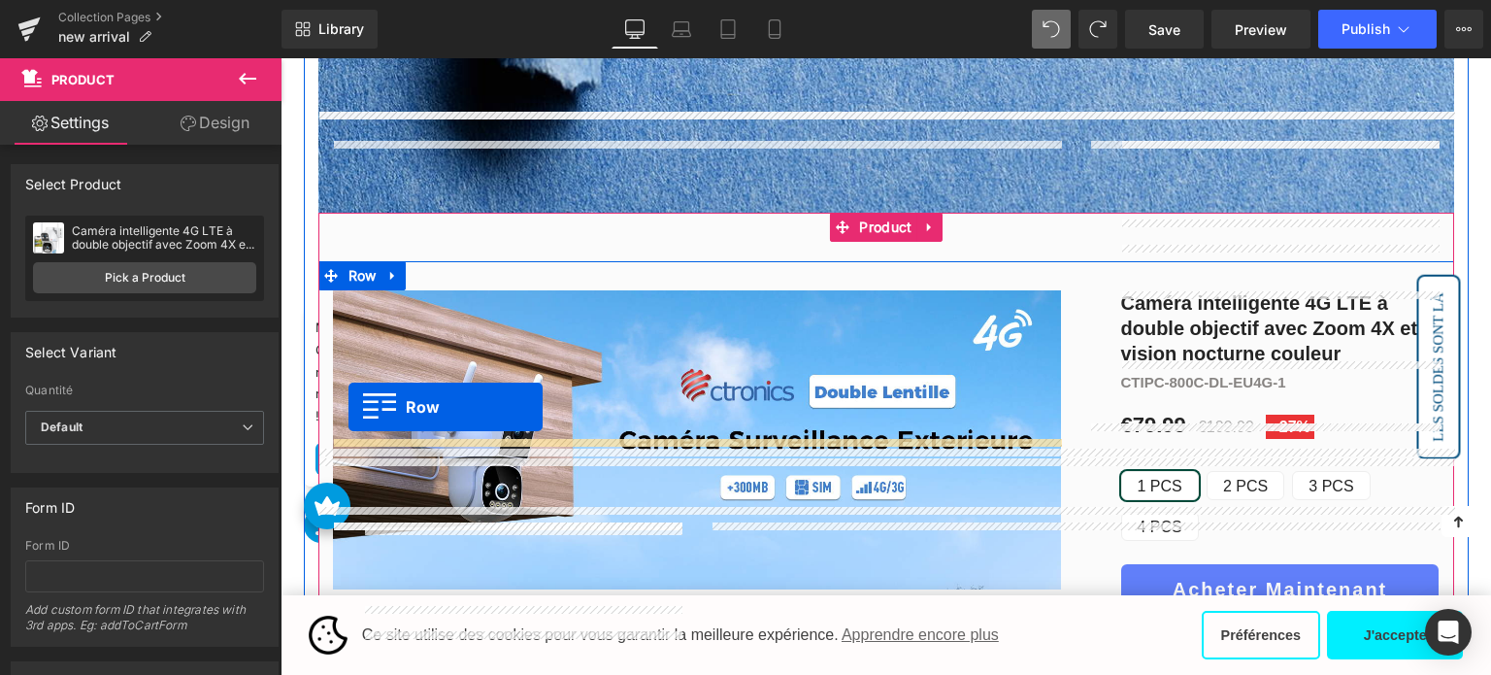
scroll to position [689, 0]
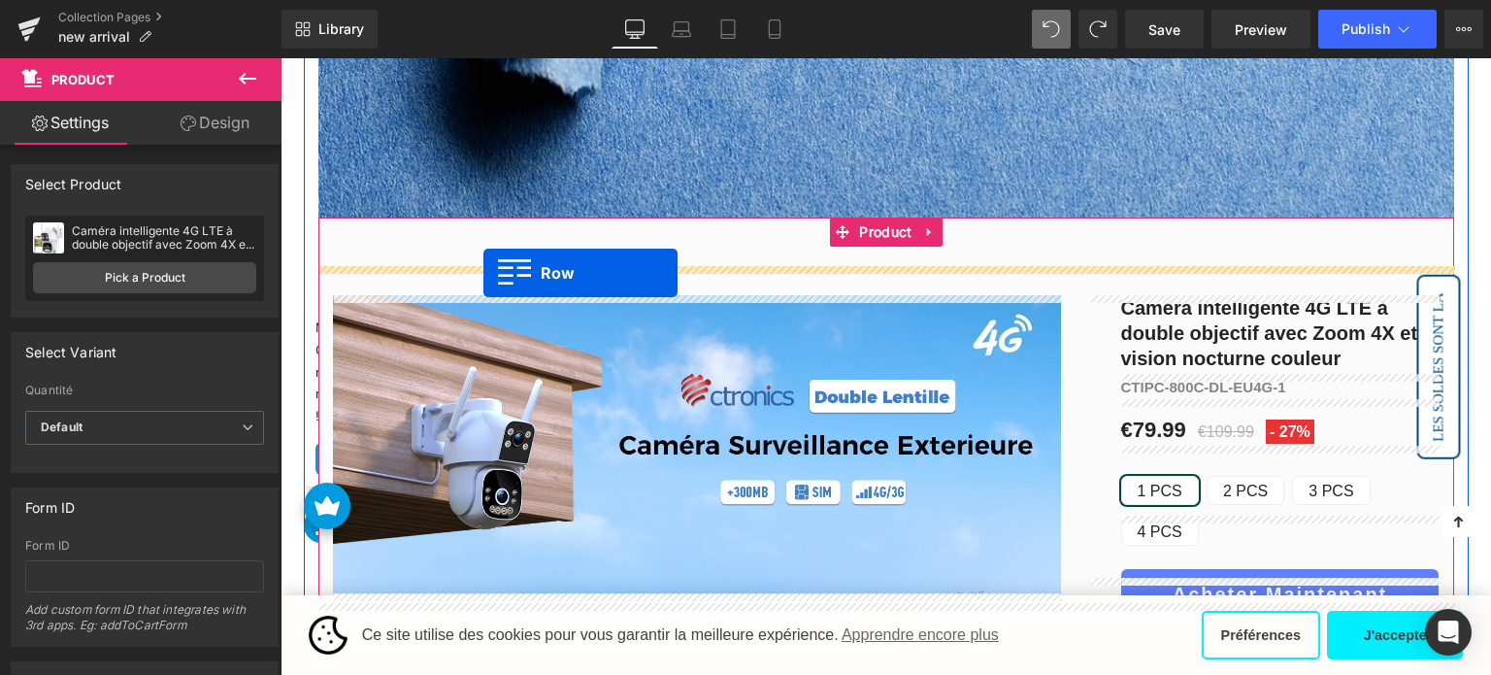
drag, startPoint x: 331, startPoint y: 288, endPoint x: 483, endPoint y: 272, distance: 153.3
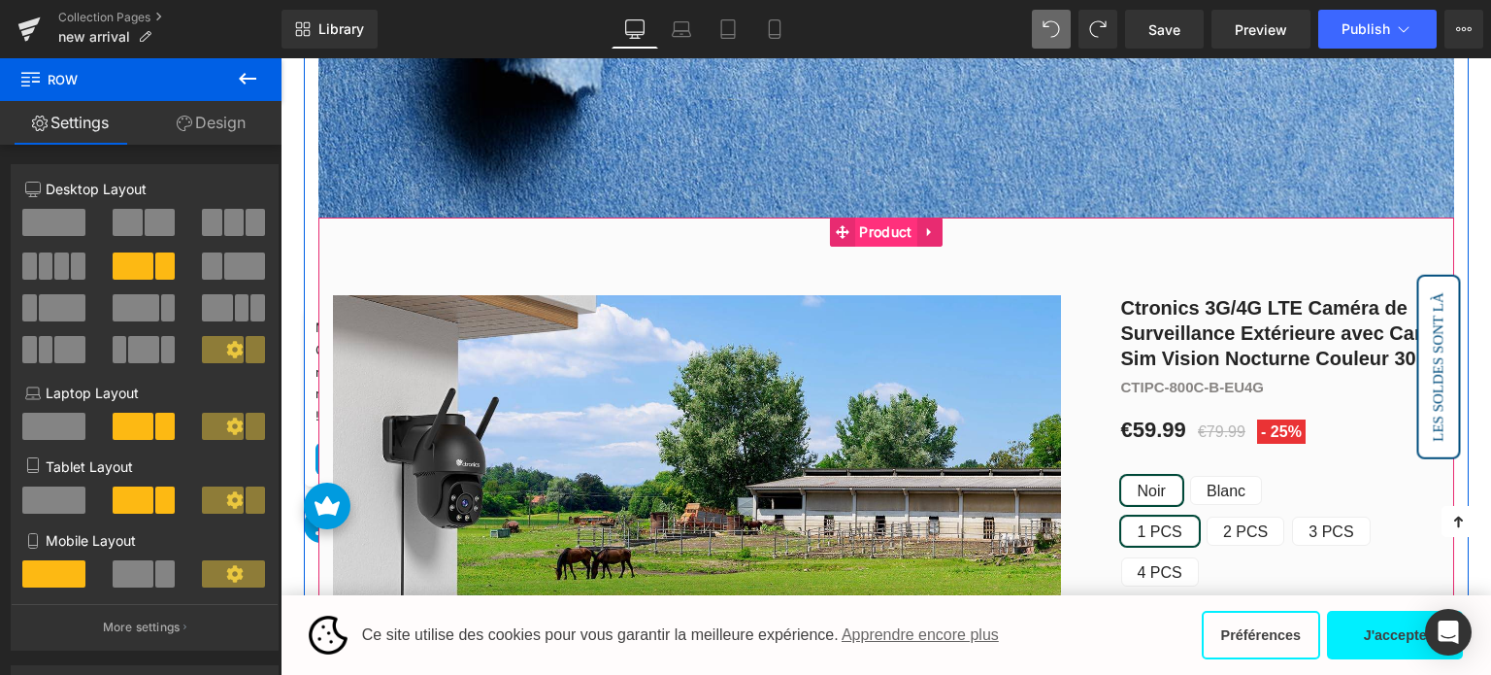
click at [885, 240] on span "Product" at bounding box center [885, 231] width 62 height 29
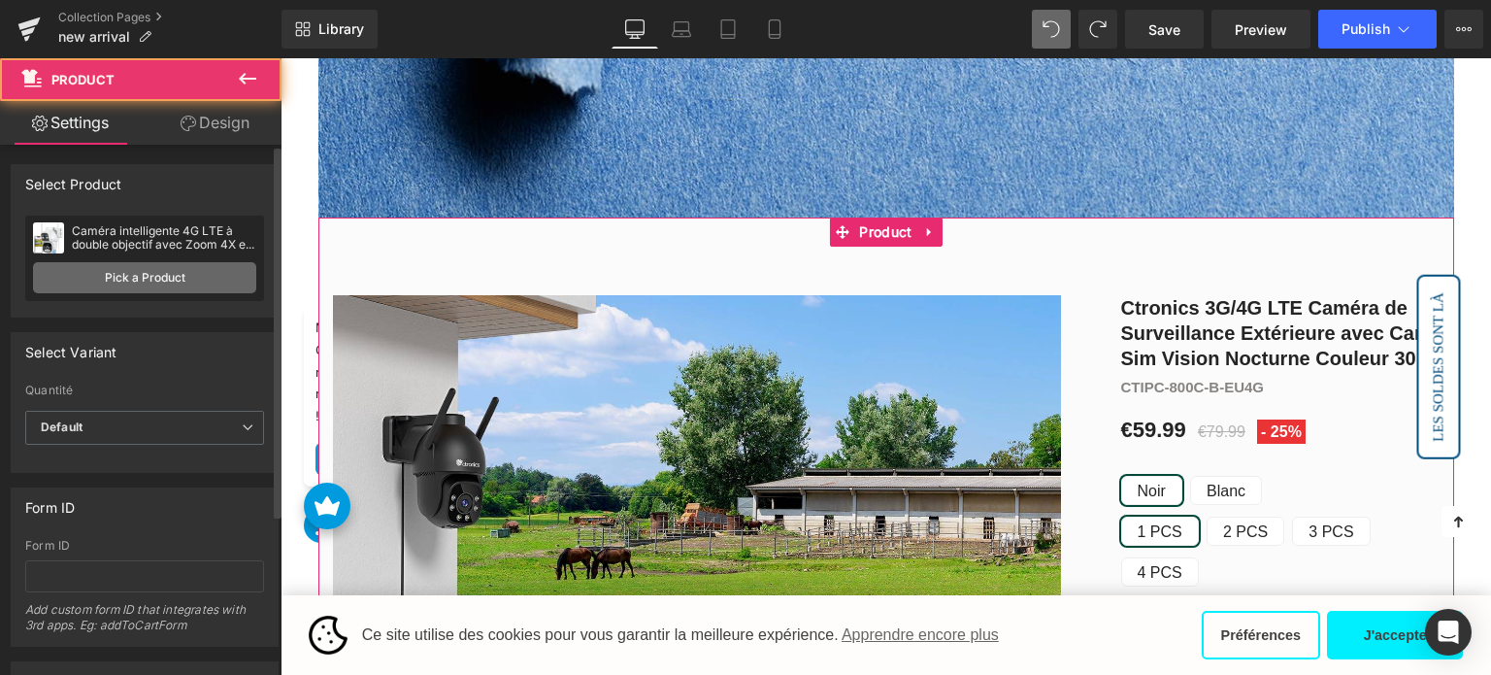
click at [106, 276] on link "Pick a Product" at bounding box center [144, 277] width 223 height 31
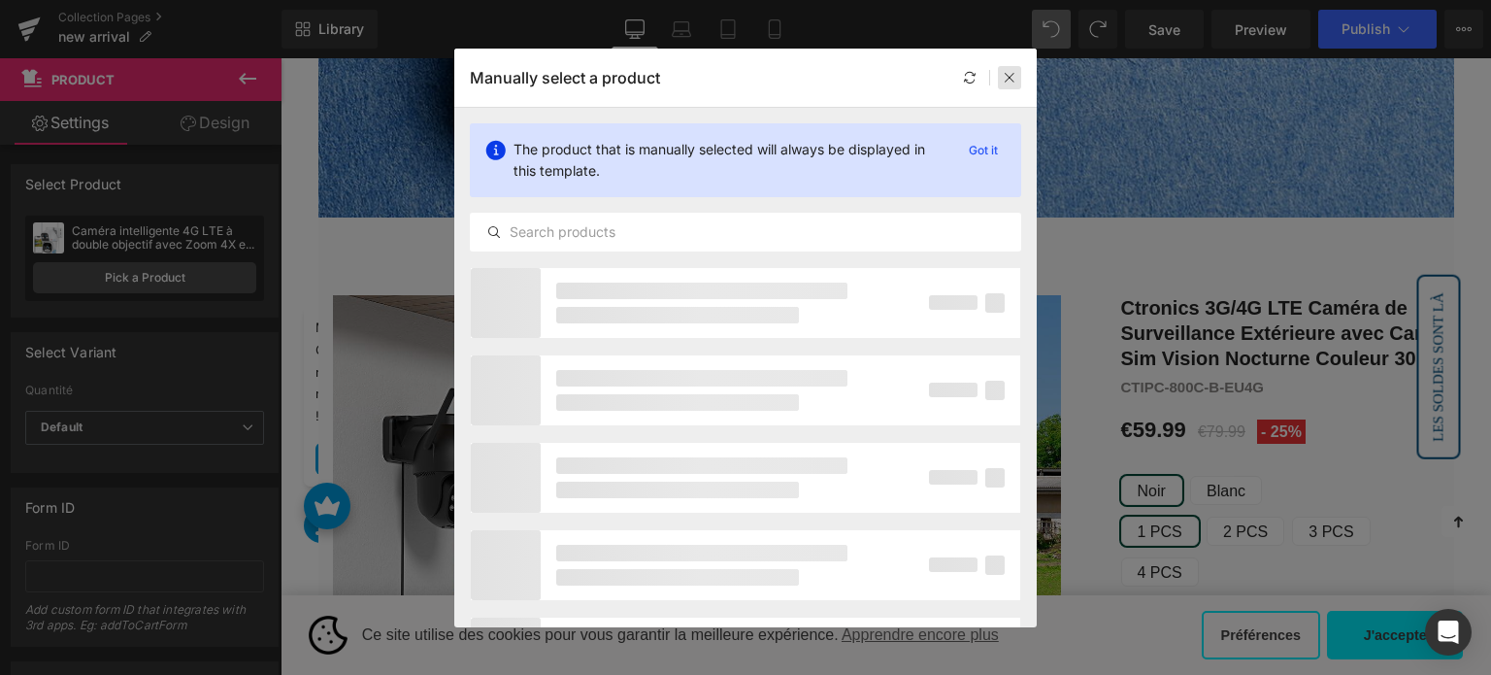
click at [1010, 79] on icon at bounding box center [1010, 78] width 14 height 14
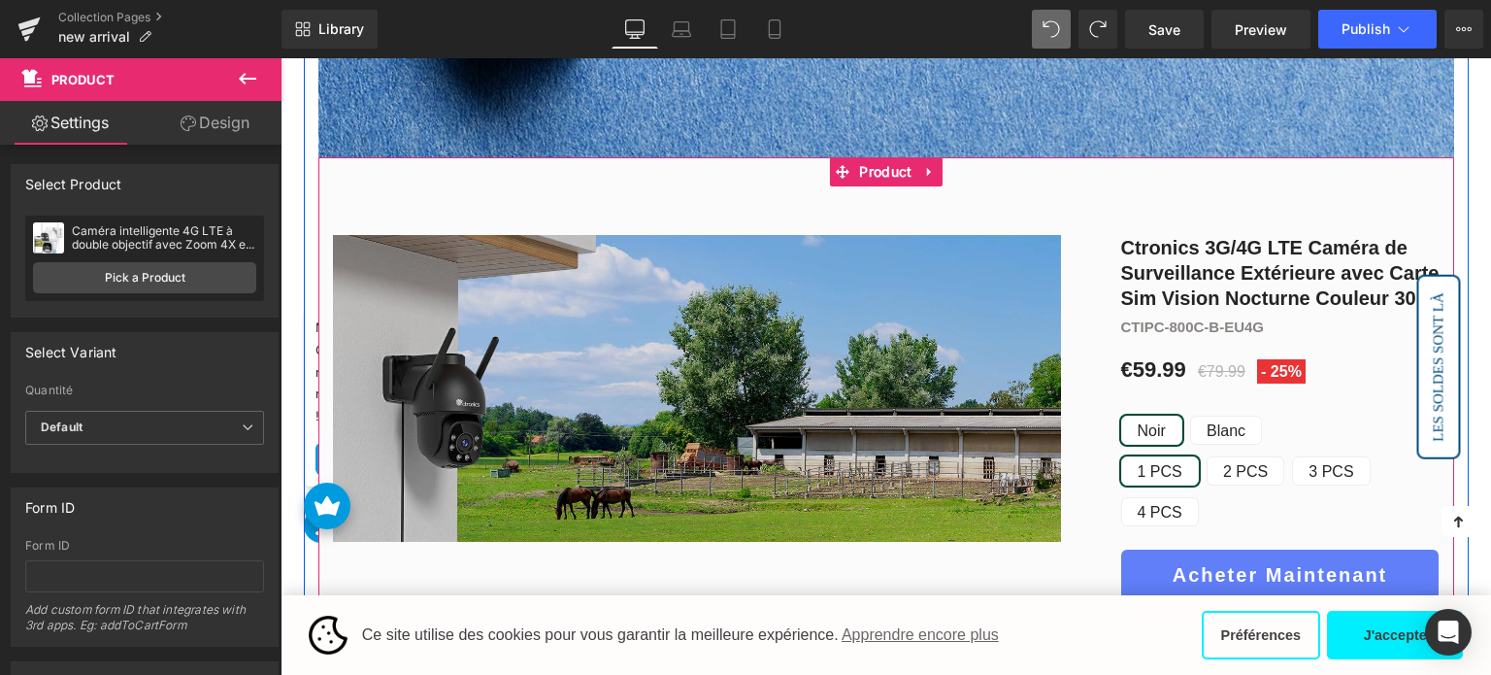
scroll to position [689, 0]
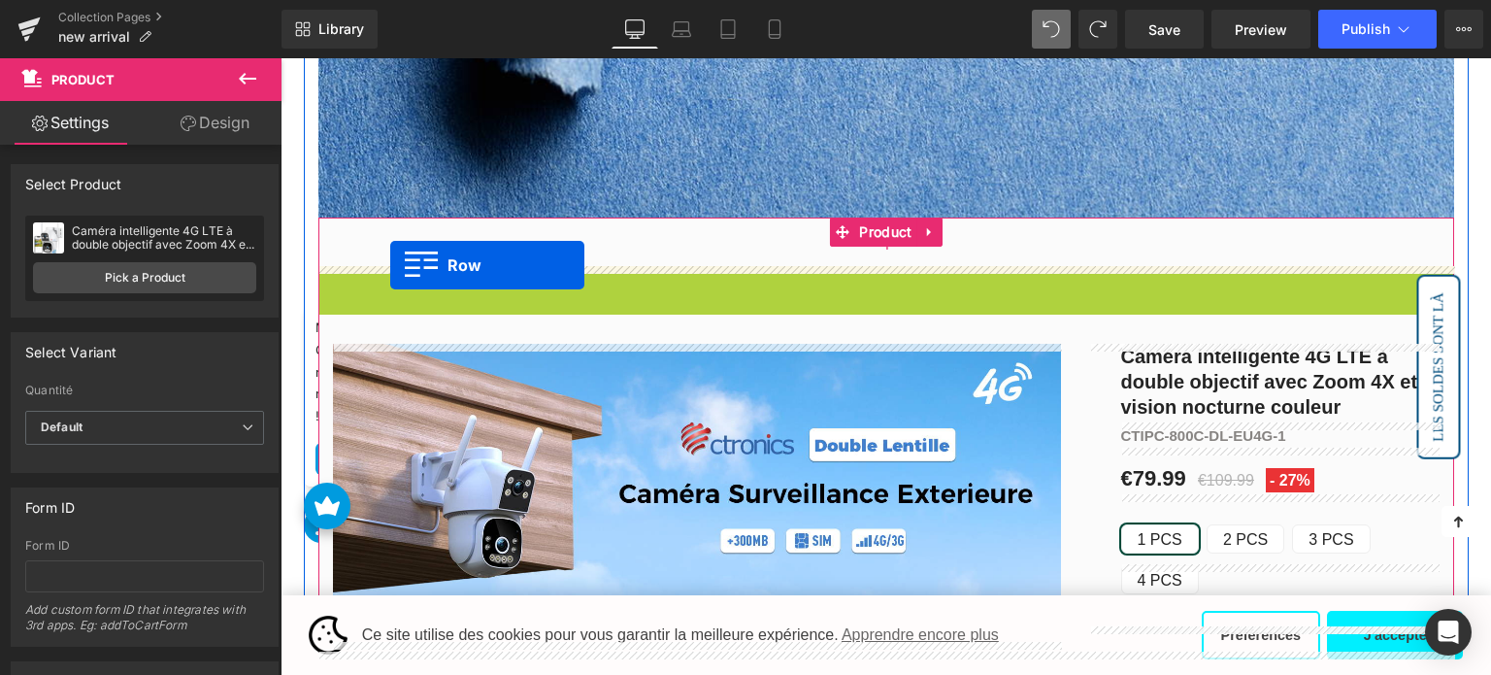
drag, startPoint x: 328, startPoint y: 281, endPoint x: 390, endPoint y: 265, distance: 64.0
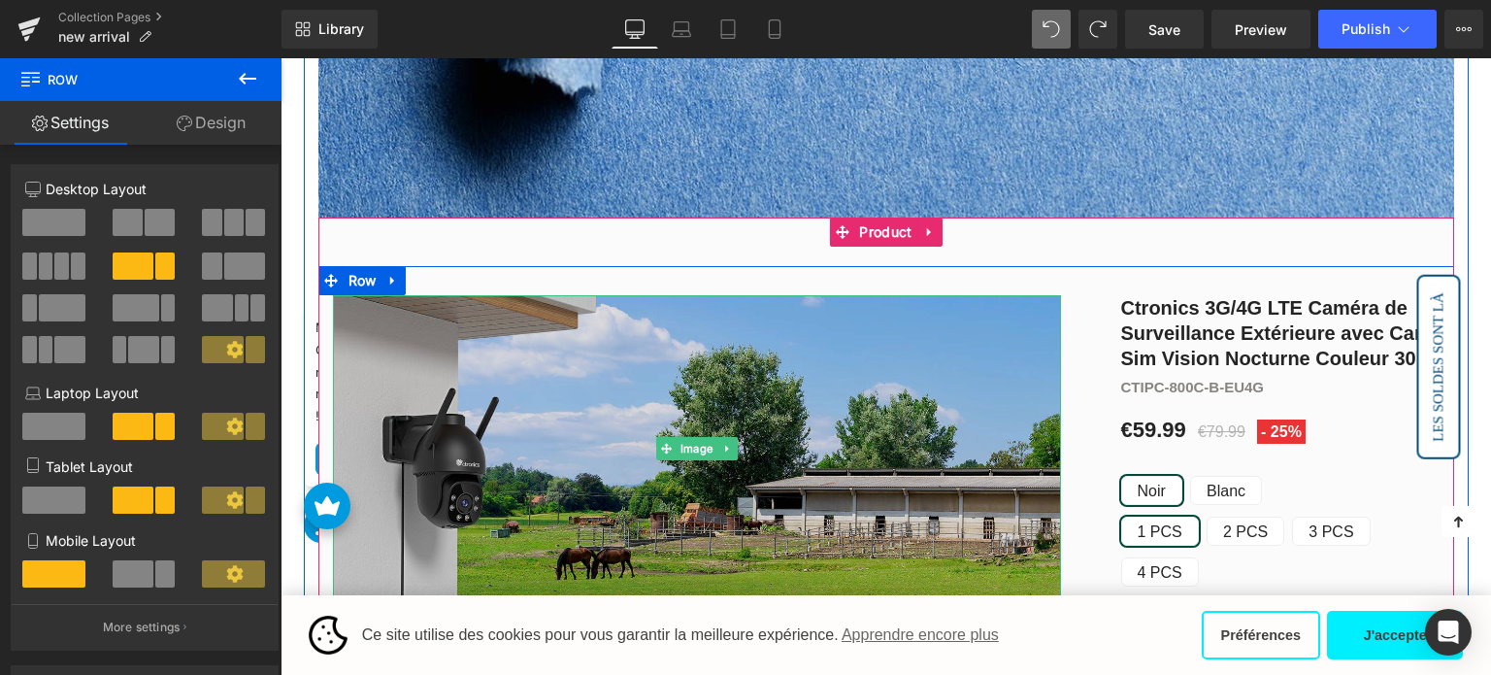
click at [844, 317] on img at bounding box center [697, 448] width 728 height 307
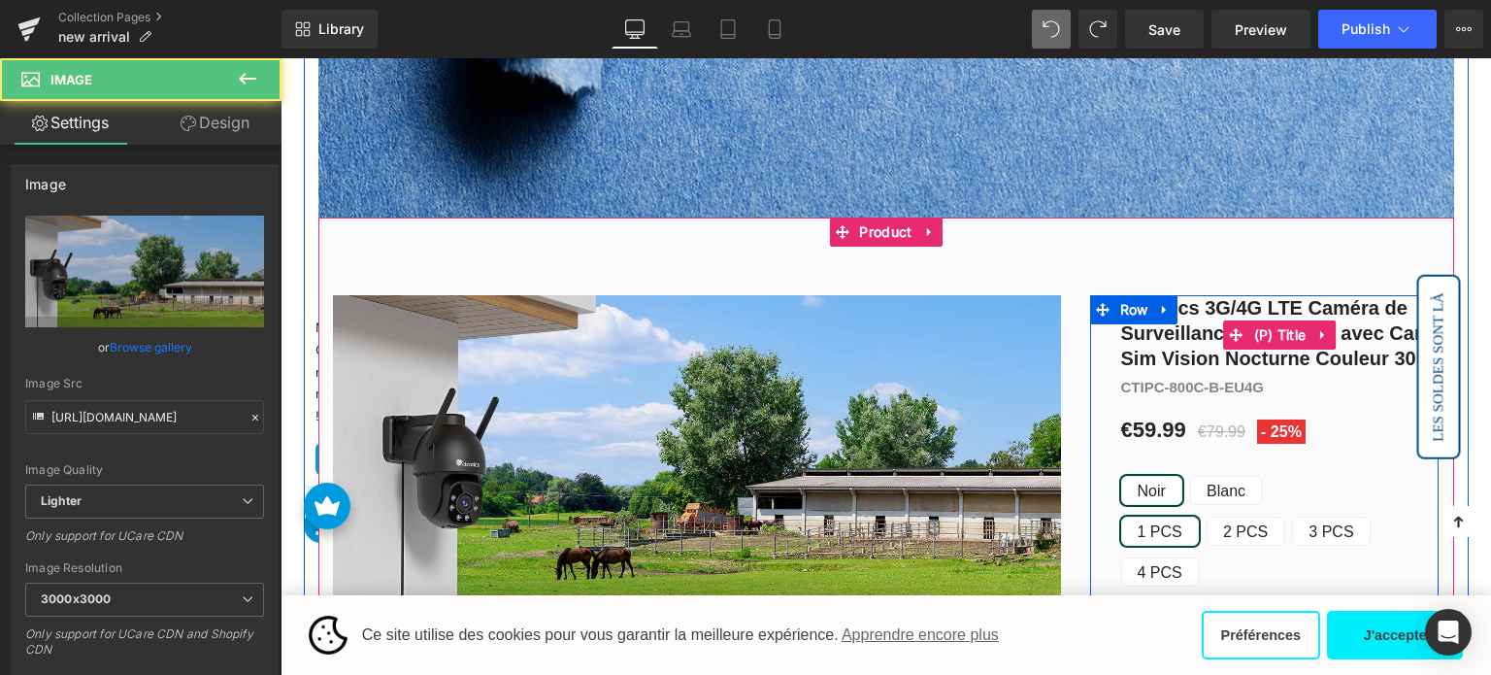
click at [1250, 307] on link "Ctronics 3G/4G LTE Caméra de Surveillance Extérieure avec Carte Sim Vision Noct…" at bounding box center [1280, 333] width 318 height 76
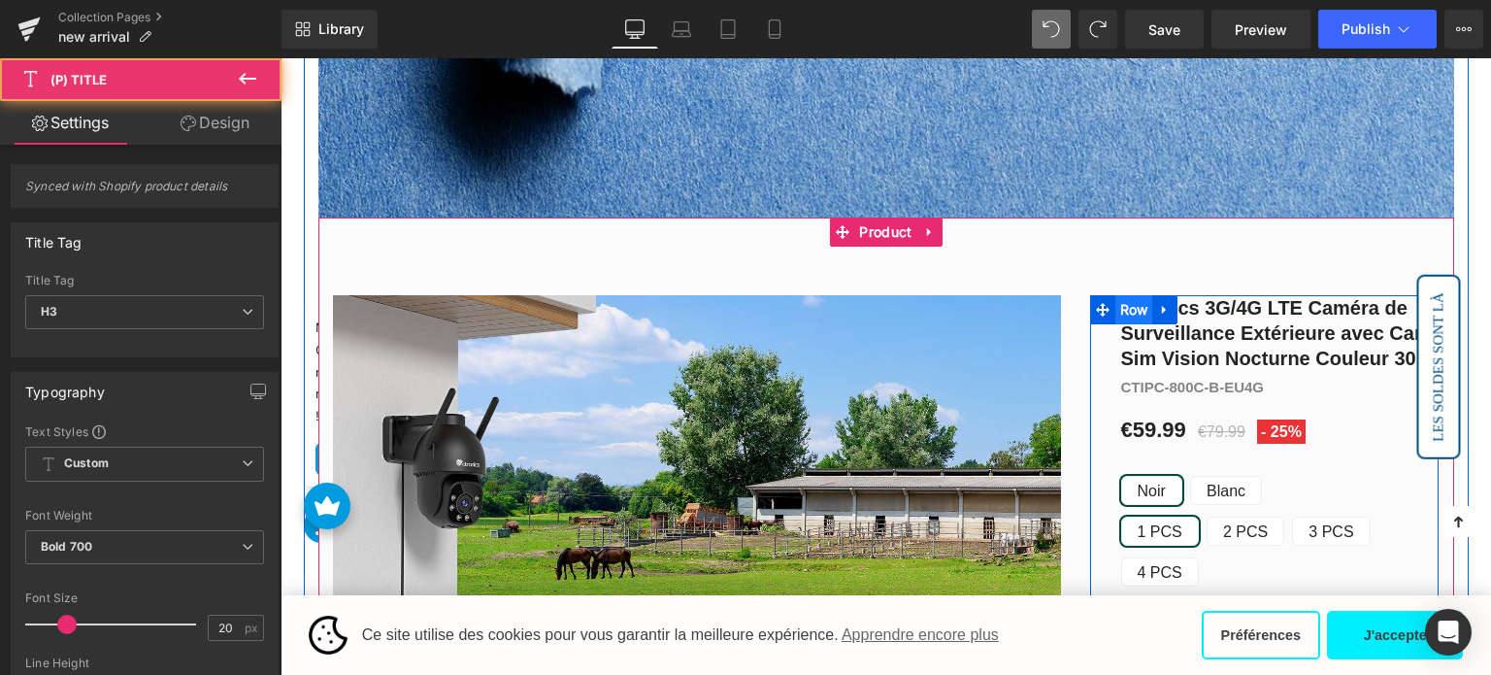
click at [1122, 305] on span "Row" at bounding box center [1134, 309] width 38 height 29
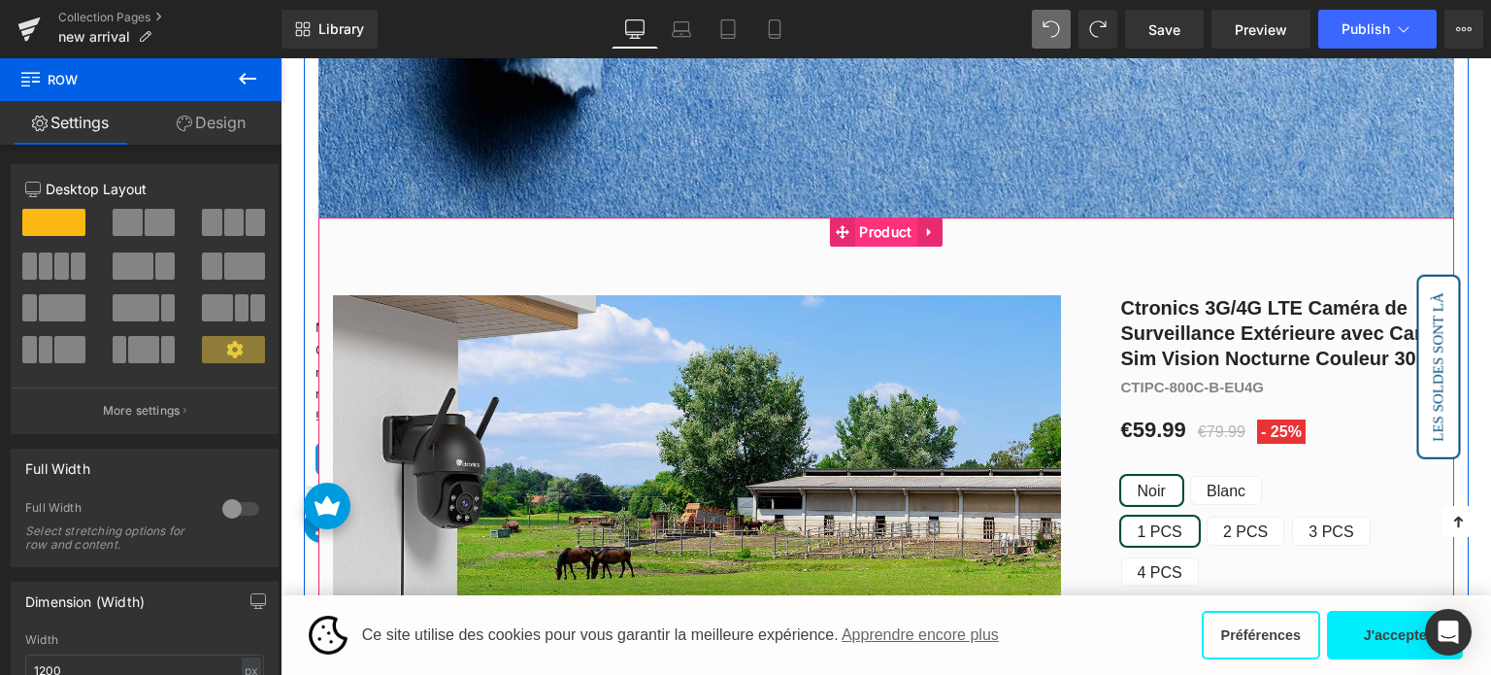
click at [905, 241] on span "Product" at bounding box center [885, 231] width 62 height 29
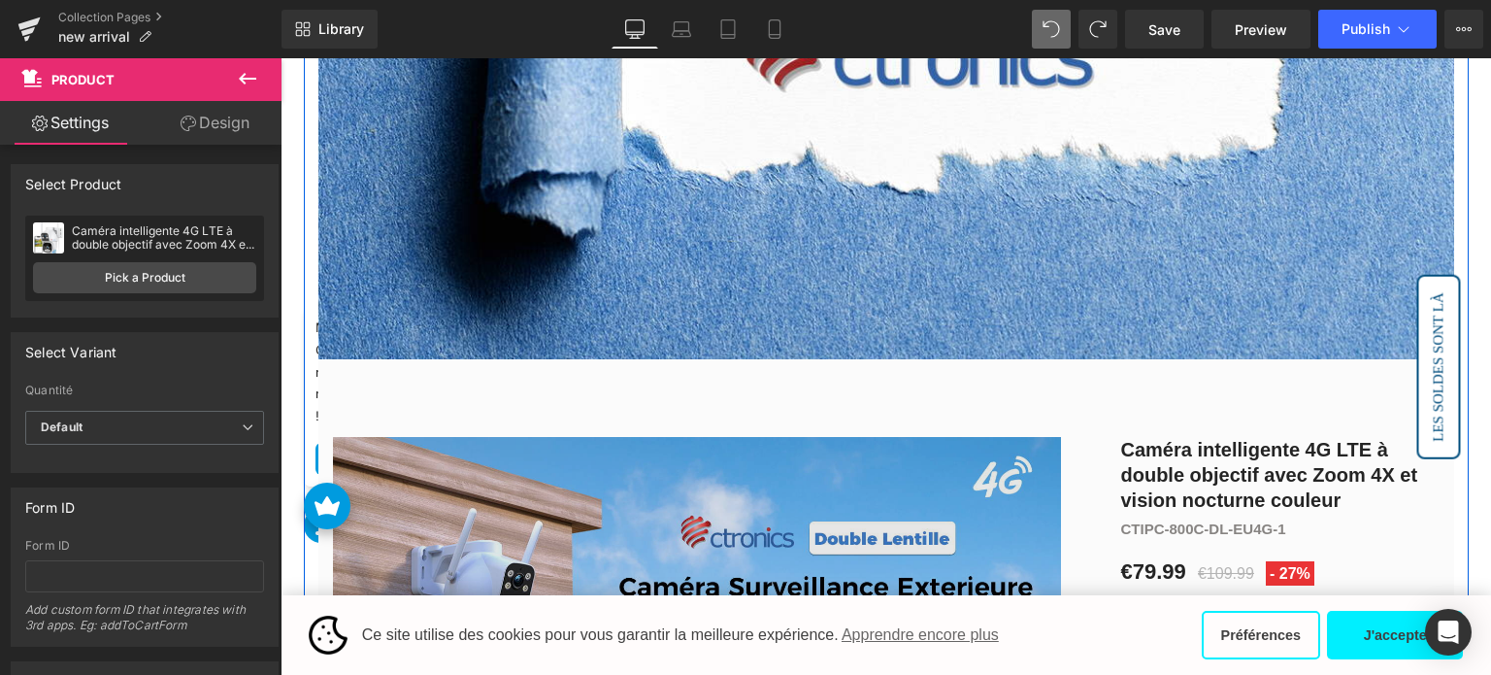
scroll to position [485, 0]
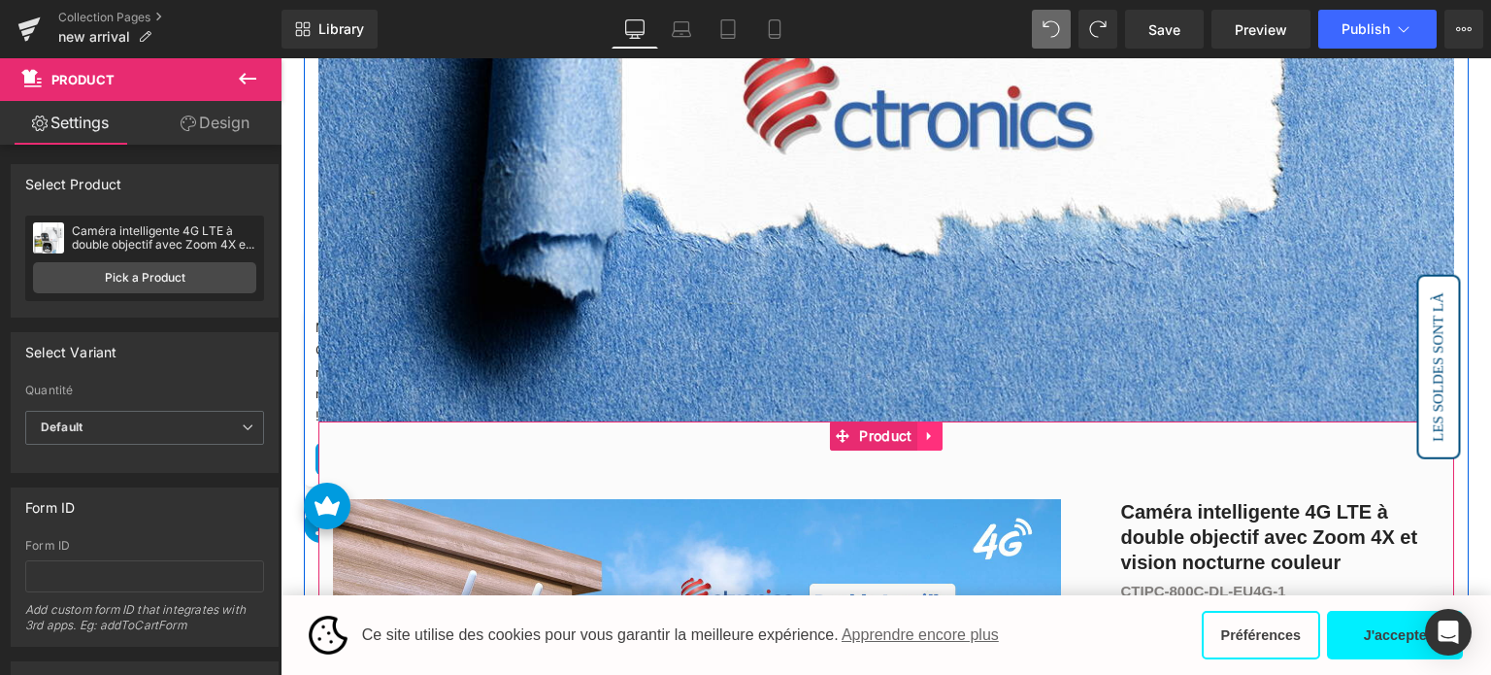
click at [927, 436] on icon at bounding box center [928, 436] width 4 height 9
click at [920, 438] on icon at bounding box center [918, 436] width 14 height 15
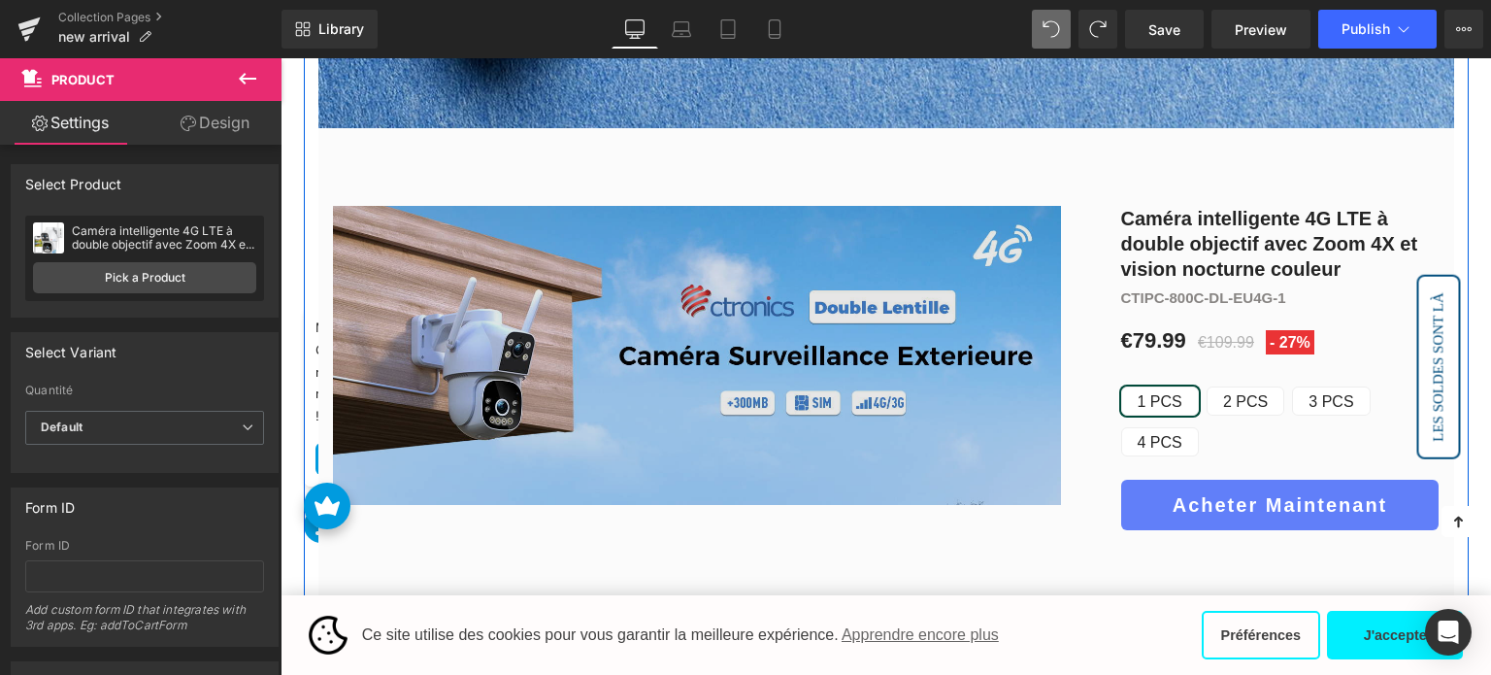
scroll to position [778, 0]
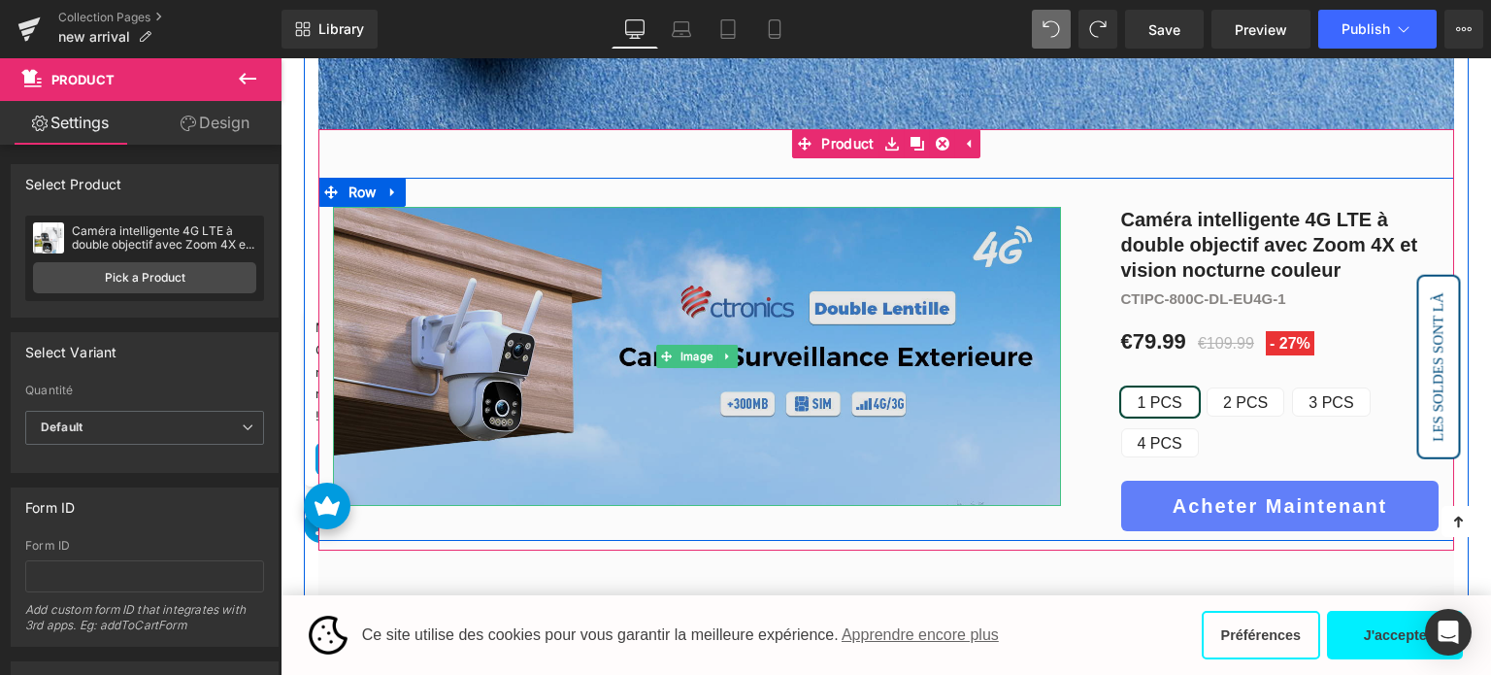
click at [685, 308] on img at bounding box center [697, 356] width 728 height 298
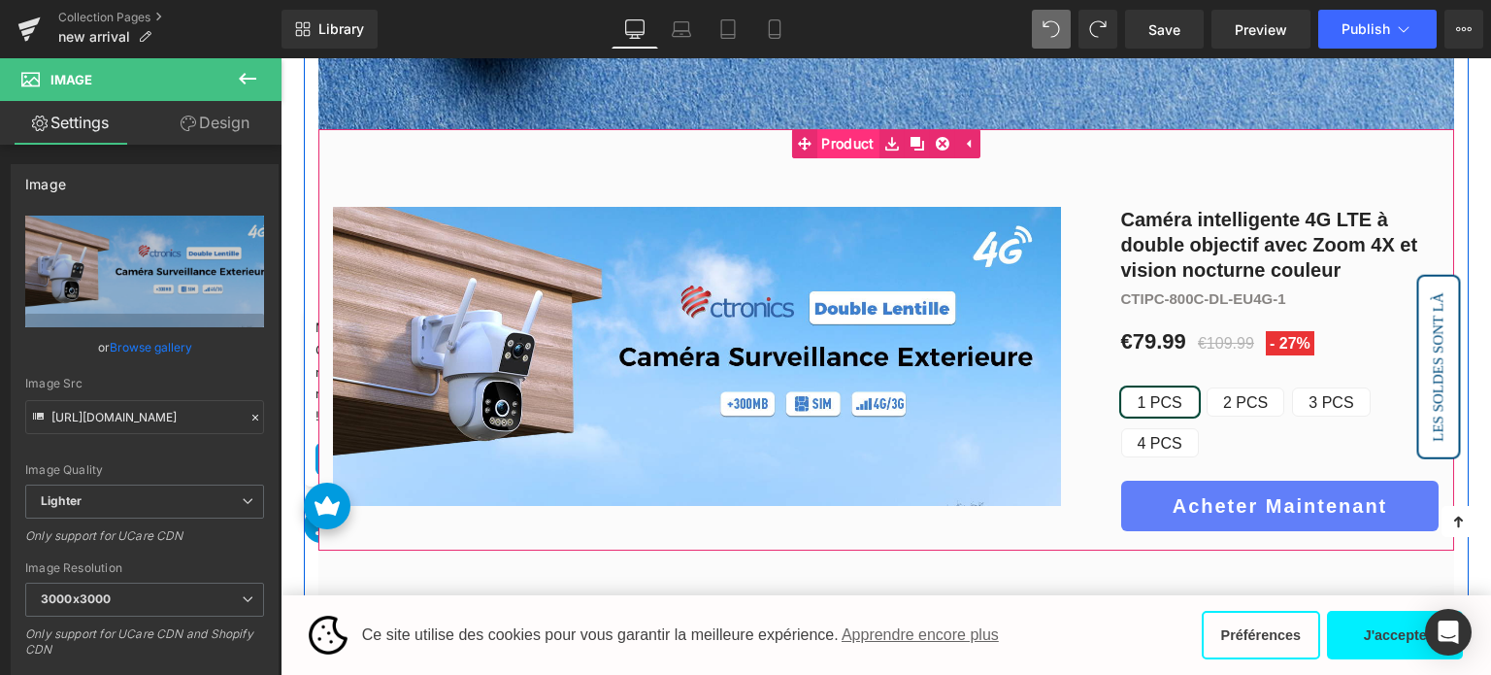
click at [854, 148] on span "Product" at bounding box center [847, 143] width 62 height 29
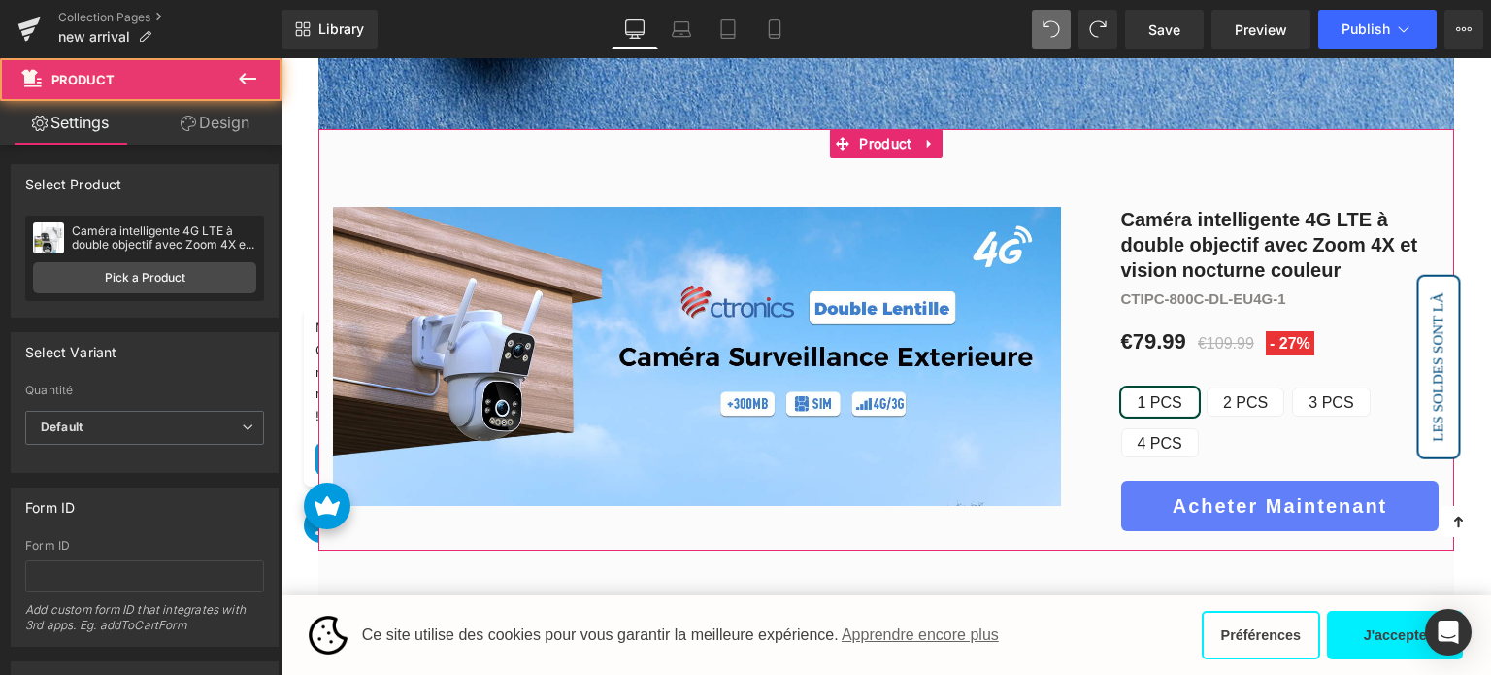
click at [151, 258] on div "Caméra intelligente 4G LTE à double objectif avec Zoom 4X et vision nocturne co…" at bounding box center [144, 258] width 239 height 85
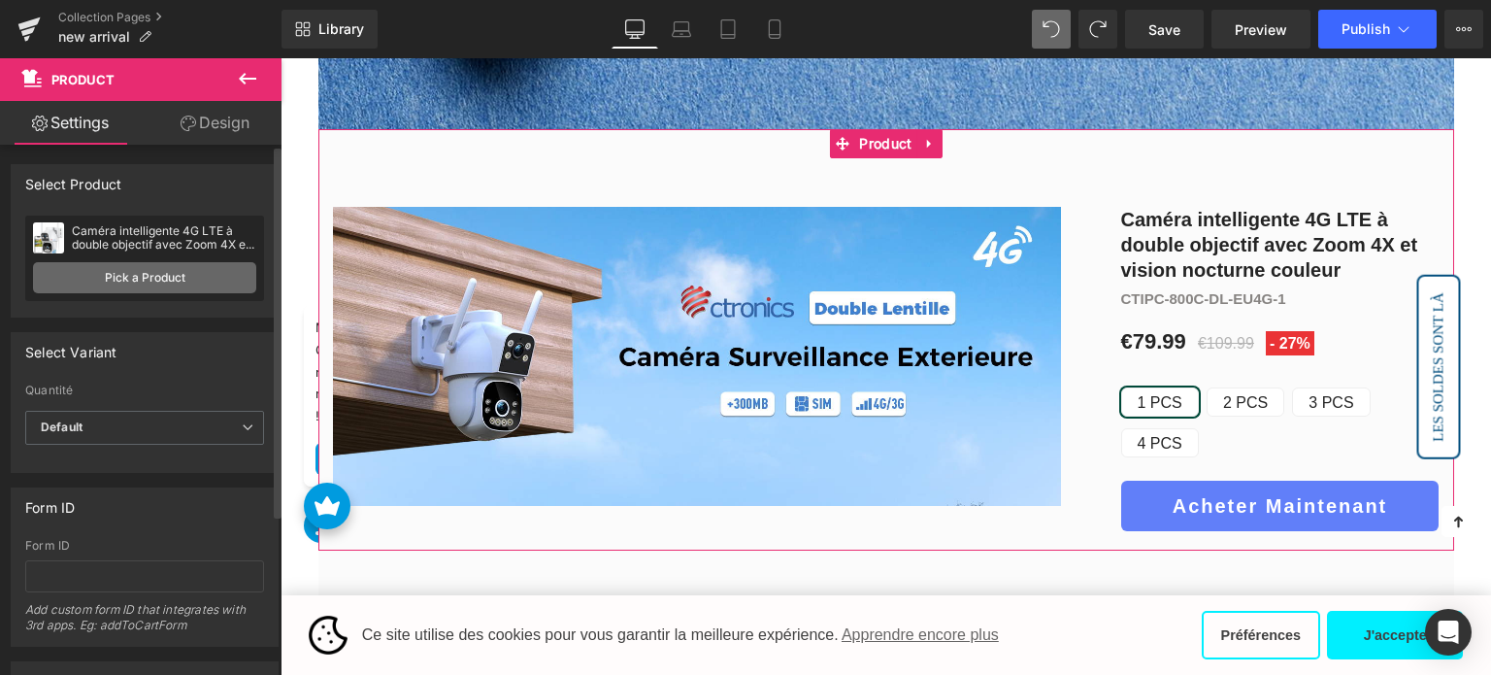
click at [153, 271] on link "Pick a Product" at bounding box center [144, 277] width 223 height 31
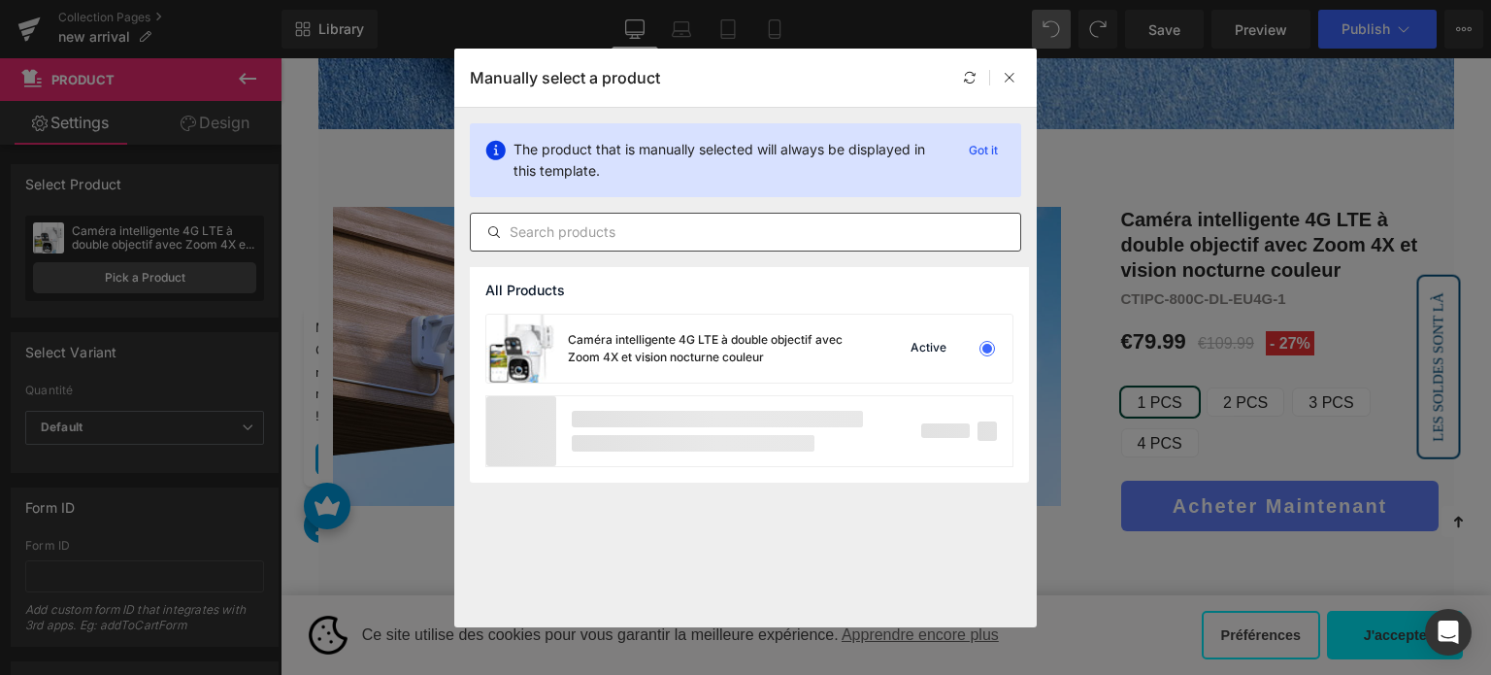
click at [649, 232] on input "text" at bounding box center [745, 231] width 549 height 23
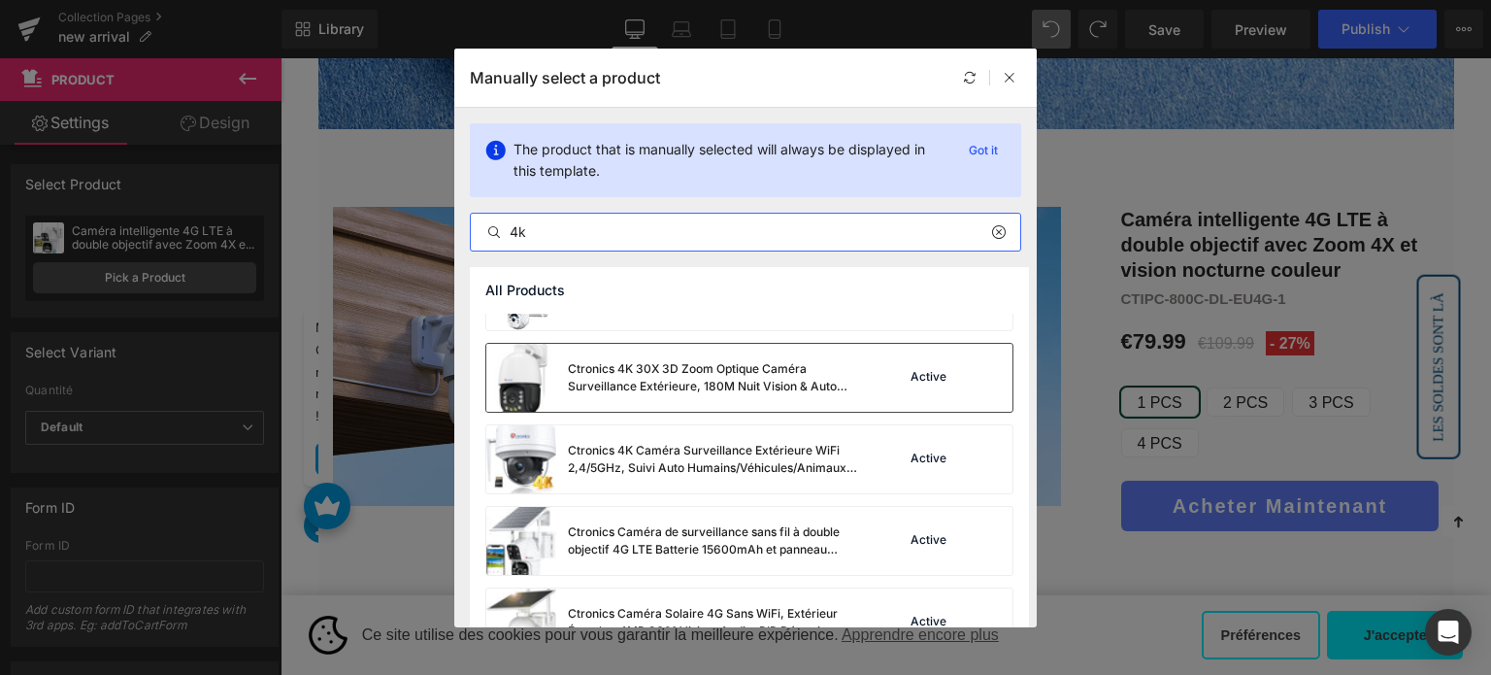
scroll to position [2763, 0]
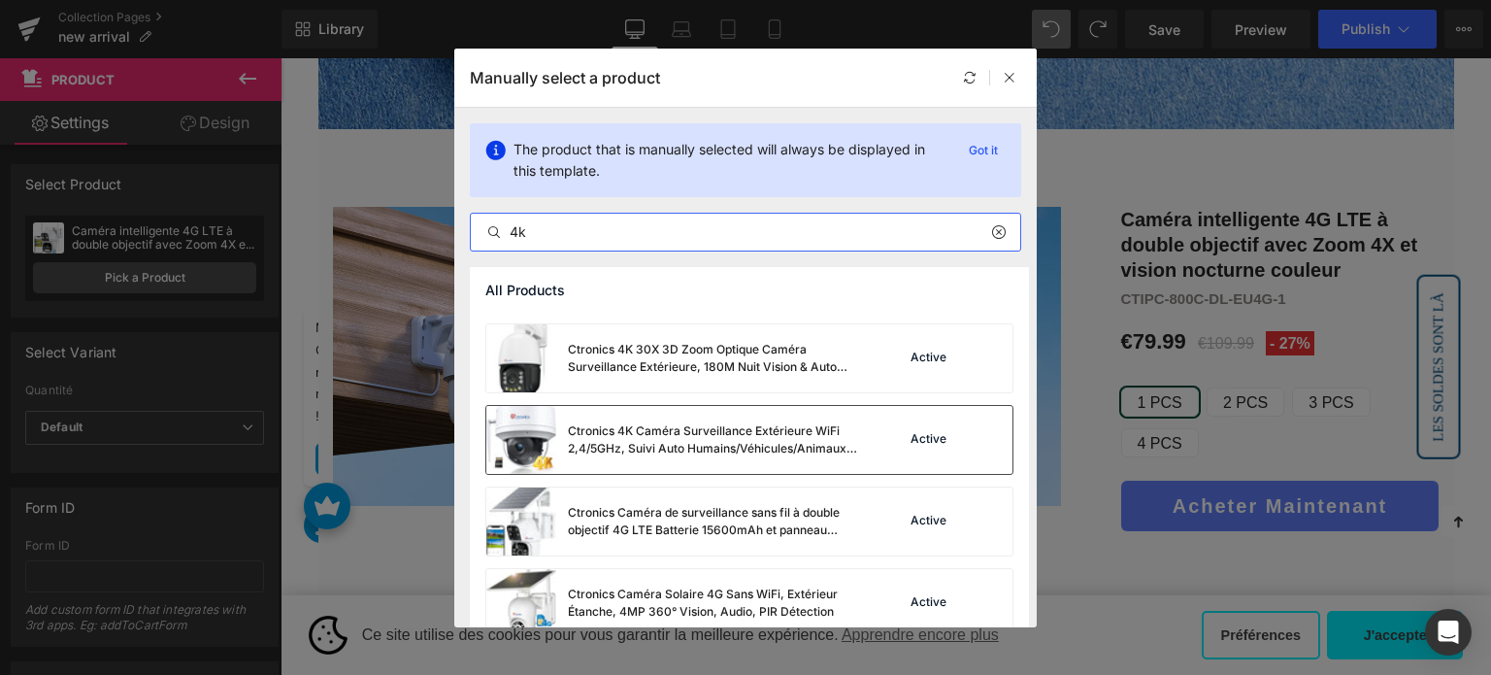
type input "4k"
click at [690, 417] on div "Ctronics 4K Caméra Surveillance Extérieure WiFi 2,4/5GHz, Suivi Auto Humains/Vé…" at bounding box center [672, 440] width 373 height 68
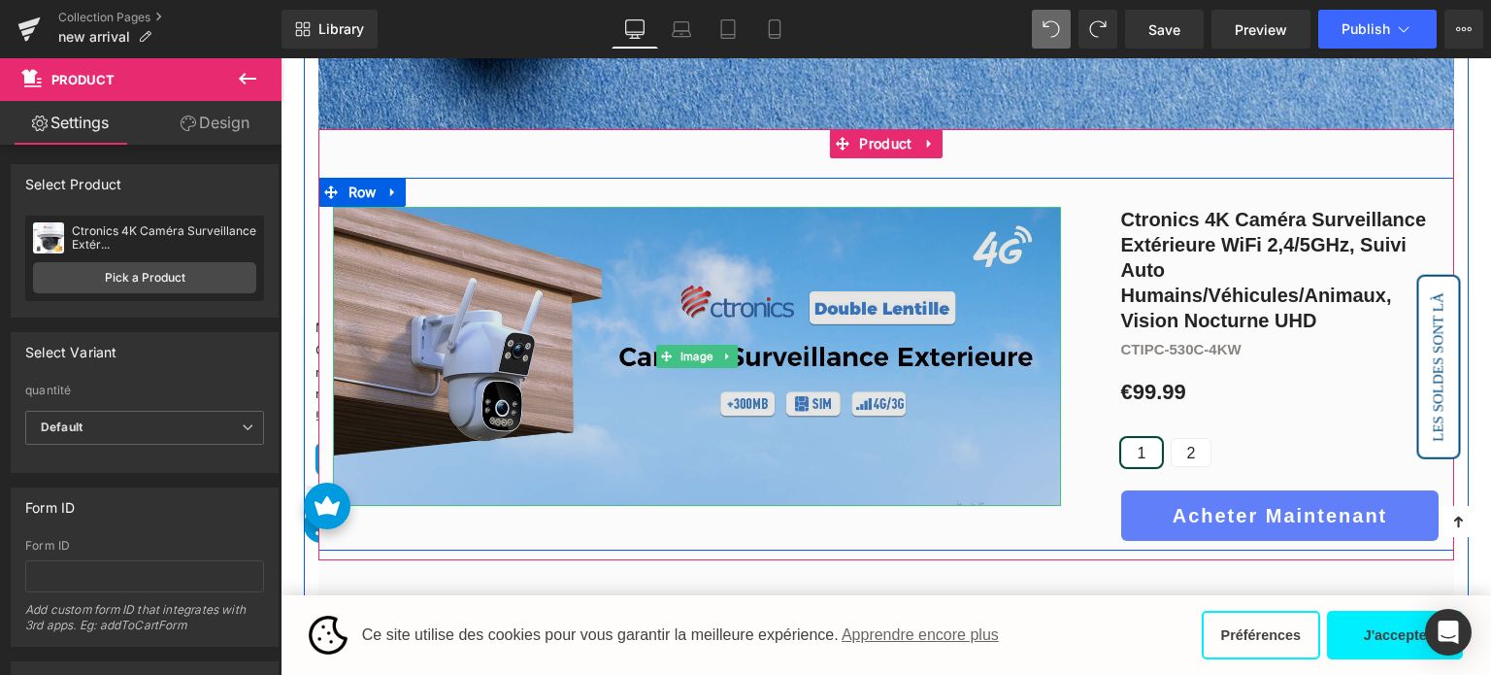
click at [576, 355] on img at bounding box center [697, 356] width 728 height 298
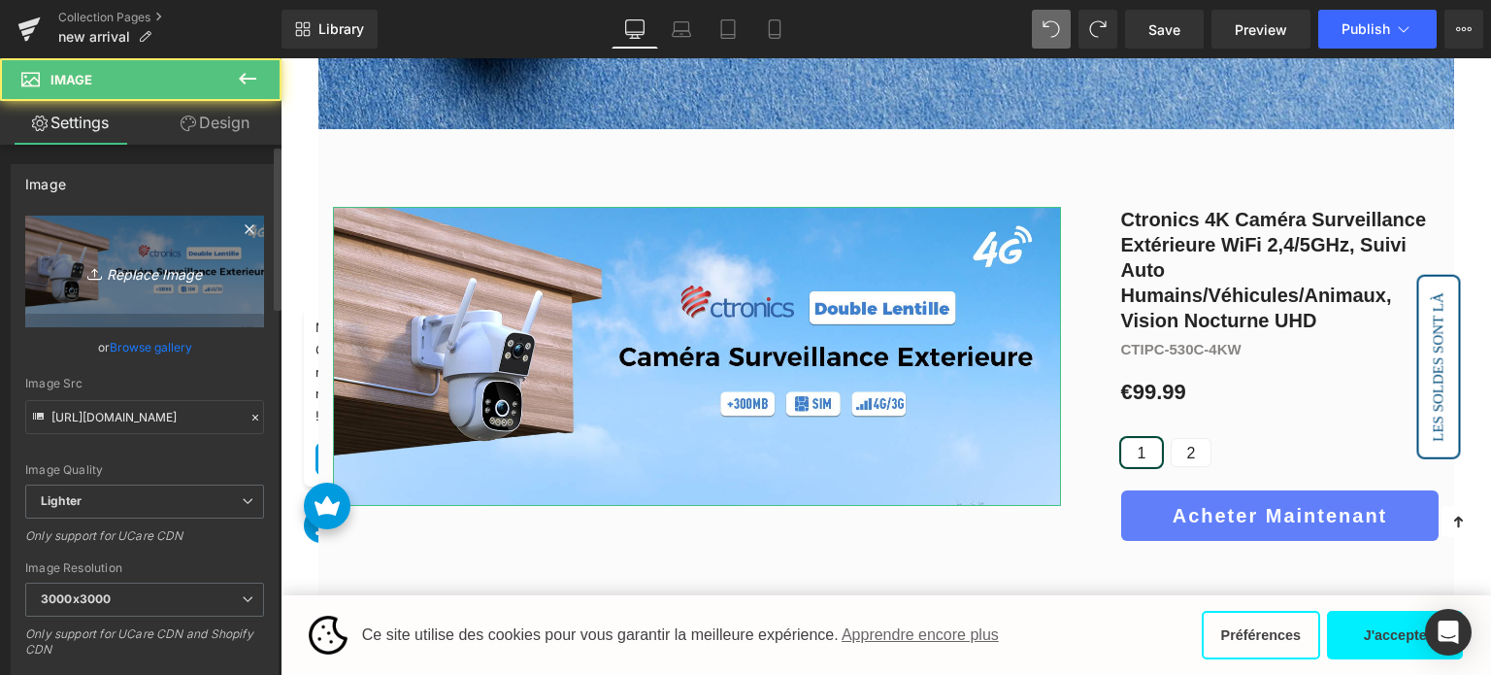
click at [171, 263] on icon "Replace Image" at bounding box center [144, 271] width 155 height 24
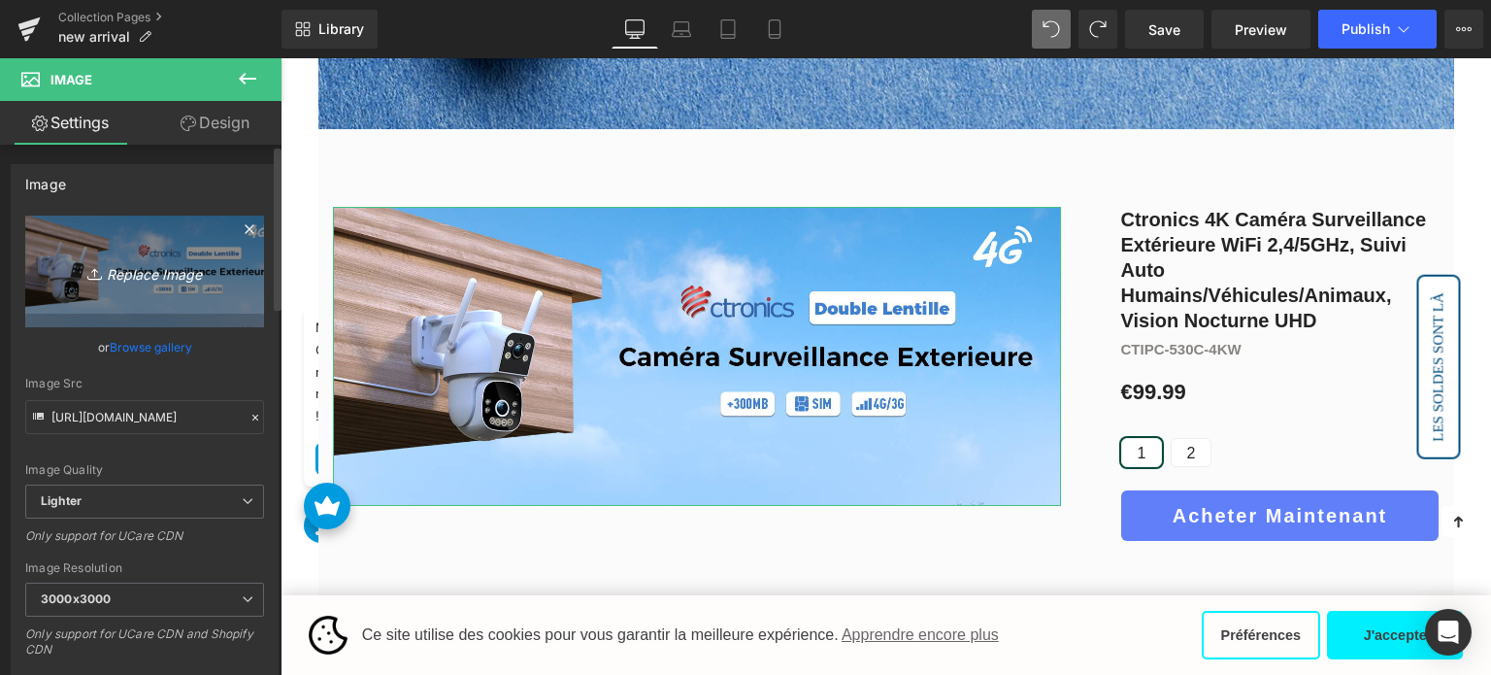
type input "C:\fakepath\2-1.jpg"
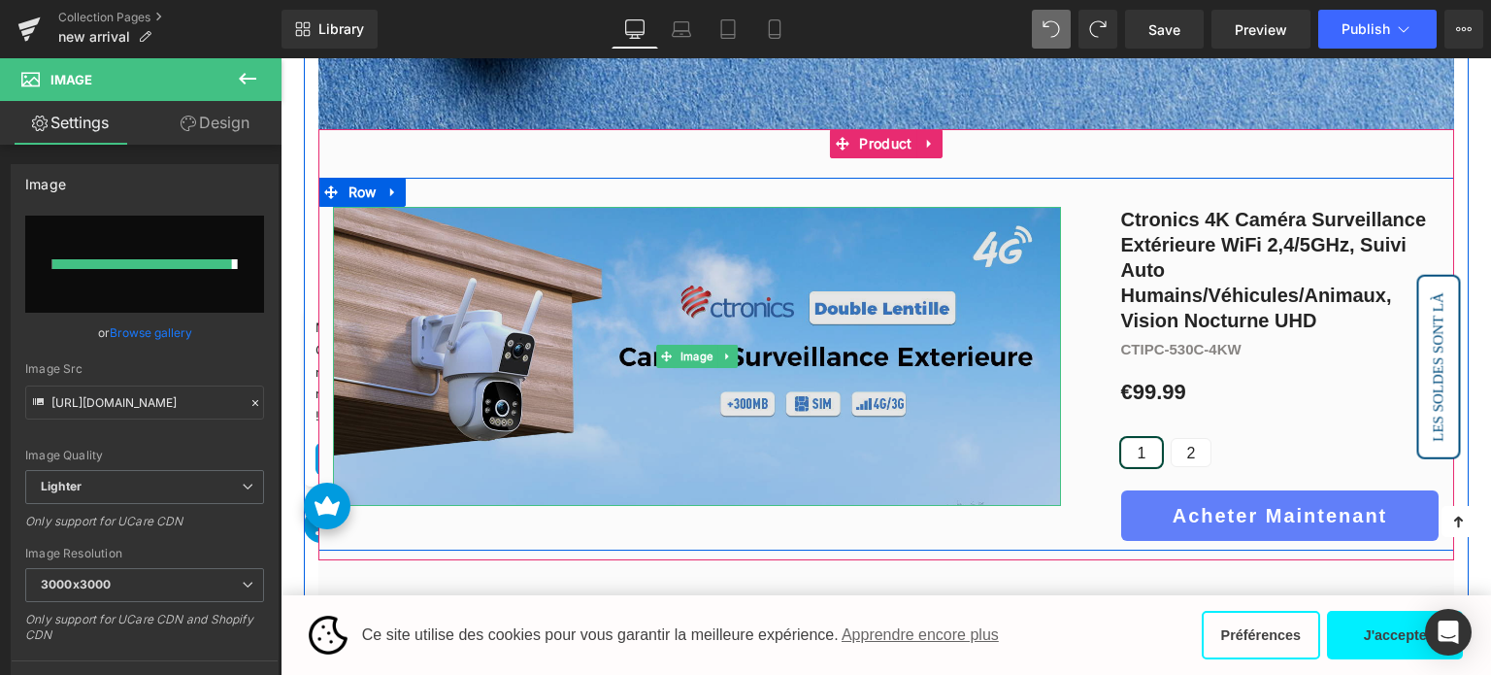
type input "https://ucarecdn.com/40470753-f057-4d45-9006-7464a0198d94/-/format/auto/-/previ…"
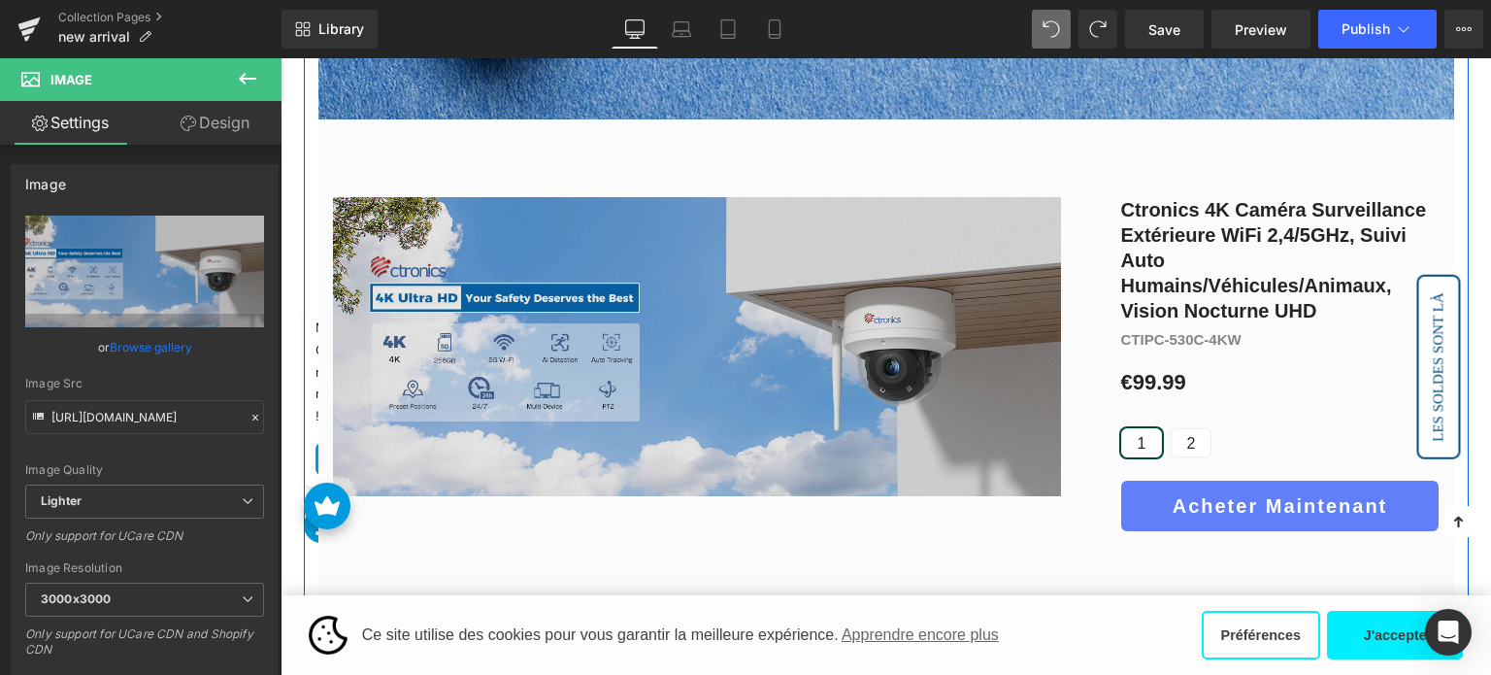
scroll to position [778, 0]
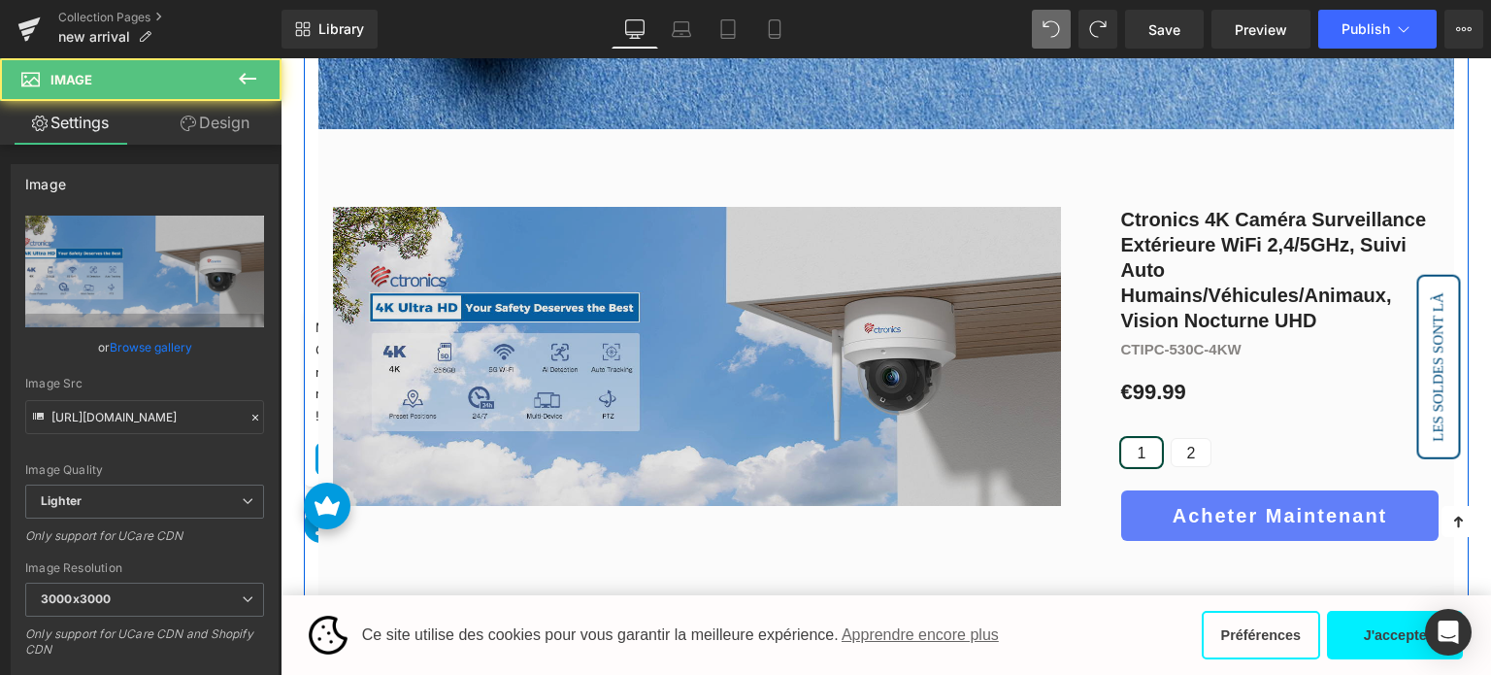
click at [647, 356] on img at bounding box center [697, 356] width 728 height 298
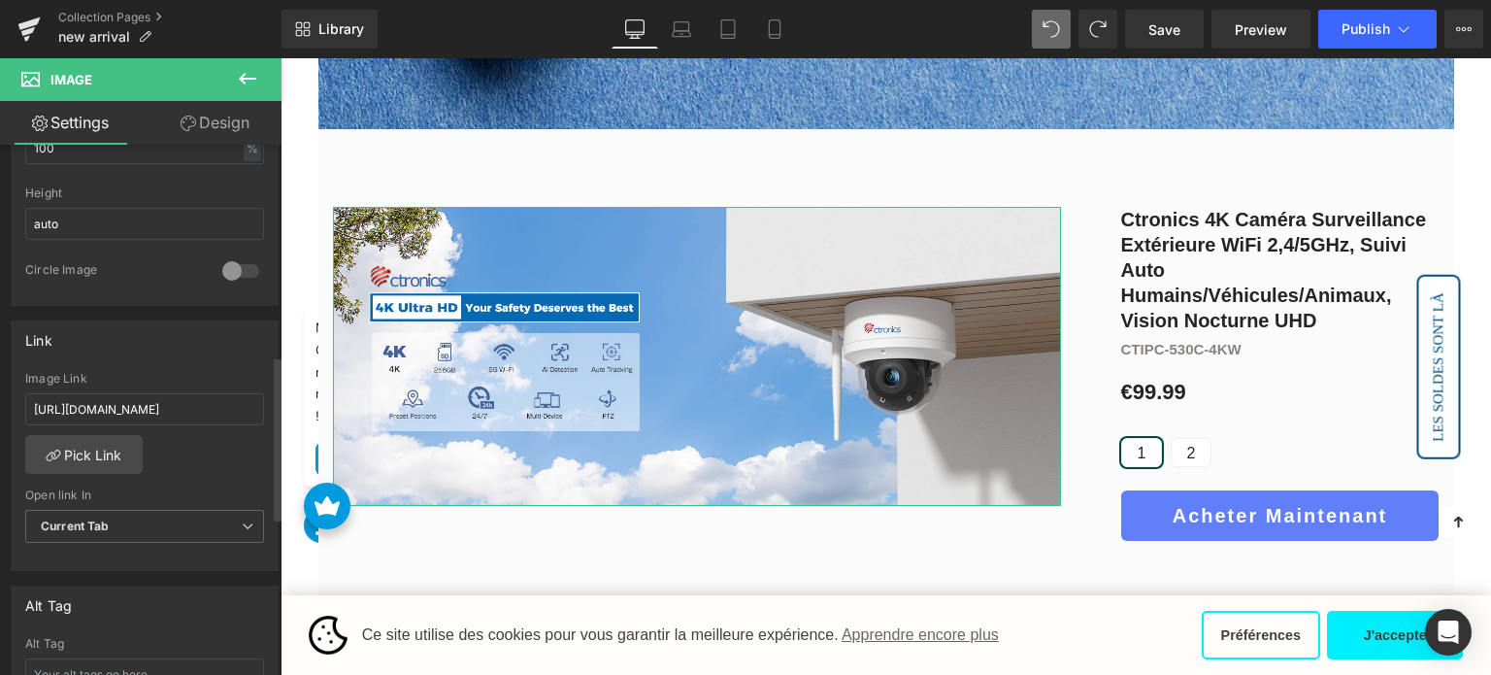
scroll to position [680, 0]
click at [118, 404] on input "https://fr.ctronics.com/products/camera-intelligente-4g-lte-a-double-objectif-a…" at bounding box center [144, 406] width 239 height 32
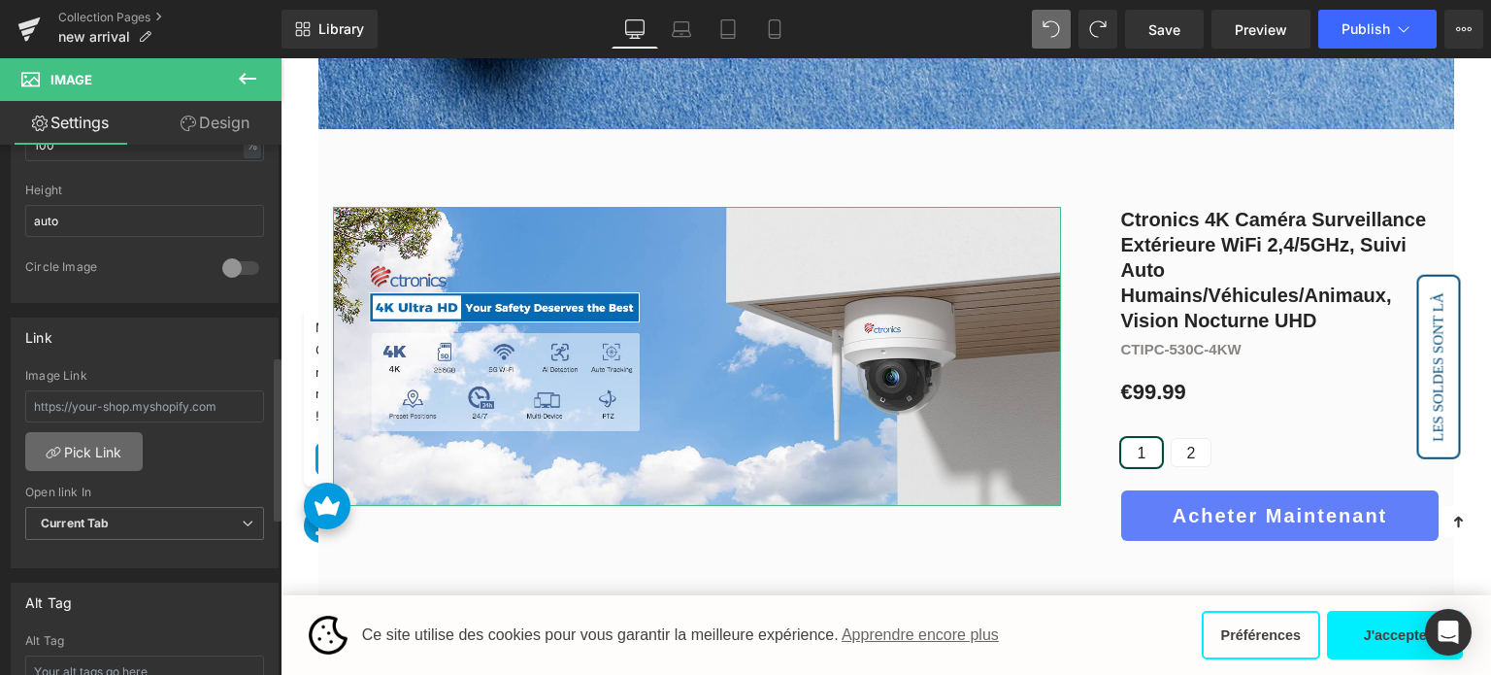
click at [88, 448] on link "Pick Link" at bounding box center [83, 451] width 117 height 39
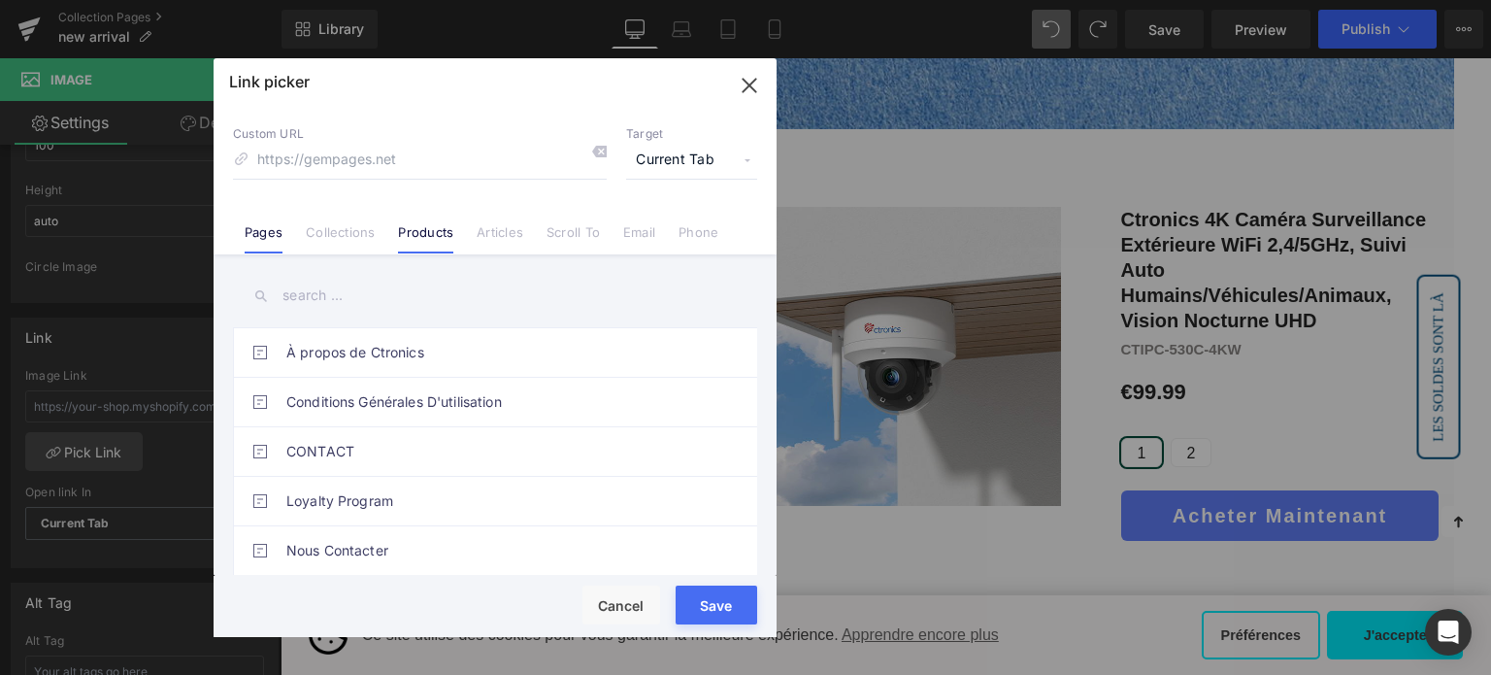
click at [432, 244] on link "Products" at bounding box center [425, 238] width 55 height 29
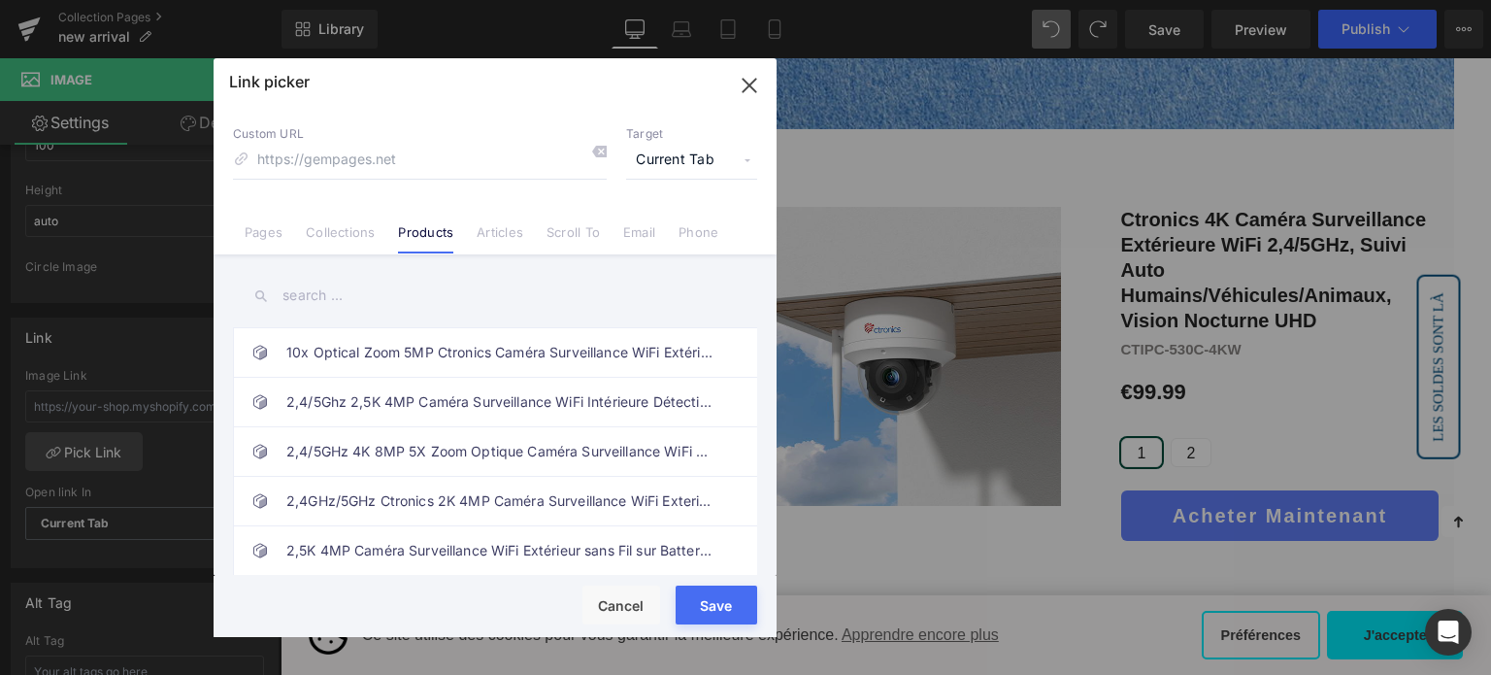
click at [395, 293] on input "text" at bounding box center [495, 296] width 524 height 44
click at [391, 298] on input "4k" at bounding box center [495, 296] width 524 height 44
paste input "Ctronics 4K Caméra Surveillance Extérieure WiFi 2,4/5GHz, Suivi Auto Humains/Vé…"
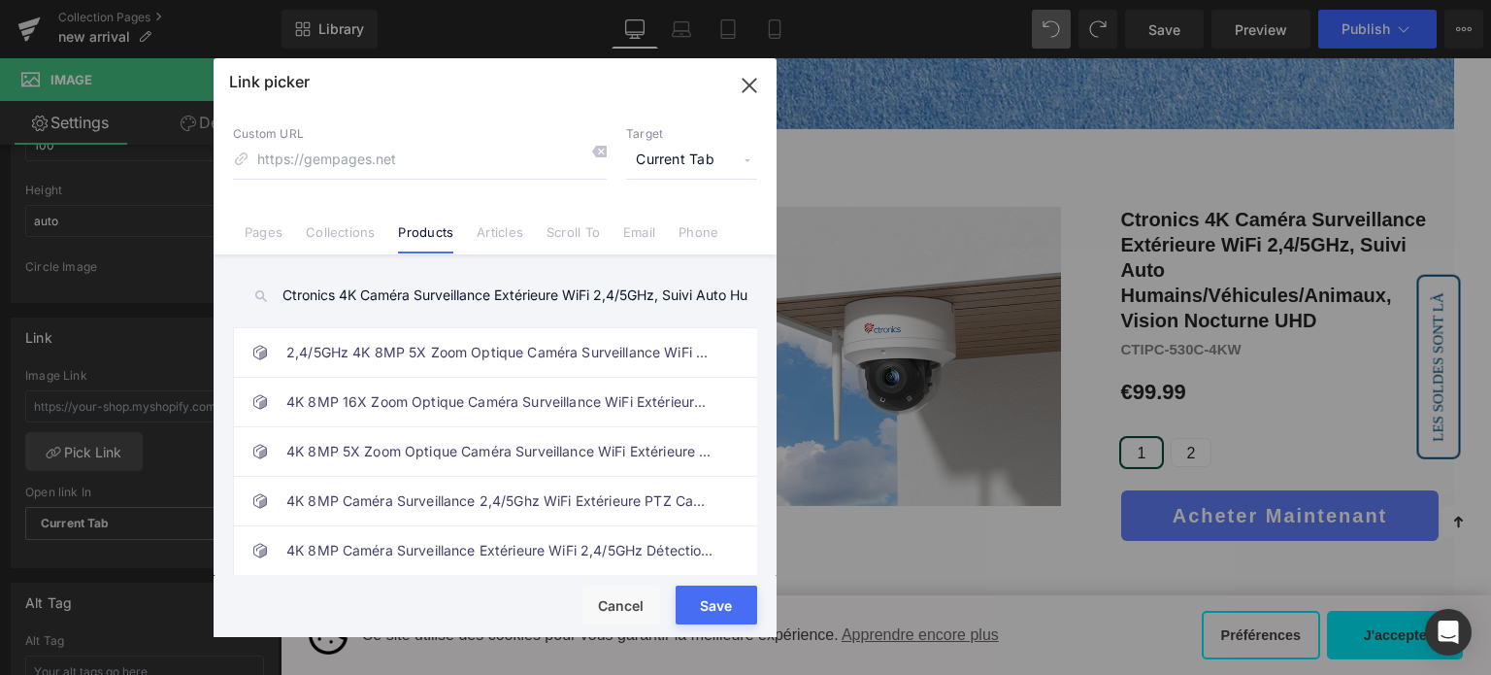
scroll to position [0, 172]
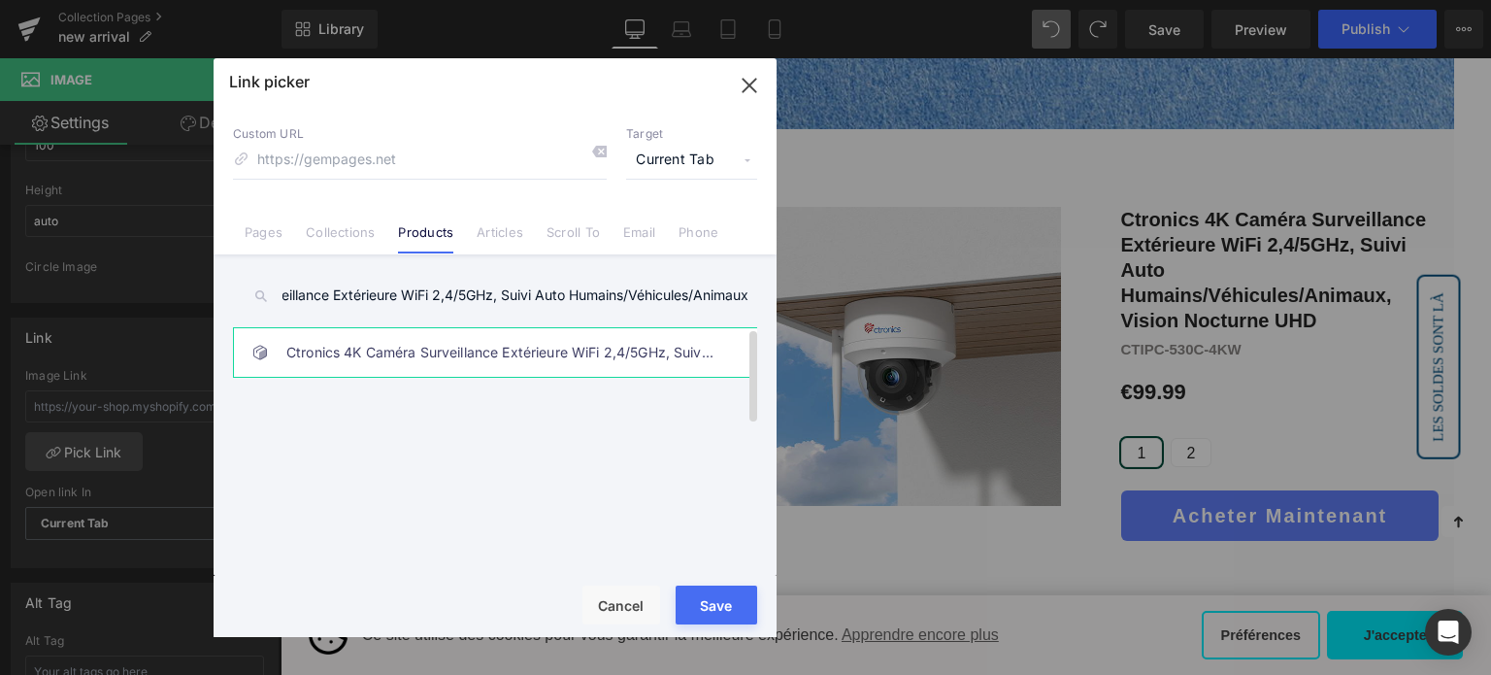
type input "Ctronics 4K Caméra Surveillance Extérieure WiFi 2,4/5GHz, Suivi Auto Humains/Vé…"
click at [413, 356] on link "Ctronics 4K Caméra Surveillance Extérieure WiFi 2,4/5GHz, Suivi Auto Humains/Vé…" at bounding box center [499, 352] width 427 height 49
type input "/products/ctronics-4k-camera-surveillance-exterieure-wifi-vision-nocturne"
click at [711, 601] on div "Rendering Content" at bounding box center [745, 597] width 119 height 21
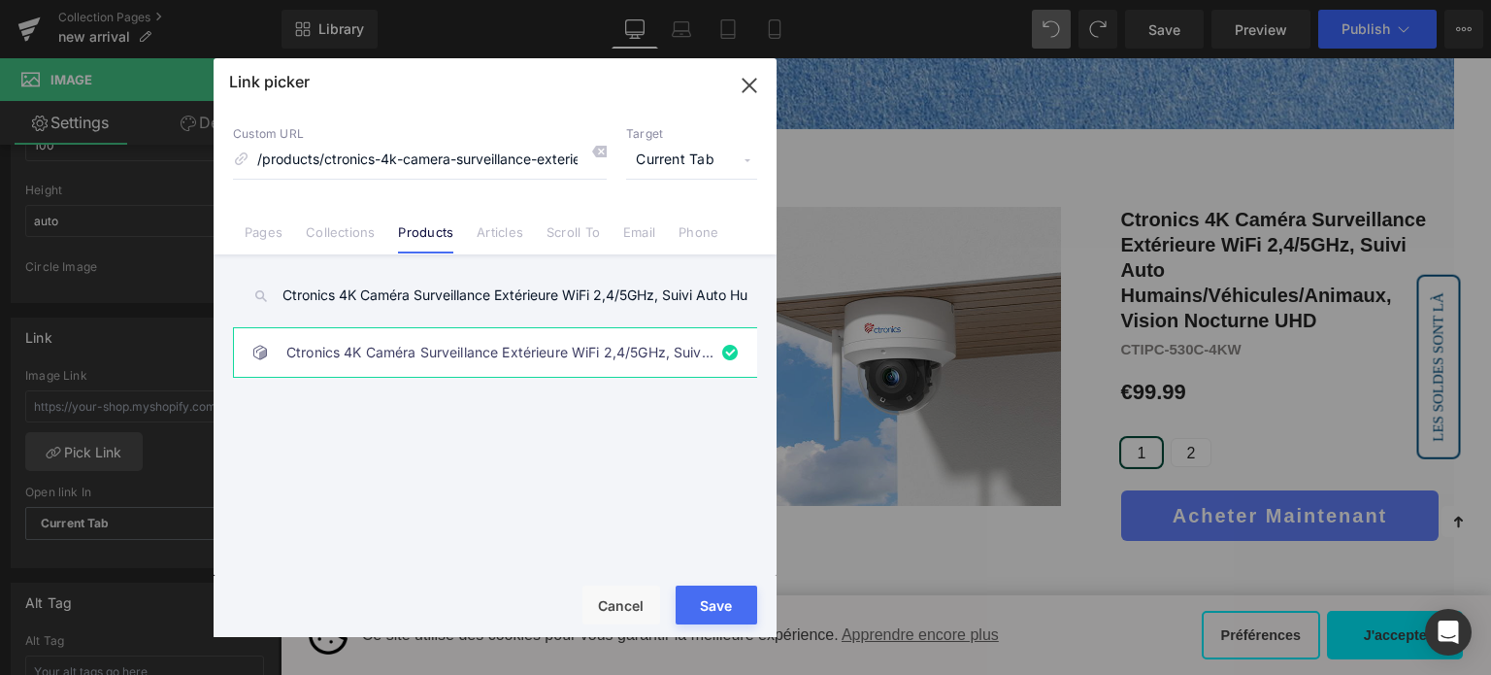
click at [707, 609] on button "Save" at bounding box center [717, 604] width 82 height 39
type input "/products/ctronics-4k-camera-surveillance-exterieure-wifi-vision-nocturne"
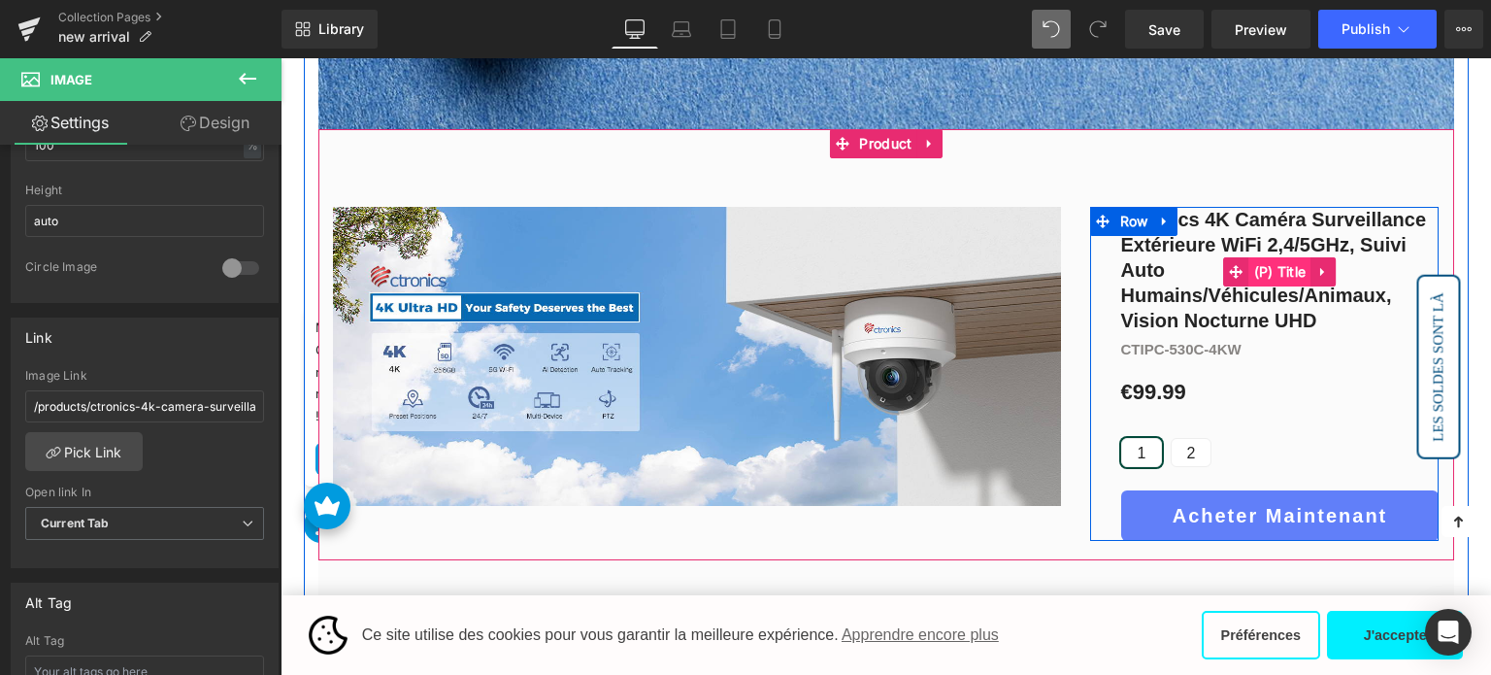
click at [1274, 270] on span "(P) Title" at bounding box center [1280, 271] width 62 height 29
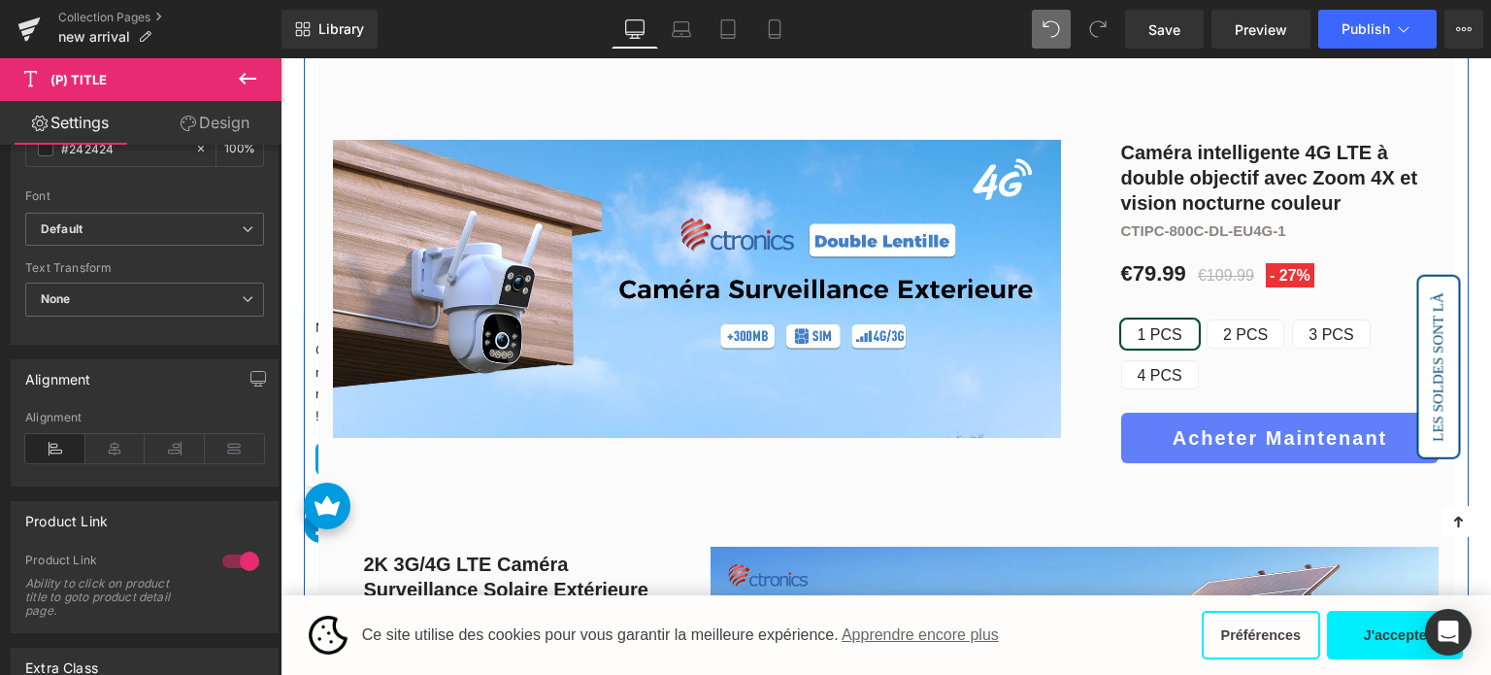
scroll to position [1457, 0]
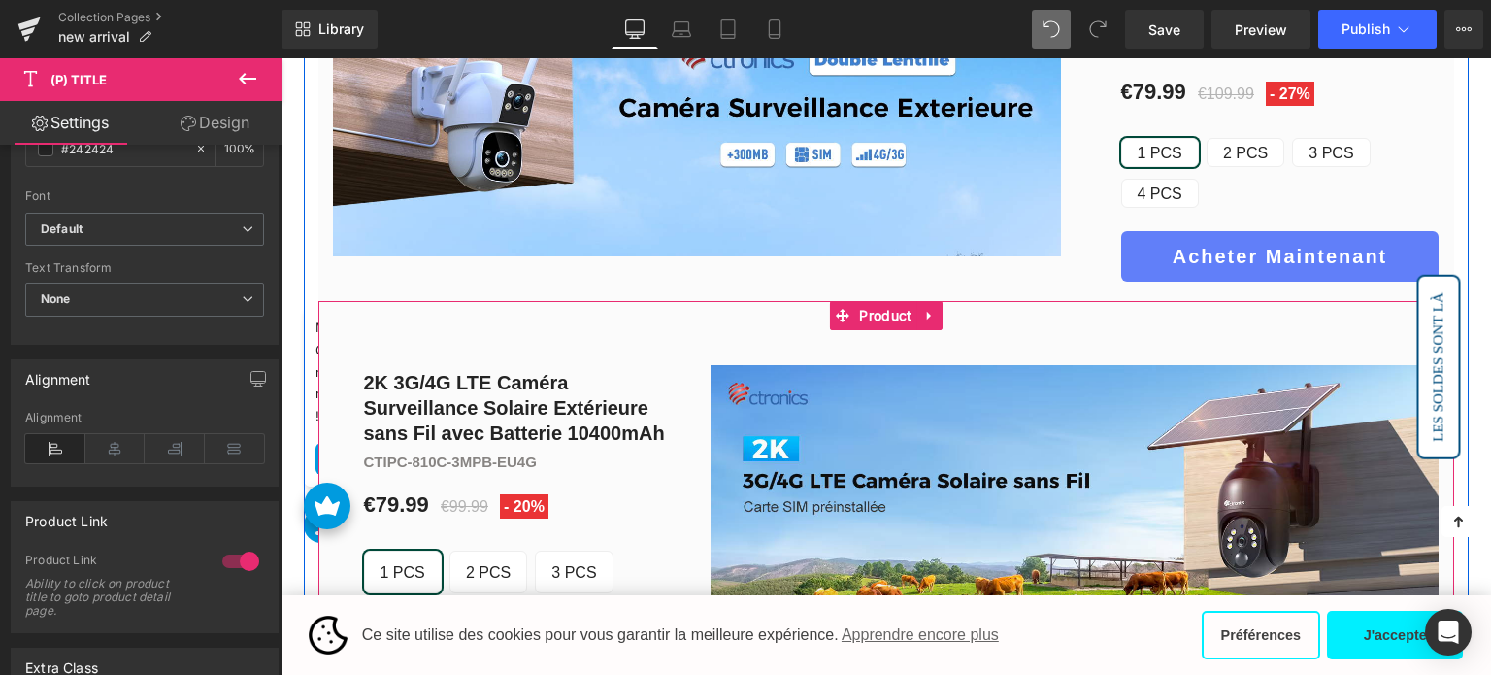
click at [932, 309] on icon at bounding box center [930, 316] width 14 height 15
click at [920, 309] on icon at bounding box center [918, 316] width 14 height 14
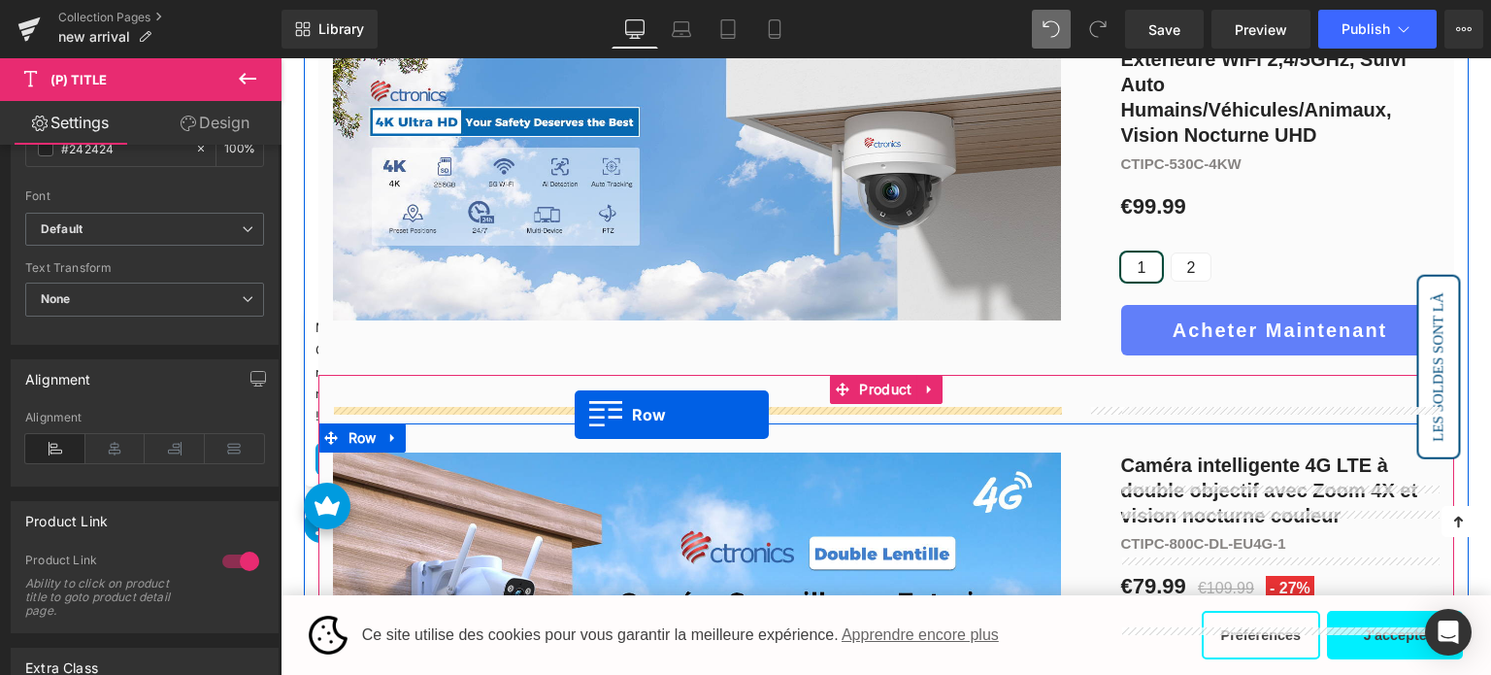
scroll to position [1008, 0]
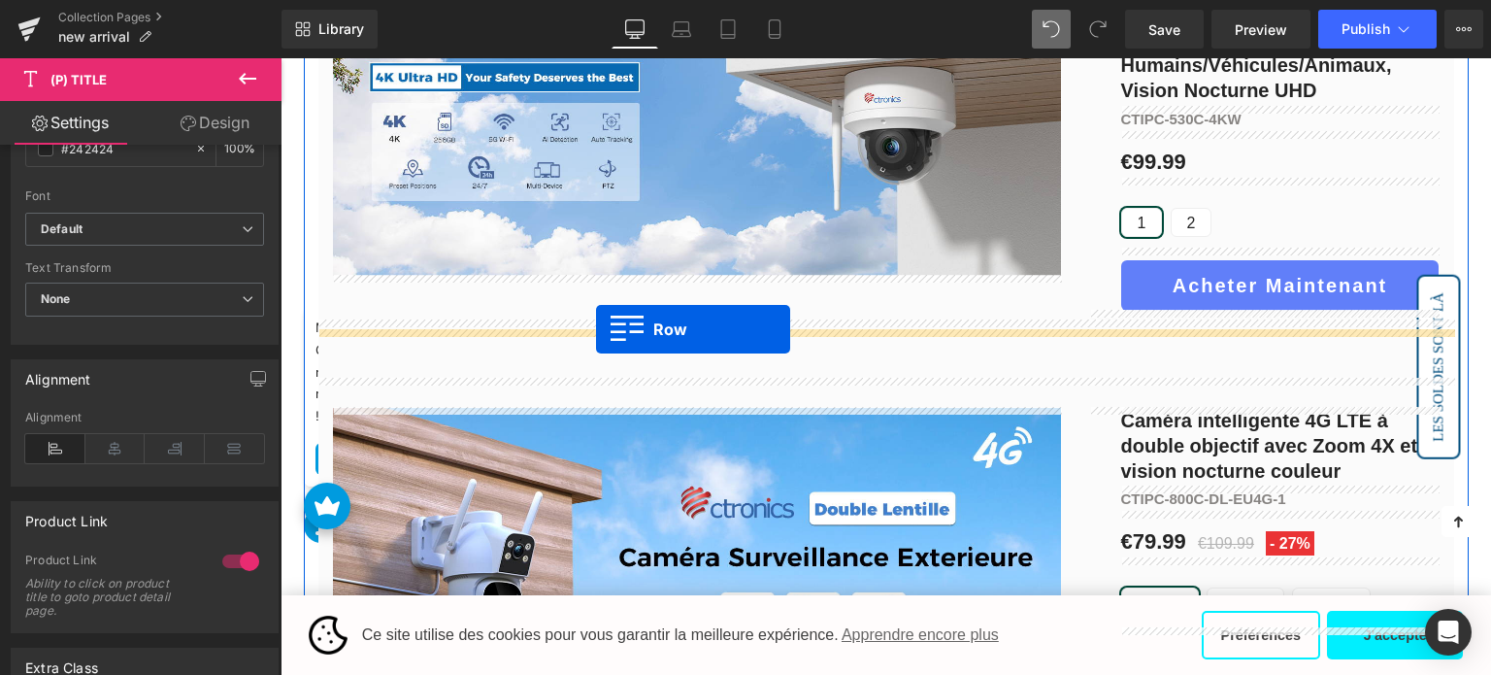
drag, startPoint x: 344, startPoint y: 215, endPoint x: 596, endPoint y: 329, distance: 277.2
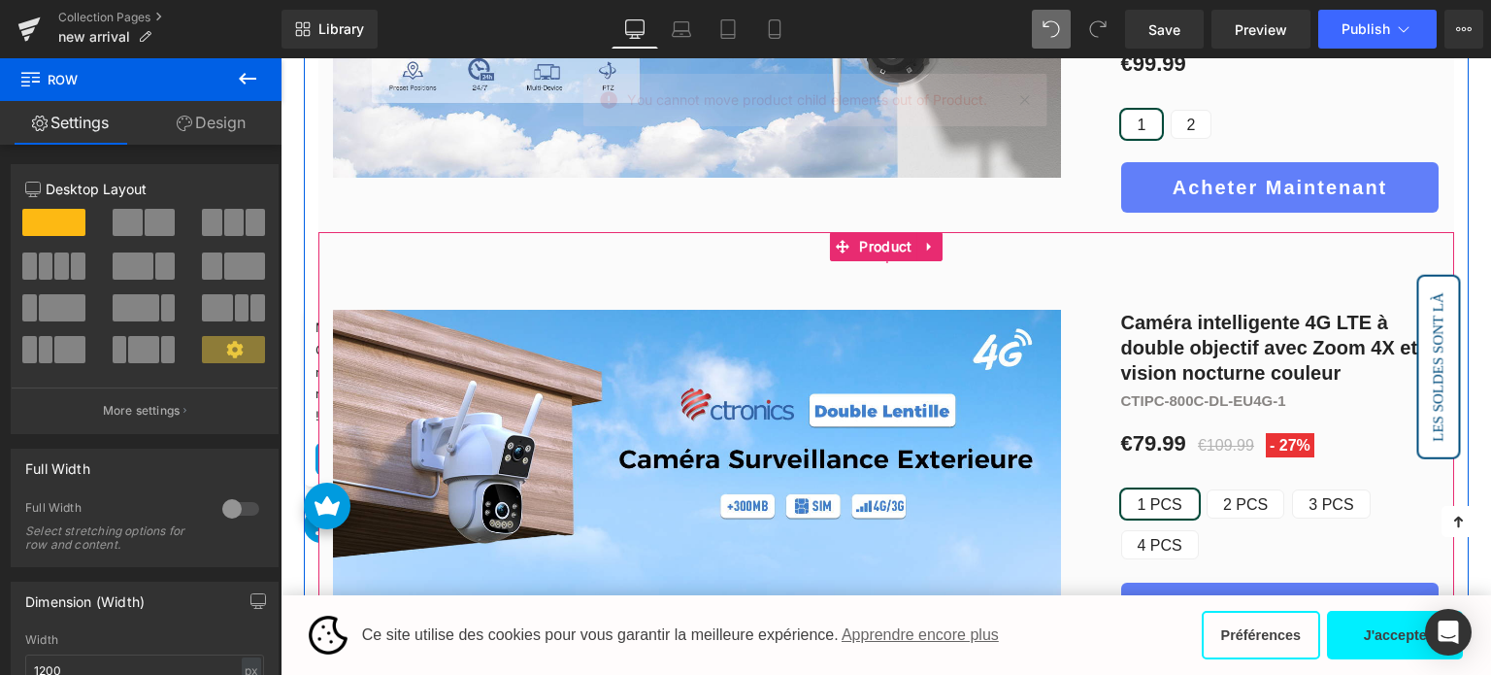
scroll to position [1105, 0]
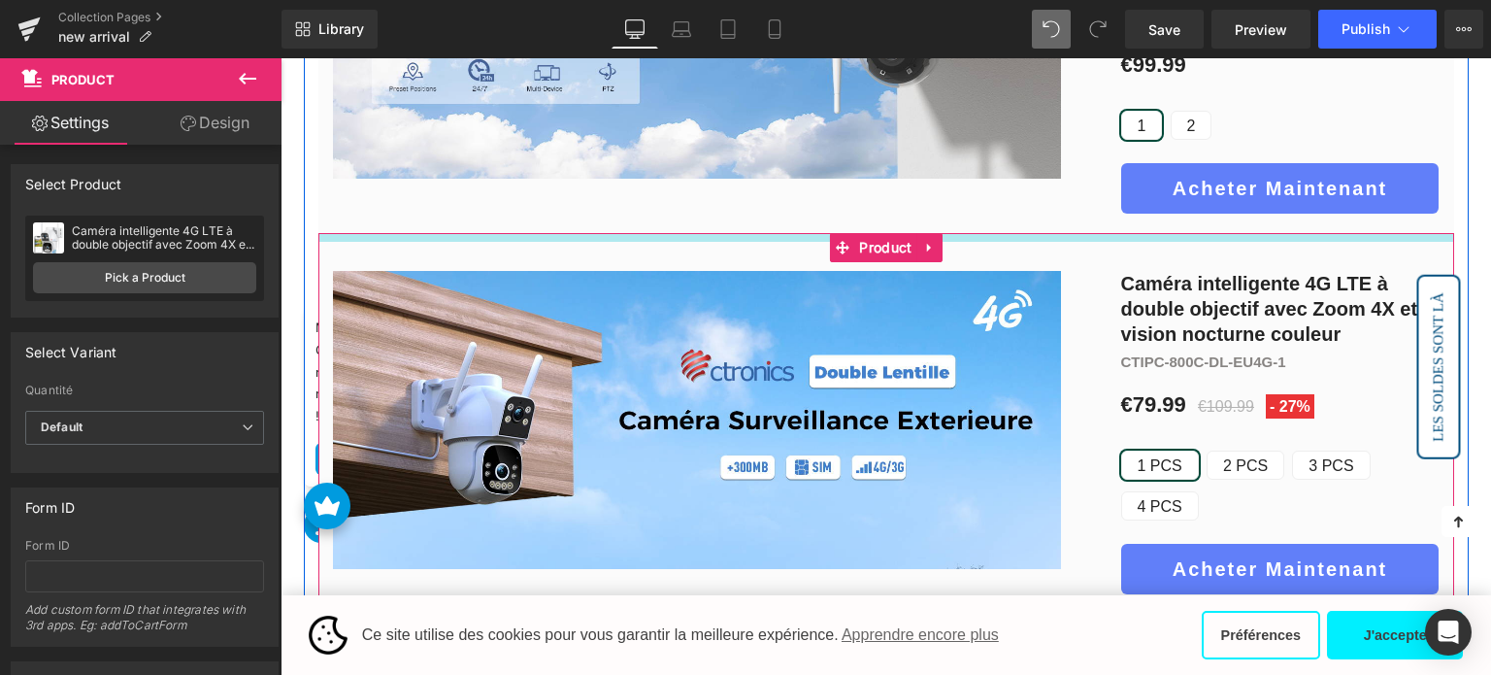
drag, startPoint x: 663, startPoint y: 257, endPoint x: 678, endPoint y: 216, distance: 43.3
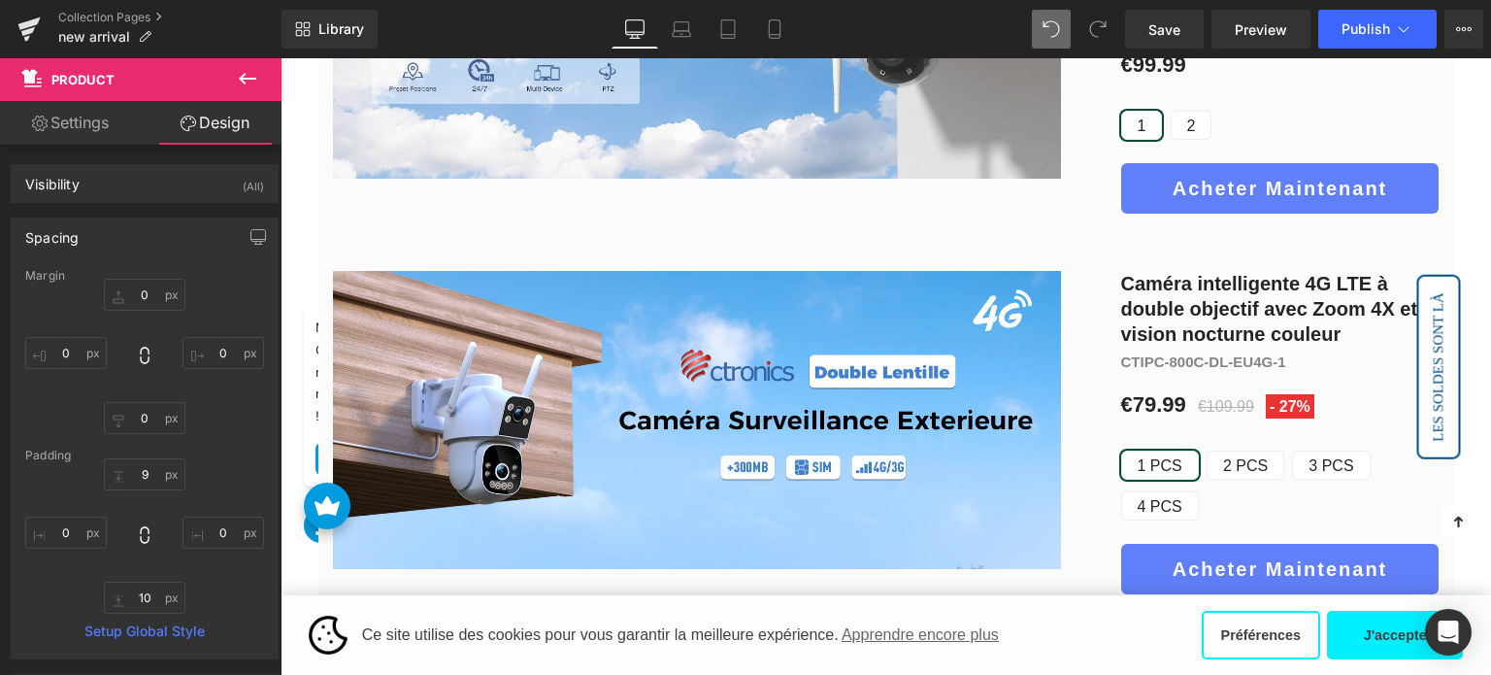
click at [243, 81] on icon at bounding box center [247, 79] width 17 height 12
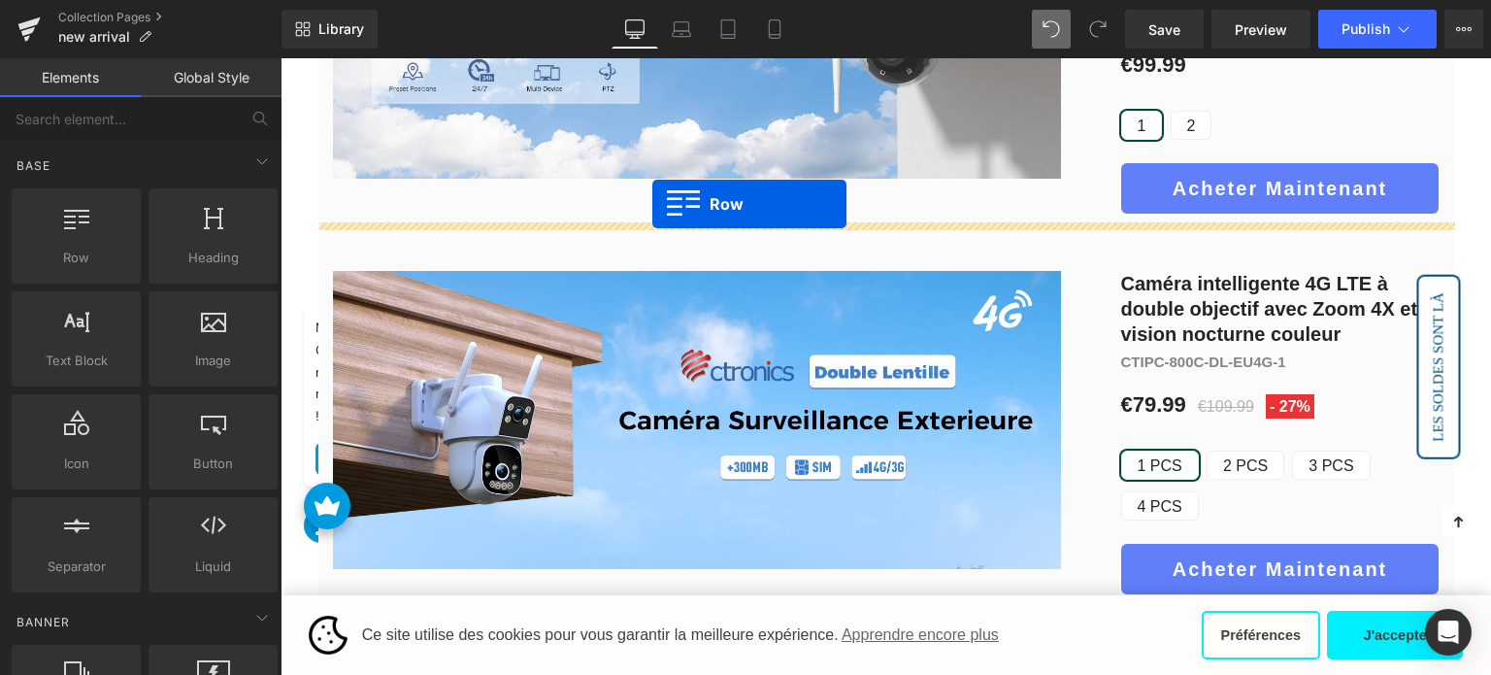
drag, startPoint x: 378, startPoint y: 311, endPoint x: 652, endPoint y: 204, distance: 294.7
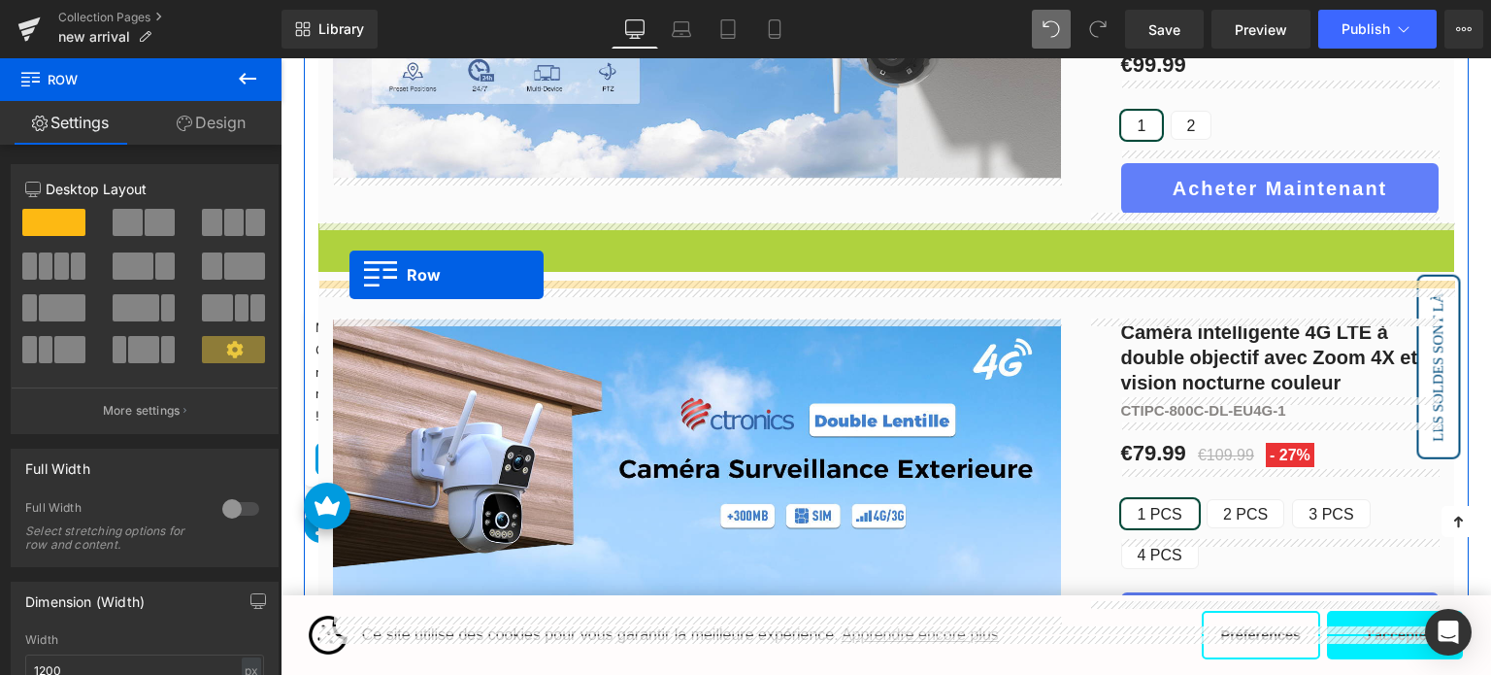
drag, startPoint x: 329, startPoint y: 236, endPoint x: 349, endPoint y: 275, distance: 43.9
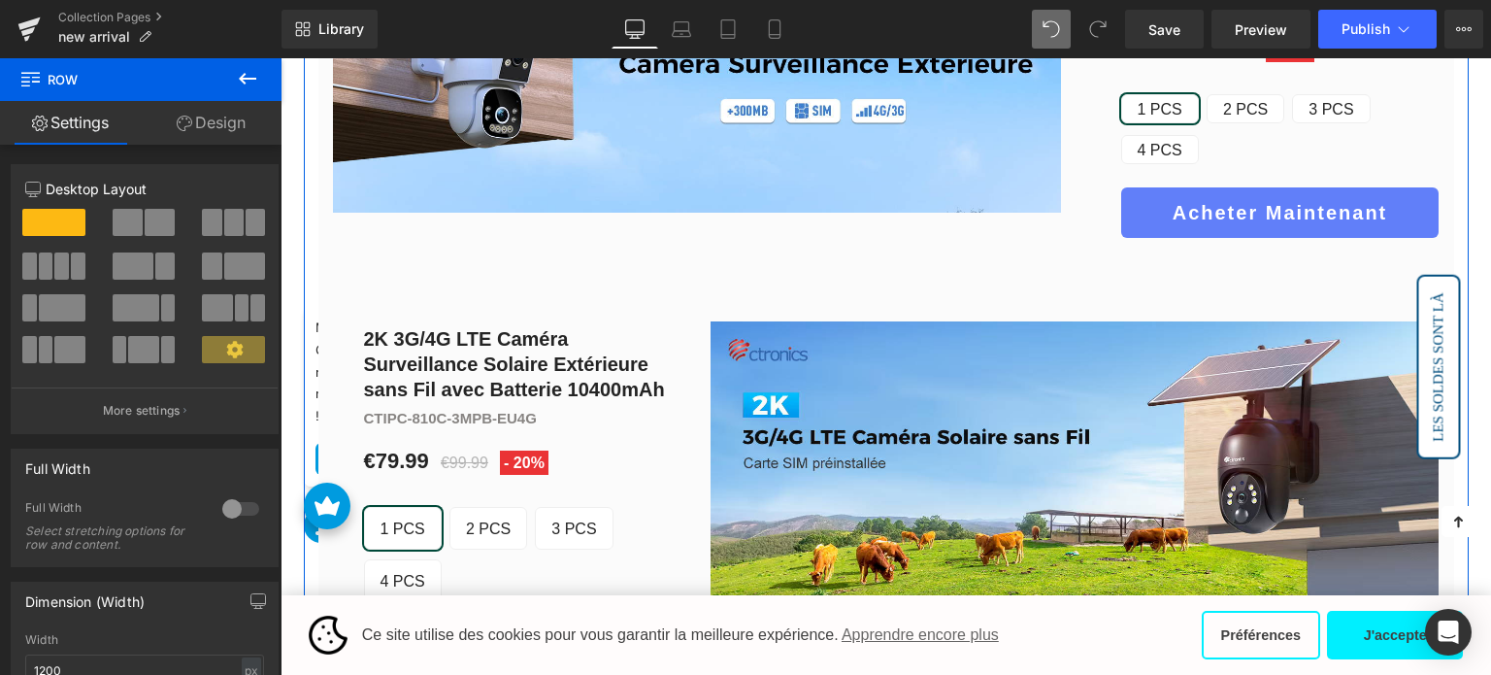
scroll to position [1590, 0]
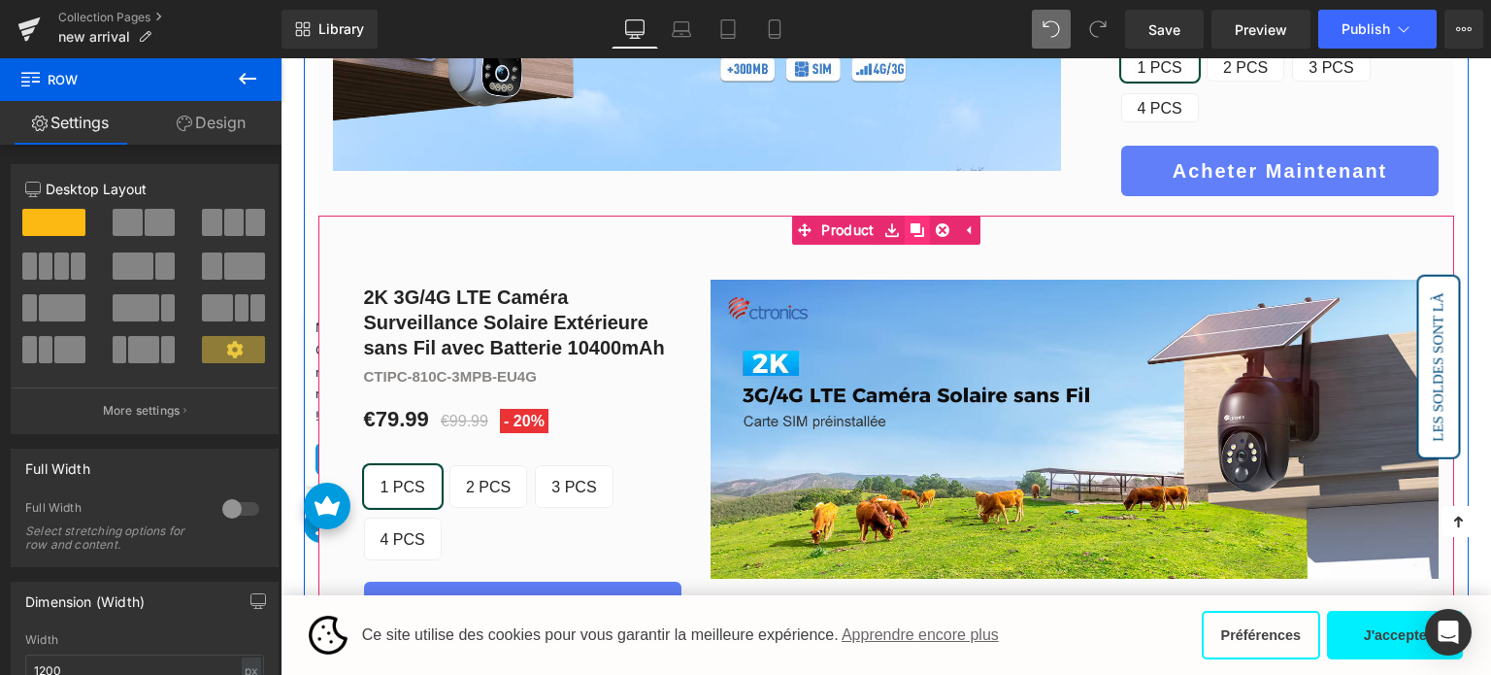
drag, startPoint x: 915, startPoint y: 212, endPoint x: 904, endPoint y: 216, distance: 12.6
click at [915, 216] on link at bounding box center [917, 230] width 25 height 29
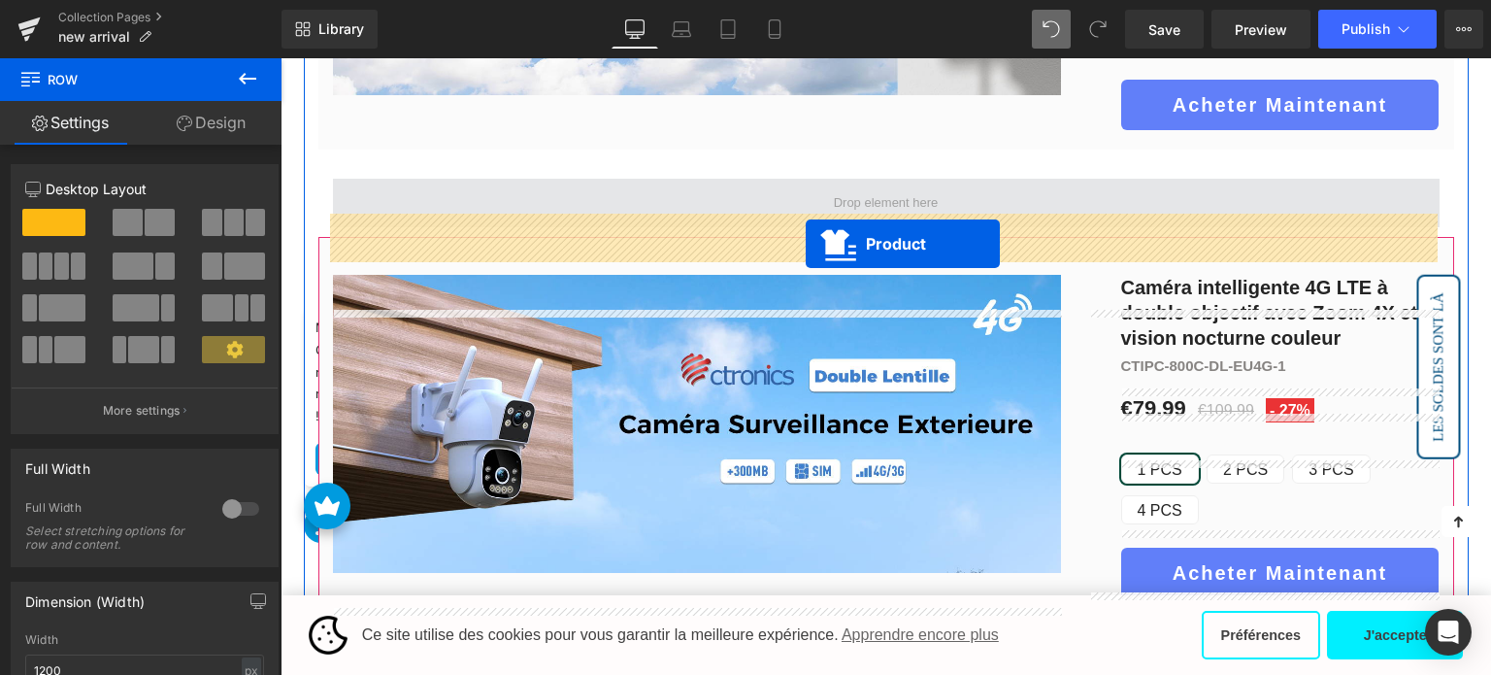
scroll to position [1152, 0]
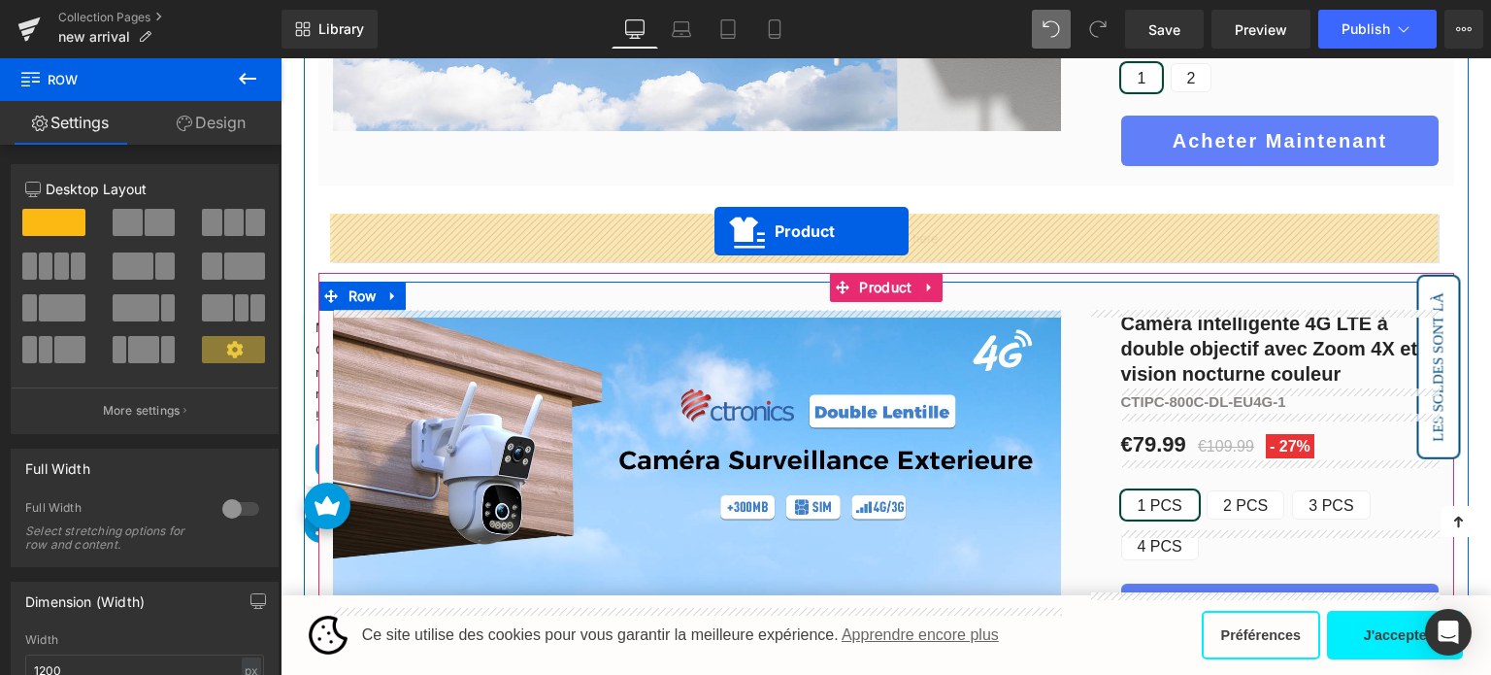
drag, startPoint x: 800, startPoint y: 256, endPoint x: 713, endPoint y: 231, distance: 90.0
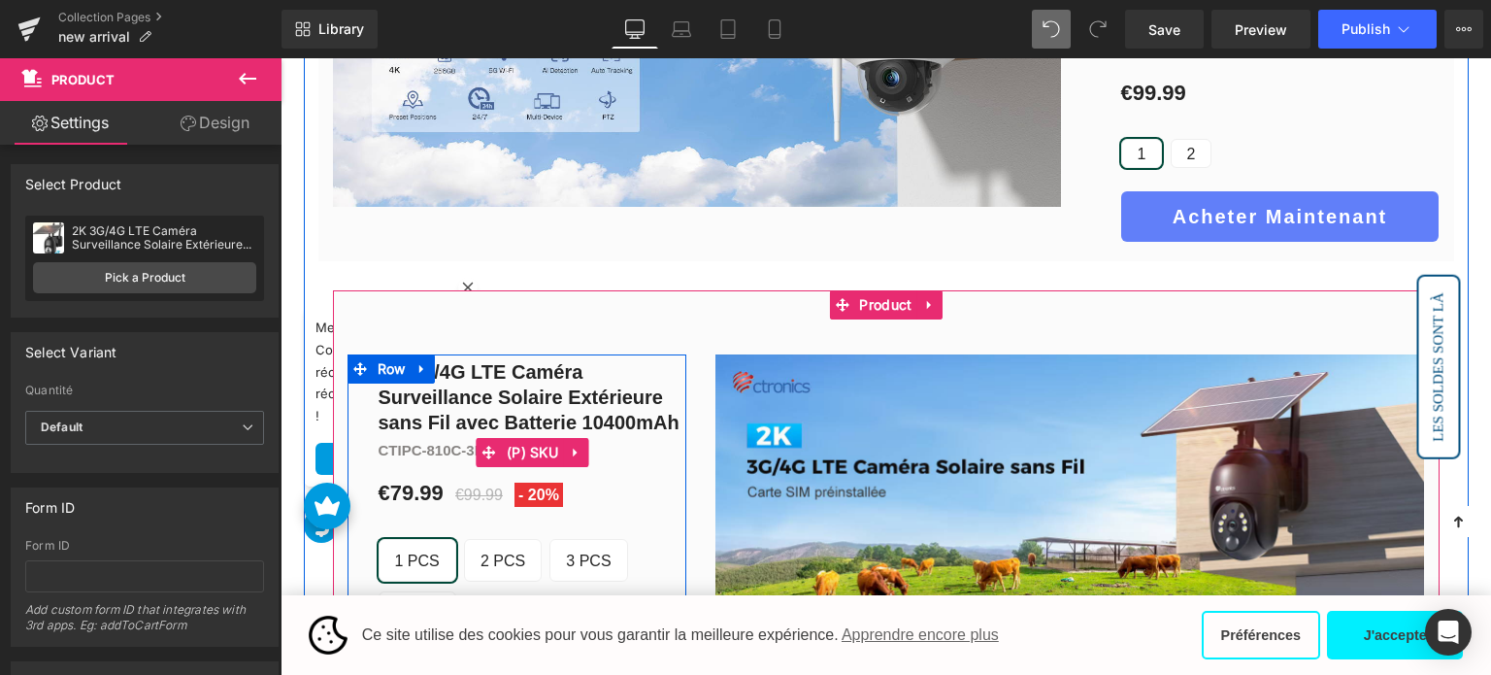
scroll to position [1055, 0]
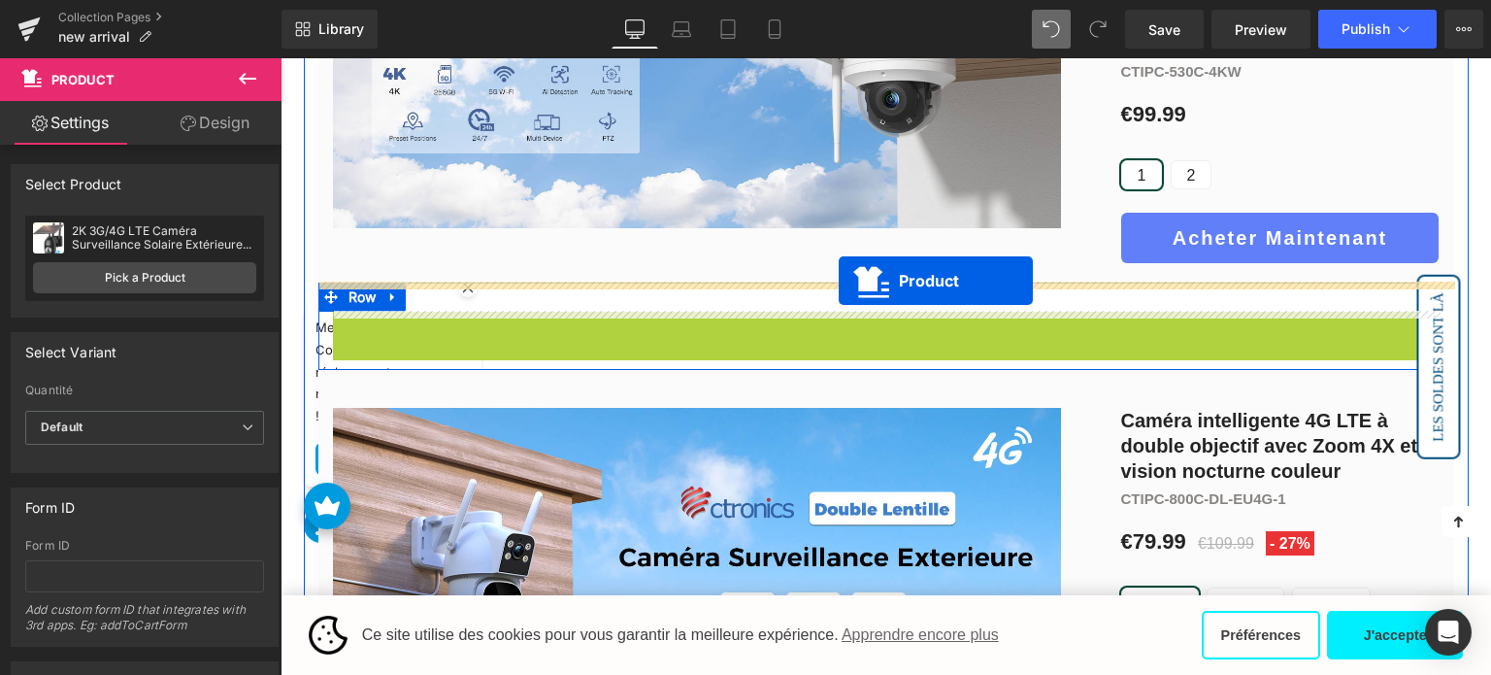
drag, startPoint x: 839, startPoint y: 325, endPoint x: 839, endPoint y: 281, distance: 44.7
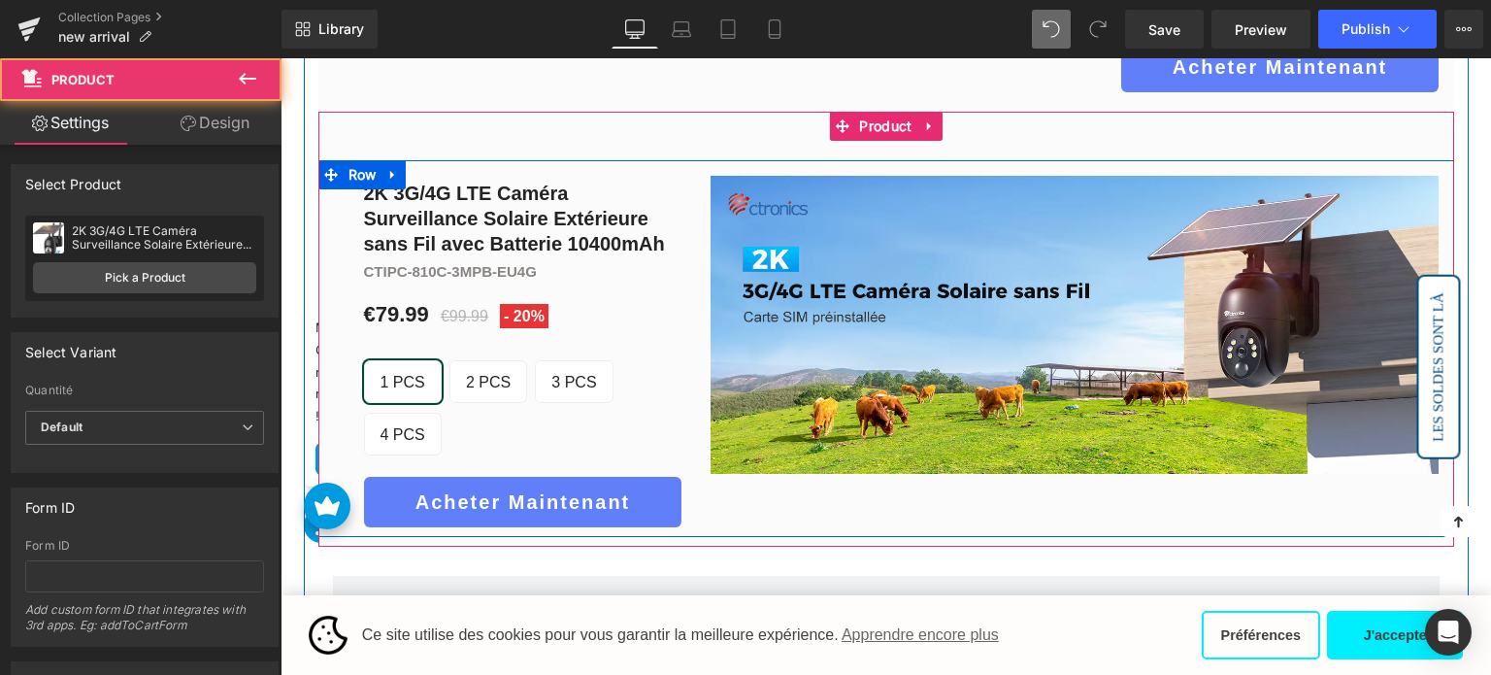
scroll to position [1249, 0]
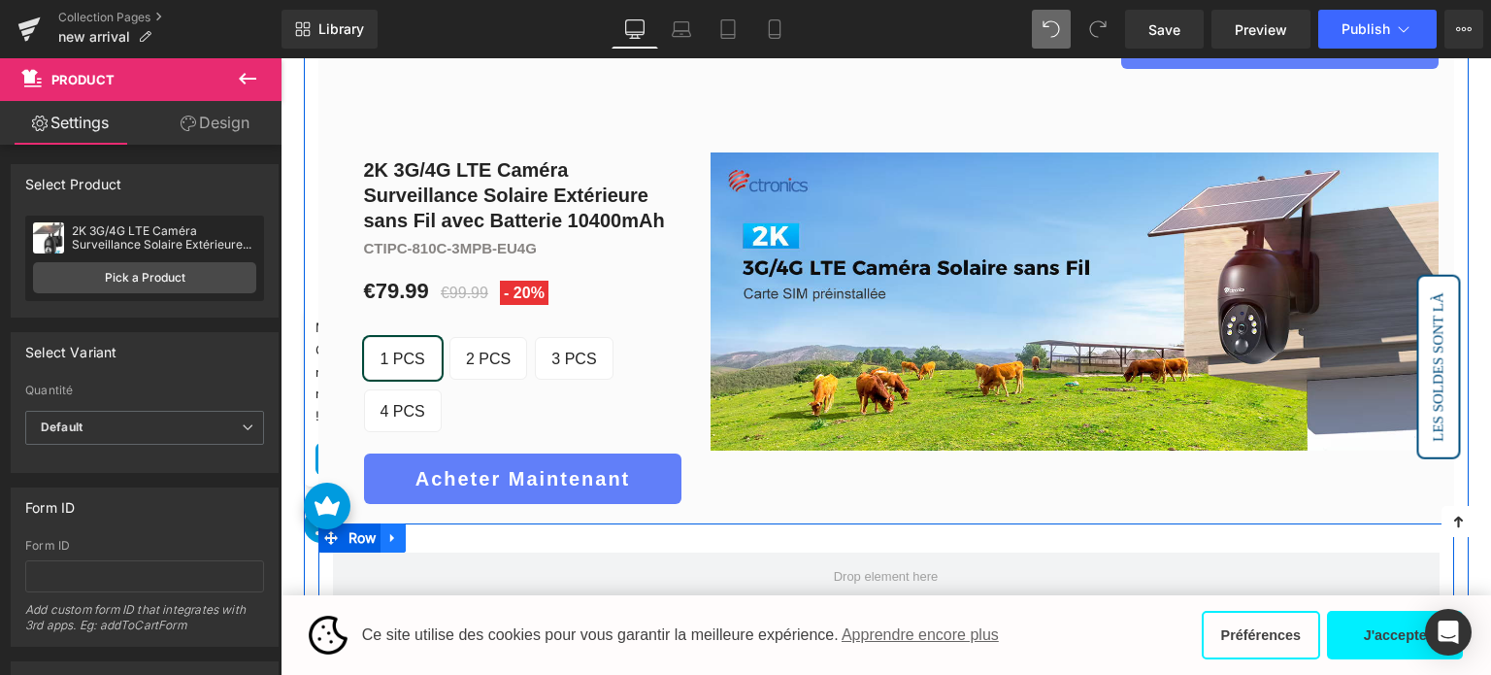
click at [383, 523] on link at bounding box center [393, 537] width 25 height 29
click at [446, 531] on icon at bounding box center [444, 538] width 14 height 15
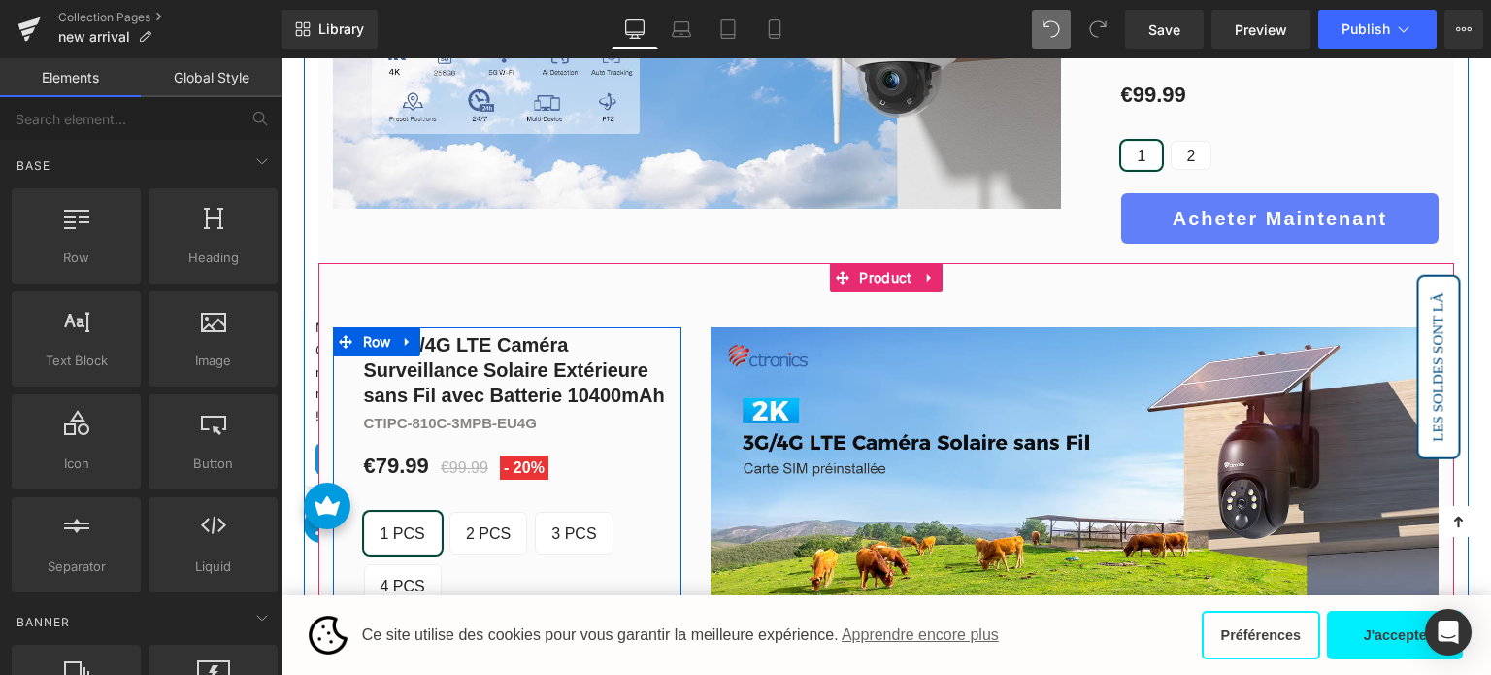
scroll to position [1055, 0]
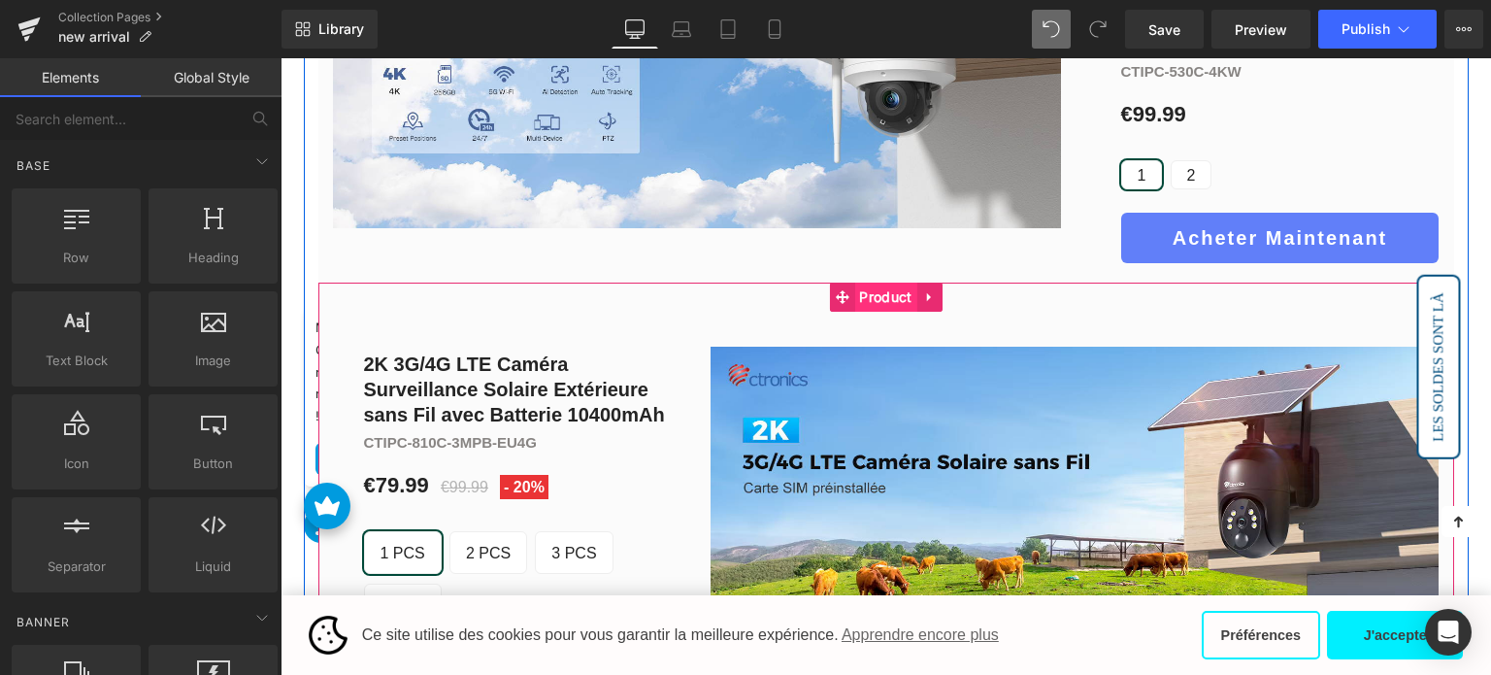
click at [885, 297] on span "Product" at bounding box center [885, 296] width 62 height 29
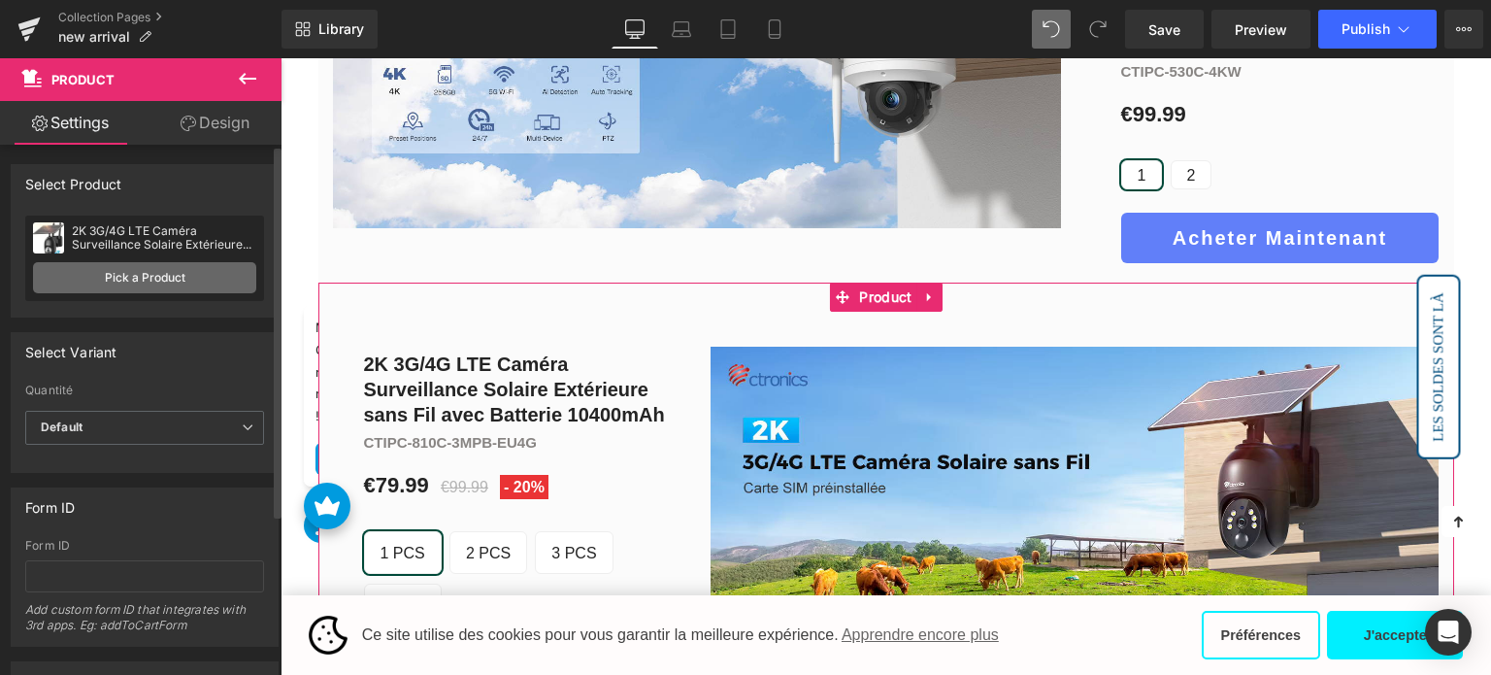
click at [133, 276] on link "Pick a Product" at bounding box center [144, 277] width 223 height 31
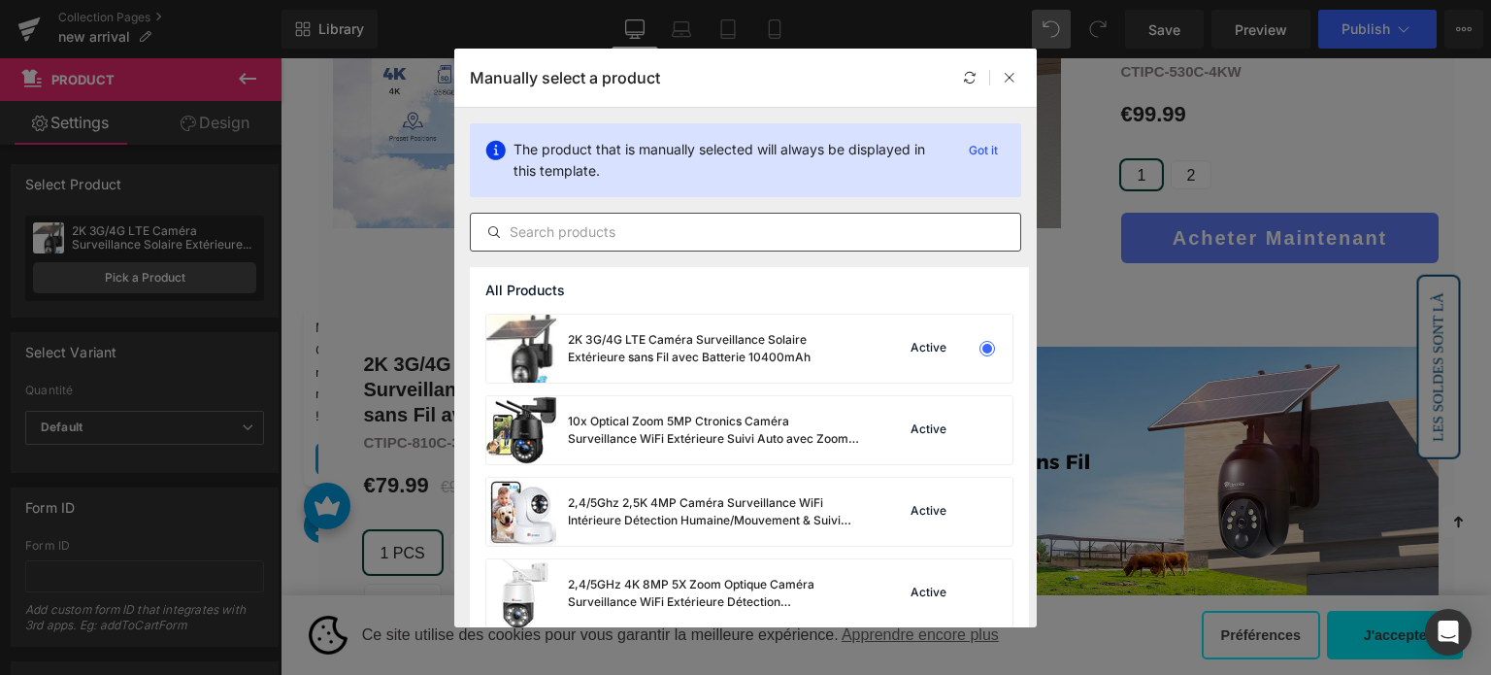
click at [629, 239] on input "text" at bounding box center [745, 231] width 549 height 23
paste input "Ctronics Caméra Surveillance WiFi Extérieure 3K 5MP/4MP Solaire"
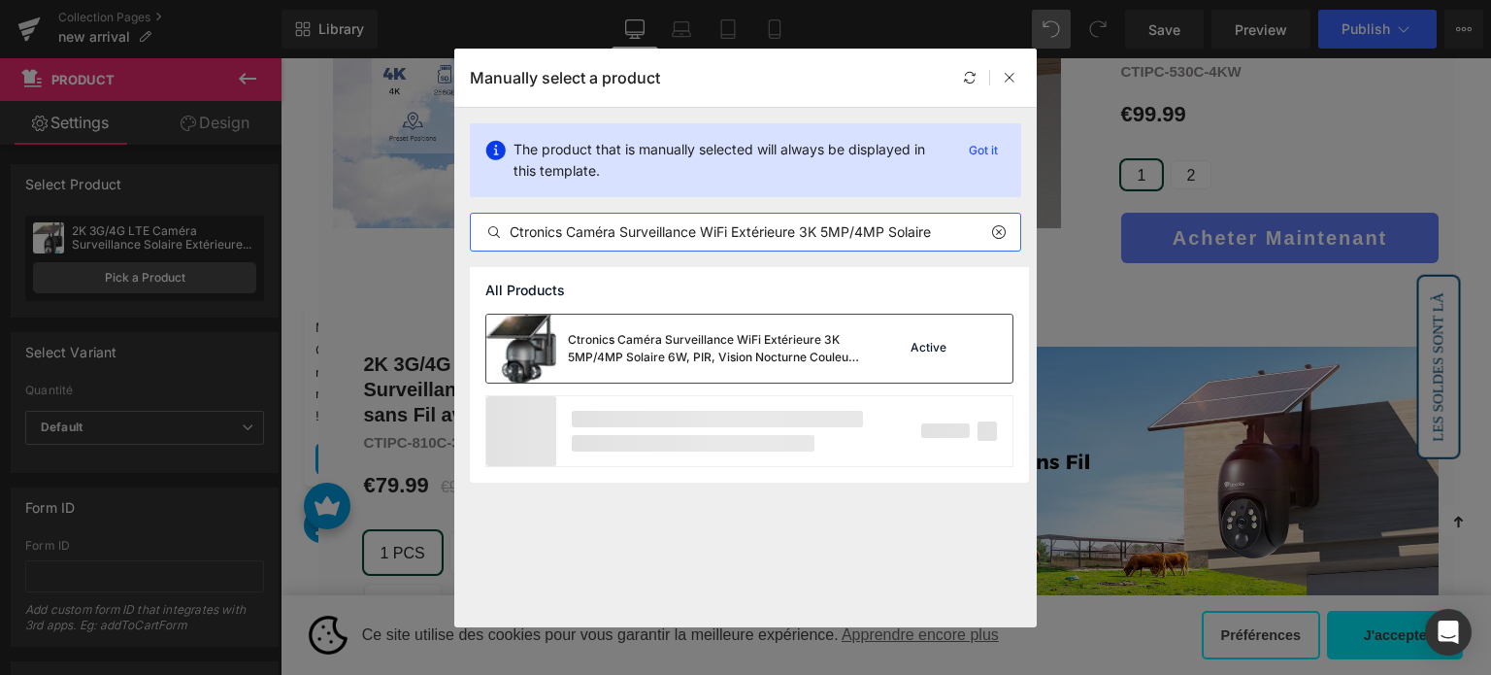
type input "Ctronics Caméra Surveillance WiFi Extérieure 3K 5MP/4MP Solaire"
click at [699, 348] on div "Ctronics Caméra Surveillance WiFi Extérieure 3K 5MP/4MP Solaire 6W, PIR, Vision…" at bounding box center [713, 348] width 291 height 35
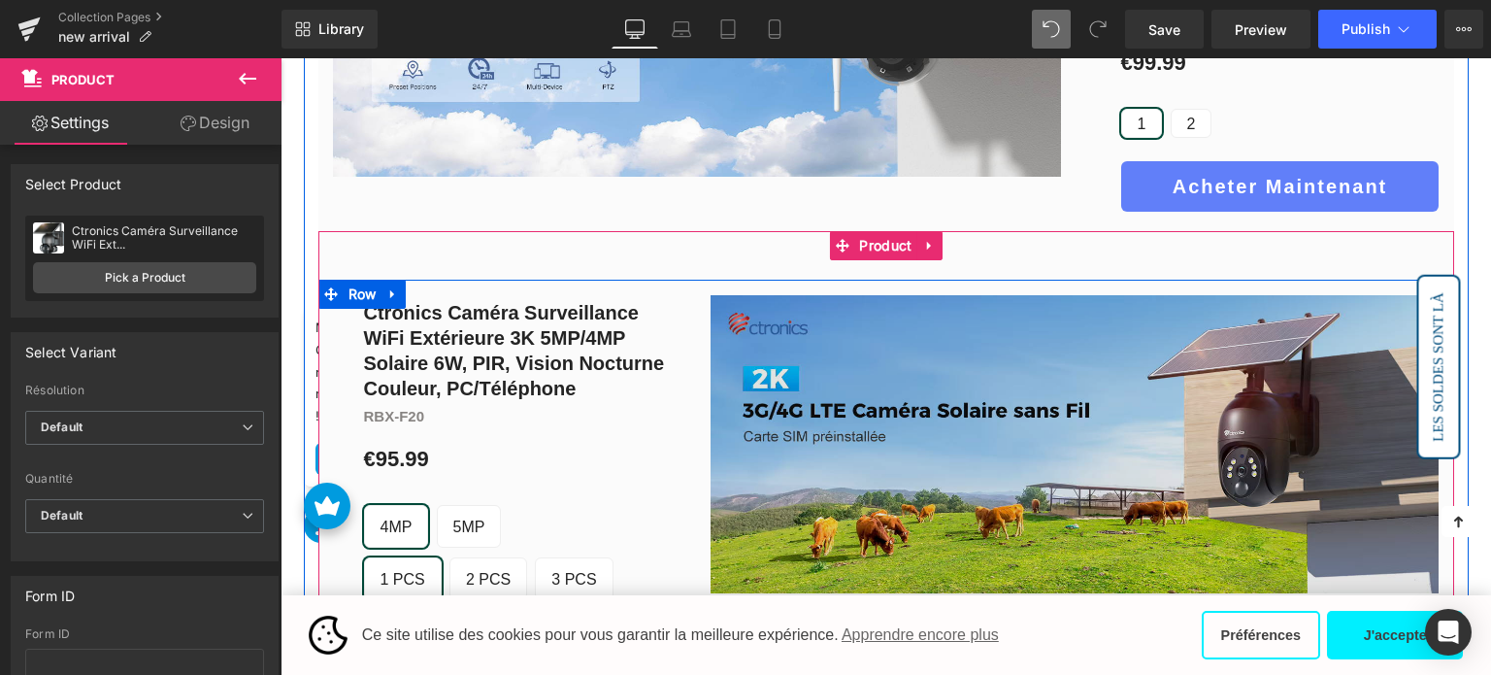
scroll to position [1249, 0]
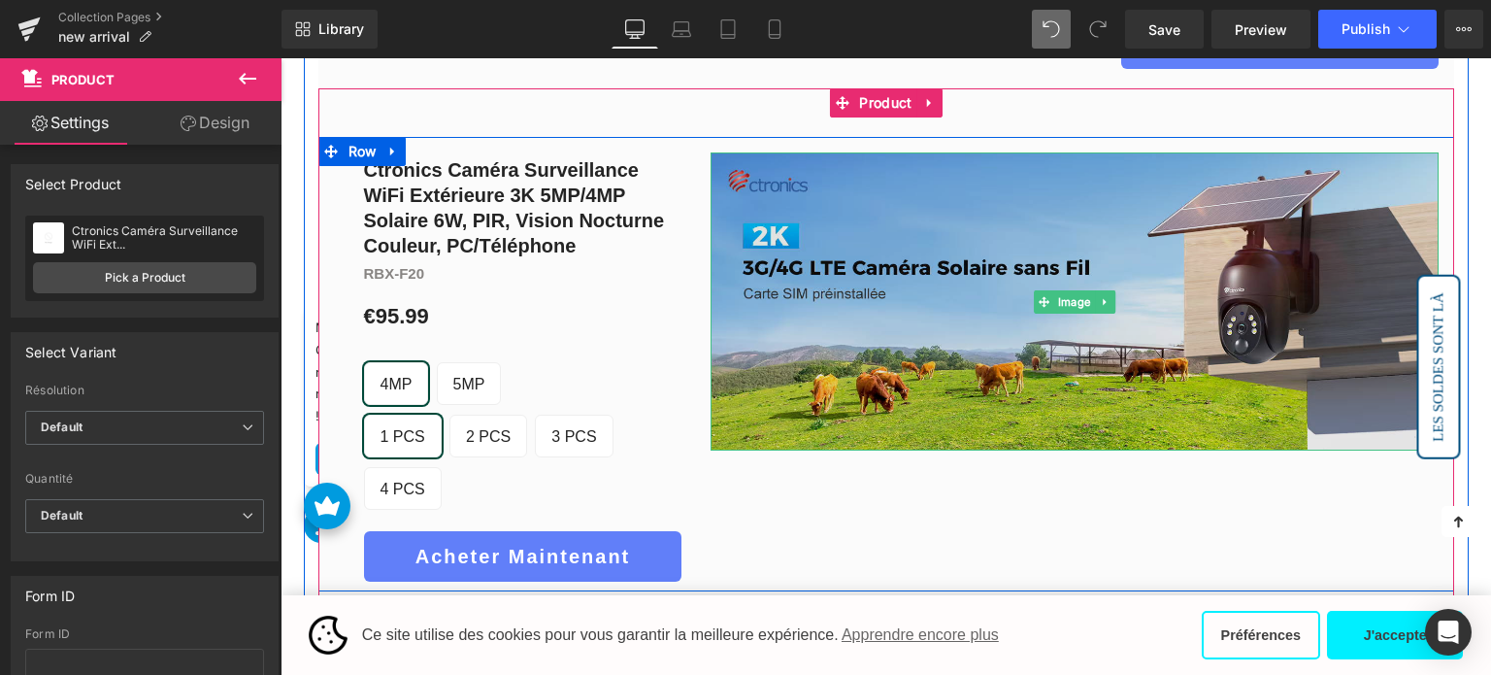
click at [814, 273] on img at bounding box center [1075, 301] width 728 height 298
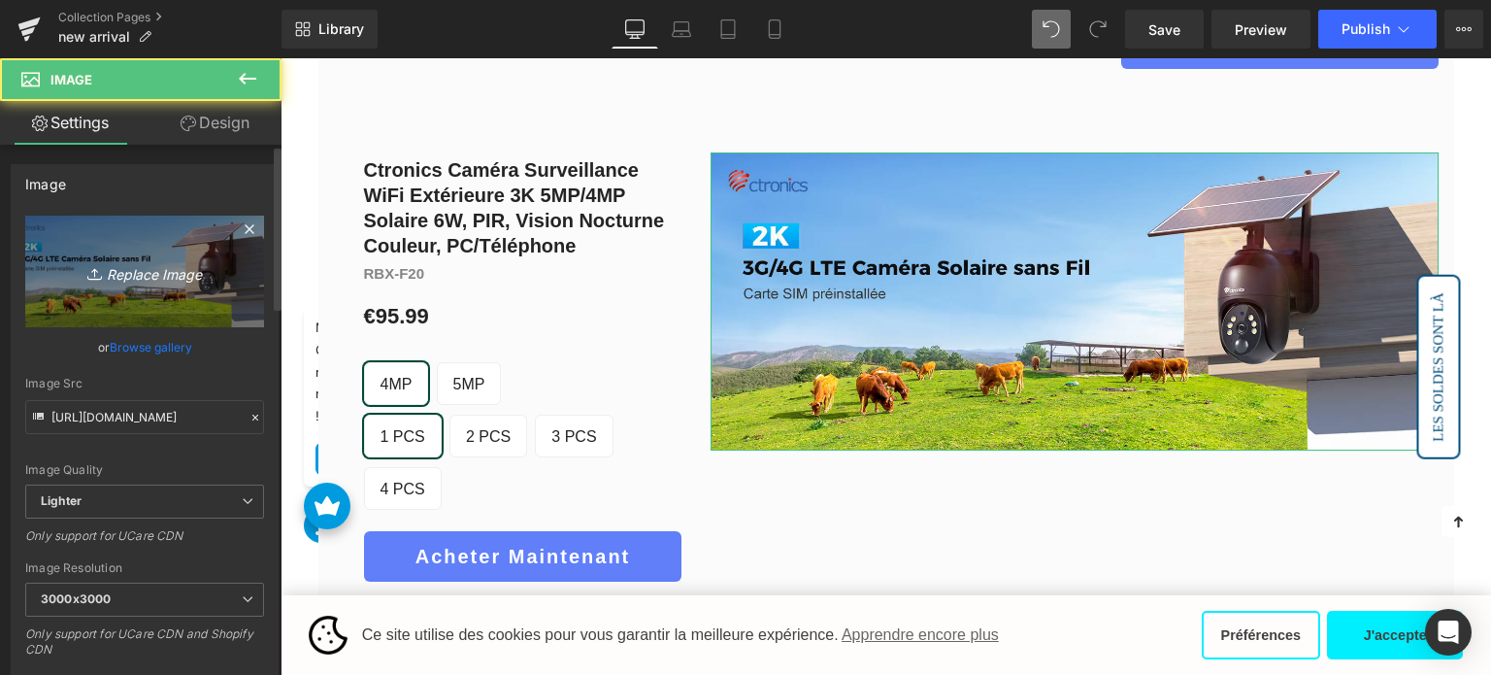
click at [162, 280] on icon "Replace Image" at bounding box center [144, 271] width 155 height 24
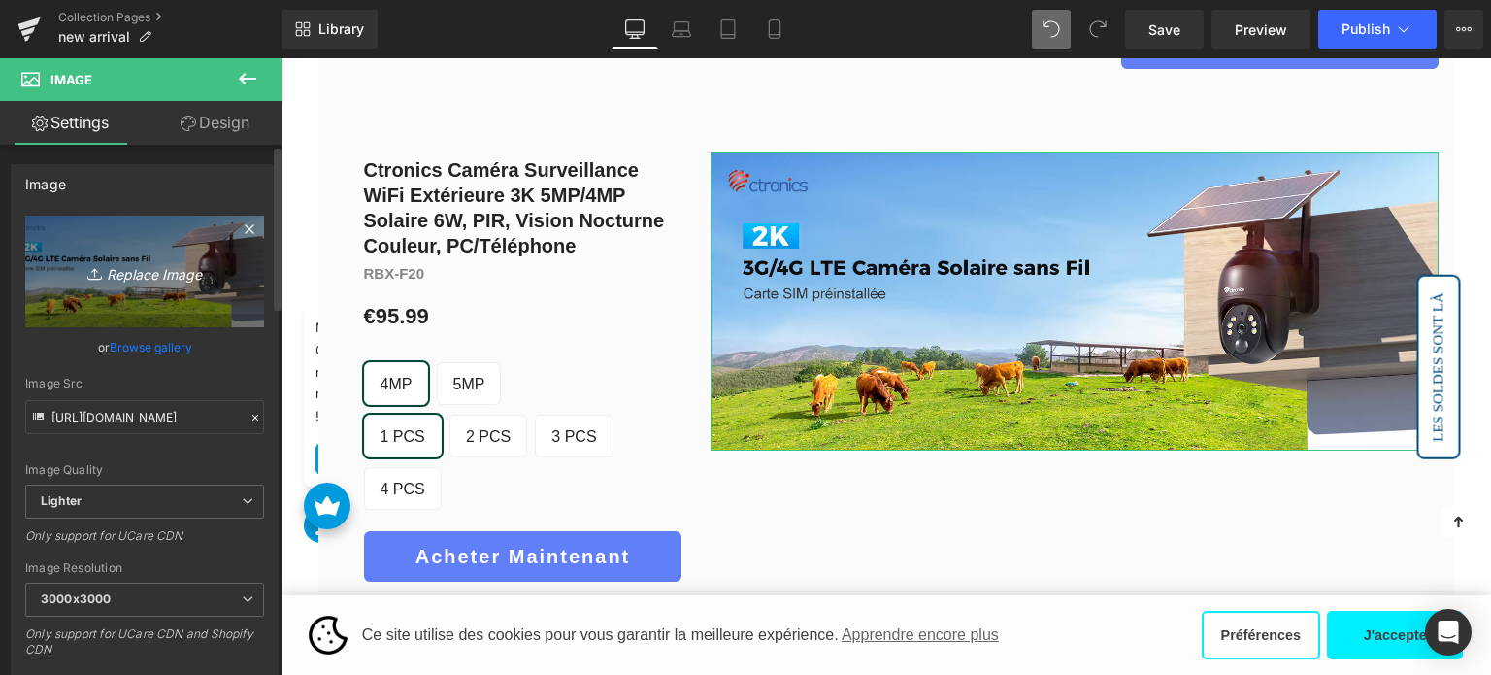
click at [128, 257] on link "Replace Image" at bounding box center [144, 272] width 239 height 112
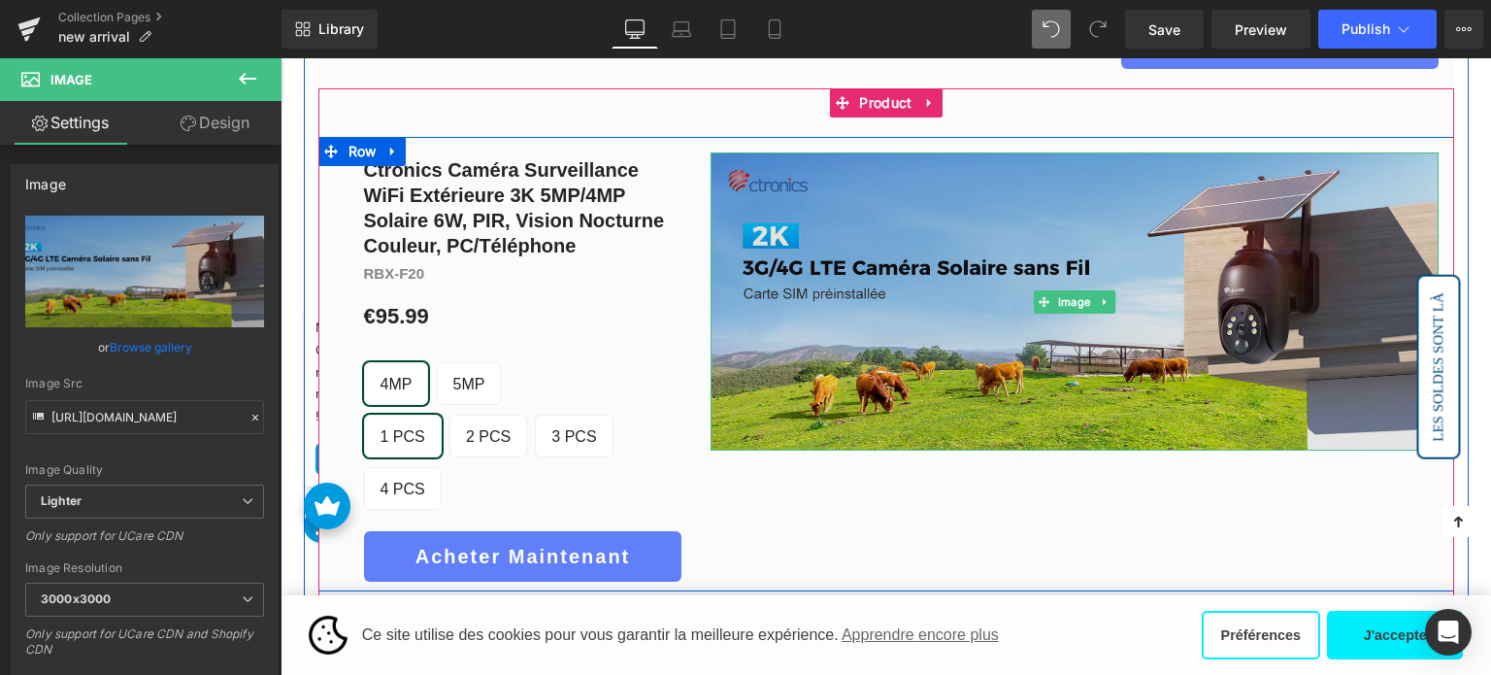
click at [874, 281] on img at bounding box center [1075, 301] width 728 height 298
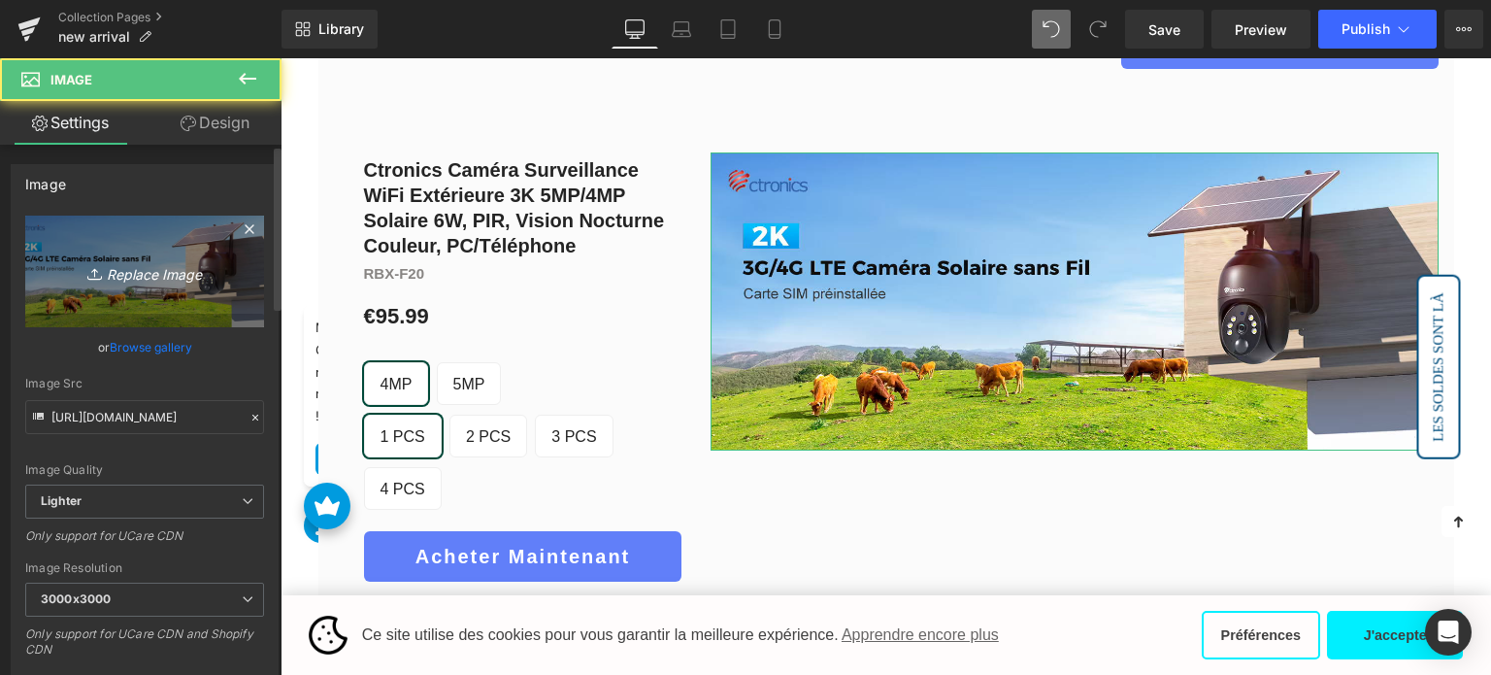
click at [89, 251] on link "Replace Image" at bounding box center [144, 272] width 239 height 112
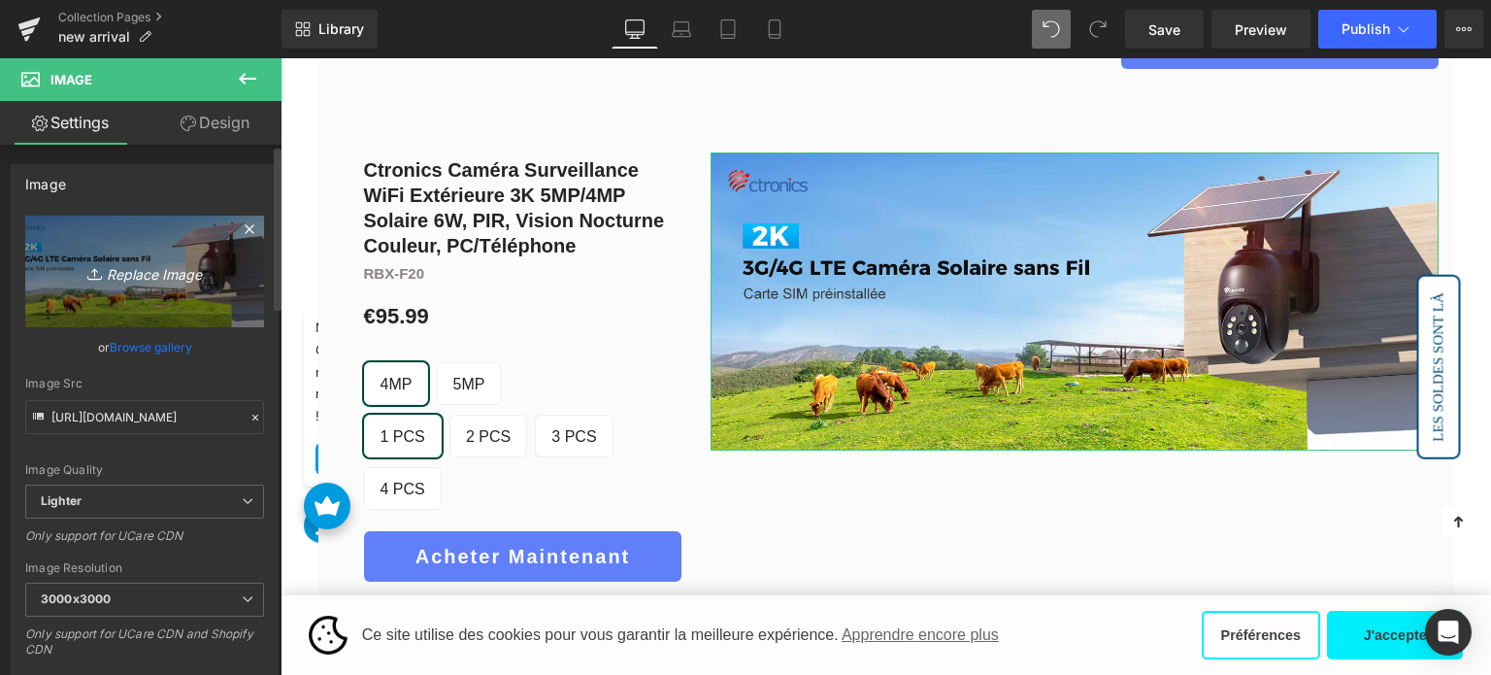
type input "C:\fakepath\1-1-1.png"
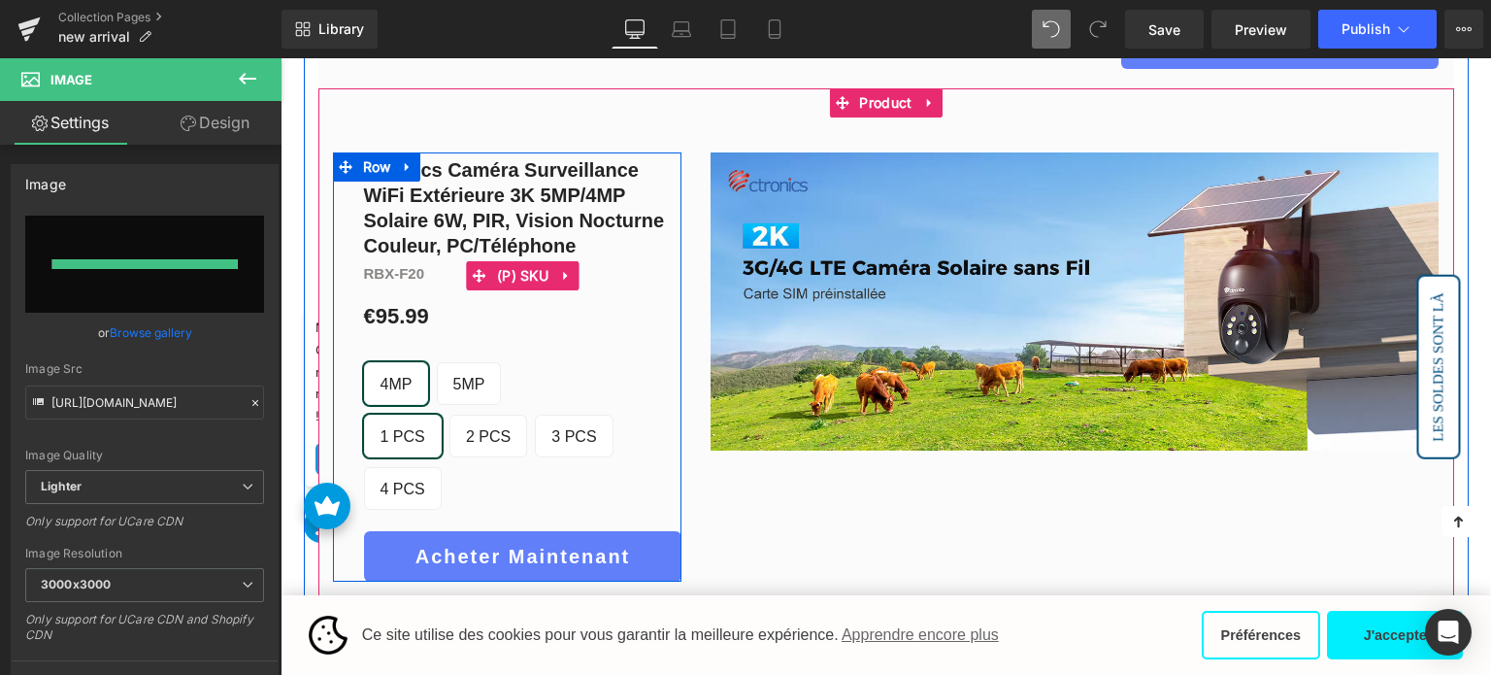
type input "https://ucarecdn.com/56a6d921-4d74-4f83-9577-c7684d9cebb2/-/format/auto/-/previ…"
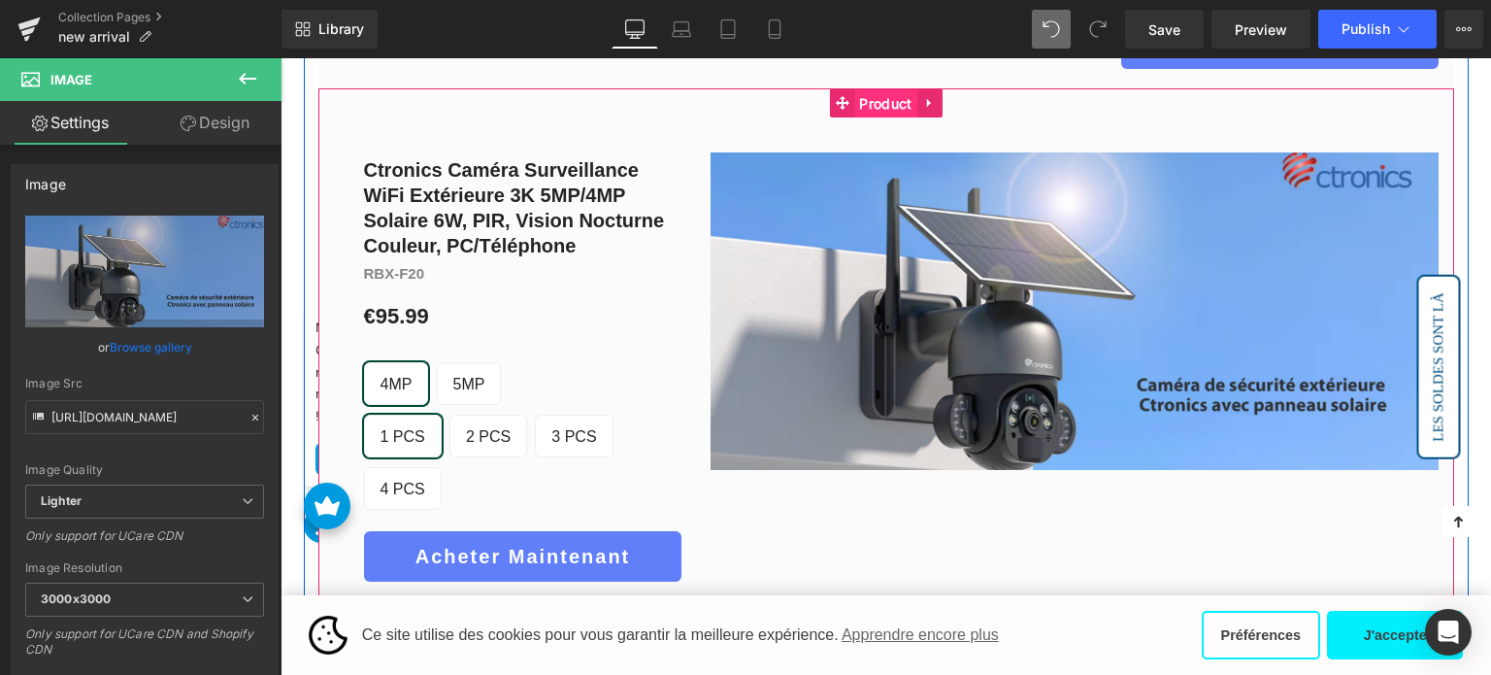
click at [887, 114] on span "Product" at bounding box center [885, 103] width 62 height 29
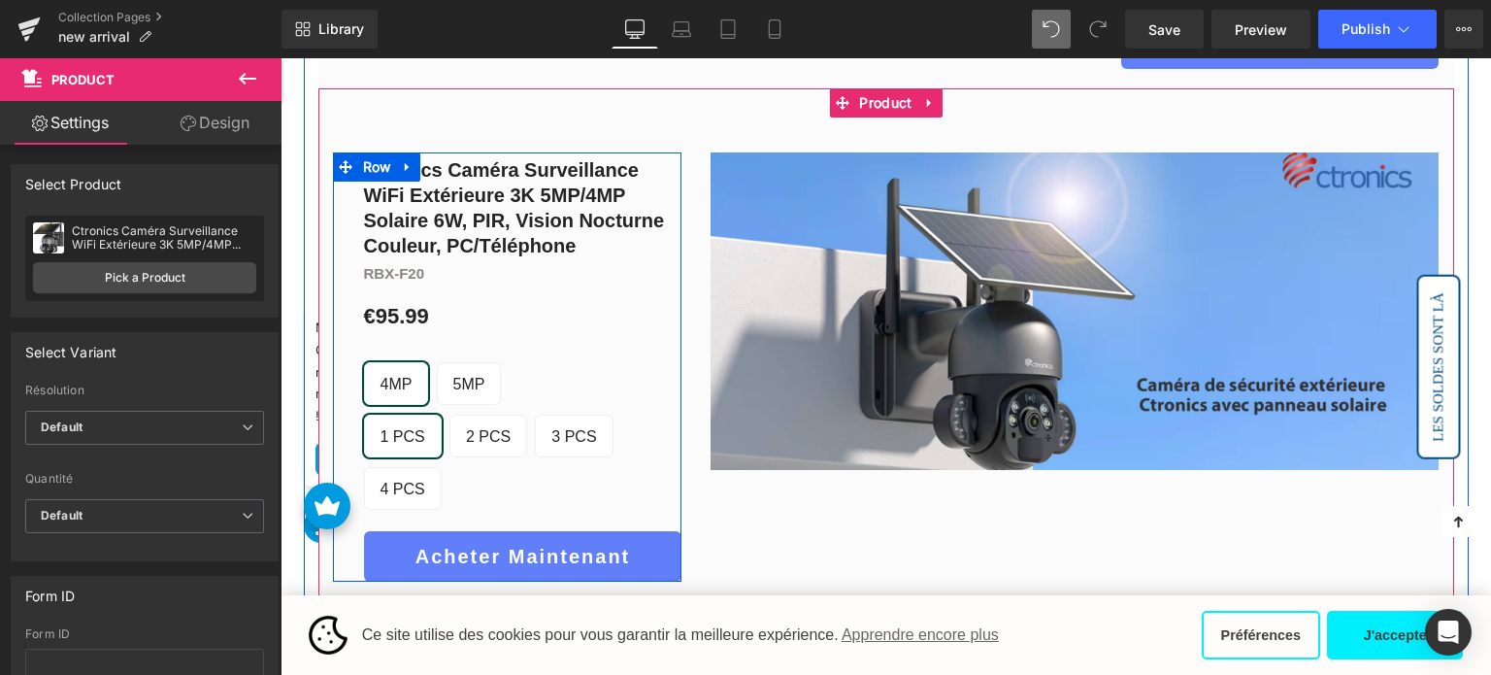
click at [456, 383] on span "5MP" at bounding box center [469, 383] width 32 height 41
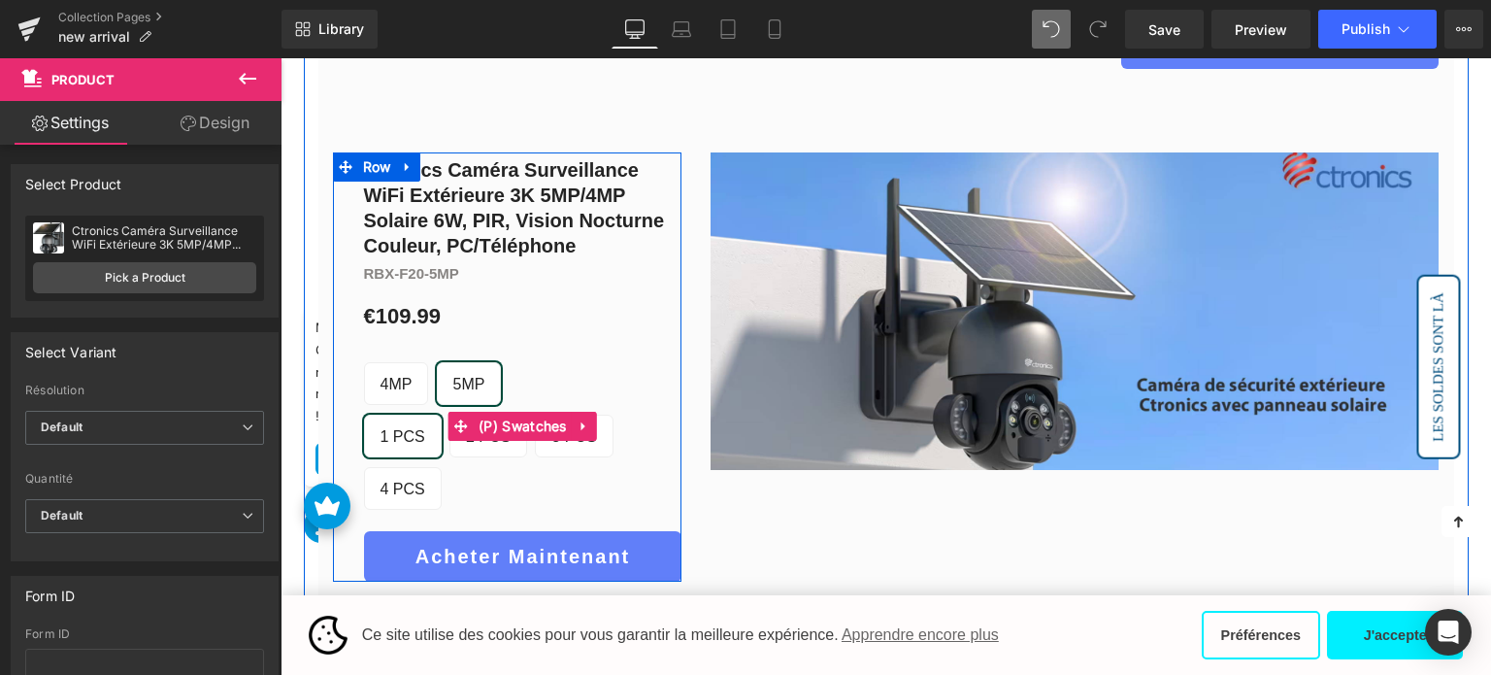
click at [392, 378] on span "4MP" at bounding box center [397, 383] width 32 height 41
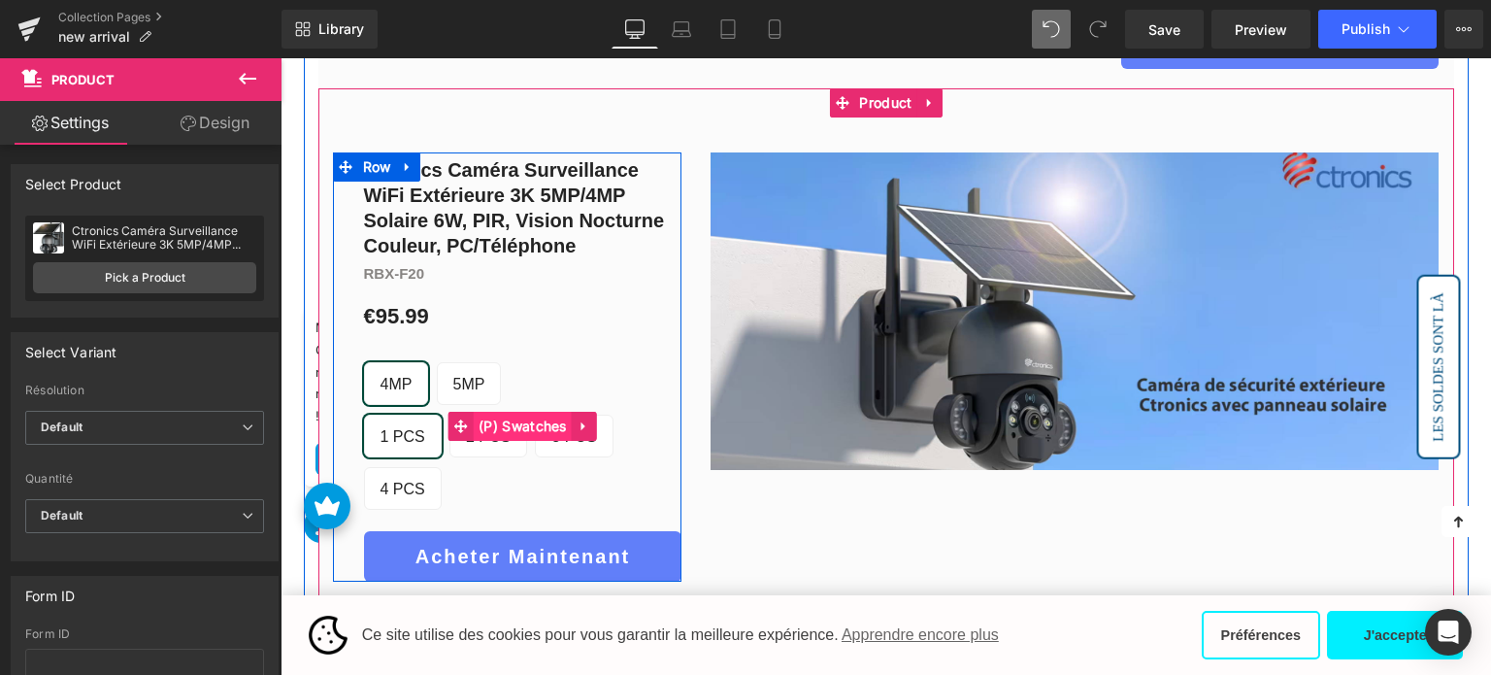
click at [514, 412] on span "(P) Swatches" at bounding box center [523, 426] width 98 height 29
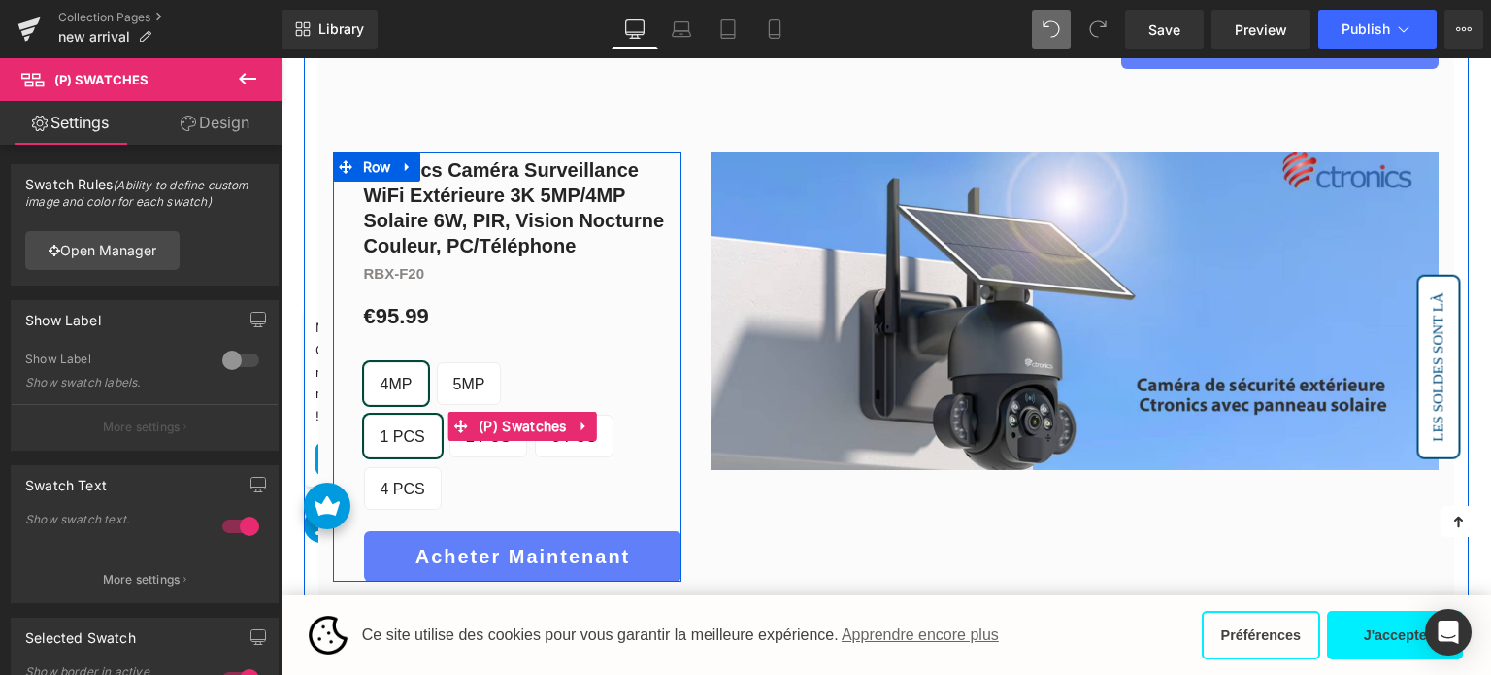
click at [453, 380] on span "5MP" at bounding box center [469, 383] width 32 height 41
click at [408, 380] on span "4MP" at bounding box center [397, 383] width 32 height 41
click at [453, 374] on span "5MP" at bounding box center [469, 383] width 32 height 41
click at [466, 426] on span "2 PCS" at bounding box center [488, 435] width 45 height 41
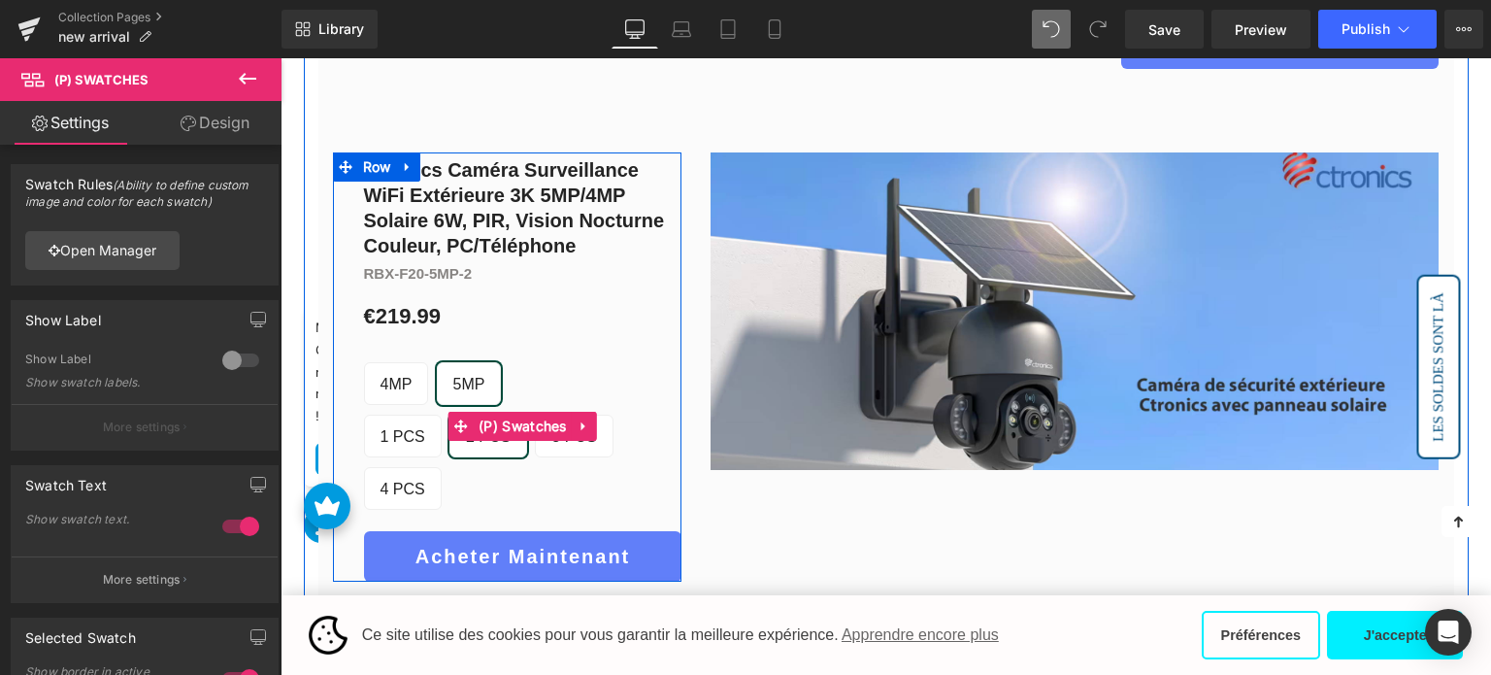
click at [555, 448] on span "3 PCS" at bounding box center [573, 435] width 45 height 41
click at [425, 468] on span "4 PCS" at bounding box center [403, 488] width 45 height 41
click at [396, 418] on span "1 PCS" at bounding box center [403, 435] width 45 height 41
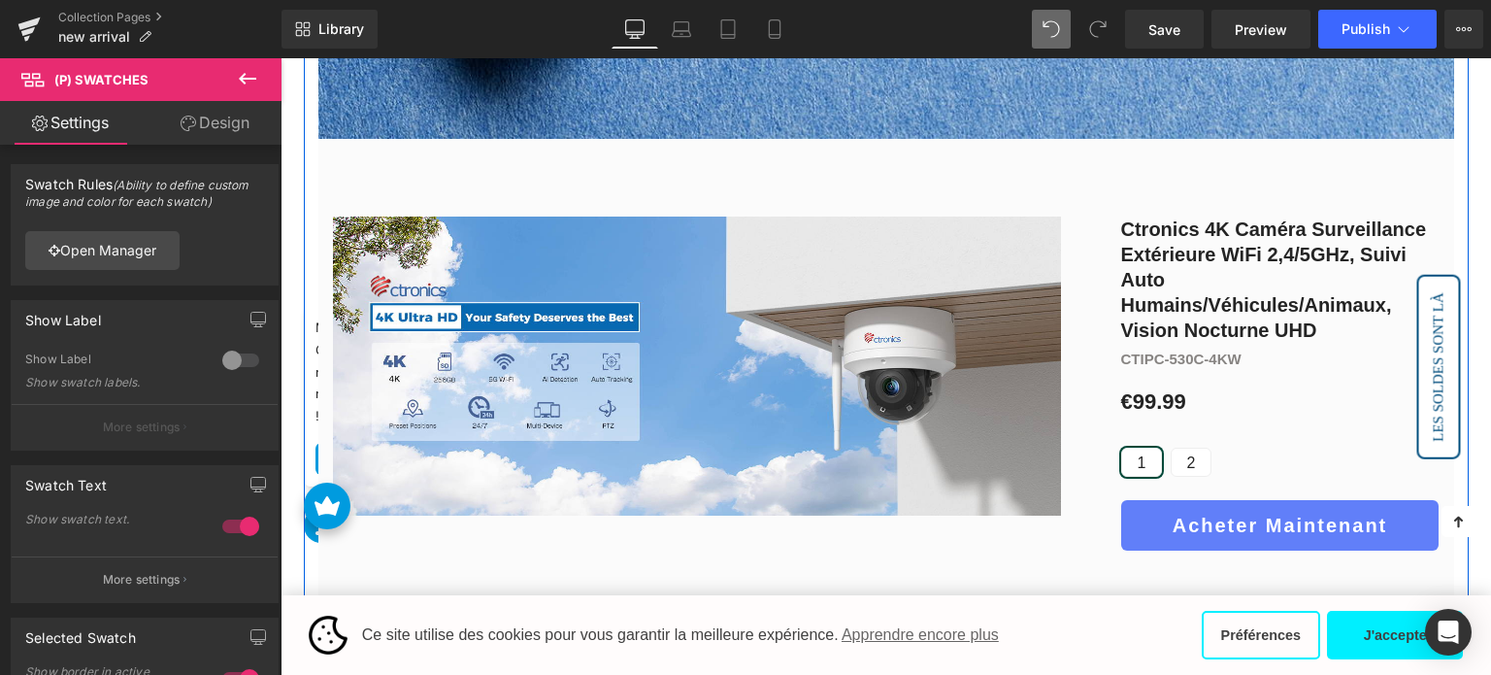
scroll to position [764, 0]
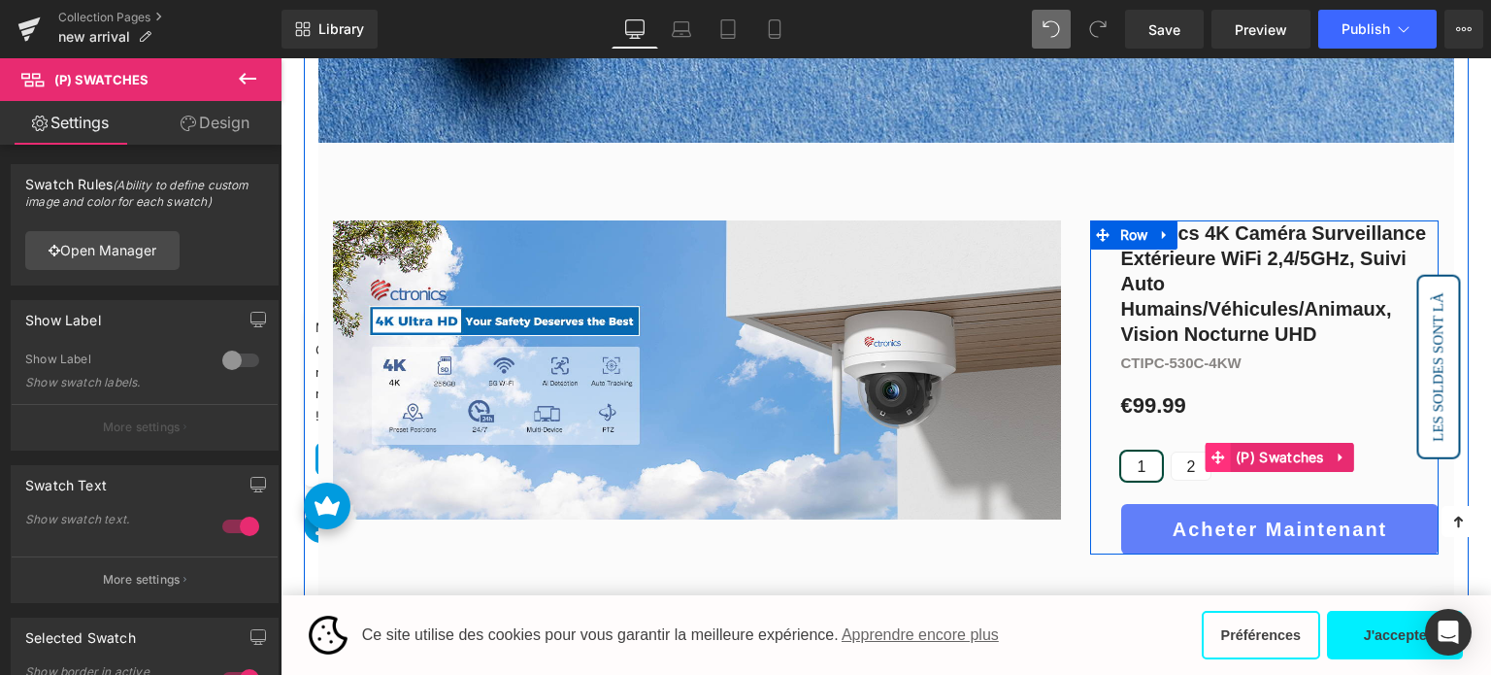
click at [1206, 467] on span at bounding box center [1218, 457] width 25 height 29
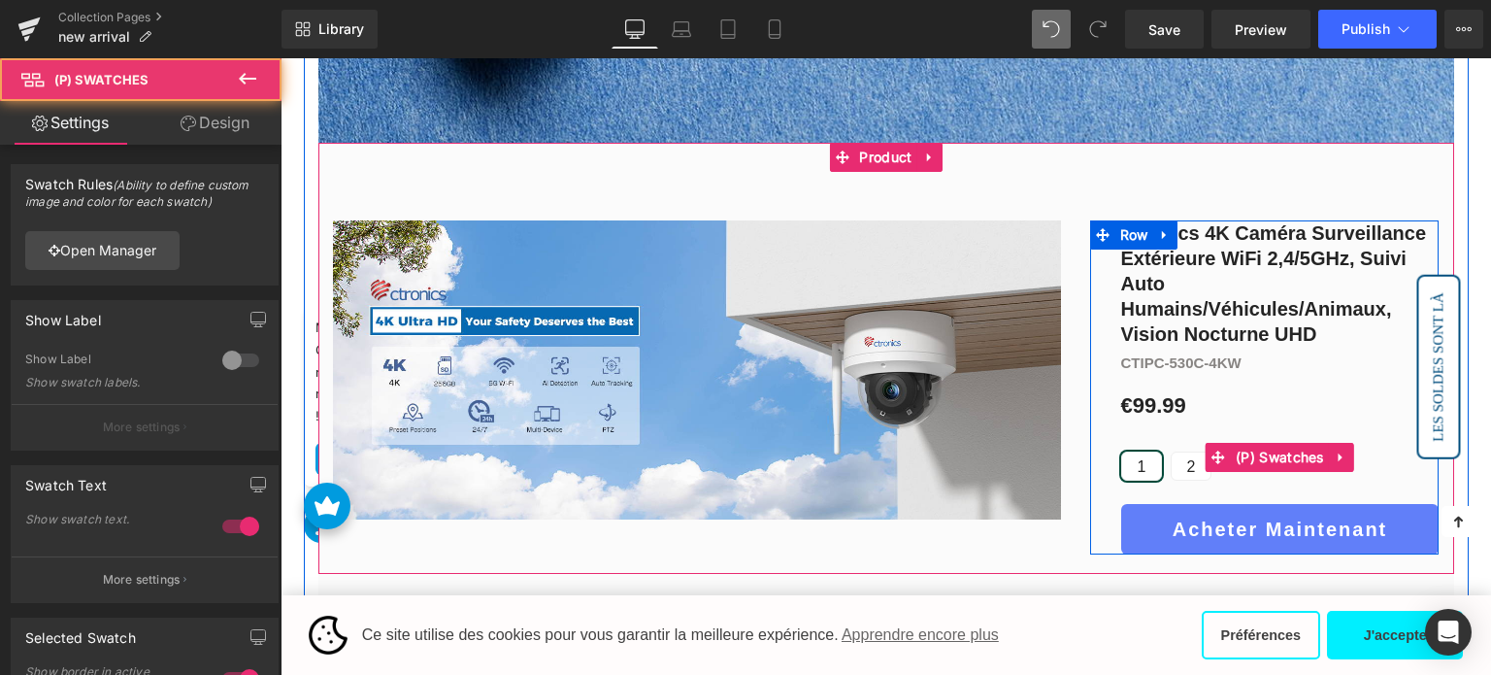
click at [1187, 469] on span "2" at bounding box center [1191, 465] width 9 height 27
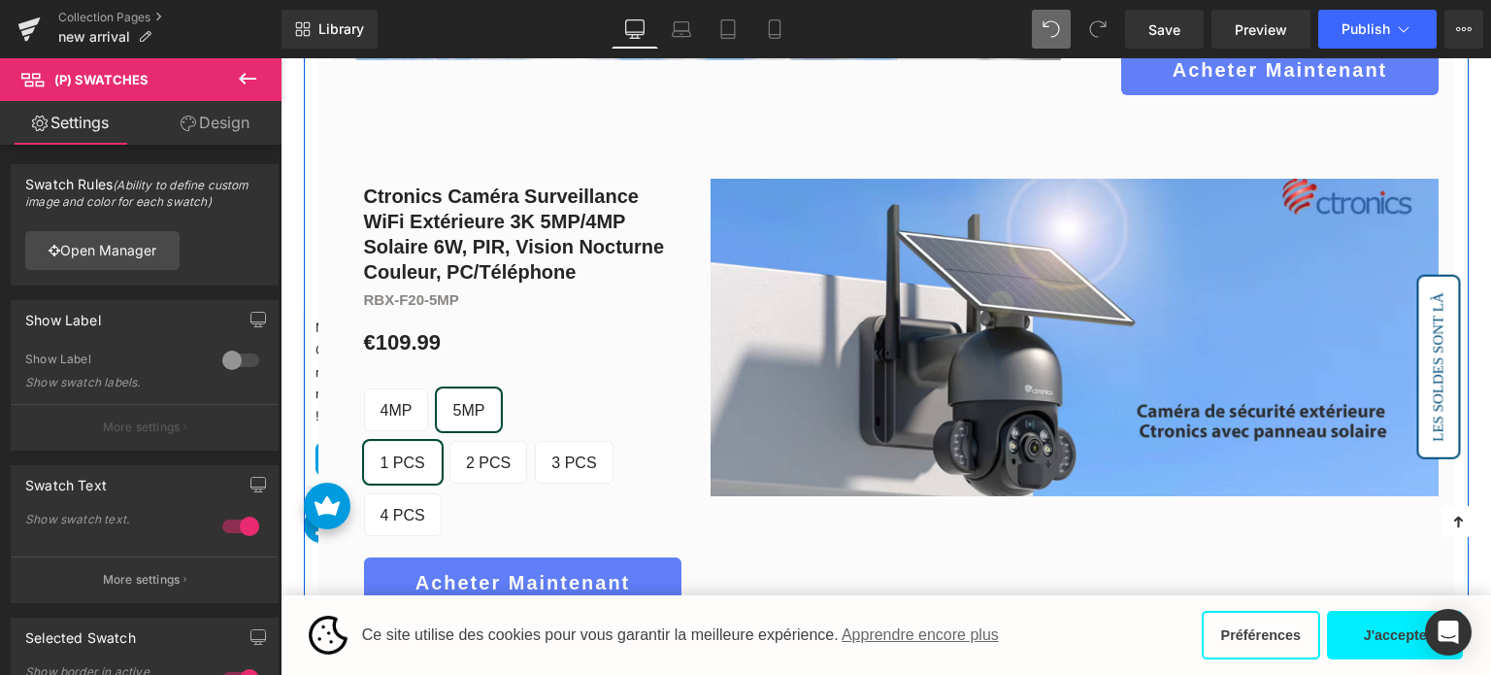
scroll to position [1346, 0]
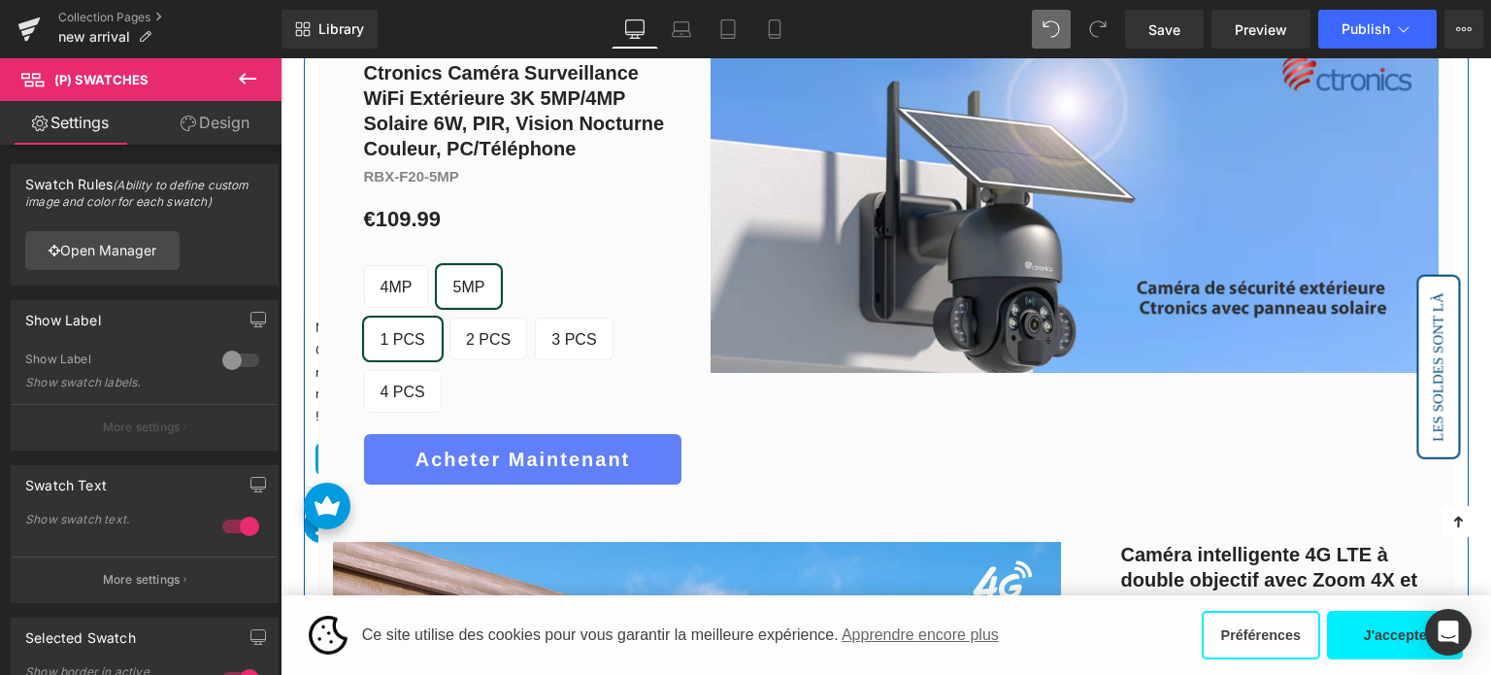
click at [425, 295] on div "4MP 5MP" at bounding box center [523, 291] width 318 height 52
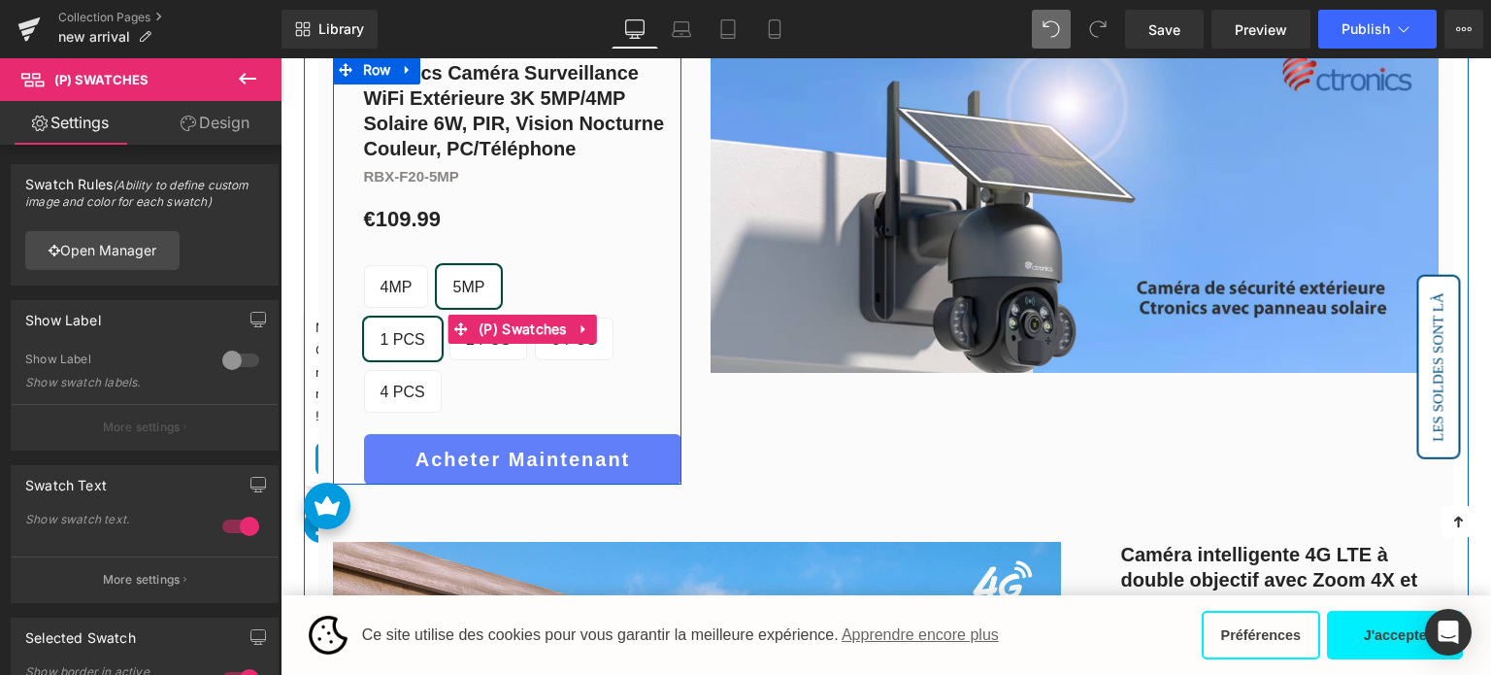
click at [404, 292] on span "4MP" at bounding box center [397, 286] width 32 height 41
click at [470, 337] on span "2 PCS" at bounding box center [488, 338] width 45 height 41
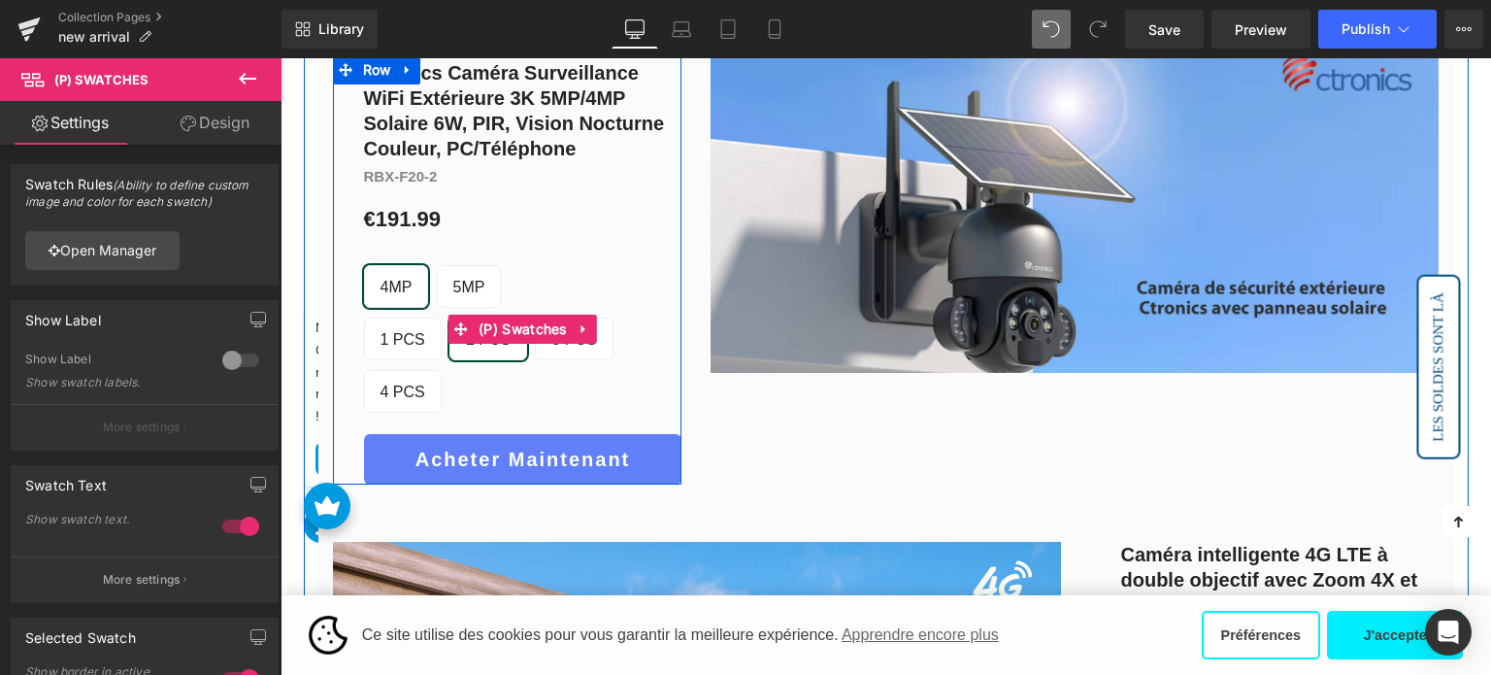
click at [535, 341] on span "3 PCS" at bounding box center [574, 338] width 78 height 43
click at [599, 344] on div "1 PCS 2 PCS 3 PCS 4 PCS" at bounding box center [523, 369] width 318 height 105
drag, startPoint x: 617, startPoint y: 345, endPoint x: 590, endPoint y: 345, distance: 27.2
click at [425, 371] on span "4 PCS" at bounding box center [403, 391] width 45 height 41
click at [400, 337] on span "1 PCS" at bounding box center [403, 338] width 45 height 41
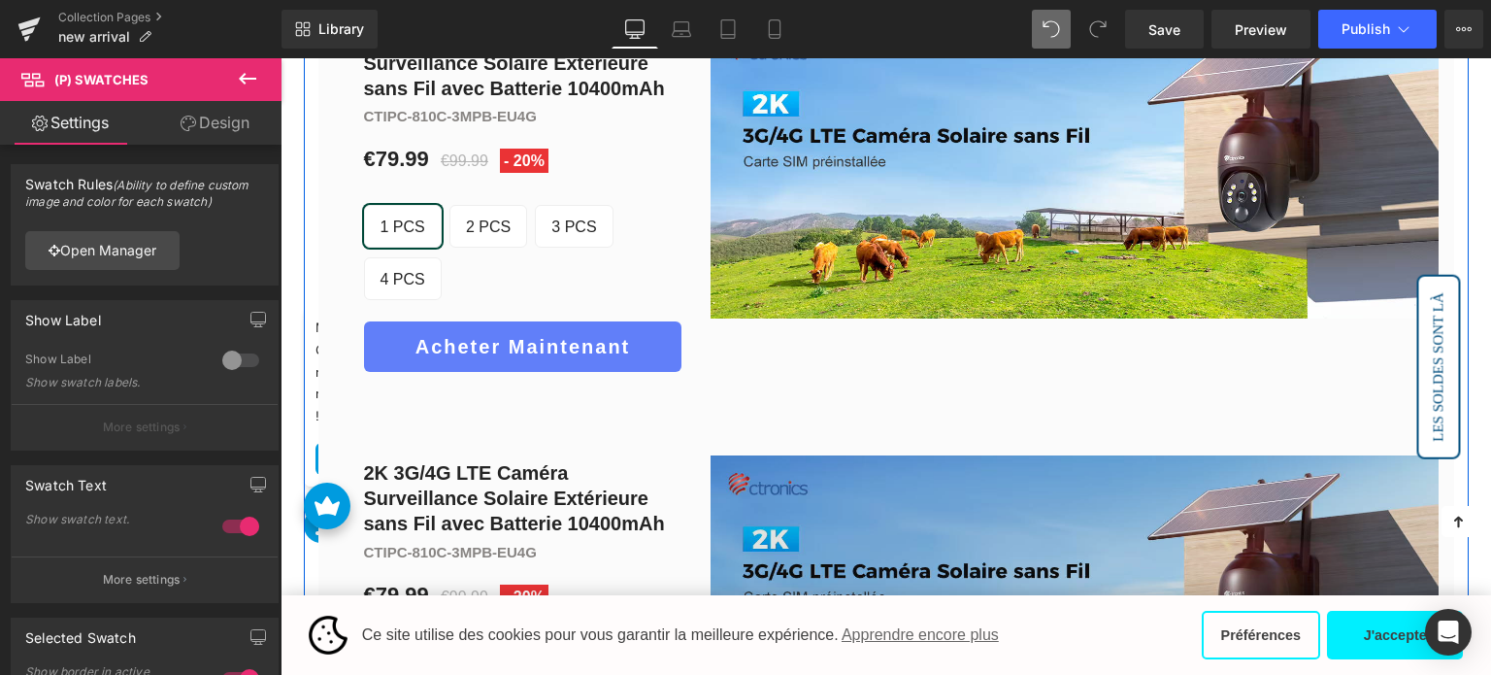
scroll to position [2317, 0]
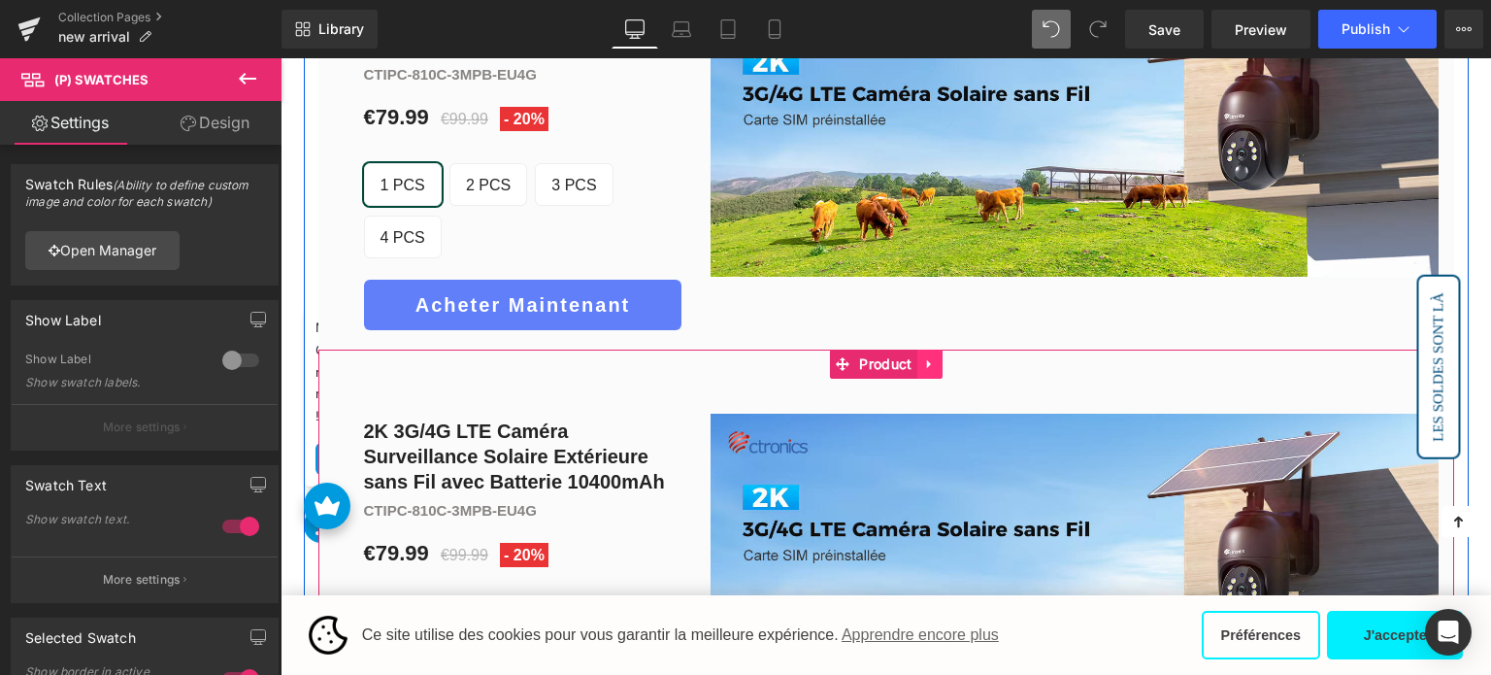
click at [928, 360] on icon at bounding box center [928, 364] width 4 height 9
click at [944, 357] on icon at bounding box center [943, 364] width 14 height 15
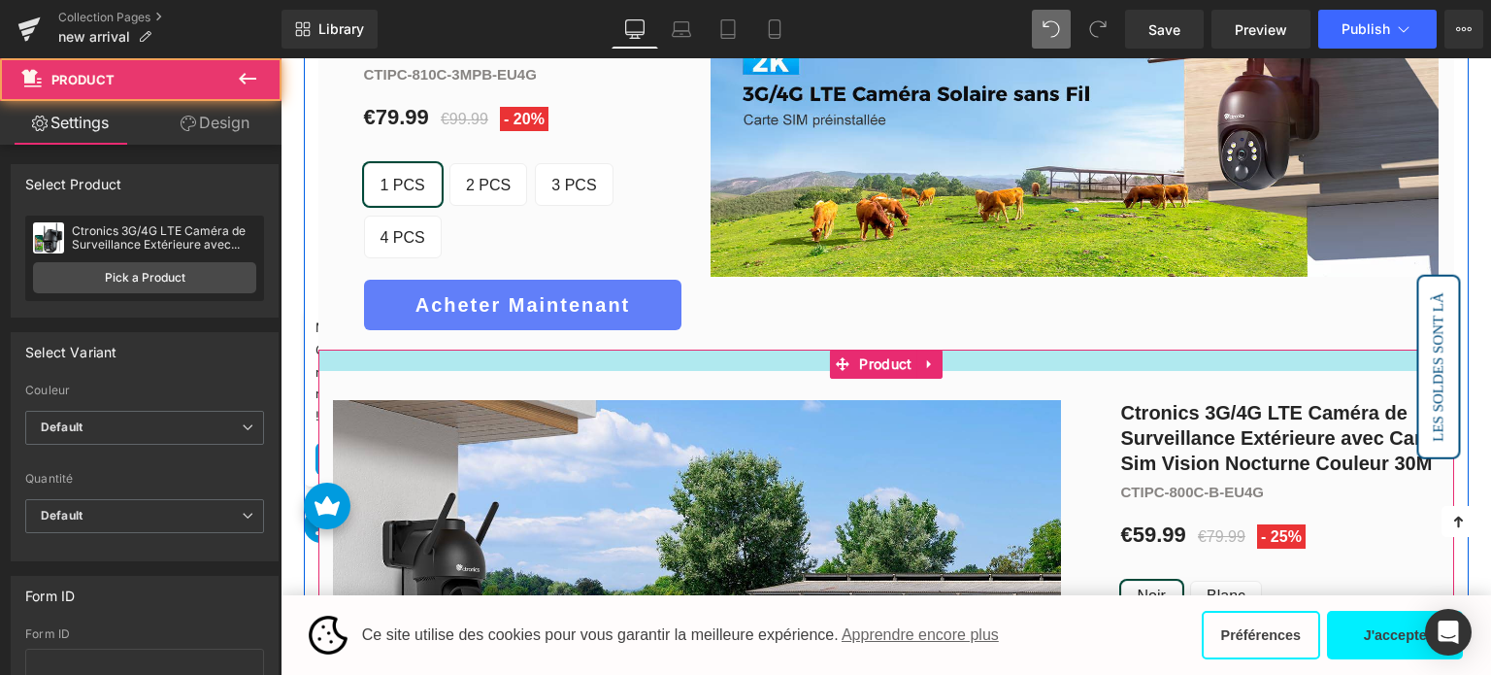
drag, startPoint x: 814, startPoint y: 244, endPoint x: 819, endPoint y: 216, distance: 27.6
click at [819, 216] on div "Image Image Ctronics 4K Caméra Surveillance Extérieure WiFi 2,4/5GHz, Suivi Aut…" at bounding box center [886, 111] width 1165 height 4233
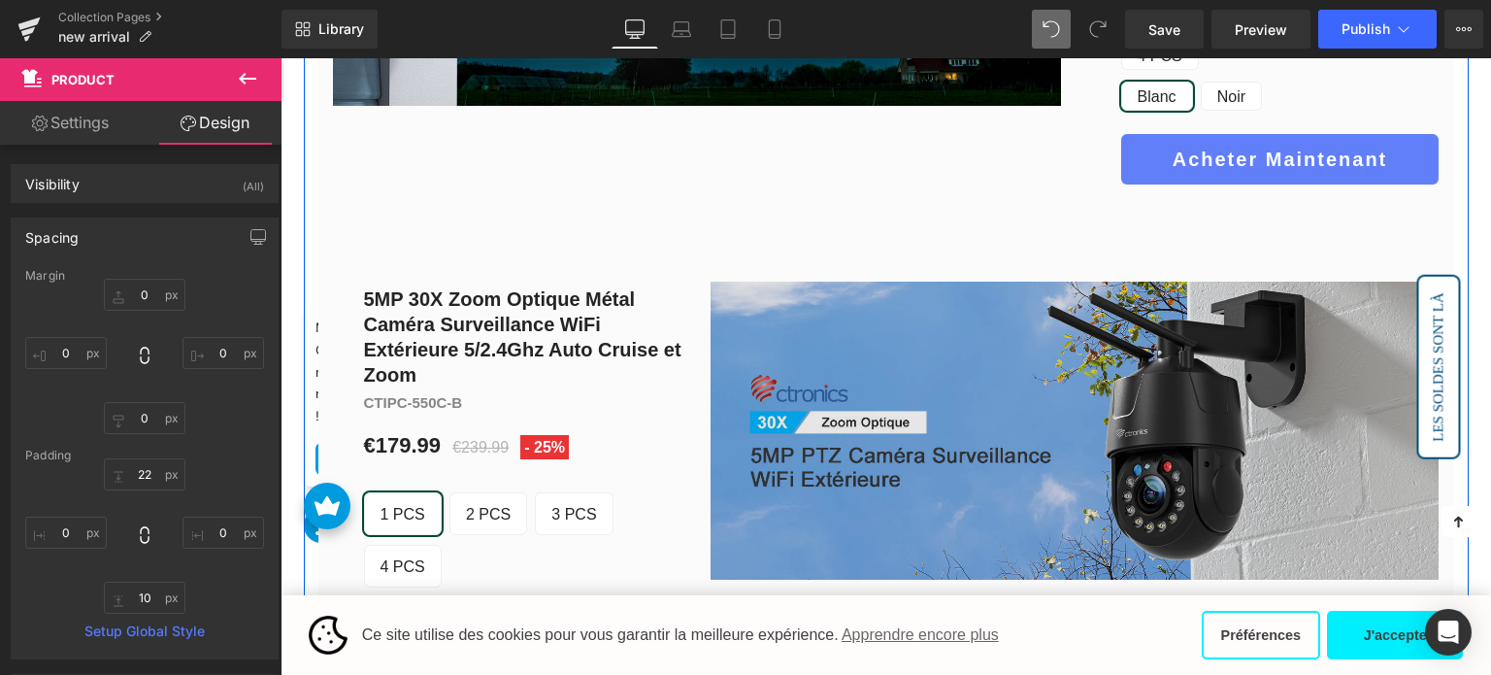
scroll to position [3870, 0]
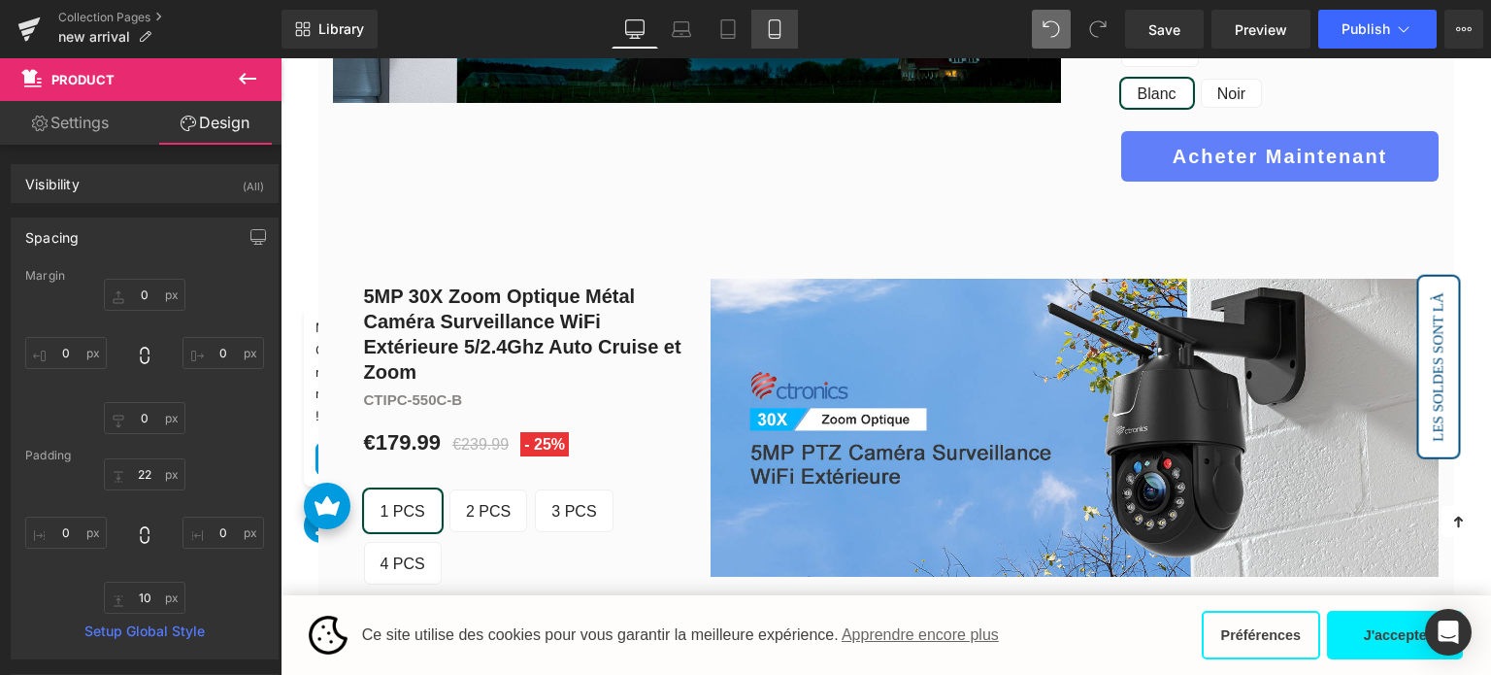
click at [796, 30] on link "Mobile" at bounding box center [774, 29] width 47 height 39
type input "0"
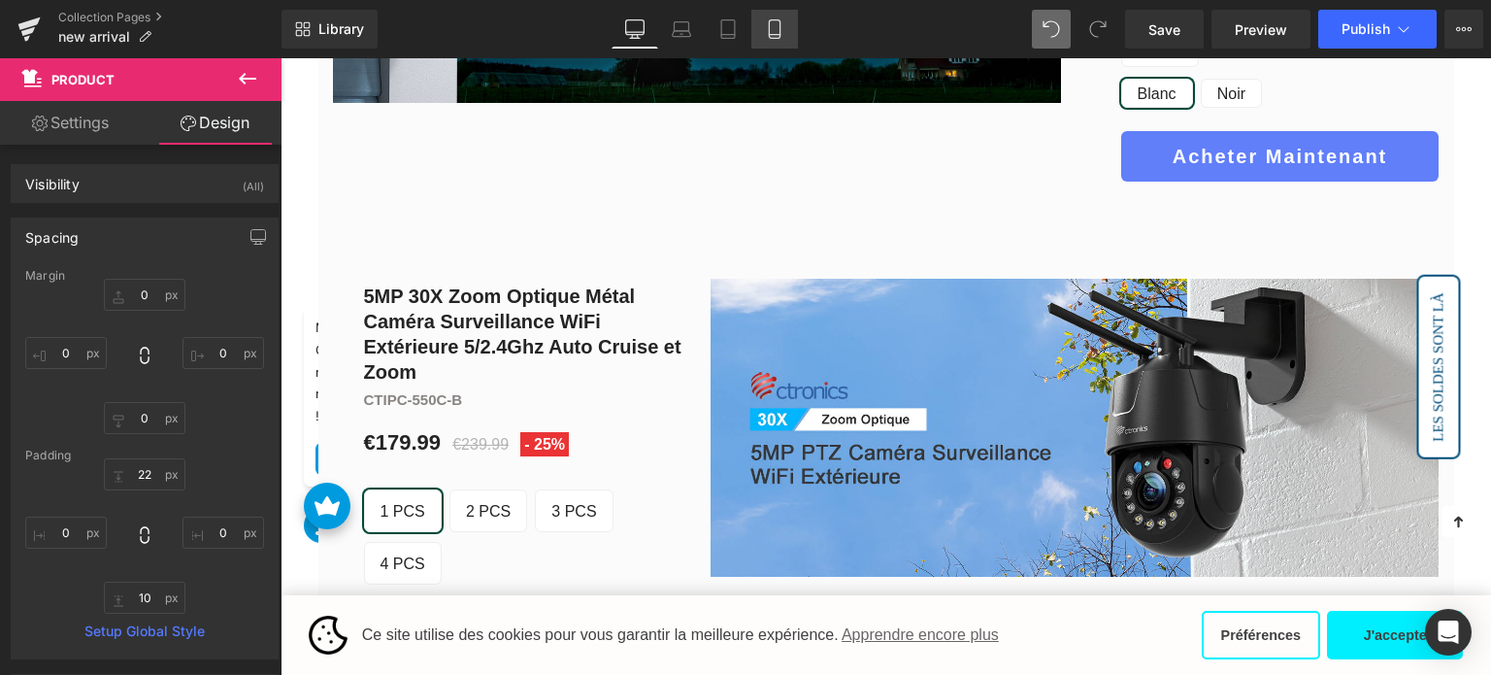
type input "40"
type input "0"
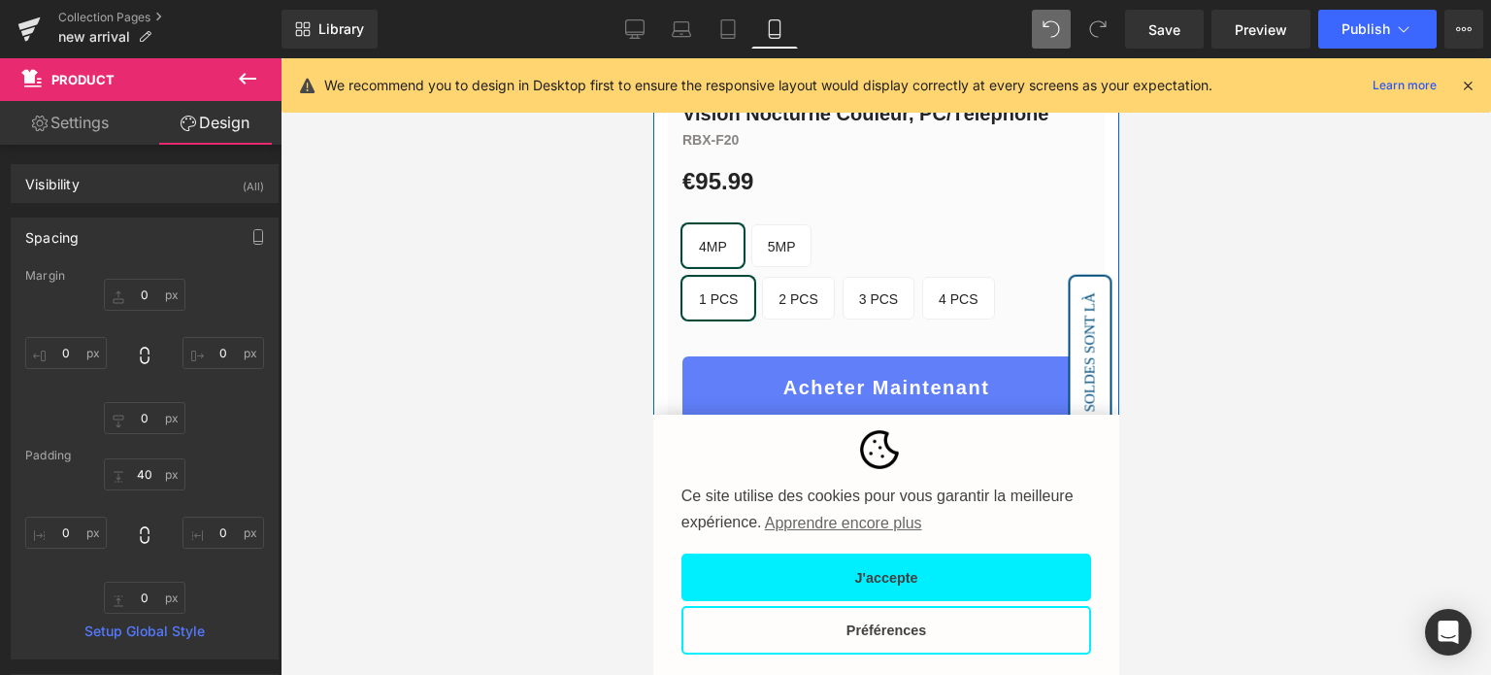
scroll to position [1087, 0]
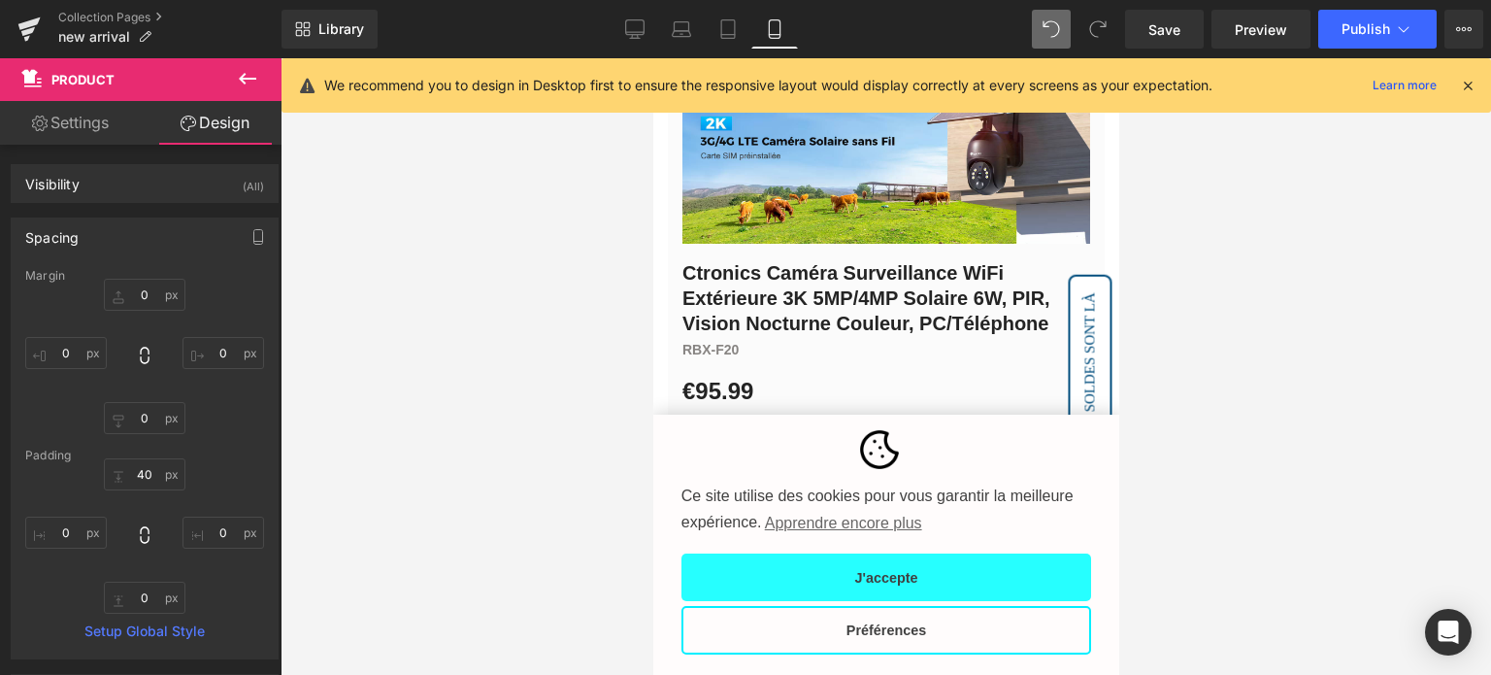
click at [887, 579] on button "J'accepte" at bounding box center [885, 577] width 410 height 49
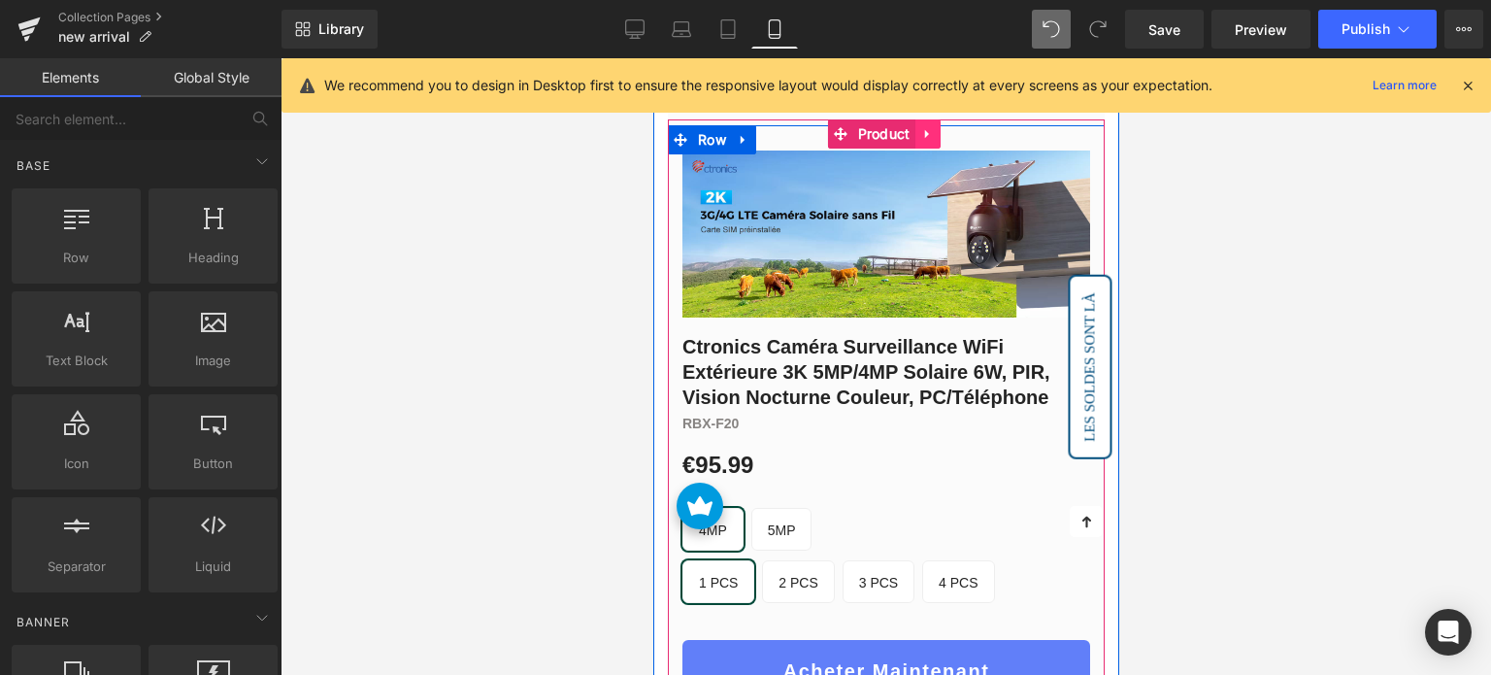
scroll to position [874, 0]
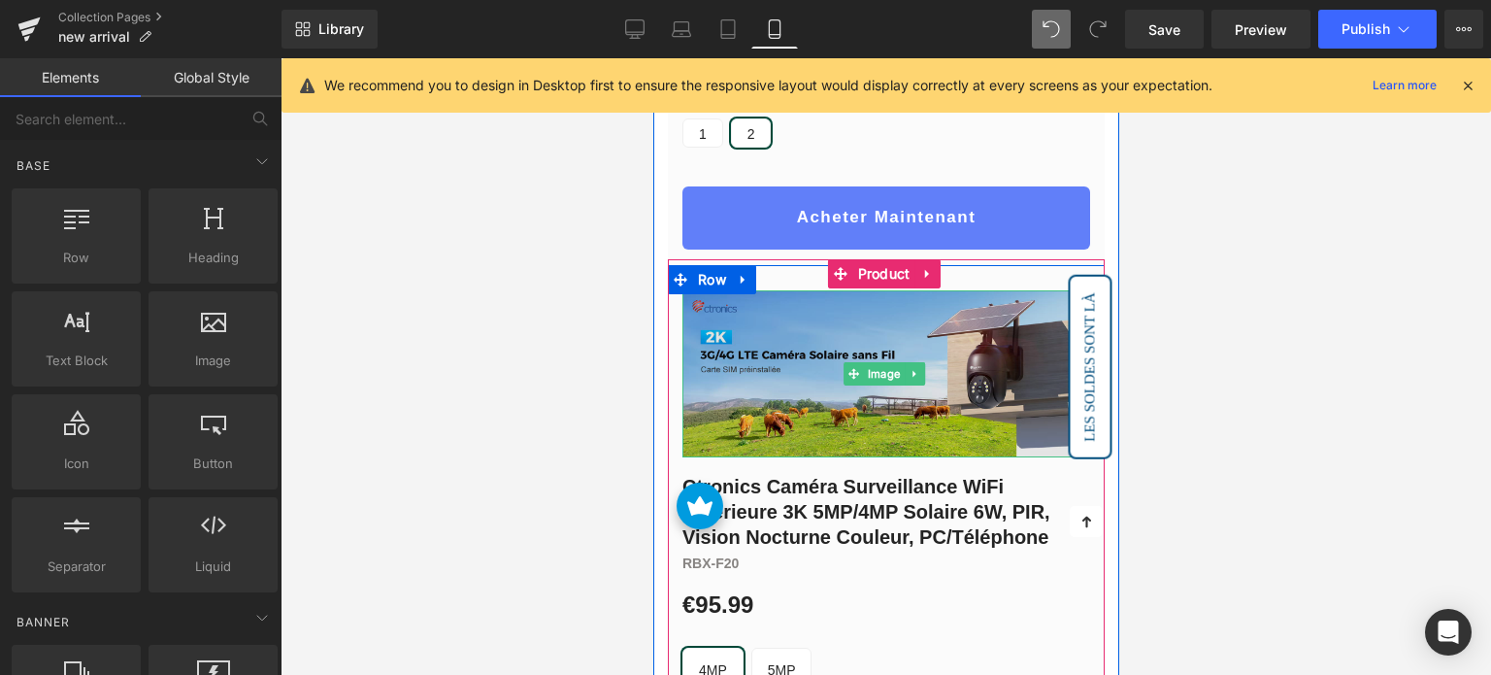
click at [859, 337] on img at bounding box center [885, 373] width 408 height 167
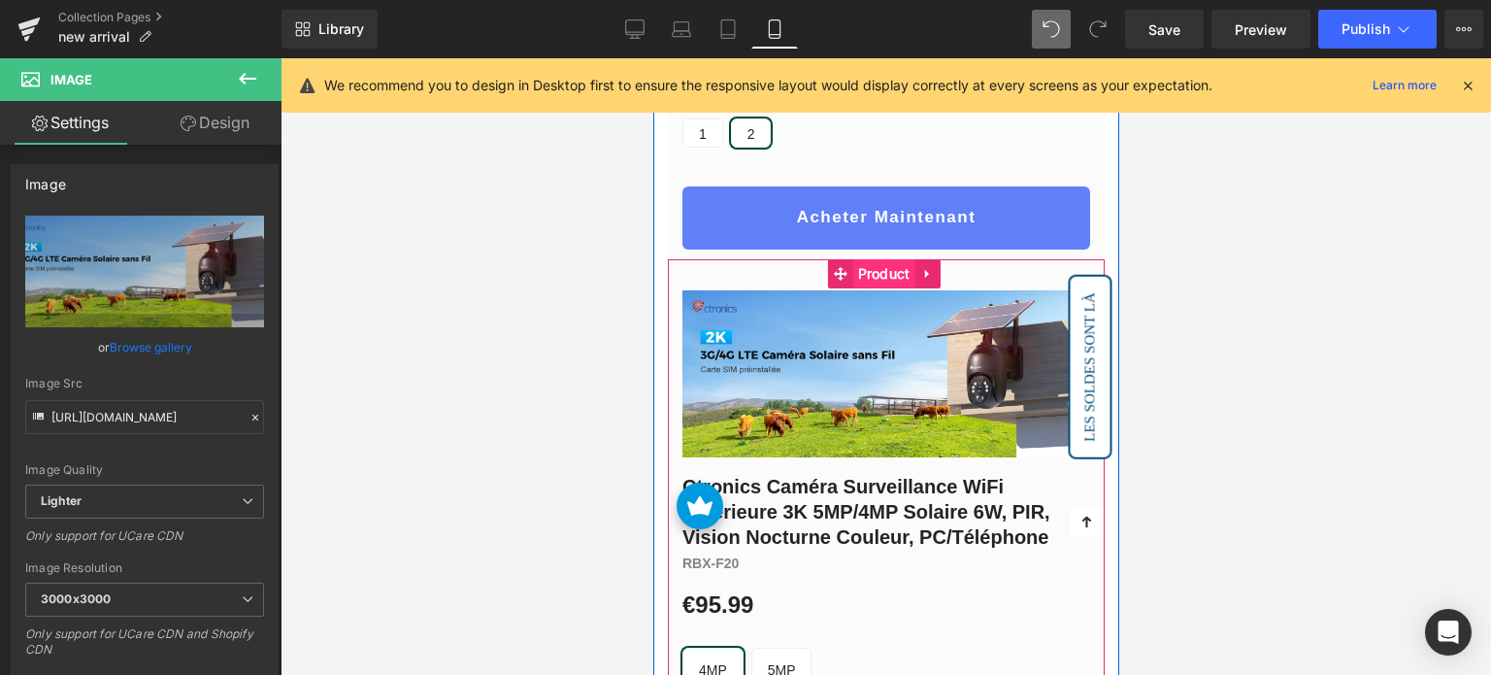
click at [890, 265] on span "Product" at bounding box center [883, 273] width 62 height 29
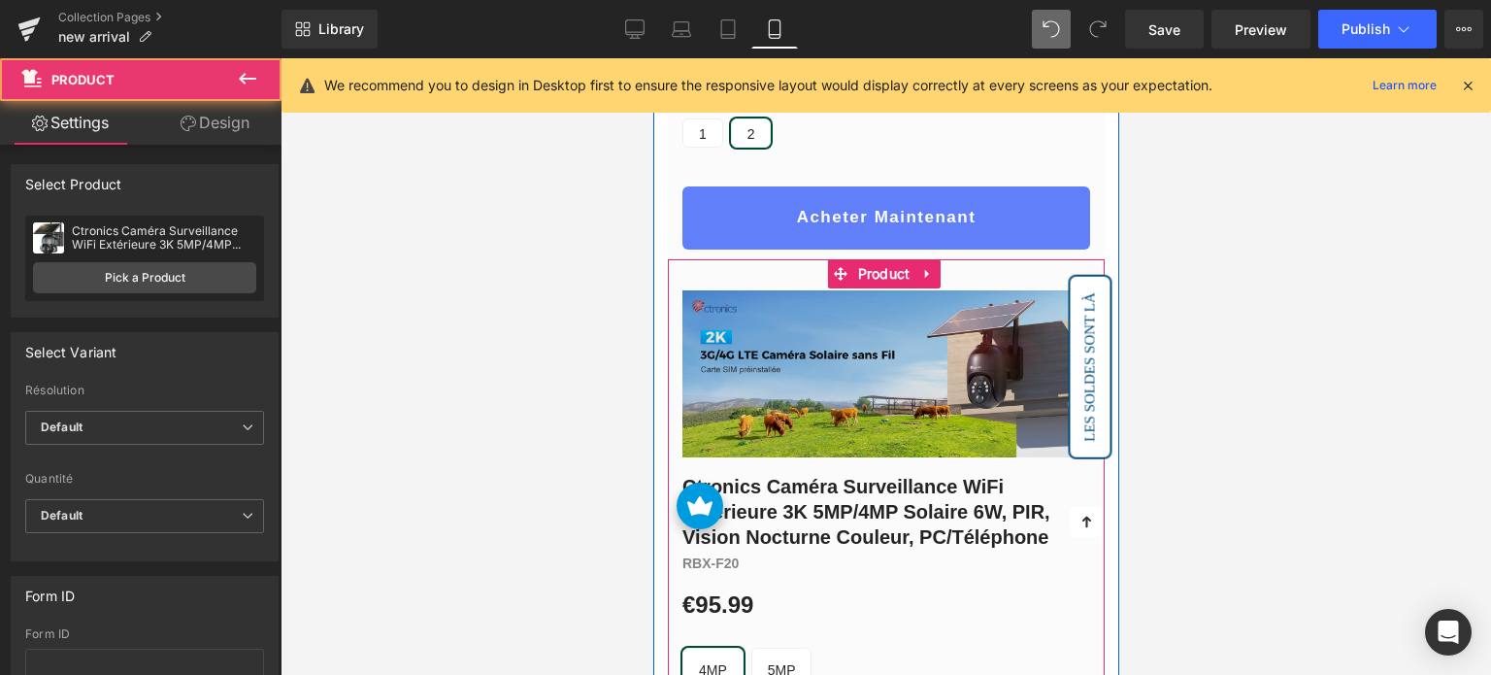
click at [879, 336] on img at bounding box center [885, 373] width 408 height 167
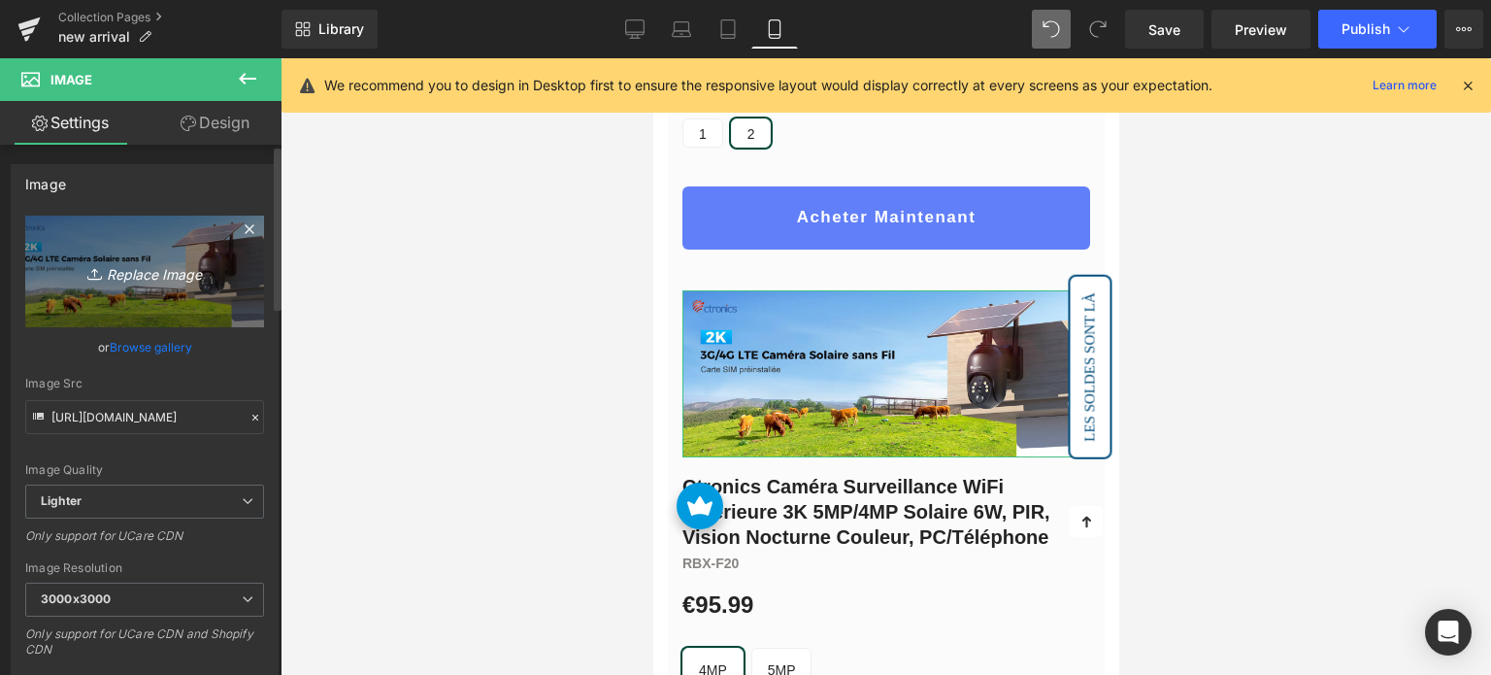
click at [171, 286] on link "Replace Image" at bounding box center [144, 272] width 239 height 112
type input "C:\fakepath\1-1-1.png"
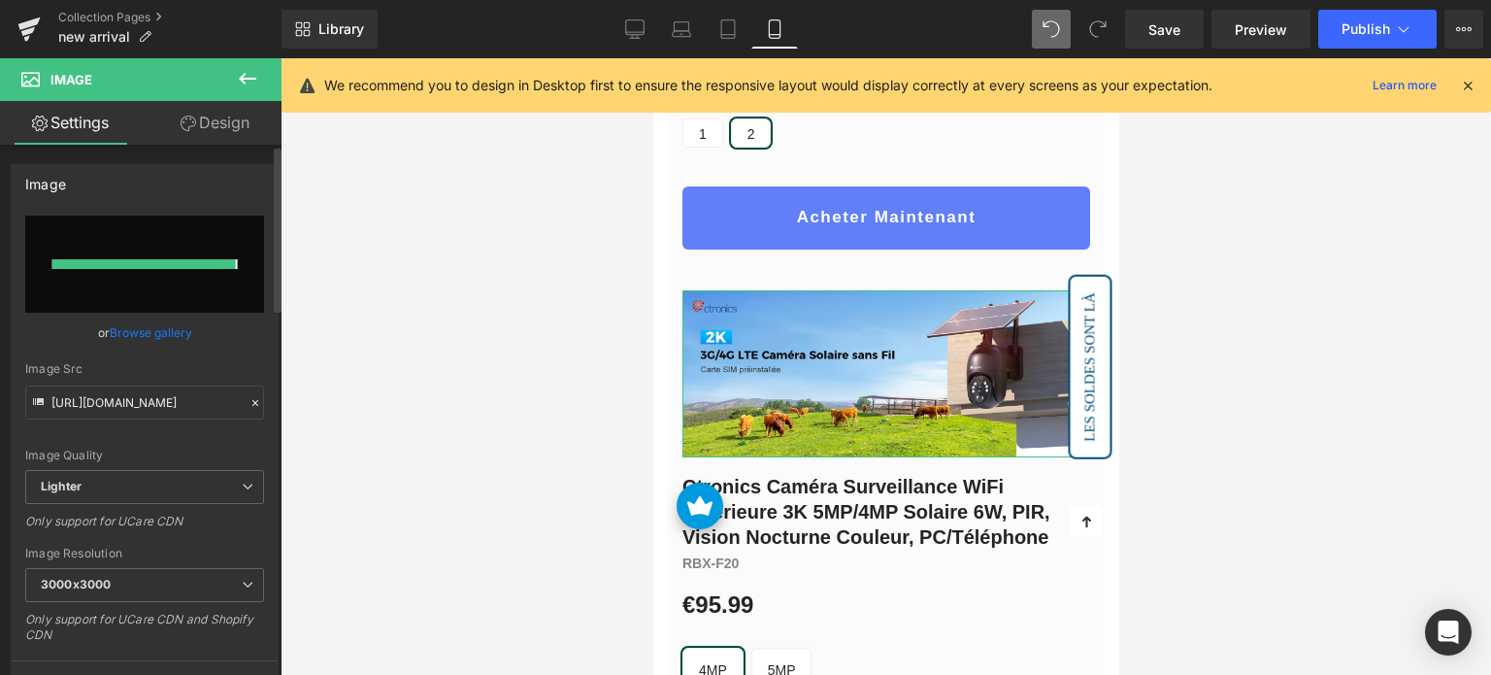
type input "https://ucarecdn.com/180faa45-7285-4890-8889-a7c4b679d2a8/-/format/auto/-/previ…"
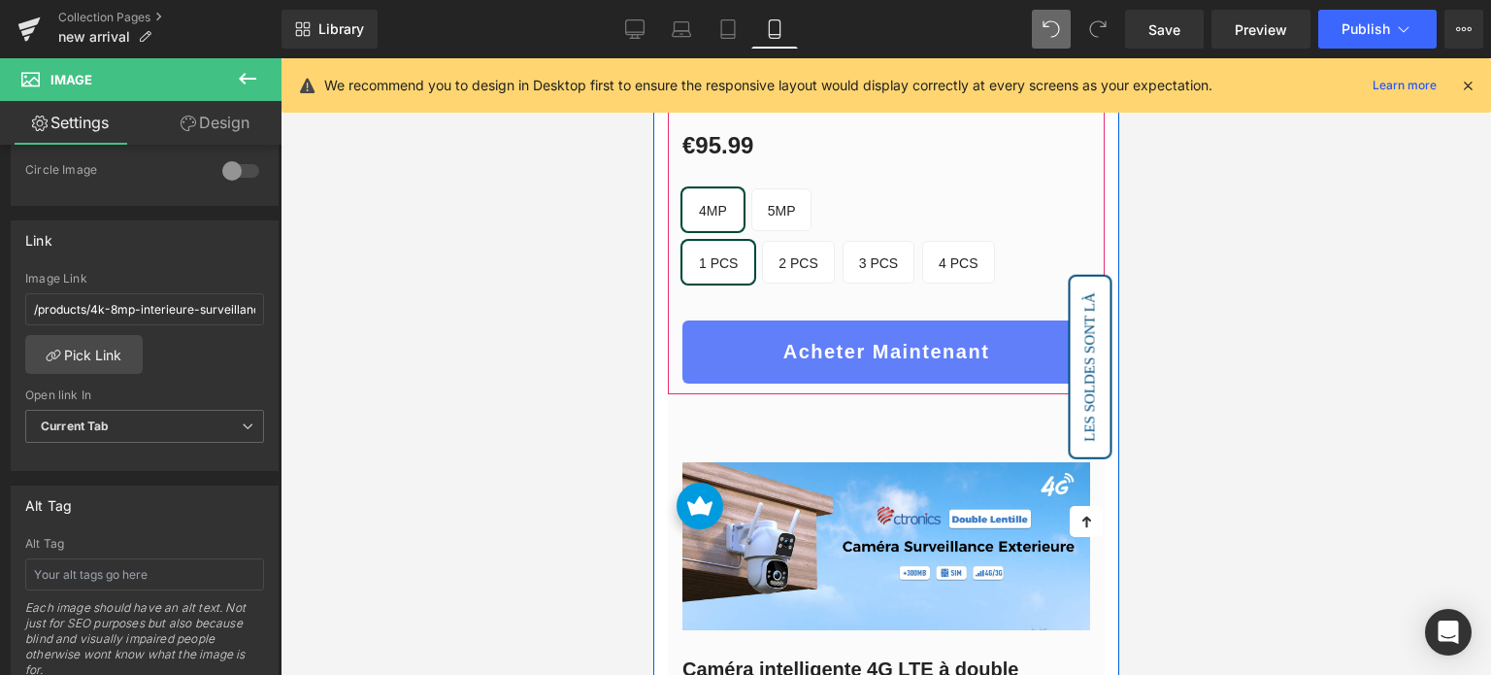
scroll to position [1359, 0]
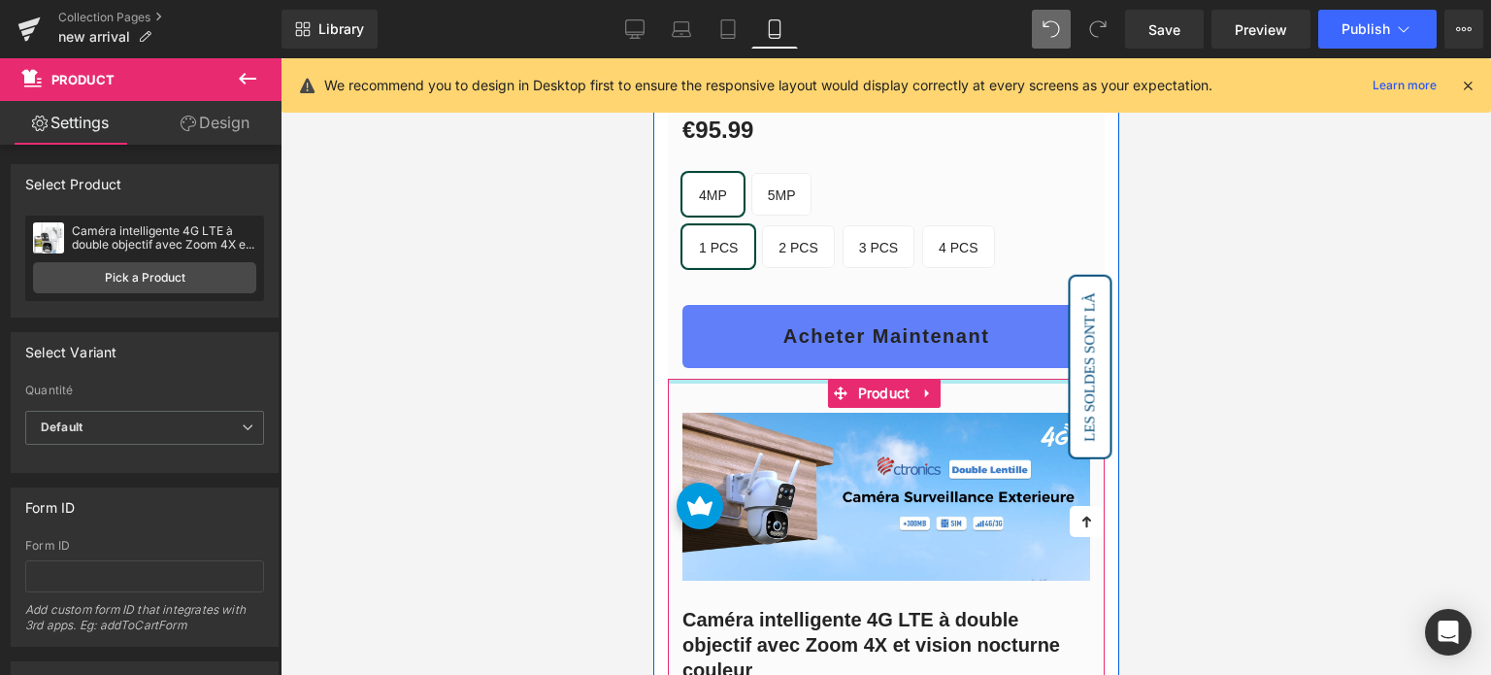
drag, startPoint x: 791, startPoint y: 376, endPoint x: 806, endPoint y: 342, distance: 37.0
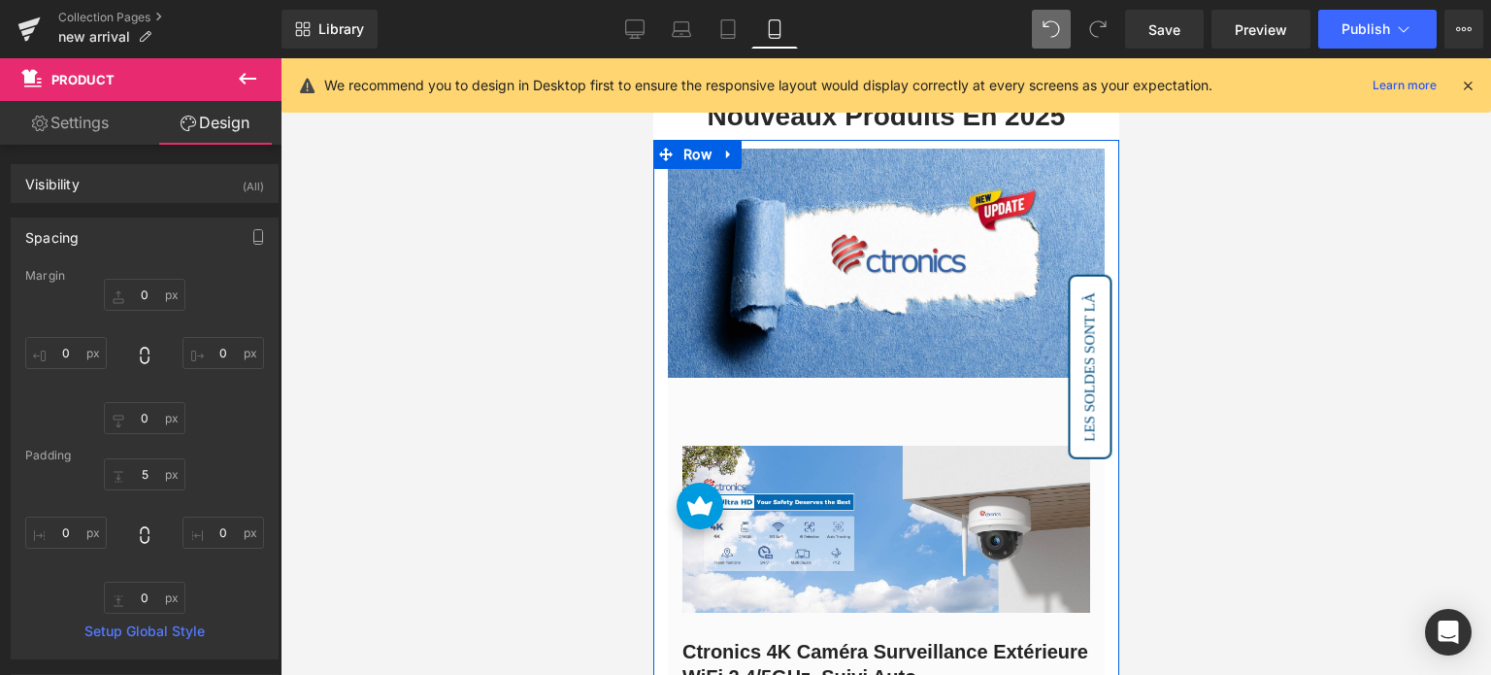
scroll to position [0, 0]
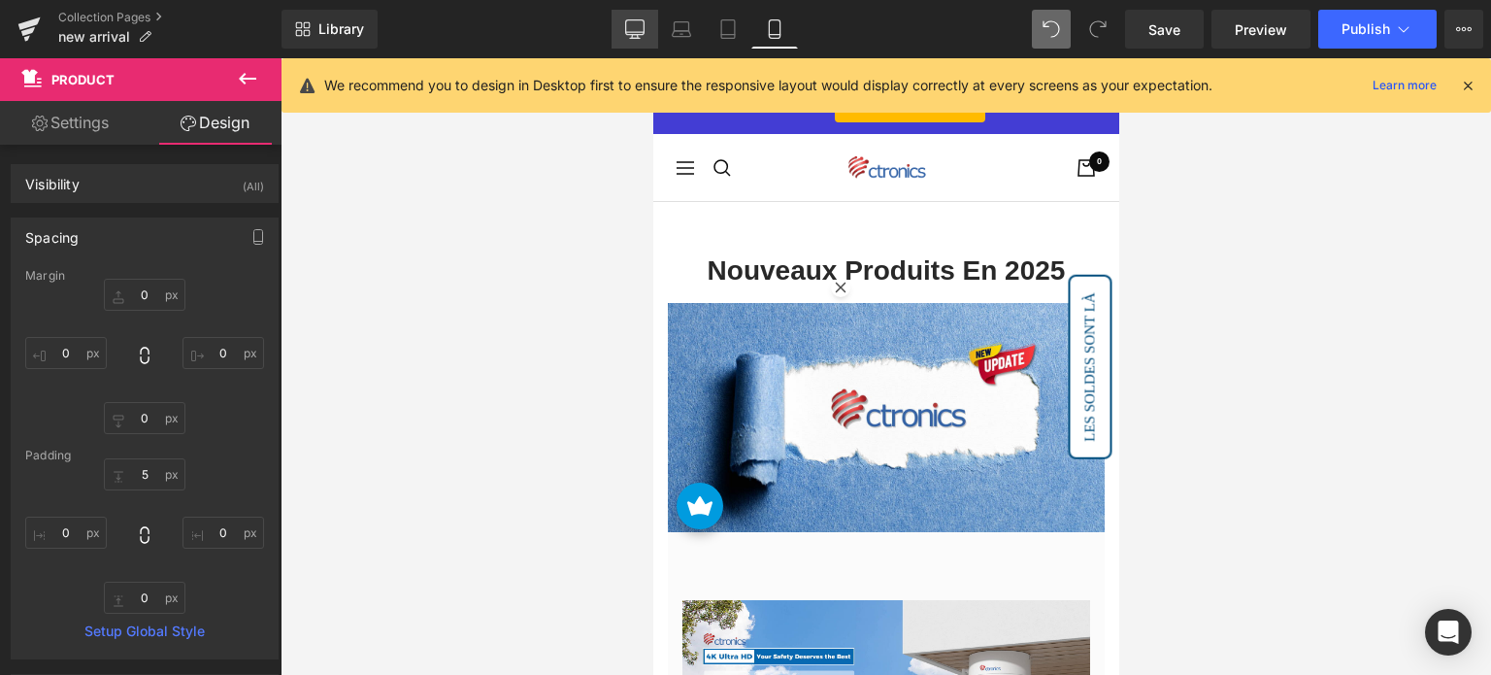
click at [636, 19] on icon at bounding box center [634, 28] width 19 height 19
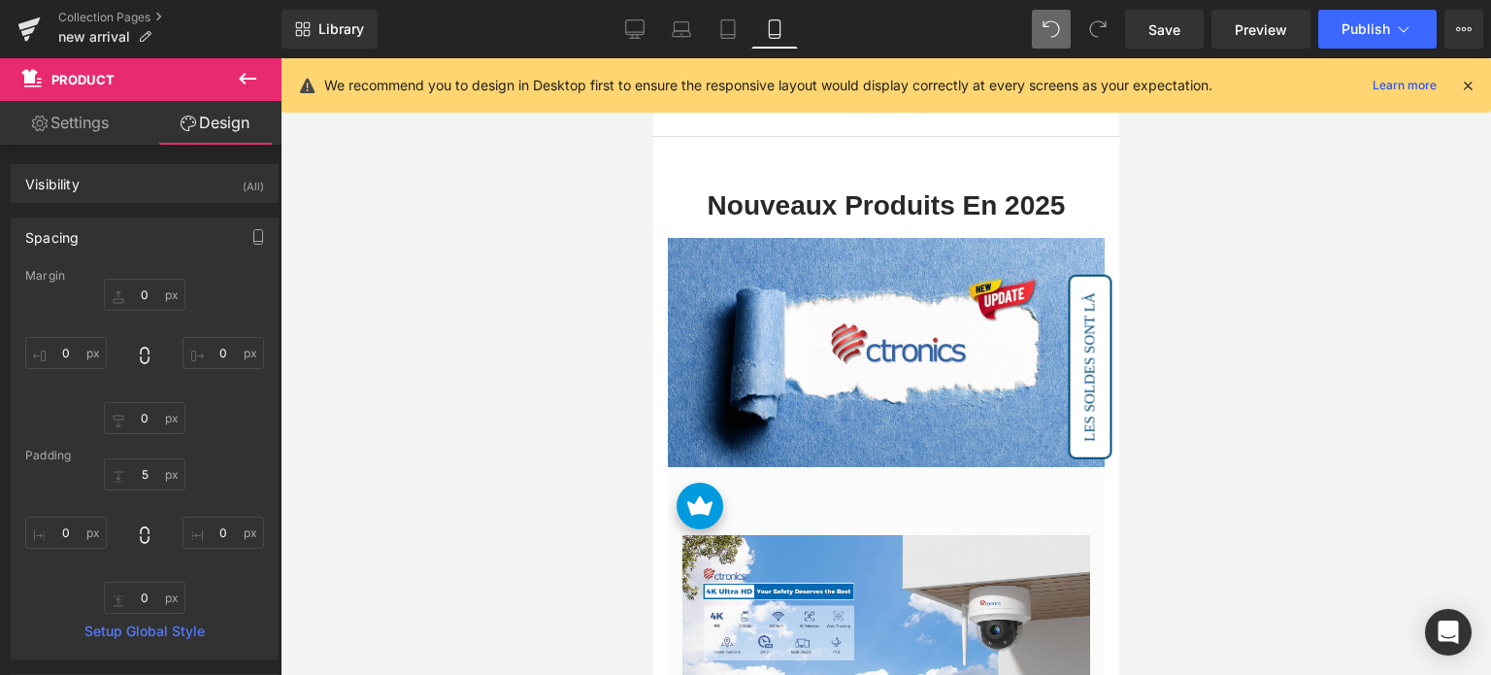
type input "0"
type input "9"
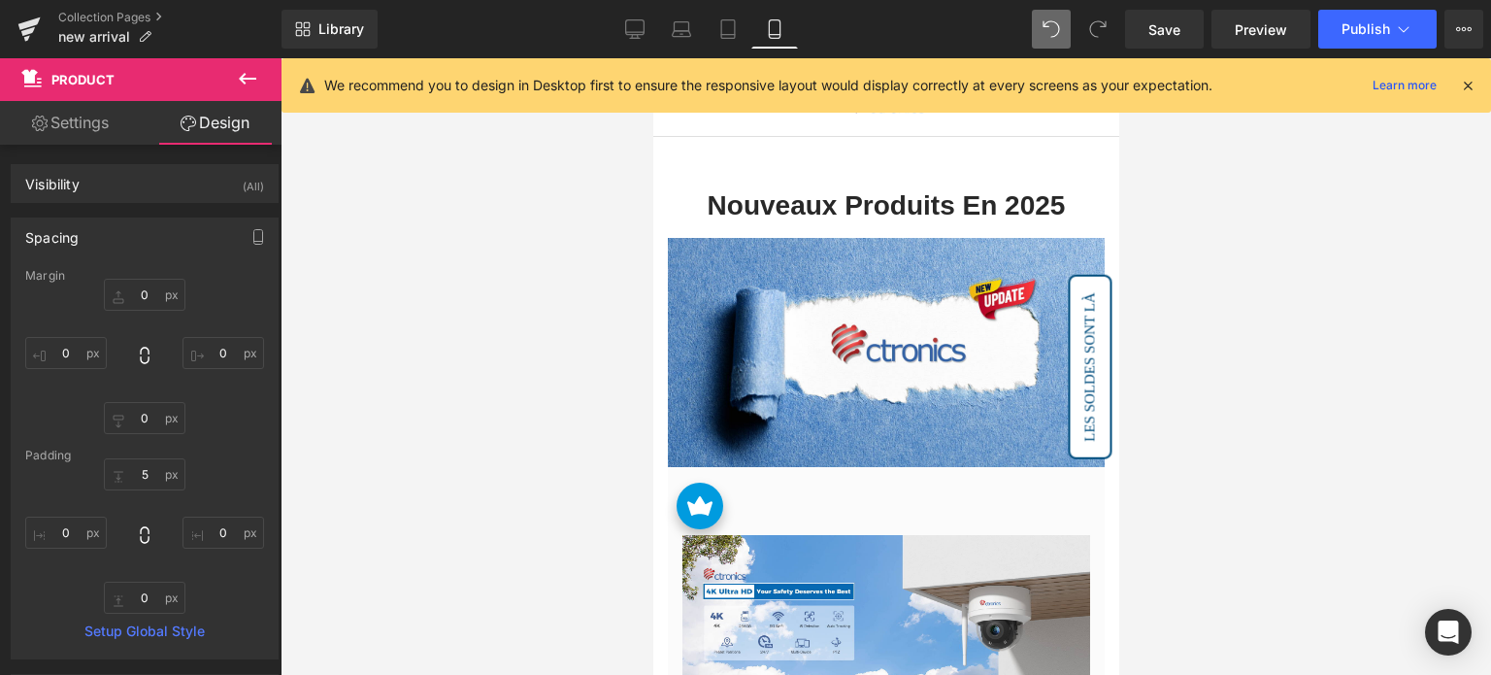
type input "0"
type input "10"
type input "0"
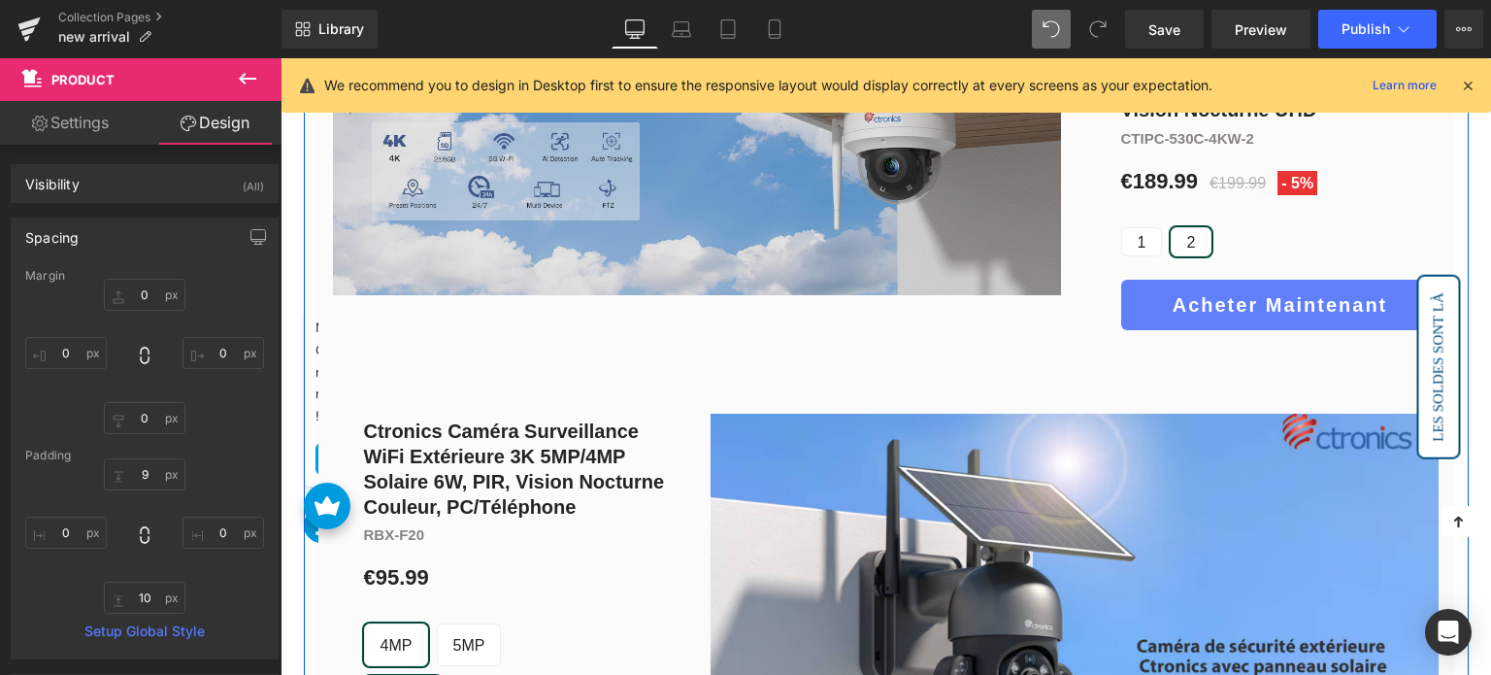
scroll to position [1036, 0]
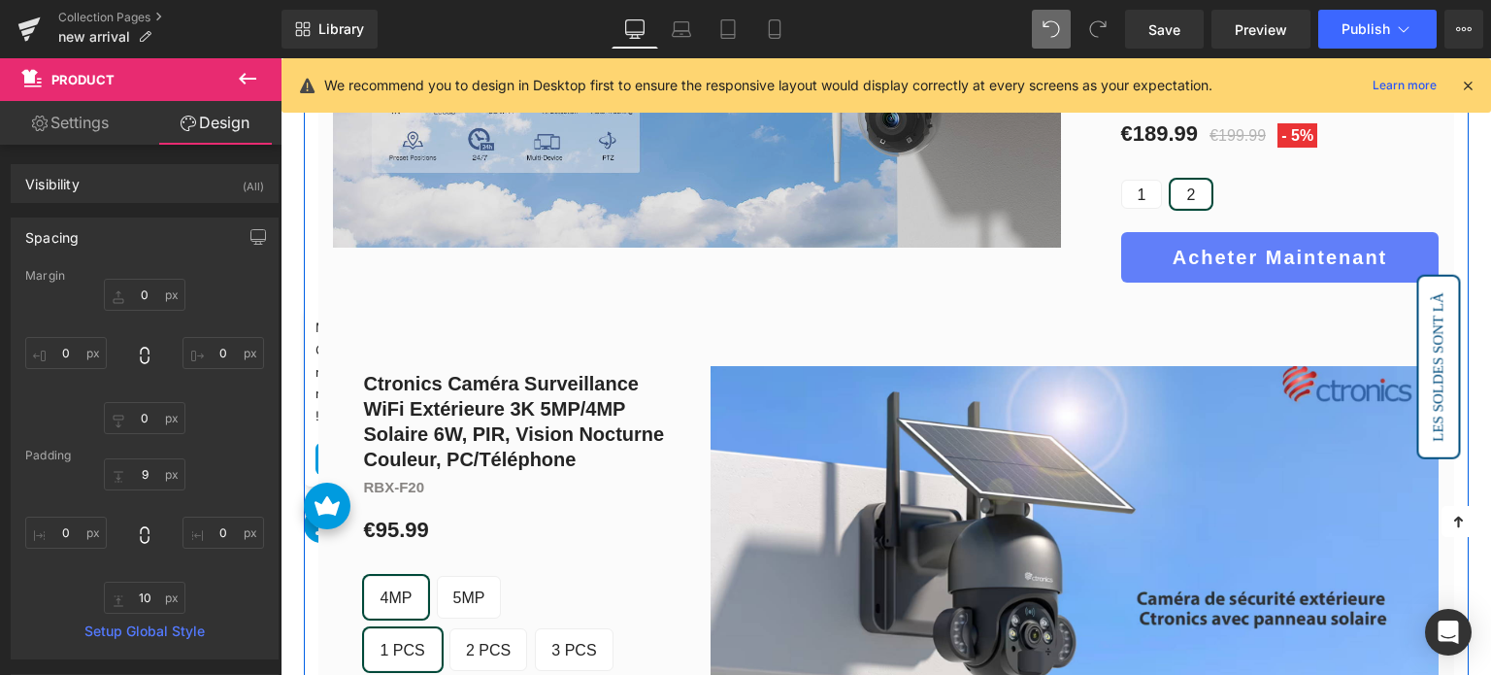
click at [783, 207] on img at bounding box center [697, 98] width 728 height 298
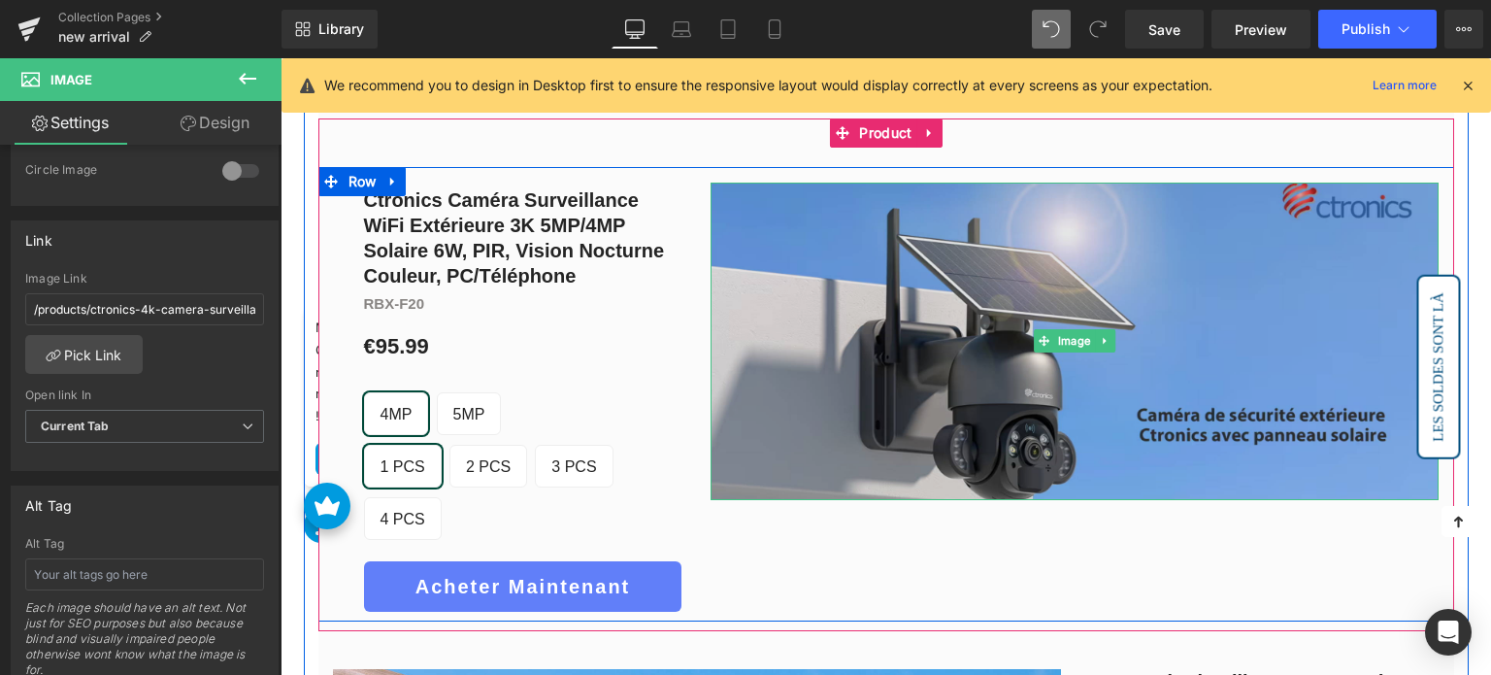
scroll to position [1230, 0]
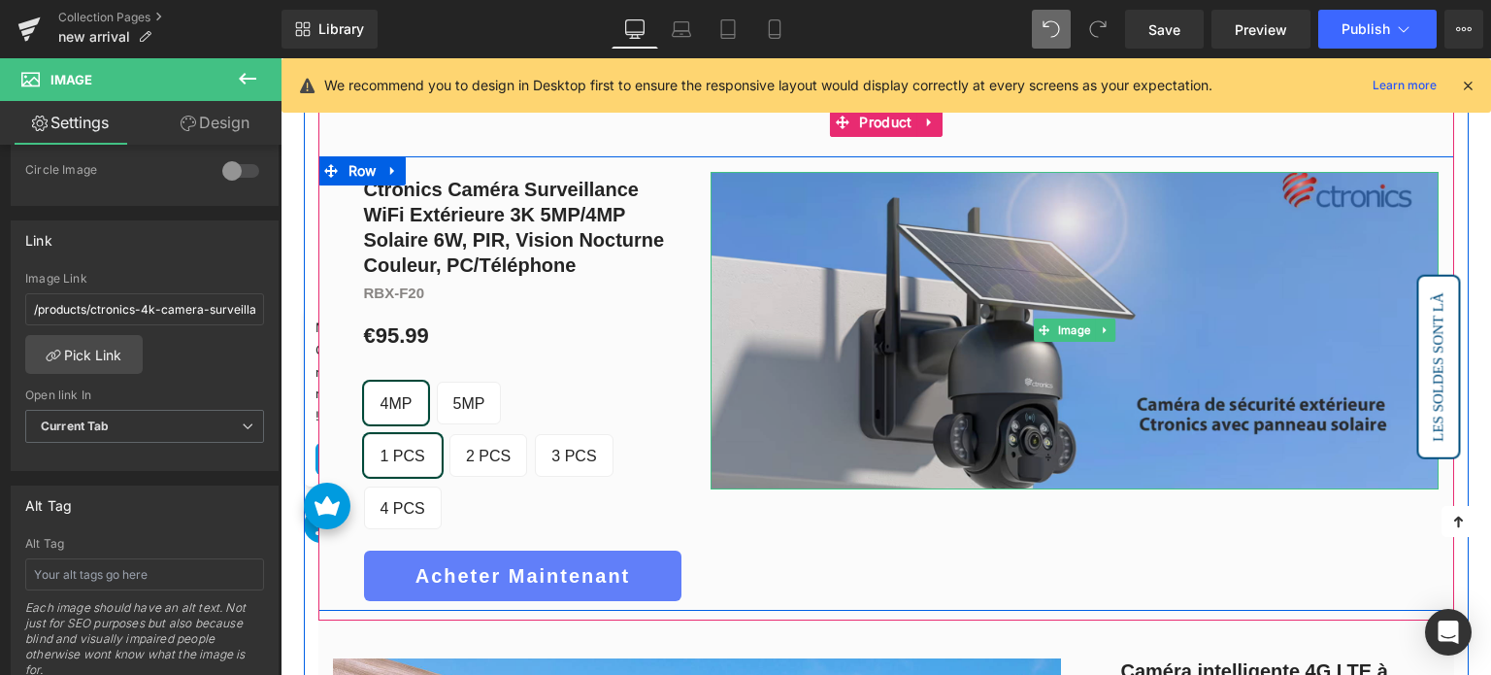
click at [989, 338] on img at bounding box center [1075, 330] width 728 height 317
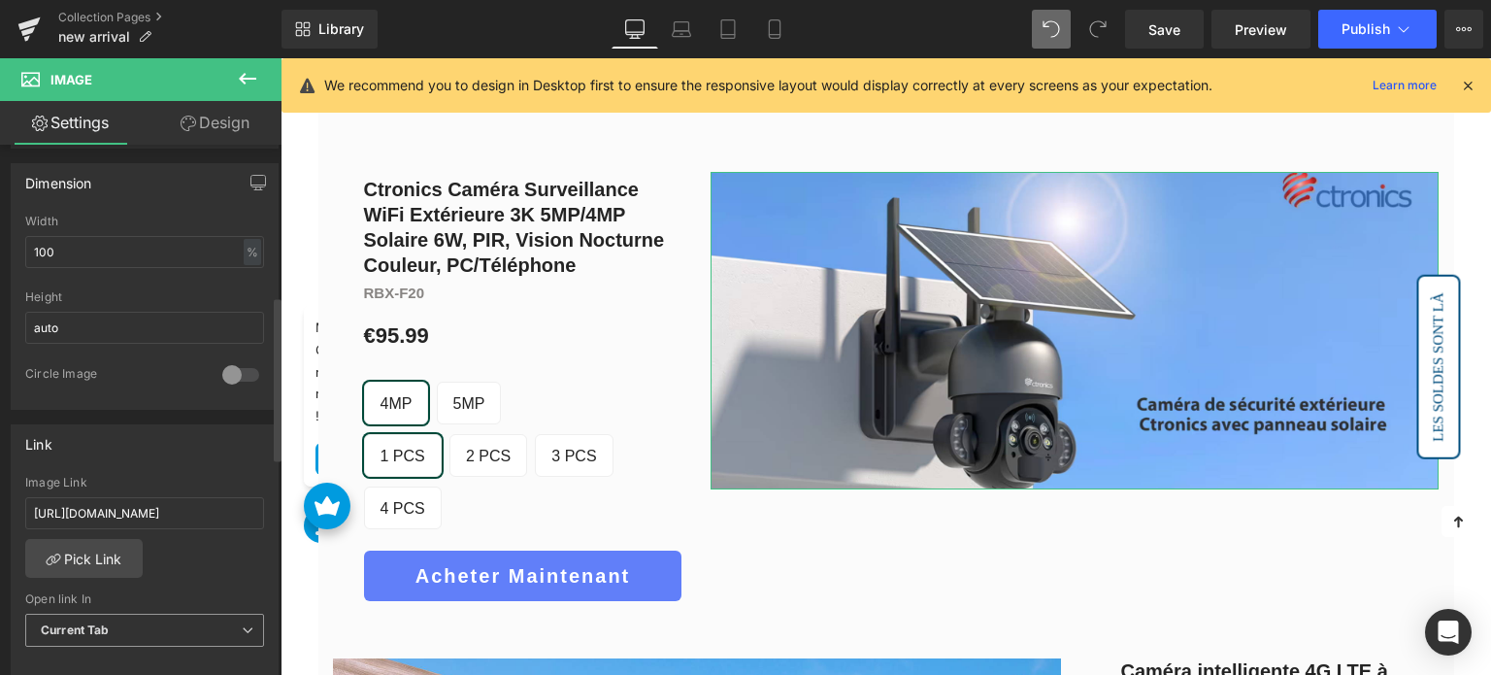
scroll to position [777, 0]
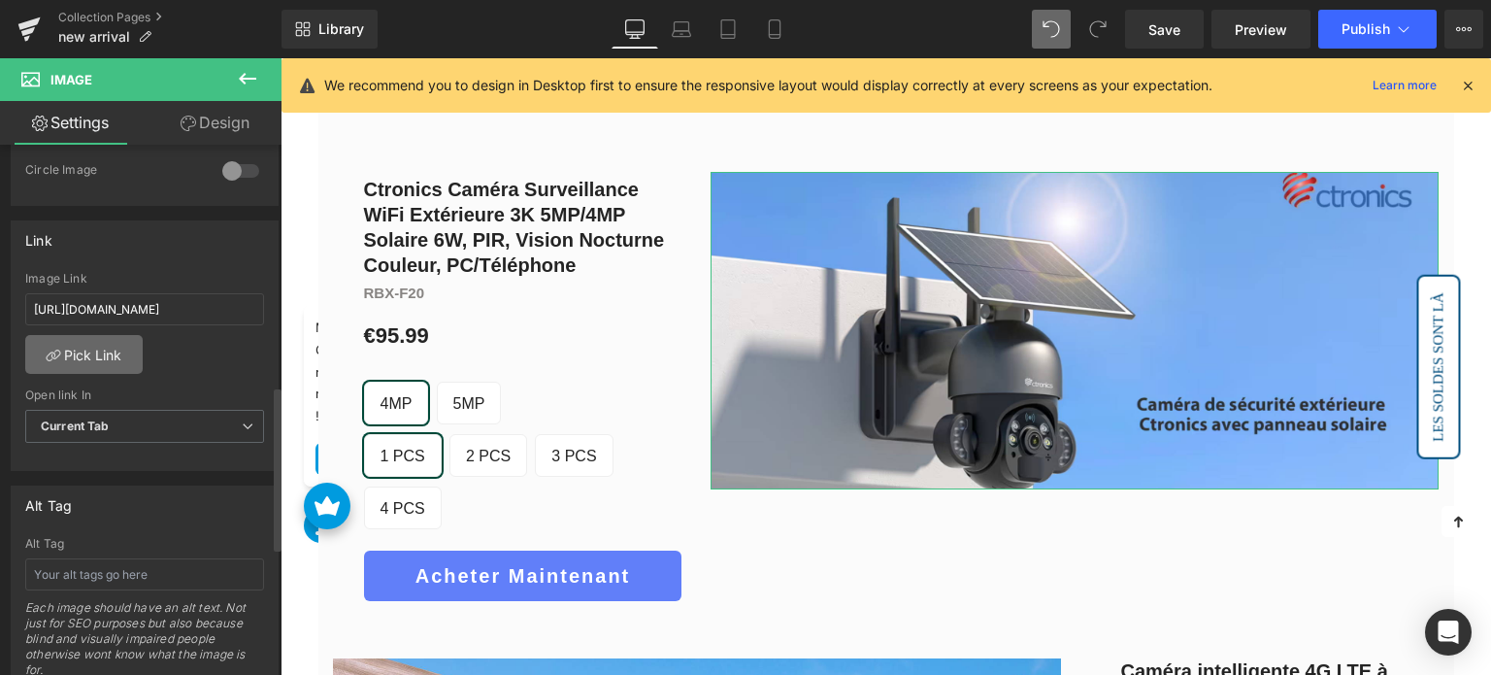
click at [97, 357] on link "Pick Link" at bounding box center [83, 354] width 117 height 39
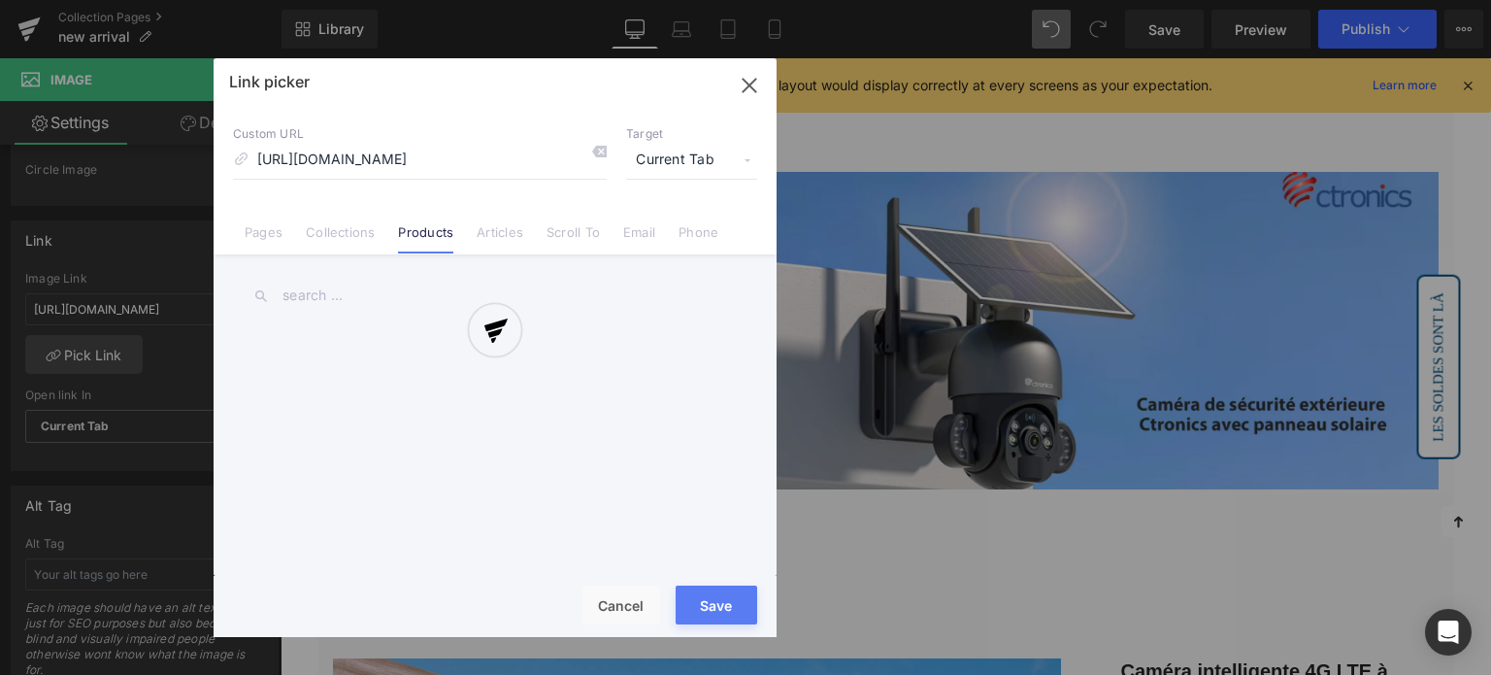
scroll to position [0, 0]
click at [407, 157] on div at bounding box center [495, 347] width 563 height 579
click at [407, 157] on div "Link picker Back to Library Insert Custom URL https://fr.ctronics.com/products/…" at bounding box center [495, 347] width 563 height 579
click at [407, 157] on input "https://fr.ctronics.com/products/2k-3g-4g-lte-camera-surveillance-solaire-exter…" at bounding box center [420, 160] width 374 height 37
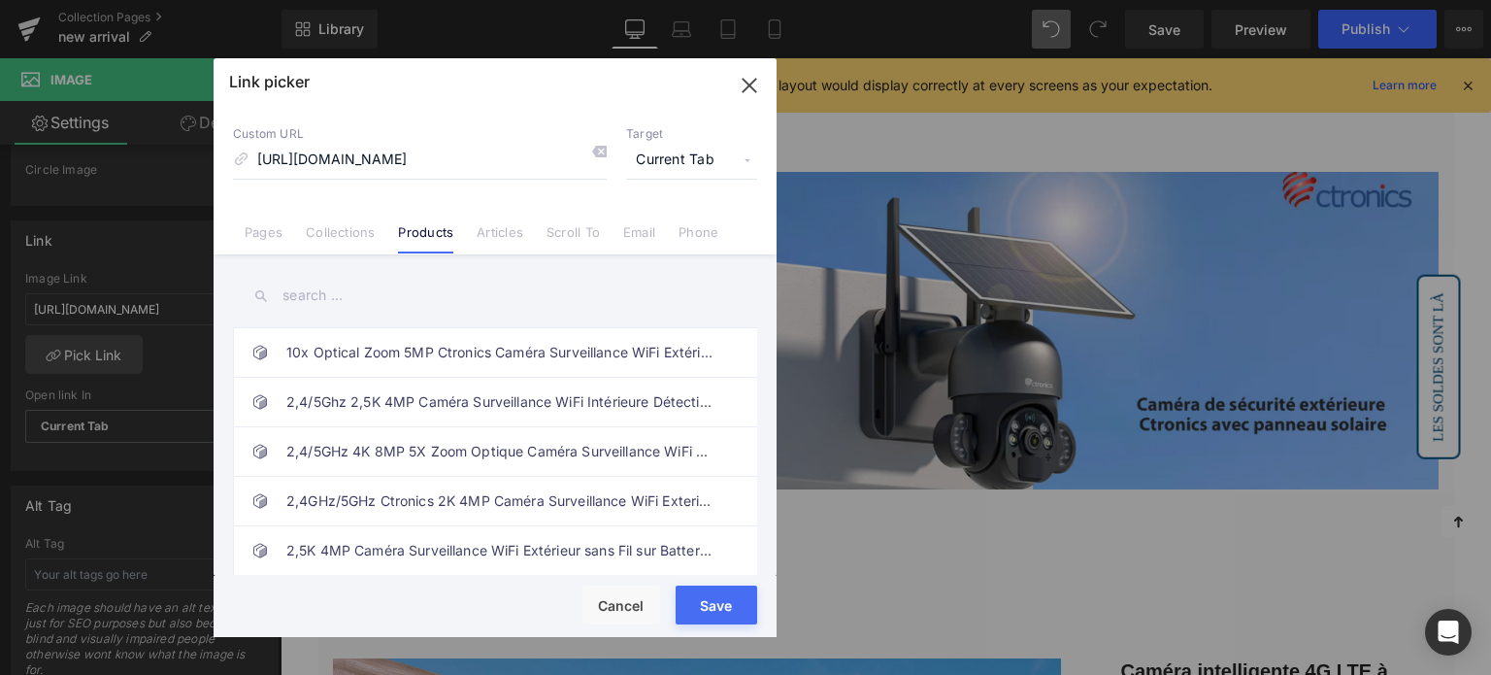
click at [391, 293] on input "text" at bounding box center [495, 296] width 524 height 44
paste input "Ctronics Caméra Surveillance WiFi Extérieure 3K 5MP/4MP Solaire"
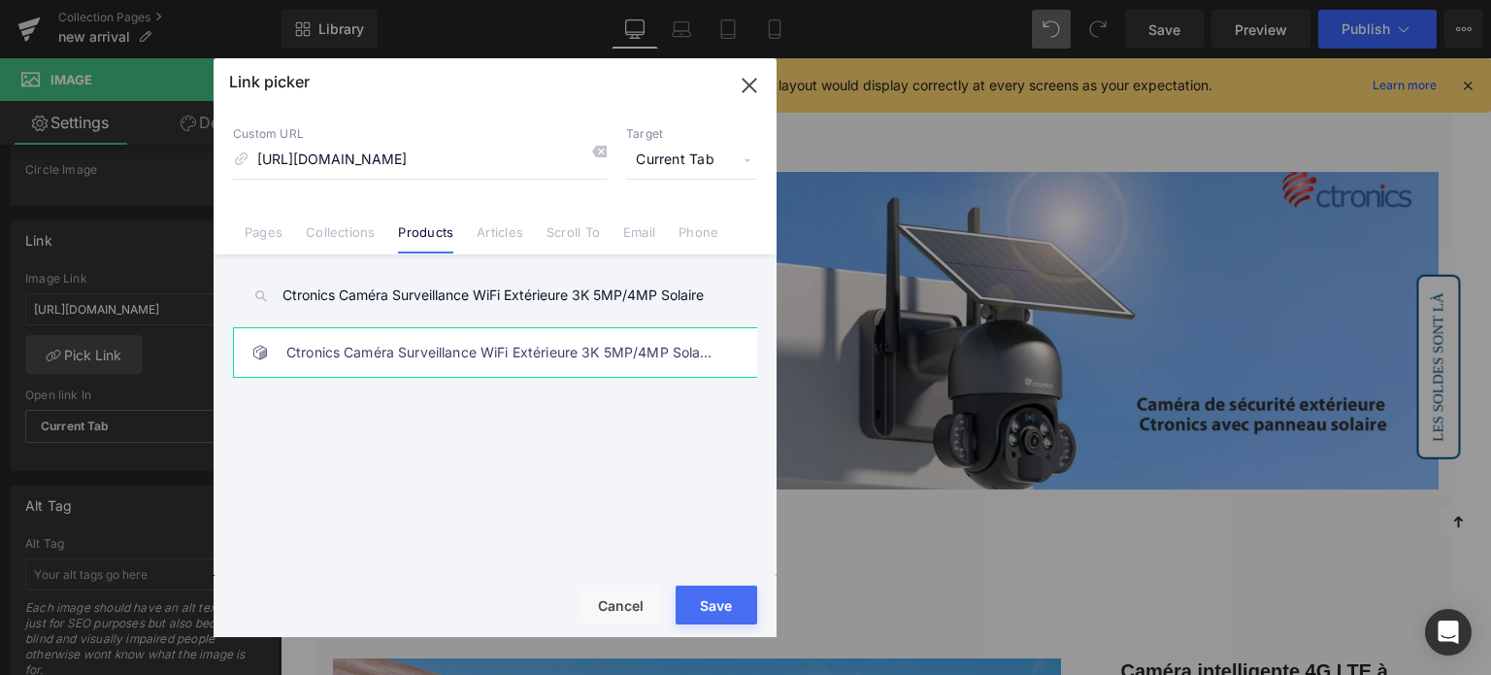
type input "Ctronics Caméra Surveillance WiFi Extérieure 3K 5MP/4MP Solaire"
click at [442, 350] on link "Ctronics Caméra Surveillance WiFi Extérieure 3K 5MP/4MP Solaire 6W, PIR, Vision…" at bounding box center [499, 352] width 427 height 49
type input "/products/ctronics-camera-surveillance-wifi-exterieure-3k-5mp-4mp-solaire"
click at [725, 603] on div "Rendering Content" at bounding box center [745, 597] width 119 height 21
click at [702, 605] on div "Rendering Content" at bounding box center [745, 597] width 119 height 21
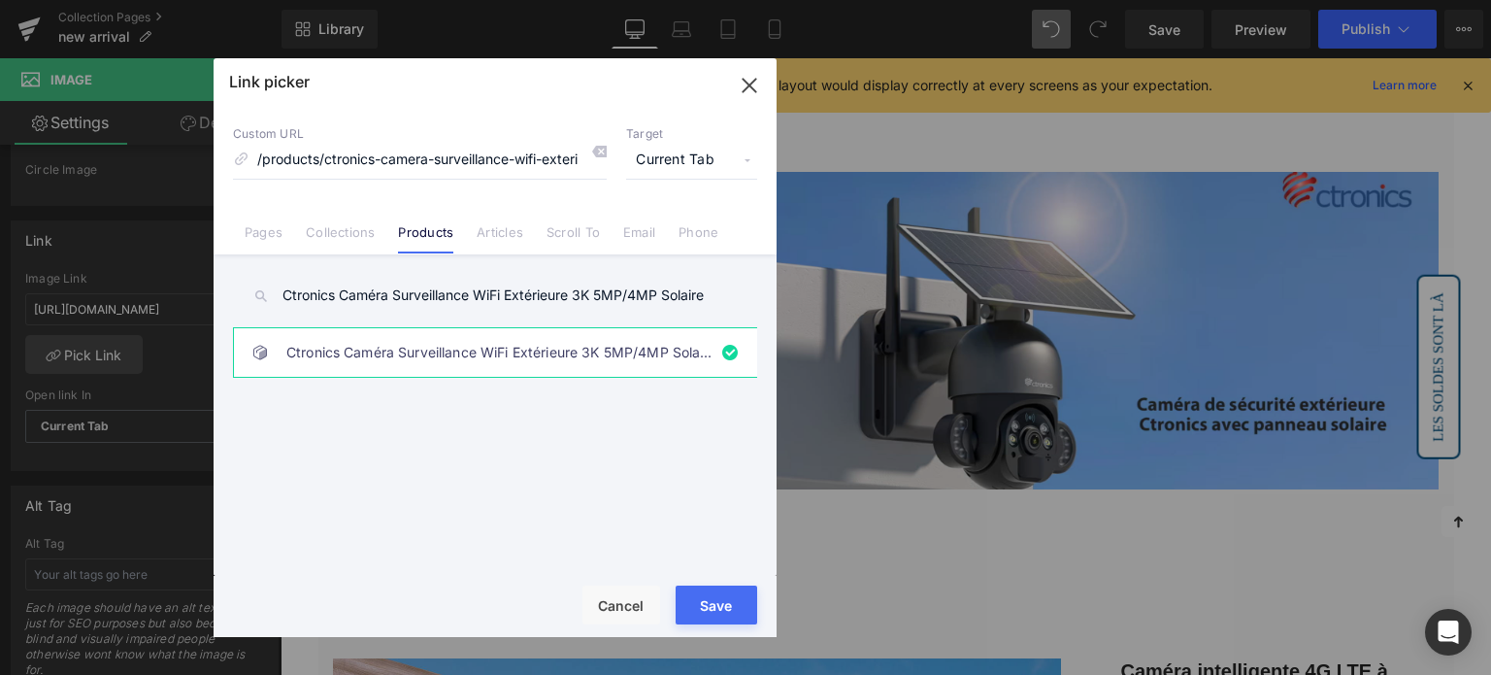
click at [714, 611] on button "Save" at bounding box center [717, 604] width 82 height 39
type input "/products/ctronics-camera-surveillance-wifi-exterieure-3k-5mp-4mp-solaire"
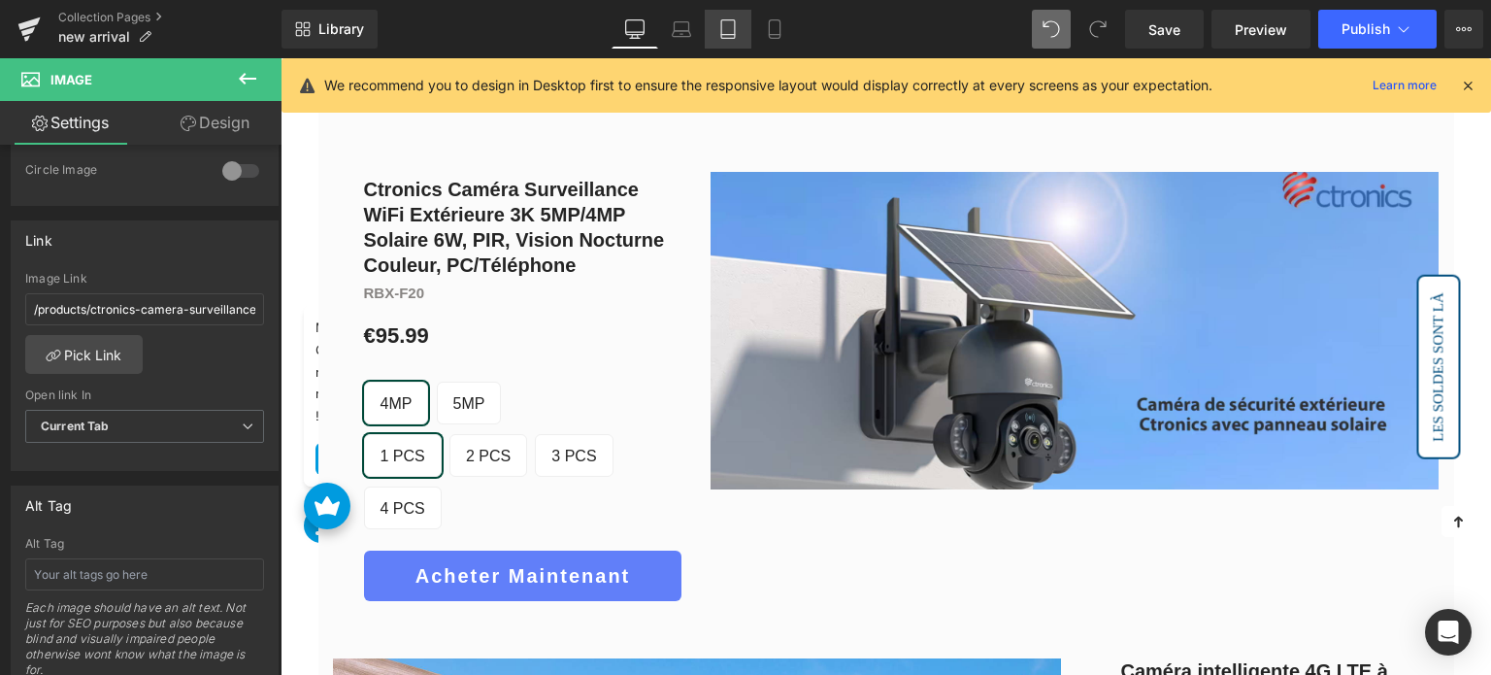
click at [741, 19] on link "Tablet" at bounding box center [728, 29] width 47 height 39
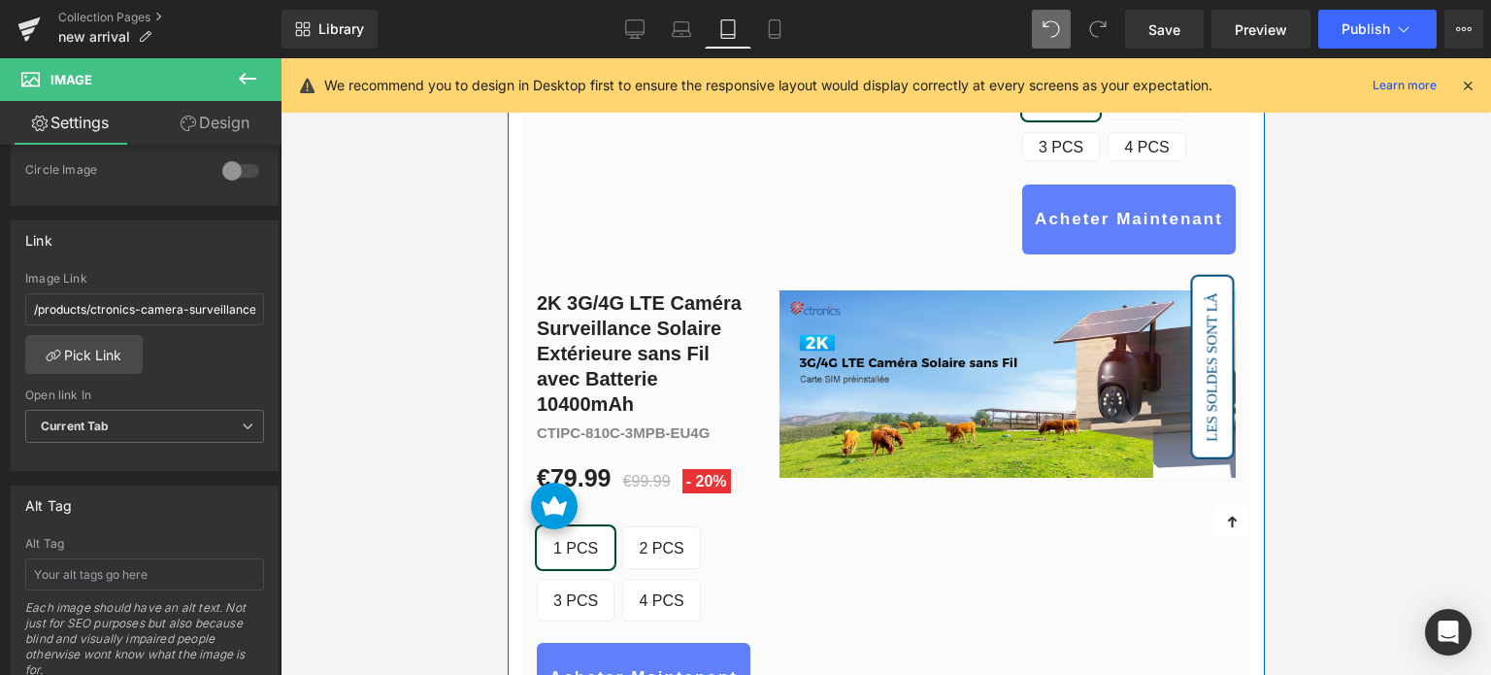
scroll to position [2249, 0]
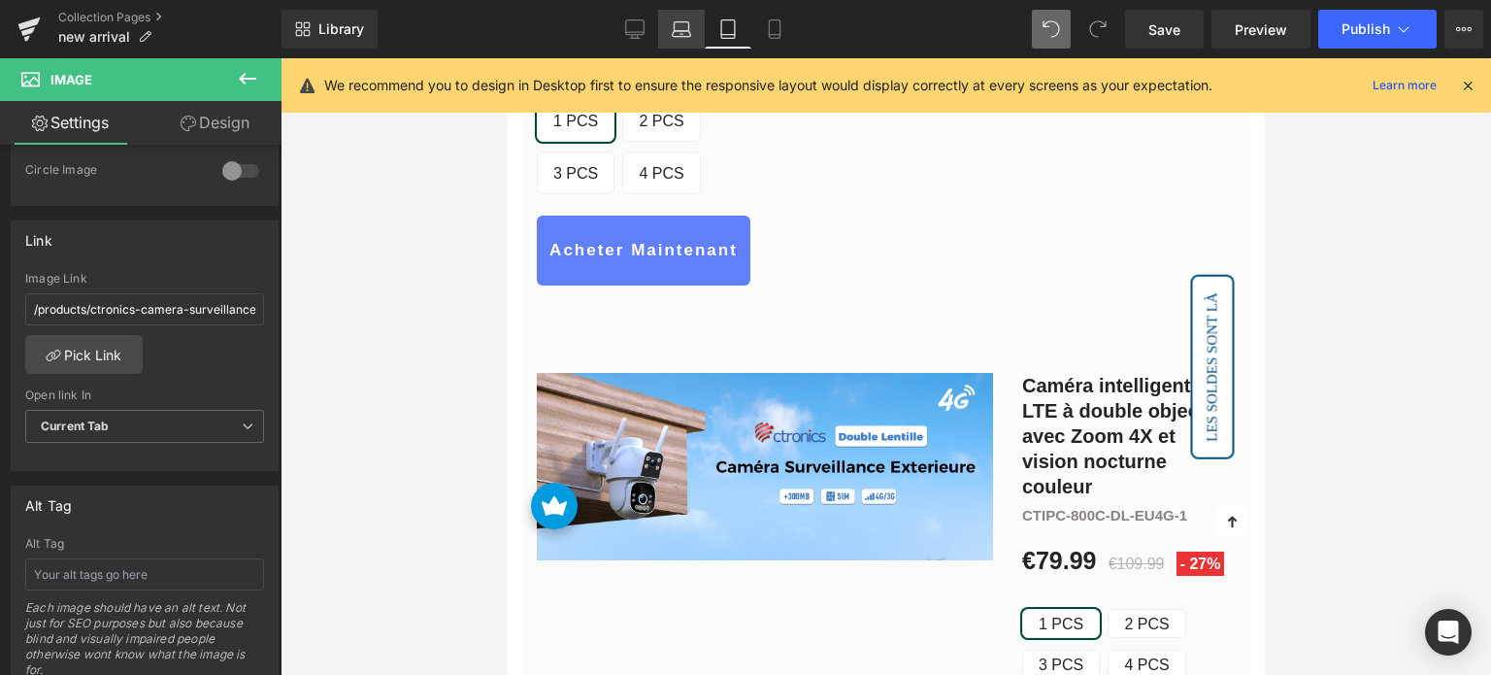
click at [688, 29] on icon at bounding box center [681, 28] width 19 height 19
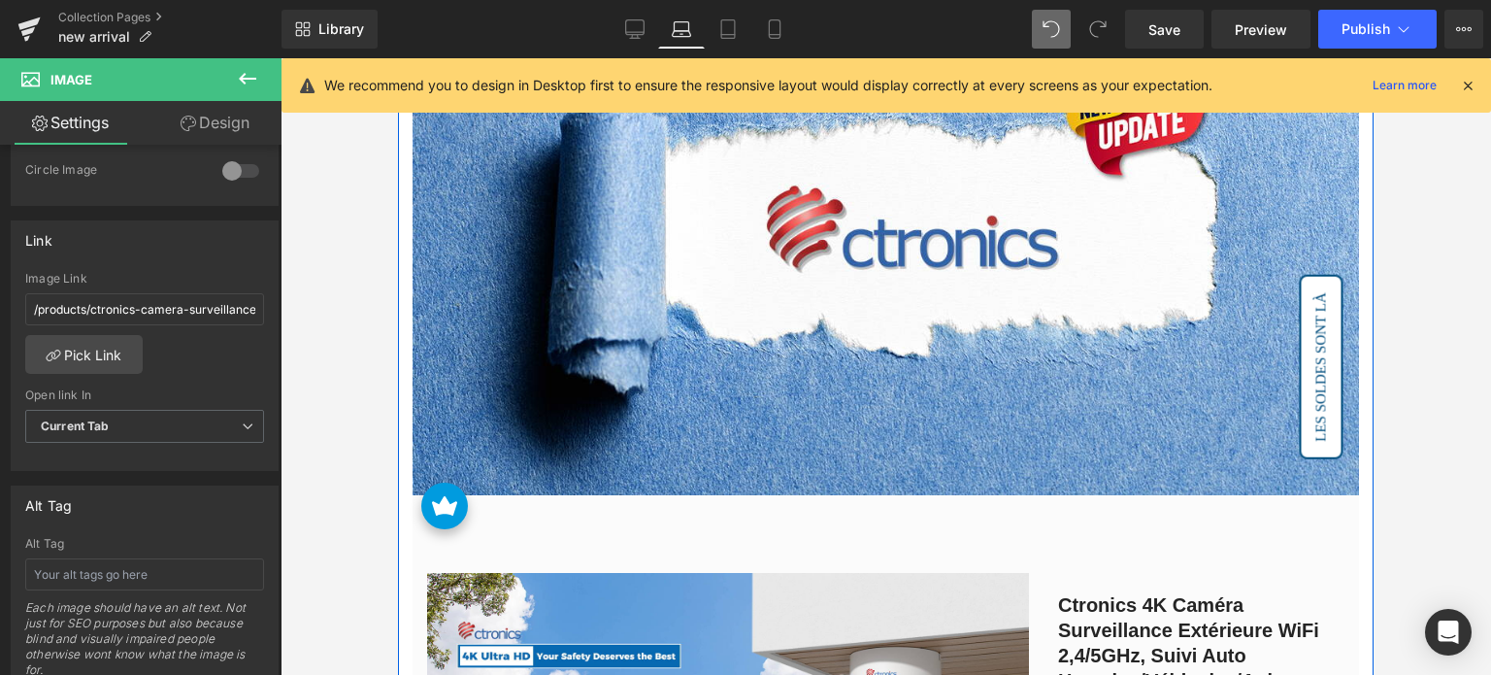
scroll to position [721, 0]
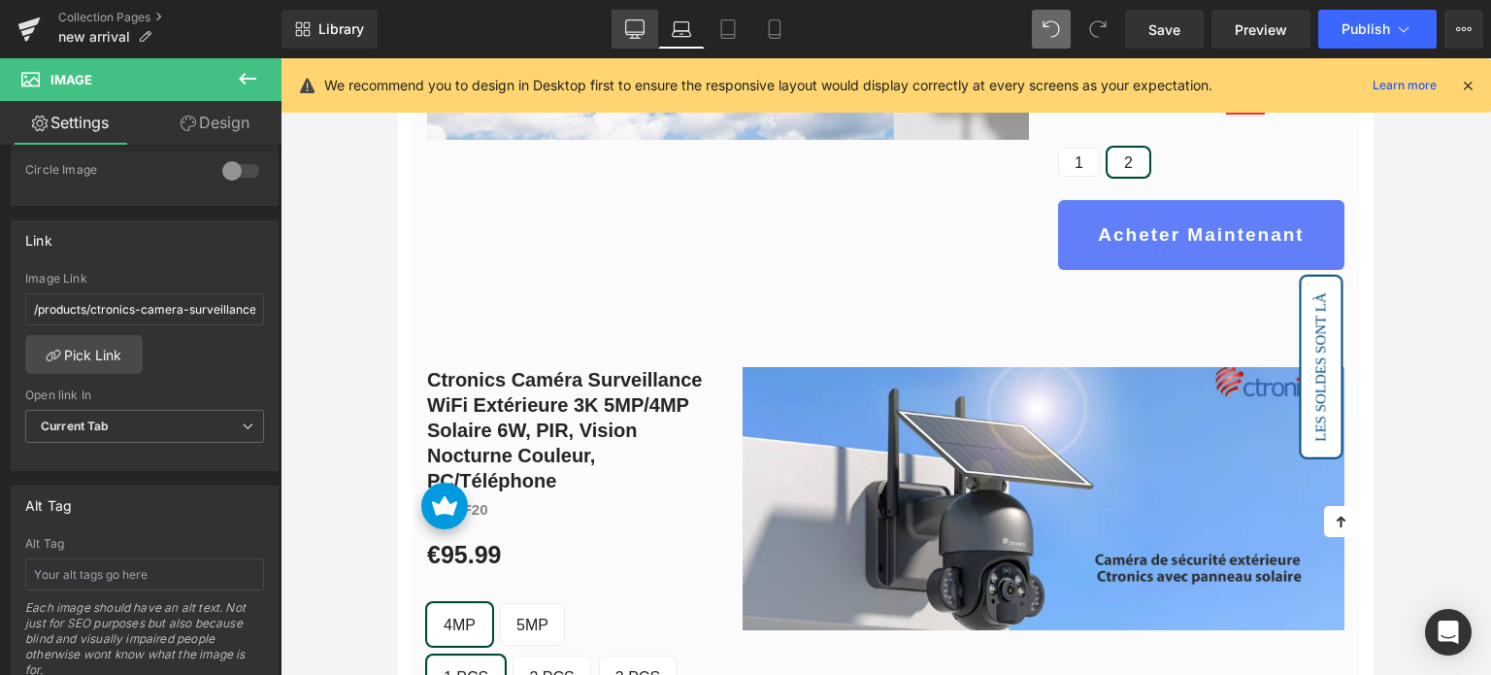
click at [625, 22] on link "Desktop" at bounding box center [635, 29] width 47 height 39
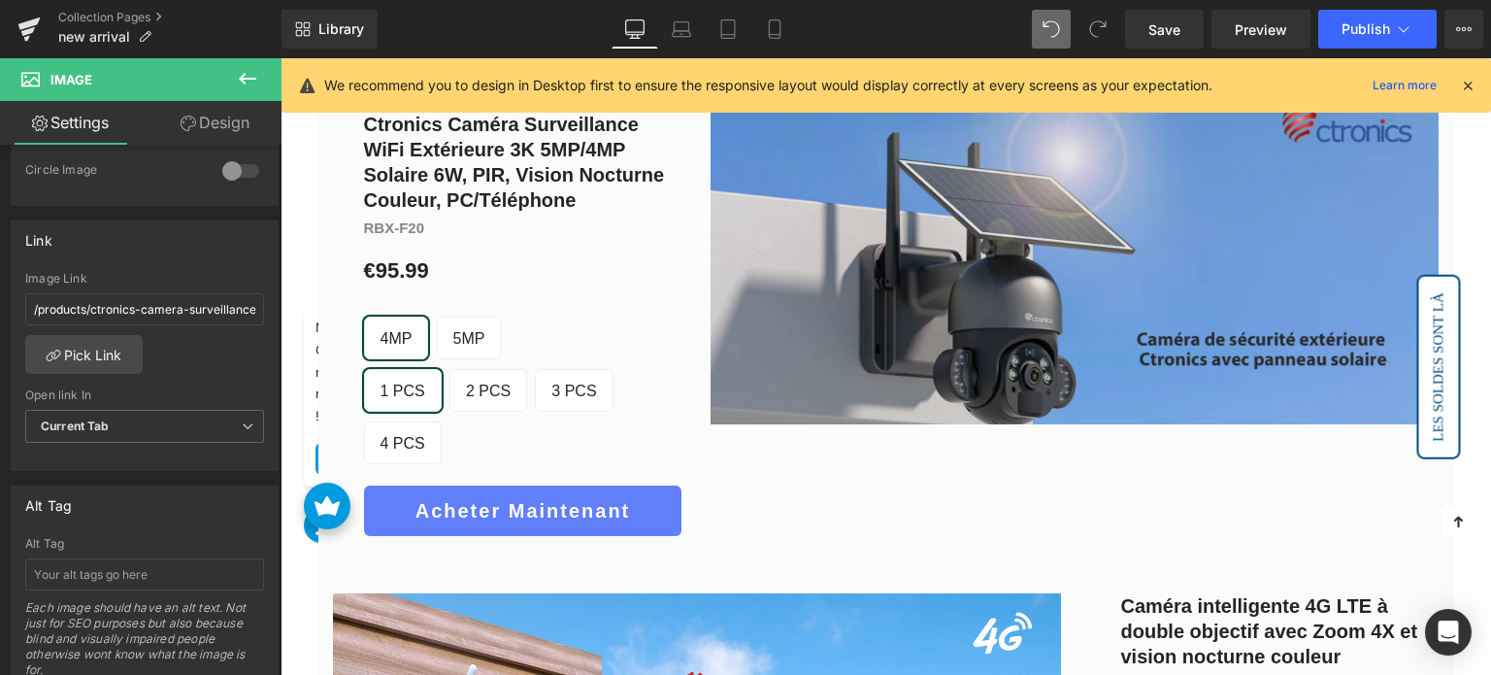
scroll to position [1425, 0]
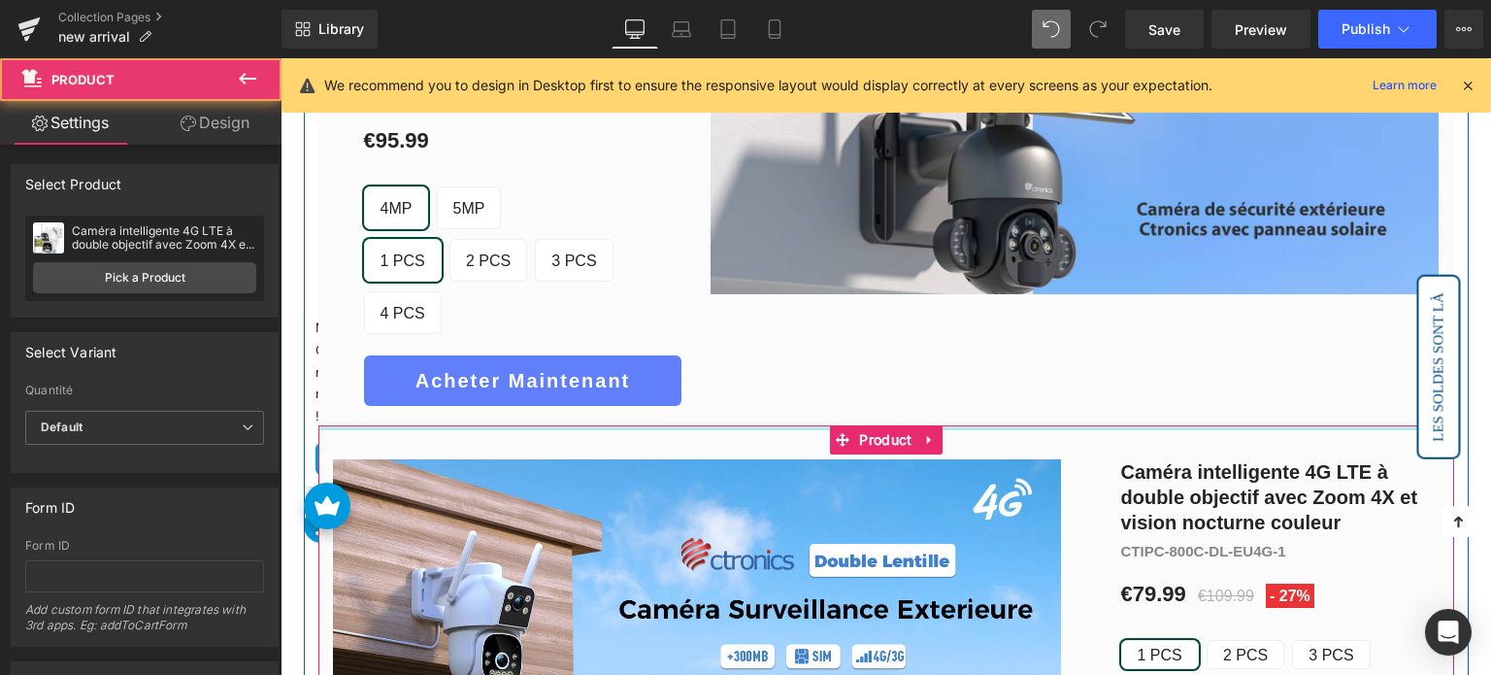
click at [804, 425] on div at bounding box center [886, 427] width 1136 height 5
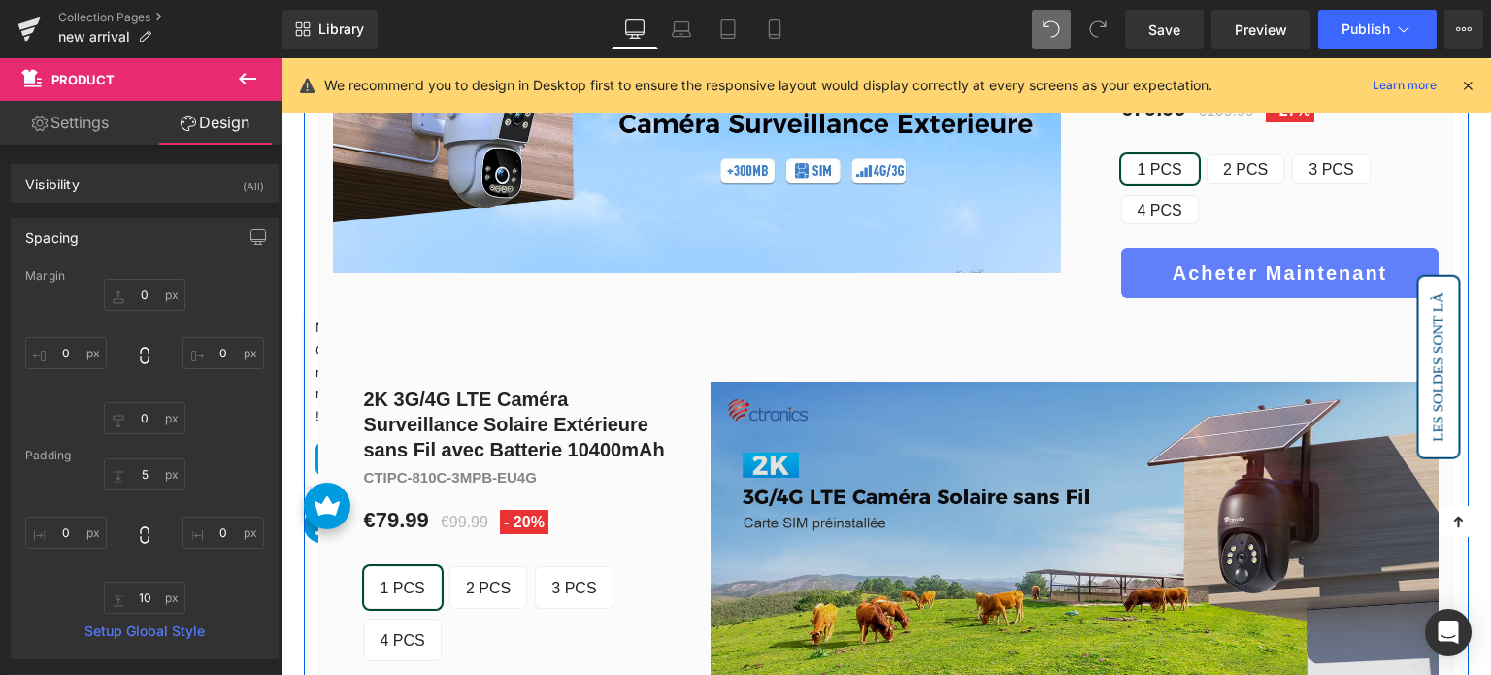
scroll to position [1910, 0]
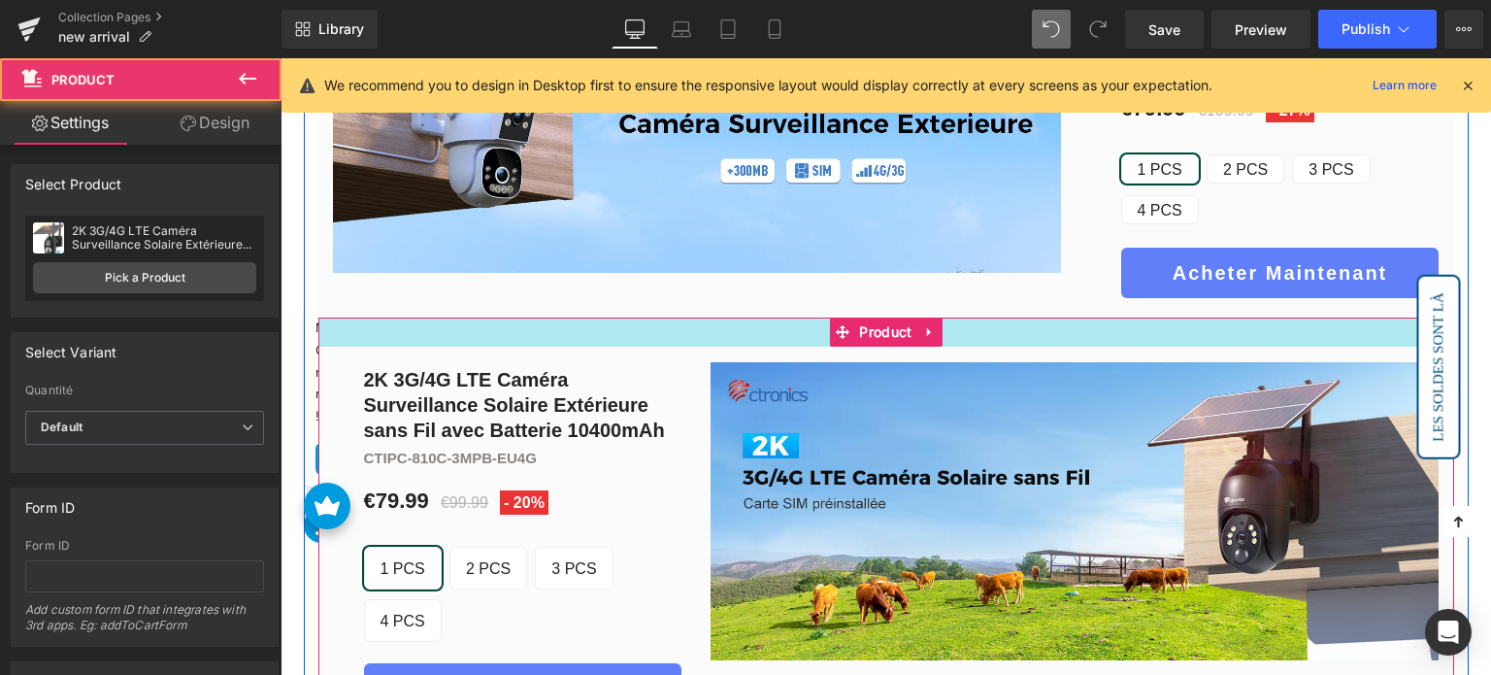
drag, startPoint x: 807, startPoint y: 240, endPoint x: 812, endPoint y: 220, distance: 20.0
click at [812, 220] on div "Image Image Ctronics 4K Caméra Surveillance Extérieure WiFi 2,4/5GHz, Suivi Aut…" at bounding box center [886, 507] width 1165 height 4210
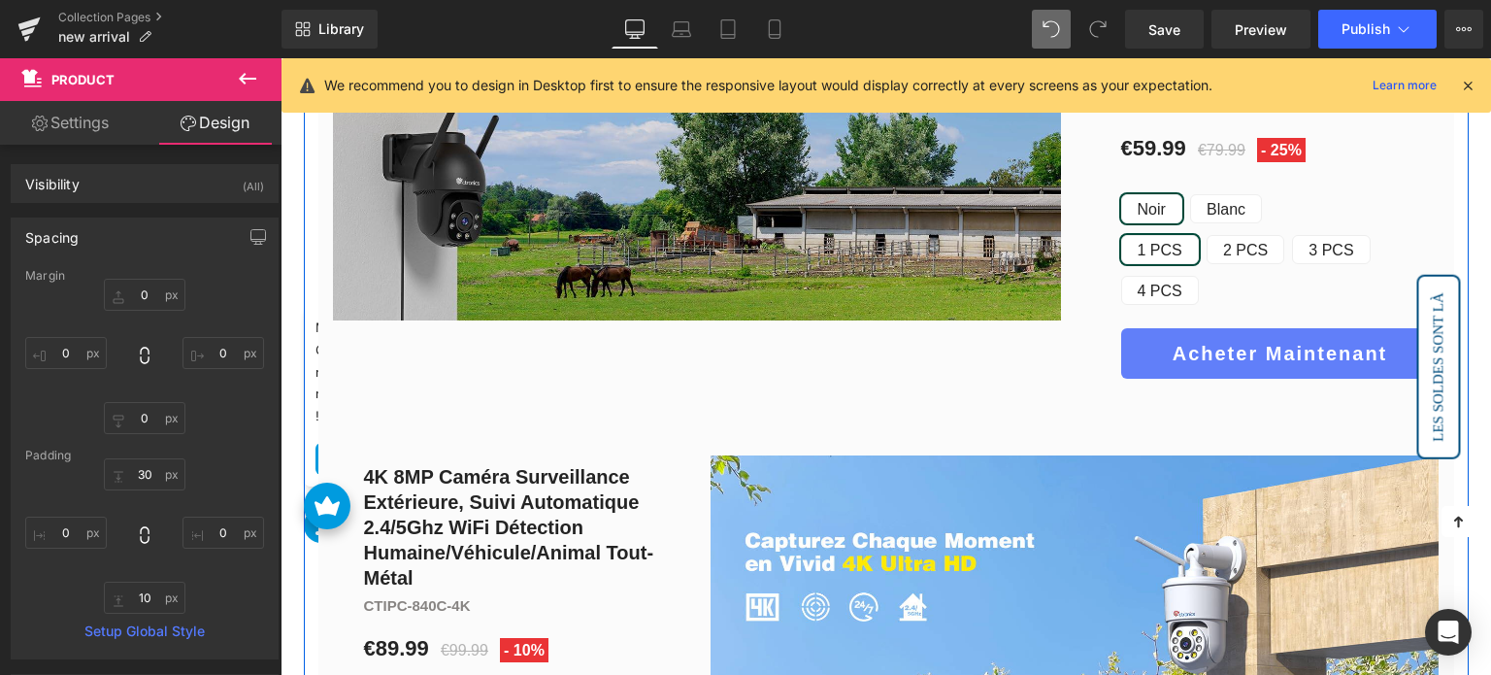
scroll to position [2687, 0]
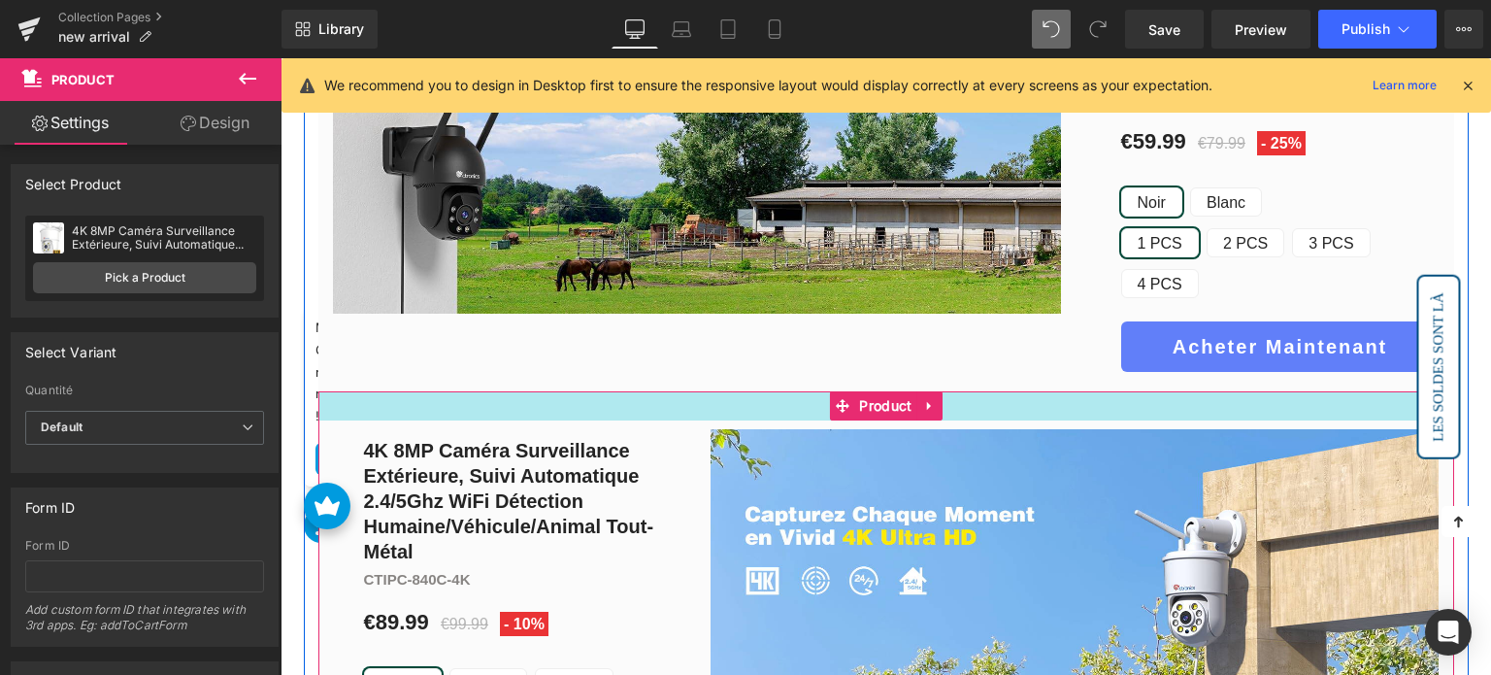
drag, startPoint x: 717, startPoint y: 228, endPoint x: 722, endPoint y: 209, distance: 20.0
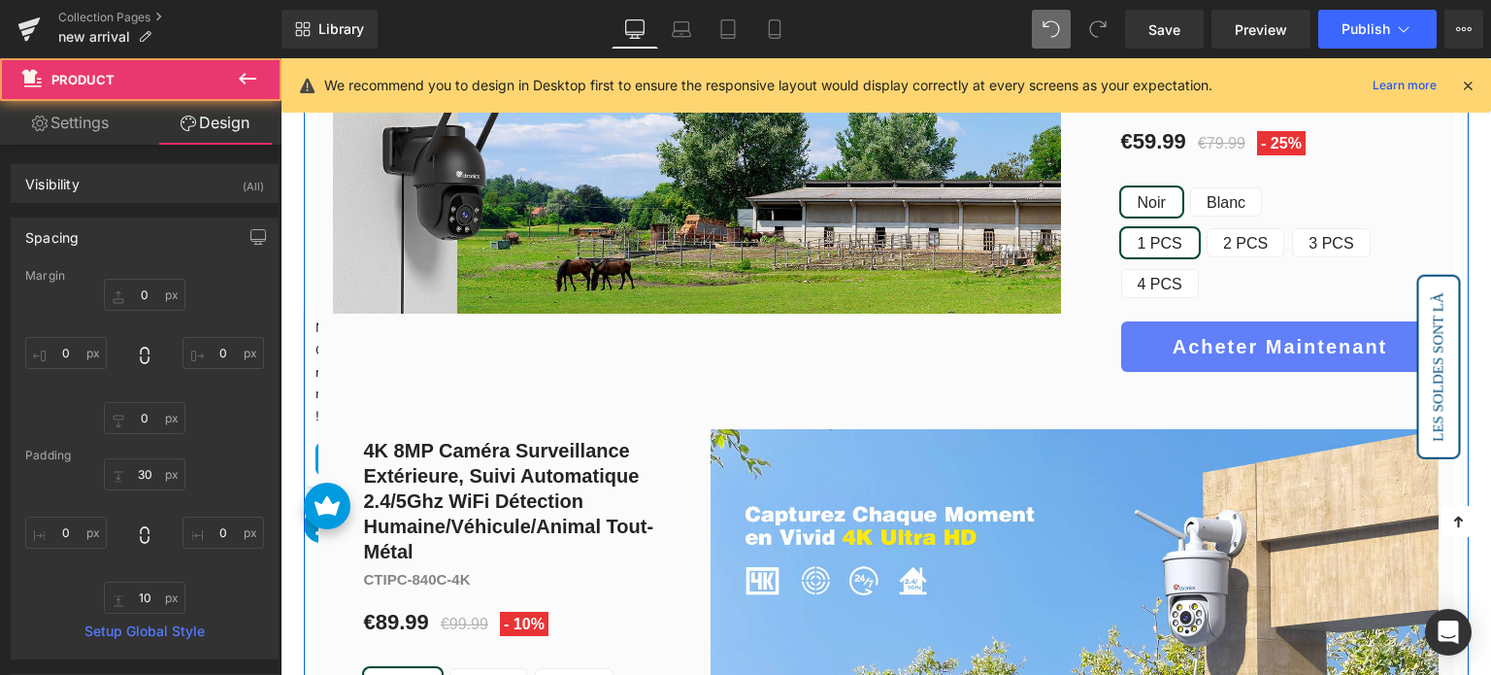
scroll to position [3075, 0]
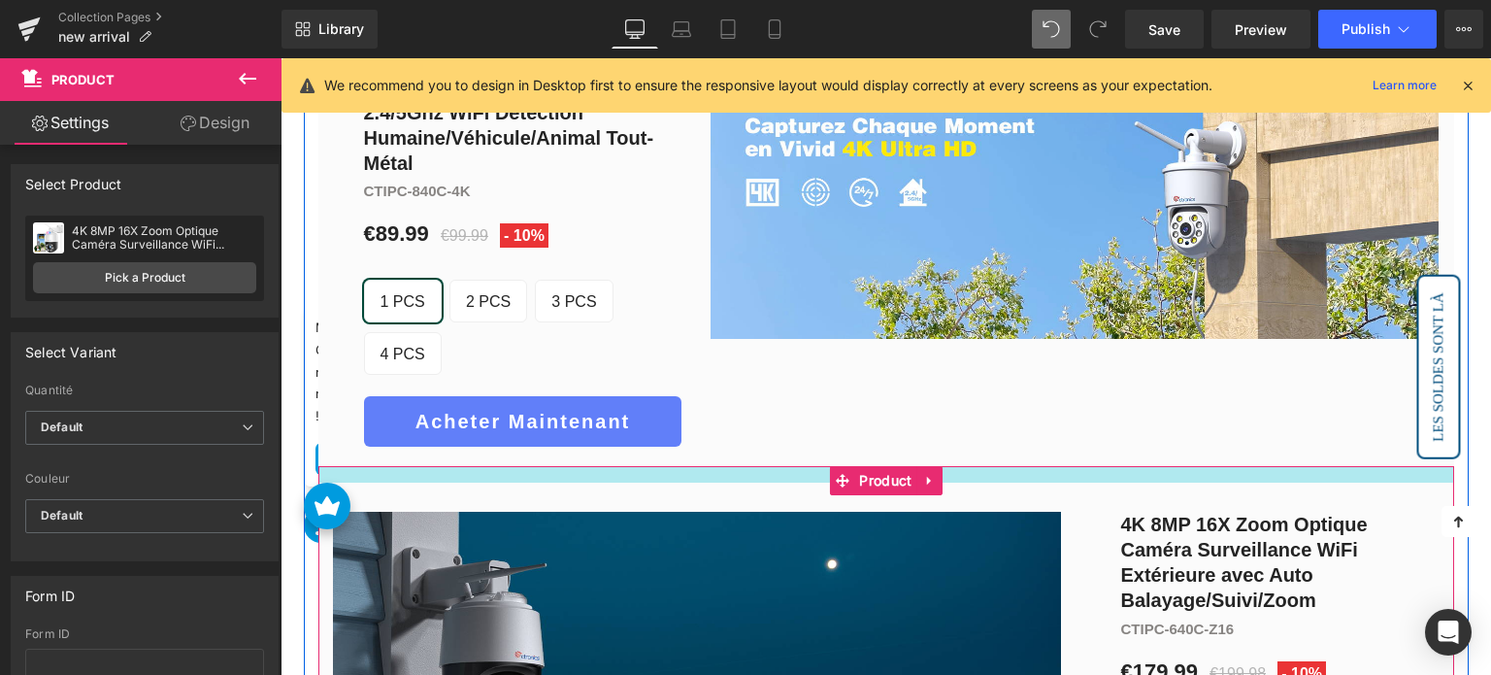
drag, startPoint x: 699, startPoint y: 247, endPoint x: 714, endPoint y: 214, distance: 36.5
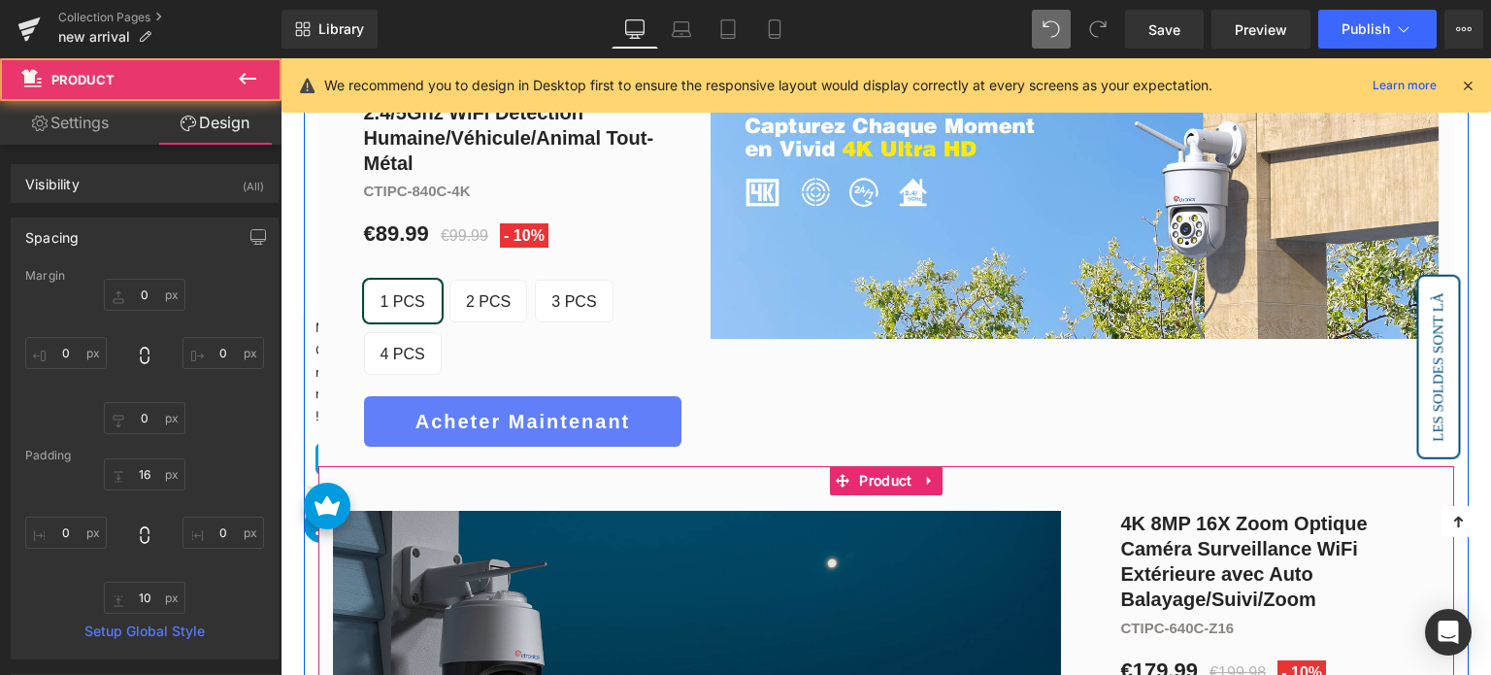
scroll to position [3464, 0]
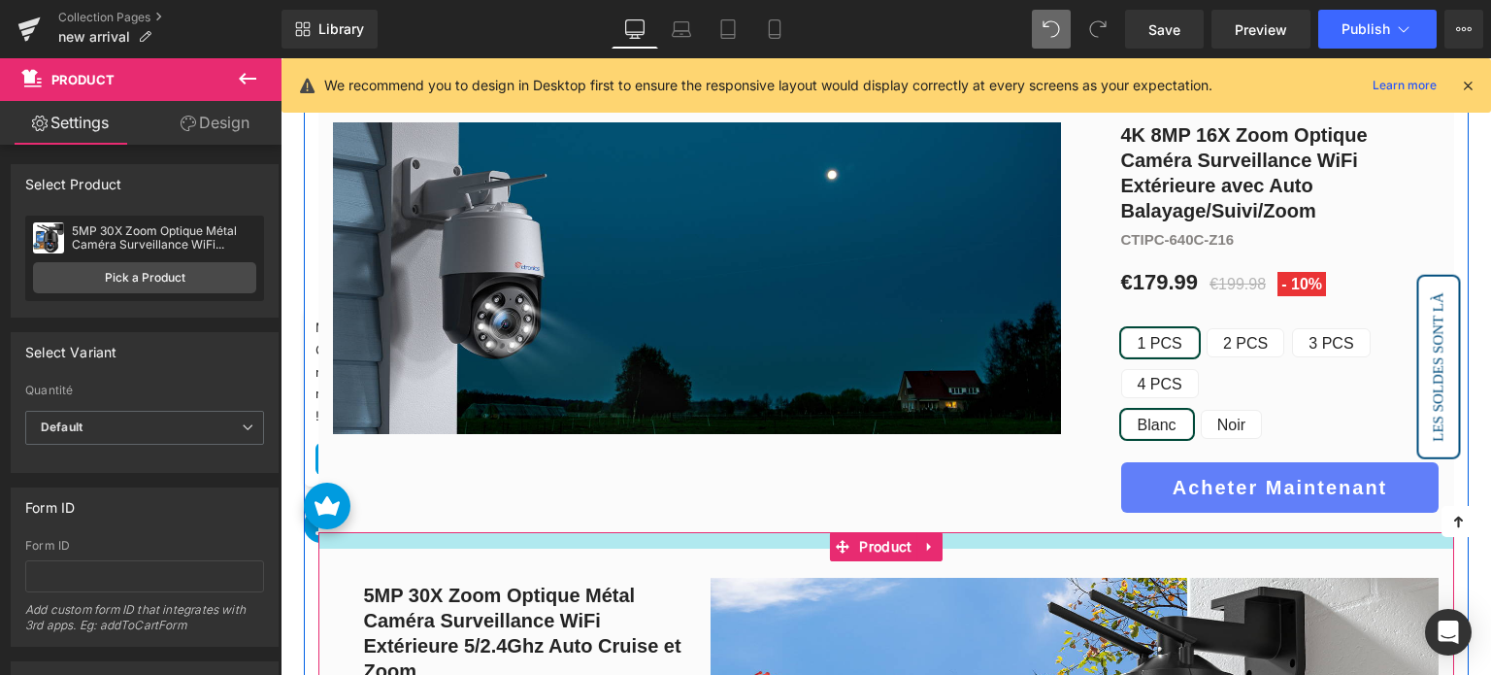
drag, startPoint x: 711, startPoint y: 269, endPoint x: 723, endPoint y: 237, distance: 34.4
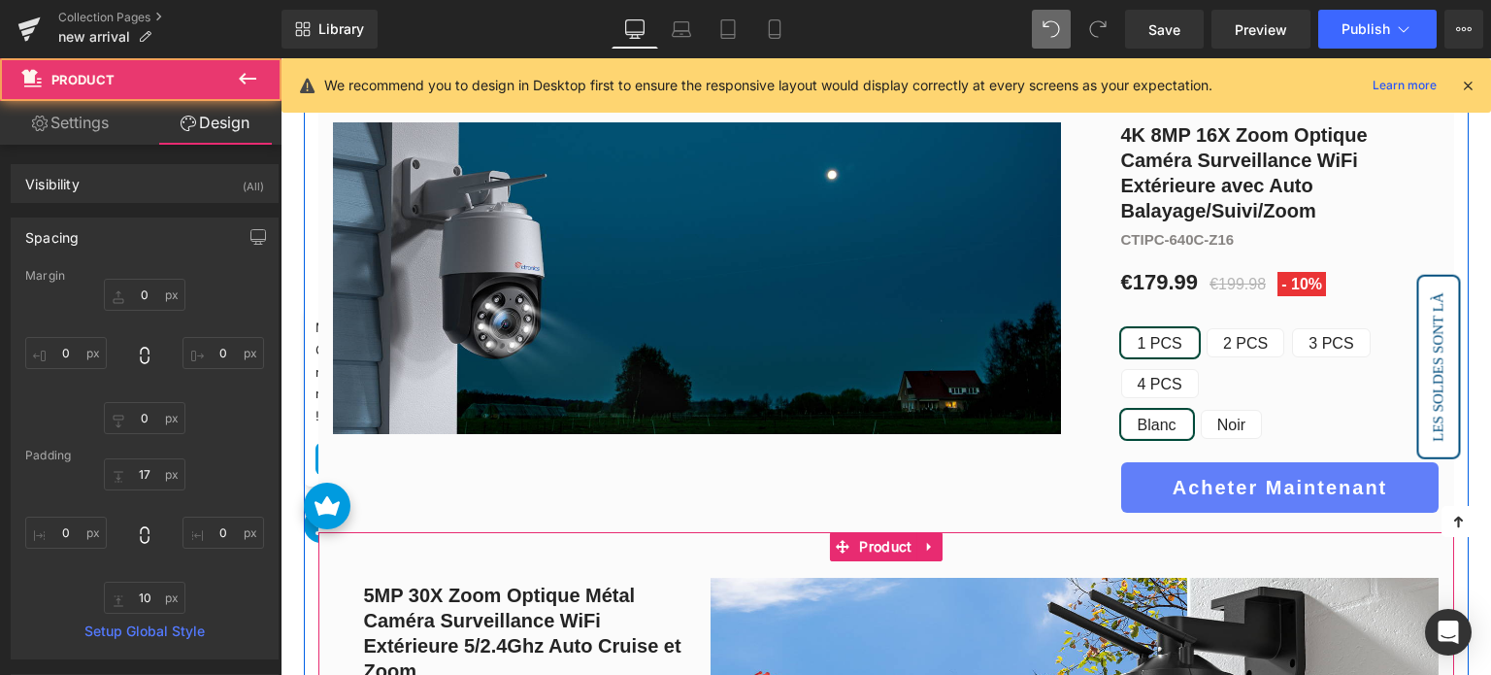
scroll to position [3852, 0]
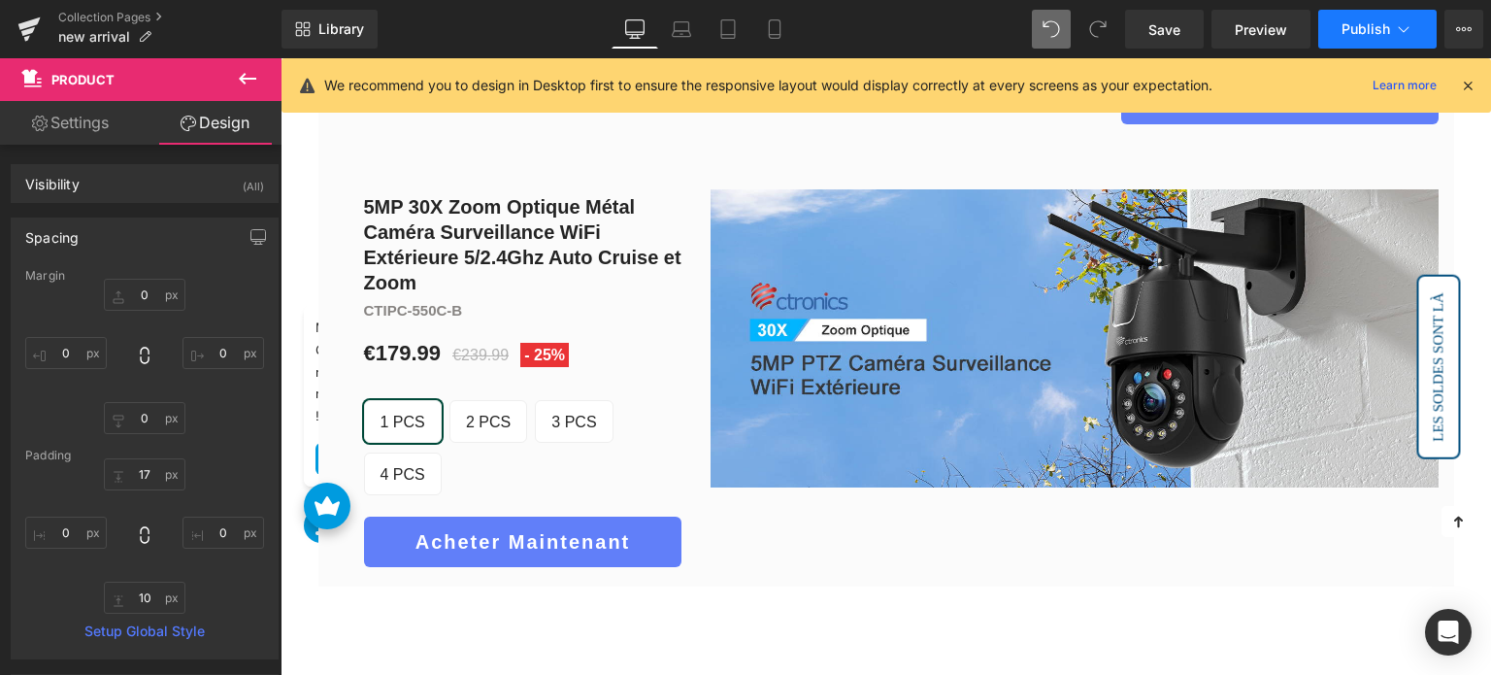
click at [1377, 38] on button "Publish" at bounding box center [1377, 29] width 118 height 39
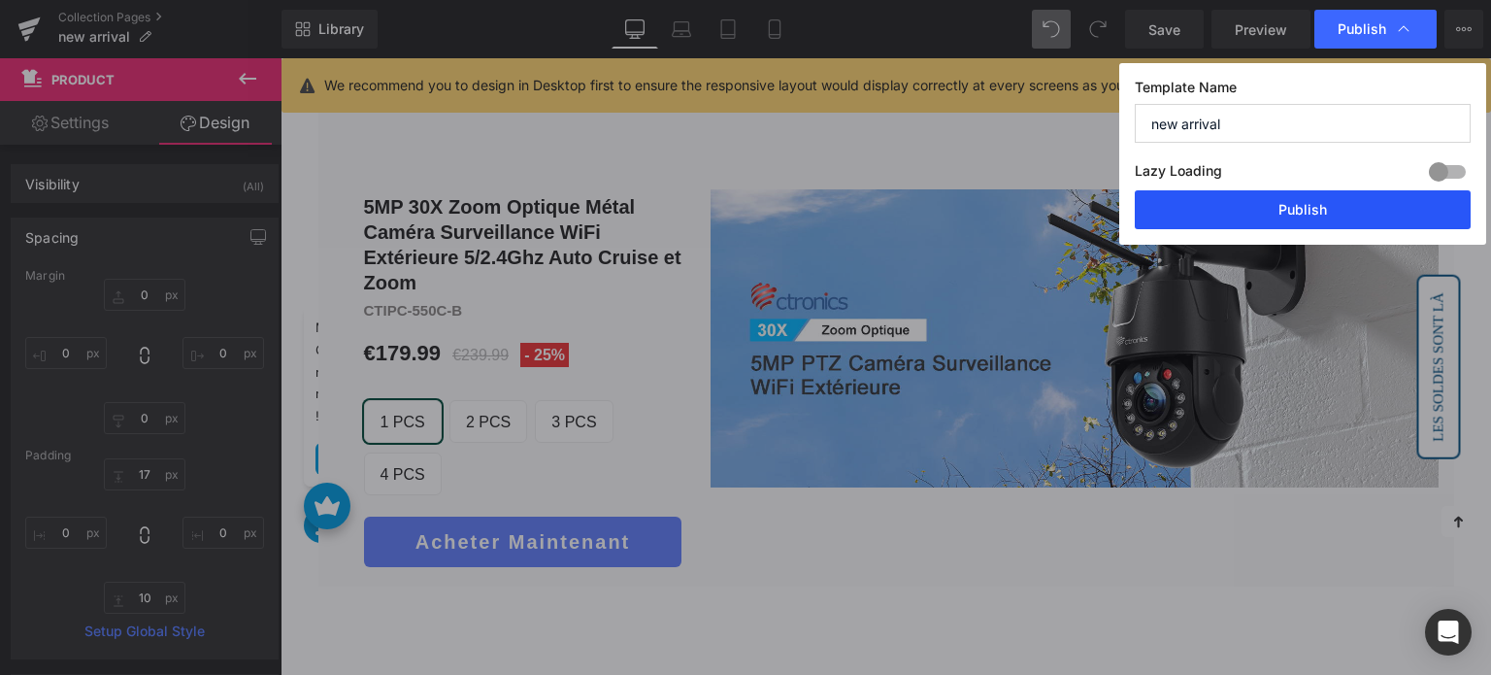
drag, startPoint x: 1309, startPoint y: 216, endPoint x: 958, endPoint y: 272, distance: 354.8
click at [1309, 216] on button "Publish" at bounding box center [1303, 209] width 336 height 39
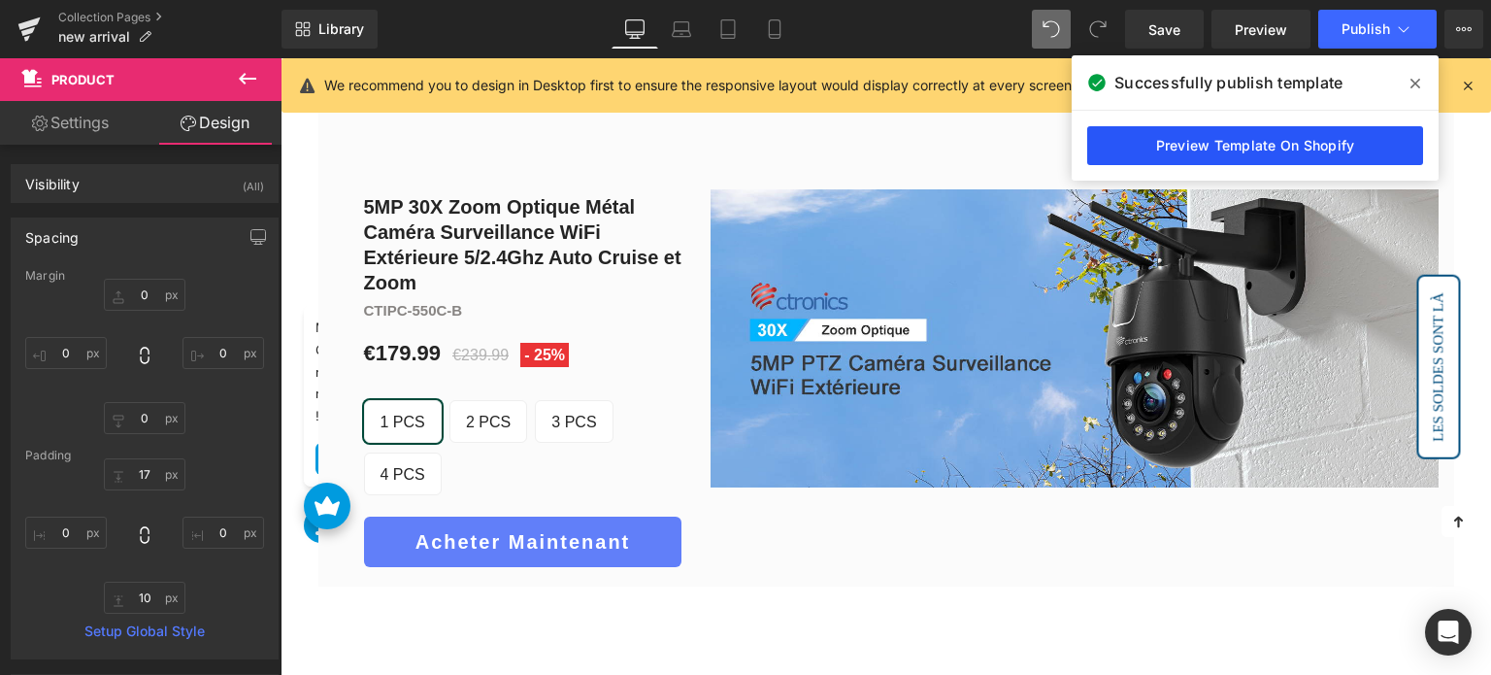
click at [1109, 131] on link "Preview Template On Shopify" at bounding box center [1255, 145] width 336 height 39
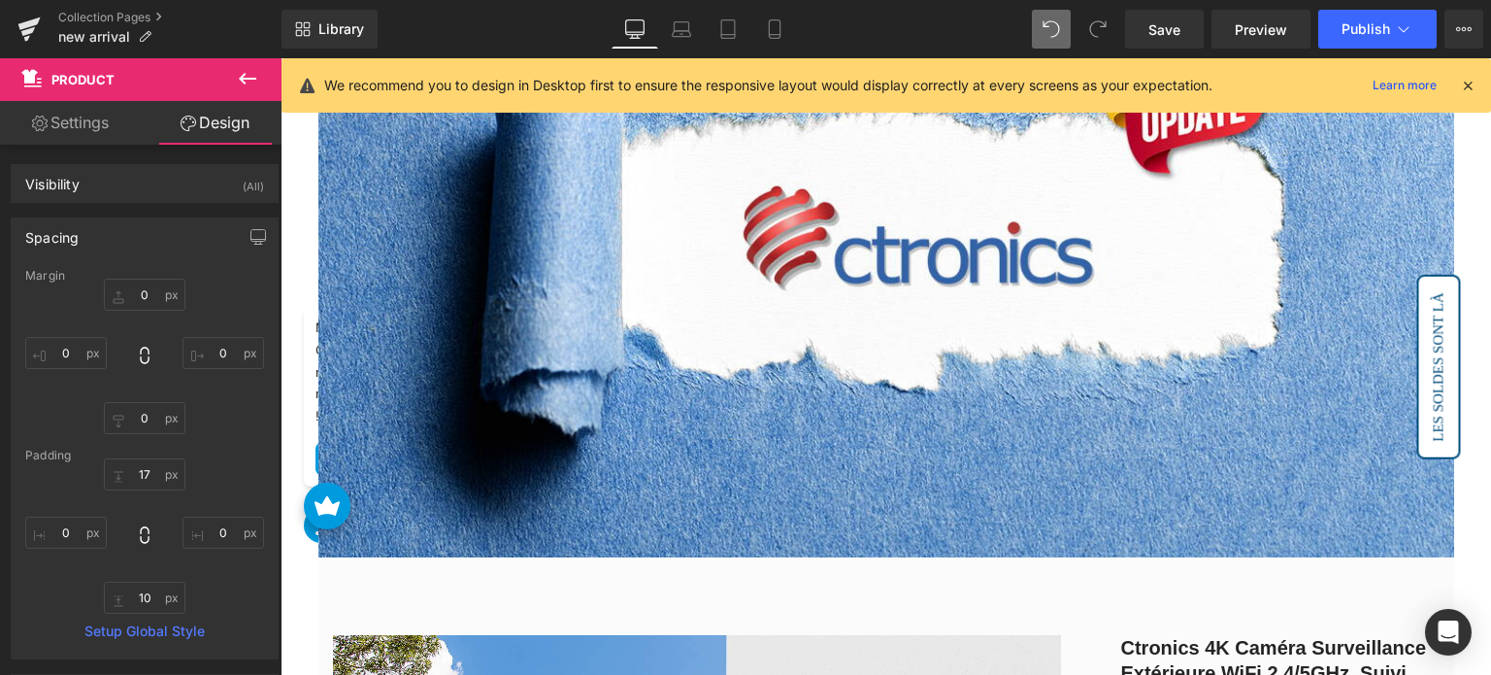
scroll to position [0, 0]
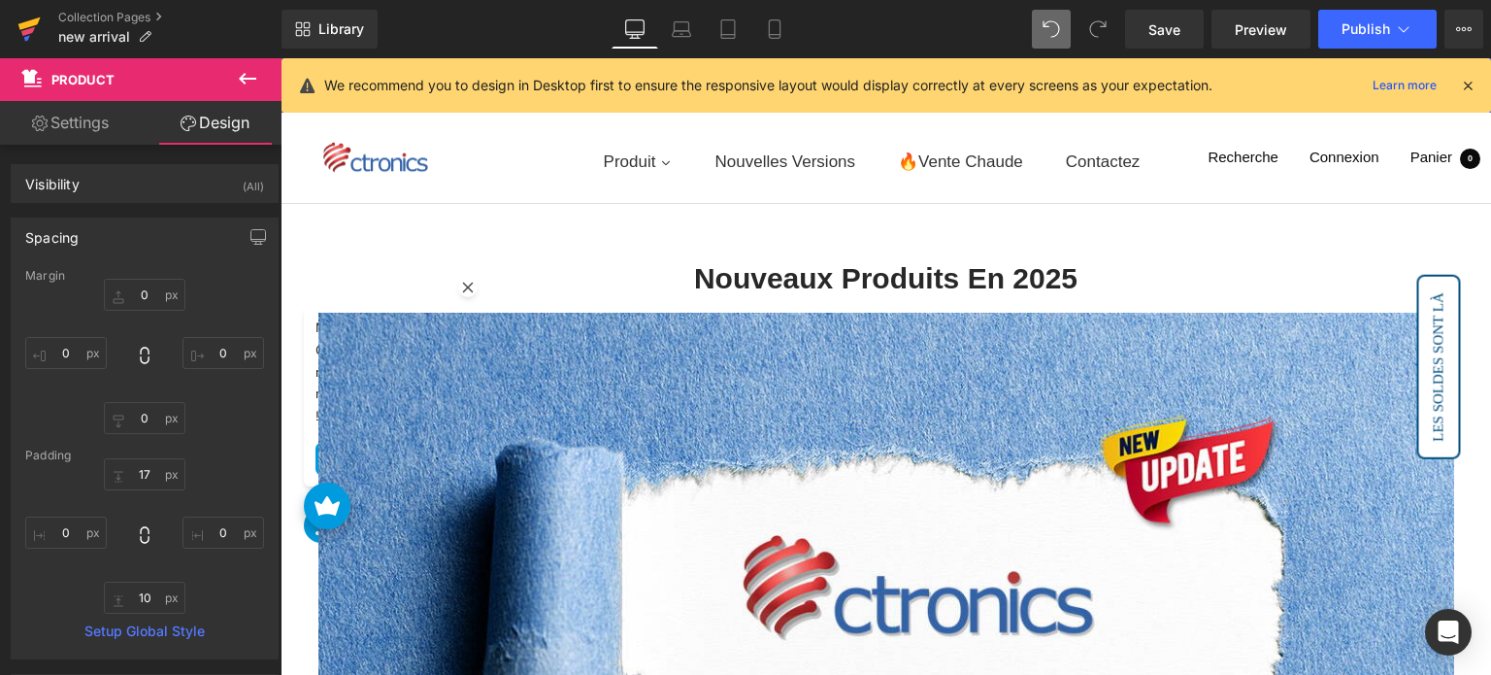
click at [43, 22] on link at bounding box center [29, 29] width 58 height 58
